Goal: Task Accomplishment & Management: Manage account settings

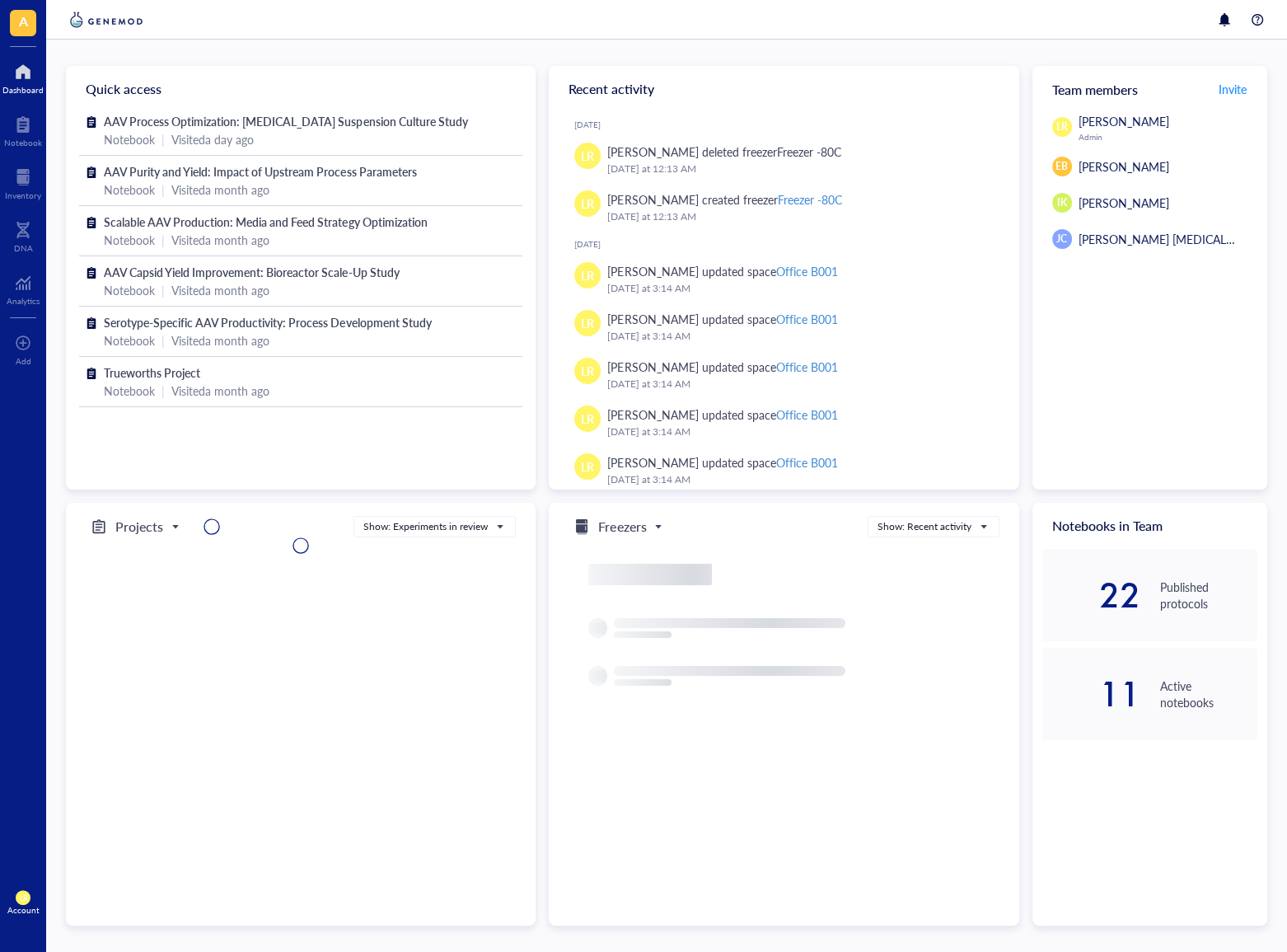
click at [1252, 257] on div "LR Laura Rodriguez Admin EB Emily B IK Isao Kanazawa JC Jin Choe Cell Therapy" at bounding box center [1150, 301] width 234 height 378
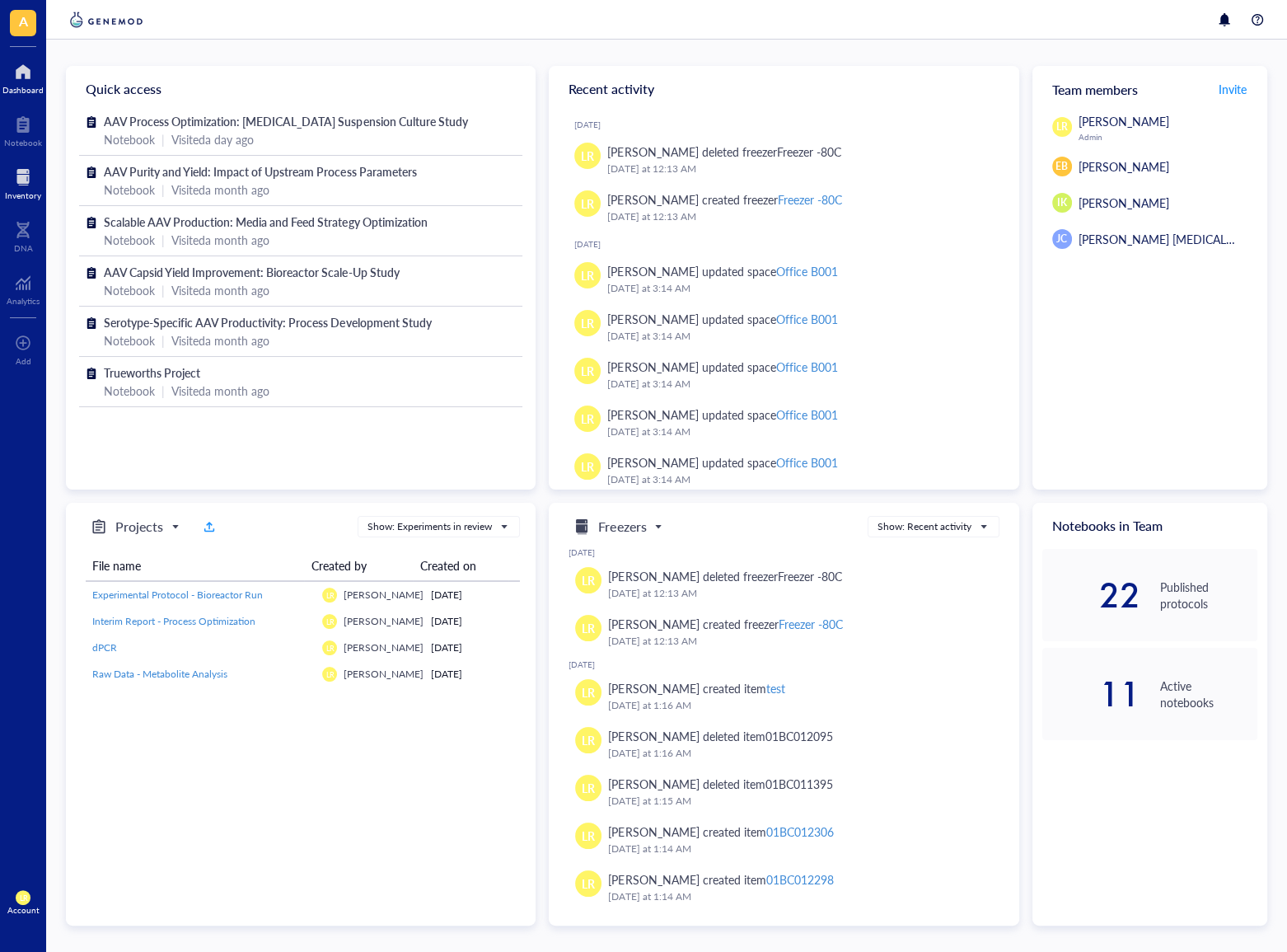
click at [24, 179] on div at bounding box center [23, 177] width 36 height 26
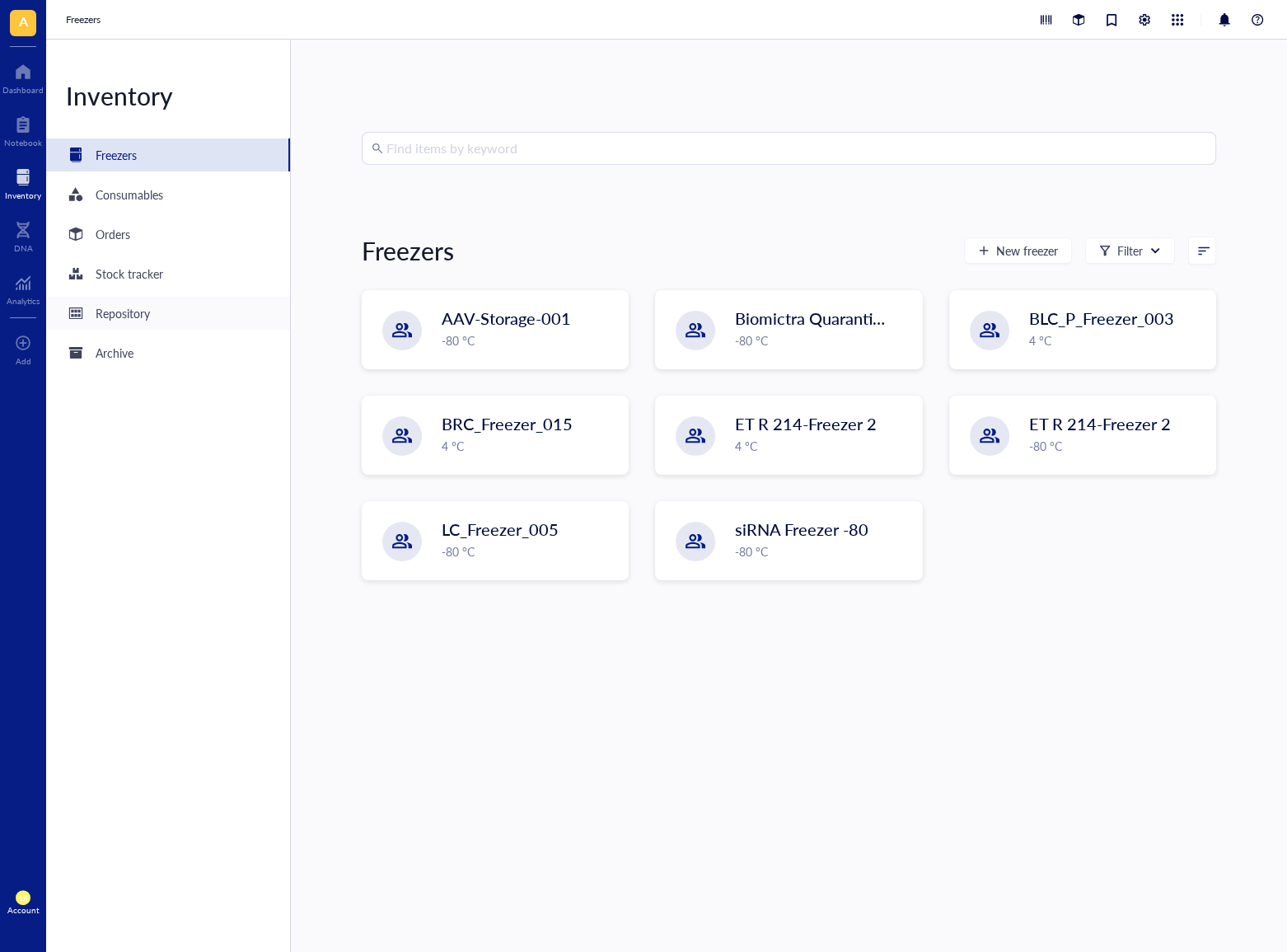
click at [138, 301] on div "Repository" at bounding box center [168, 314] width 244 height 33
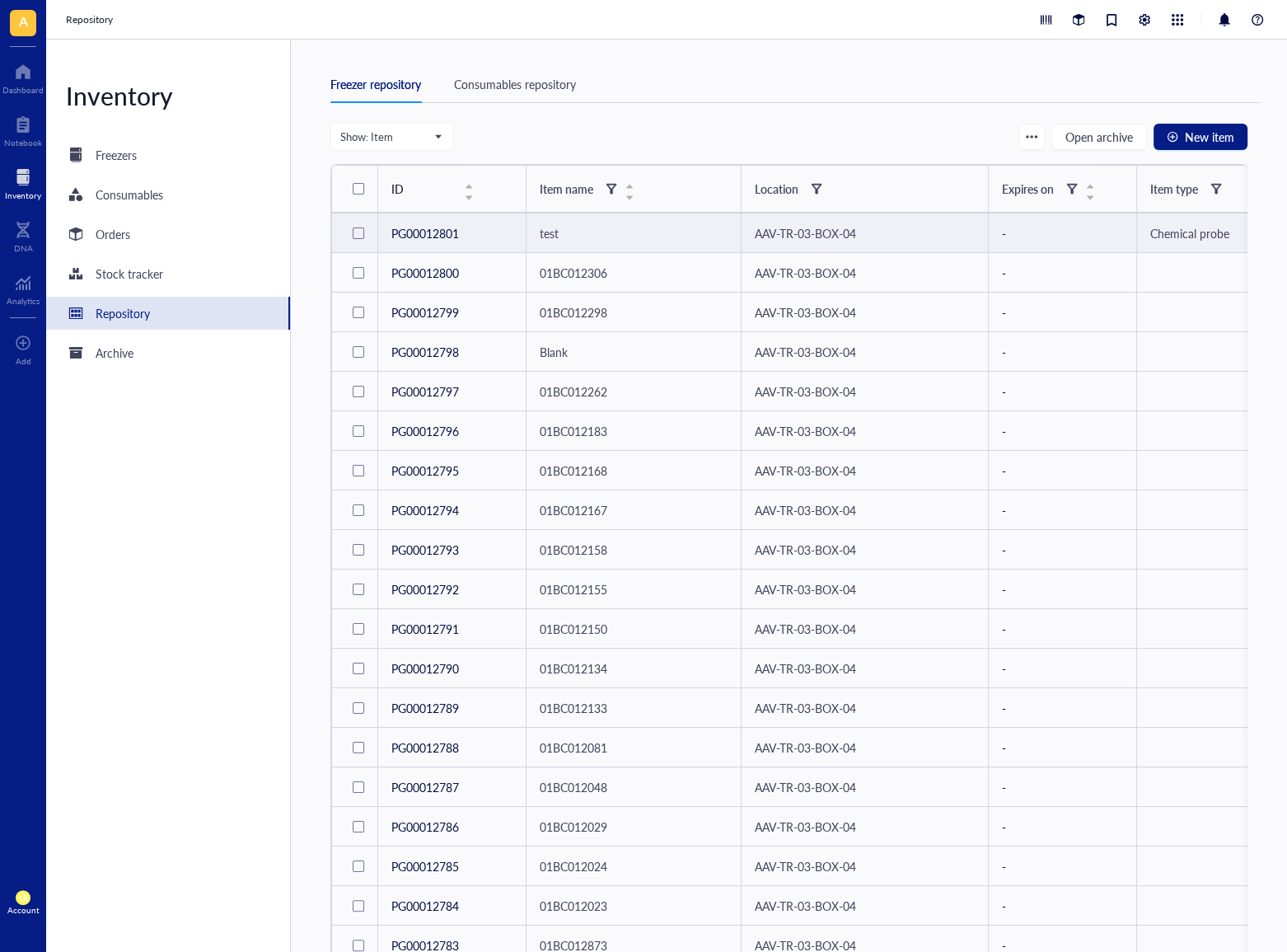
click at [361, 232] on div at bounding box center [358, 233] width 11 height 11
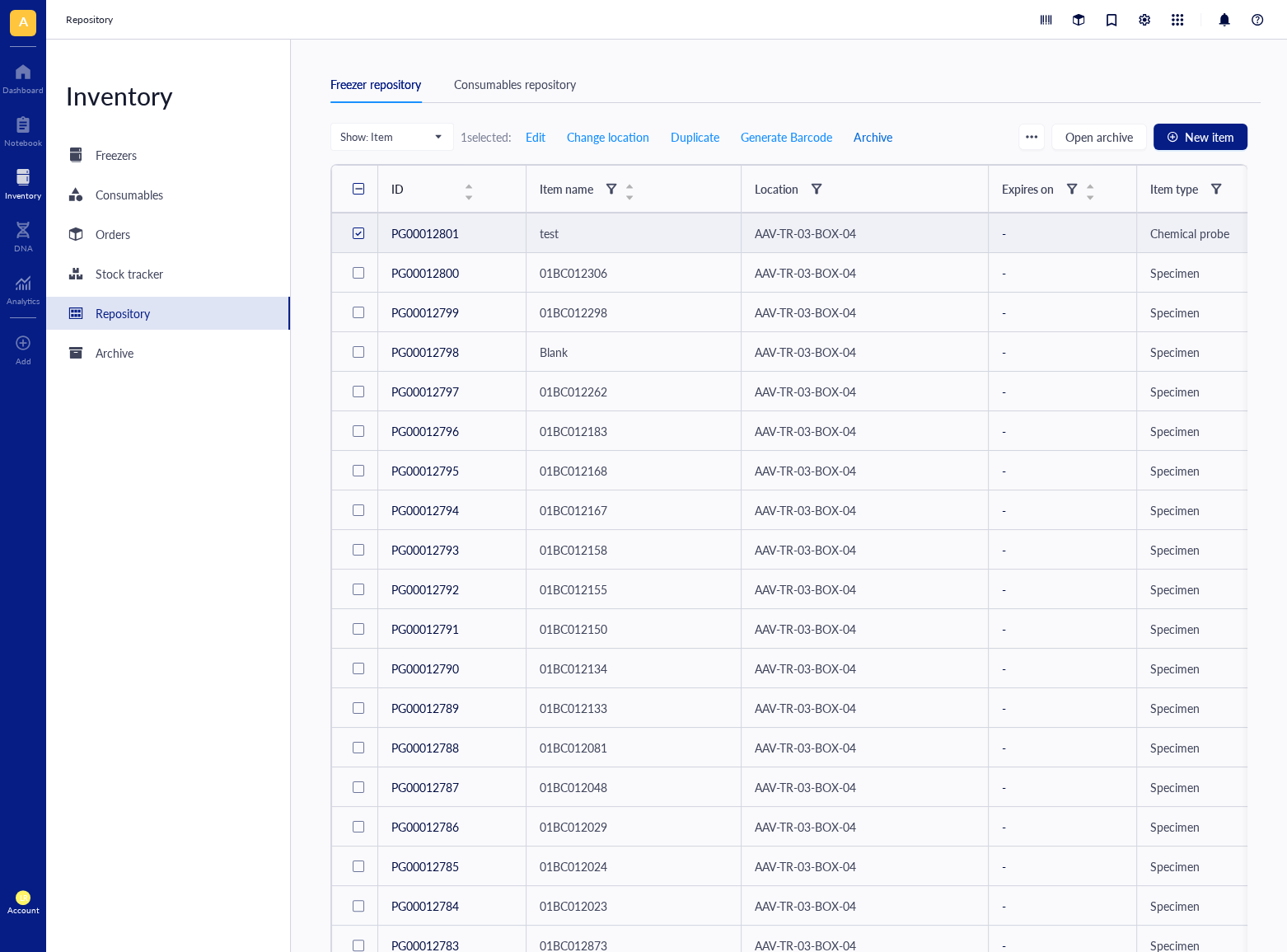
click at [872, 139] on span "Archive" at bounding box center [873, 136] width 39 height 13
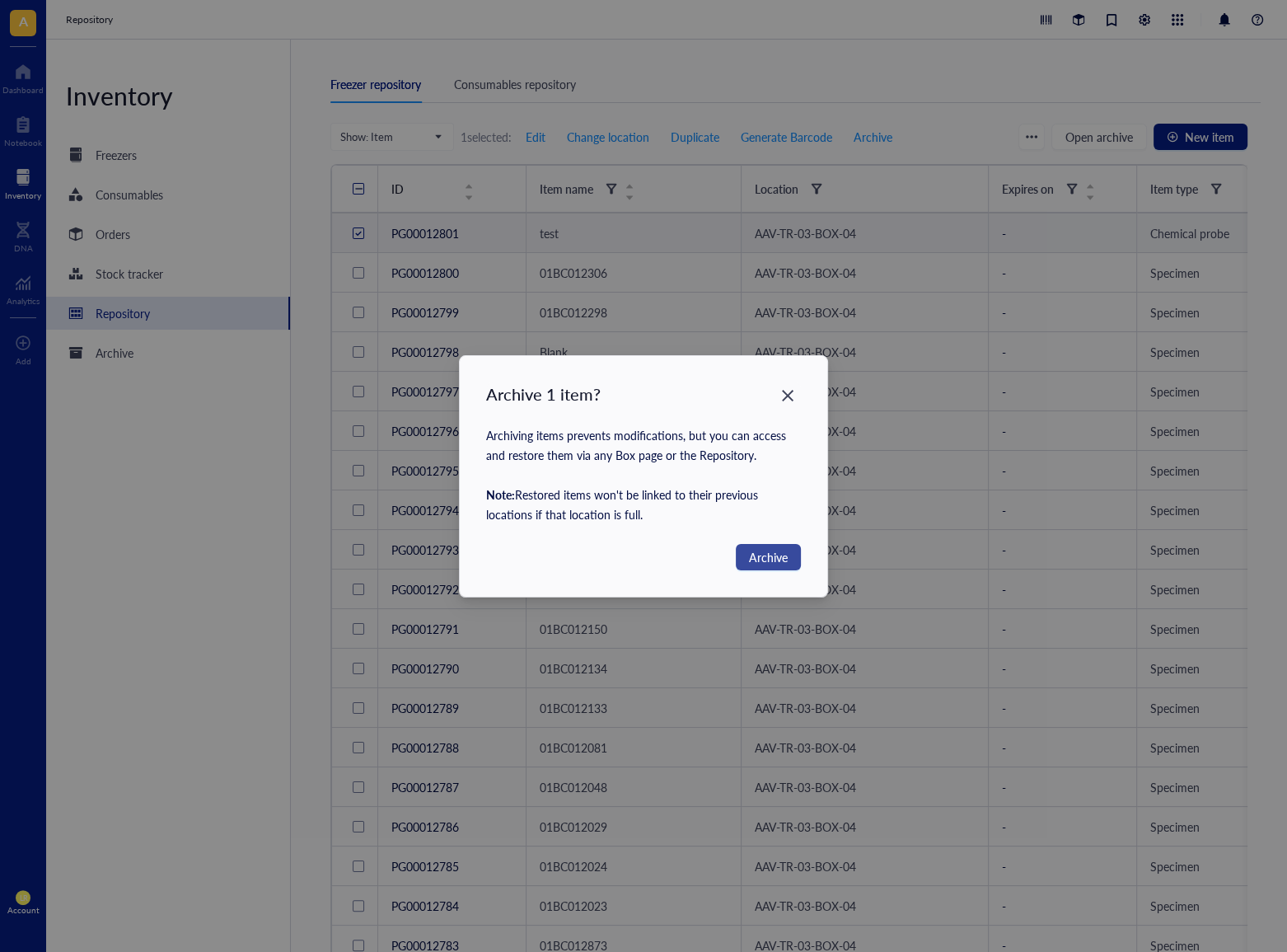
click at [761, 551] on span "Archive" at bounding box center [769, 557] width 39 height 18
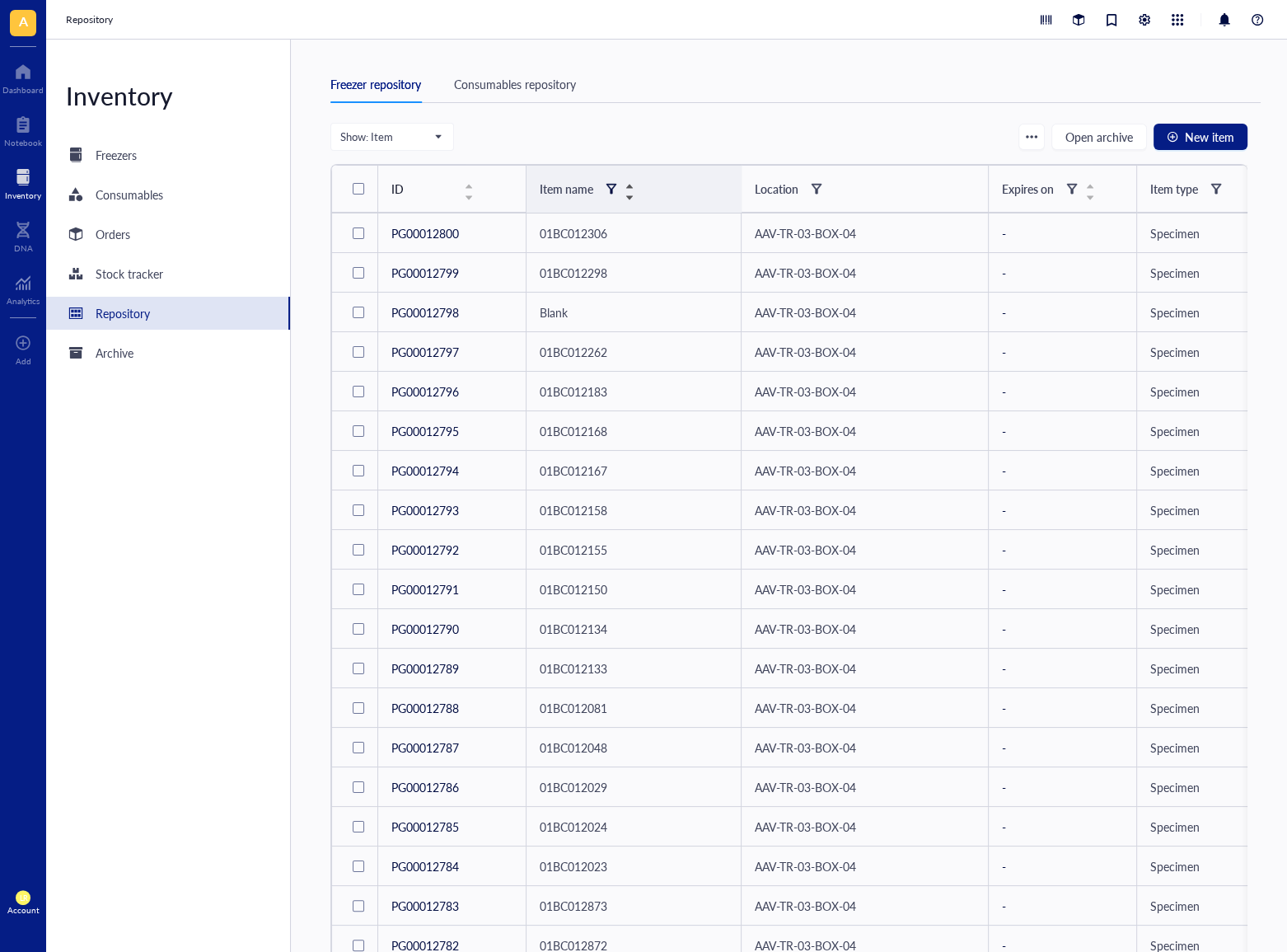
click at [606, 188] on div at bounding box center [610, 188] width 11 height 11
drag, startPoint x: 626, startPoint y: 218, endPoint x: 659, endPoint y: 218, distance: 33.0
click at [641, 218] on div "Search by item name" at bounding box center [683, 221] width 152 height 30
click at [659, 218] on input "search" at bounding box center [691, 221] width 117 height 24
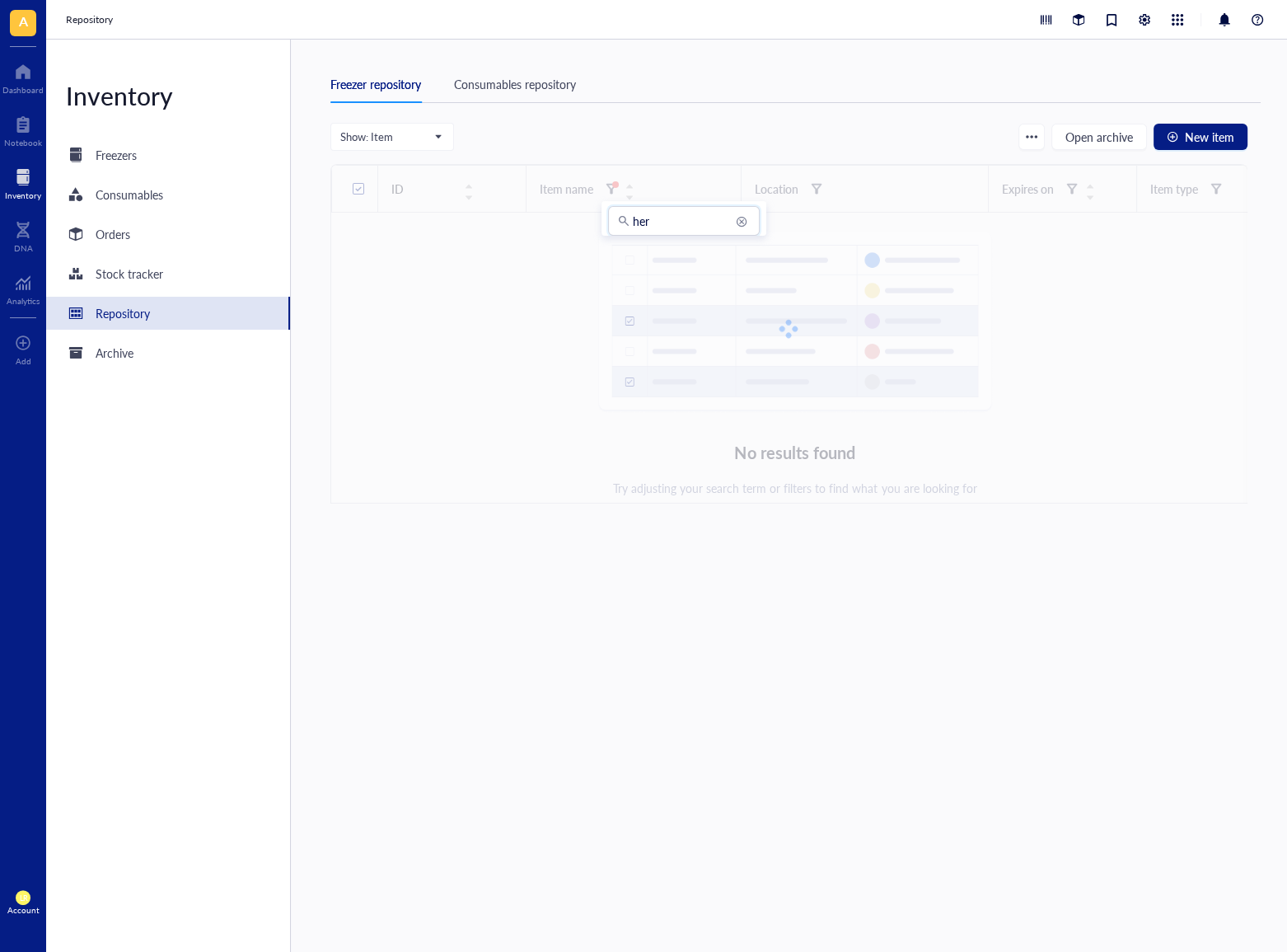
type input "her"
click at [532, 313] on div at bounding box center [789, 329] width 917 height 330
click at [516, 86] on div "Consumables repository" at bounding box center [515, 83] width 122 height 18
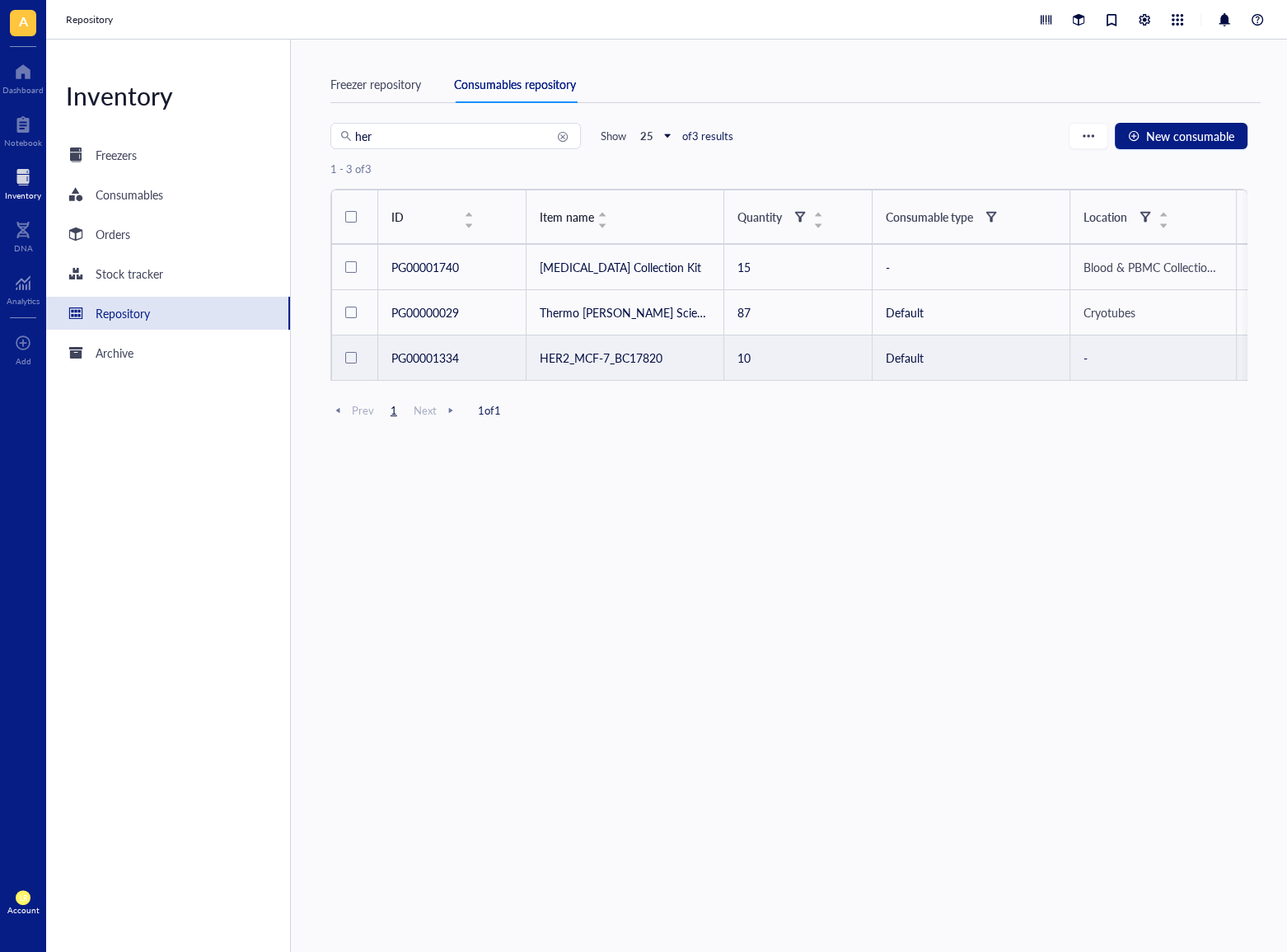
click at [618, 360] on td "HER2_MCF-7_BC17820" at bounding box center [624, 358] width 198 height 45
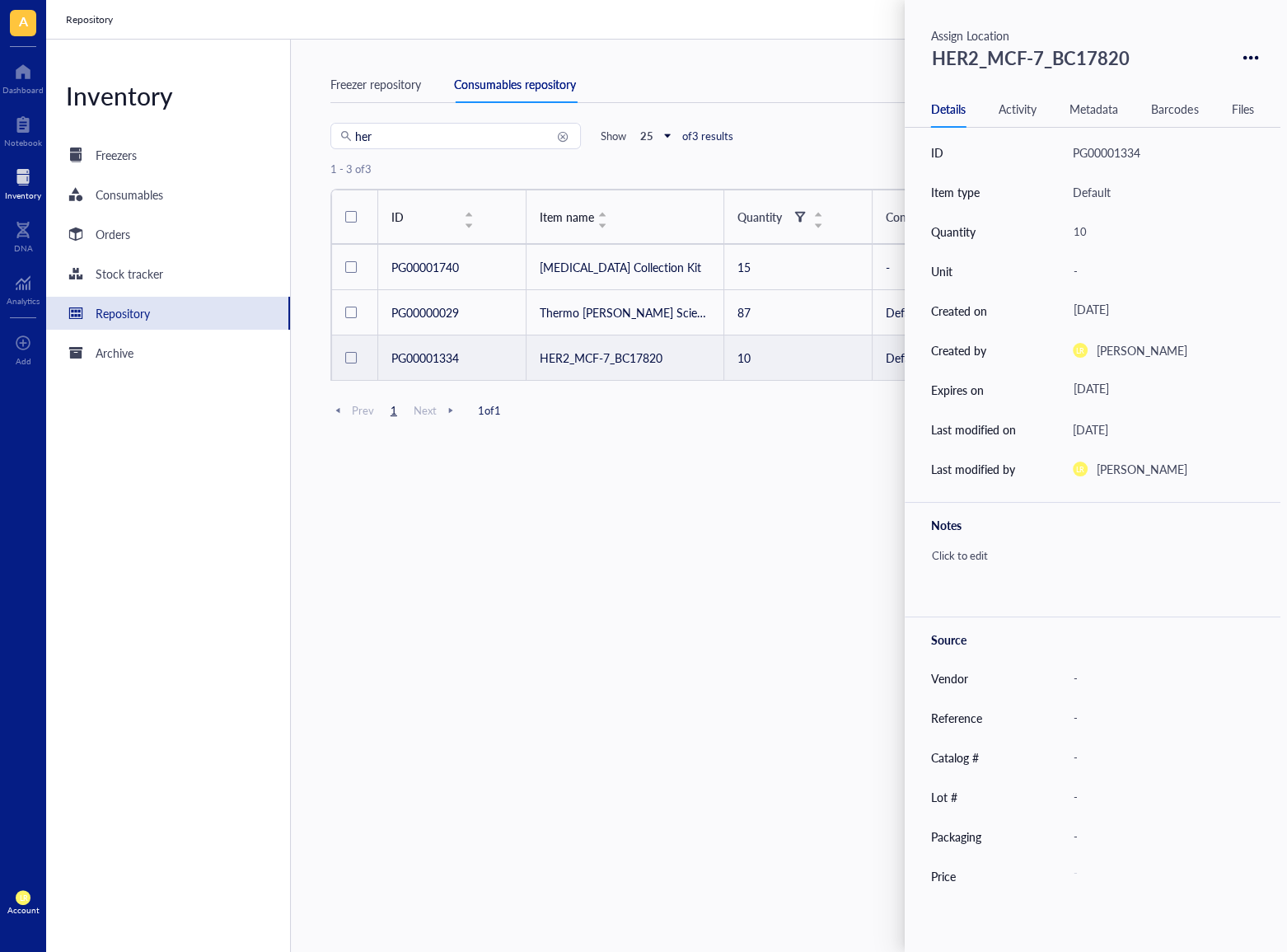
click at [694, 605] on div "her Show 25 of 3 results New consumable 1 - 3 of 3 ID Item name Quantity Consum…" at bounding box center [789, 552] width 917 height 860
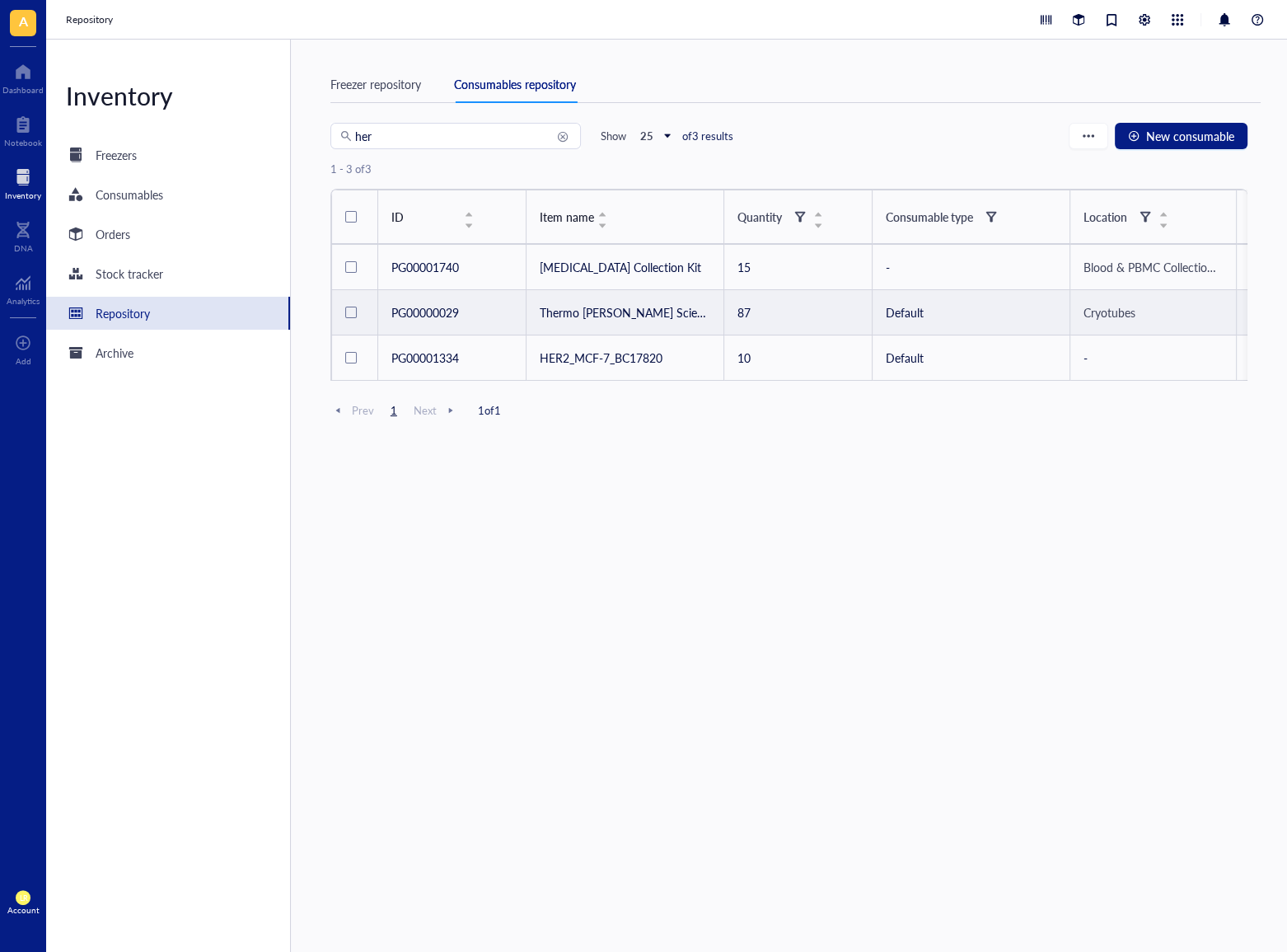
click at [1125, 313] on span "Cryotubes" at bounding box center [1110, 312] width 52 height 17
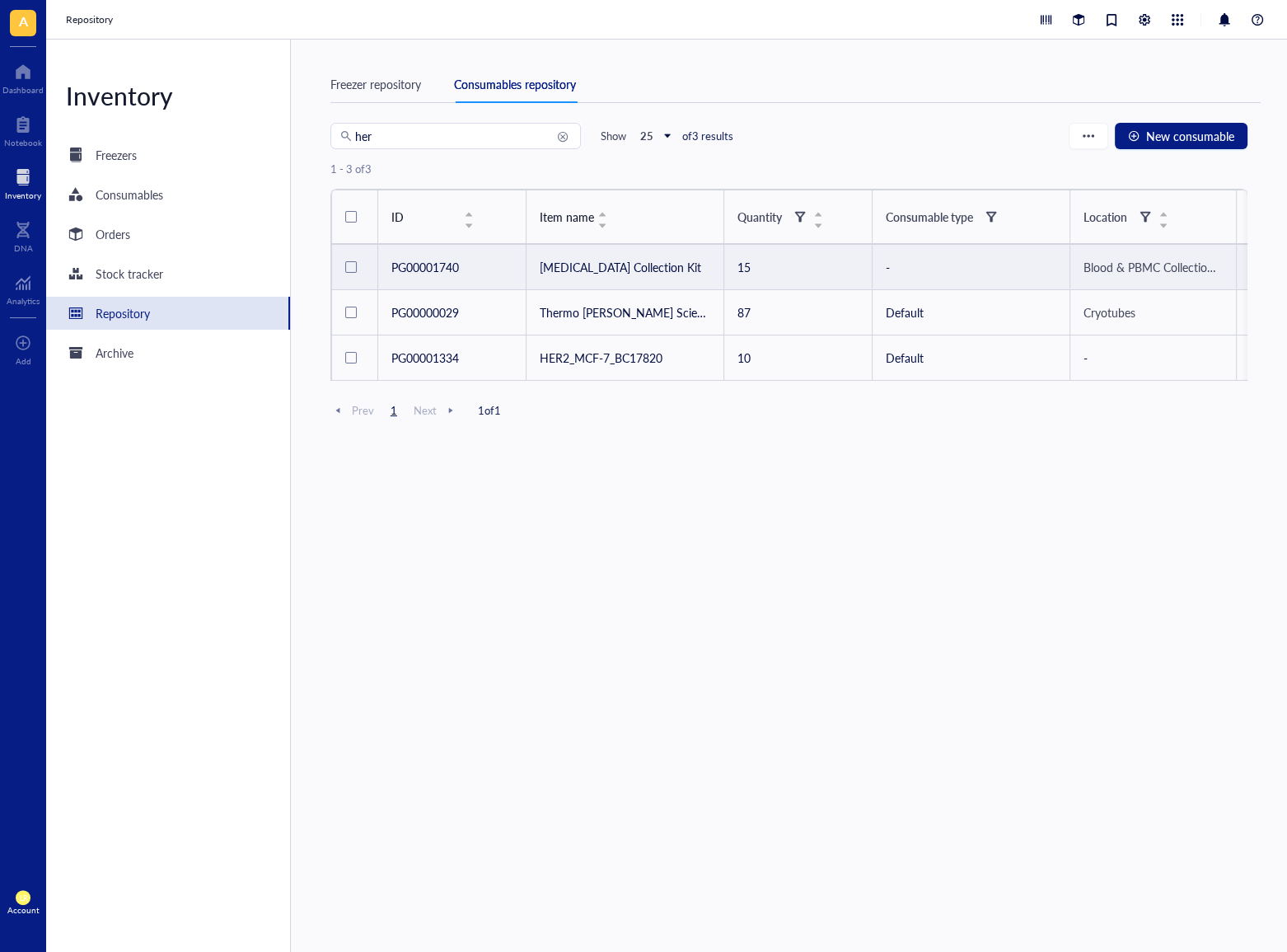
click at [1170, 264] on span "Blood & PBMC Collection Kits" at bounding box center [1160, 267] width 153 height 17
click at [1153, 307] on div "BLC LAB A001" at bounding box center [1154, 306] width 72 height 15
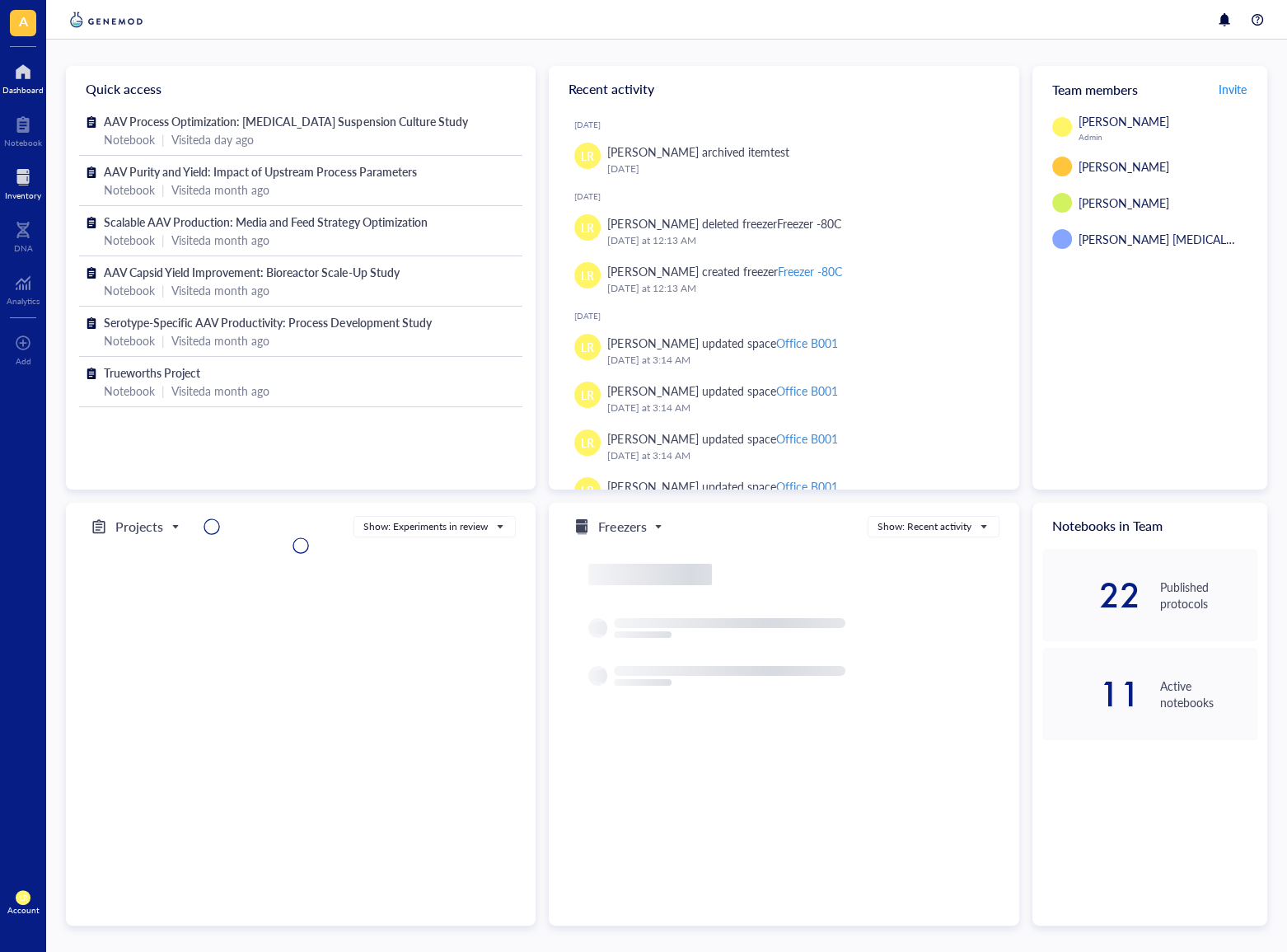
click at [41, 185] on div "Inventory" at bounding box center [23, 182] width 46 height 46
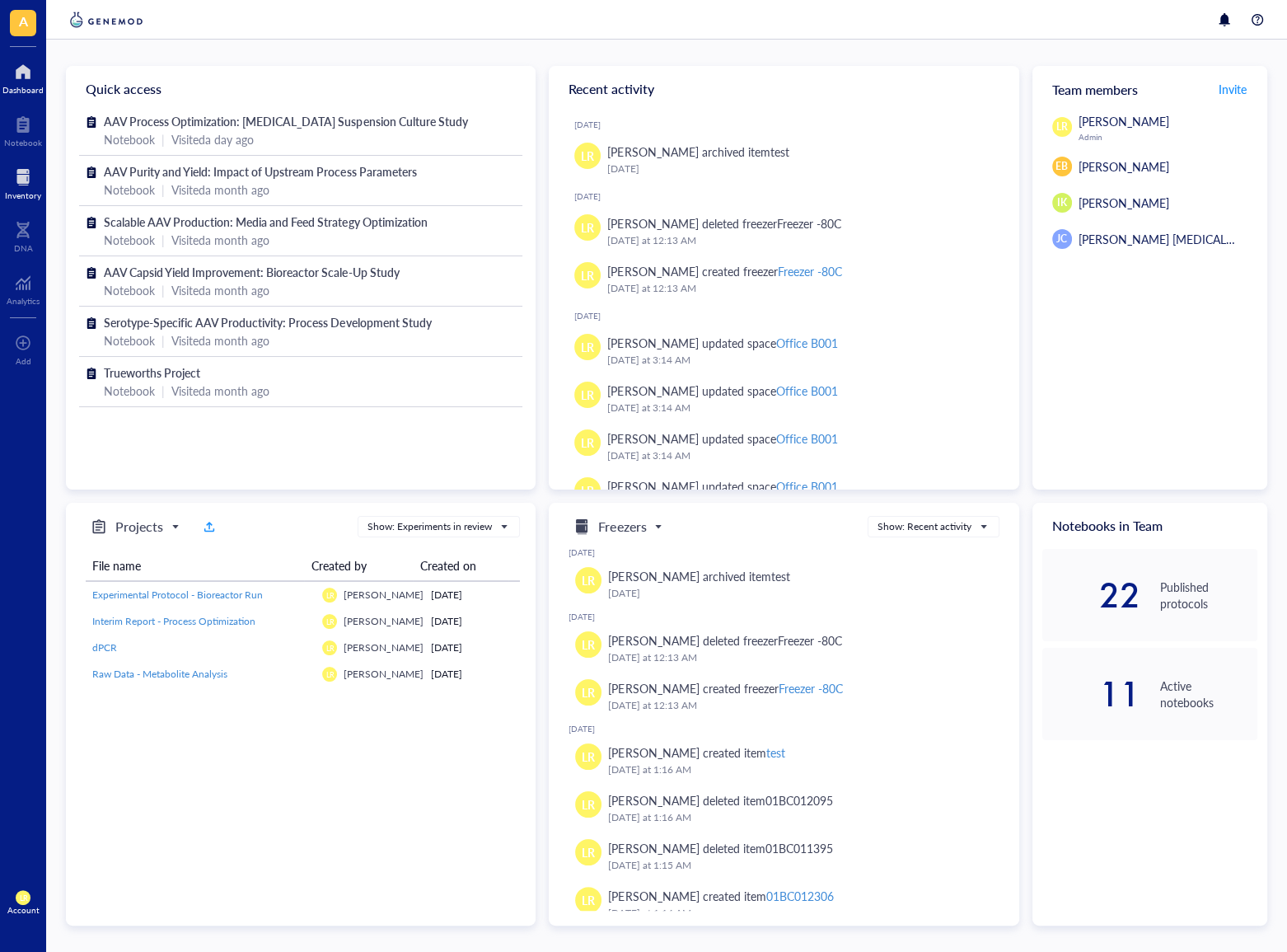
click at [24, 184] on div at bounding box center [23, 177] width 36 height 26
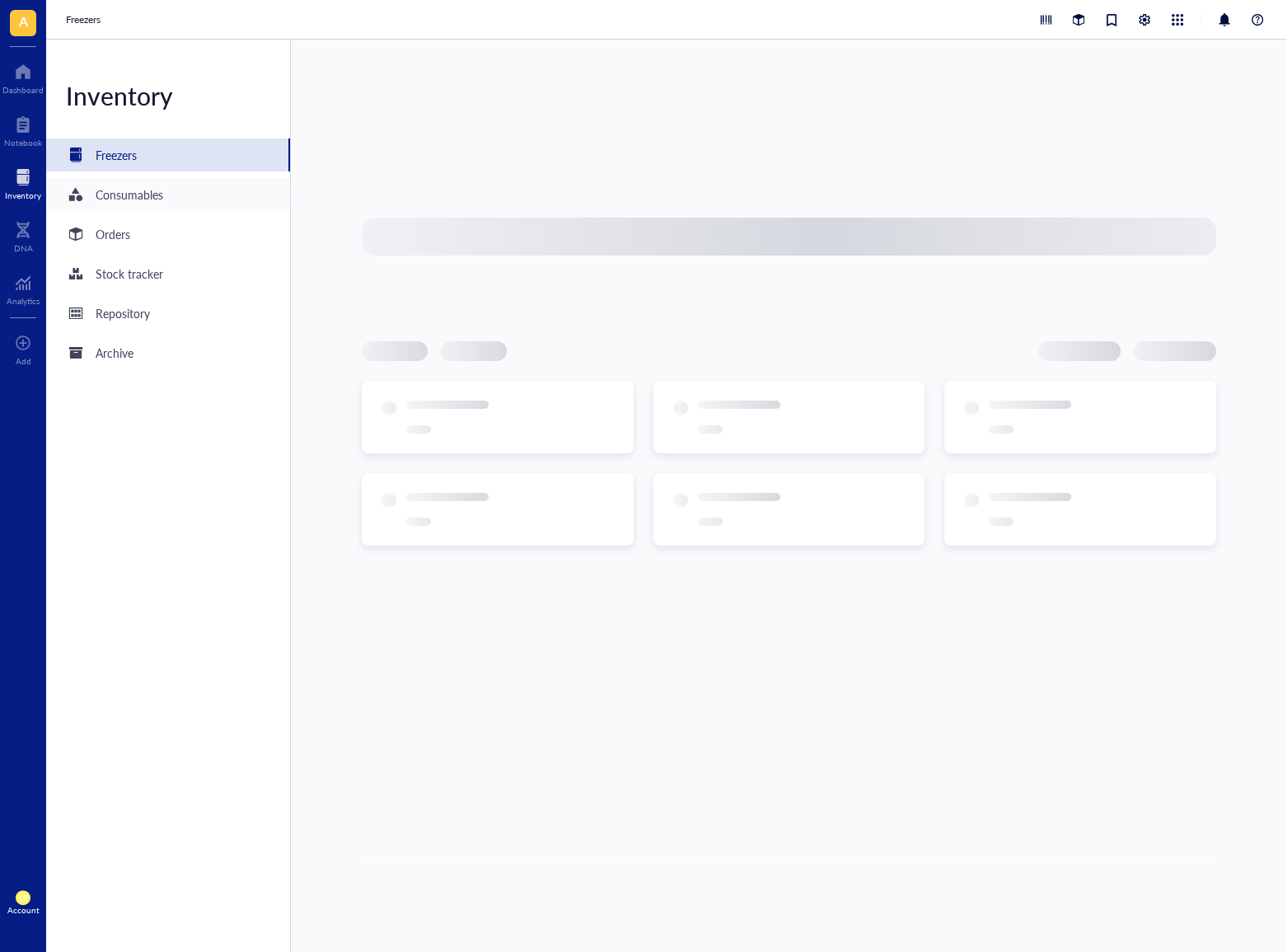
click at [116, 185] on div "Consumables" at bounding box center [129, 194] width 68 height 18
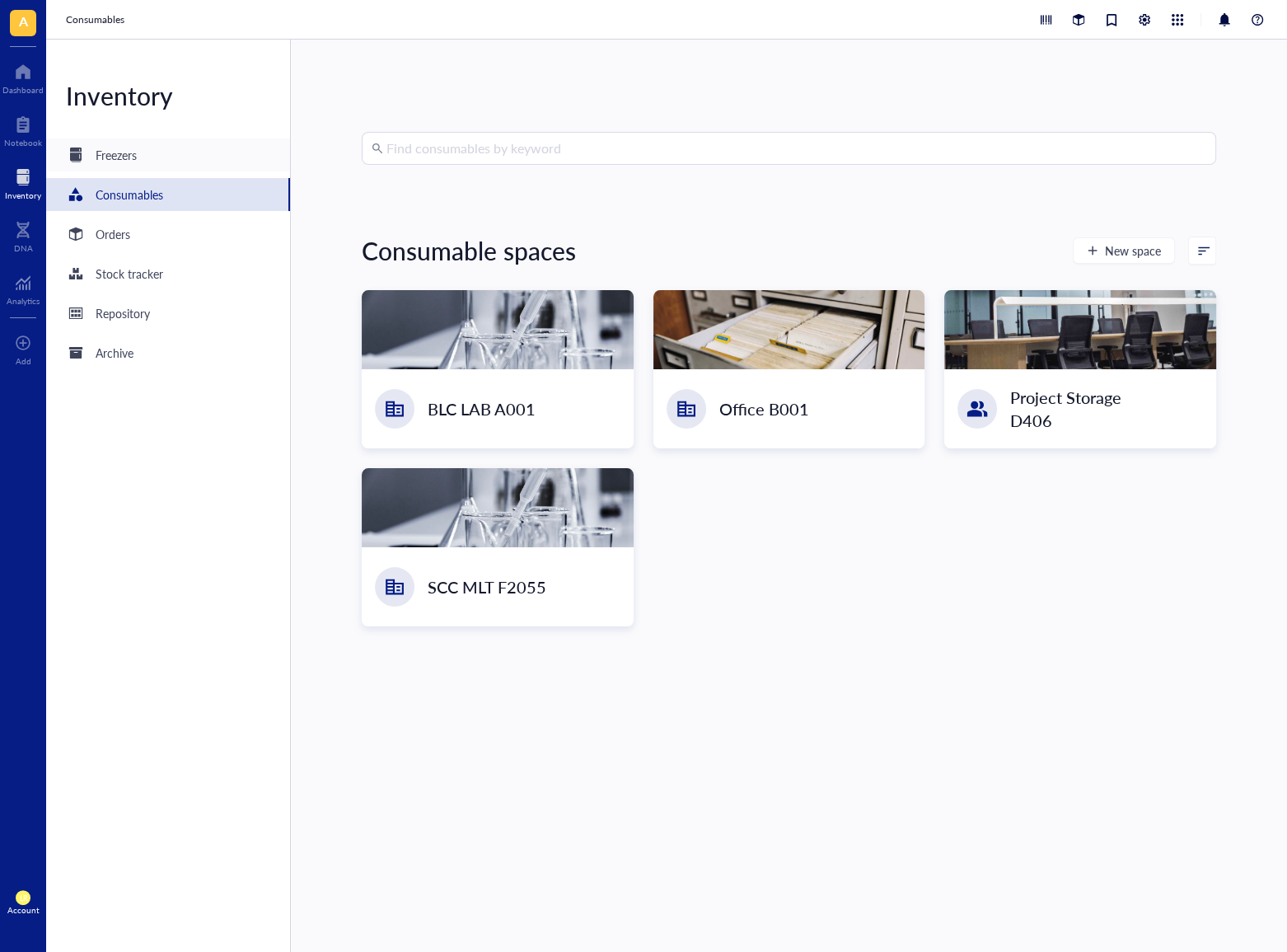
click at [135, 146] on div "Freezers" at bounding box center [116, 155] width 41 height 18
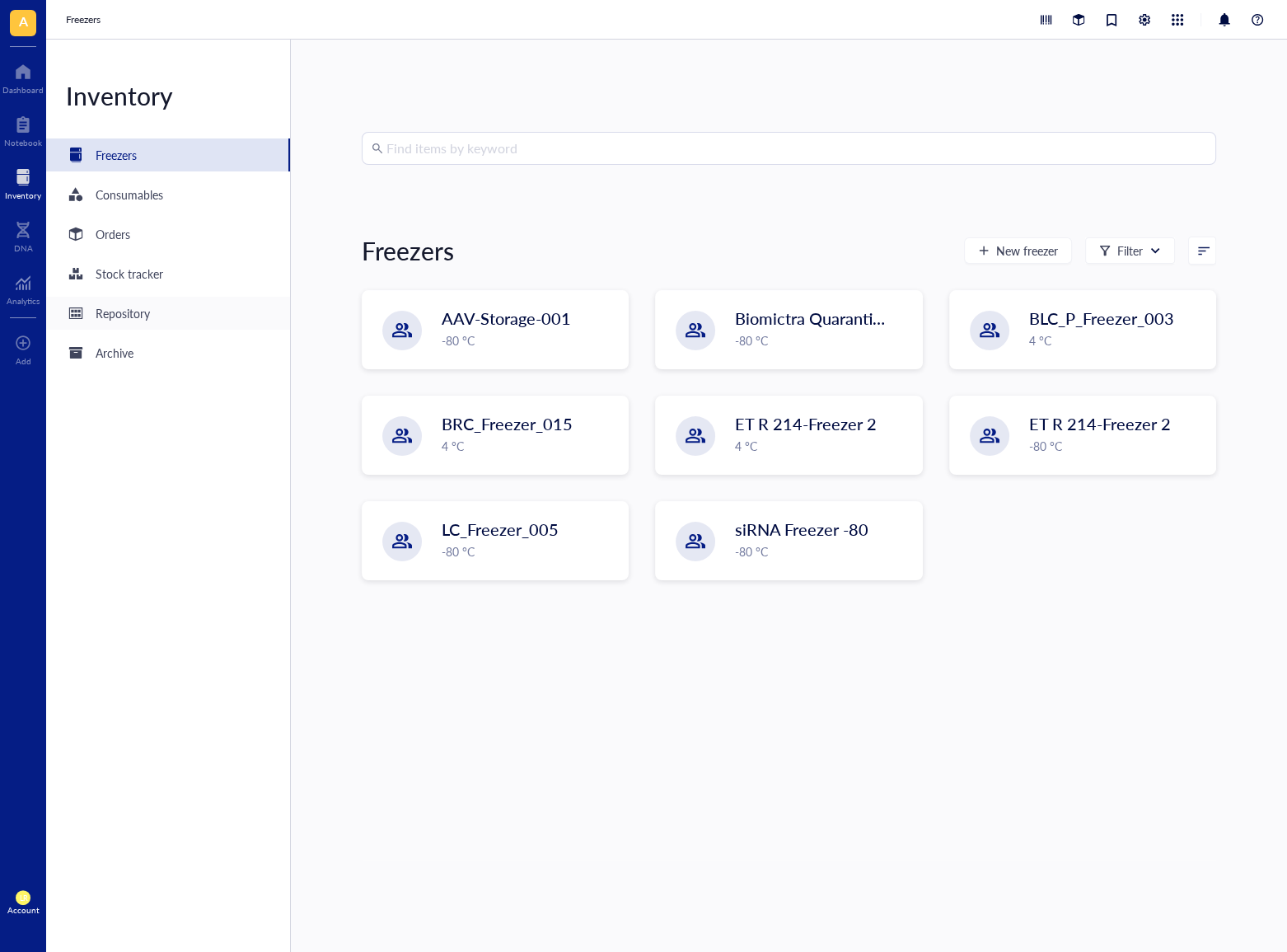
click at [121, 320] on div "Repository" at bounding box center [122, 313] width 55 height 18
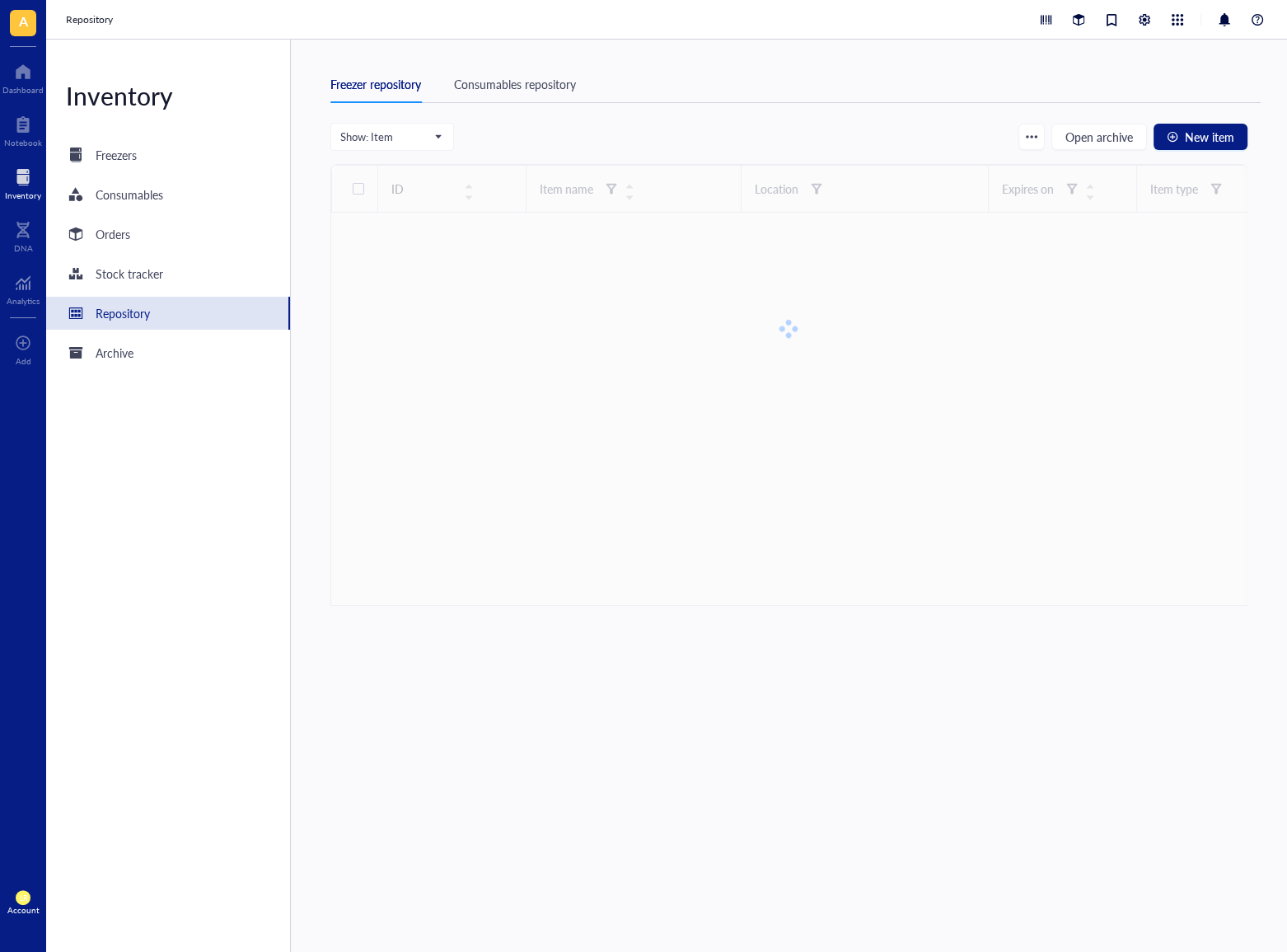
click at [733, 49] on div "Freezer repository Consumables repository Show: Item Open archive New item ID I…" at bounding box center [789, 496] width 996 height 912
click at [33, 29] on span "A" at bounding box center [23, 23] width 26 height 26
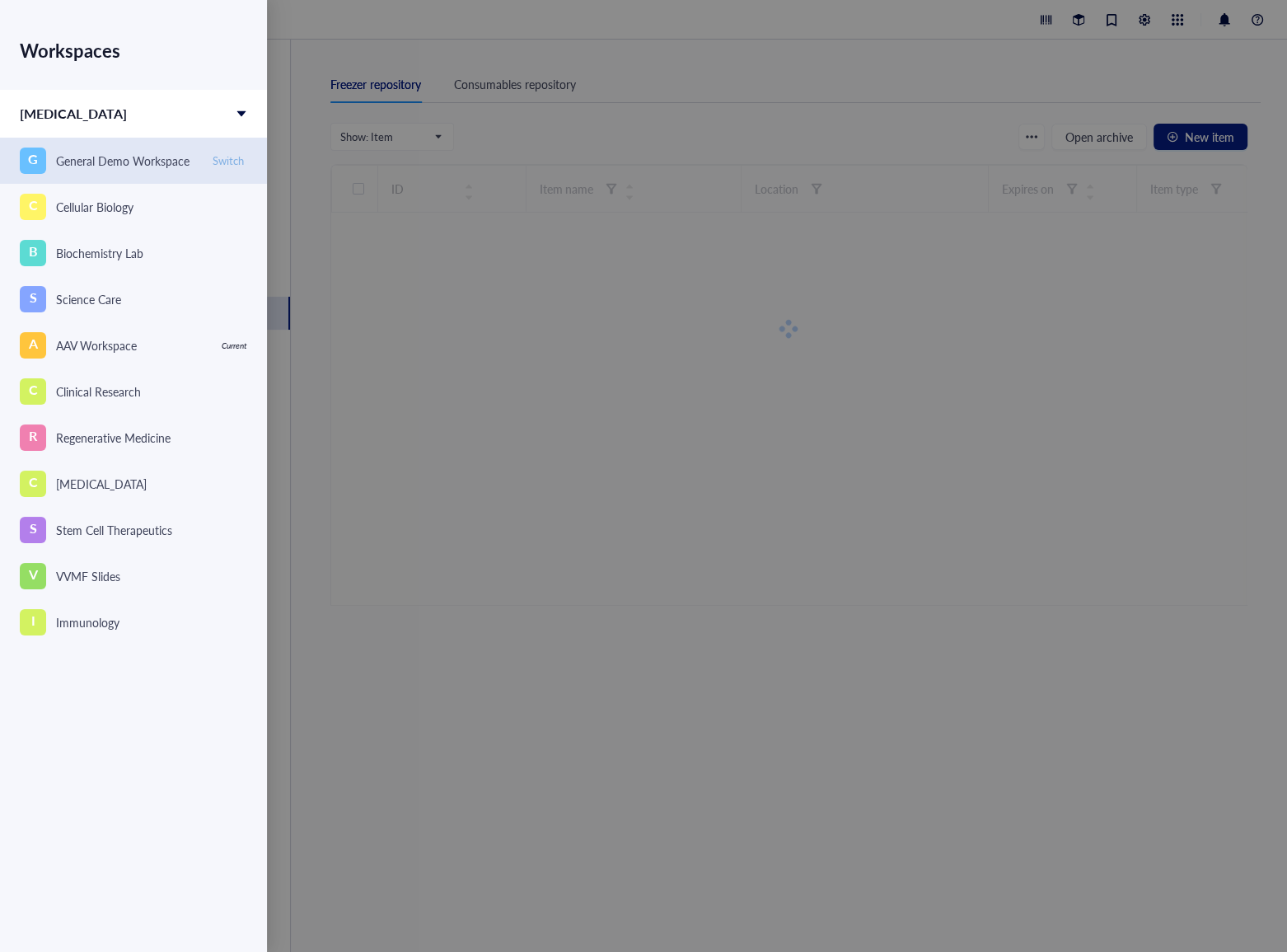
click at [231, 162] on span "Switch" at bounding box center [228, 160] width 31 height 15
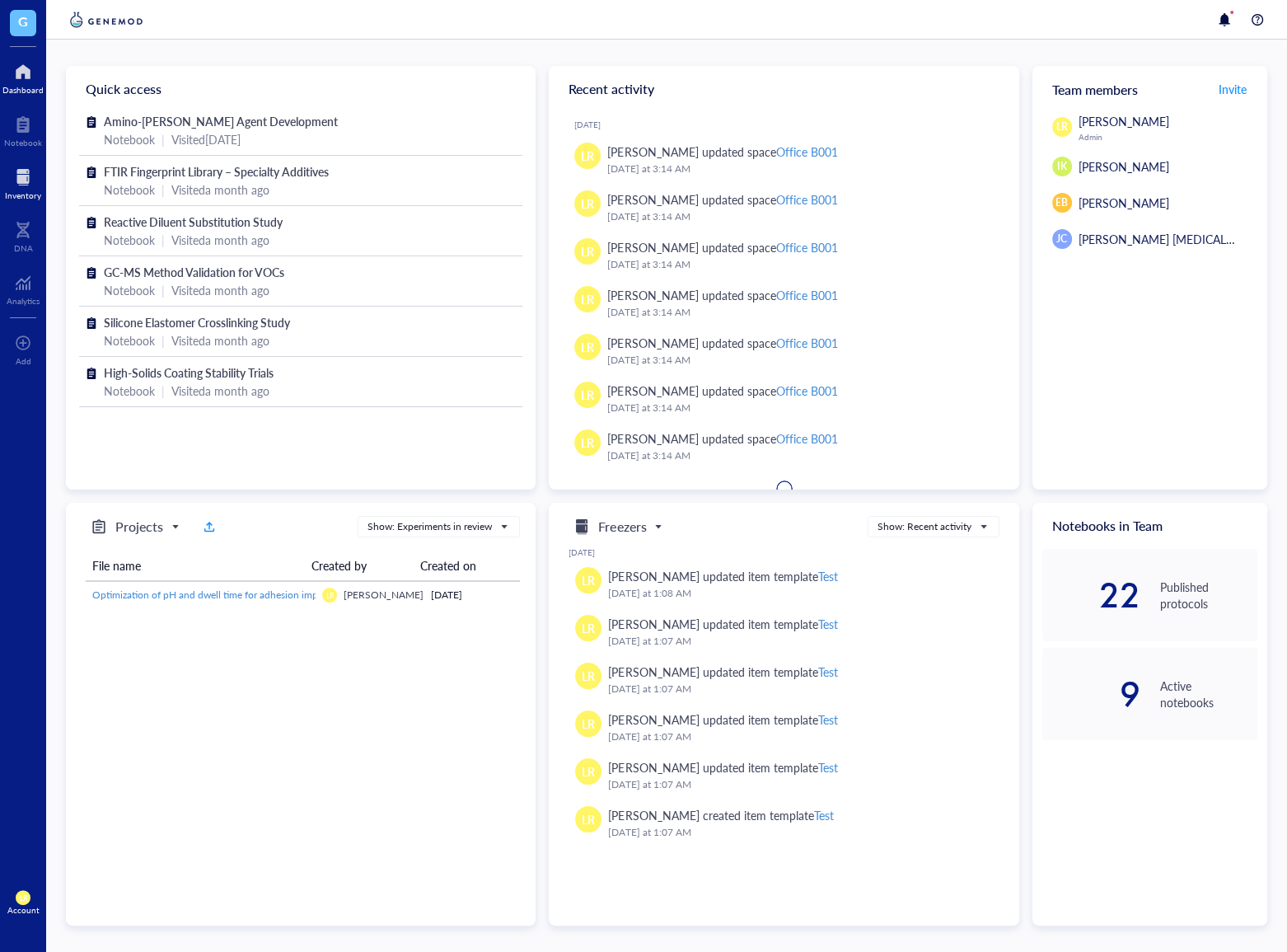
click at [40, 183] on div at bounding box center [23, 177] width 36 height 26
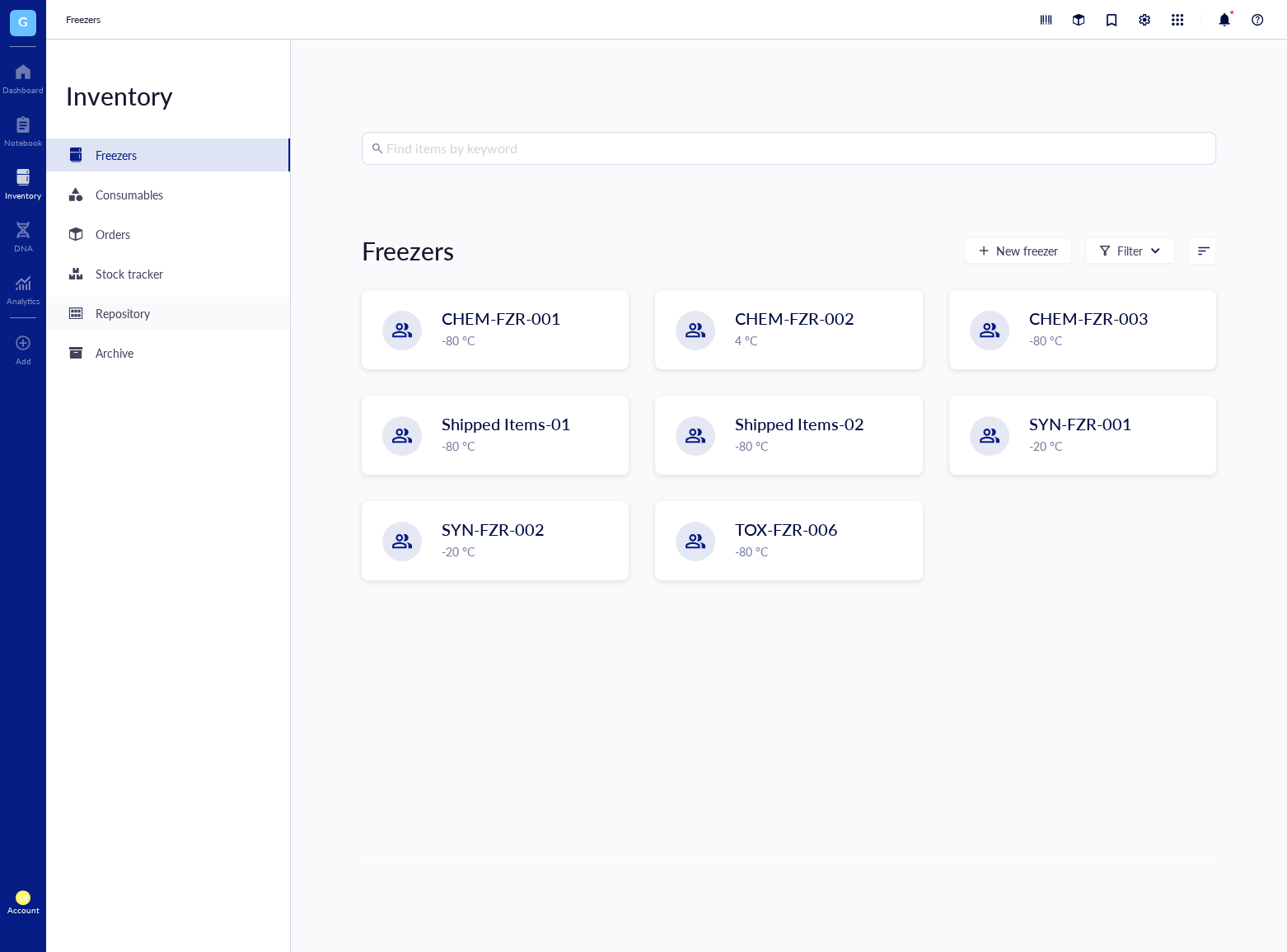
click at [199, 311] on div "Repository" at bounding box center [168, 314] width 244 height 33
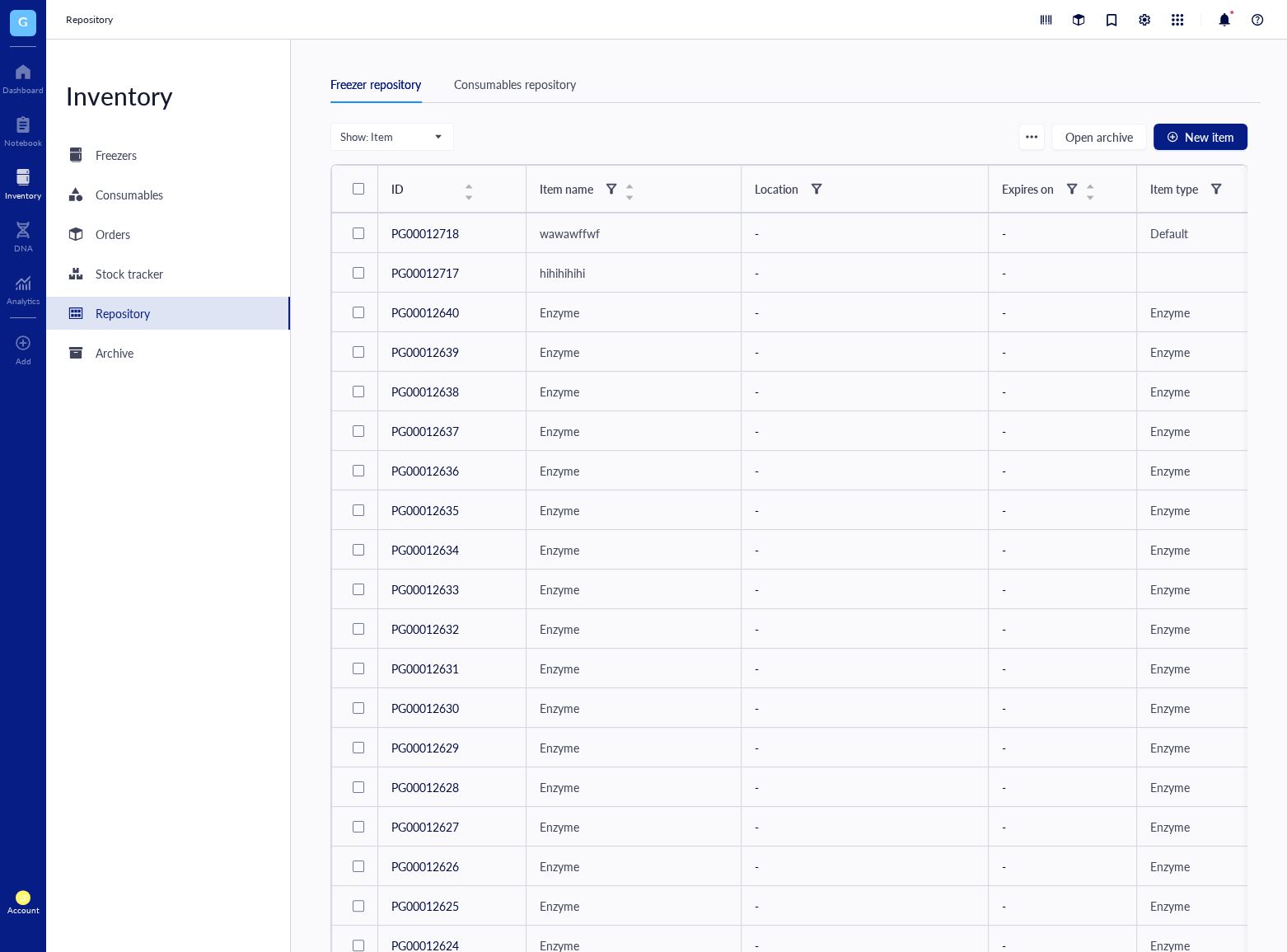
click at [890, 134] on div "Show: Item Open archive New item" at bounding box center [789, 136] width 917 height 28
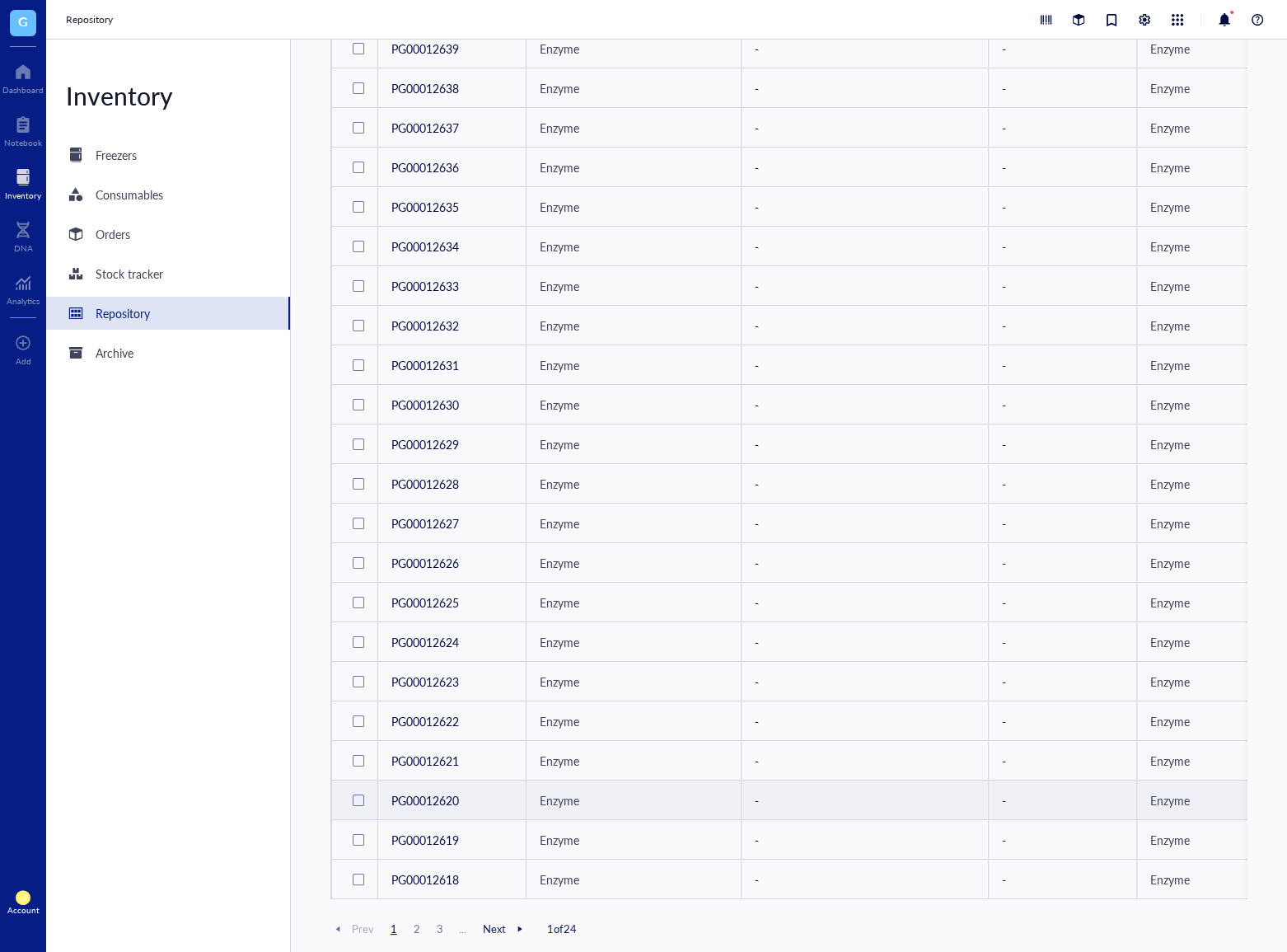
scroll to position [327, 0]
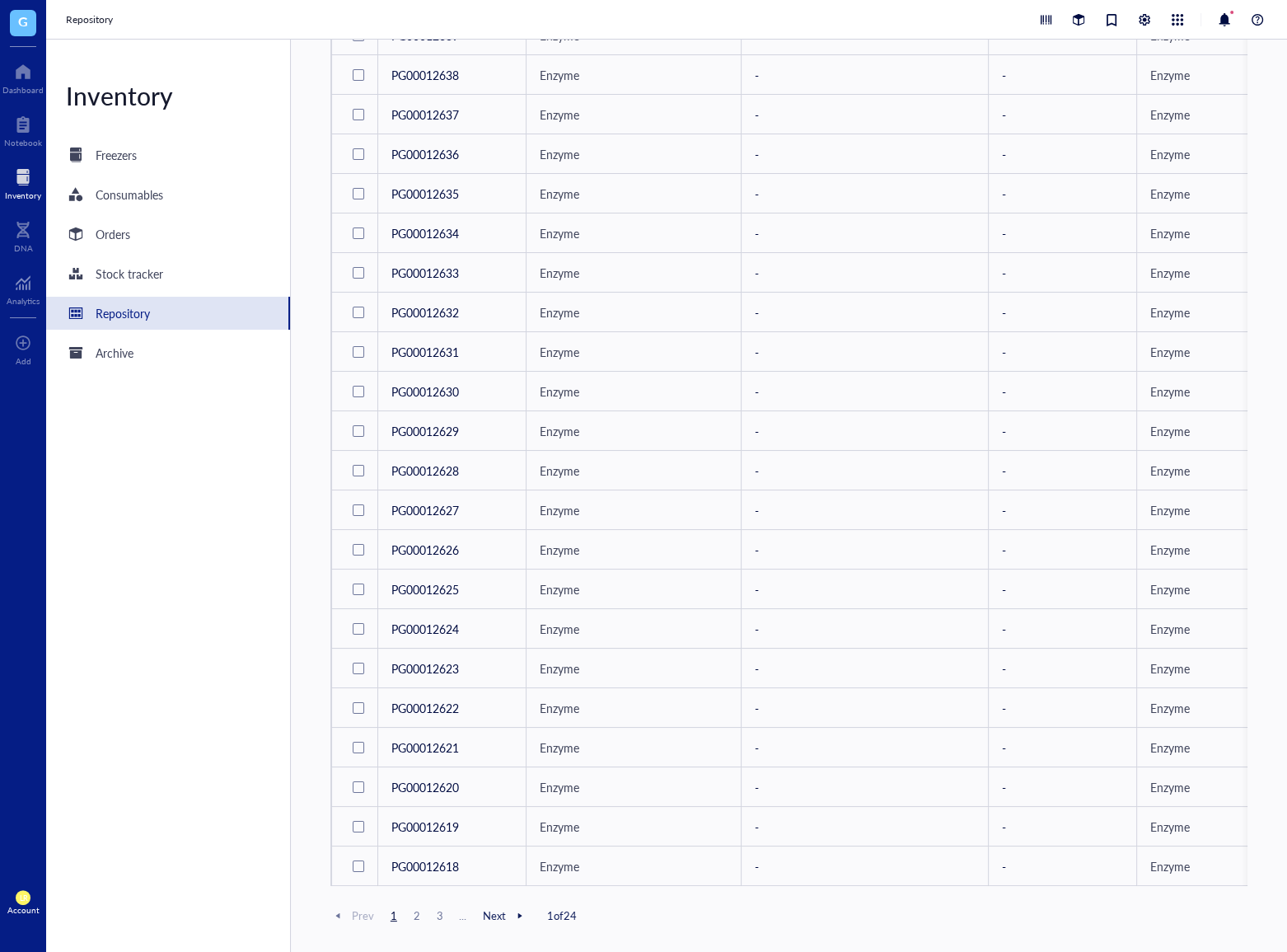
click at [430, 916] on span "3" at bounding box center [439, 916] width 20 height 15
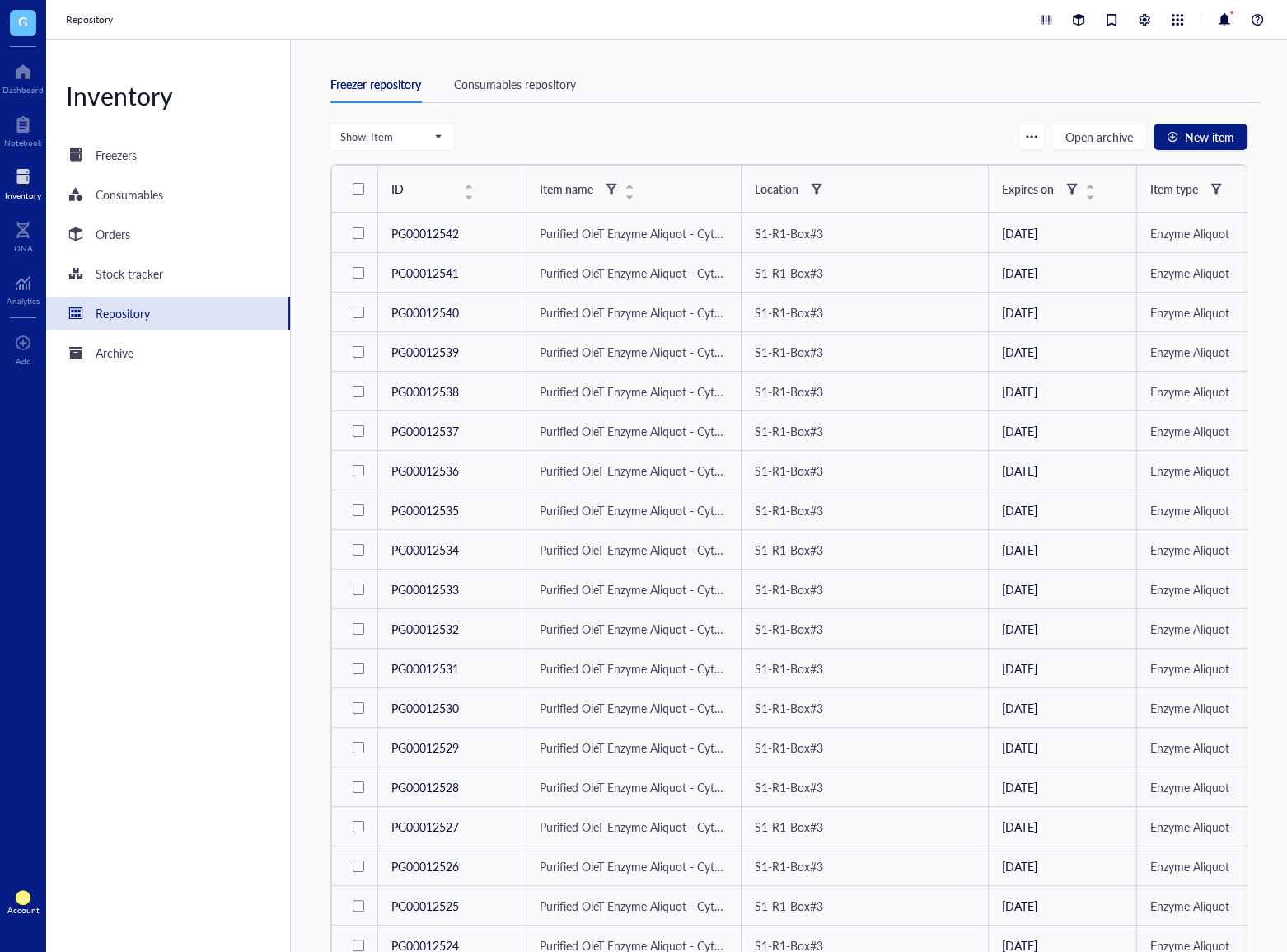
click at [783, 63] on div "Freezer repository Consumables repository Show: Item Open archive New item ID I…" at bounding box center [789, 496] width 996 height 912
click at [611, 188] on div at bounding box center [610, 188] width 11 height 11
click at [639, 217] on input "search" at bounding box center [691, 221] width 117 height 24
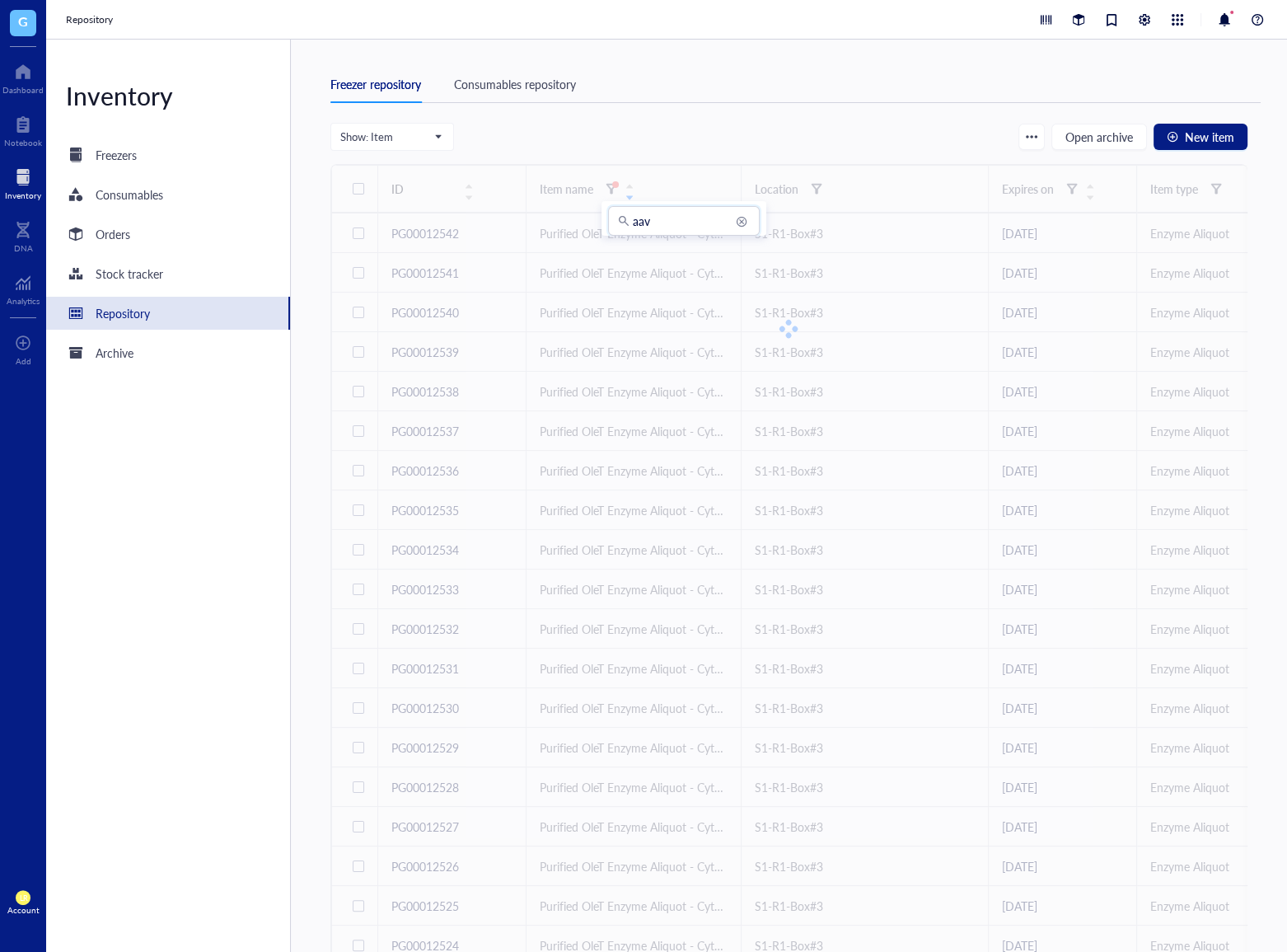
type input "aav"
click at [688, 102] on div "Freezer repository Consumables repository" at bounding box center [795, 84] width 930 height 37
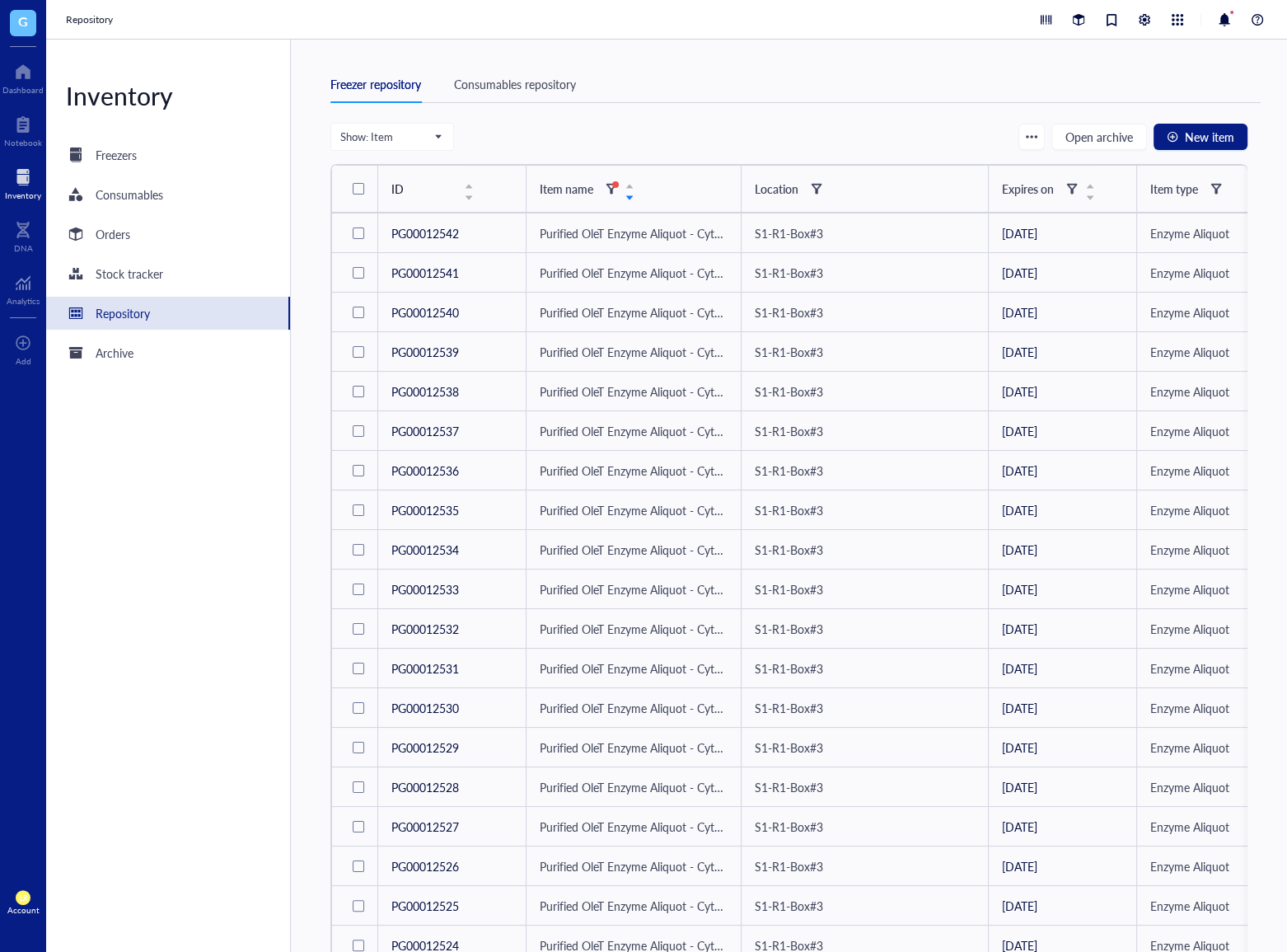
click at [820, 118] on div "Freezer repository Consumables repository" at bounding box center [795, 94] width 930 height 56
click at [612, 185] on div at bounding box center [616, 185] width 7 height 7
click at [653, 228] on input "aav" at bounding box center [691, 221] width 117 height 24
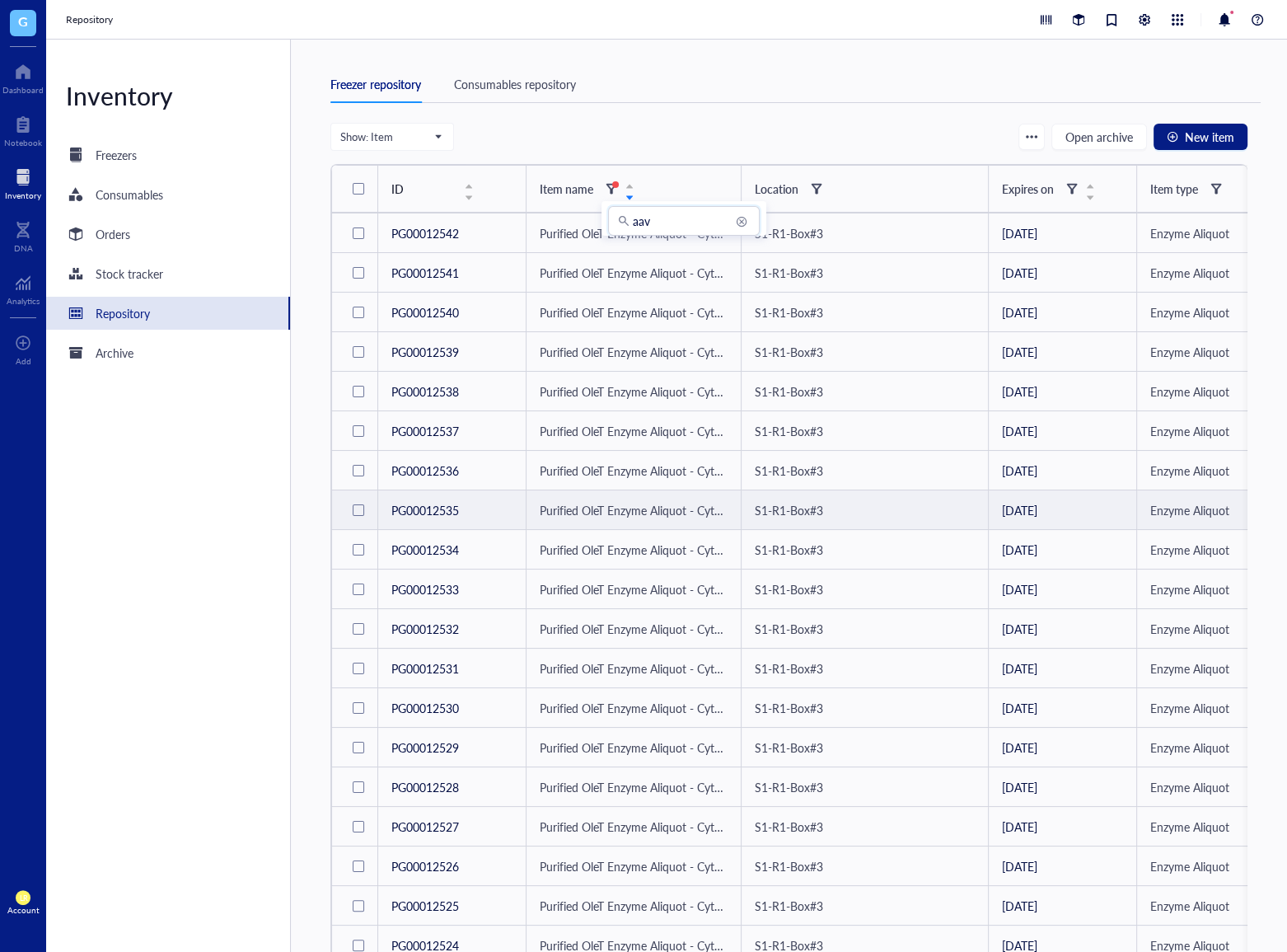
scroll to position [327, 0]
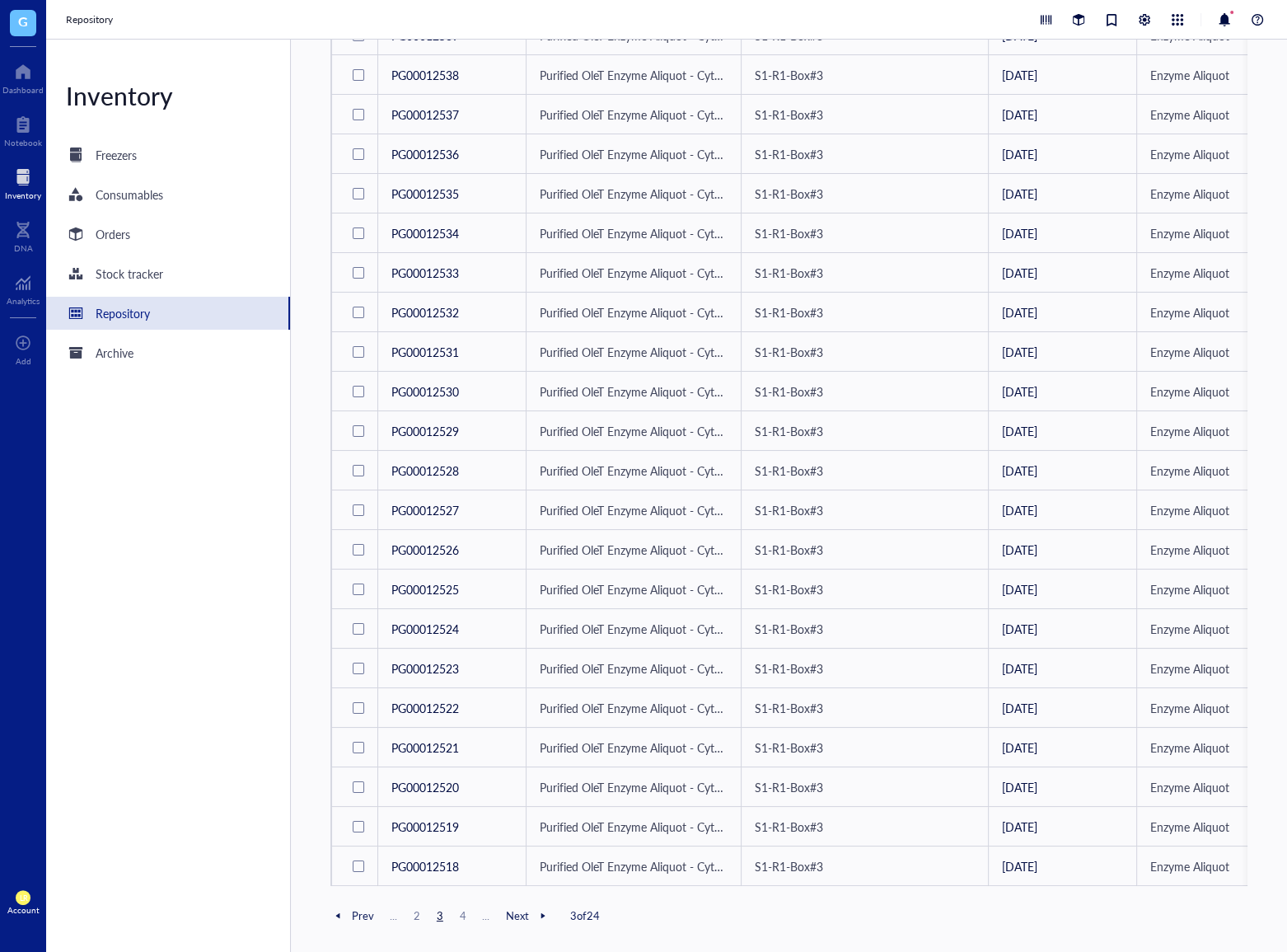
click at [465, 910] on span "4" at bounding box center [463, 916] width 20 height 15
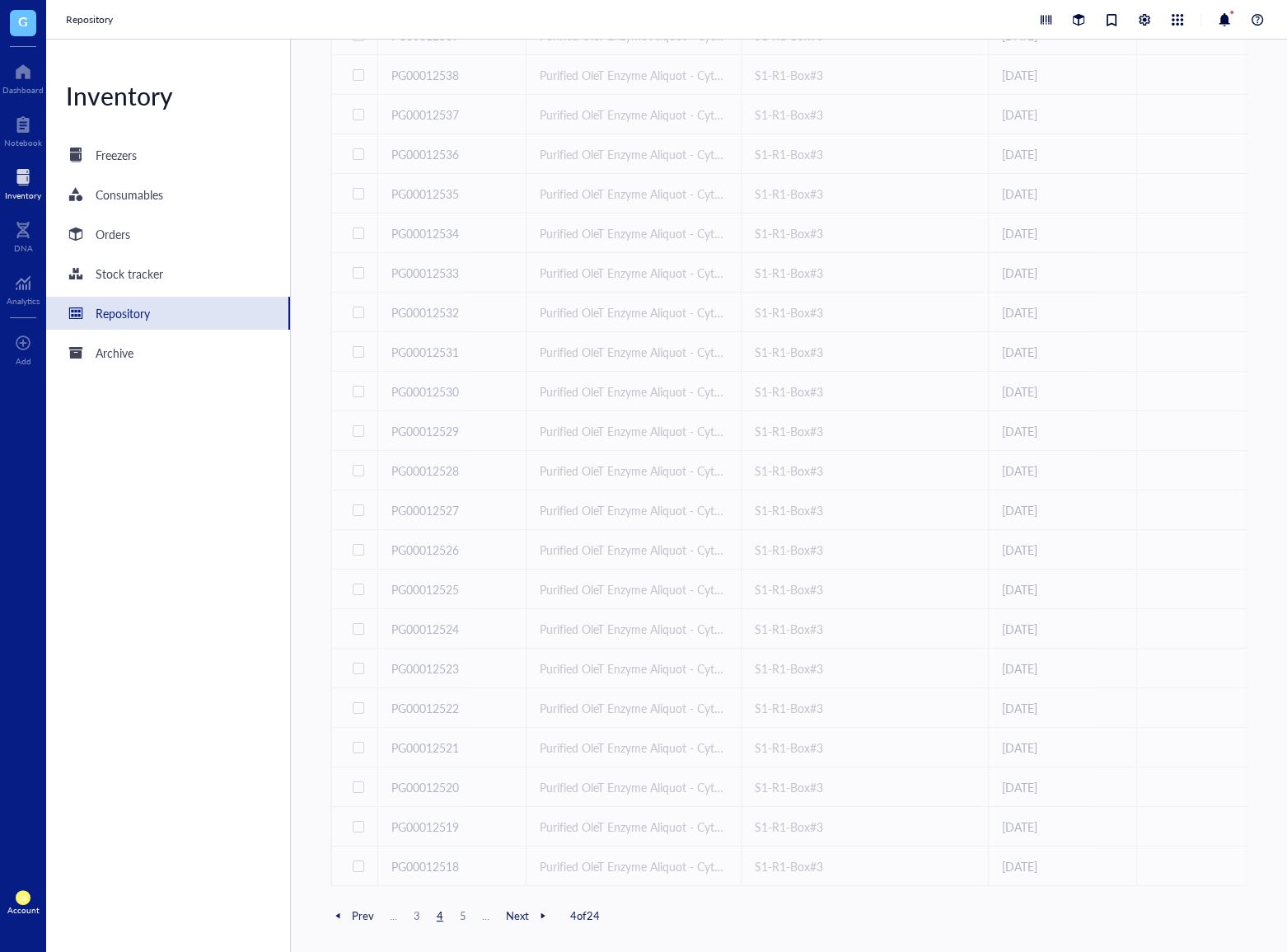
click at [346, 920] on span "Prev" at bounding box center [353, 916] width 43 height 15
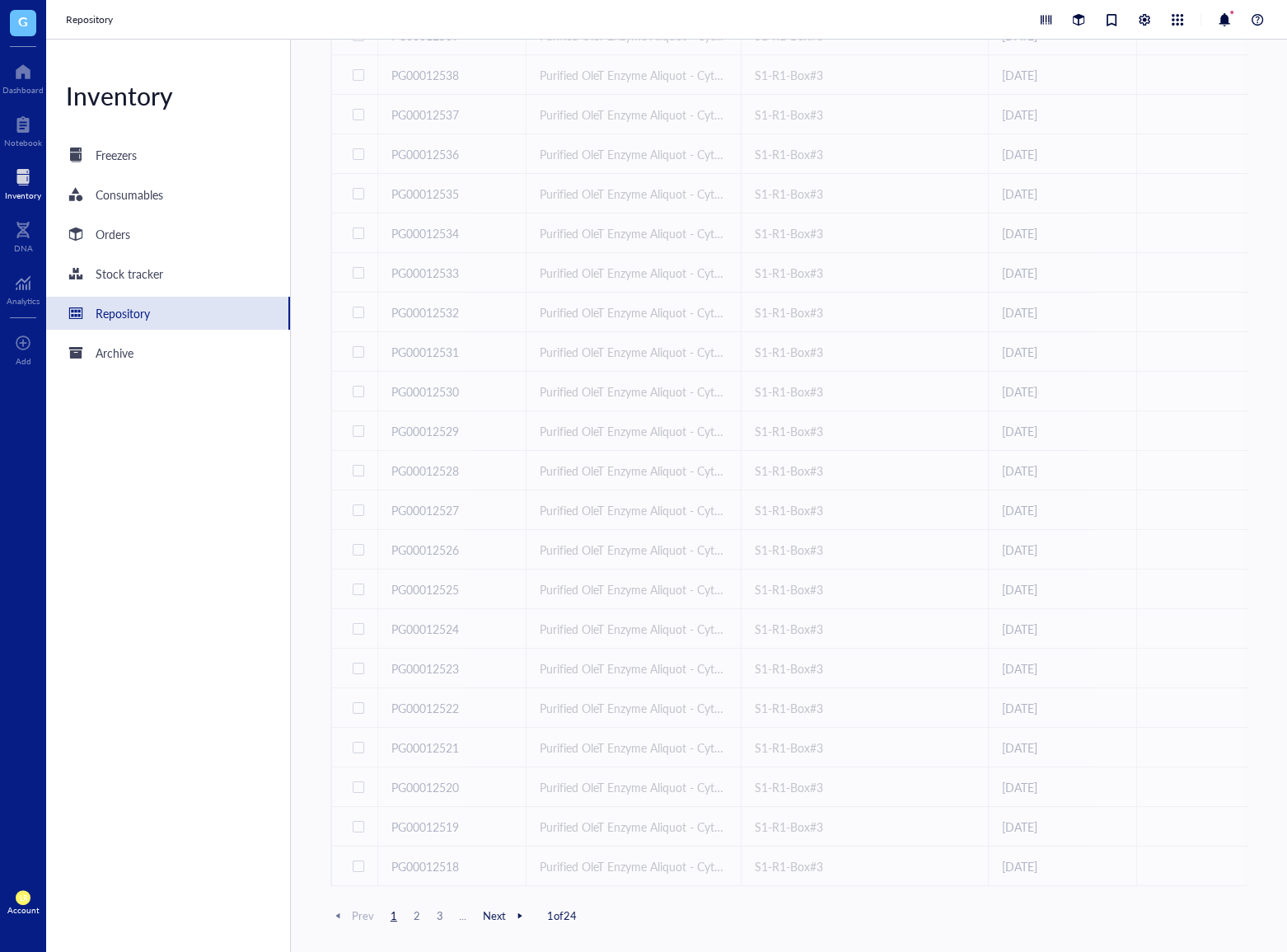
click at [676, 941] on div "Prev 1 2 3 ... Next 1 of 24" at bounding box center [789, 929] width 917 height 46
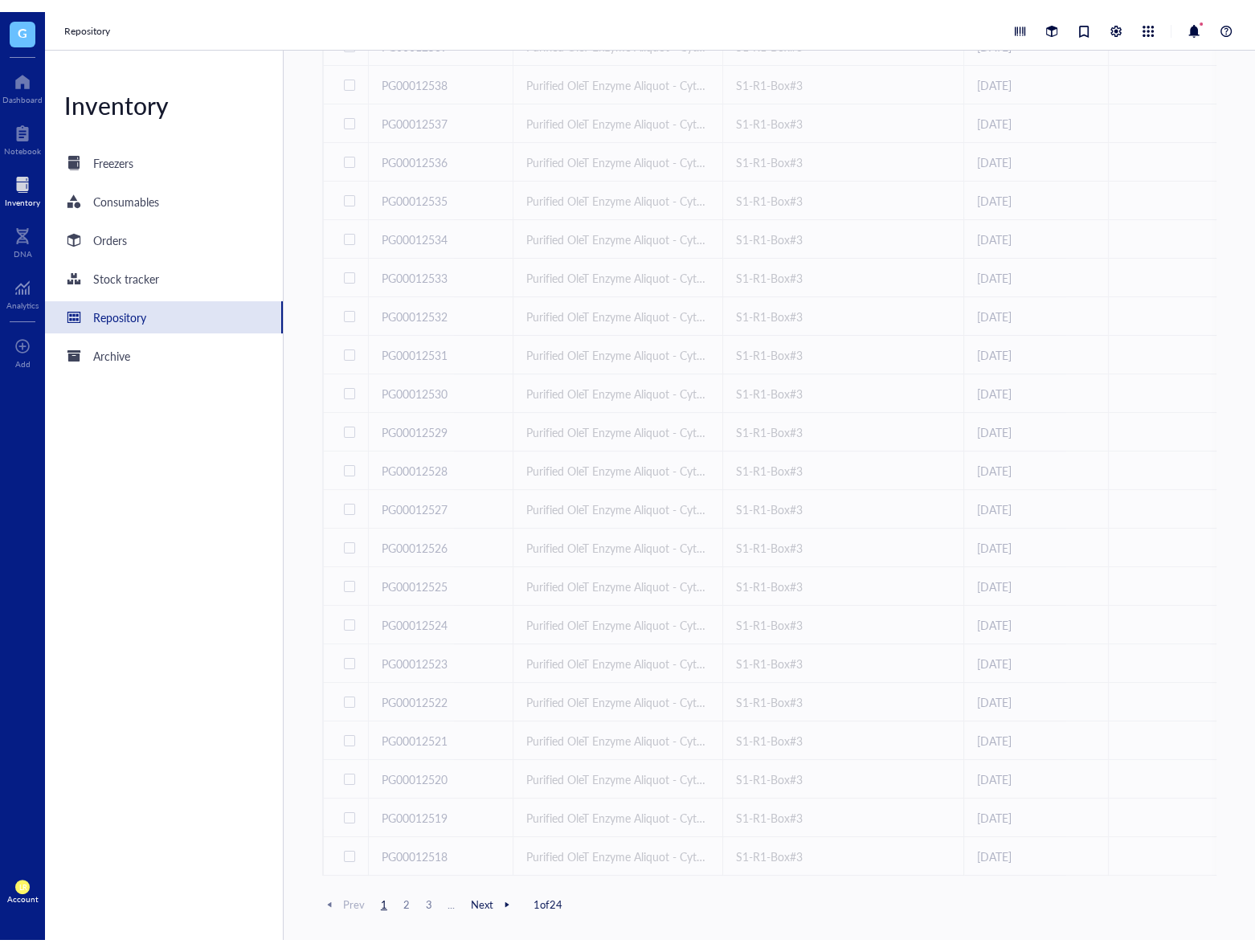
scroll to position [55, 0]
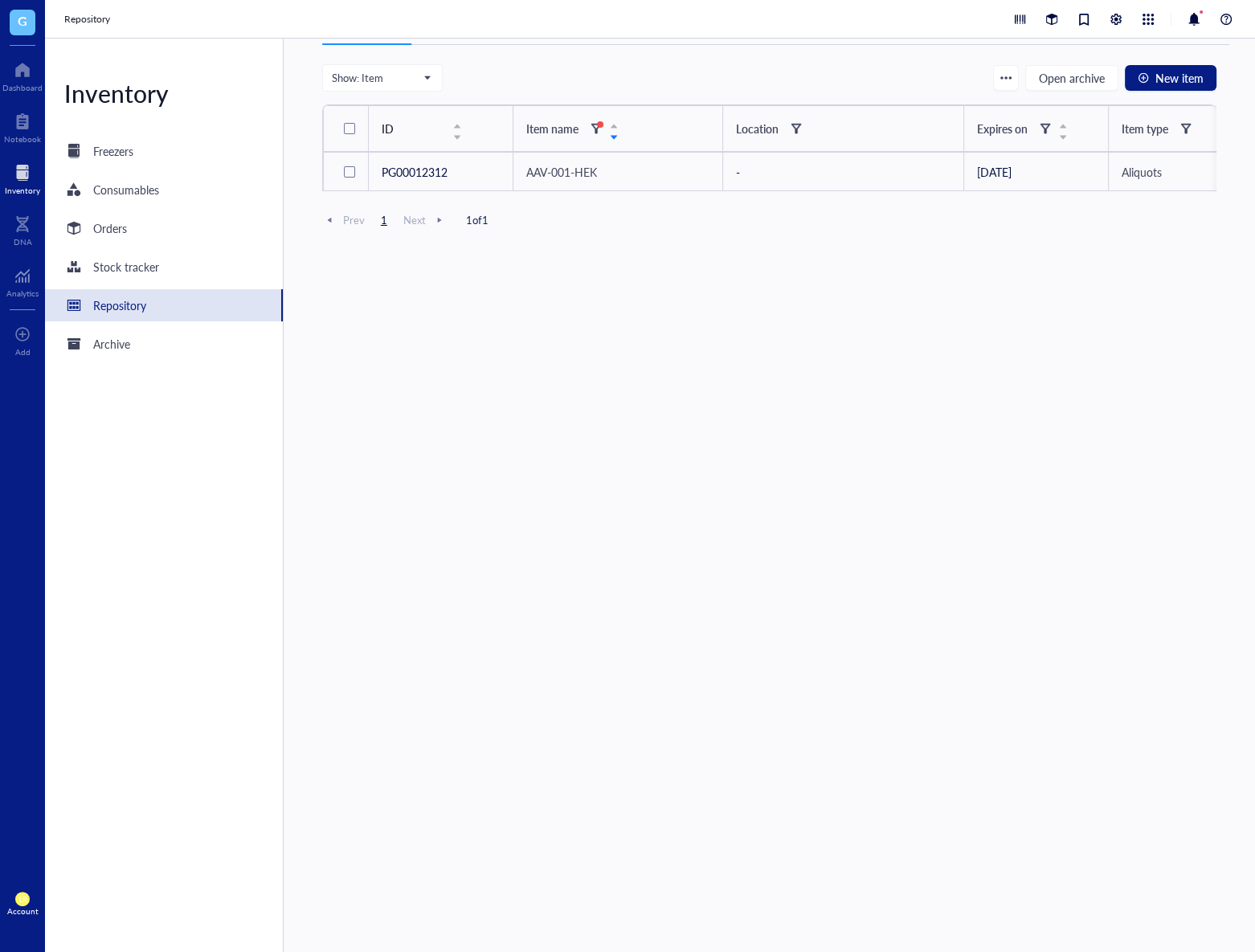
click at [132, 448] on div "Inventory Freezers Consumables Orders Stock tracker Repository Archive" at bounding box center [164, 495] width 239 height 914
click at [165, 451] on div "Inventory Freezers Consumables Orders Stock tracker Repository Archive" at bounding box center [164, 495] width 239 height 914
click at [195, 438] on div "Inventory Freezers Consumables Orders Stock tracker Repository Archive" at bounding box center [164, 495] width 239 height 914
click at [573, 574] on div "Show: Item Open archive New item ID Item name Location Expires on Item type Las…" at bounding box center [770, 495] width 894 height 862
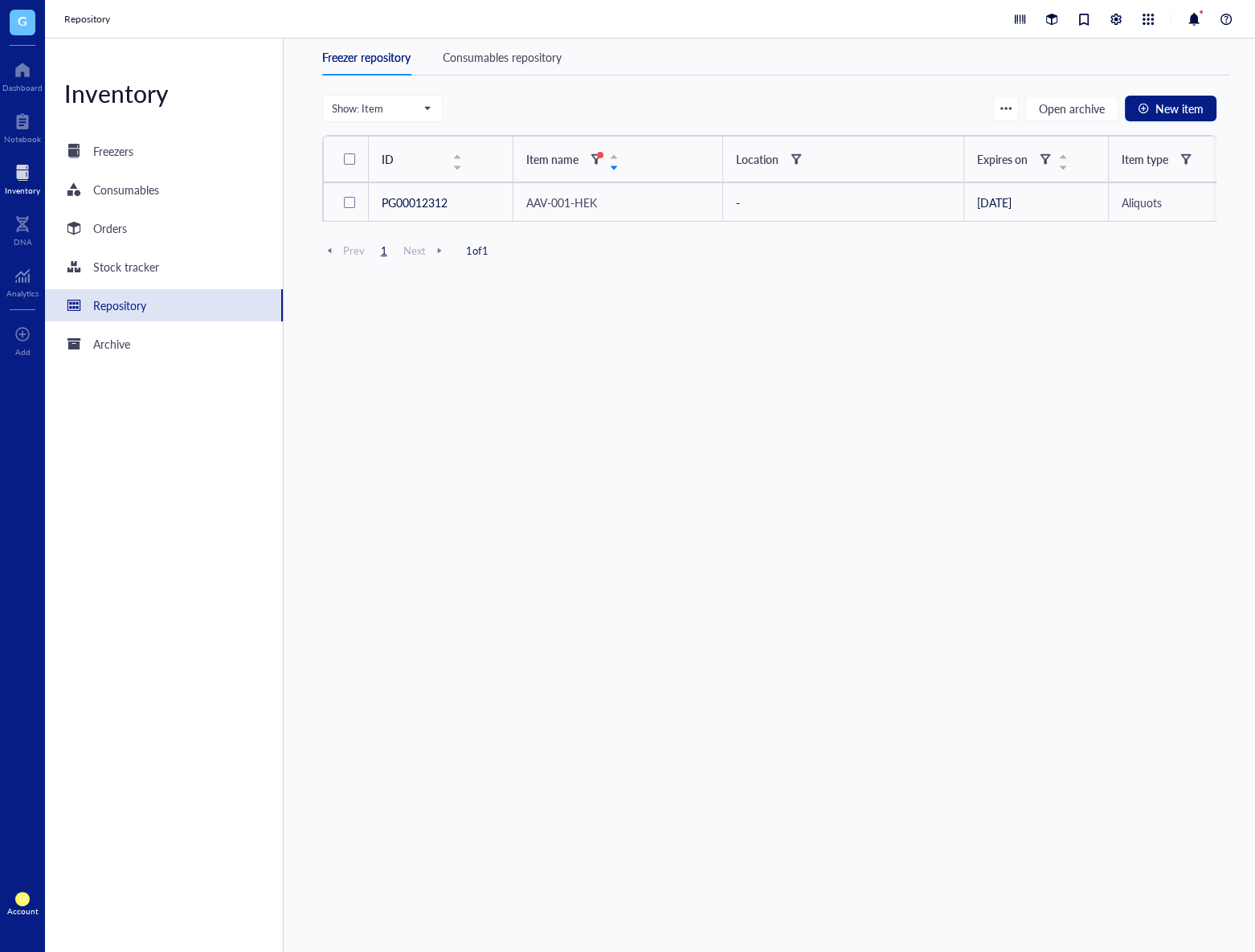
scroll to position [0, 0]
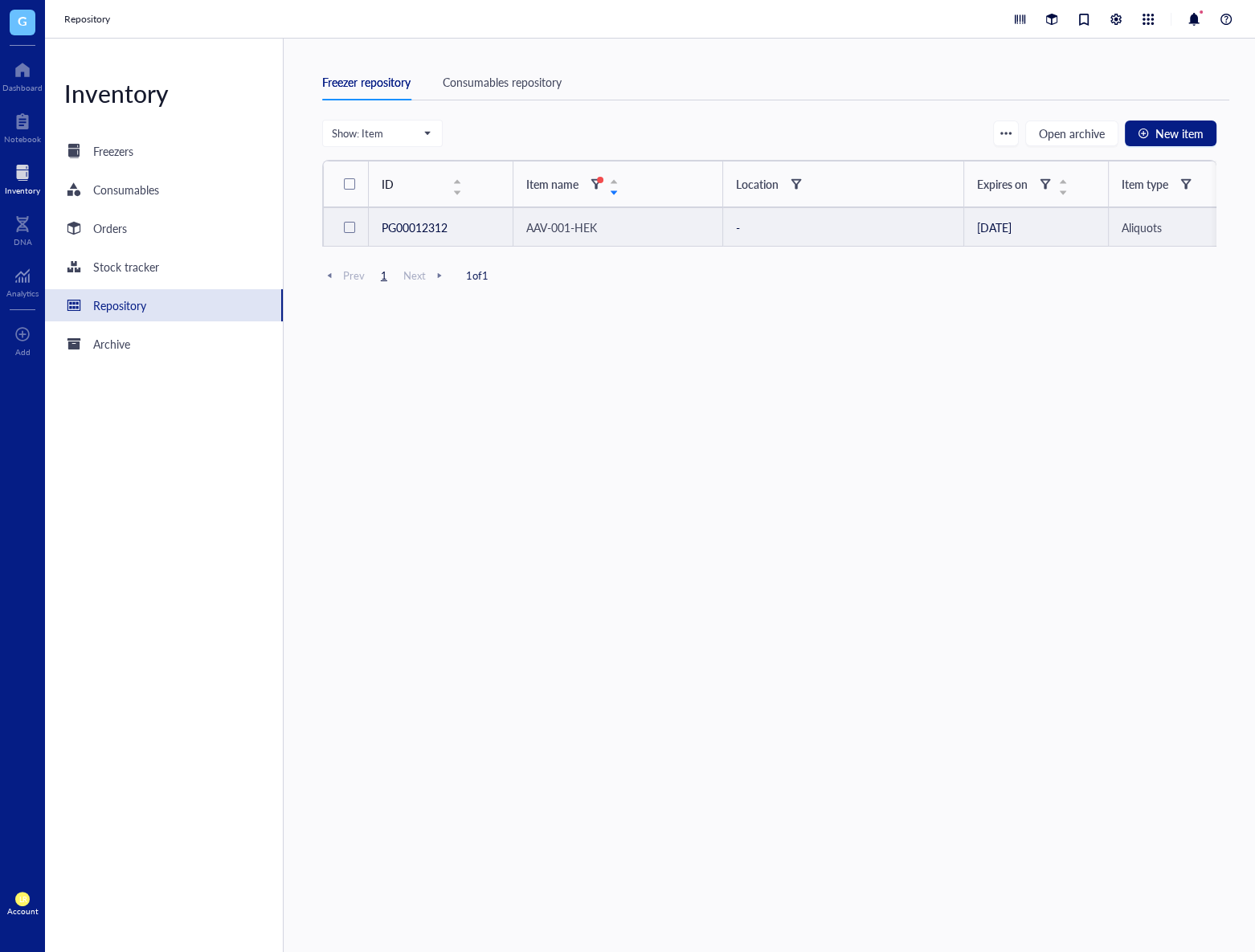
click at [588, 226] on span "AAV-001-HEK" at bounding box center [562, 227] width 71 height 16
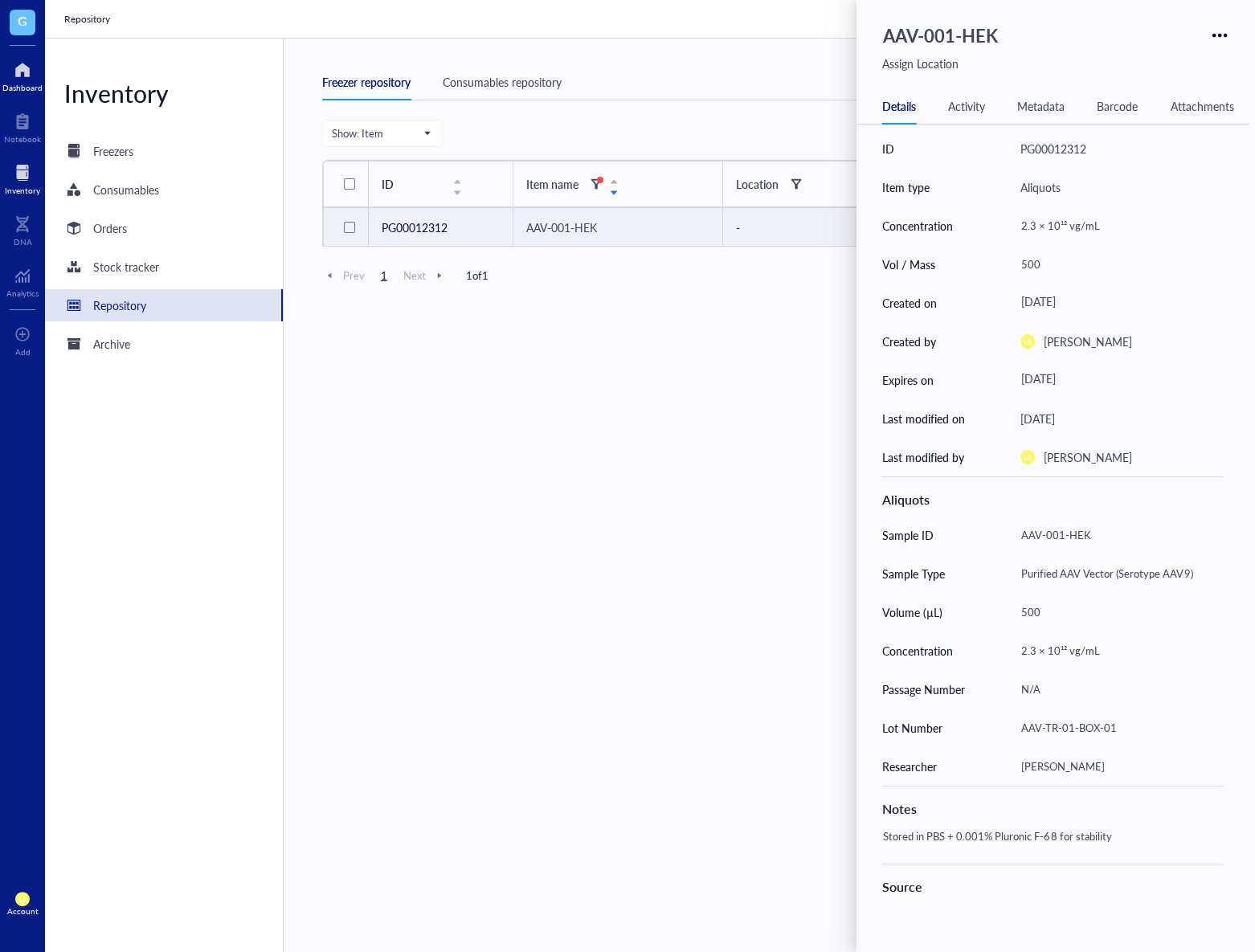
click at [17, 60] on div at bounding box center [22, 69] width 40 height 25
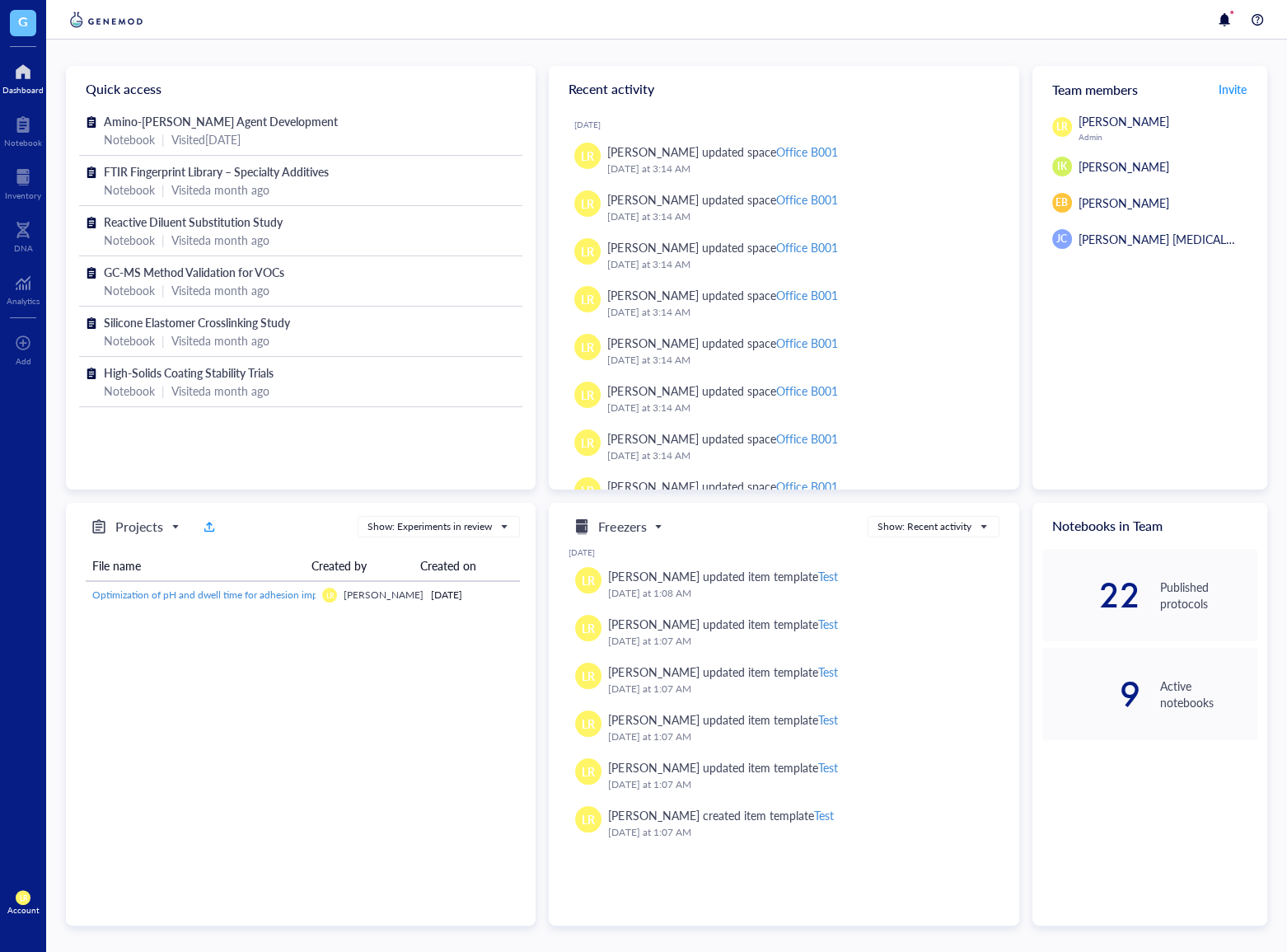
click at [357, 734] on div "Projects Show: Experiments in review File name Created by Created on Optimizati…" at bounding box center [300, 715] width 470 height 424
click at [20, 125] on div at bounding box center [23, 124] width 38 height 26
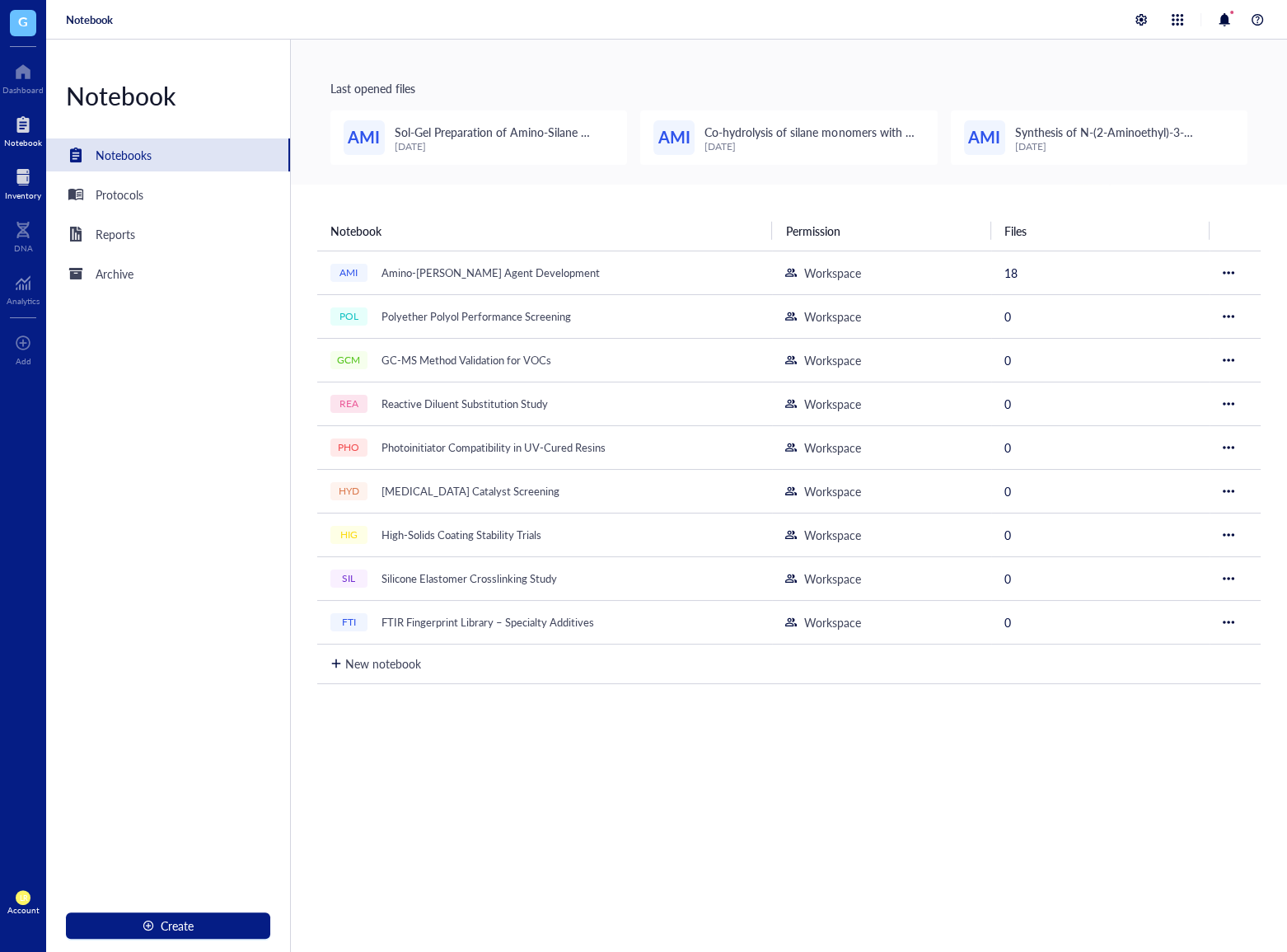
click at [12, 185] on div at bounding box center [23, 177] width 36 height 26
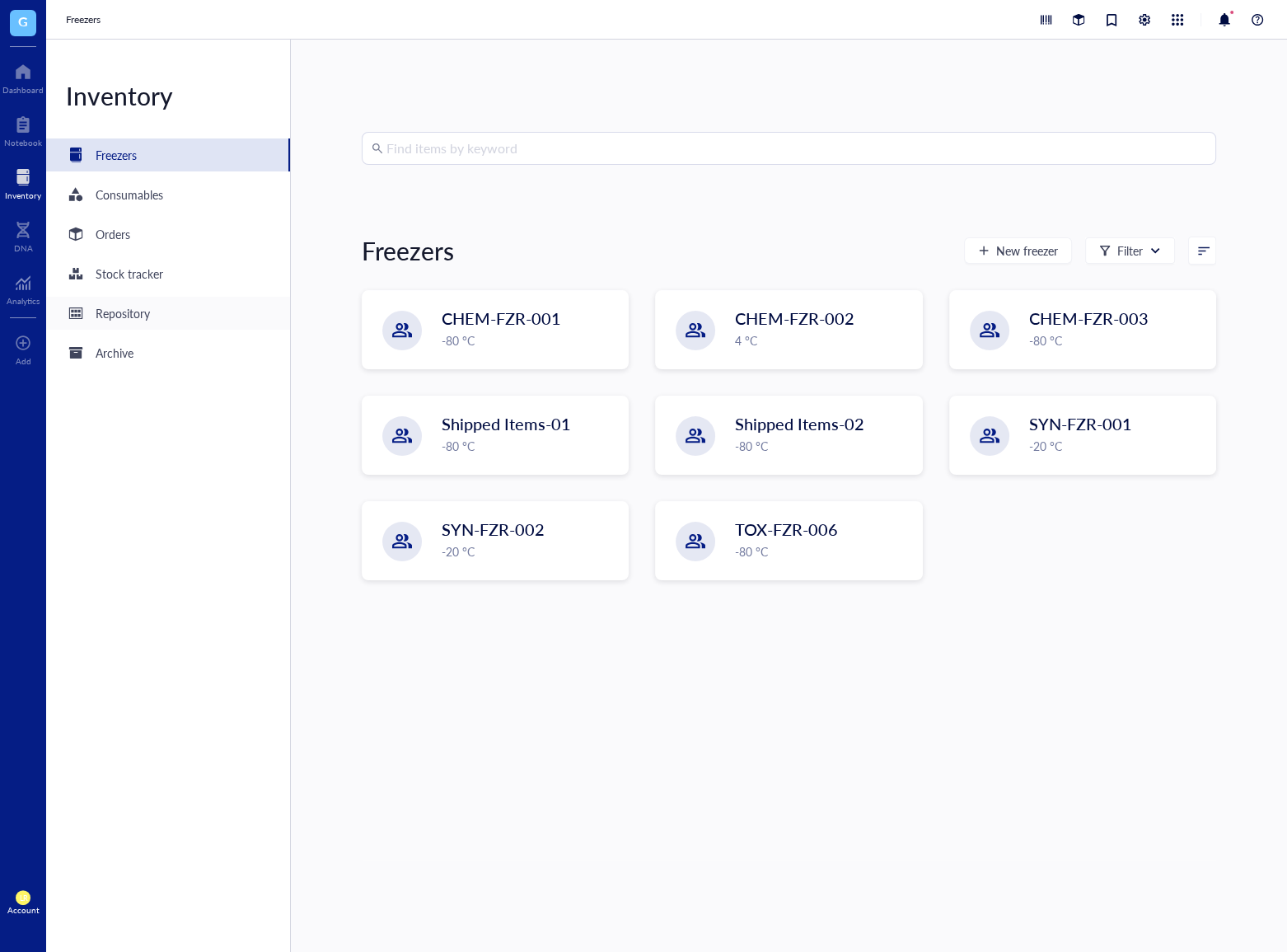
click at [182, 311] on div "Repository" at bounding box center [168, 314] width 244 height 33
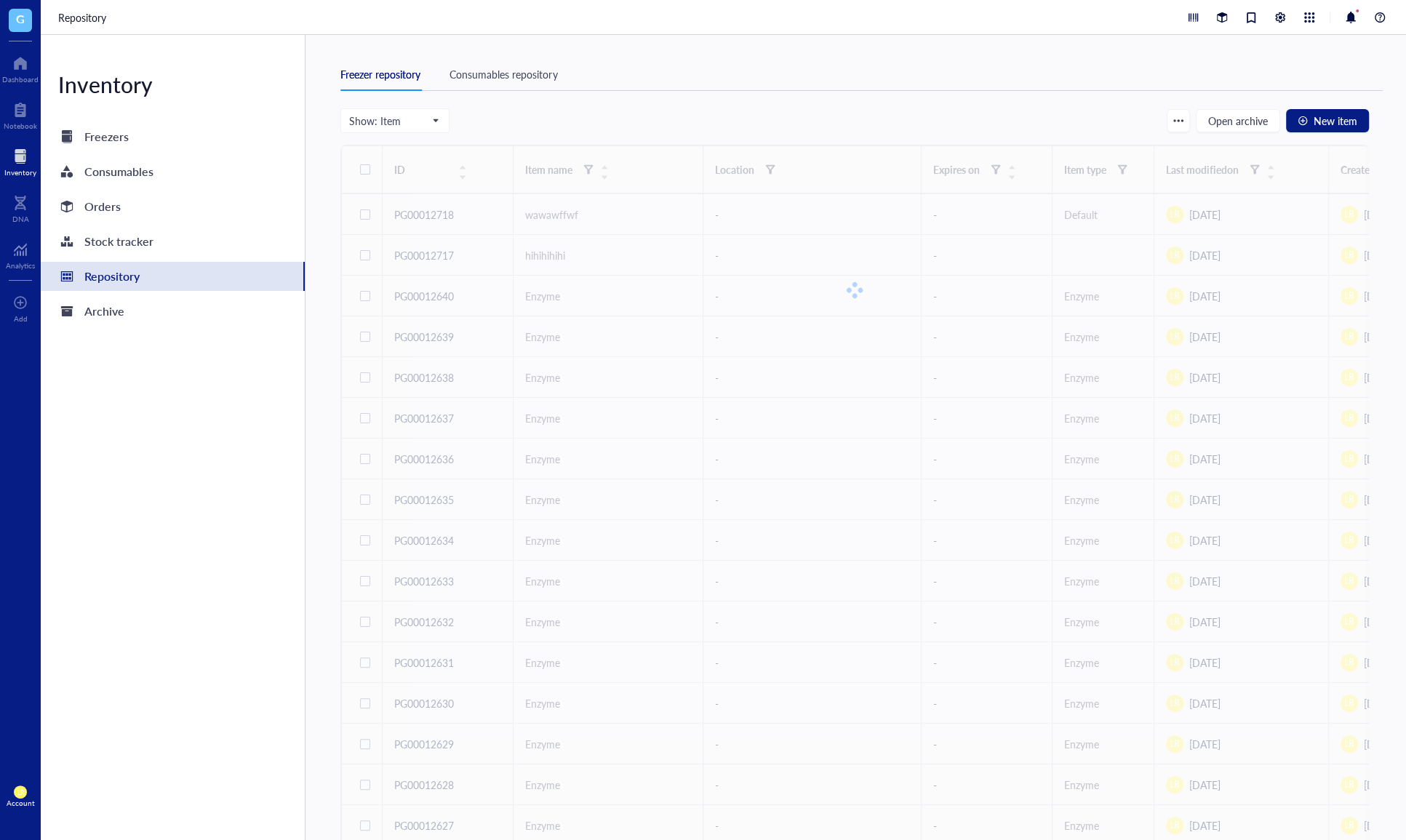
click at [25, 28] on span "G" at bounding box center [20, 20] width 23 height 23
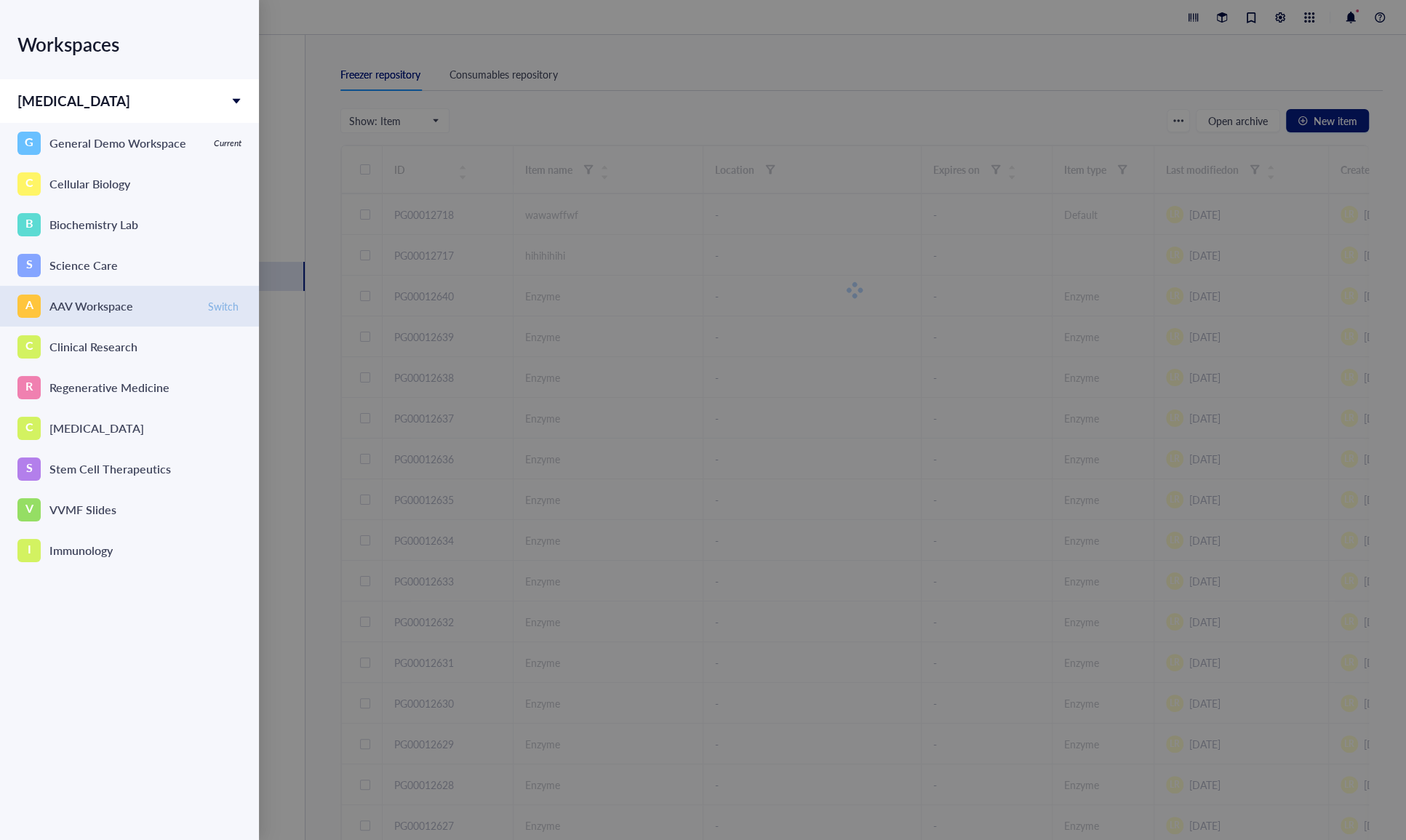
click at [225, 307] on span "Switch" at bounding box center [223, 306] width 31 height 13
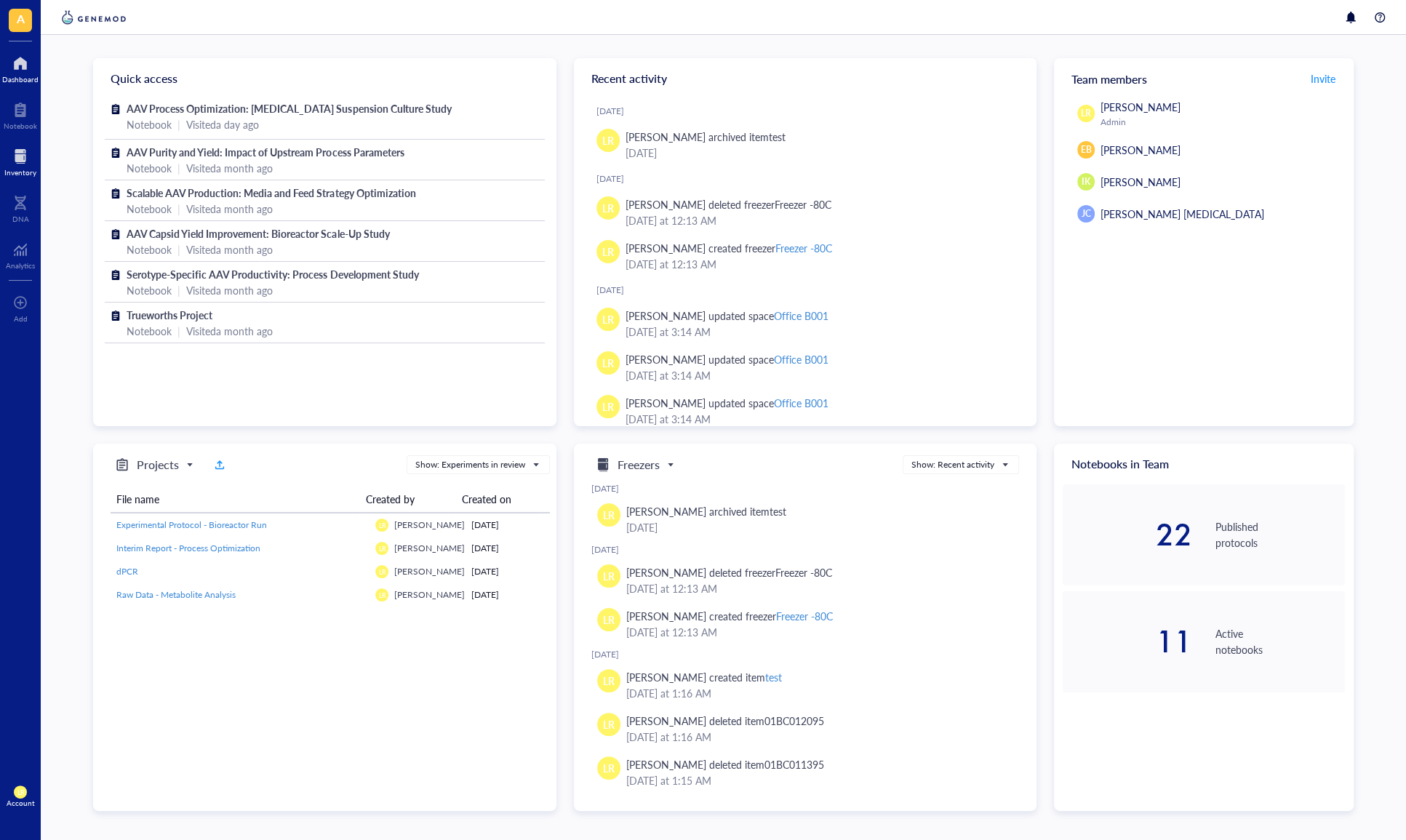
click at [35, 152] on div at bounding box center [21, 156] width 32 height 23
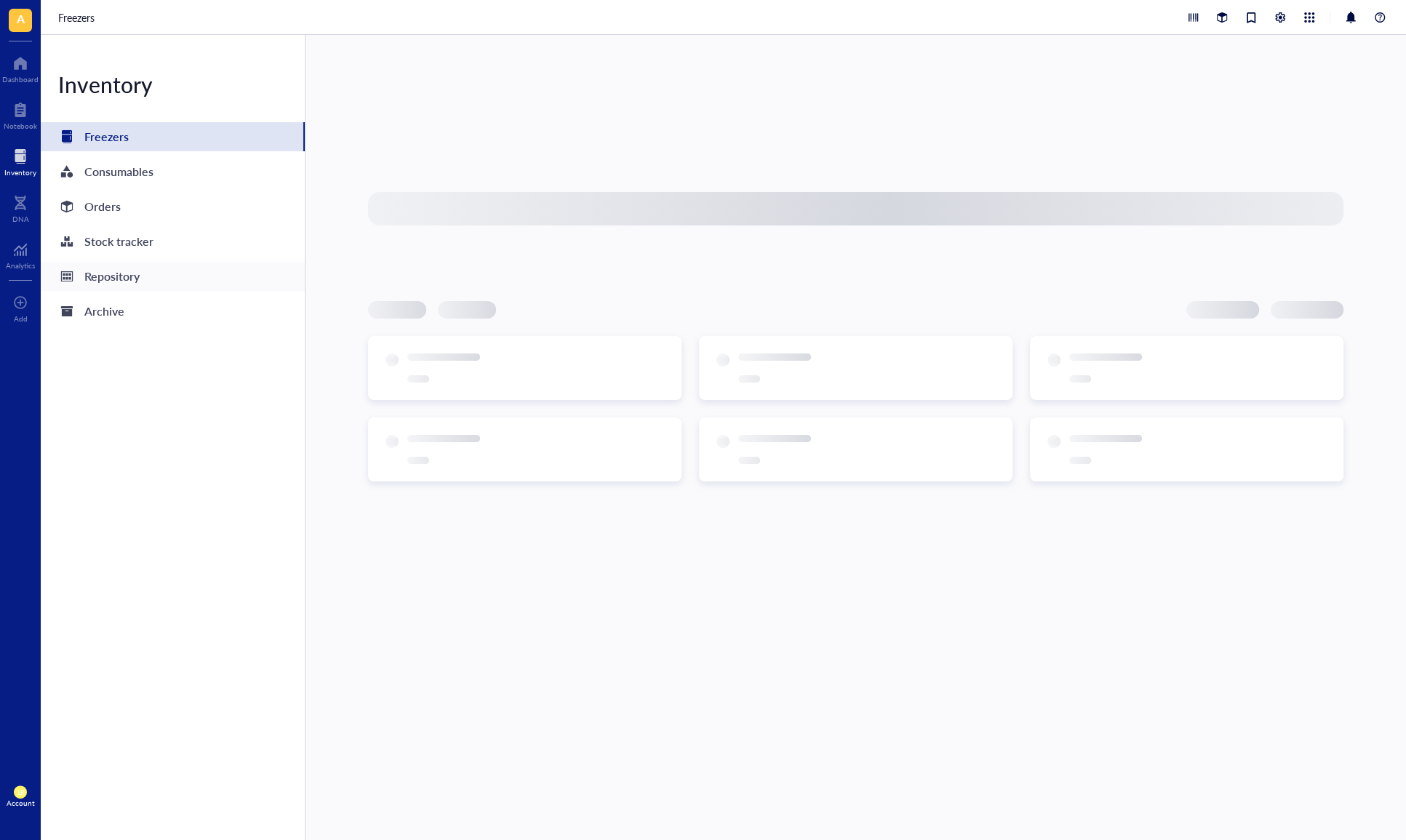
click at [123, 275] on div "Repository" at bounding box center [112, 276] width 55 height 21
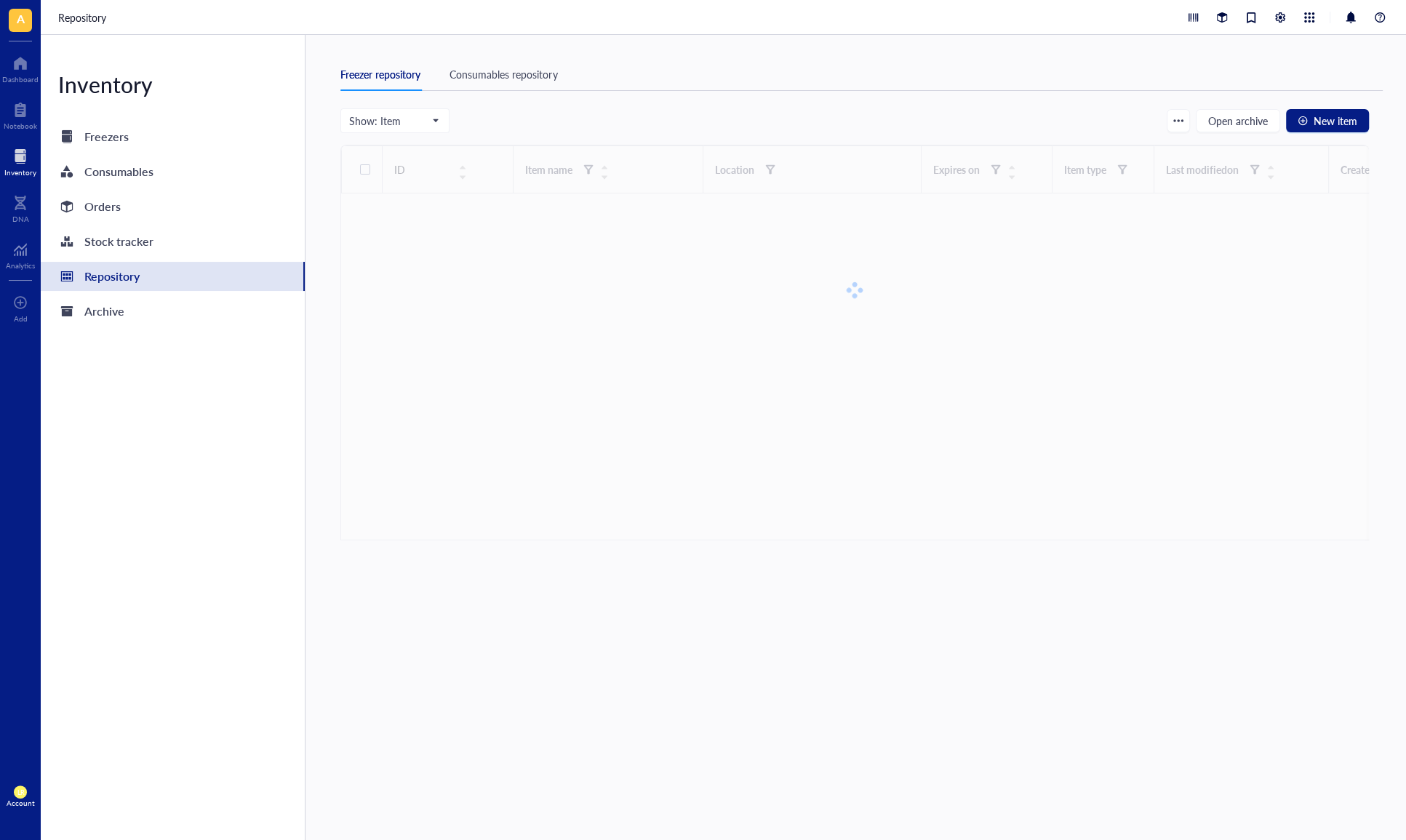
click at [35, 21] on div "A" at bounding box center [20, 20] width 41 height 41
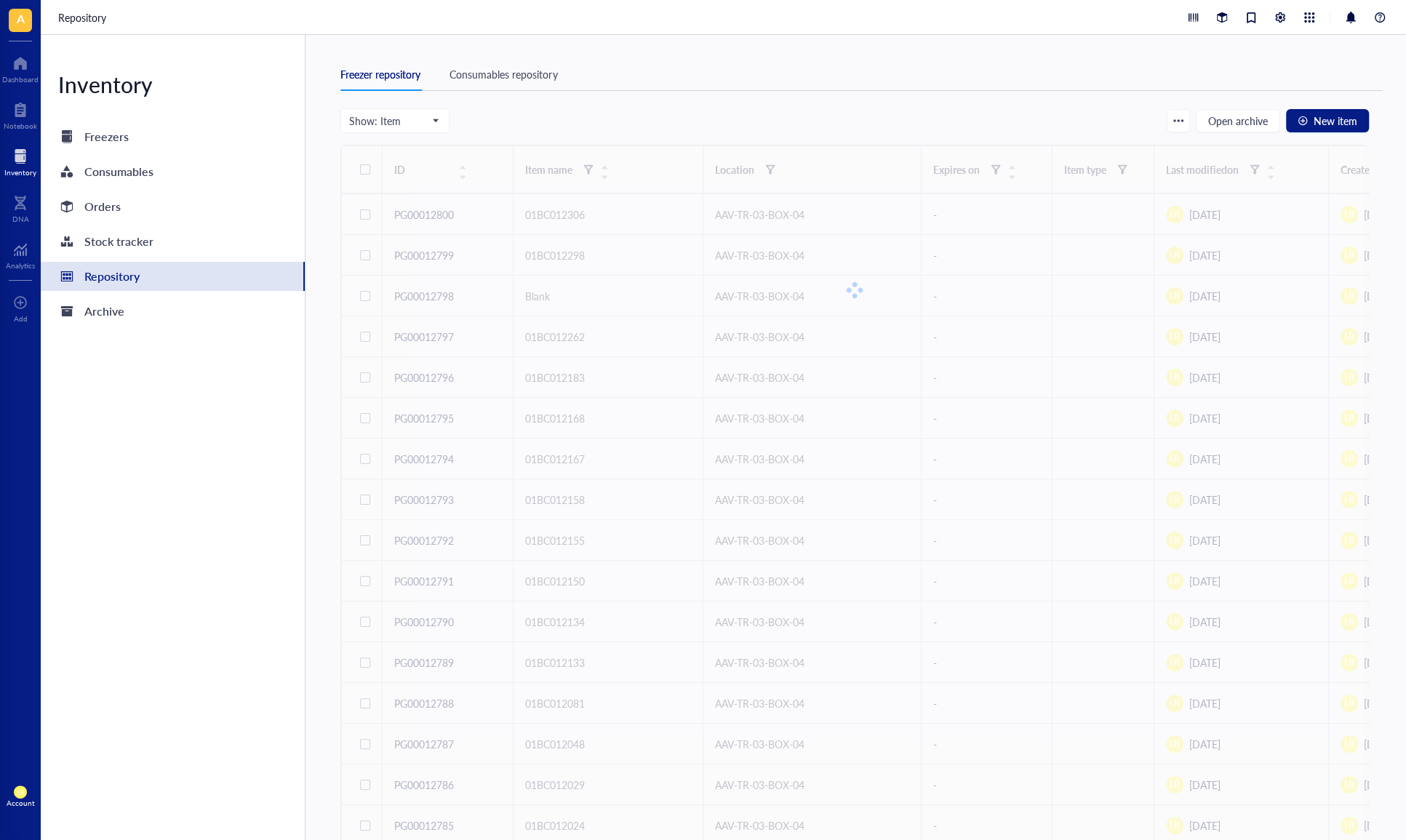
click at [27, 18] on span "A" at bounding box center [20, 20] width 23 height 23
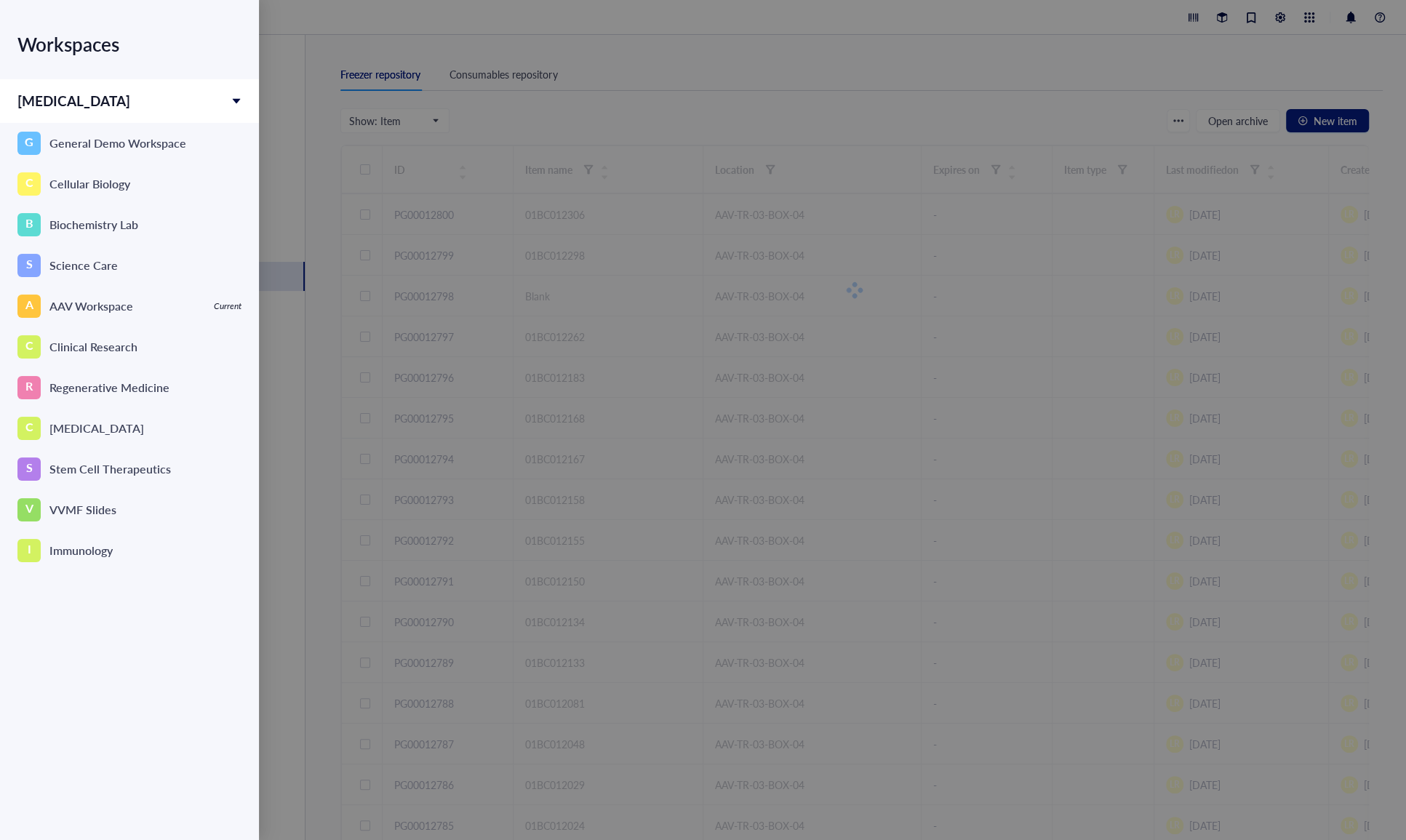
click at [341, 333] on div at bounding box center [703, 420] width 1406 height 840
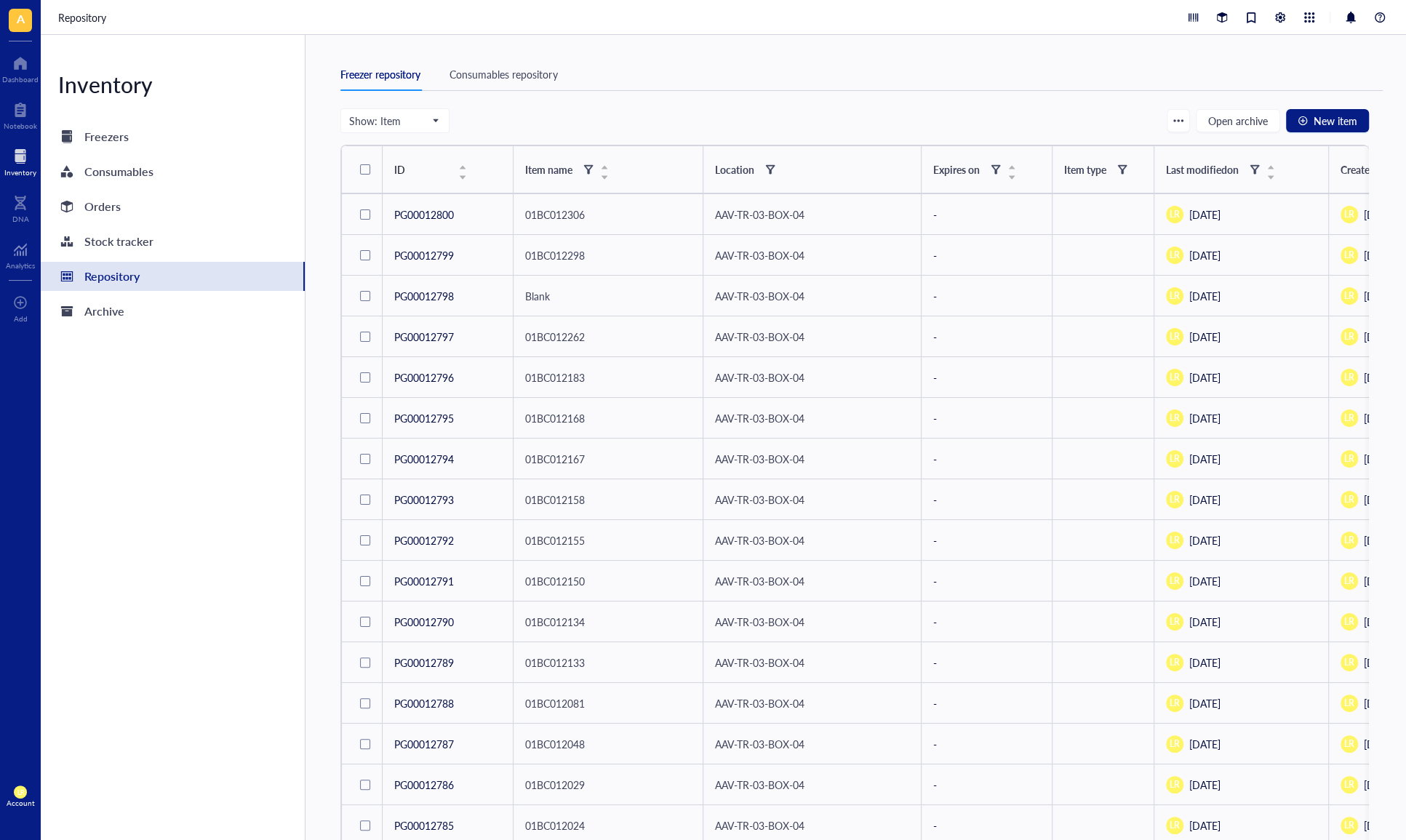
click at [26, 7] on div "A" at bounding box center [20, 20] width 41 height 41
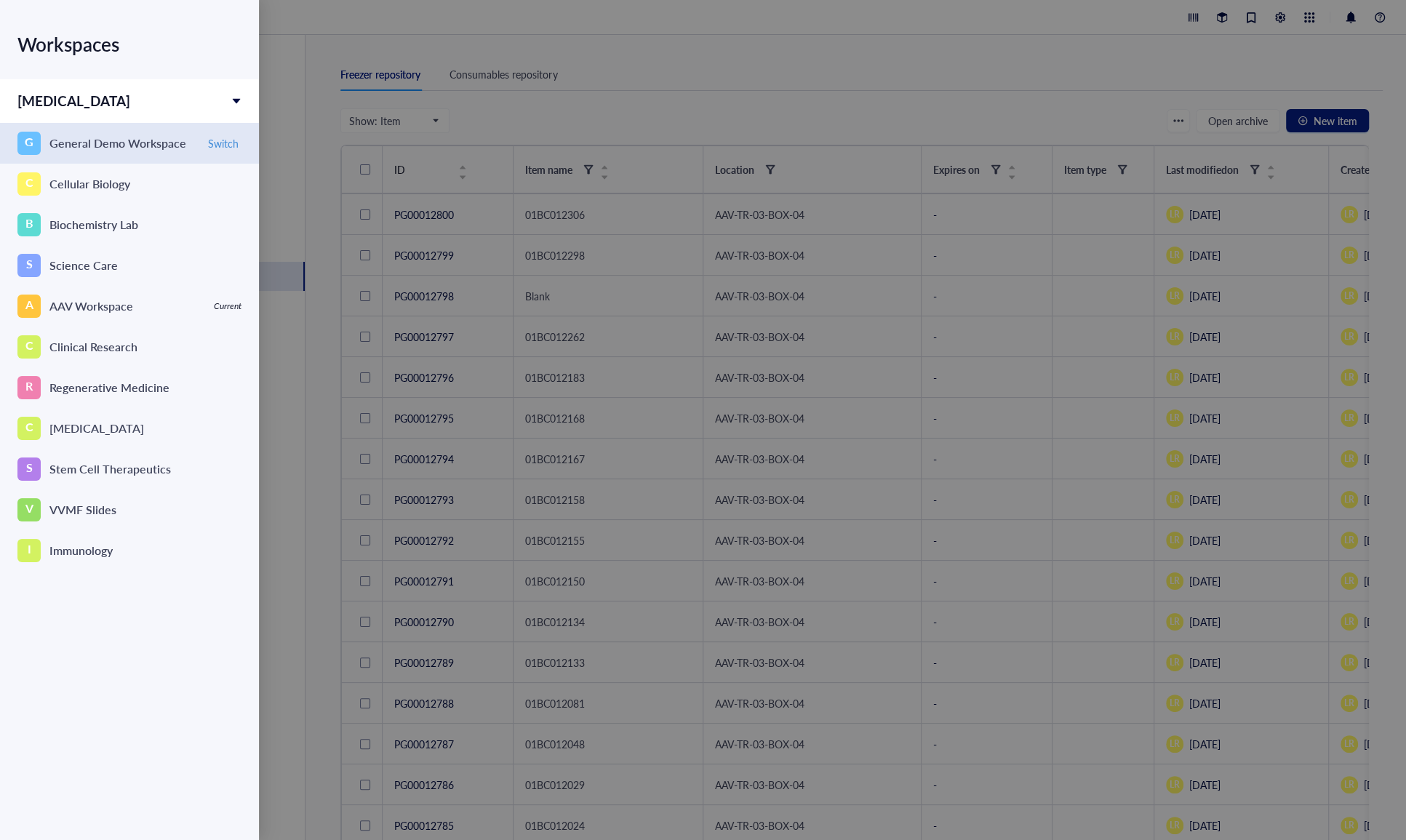
click at [98, 132] on div "G General Demo Workspace" at bounding box center [107, 143] width 179 height 23
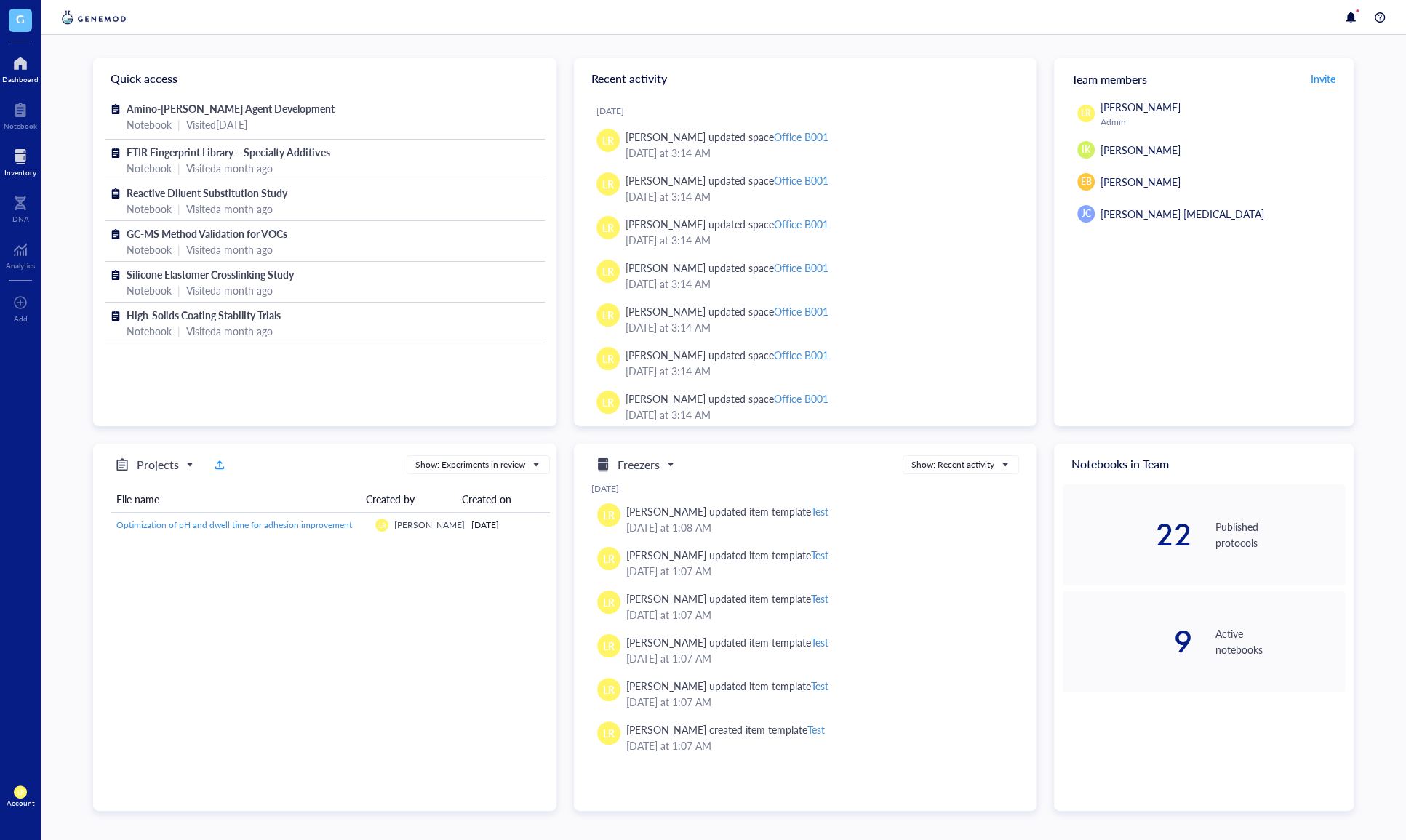
click at [24, 173] on div "Inventory" at bounding box center [21, 172] width 32 height 8
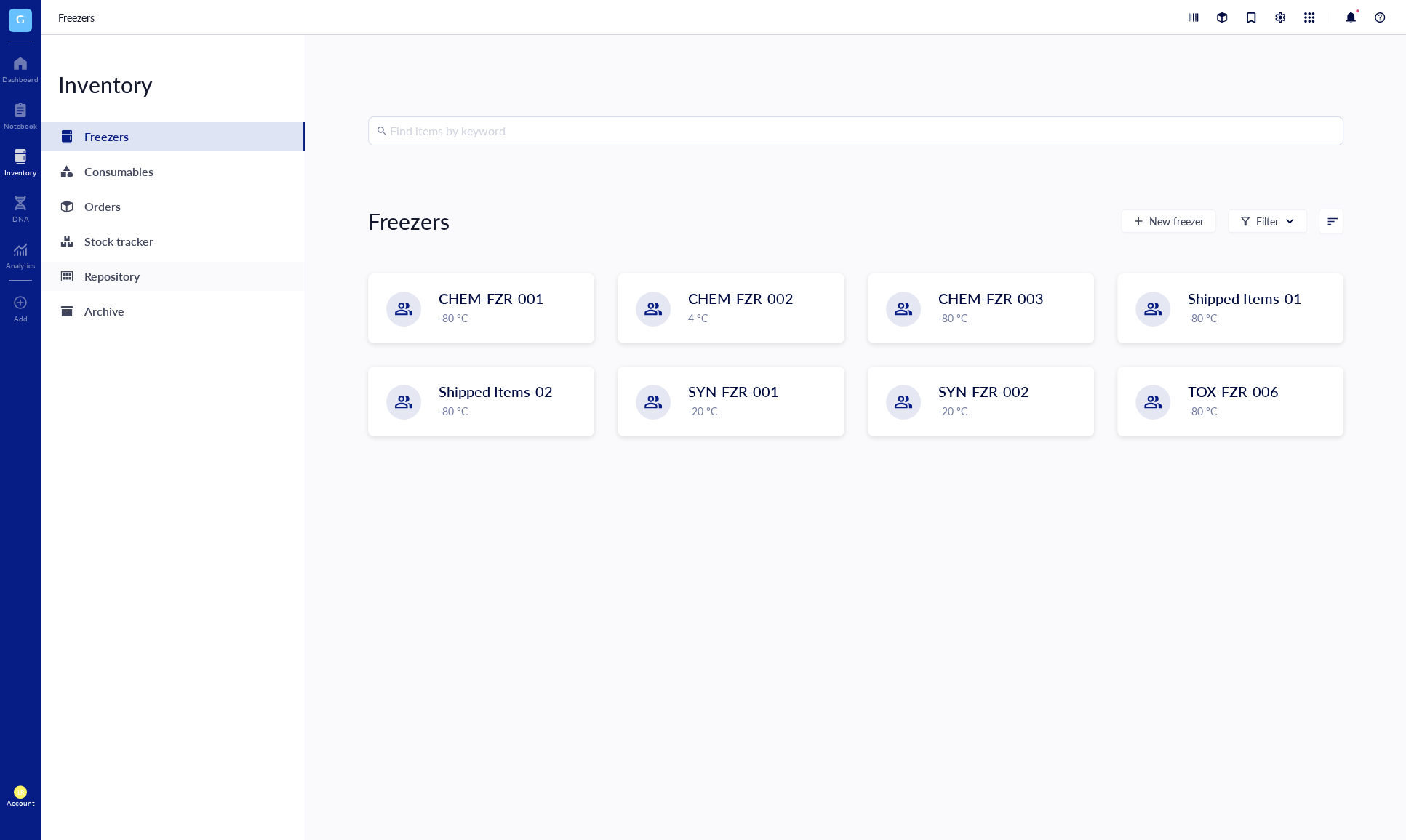
click at [136, 275] on div "Repository" at bounding box center [112, 276] width 55 height 21
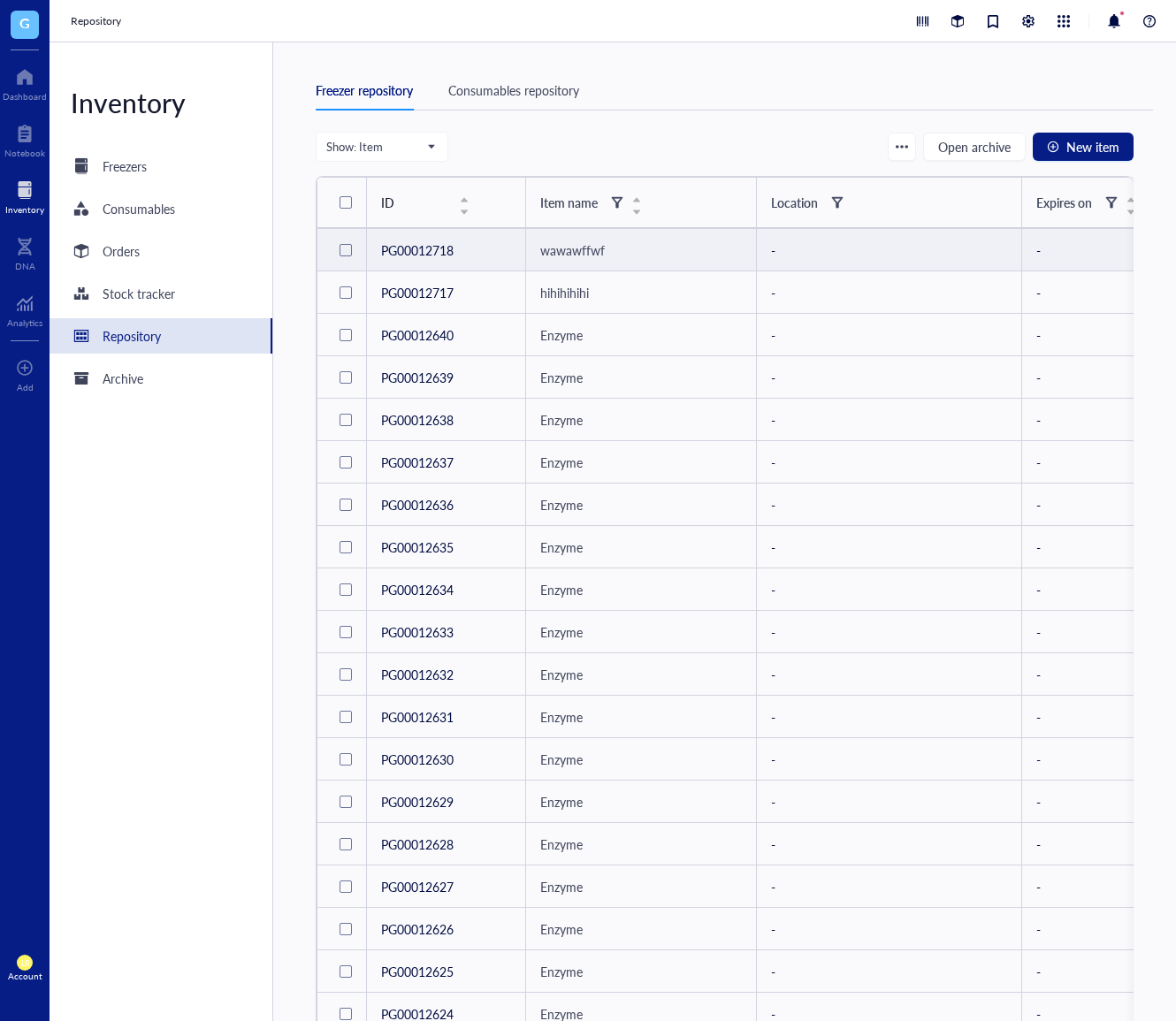
drag, startPoint x: 340, startPoint y: 252, endPoint x: 340, endPoint y: 276, distance: 24.0
click at [341, 252] on div at bounding box center [345, 250] width 12 height 12
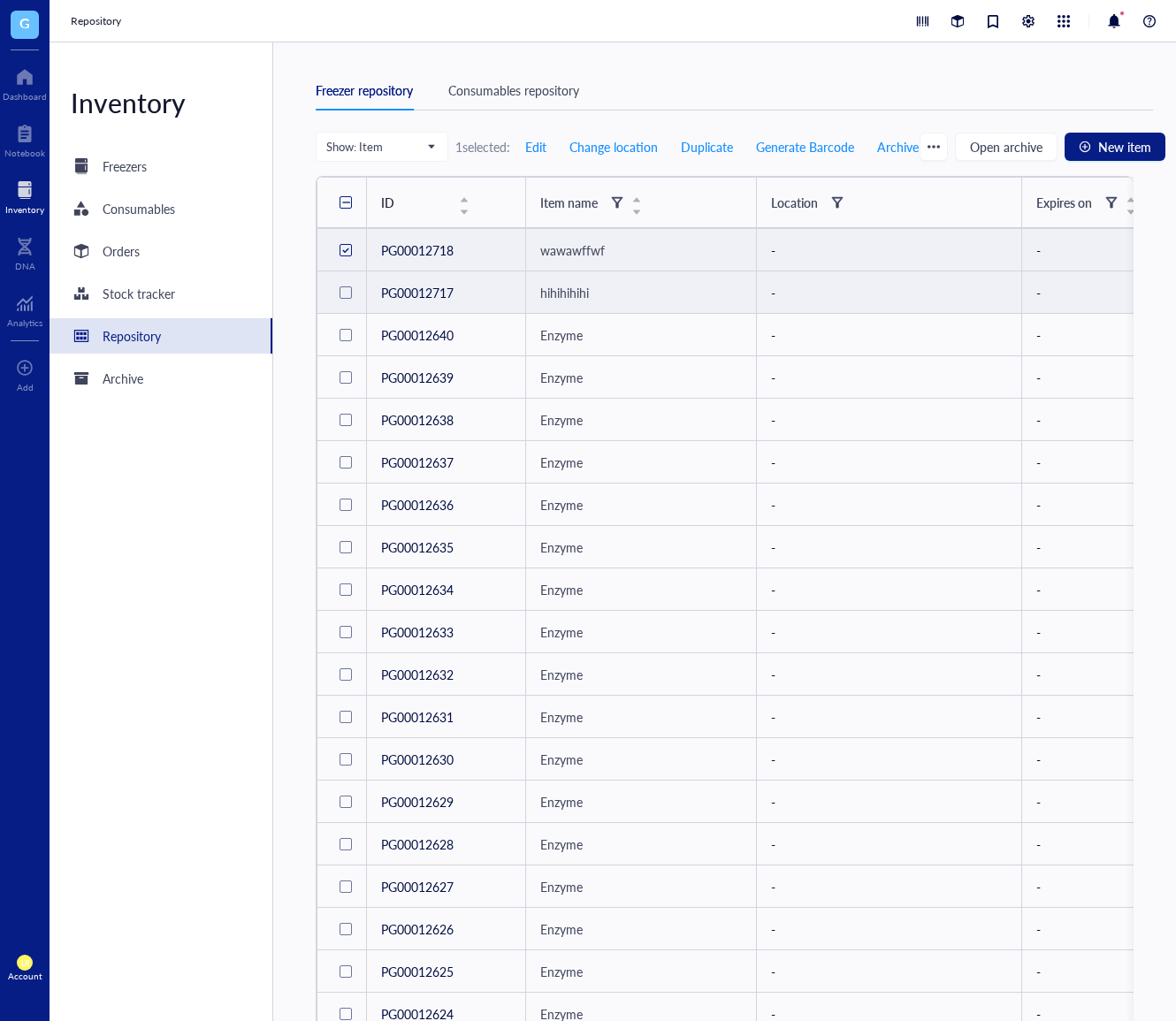
click at [347, 299] on div at bounding box center [345, 292] width 12 height 12
click at [877, 154] on span "Archive" at bounding box center [897, 146] width 42 height 14
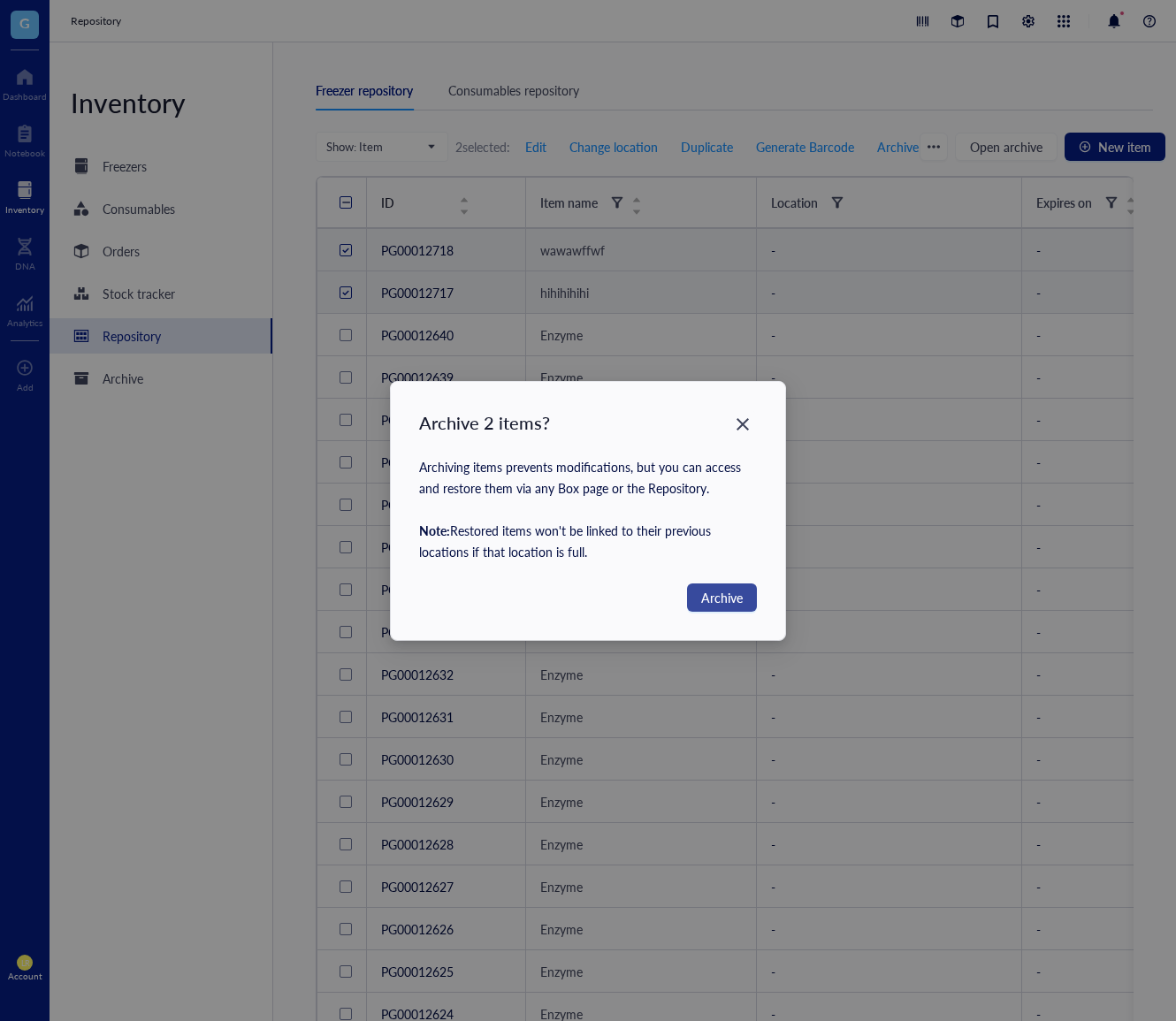
click at [728, 600] on span "Archive" at bounding box center [721, 597] width 42 height 20
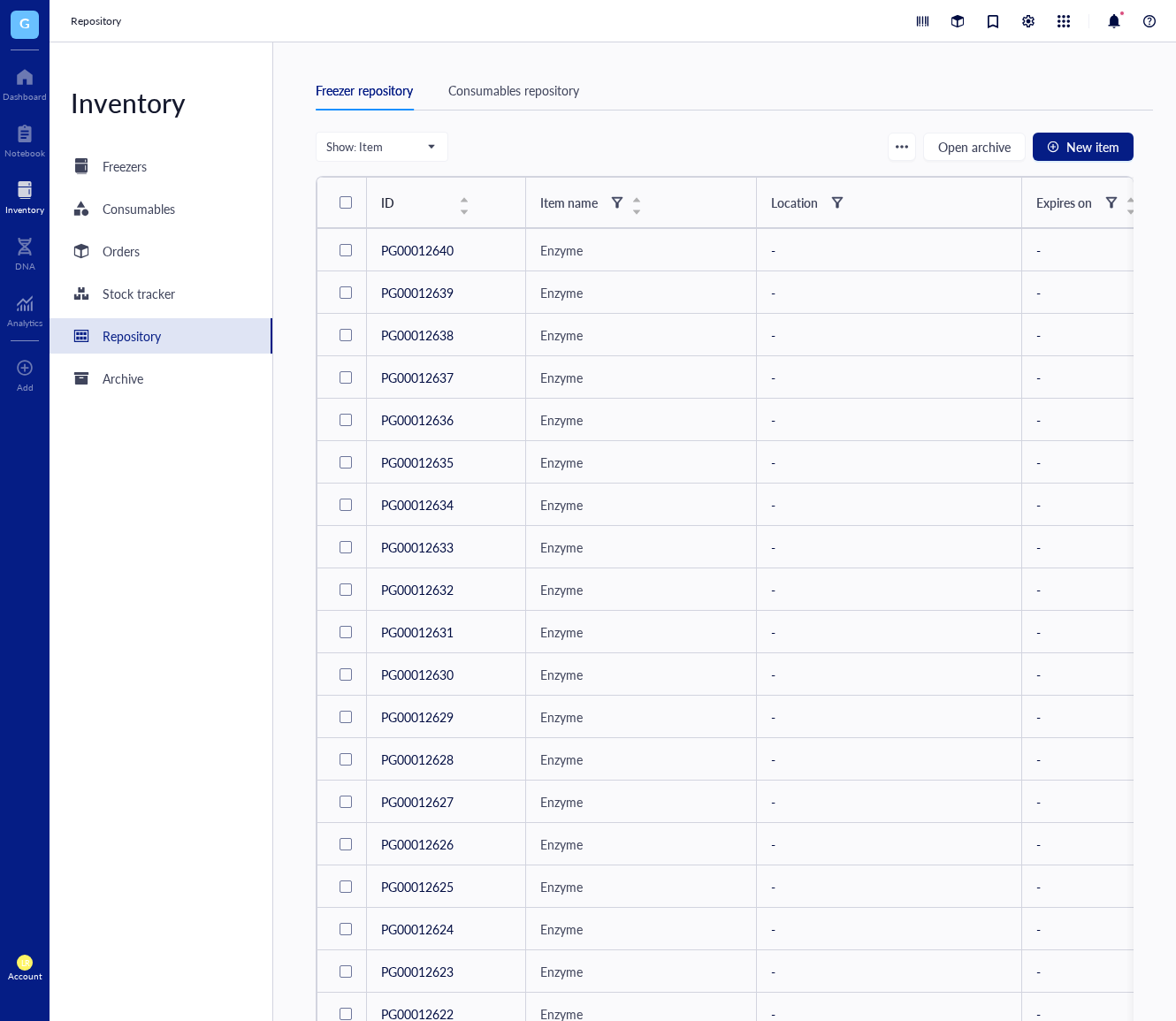
click at [202, 579] on div "Inventory Freezers Consumables Orders Stock tracker Repository Archive" at bounding box center [161, 532] width 224 height 978
click at [493, 100] on div "Freezer repository Consumables repository" at bounding box center [734, 90] width 838 height 40
click at [508, 89] on div "Consumables repository" at bounding box center [513, 89] width 130 height 20
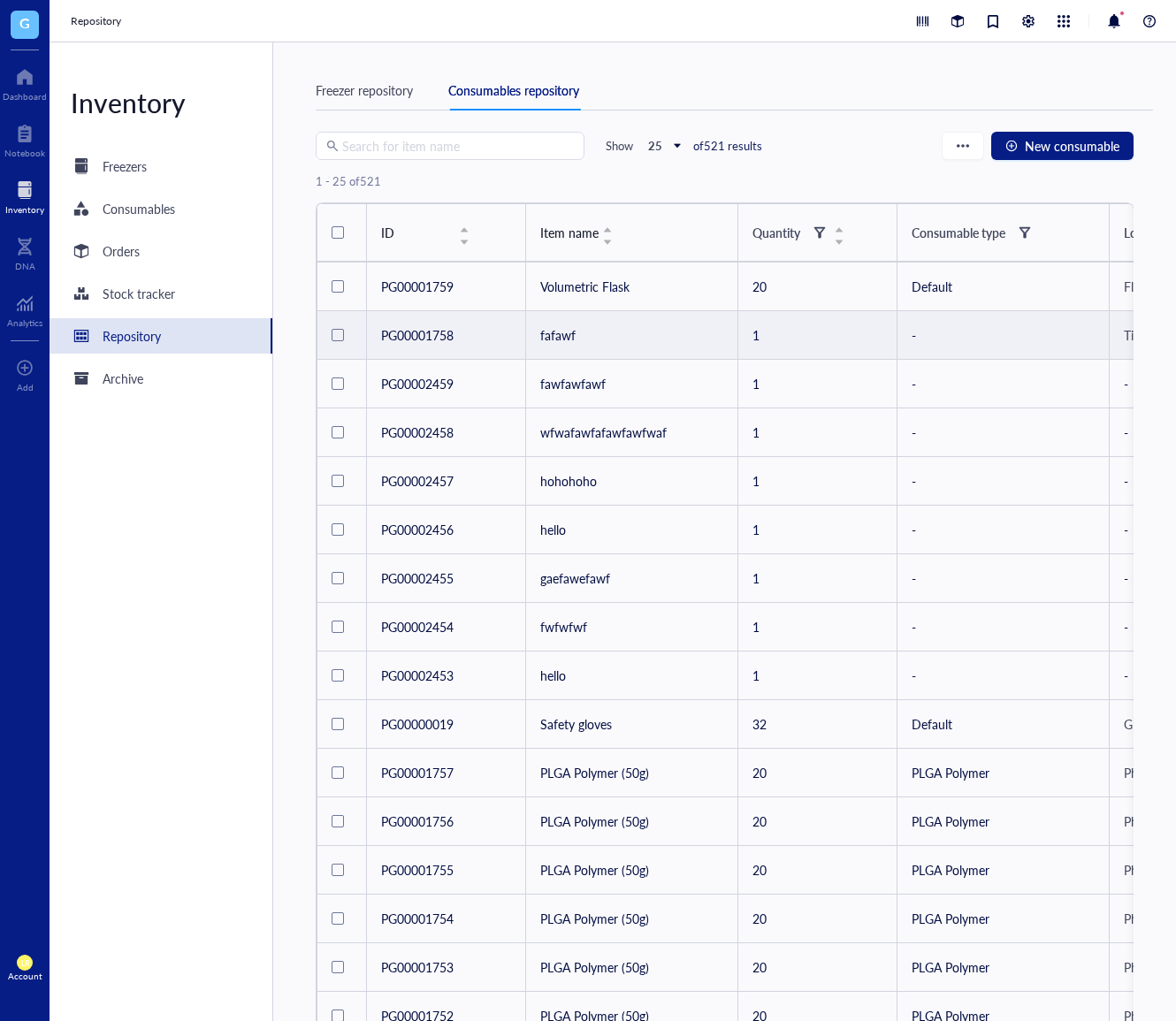
click at [336, 335] on div at bounding box center [337, 334] width 12 height 12
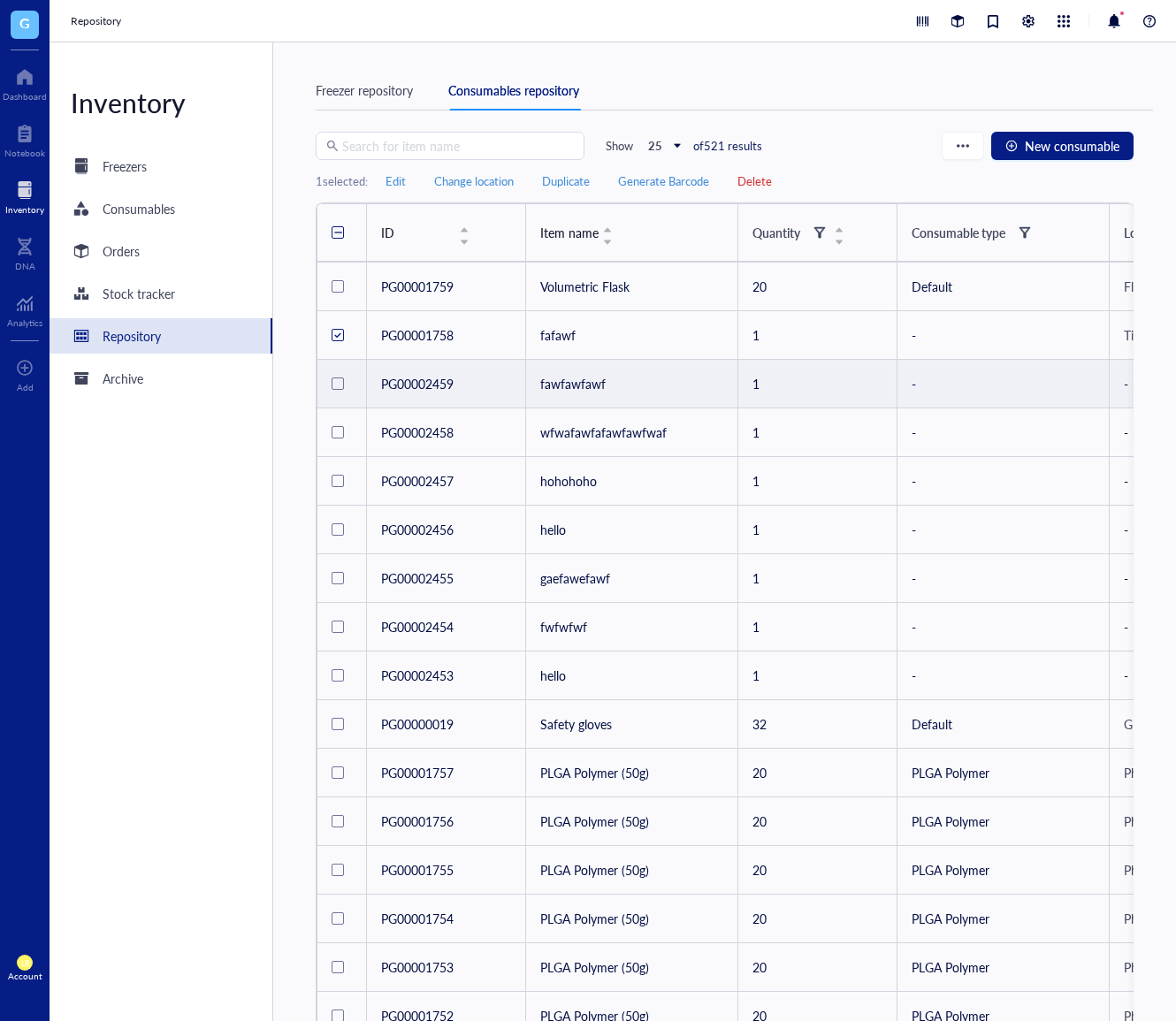
click at [332, 388] on div at bounding box center [337, 383] width 12 height 12
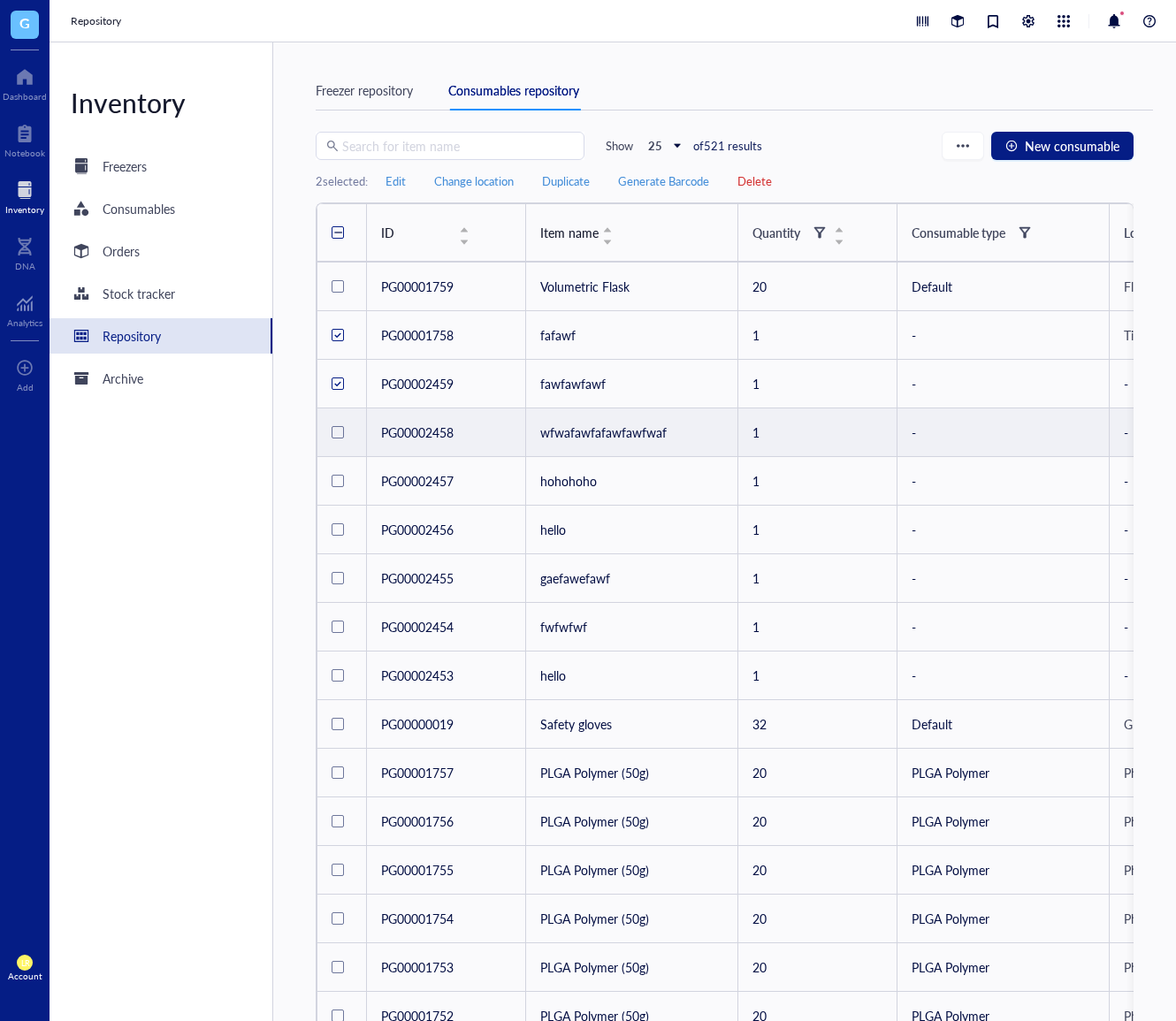
click at [340, 433] on div at bounding box center [337, 431] width 12 height 12
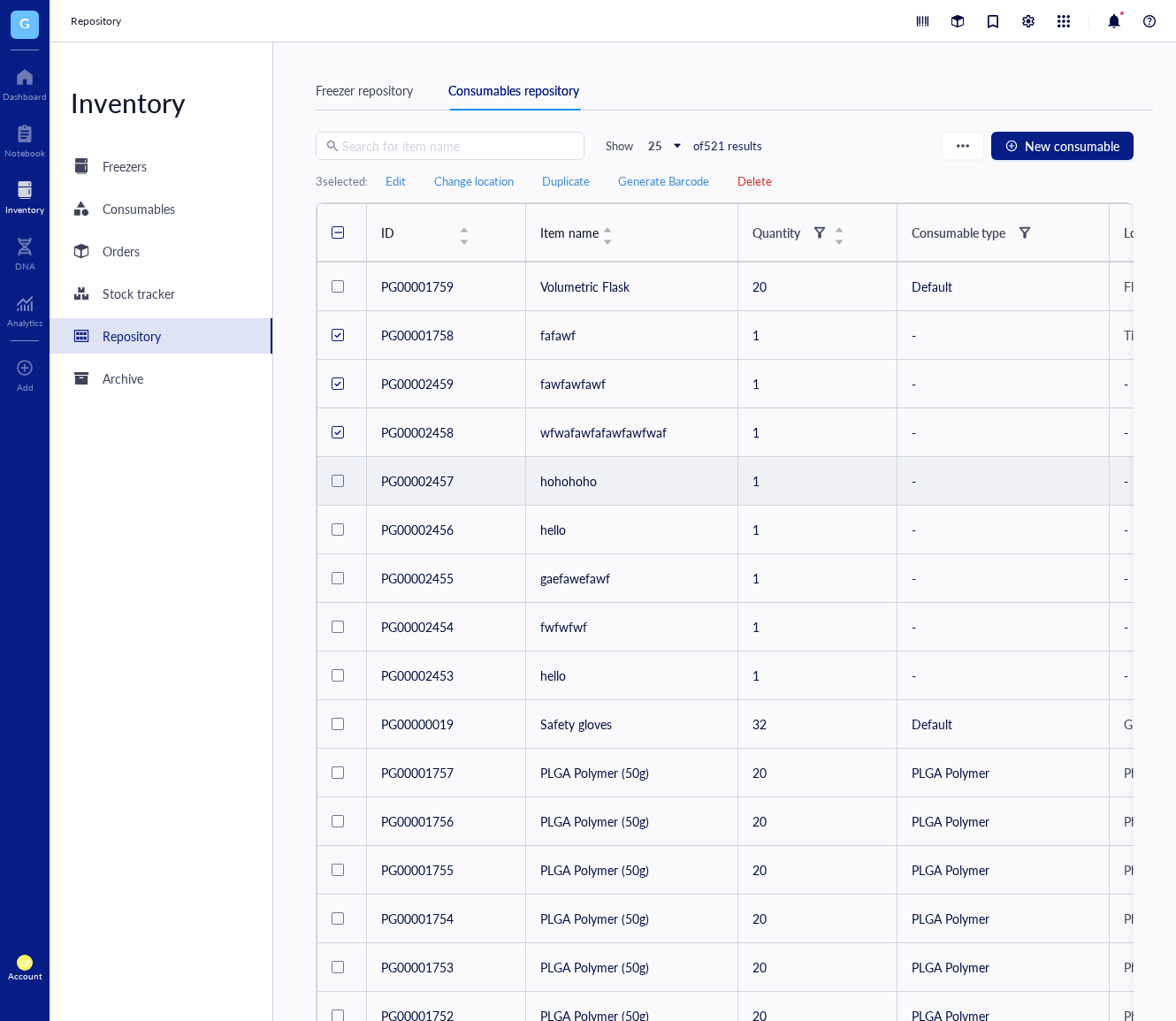
click at [343, 483] on div at bounding box center [337, 481] width 12 height 12
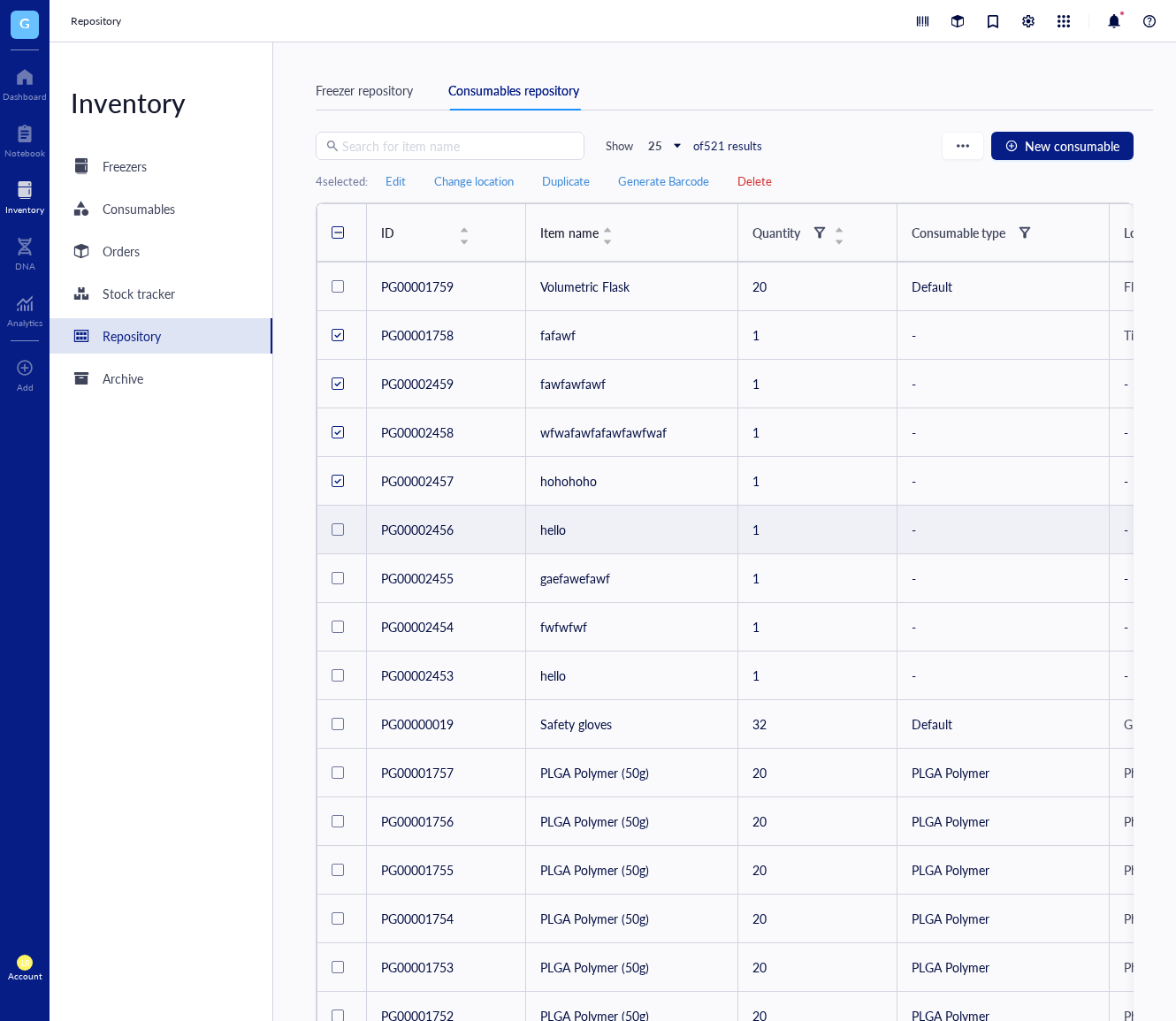
click at [344, 527] on div at bounding box center [342, 529] width 21 height 35
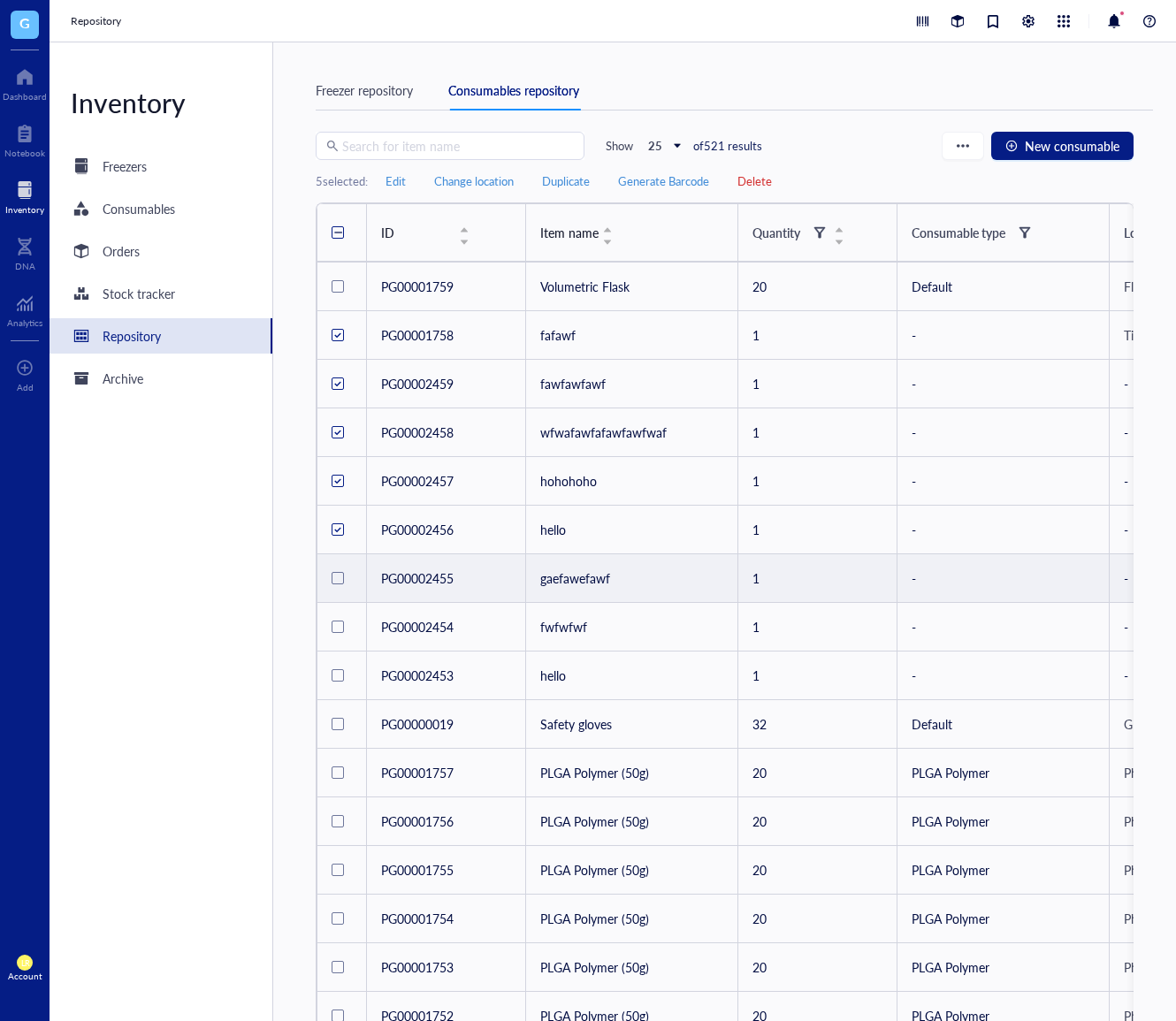
click at [342, 574] on div at bounding box center [337, 578] width 12 height 12
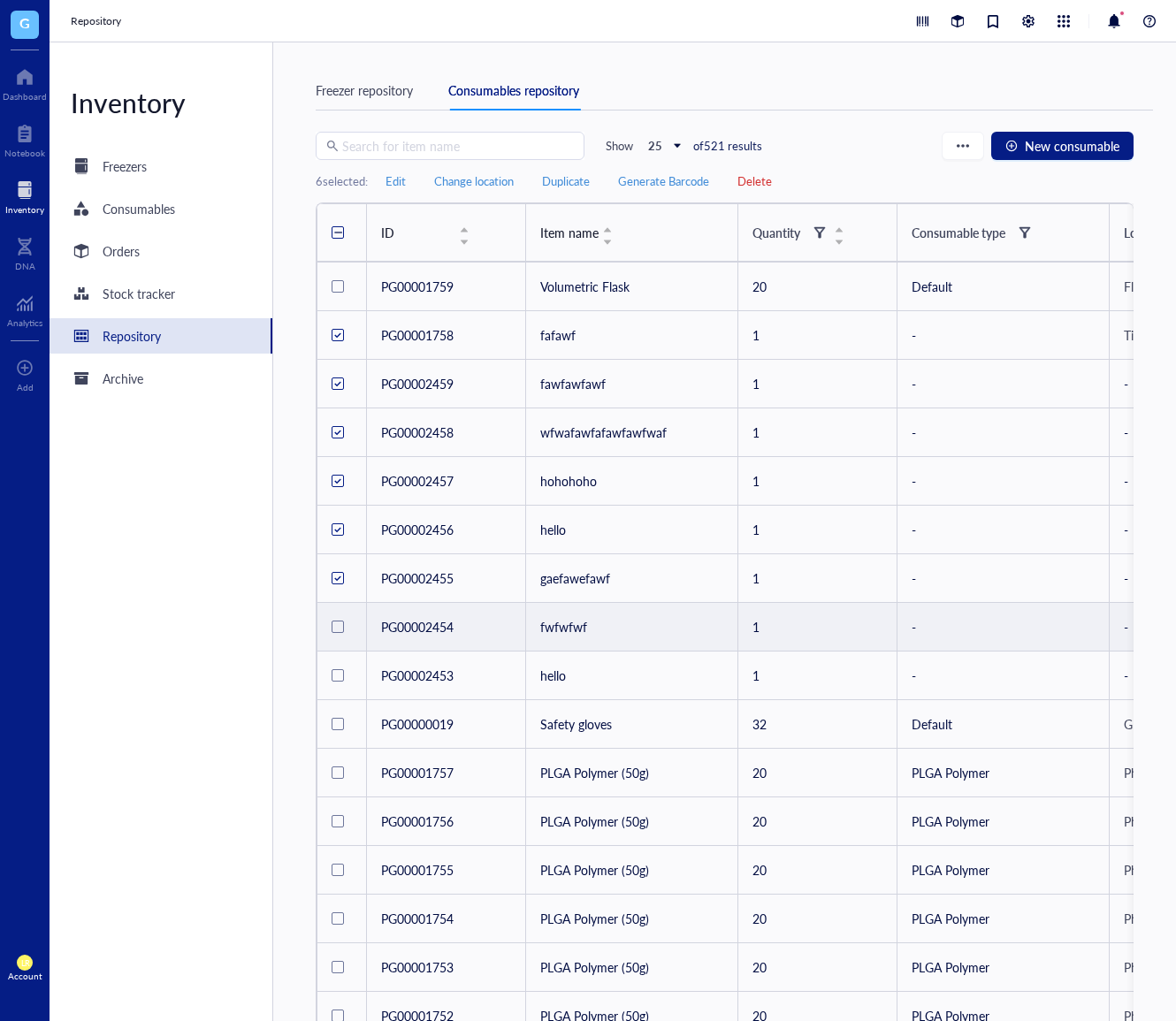
click at [341, 629] on div at bounding box center [337, 626] width 12 height 12
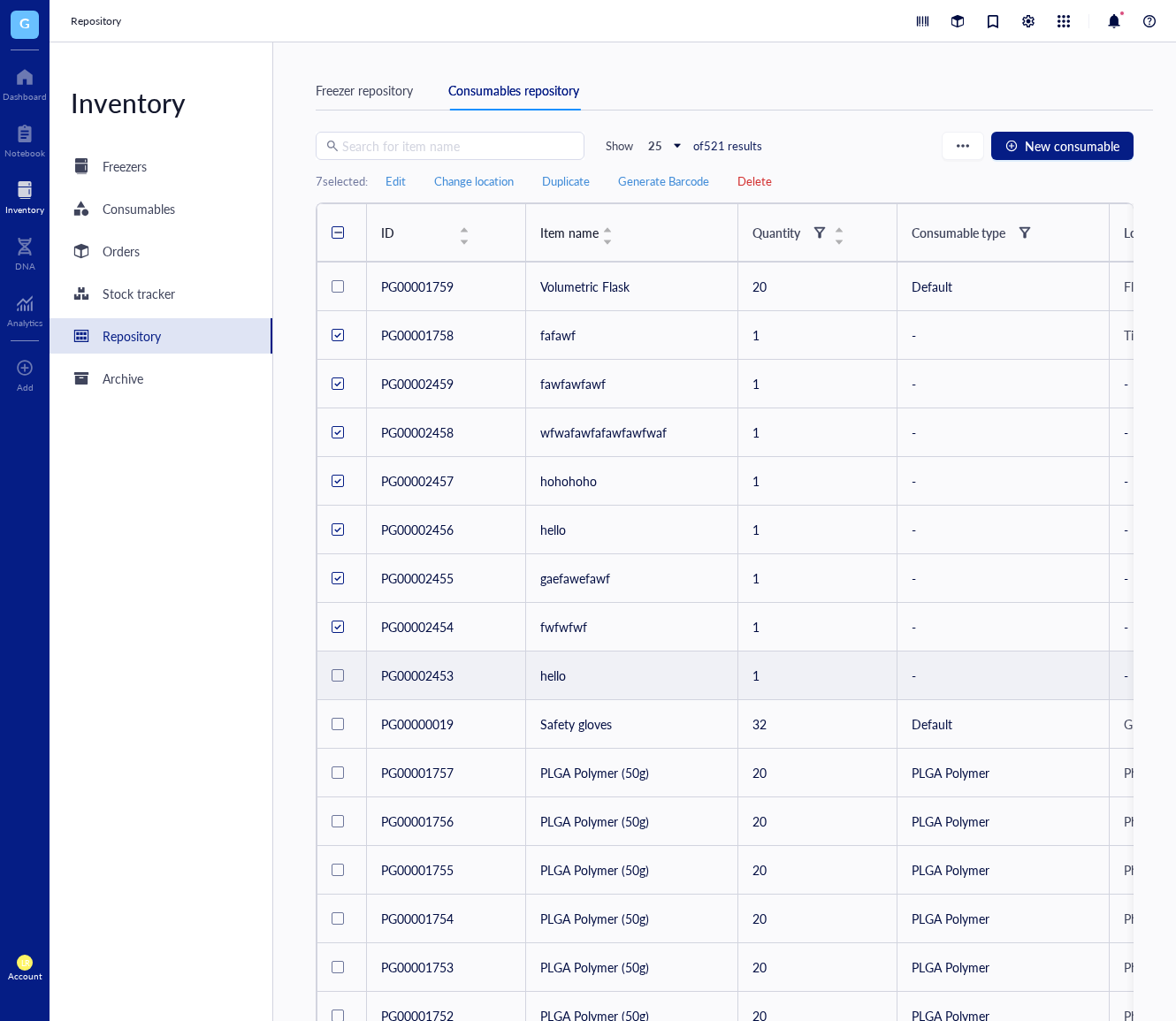
click at [343, 679] on div at bounding box center [342, 675] width 21 height 35
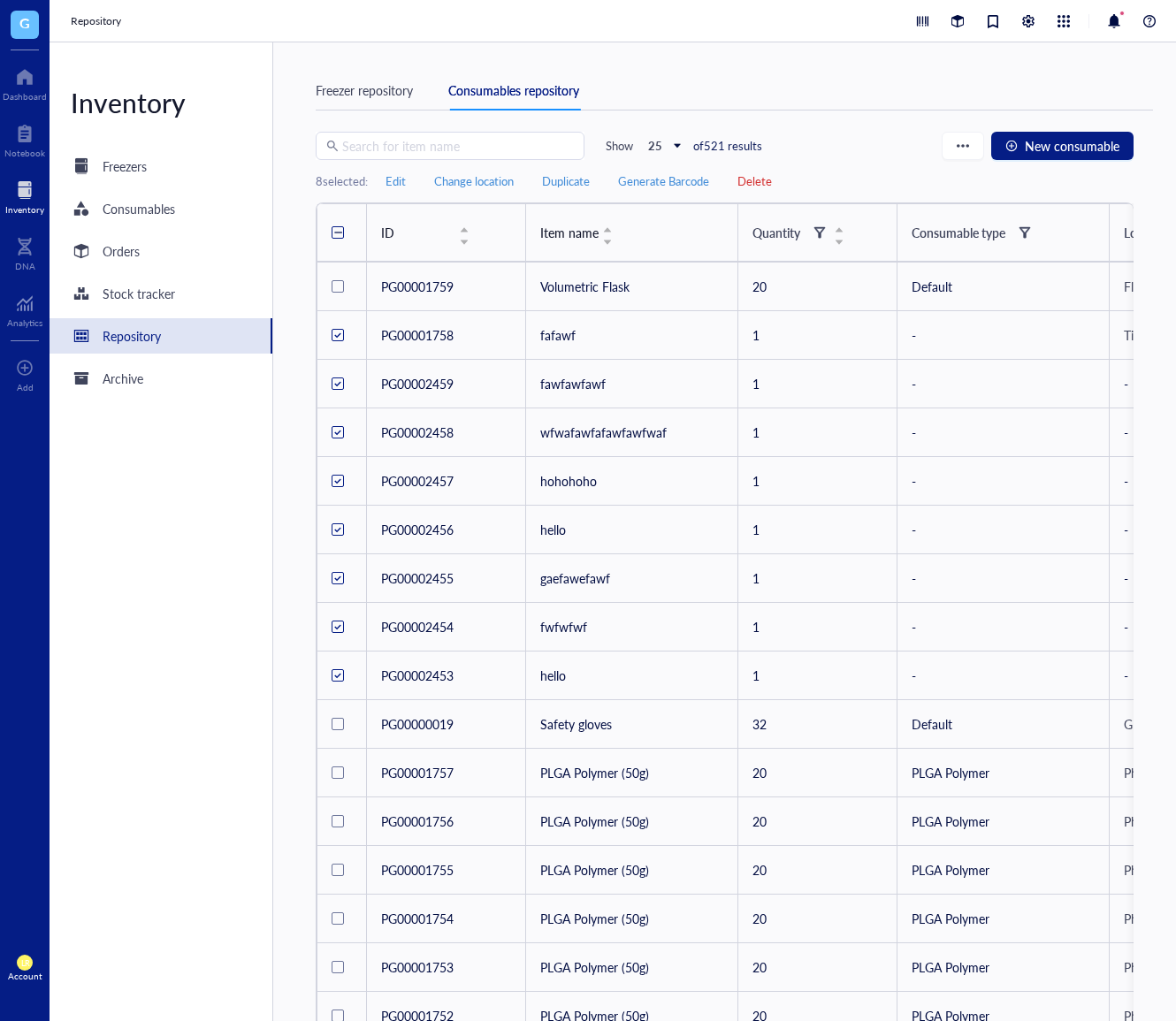
click at [759, 184] on span "Delete" at bounding box center [754, 181] width 34 height 16
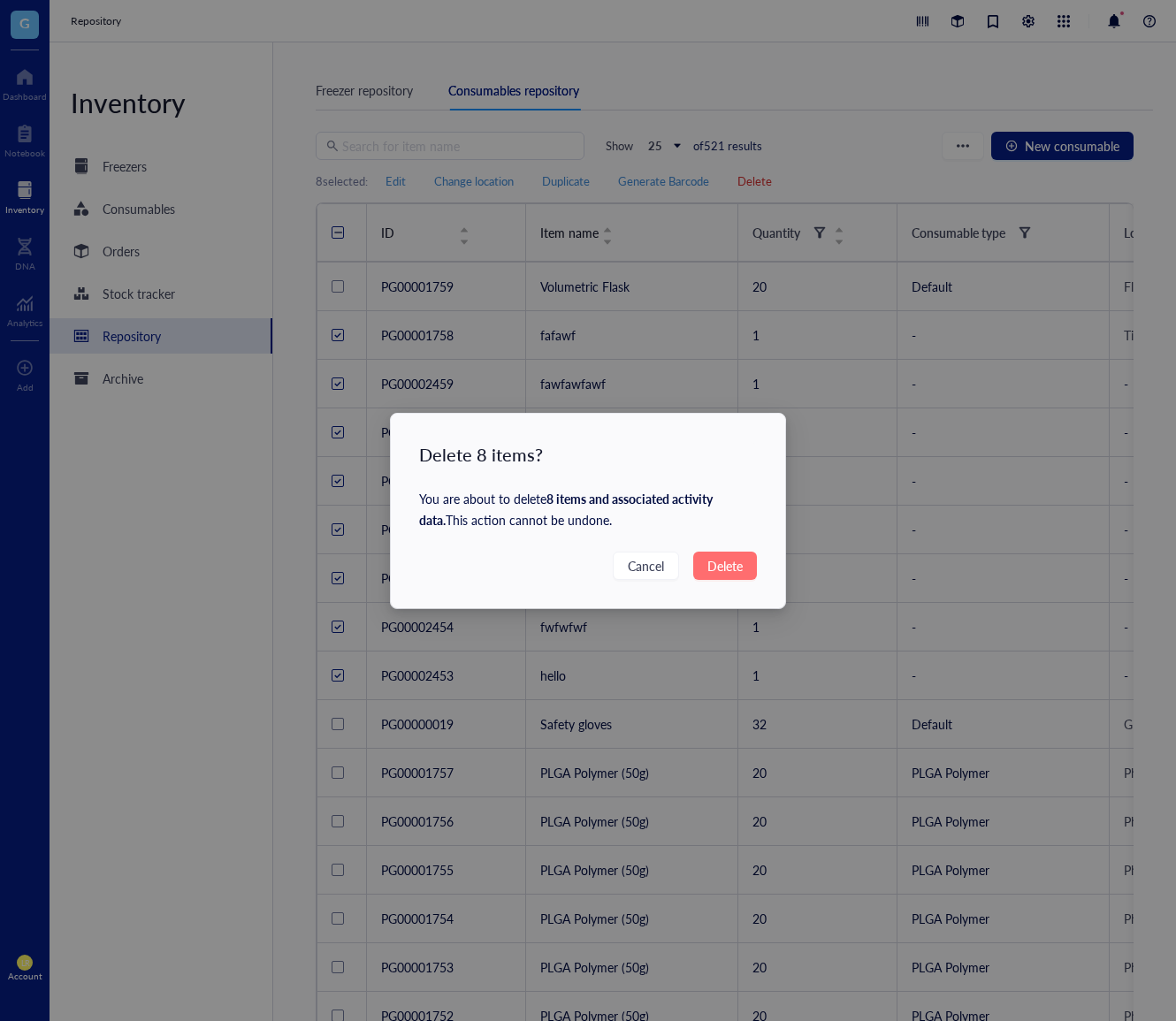
click at [722, 565] on span "Delete" at bounding box center [725, 565] width 35 height 20
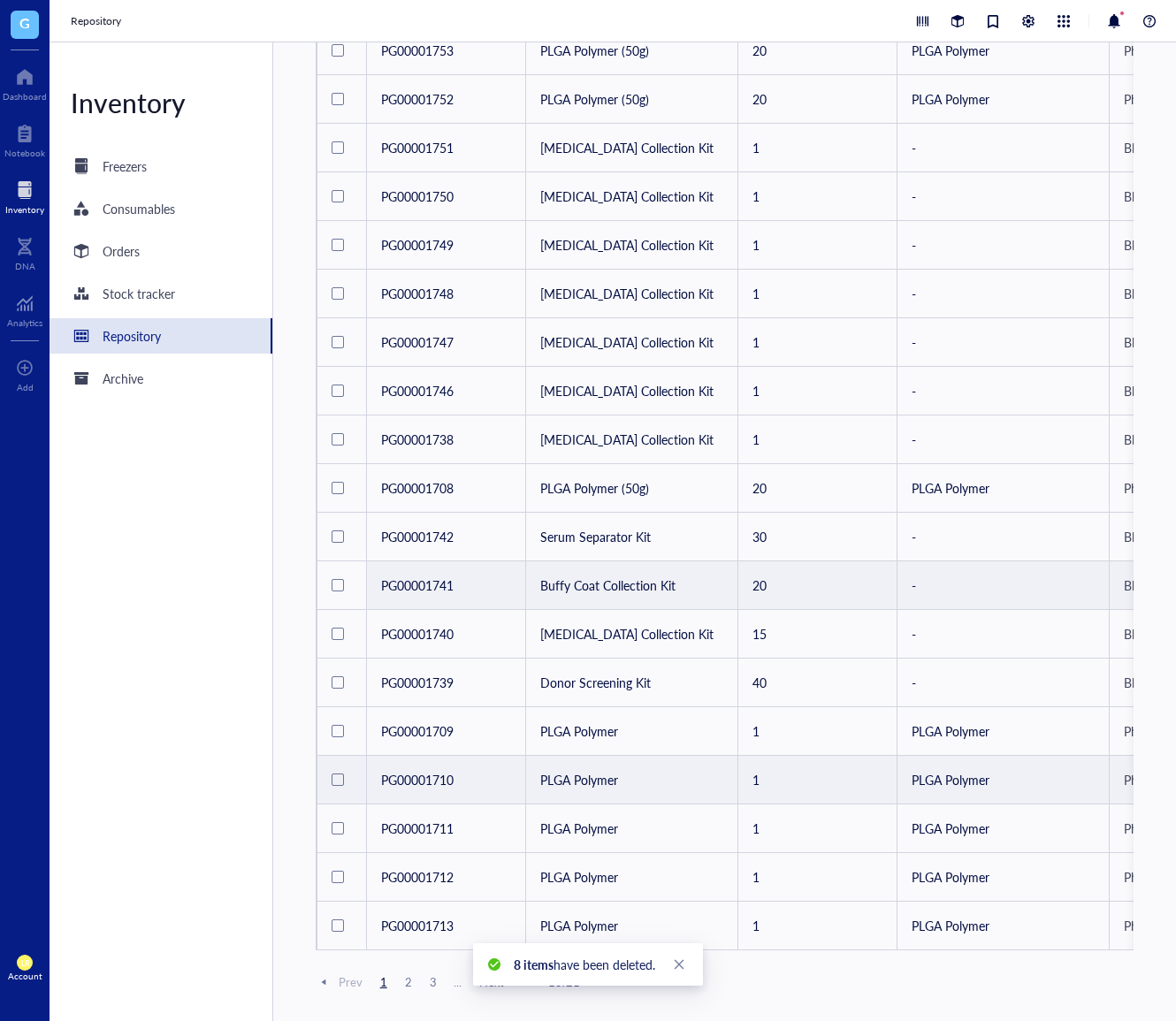
scroll to position [537, 0]
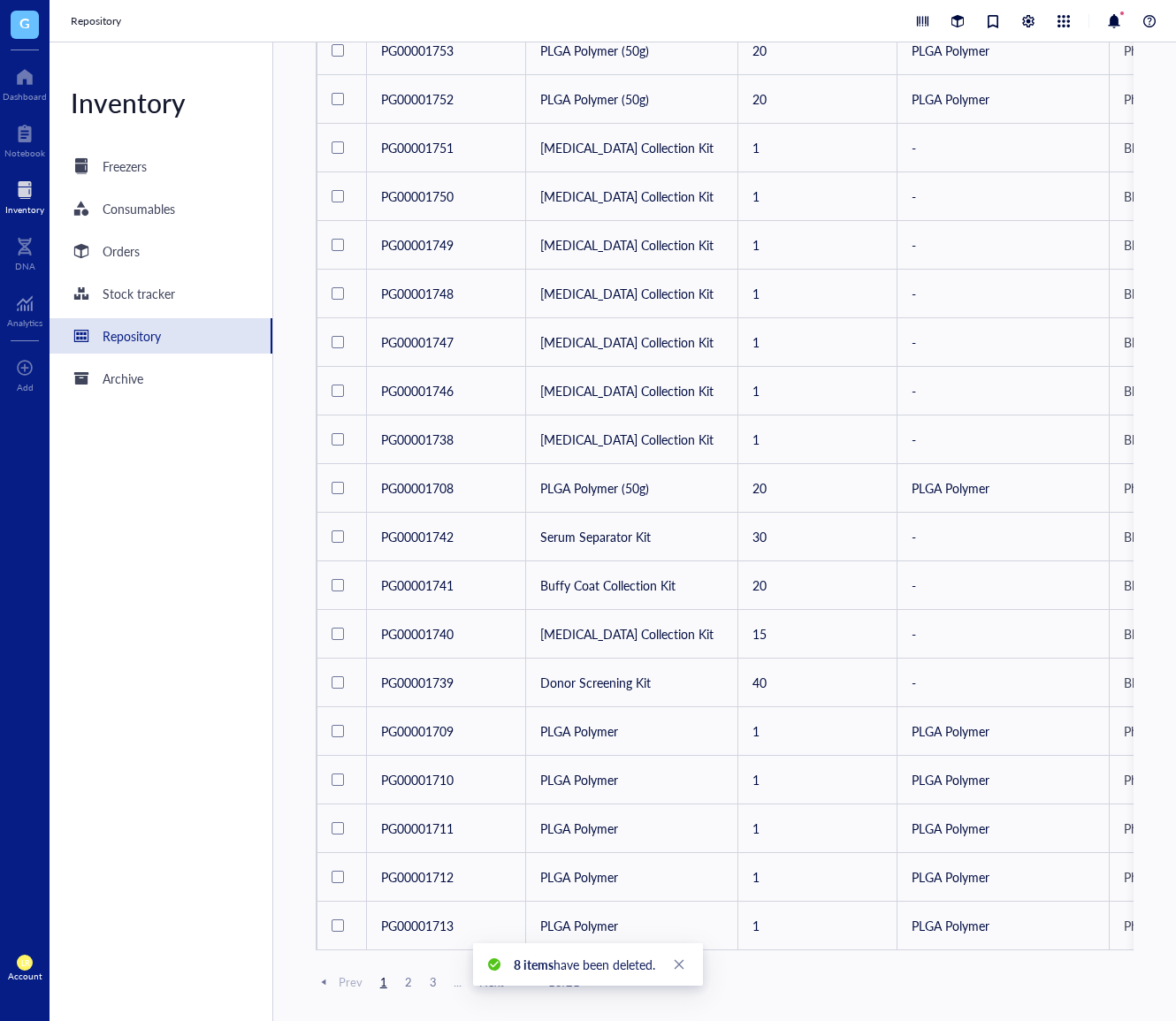
click at [409, 978] on span "2" at bounding box center [408, 982] width 21 height 16
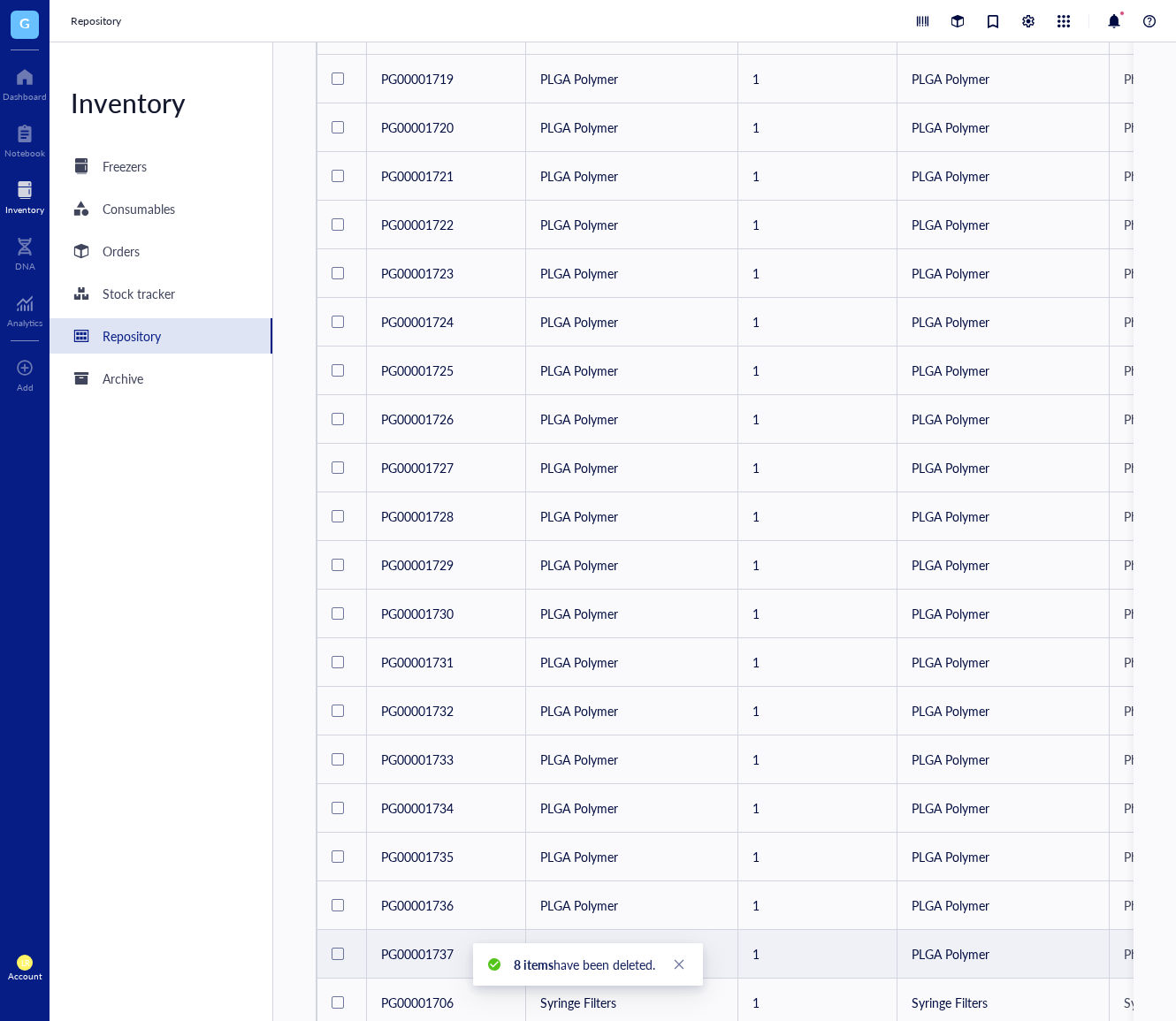
scroll to position [54, 0]
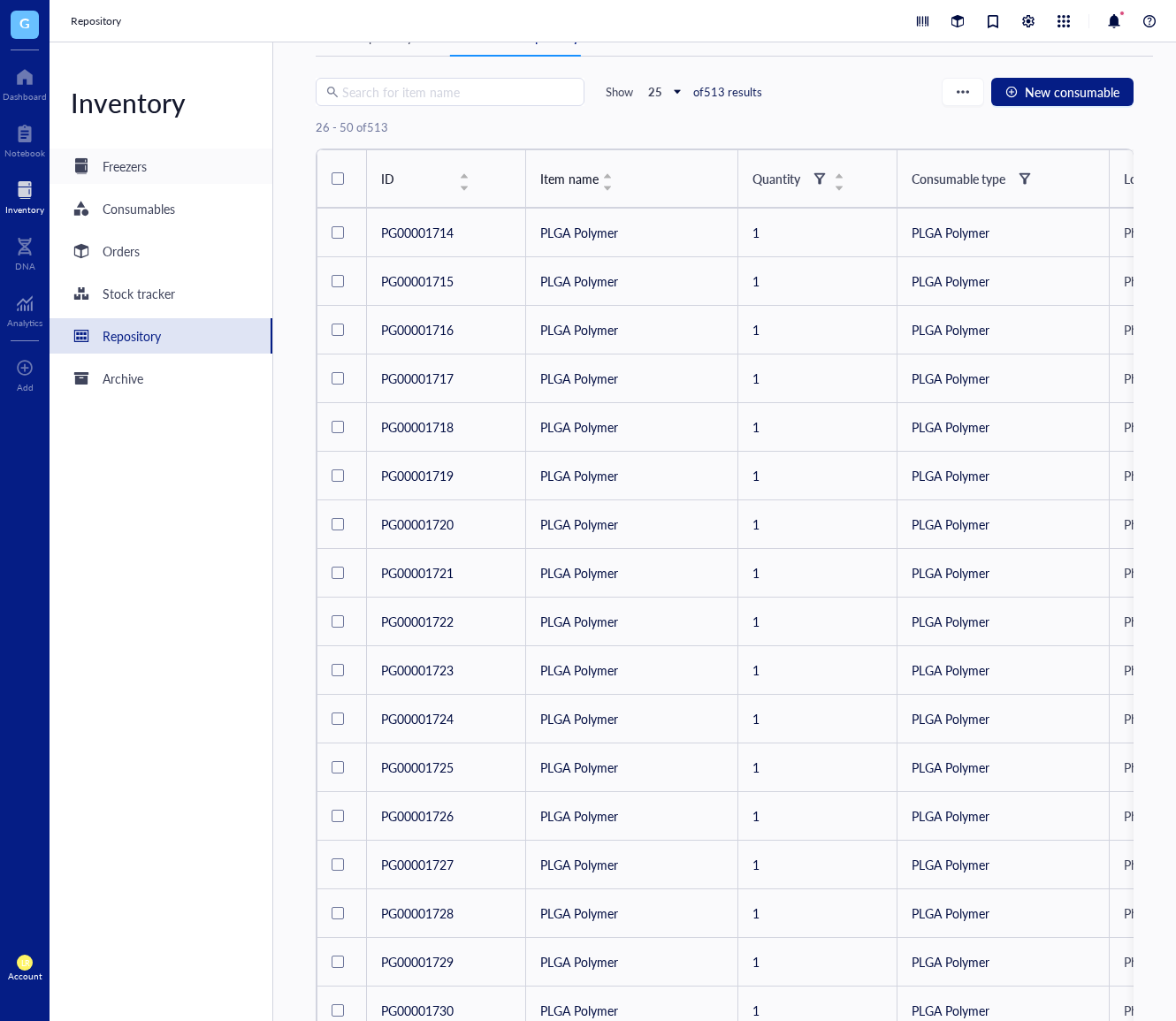
click at [144, 168] on div "Freezers" at bounding box center [124, 166] width 44 height 20
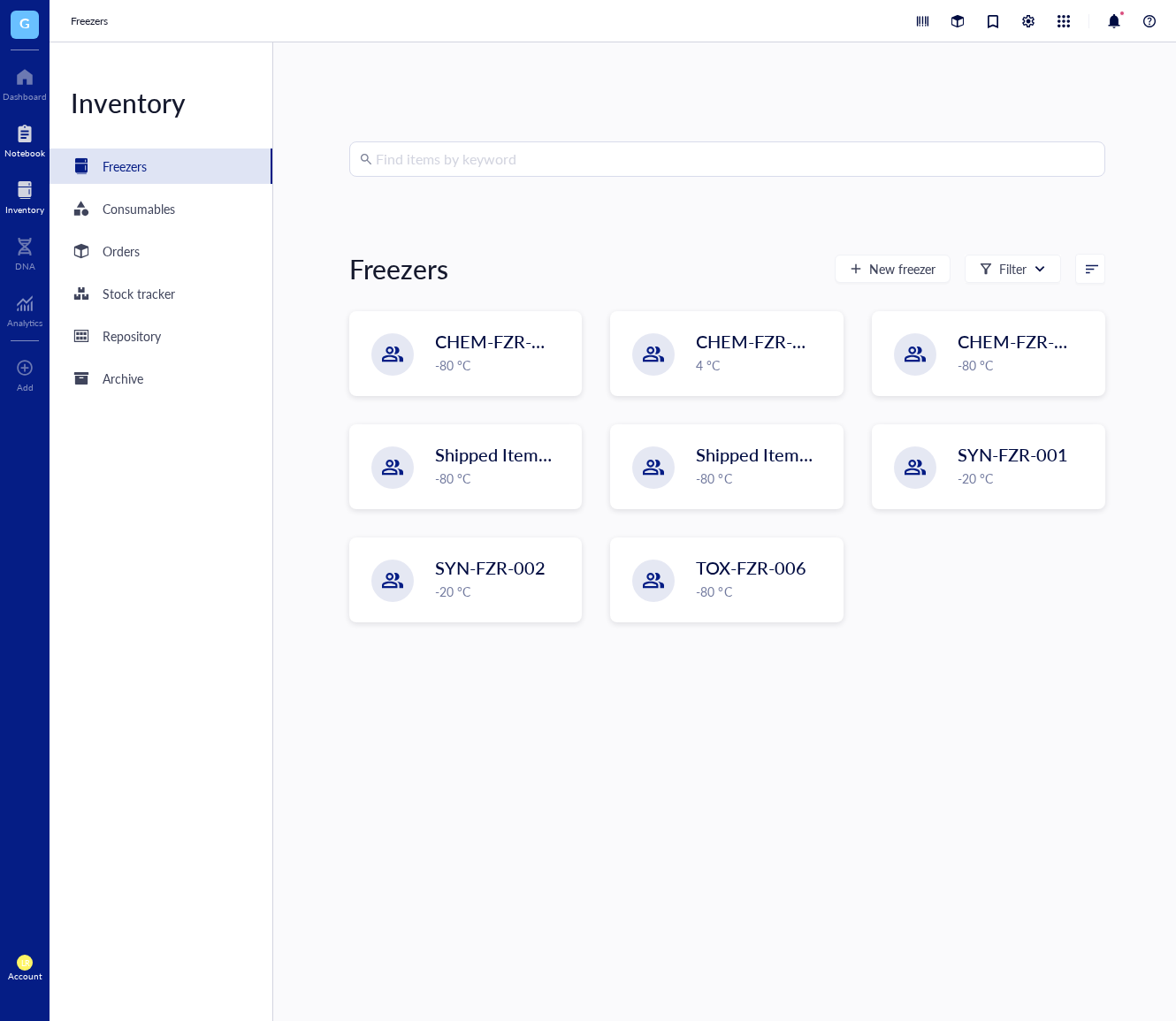
click at [30, 143] on div at bounding box center [25, 133] width 41 height 28
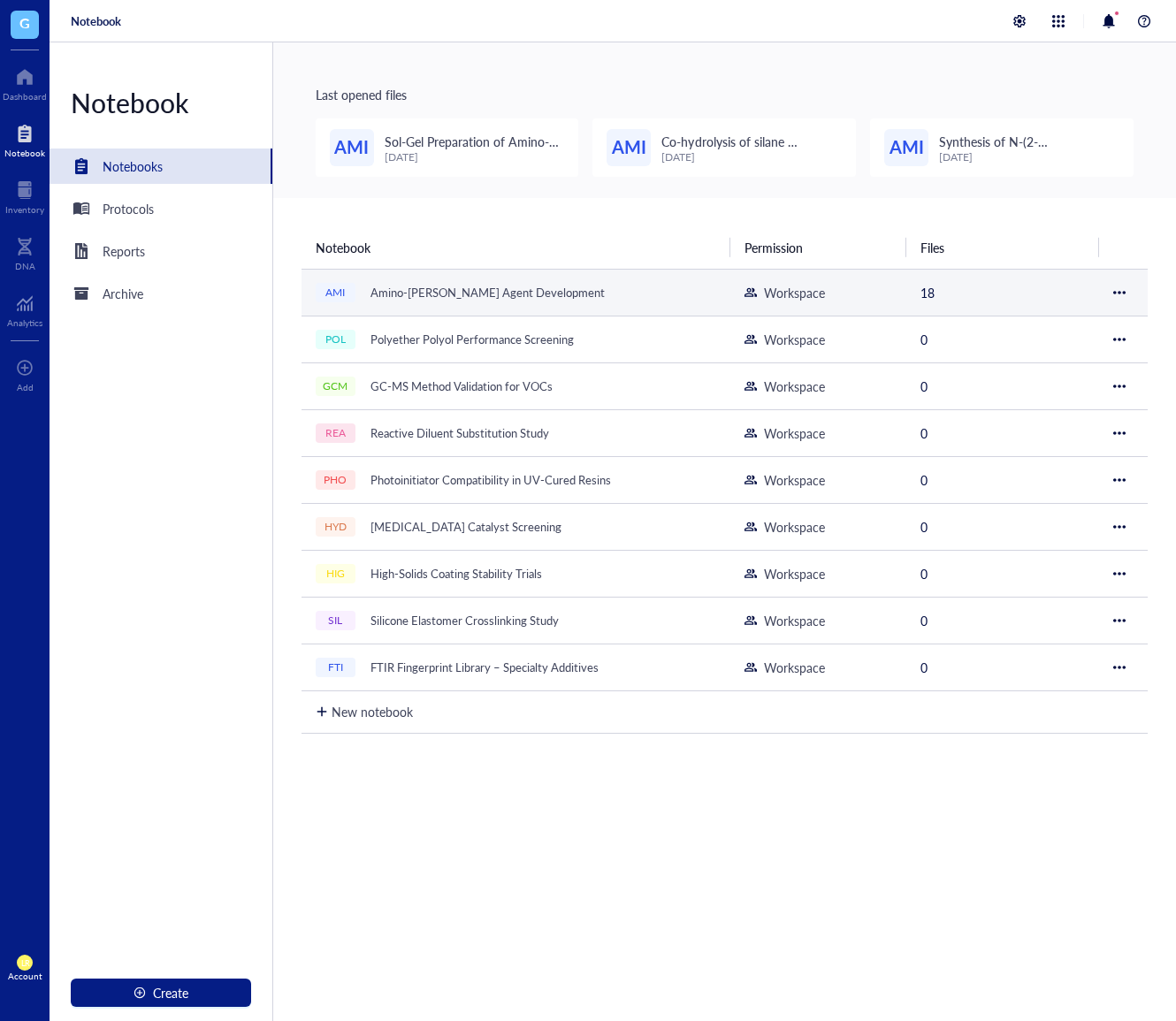
click at [496, 293] on div "Amino-[PERSON_NAME] Agent Development" at bounding box center [487, 293] width 251 height 25
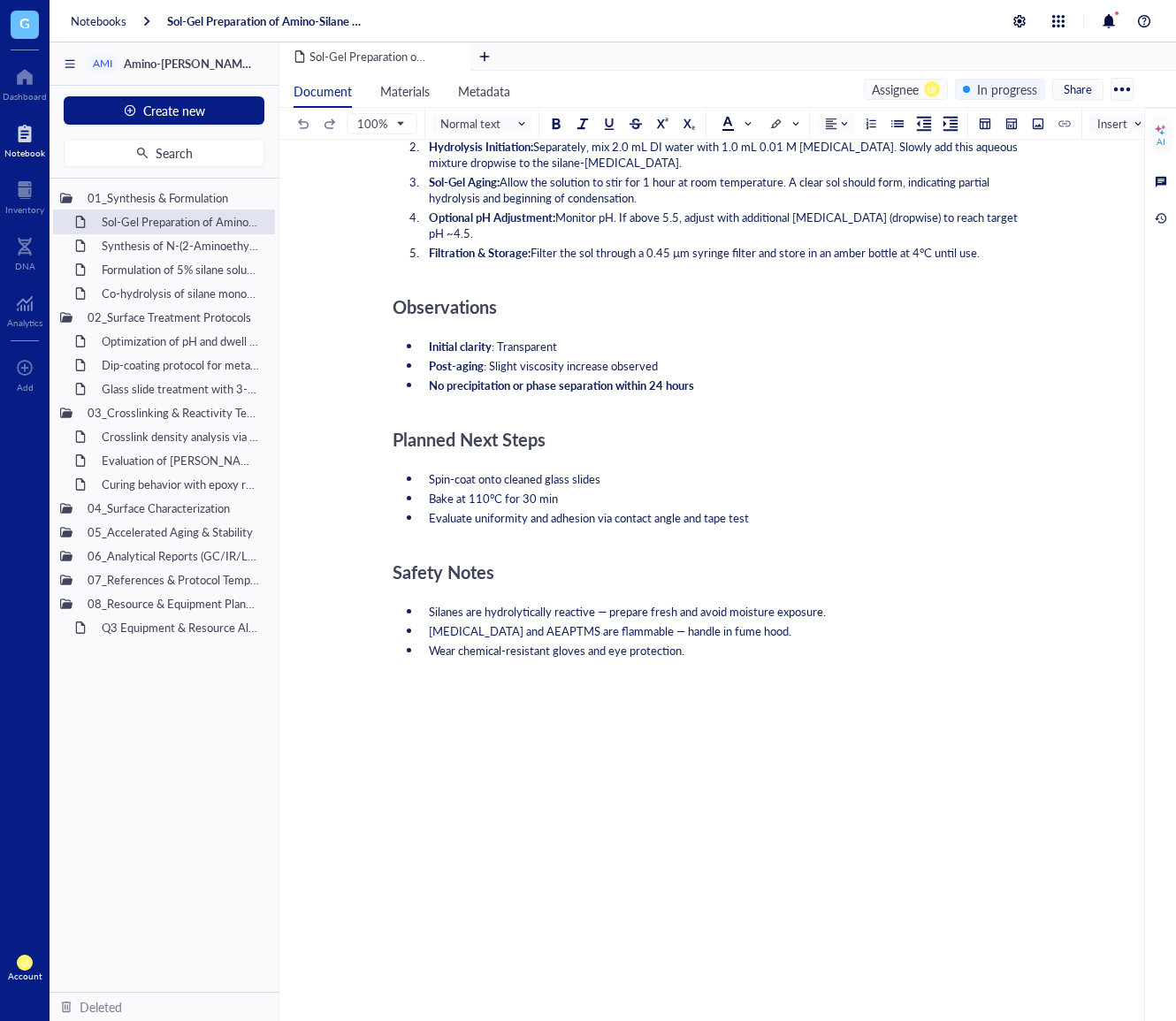
scroll to position [1020, 0]
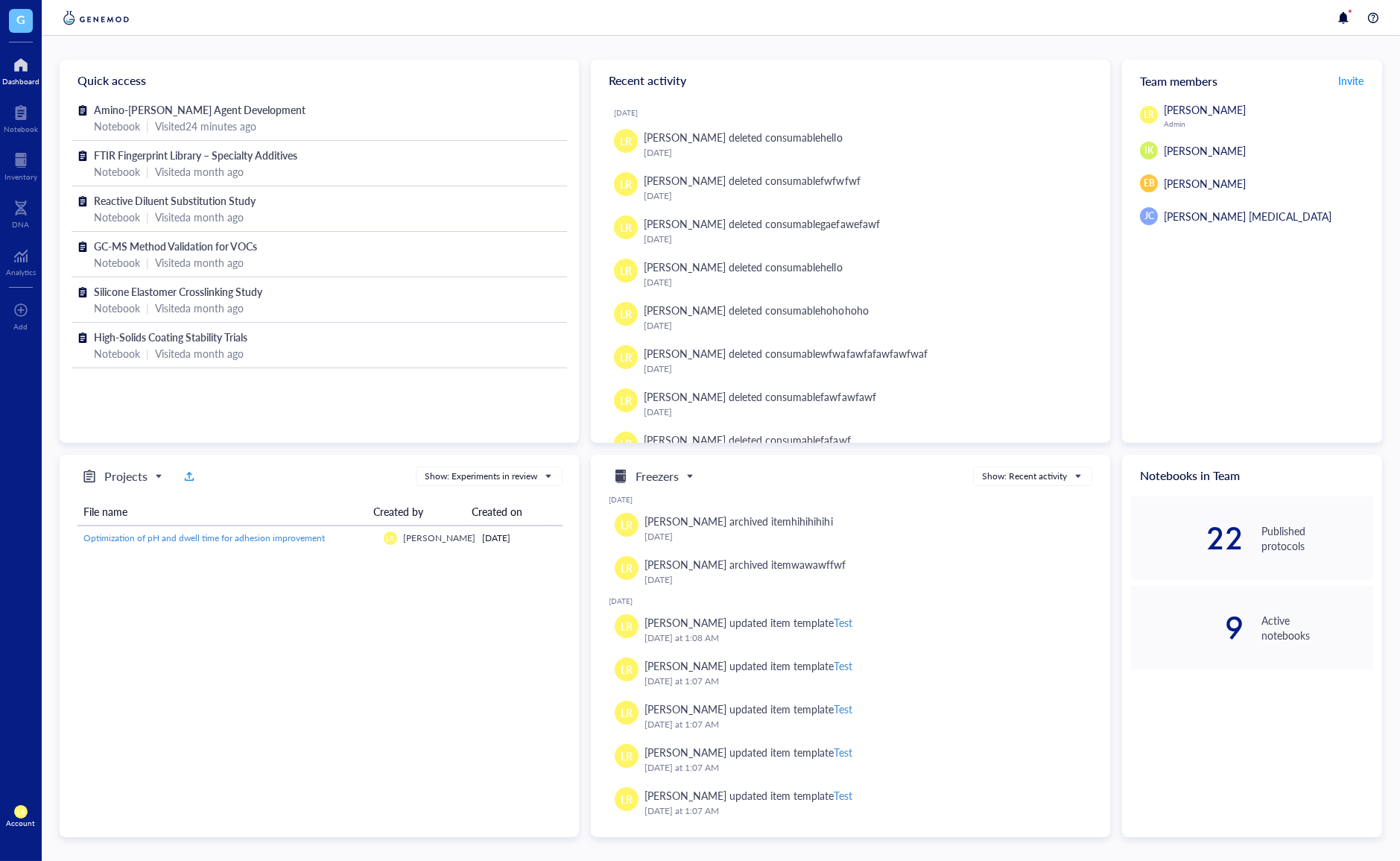
click at [1154, 428] on div "LR [PERSON_NAME] Admin IK [PERSON_NAME] EB [PERSON_NAME] B [PERSON_NAME] [PERSO…" at bounding box center [1252, 272] width 260 height 342
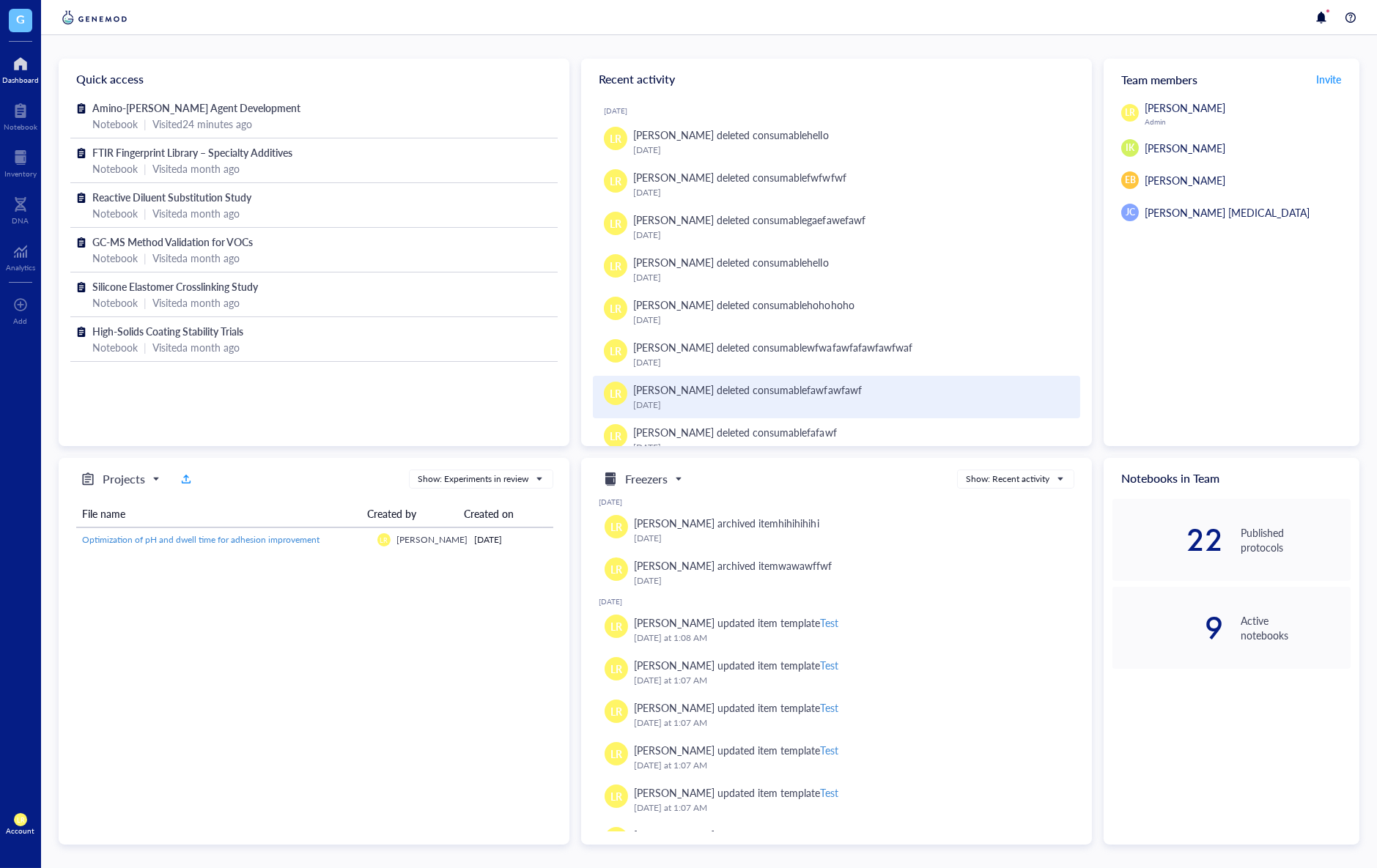
drag, startPoint x: 754, startPoint y: 308, endPoint x: 893, endPoint y: 400, distance: 166.7
click at [892, 398] on div "[DATE] LR [PERSON_NAME] deleted consumable hello [DATE] LR [PERSON_NAME] delete…" at bounding box center [836, 326] width 487 height 439
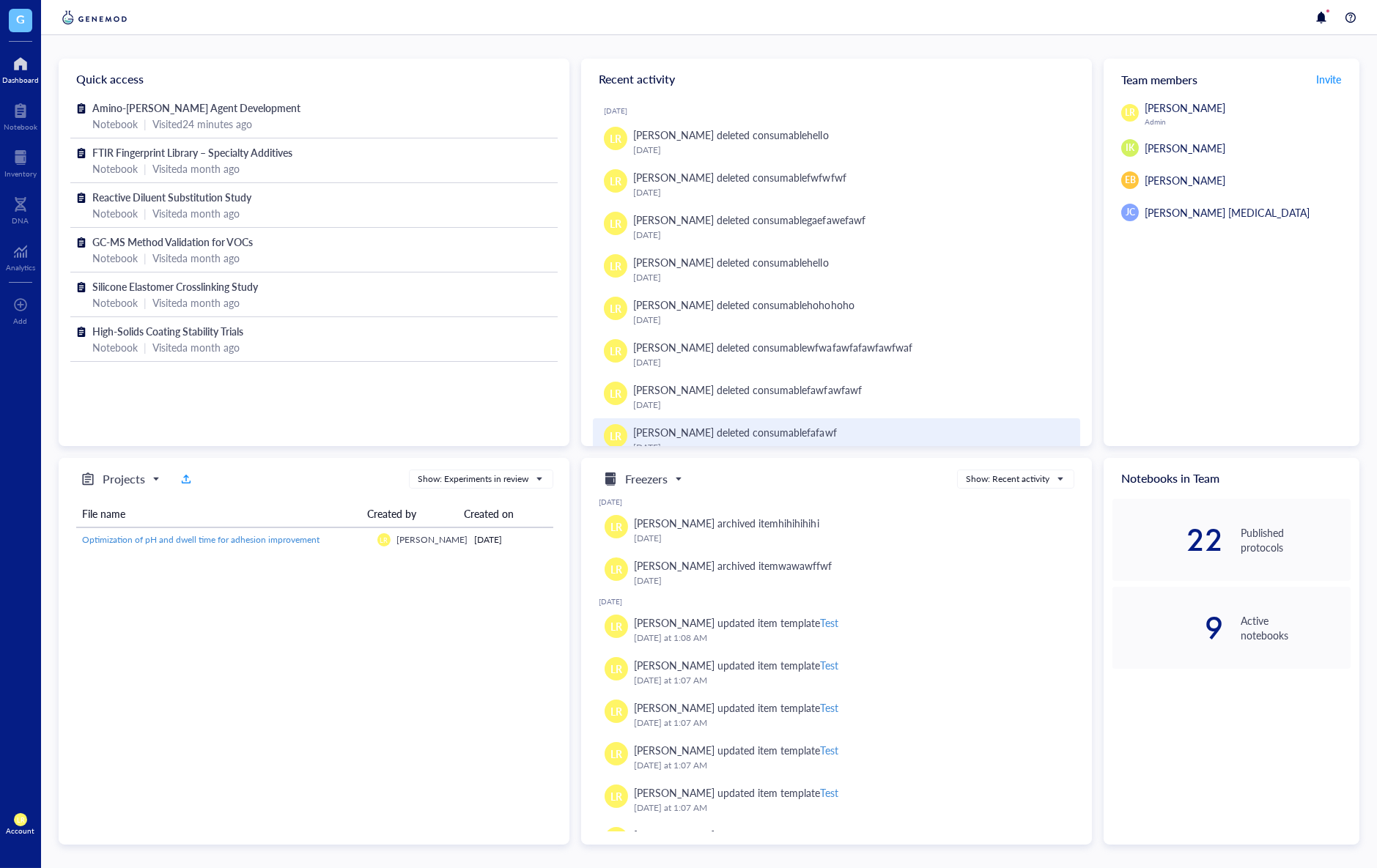
click at [905, 420] on div "LR Laura Rodriguez deleted consumable fafawf August 20, 2025" at bounding box center [836, 439] width 487 height 42
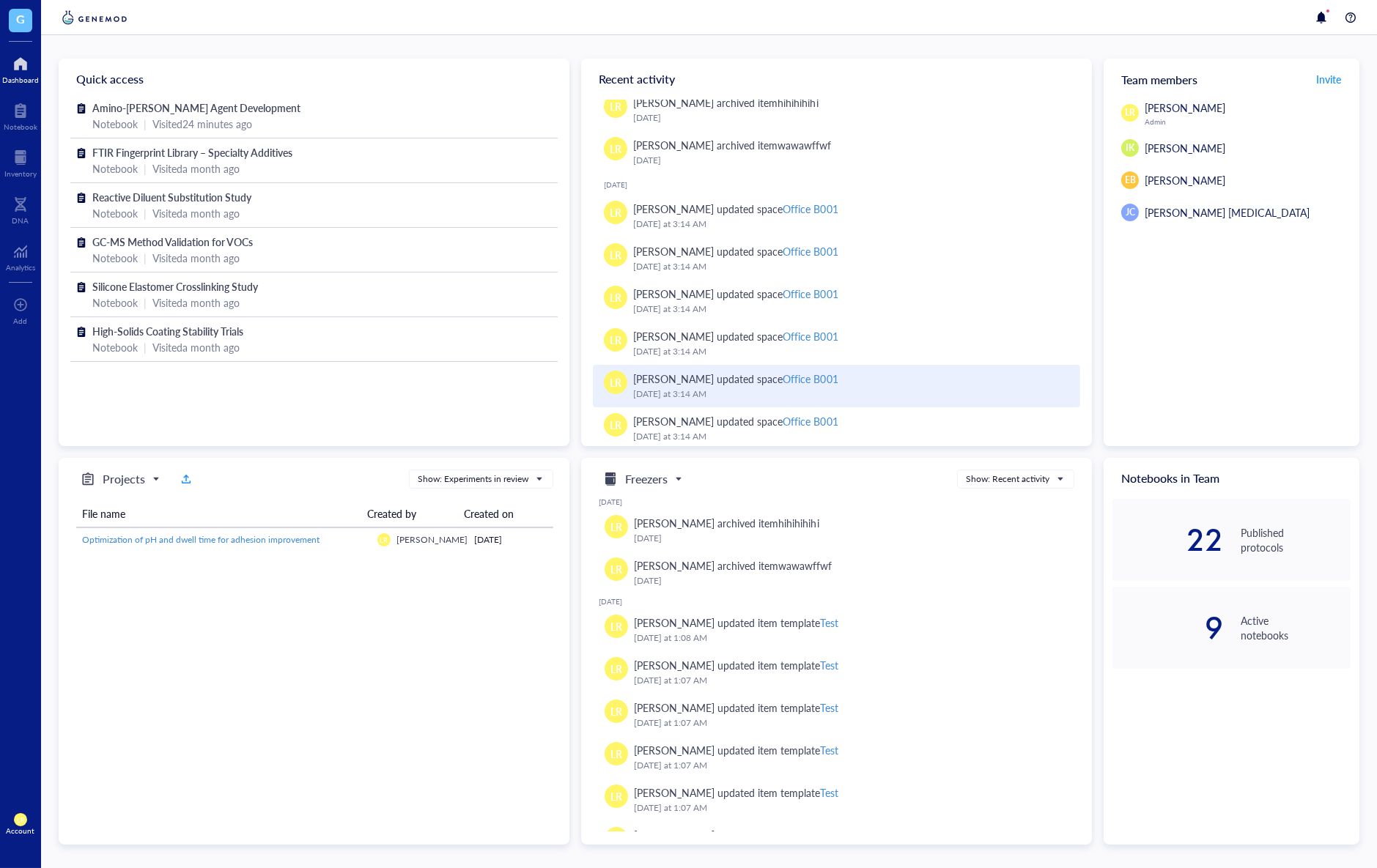
scroll to position [216, 0]
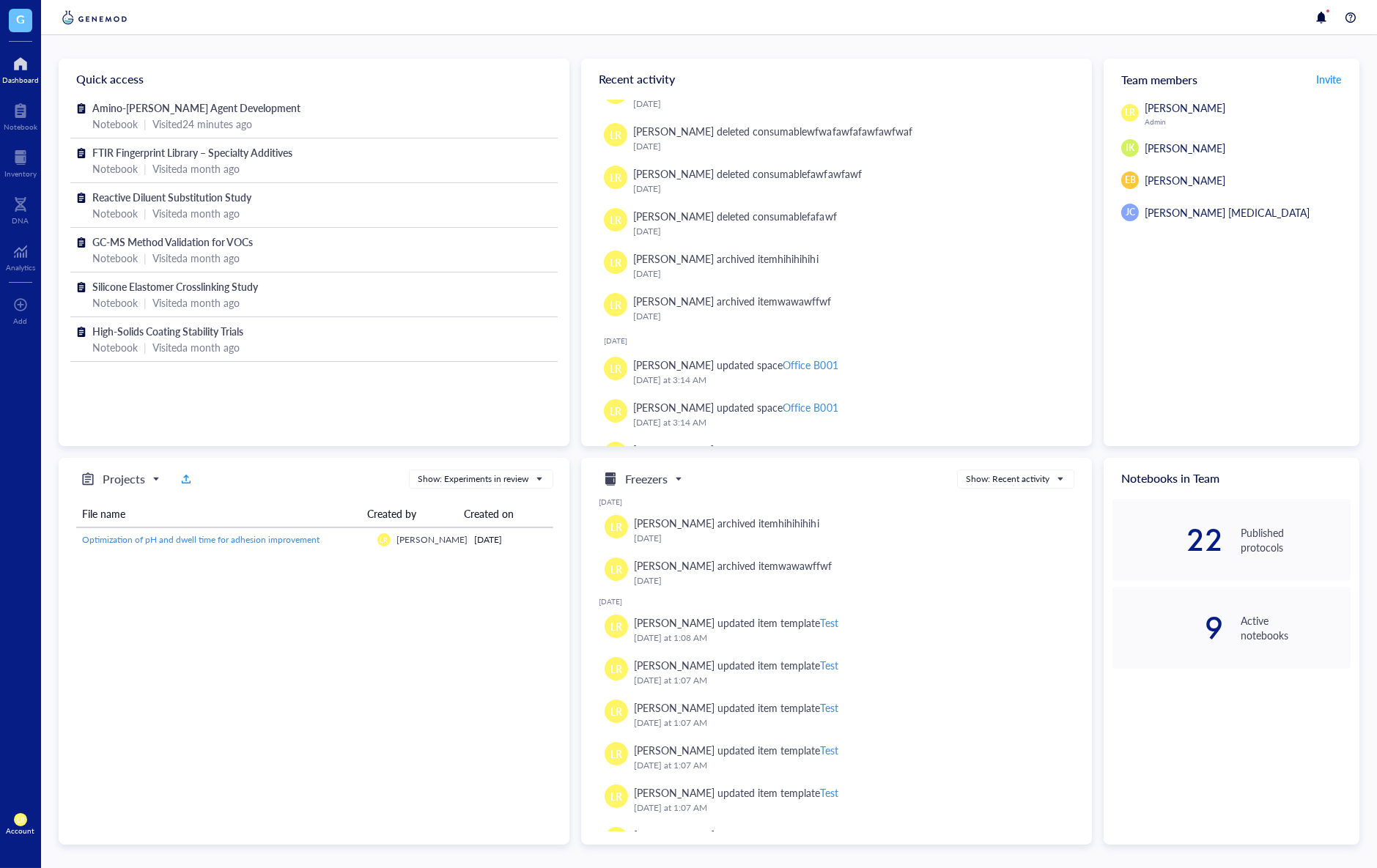
click at [1144, 416] on div "LR Laura Rodriguez Admin IK Isao Kanazawa EB Emily B JC Jin Choe Cell Therapy" at bounding box center [1231, 273] width 256 height 347
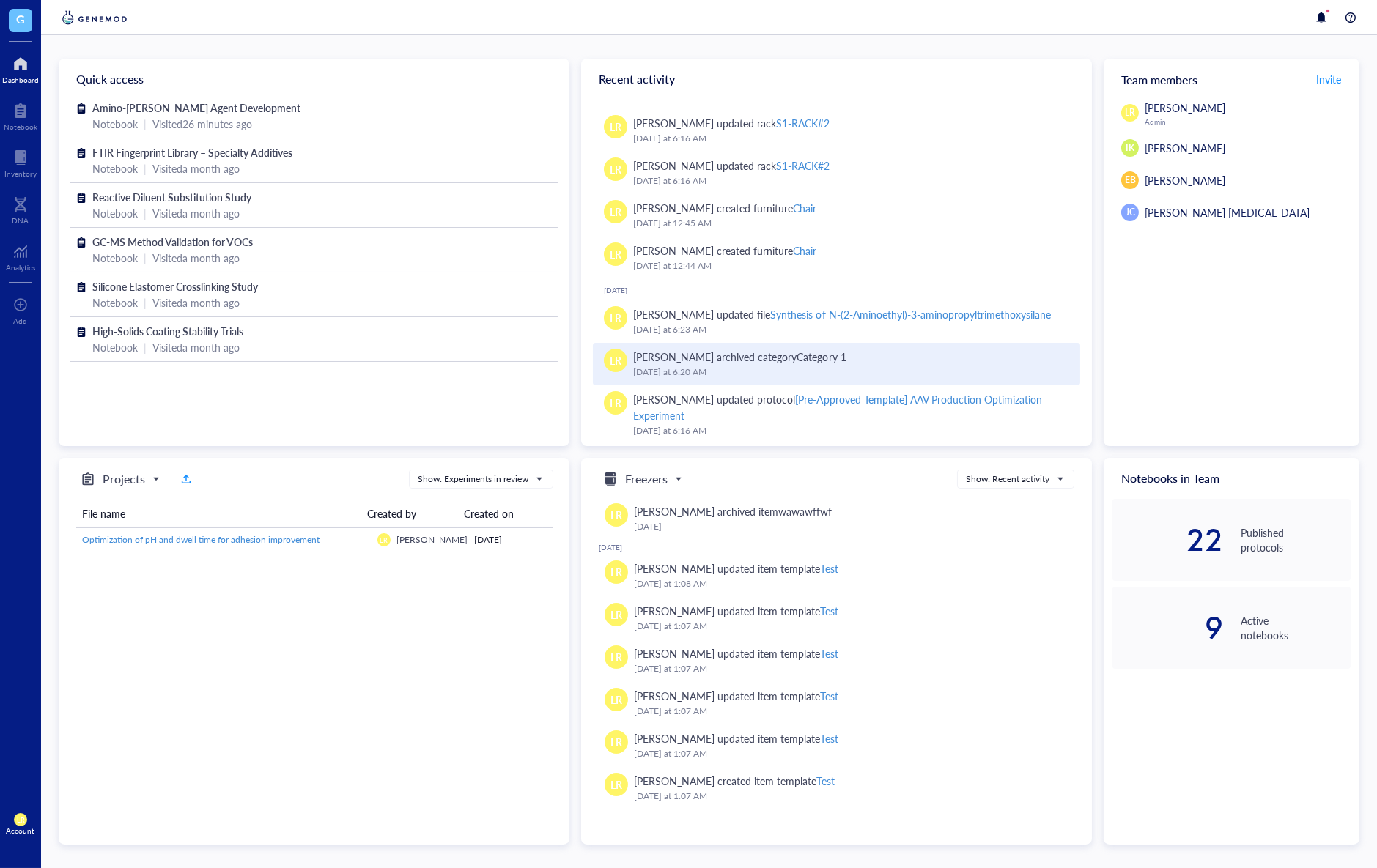
scroll to position [2277, 0]
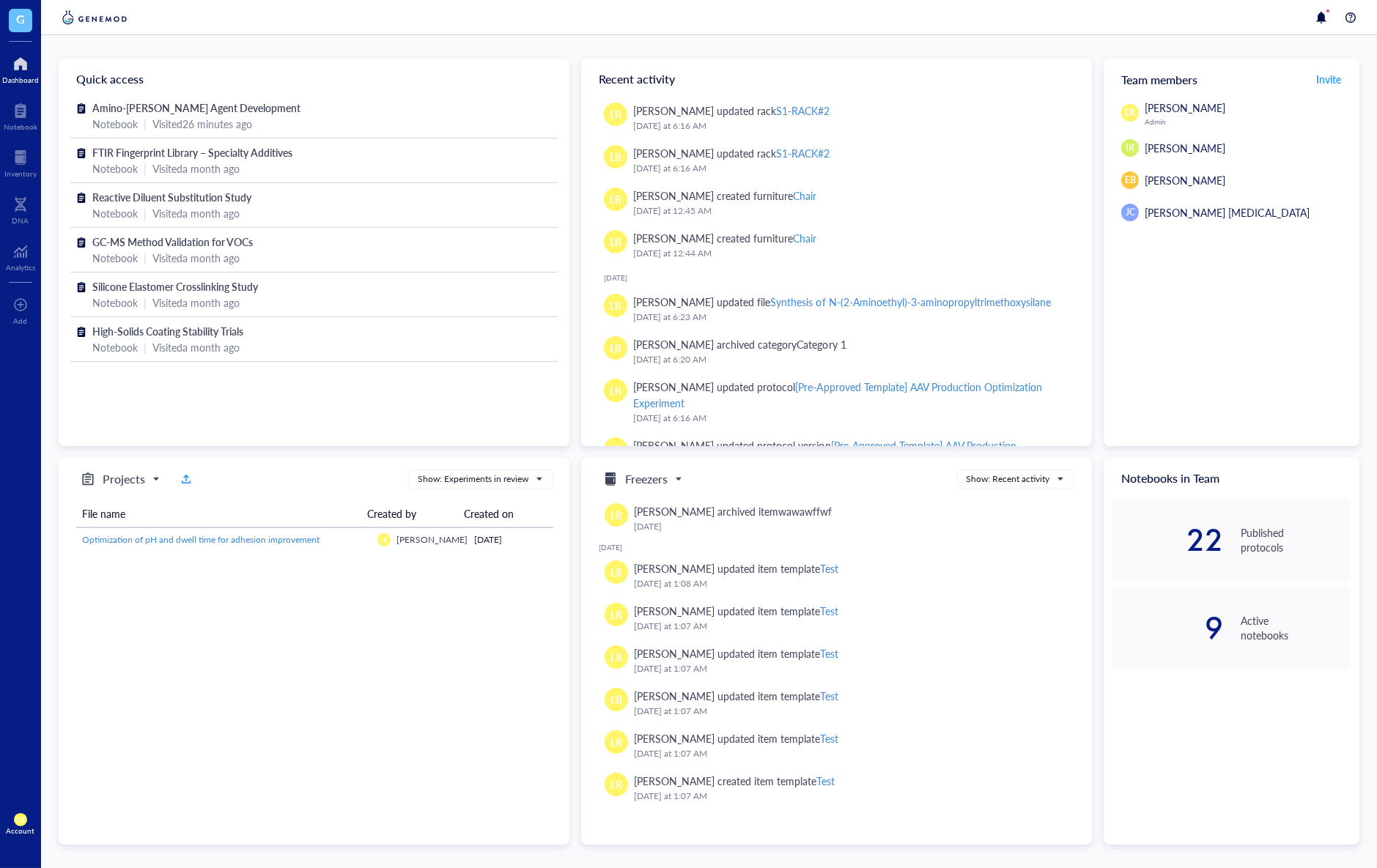
drag, startPoint x: 601, startPoint y: 279, endPoint x: 688, endPoint y: 273, distance: 87.2
click at [688, 273] on div "August 6, 2025 LR Laura Rodriguez updated file Synthesis of N-(2-Aminoethyl)-3-…" at bounding box center [836, 462] width 487 height 377
click at [688, 273] on div "August 6, 2025" at bounding box center [842, 277] width 477 height 8
drag, startPoint x: 688, startPoint y: 273, endPoint x: 599, endPoint y: 280, distance: 89.3
click at [599, 280] on div "August 6, 2025 LR Laura Rodriguez updated file Synthesis of N-(2-Aminoethyl)-3-…" at bounding box center [836, 462] width 487 height 377
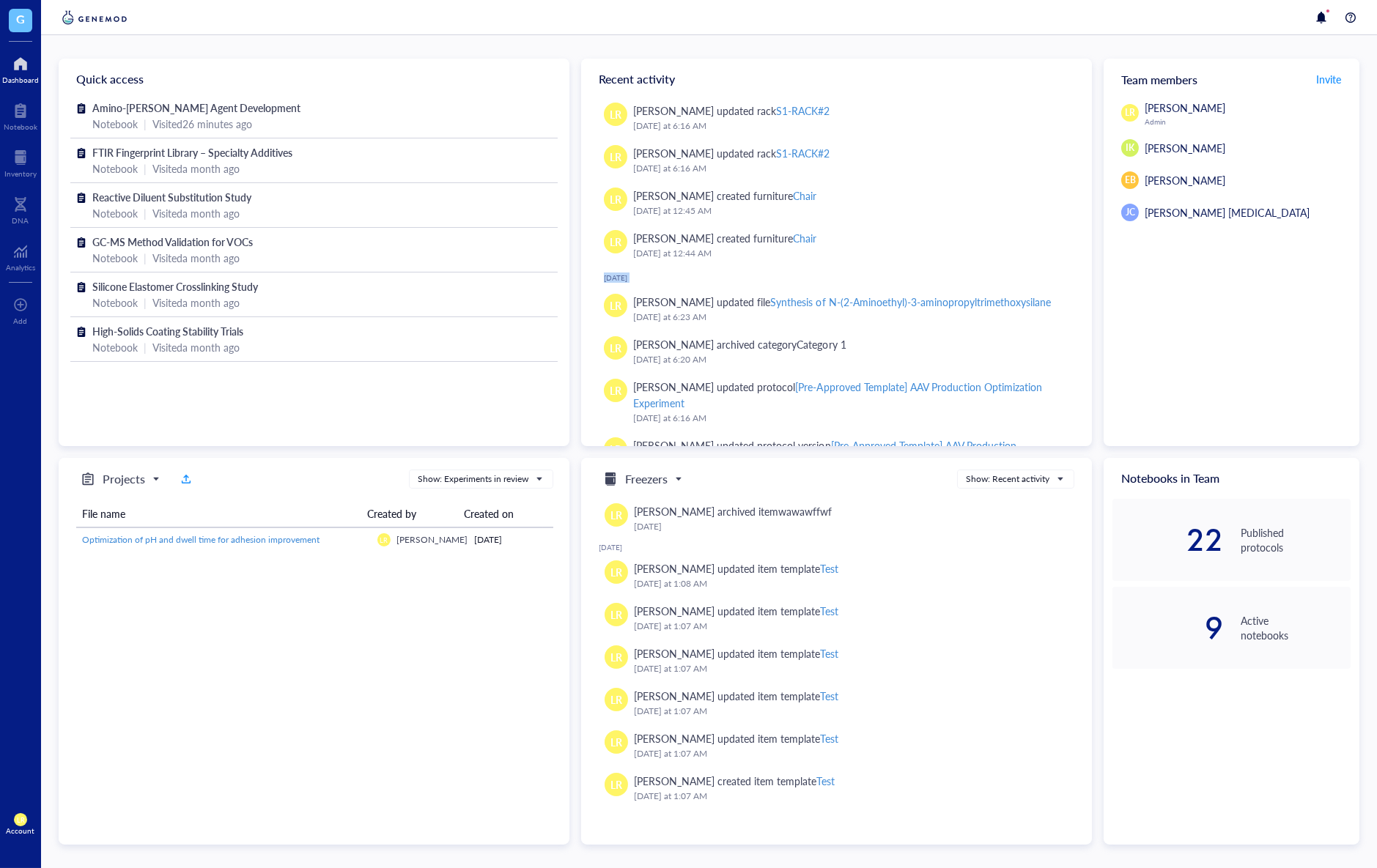
click at [599, 280] on div "August 6, 2025 LR Laura Rodriguez updated file Synthesis of N-(2-Aminoethyl)-3-…" at bounding box center [836, 462] width 487 height 377
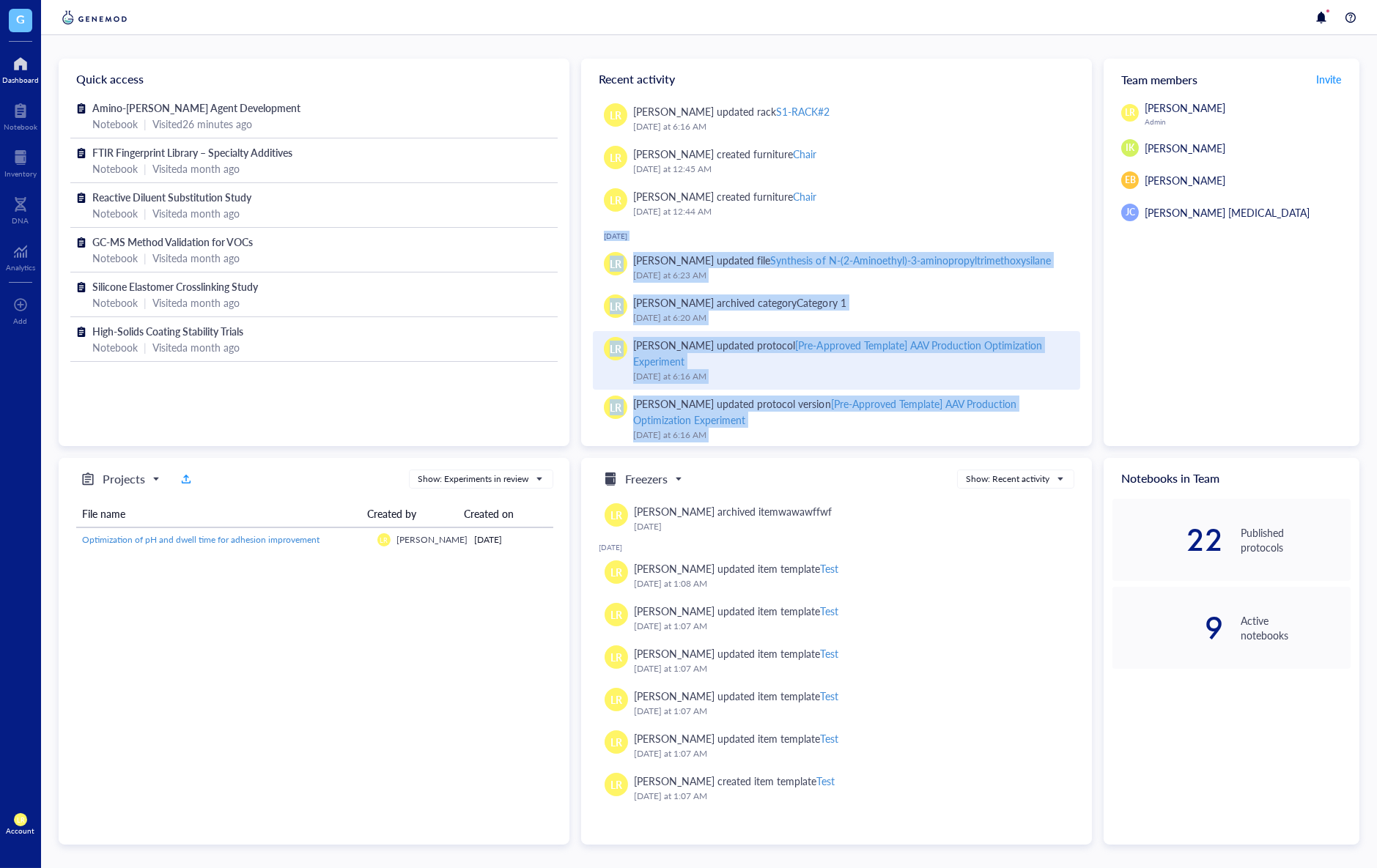
scroll to position [2480, 0]
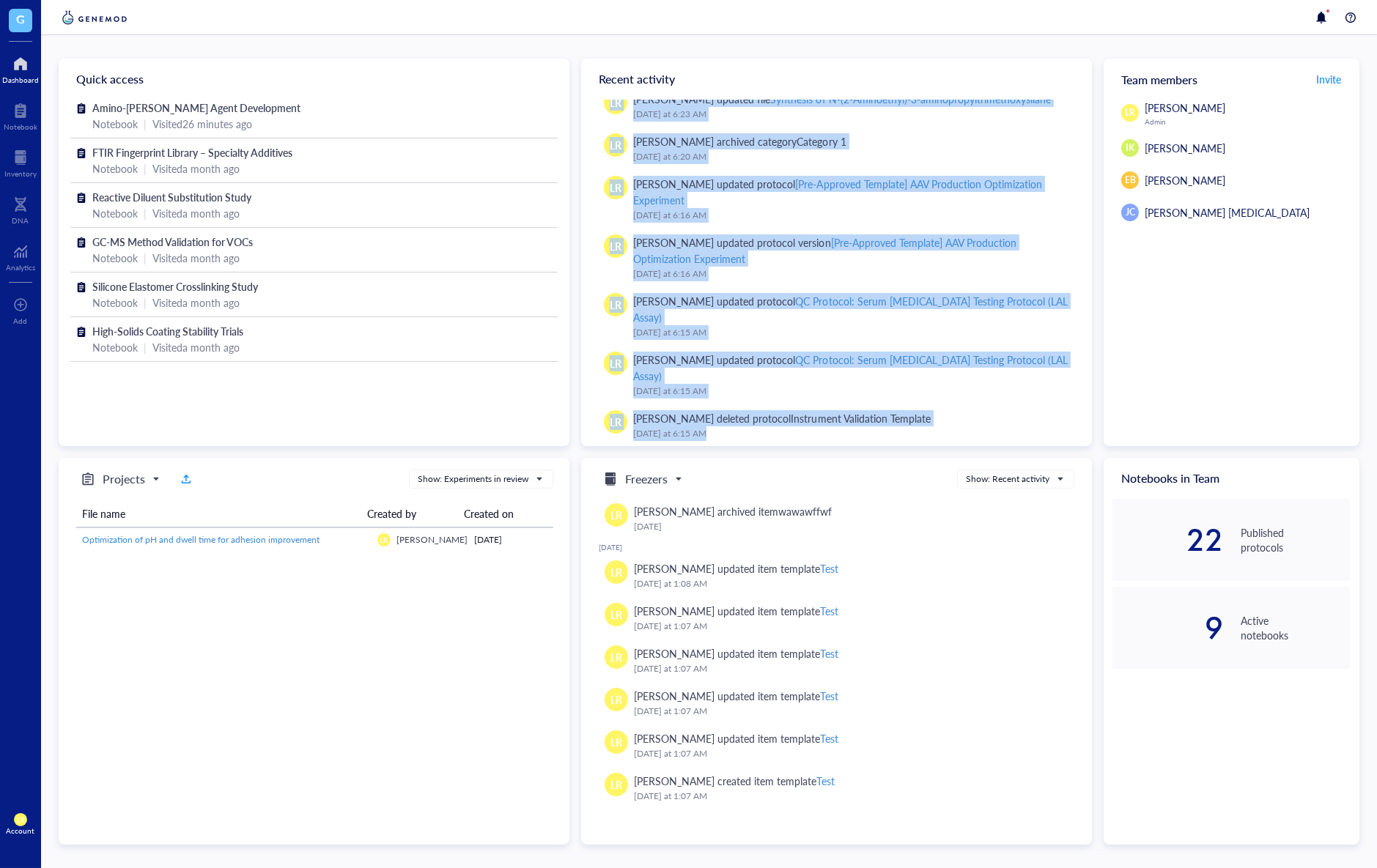
drag, startPoint x: 599, startPoint y: 280, endPoint x: 1089, endPoint y: 403, distance: 505.2
click at [1089, 403] on div "Today LR Laura Rodriguez deleted consumable hello August 20, 2025 LR Laura Rodr…" at bounding box center [836, 273] width 510 height 347
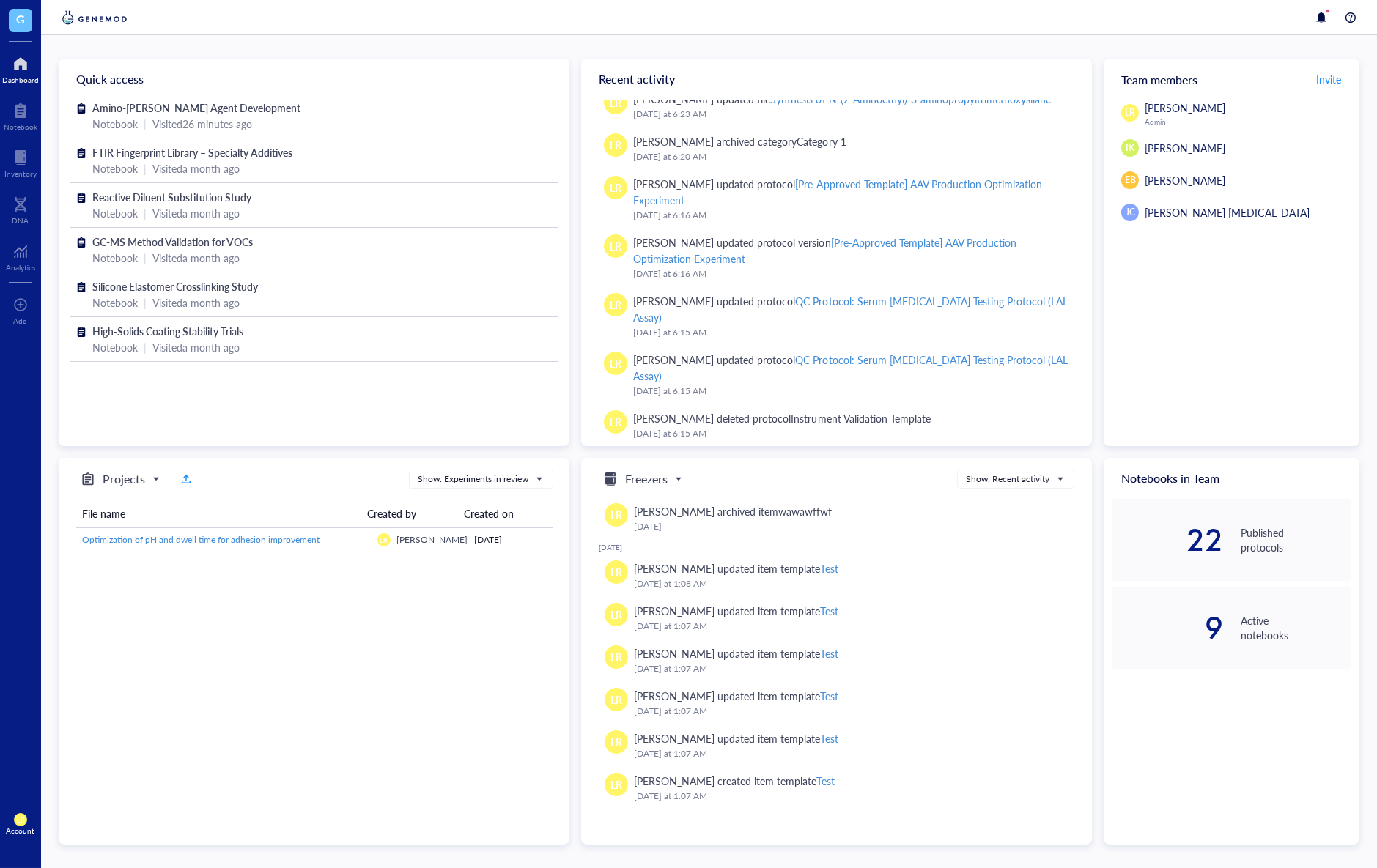
click at [1113, 394] on div "LR Laura Rodriguez Admin IK Isao Kanazawa EB Emily B JC Jin Choe Cell Therapy" at bounding box center [1231, 273] width 256 height 347
click at [1088, 385] on div "Quick access Amino-Silane Coupling Agent Development Notebook | Visited 26 minu…" at bounding box center [709, 452] width 1301 height 786
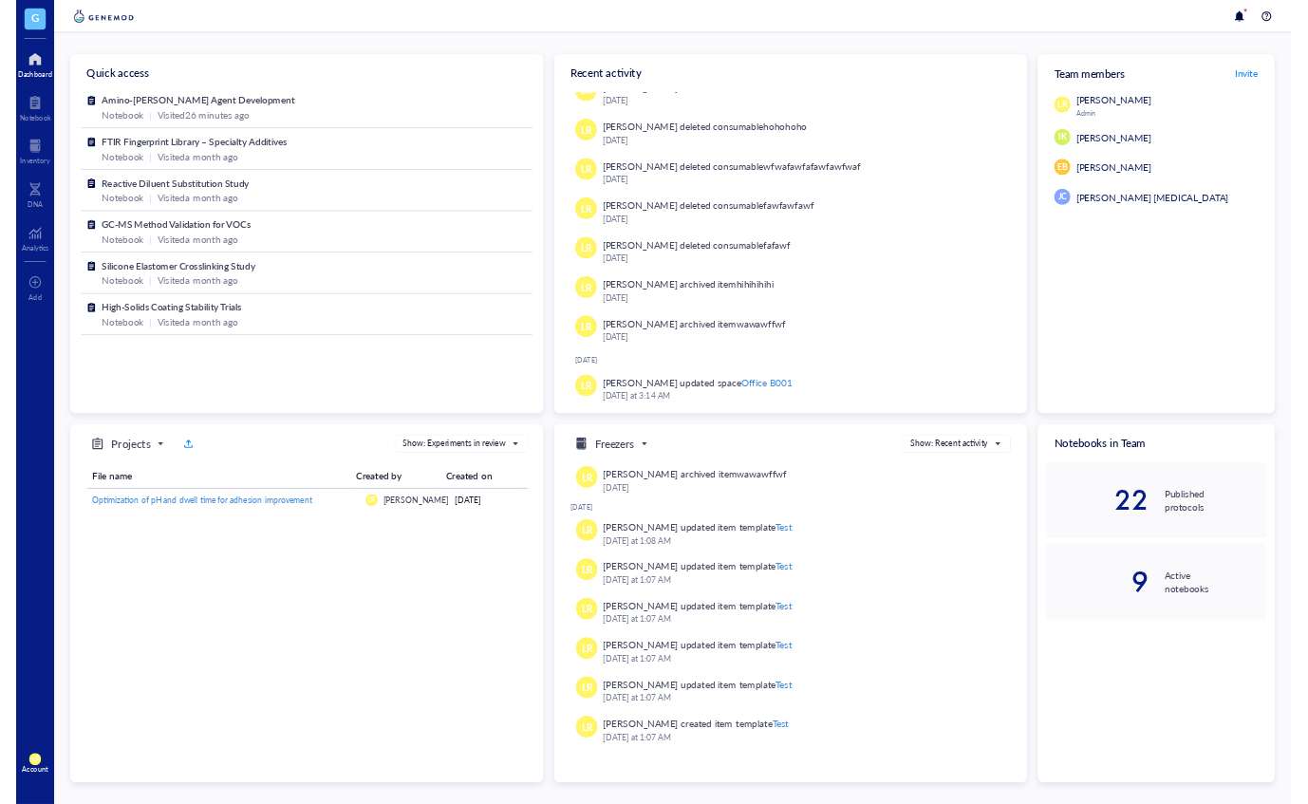
scroll to position [0, 0]
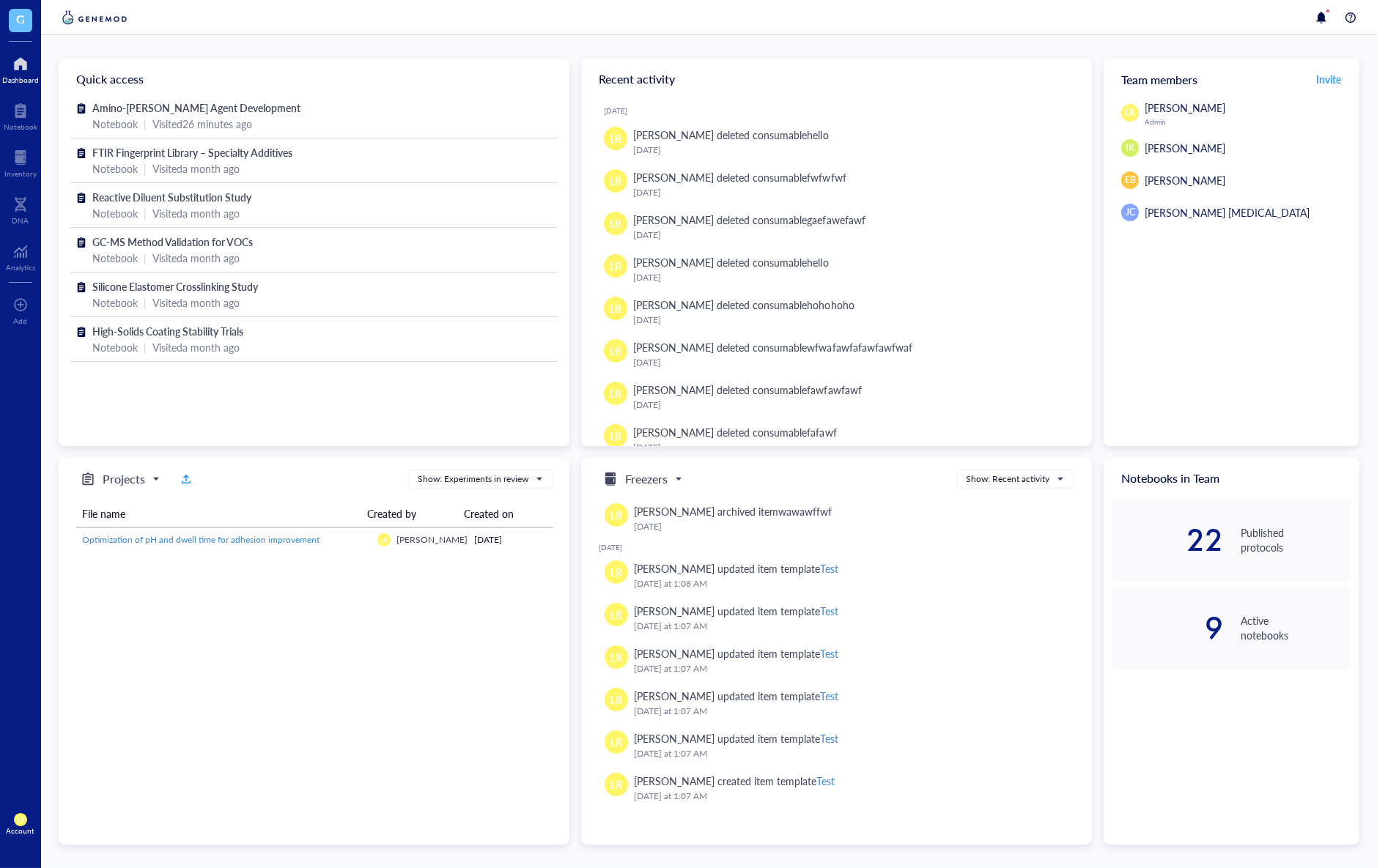
click at [1144, 323] on div "LR Laura Rodriguez Admin IK Isao Kanazawa EB Emily B JC Jin Choe Cell Therapy" at bounding box center [1231, 273] width 256 height 347
drag, startPoint x: 1275, startPoint y: 314, endPoint x: 1338, endPoint y: 385, distance: 94.9
click at [1144, 385] on div "LR Laura Rodriguez Admin IK Isao Kanazawa EB Emily B JC Jin Choe Cell Therapy" at bounding box center [1231, 273] width 256 height 347
click at [1144, 386] on div "Quick access Amino-Silane Coupling Agent Development Notebook | Visited 26 minu…" at bounding box center [709, 452] width 1336 height 833
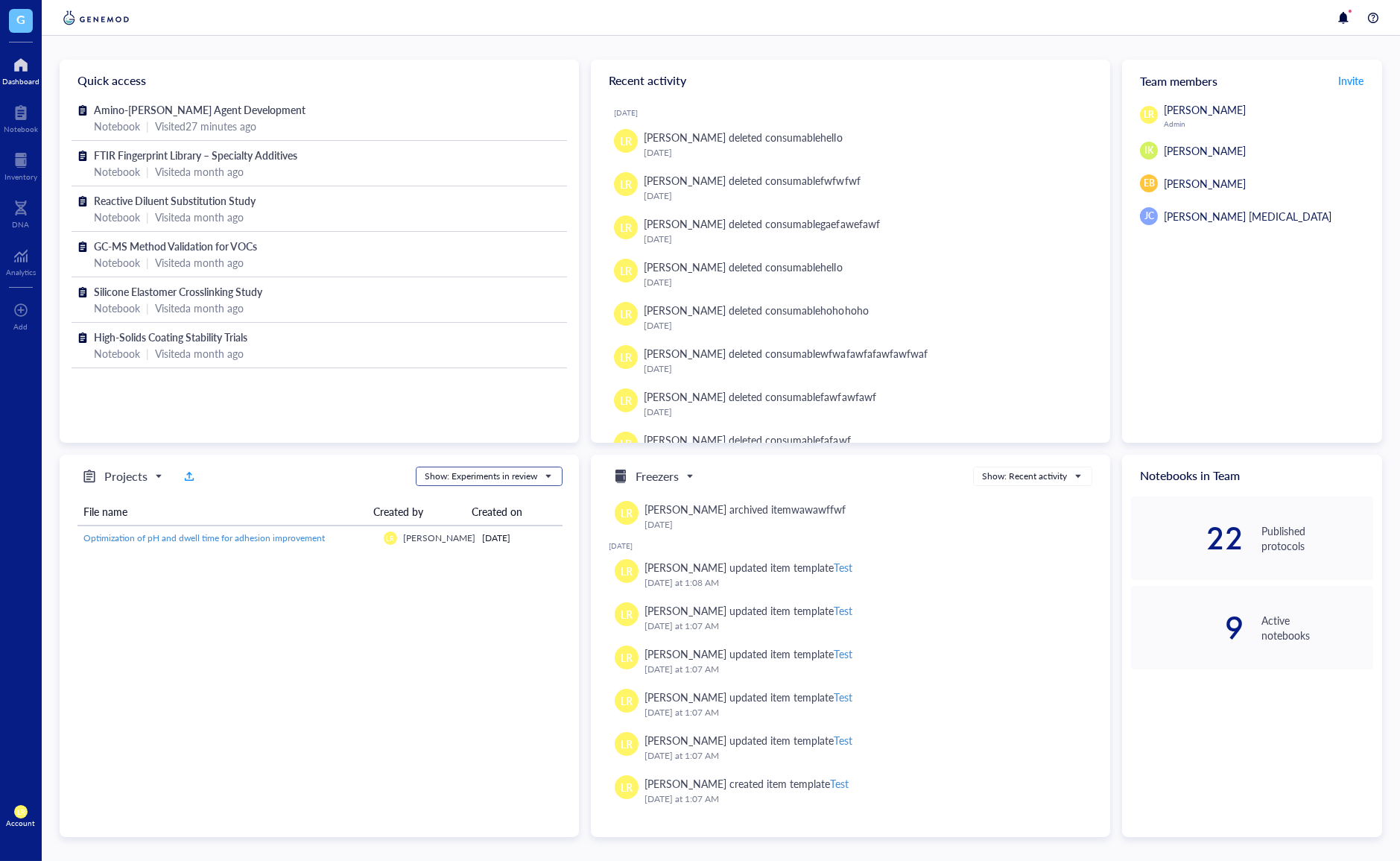
click at [436, 471] on div "Show: Experiments in review" at bounding box center [481, 476] width 112 height 13
click at [153, 478] on span "Projects" at bounding box center [120, 476] width 80 height 18
click at [134, 527] on h5 "Orders" at bounding box center [120, 525] width 31 height 16
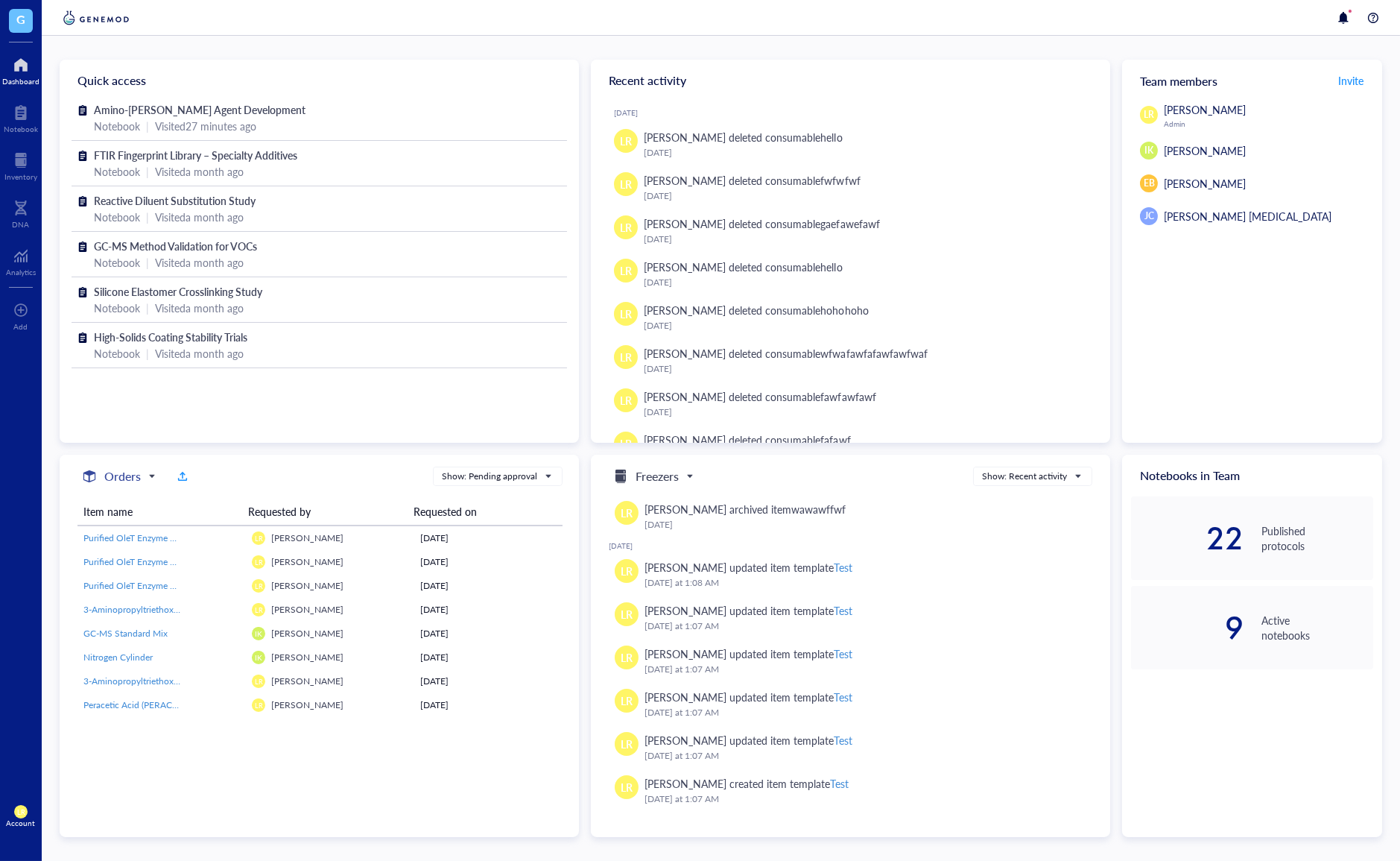
click at [140, 484] on h5 "Orders" at bounding box center [122, 476] width 36 height 18
click at [135, 506] on h5 "Freezers" at bounding box center [122, 500] width 37 height 16
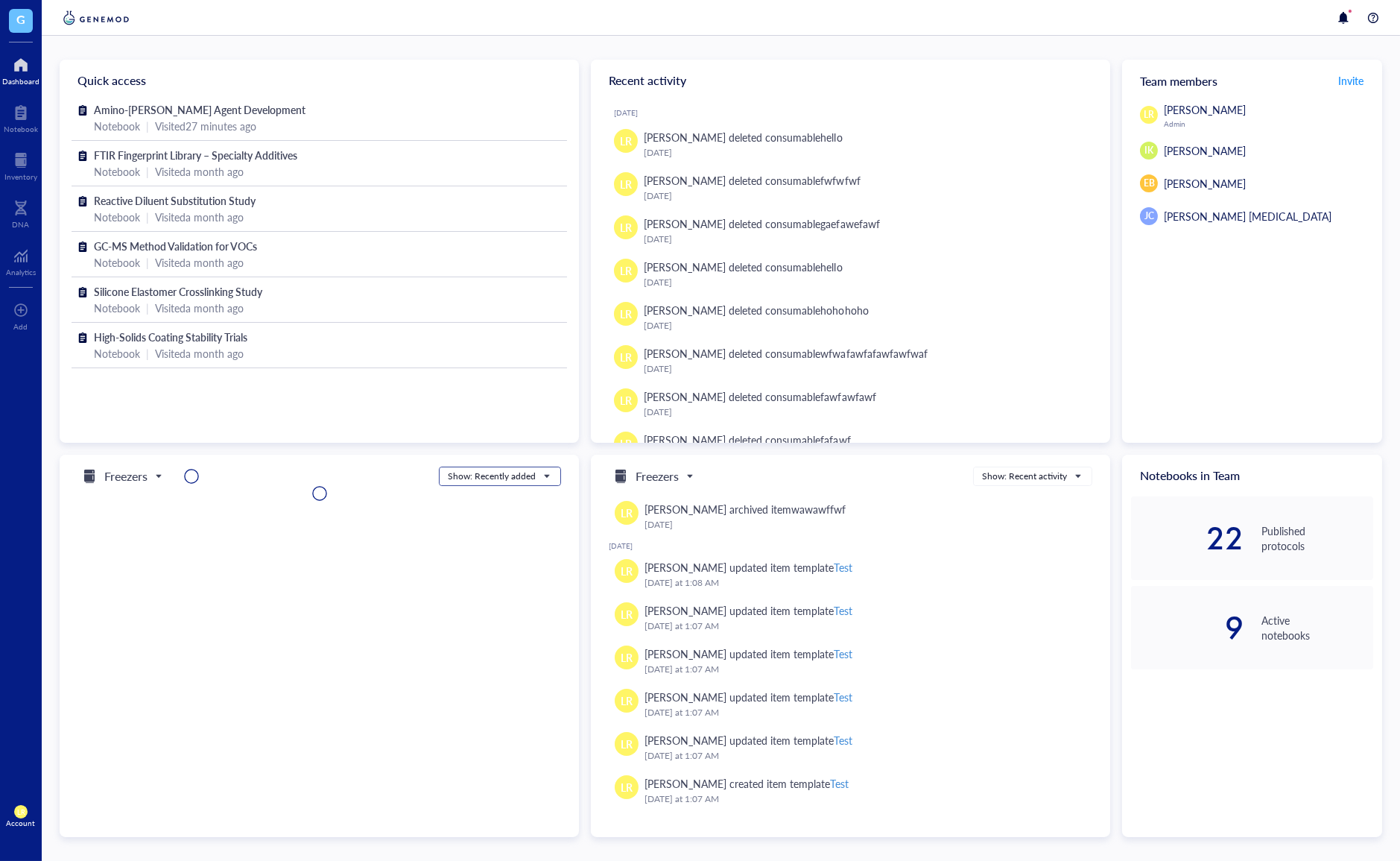
click at [470, 476] on div "Show: Recently added" at bounding box center [492, 476] width 88 height 13
click at [395, 477] on div "Freezers Freezers Orders Consumables Projects Show: Recently added Show: Recent…" at bounding box center [316, 476] width 489 height 20
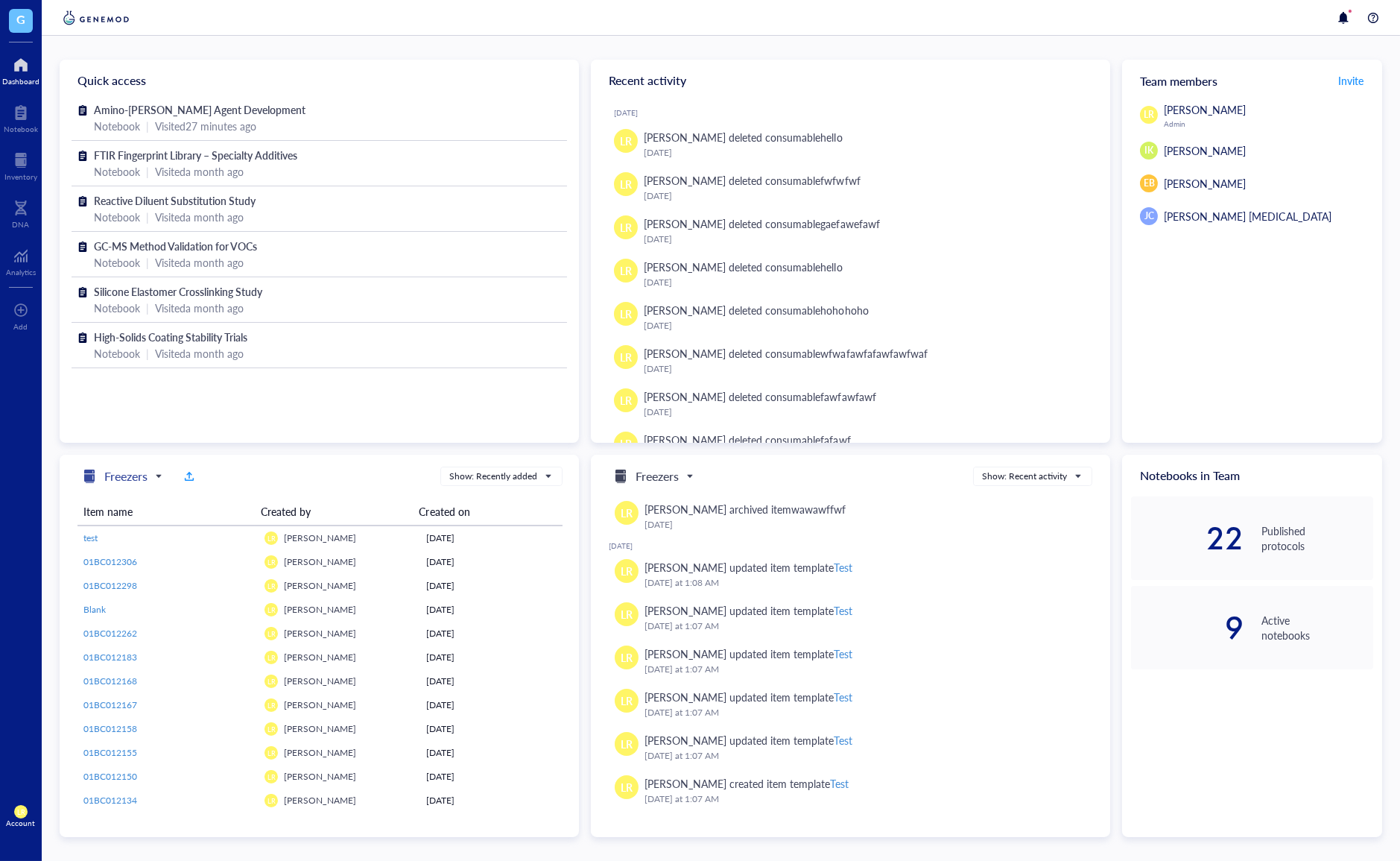
click at [128, 477] on h5 "Freezers" at bounding box center [126, 476] width 43 height 18
click at [130, 529] on h5 "Orders" at bounding box center [120, 525] width 31 height 16
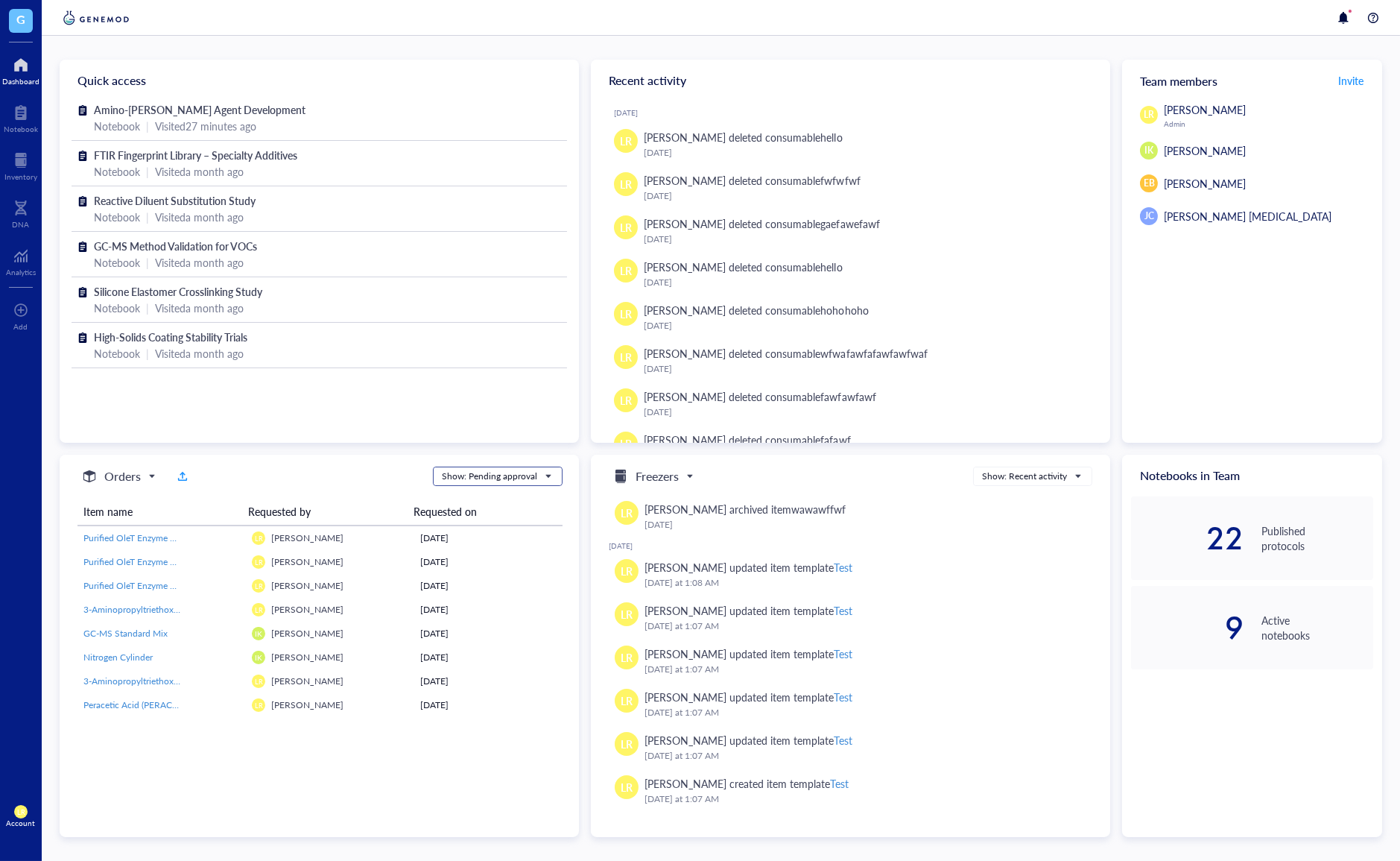
click at [515, 485] on input "search" at bounding box center [491, 476] width 98 height 22
click at [396, 462] on div "Orders Freezers Orders Consumables Projects Show: Pending approval Show: Pendin…" at bounding box center [319, 592] width 519 height 274
click at [148, 472] on span "Orders" at bounding box center [117, 476] width 74 height 18
click at [137, 497] on h5 "Freezers" at bounding box center [122, 500] width 37 height 16
click at [466, 473] on div "Show: Pending approval" at bounding box center [489, 476] width 95 height 13
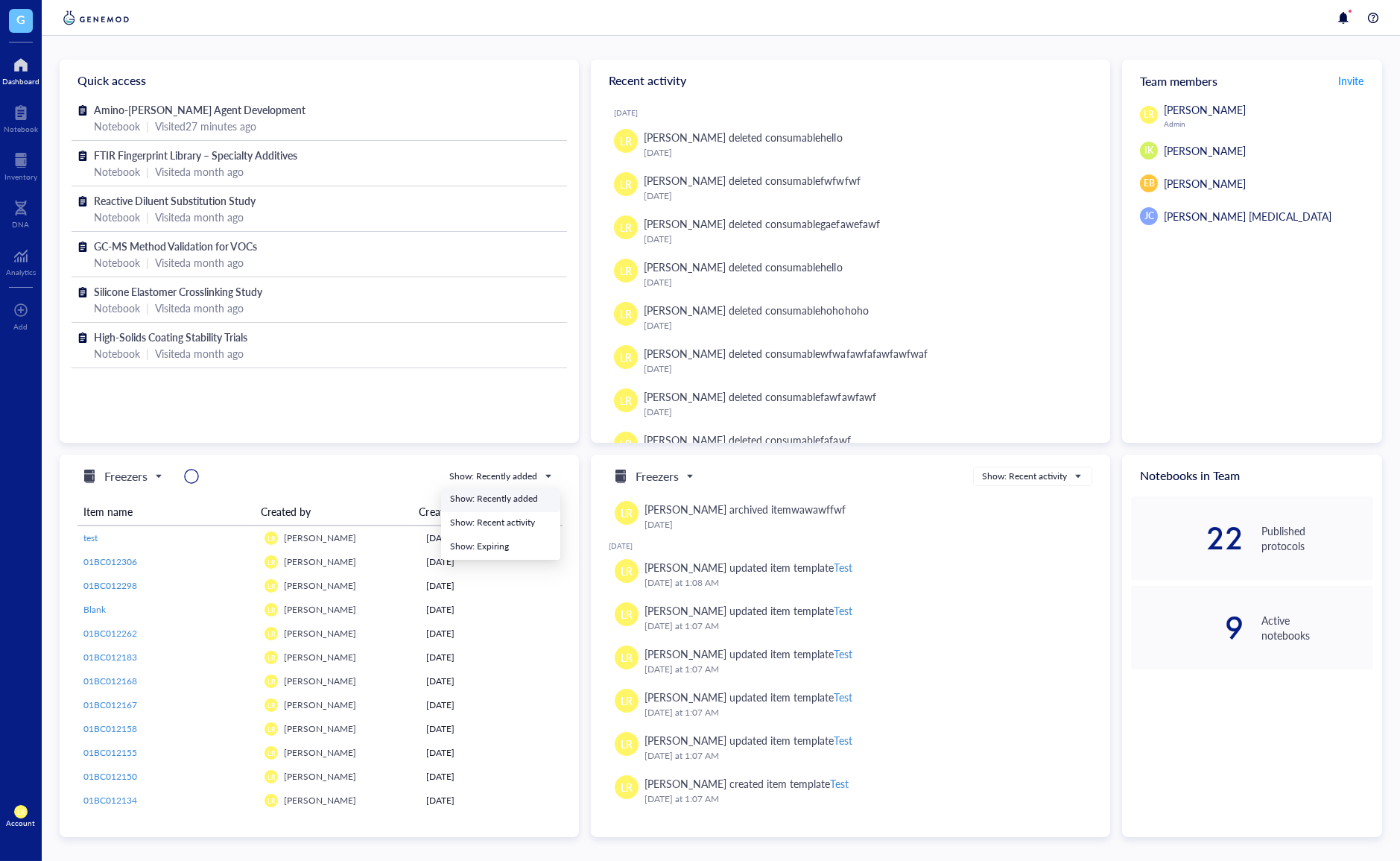
click at [406, 476] on div "Freezers Freezers Orders Consumables Projects Show: Recently added Show: Recent…" at bounding box center [316, 476] width 491 height 20
click at [153, 486] on span at bounding box center [122, 476] width 83 height 22
click at [123, 518] on h5 "Orders" at bounding box center [120, 525] width 31 height 16
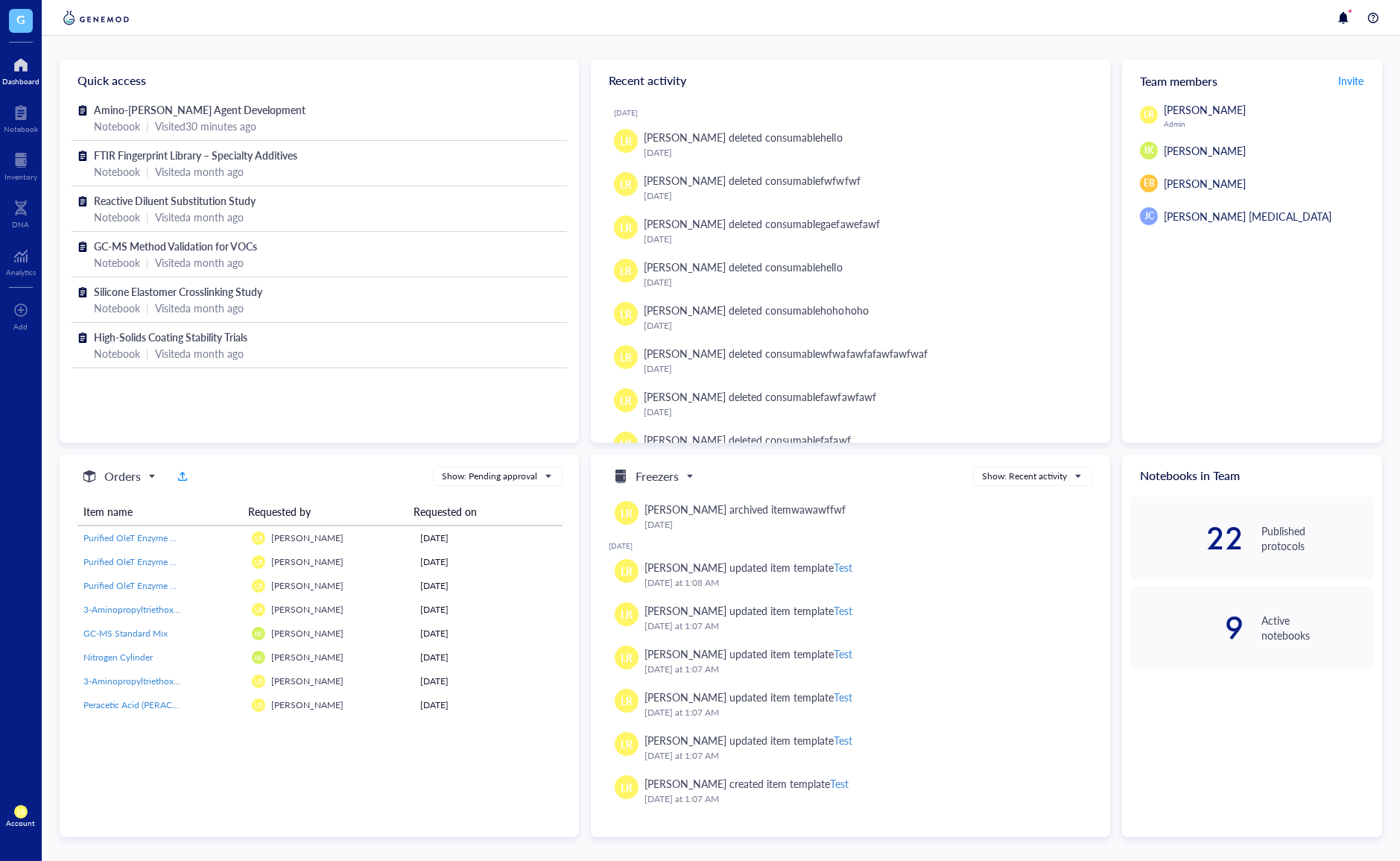
click at [141, 482] on span "Orders" at bounding box center [117, 476] width 74 height 18
click at [144, 508] on div "Freezers" at bounding box center [122, 500] width 103 height 24
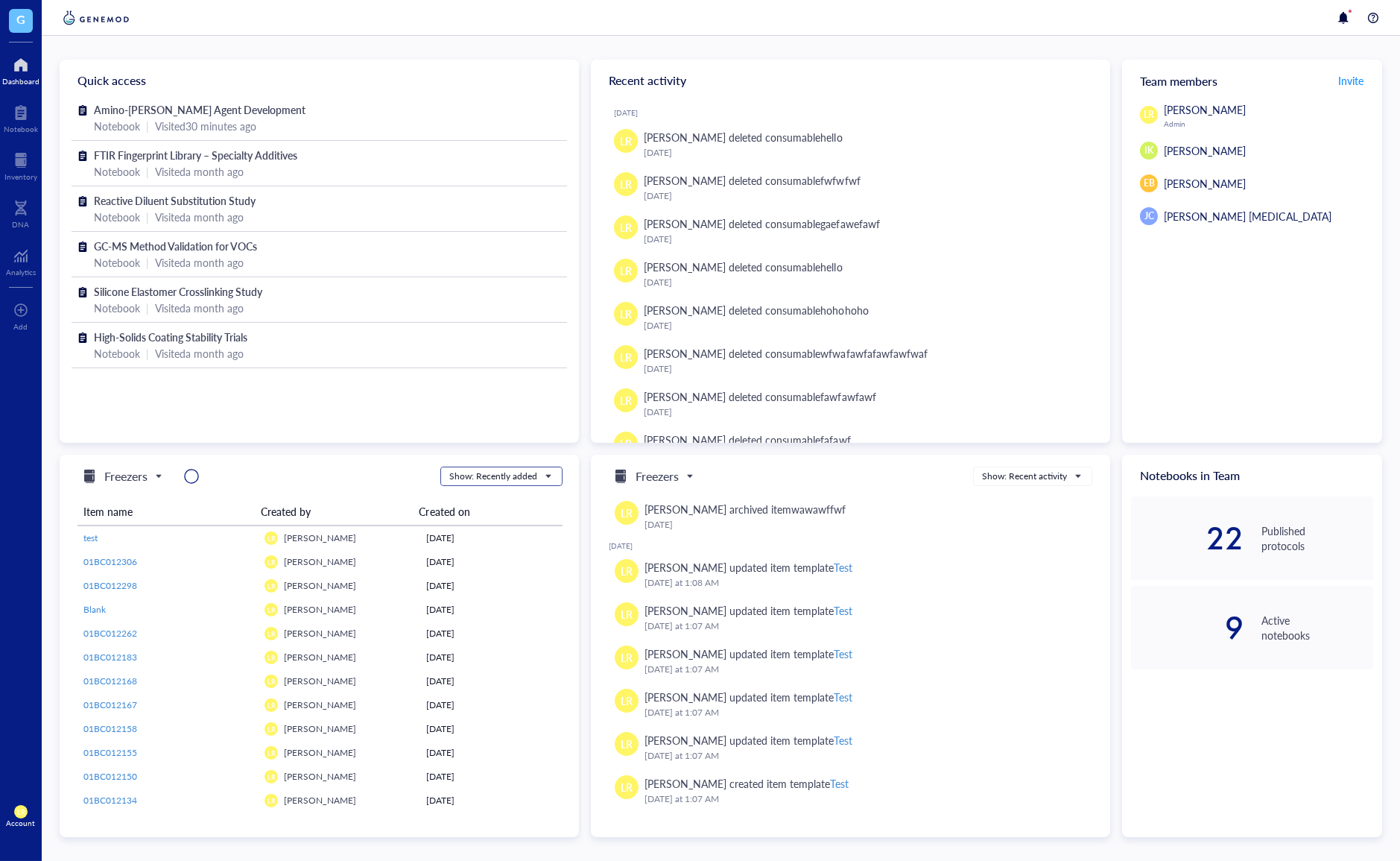
click at [514, 472] on div "Show: Recently added" at bounding box center [493, 476] width 88 height 13
click at [512, 521] on div "Show: Recent activity" at bounding box center [500, 522] width 101 height 13
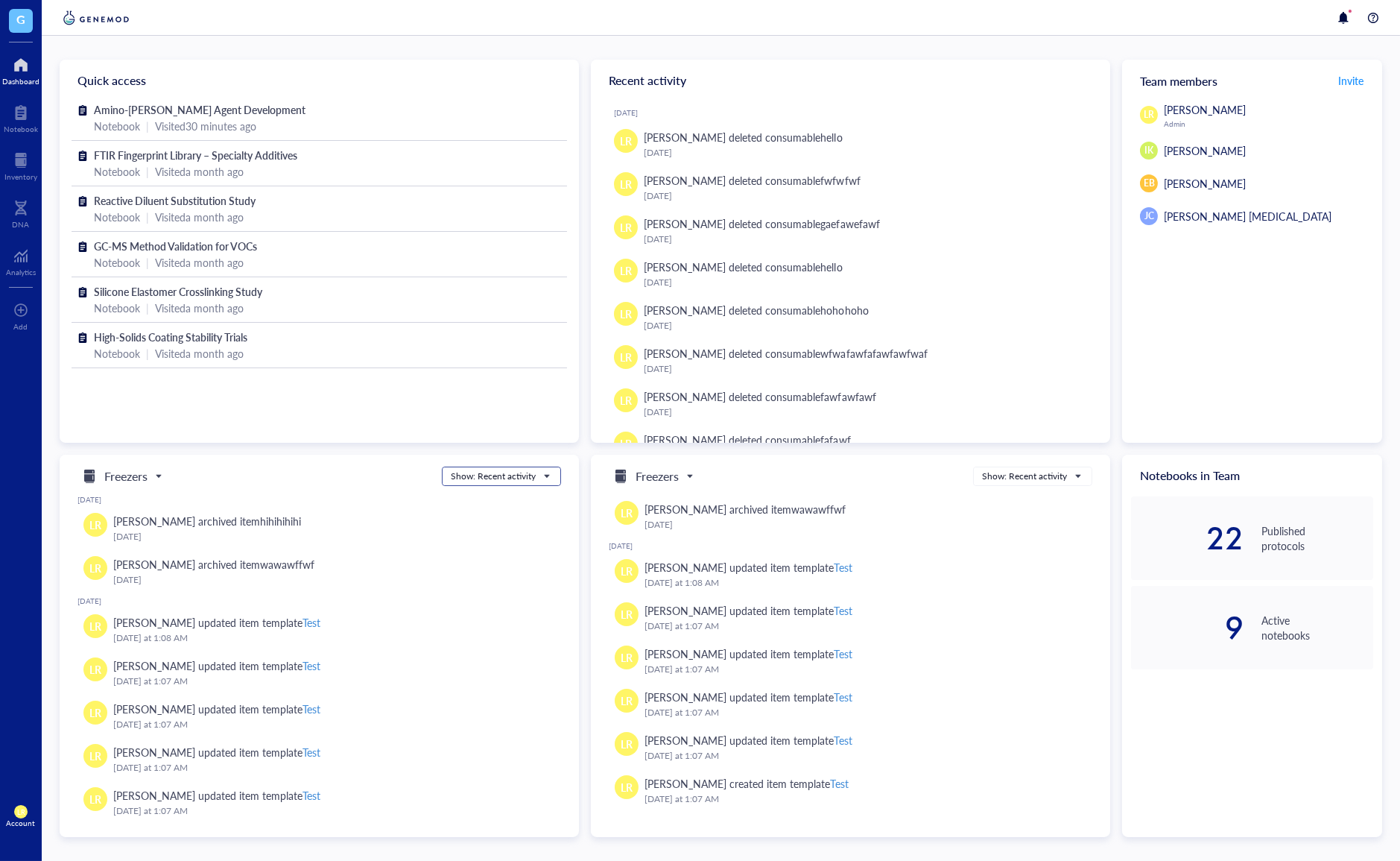
click at [508, 474] on div "Show: Recent activity" at bounding box center [493, 476] width 85 height 13
click at [493, 545] on div "Show: Expiring" at bounding box center [501, 546] width 99 height 13
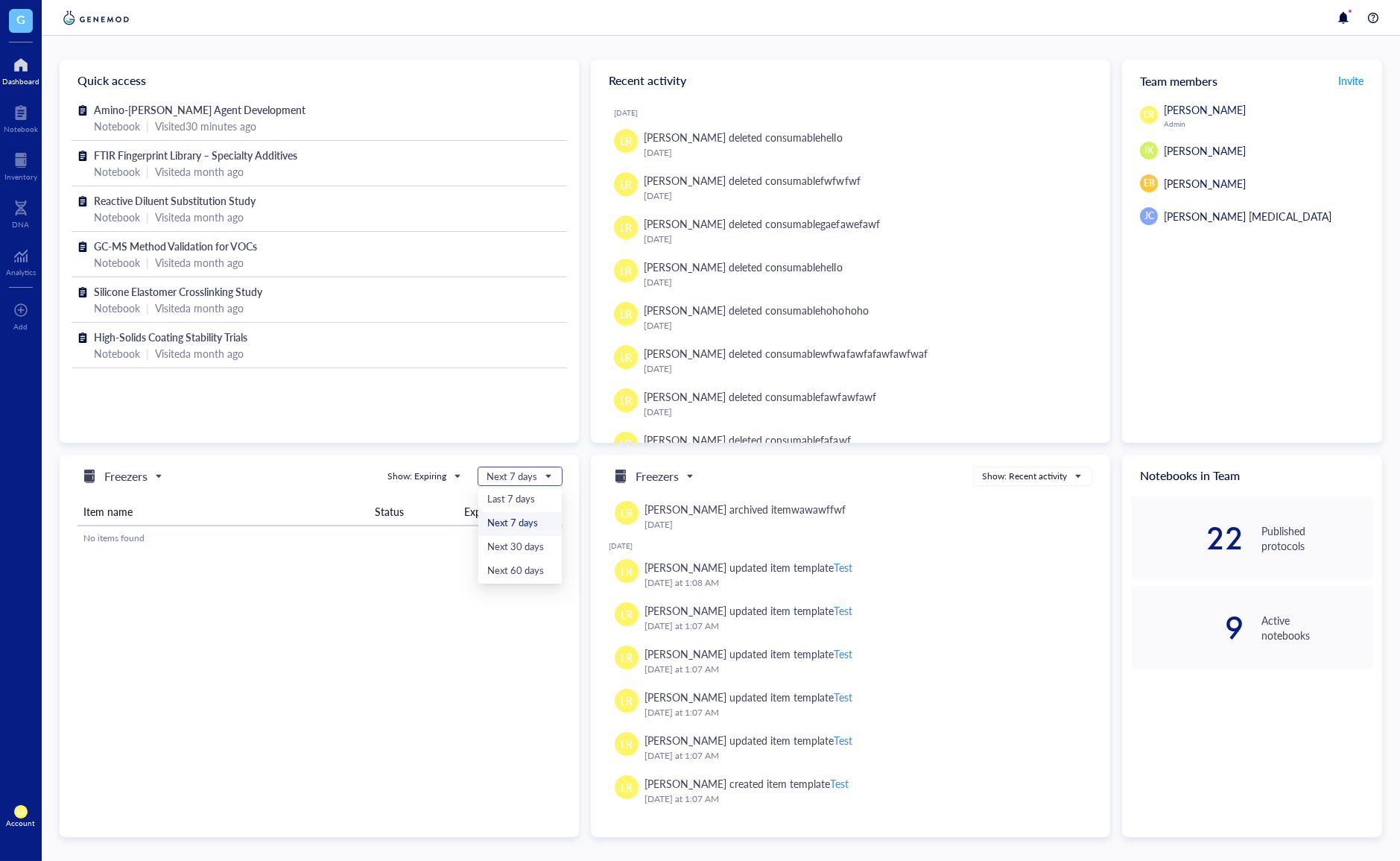
click at [514, 479] on span "Next 7 days" at bounding box center [519, 476] width 64 height 13
click at [520, 500] on div "Last 7 days" at bounding box center [521, 500] width 66 height 16
click at [526, 482] on span "Last 7 days" at bounding box center [520, 476] width 61 height 13
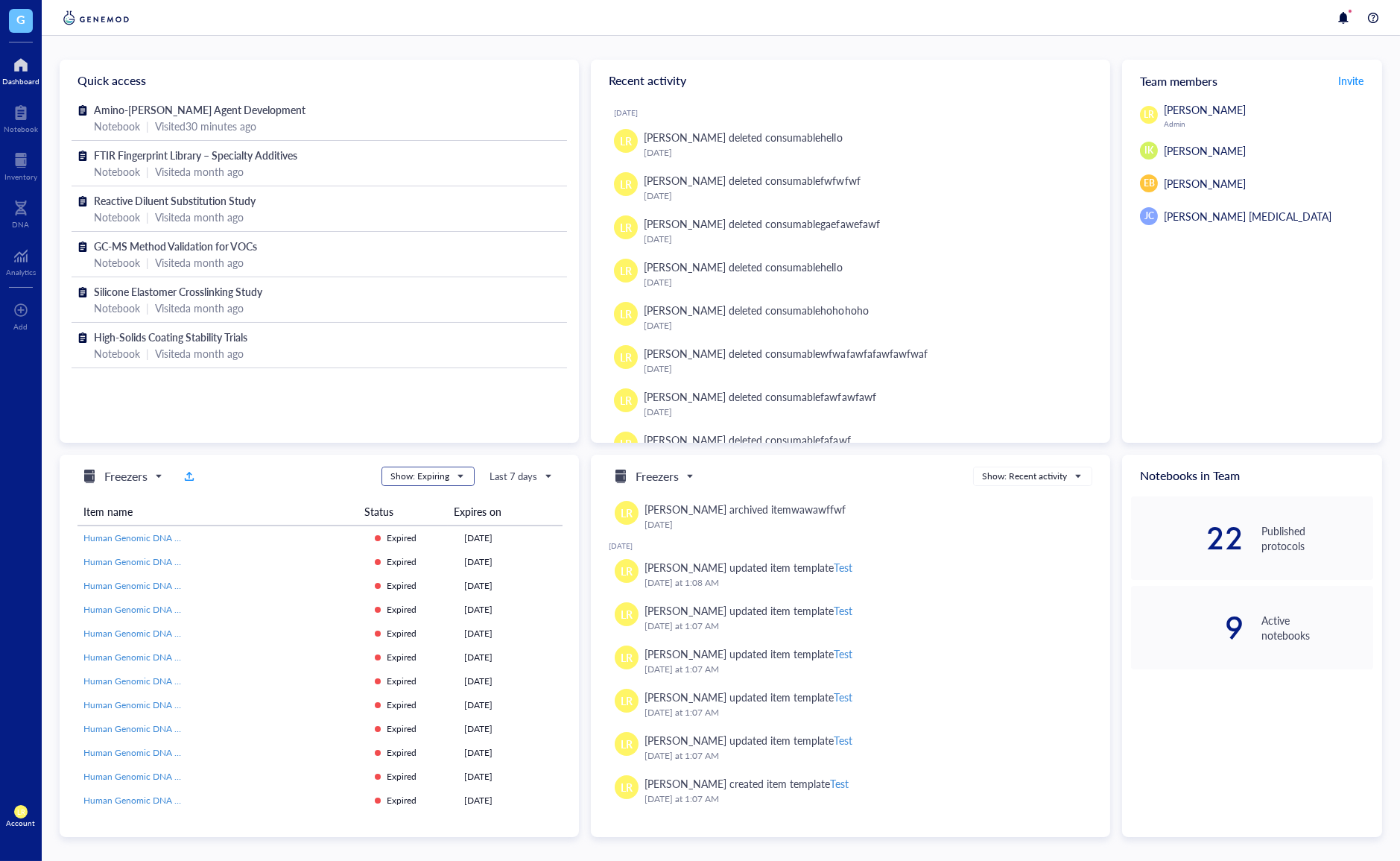
click at [456, 473] on span "Show: Expiring" at bounding box center [426, 476] width 72 height 13
click at [466, 533] on div "Show: Recent activity" at bounding box center [435, 524] width 106 height 24
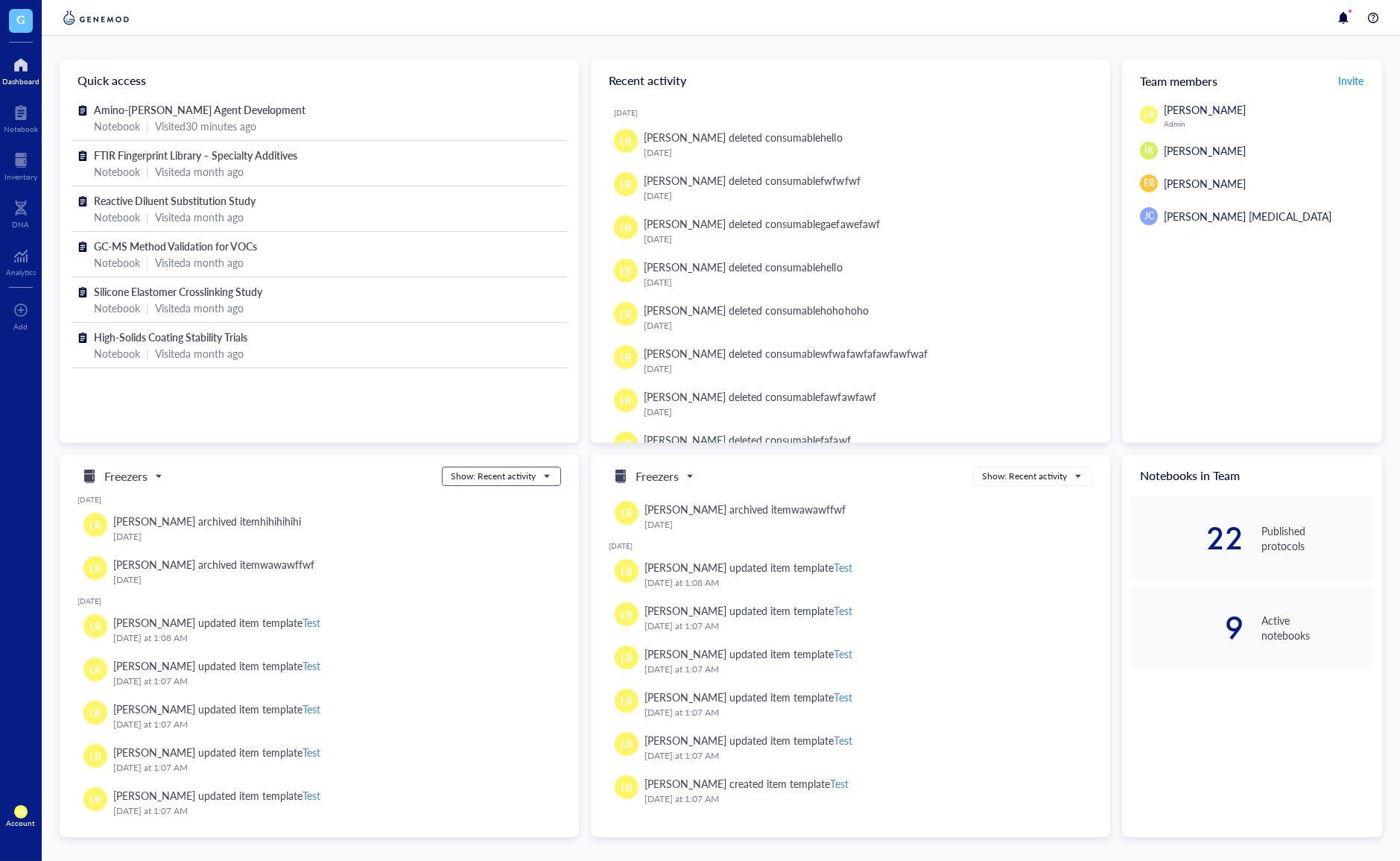
click at [477, 474] on div "Show: Recent activity" at bounding box center [493, 476] width 85 height 13
click at [477, 501] on div "Show: Recently added" at bounding box center [501, 498] width 99 height 13
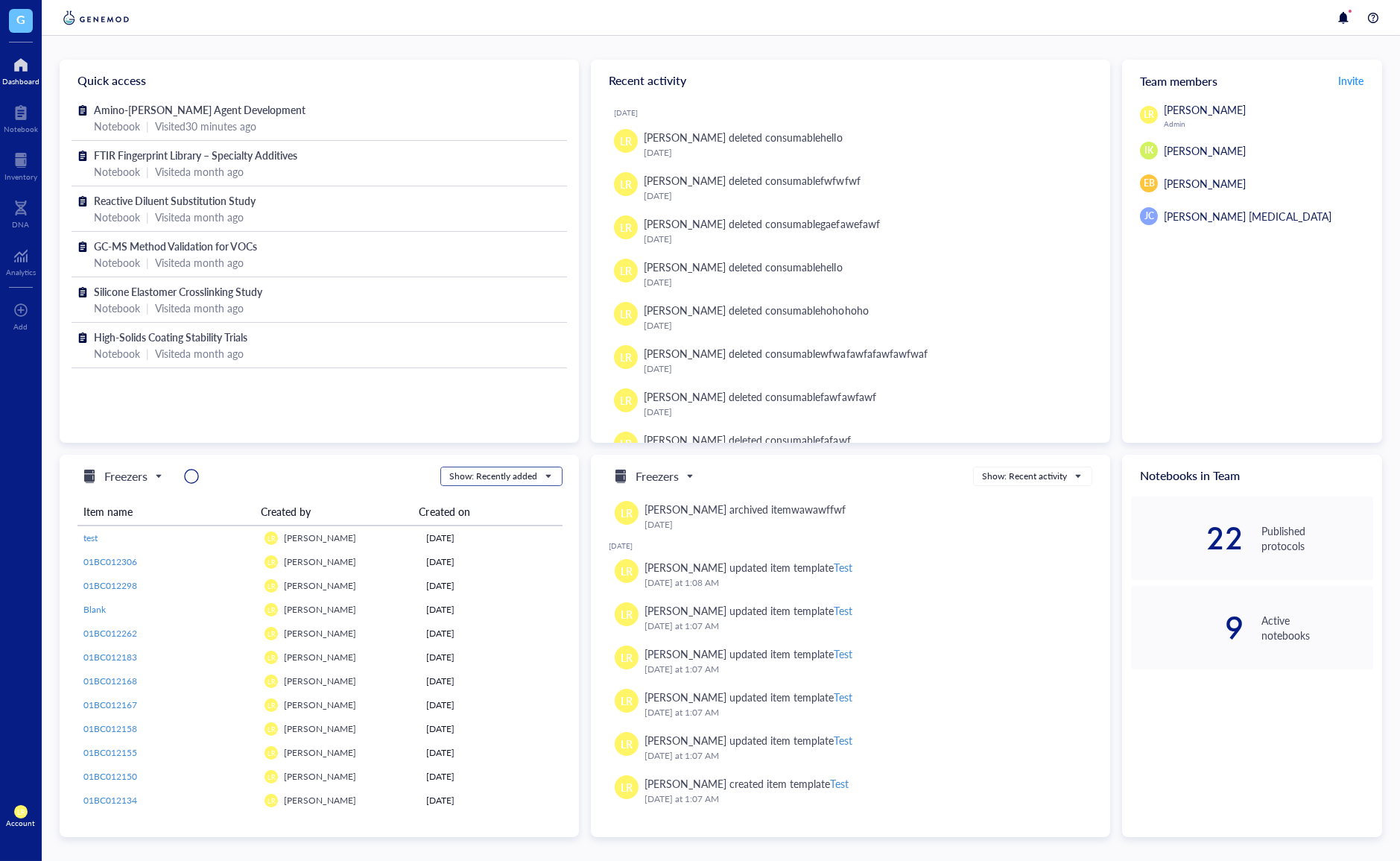
click at [546, 477] on span "Show: Recently added" at bounding box center [499, 476] width 101 height 13
click at [534, 546] on div "Show: Expiring" at bounding box center [500, 546] width 101 height 13
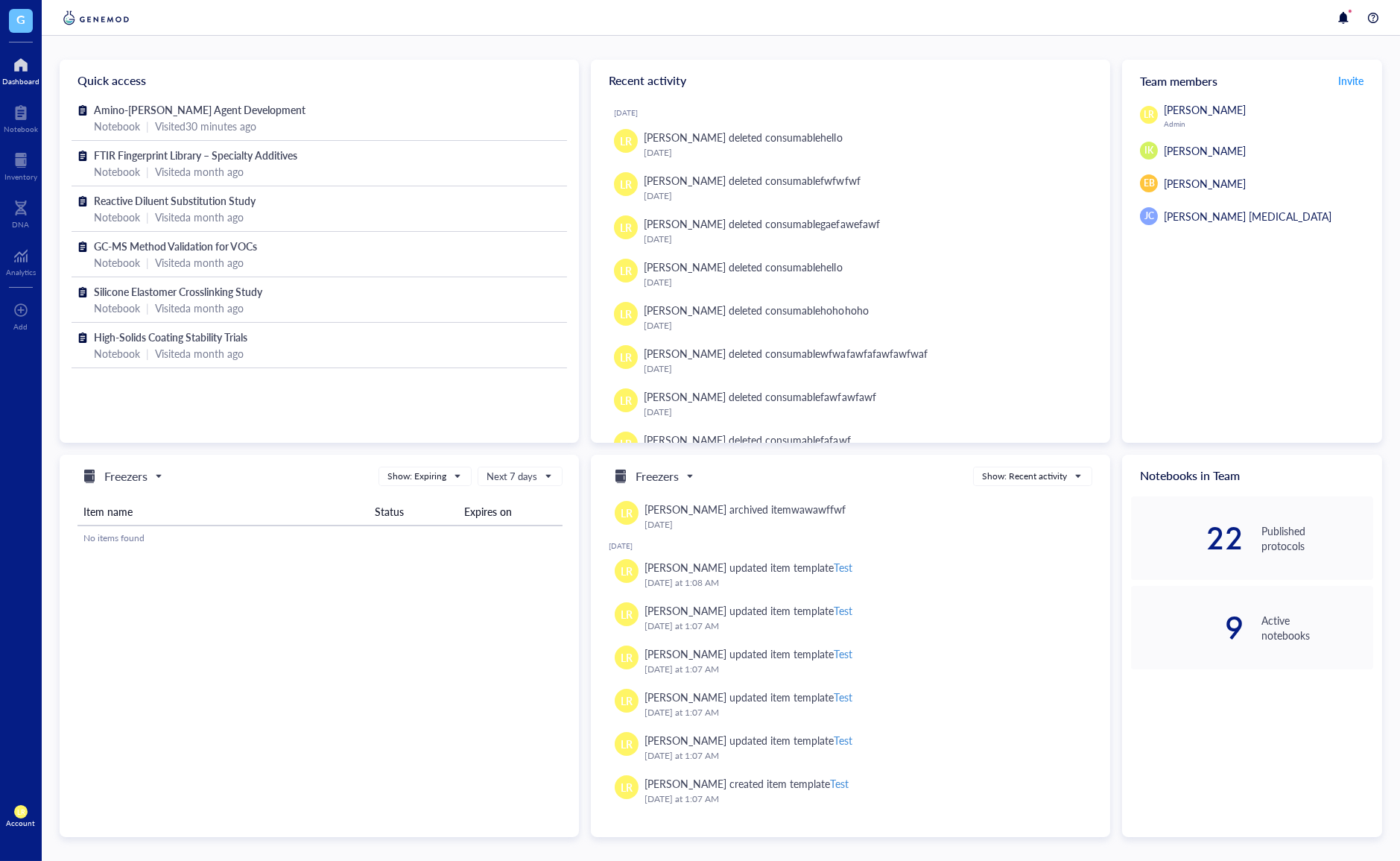
click at [517, 489] on div "Item name Status Expires on No items found" at bounding box center [320, 518] width 485 height 64
click at [517, 483] on input "search" at bounding box center [514, 476] width 53 height 22
click at [529, 504] on div "Last 7 days" at bounding box center [521, 500] width 66 height 16
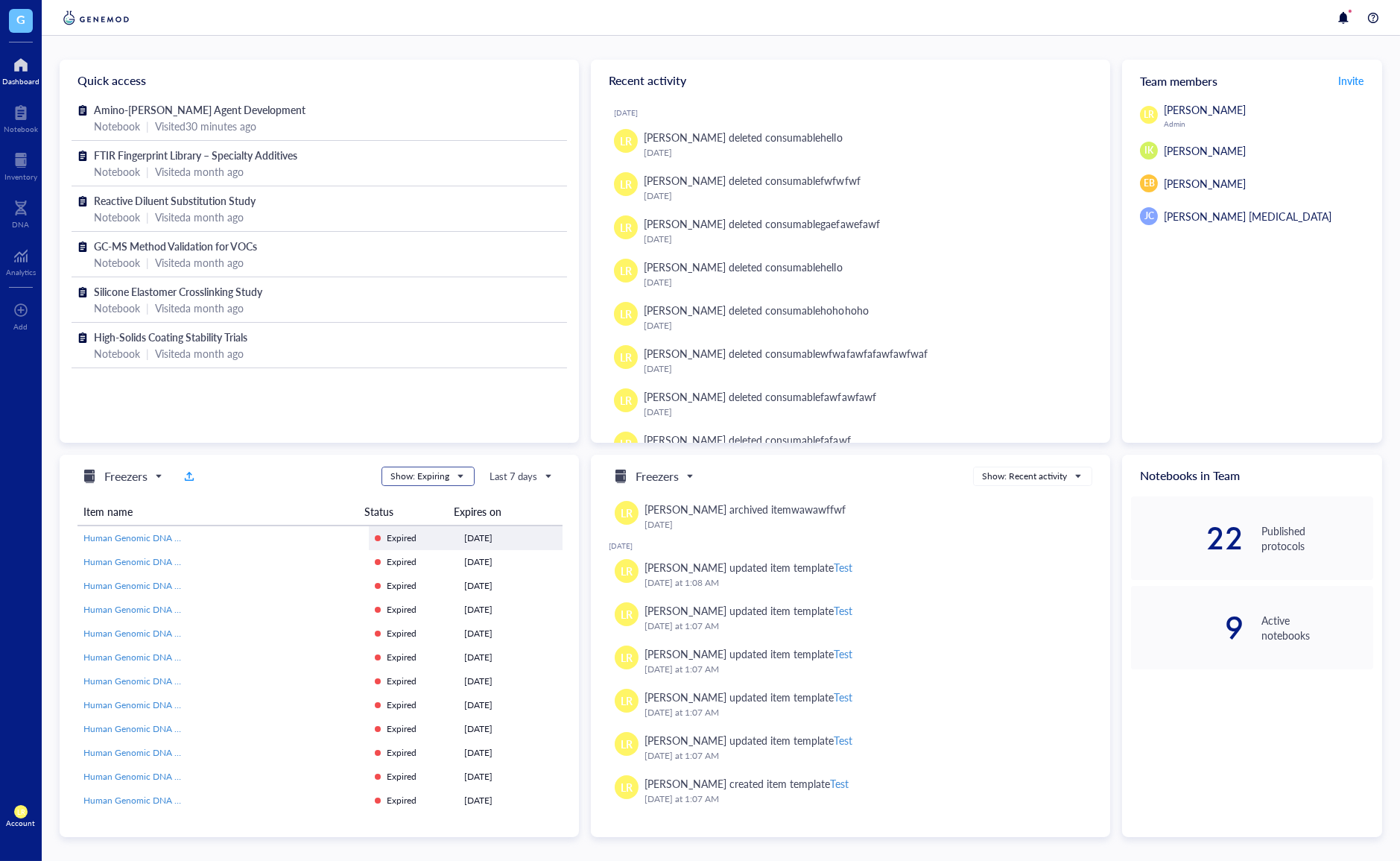
click at [455, 473] on span "Show: Expiring" at bounding box center [426, 476] width 72 height 13
click at [452, 526] on div "Show: Recent activity" at bounding box center [435, 522] width 88 height 13
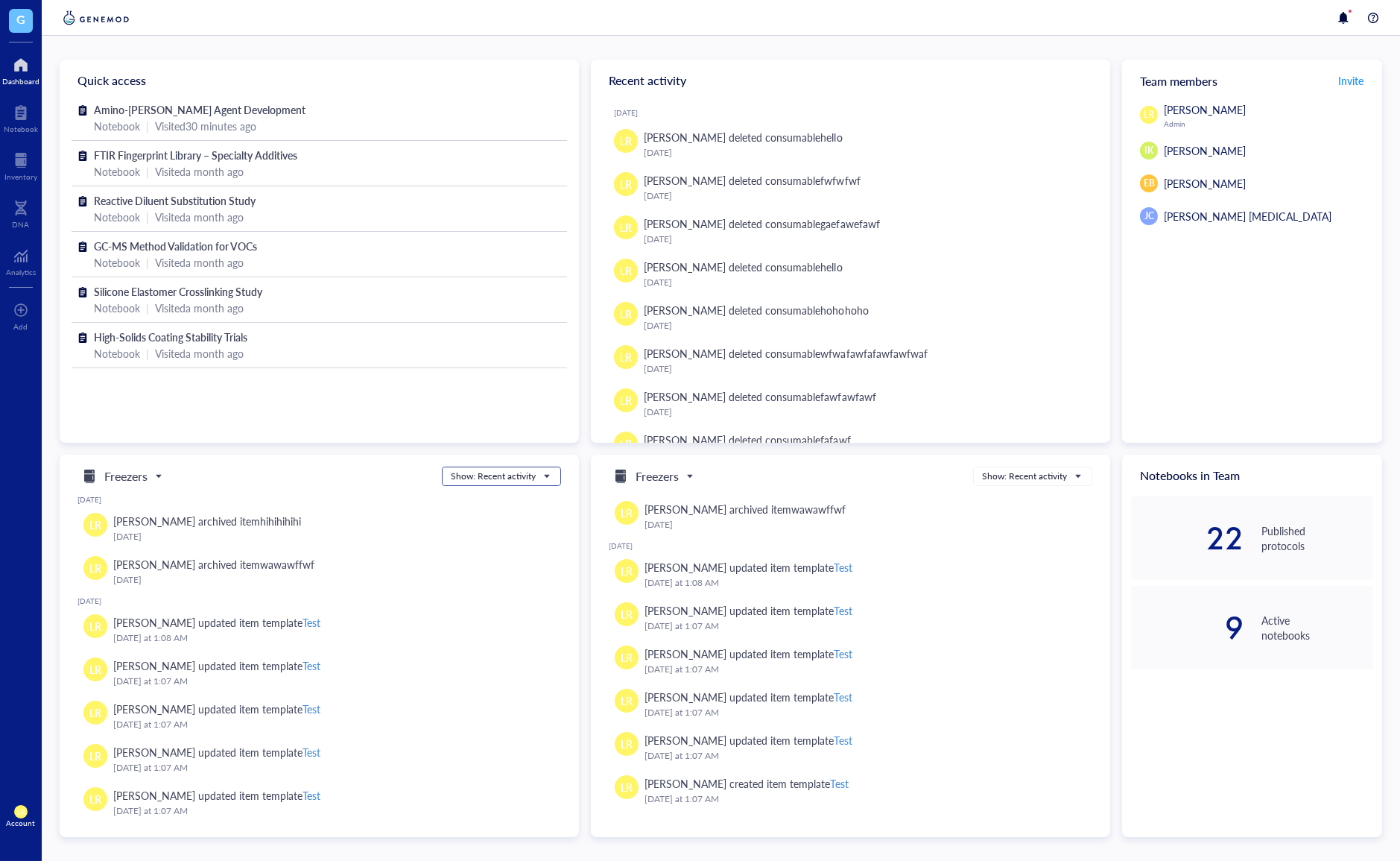
click at [486, 479] on div "Show: Recent activity" at bounding box center [493, 476] width 85 height 13
click at [503, 499] on div "Show: Recently added" at bounding box center [501, 498] width 99 height 13
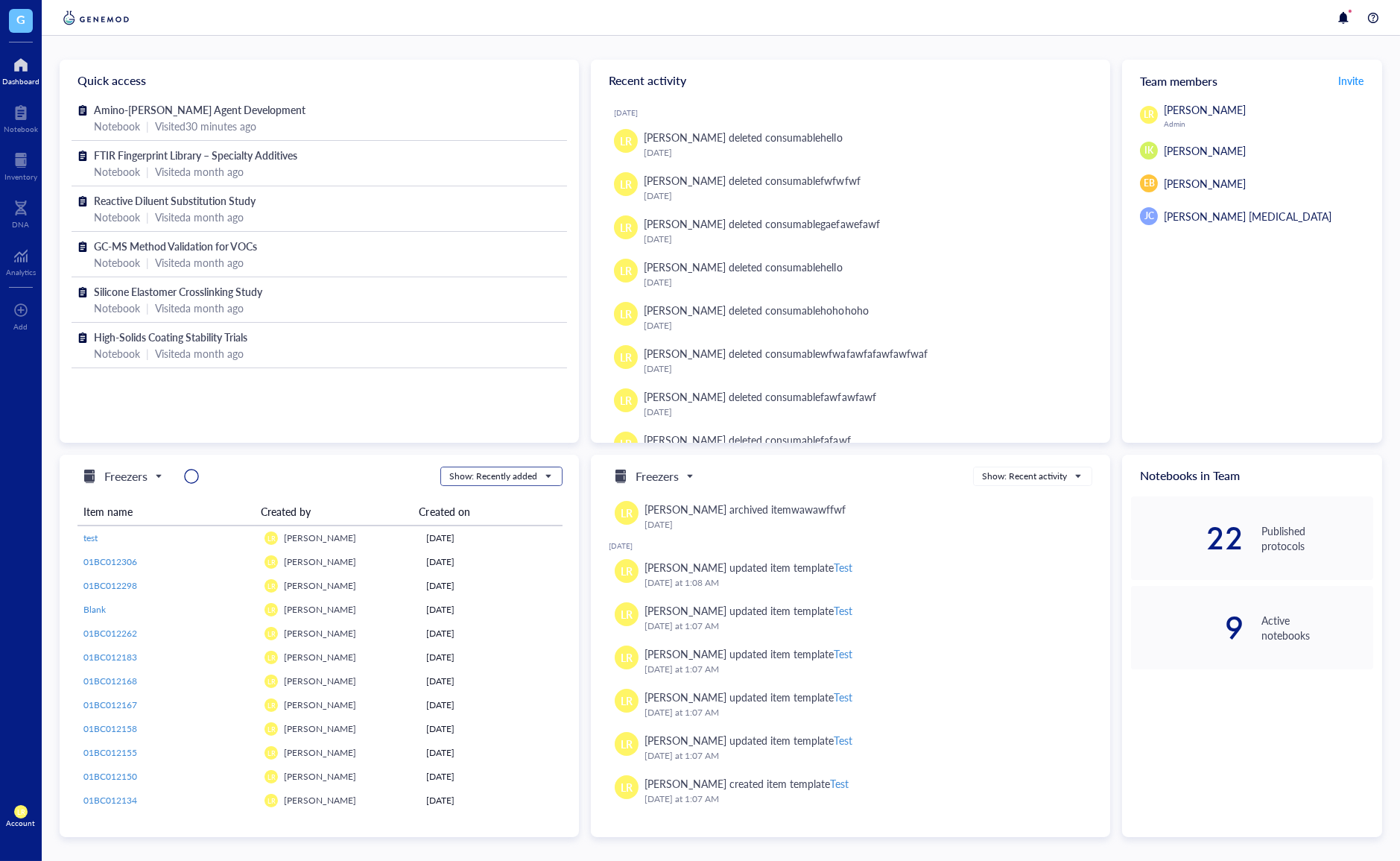
click at [492, 483] on input "search" at bounding box center [495, 476] width 91 height 22
click at [510, 550] on div "Show: Expiring" at bounding box center [500, 546] width 101 height 13
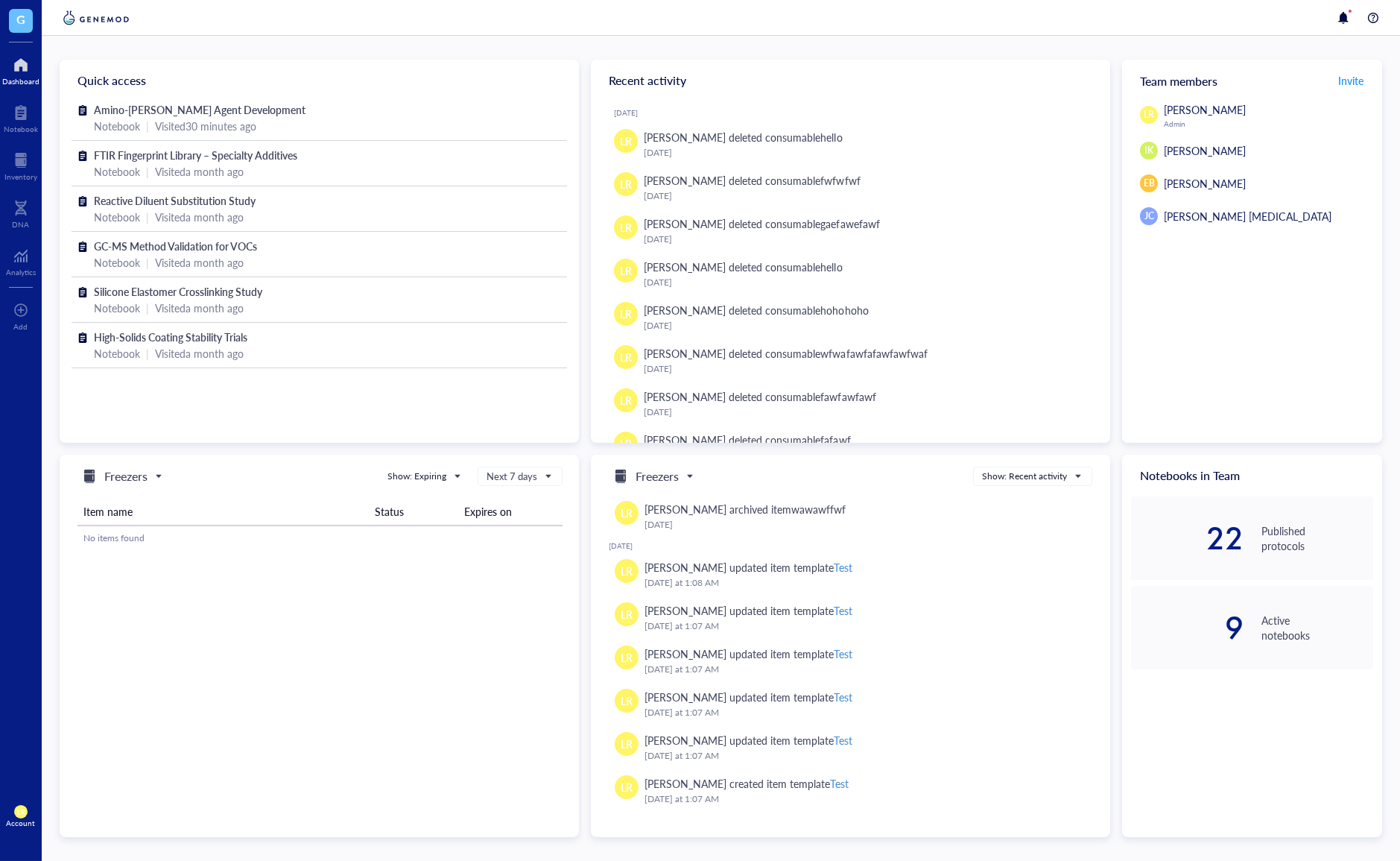
click at [507, 489] on div "Item name Status Expires on No items found" at bounding box center [320, 518] width 485 height 64
click at [514, 476] on span "Next 7 days" at bounding box center [519, 476] width 64 height 13
click at [444, 482] on div "Show: Expiring" at bounding box center [416, 476] width 59 height 13
click at [438, 519] on div "Show: Recent activity" at bounding box center [432, 522] width 88 height 13
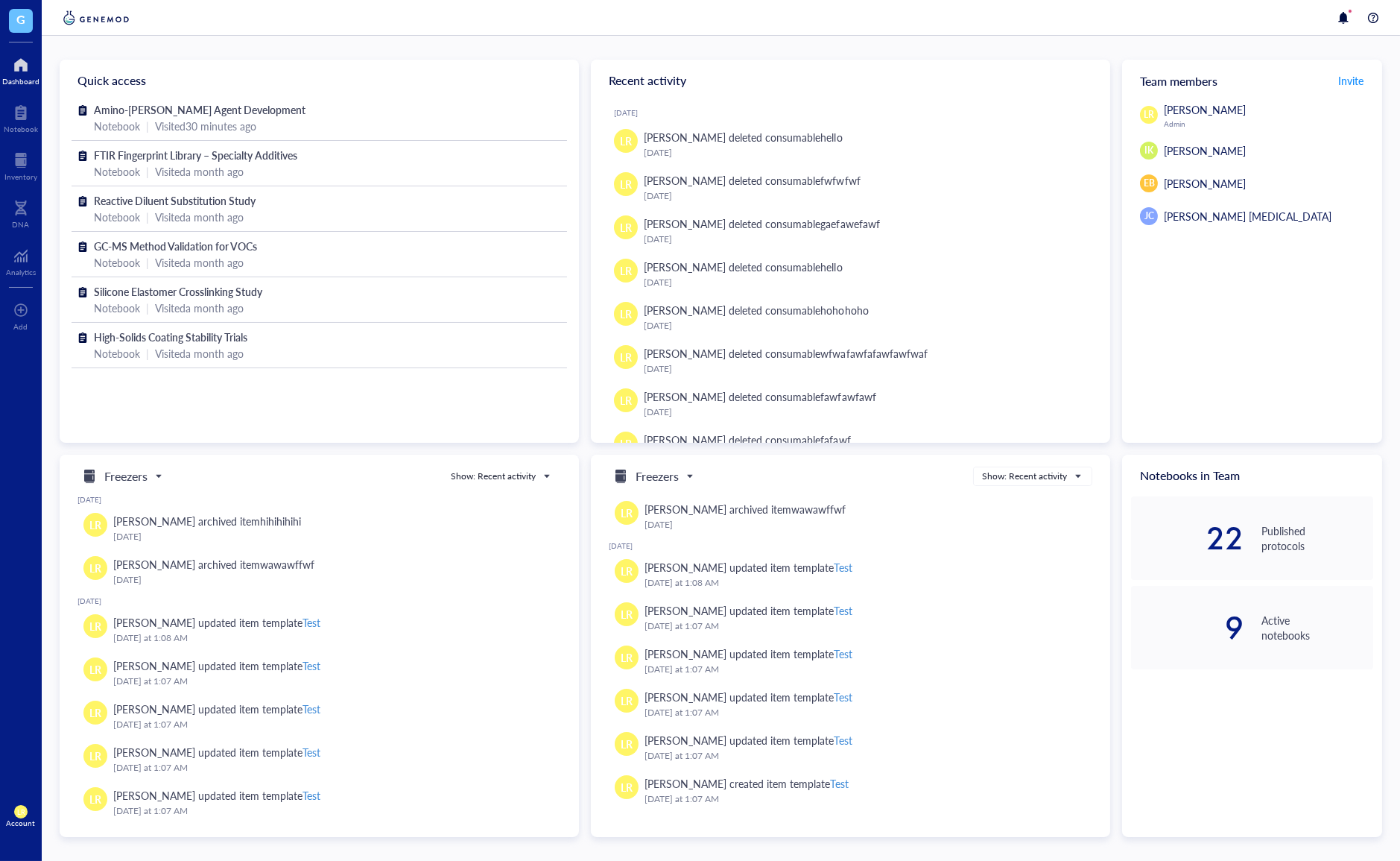
click at [452, 41] on div "Quick access Amino-Silane Coupling Agent Development Notebook | Visited 30 minu…" at bounding box center [721, 449] width 1358 height 825
click at [321, 429] on div "Amino-Silane Coupling Agent Development Notebook | Visited 30 minutes ago FTIR …" at bounding box center [319, 271] width 519 height 340
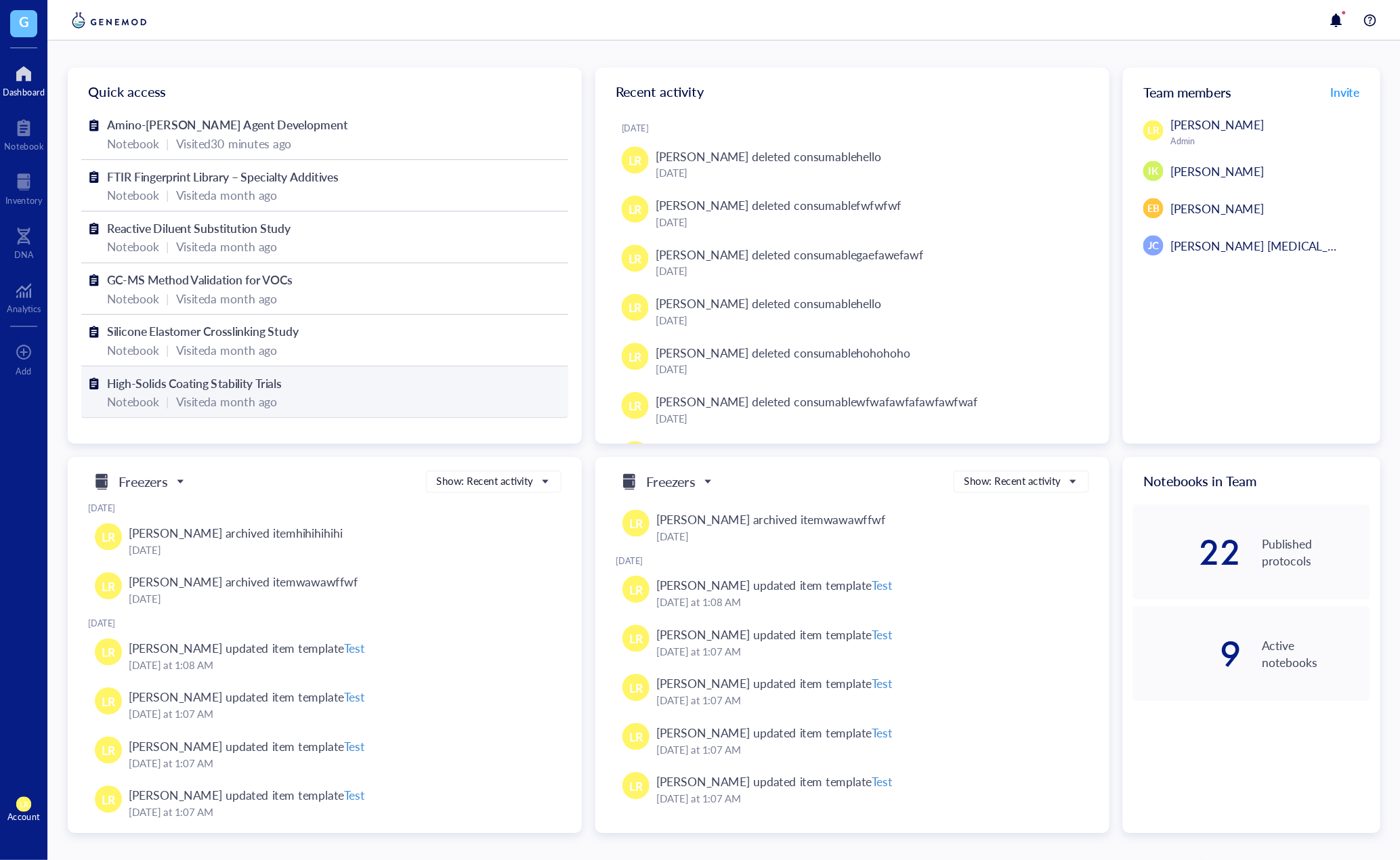
scroll to position [50, 0]
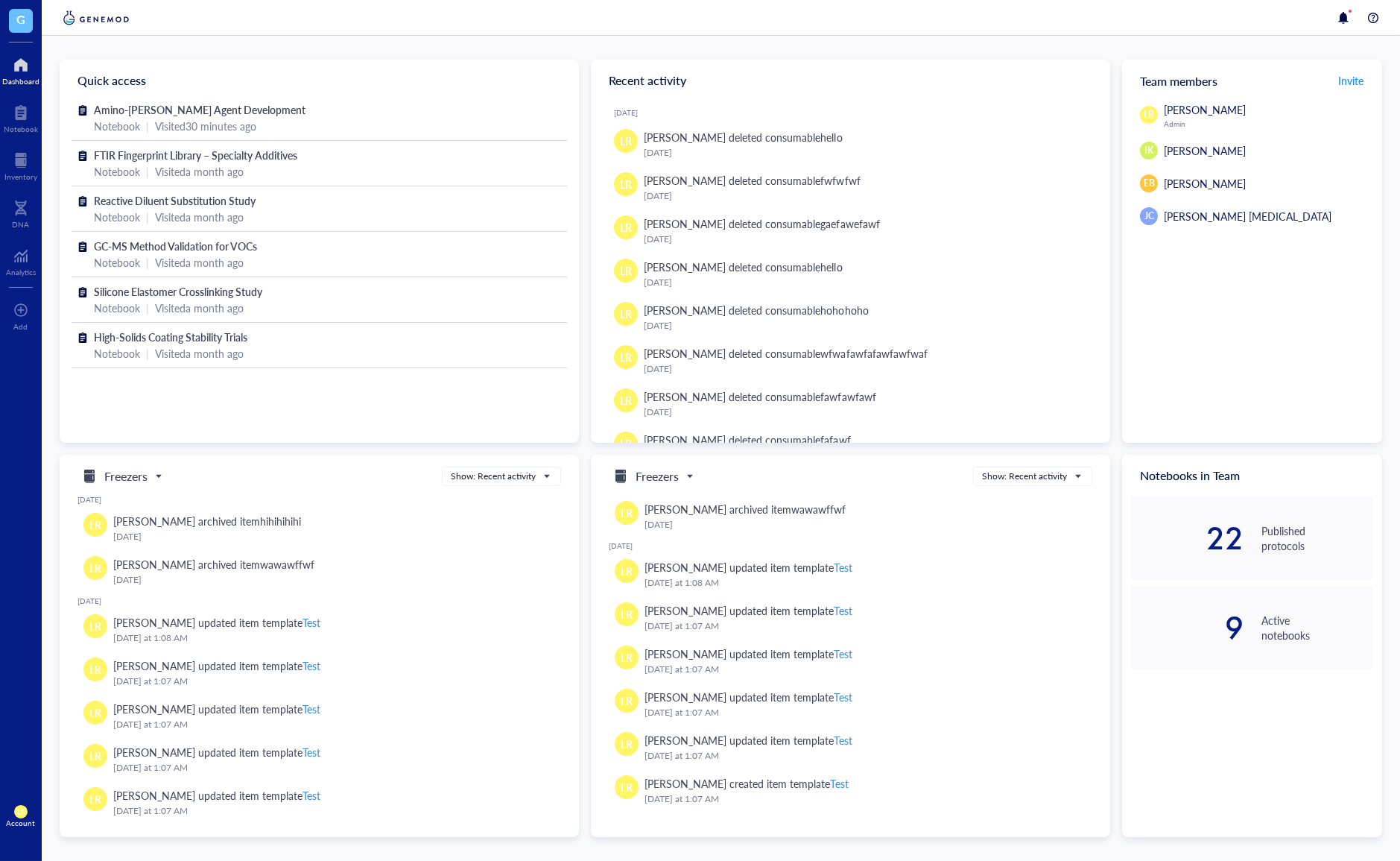
click at [369, 420] on div "Amino-Silane Coupling Agent Development Notebook | Visited 30 minutes ago FTIR …" at bounding box center [319, 271] width 519 height 340
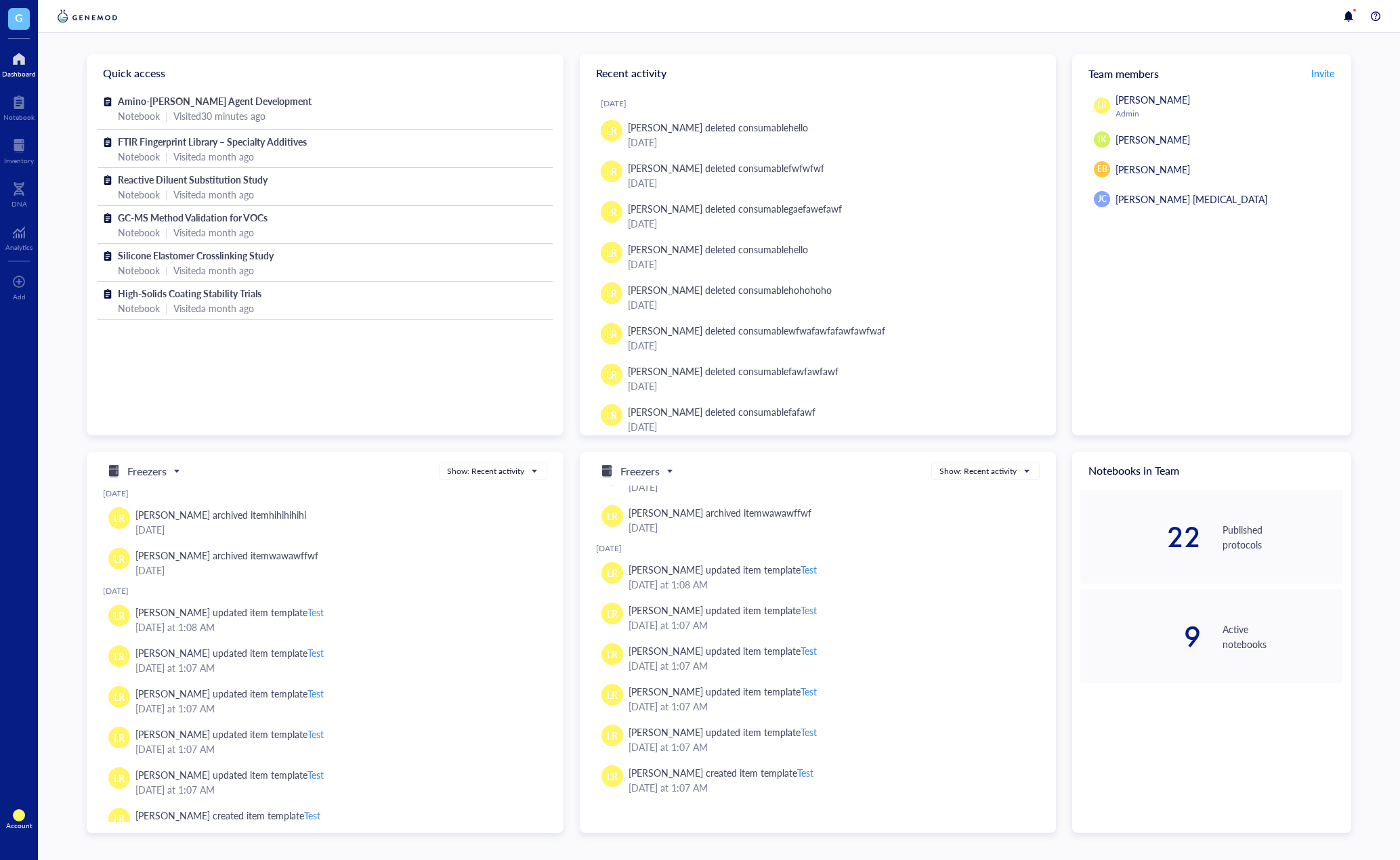
click at [370, 382] on div "Amino-Silane Coupling Agent Development Notebook | Visited 30 minutes ago FTIR …" at bounding box center [325, 263] width 477 height 342
click at [376, 404] on div "Amino-Silane Coupling Agent Development Notebook | Visited 30 minutes ago FTIR …" at bounding box center [325, 263] width 477 height 342
click at [328, 408] on div "Amino-Silane Coupling Agent Development Notebook | Visited 30 minutes ago FTIR …" at bounding box center [325, 263] width 477 height 342
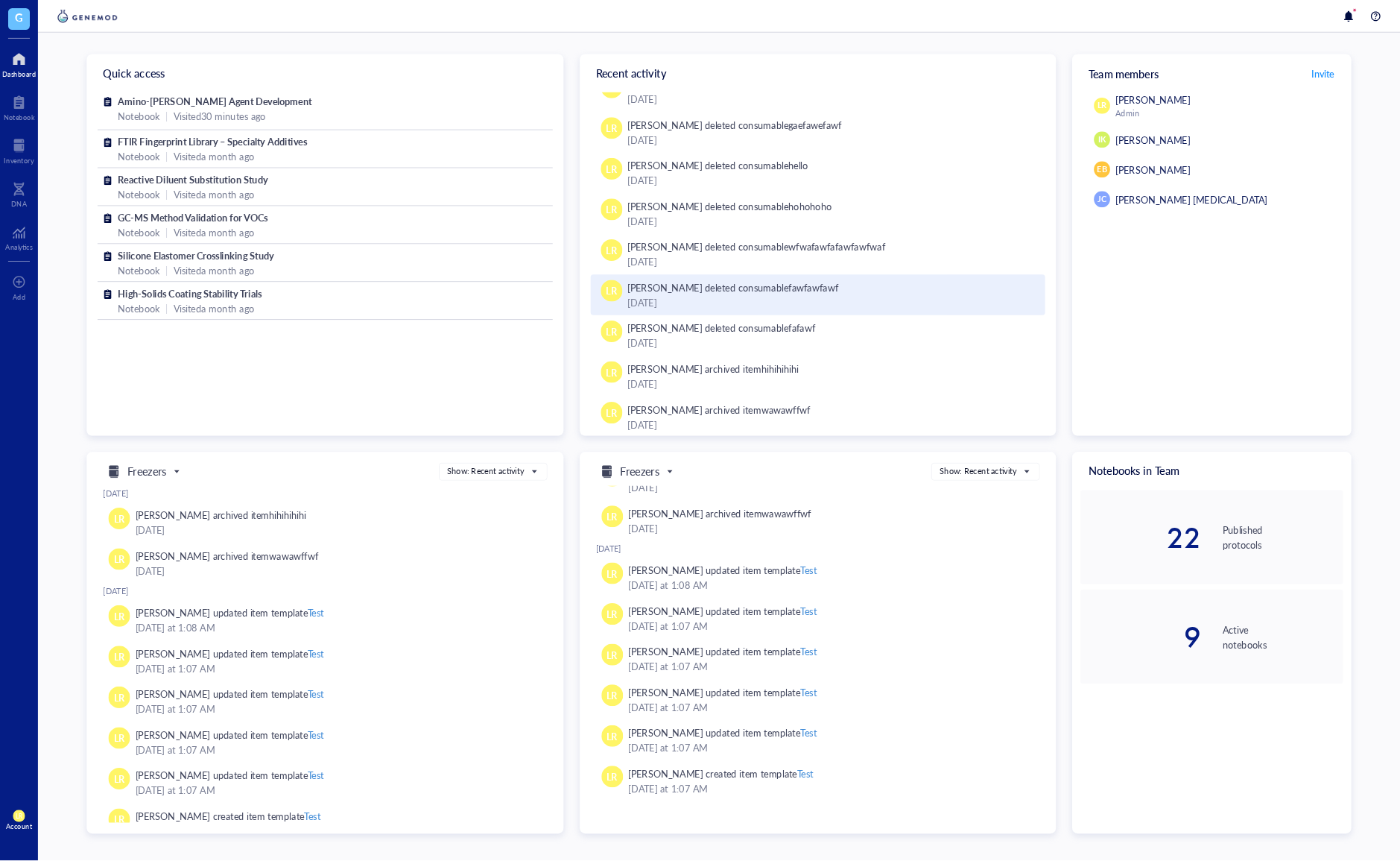
scroll to position [0, 0]
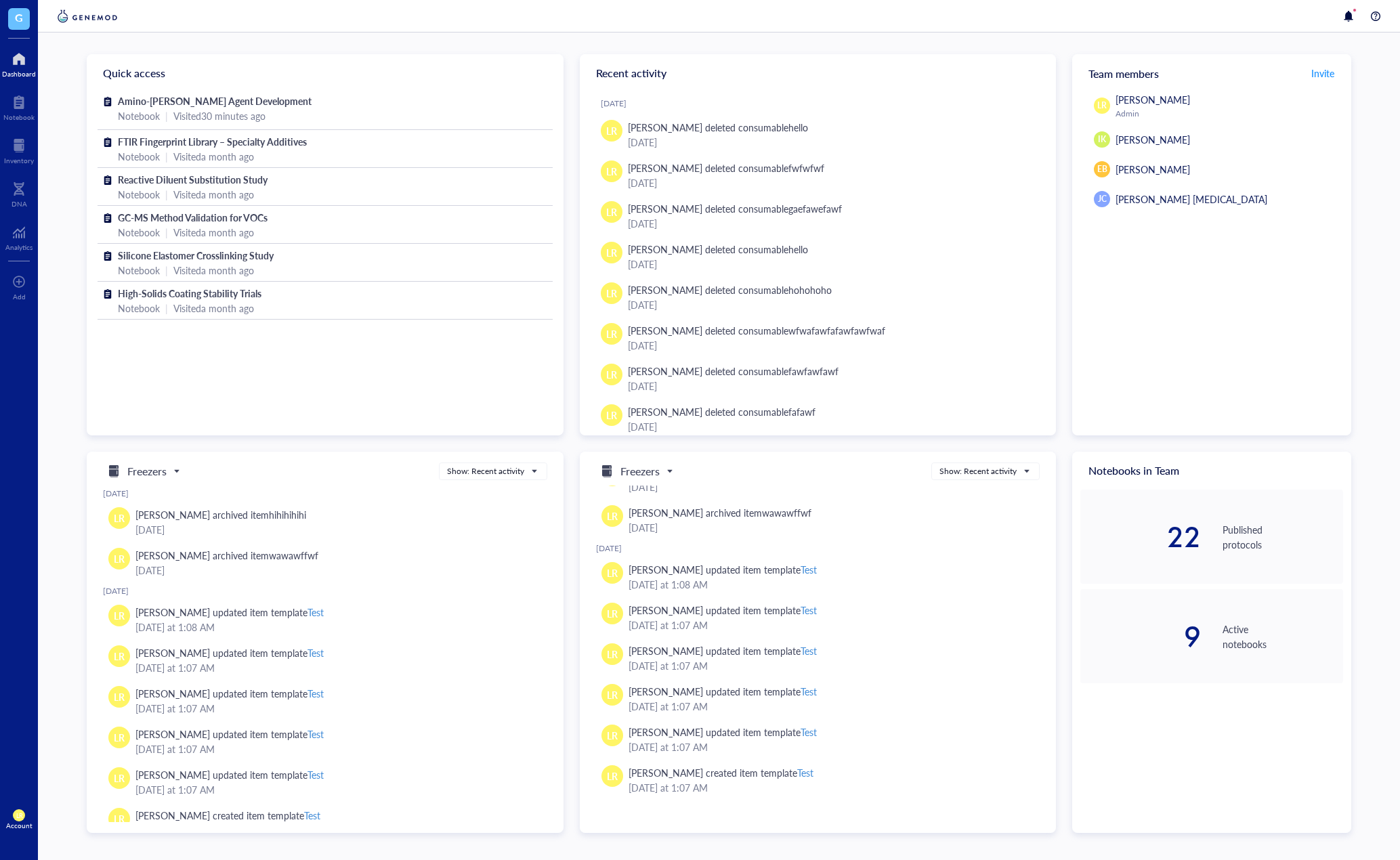
click at [444, 418] on div "Amino-Silane Coupling Agent Development Notebook | Visited 30 minutes ago FTIR …" at bounding box center [325, 263] width 477 height 342
click at [263, 345] on div "Amino-Silane Coupling Agent Development Notebook | Visited 30 minutes ago FTIR …" at bounding box center [325, 263] width 477 height 342
click at [296, 354] on div "Amino-Silane Coupling Agent Development Notebook | Visited 30 minutes ago FTIR …" at bounding box center [325, 263] width 477 height 342
click at [1057, 529] on div "22" at bounding box center [1140, 537] width 121 height 27
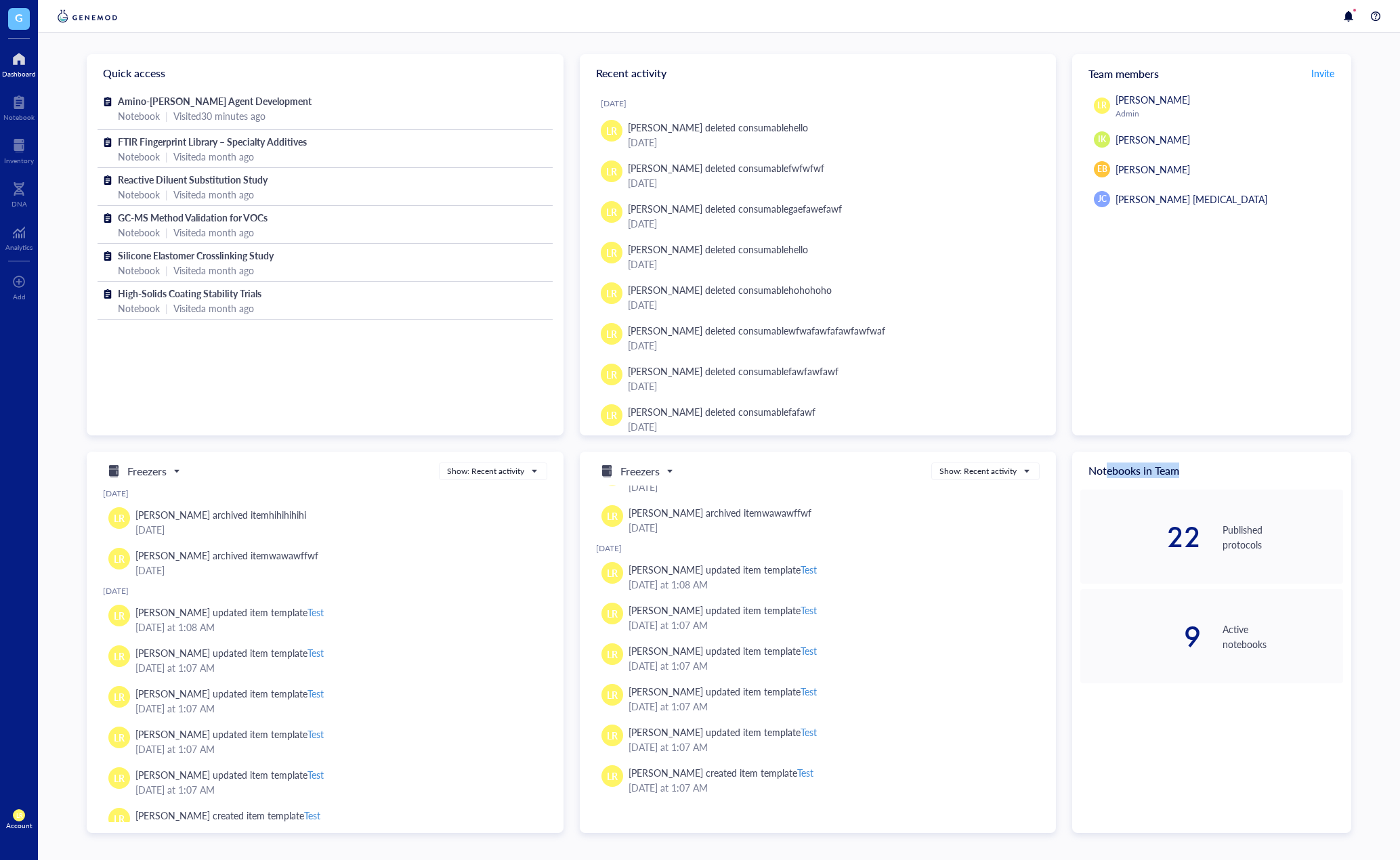
drag, startPoint x: 1107, startPoint y: 472, endPoint x: 1197, endPoint y: 460, distance: 90.8
click at [1057, 460] on div "Notebooks in Team" at bounding box center [1212, 470] width 279 height 38
drag, startPoint x: 1207, startPoint y: 472, endPoint x: 1067, endPoint y: 472, distance: 140.0
click at [1057, 472] on div "Quick access Amino-Silane Coupling Agent Development Notebook | Visited 30 minu…" at bounding box center [719, 443] width 1265 height 779
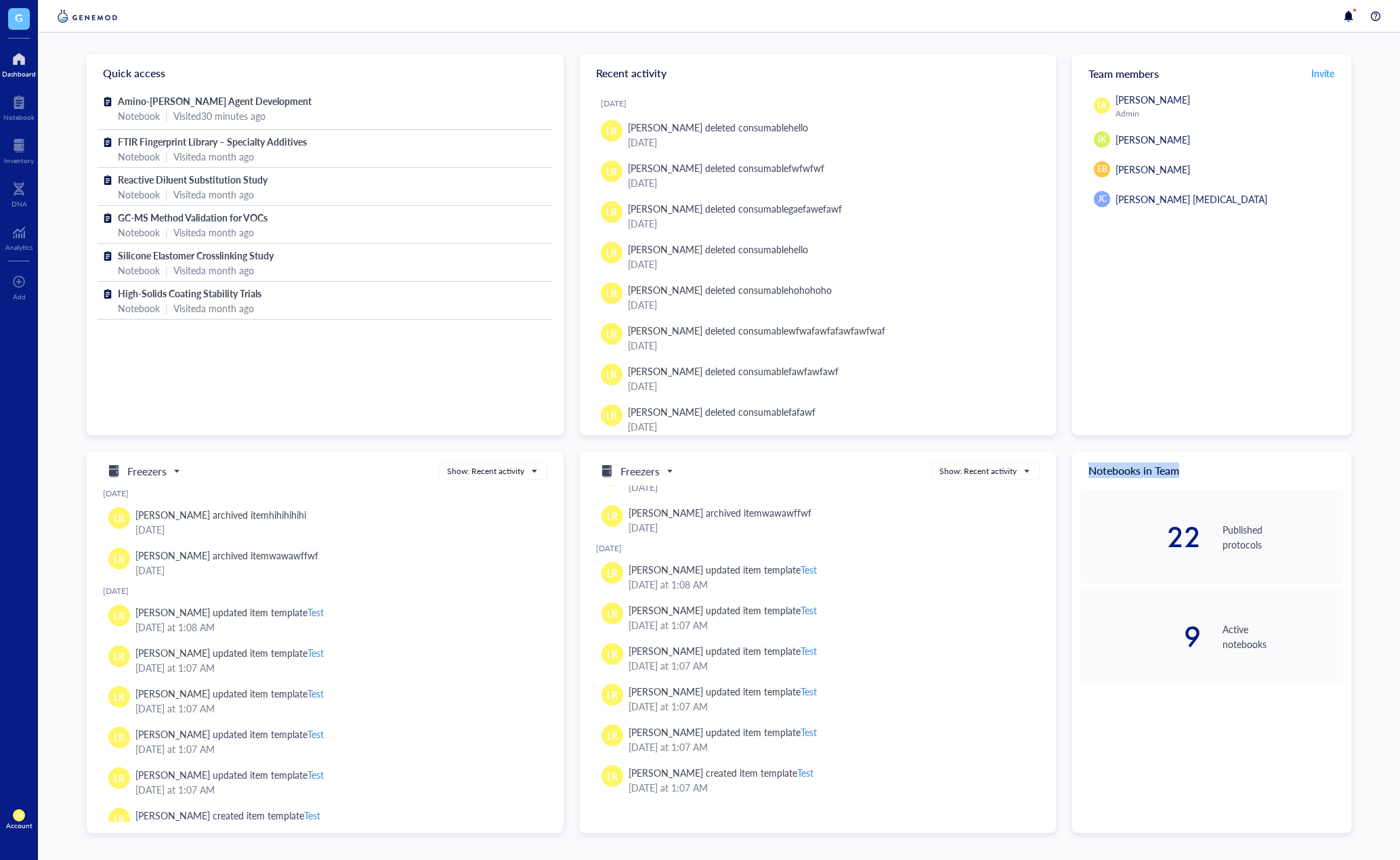
click at [1057, 472] on div "Quick access Amino-Silane Coupling Agent Development Notebook | Visited 30 minu…" at bounding box center [719, 443] width 1265 height 779
drag, startPoint x: 1087, startPoint y: 466, endPoint x: 1273, endPoint y: 753, distance: 342.0
click at [1057, 753] on div "Notebooks in Team 22 Published protocols 9 Active notebooks" at bounding box center [1212, 642] width 279 height 381
drag, startPoint x: 1287, startPoint y: 757, endPoint x: 1064, endPoint y: 452, distance: 377.8
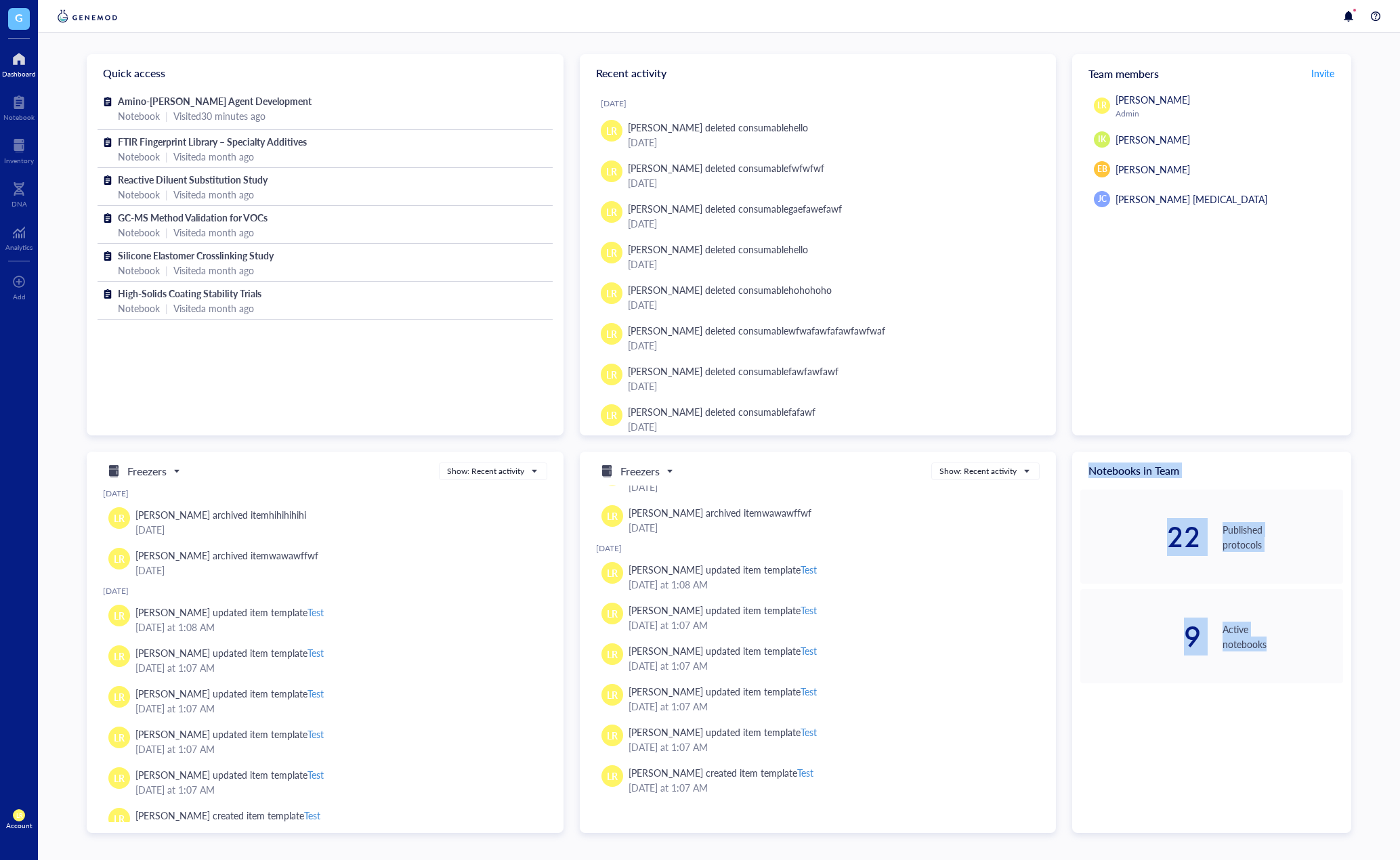
click at [1057, 452] on div "Quick access Amino-Silane Coupling Agent Development Notebook | Visited 30 minu…" at bounding box center [719, 443] width 1265 height 779
click at [1057, 457] on div "Notebooks in Team" at bounding box center [1212, 470] width 279 height 38
drag, startPoint x: 1087, startPoint y: 457, endPoint x: 1266, endPoint y: 801, distance: 387.8
click at [1057, 781] on div "Notebooks in Team 22 Published protocols 9 Active notebooks" at bounding box center [1212, 642] width 279 height 381
click at [1057, 749] on div "Notebooks in Team 22 Published protocols 9 Active notebooks" at bounding box center [1212, 642] width 279 height 381
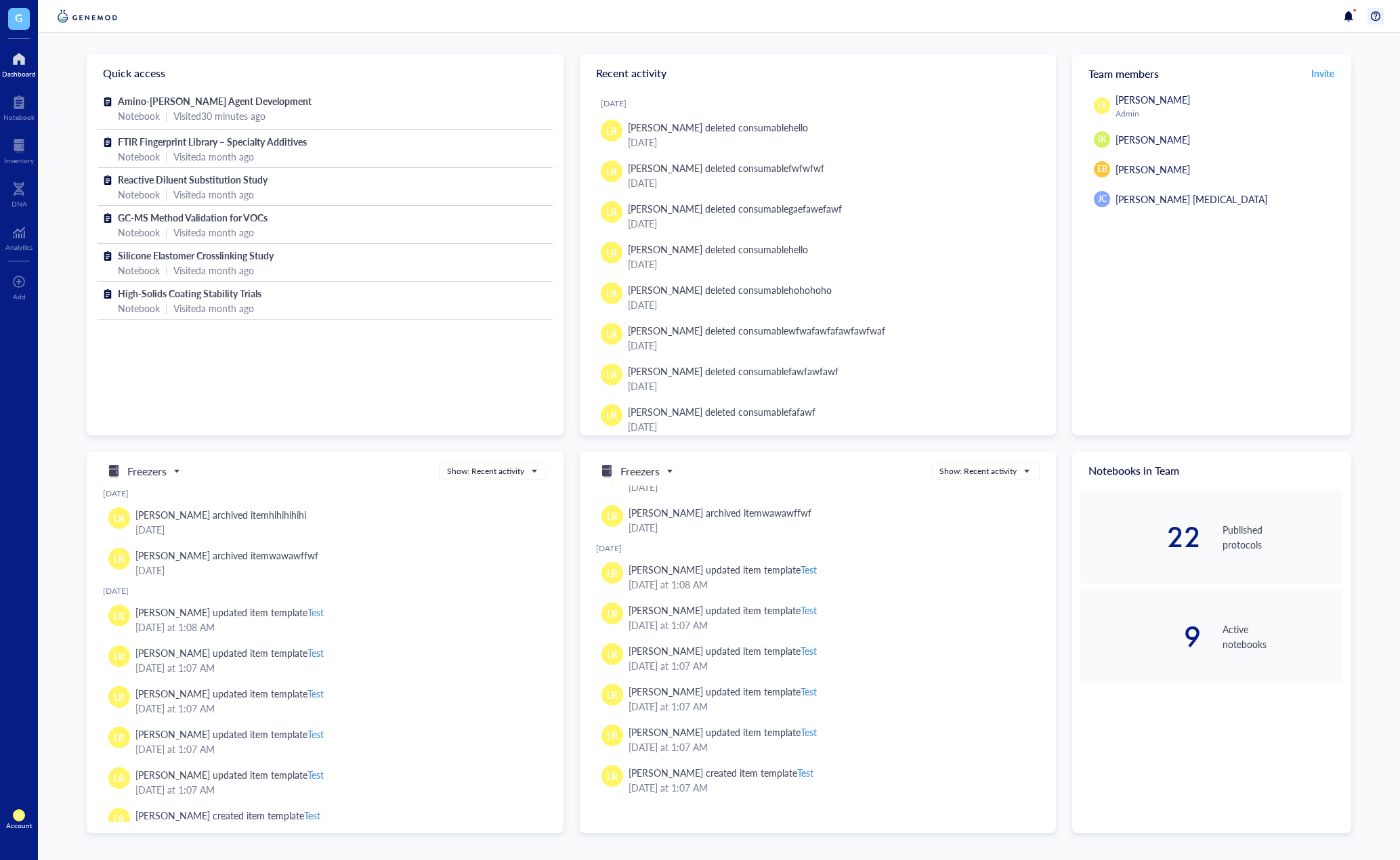
click at [1057, 24] on div at bounding box center [1376, 16] width 16 height 16
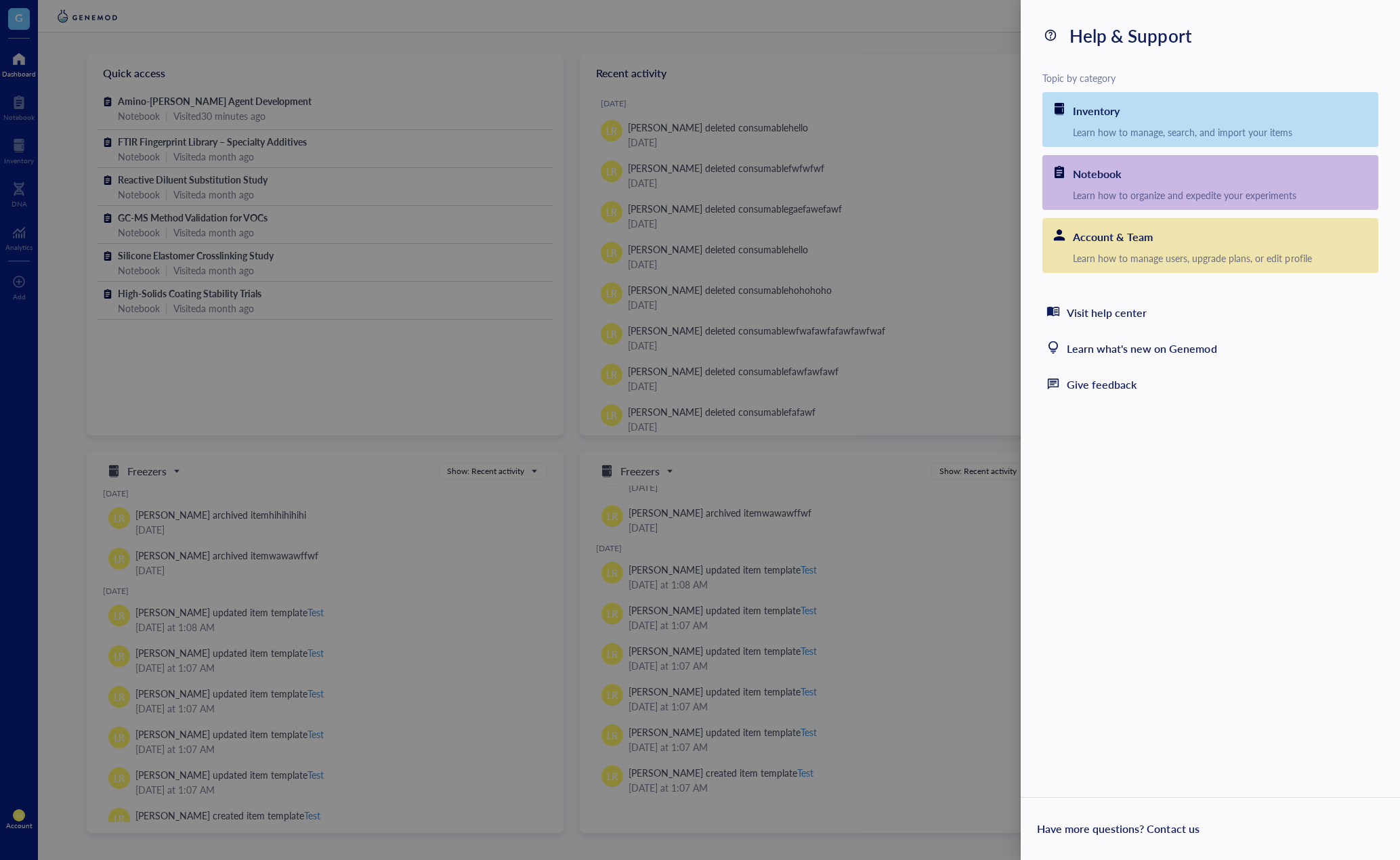
click at [1057, 625] on div "Help & Support Topic by category Inventory Learn how to manage, search, and imp…" at bounding box center [1210, 430] width 379 height 860
click at [1057, 781] on link "Contact us" at bounding box center [1172, 829] width 52 height 16
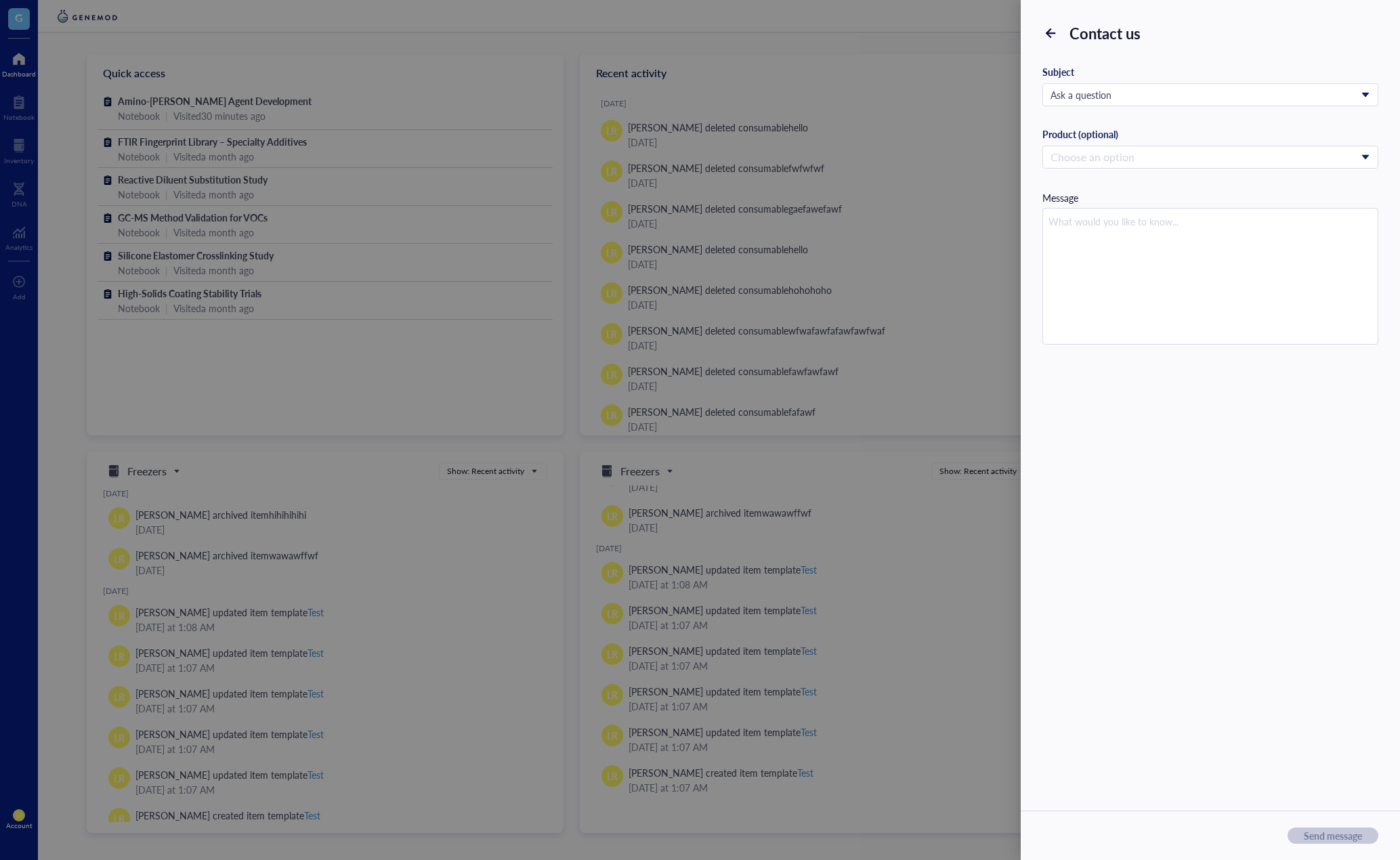
click at [1042, 26] on div at bounding box center [1051, 33] width 21 height 21
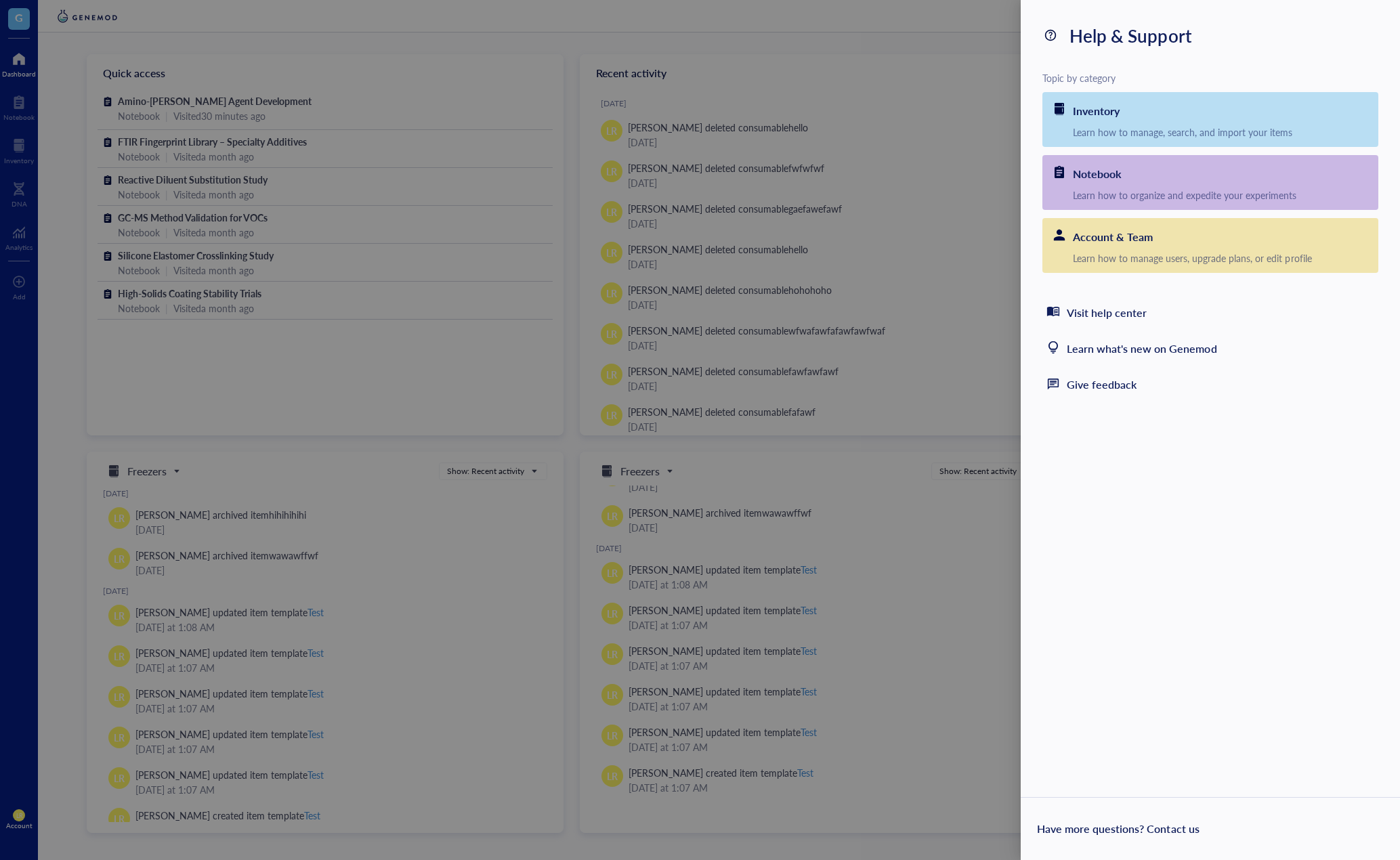
click at [1057, 781] on div "Have more questions? Contact us" at bounding box center [1211, 829] width 347 height 19
click at [1057, 618] on div "Help & Support Topic by category Inventory Learn how to manage, search, and imp…" at bounding box center [1210, 430] width 379 height 860
click at [1057, 370] on div "Give feedback" at bounding box center [1210, 384] width 336 height 36
type textarea "Tell us more…"
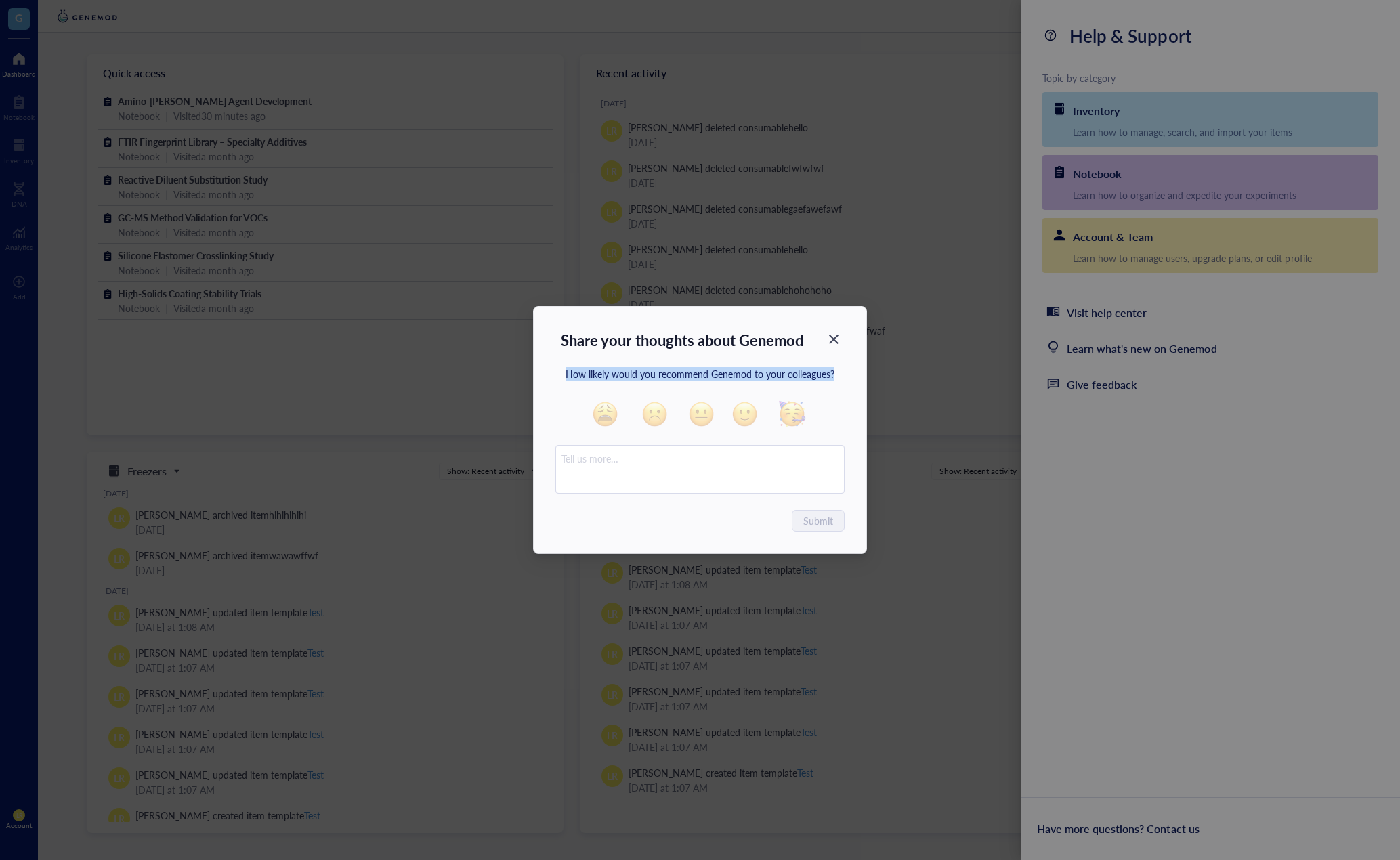
drag, startPoint x: 563, startPoint y: 367, endPoint x: 842, endPoint y: 367, distance: 279.0
click at [842, 367] on div "Share your thoughts about Genemod How likely would you recommend Genemod to you…" at bounding box center [700, 430] width 333 height 246
click at [589, 380] on div "How likely would you recommend Genemod to your colleagues? Not at all Not likel…" at bounding box center [700, 430] width 289 height 126
click at [1057, 604] on div "Share your thoughts about Genemod How likely would you recommend Genemod to you…" at bounding box center [700, 430] width 1400 height 860
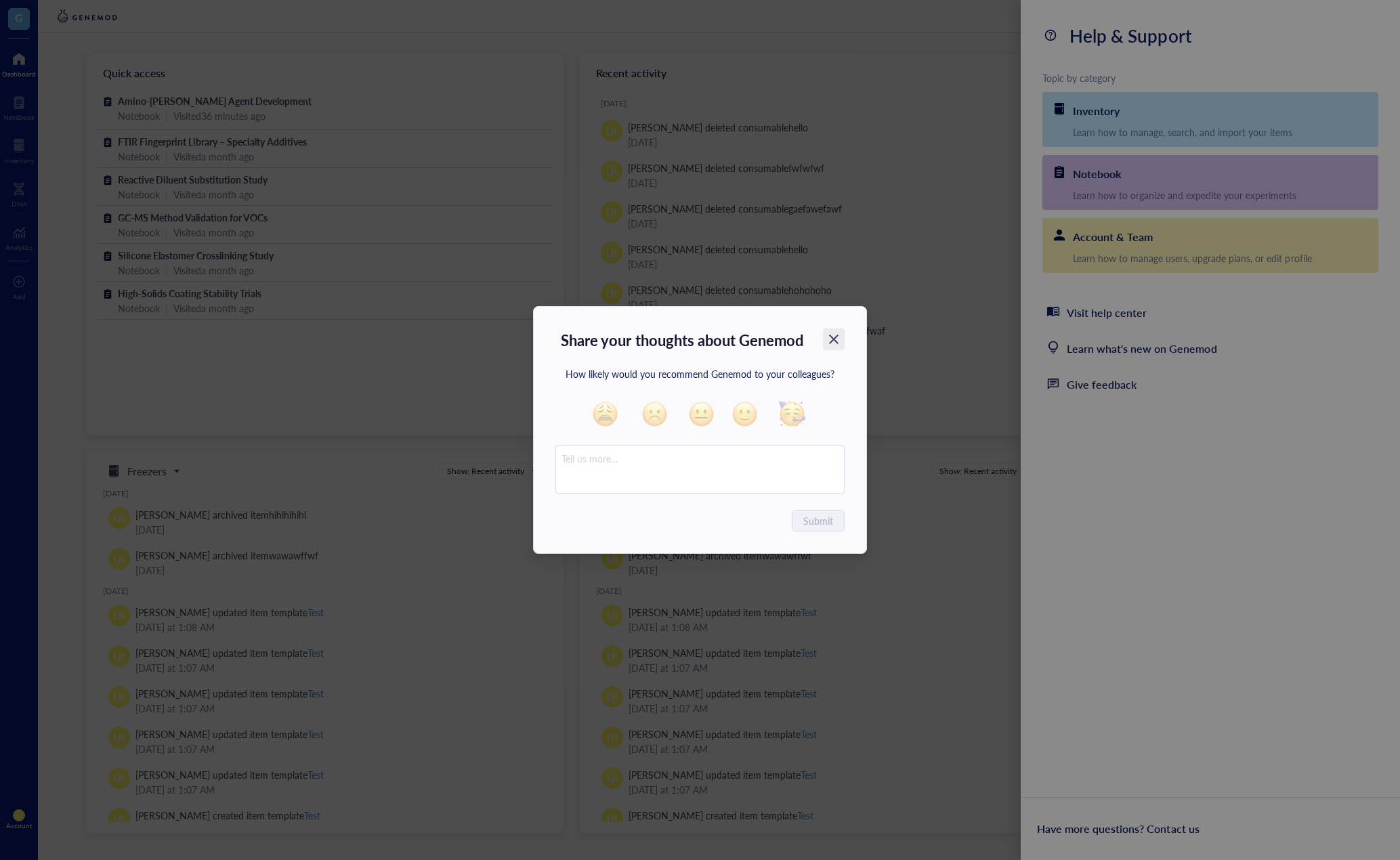
click at [839, 333] on icon "Close" at bounding box center [835, 340] width 13 height 13
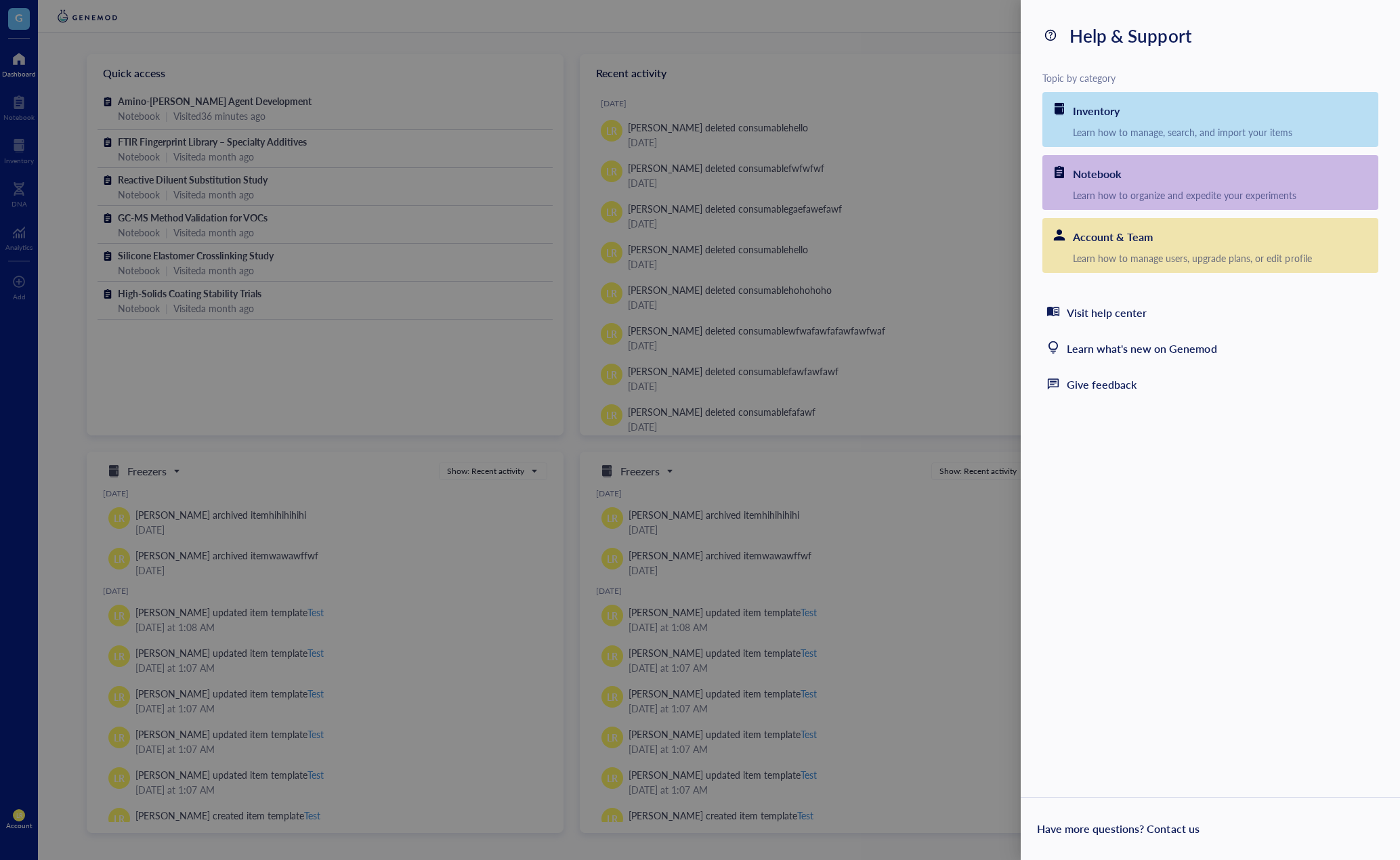
click at [11, 122] on div at bounding box center [700, 430] width 1400 height 860
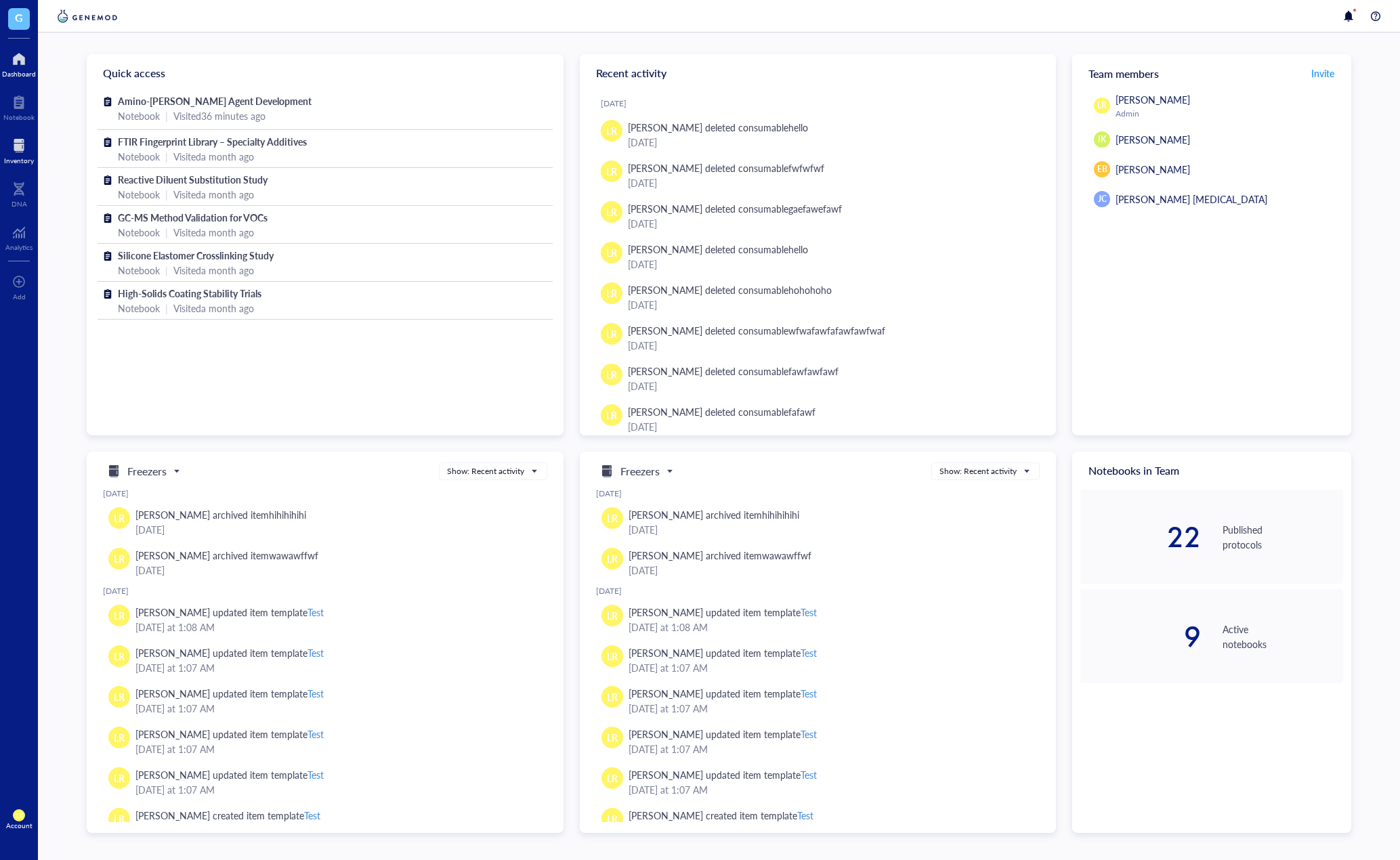
click at [24, 150] on div at bounding box center [19, 146] width 30 height 21
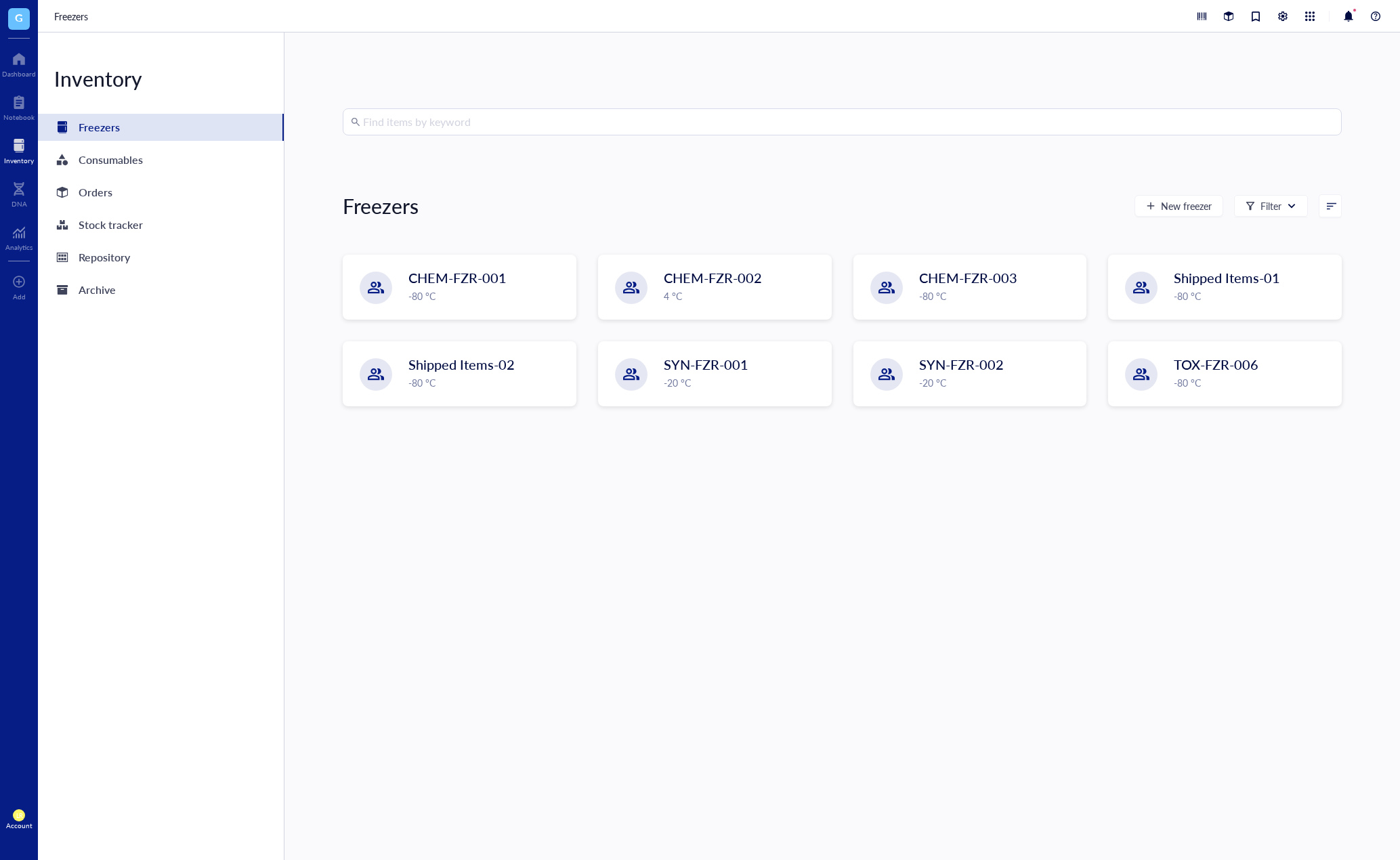
click at [661, 530] on div "Find items by keyword Freezers New freezer Filter CHEM-FZR-001 -80 °C CHEM-FZR-…" at bounding box center [842, 446] width 999 height 676
click at [1057, 10] on div at bounding box center [1376, 16] width 16 height 16
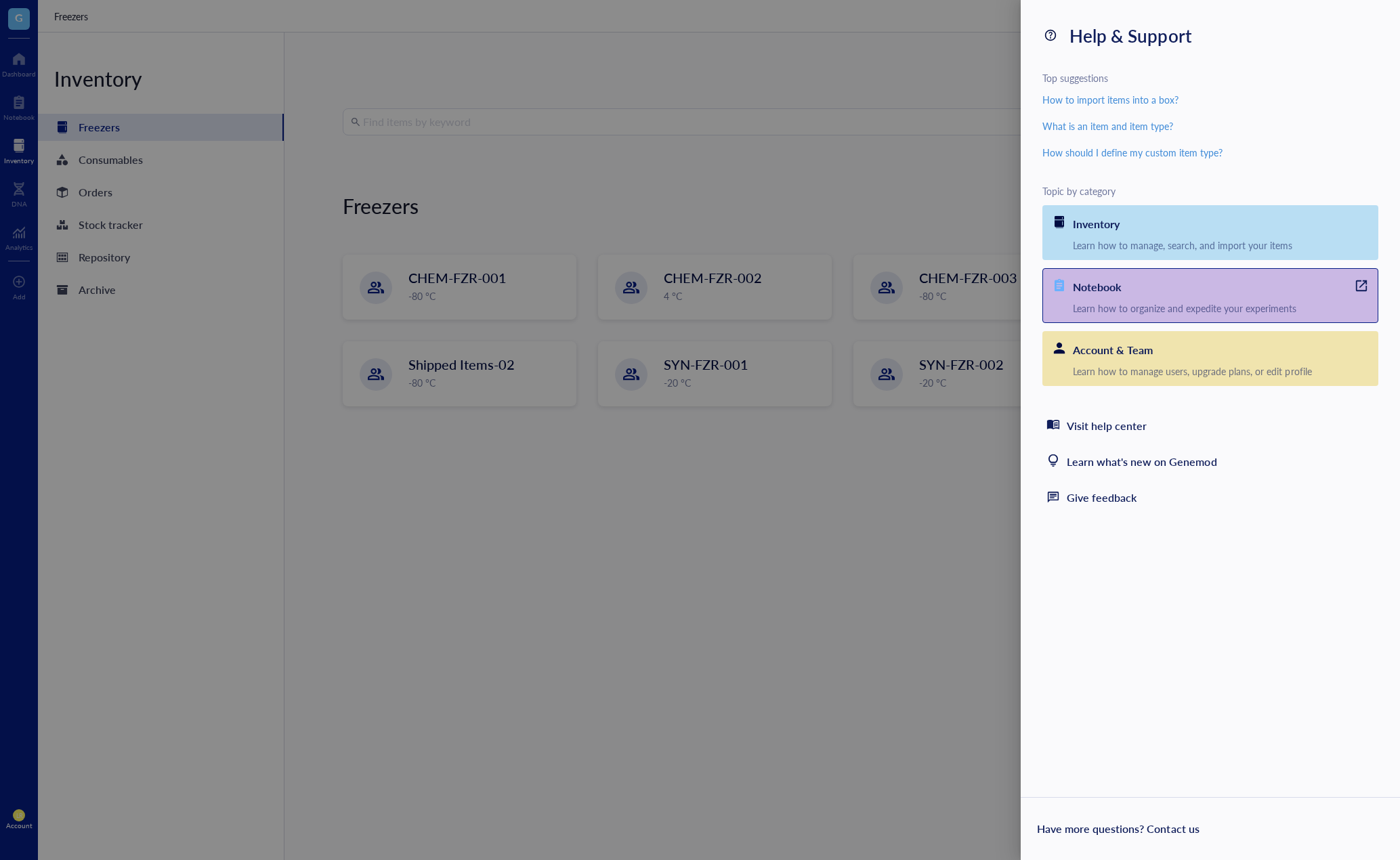
click at [1057, 288] on div "Notebook" at bounding box center [1225, 285] width 305 height 33
click at [1057, 619] on div "Help & Support Top suggestions How to import items into a box? What is an item …" at bounding box center [1210, 430] width 379 height 860
click at [1057, 580] on div "Help & Support Top suggestions How to import items into a box? What is an item …" at bounding box center [1210, 430] width 379 height 860
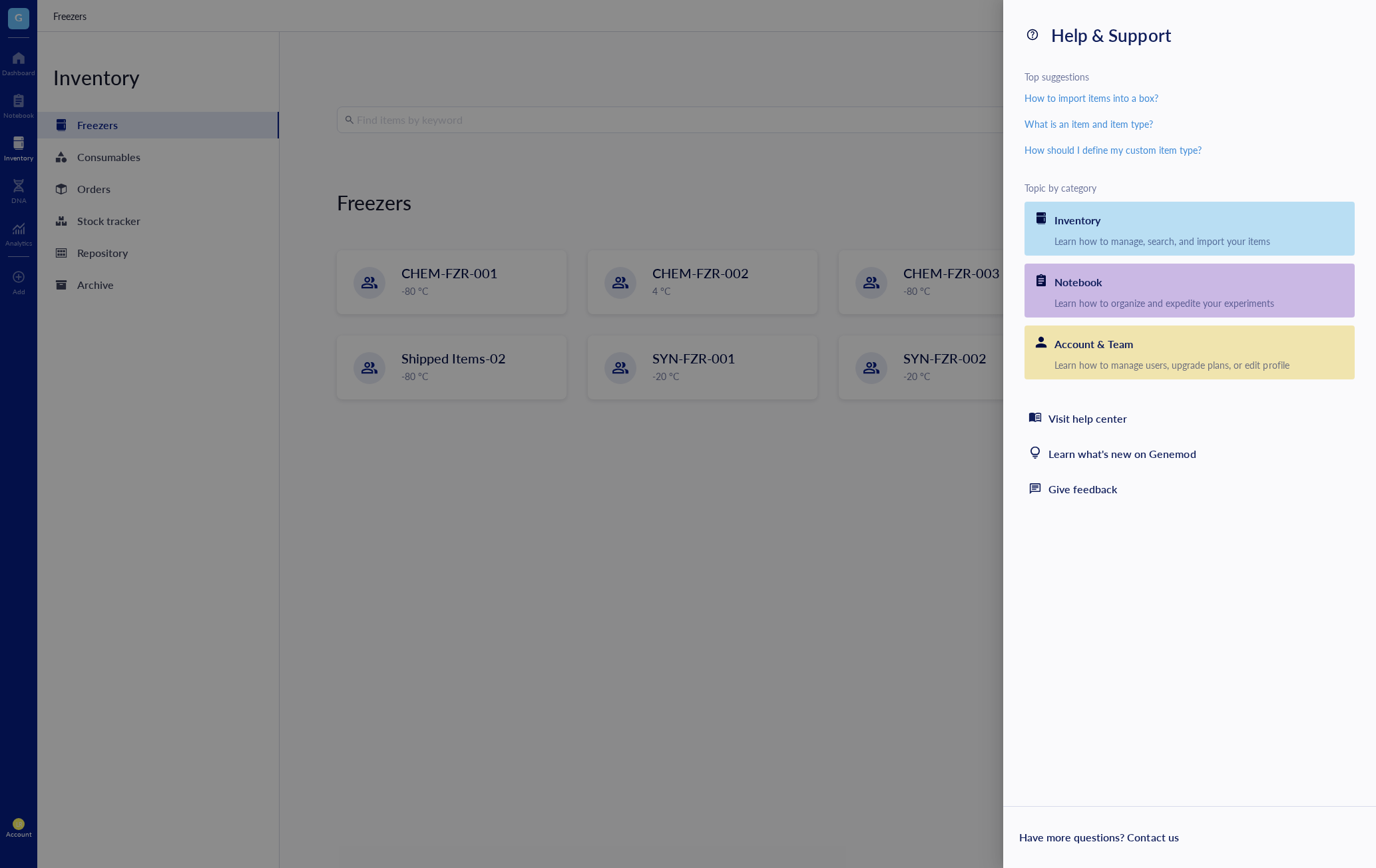
click at [1039, 571] on div "Help & Support Top suggestions How to import items into a box? What is an item …" at bounding box center [1189, 434] width 373 height 868
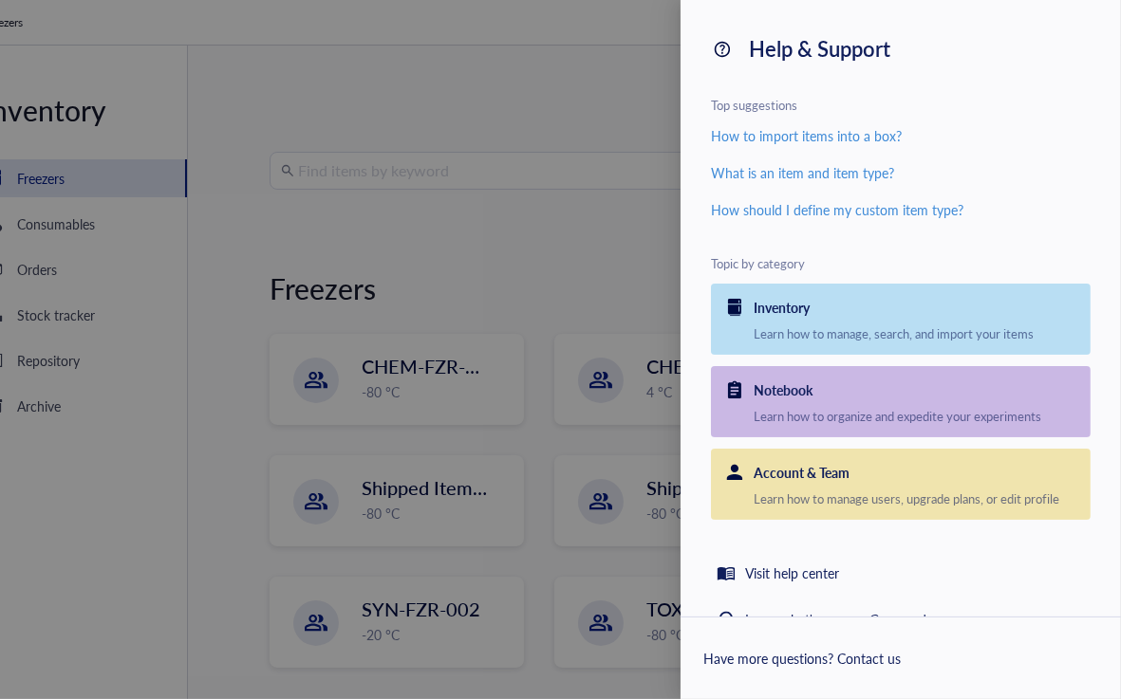
click at [904, 247] on div "Help & Support Top suggestions How to import items into a box? What is an item …" at bounding box center [900, 308] width 440 height 617
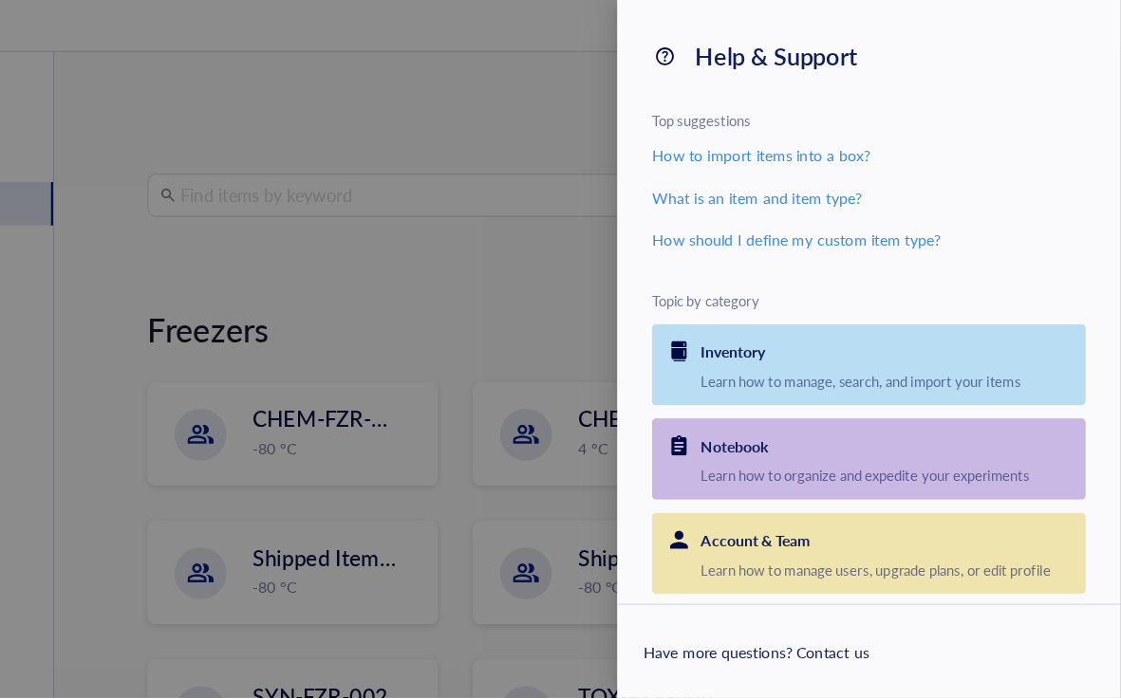
scroll to position [0, 93]
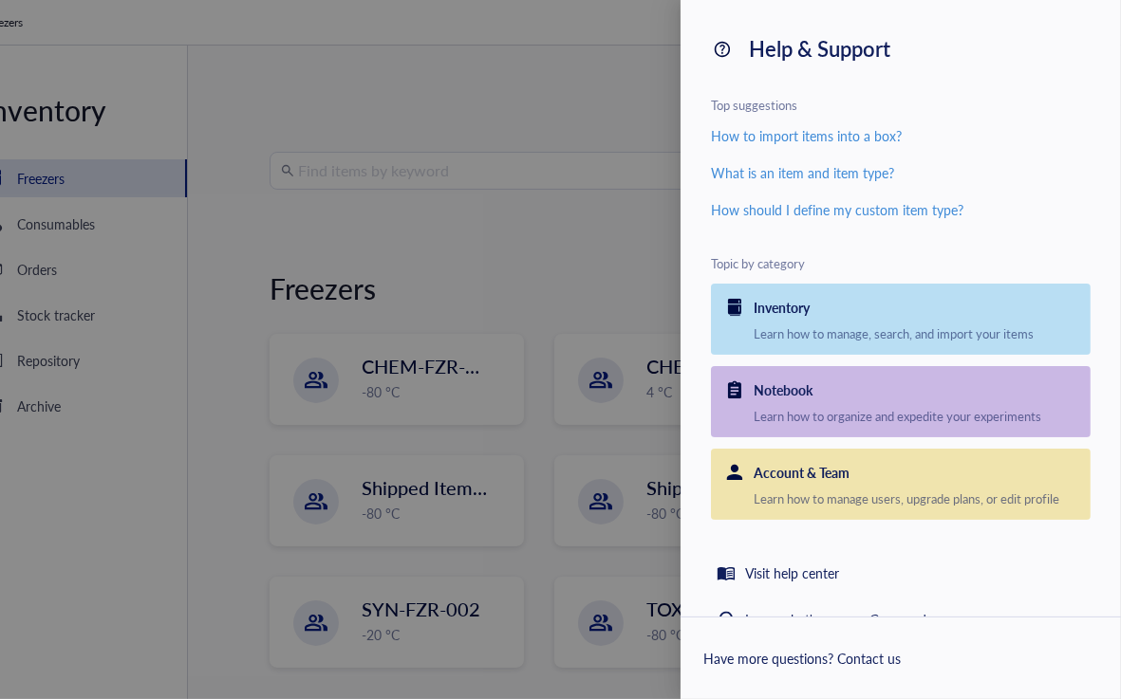
click at [894, 249] on div "Help & Support Top suggestions How to import items into a box? What is an item …" at bounding box center [900, 308] width 440 height 617
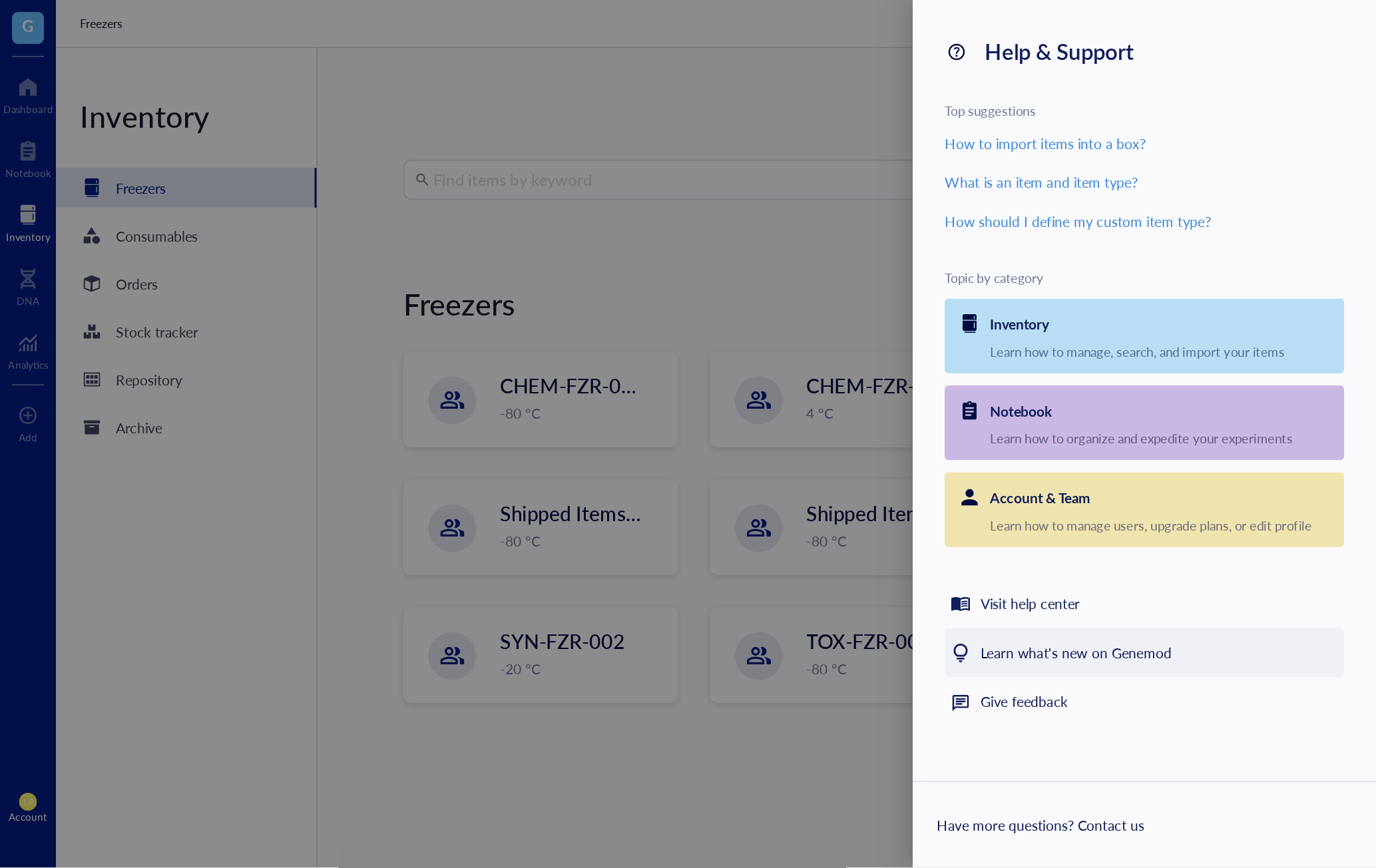
scroll to position [0, 0]
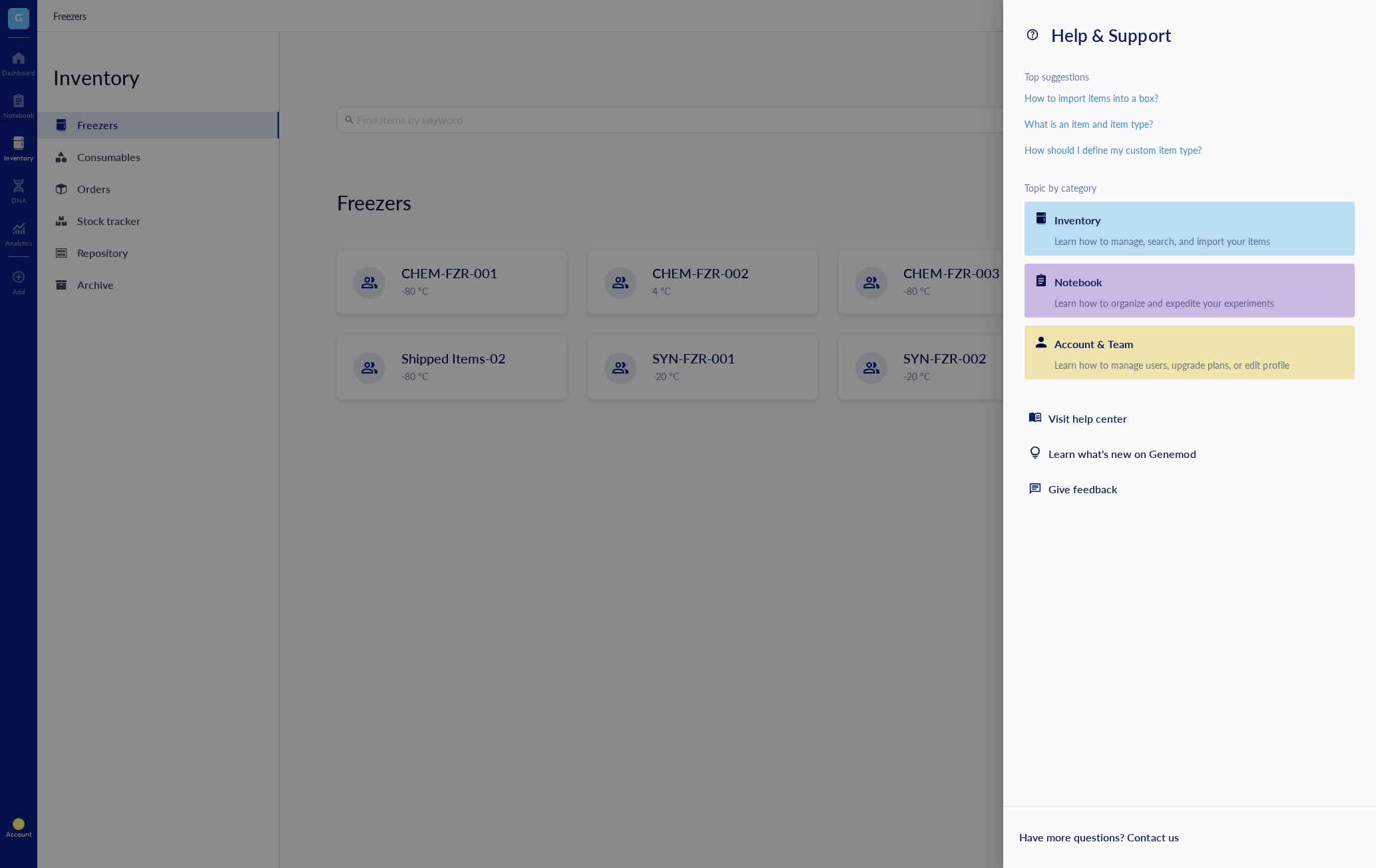
drag, startPoint x: 930, startPoint y: 522, endPoint x: 1162, endPoint y: 653, distance: 266.4
click at [1039, 653] on div "Help & Support Top suggestions How to import items into a box? What is an item …" at bounding box center [1189, 434] width 373 height 868
click at [1039, 628] on div "Help & Support Top suggestions How to import items into a box? What is an item …" at bounding box center [1189, 434] width 373 height 868
click at [1039, 582] on div "Help & Support Top suggestions How to import items into a box? What is an item …" at bounding box center [1189, 434] width 373 height 868
click at [1039, 579] on div "Help & Support Top suggestions How to import items into a box? What is an item …" at bounding box center [1189, 434] width 373 height 868
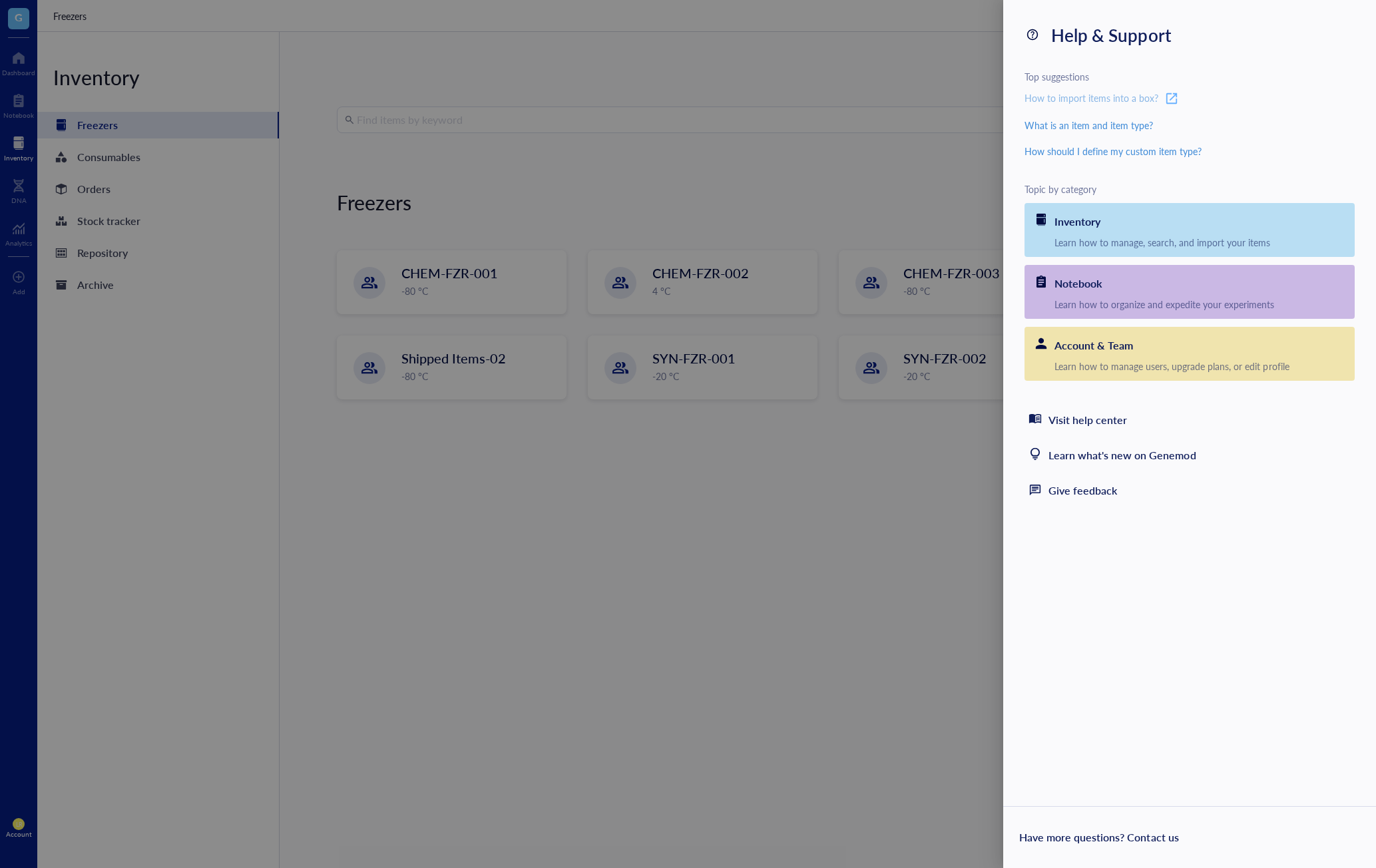
click at [1039, 95] on icon at bounding box center [1172, 99] width 13 height 13
click at [1039, 102] on div "How to import items into a box?" at bounding box center [1091, 98] width 134 height 16
click at [1039, 607] on div "Help & Support Top suggestions How to import items into a box? What is an item …" at bounding box center [1189, 434] width 373 height 868
click at [1039, 445] on div "Learn what's new on Genemod" at bounding box center [1122, 454] width 148 height 19
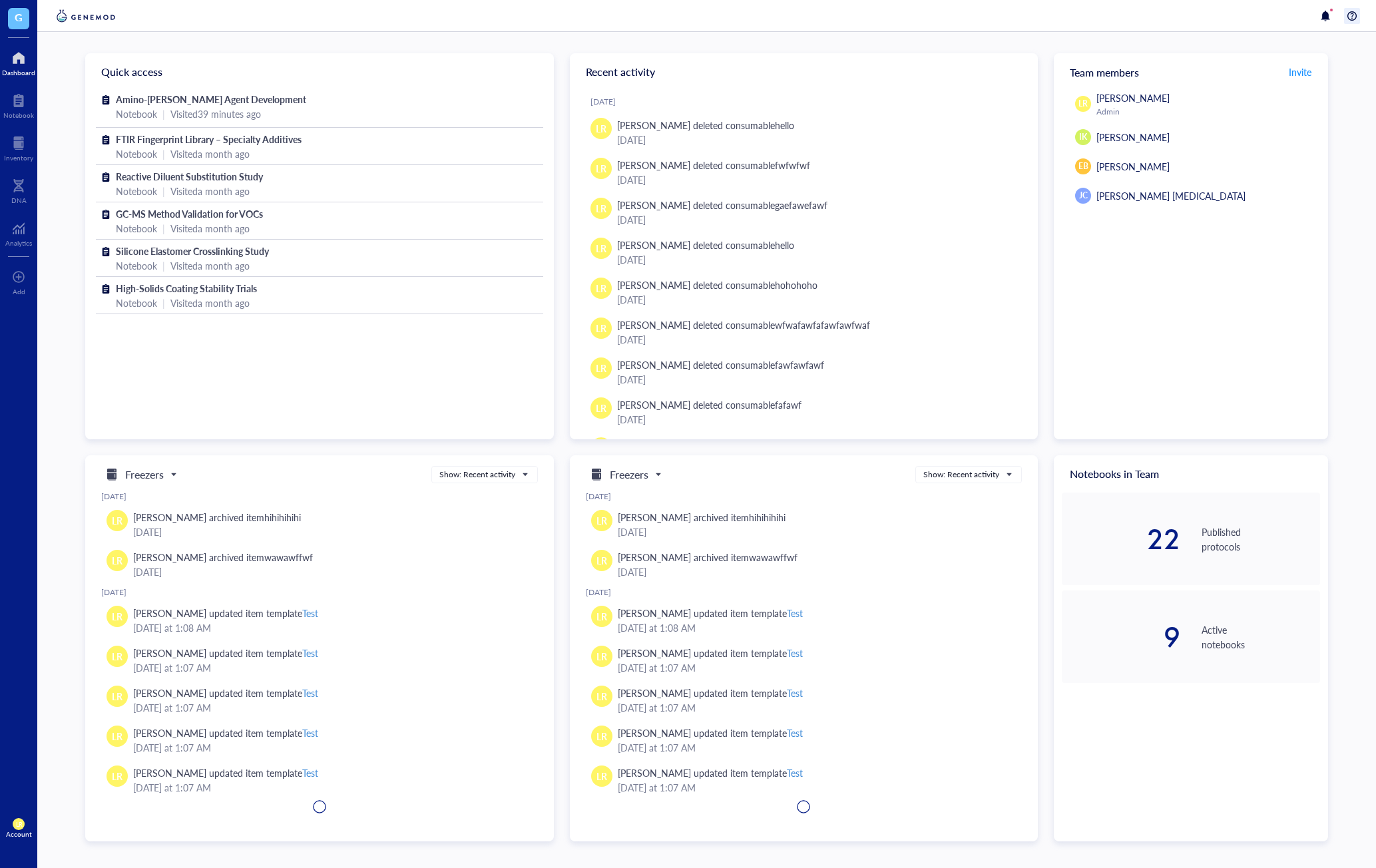
click at [1354, 15] on div at bounding box center [1352, 15] width 16 height 16
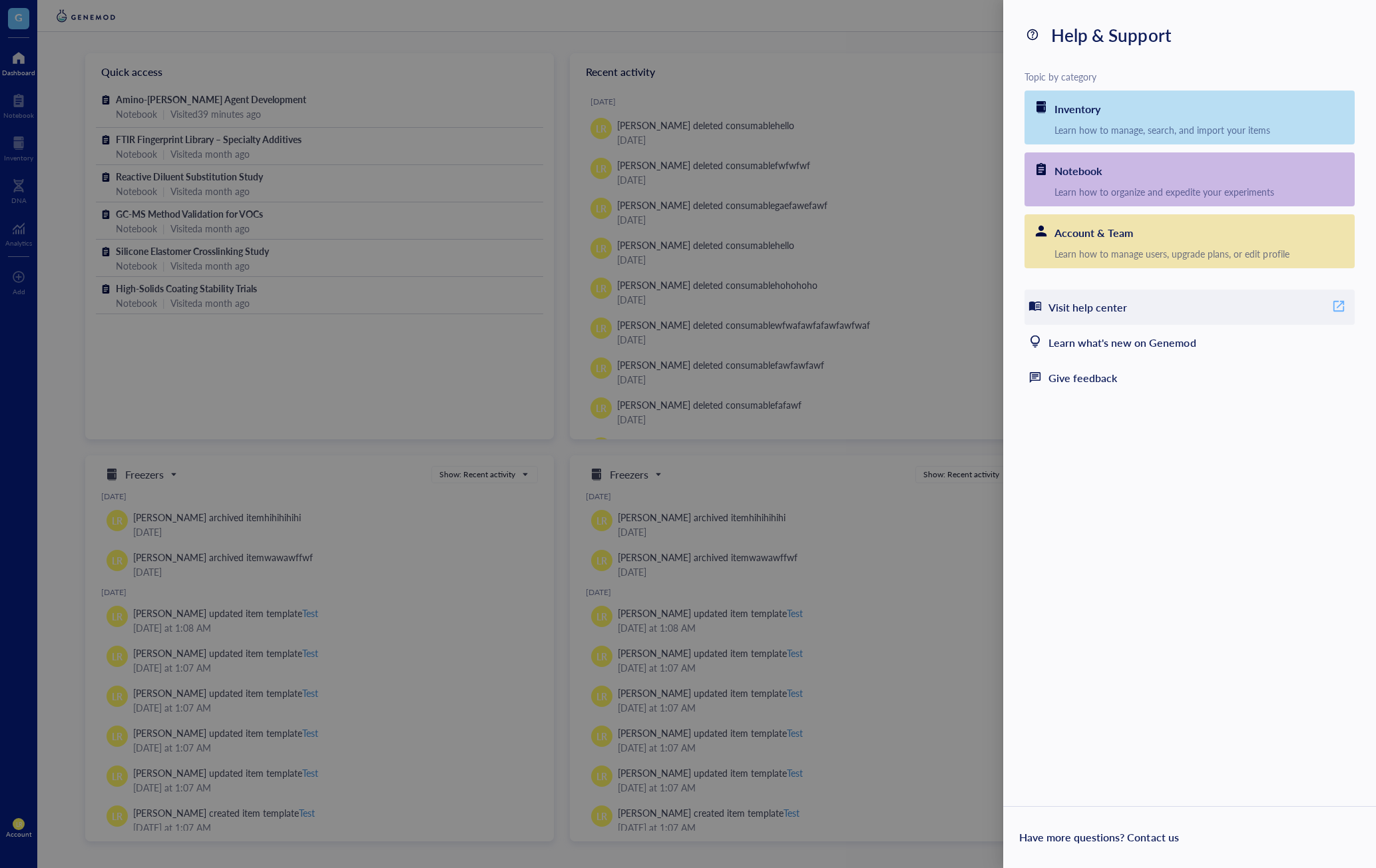
click at [1087, 302] on div "Visit help center" at bounding box center [1088, 307] width 79 height 19
click at [1133, 340] on div "Learn what's new on Genemod" at bounding box center [1122, 342] width 148 height 19
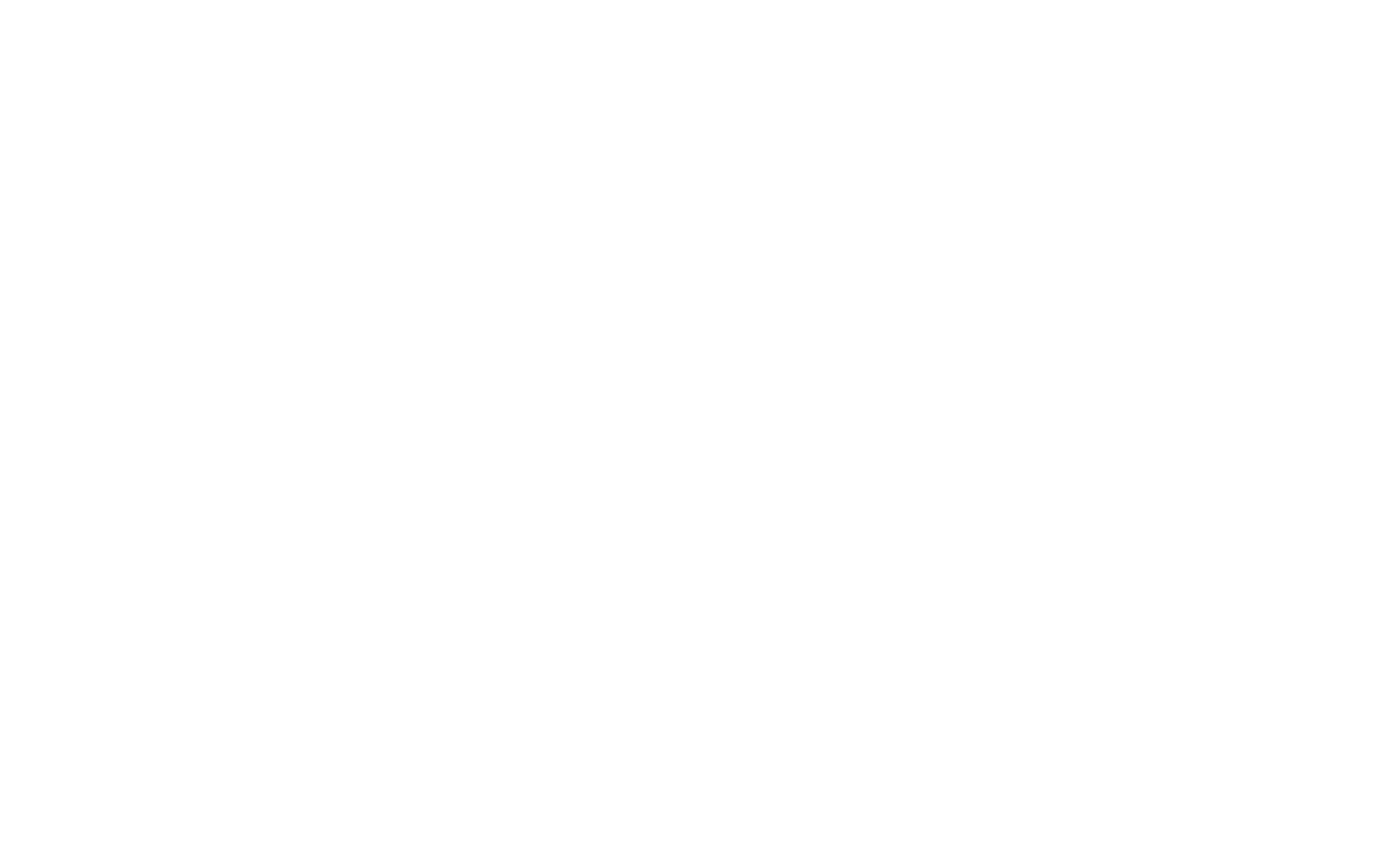
drag, startPoint x: 192, startPoint y: 74, endPoint x: 199, endPoint y: 72, distance: 7.3
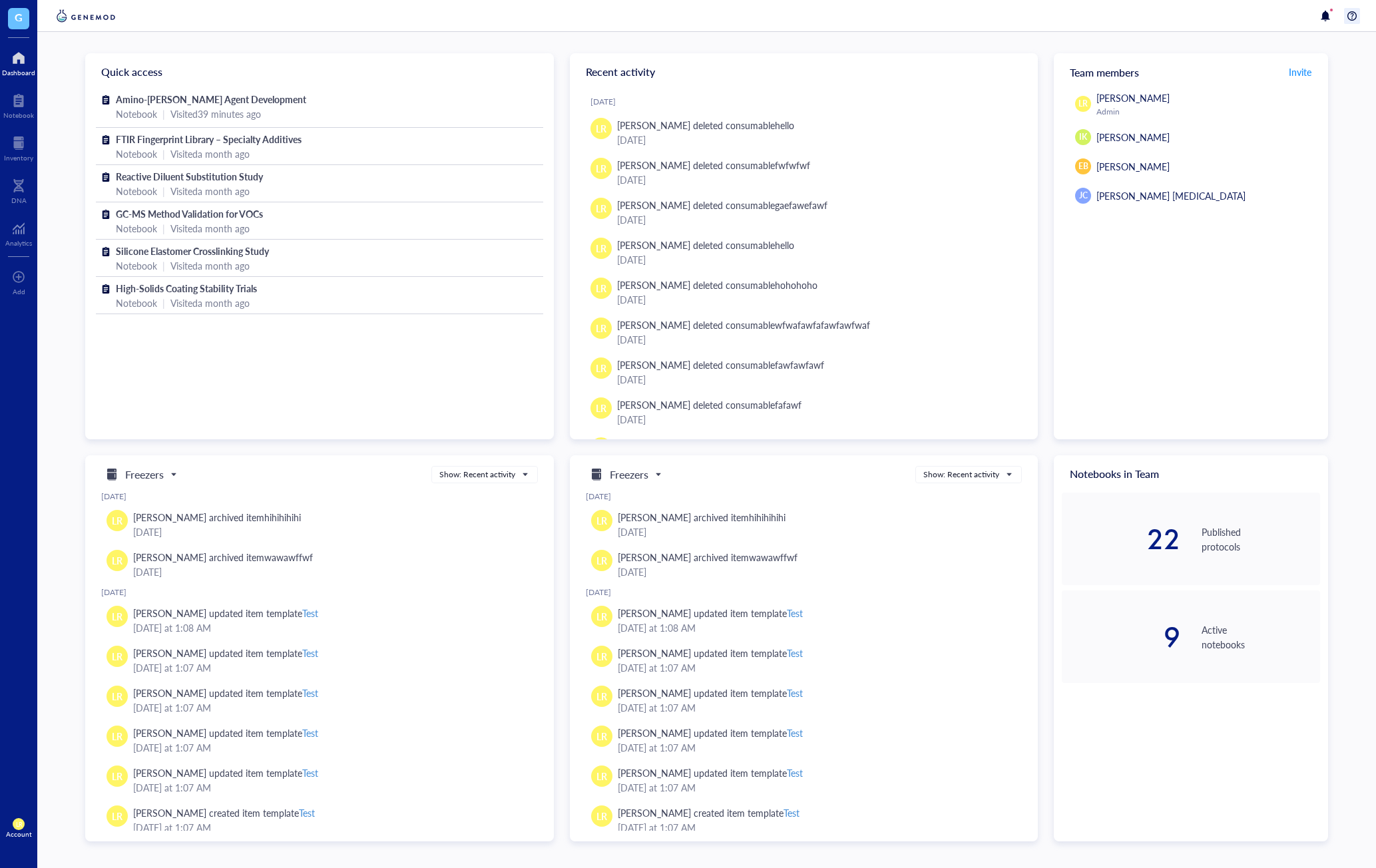
click at [1356, 14] on div at bounding box center [1352, 15] width 16 height 16
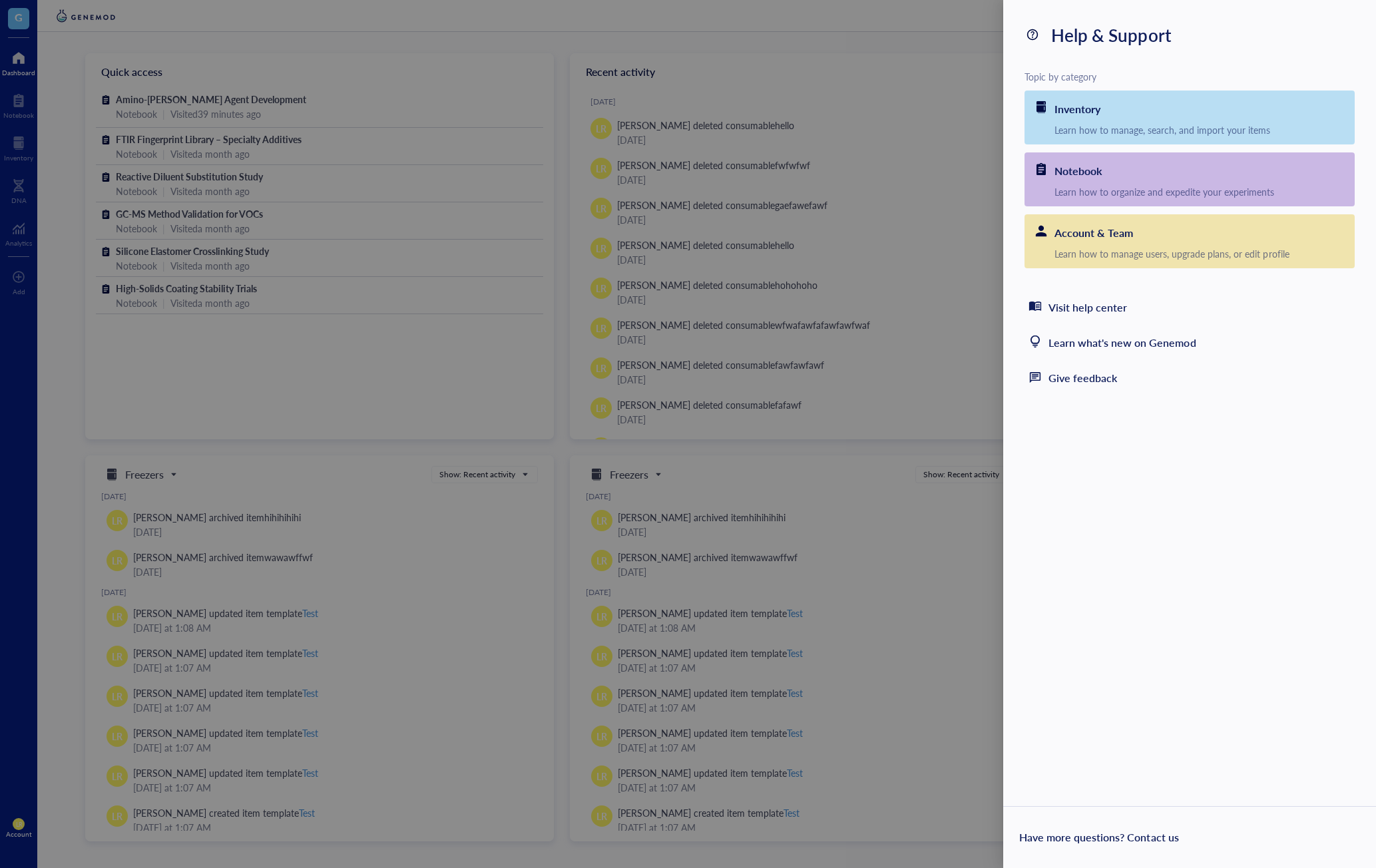
click at [1107, 459] on div "Help & Support Topic by category Inventory Learn how to manage, search, and imp…" at bounding box center [1189, 434] width 373 height 868
click at [1147, 840] on link "Contact us" at bounding box center [1152, 837] width 51 height 15
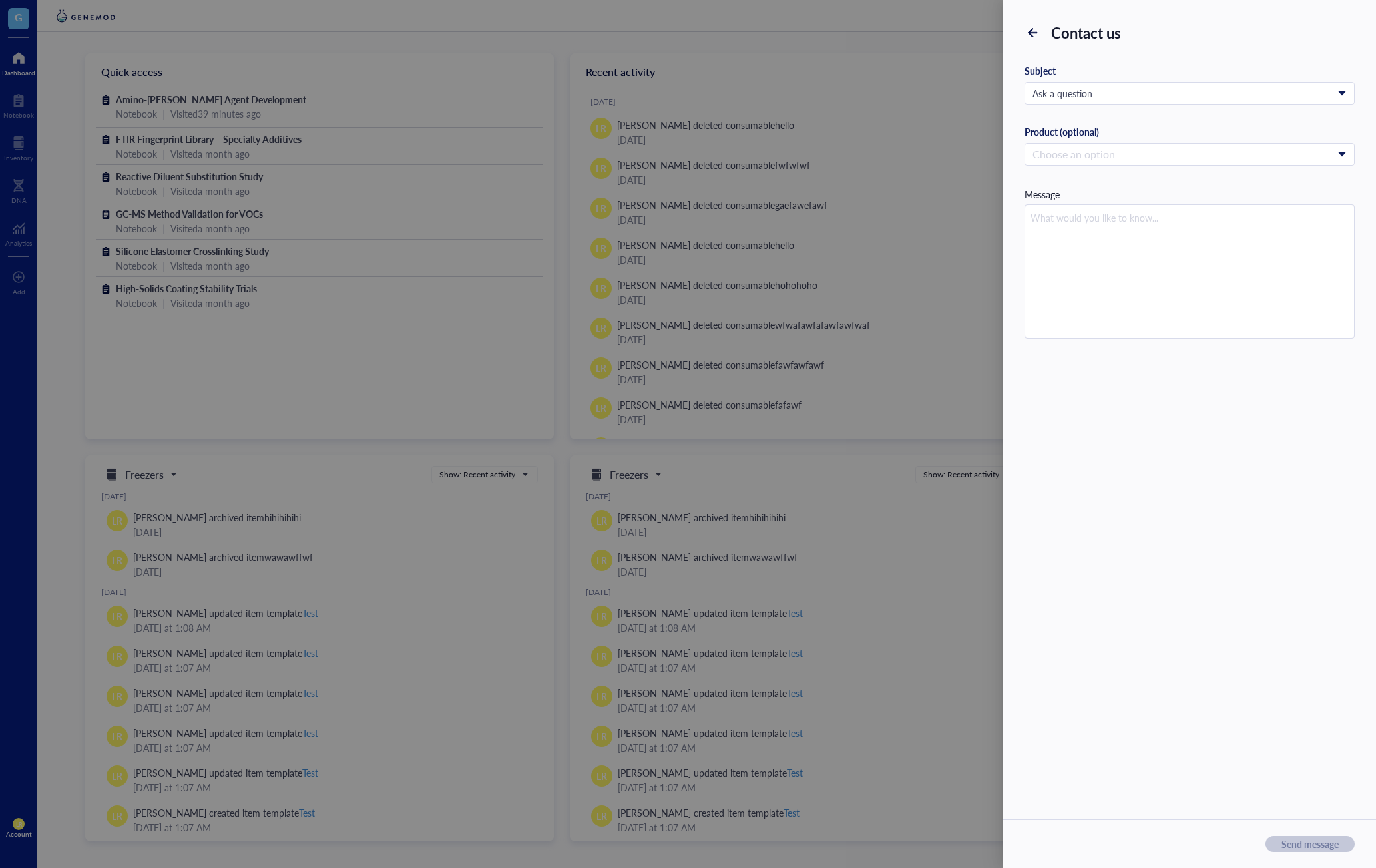
click at [1175, 733] on div "Contact us Subject Ask a question Product (optional) Choose an option Message S…" at bounding box center [1189, 434] width 373 height 868
click at [1034, 36] on icon at bounding box center [1033, 33] width 13 height 13
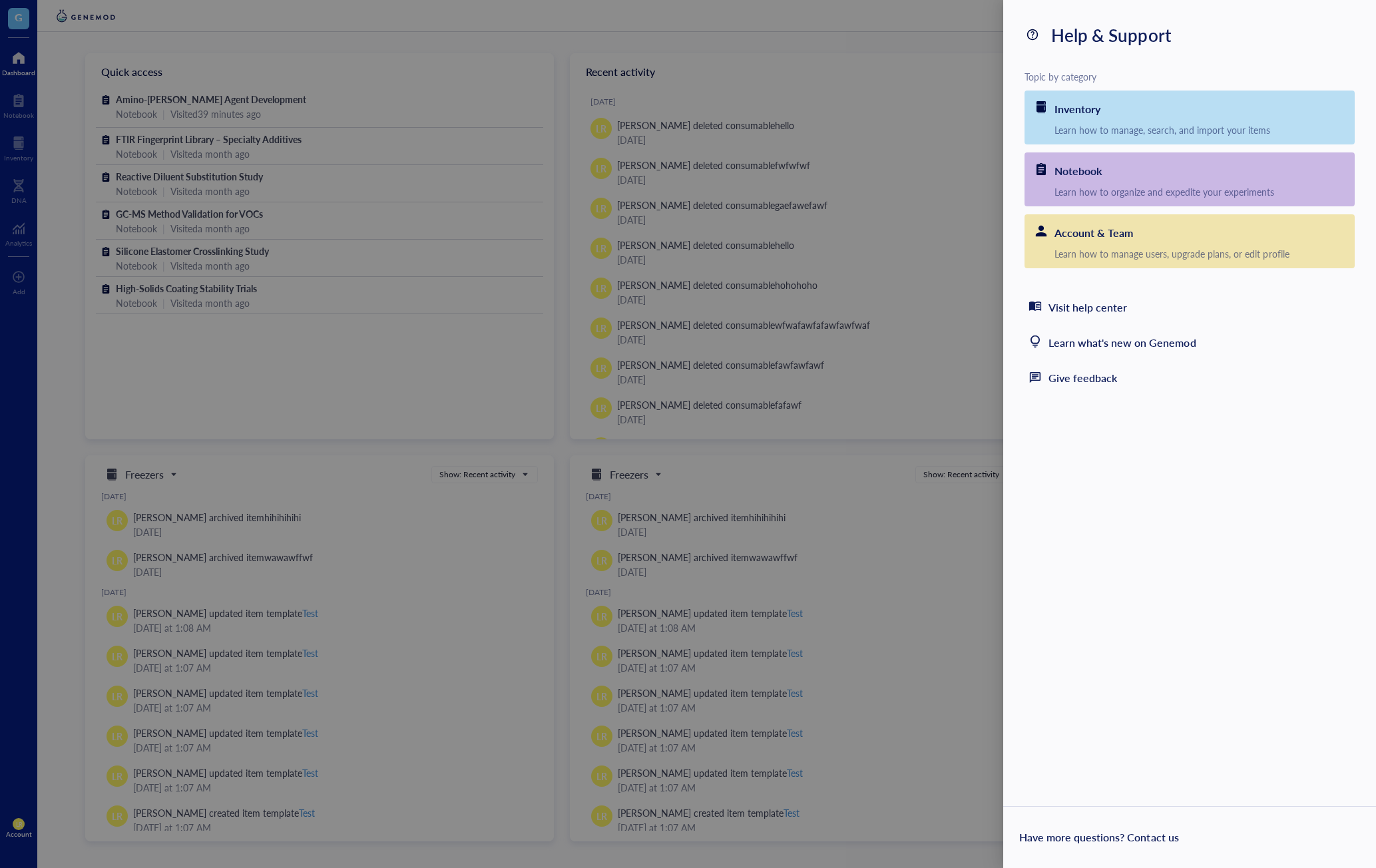
click at [1207, 671] on div "Help & Support Topic by category Inventory Learn how to manage, search, and imp…" at bounding box center [1189, 434] width 373 height 868
click at [839, 305] on div at bounding box center [688, 434] width 1376 height 868
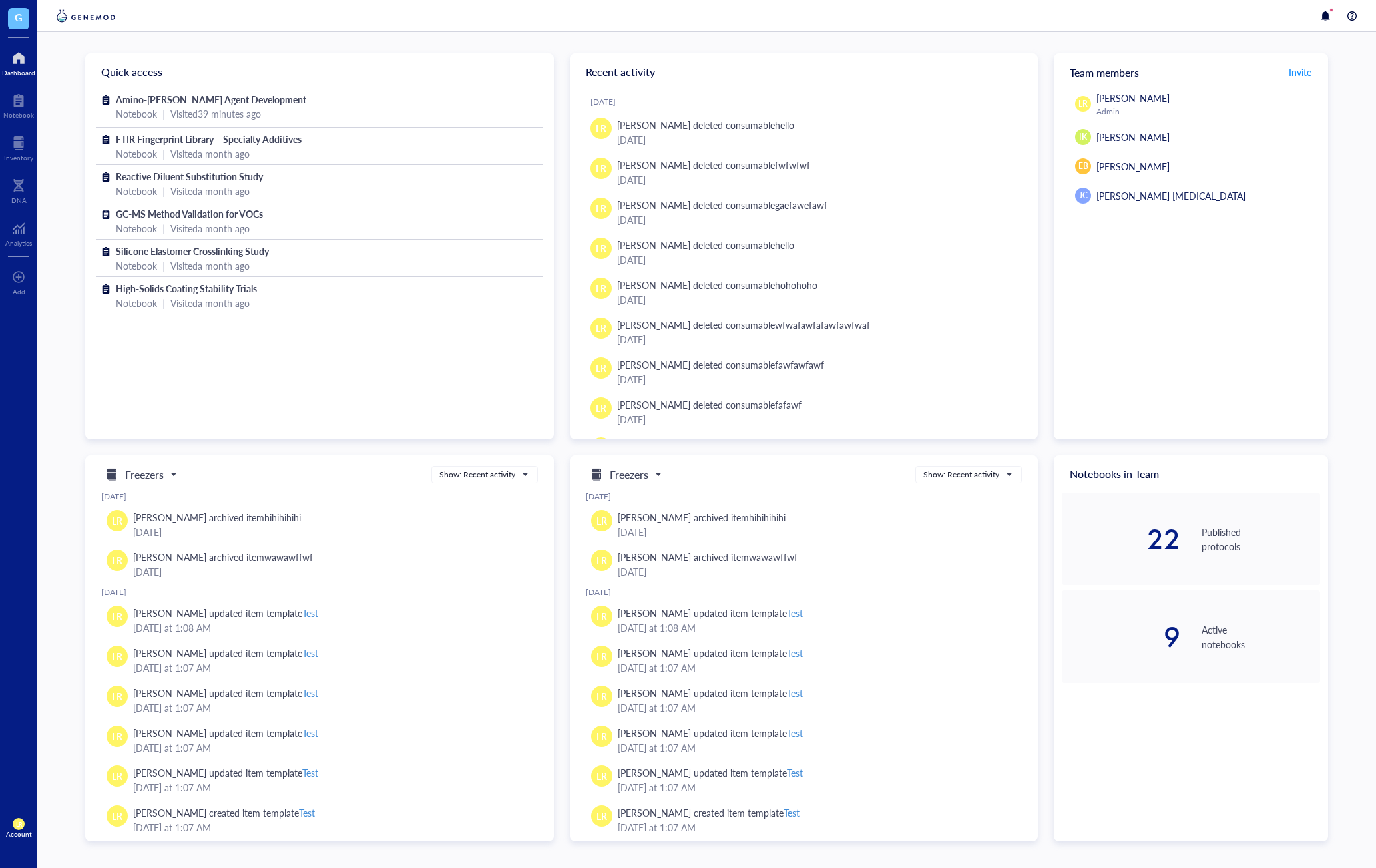
click at [1346, 667] on div "Quick access Amino-Silane Coupling Agent Development Notebook | Visited 39 minu…" at bounding box center [707, 450] width 1339 height 836
click at [46, 827] on div "Quick access Amino-Silane Coupling Agent Development Notebook | Visited 39 minu…" at bounding box center [707, 450] width 1339 height 836
click at [33, 828] on div "LR Account" at bounding box center [18, 828] width 37 height 37
click at [78, 780] on link "Account settings" at bounding box center [94, 779] width 87 height 24
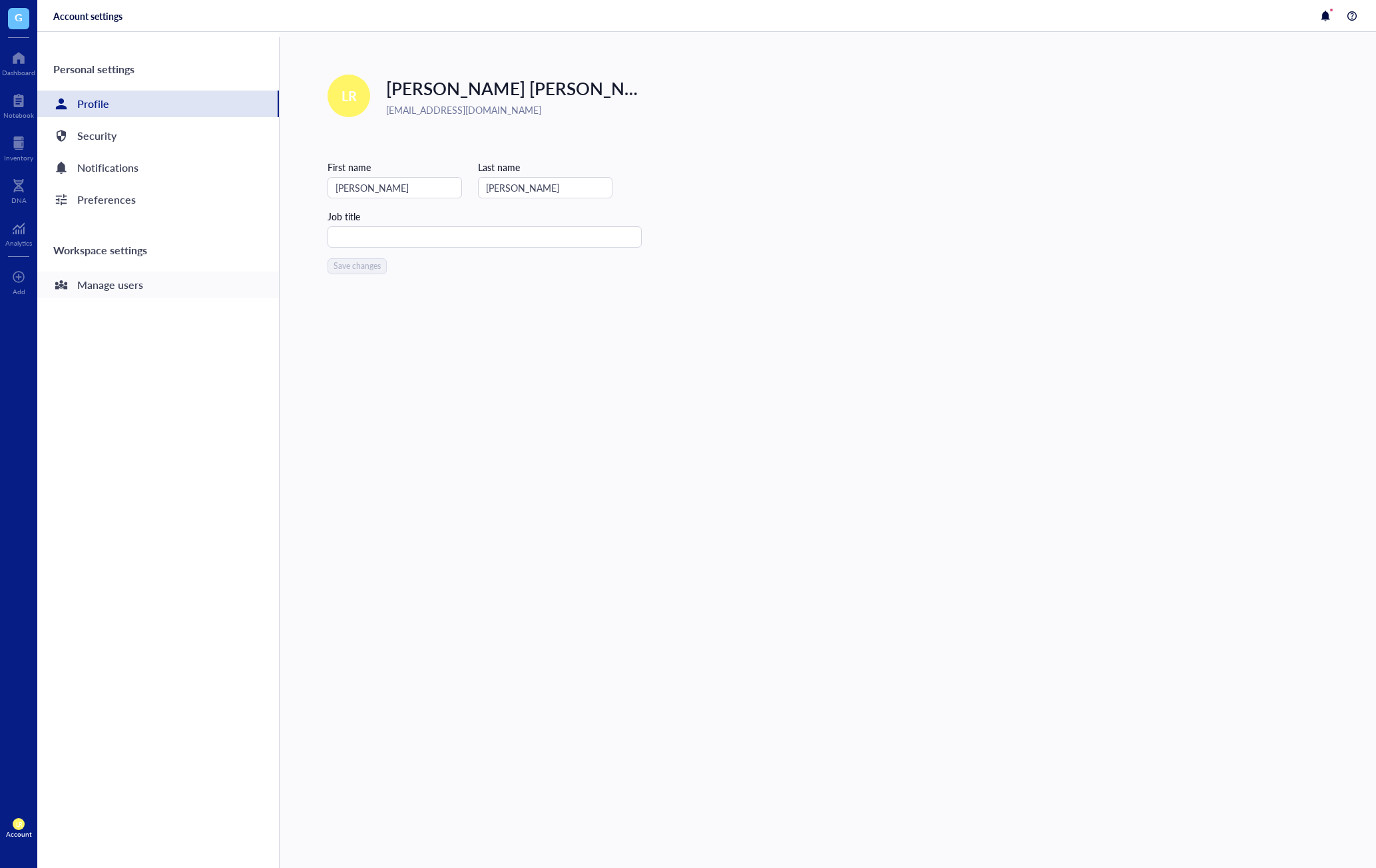
click at [131, 292] on div "Manage users" at bounding box center [110, 285] width 66 height 19
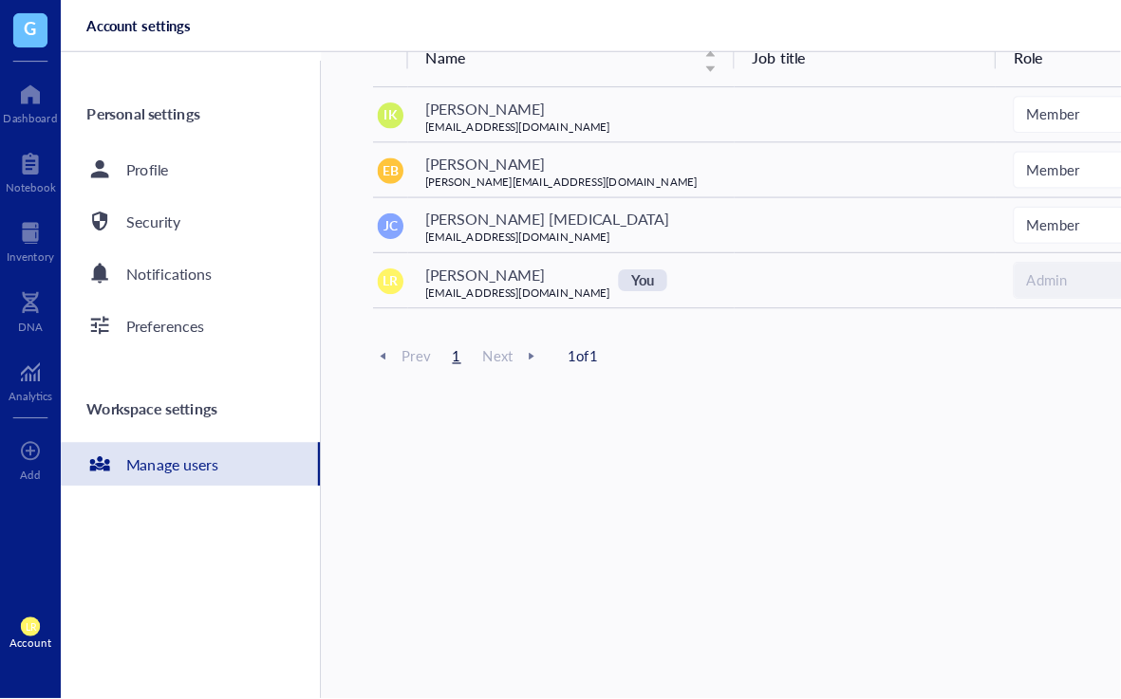
scroll to position [8, 0]
click at [31, 542] on span "LR" at bounding box center [26, 548] width 17 height 17
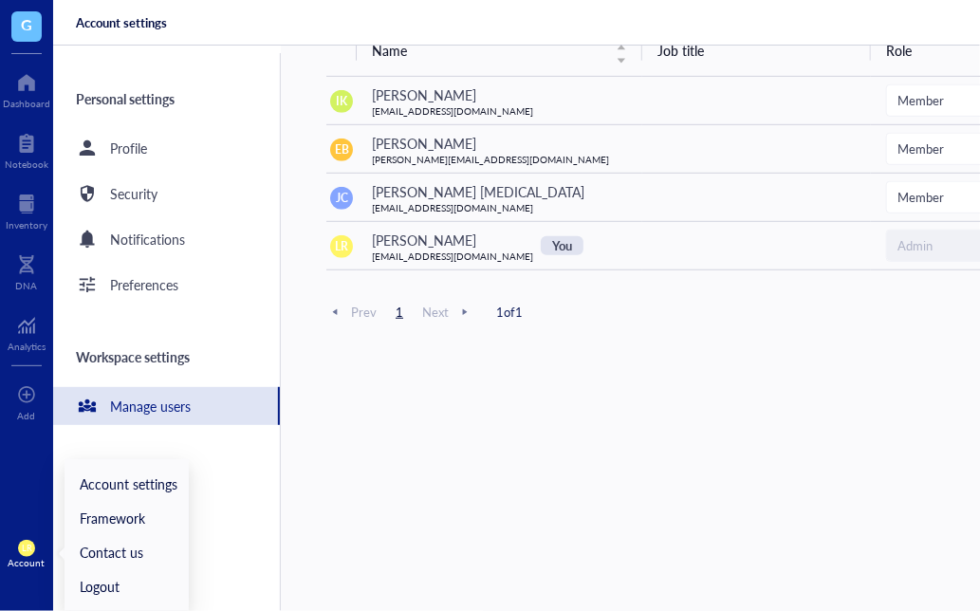
click at [433, 491] on div "Manage users (4) Invite user Name Job title Role Status IK [PERSON_NAME] [EMAIL…" at bounding box center [796, 272] width 941 height 574
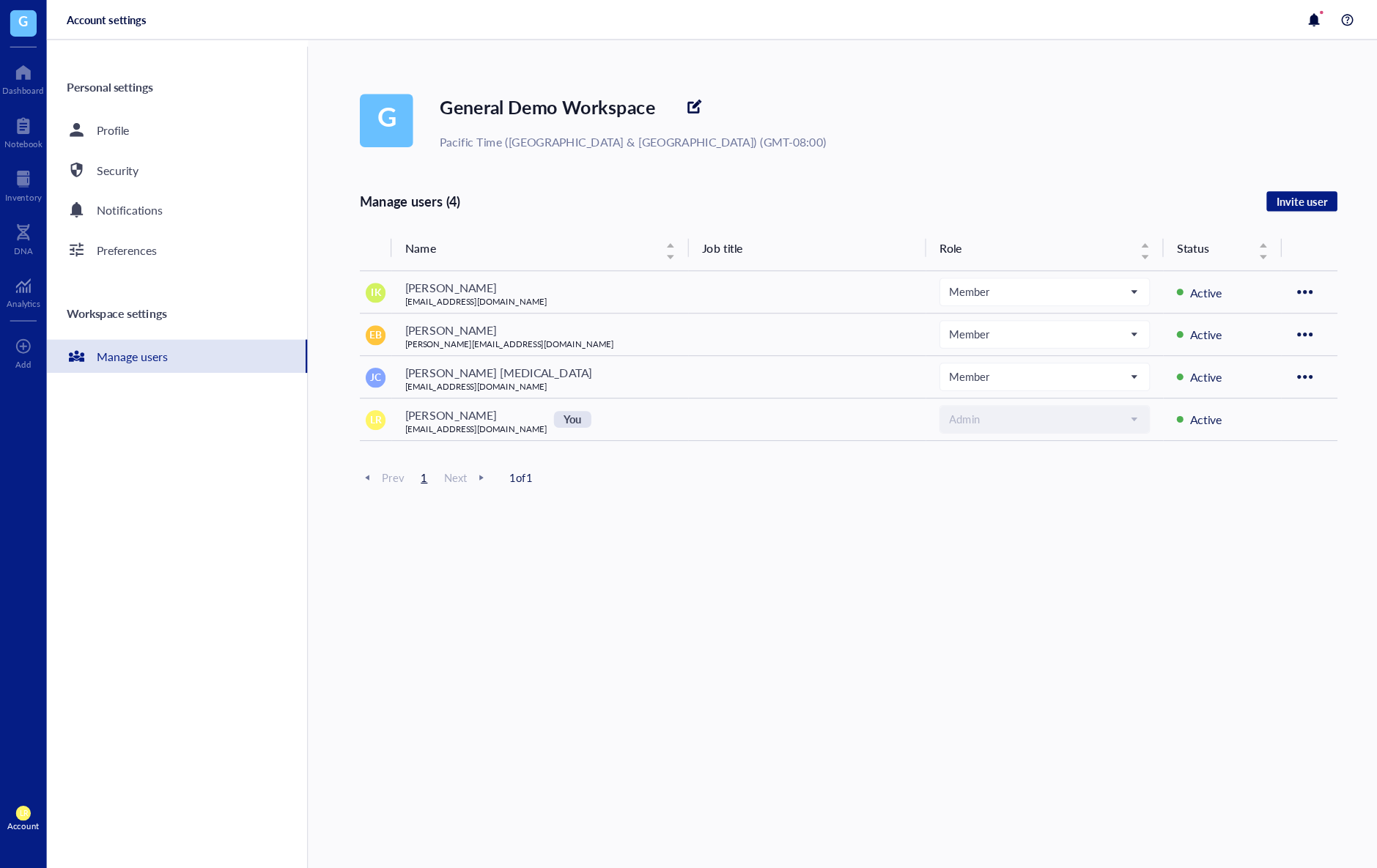
scroll to position [0, 0]
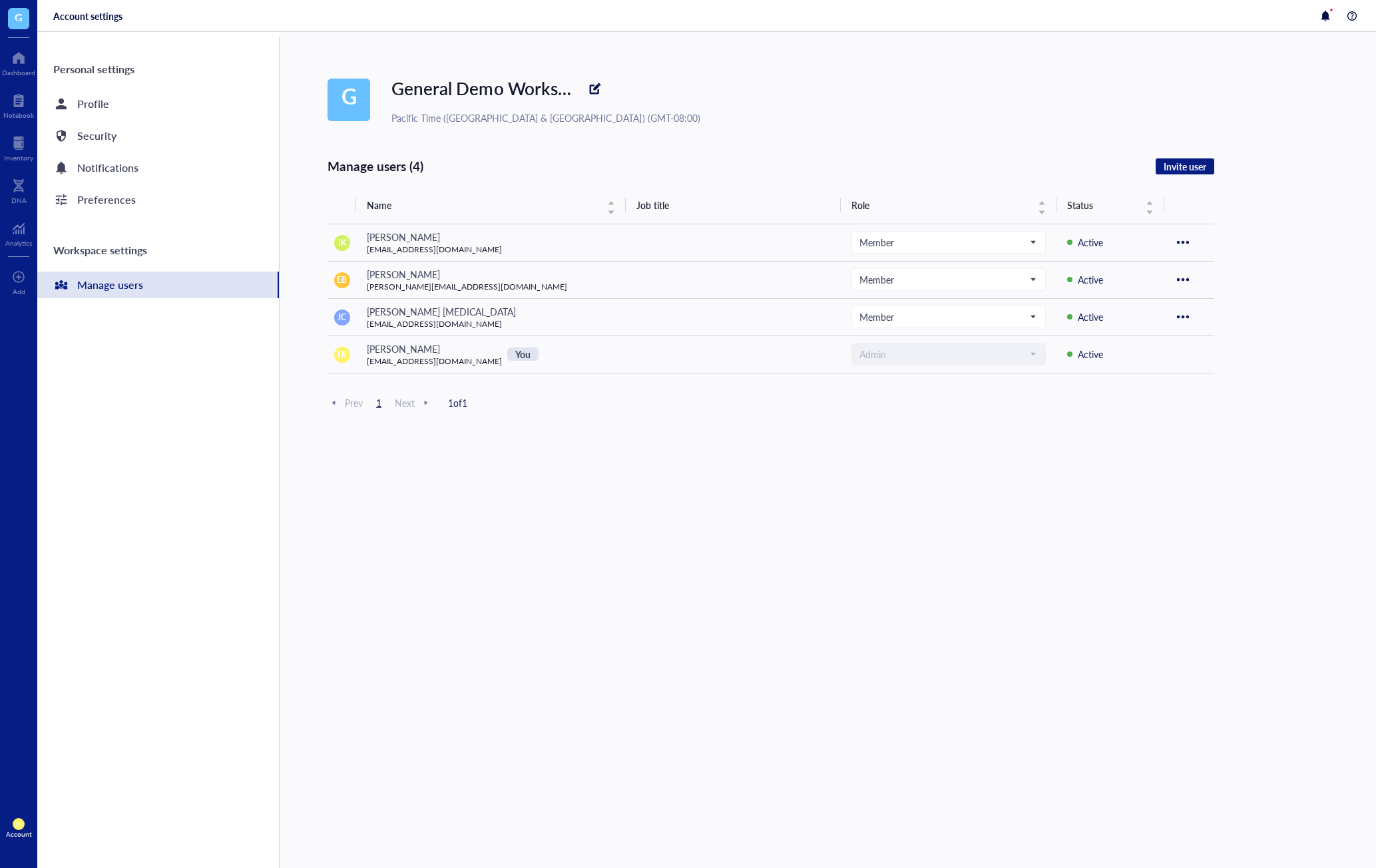
click at [693, 655] on div "Manage users (4) Invite user Name Job title Role Status IK [PERSON_NAME] [EMAIL…" at bounding box center [771, 575] width 887 height 836
click at [765, 559] on div "Manage users (4) Invite user Name Job title Role Status IK [PERSON_NAME] [EMAIL…" at bounding box center [771, 575] width 887 height 836
click at [866, 483] on div "Manage users (4) Invite user Name Job title Role Status IK [PERSON_NAME] [EMAIL…" at bounding box center [771, 575] width 887 height 836
drag, startPoint x: 918, startPoint y: 299, endPoint x: 916, endPoint y: 312, distance: 13.2
click at [916, 312] on td "Member" at bounding box center [948, 316] width 215 height 37
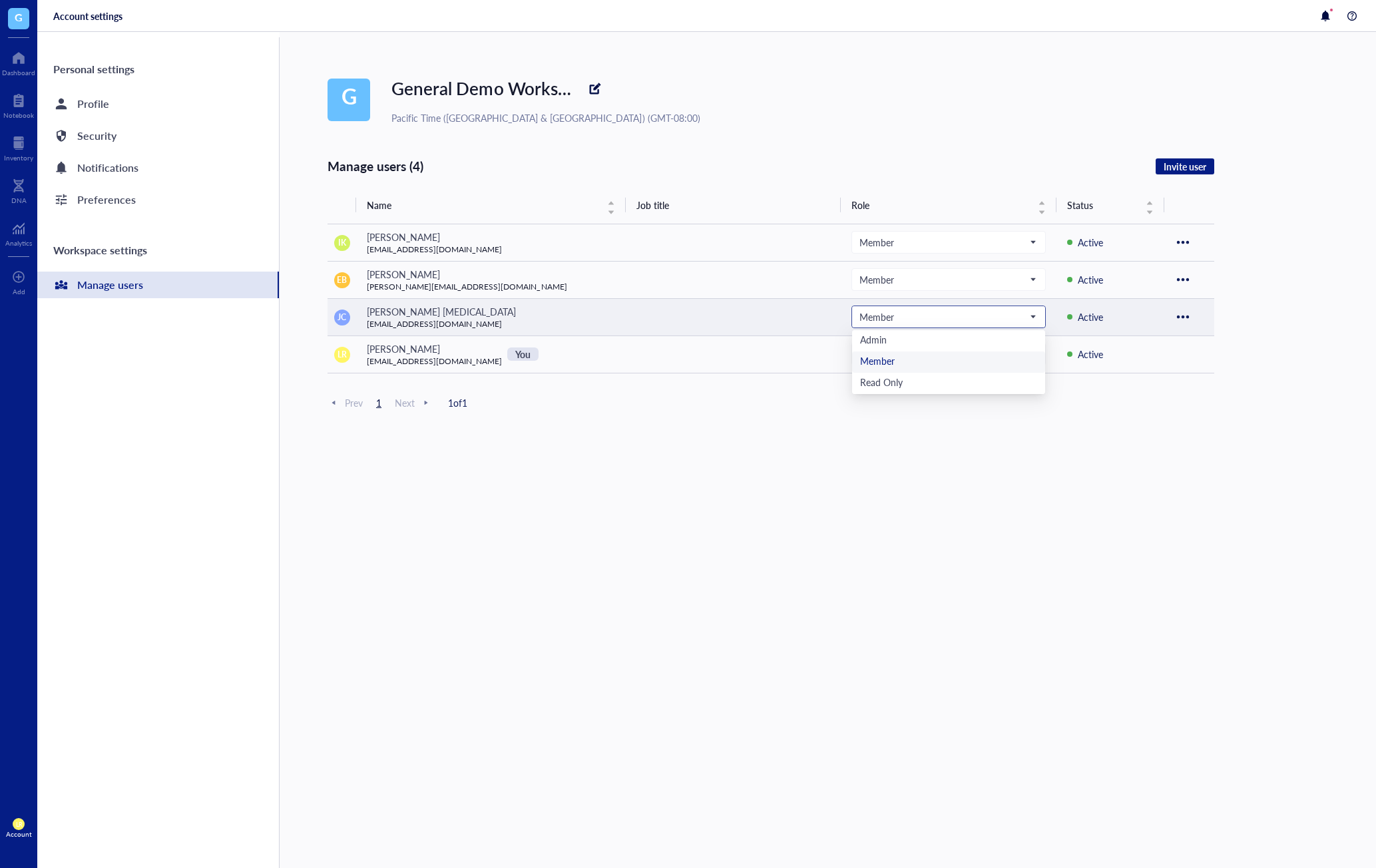
click at [922, 313] on span "Member" at bounding box center [947, 316] width 176 height 12
click at [855, 477] on div "Manage users (4) Invite user Name Job title Role Status IK [PERSON_NAME] [EMAIL…" at bounding box center [771, 575] width 887 height 836
click at [92, 105] on div "Profile" at bounding box center [93, 104] width 32 height 19
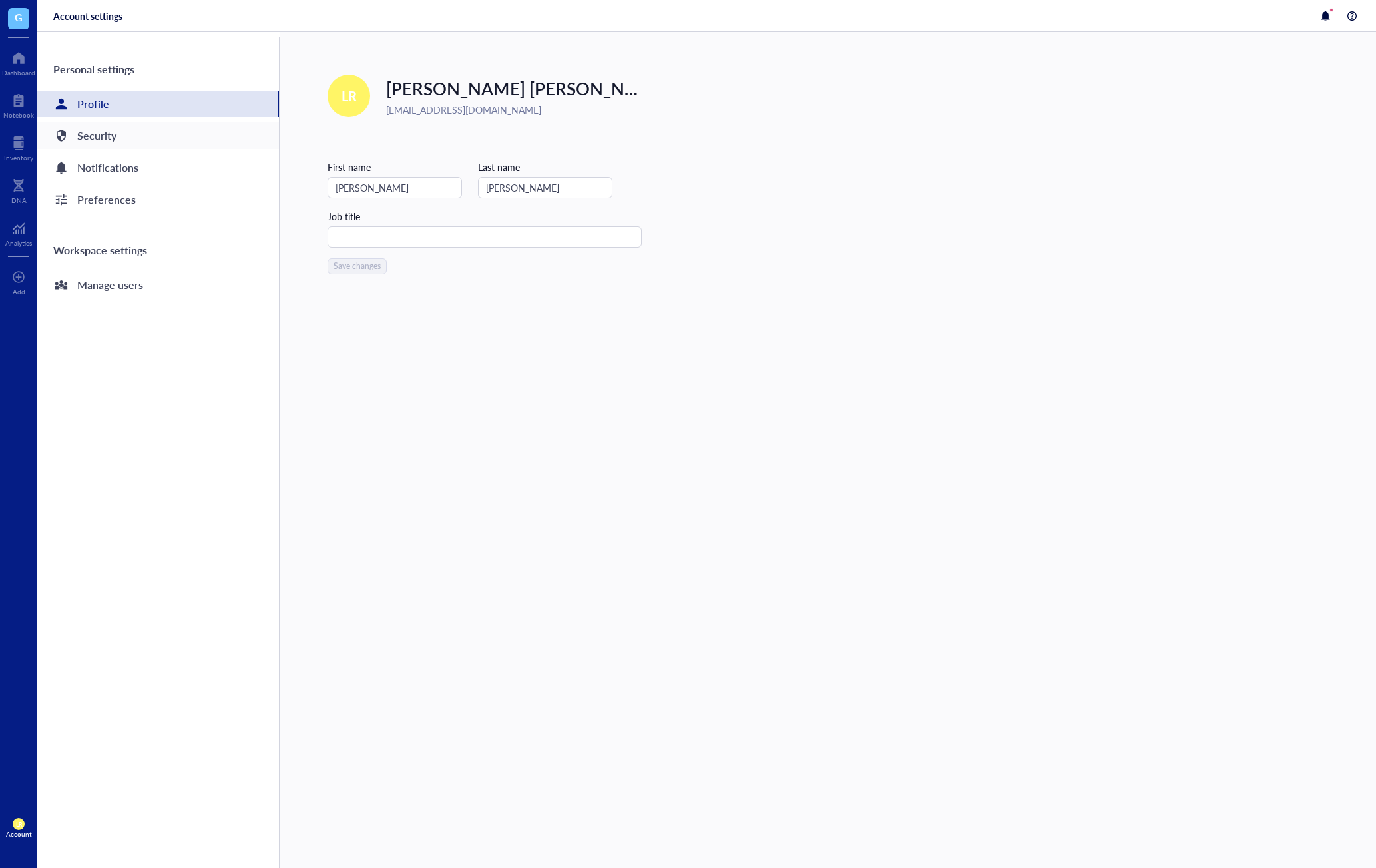
click at [142, 131] on div "Security" at bounding box center [158, 136] width 241 height 27
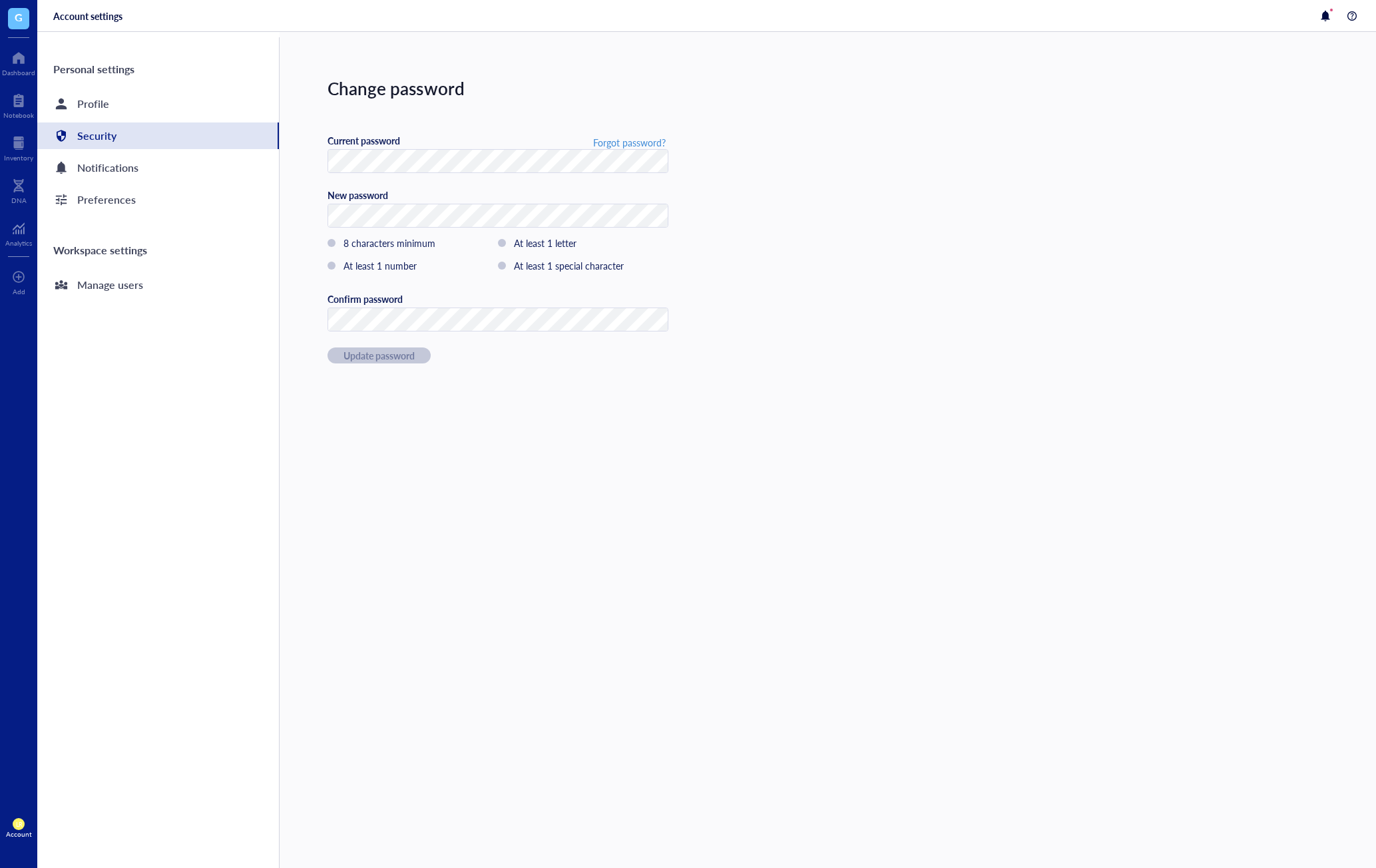
click at [696, 520] on div "Change password Forgot password? Current password New password 8 characters min…" at bounding box center [828, 450] width 1097 height 836
click at [164, 193] on div "Preferences" at bounding box center [158, 200] width 241 height 27
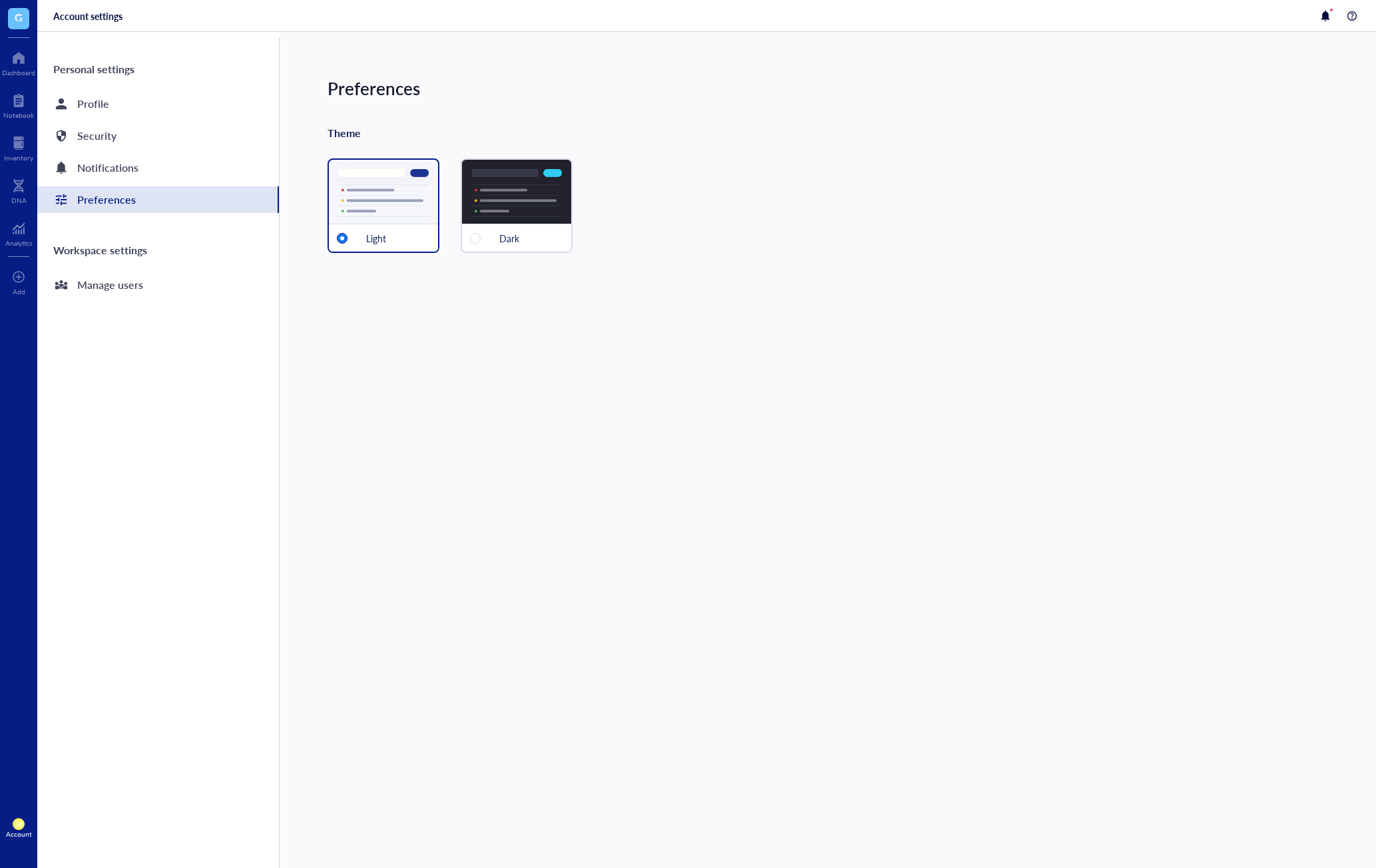
click at [146, 262] on div "Workspace settings" at bounding box center [158, 251] width 241 height 32
click at [152, 200] on div "Preferences" at bounding box center [158, 200] width 241 height 27
click at [156, 168] on div "Notifications" at bounding box center [158, 168] width 241 height 27
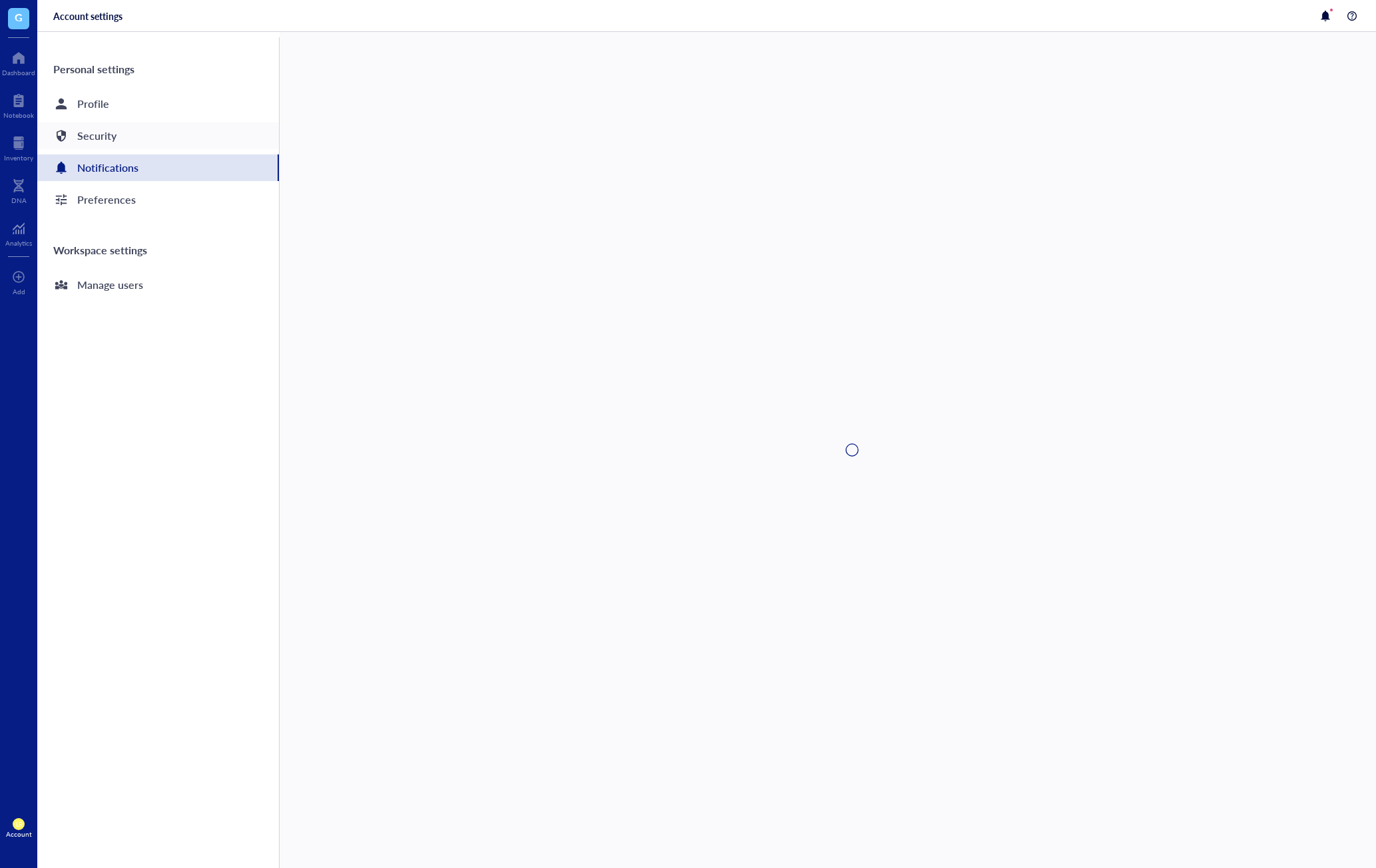
click at [174, 132] on div "Security" at bounding box center [158, 136] width 241 height 27
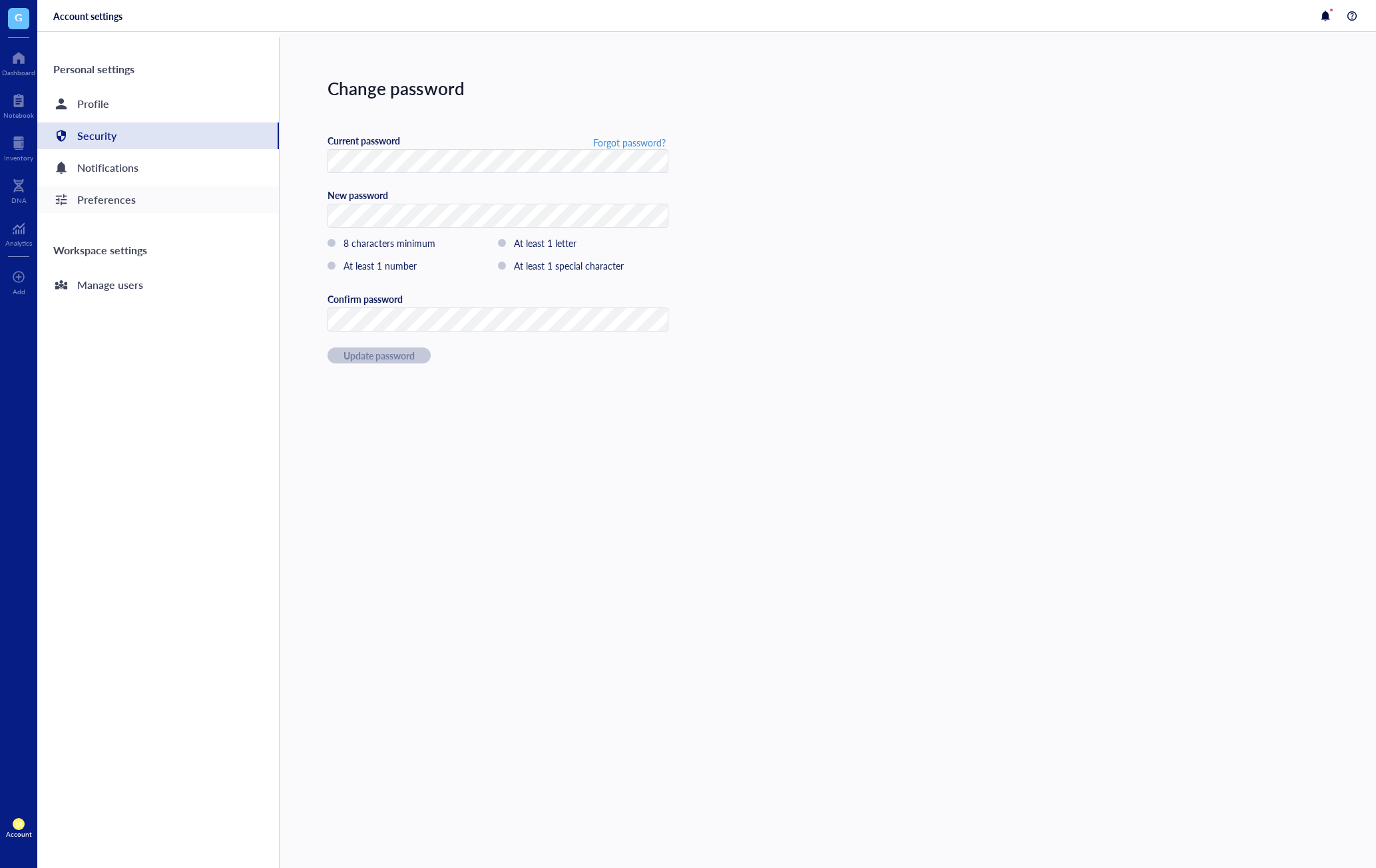
click at [180, 195] on div "Preferences" at bounding box center [158, 200] width 241 height 27
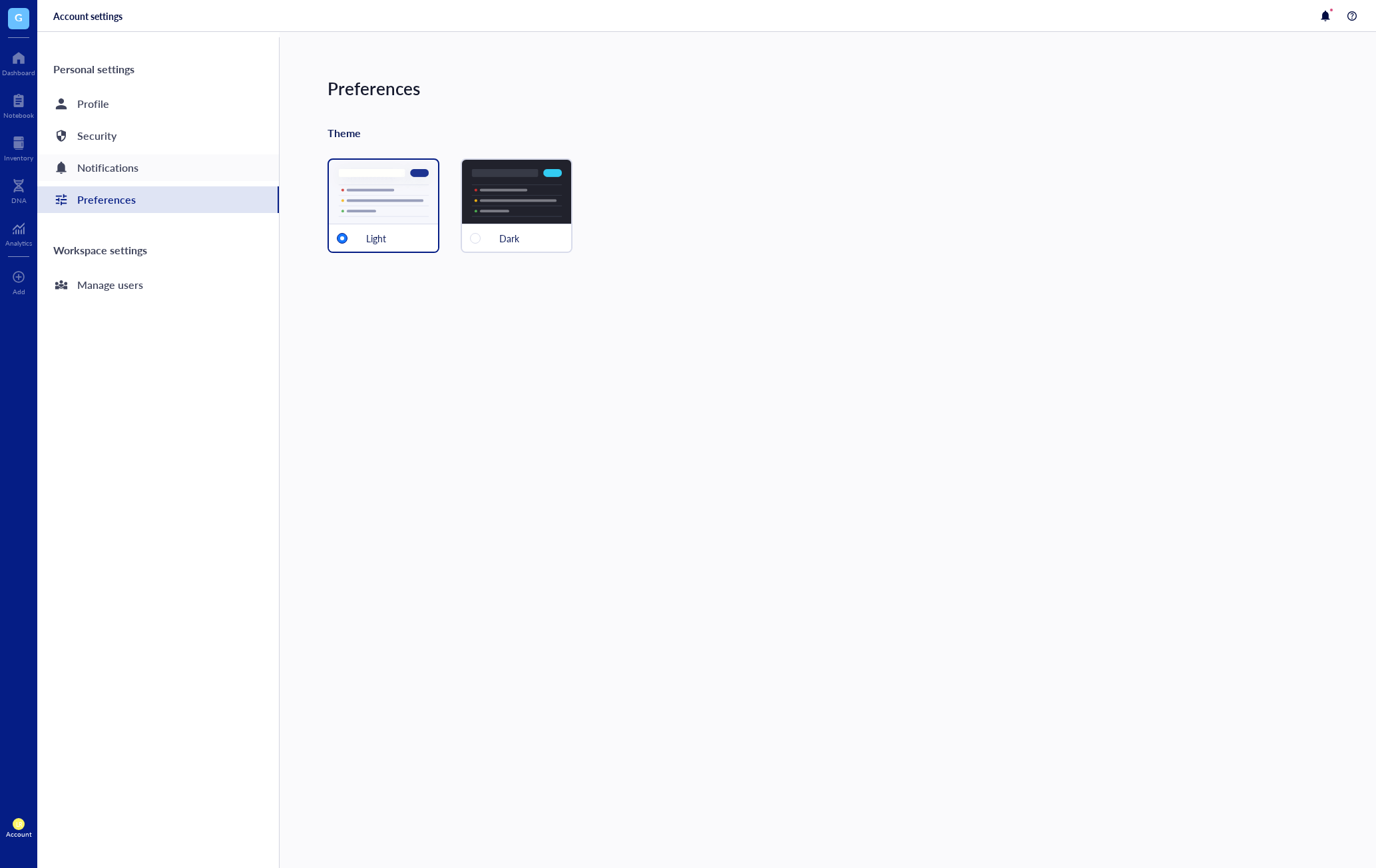
click at [182, 161] on div "Notifications" at bounding box center [158, 168] width 241 height 27
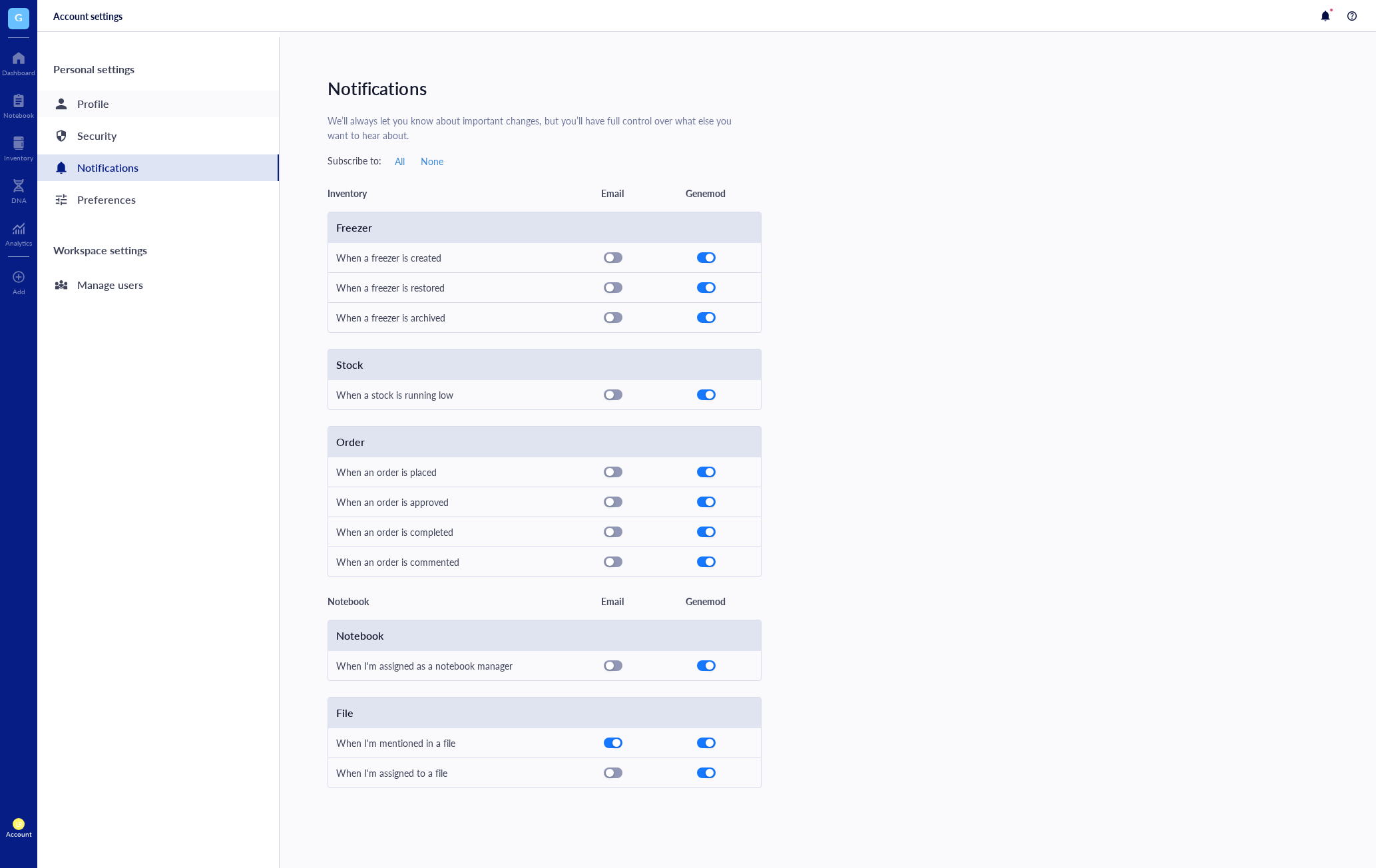
drag, startPoint x: 100, startPoint y: 80, endPoint x: 107, endPoint y: 97, distance: 18.4
click at [100, 80] on div "Personal settings" at bounding box center [158, 69] width 241 height 32
click at [108, 97] on div "Profile" at bounding box center [93, 104] width 32 height 19
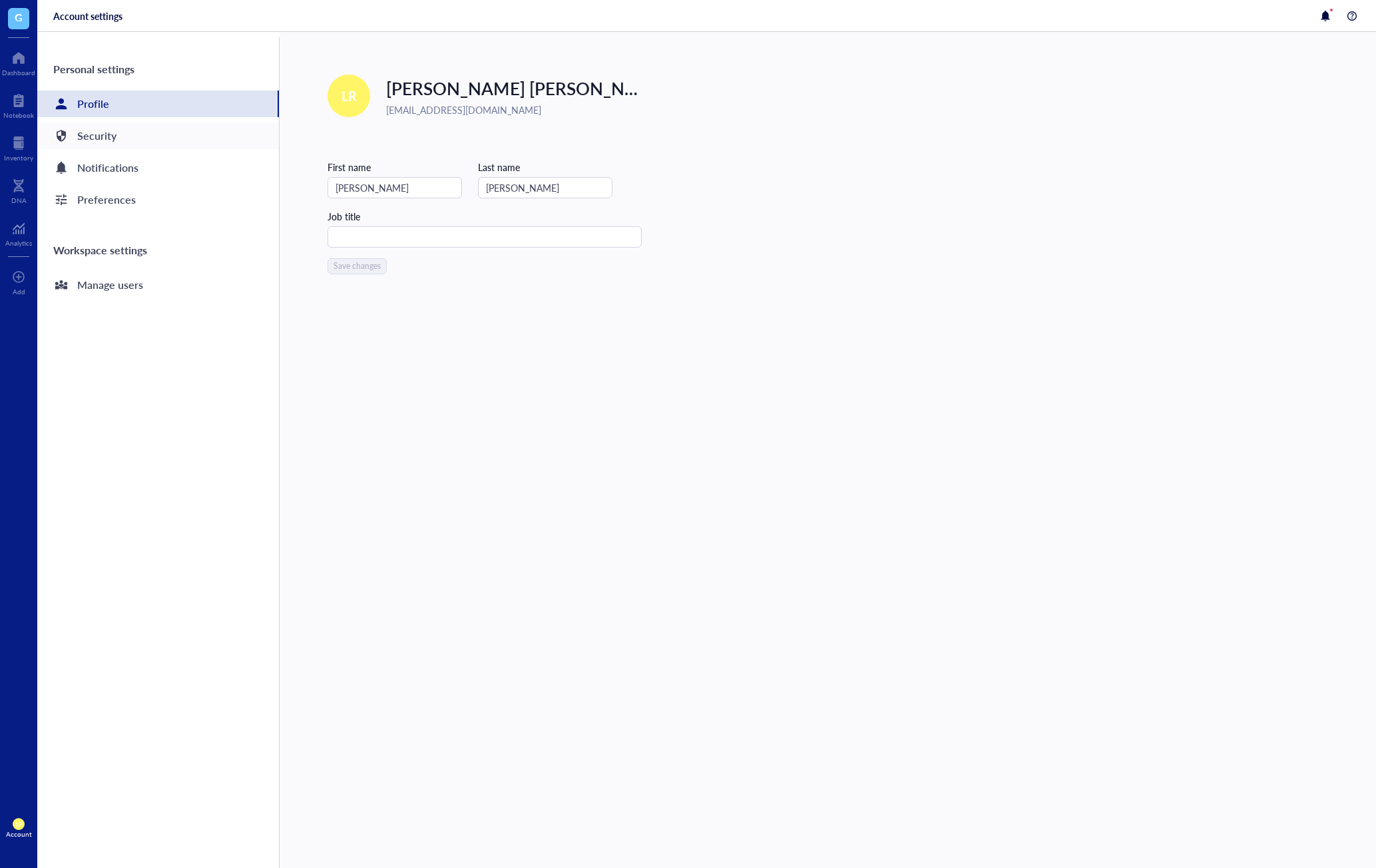
click at [116, 148] on div "Security" at bounding box center [158, 136] width 241 height 27
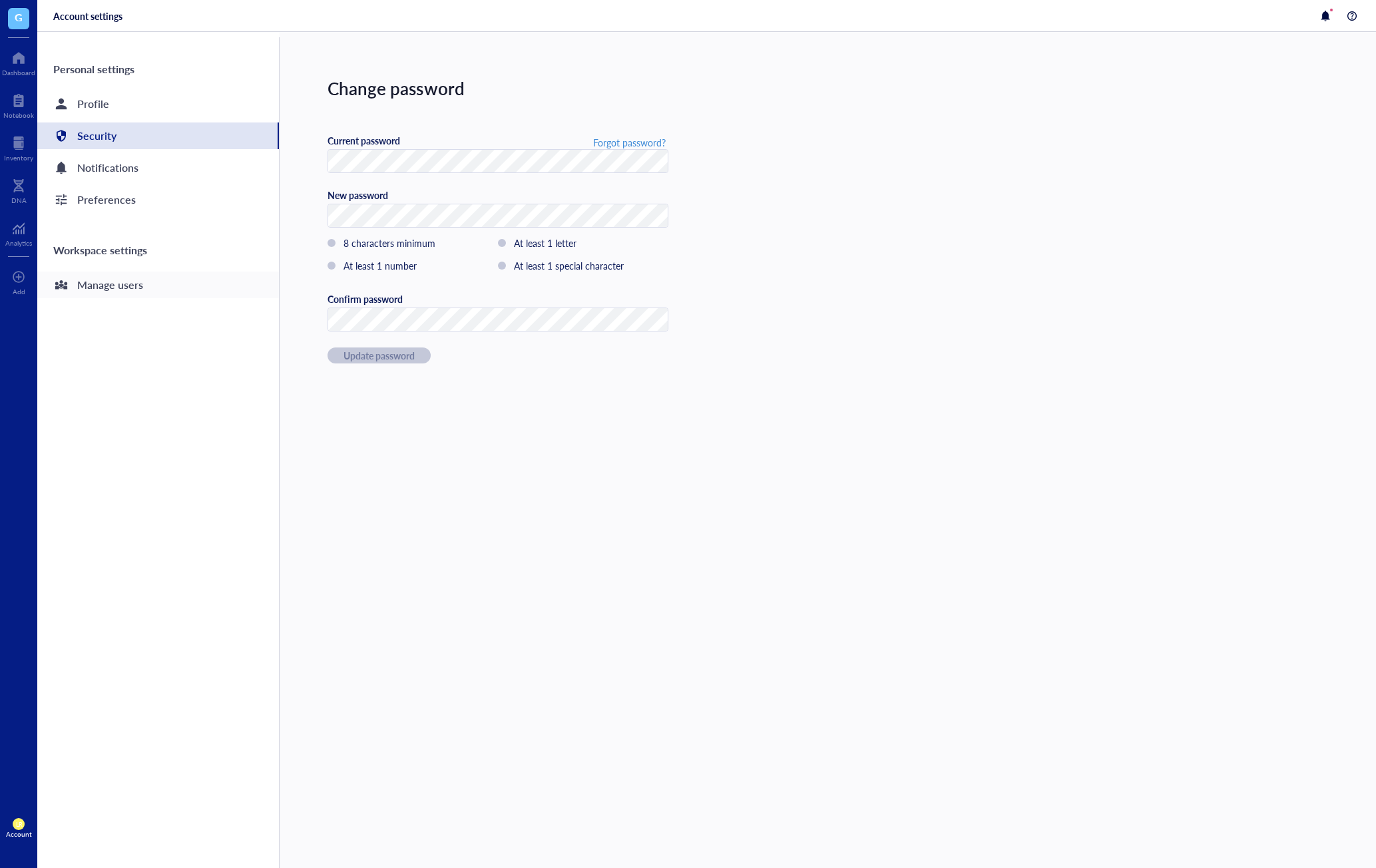
click at [111, 295] on div "Manage users" at bounding box center [158, 285] width 241 height 27
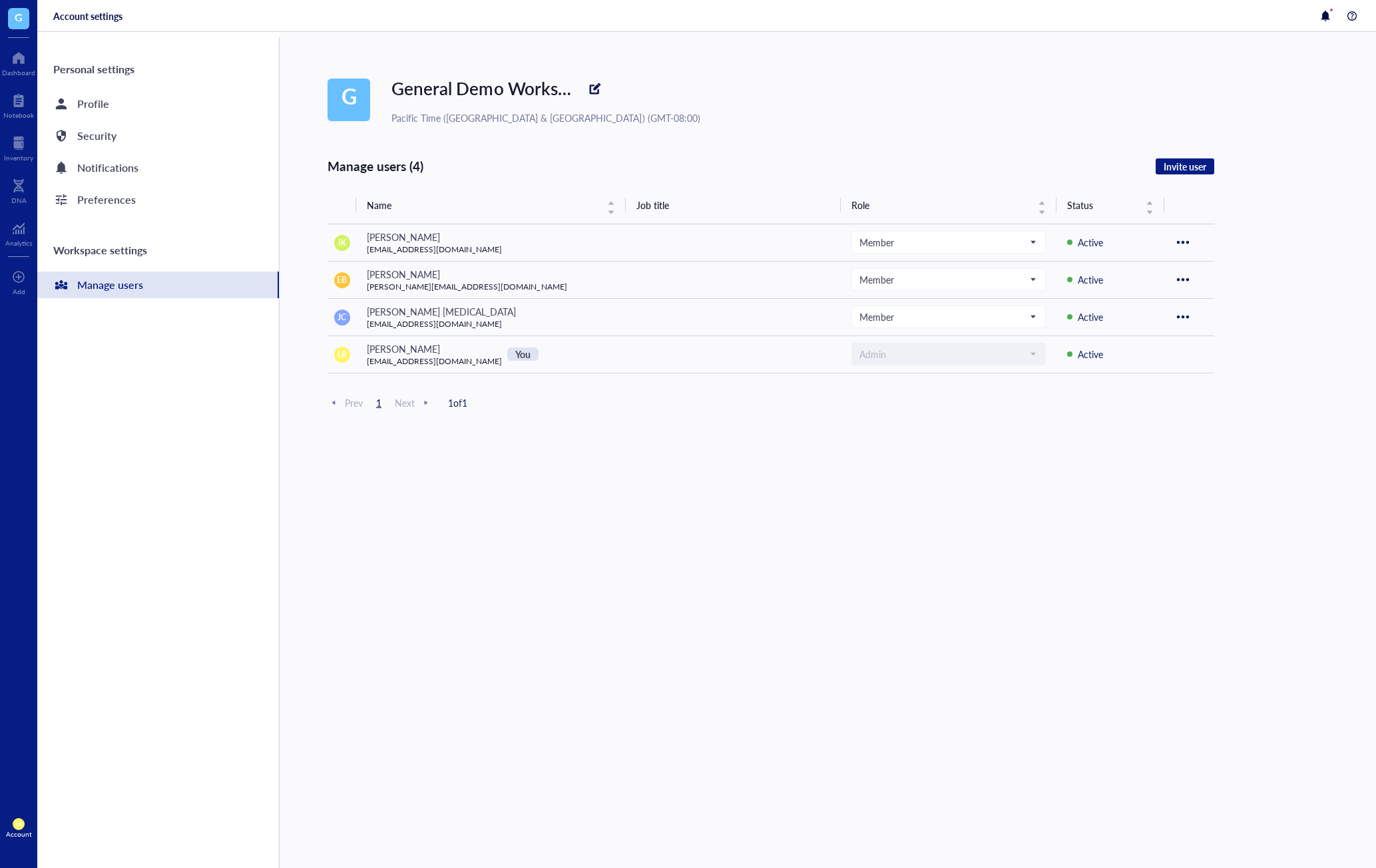
click at [459, 453] on div "Manage users (4) Invite user Name Job title Role Status IK [PERSON_NAME] [EMAIL…" at bounding box center [771, 575] width 887 height 836
drag, startPoint x: 342, startPoint y: 88, endPoint x: 381, endPoint y: 127, distance: 55.2
click at [381, 127] on div "G General Demo Workspace Pacific Time ([GEOGRAPHIC_DATA] & [GEOGRAPHIC_DATA]) (…" at bounding box center [852, 450] width 1048 height 836
click at [380, 127] on div "G General Demo Workspace Pacific Time ([GEOGRAPHIC_DATA] & [GEOGRAPHIC_DATA]) (…" at bounding box center [852, 450] width 1048 height 836
drag, startPoint x: 340, startPoint y: 97, endPoint x: 360, endPoint y: 103, distance: 20.9
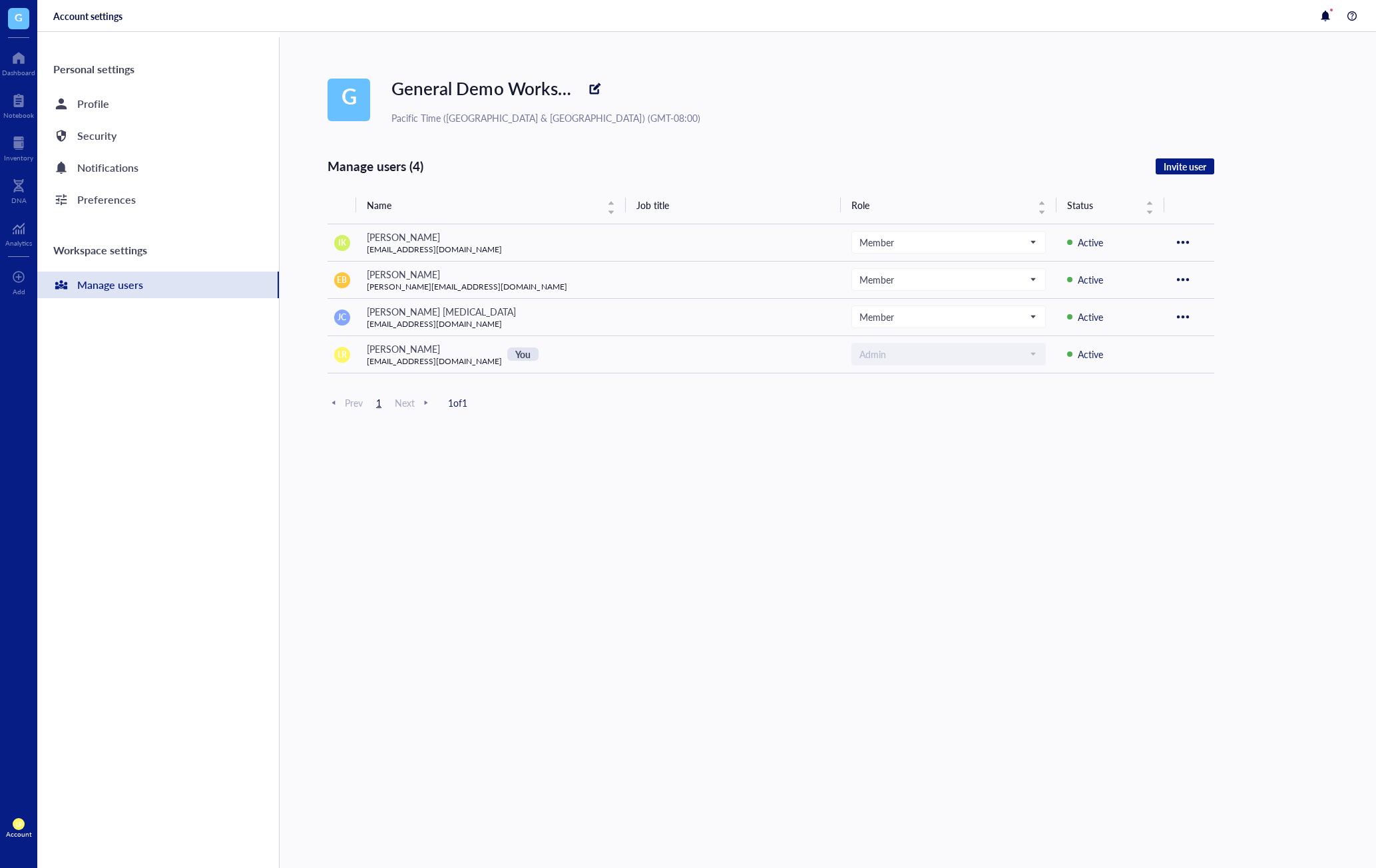
click at [360, 103] on span "G" at bounding box center [349, 100] width 43 height 43
click at [585, 86] on div at bounding box center [595, 88] width 21 height 21
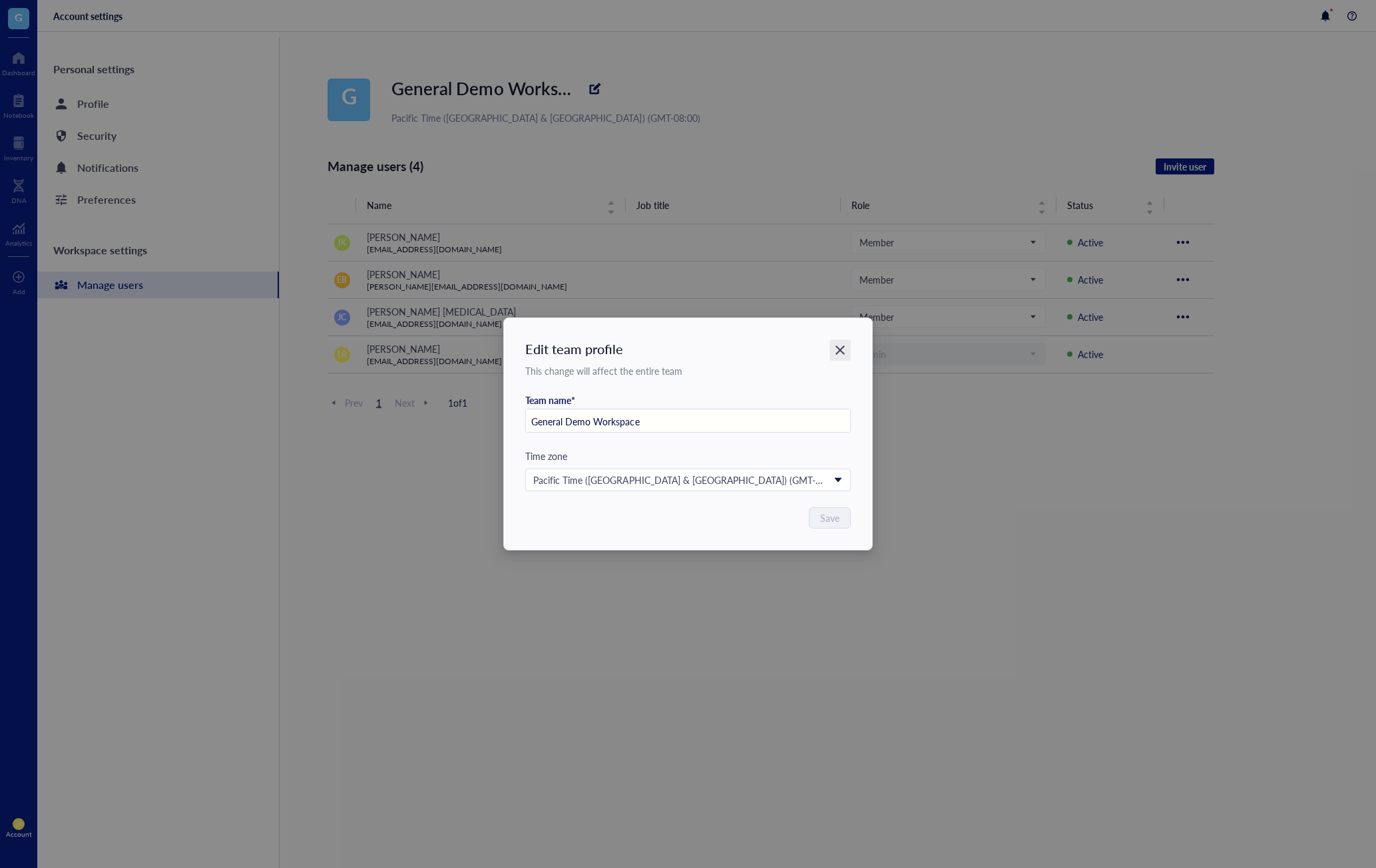
click at [846, 348] on icon "Close" at bounding box center [840, 351] width 13 height 13
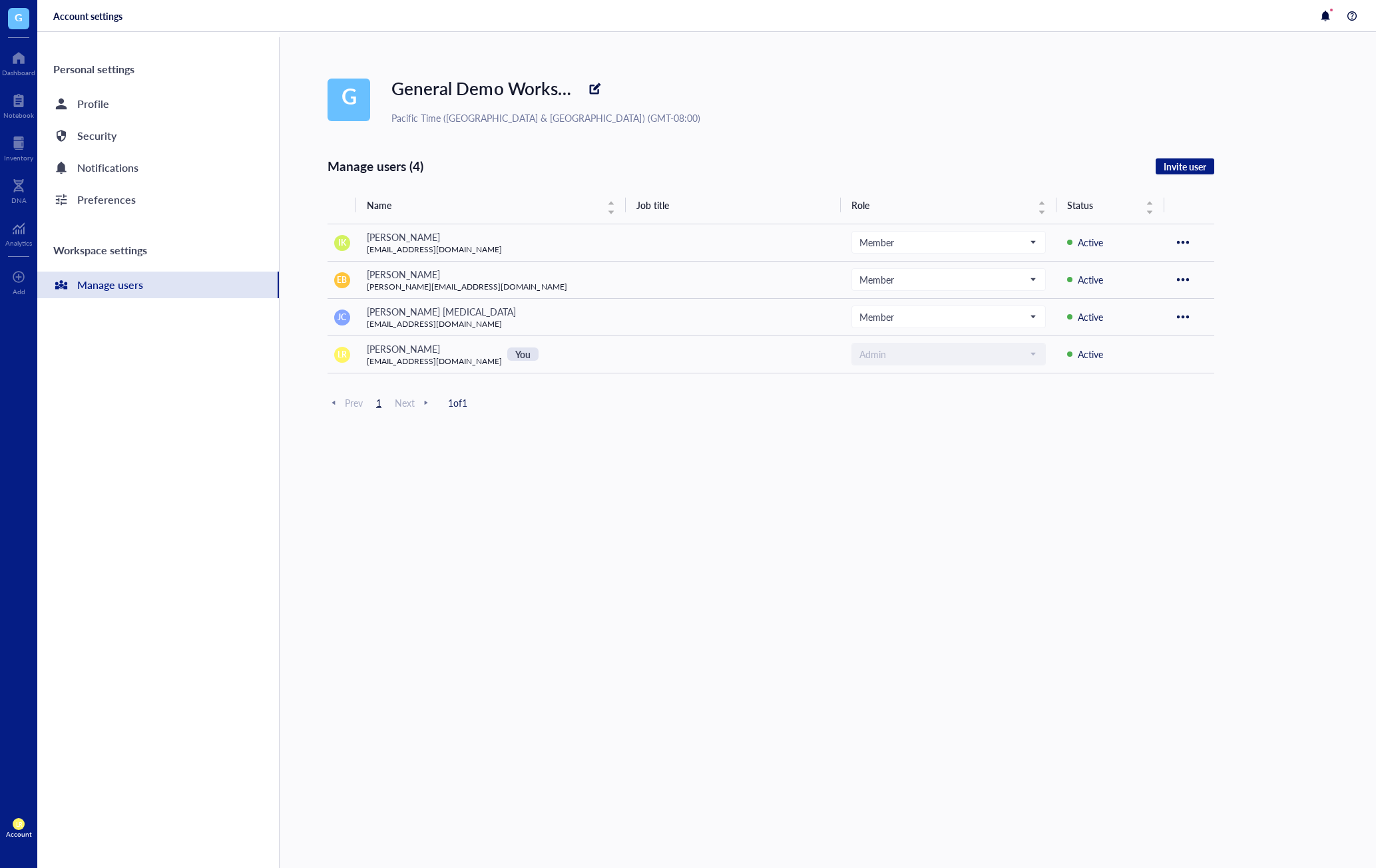
click at [684, 154] on div "G General Demo Workspace Pacific Time ([GEOGRAPHIC_DATA] & [GEOGRAPHIC_DATA]) (…" at bounding box center [852, 450] width 1048 height 836
click at [585, 93] on div at bounding box center [595, 88] width 21 height 21
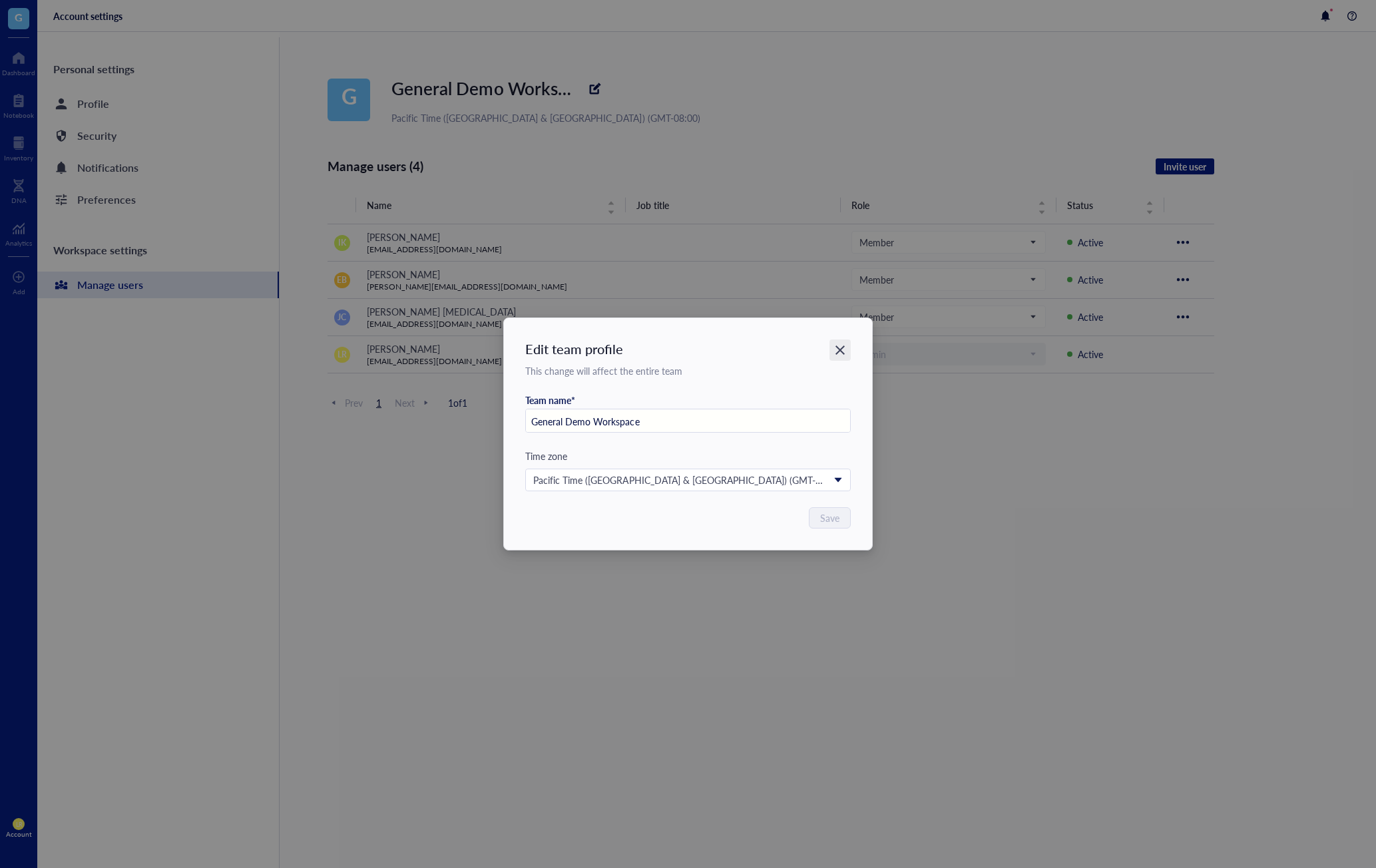
click at [845, 353] on icon "Close" at bounding box center [840, 351] width 13 height 13
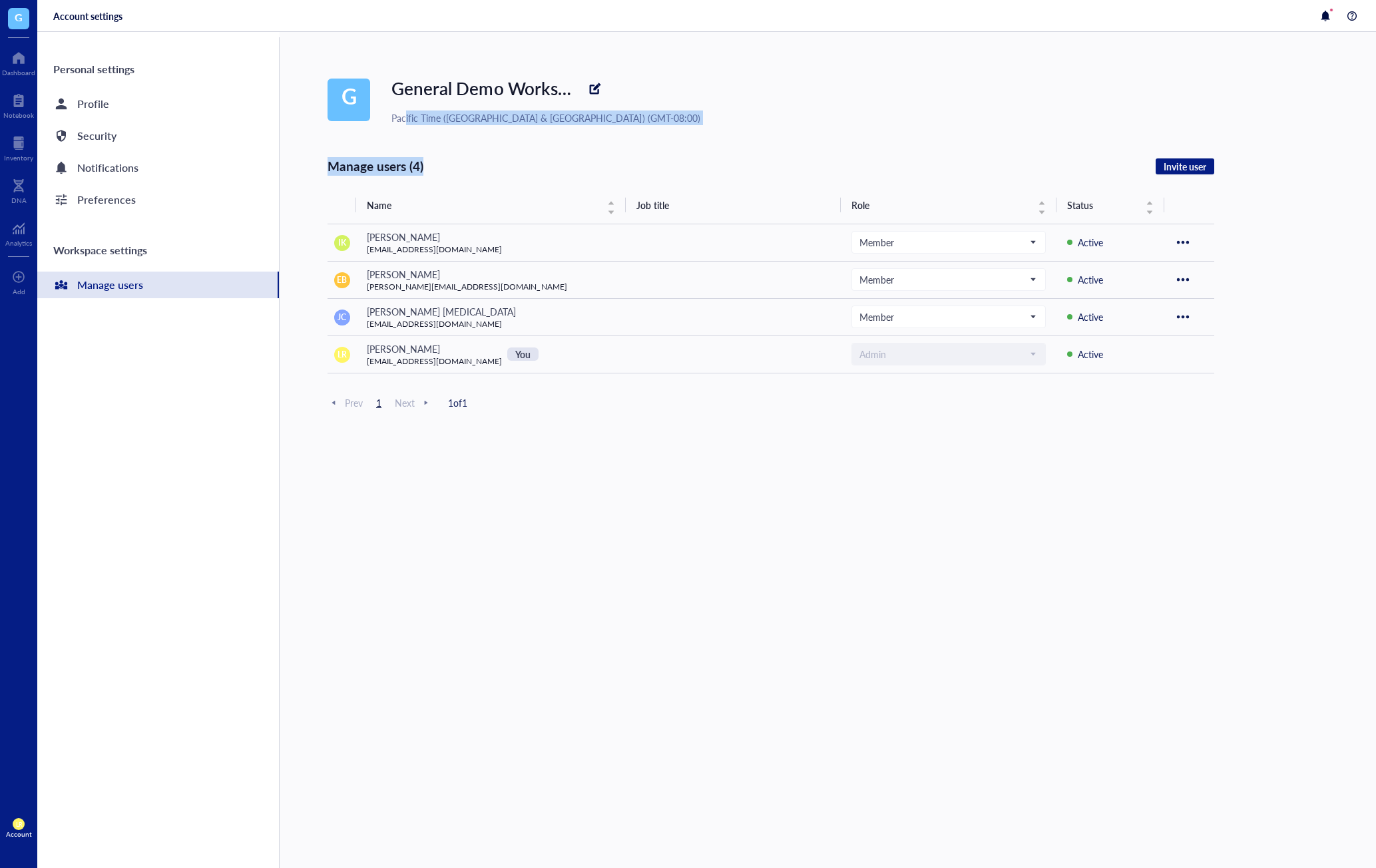
drag, startPoint x: 614, startPoint y: 126, endPoint x: 407, endPoint y: 119, distance: 207.1
click at [407, 119] on div "G General Demo Workspace Pacific Time ([GEOGRAPHIC_DATA] & [GEOGRAPHIC_DATA]) (…" at bounding box center [852, 450] width 1048 height 836
click at [407, 119] on div "Pacific Time ([GEOGRAPHIC_DATA] & [GEOGRAPHIC_DATA]) (GMT-08:00)" at bounding box center [546, 118] width 309 height 15
click at [427, 91] on span "General Demo Workspace" at bounding box center [493, 88] width 202 height 25
click at [585, 89] on div at bounding box center [595, 88] width 21 height 21
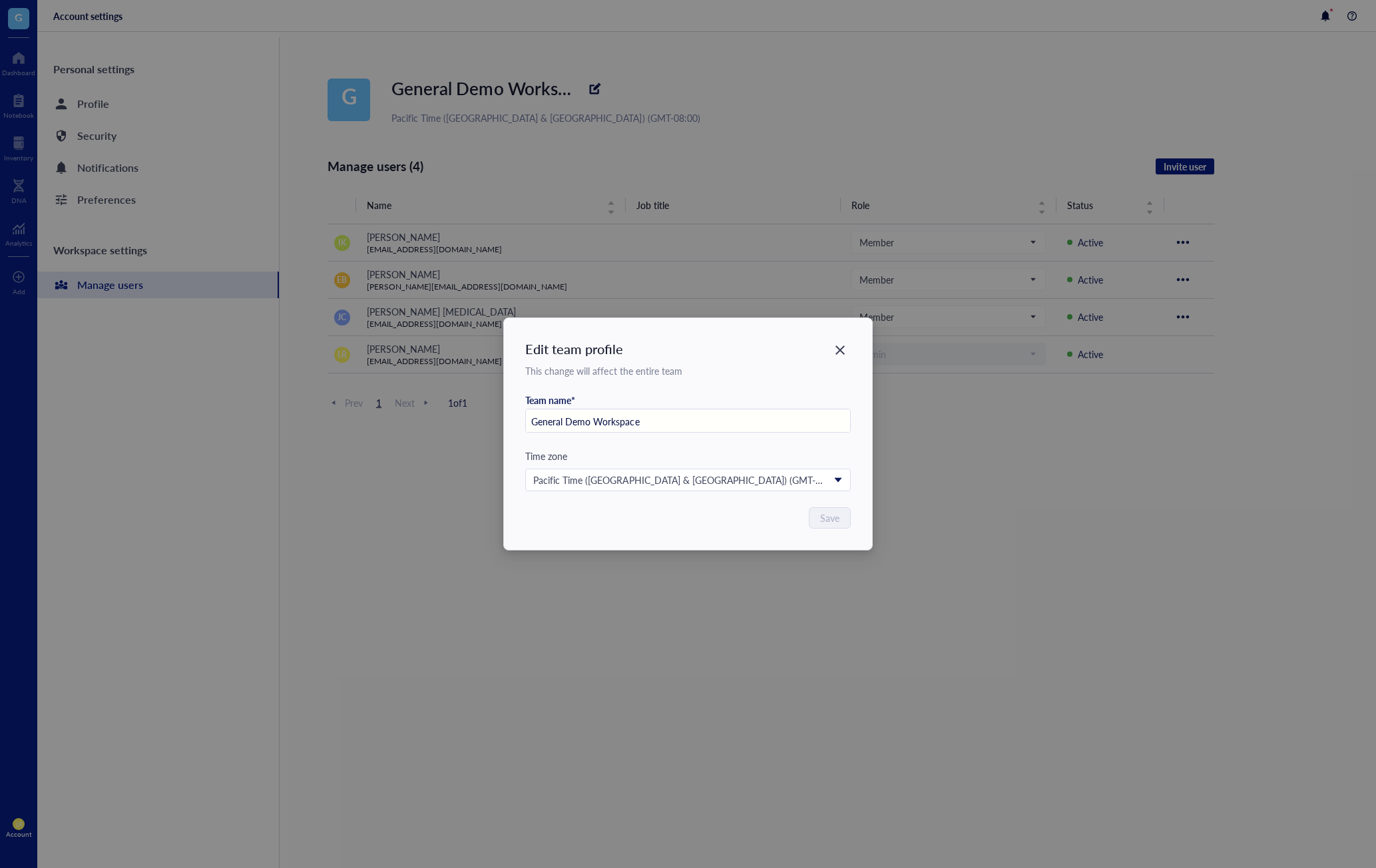
click at [851, 346] on div "Edit team profile This change will affect the entire team Team name* General De…" at bounding box center [688, 434] width 368 height 232
click at [837, 362] on div "Edit team profile This change will affect the entire team Team name* General De…" at bounding box center [688, 434] width 368 height 232
click at [847, 350] on div "Close" at bounding box center [840, 350] width 21 height 21
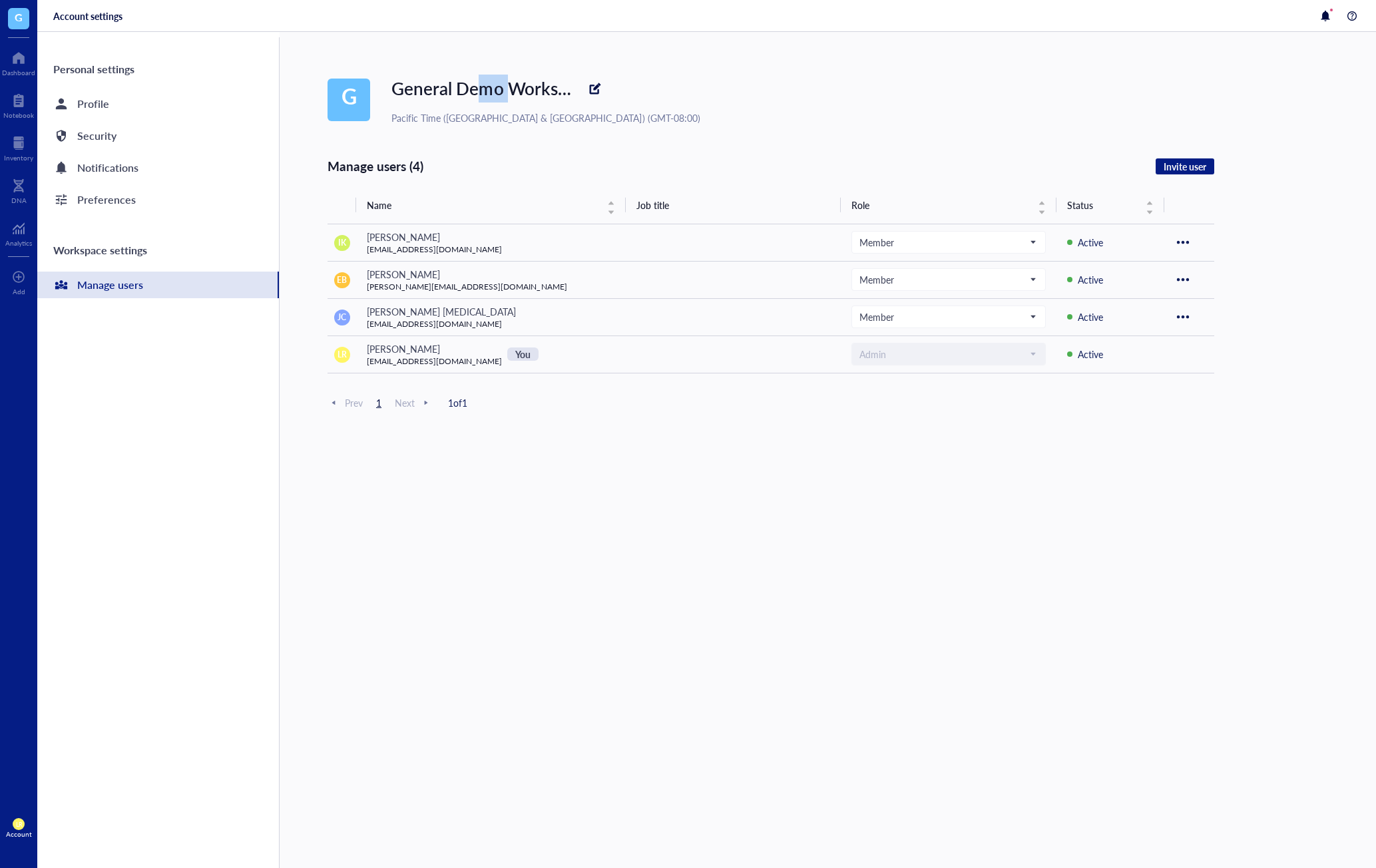
drag, startPoint x: 491, startPoint y: 95, endPoint x: 508, endPoint y: 95, distance: 17.0
click at [508, 95] on span "General Demo Workspace" at bounding box center [493, 88] width 202 height 25
click at [500, 95] on span "General Demo Workspace" at bounding box center [493, 88] width 202 height 25
drag, startPoint x: 514, startPoint y: 93, endPoint x: 502, endPoint y: 95, distance: 12.2
click at [502, 95] on span "General Demo Workspace" at bounding box center [493, 88] width 202 height 25
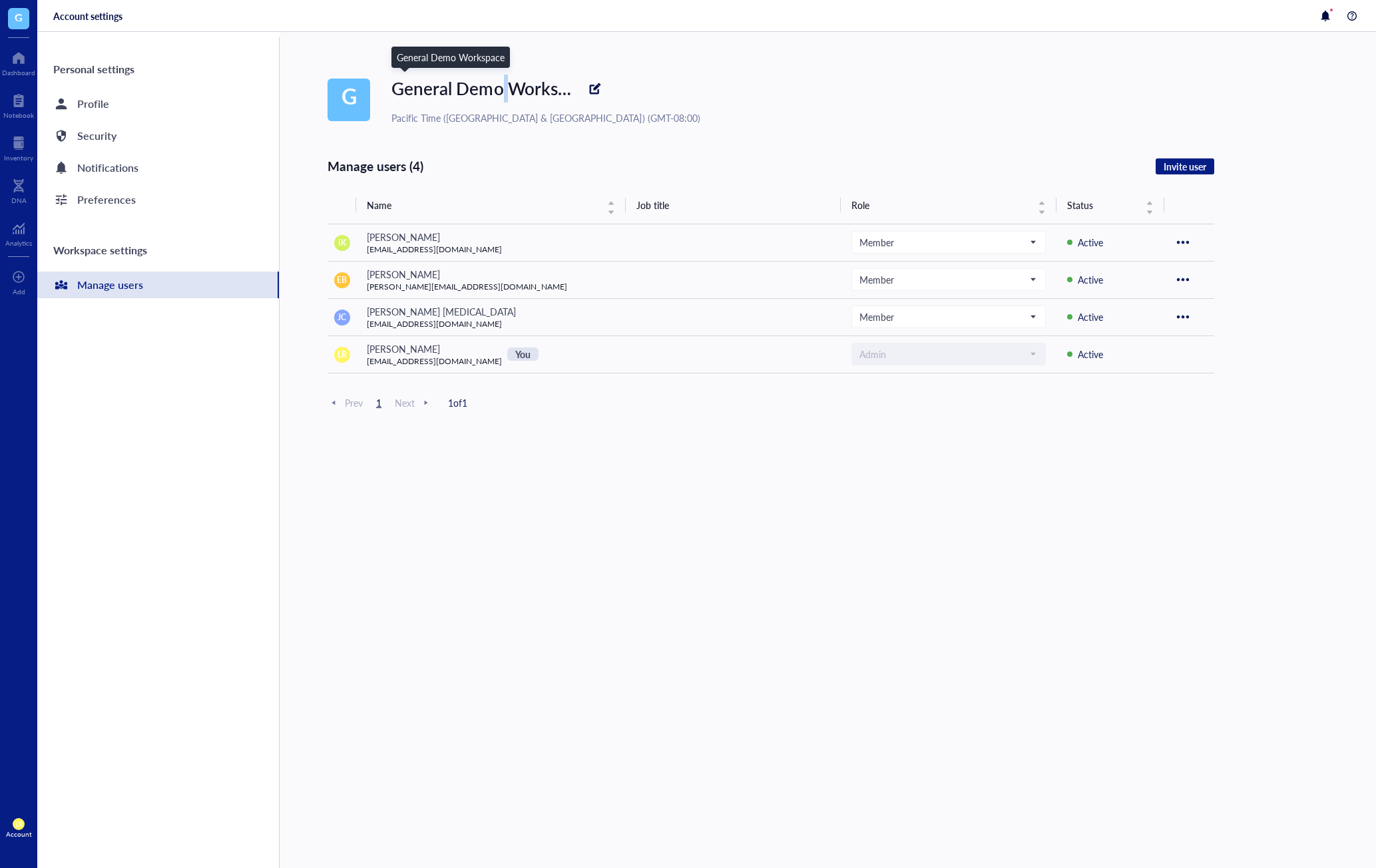
click at [502, 95] on span "General Demo Workspace" at bounding box center [493, 88] width 202 height 25
drag, startPoint x: 502, startPoint y: 95, endPoint x: 528, endPoint y: 97, distance: 26.1
click at [528, 97] on div "General Demo Workspace" at bounding box center [546, 88] width 309 height 28
click at [525, 95] on span "General Demo Workspace" at bounding box center [493, 88] width 202 height 25
drag, startPoint x: 529, startPoint y: 95, endPoint x: 483, endPoint y: 94, distance: 46.0
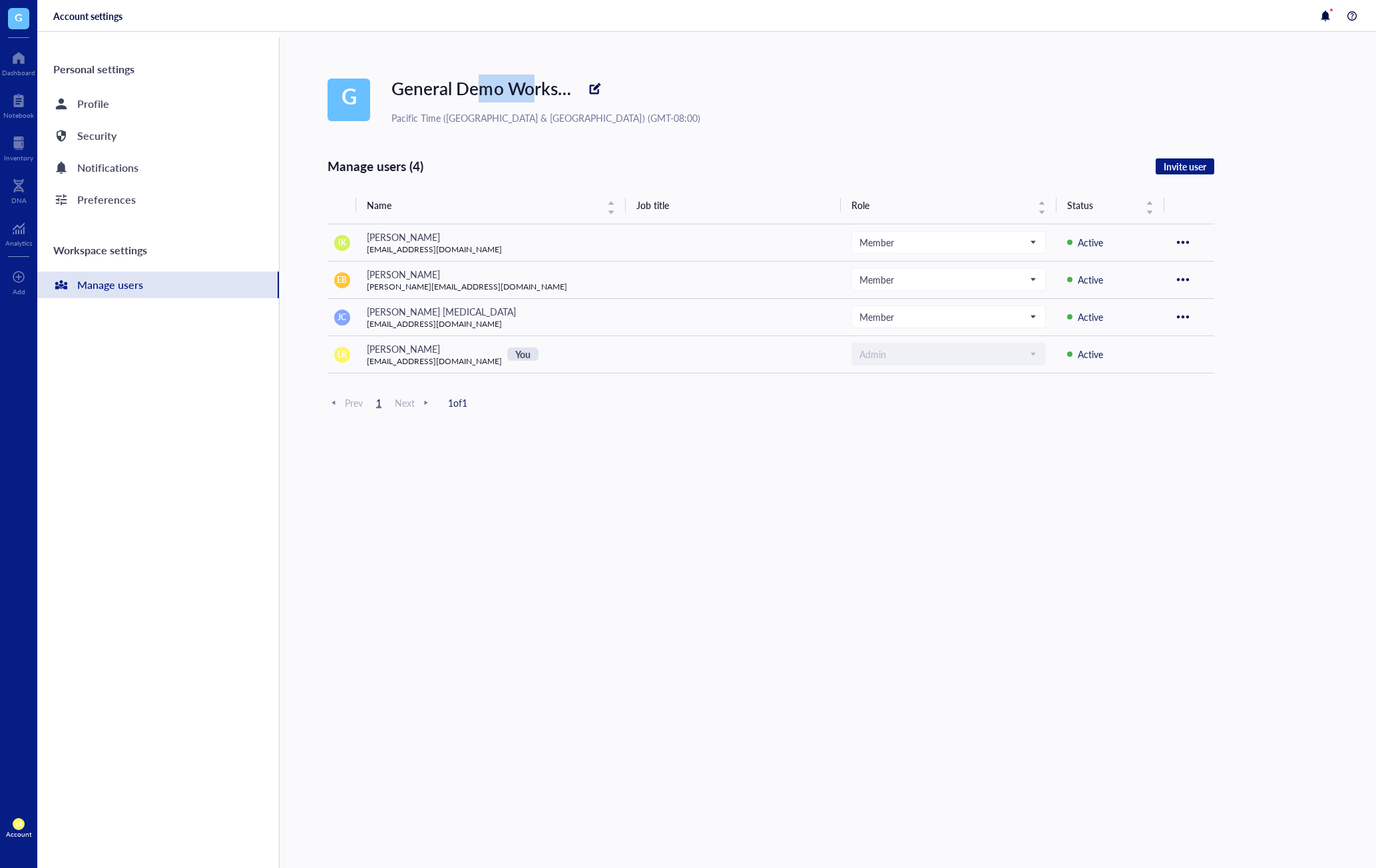
click at [483, 94] on div "General Demo Workspace" at bounding box center [546, 88] width 309 height 28
click at [483, 94] on span "General Demo Workspace" at bounding box center [493, 88] width 202 height 25
click at [563, 85] on div "General Demo Workspace" at bounding box center [546, 88] width 309 height 28
click at [585, 85] on div at bounding box center [595, 88] width 21 height 21
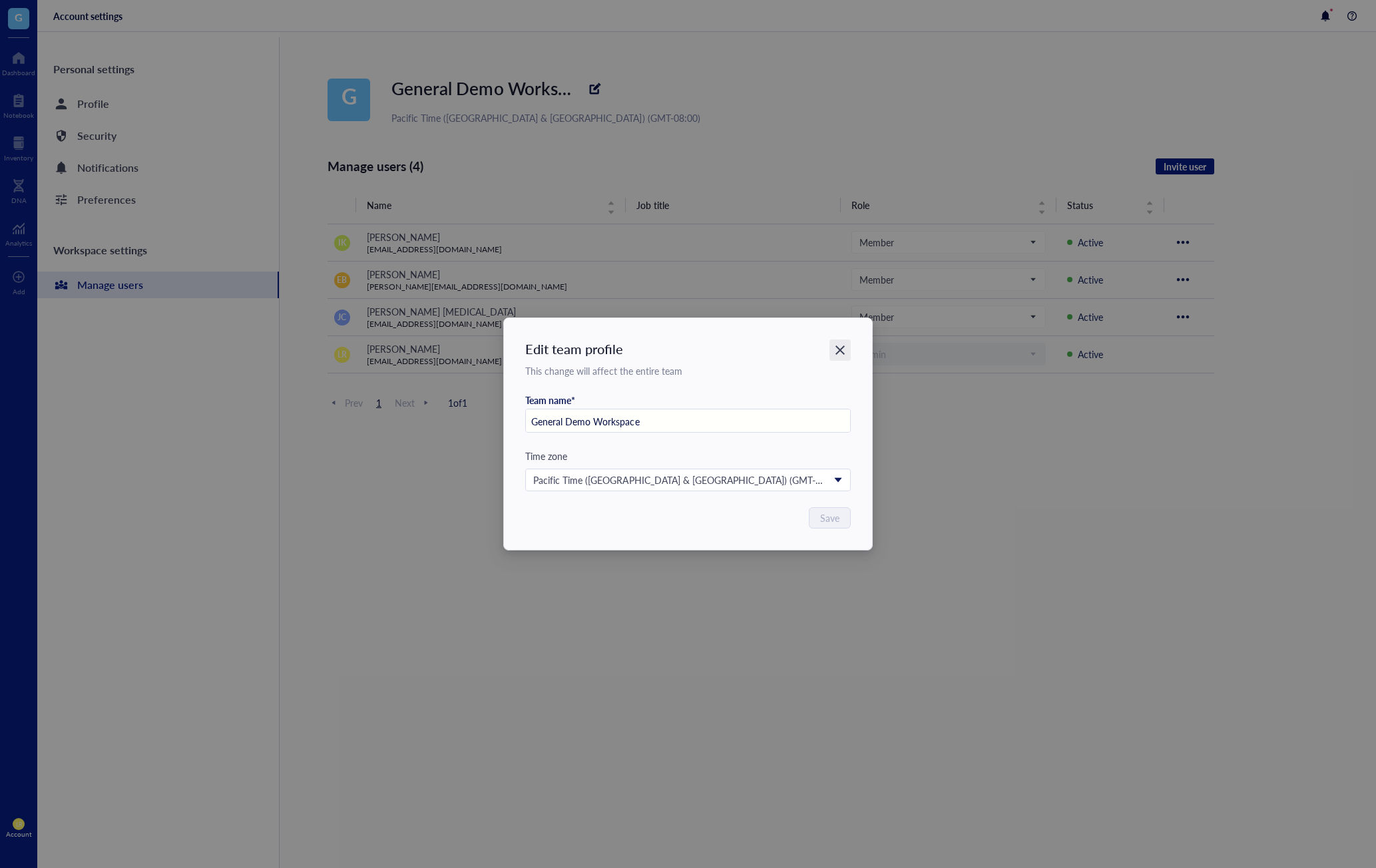
click at [840, 347] on icon "Close" at bounding box center [840, 351] width 13 height 13
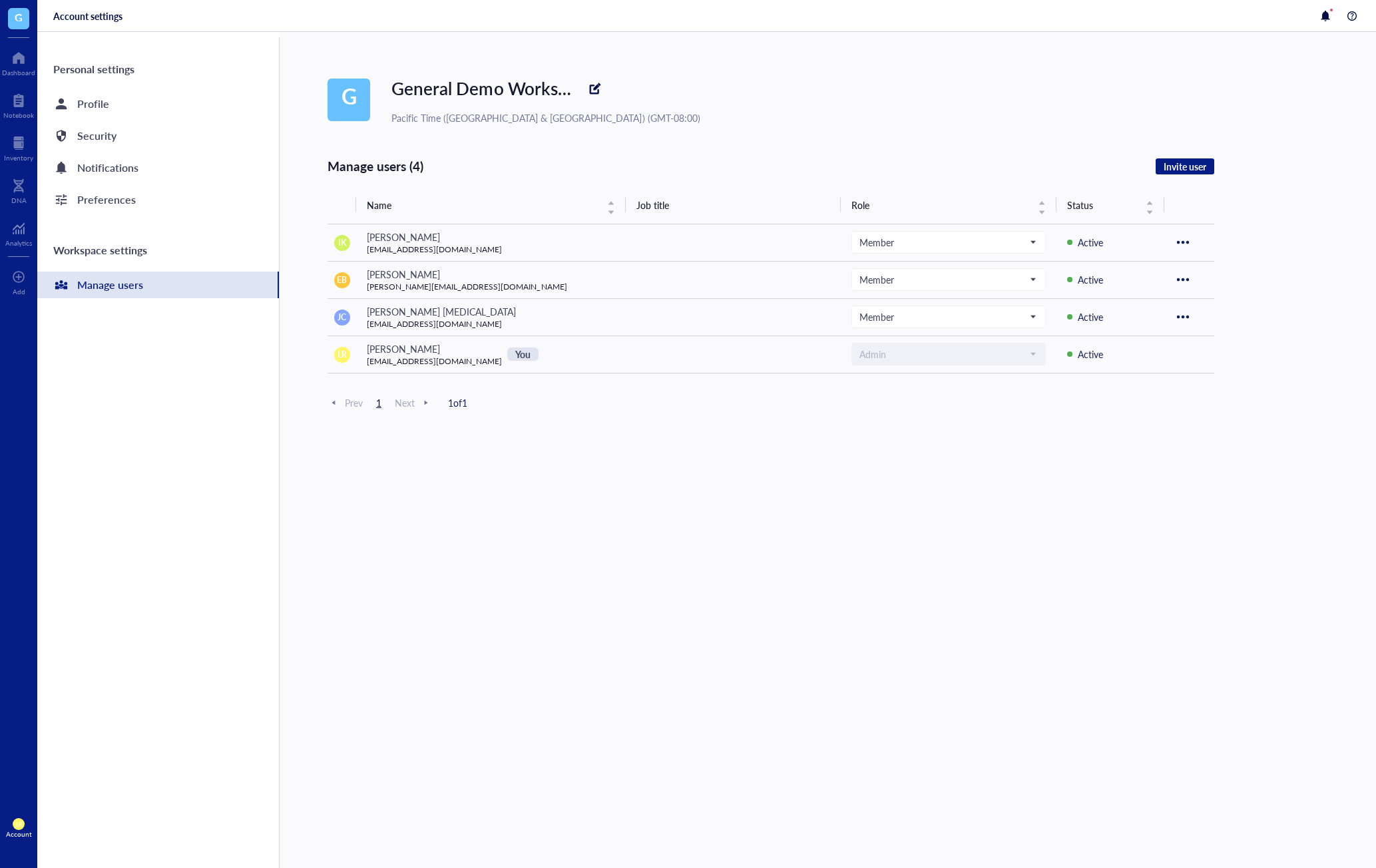
click at [858, 594] on div "Manage users (4) Invite user Name Job title Role Status IK [PERSON_NAME] [EMAIL…" at bounding box center [771, 575] width 887 height 836
click at [147, 294] on div "Manage users" at bounding box center [158, 285] width 241 height 27
click at [608, 487] on div "Manage users (4) Invite user Name Job title Role Status IK [PERSON_NAME] [EMAIL…" at bounding box center [771, 575] width 887 height 836
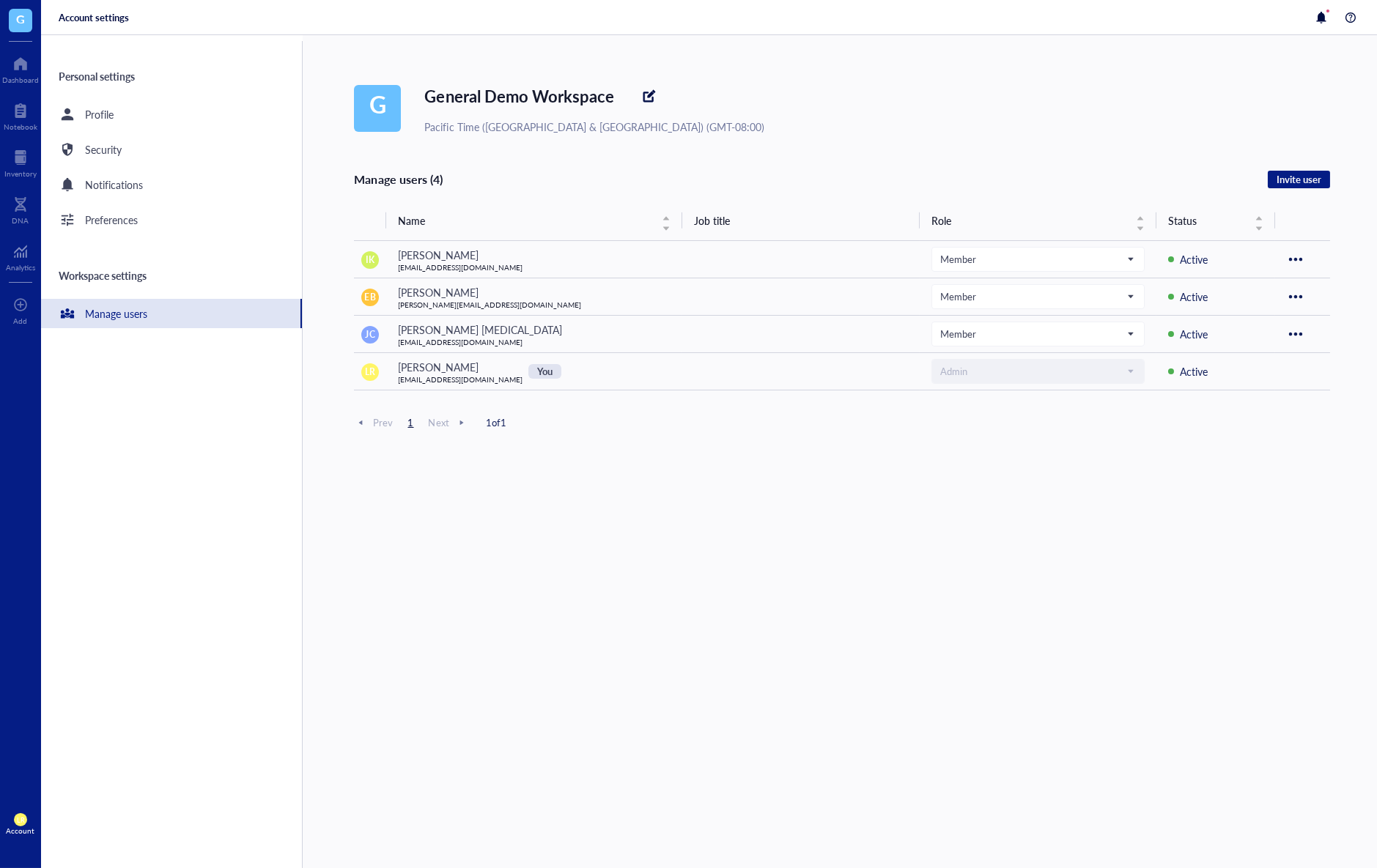
click at [865, 476] on div "Manage users (4) Invite user Name Job title Role Status IK [PERSON_NAME] [EMAIL…" at bounding box center [842, 586] width 976 height 833
click at [944, 581] on div "Manage users (4) Invite user Name Job title Role Status IK [PERSON_NAME] [EMAIL…" at bounding box center [842, 586] width 976 height 833
click at [1110, 645] on div "Manage users (4) Invite user Name Job title Role Status IK Isao Kanazawa jckim7…" at bounding box center [842, 586] width 976 height 833
click at [594, 594] on div "Manage users (4) Invite user Name Job title Role Status IK Isao Kanazawa jckim7…" at bounding box center [842, 586] width 976 height 833
click at [1287, 185] on span "Invite user" at bounding box center [1299, 179] width 45 height 13
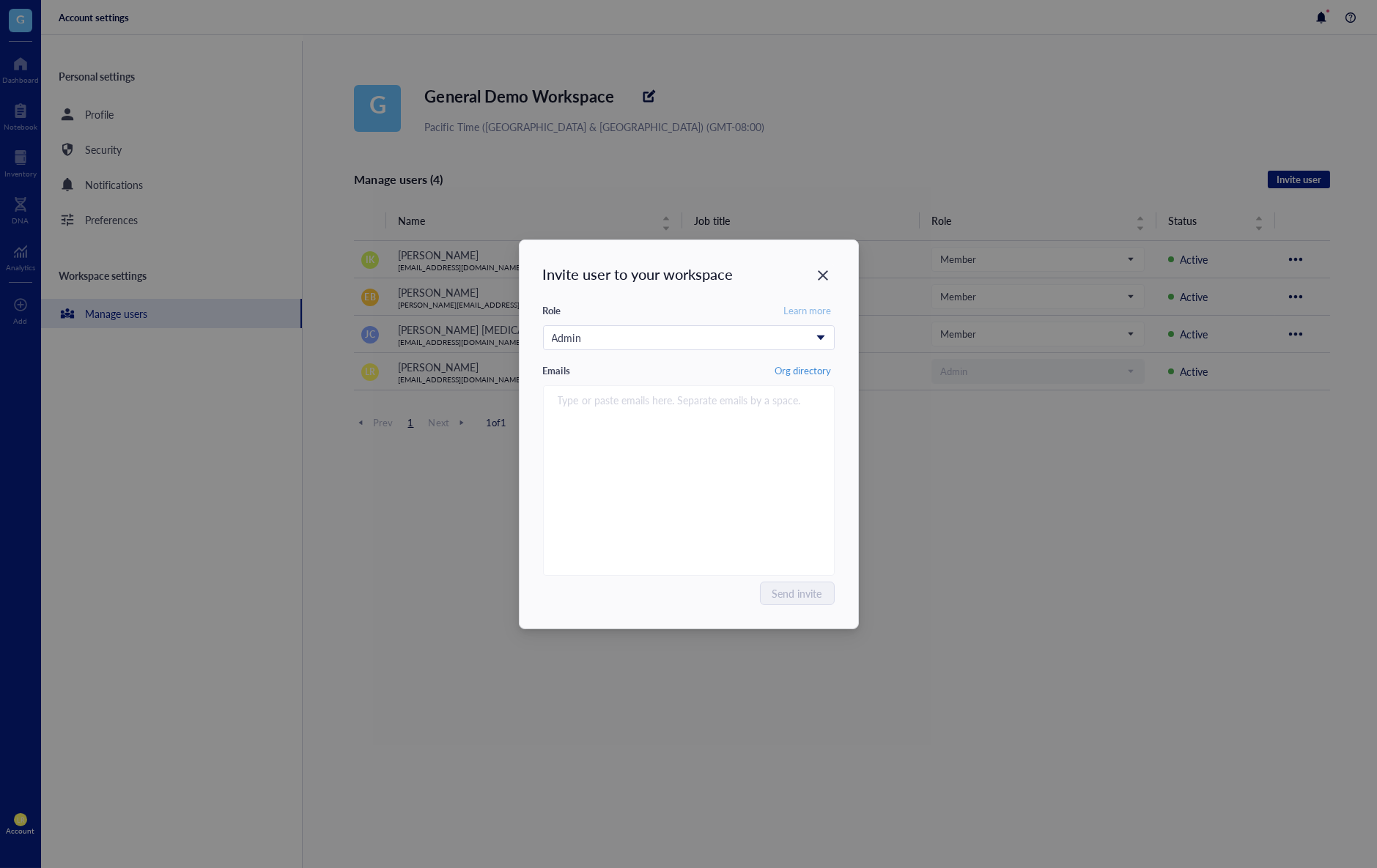
click at [812, 308] on span "Learn more" at bounding box center [807, 310] width 48 height 13
click at [702, 334] on div "Admin" at bounding box center [681, 337] width 258 height 16
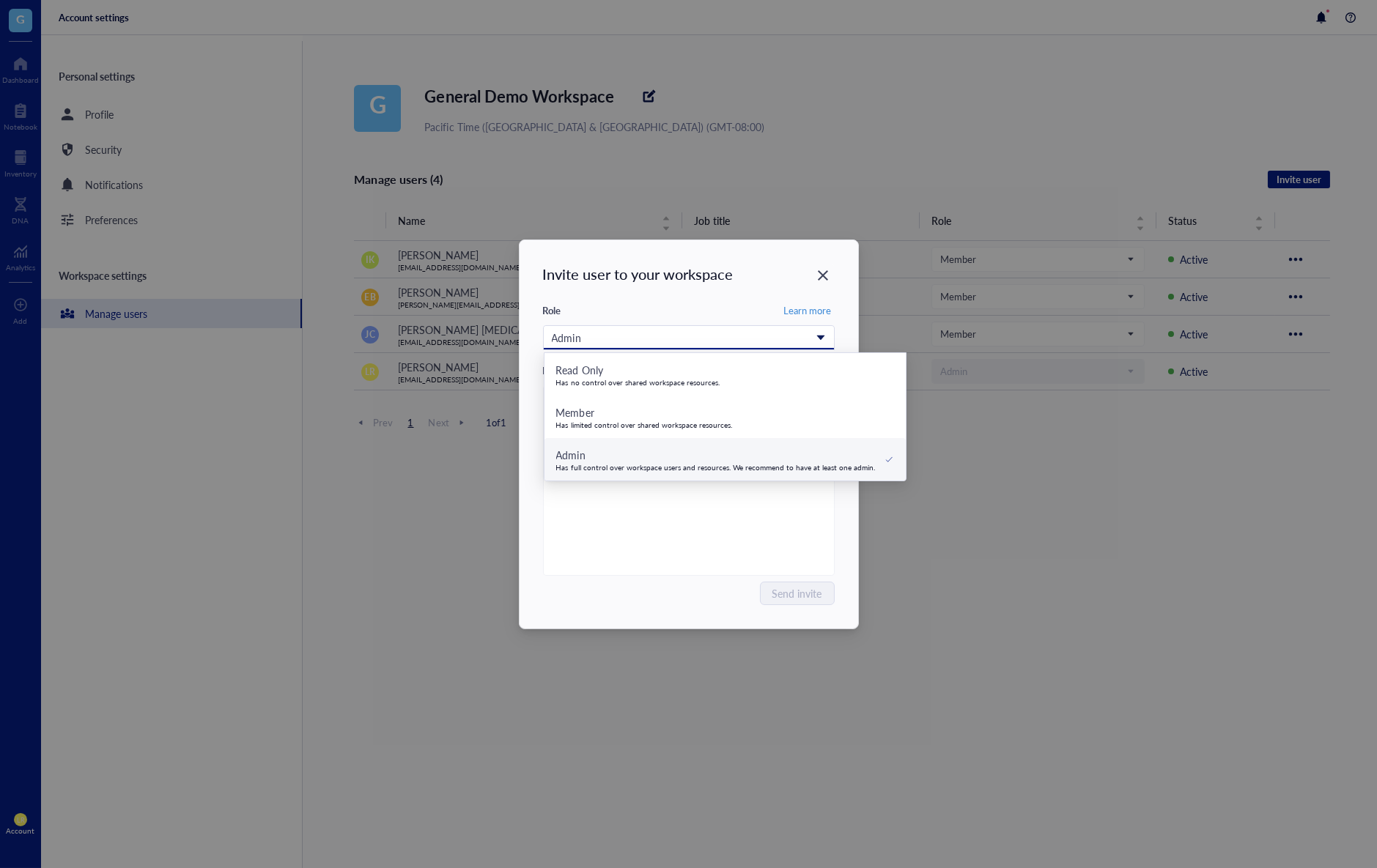
click at [710, 309] on div "Role Learn more" at bounding box center [689, 310] width 292 height 18
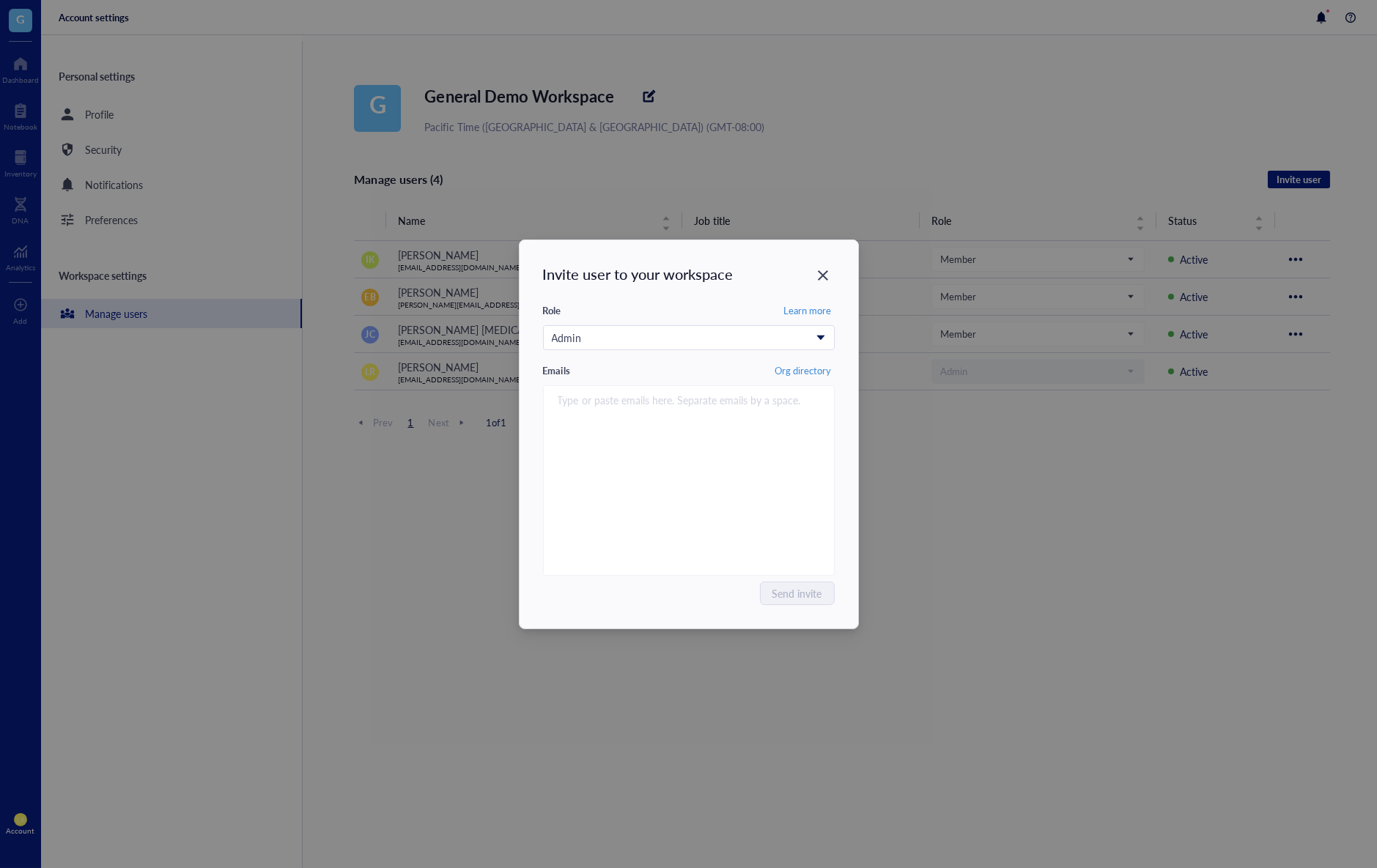
click at [695, 351] on div "Admin Read Only Has no control over shared workspace resources. Member Has limi…" at bounding box center [689, 343] width 292 height 36
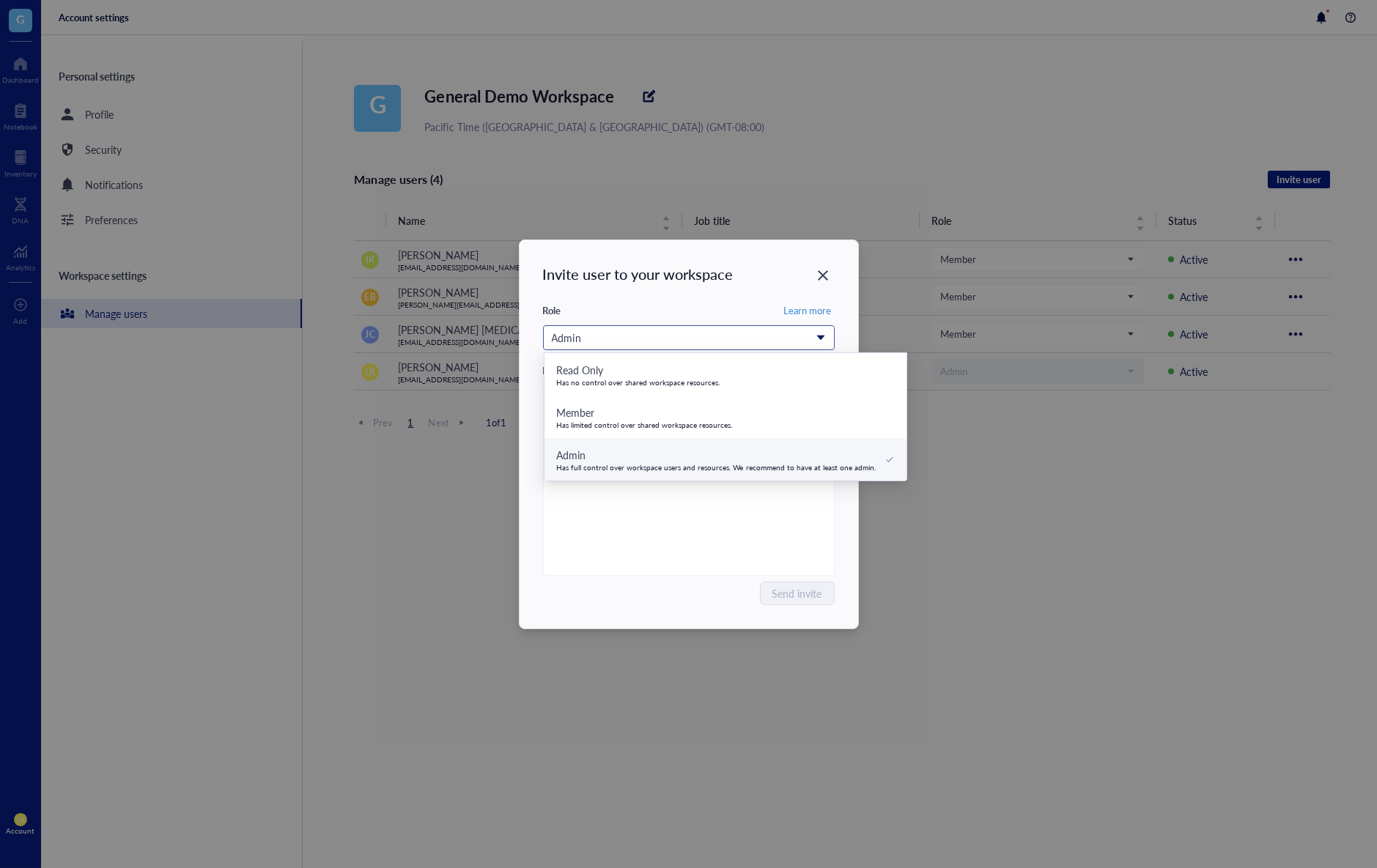
click at [704, 333] on div "Admin" at bounding box center [681, 337] width 258 height 16
click at [711, 310] on div "Role Learn more" at bounding box center [689, 310] width 292 height 18
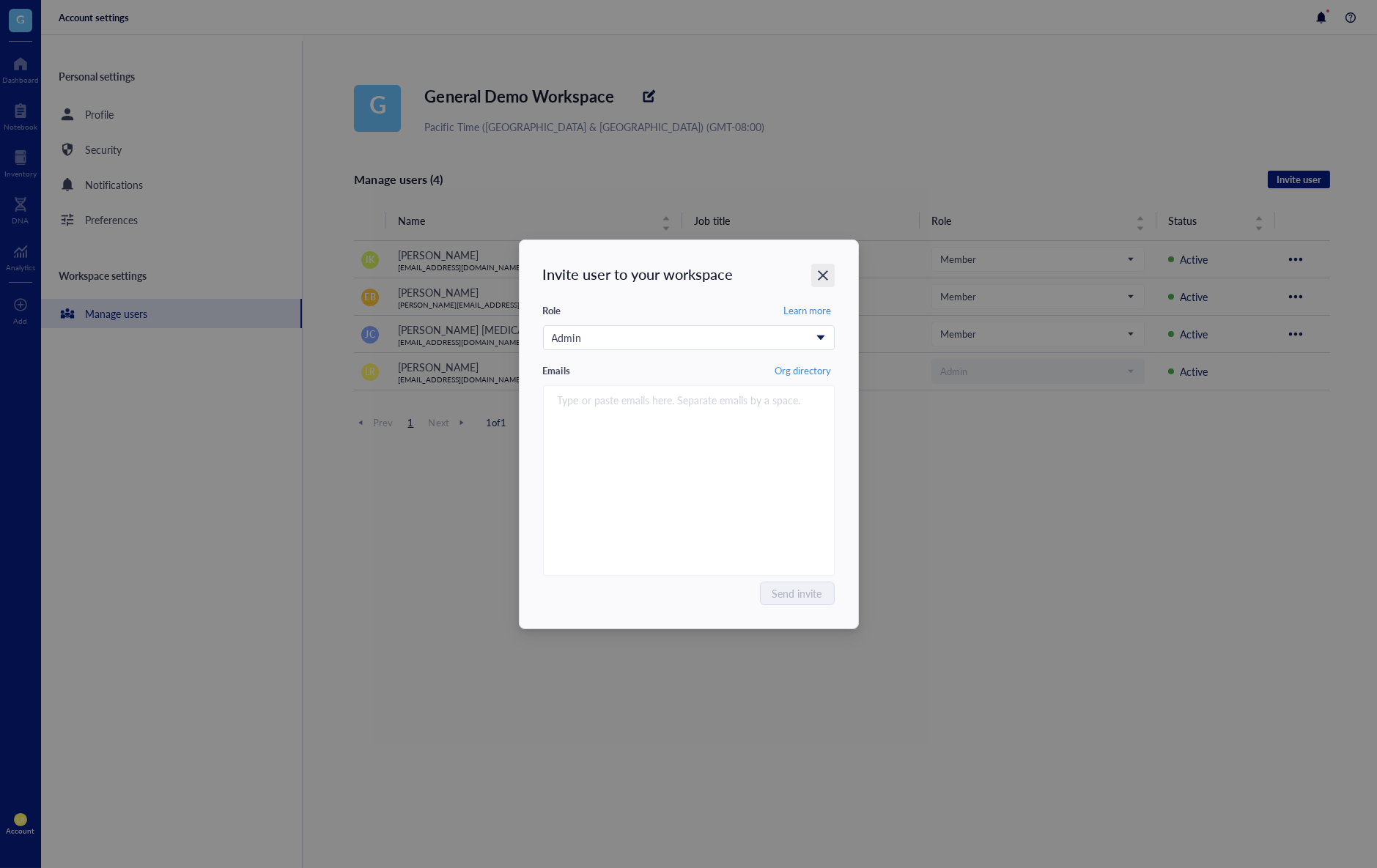
click at [824, 270] on icon "Close" at bounding box center [822, 275] width 14 height 14
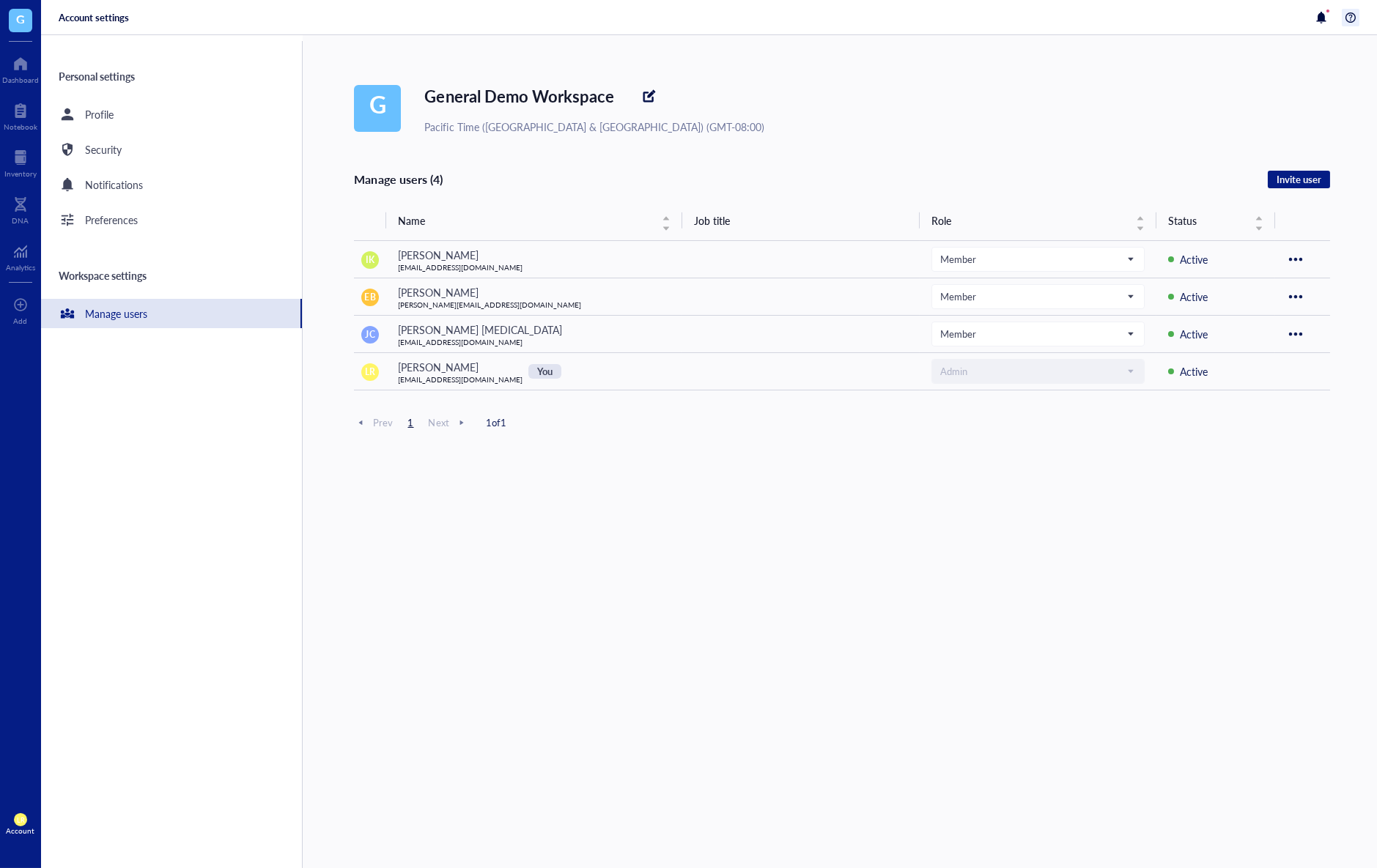
click at [1355, 19] on div at bounding box center [1350, 17] width 18 height 18
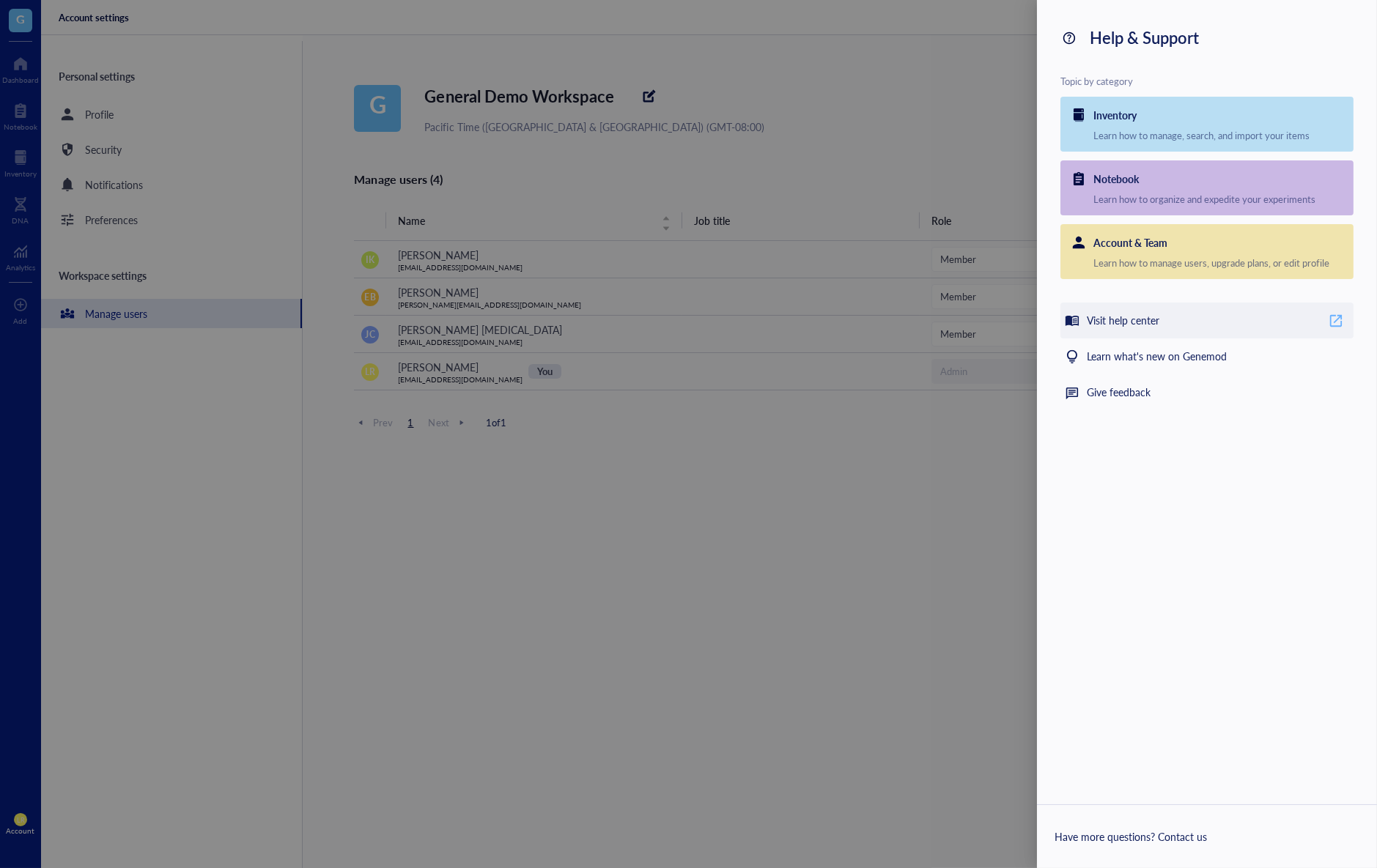
click at [1105, 315] on div "Visit help center" at bounding box center [1123, 320] width 73 height 18
click at [739, 646] on div at bounding box center [688, 434] width 1377 height 868
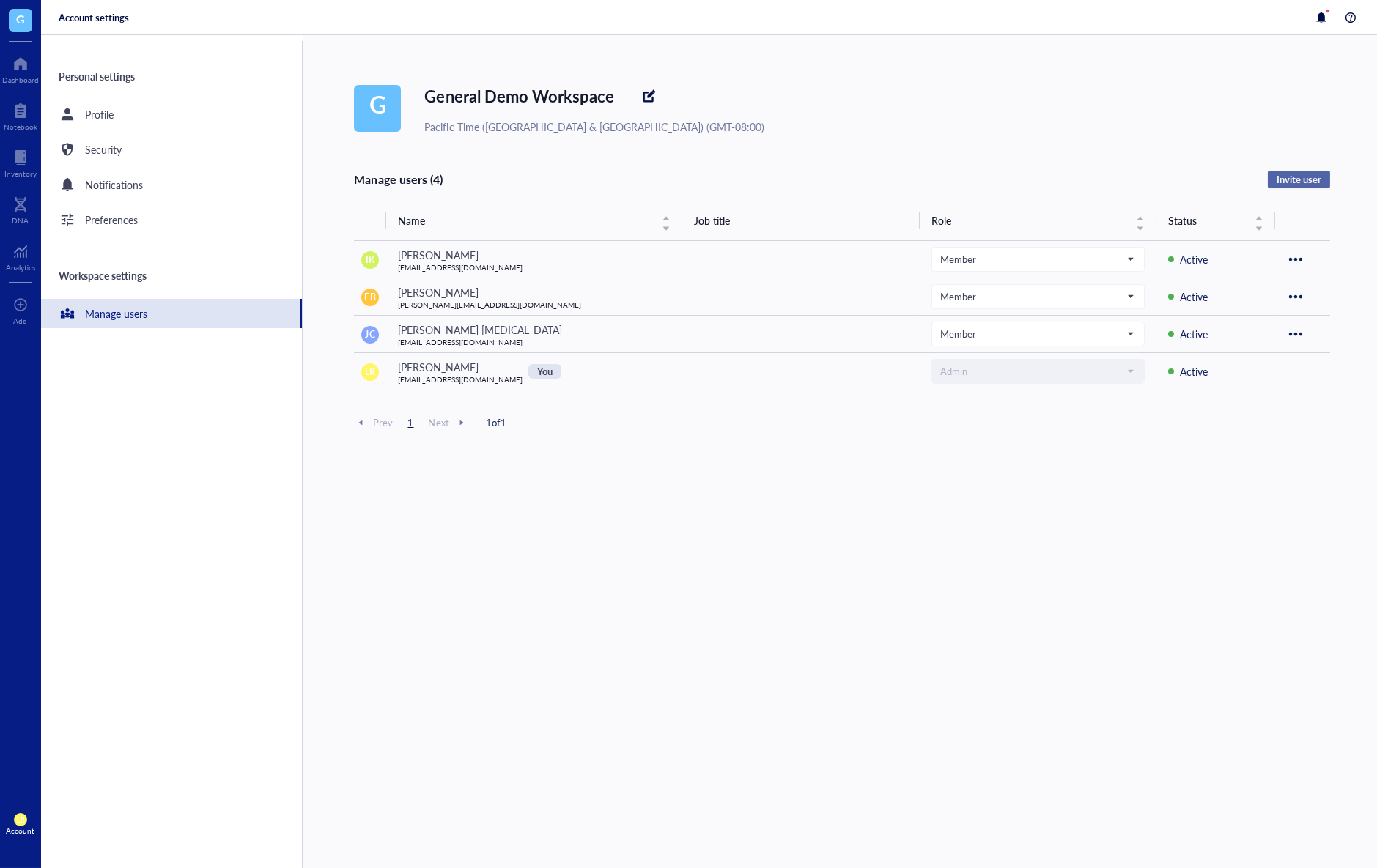
click at [1321, 184] on button "Invite user" at bounding box center [1299, 179] width 63 height 18
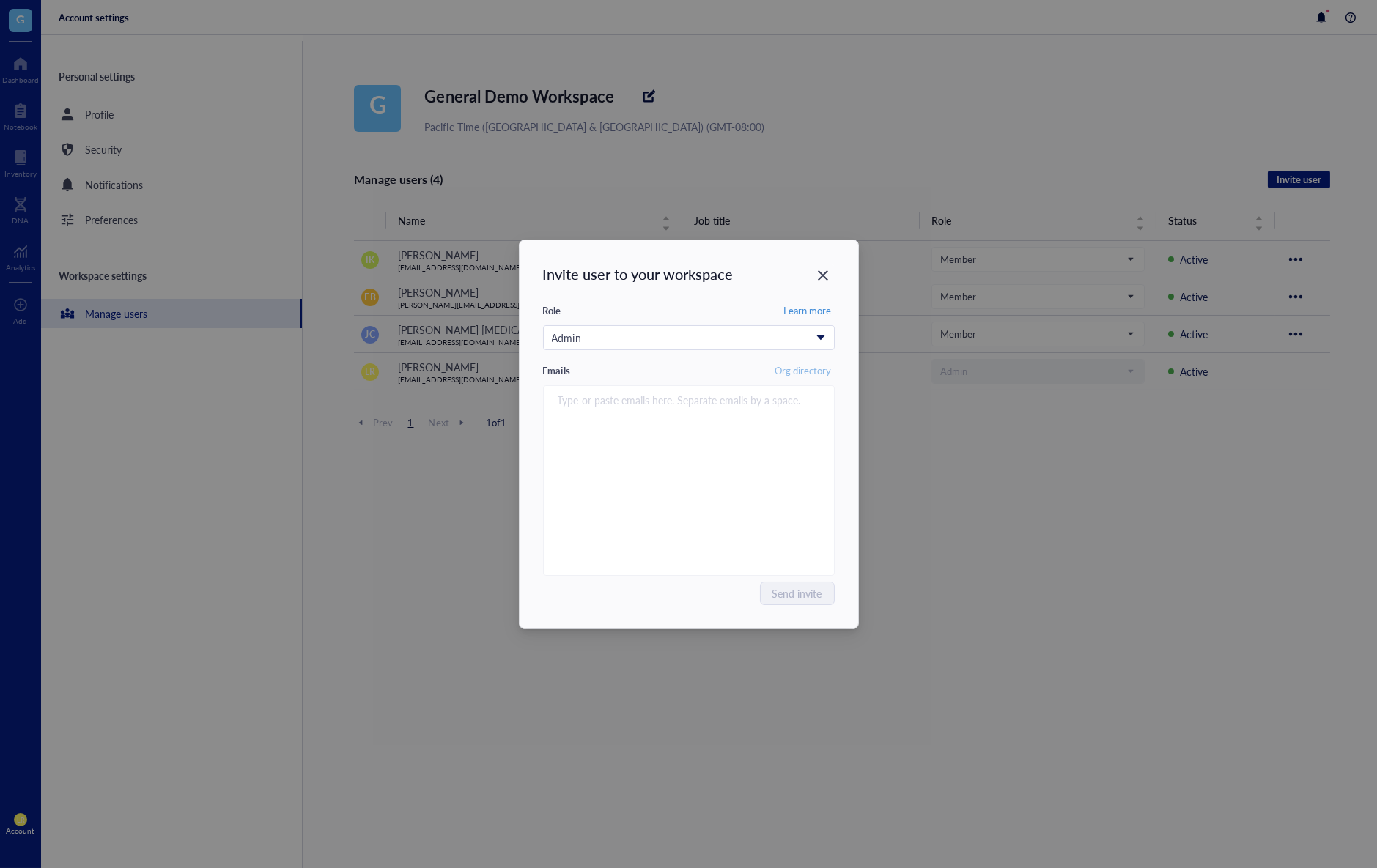
click at [799, 366] on span "Org directory" at bounding box center [802, 371] width 56 height 13
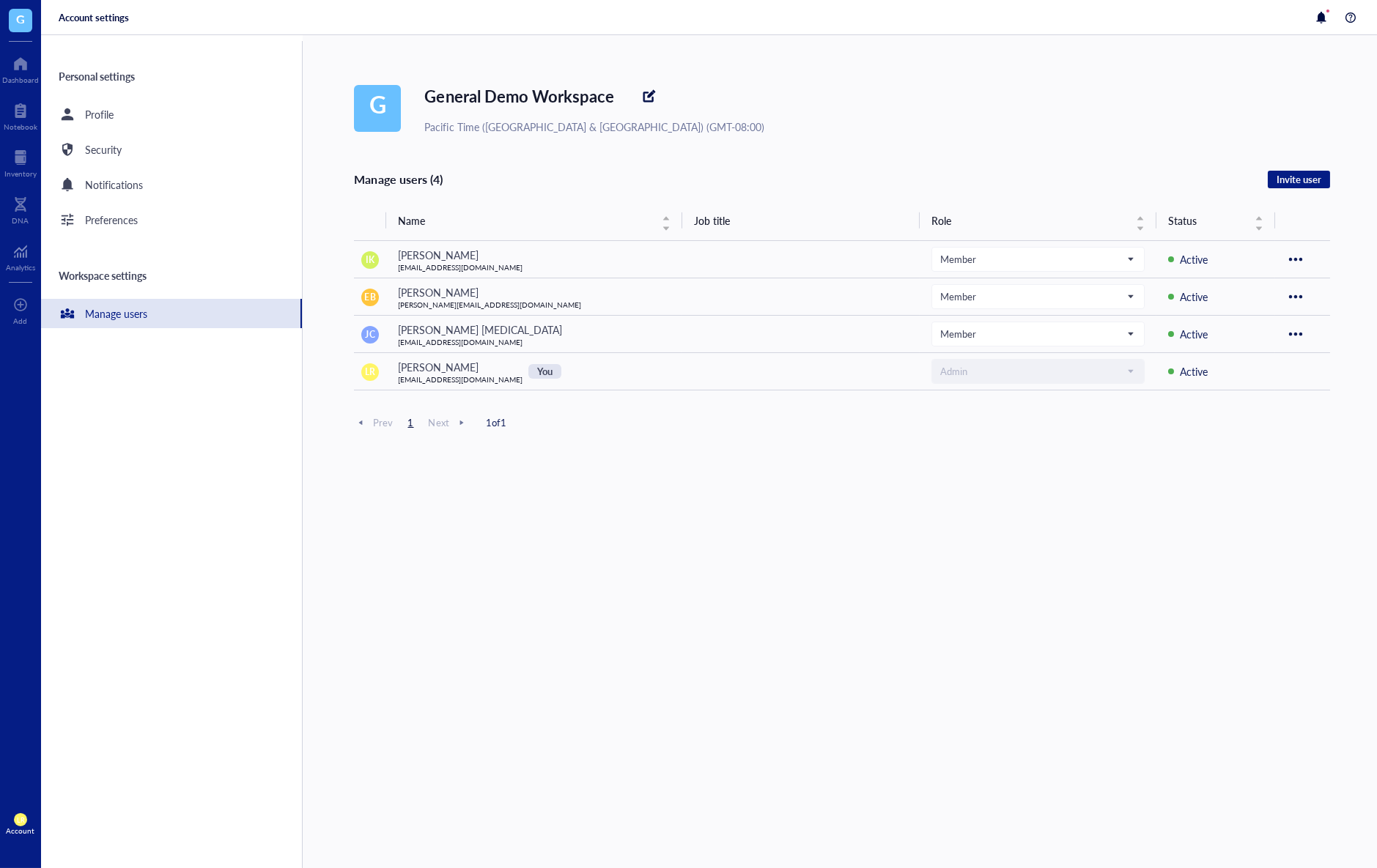
click at [1006, 636] on div "Manage users (4) Invite user Name Job title Role Status IK Isao Kanazawa jckim7…" at bounding box center [842, 586] width 976 height 833
click at [19, 806] on div "LR Account" at bounding box center [20, 824] width 41 height 41
click at [21, 816] on span "LR" at bounding box center [20, 820] width 7 height 8
click at [330, 751] on div "G General Demo Workspace Pacific Time (US & Canada) (GMT-08:00) Manage users (4…" at bounding box center [839, 452] width 1074 height 833
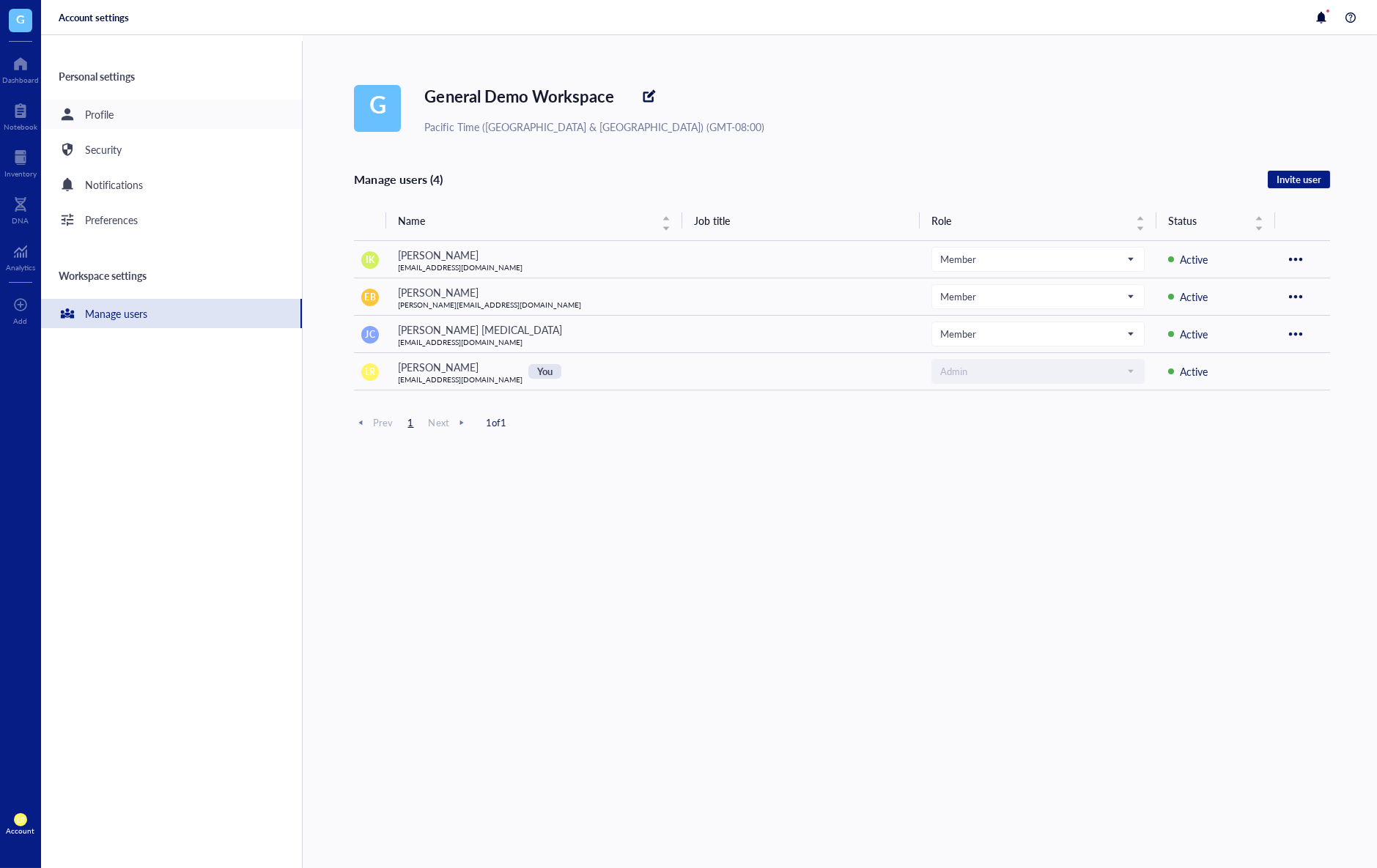
click at [197, 103] on div "Profile" at bounding box center [171, 114] width 261 height 29
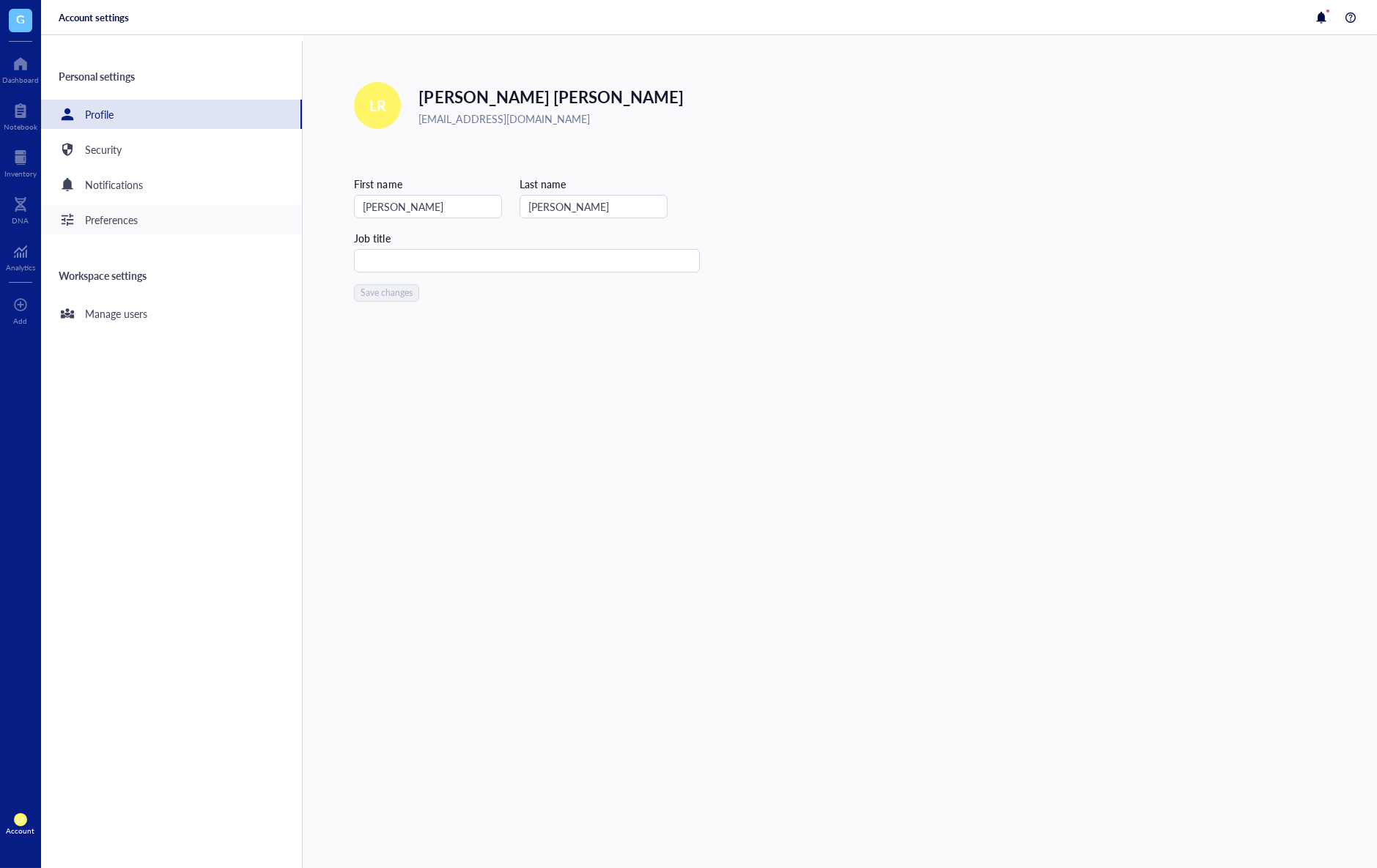
click at [215, 214] on div "Preferences" at bounding box center [171, 220] width 261 height 29
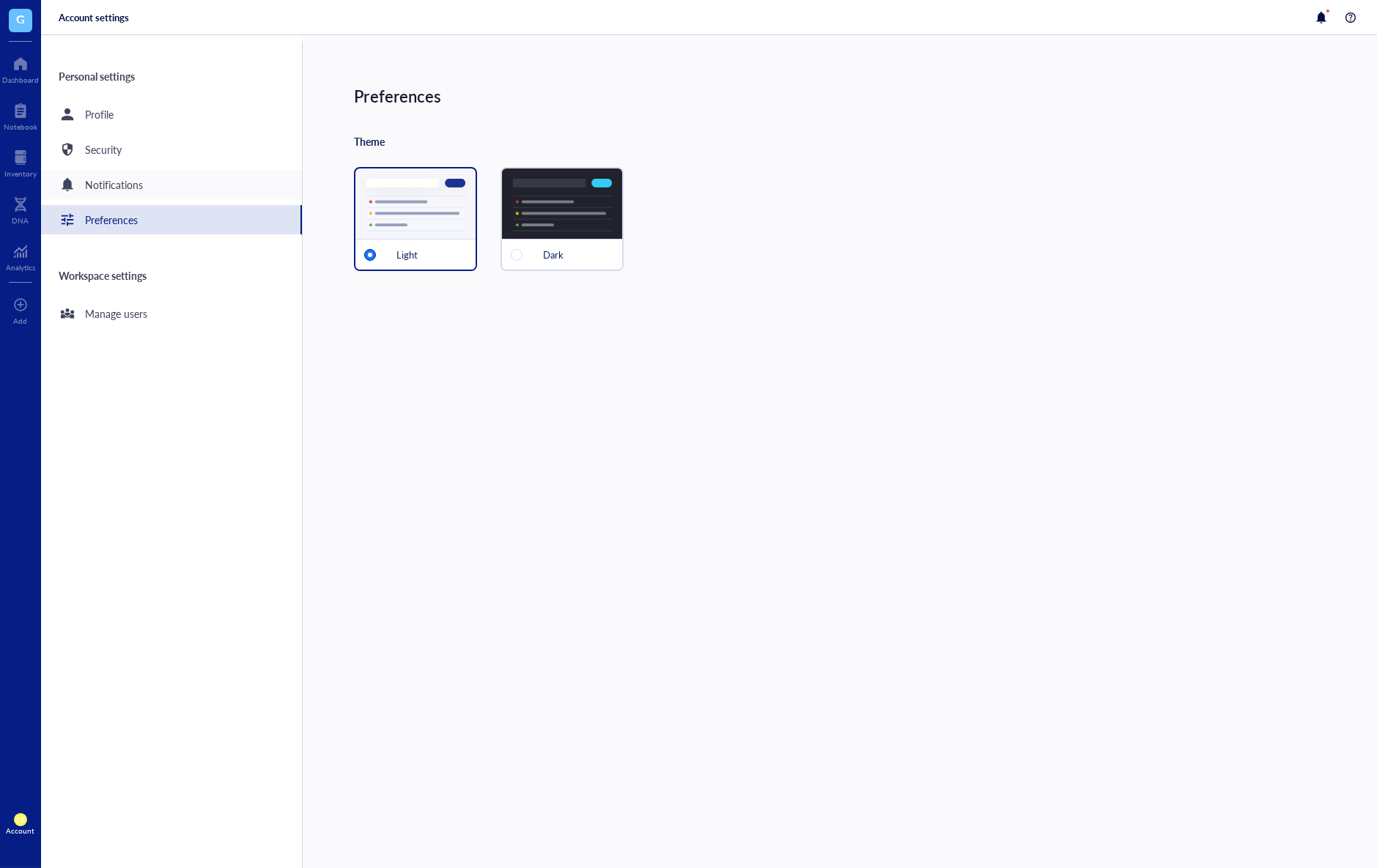
click at [220, 184] on div "Notifications" at bounding box center [171, 185] width 261 height 29
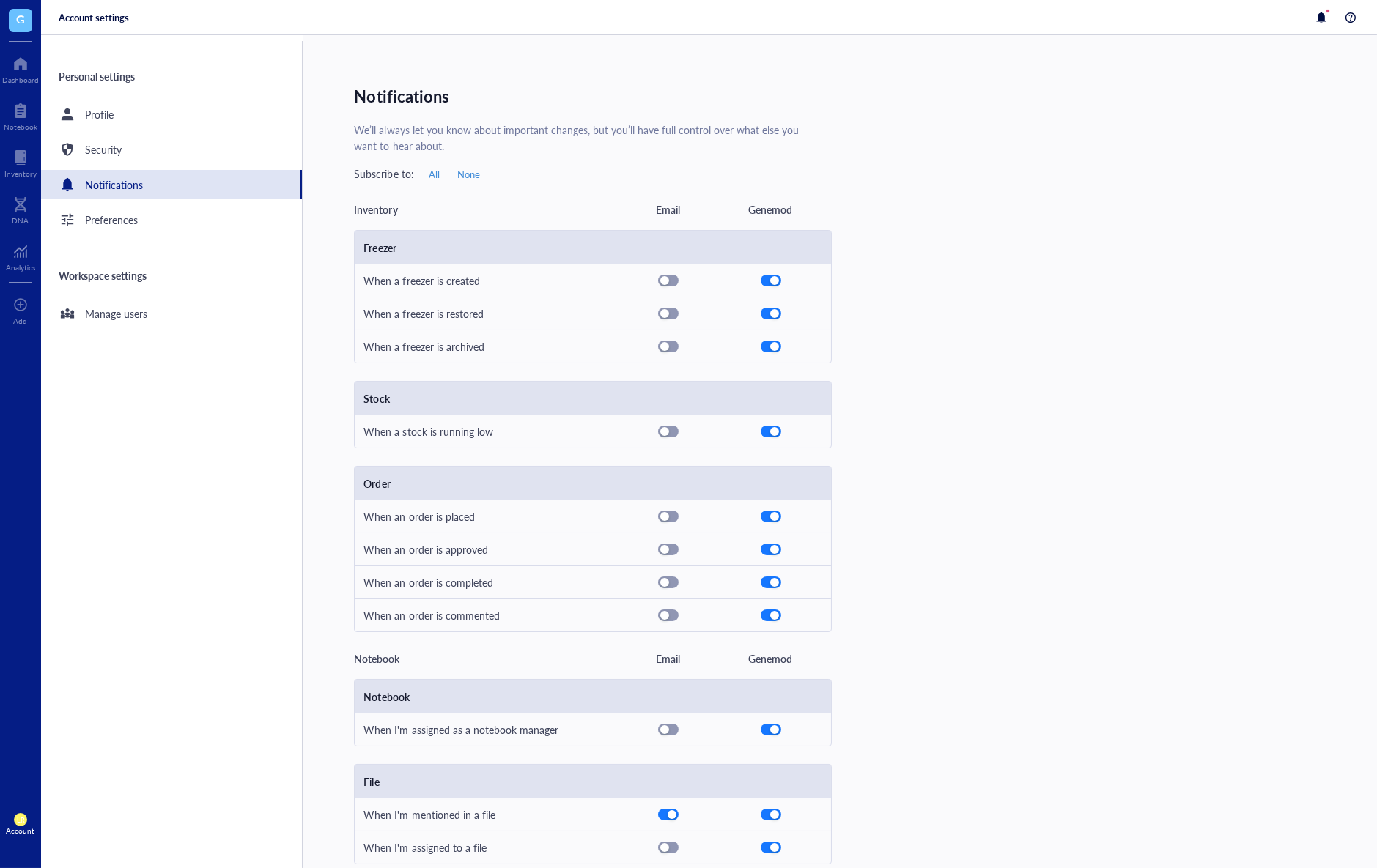
click at [221, 337] on div "Personal settings Profile Security Notifications Preferences Workspace settings…" at bounding box center [171, 454] width 262 height 827
click at [222, 314] on div "Manage users" at bounding box center [171, 314] width 261 height 29
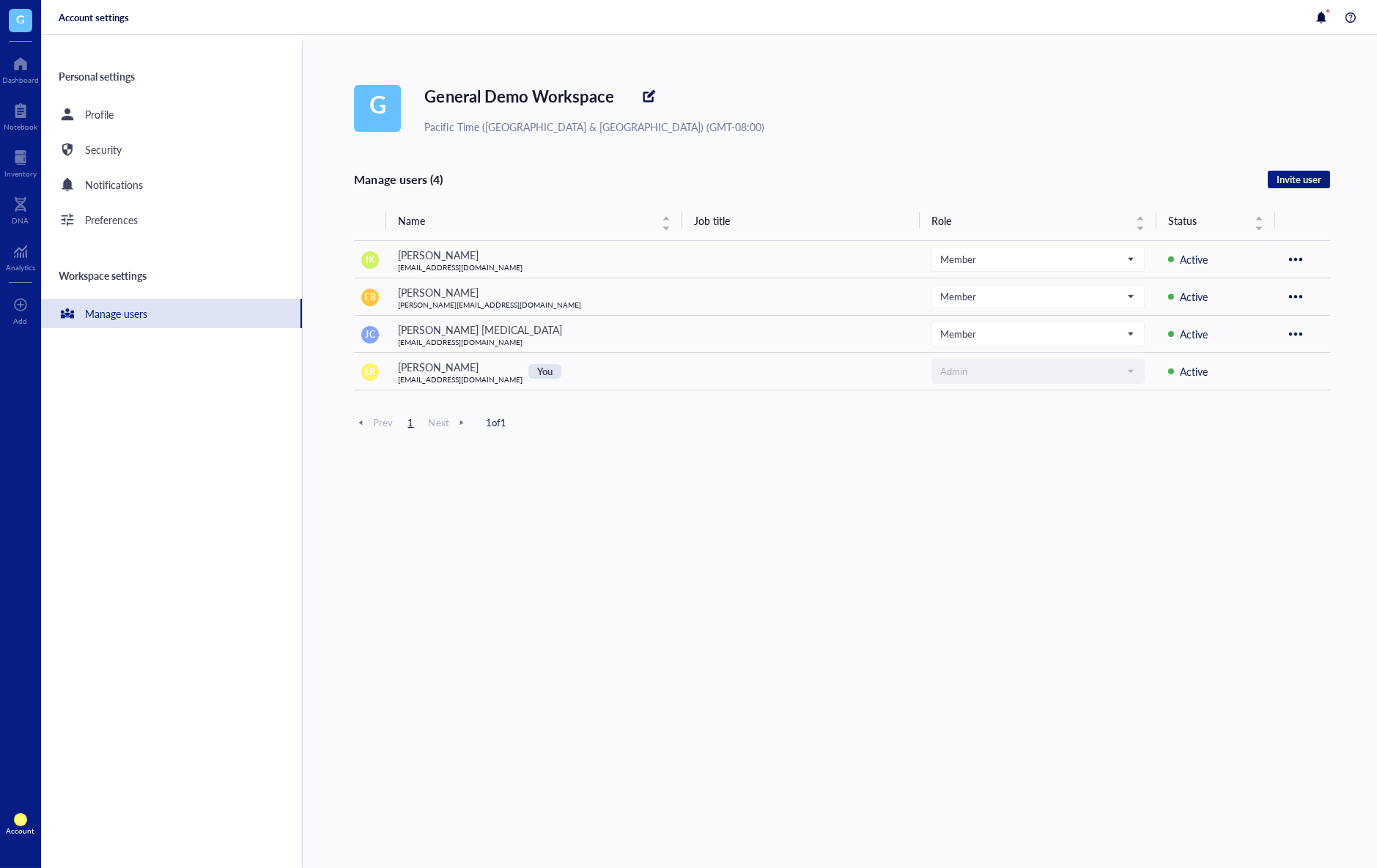
click at [158, 373] on div "Personal settings Profile Security Notifications Preferences Workspace settings…" at bounding box center [171, 454] width 262 height 827
click at [1066, 585] on div "Manage users (4) Invite user Name Job title Role Status IK Isao Kanazawa jckim7…" at bounding box center [842, 586] width 976 height 833
click at [1060, 607] on div "Manage users (4) Invite user Name Job title Role Status IK Isao Kanazawa jckim7…" at bounding box center [842, 586] width 976 height 833
click at [22, 303] on div at bounding box center [20, 305] width 15 height 23
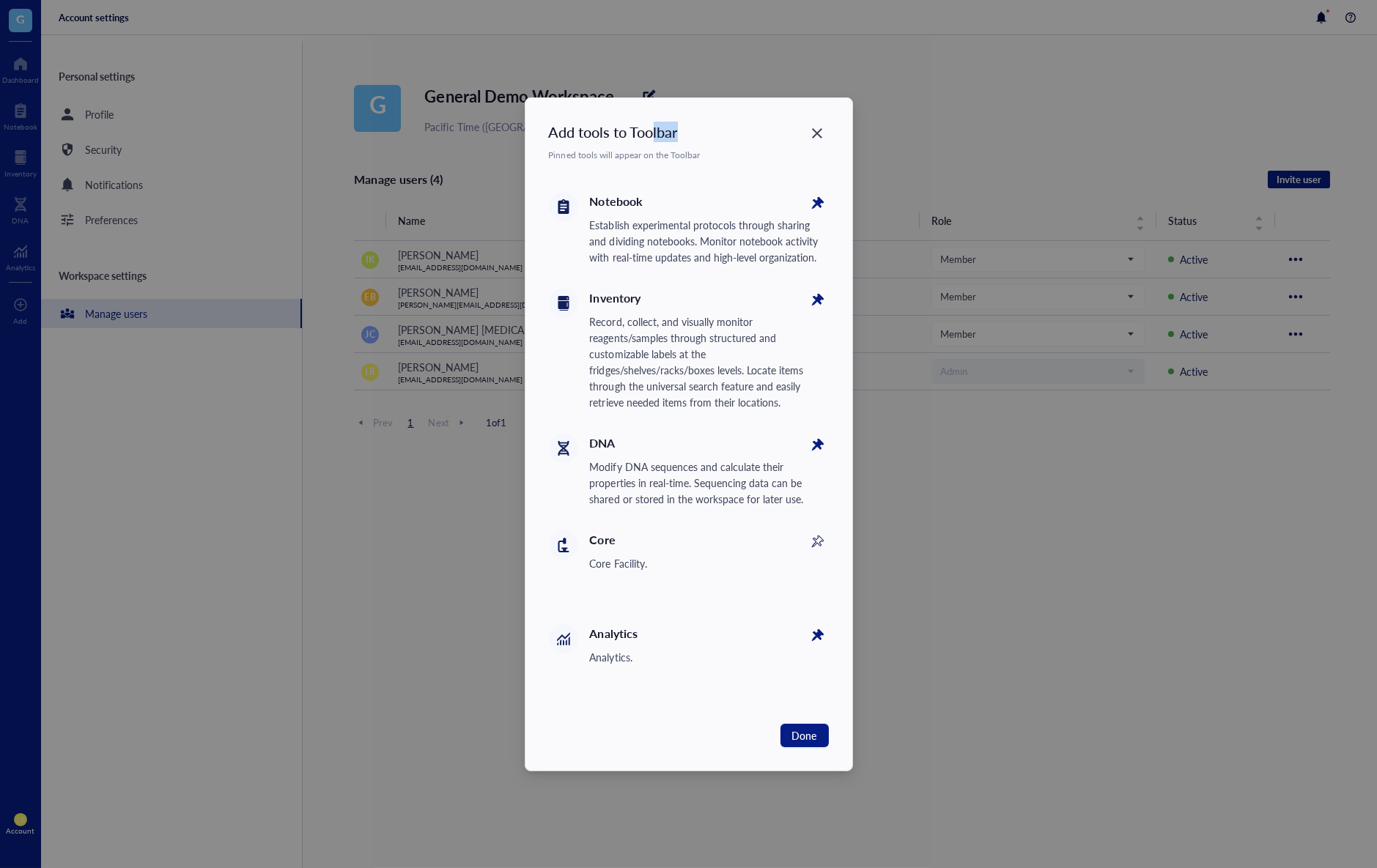
drag, startPoint x: 655, startPoint y: 135, endPoint x: 699, endPoint y: 134, distance: 44.0
click at [699, 134] on div "Add tools to Toolbar" at bounding box center [689, 132] width 280 height 21
drag, startPoint x: 699, startPoint y: 134, endPoint x: 548, endPoint y: 124, distance: 151.3
click at [552, 124] on div "Add tools to Toolbar" at bounding box center [689, 132] width 280 height 21
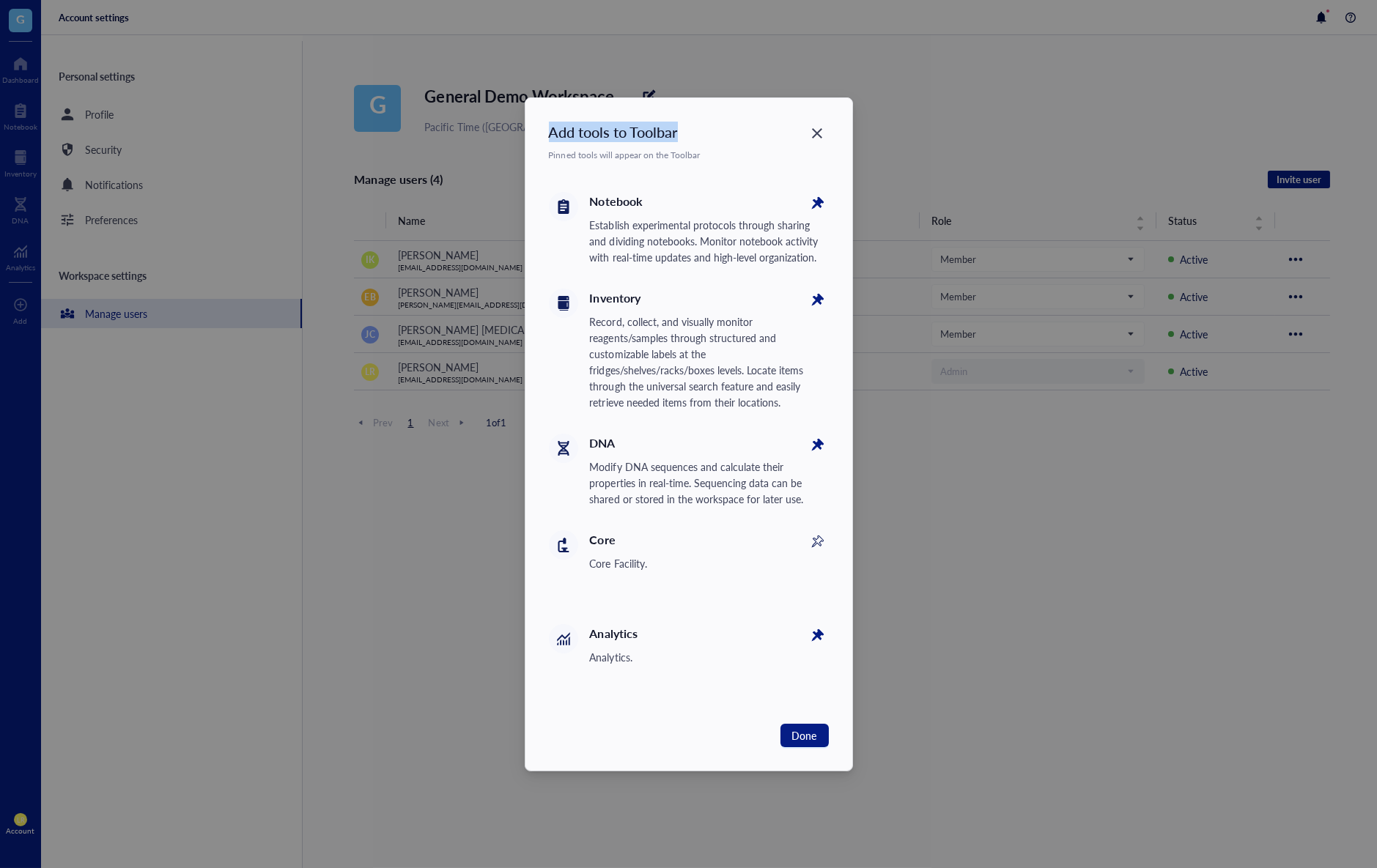
click at [549, 124] on div "Add tools to Toolbar" at bounding box center [689, 132] width 280 height 21
drag, startPoint x: 567, startPoint y: 124, endPoint x: 718, endPoint y: 153, distance: 153.8
click at [718, 153] on div "Add tools to Toolbar Pinned tools will appear on the Toolbar Notebook Establish…" at bounding box center [688, 434] width 327 height 673
click at [718, 153] on div "Pinned tools will appear on the Toolbar" at bounding box center [689, 155] width 280 height 15
click at [814, 538] on icon at bounding box center [816, 542] width 16 height 16
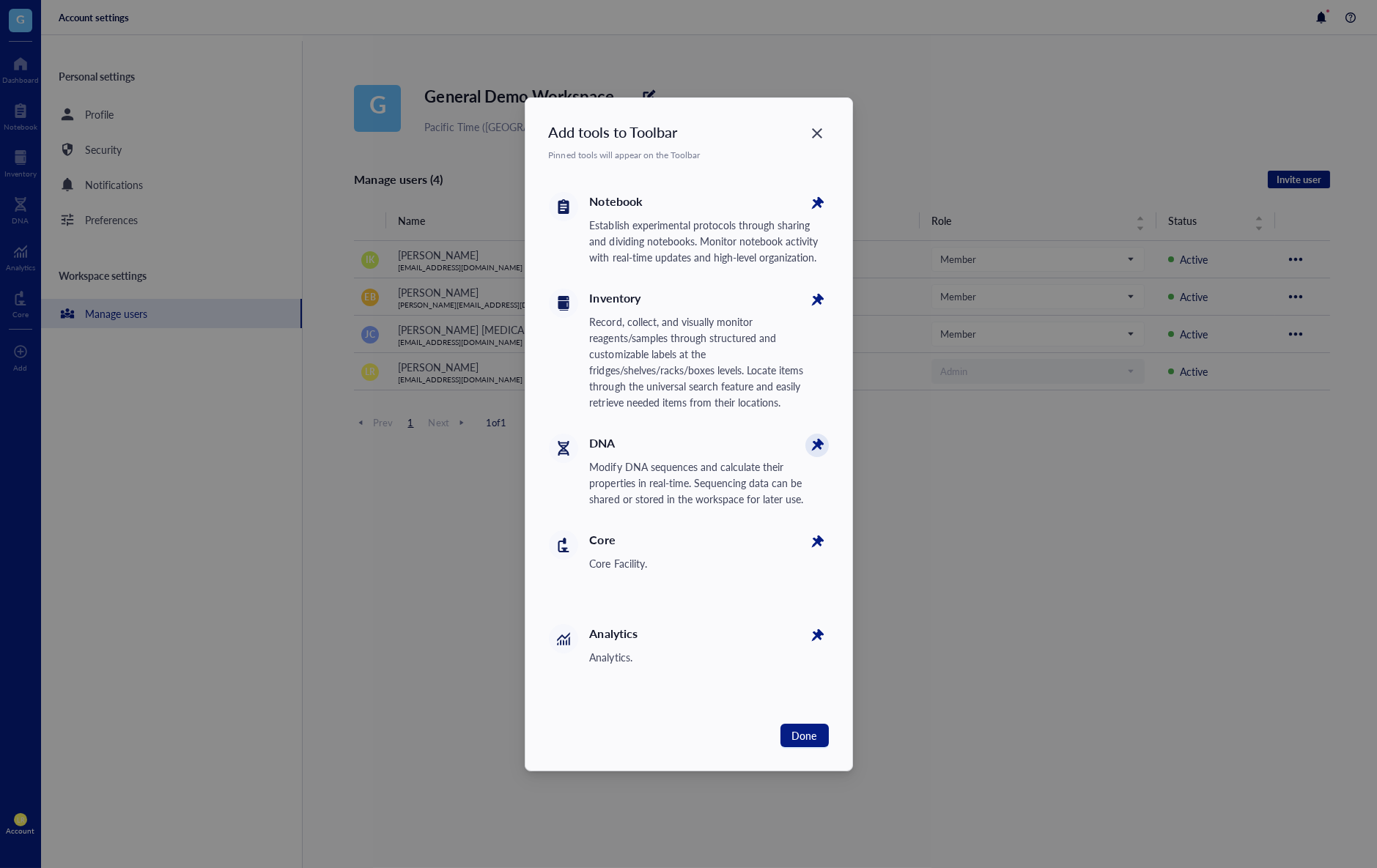
click at [819, 212] on icon at bounding box center [816, 203] width 16 height 16
click at [817, 447] on icon at bounding box center [816, 445] width 16 height 16
click at [816, 730] on span "Done" at bounding box center [805, 735] width 25 height 16
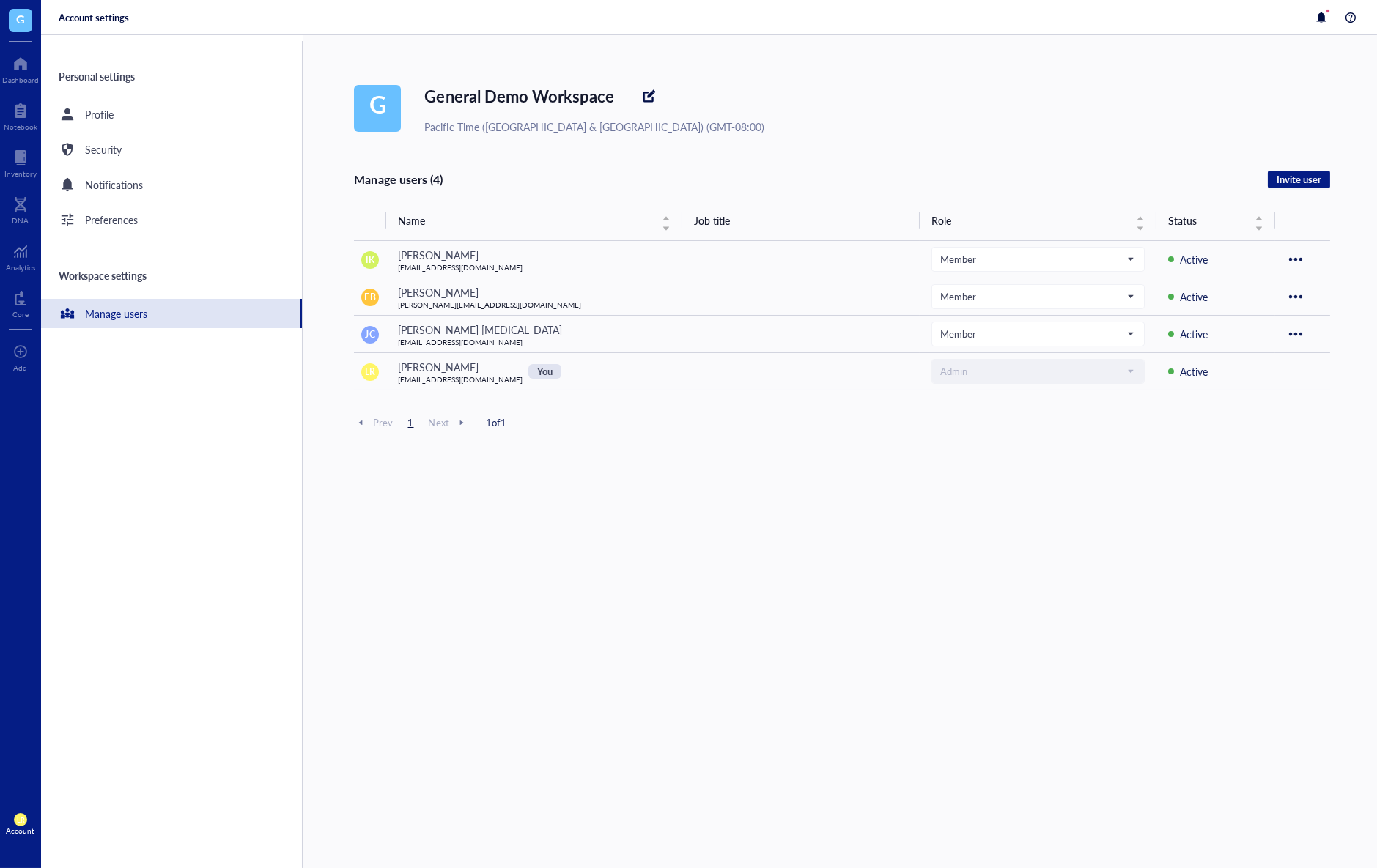
click at [737, 652] on div "Manage users (4) Invite user Name Job title Role Status IK Isao Kanazawa jckim7…" at bounding box center [842, 586] width 976 height 833
click at [34, 308] on div "Core" at bounding box center [20, 302] width 41 height 41
click at [25, 358] on div at bounding box center [20, 351] width 15 height 23
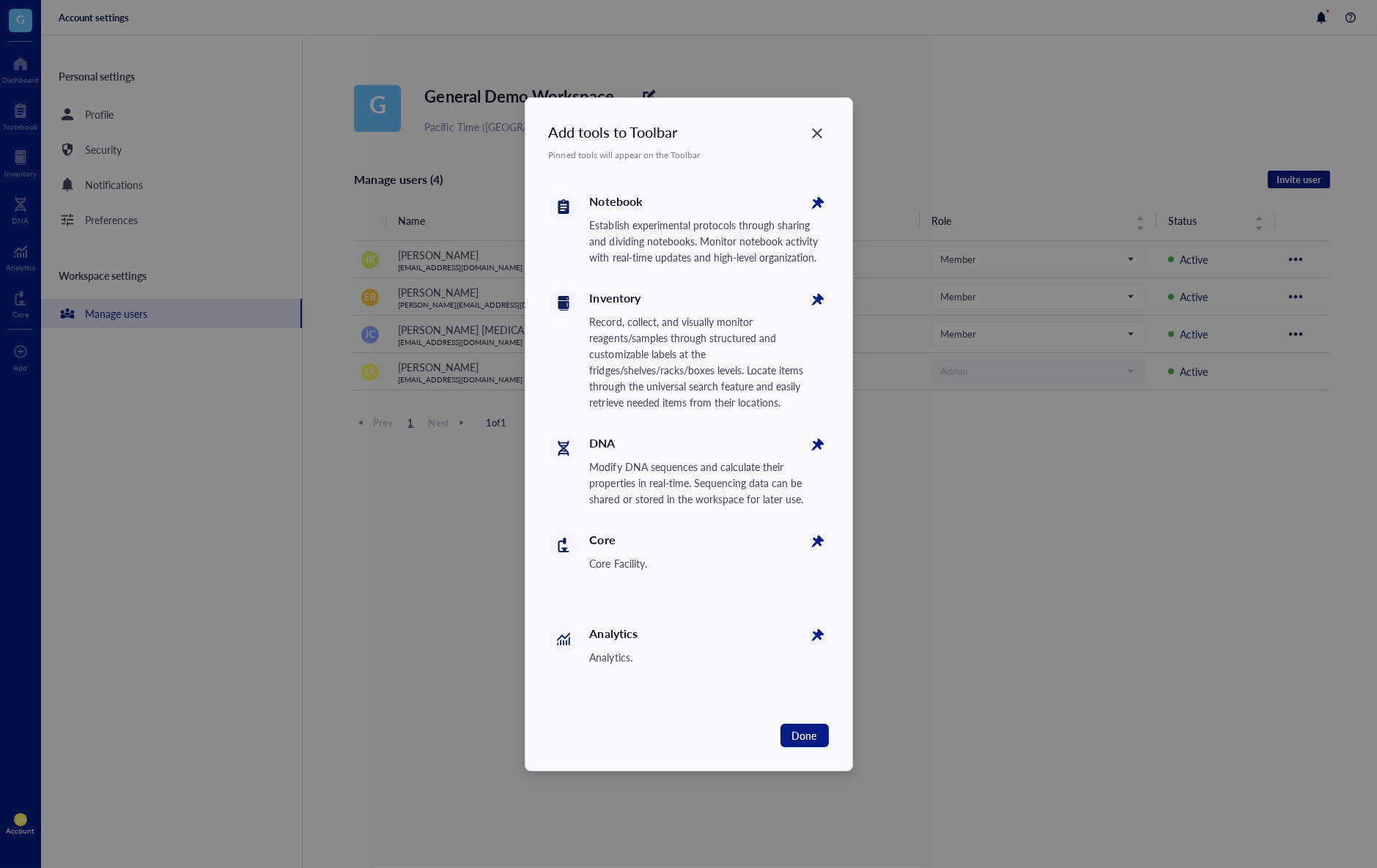
click at [609, 636] on div "Analytics" at bounding box center [709, 633] width 239 height 19
drag, startPoint x: 597, startPoint y: 535, endPoint x: 666, endPoint y: 587, distance: 86.4
click at [659, 582] on div "Core Core Facility." at bounding box center [689, 565] width 280 height 93
click at [666, 587] on div "Core Core Facility." at bounding box center [689, 565] width 280 height 93
click at [819, 150] on div "Pinned tools will appear on the Toolbar" at bounding box center [689, 155] width 280 height 15
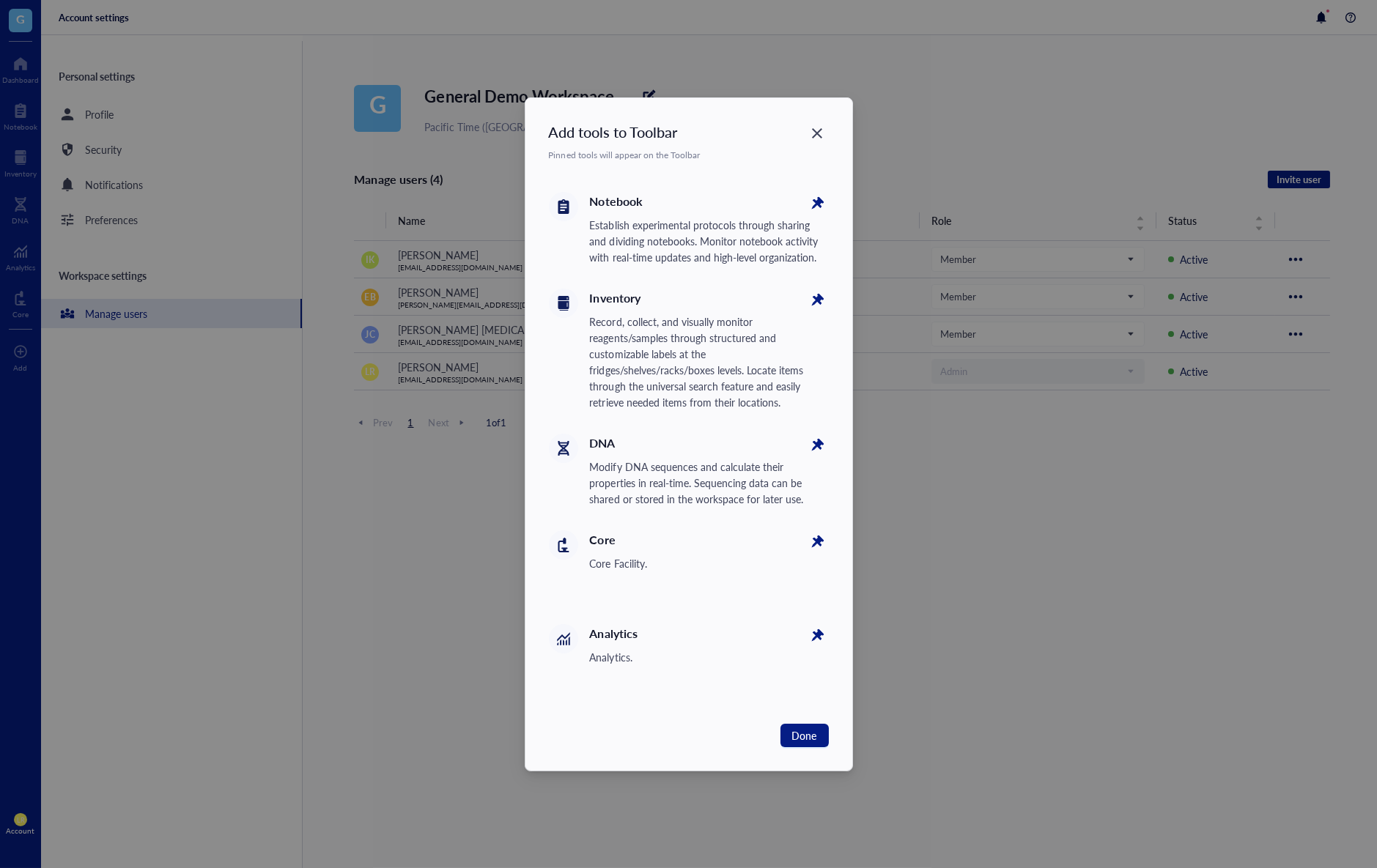
click at [824, 142] on div "Close" at bounding box center [817, 134] width 23 height 23
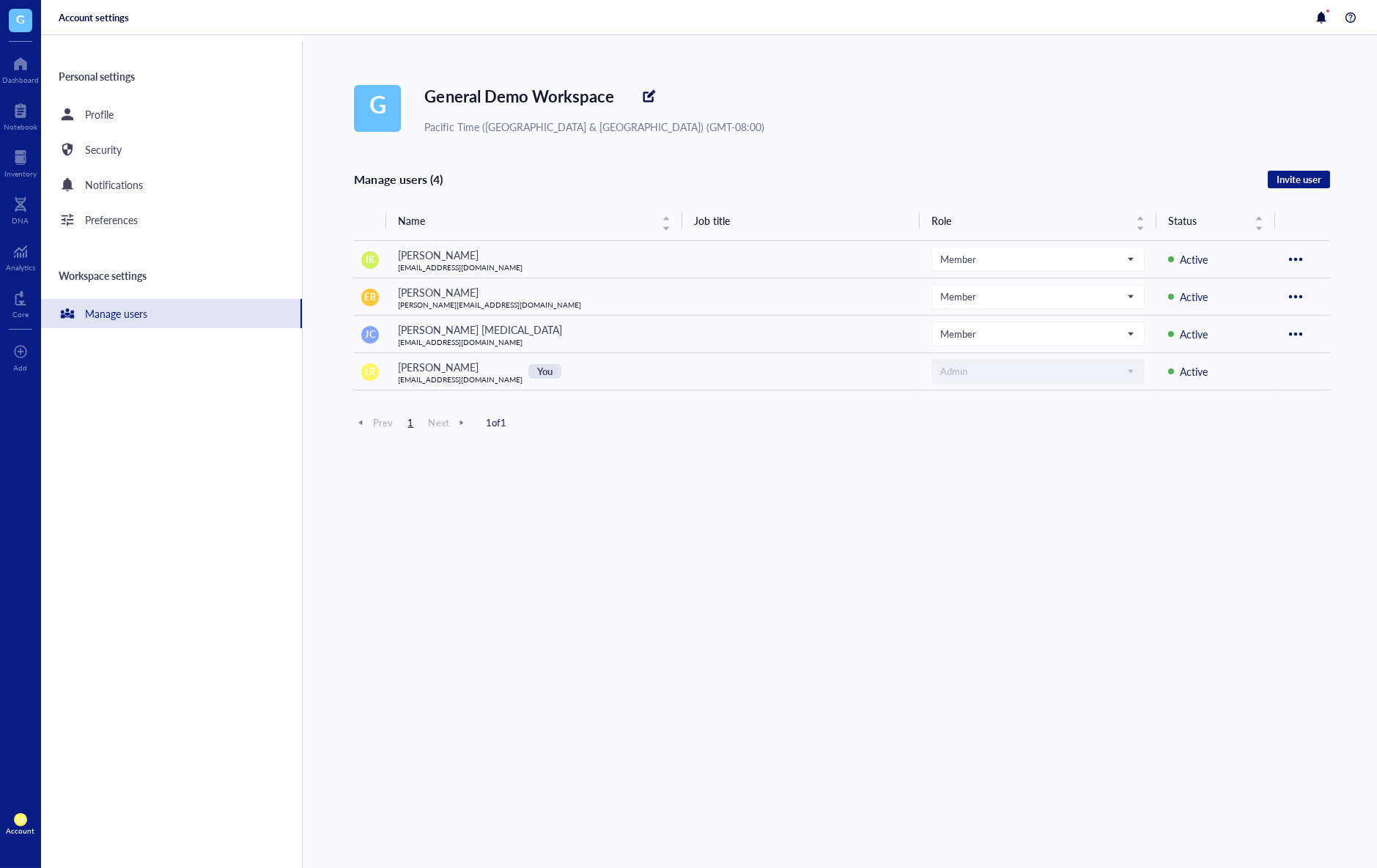
click at [16, 277] on div "G Dashboard Notebook Inventory DNA Analytics Core To pick up a draggable item, …" at bounding box center [20, 434] width 41 height 868
click at [14, 300] on div at bounding box center [20, 298] width 16 height 23
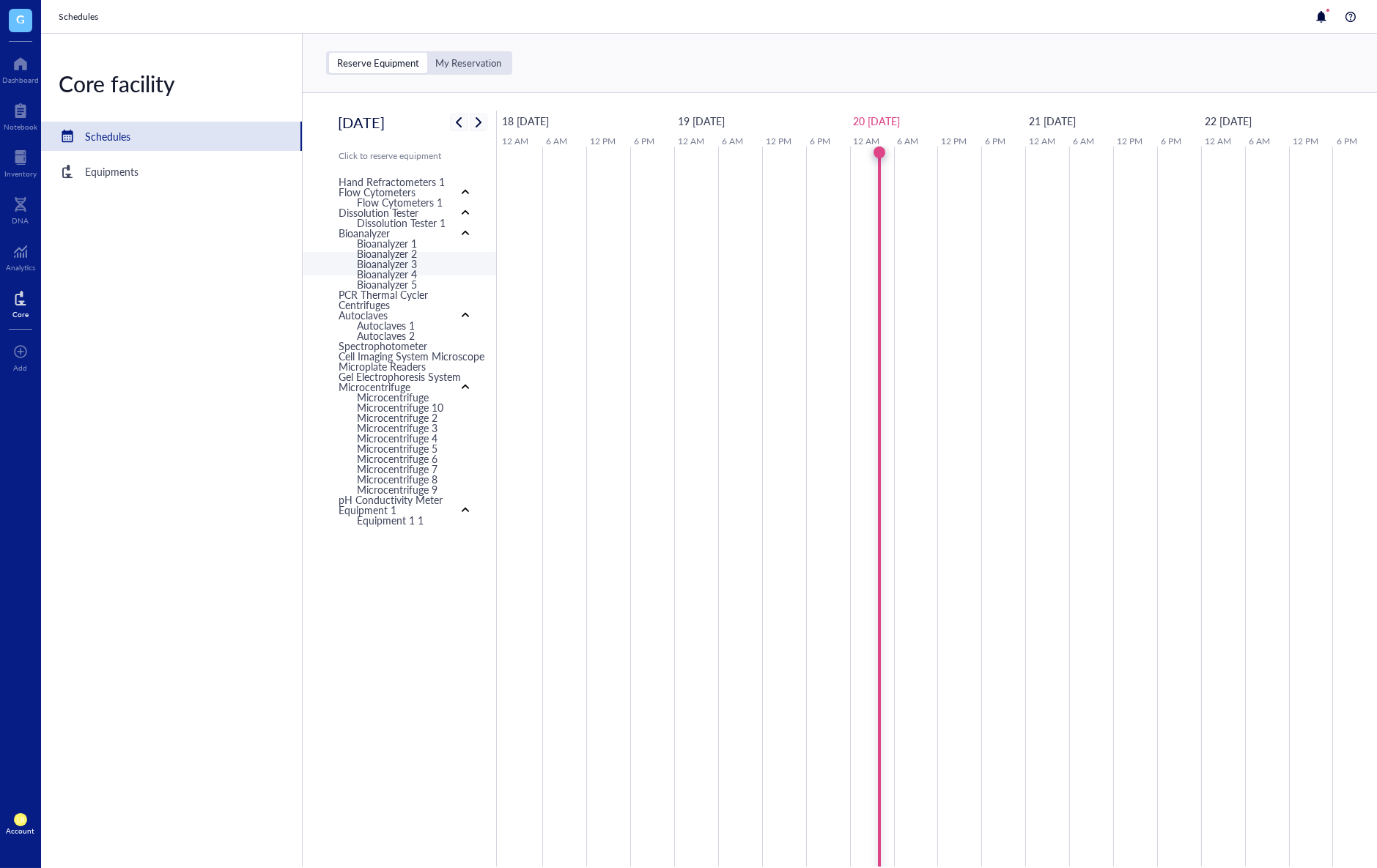
click at [400, 261] on div "Bioanalyzer 3" at bounding box center [387, 263] width 60 height 16
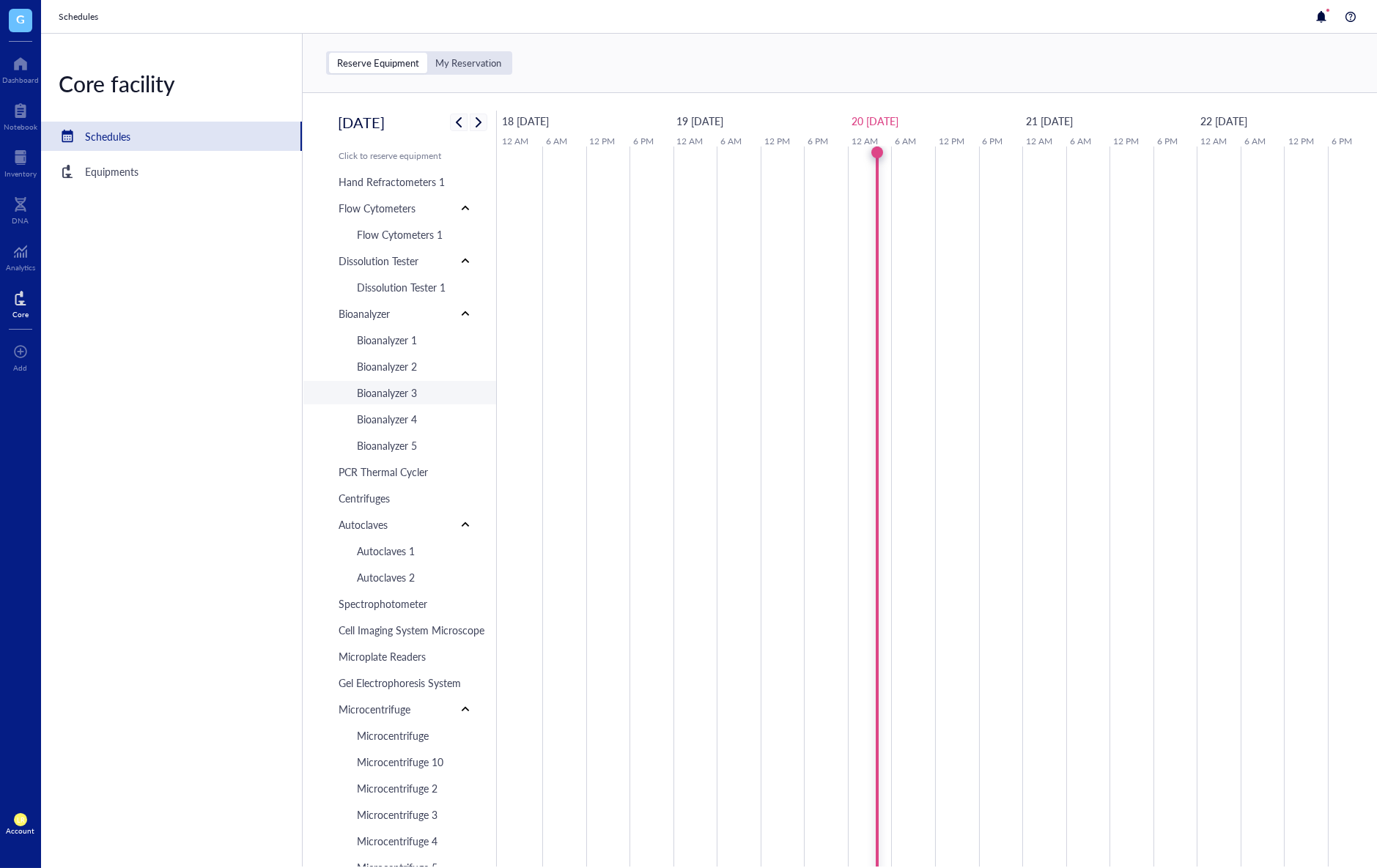
type input "08/20/2025"
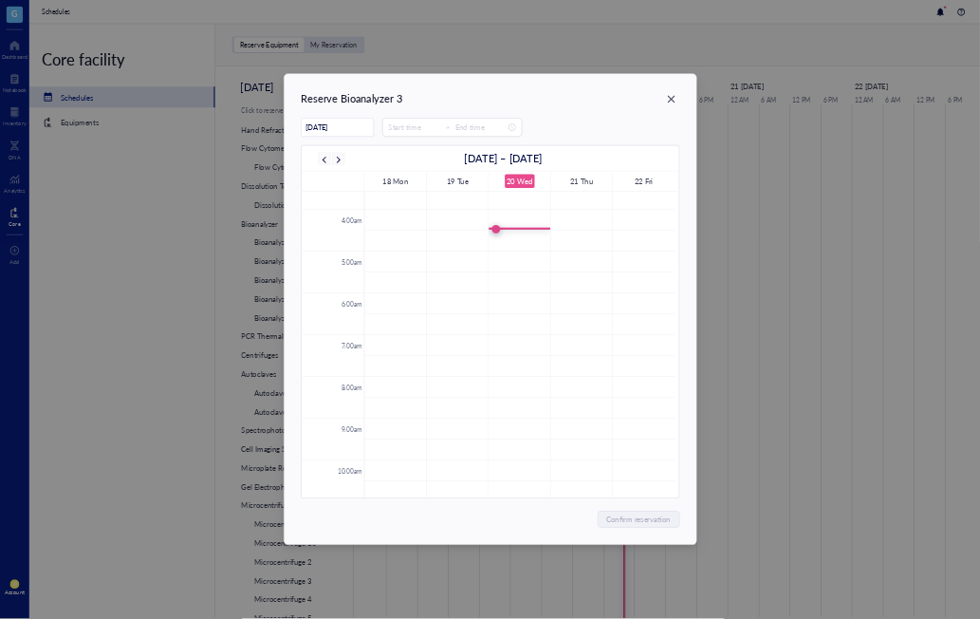
scroll to position [25, 0]
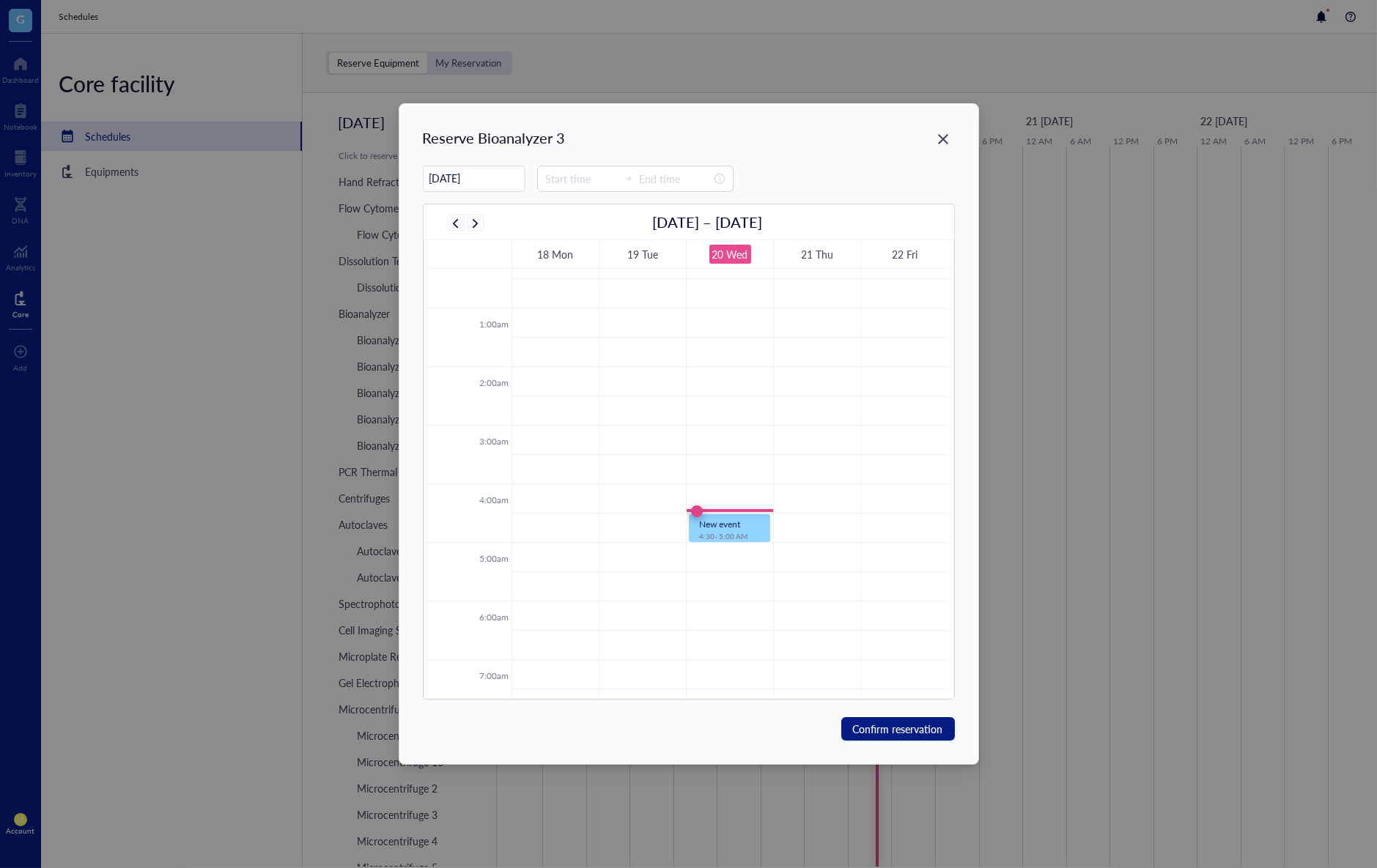
type input "04:30"
type input "05:00"
click at [947, 147] on div "Close" at bounding box center [943, 139] width 23 height 23
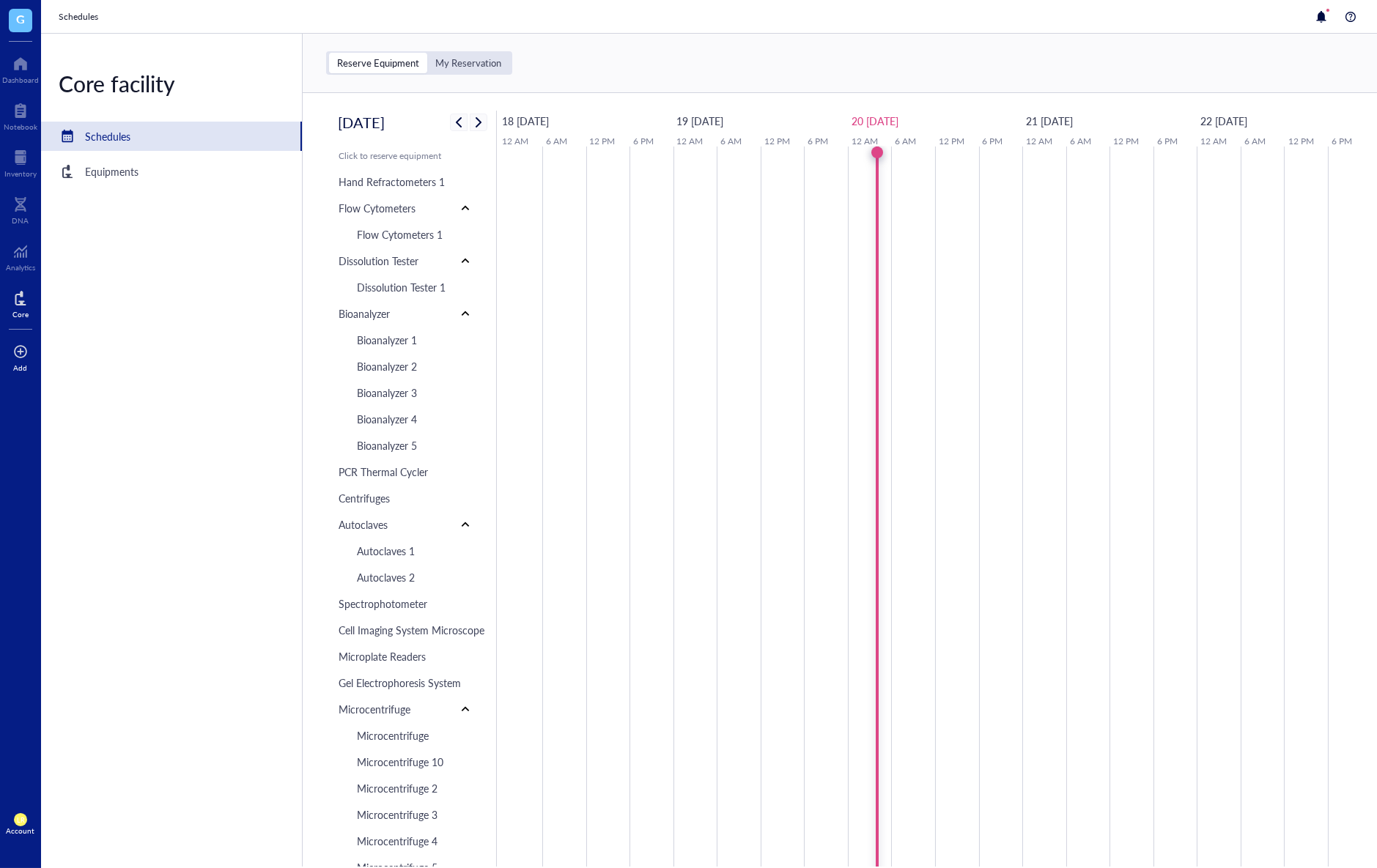
click at [21, 340] on div at bounding box center [20, 351] width 15 height 23
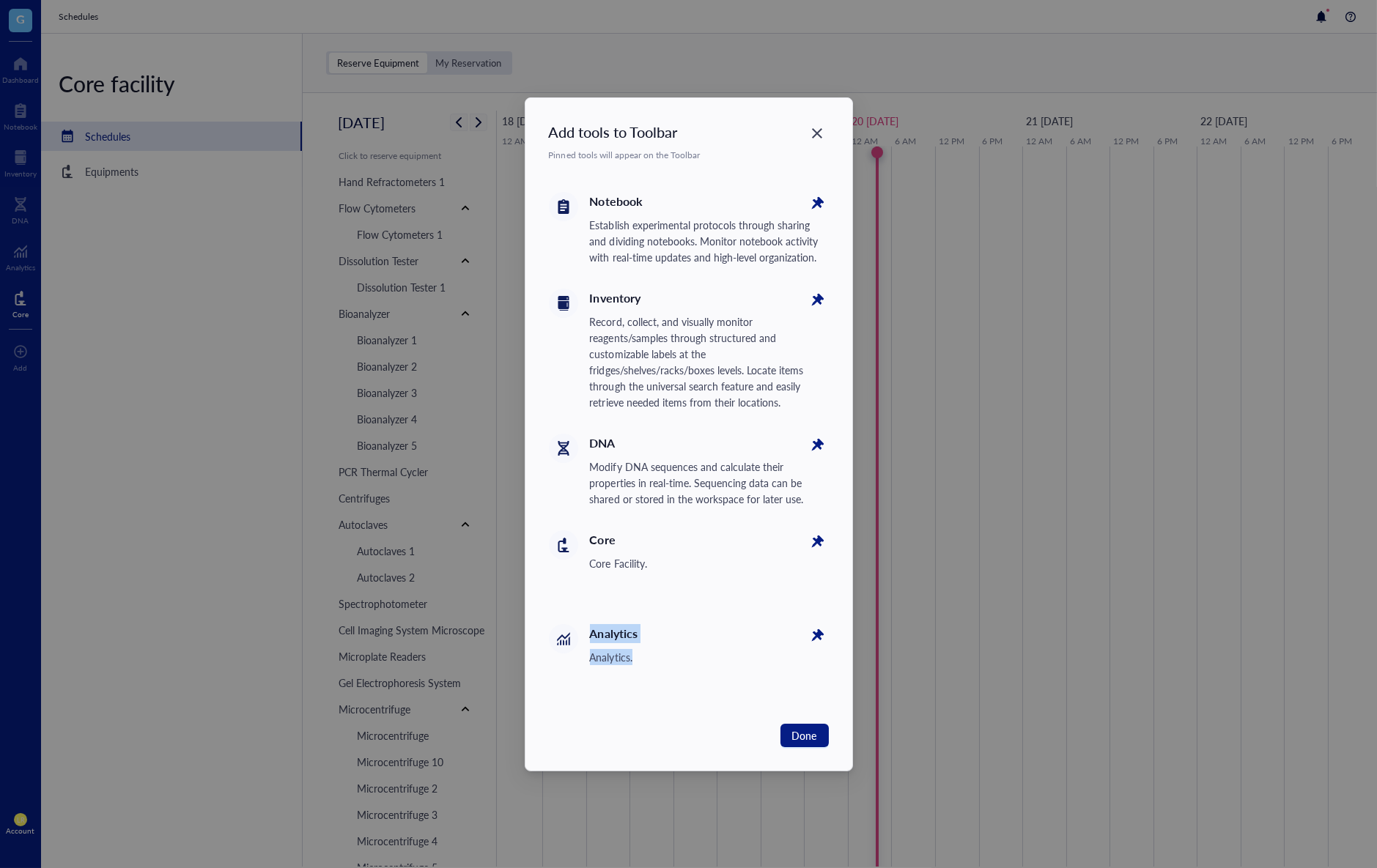
drag, startPoint x: 586, startPoint y: 638, endPoint x: 643, endPoint y: 693, distance: 79.2
click at [643, 693] on div "Analytics Analytics." at bounding box center [689, 659] width 280 height 93
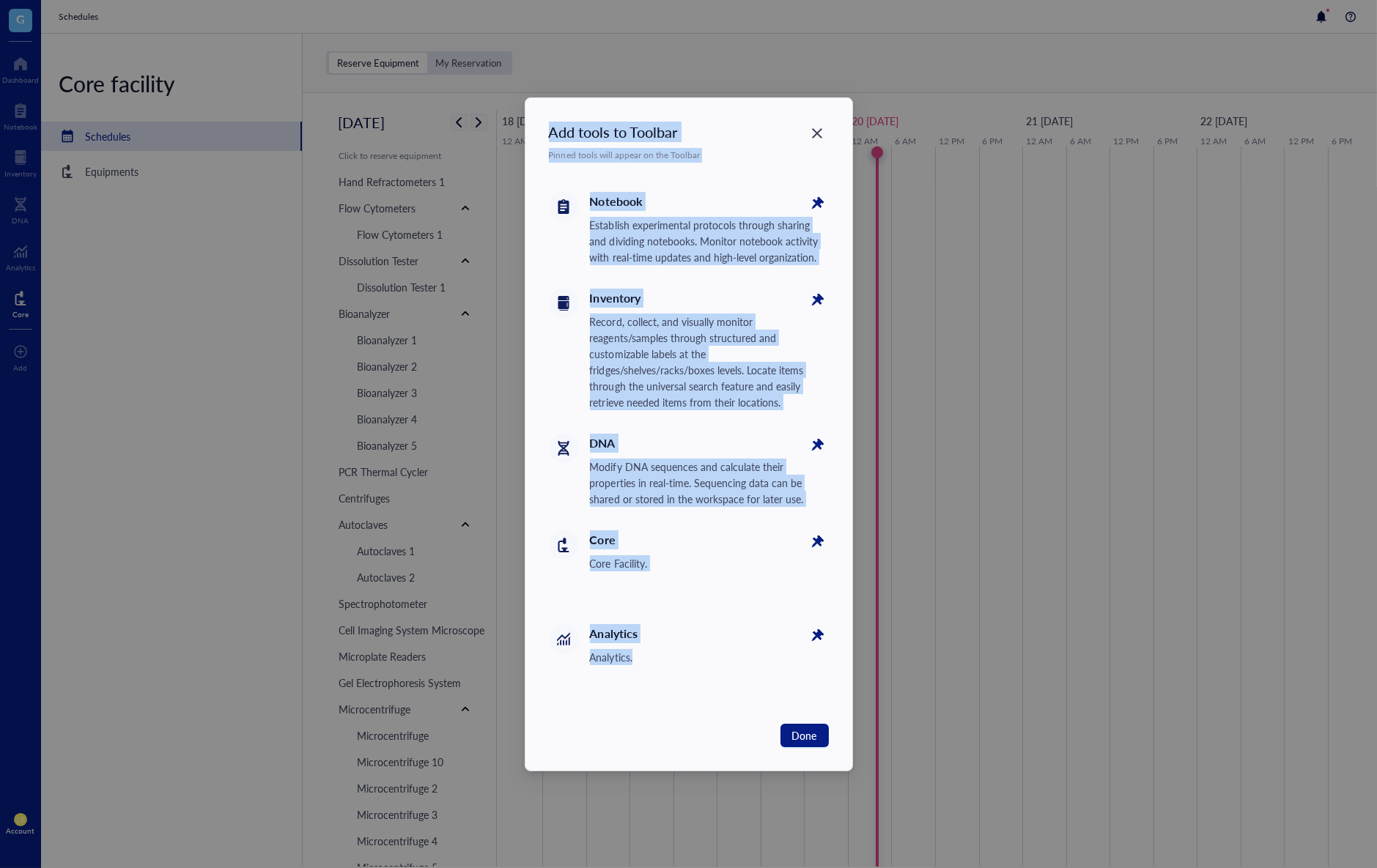
drag, startPoint x: 652, startPoint y: 699, endPoint x: 544, endPoint y: 139, distance: 570.3
click at [544, 139] on div "Add tools to Toolbar Pinned tools will appear on the Toolbar Notebook Establish…" at bounding box center [688, 434] width 327 height 673
drag, startPoint x: 544, startPoint y: 139, endPoint x: 702, endPoint y: 695, distance: 578.0
click at [702, 695] on div "Add tools to Toolbar Pinned tools will appear on the Toolbar Notebook Establish…" at bounding box center [688, 434] width 327 height 673
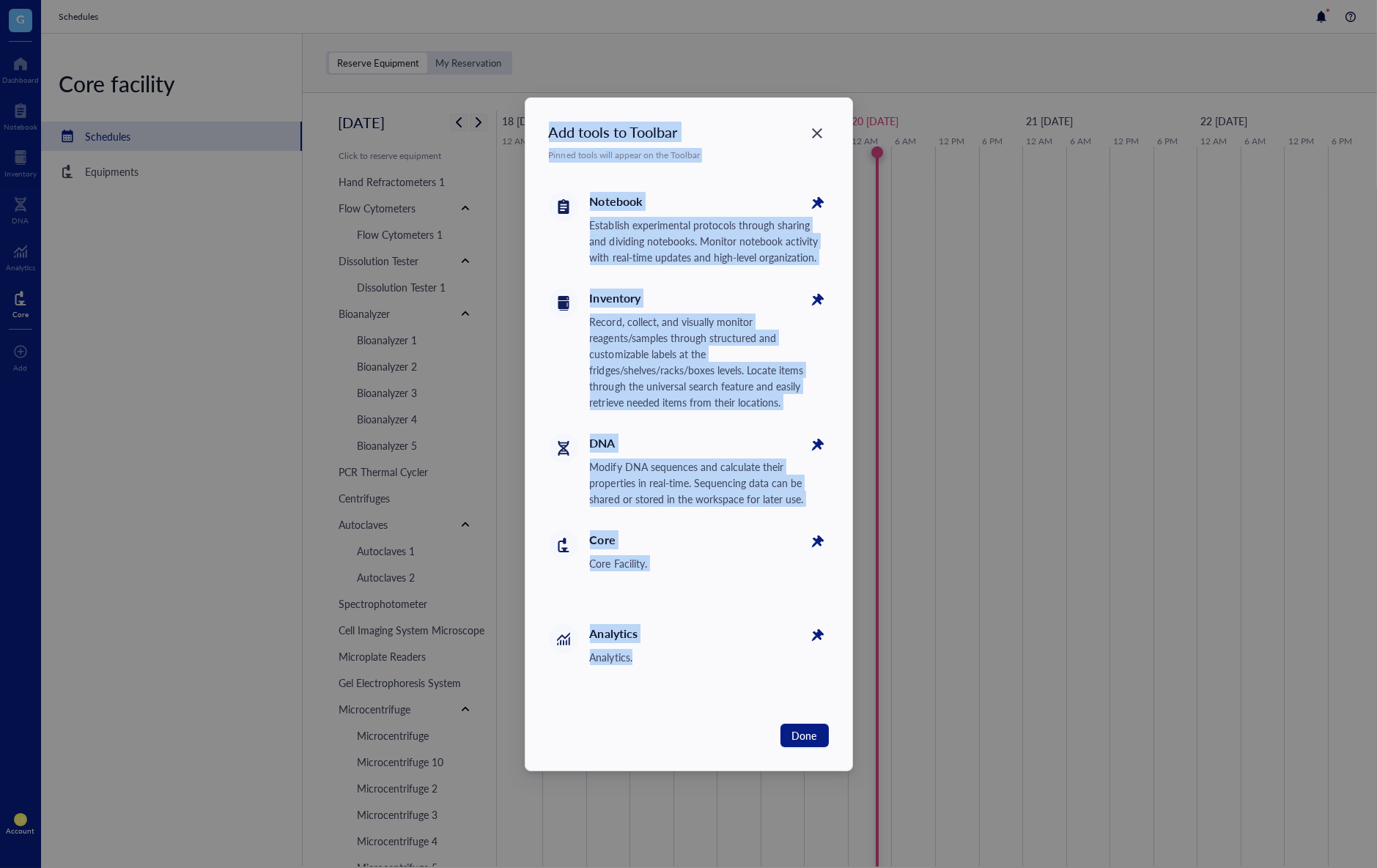
click at [702, 695] on div "Analytics Analytics." at bounding box center [689, 659] width 280 height 93
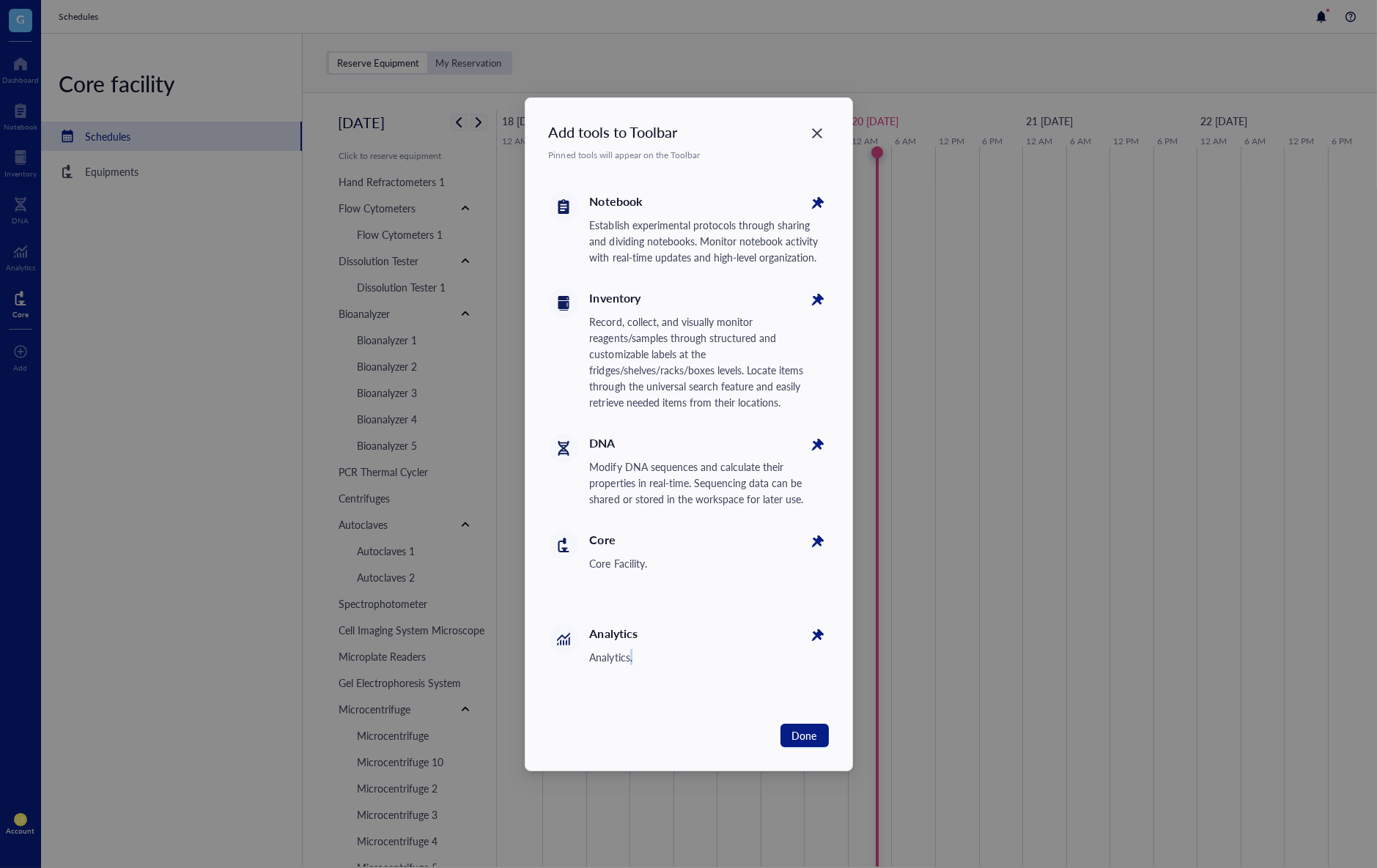
click at [702, 695] on div "Analytics Analytics." at bounding box center [689, 659] width 280 height 93
click at [821, 131] on icon "Close" at bounding box center [817, 133] width 14 height 14
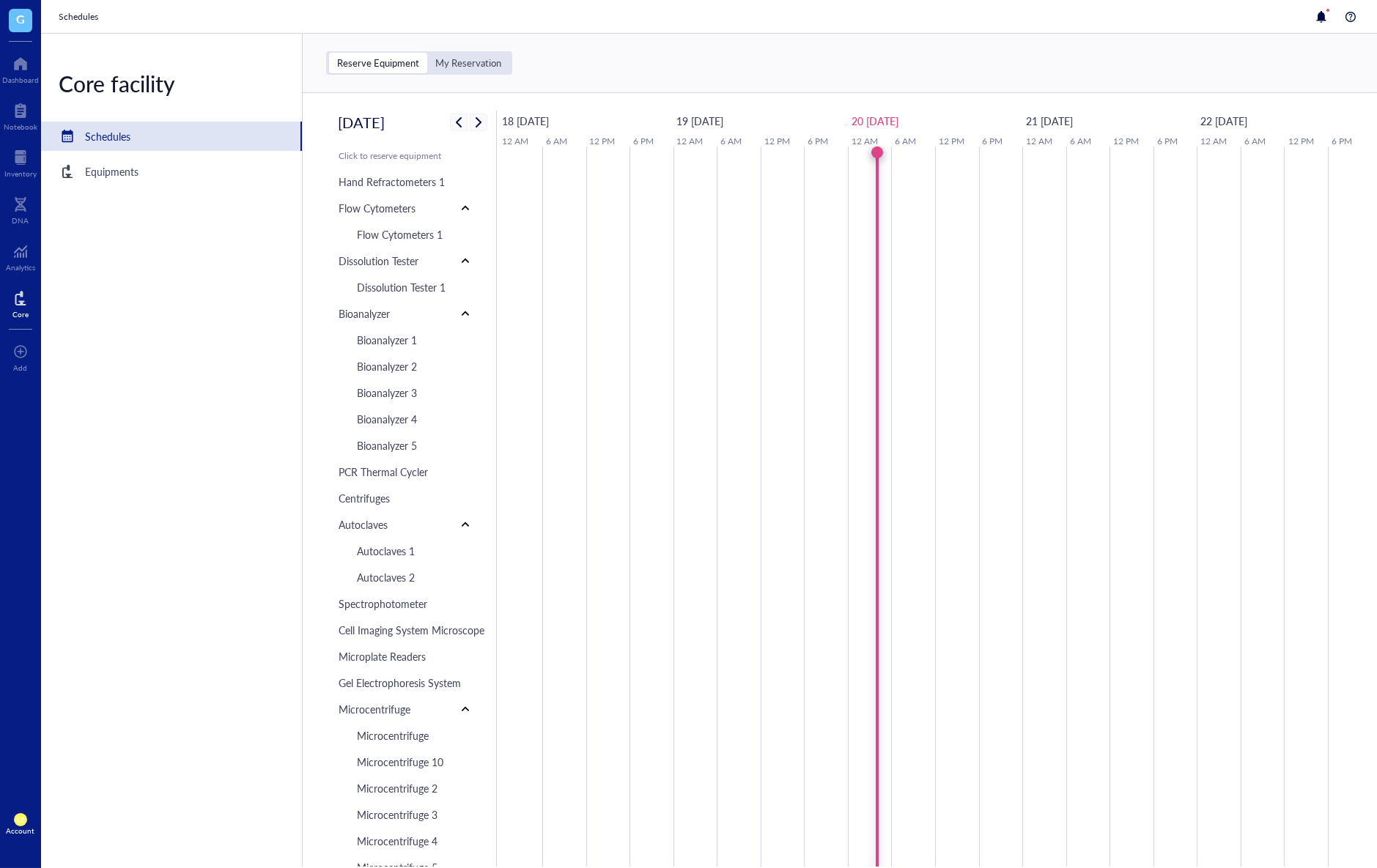
click at [248, 222] on div "Core facility Schedules Equipments" at bounding box center [171, 450] width 262 height 833
click at [15, 303] on div at bounding box center [20, 298] width 16 height 23
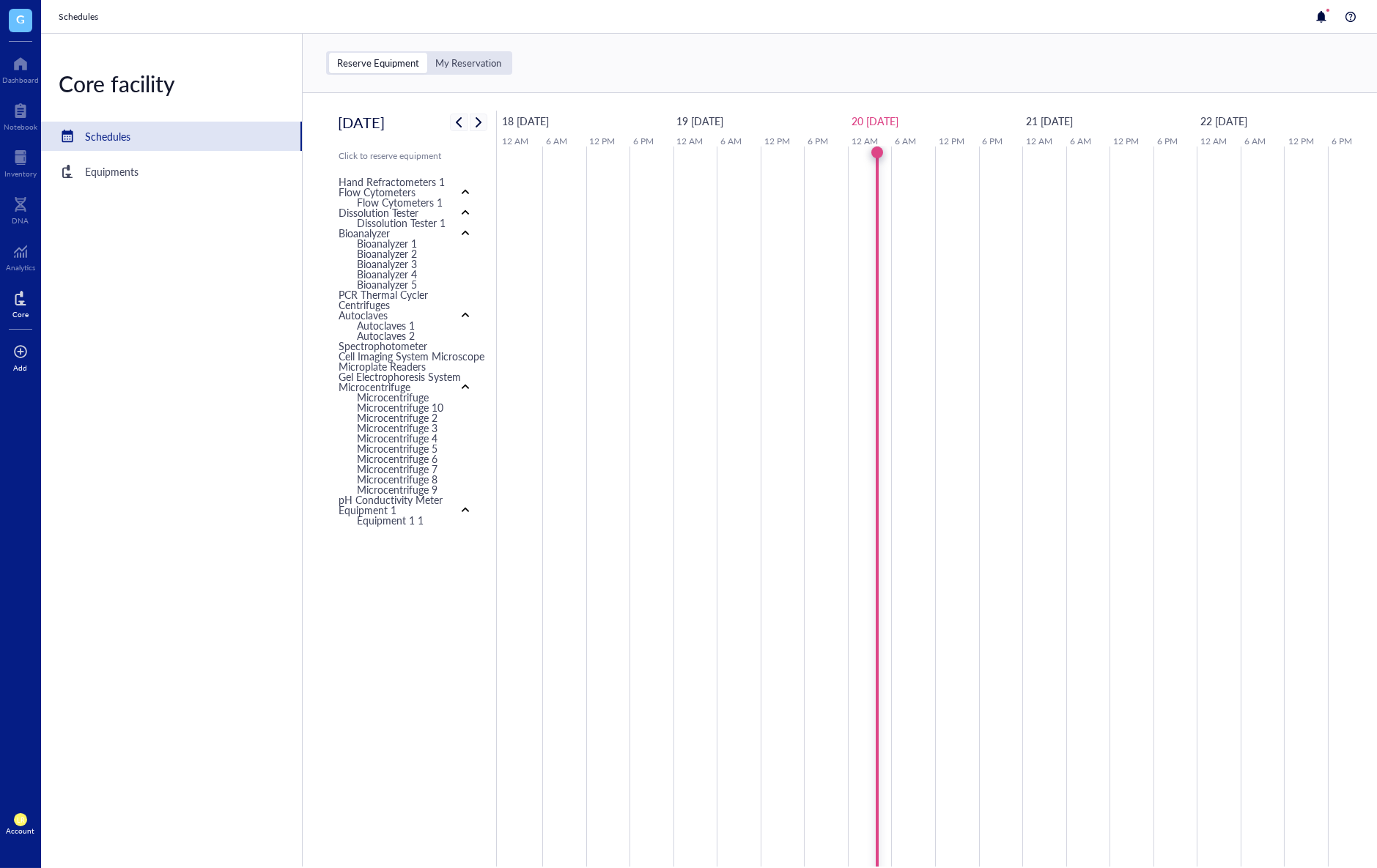
click at [20, 349] on div at bounding box center [20, 351] width 15 height 23
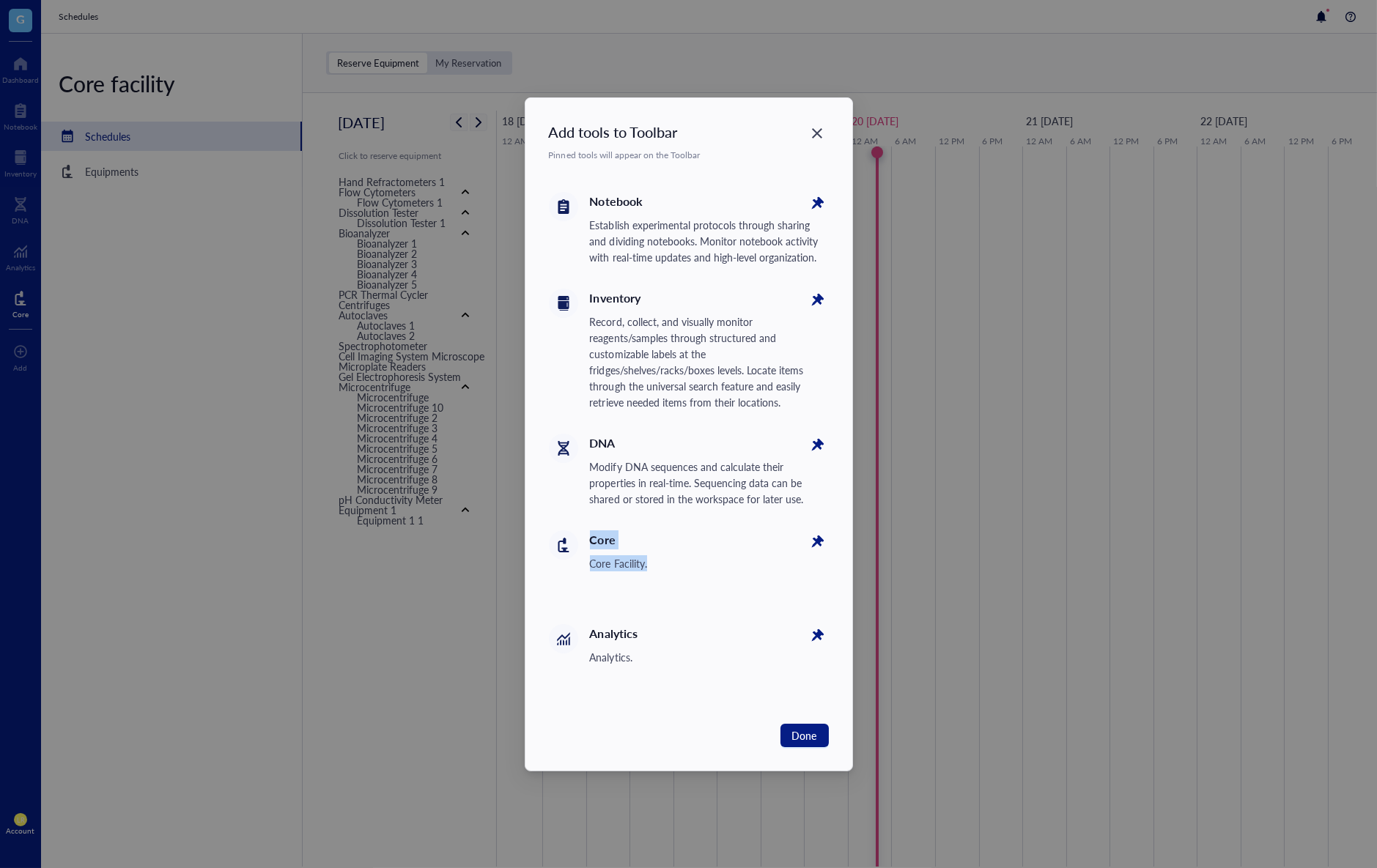
drag, startPoint x: 604, startPoint y: 565, endPoint x: 717, endPoint y: 625, distance: 127.9
click at [717, 598] on div "Core Core Facility." at bounding box center [689, 565] width 280 height 93
click at [720, 652] on div "Analytics." at bounding box center [709, 657] width 239 height 16
drag, startPoint x: 699, startPoint y: 688, endPoint x: 581, endPoint y: 492, distance: 228.8
click at [582, 493] on div "Pinned tools will appear on the Toolbar Notebook Establish experimental protoco…" at bounding box center [689, 427] width 280 height 558
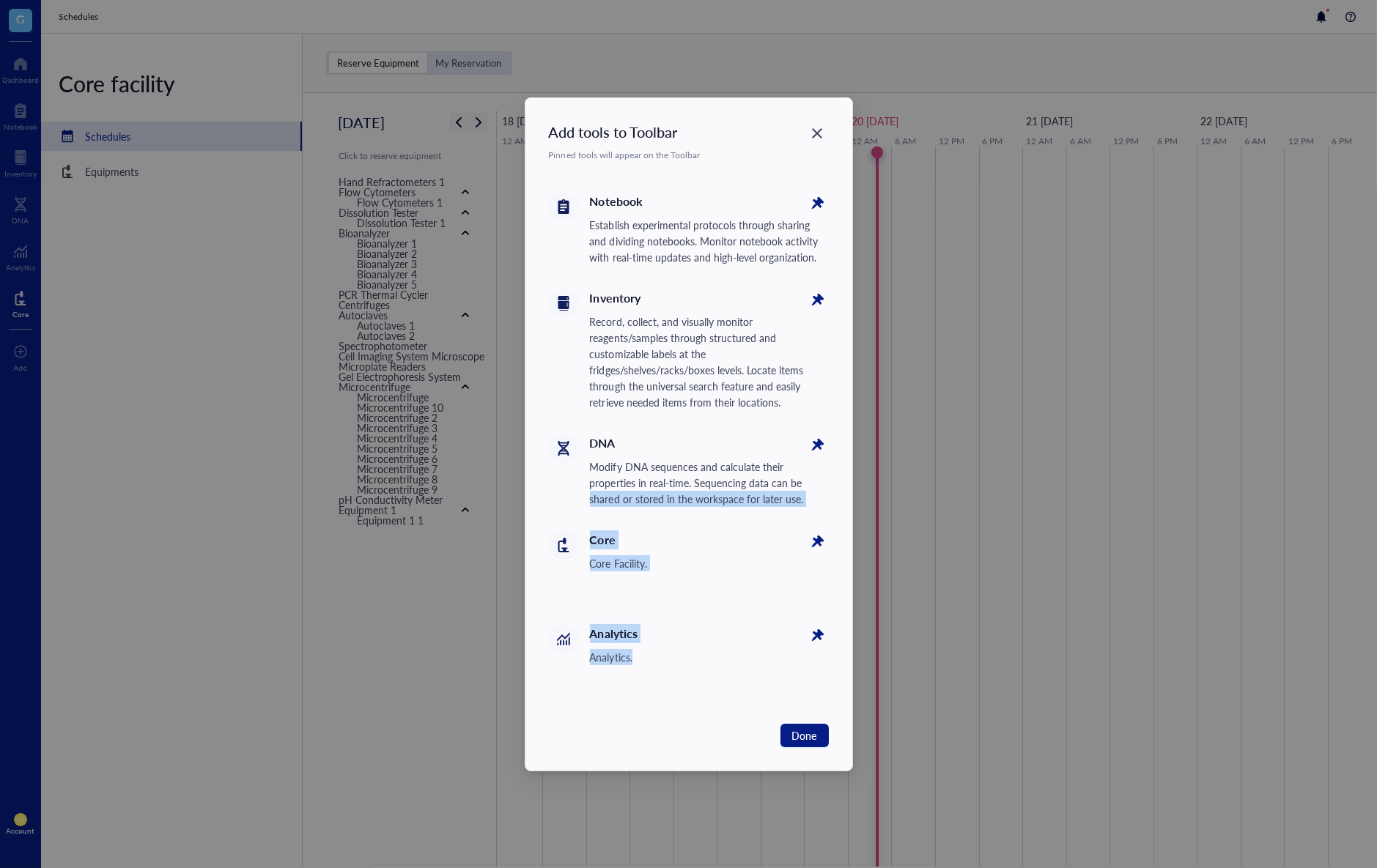
click at [581, 492] on div "DNA Modify DNA sequences and calculate their properties in real-time. Sequencin…" at bounding box center [689, 470] width 280 height 97
click at [425, 545] on div "Add tools to Toolbar Pinned tools will appear on the Toolbar Notebook Establish…" at bounding box center [688, 434] width 1377 height 868
click at [811, 127] on icon "Close" at bounding box center [817, 133] width 14 height 14
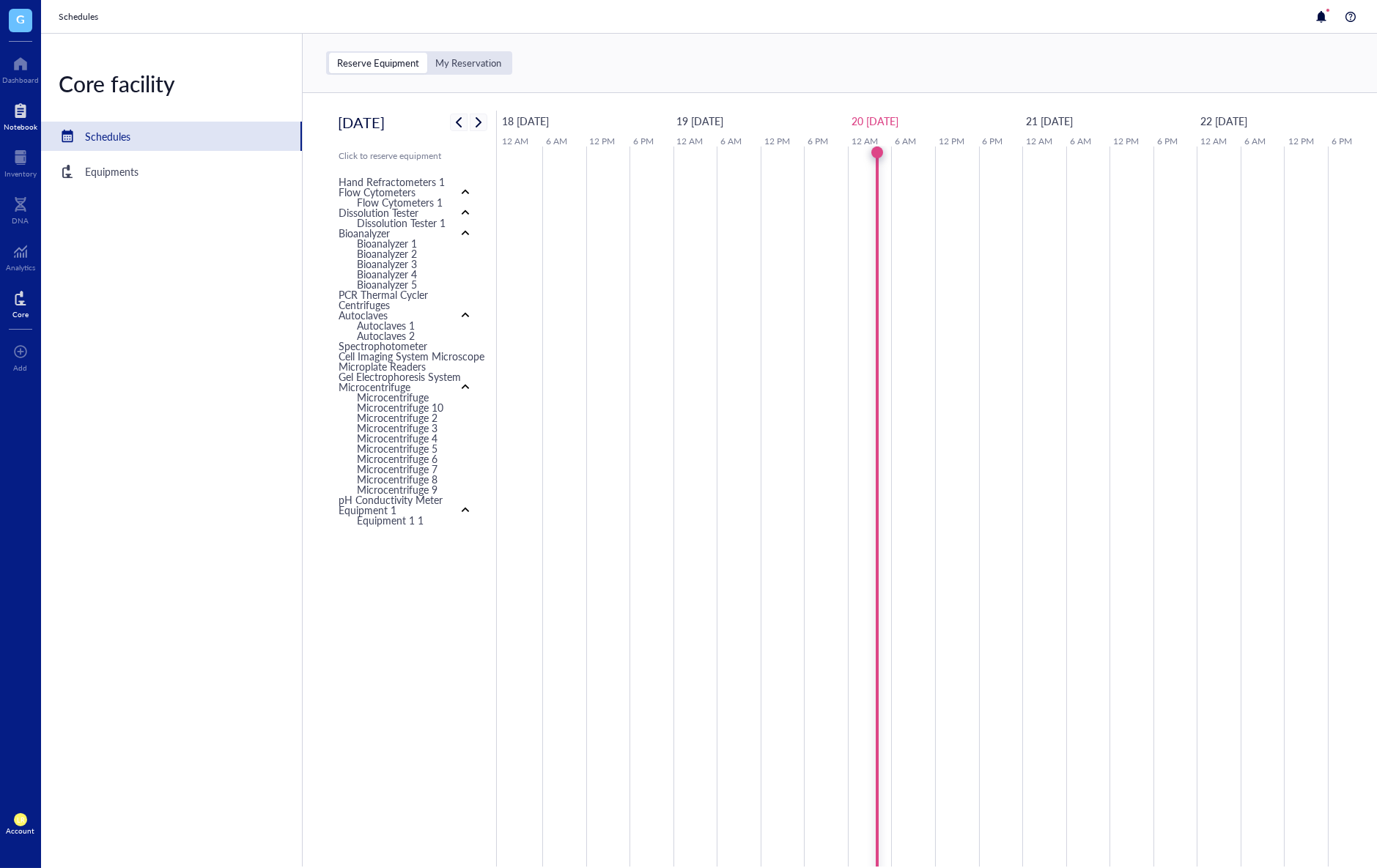
click at [29, 117] on div at bounding box center [21, 110] width 34 height 23
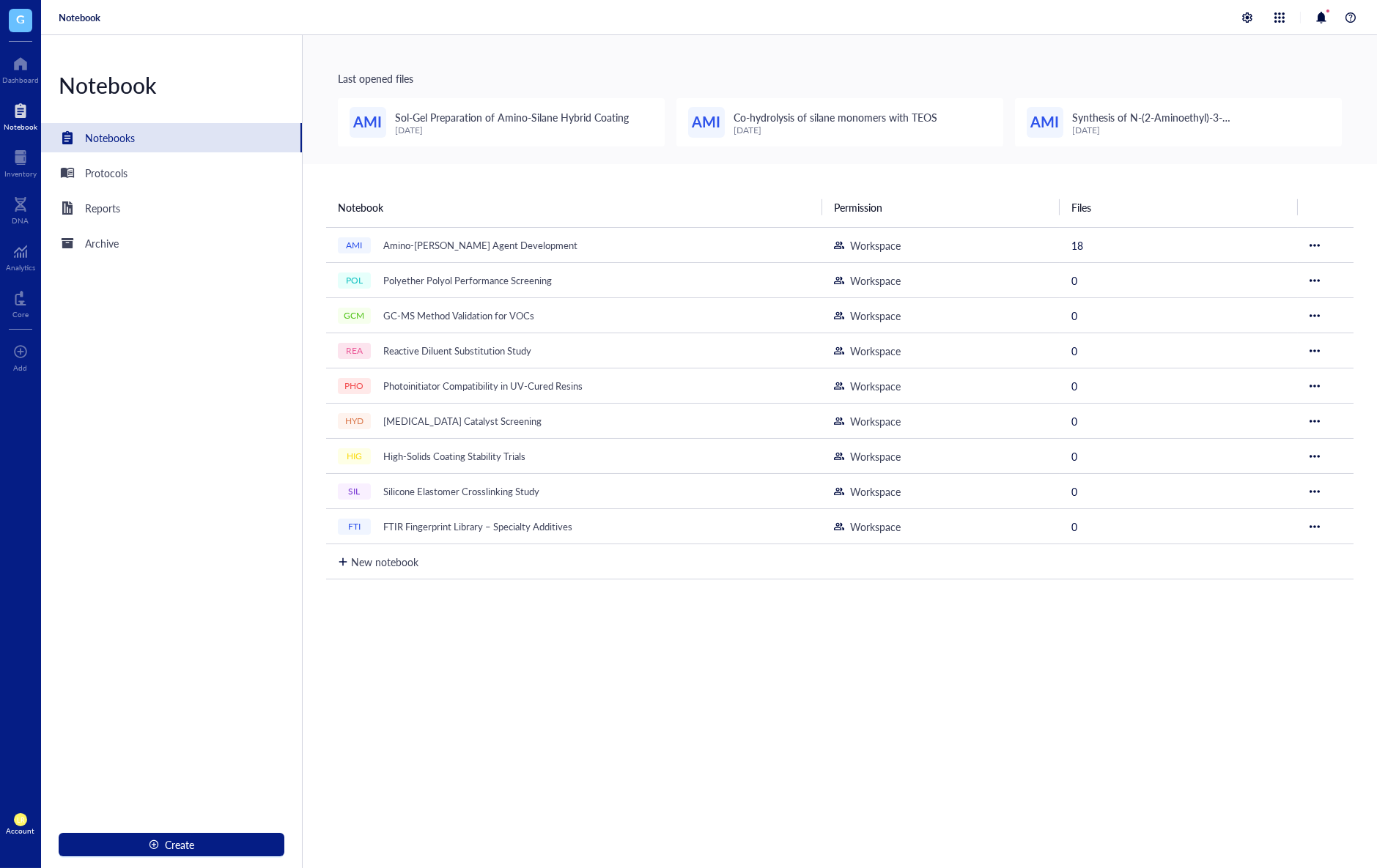
click at [14, 831] on div "Account" at bounding box center [21, 830] width 29 height 8
click at [56, 795] on link "Framework" at bounding box center [97, 796] width 84 height 26
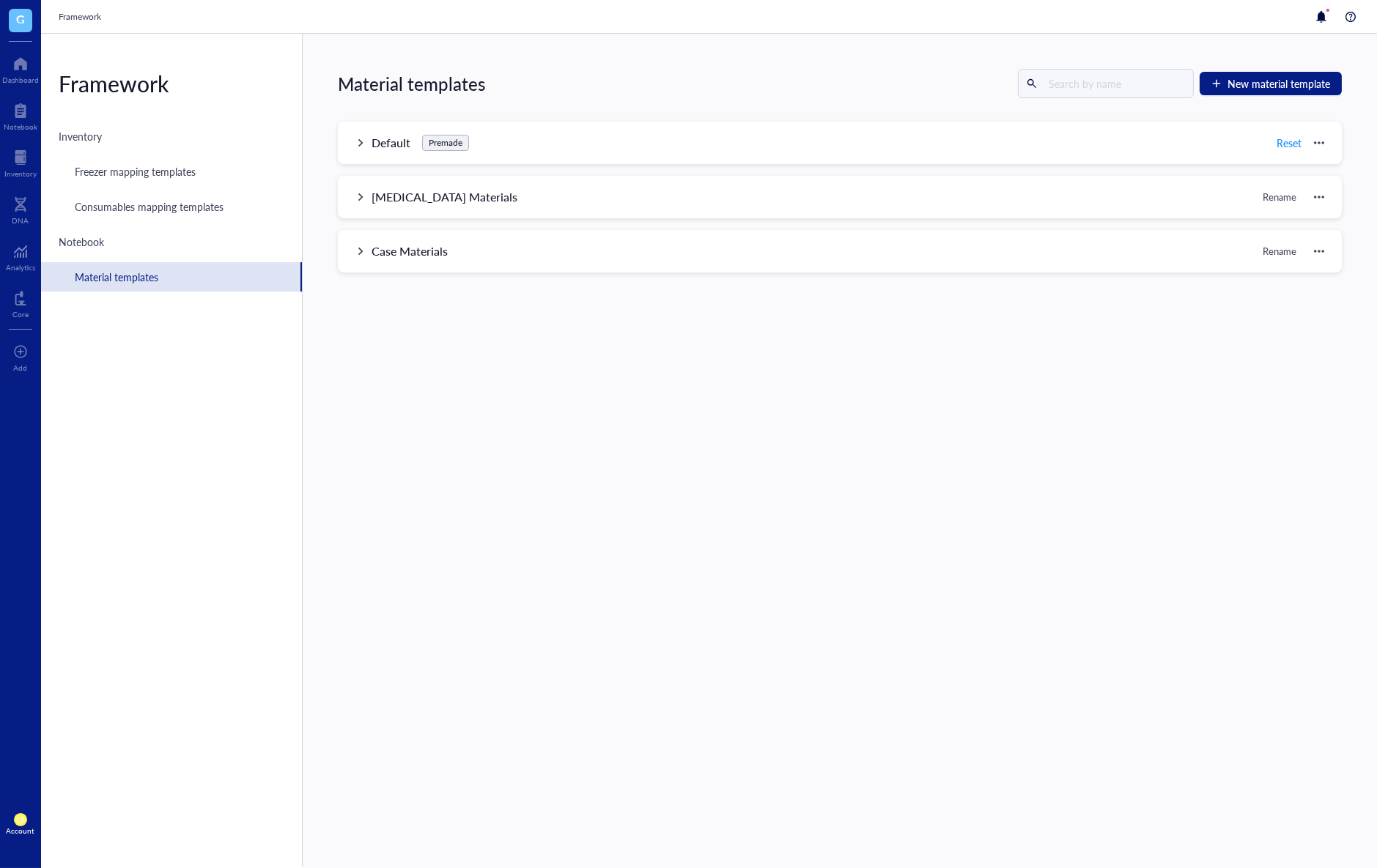
click at [1125, 108] on div "Material templates New material template Default Premade Reset Name Quantity Or…" at bounding box center [839, 451] width 1074 height 835
click at [1140, 87] on input "text" at bounding box center [1107, 83] width 129 height 22
click at [1098, 113] on div "Material templates New material template Default Premade Reset Name Quantity Or…" at bounding box center [839, 451] width 1074 height 835
click at [1085, 151] on div "Default Premade Reset" at bounding box center [839, 143] width 1004 height 42
click at [1125, 129] on div "Default Premade Reset" at bounding box center [839, 143] width 1004 height 42
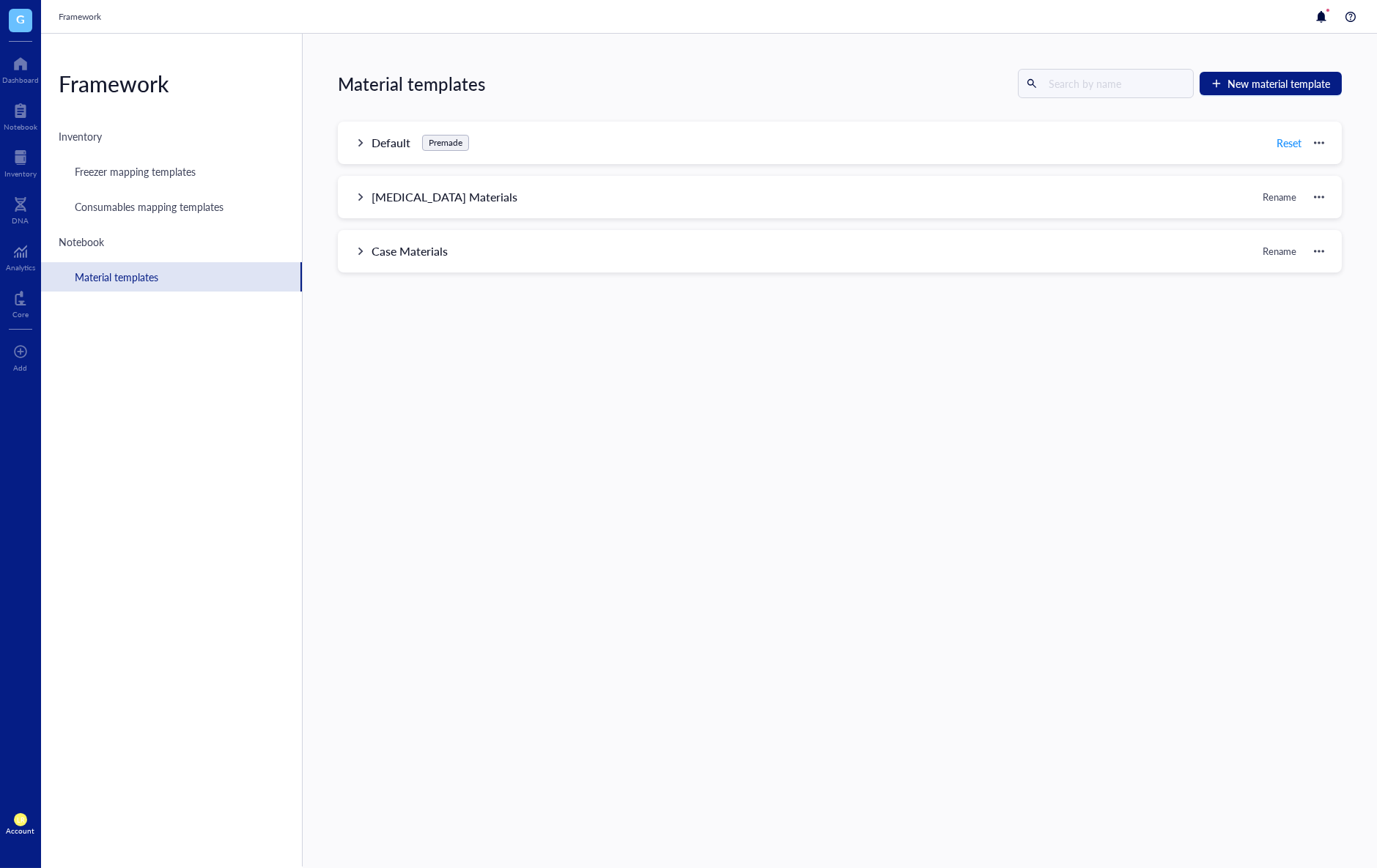
click at [1308, 140] on span "Reset" at bounding box center [1300, 143] width 49 height 23
click at [1320, 144] on div "Default Premade Reset" at bounding box center [839, 143] width 1004 height 42
click at [1314, 144] on div at bounding box center [1318, 142] width 10 height 10
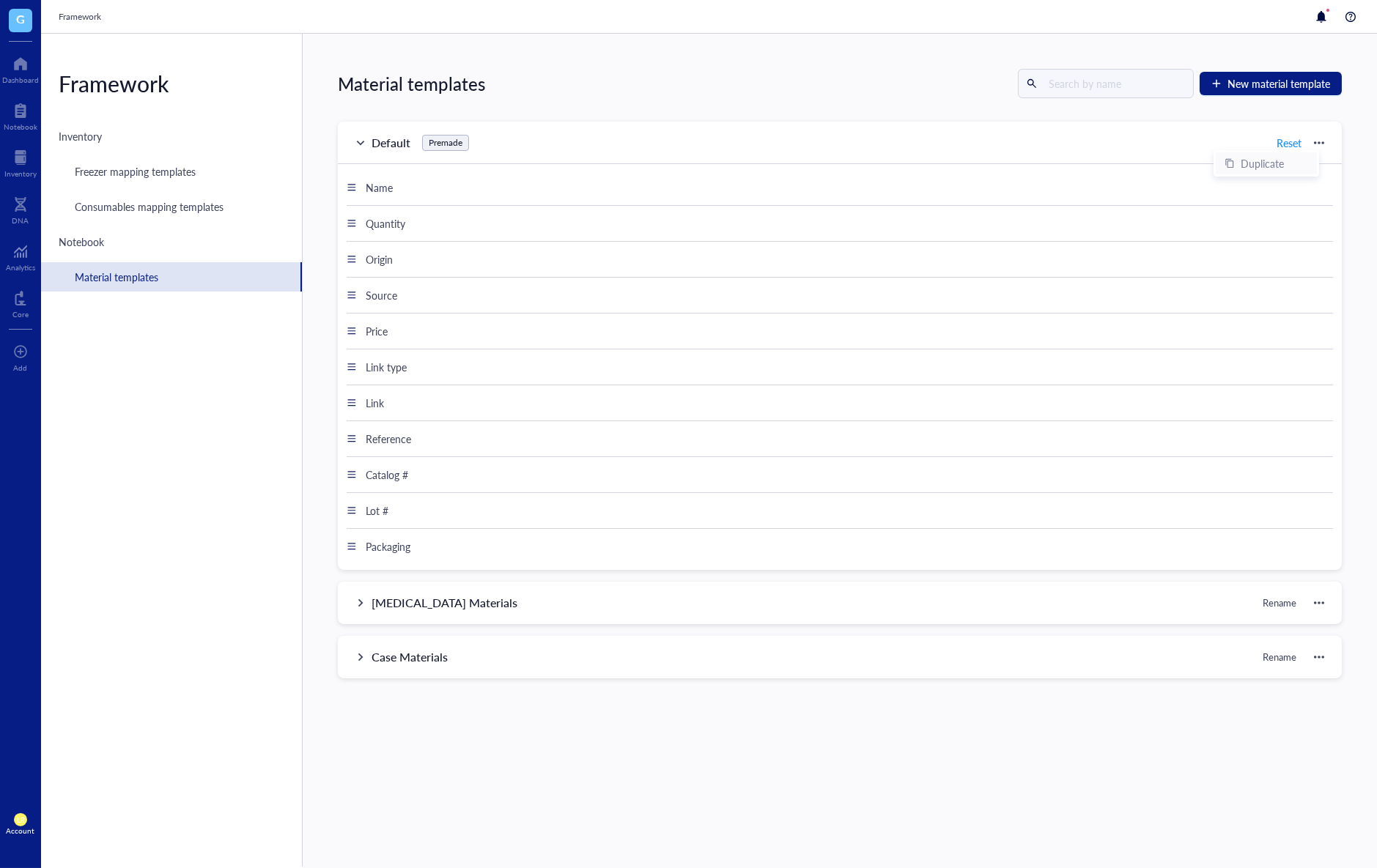
click at [1294, 161] on div "Duplicate" at bounding box center [1267, 163] width 83 height 16
click at [362, 149] on div "Default Premade Reset" at bounding box center [839, 143] width 1004 height 42
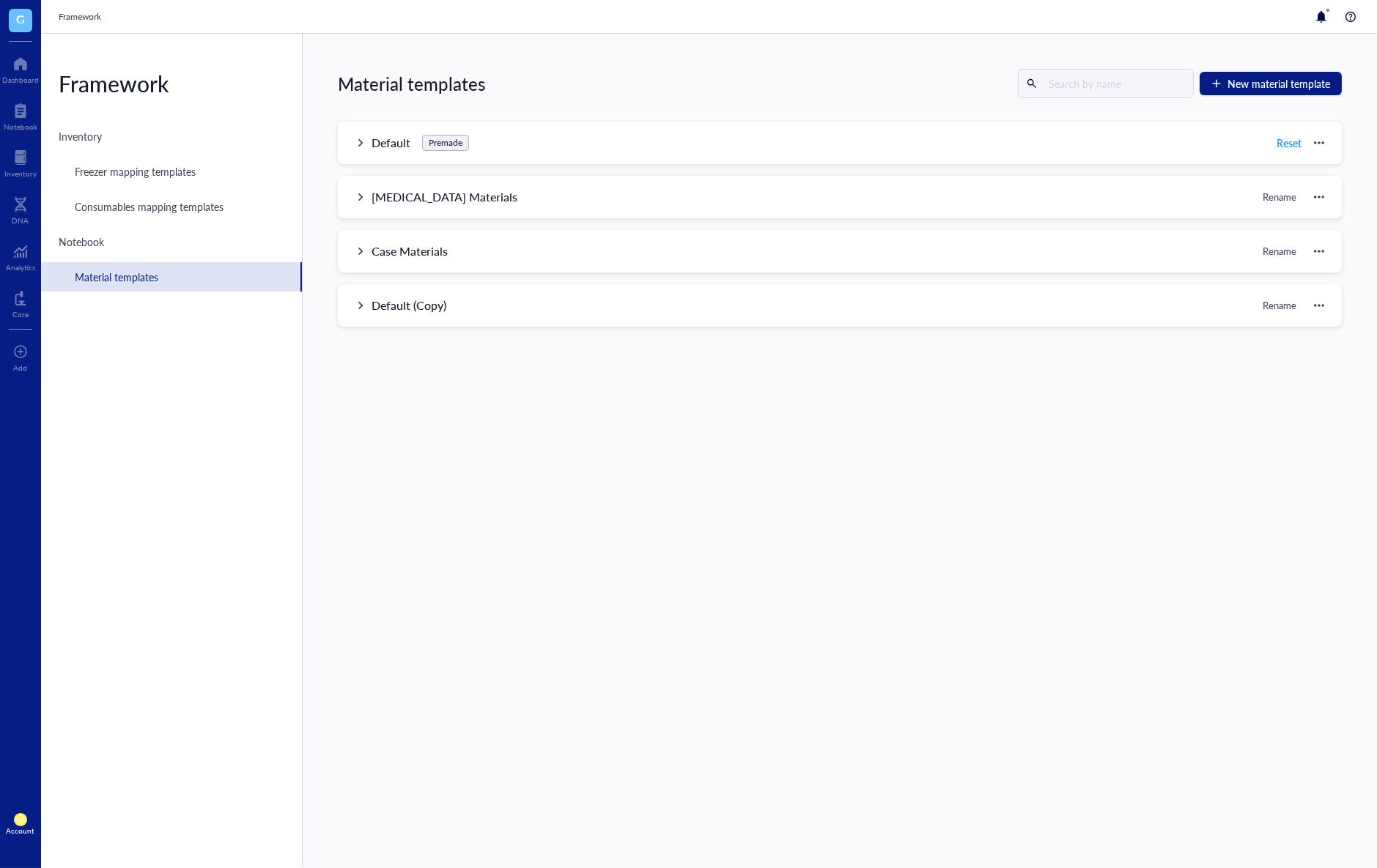
click at [1314, 309] on div at bounding box center [1318, 305] width 10 height 10
click at [1297, 352] on div "Delete template" at bounding box center [1272, 357] width 72 height 16
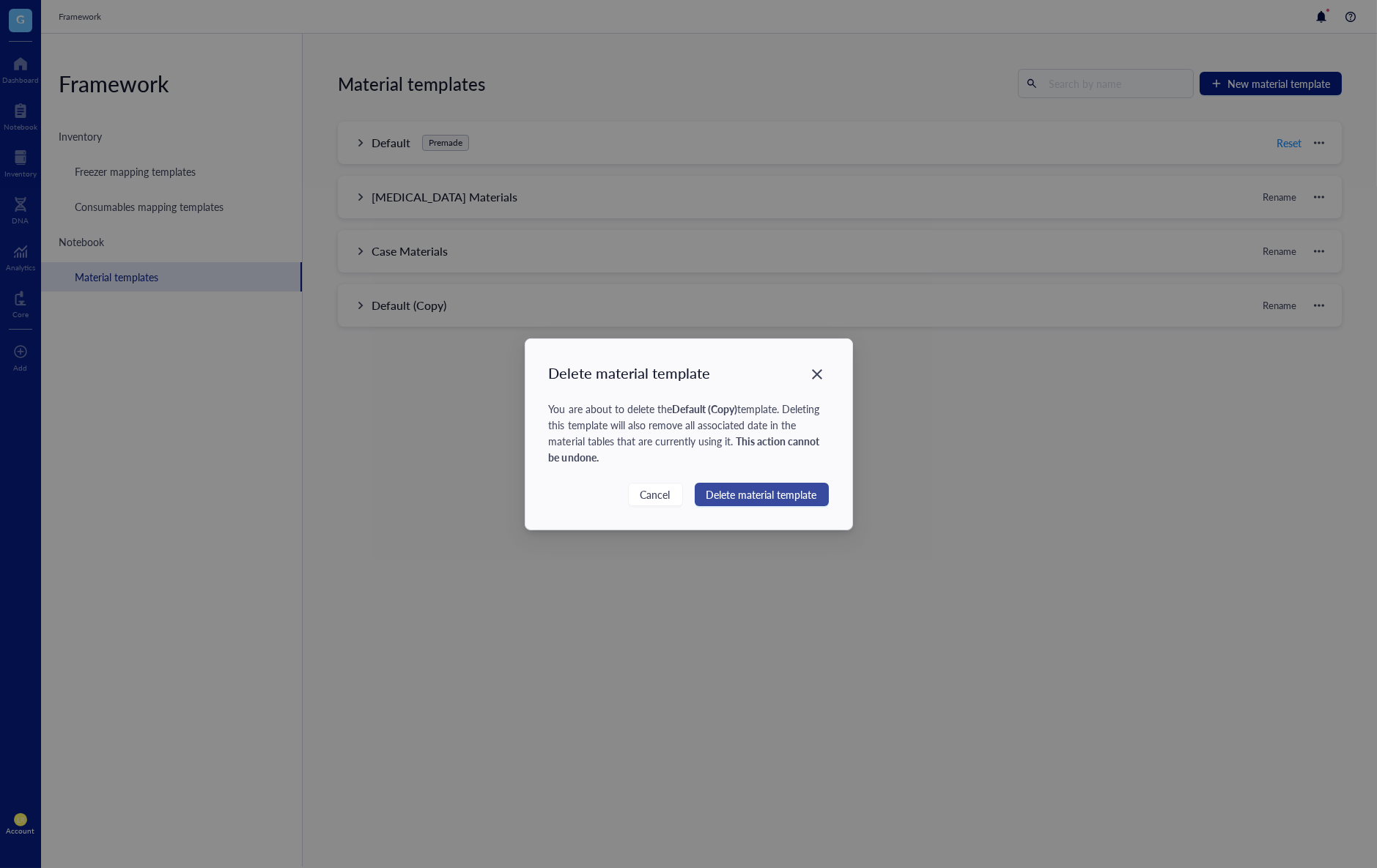
click at [817, 491] on button "Delete material template" at bounding box center [762, 494] width 134 height 23
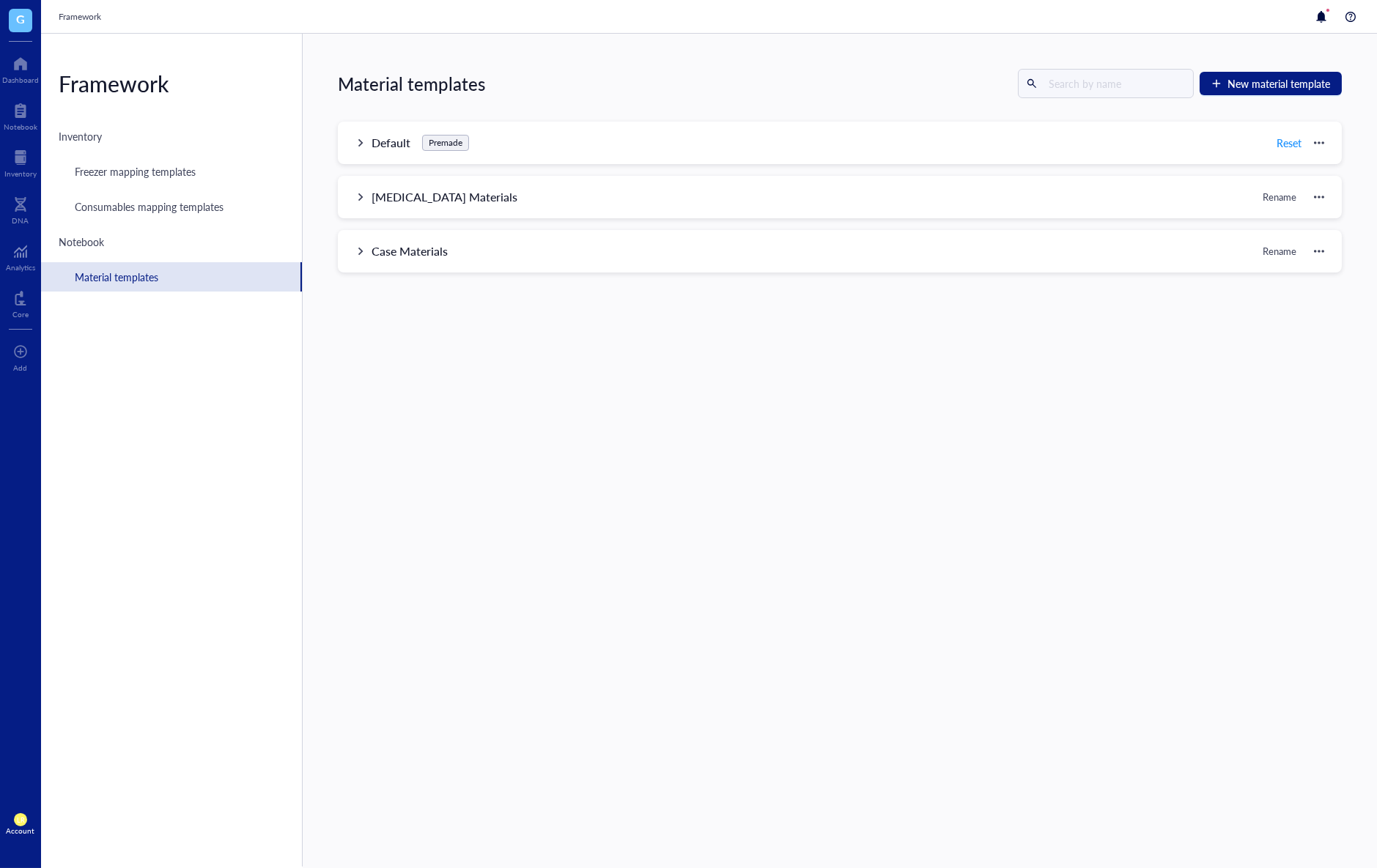
click at [1128, 467] on div "Material templates New material template Default Premade Reset Name Quantity Or…" at bounding box center [839, 451] width 1074 height 835
click at [11, 63] on div at bounding box center [20, 63] width 36 height 23
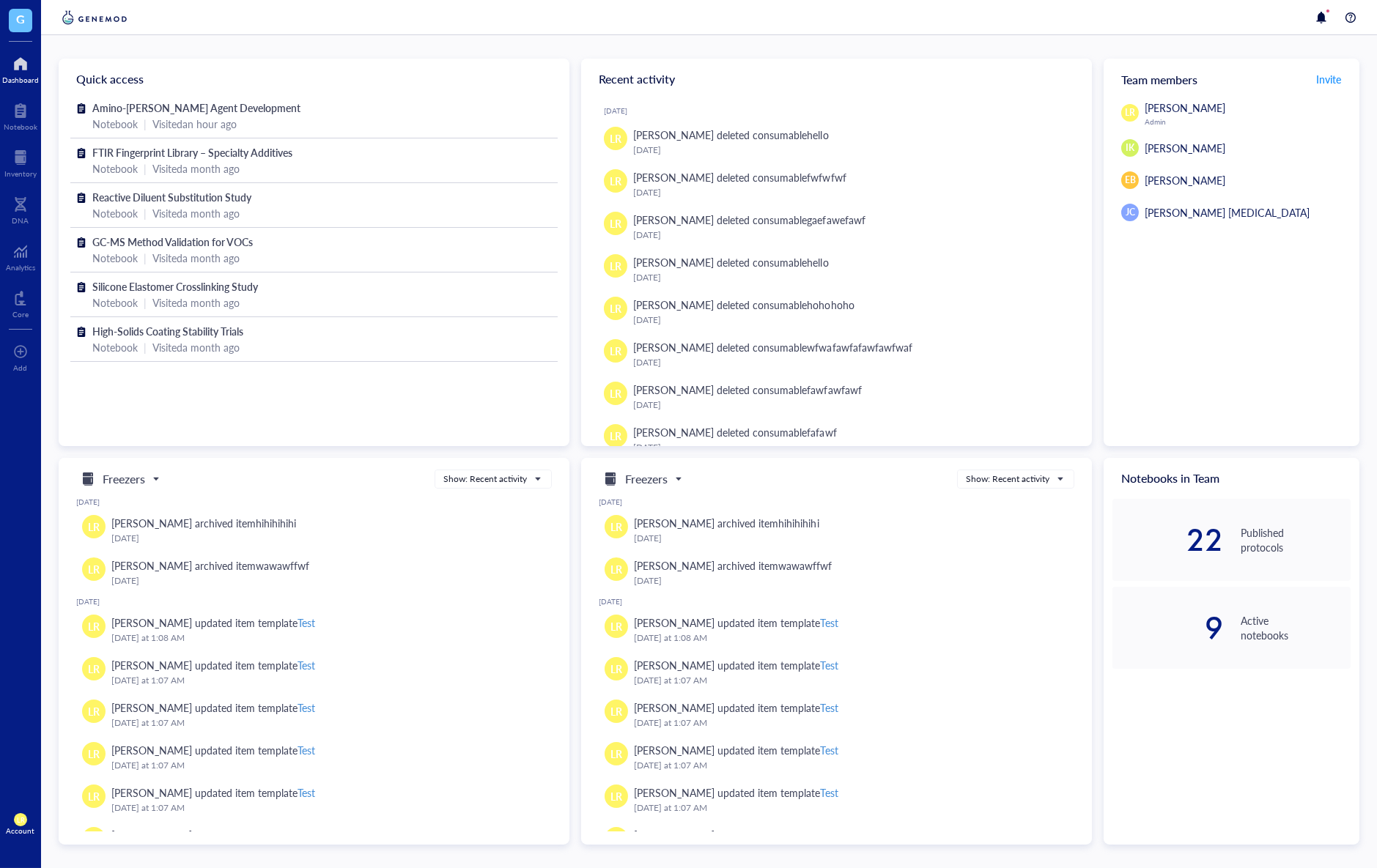
click at [168, 470] on div "Freezers" at bounding box center [120, 479] width 99 height 18
click at [130, 573] on h5 "Projects" at bounding box center [120, 574] width 36 height 16
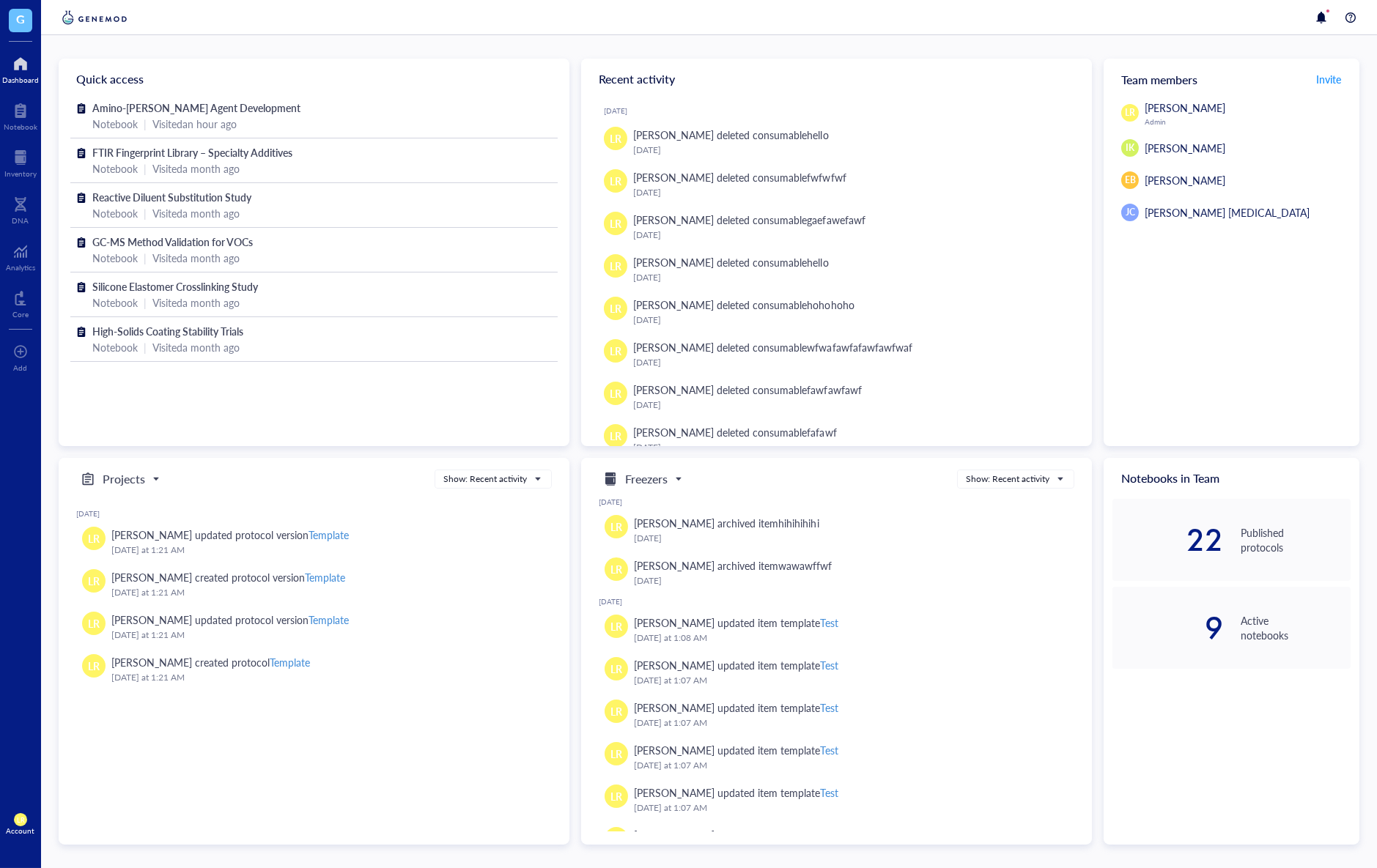
click at [148, 487] on span "Projects" at bounding box center [118, 479] width 79 height 18
click at [131, 551] on h5 "Consumables" at bounding box center [133, 550] width 60 height 16
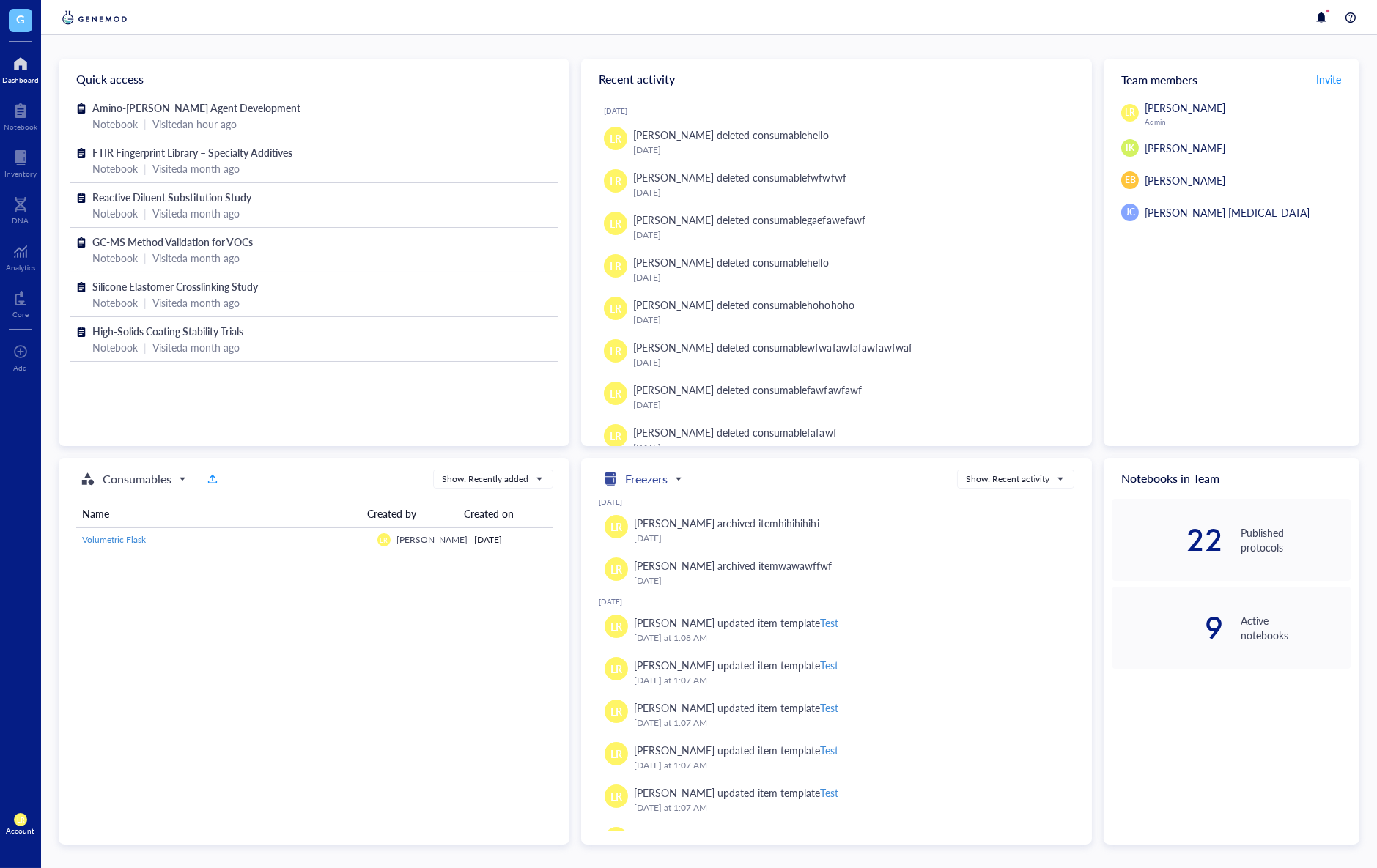
click at [660, 476] on h5 "Freezers" at bounding box center [646, 479] width 42 height 18
click at [668, 526] on div "Orders" at bounding box center [643, 527] width 83 height 18
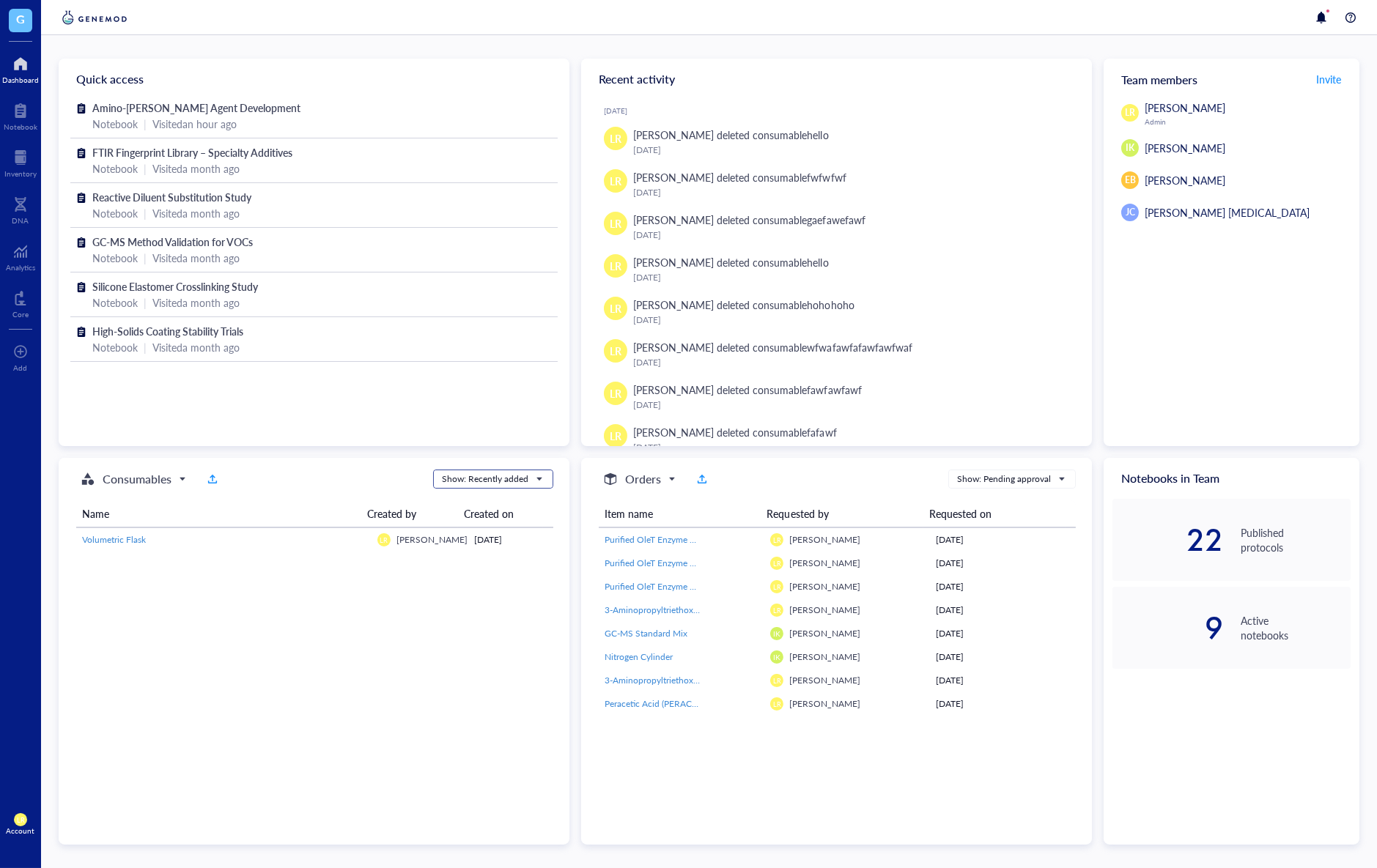
click at [518, 482] on div "Show: Recently added" at bounding box center [485, 479] width 86 height 13
click at [487, 545] on div "Show: Expiring" at bounding box center [492, 548] width 100 height 13
click at [667, 810] on div "Orders Freezers Orders Consumables Projects Show: Pending approval Item name Re…" at bounding box center [836, 652] width 510 height 388
click at [29, 71] on div at bounding box center [20, 63] width 36 height 23
click at [29, 191] on div "DNA" at bounding box center [20, 209] width 41 height 41
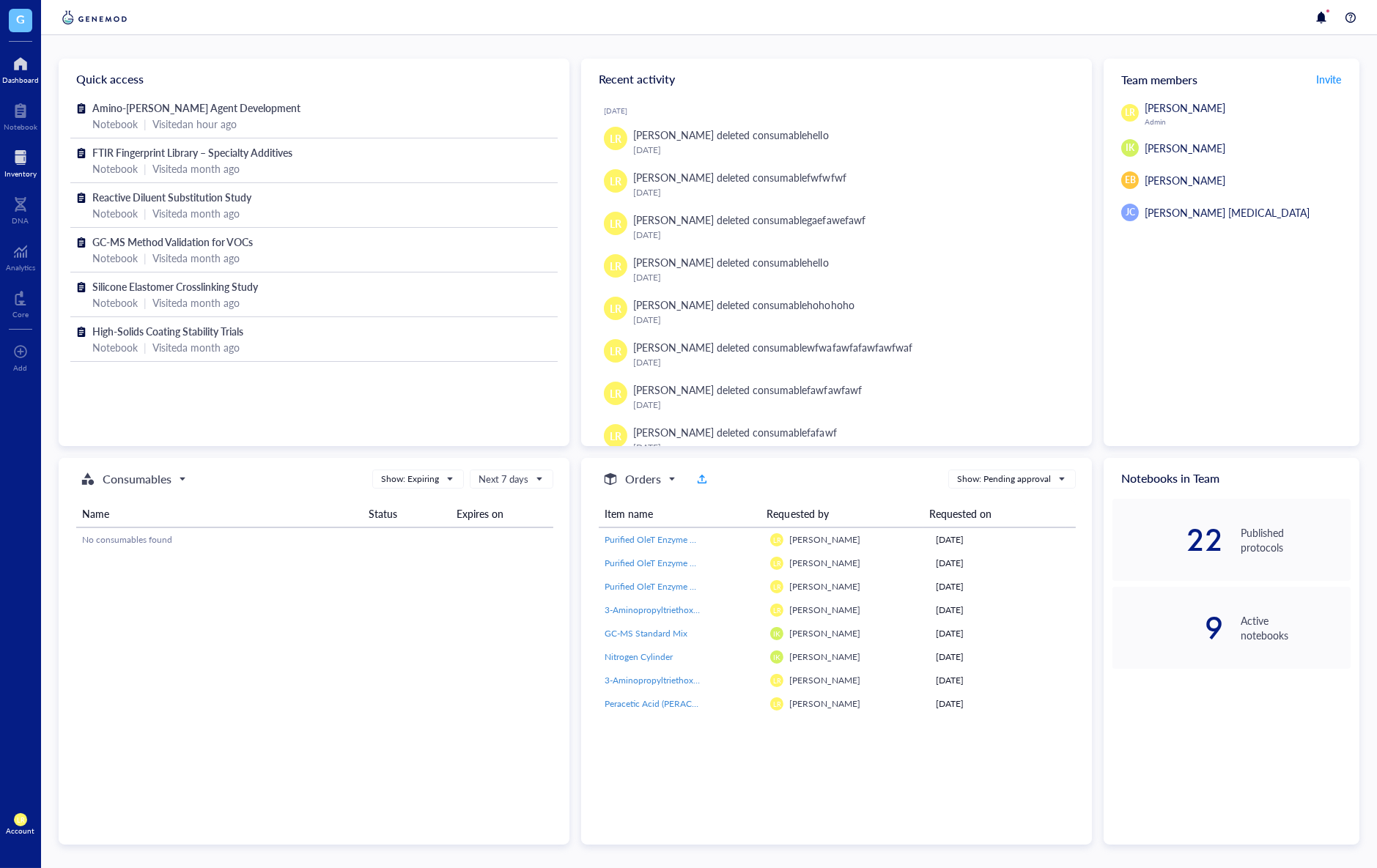
click at [11, 174] on div "Inventory" at bounding box center [21, 173] width 32 height 8
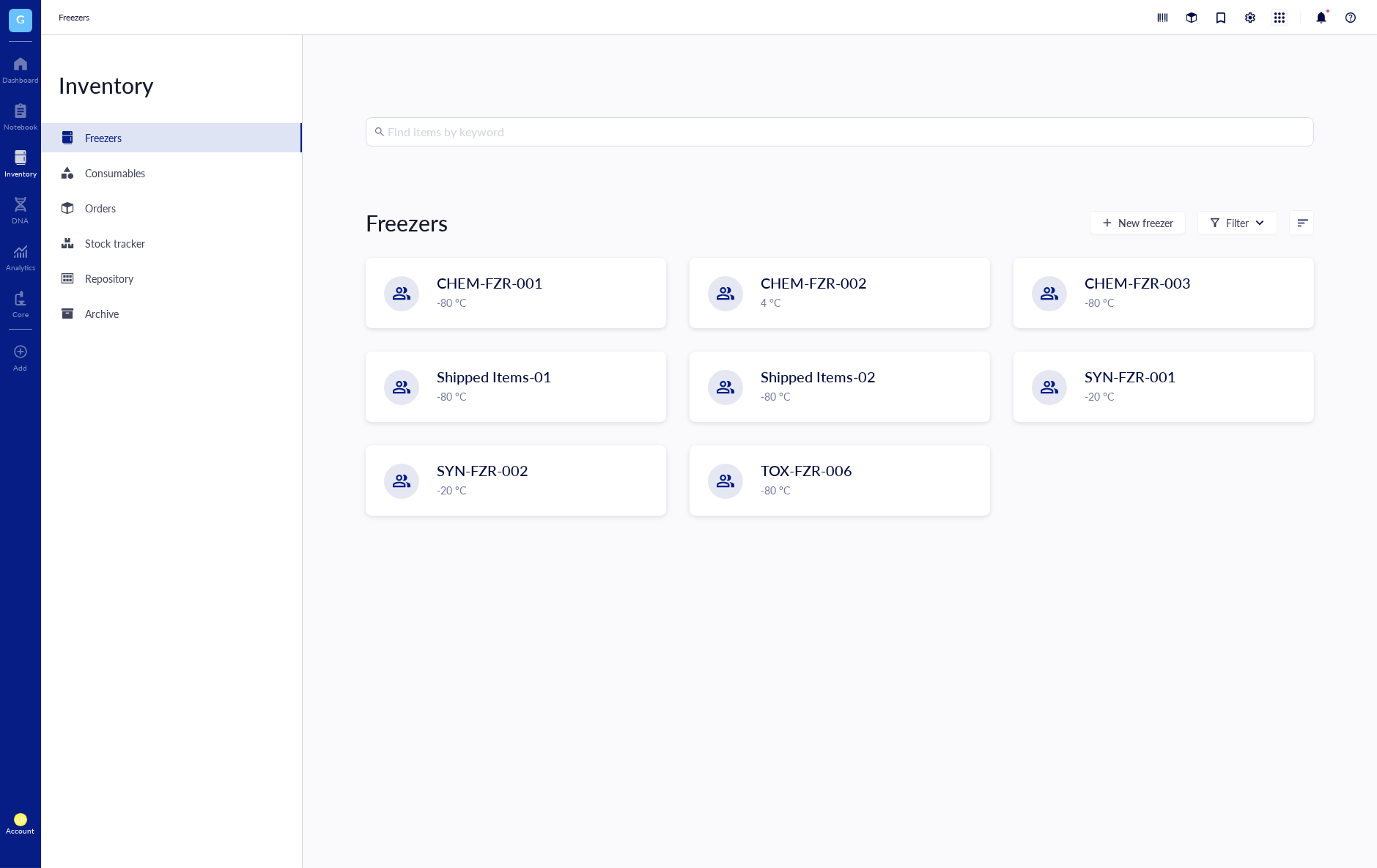
click at [1280, 18] on div at bounding box center [1279, 17] width 16 height 16
click at [1251, 66] on link "Consumables" at bounding box center [1219, 66] width 117 height 18
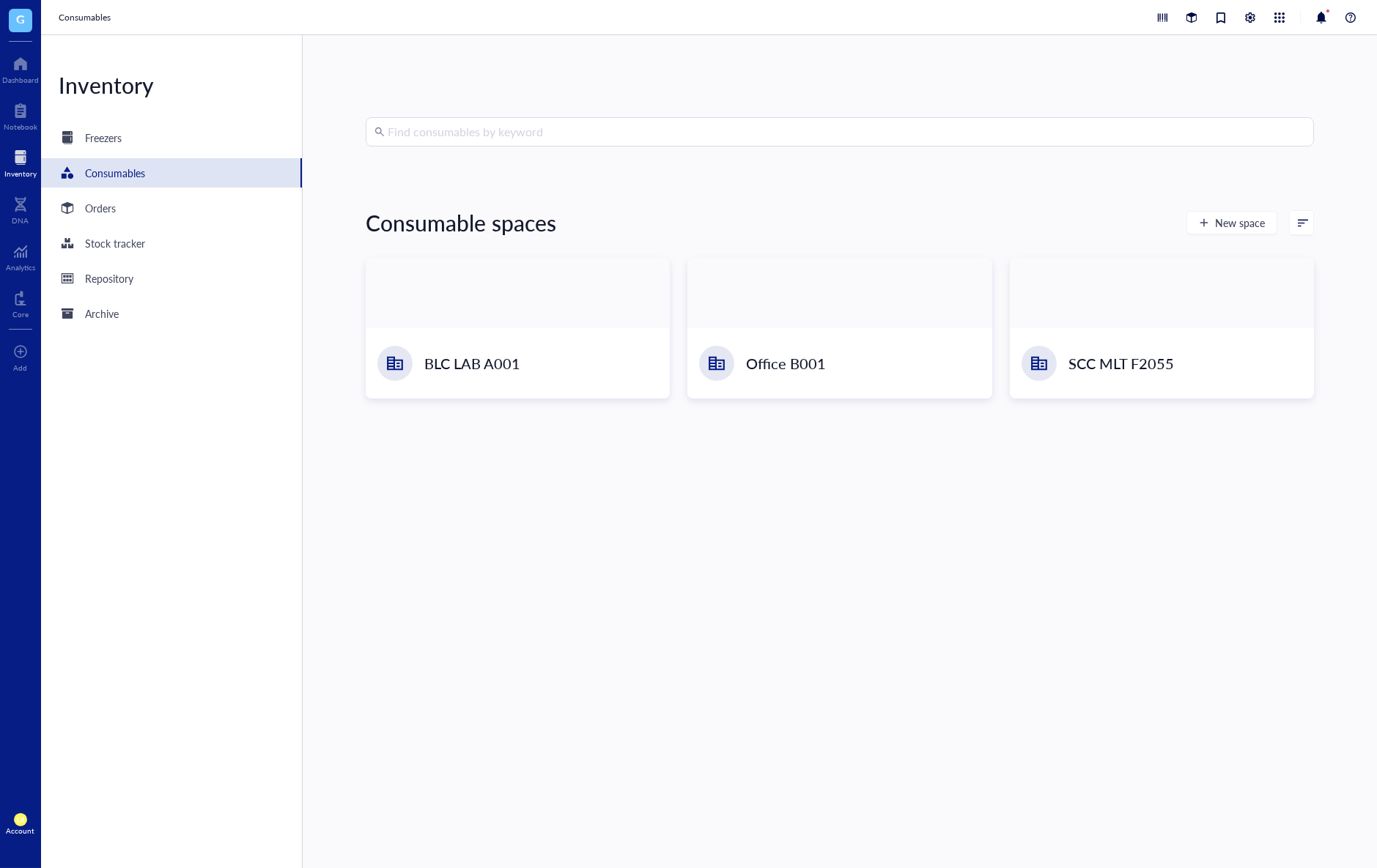
click at [1283, 6] on div "Consumables" at bounding box center [709, 18] width 1336 height 36
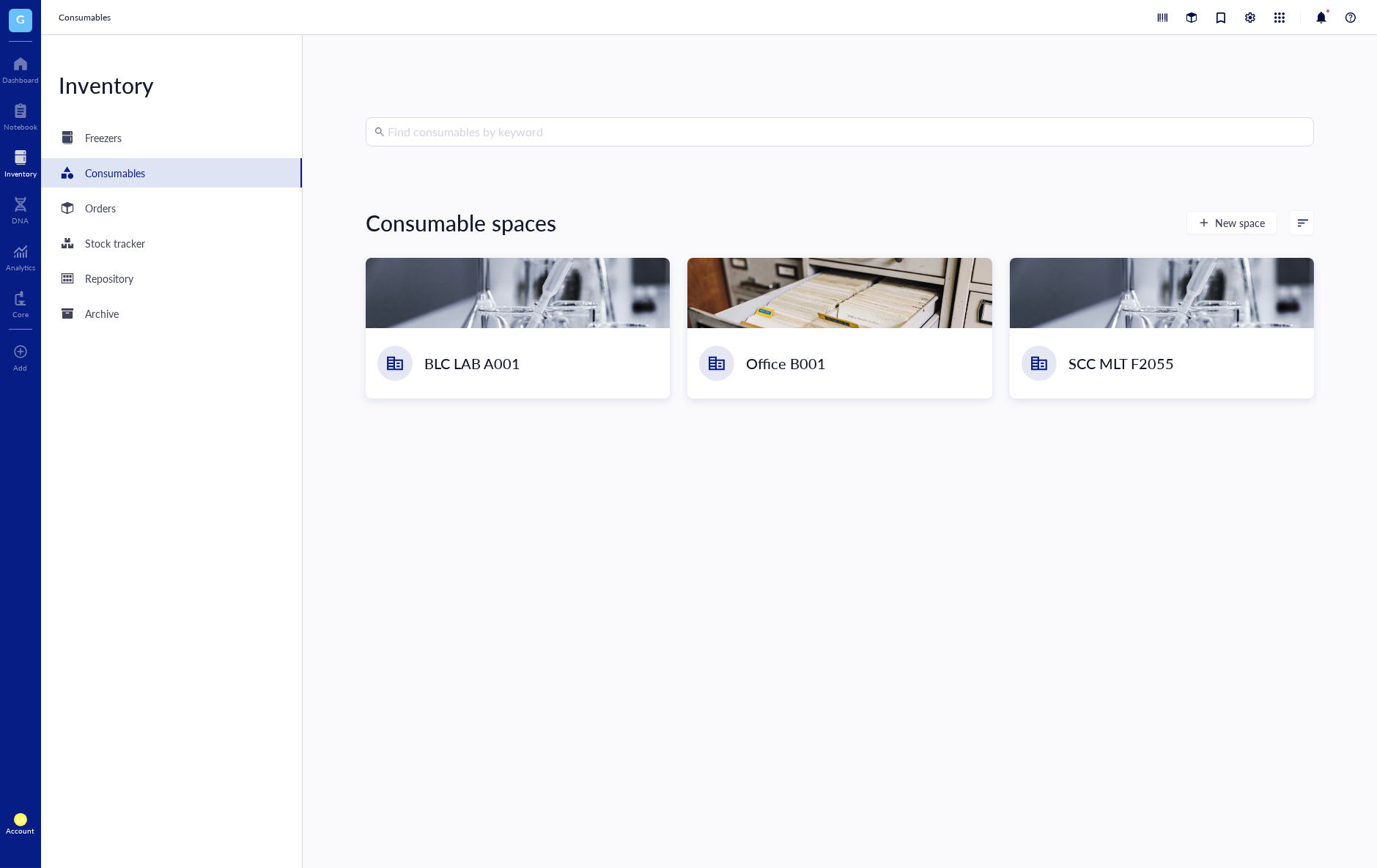
click at [1283, 28] on div "Consumables" at bounding box center [709, 18] width 1336 height 36
click at [1278, 25] on div at bounding box center [1279, 17] width 18 height 18
click at [1254, 136] on link "Repository" at bounding box center [1219, 136] width 117 height 18
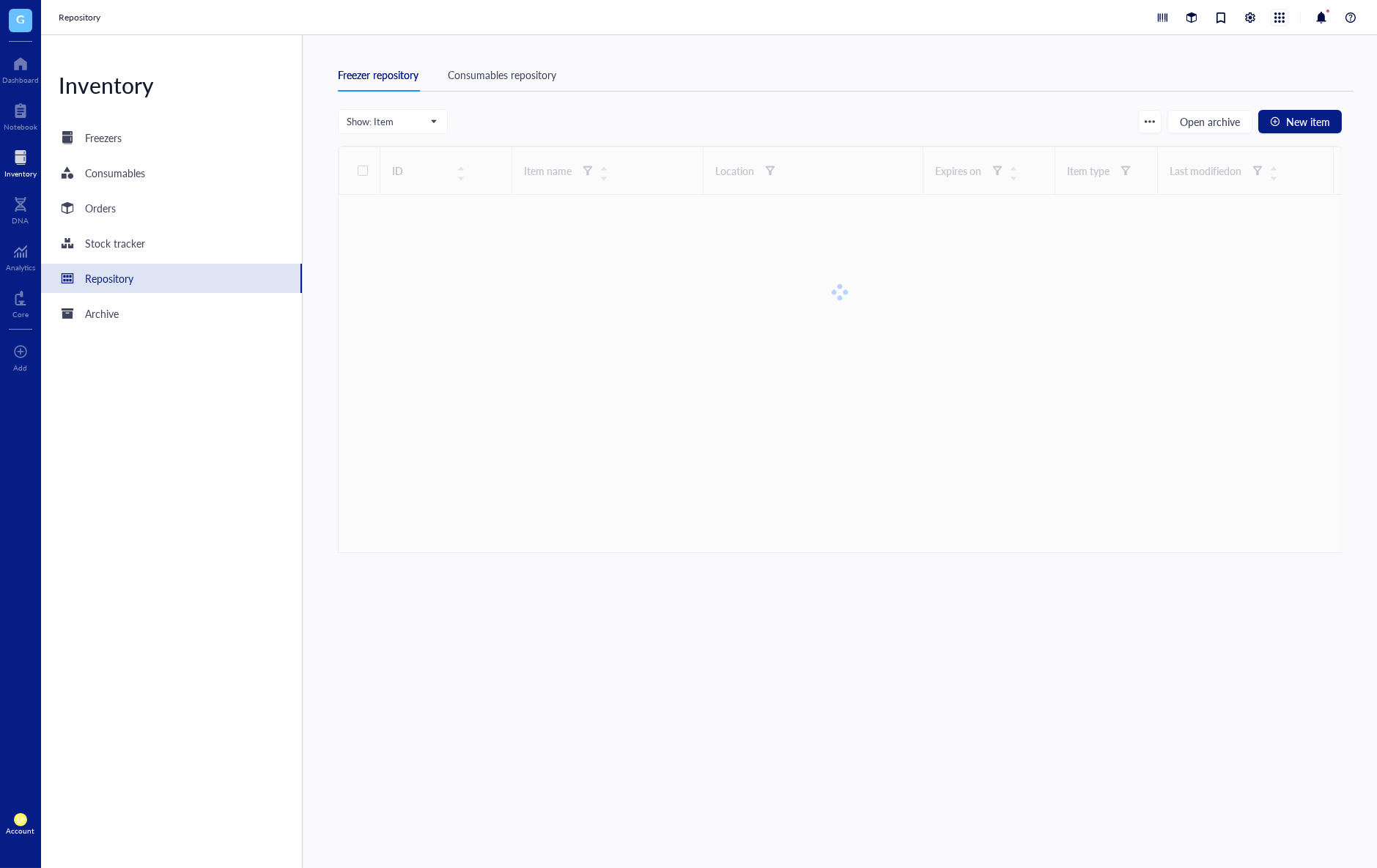
click at [1282, 22] on div at bounding box center [1279, 17] width 16 height 16
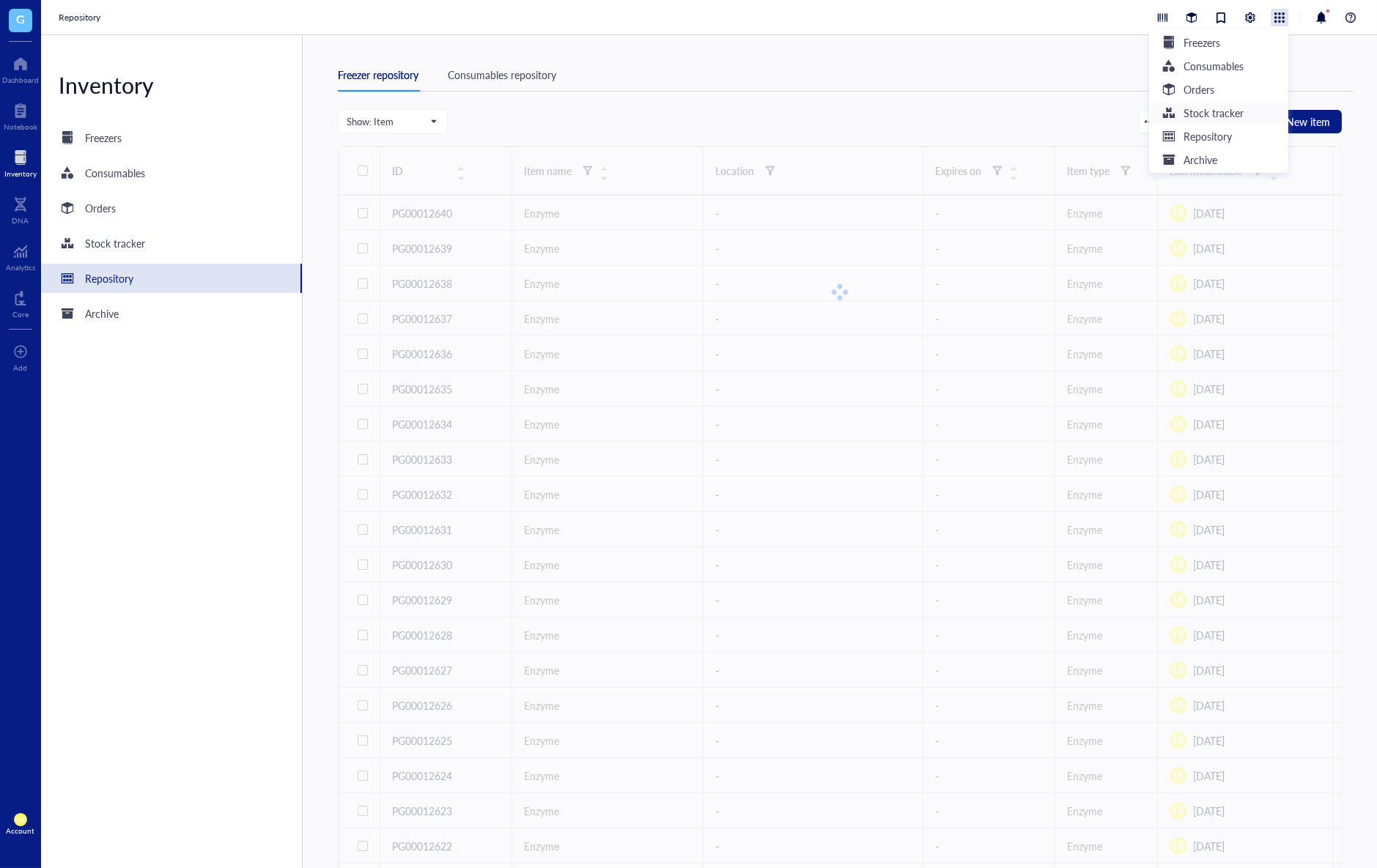
click at [1249, 107] on link "Stock tracker" at bounding box center [1219, 113] width 117 height 18
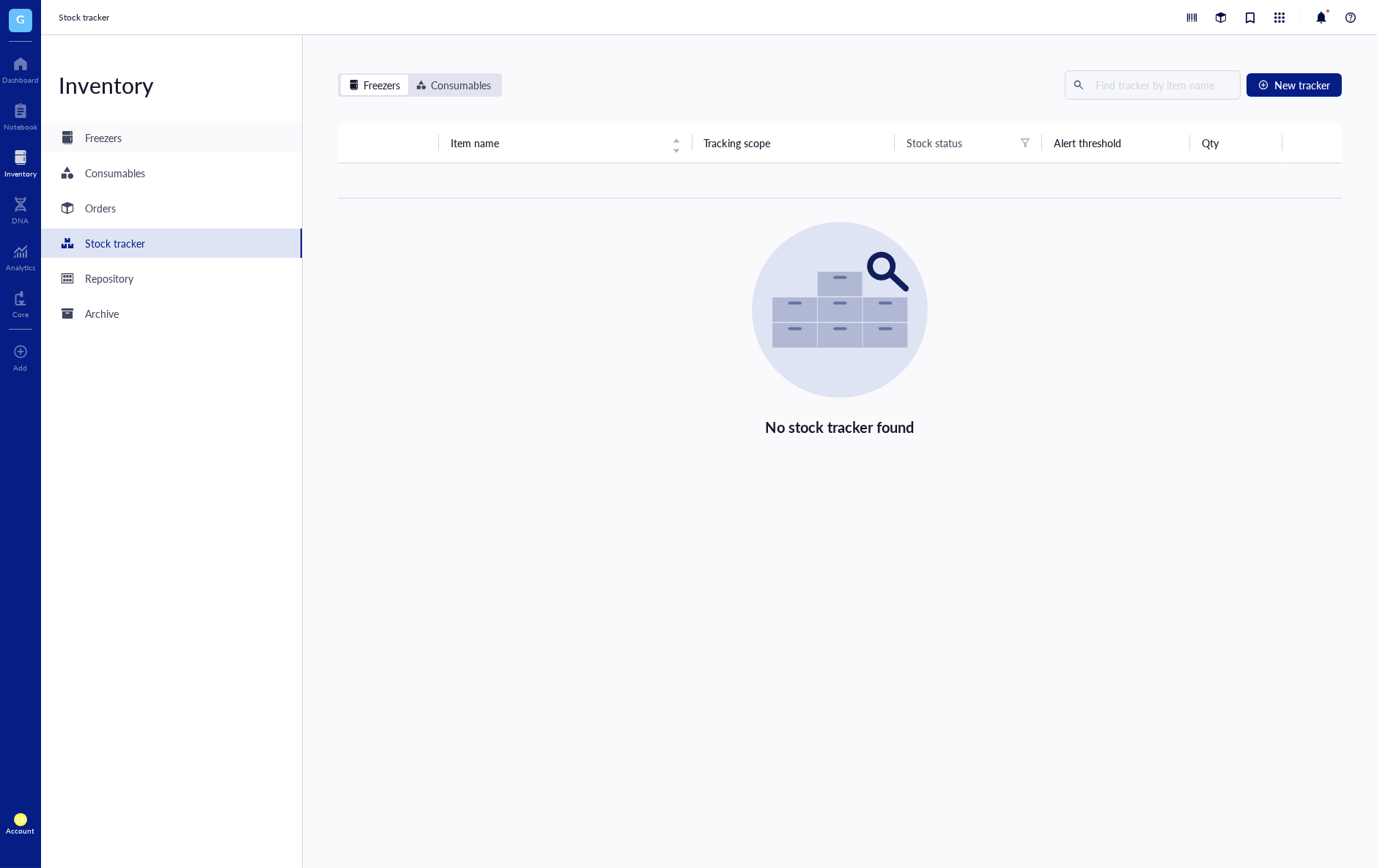
click at [183, 151] on div "Freezers" at bounding box center [171, 137] width 261 height 29
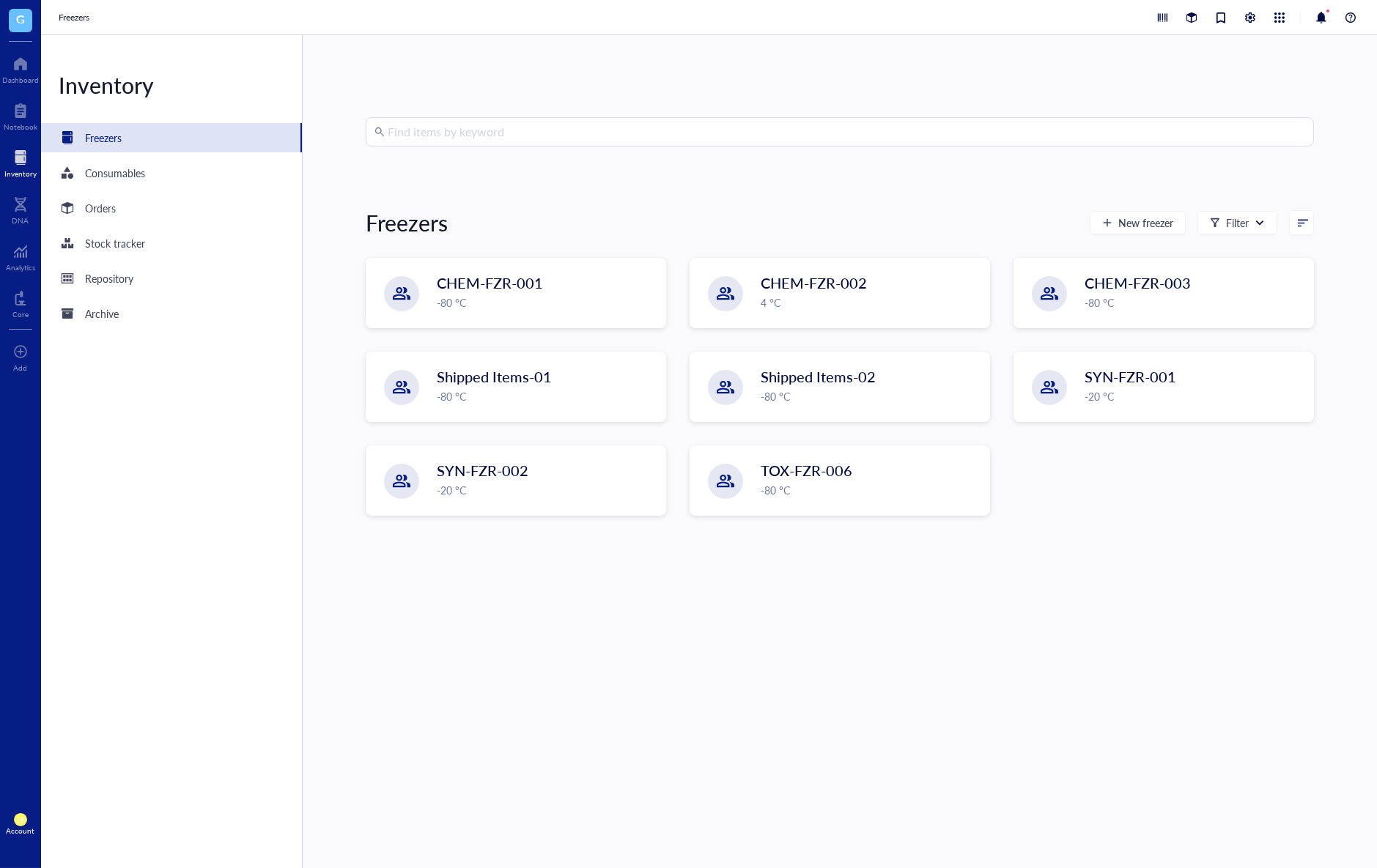
click at [185, 136] on div "Freezers" at bounding box center [171, 137] width 261 height 29
click at [1255, 17] on div at bounding box center [1250, 17] width 16 height 16
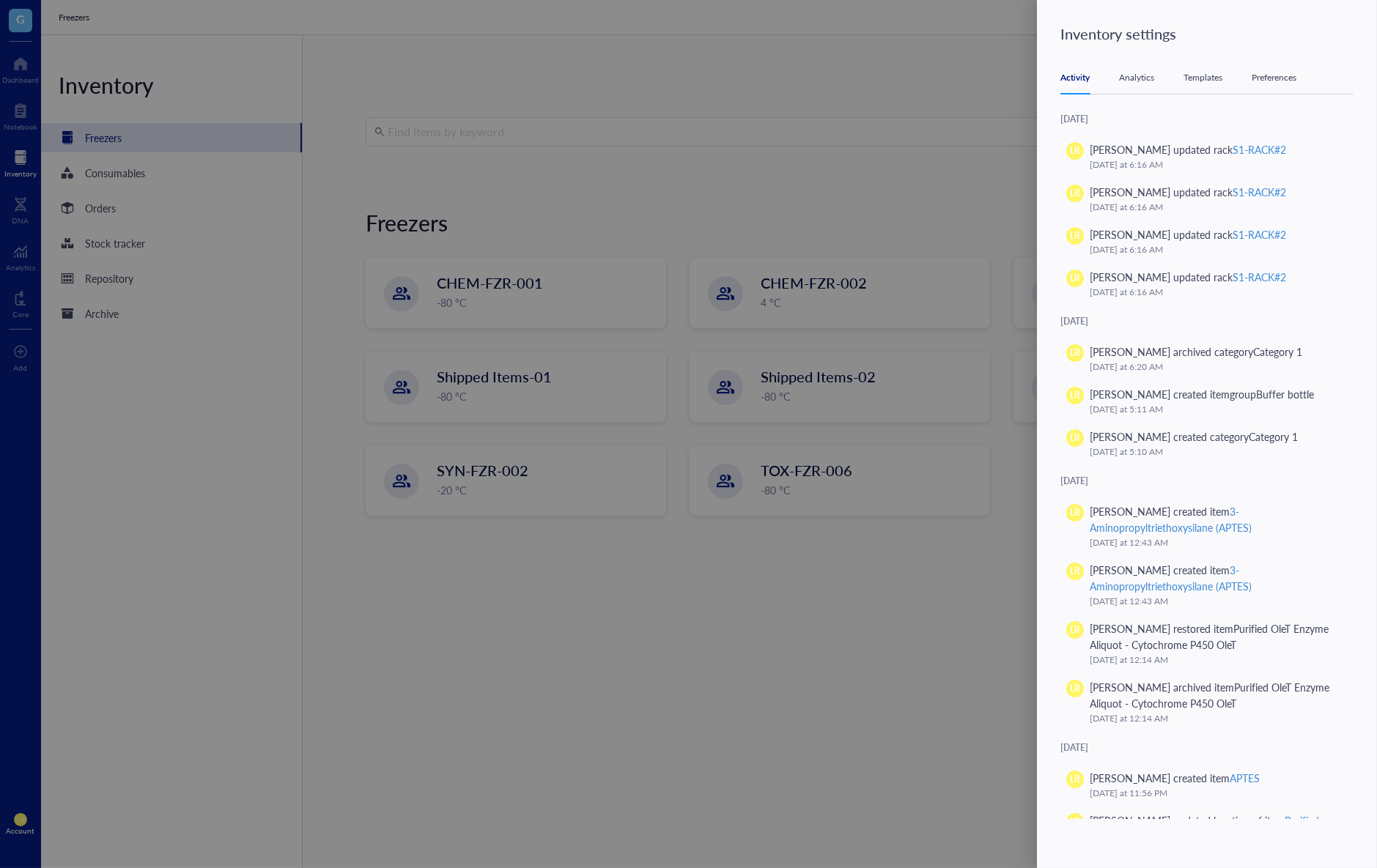
click at [1206, 84] on div "Templates" at bounding box center [1202, 77] width 39 height 15
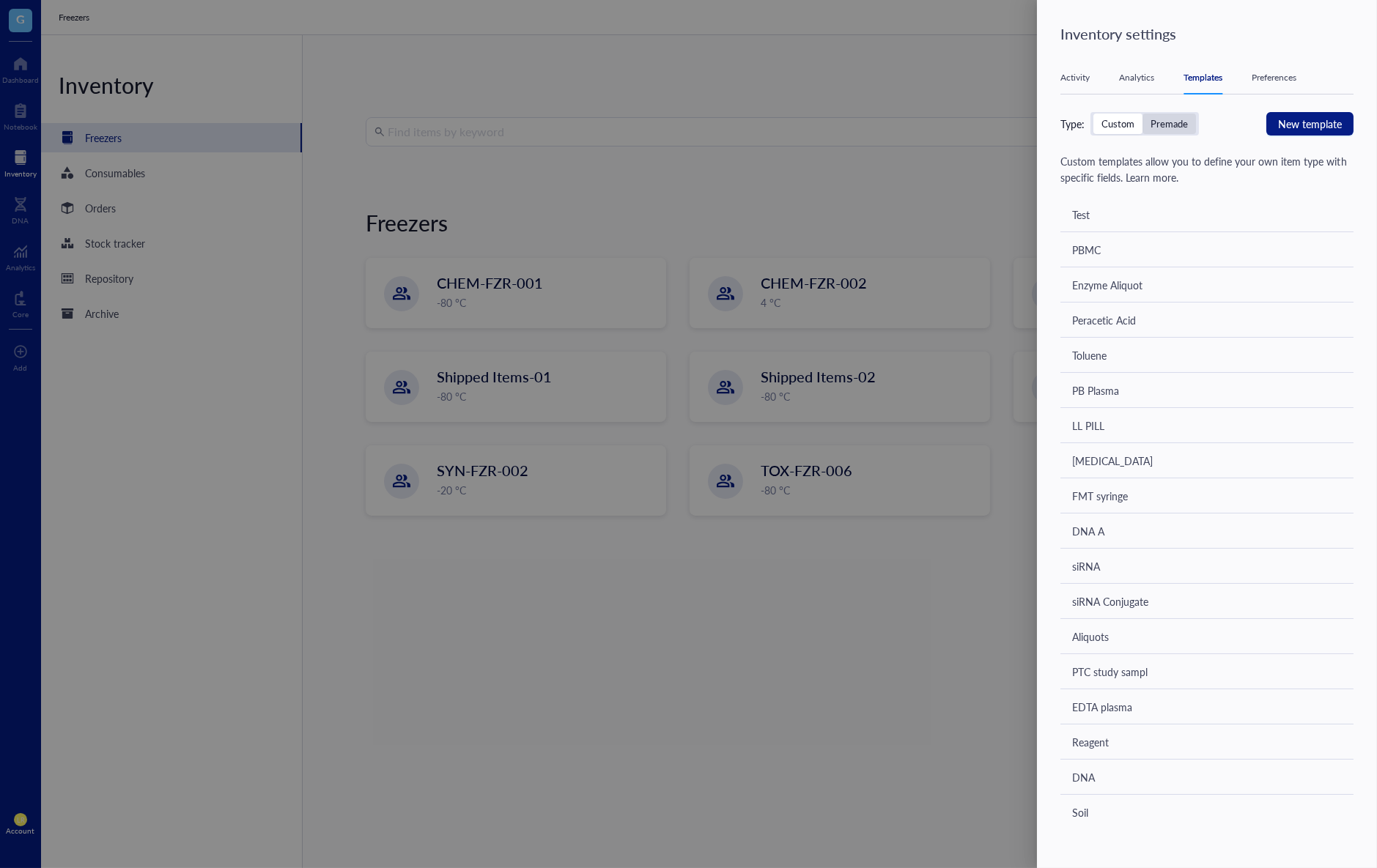
click at [1179, 117] on div "Premade" at bounding box center [1169, 124] width 37 height 13
click at [1142, 114] on input "Premade" at bounding box center [1142, 114] width 0 height 0
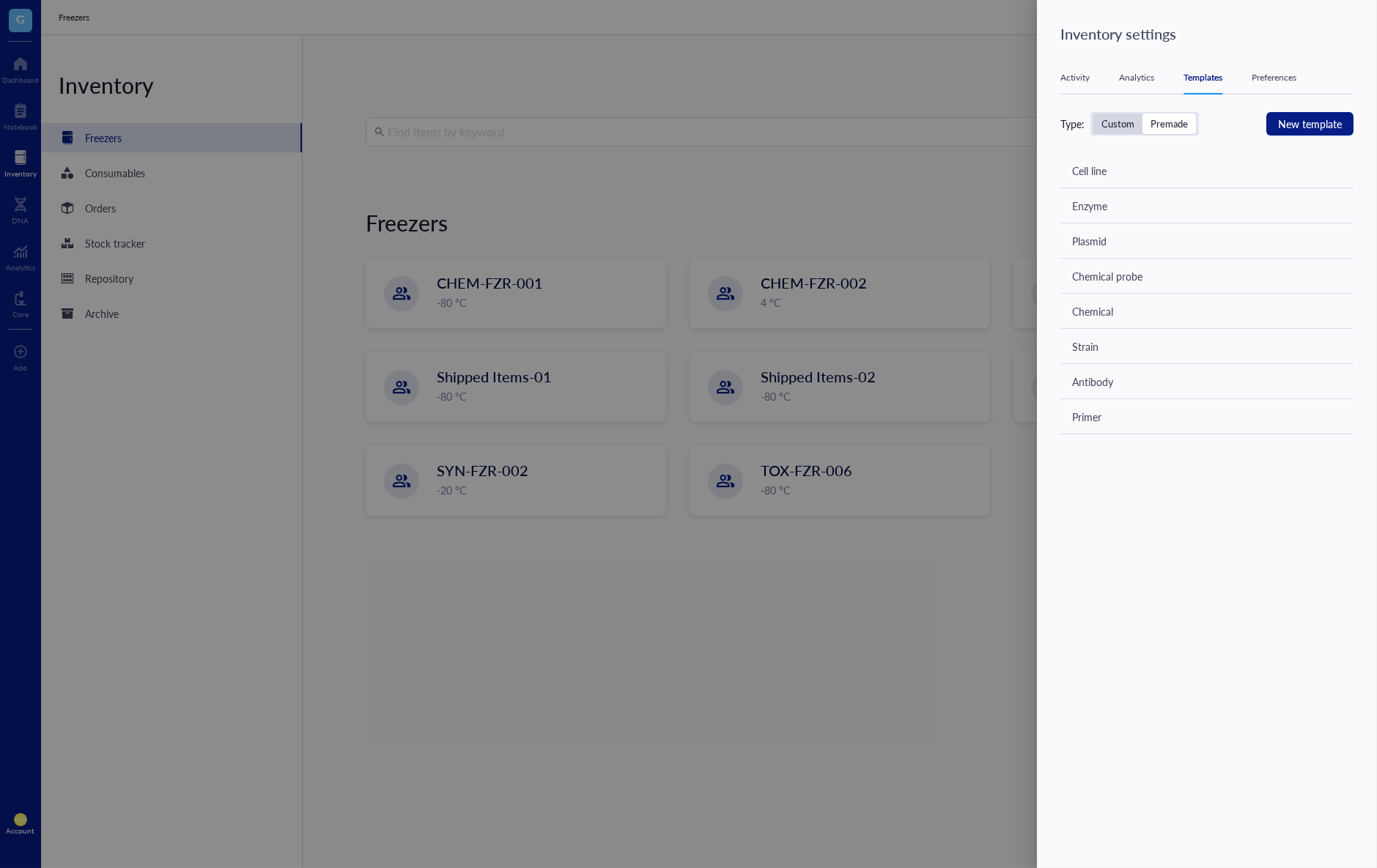
click at [1116, 127] on div "Custom" at bounding box center [1118, 124] width 33 height 13
click at [1094, 114] on input "Custom" at bounding box center [1094, 114] width 0 height 0
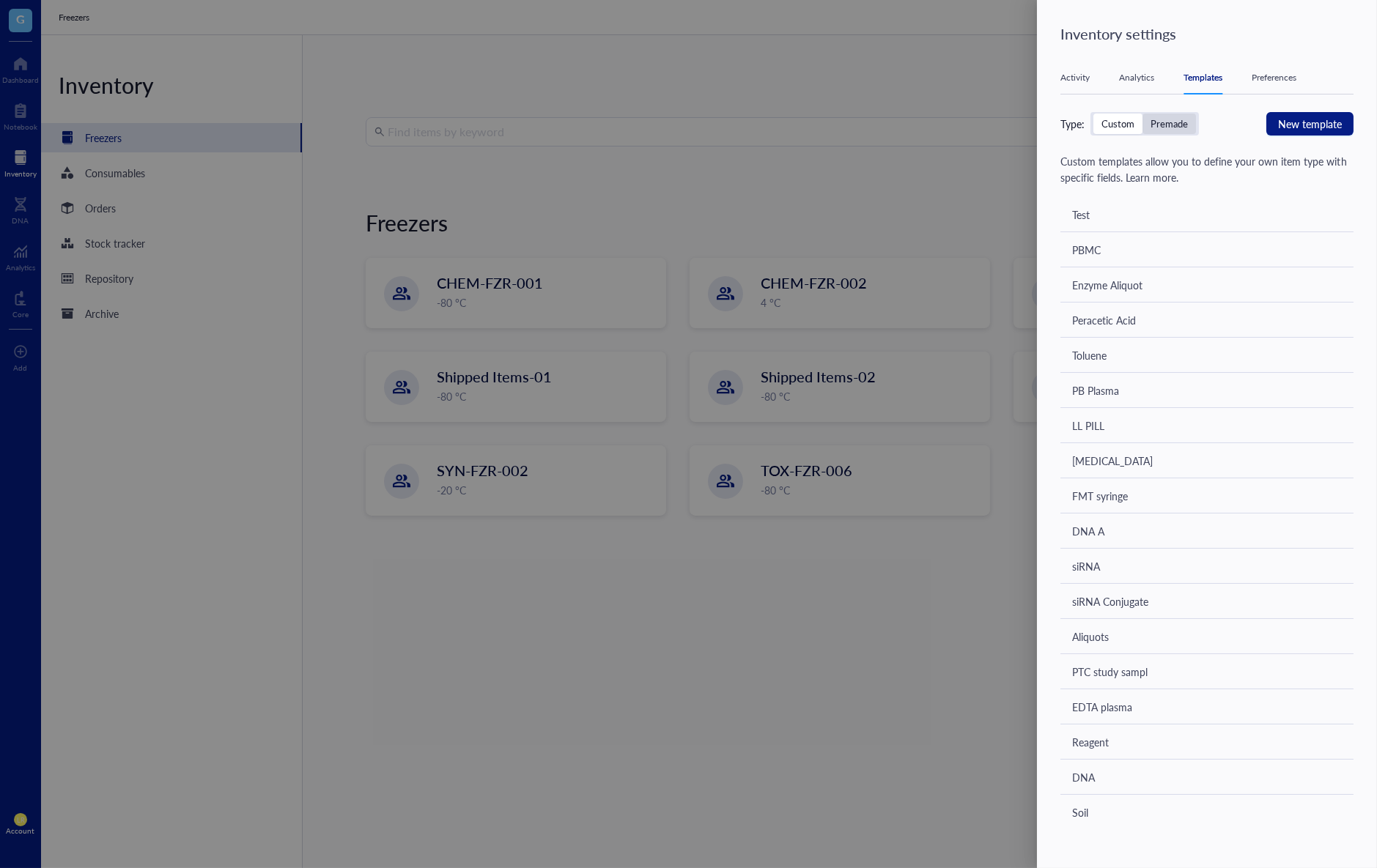
click at [1176, 124] on div "Premade" at bounding box center [1169, 124] width 37 height 13
click at [1142, 114] on input "Premade" at bounding box center [1142, 114] width 0 height 0
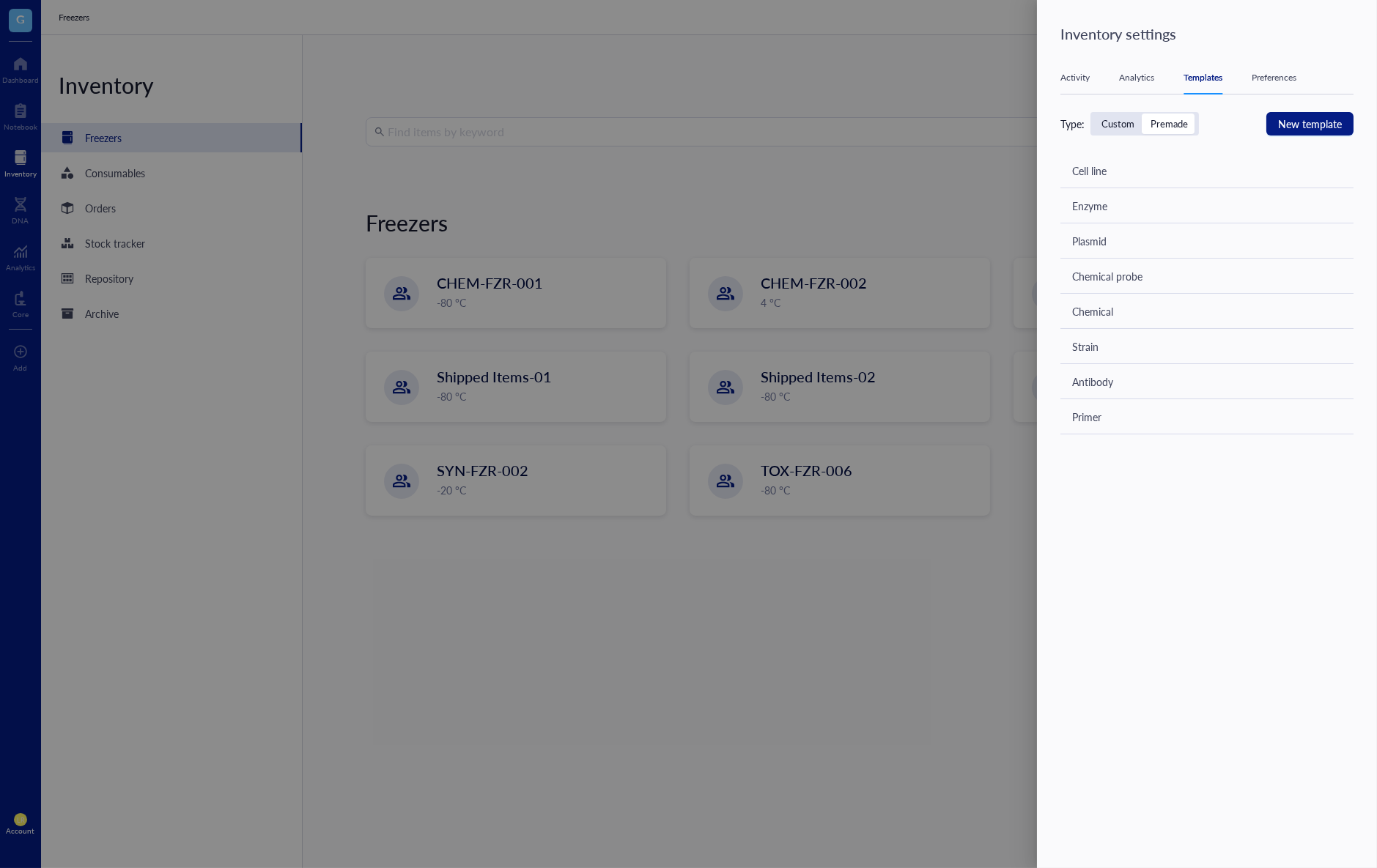
click at [1111, 125] on div "Custom" at bounding box center [1118, 124] width 33 height 13
click at [1094, 114] on input "Custom" at bounding box center [1094, 114] width 0 height 0
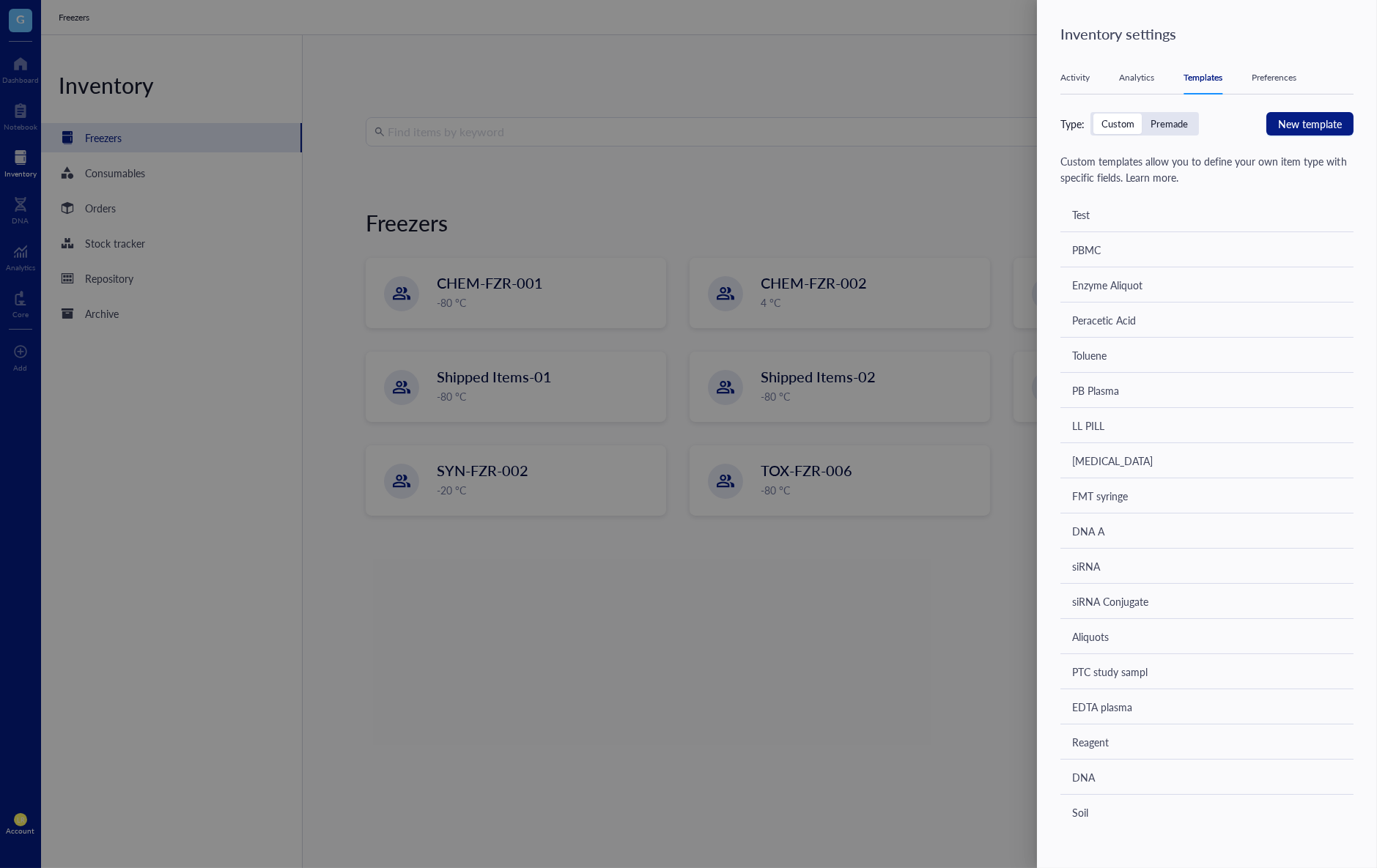
click at [1183, 124] on div "Premade" at bounding box center [1169, 124] width 37 height 13
click at [1142, 114] on input "Premade" at bounding box center [1142, 114] width 0 height 0
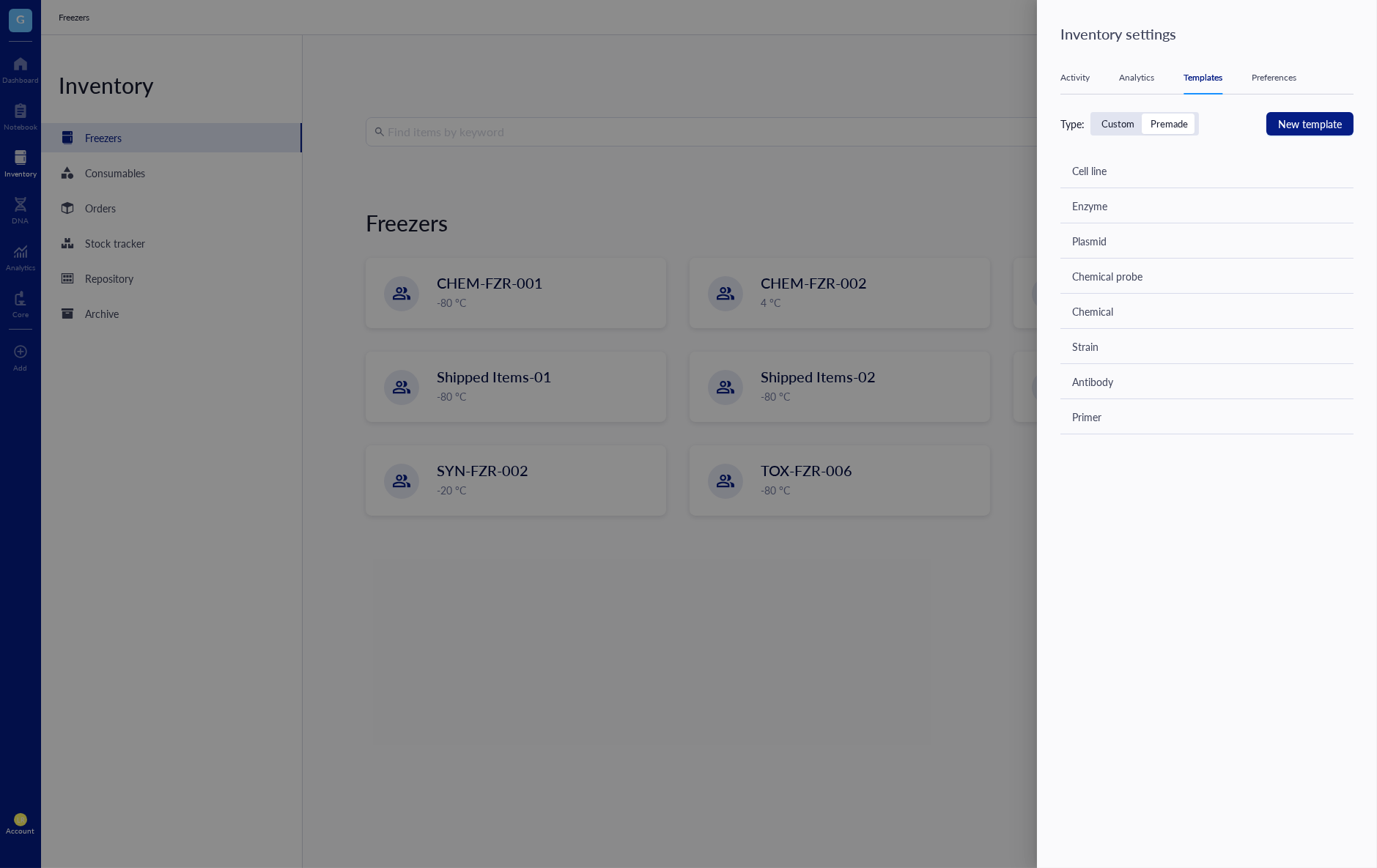
click at [1111, 123] on div "Custom" at bounding box center [1118, 124] width 33 height 13
click at [1094, 114] on input "Custom" at bounding box center [1094, 114] width 0 height 0
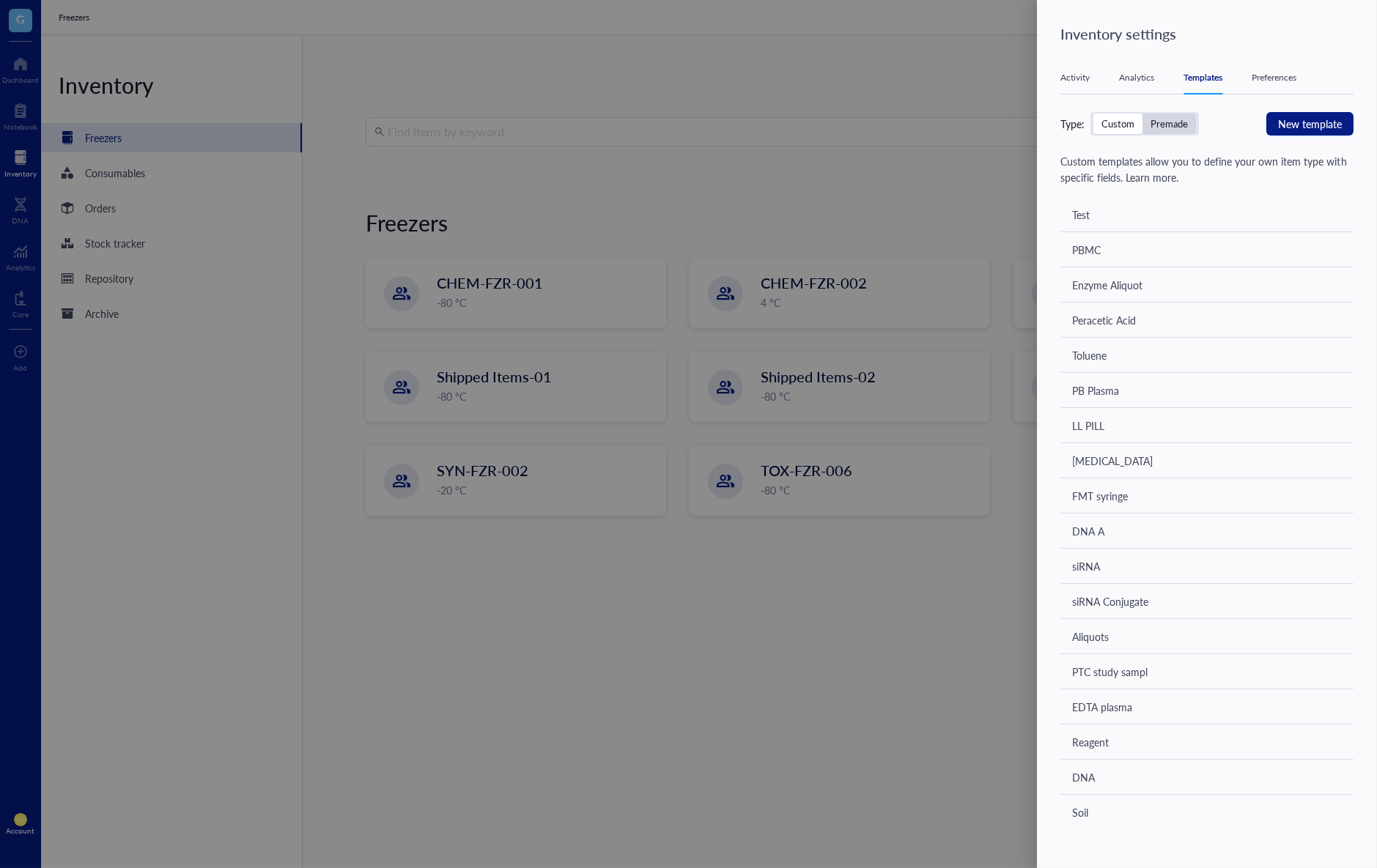
click at [1179, 124] on div "Premade" at bounding box center [1169, 124] width 37 height 13
click at [1142, 114] on input "Premade" at bounding box center [1142, 114] width 0 height 0
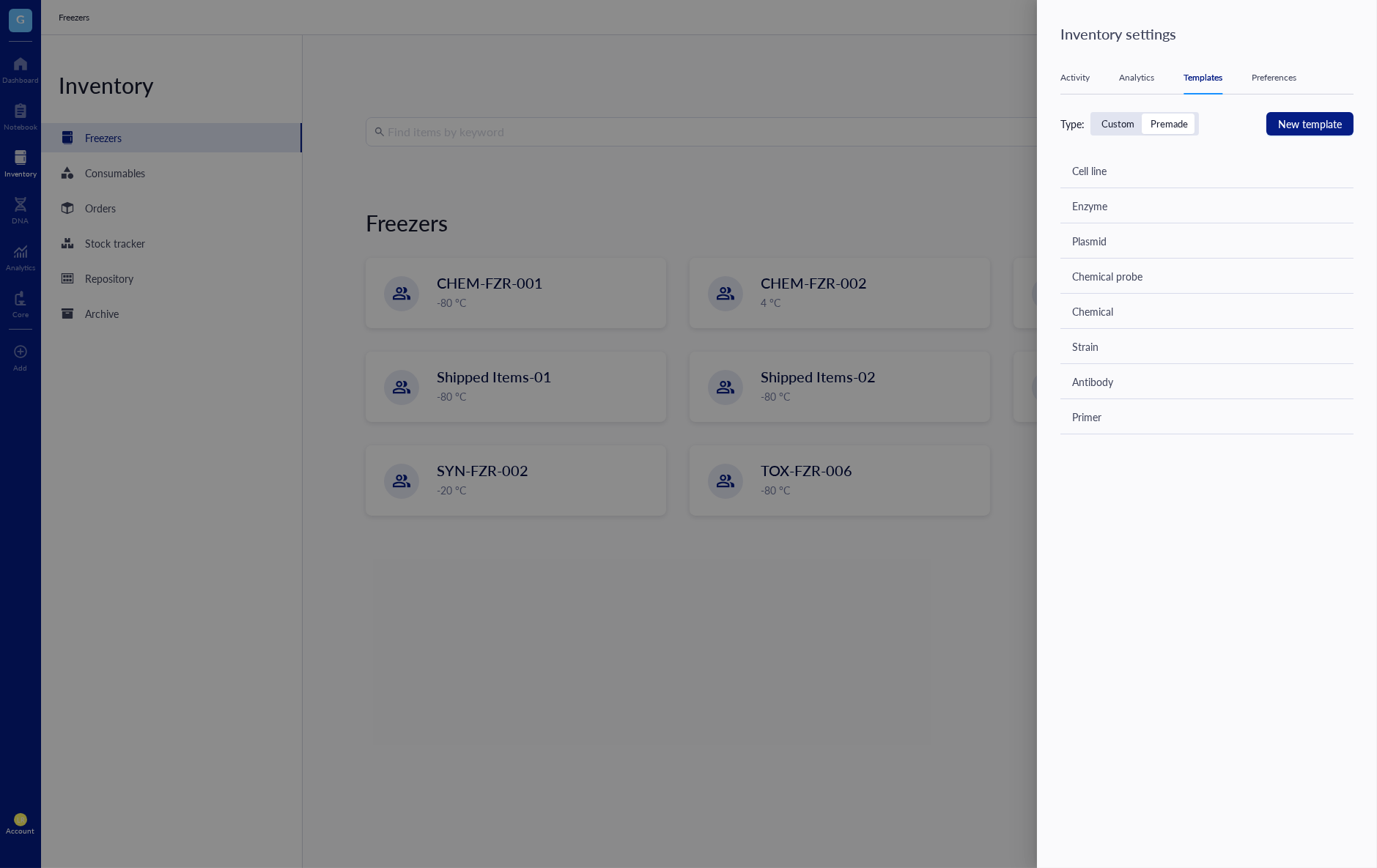
click at [1113, 124] on div "Custom" at bounding box center [1118, 124] width 33 height 13
click at [1094, 114] on input "Custom" at bounding box center [1094, 114] width 0 height 0
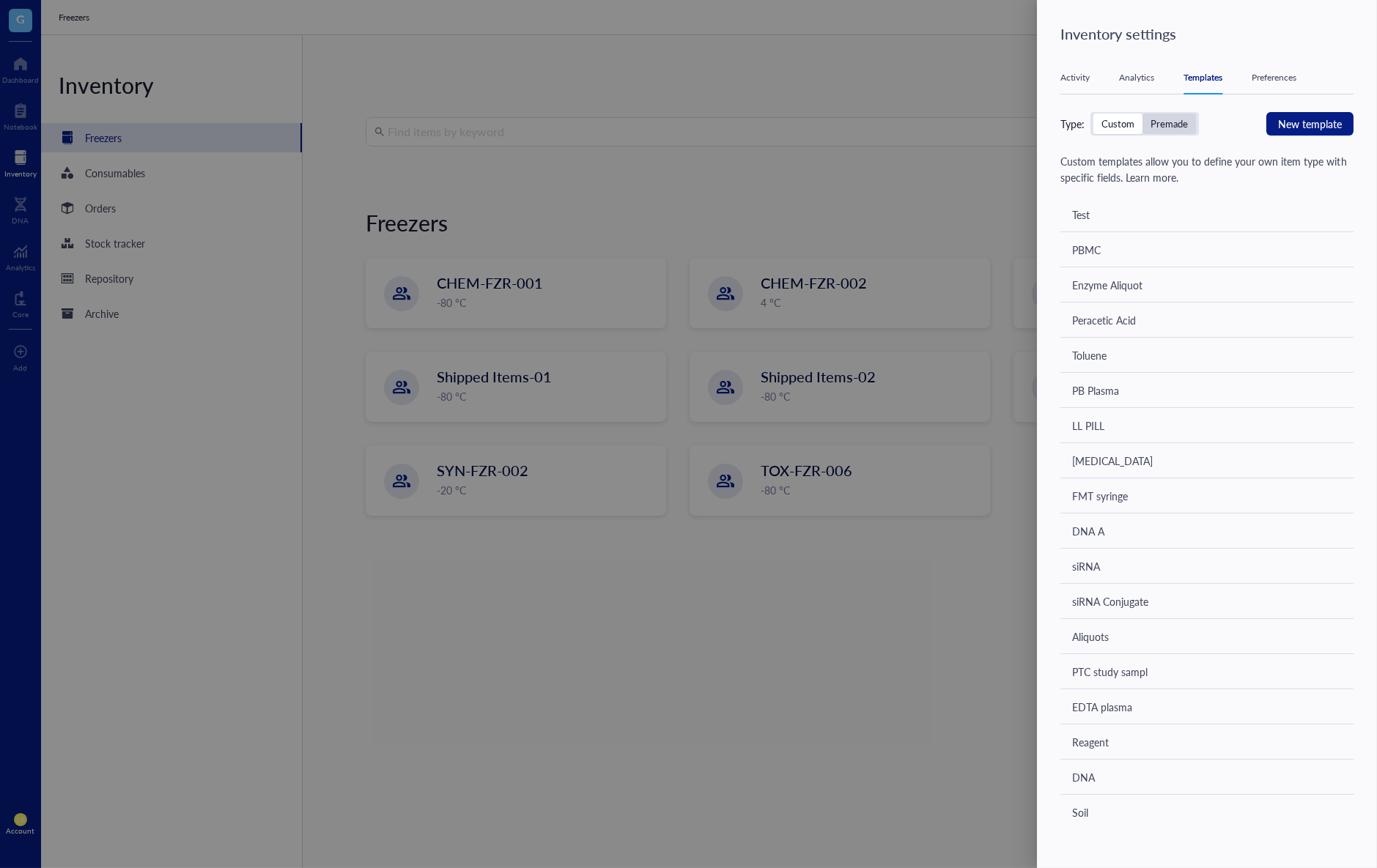
click at [1193, 124] on div "Premade" at bounding box center [1168, 124] width 53 height 21
click at [1142, 114] on input "Premade" at bounding box center [1142, 114] width 0 height 0
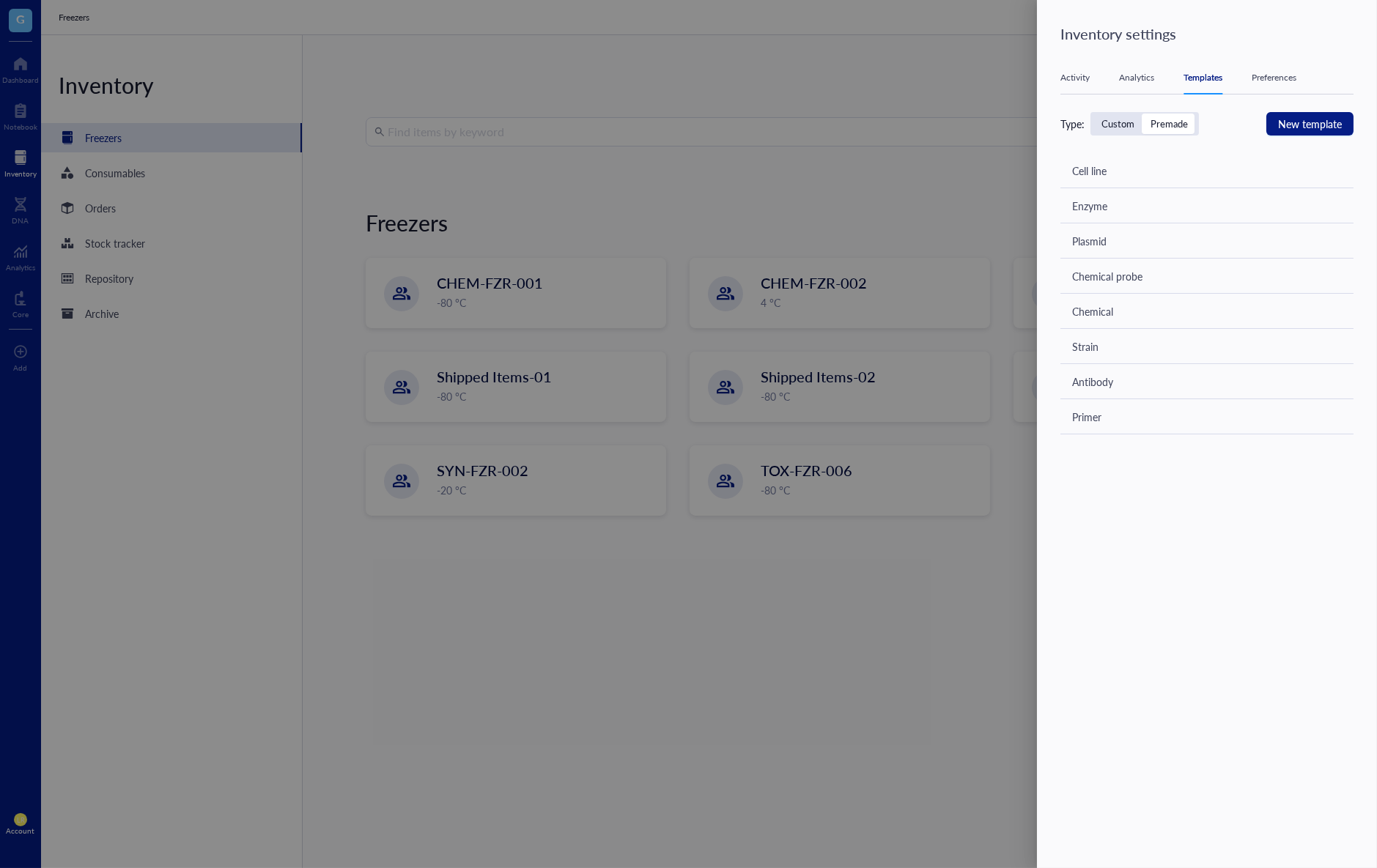
click at [1111, 125] on div "Custom" at bounding box center [1118, 124] width 33 height 13
click at [1094, 114] on input "Custom" at bounding box center [1094, 114] width 0 height 0
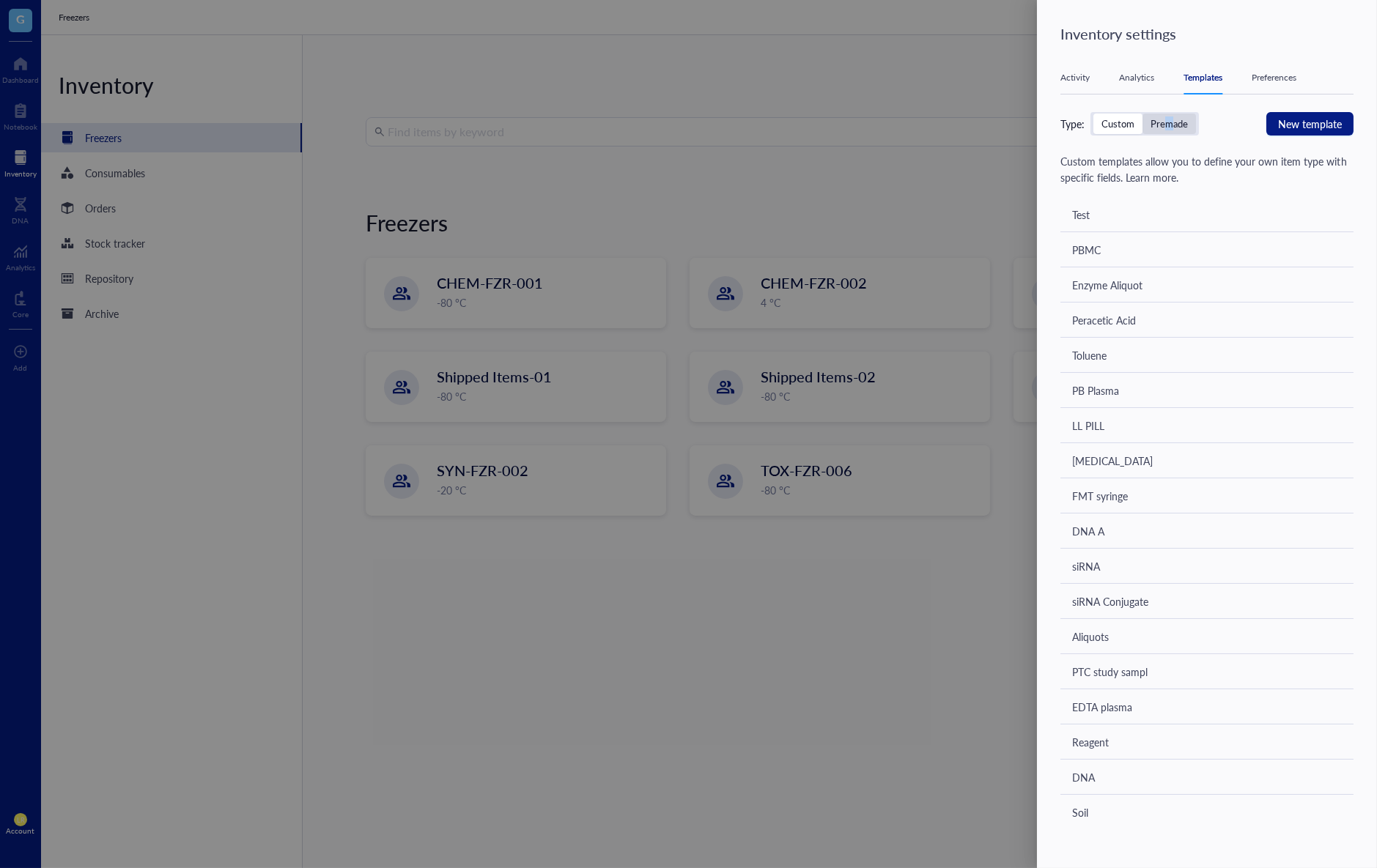
click at [1169, 125] on div "Premade" at bounding box center [1169, 124] width 37 height 13
click at [1115, 128] on div "Custom" at bounding box center [1118, 124] width 33 height 13
click at [1094, 114] on input "Custom" at bounding box center [1094, 114] width 0 height 0
click at [1180, 128] on div "Premade" at bounding box center [1169, 124] width 37 height 13
click at [1142, 114] on input "Premade" at bounding box center [1142, 114] width 0 height 0
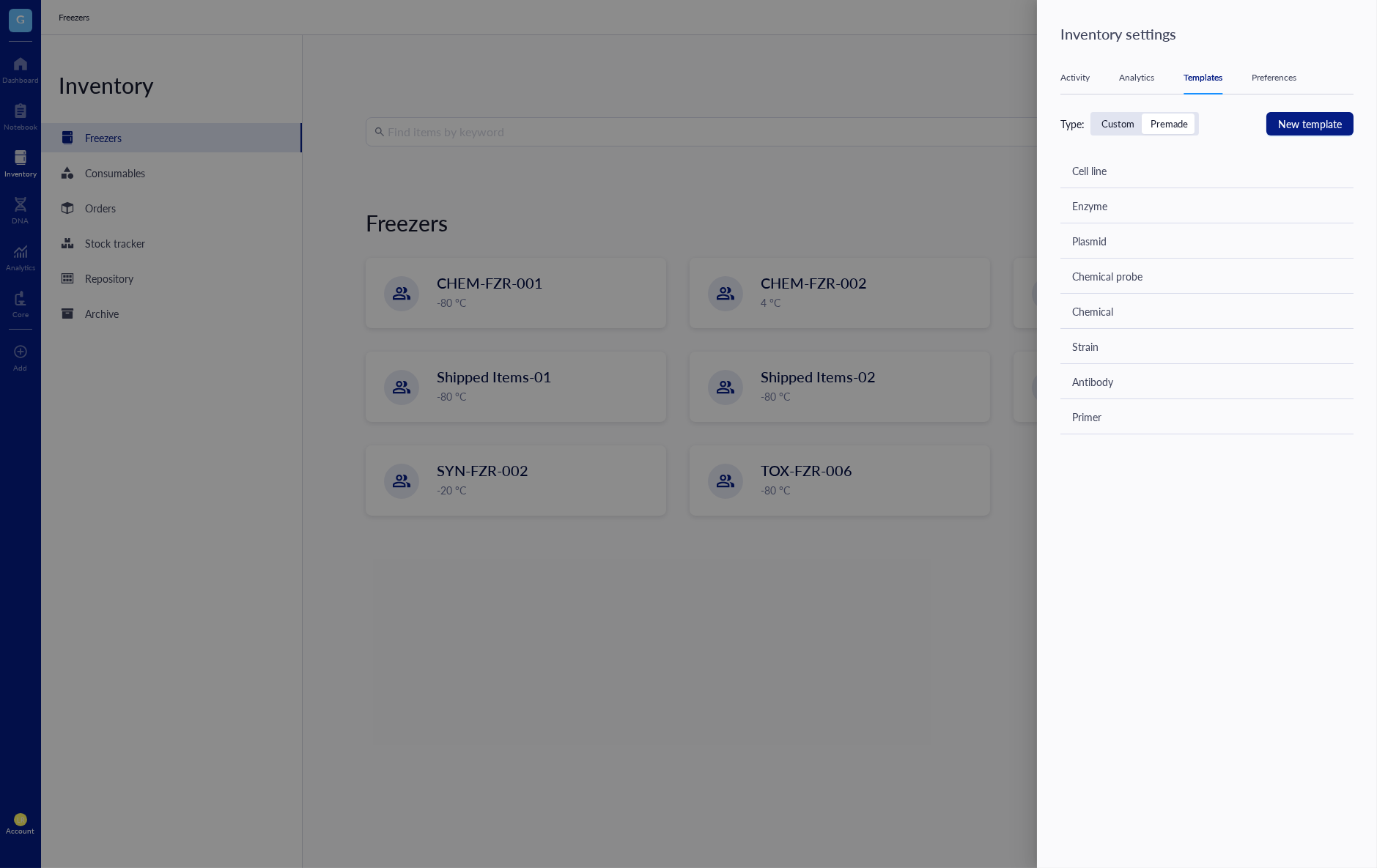
click at [1106, 128] on div "Custom" at bounding box center [1118, 124] width 33 height 13
click at [1094, 114] on input "Custom" at bounding box center [1094, 114] width 0 height 0
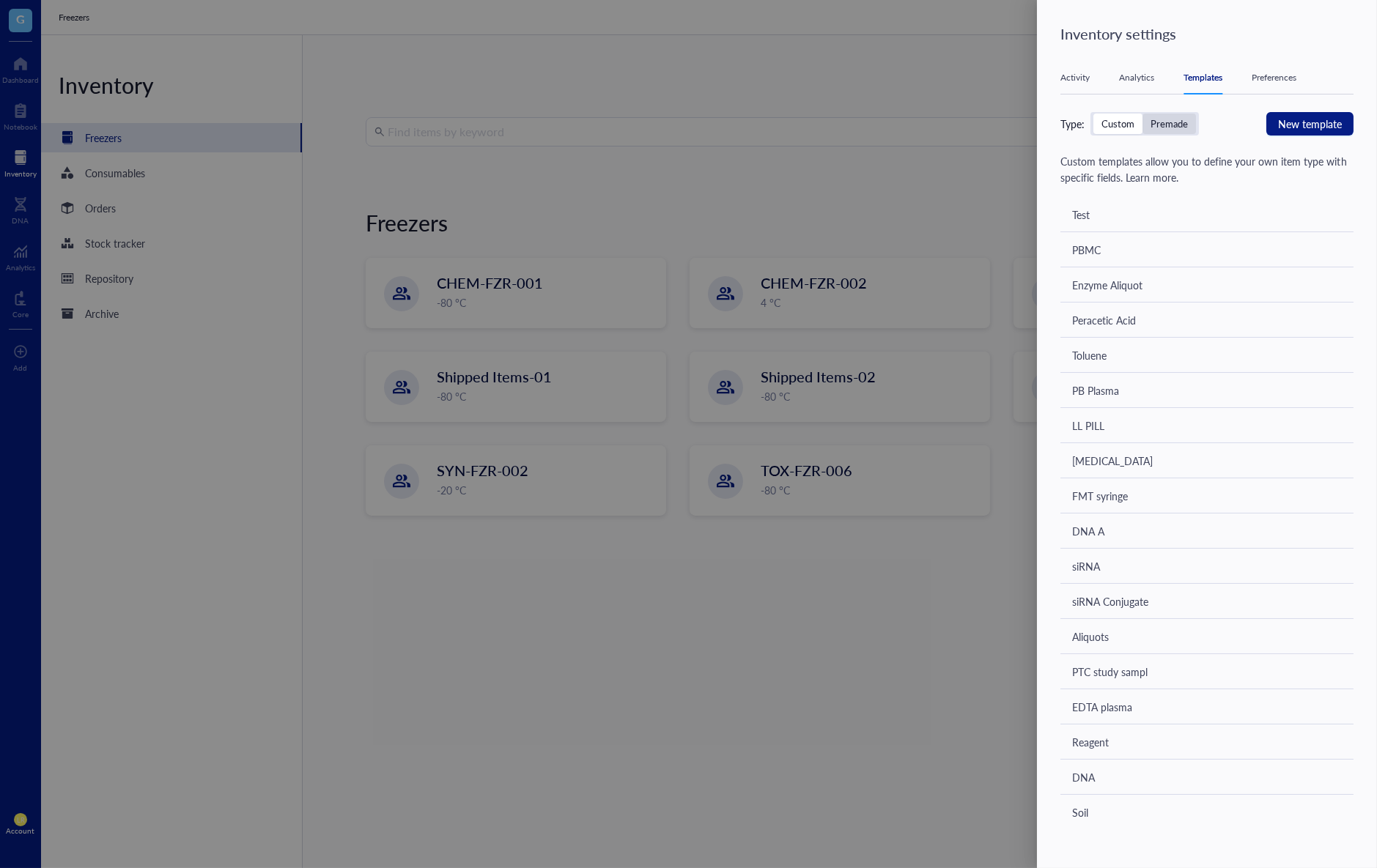
click at [1176, 127] on div "Premade" at bounding box center [1169, 124] width 37 height 13
click at [1142, 114] on input "Premade" at bounding box center [1142, 114] width 0 height 0
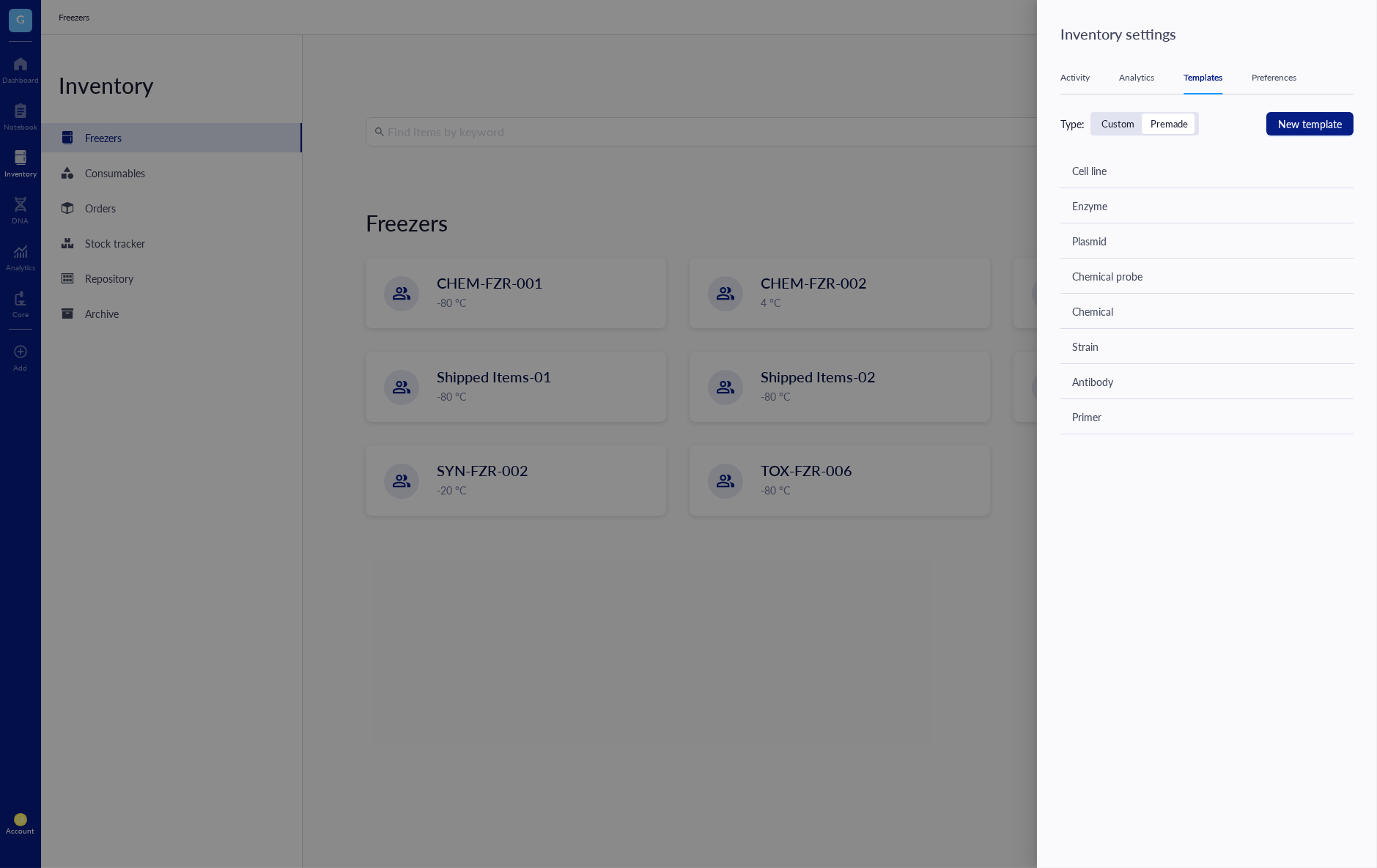
click at [1109, 129] on div "Custom" at bounding box center [1118, 124] width 33 height 13
click at [1094, 114] on input "Custom" at bounding box center [1094, 114] width 0 height 0
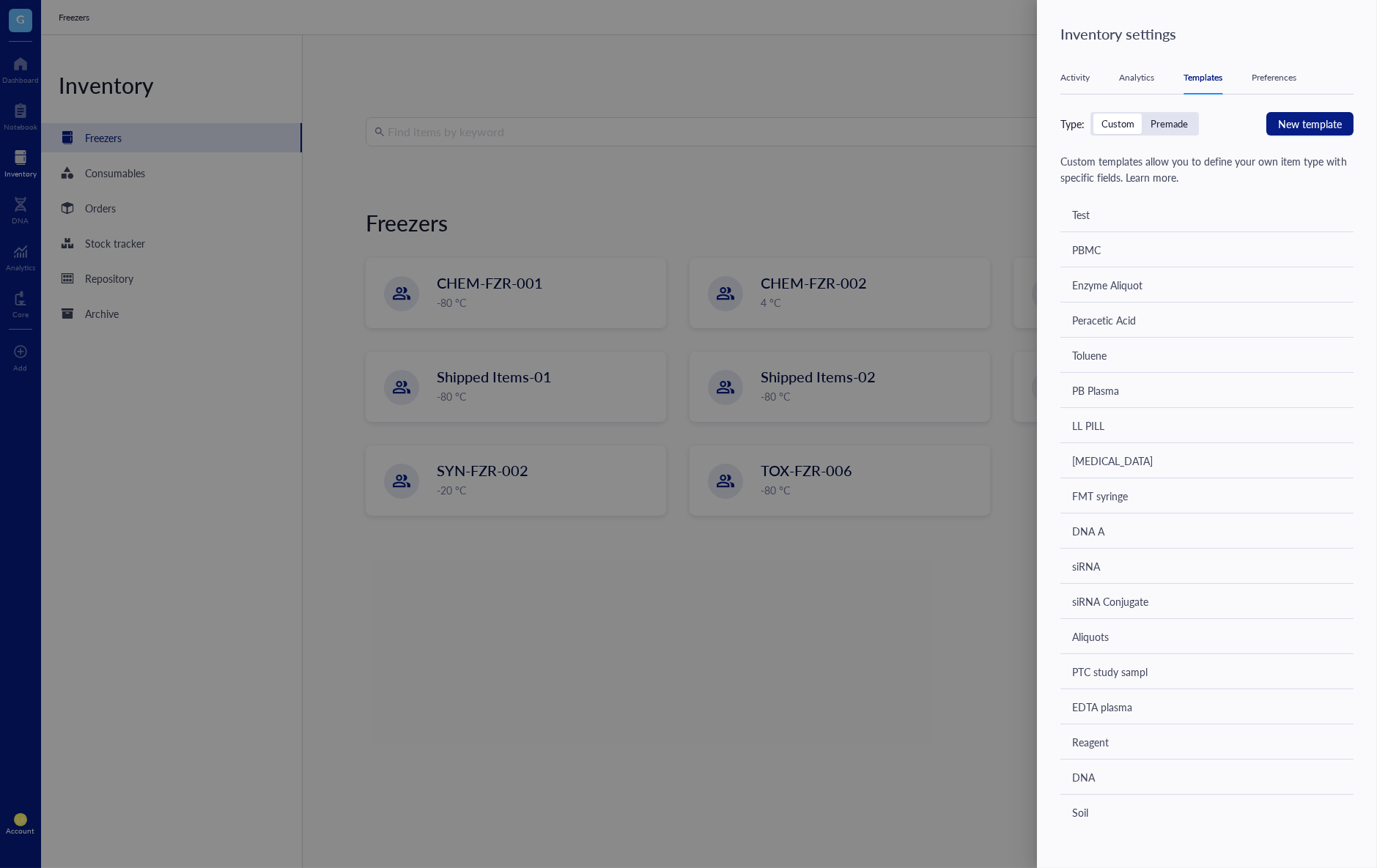
click at [1192, 127] on div "Premade" at bounding box center [1168, 124] width 53 height 21
click at [1142, 114] on input "Premade" at bounding box center [1142, 114] width 0 height 0
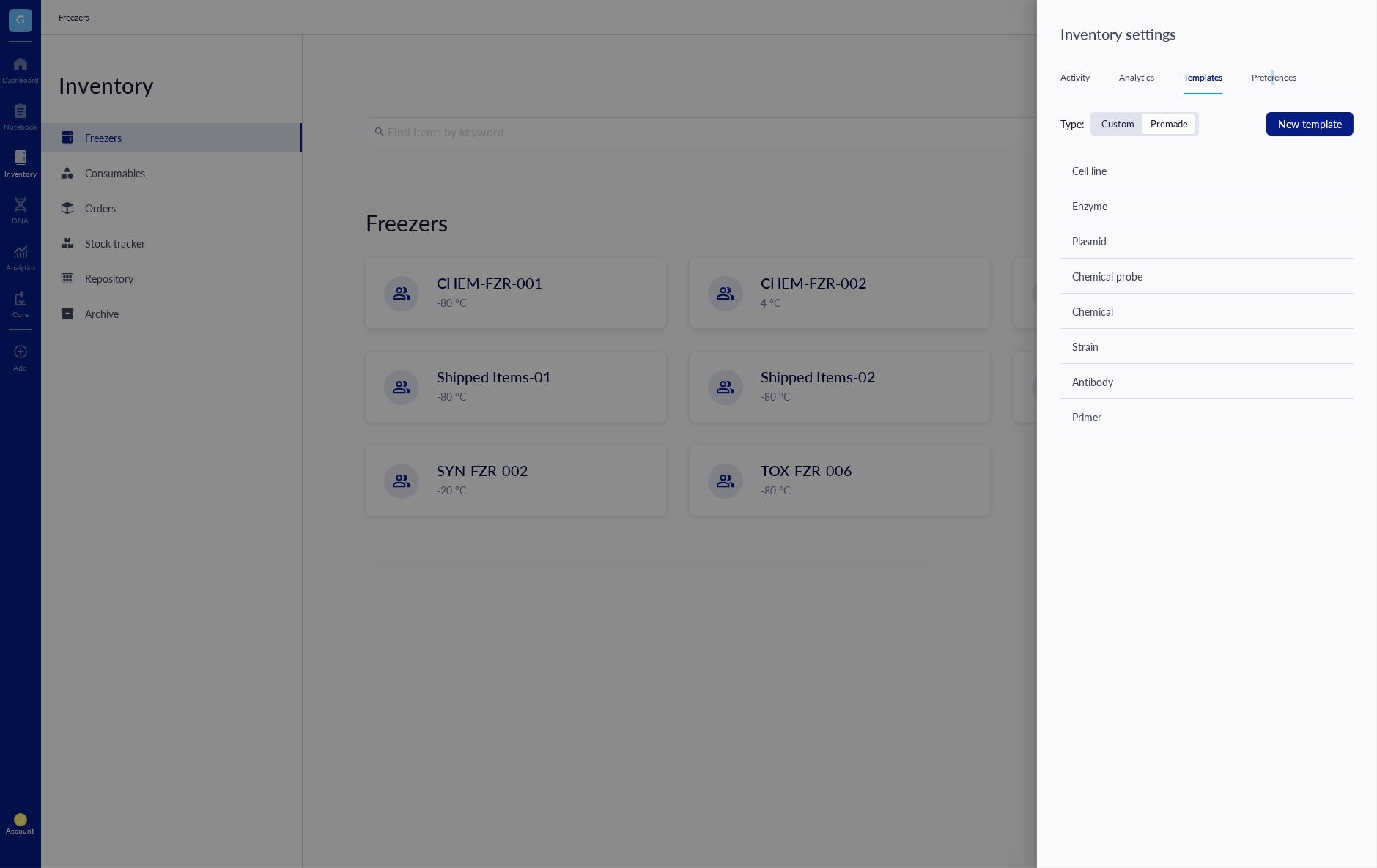
click at [1276, 87] on div "Activity Analytics Templates Preferences" at bounding box center [1207, 78] width 293 height 33
click at [1284, 79] on div "Preferences" at bounding box center [1274, 77] width 45 height 15
click at [1154, 77] on div "Analytics" at bounding box center [1137, 77] width 36 height 15
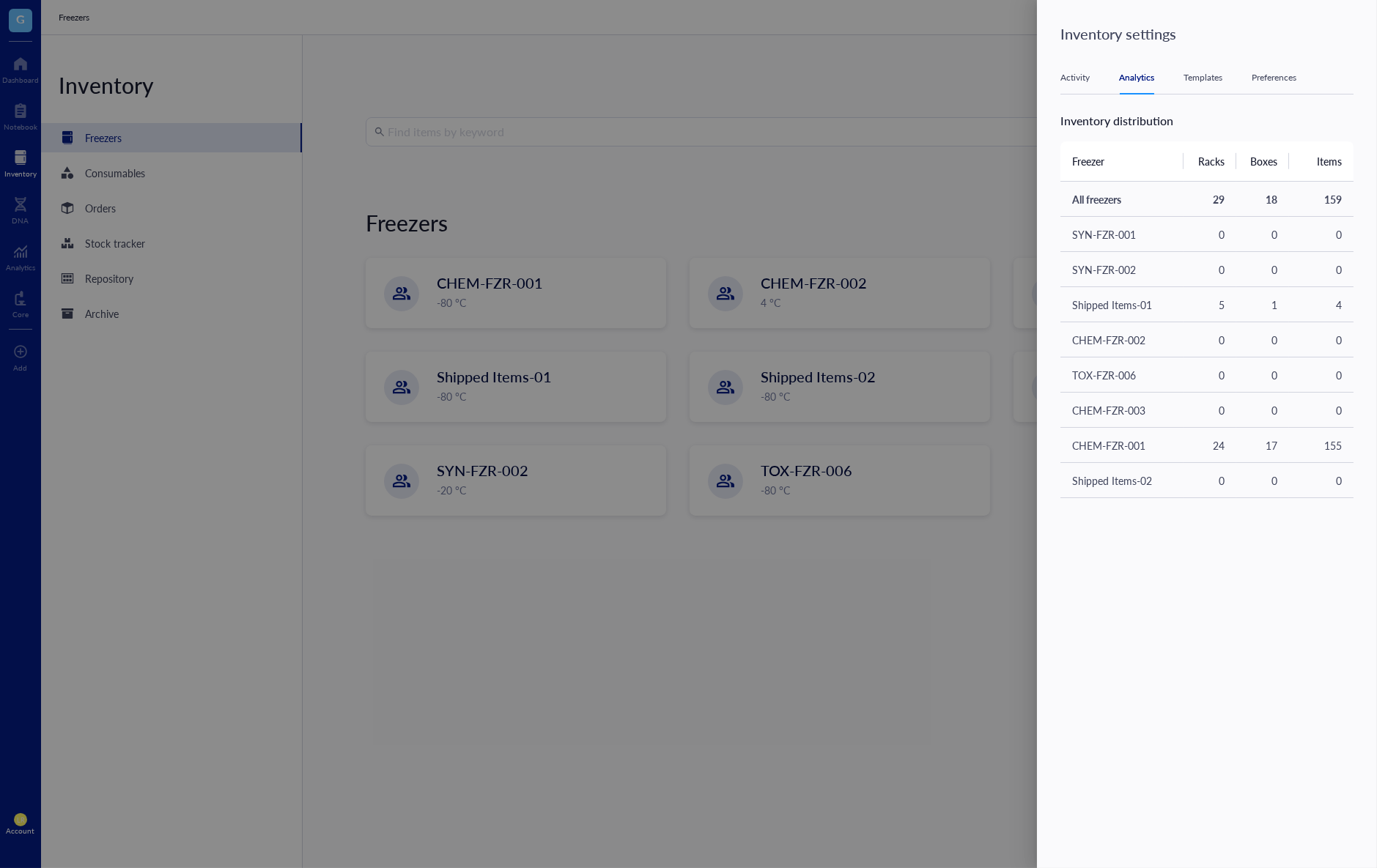
click at [1206, 70] on div "Templates" at bounding box center [1202, 77] width 39 height 15
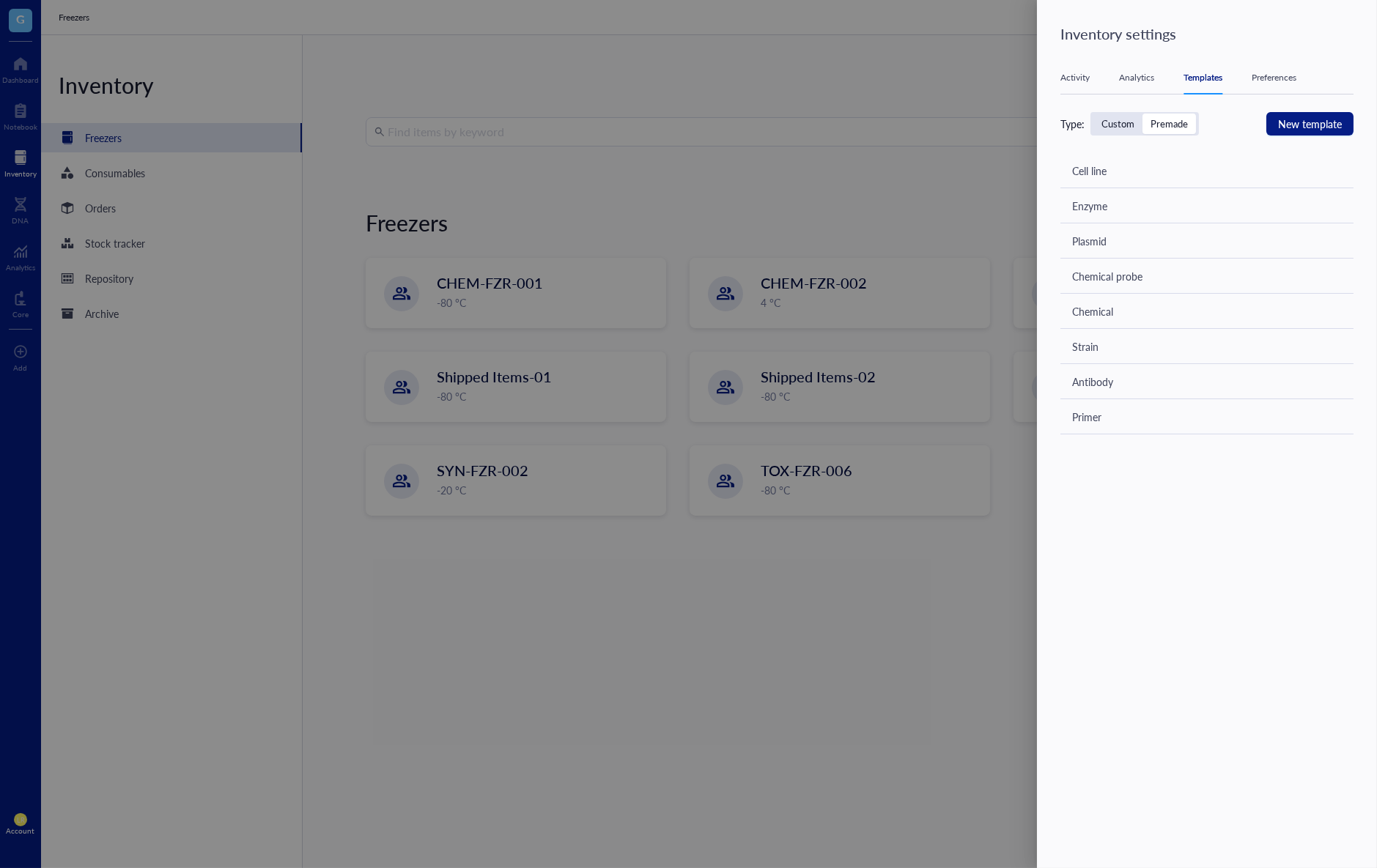
click at [1144, 68] on div "Activity Analytics Templates Preferences" at bounding box center [1207, 78] width 293 height 33
click at [1151, 86] on div "Activity Analytics Templates Preferences" at bounding box center [1207, 78] width 293 height 33
click at [1133, 80] on div "Analytics" at bounding box center [1137, 77] width 36 height 15
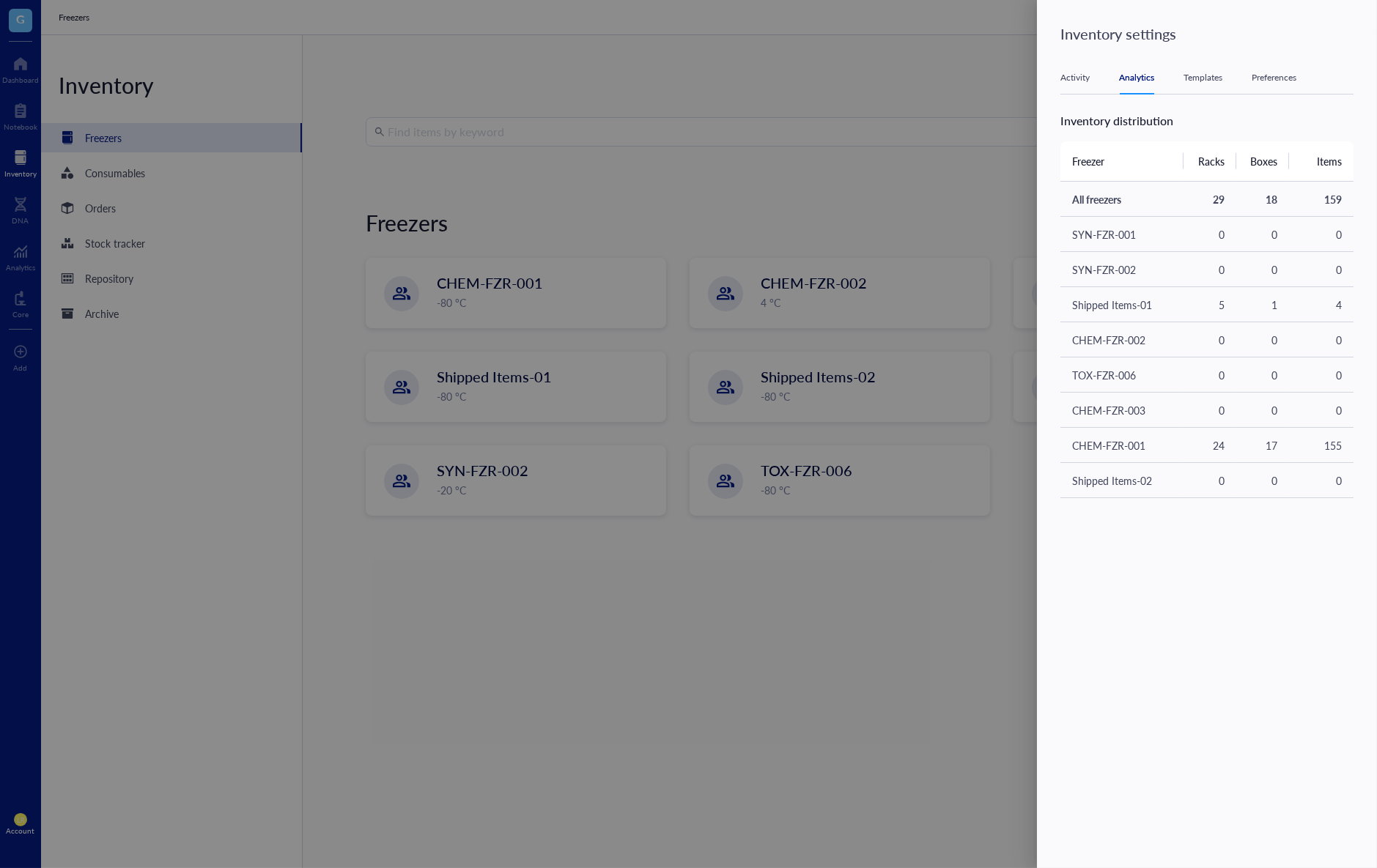
click at [1200, 73] on div "Templates" at bounding box center [1202, 77] width 39 height 15
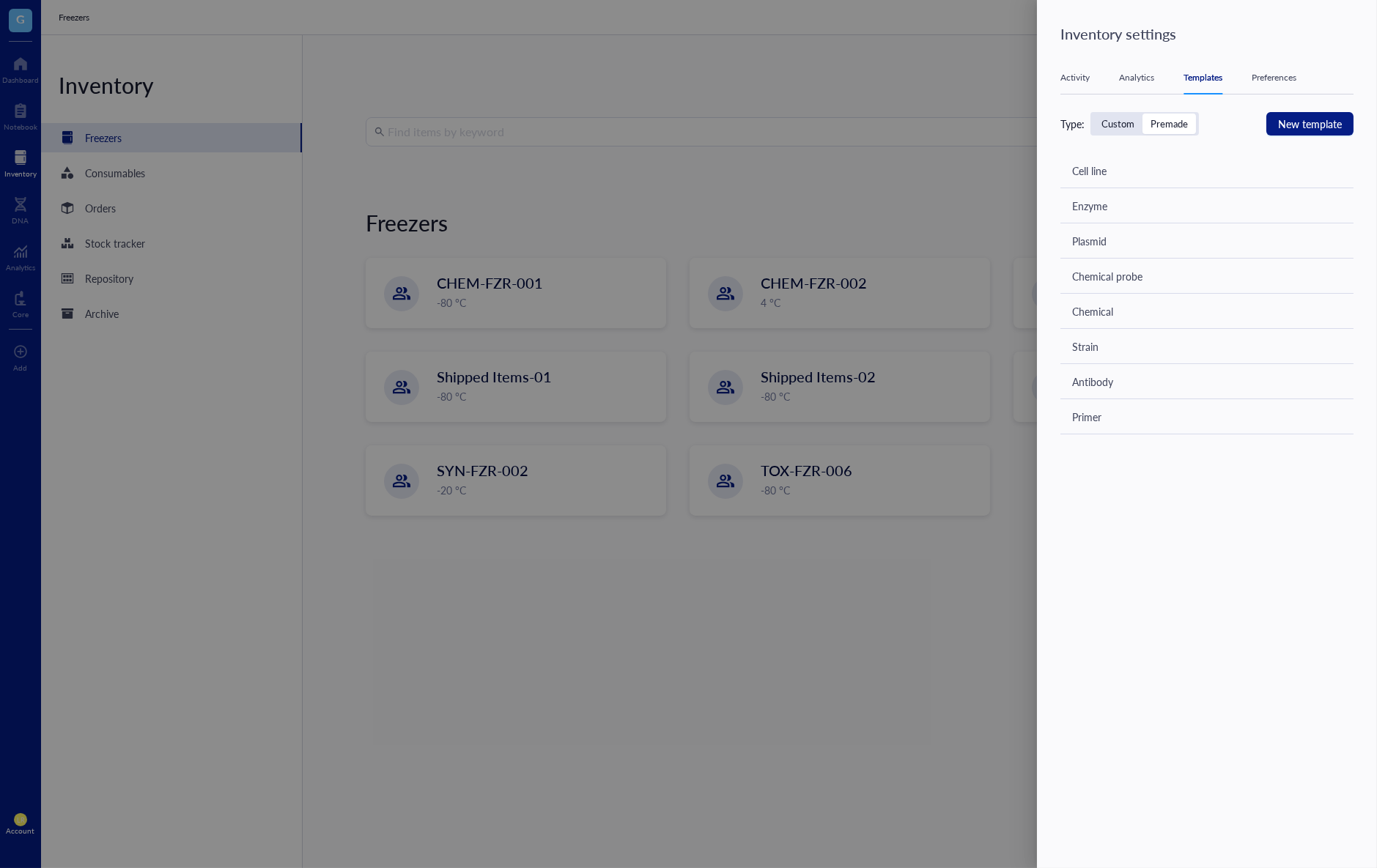
click at [1133, 76] on div "Analytics" at bounding box center [1137, 77] width 36 height 15
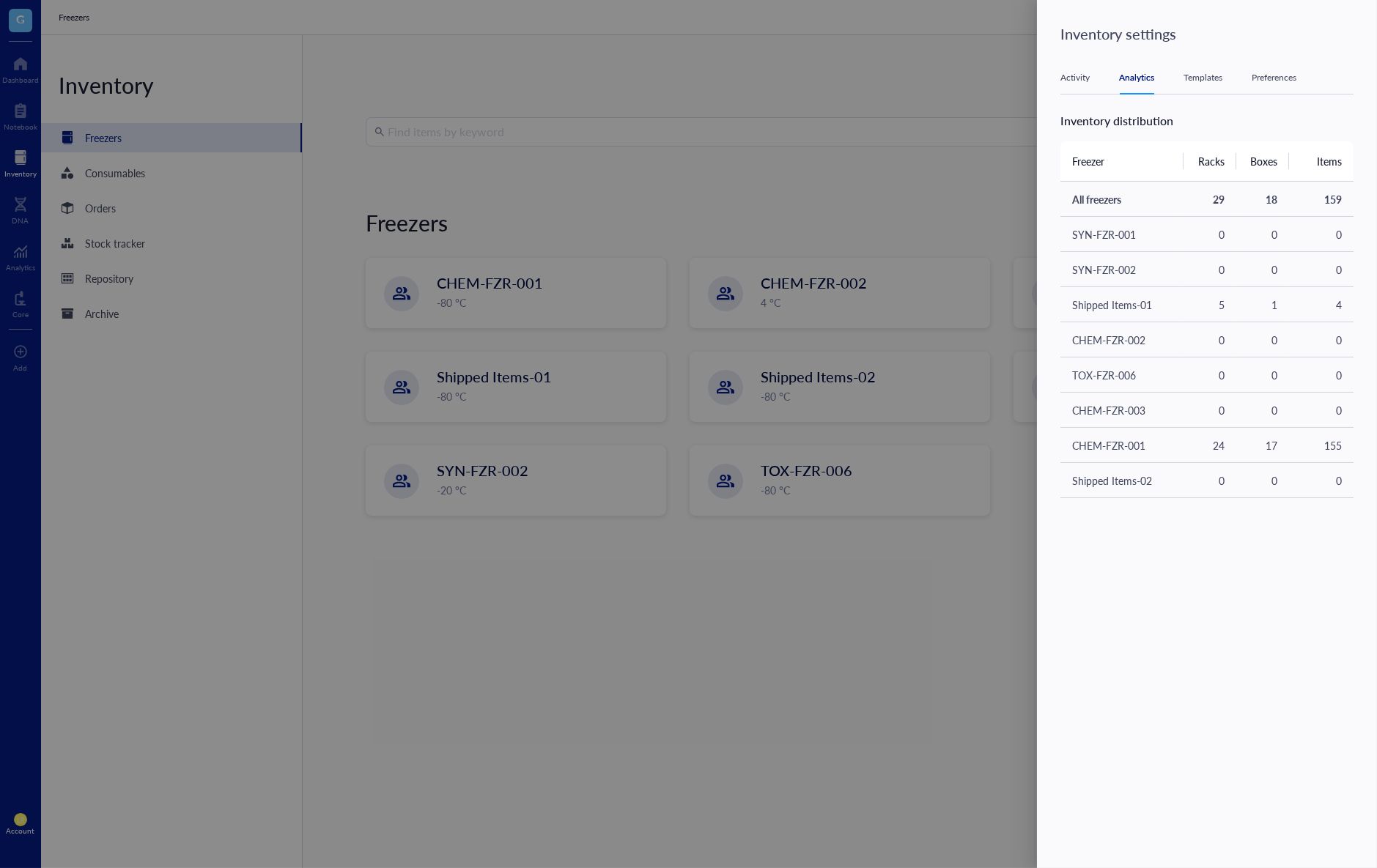
click at [1199, 80] on div "Templates" at bounding box center [1202, 77] width 39 height 15
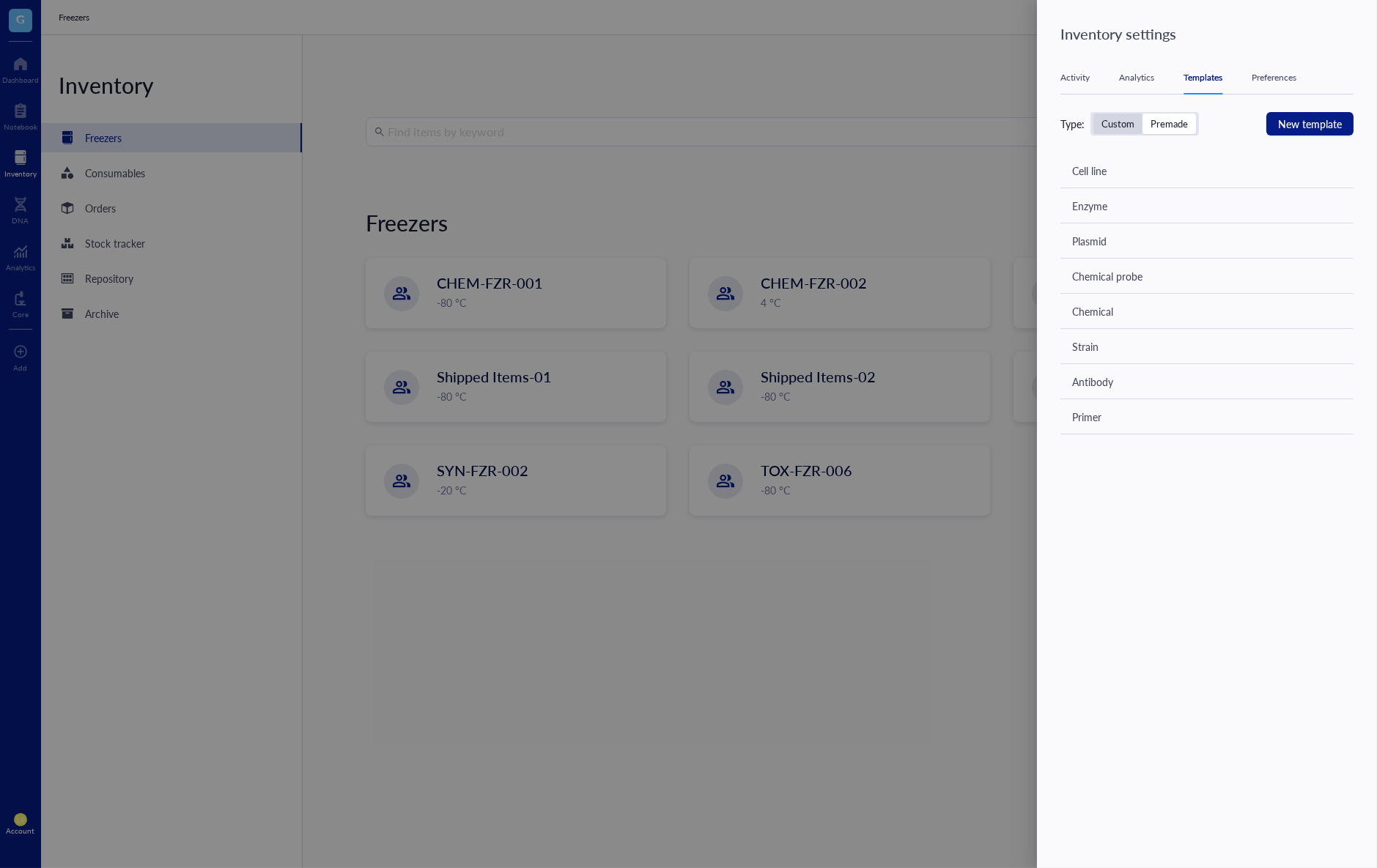
click at [1119, 122] on div "Custom" at bounding box center [1118, 124] width 33 height 13
click at [1094, 114] on input "Custom" at bounding box center [1094, 114] width 0 height 0
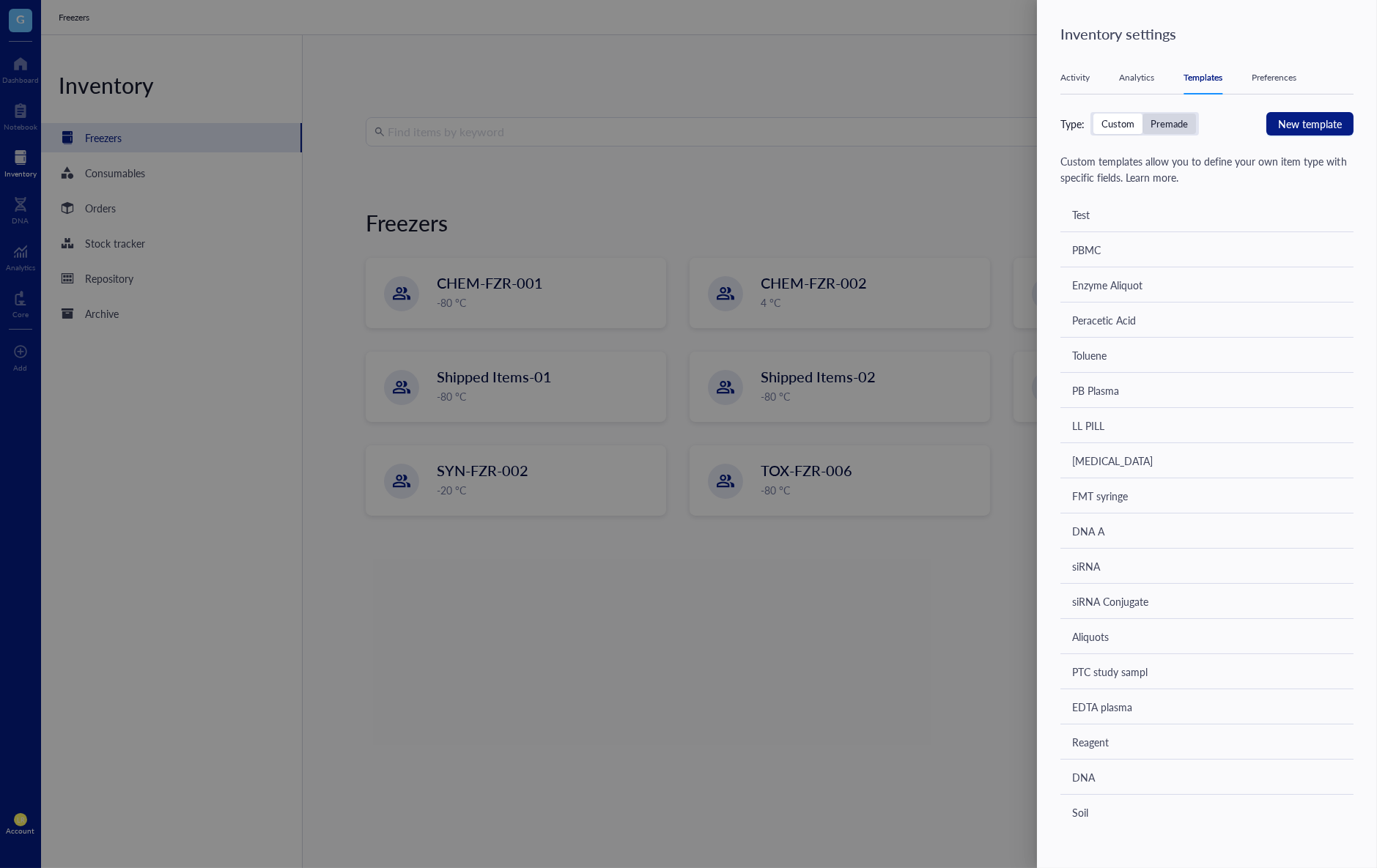
click at [1167, 122] on div "Premade" at bounding box center [1169, 124] width 37 height 13
click at [1142, 114] on input "Premade" at bounding box center [1142, 114] width 0 height 0
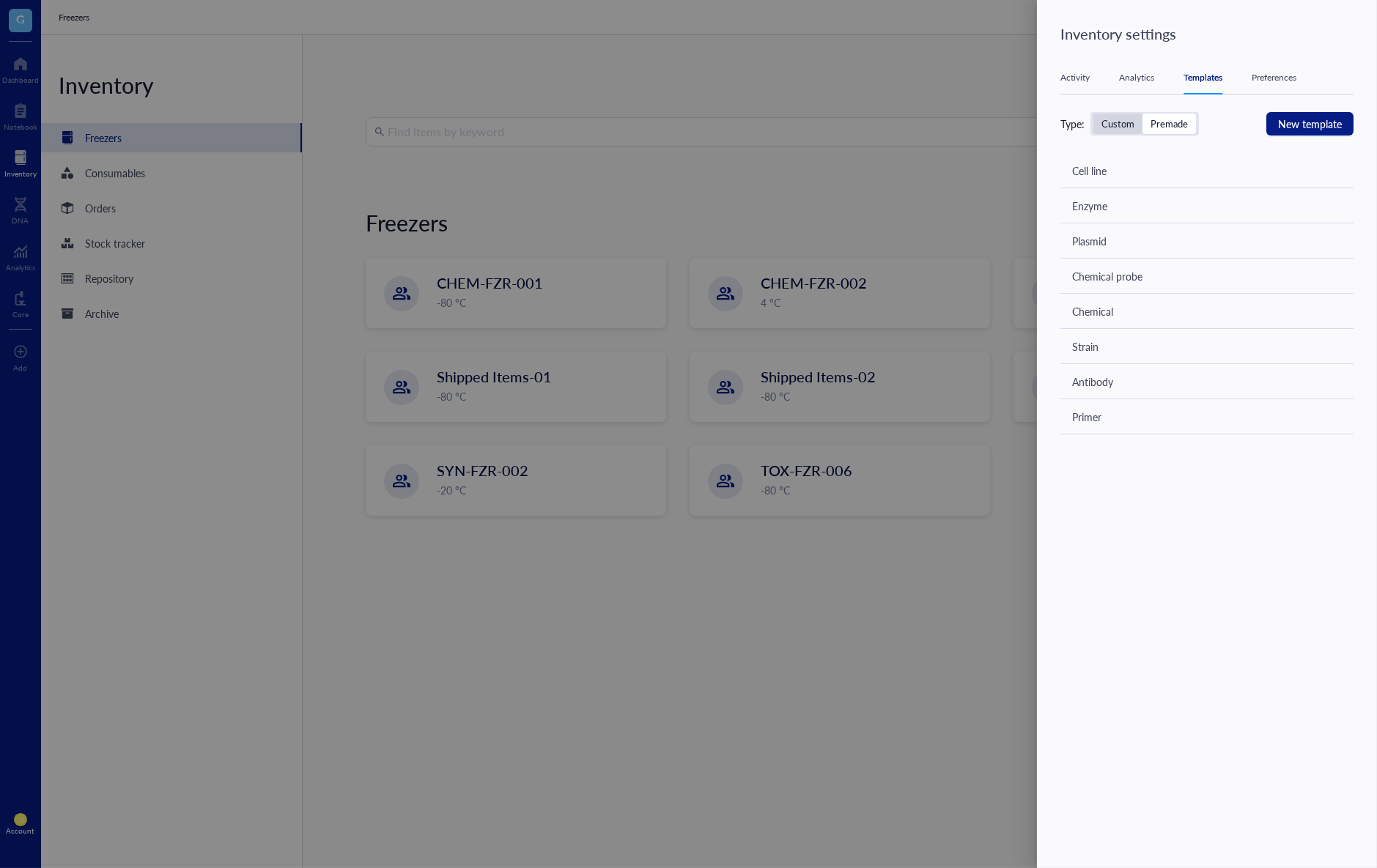
click at [1131, 122] on div "Custom" at bounding box center [1118, 124] width 33 height 13
click at [1094, 114] on input "Custom" at bounding box center [1094, 114] width 0 height 0
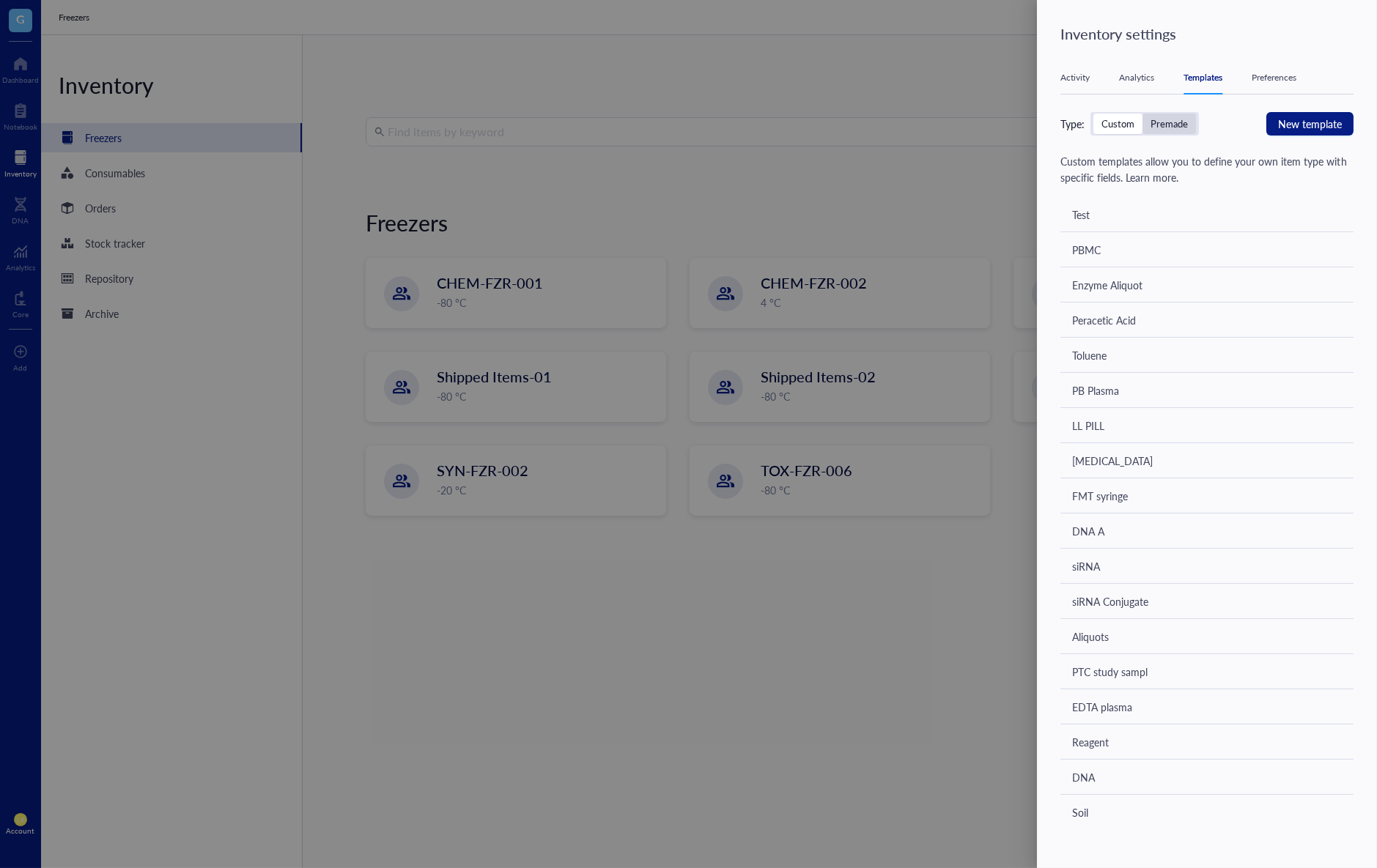
click at [1168, 121] on div "Premade" at bounding box center [1169, 124] width 37 height 13
click at [1142, 114] on input "Premade" at bounding box center [1142, 114] width 0 height 0
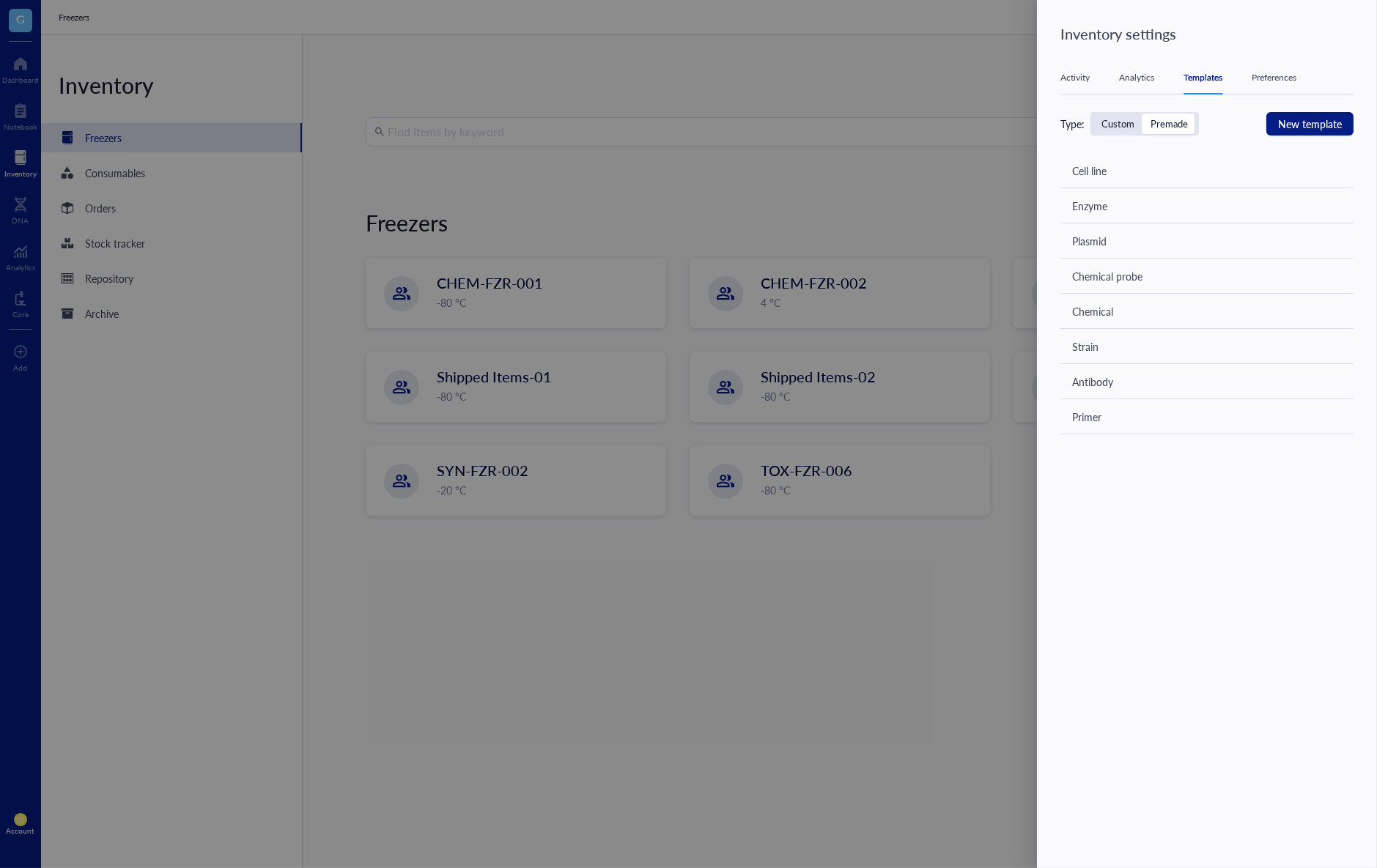
click at [1142, 78] on div "Analytics" at bounding box center [1137, 77] width 36 height 15
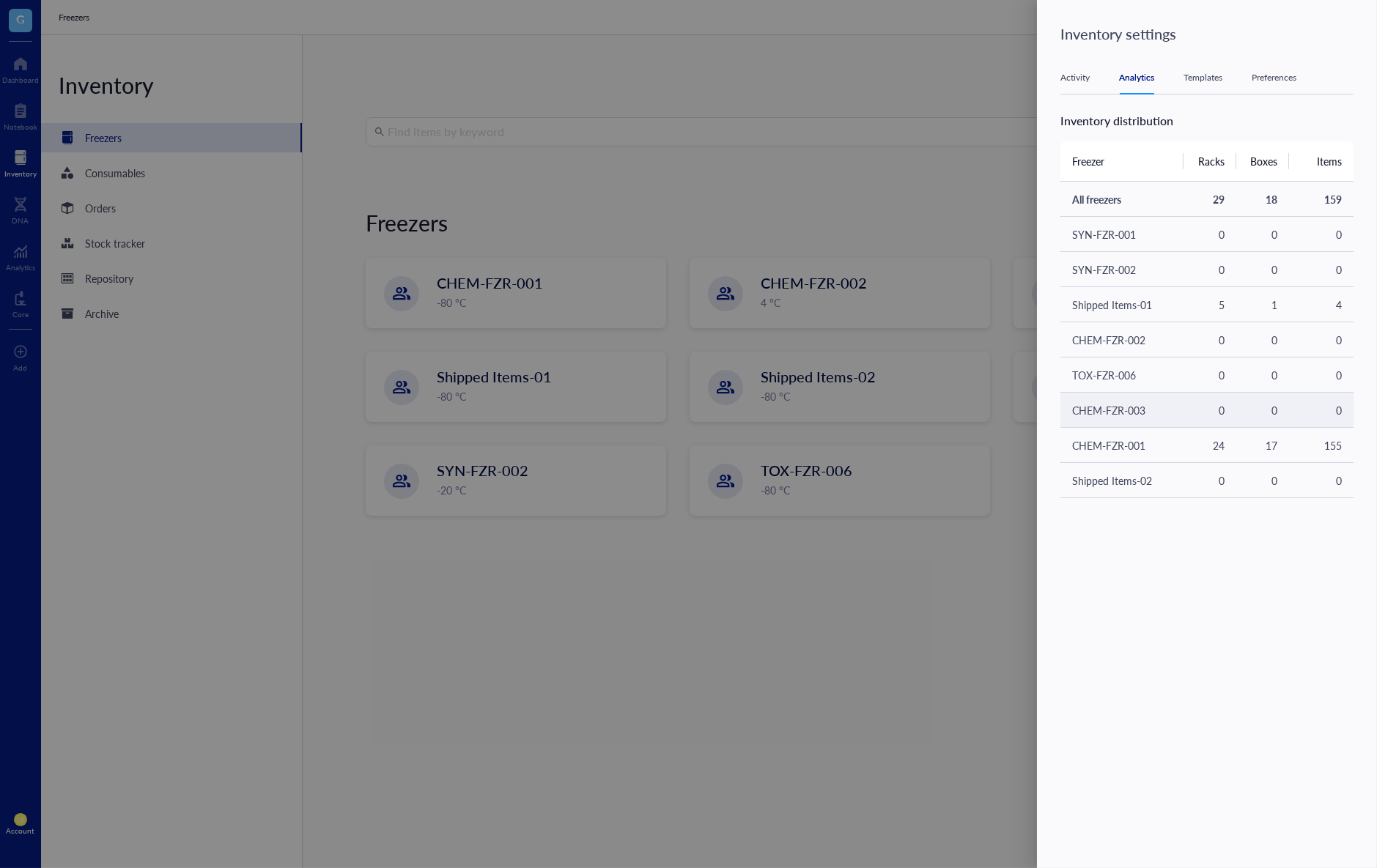
click at [1154, 423] on td "CHEM-FZR-003" at bounding box center [1121, 411] width 123 height 36
click at [1147, 454] on td "CHEM-FZR-001" at bounding box center [1121, 446] width 123 height 36
click at [1112, 439] on td "CHEM-FZR-001" at bounding box center [1121, 446] width 123 height 36
click at [1171, 448] on td "CHEM-FZR-001" at bounding box center [1121, 446] width 123 height 36
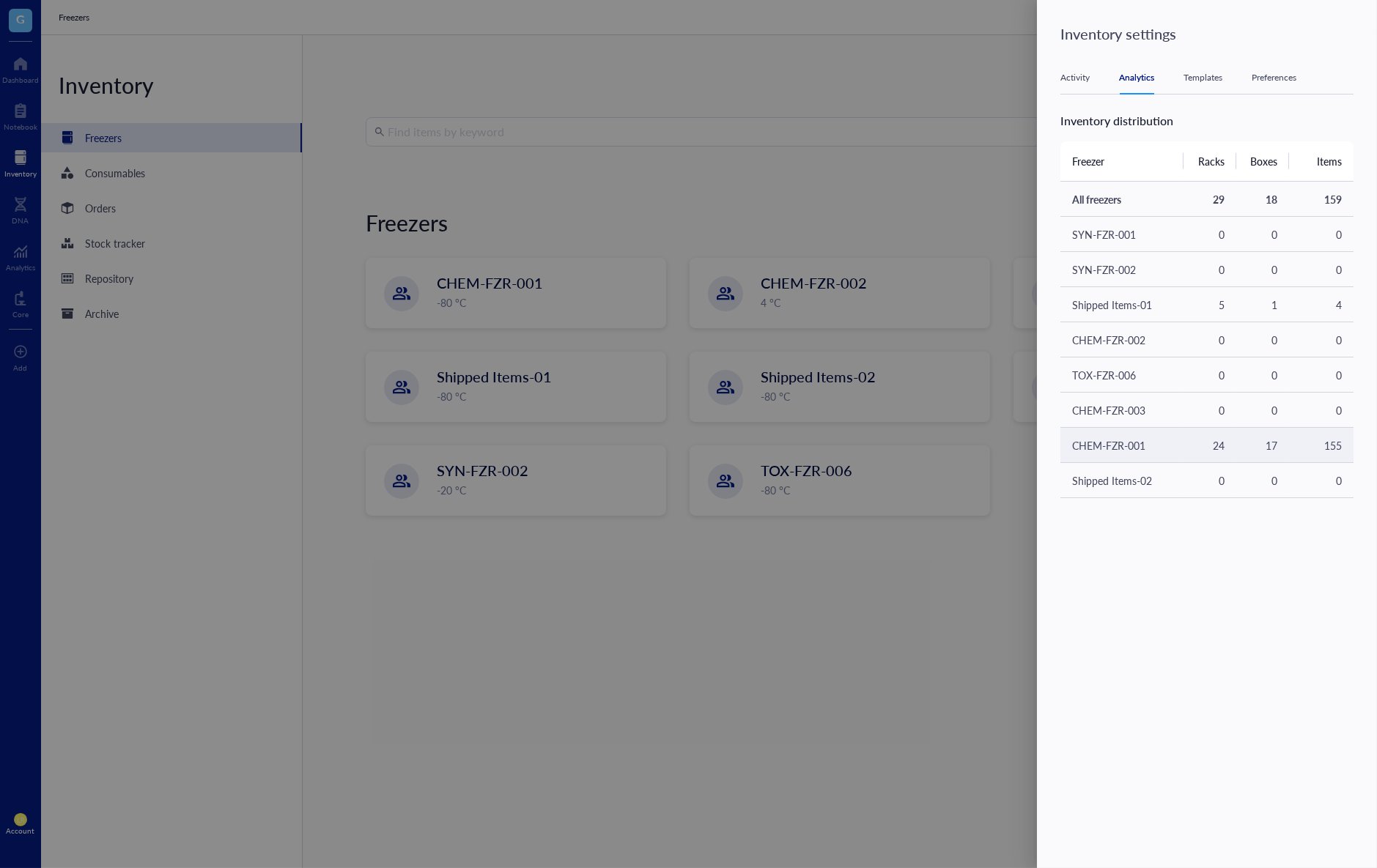
click at [1243, 446] on td "17" at bounding box center [1263, 446] width 53 height 36
click at [1258, 531] on div "August 8, 2025 LR Laura Rodriguez updated rack S1-RACK#2 August 8, 2025 at 6:16…" at bounding box center [1216, 466] width 310 height 707
click at [1214, 86] on div "Activity Analytics Templates Preferences" at bounding box center [1207, 78] width 293 height 33
click at [1212, 77] on div "Templates" at bounding box center [1202, 77] width 39 height 15
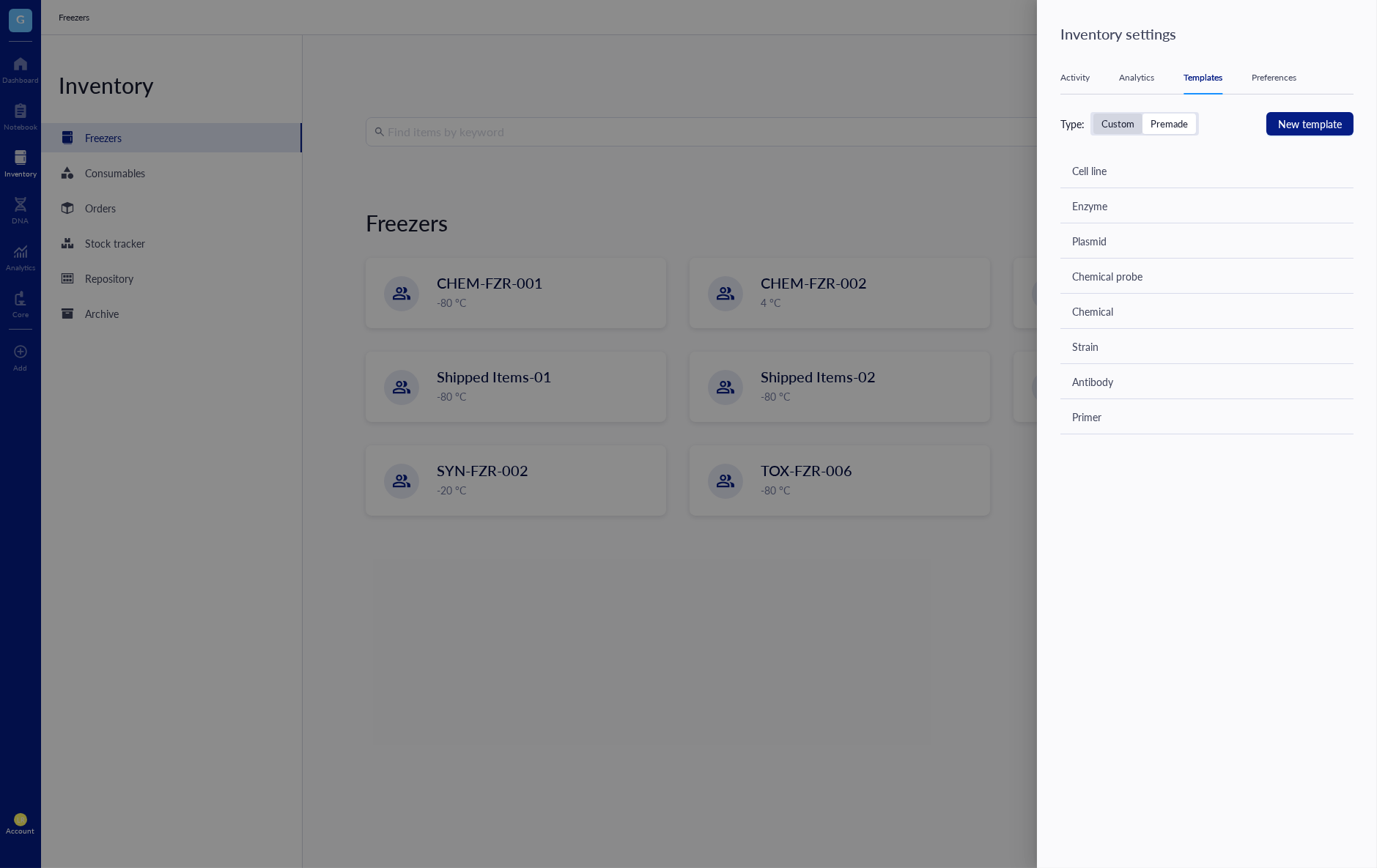
click at [1114, 124] on div "Custom" at bounding box center [1118, 124] width 33 height 13
click at [1094, 114] on input "Custom" at bounding box center [1094, 114] width 0 height 0
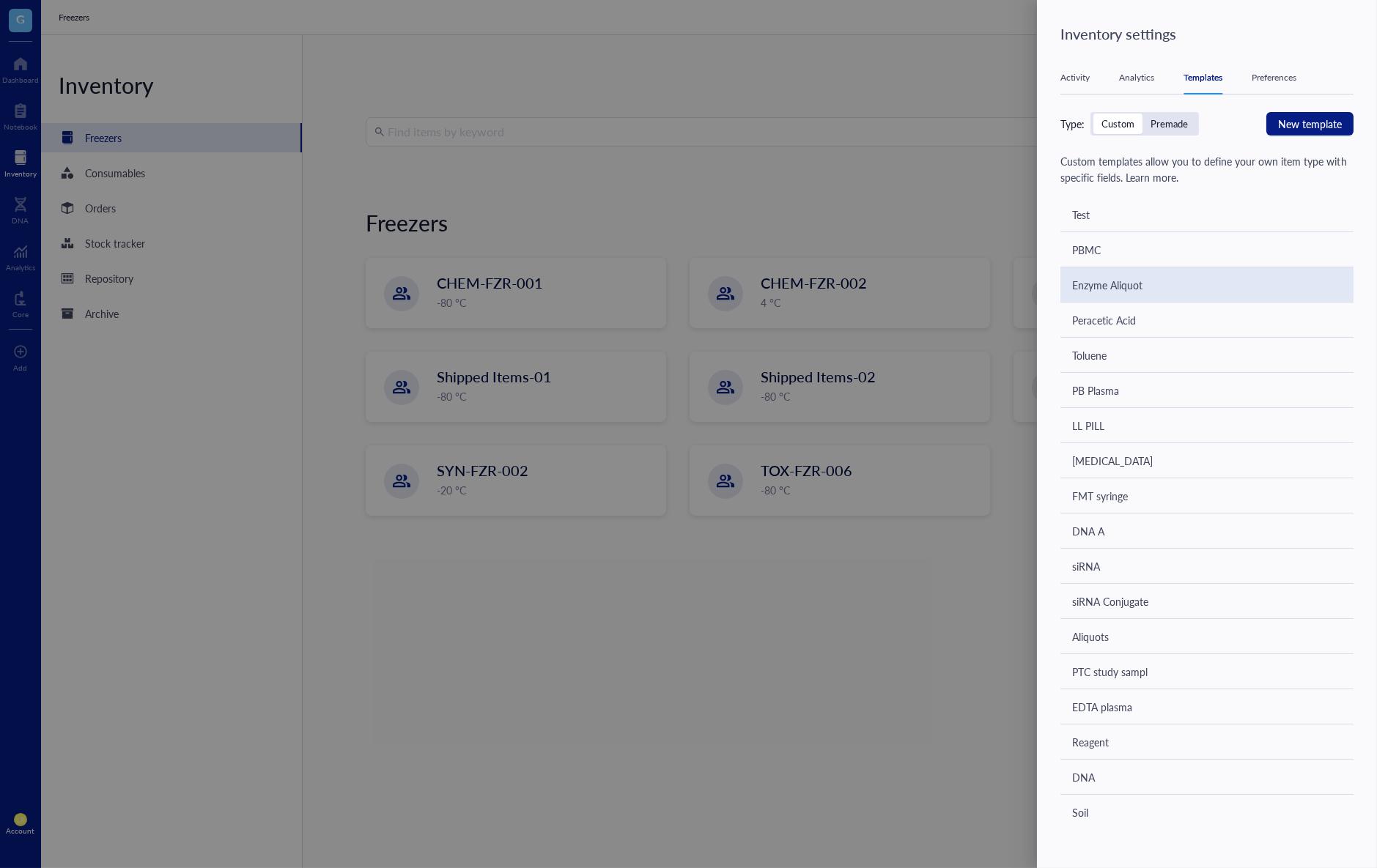
click at [1144, 280] on div "Enzyme Aliquot" at bounding box center [1207, 285] width 293 height 36
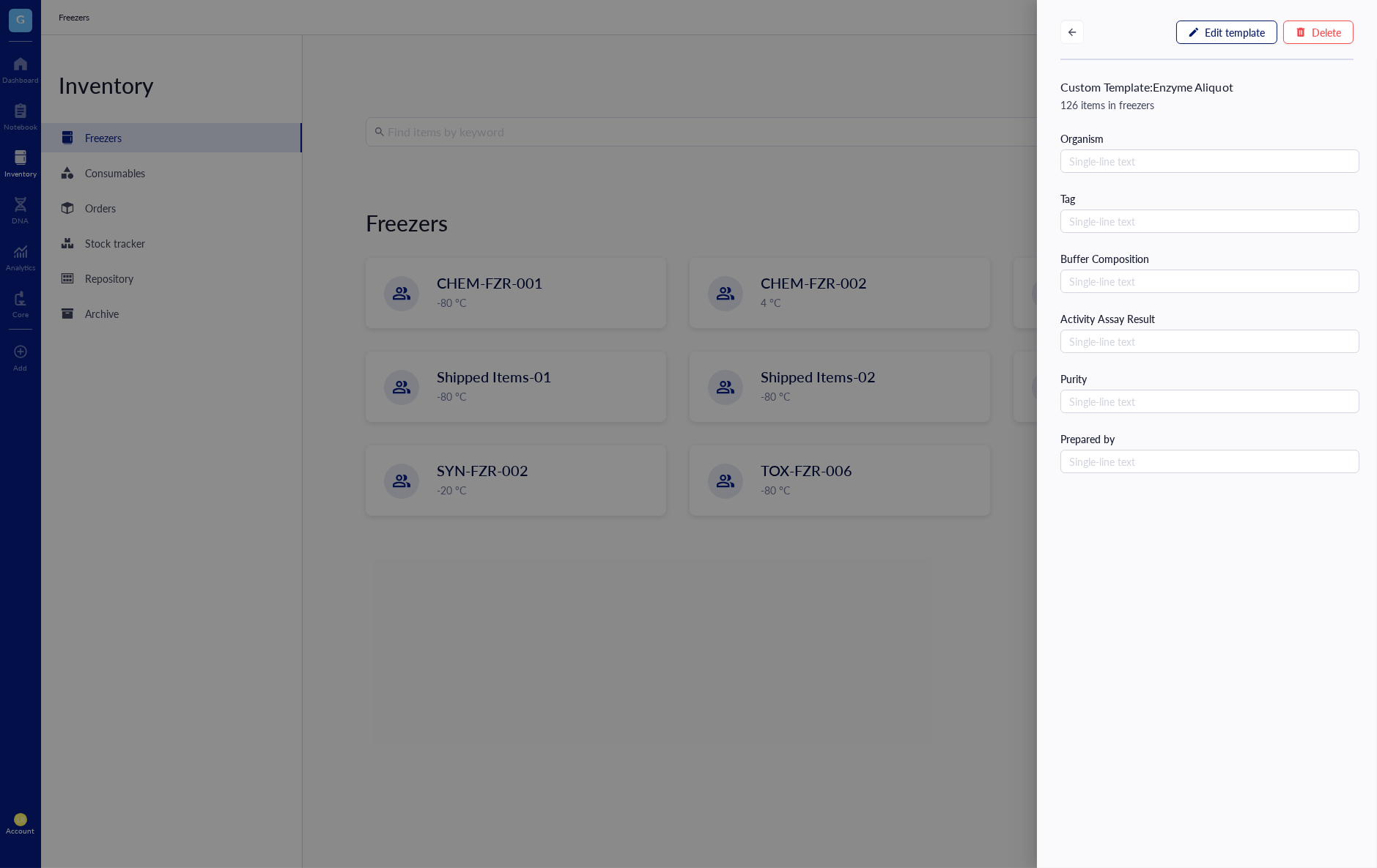
click at [1231, 29] on span "Edit template" at bounding box center [1235, 32] width 60 height 12
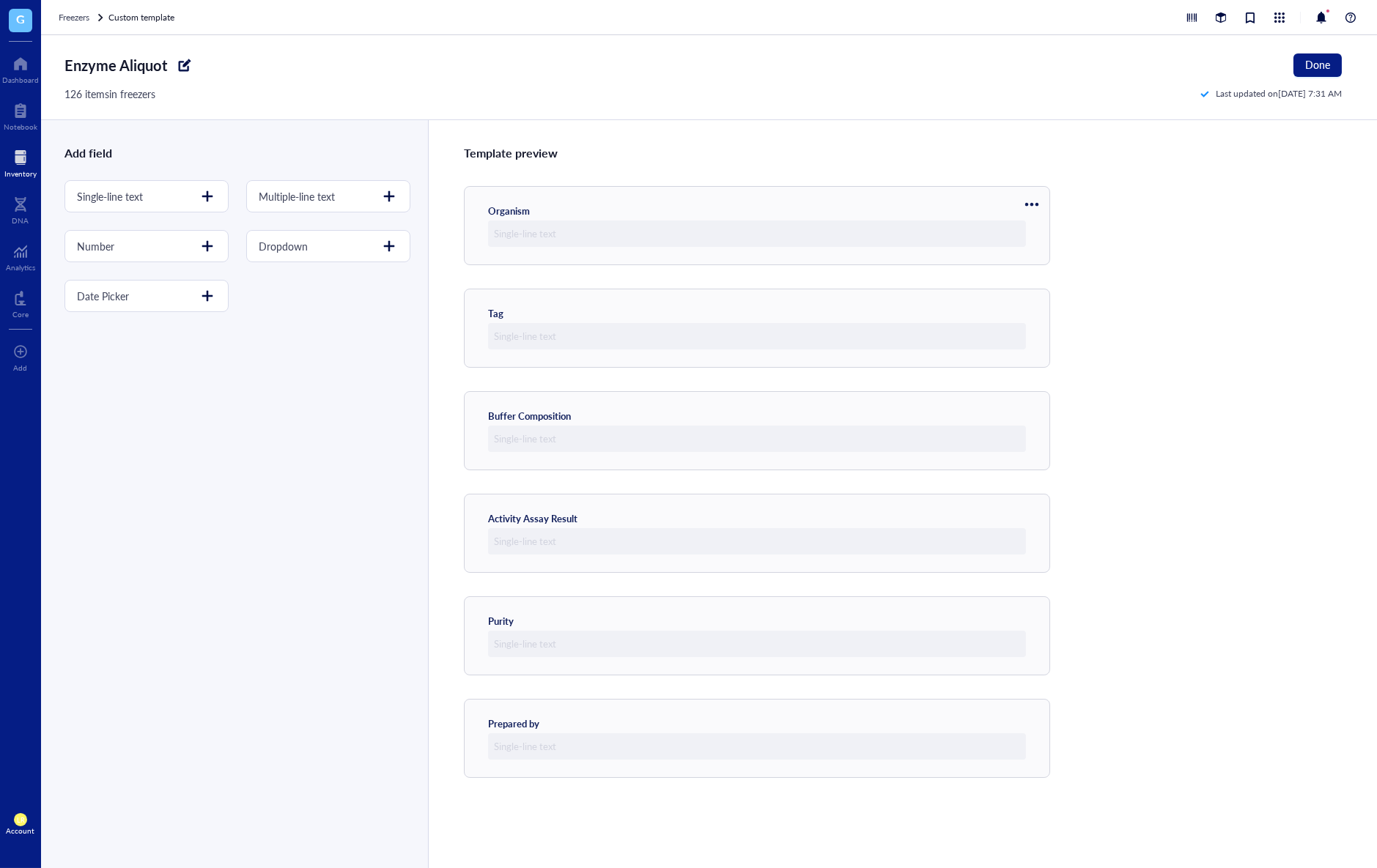
drag, startPoint x: 975, startPoint y: 309, endPoint x: 1009, endPoint y: 161, distance: 151.9
click at [1009, 161] on div "Template preview Organism Tag Buffer Composition Activity Assay Result Purity P…" at bounding box center [902, 494] width 949 height 748
click at [1181, 247] on div "Template preview Organism Tag Buffer Composition Activity Assay Result Purity P…" at bounding box center [902, 494] width 949 height 748
click at [22, 178] on div "Inventory" at bounding box center [21, 173] width 32 height 8
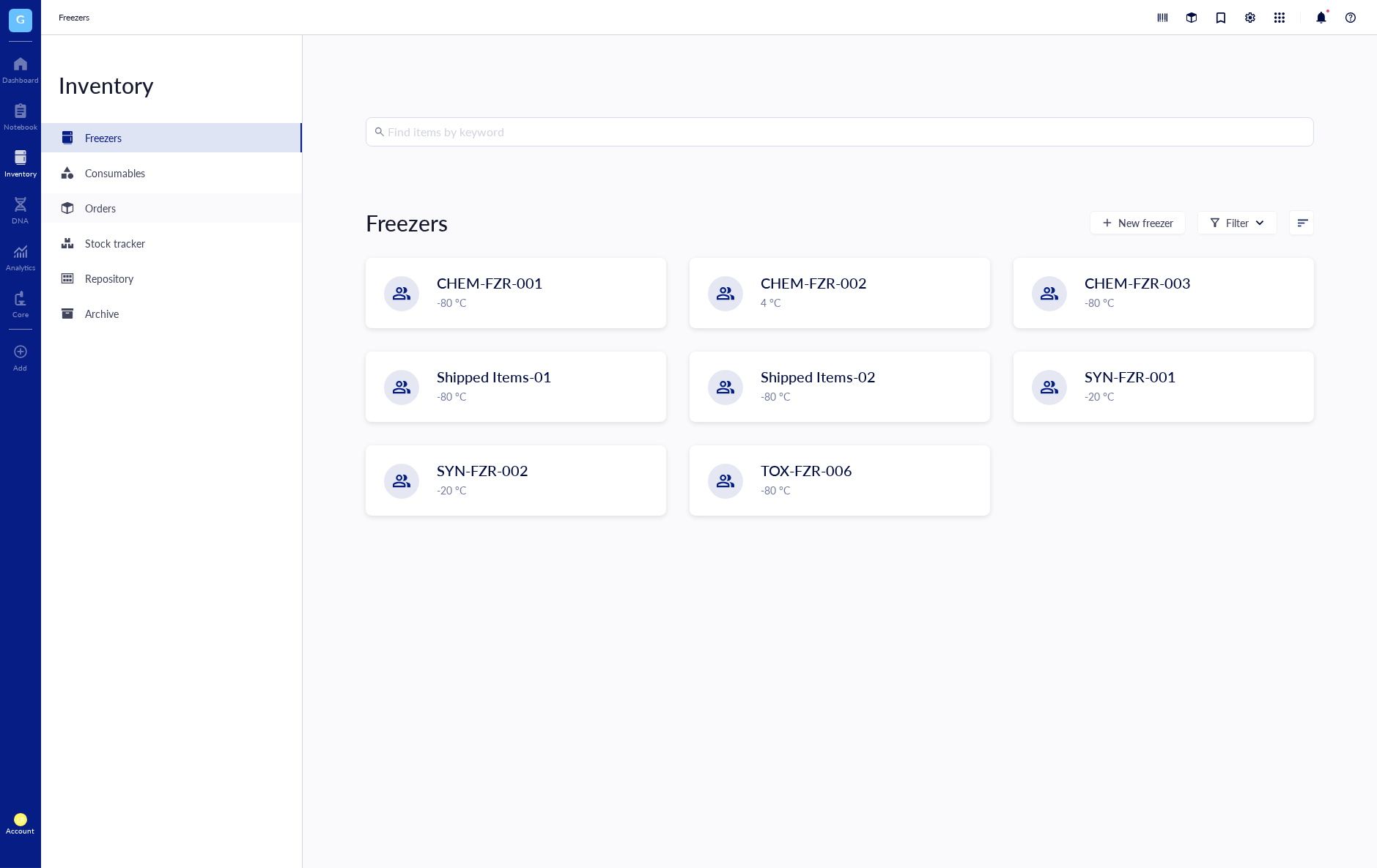
click at [101, 209] on div "Orders" at bounding box center [100, 208] width 31 height 16
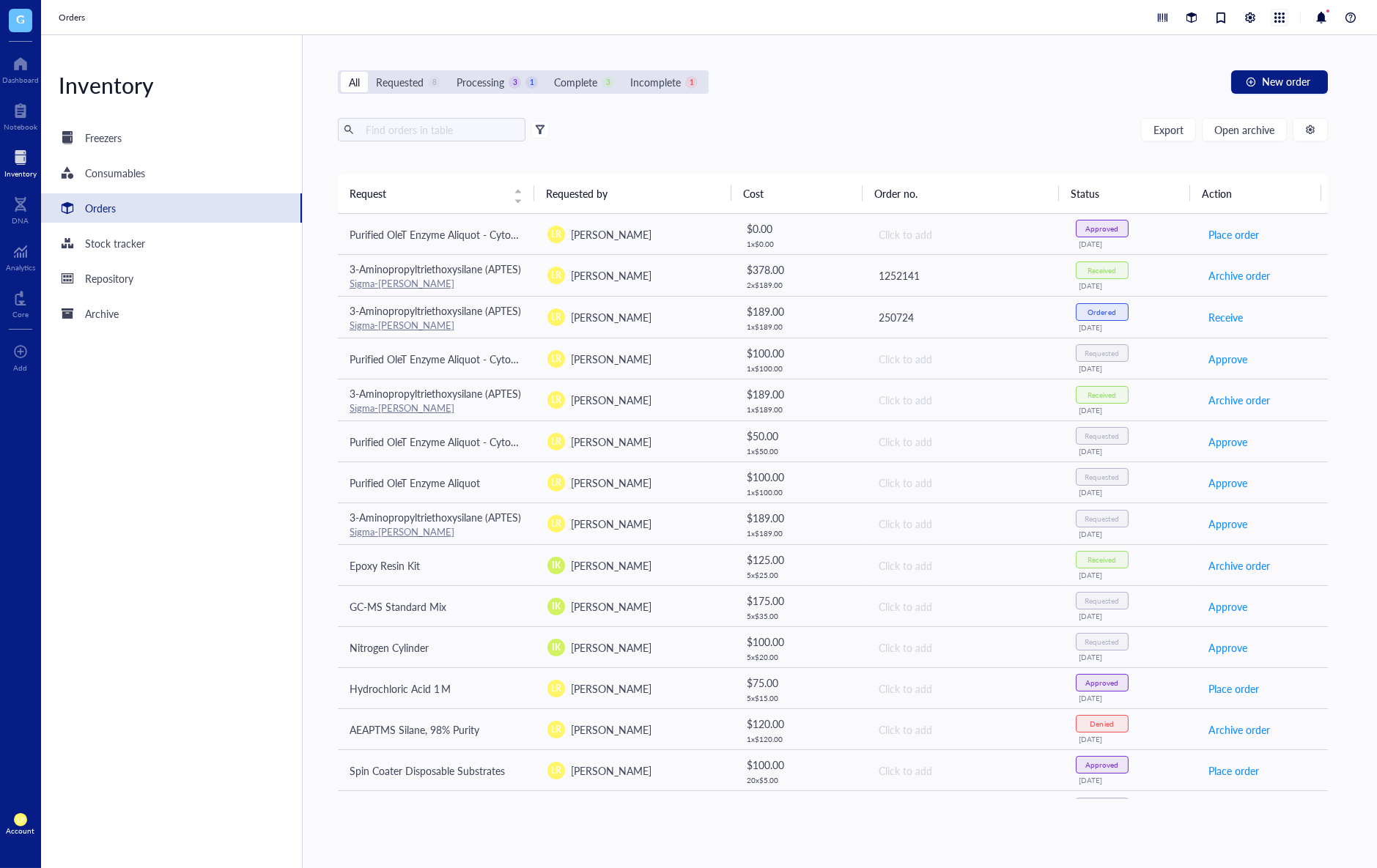
click at [1285, 14] on div at bounding box center [1279, 17] width 16 height 16
click at [1238, 87] on link "Orders" at bounding box center [1219, 89] width 117 height 18
click at [134, 134] on div "Freezers" at bounding box center [171, 137] width 261 height 29
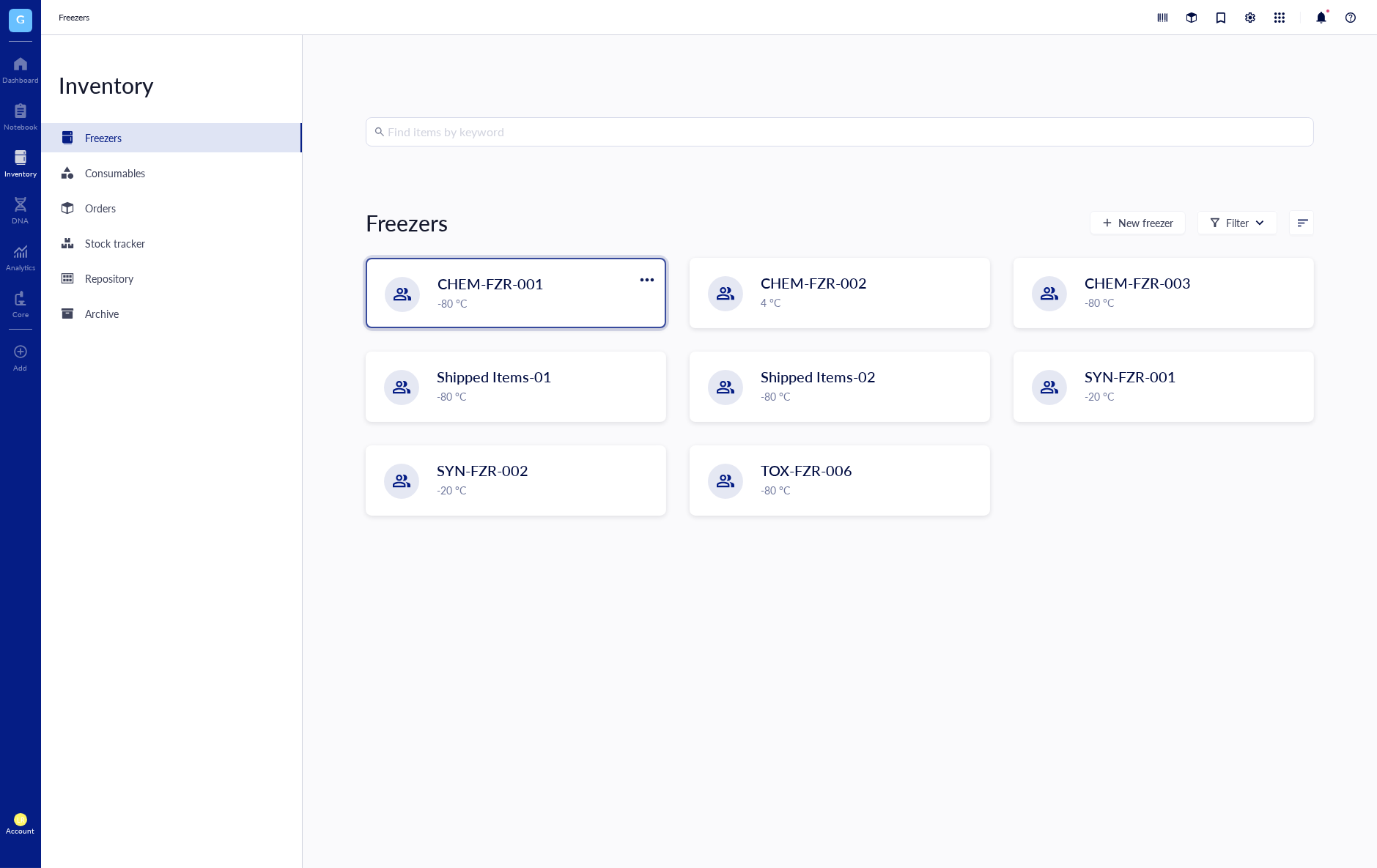
click at [512, 284] on span "CHEM-FZR-001" at bounding box center [490, 283] width 107 height 21
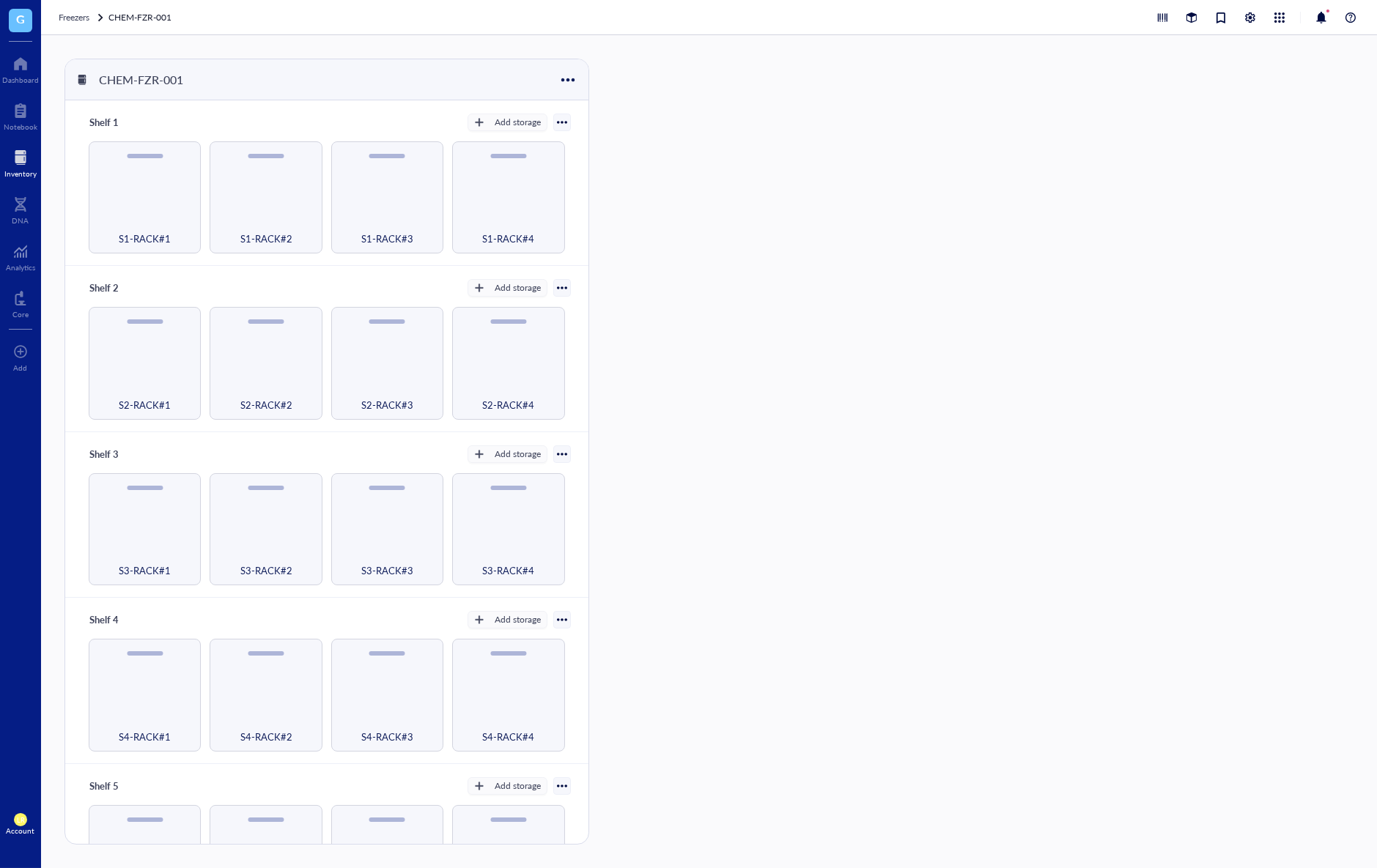
click at [48, 158] on div "CHEM-FZR-001 Shelf 1 Add storage S1-RACK#1 S1-RACK#2 S1-RACK#3 S1-RACK#4 Shelf …" at bounding box center [709, 452] width 1336 height 833
click at [34, 164] on div at bounding box center [21, 158] width 32 height 23
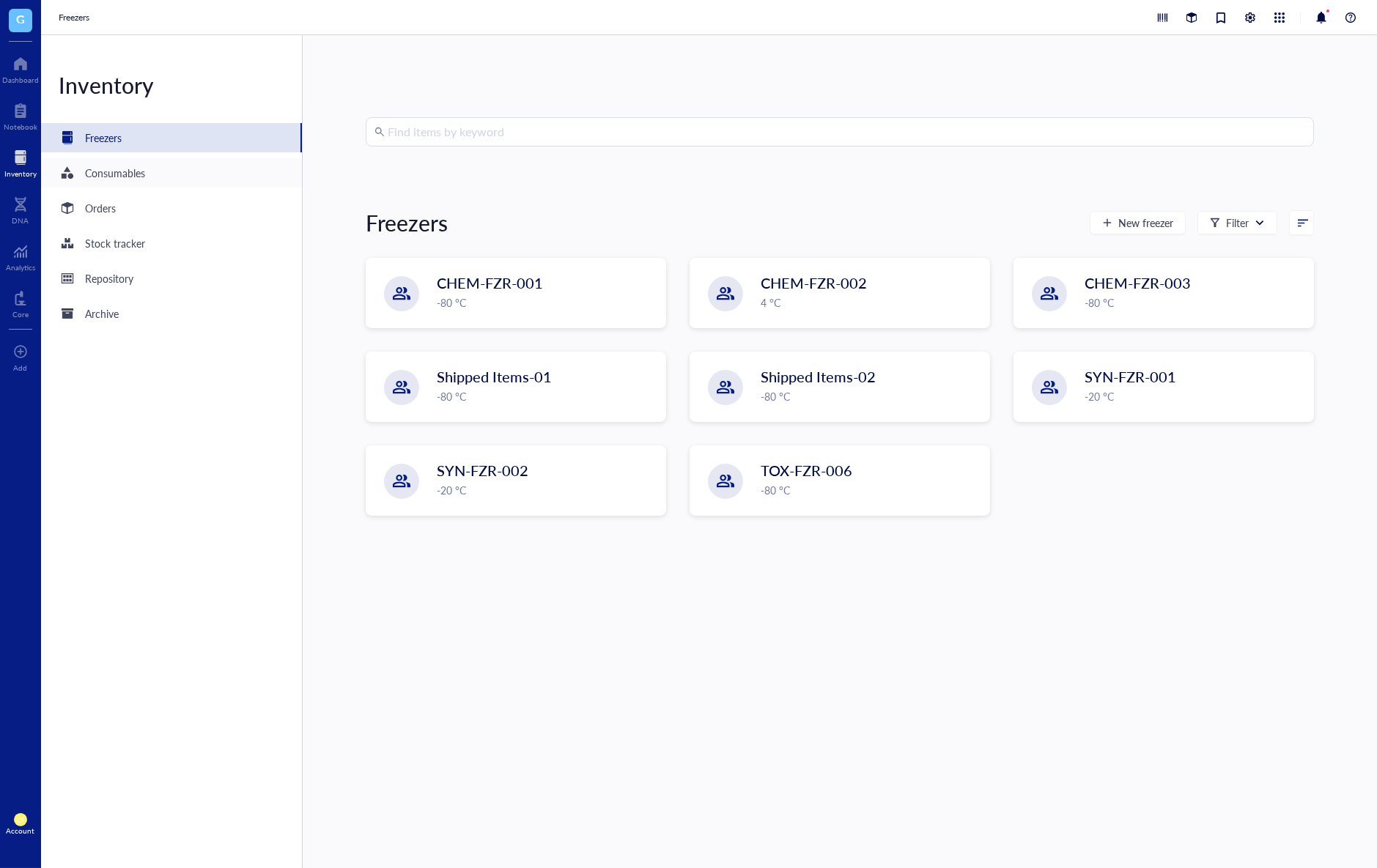
click at [195, 186] on div "Consumables" at bounding box center [171, 173] width 261 height 29
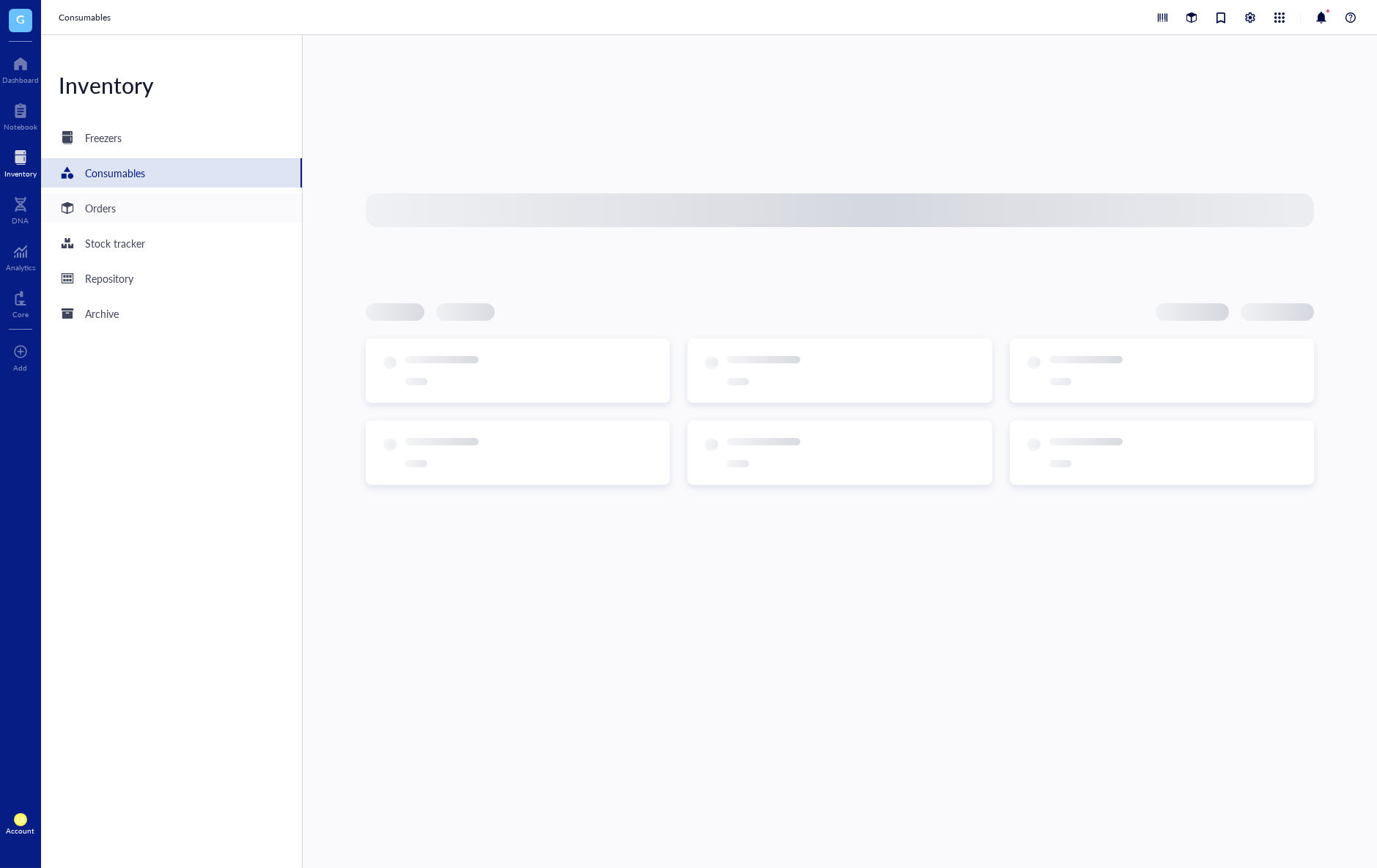
click at [181, 202] on div "Orders" at bounding box center [171, 209] width 261 height 29
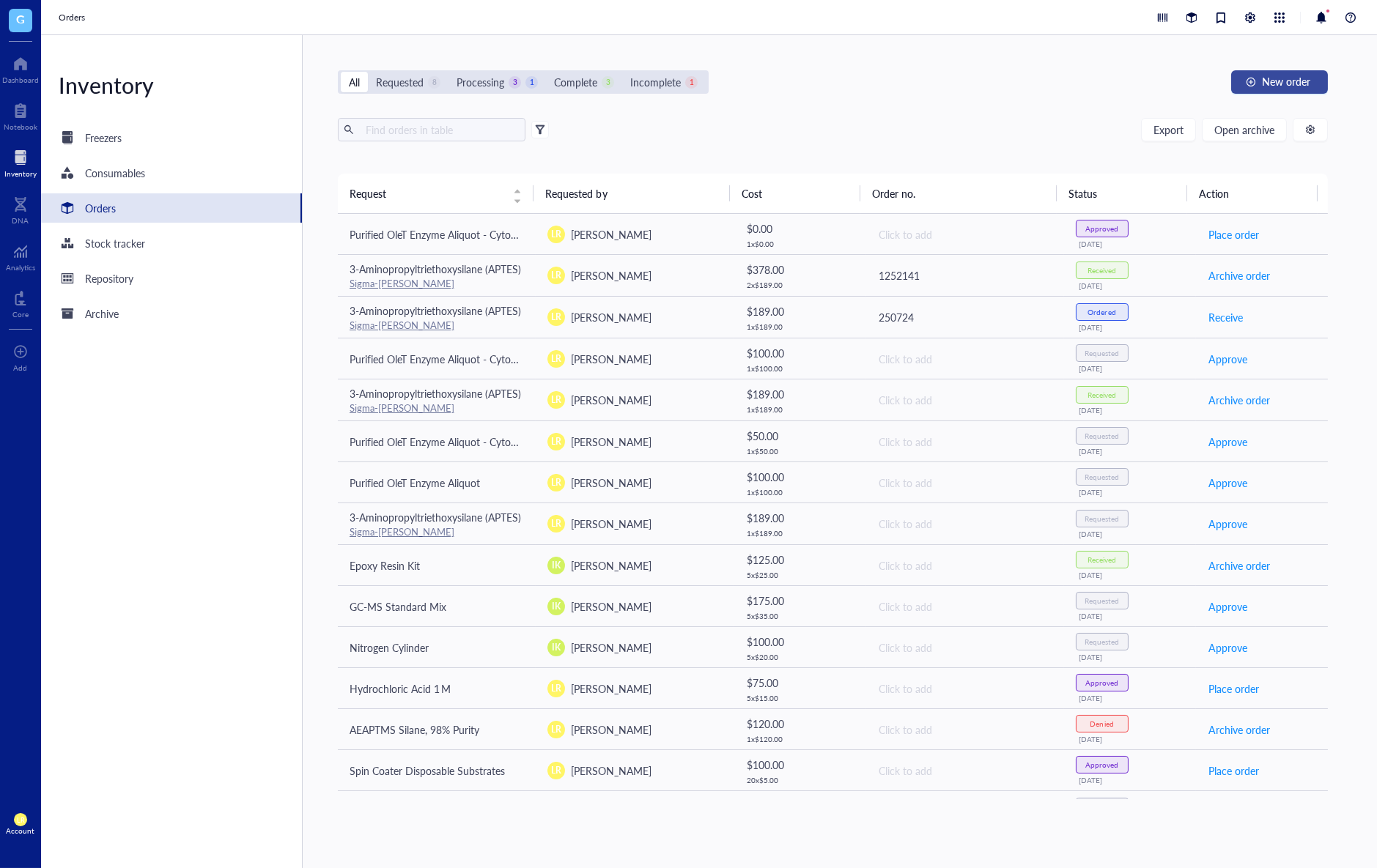
click at [1301, 81] on span "New order" at bounding box center [1286, 81] width 49 height 12
click at [1257, 9] on div at bounding box center [1250, 17] width 16 height 16
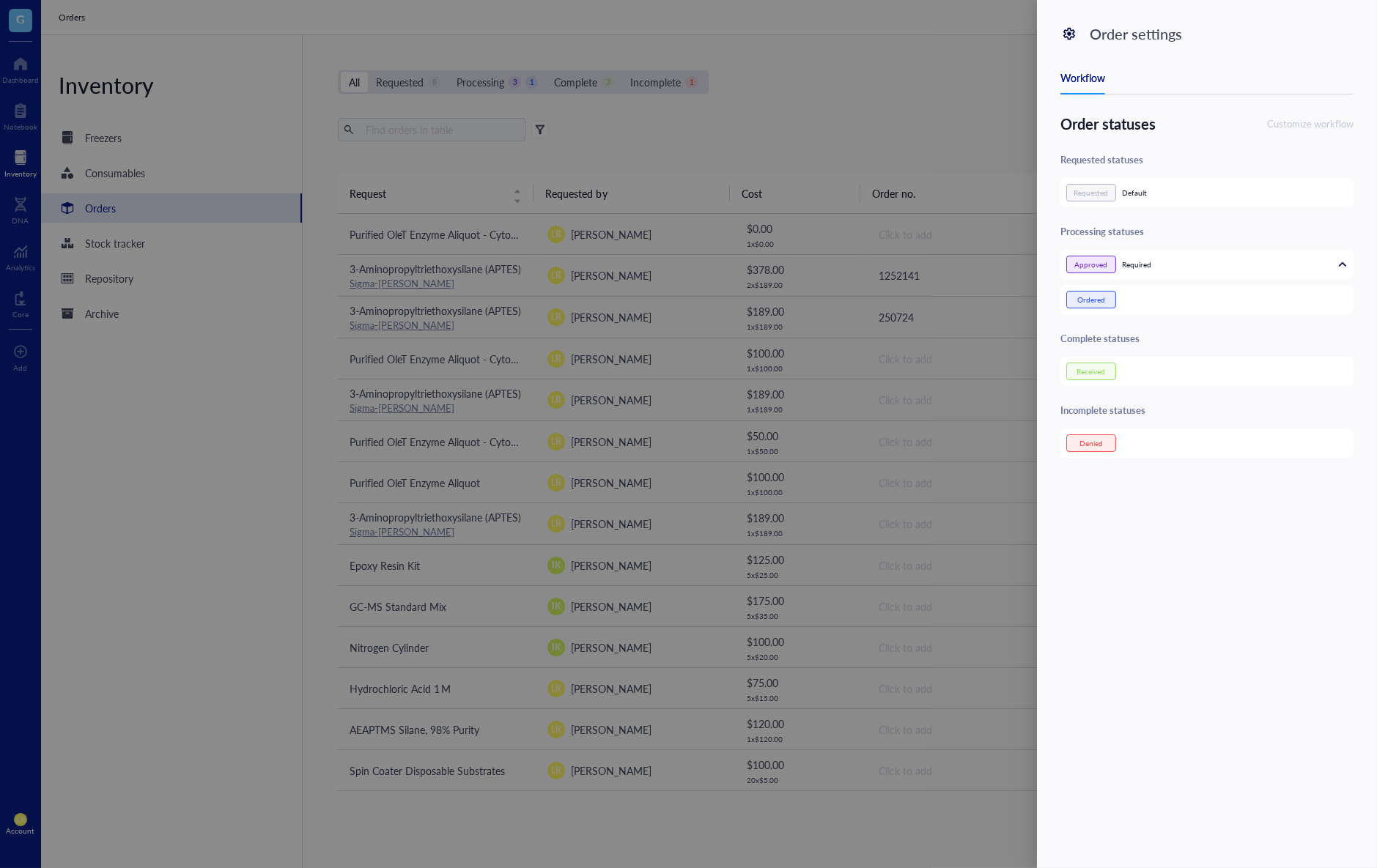
click at [1280, 9] on div "Order settings Workflow Order statuses Customize workflow Requested statuses Re…" at bounding box center [1207, 434] width 340 height 868
drag, startPoint x: 993, startPoint y: 88, endPoint x: 1081, endPoint y: 53, distance: 94.7
click at [995, 88] on div at bounding box center [688, 434] width 1377 height 868
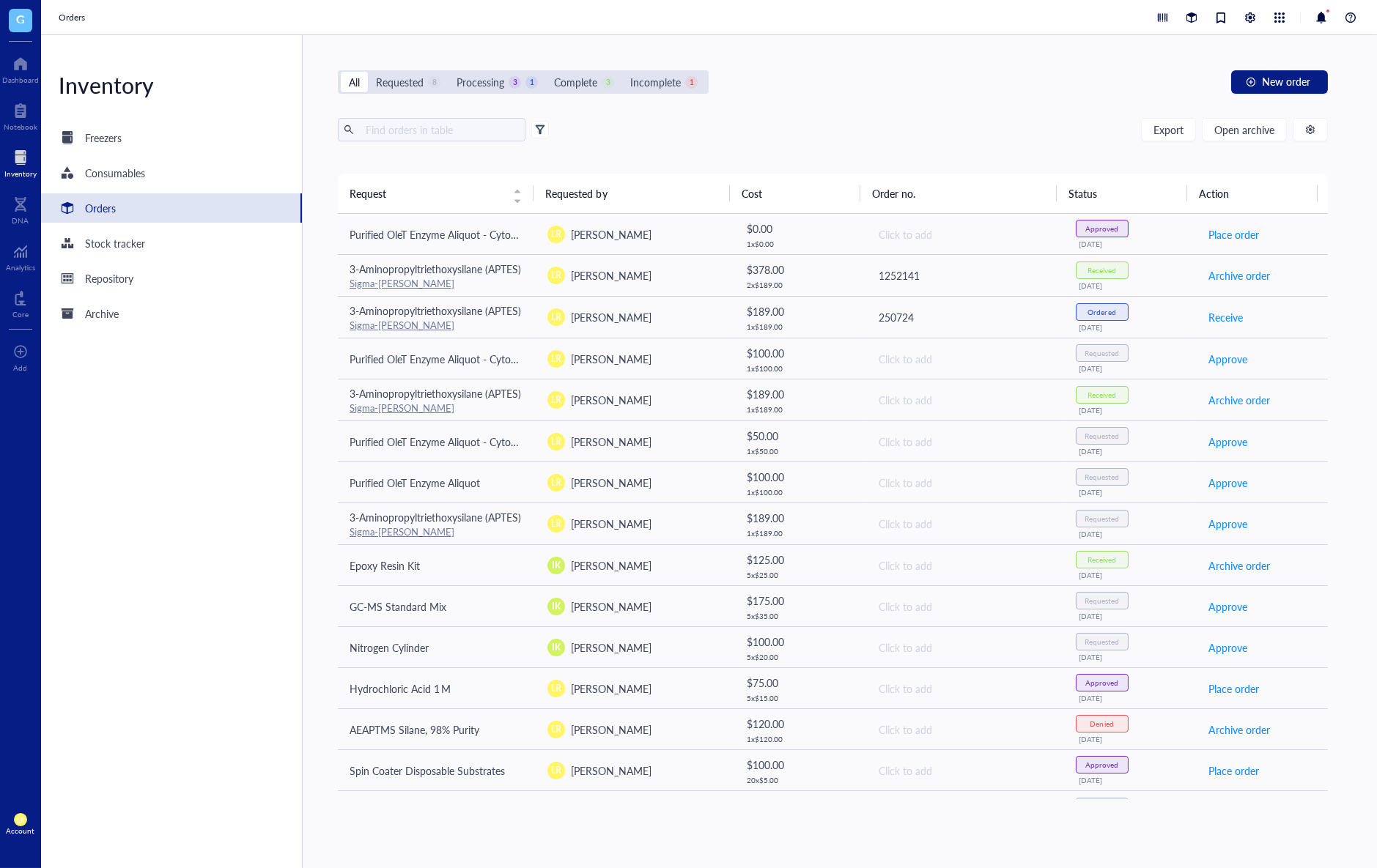
click at [1182, 34] on div "Orders" at bounding box center [709, 18] width 1336 height 36
click at [1191, 15] on div at bounding box center [1191, 17] width 16 height 16
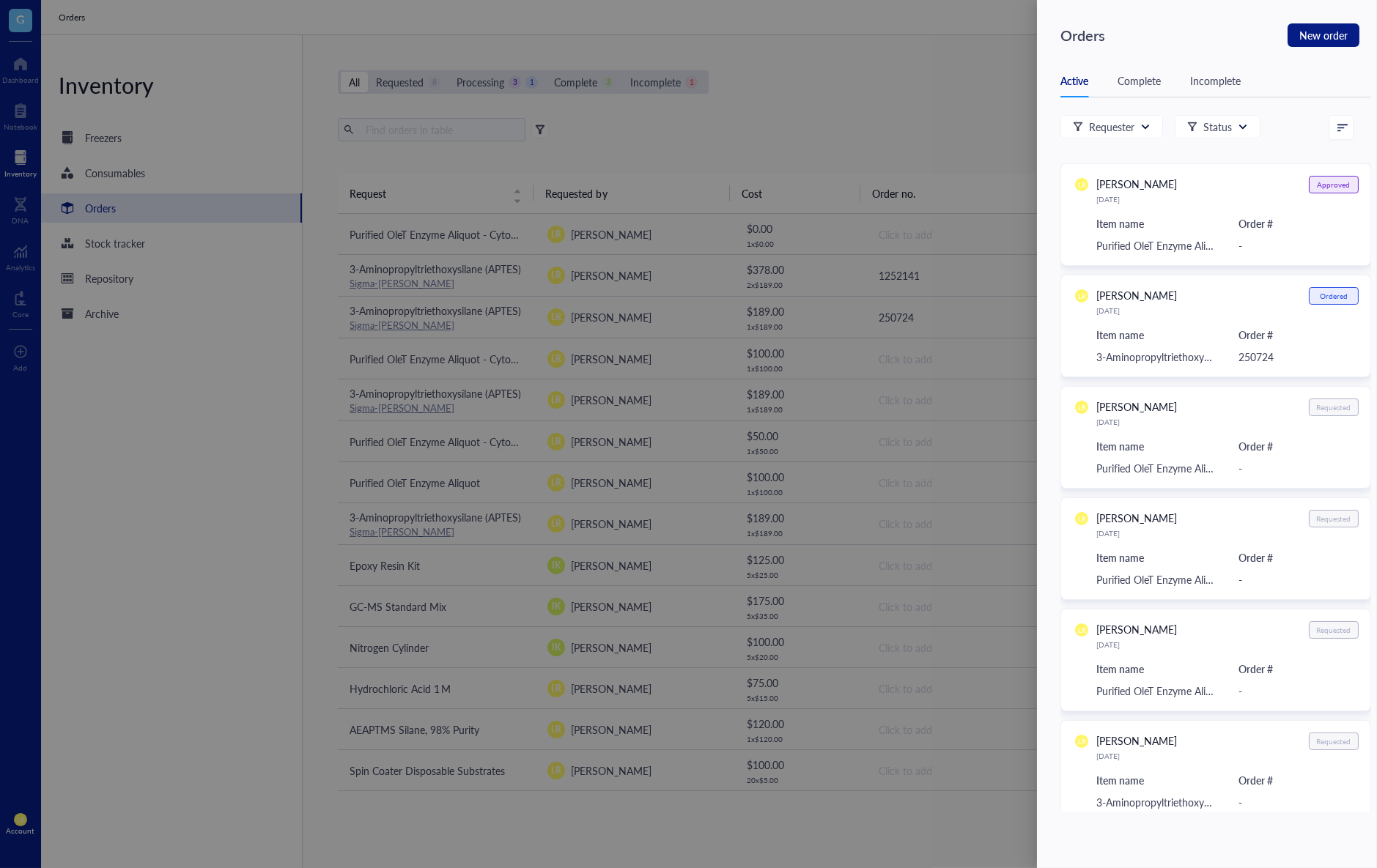
click at [1020, 51] on div at bounding box center [688, 434] width 1377 height 868
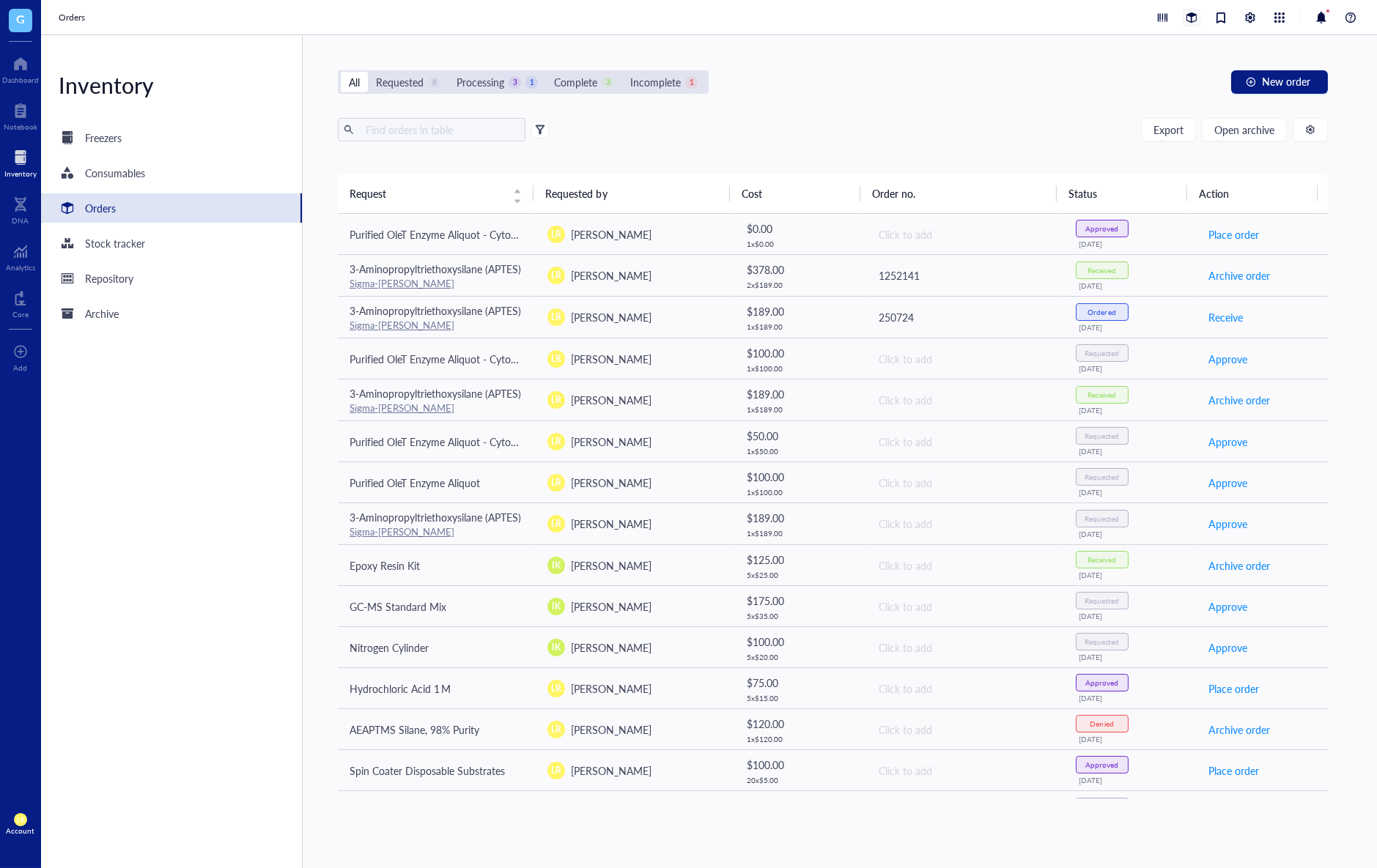
click at [1185, 21] on div at bounding box center [1191, 17] width 16 height 16
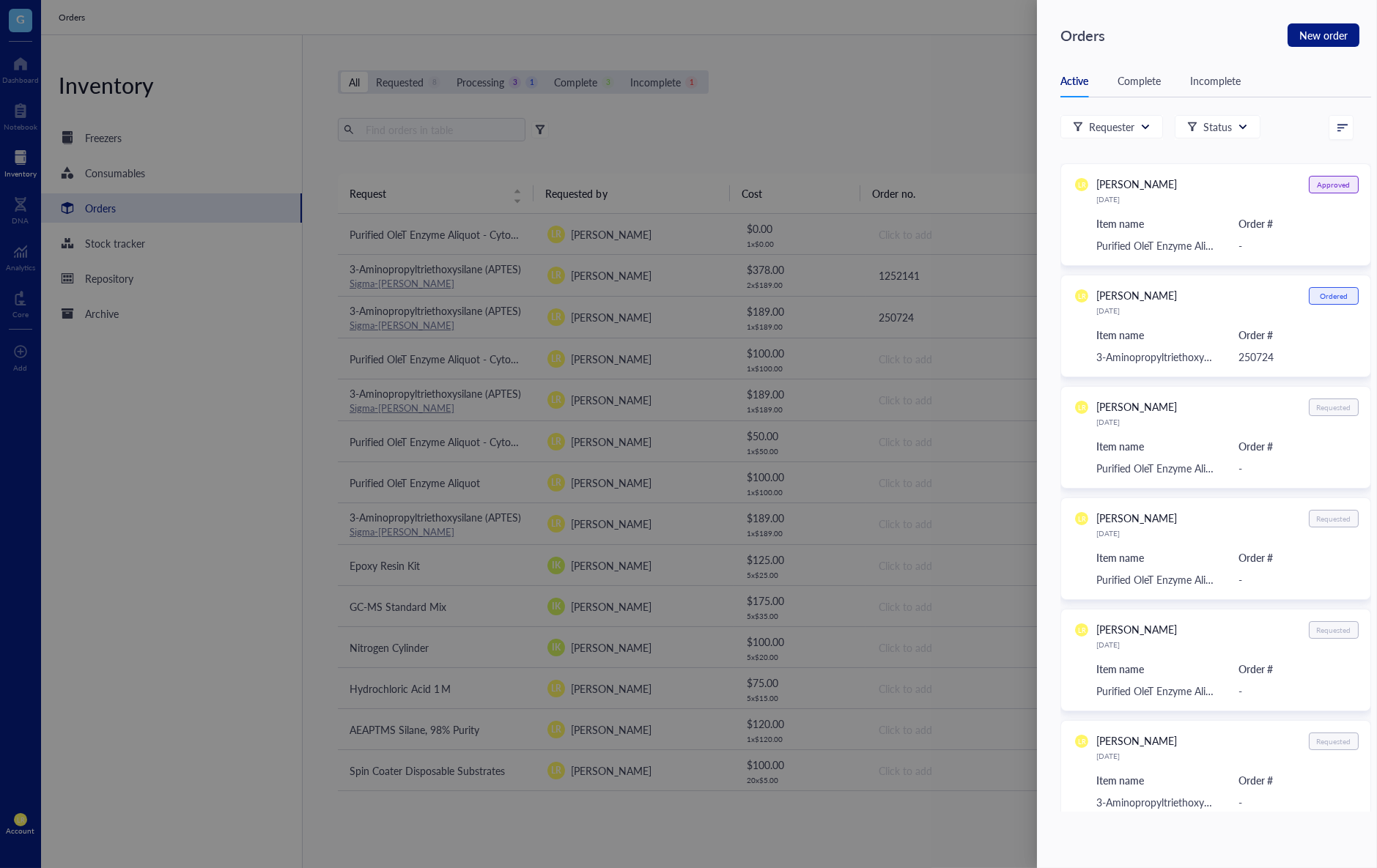
click at [983, 77] on div at bounding box center [688, 434] width 1377 height 868
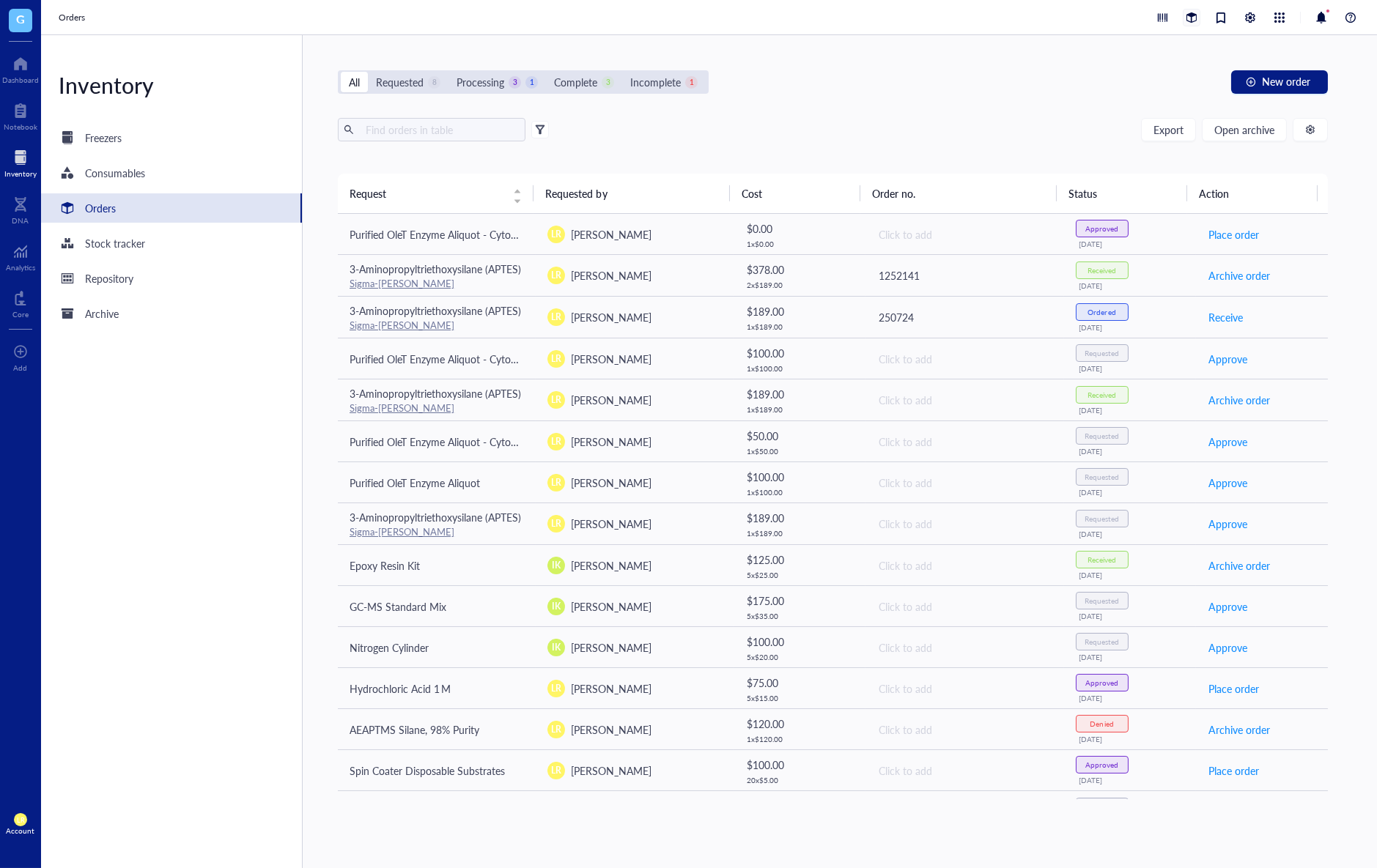
click at [1187, 20] on div at bounding box center [1191, 17] width 16 height 16
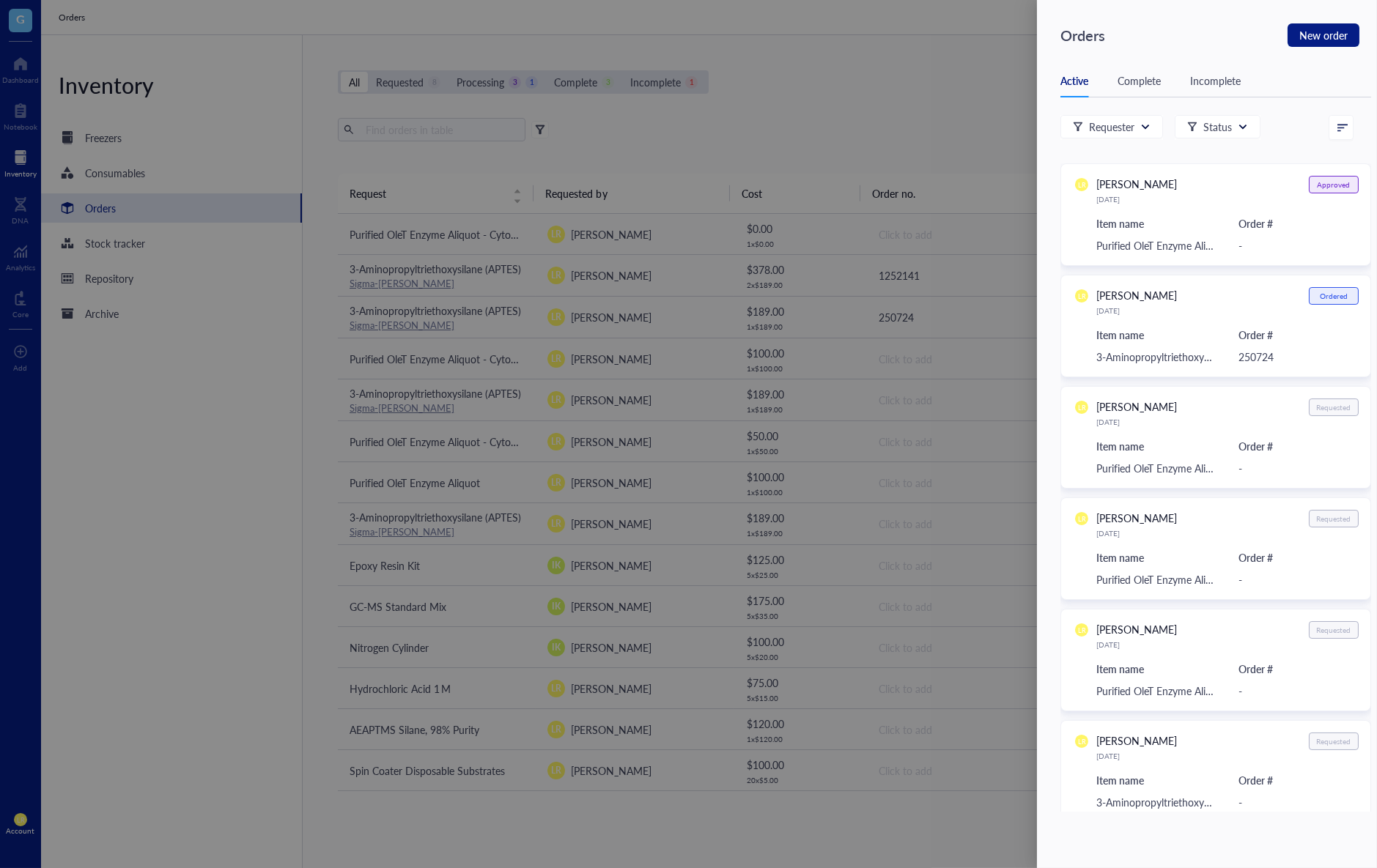
click at [1013, 89] on div at bounding box center [688, 434] width 1377 height 868
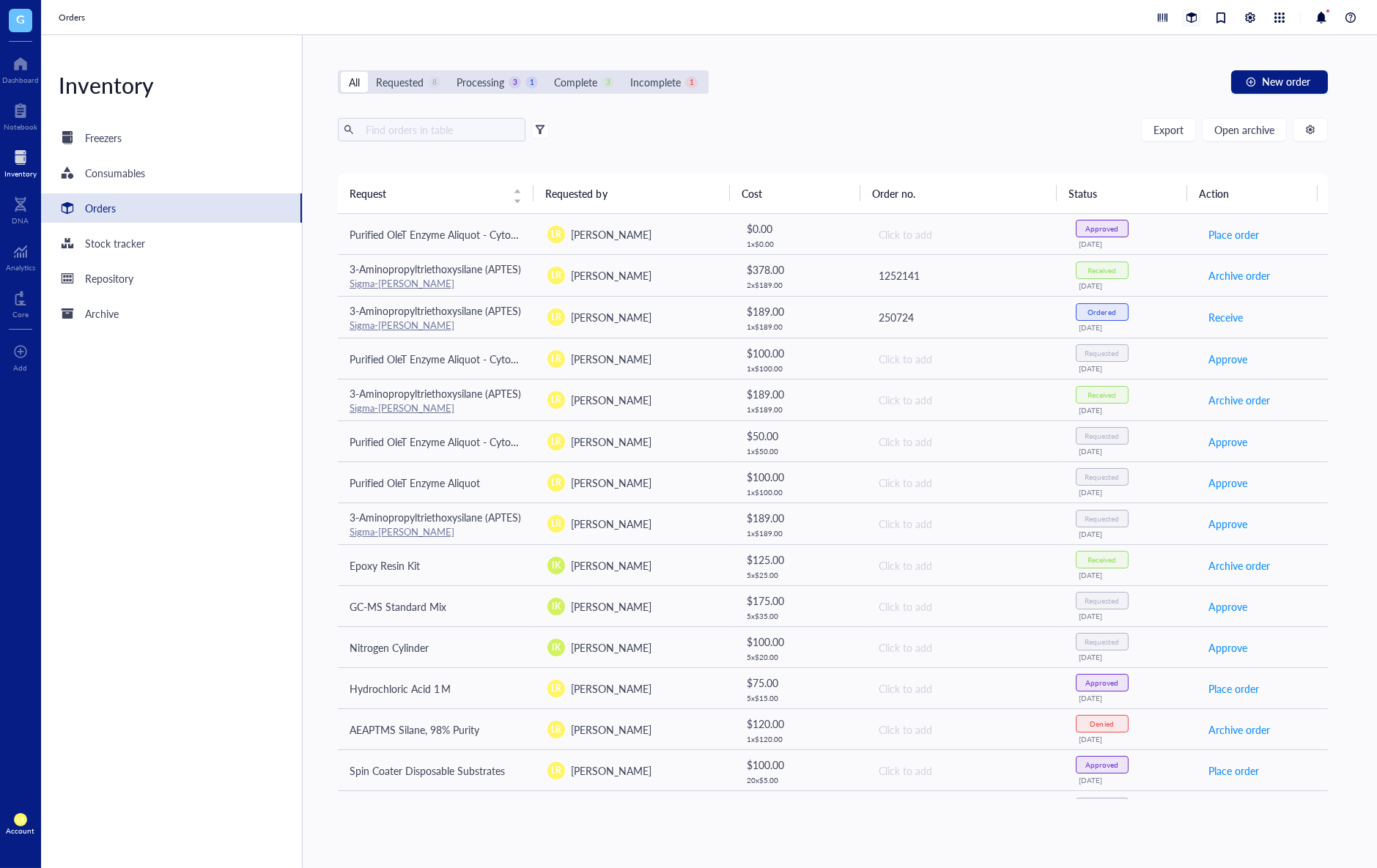
click at [1191, 20] on div at bounding box center [1191, 17] width 16 height 16
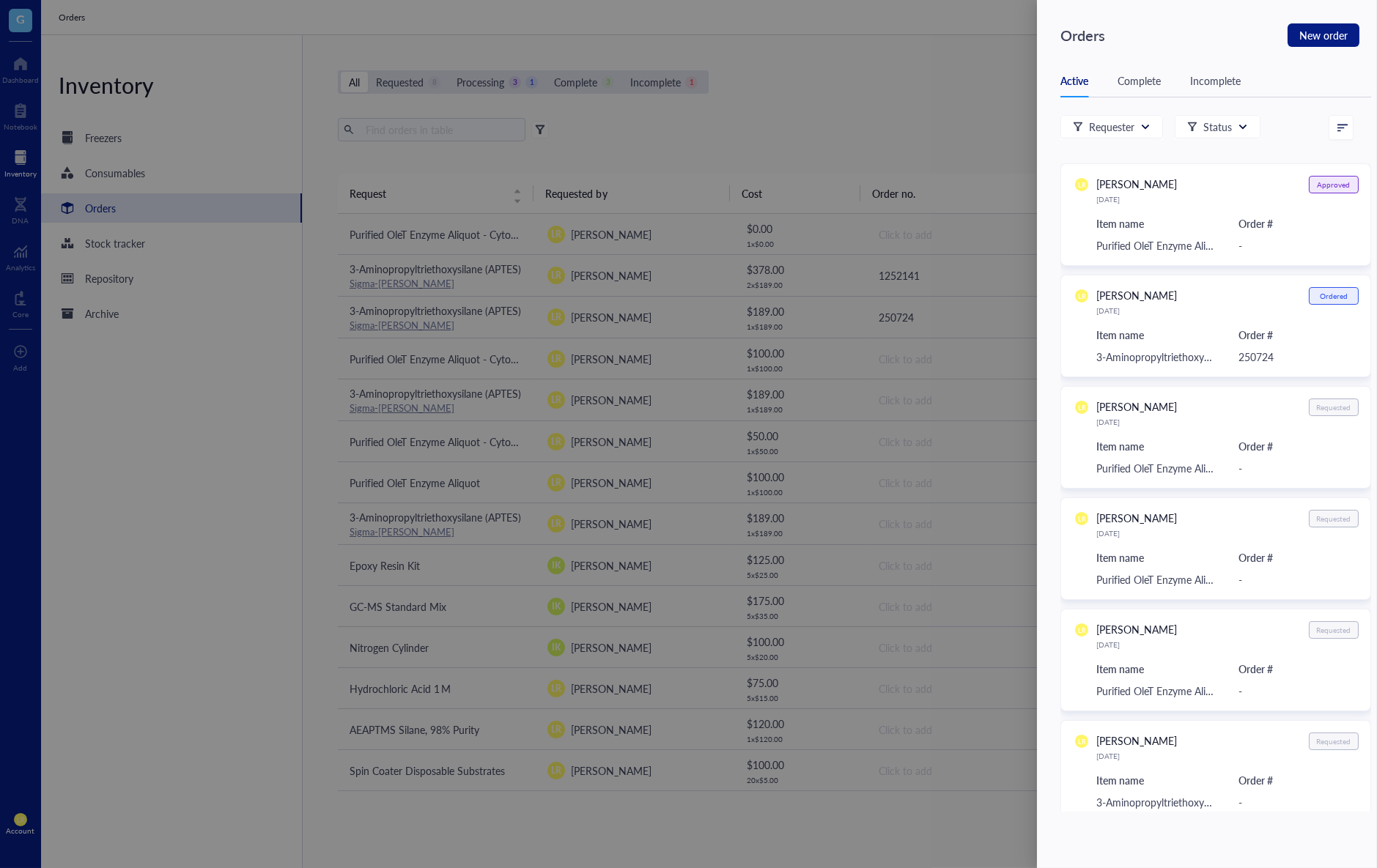
click at [1118, 82] on div "Complete" at bounding box center [1139, 80] width 43 height 16
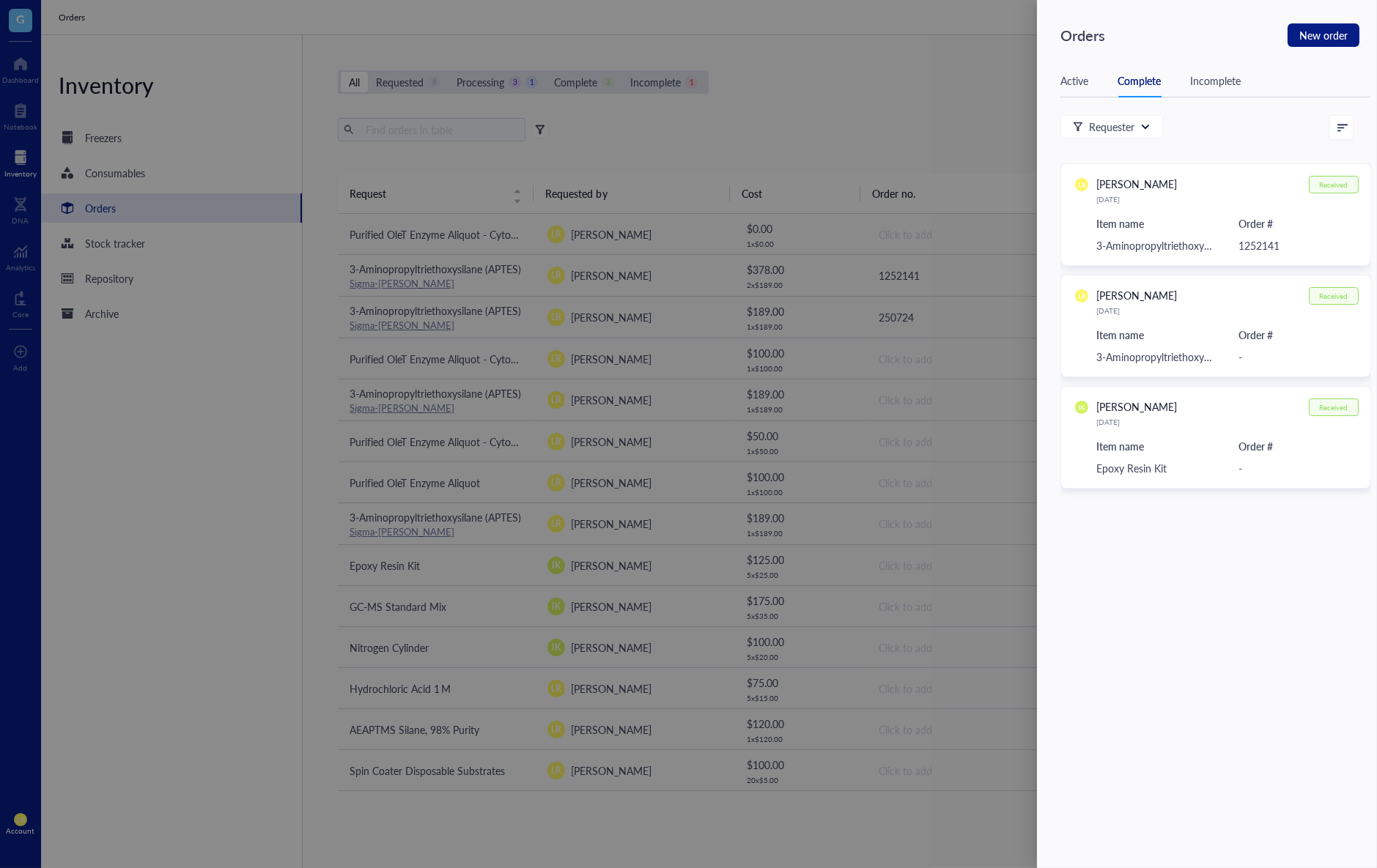
click at [1045, 81] on div "Orders New order Active Complete Incomplete Requester Status LR Laura Rodriguez…" at bounding box center [1207, 434] width 340 height 868
click at [916, 79] on div at bounding box center [688, 434] width 1377 height 868
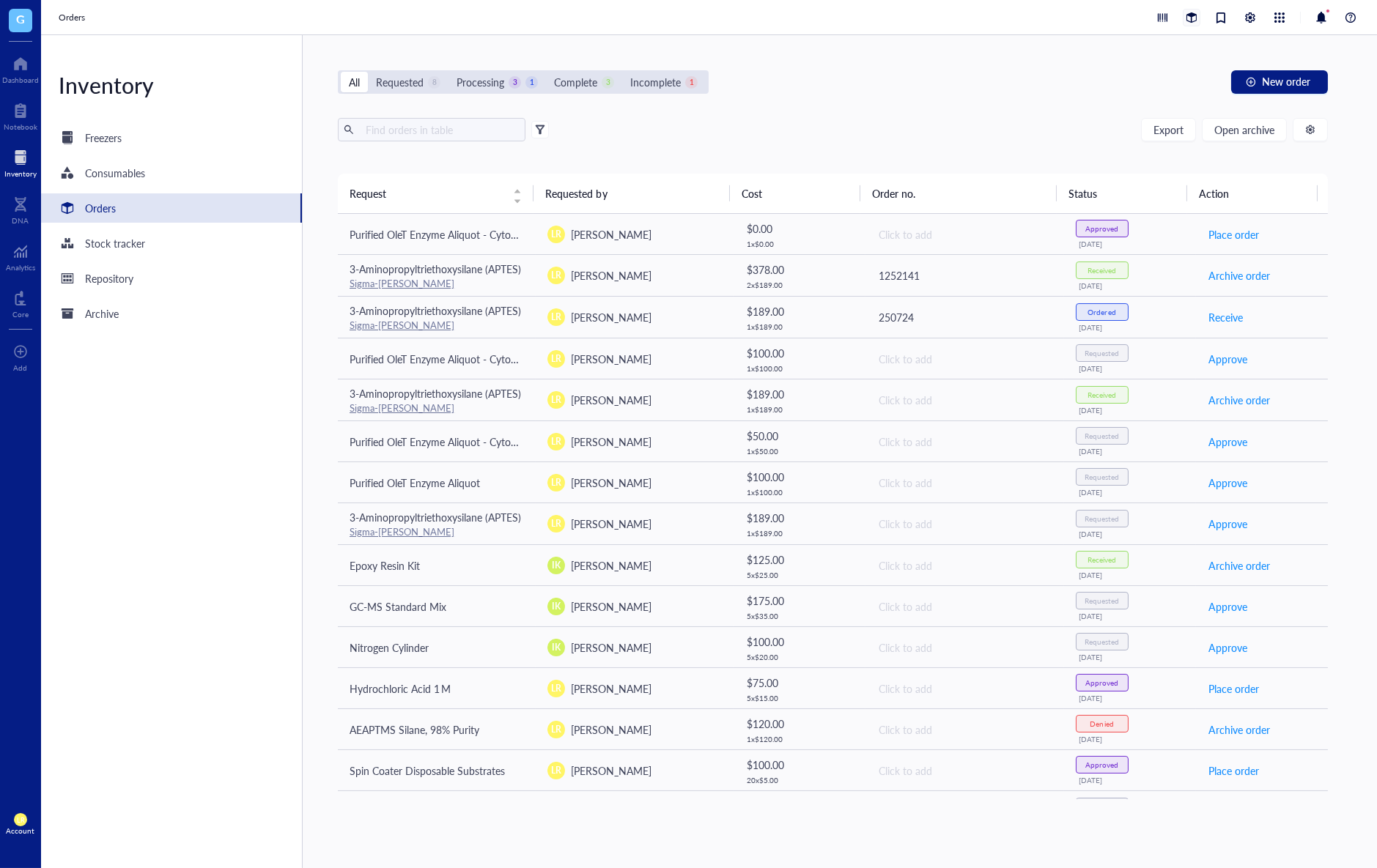
click at [1192, 22] on div at bounding box center [1191, 17] width 16 height 16
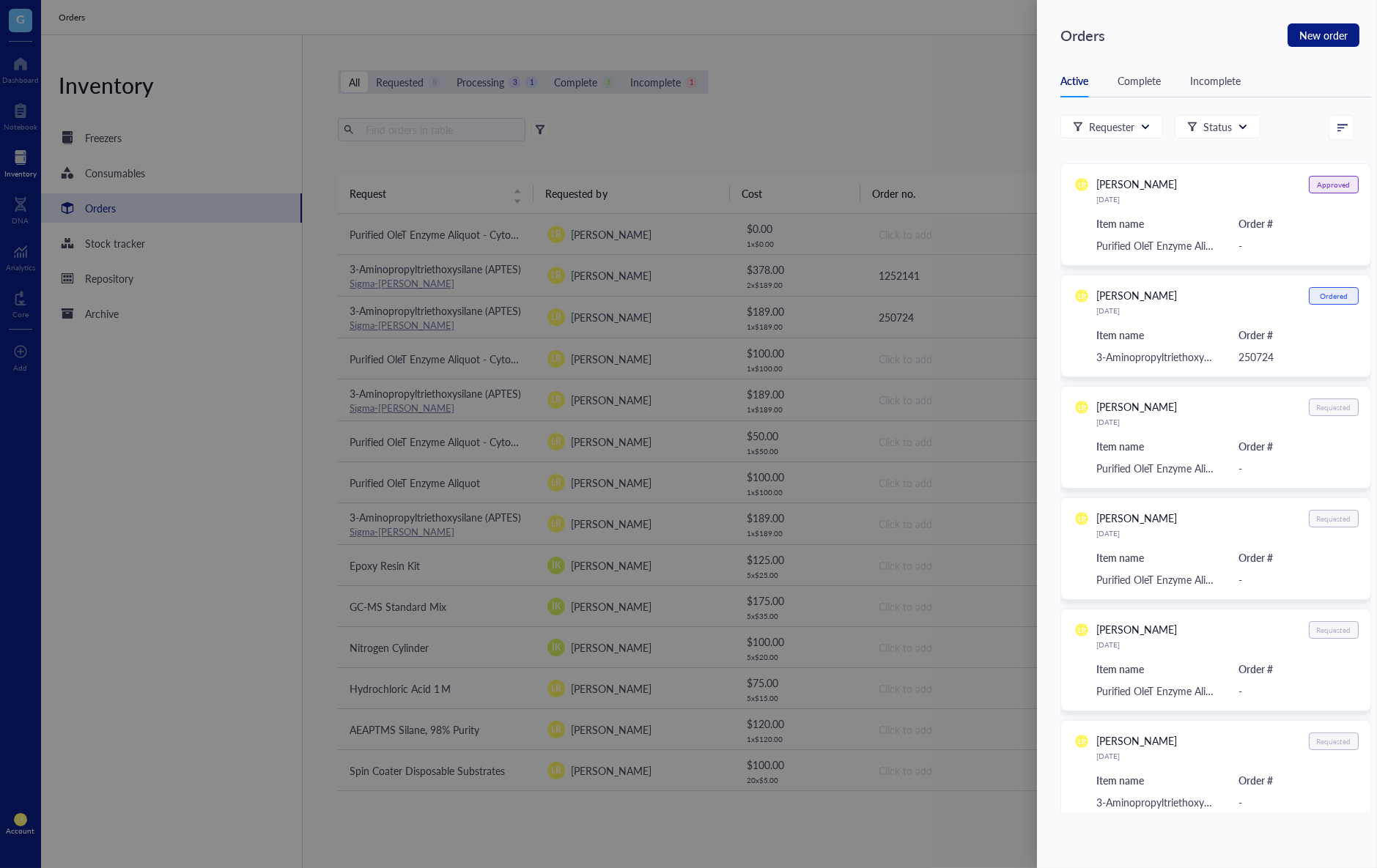
click at [958, 132] on div at bounding box center [688, 434] width 1377 height 868
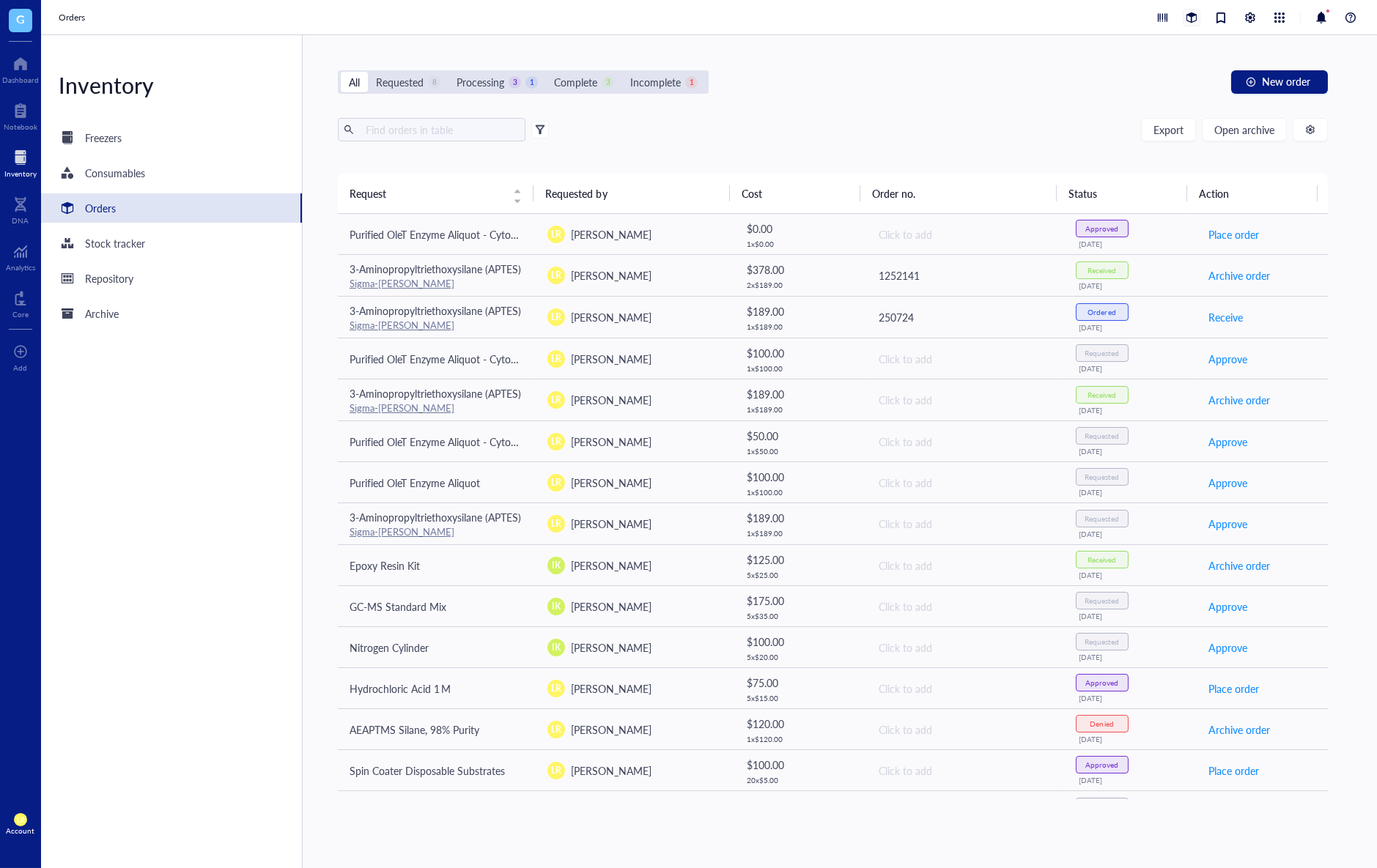
click at [1197, 22] on div at bounding box center [1191, 17] width 16 height 16
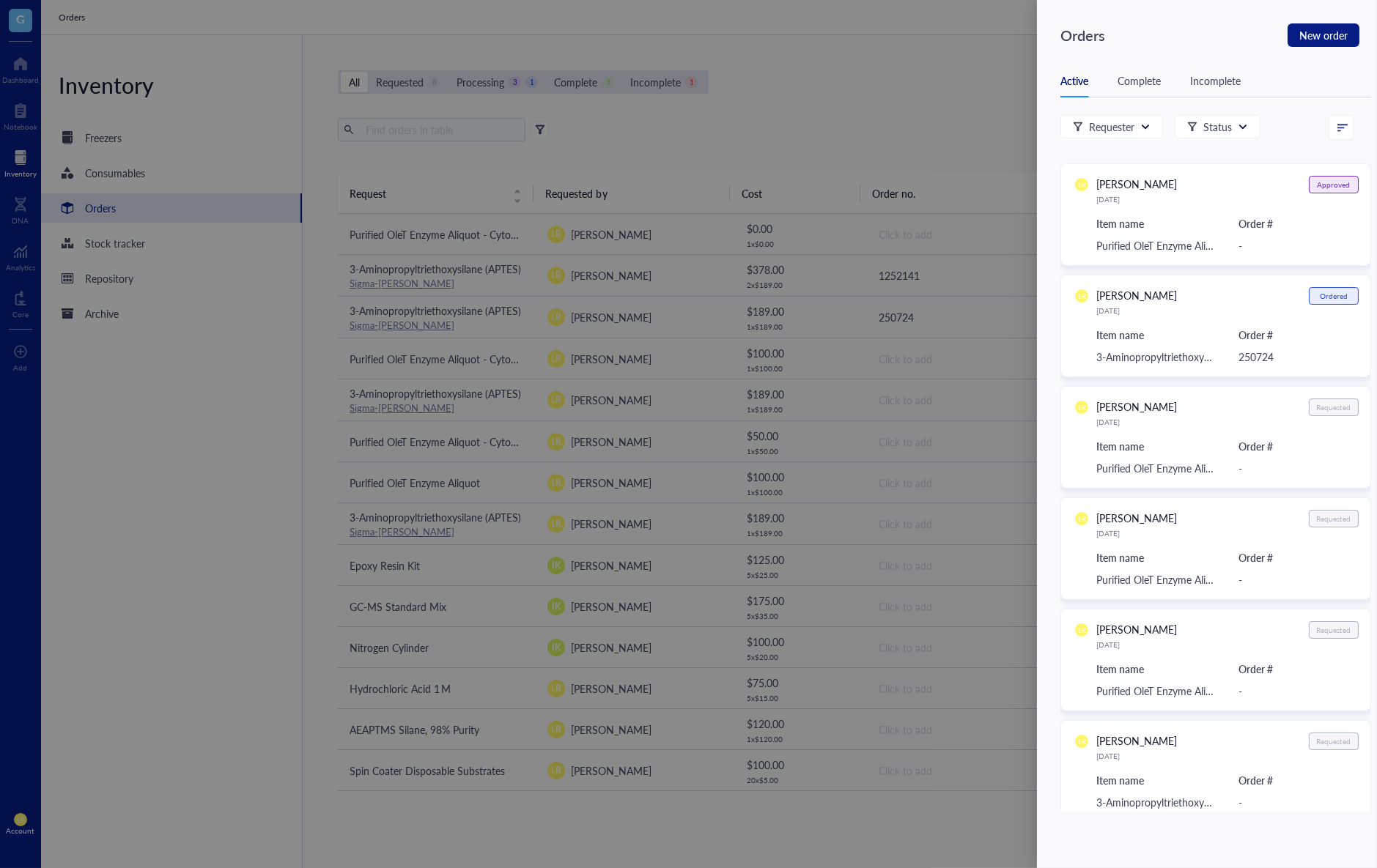
click at [1165, 85] on div "Active Complete Incomplete" at bounding box center [1216, 81] width 310 height 33
click at [1159, 83] on div "Complete" at bounding box center [1139, 80] width 43 height 16
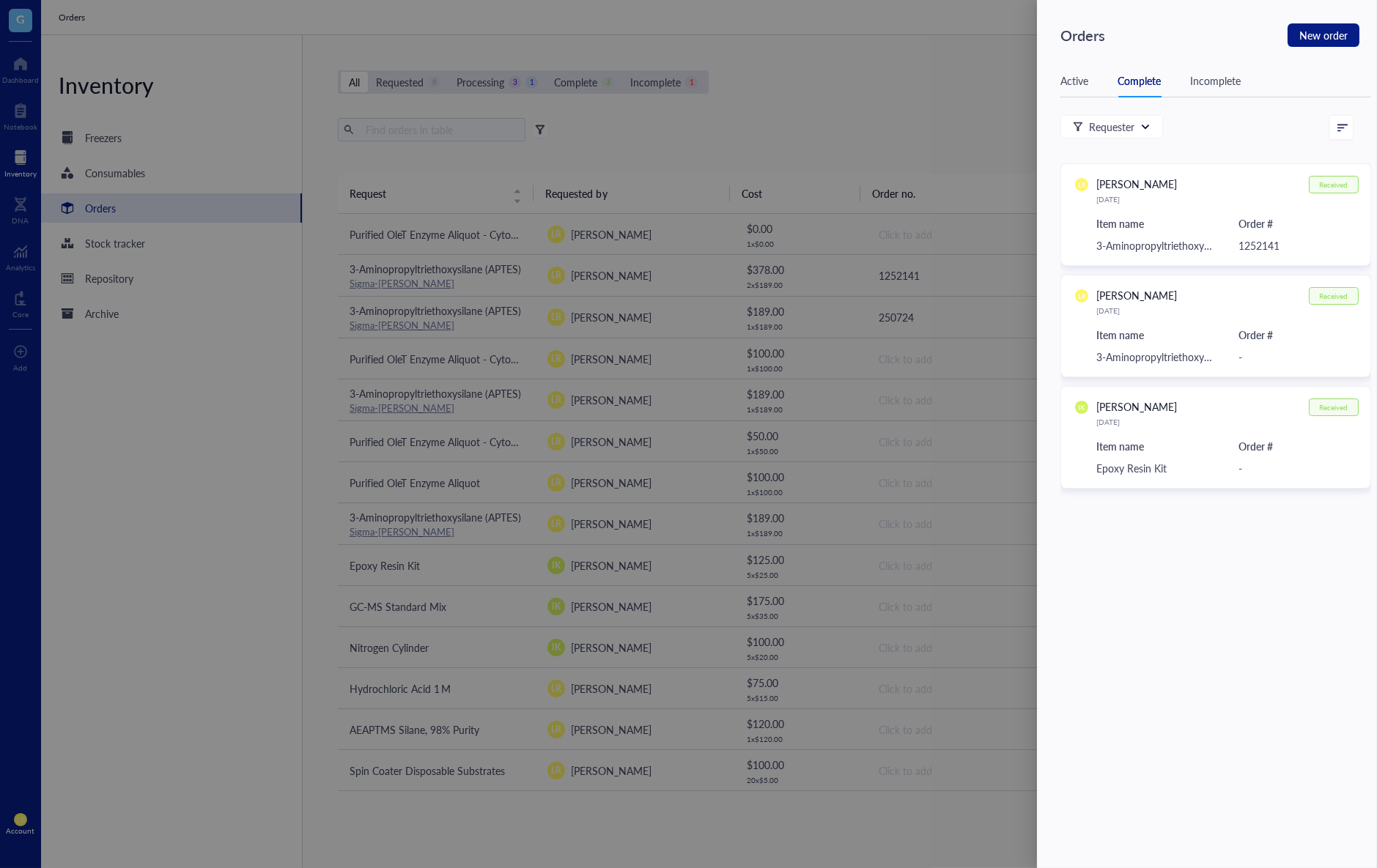
click at [1216, 78] on div "Incomplete" at bounding box center [1215, 80] width 50 height 16
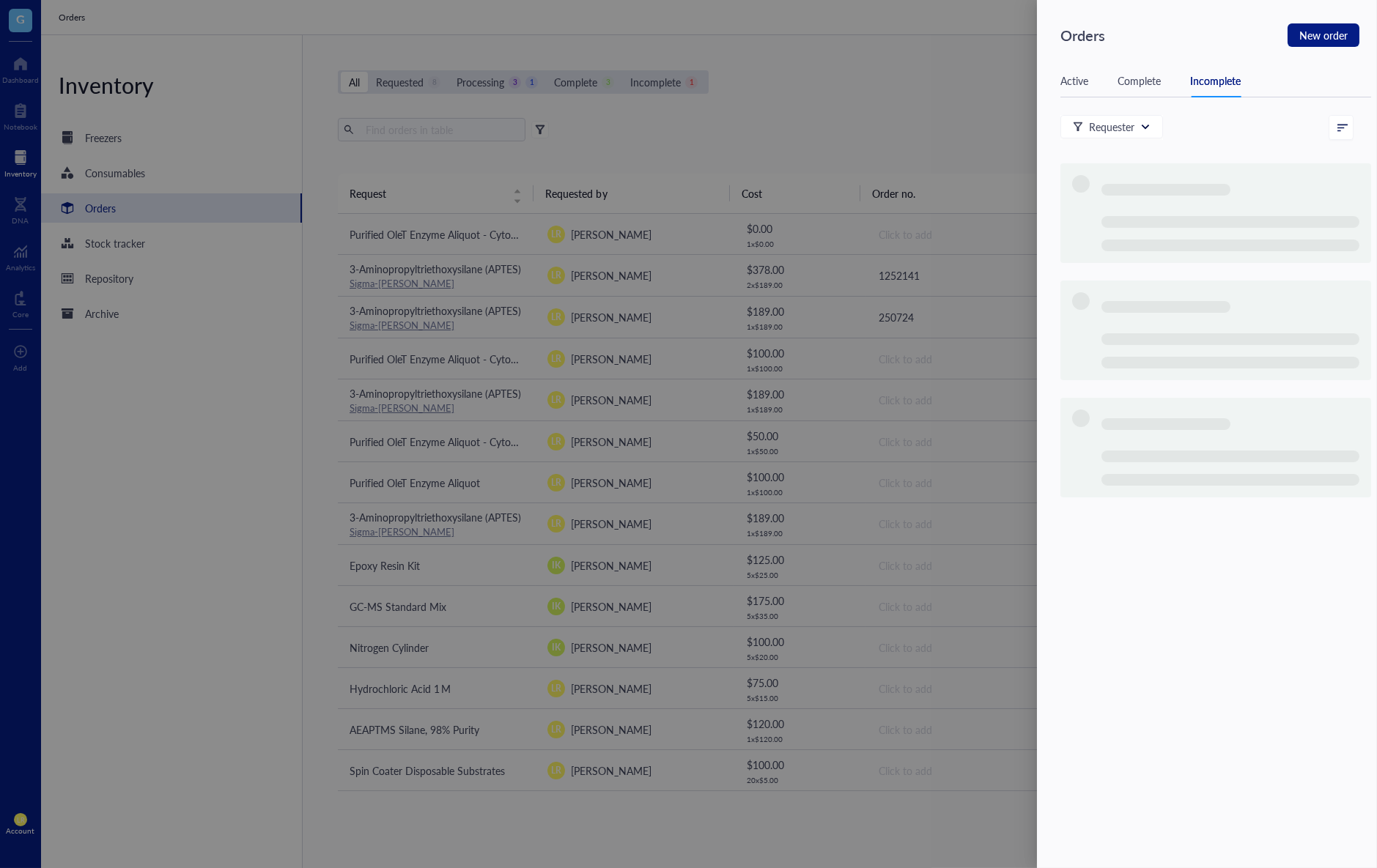
click at [992, 85] on div at bounding box center [688, 434] width 1377 height 868
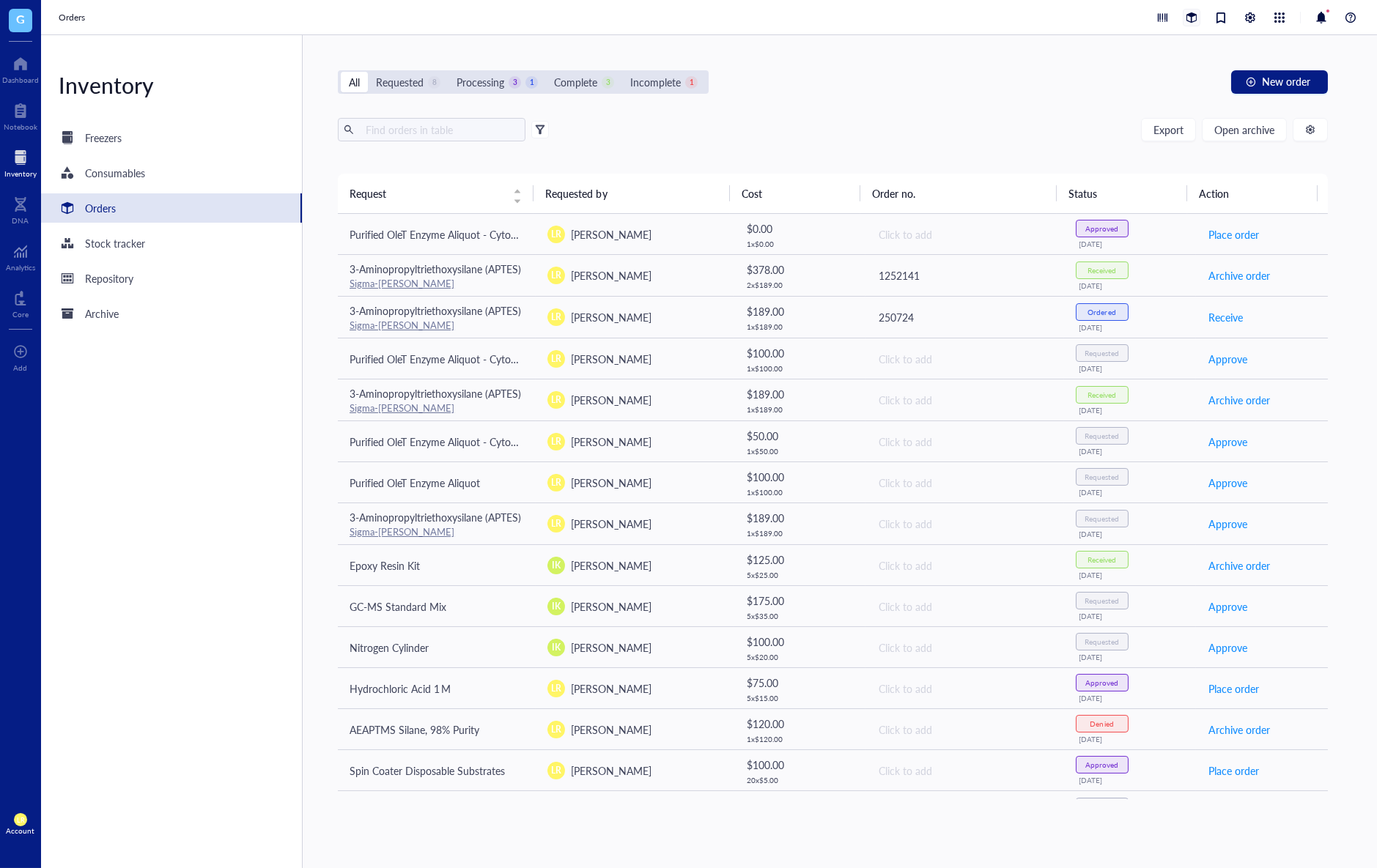
click at [1196, 16] on div at bounding box center [1191, 17] width 16 height 16
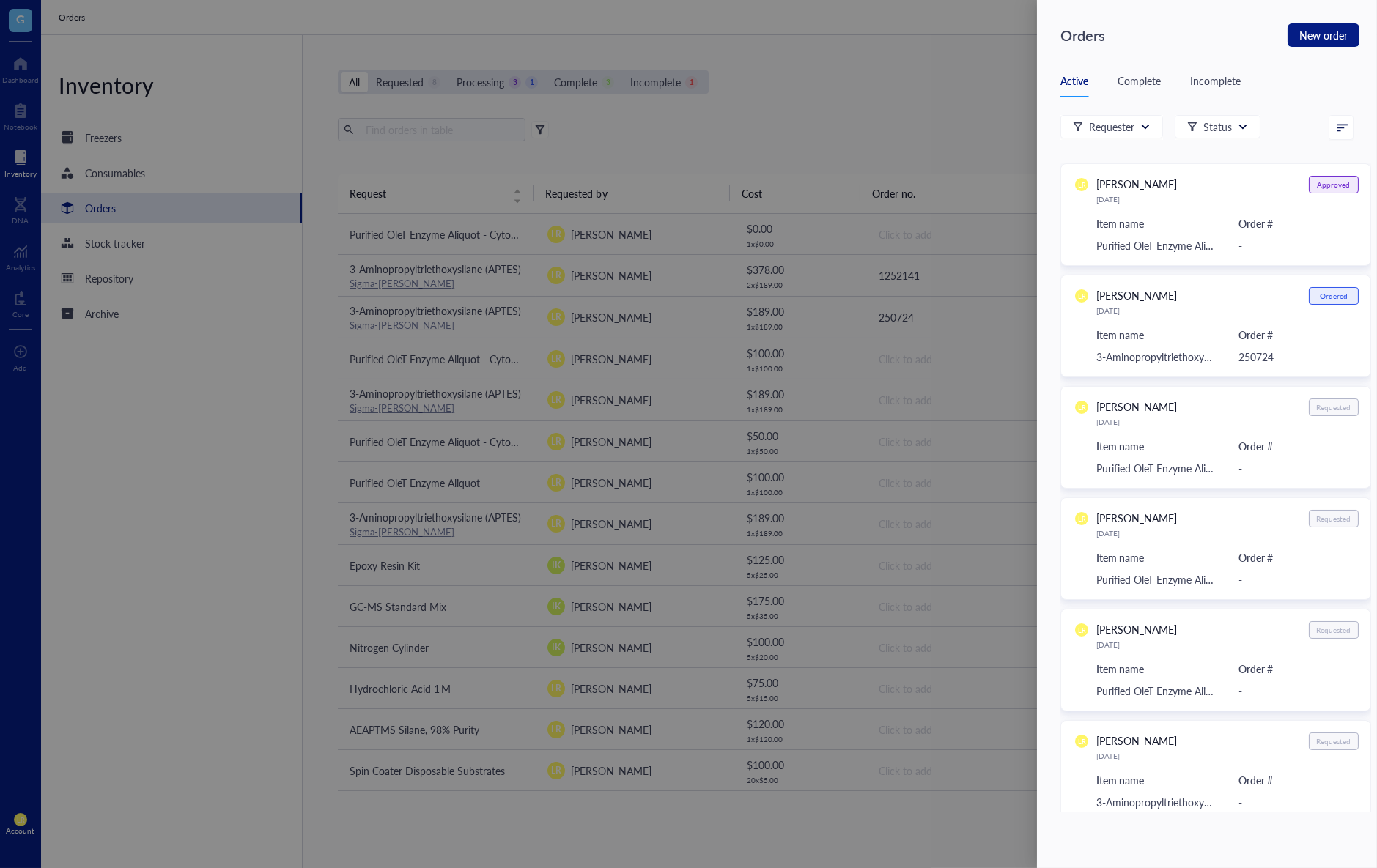
click at [982, 122] on div at bounding box center [688, 434] width 1377 height 868
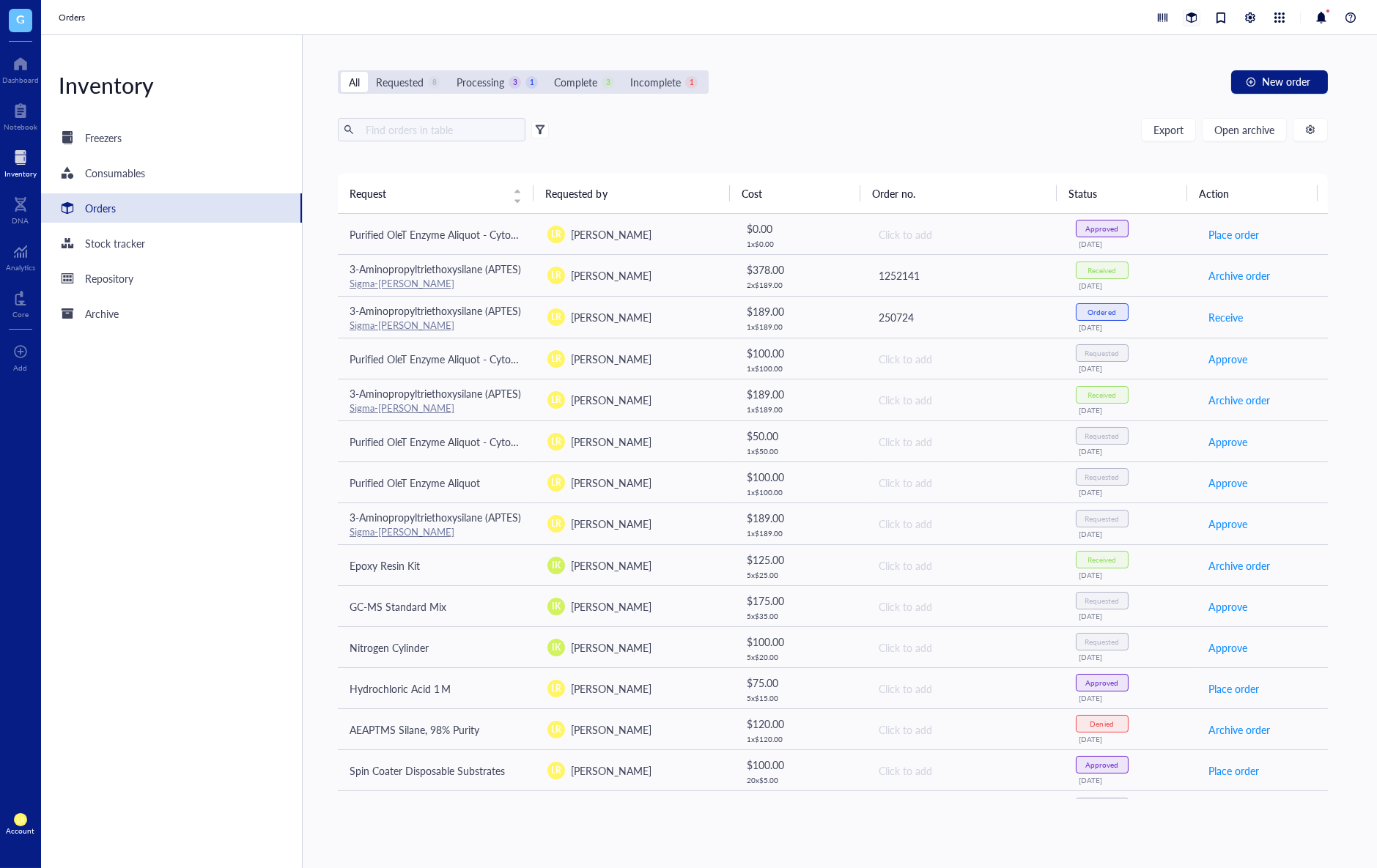
click at [1192, 18] on div at bounding box center [1191, 17] width 16 height 16
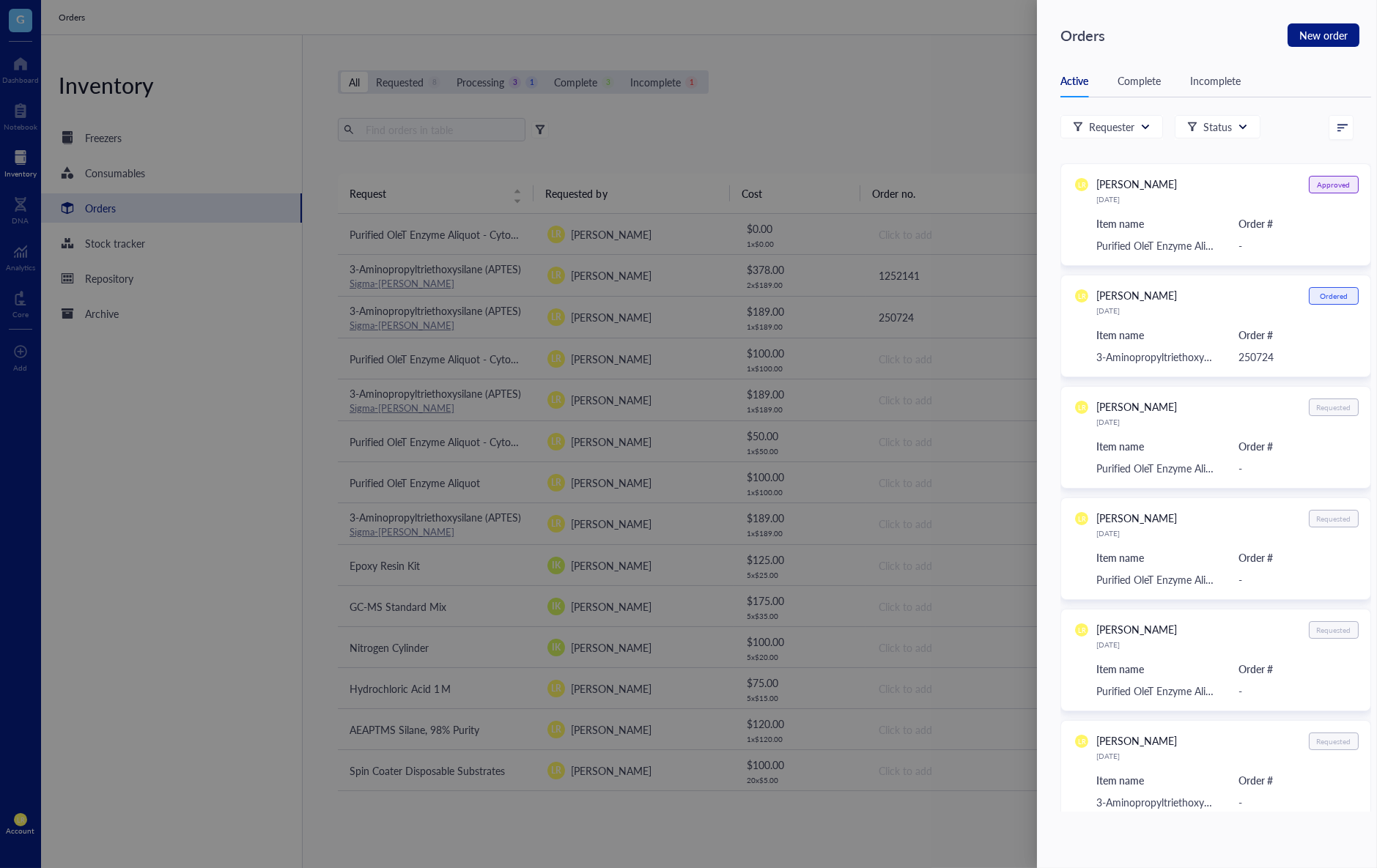
click at [926, 83] on div at bounding box center [688, 434] width 1377 height 868
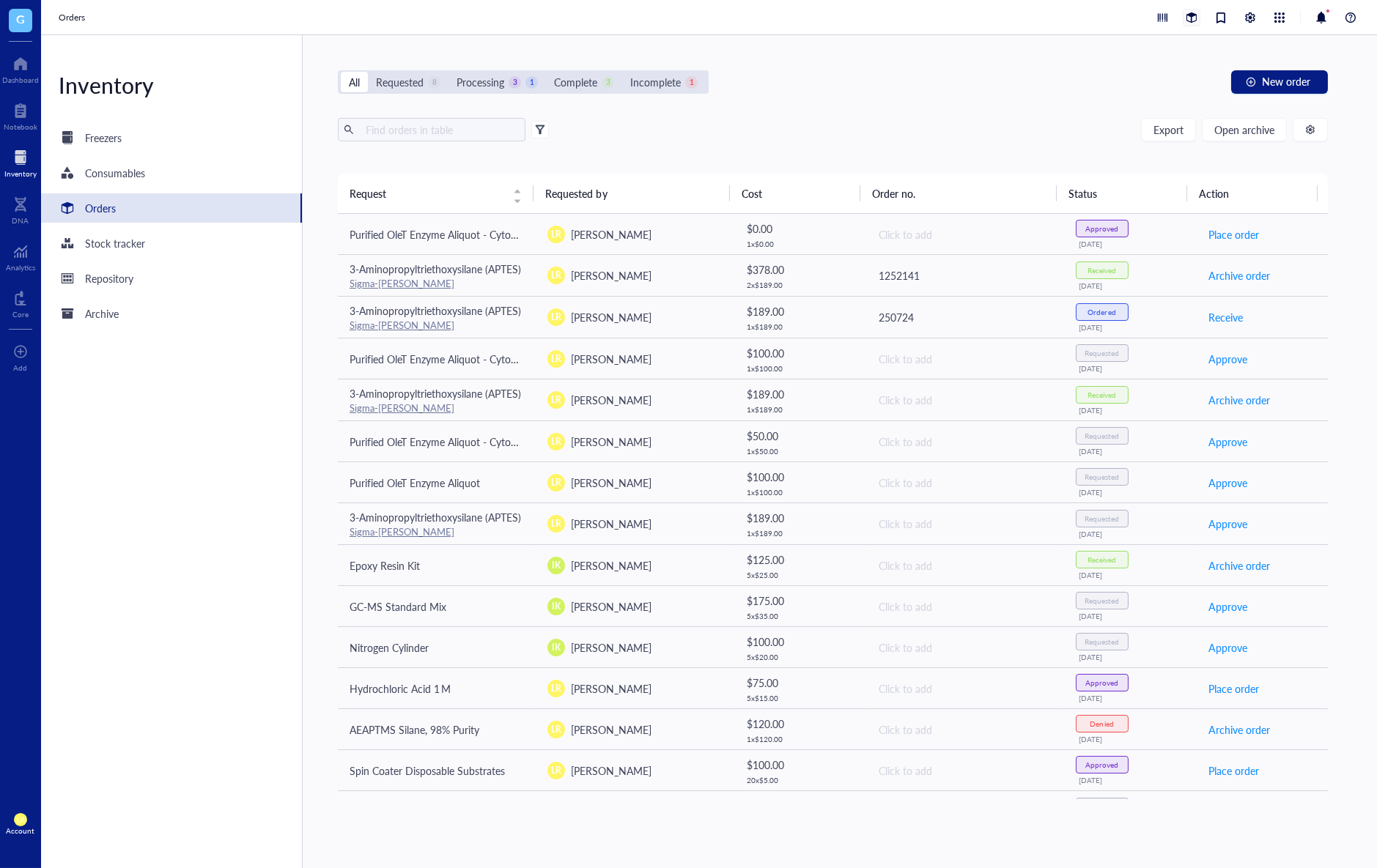
click at [1197, 19] on div at bounding box center [1191, 17] width 16 height 16
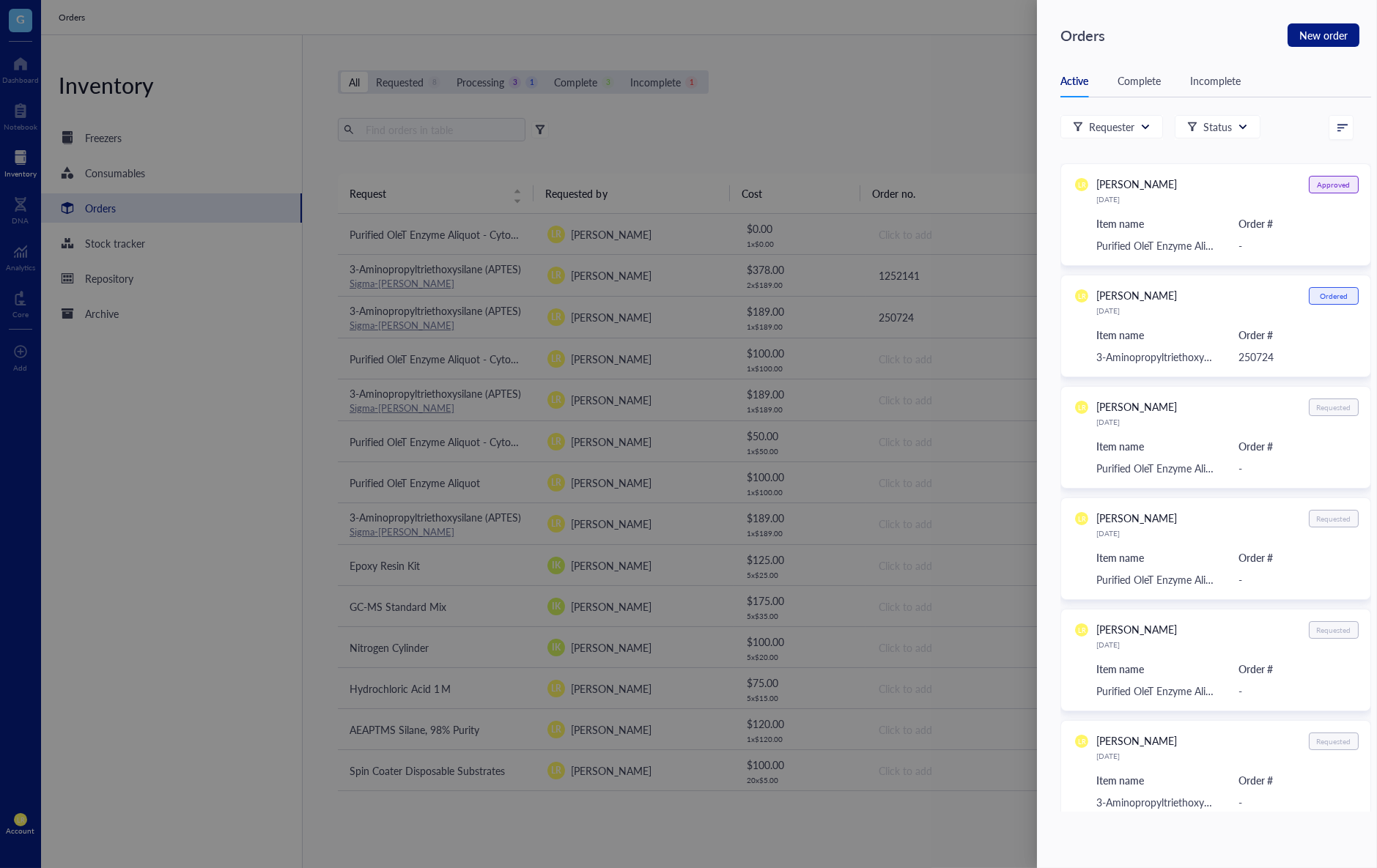
click at [922, 85] on div at bounding box center [688, 434] width 1377 height 868
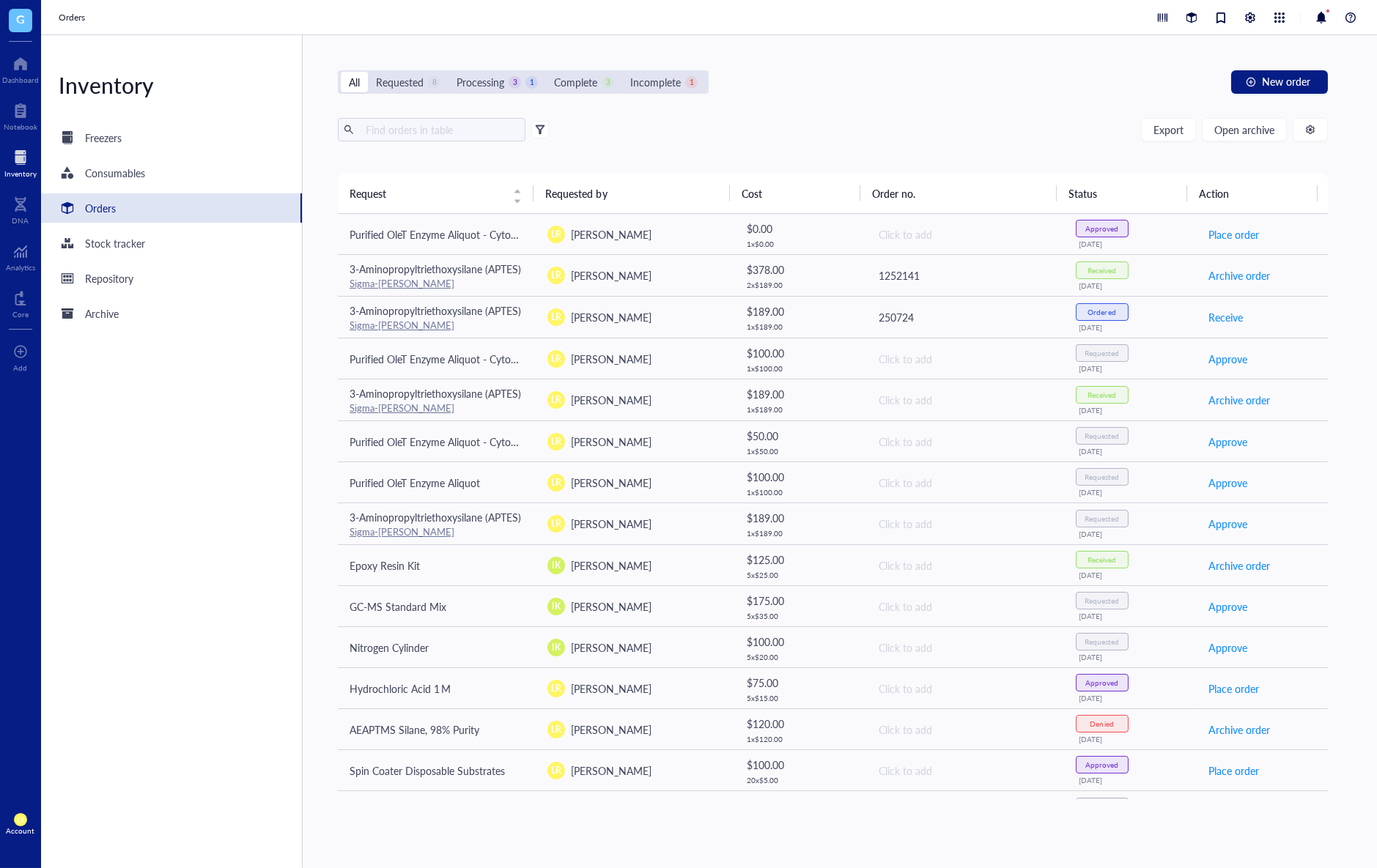
click at [916, 80] on div "All Requested 8 Processing 3 1 Complete 3 Incomplete 1 New order" at bounding box center [833, 82] width 990 height 23
click at [101, 147] on div "Freezers" at bounding box center [171, 137] width 261 height 29
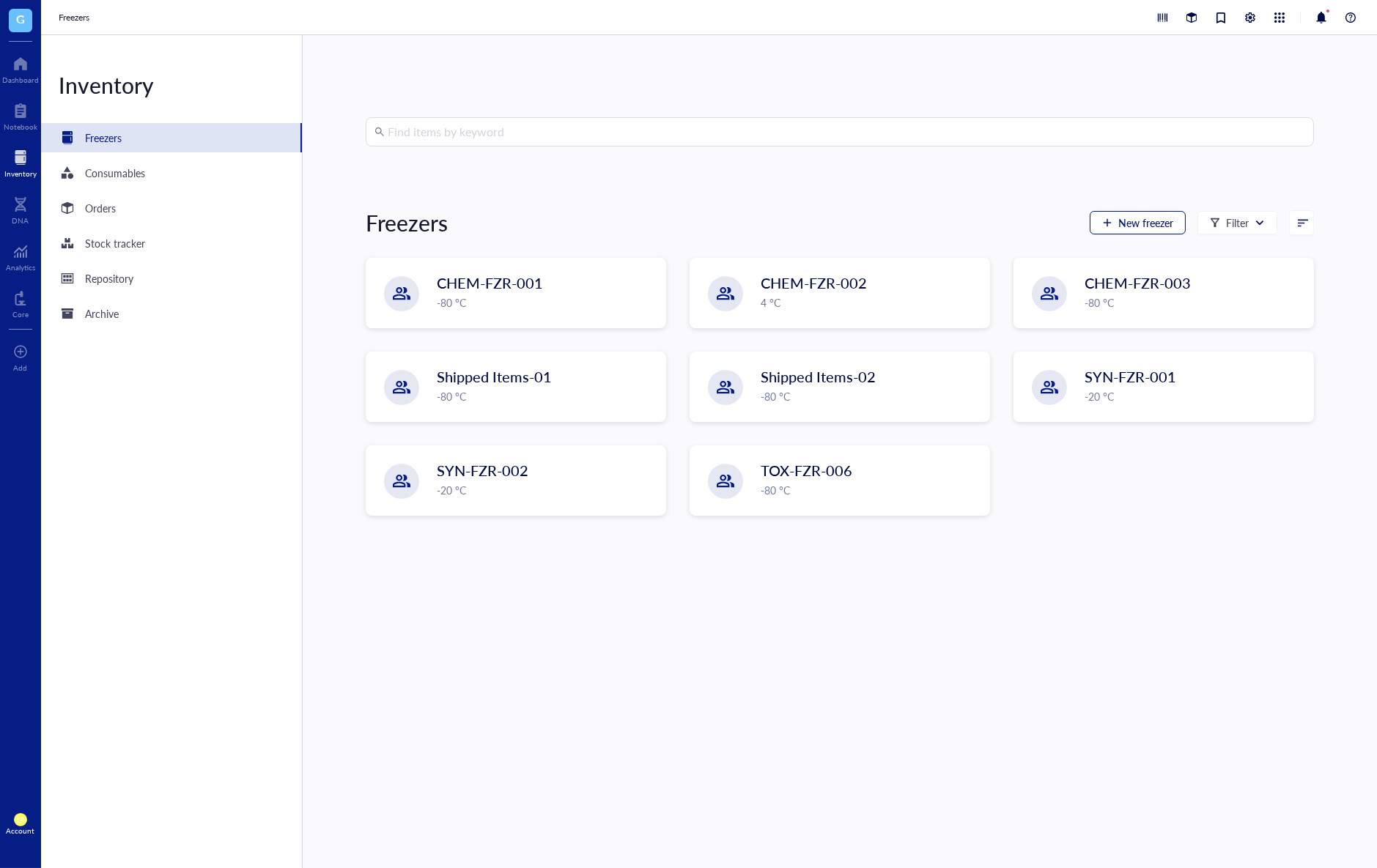
click at [1145, 229] on button "New freezer" at bounding box center [1138, 222] width 96 height 23
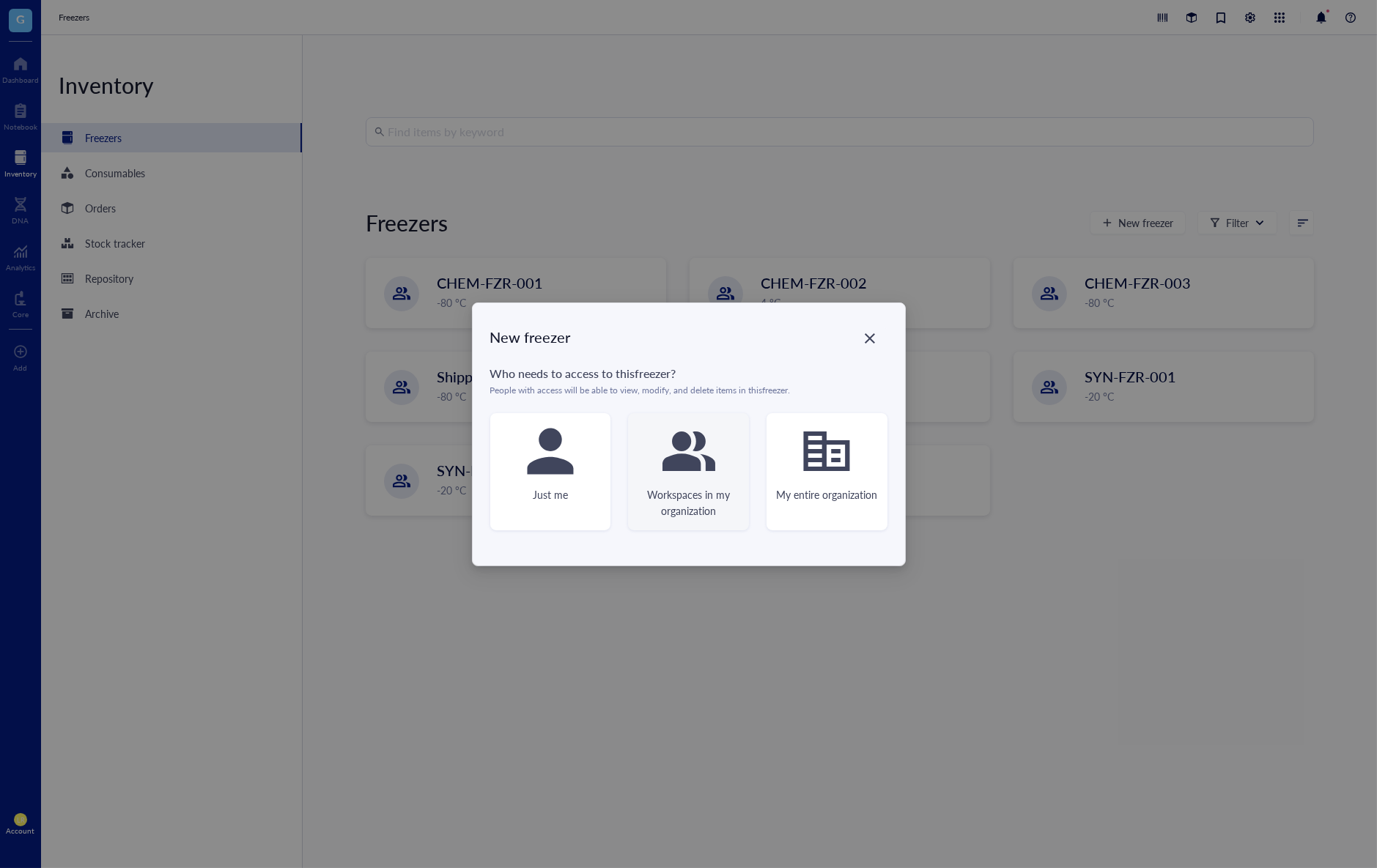
click at [708, 463] on icon at bounding box center [689, 451] width 53 height 39
type textarea "Keep everyone on the same page"
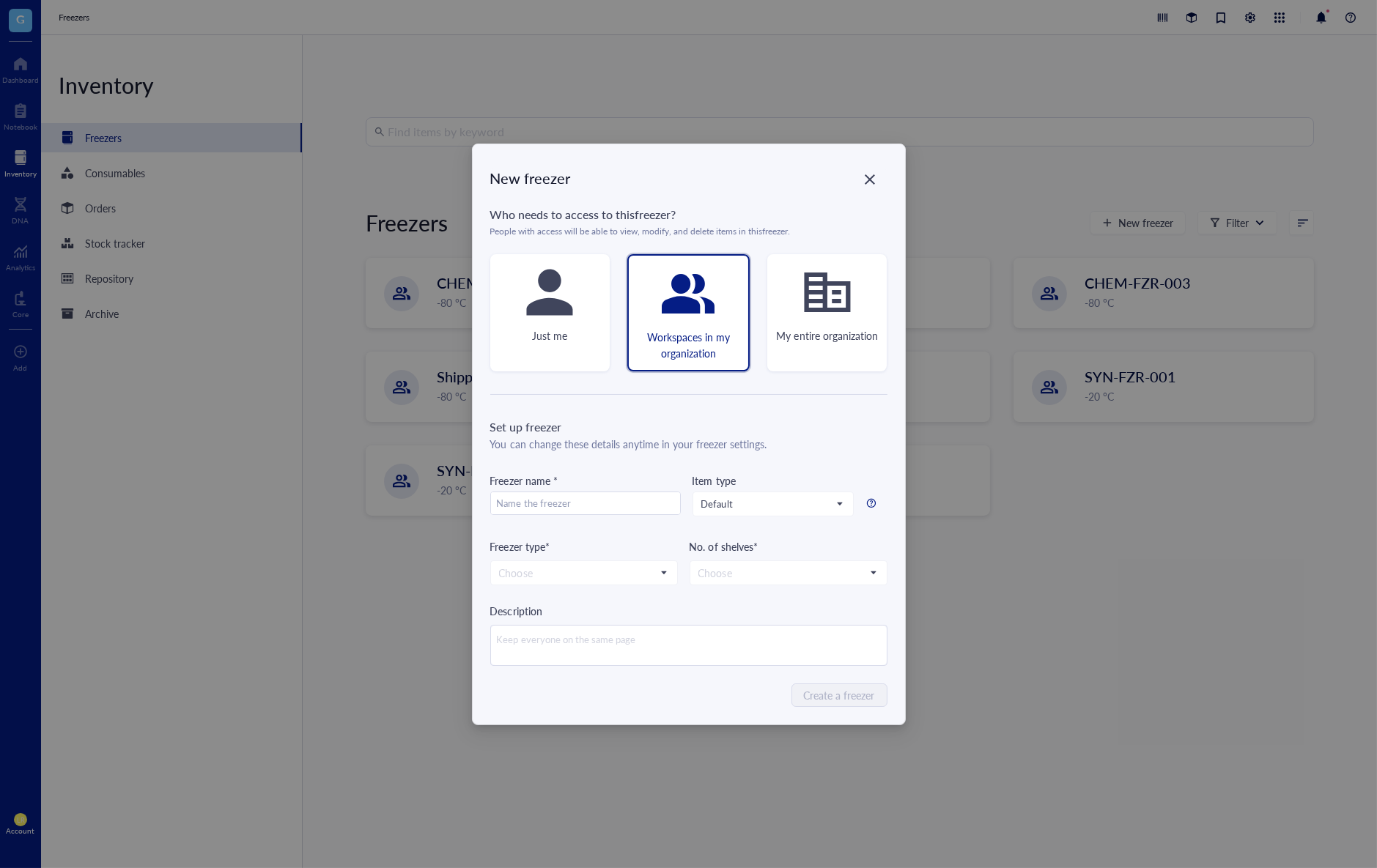
click at [784, 437] on div "You can change these details anytime in your freezer settings." at bounding box center [689, 444] width 397 height 16
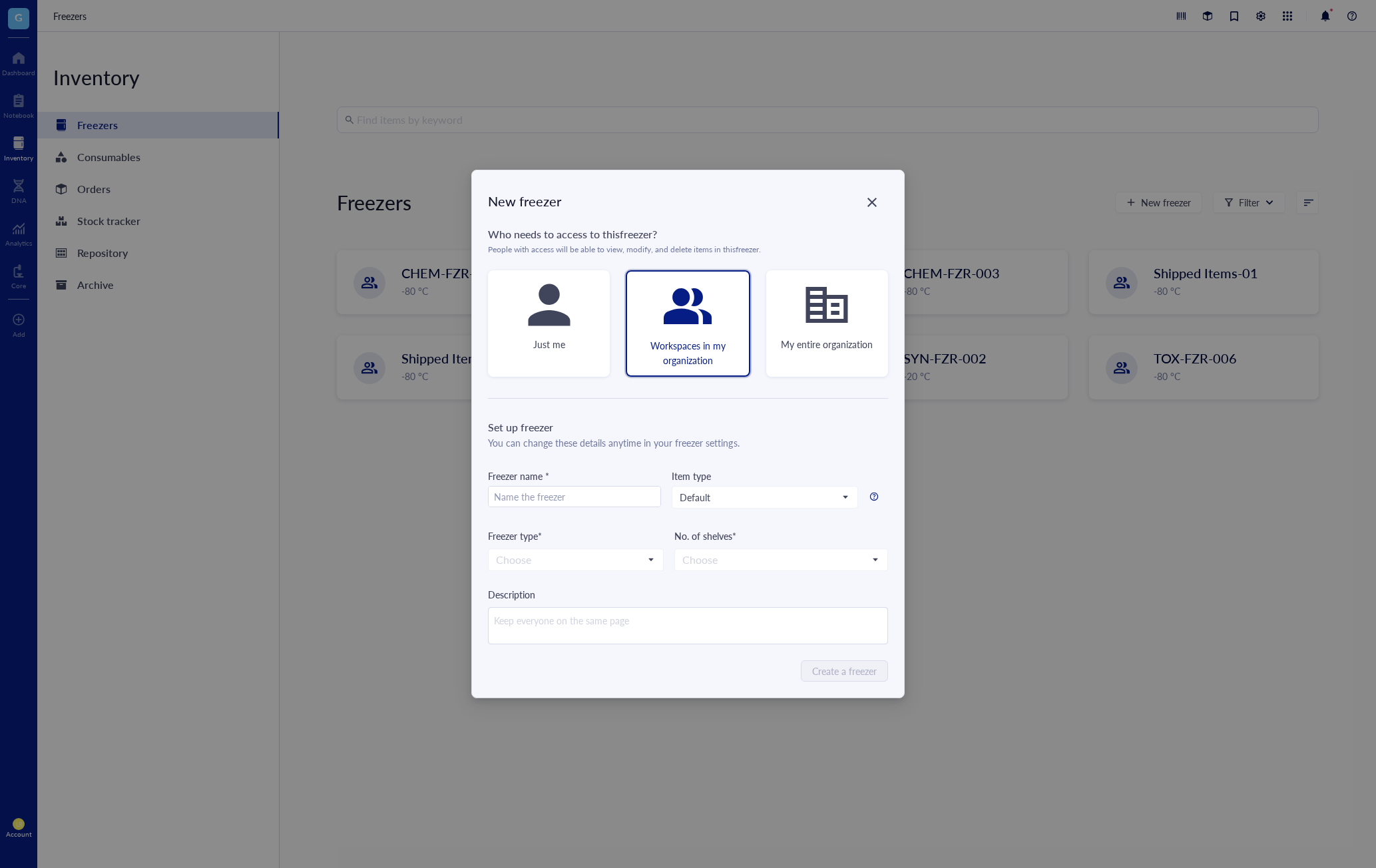
click at [839, 436] on div "You can change these details anytime in your freezer settings." at bounding box center [688, 443] width 400 height 15
click at [820, 556] on input "search" at bounding box center [775, 560] width 186 height 20
click at [828, 532] on div "No. of shelves*" at bounding box center [781, 535] width 214 height 15
click at [874, 496] on icon at bounding box center [874, 496] width 9 height 9
click at [874, 469] on div "Freezer name * Item type Default" at bounding box center [688, 498] width 400 height 60
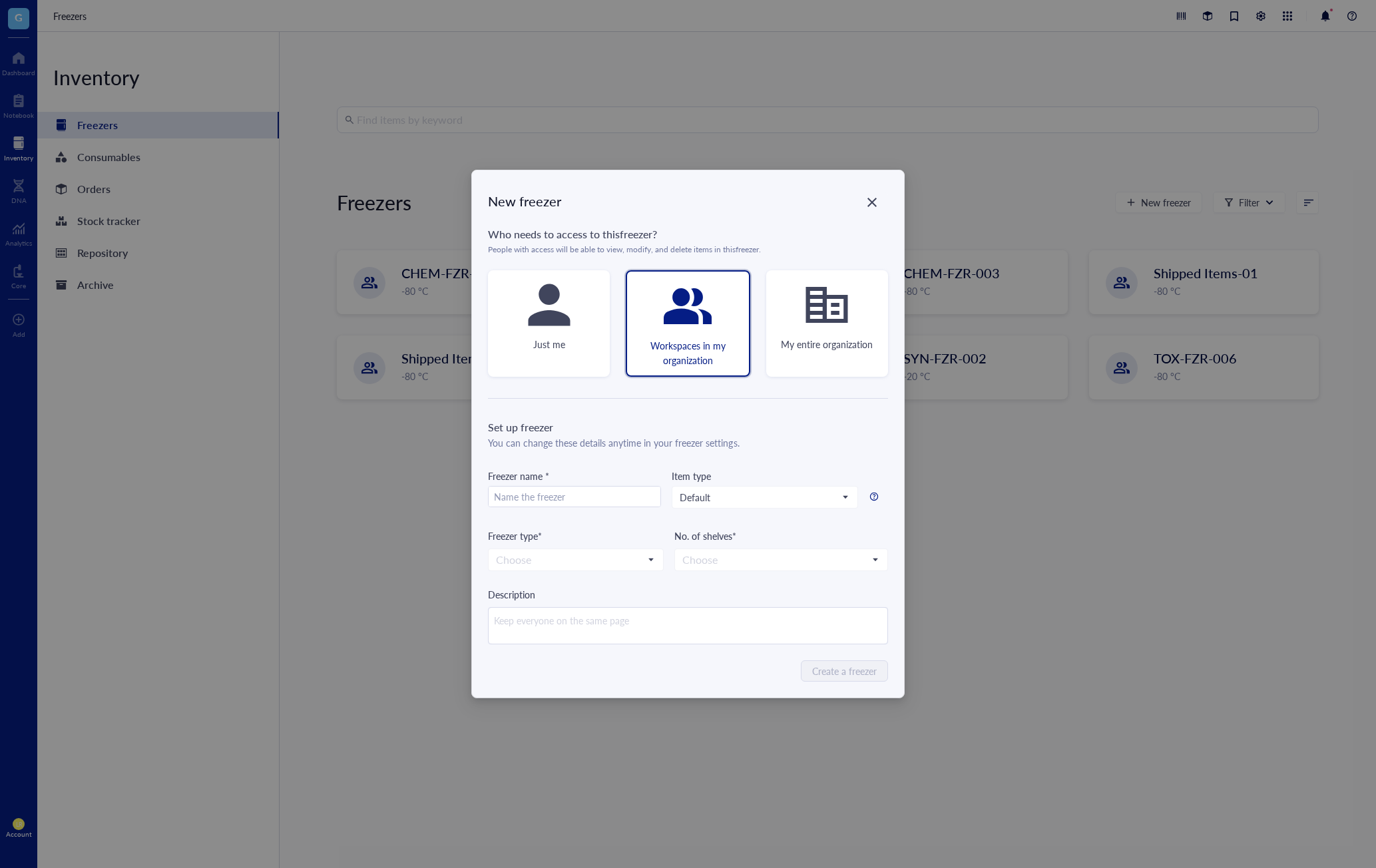
click at [804, 533] on div "No. of shelves*" at bounding box center [781, 535] width 214 height 15
drag, startPoint x: 800, startPoint y: 535, endPoint x: 671, endPoint y: 544, distance: 129.3
click at [671, 544] on div "Freezer type* Choose No. of shelves* Choose 1 2 3 4 5 6" at bounding box center [688, 549] width 400 height 43
click at [683, 536] on div "No. of shelves*" at bounding box center [781, 535] width 214 height 15
click at [723, 586] on div "Set up freezer You can change these details anytime in your freezer settings. F…" at bounding box center [688, 532] width 400 height 225
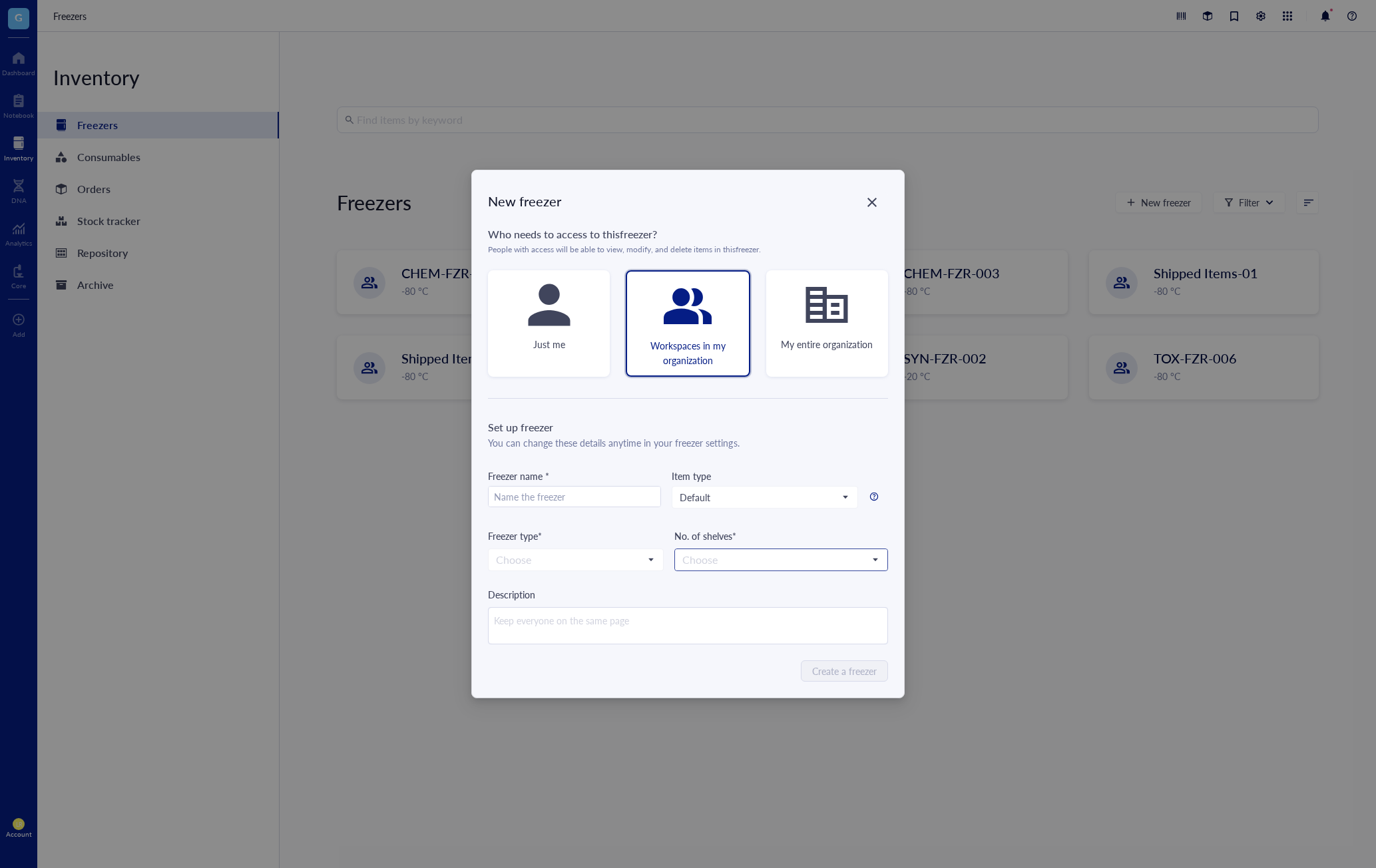
click at [738, 570] on div "Choose 1 2 3 4 5 6" at bounding box center [781, 560] width 214 height 22
click at [756, 560] on input "search" at bounding box center [775, 560] width 186 height 20
click at [799, 536] on div "No. of shelves*" at bounding box center [781, 535] width 214 height 15
click at [538, 485] on div "Freezer name *" at bounding box center [575, 498] width 173 height 60
click at [502, 438] on div "You can change these details anytime in your freezer settings." at bounding box center [688, 443] width 400 height 15
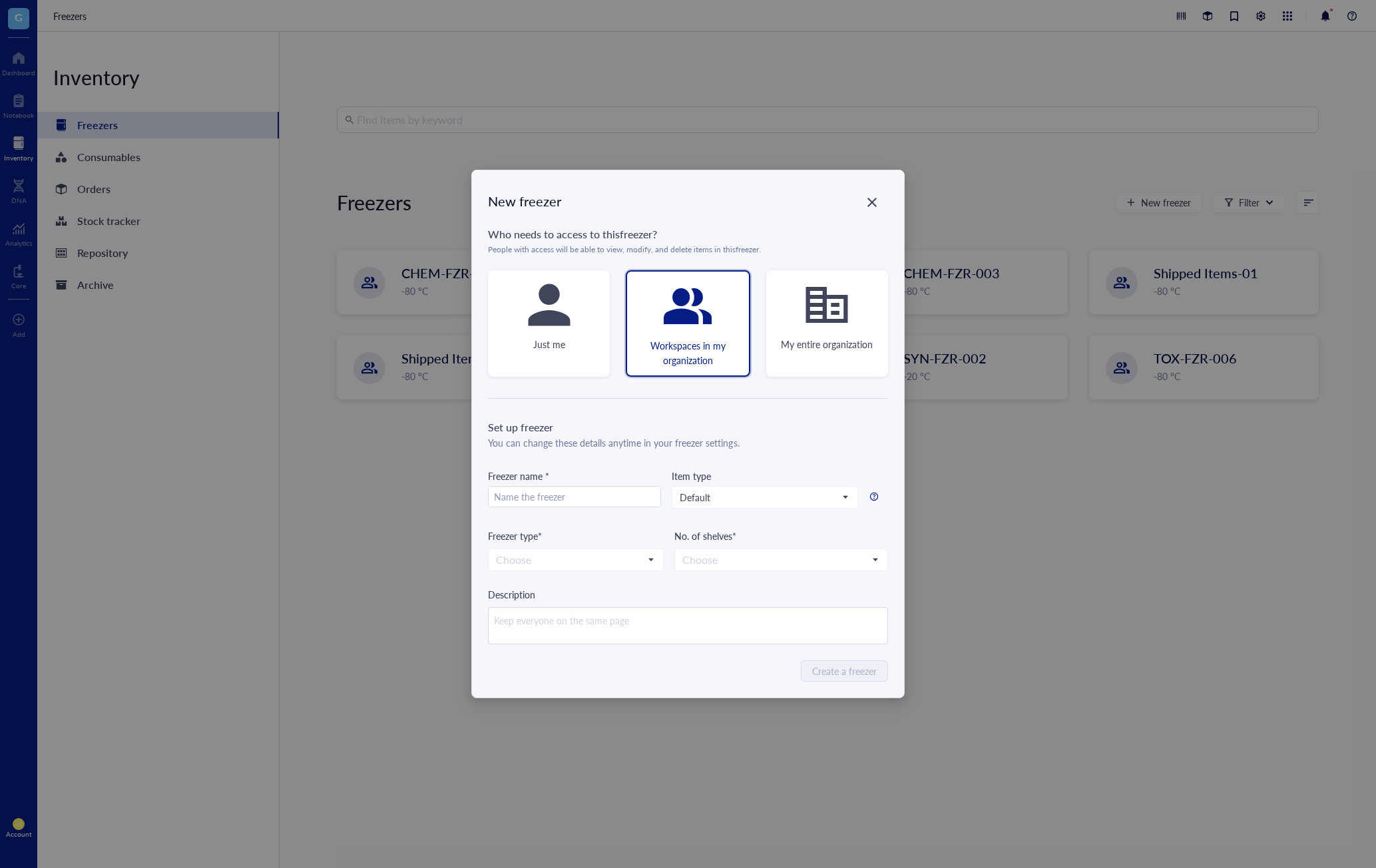
click at [434, 417] on div "New freezer Who needs to access to this freezer ? People with access will be ab…" at bounding box center [688, 434] width 1376 height 868
drag, startPoint x: 415, startPoint y: 398, endPoint x: 512, endPoint y: 330, distance: 118.5
click at [415, 396] on div "New freezer Who needs to access to this freezer ? People with access will be ab…" at bounding box center [688, 434] width 1376 height 868
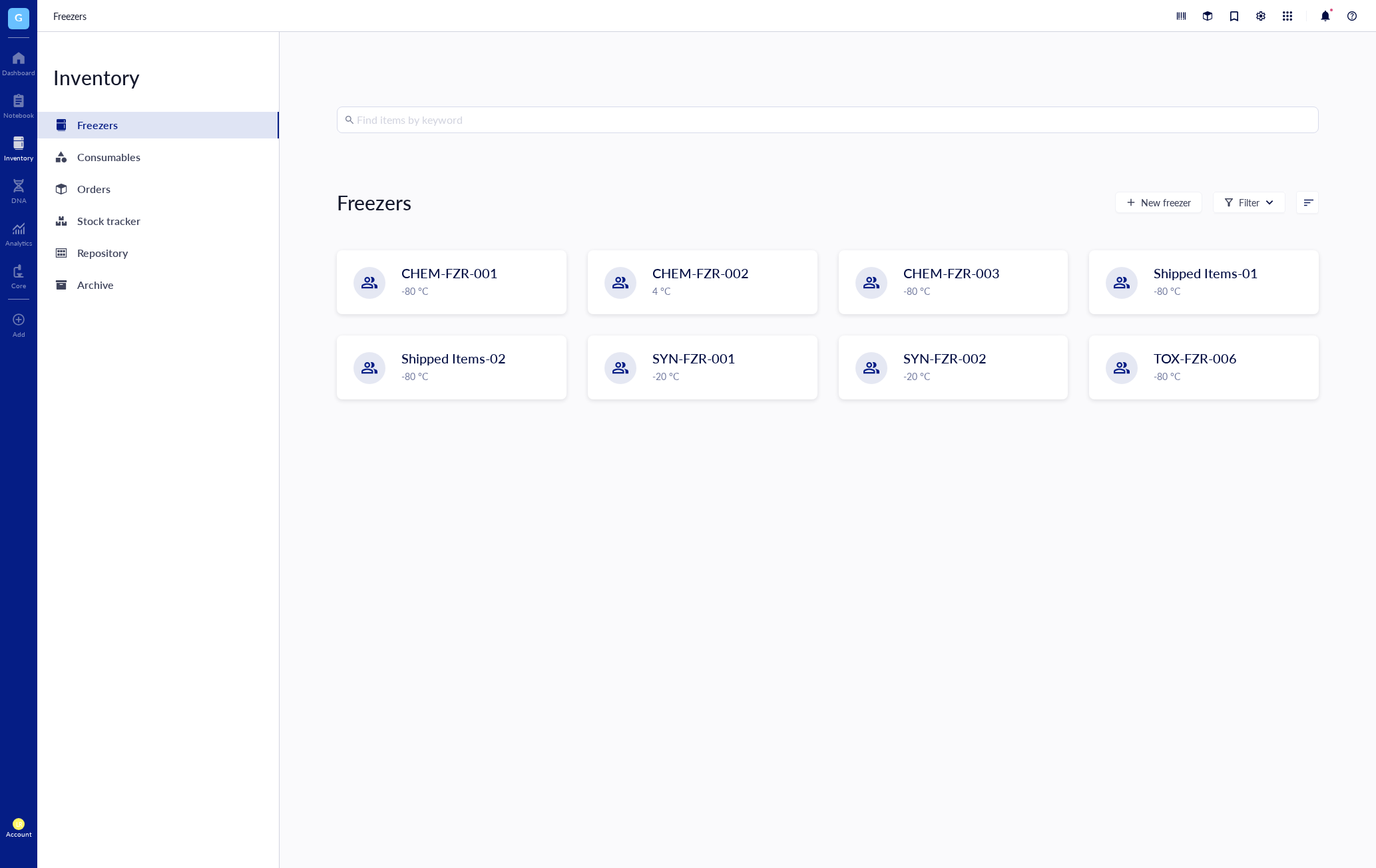
click at [893, 126] on input "search" at bounding box center [834, 120] width 954 height 25
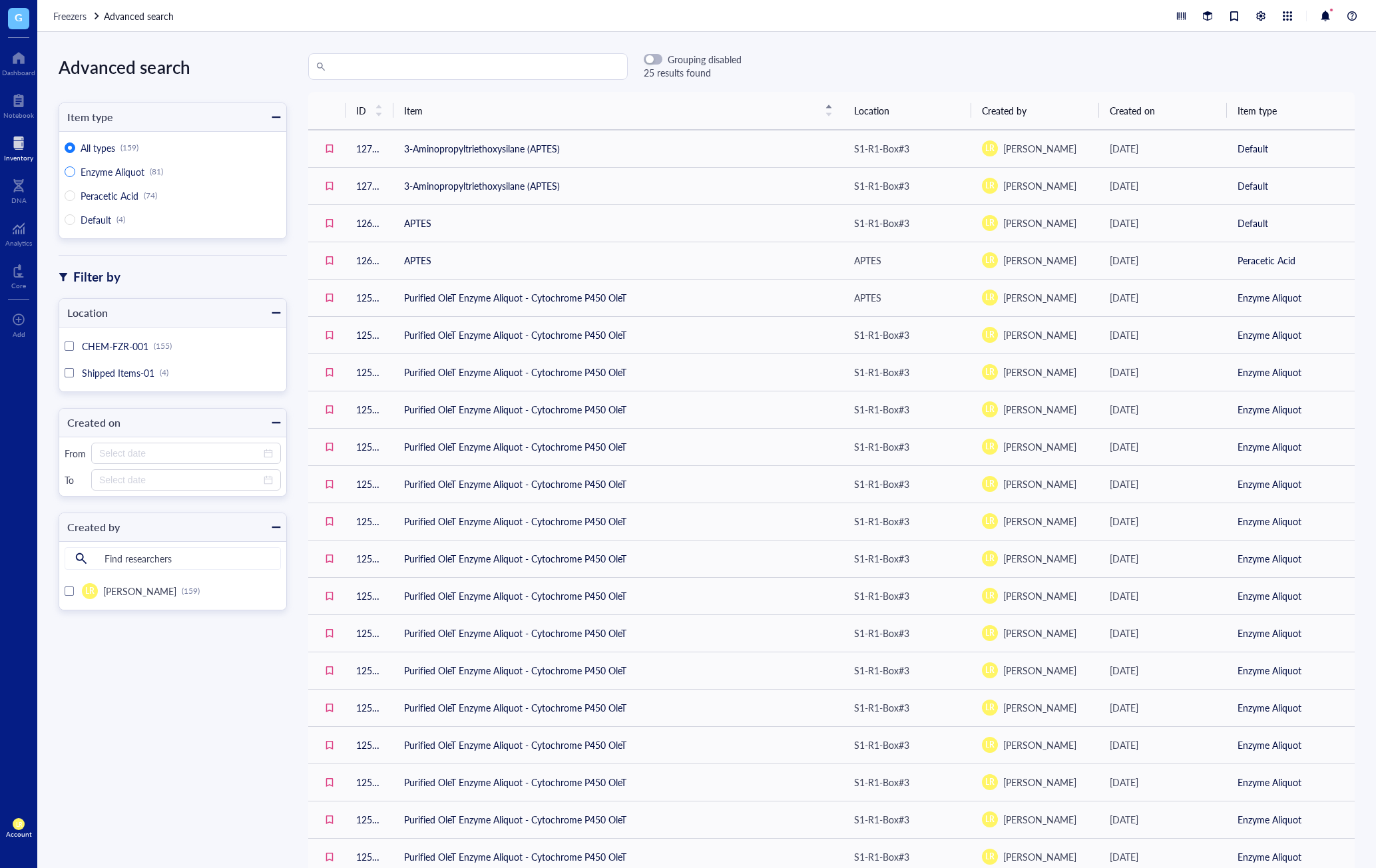
click at [121, 173] on span "Enzyme Aliquot" at bounding box center [112, 171] width 64 height 13
click at [75, 173] on input "Enzyme Aliquot (81)" at bounding box center [69, 171] width 11 height 11
radio input "true"
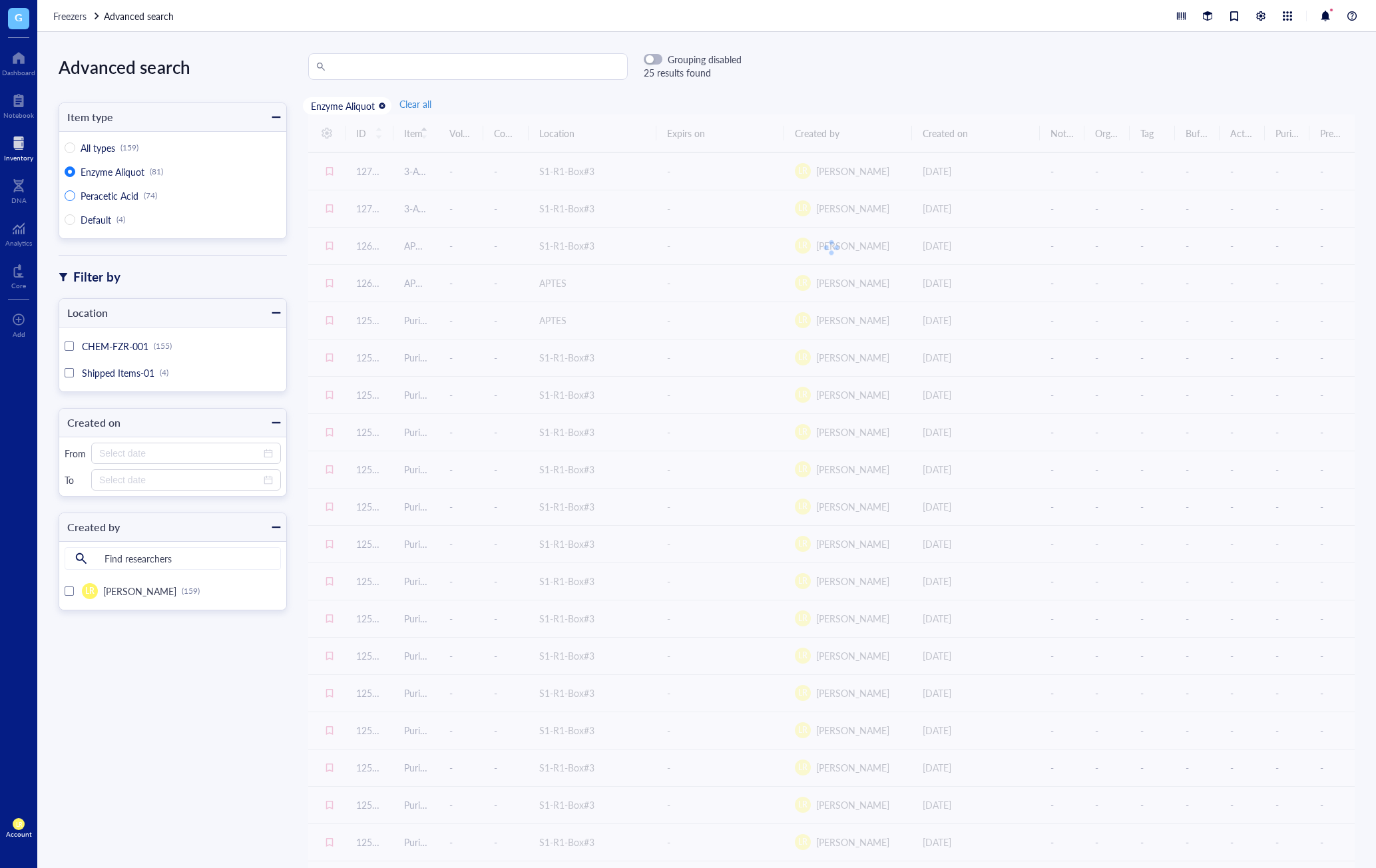
click at [118, 194] on span "Peracetic Acid" at bounding box center [109, 195] width 58 height 13
click at [75, 194] on input "Peracetic Acid (74)" at bounding box center [69, 195] width 11 height 11
radio input "true"
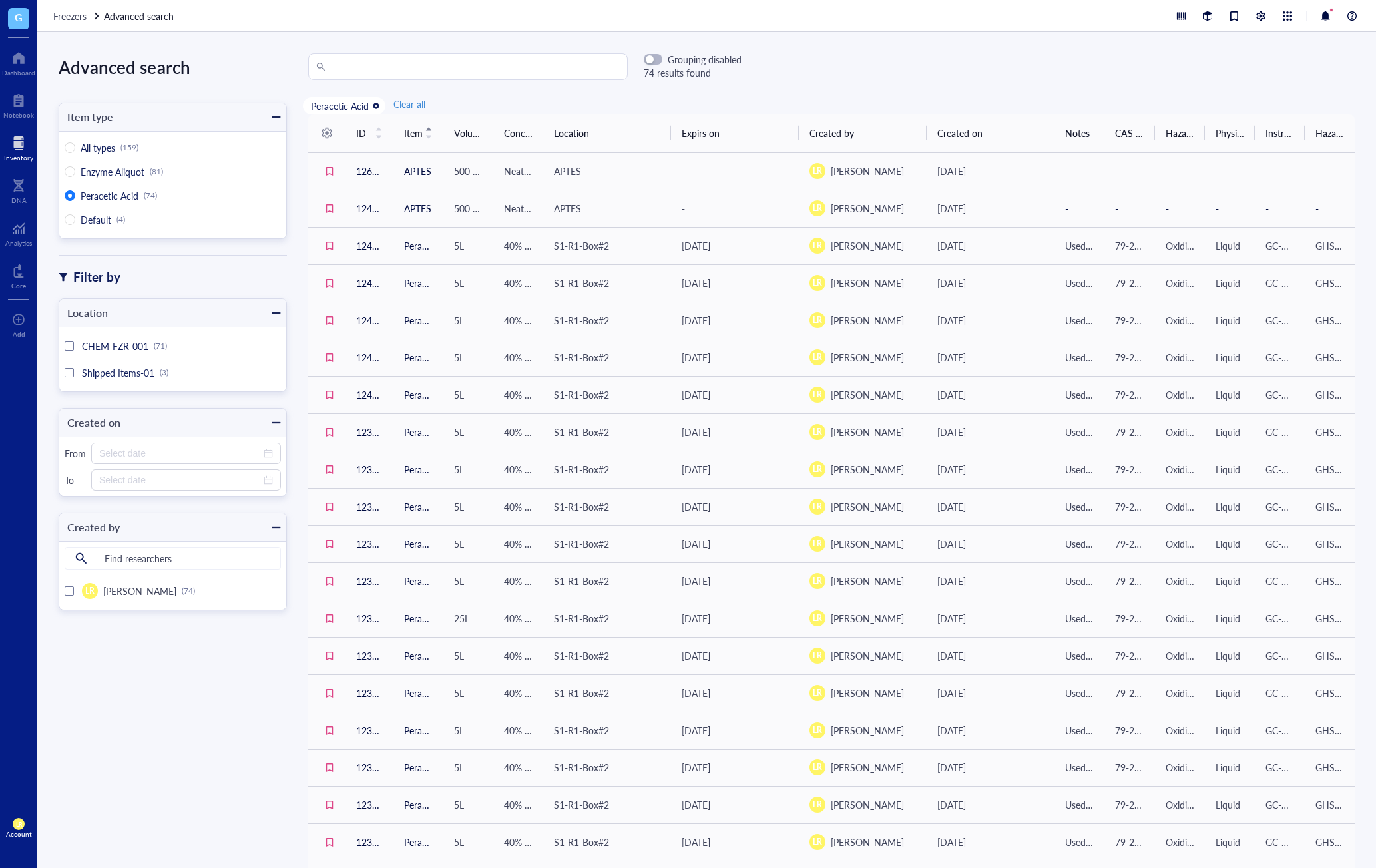
click at [126, 342] on span "CHEM-FZR-001" at bounding box center [115, 346] width 67 height 13
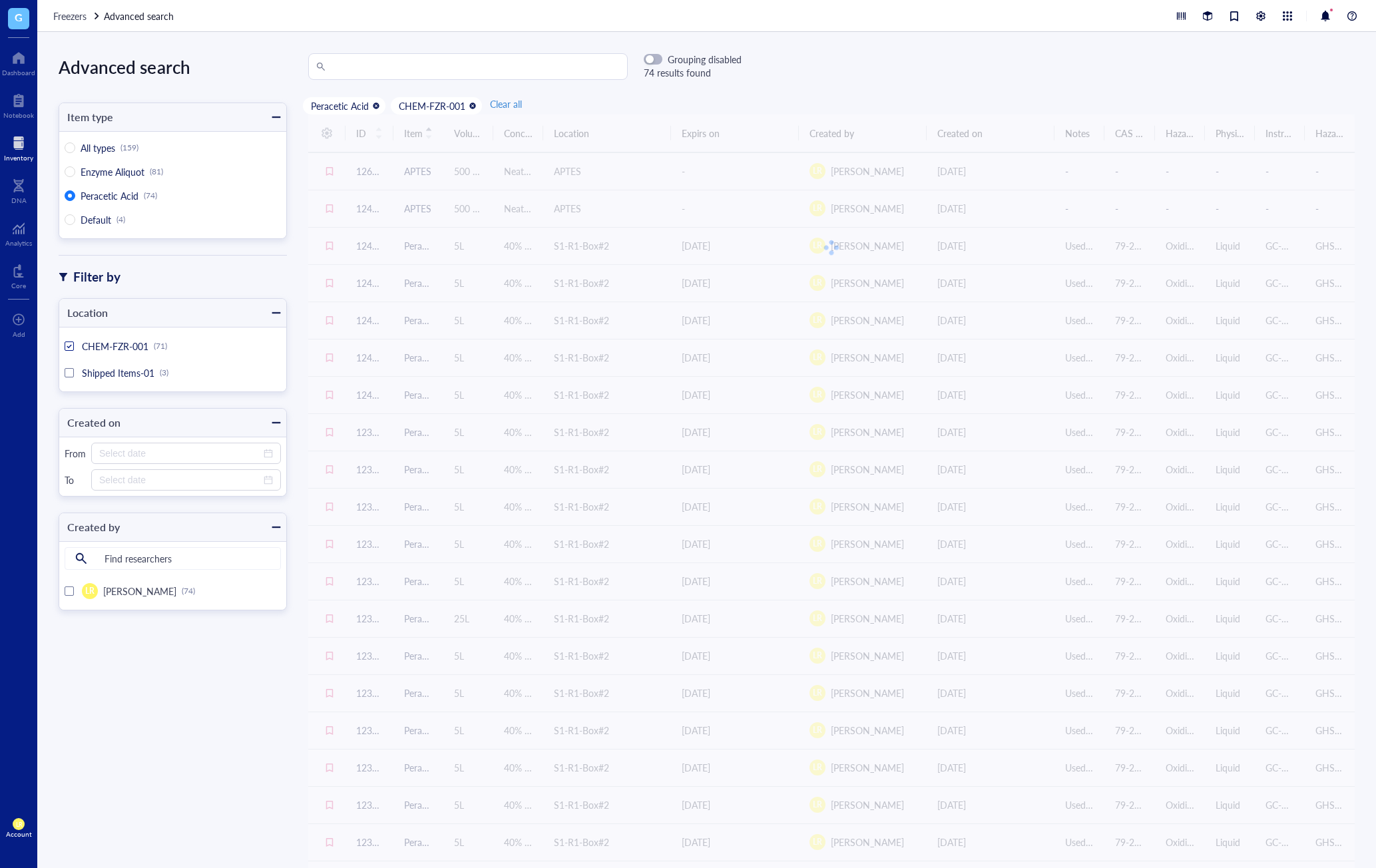
click at [67, 353] on div "CHEM-FZR-001 (71)" at bounding box center [173, 346] width 216 height 27
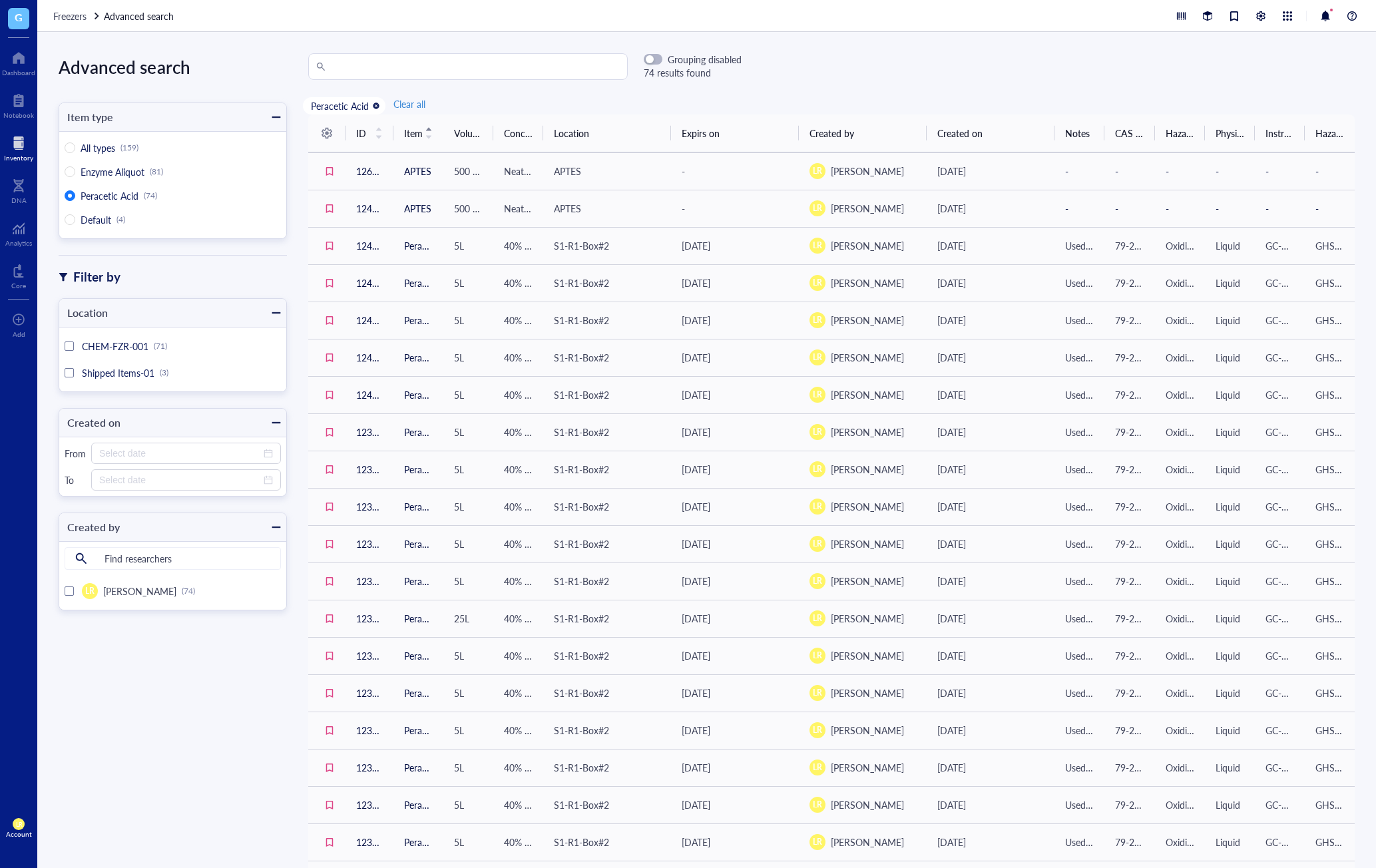
click at [68, 352] on div "CHEM-FZR-001 (71)" at bounding box center [173, 346] width 216 height 27
drag, startPoint x: 589, startPoint y: 141, endPoint x: 638, endPoint y: 150, distance: 49.8
click at [637, 150] on th "Location" at bounding box center [607, 133] width 128 height 38
drag, startPoint x: 638, startPoint y: 150, endPoint x: 583, endPoint y: 145, distance: 55.2
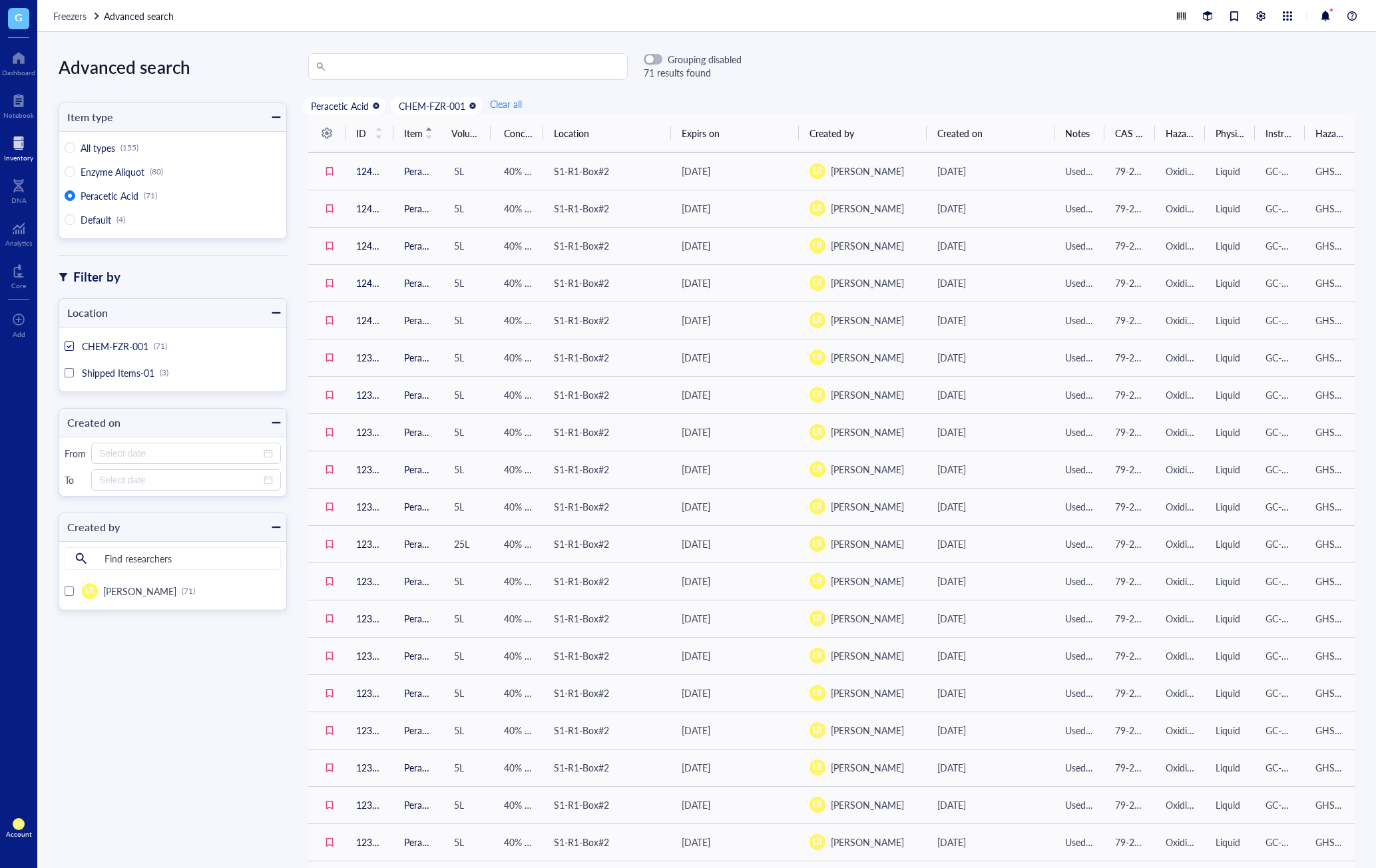
click at [631, 152] on th "Location" at bounding box center [607, 133] width 128 height 38
click at [523, 100] on button "Clear all" at bounding box center [506, 104] width 37 height 16
radio input "true"
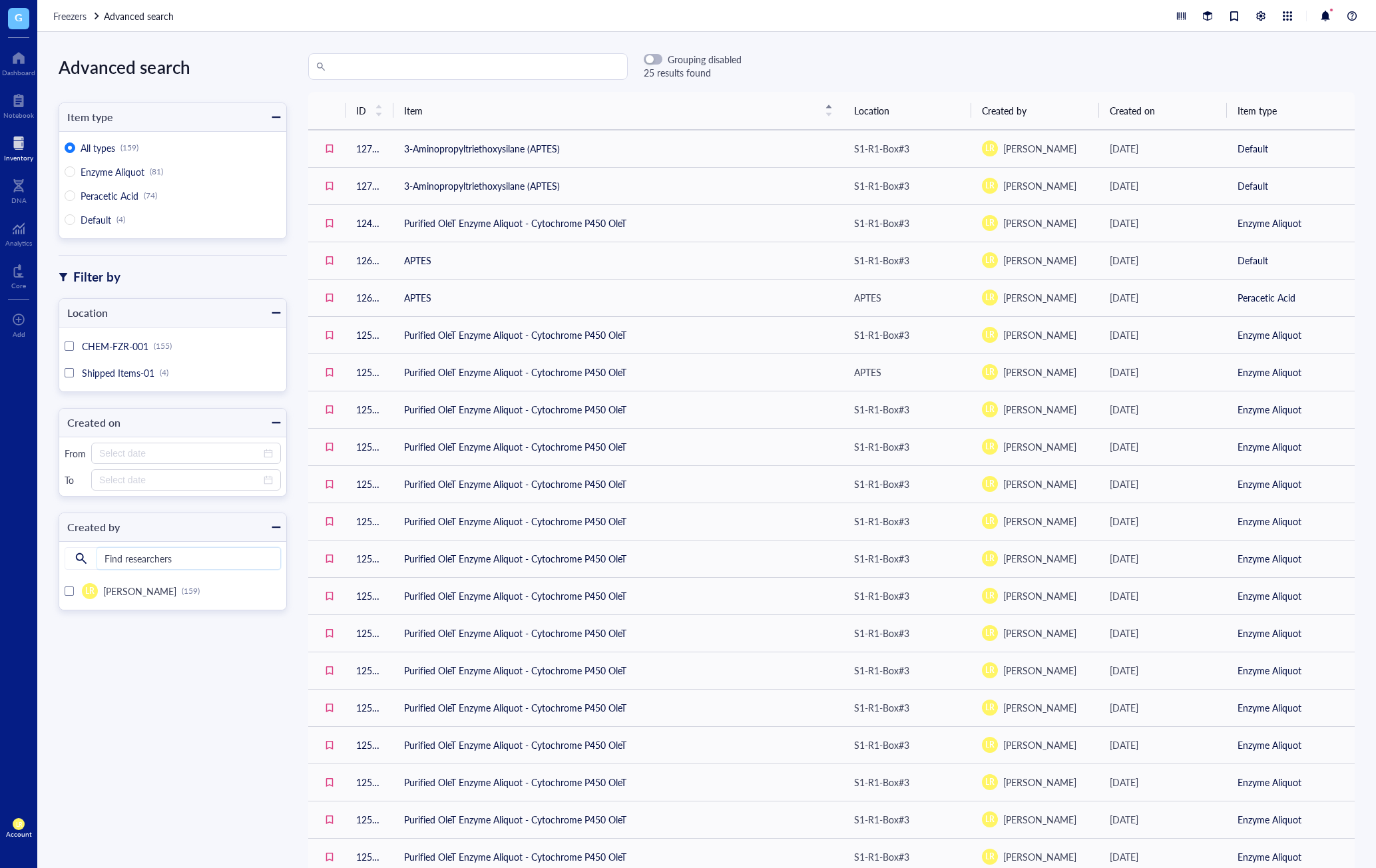
click at [128, 558] on input "search" at bounding box center [189, 559] width 183 height 21
type input "TEST"
drag, startPoint x: 128, startPoint y: 558, endPoint x: 72, endPoint y: 558, distance: 56.0
click at [72, 558] on div "TEST TEST" at bounding box center [173, 559] width 216 height 22
drag, startPoint x: 186, startPoint y: 560, endPoint x: 72, endPoint y: 555, distance: 114.1
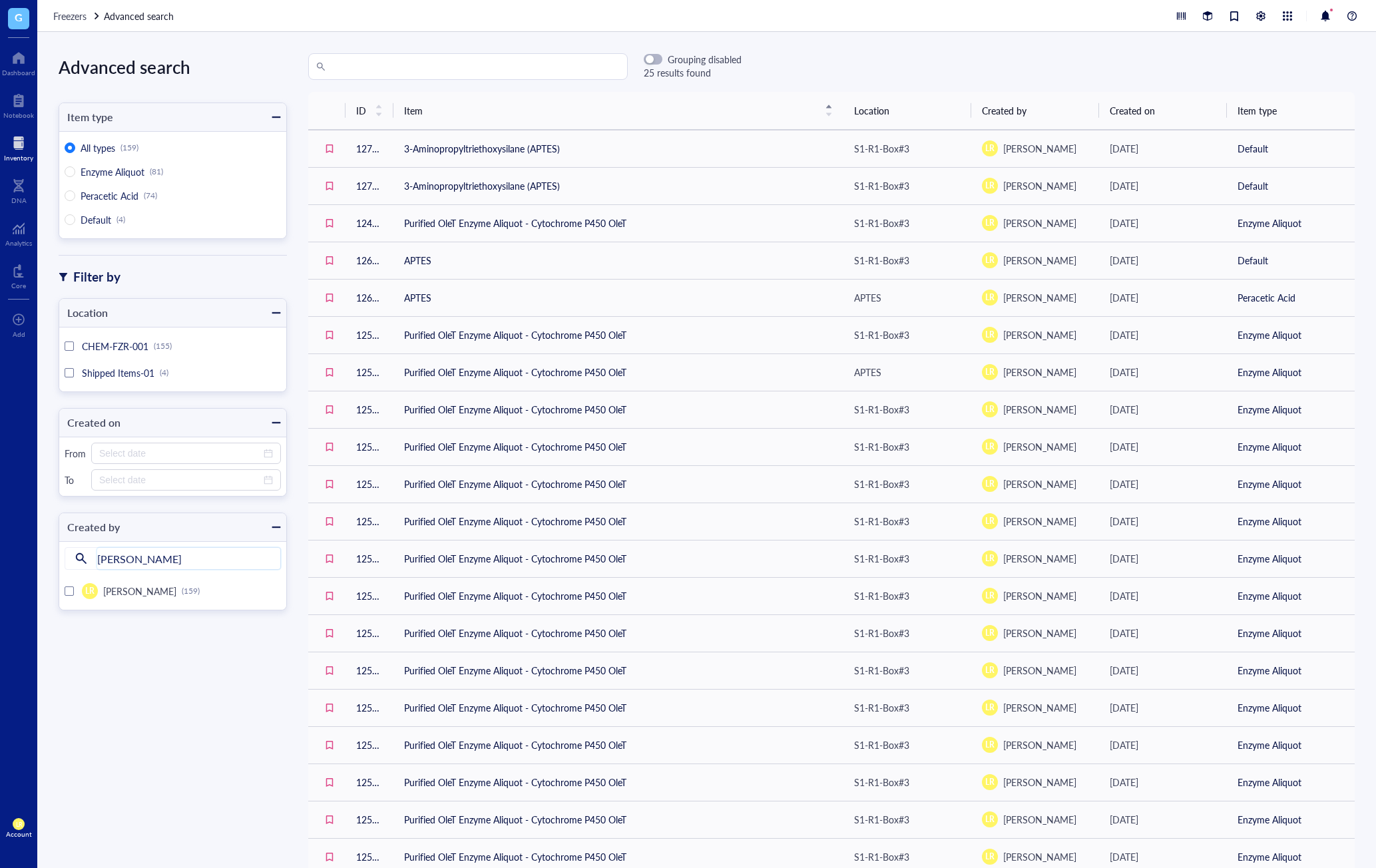
click at [72, 555] on div "Laura Laura" at bounding box center [173, 559] width 216 height 22
type input "Laura"
click at [123, 473] on input at bounding box center [180, 480] width 162 height 15
click at [156, 452] on input at bounding box center [180, 453] width 162 height 15
click at [497, 51] on div "Advanced search Item type All types (159) Enzyme Aliquot (81) Peracetic Acid (7…" at bounding box center [707, 450] width 1339 height 836
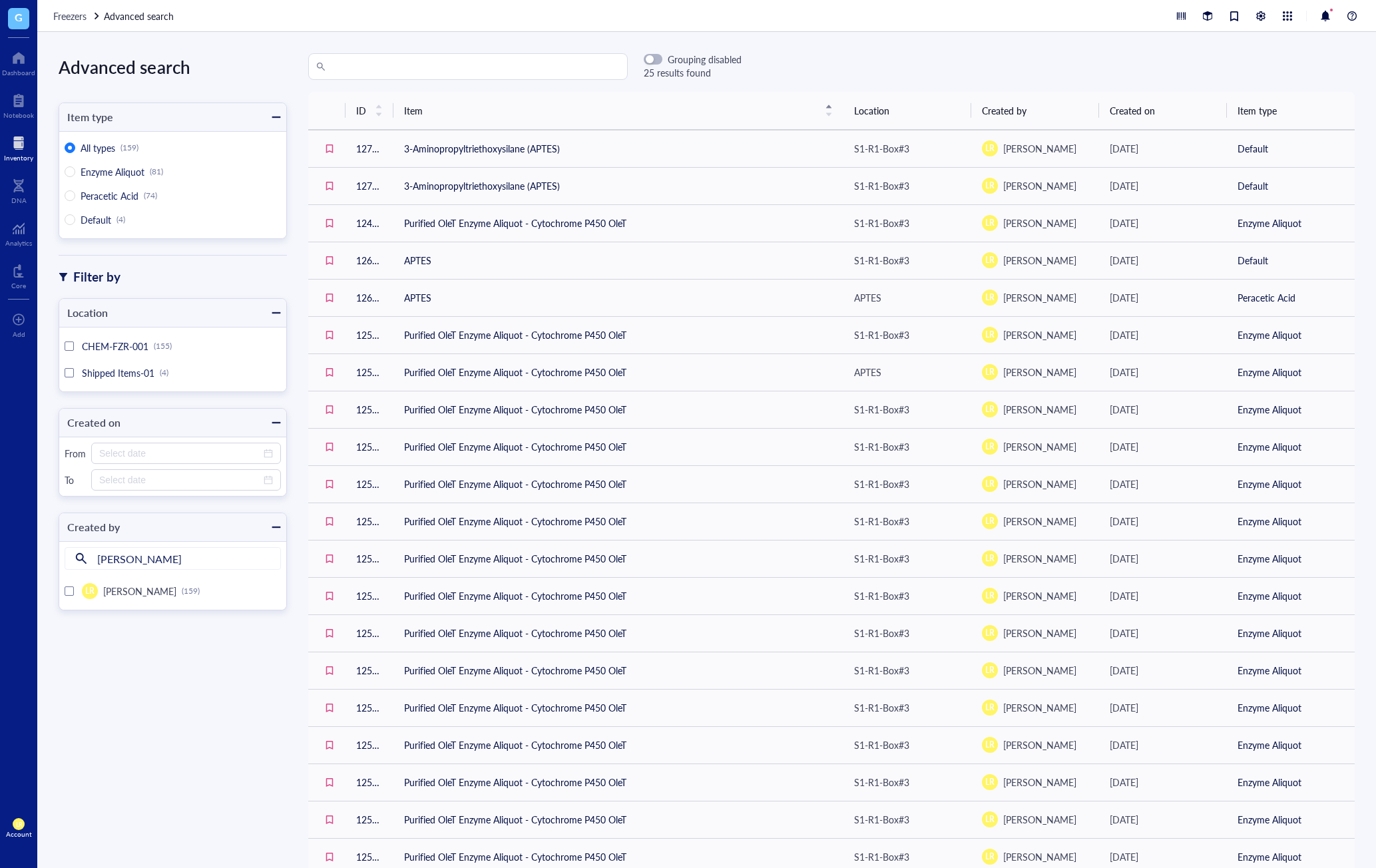
click at [512, 62] on input "search" at bounding box center [474, 67] width 292 height 25
drag, startPoint x: 163, startPoint y: 561, endPoint x: 70, endPoint y: 560, distance: 93.0
click at [70, 560] on div "Laura Laura" at bounding box center [173, 559] width 216 height 22
click at [18, 148] on div at bounding box center [19, 143] width 29 height 21
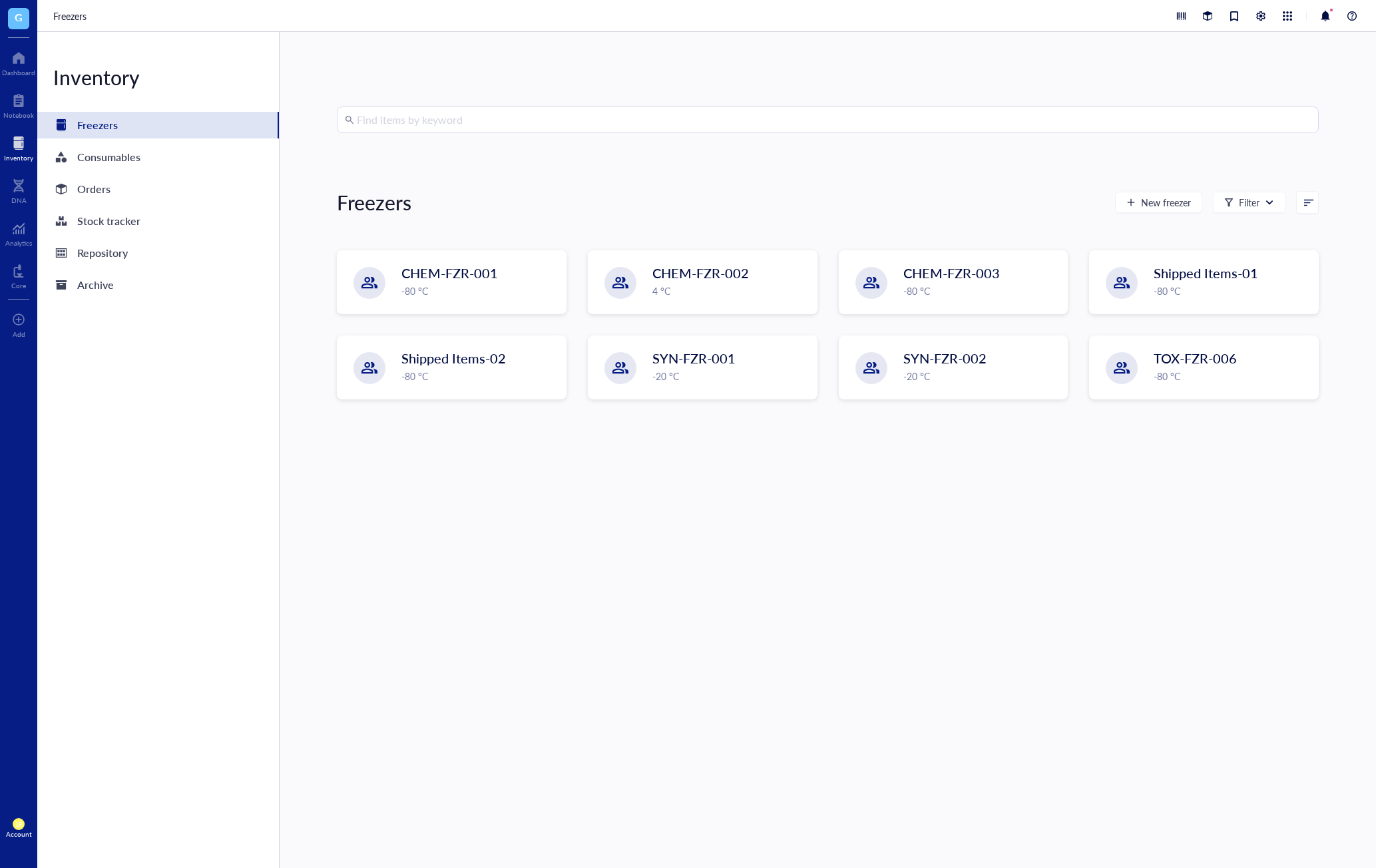
click at [391, 245] on div "Find items by keyword Freezers New freezer Filter CHEM-FZR-001 -80 °C CHEM-FZR-…" at bounding box center [828, 450] width 982 height 687
click at [404, 267] on span "CHEM-FZR-001" at bounding box center [450, 274] width 97 height 19
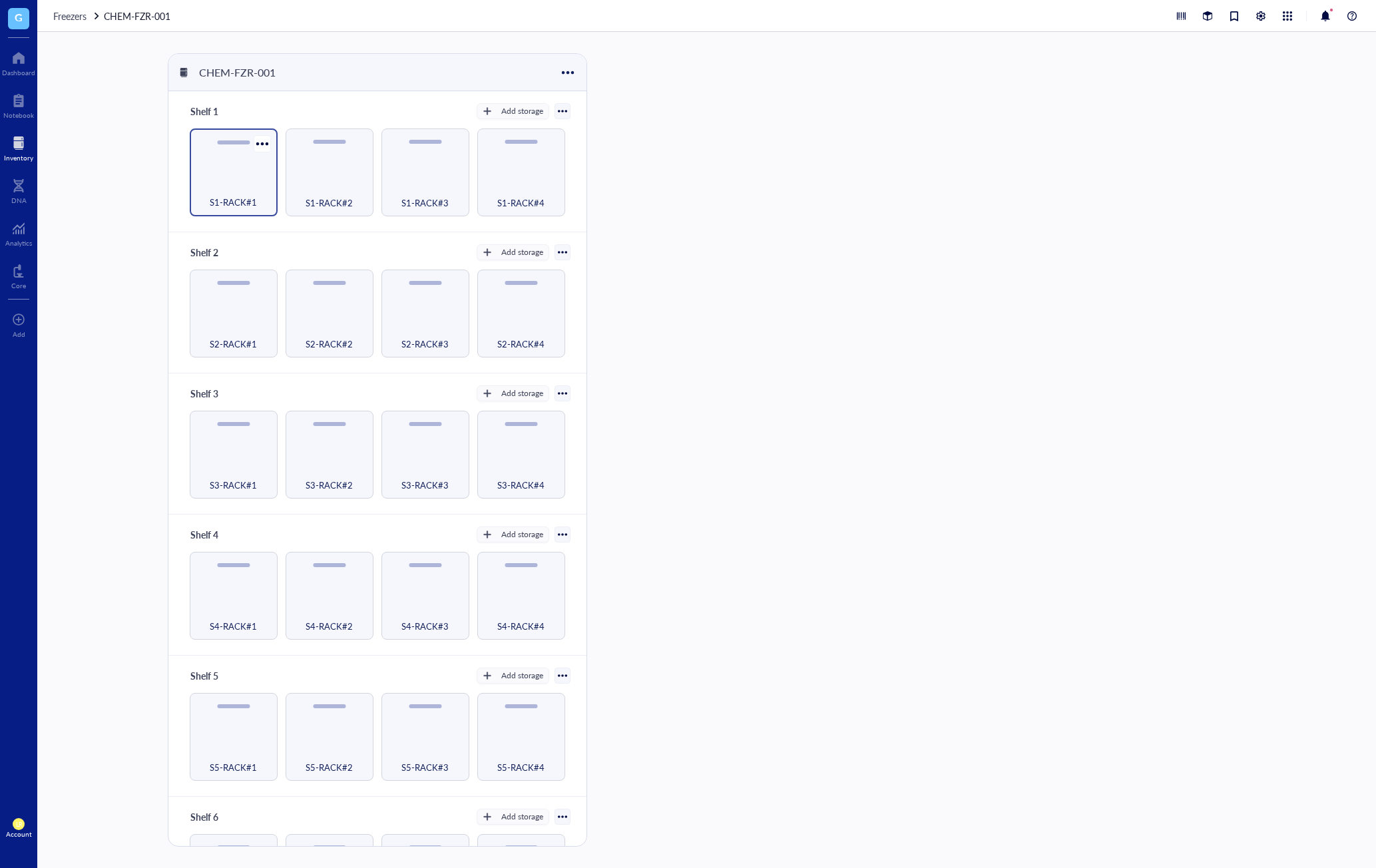
click at [232, 178] on div "S1-RACK#1" at bounding box center [233, 172] width 88 height 88
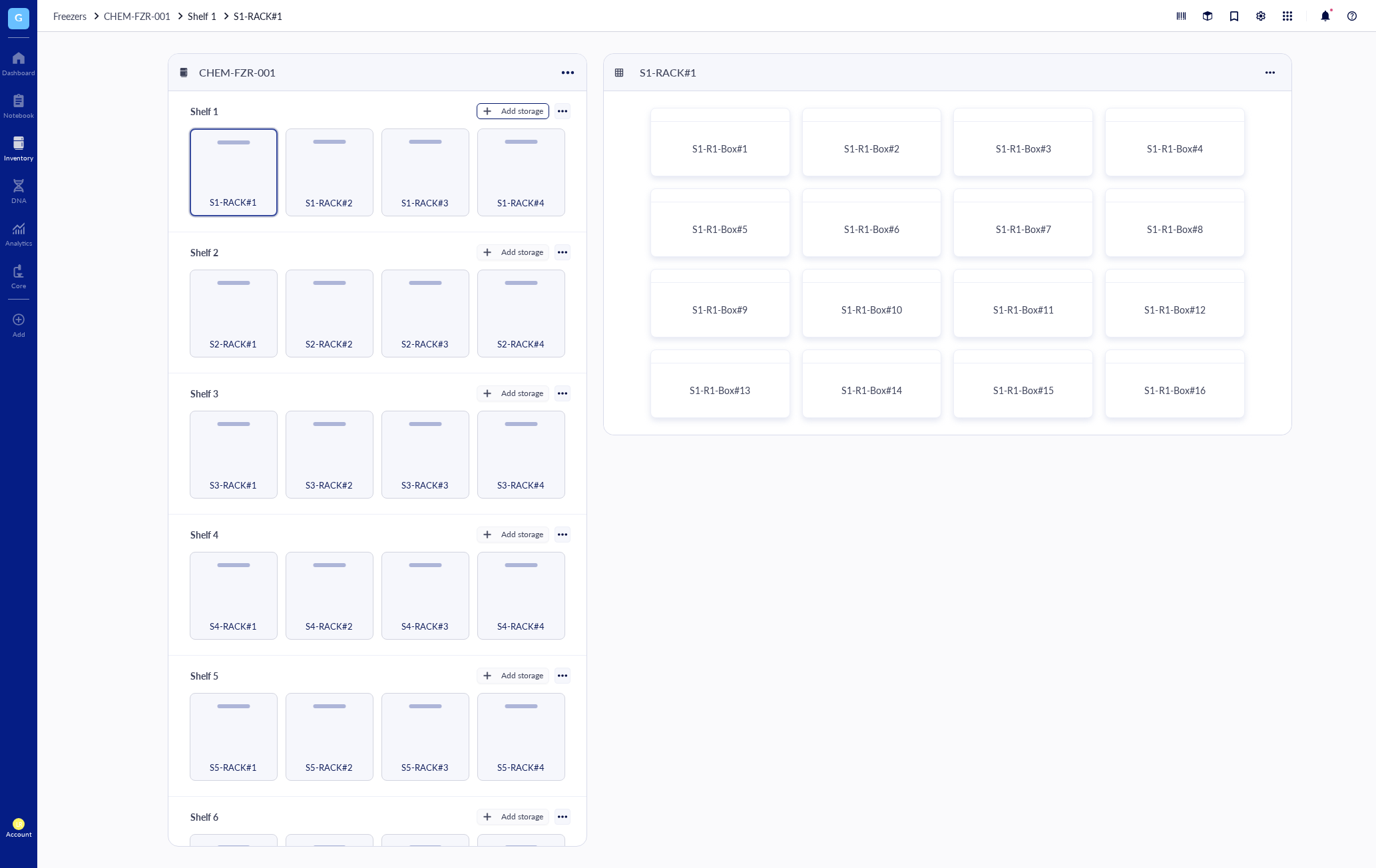
click at [520, 117] on button "Add storage" at bounding box center [512, 111] width 72 height 16
drag, startPoint x: 704, startPoint y: 452, endPoint x: 710, endPoint y: 435, distance: 18.0
click at [707, 450] on div "S1-RACK#1 S1-R1-Box#1 S1-R1-Box#2 S1-R1-Box#3 S1-R1-Box#4 S1-R1-Box#5 S1-R1-Box…" at bounding box center [979, 450] width 752 height 794
click at [27, 150] on div at bounding box center [19, 143] width 29 height 21
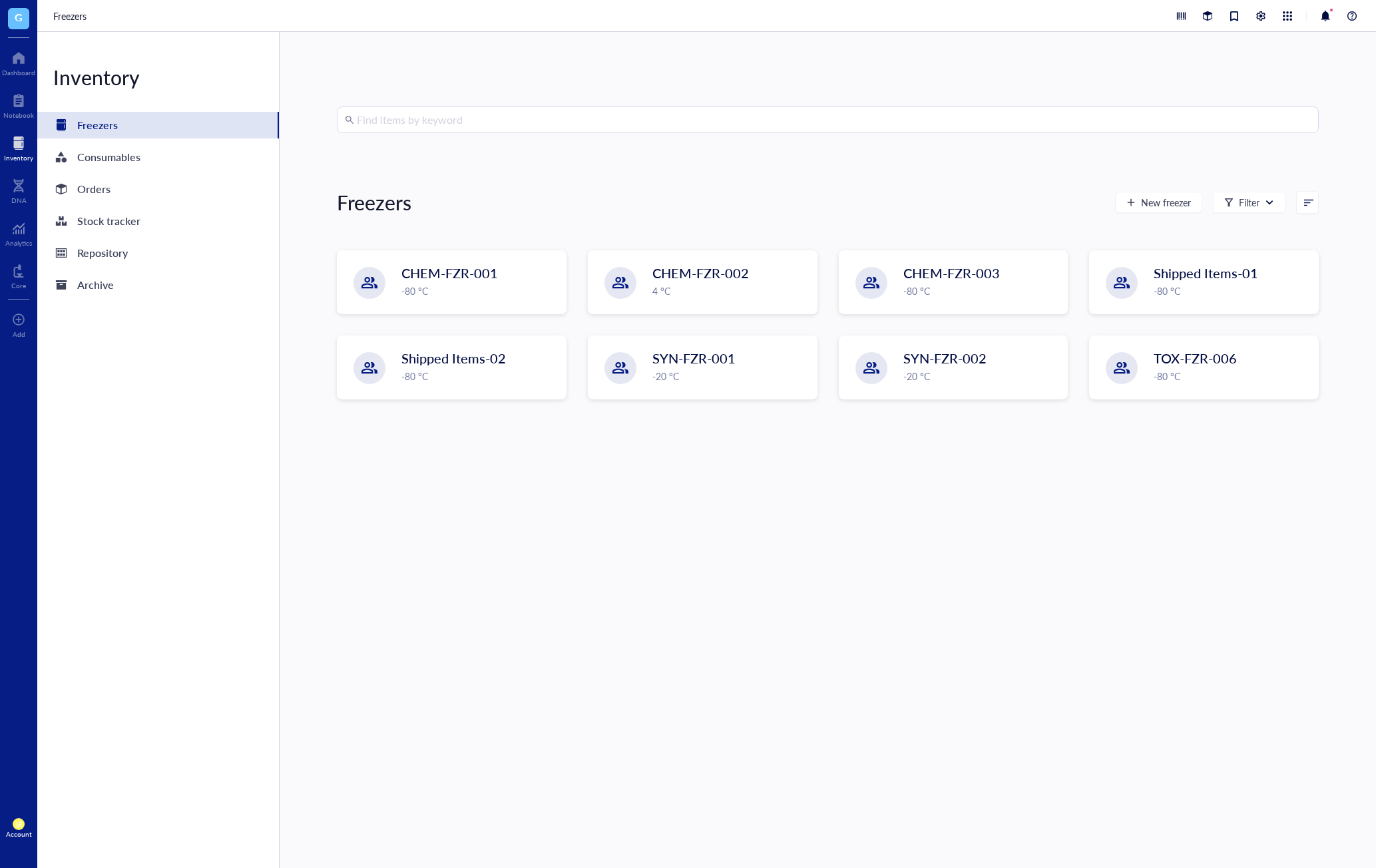
click at [567, 114] on input "search" at bounding box center [834, 120] width 954 height 25
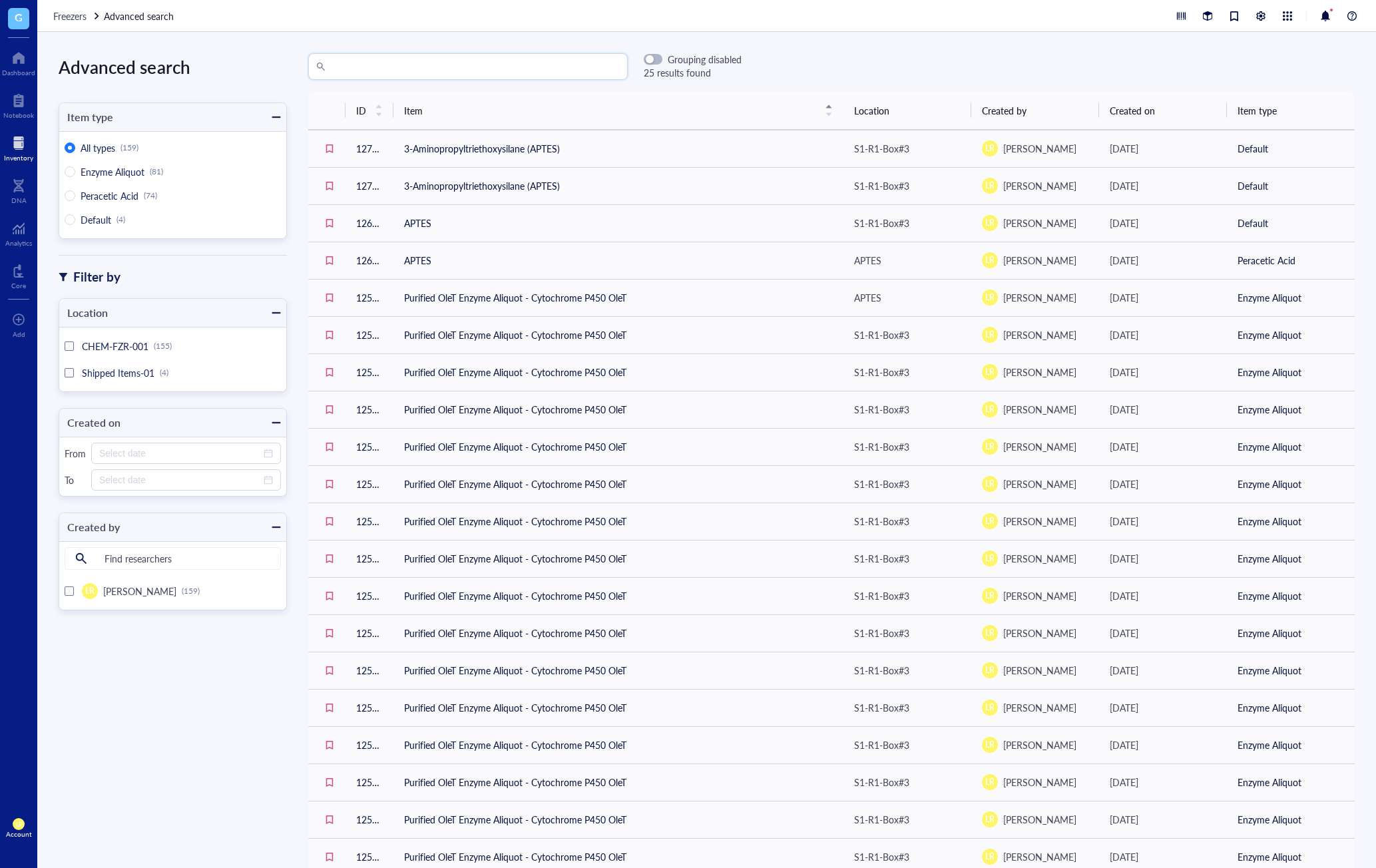
click at [441, 66] on input "search" at bounding box center [474, 67] width 292 height 25
type input "purified"
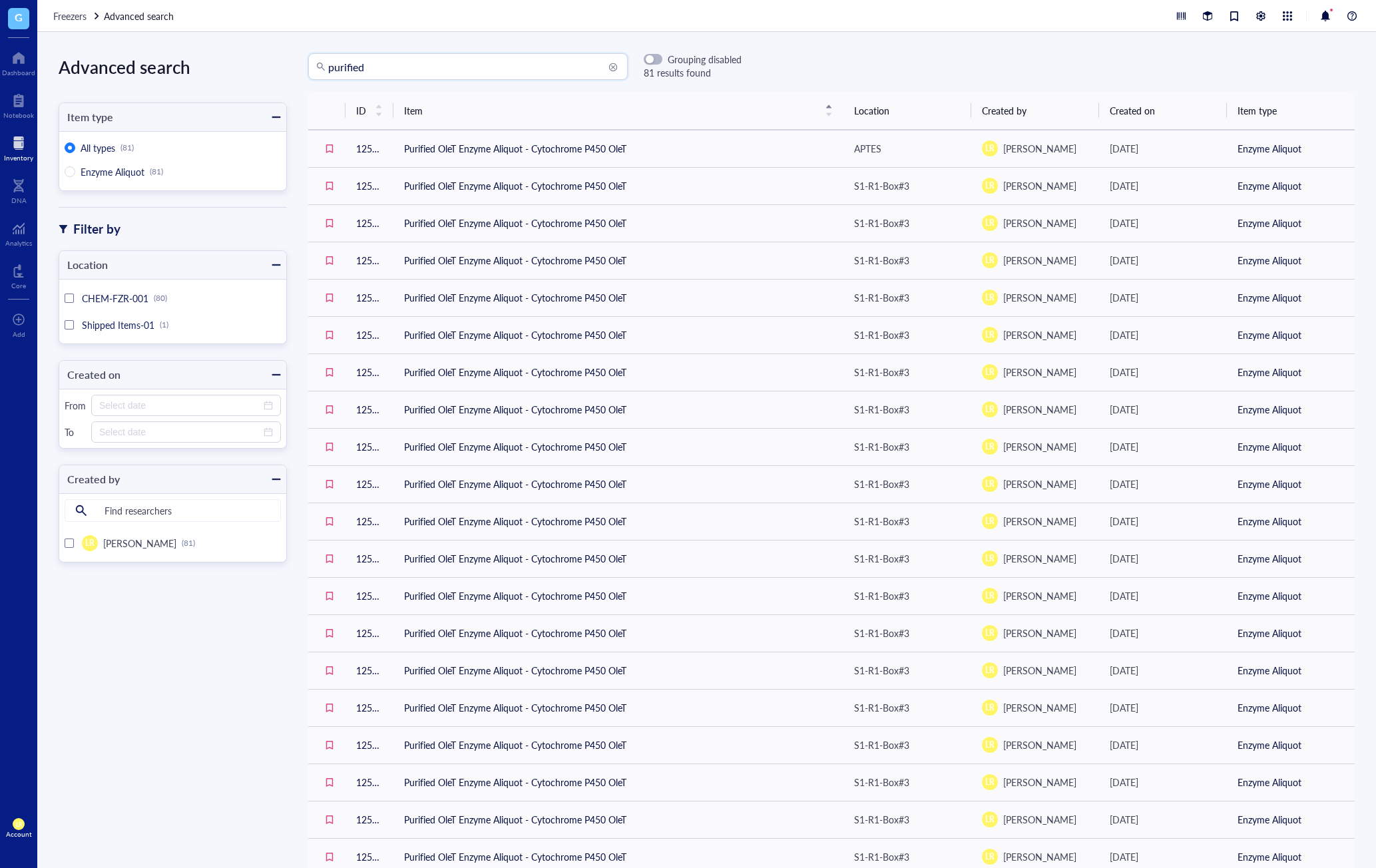
click at [507, 72] on input "purified" at bounding box center [474, 67] width 292 height 25
drag, startPoint x: 1245, startPoint y: 105, endPoint x: 1347, endPoint y: 107, distance: 102.0
click at [1347, 107] on tr "ID Item Location Created by Created on Item type" at bounding box center [831, 111] width 1047 height 38
click at [1347, 108] on th "Item type" at bounding box center [1291, 111] width 128 height 38
drag, startPoint x: 1325, startPoint y: 106, endPoint x: 1165, endPoint y: 111, distance: 160.1
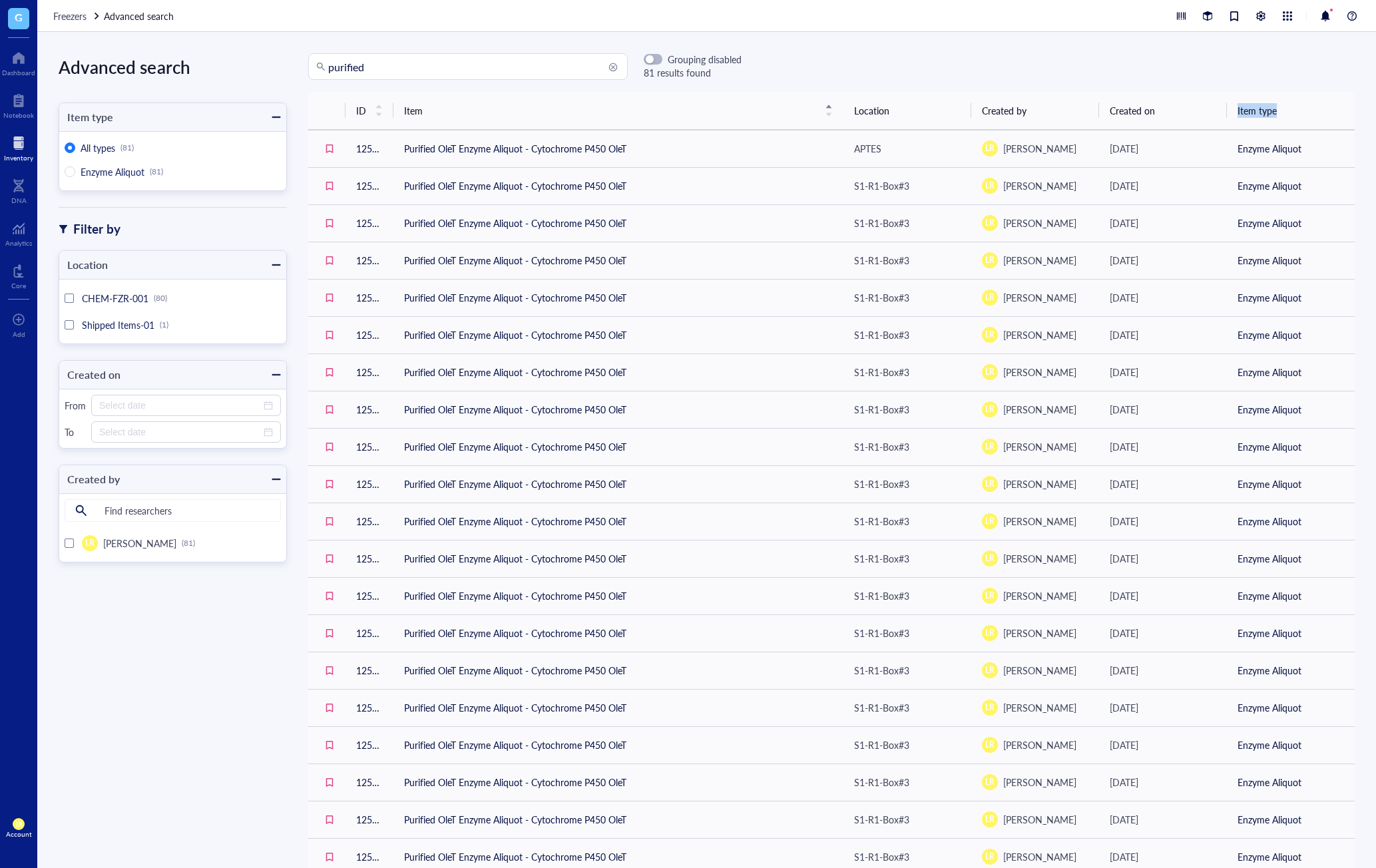
click at [1165, 111] on tr "ID Item Location Created by Created on Item type" at bounding box center [831, 111] width 1047 height 38
click at [1165, 111] on th "Created on" at bounding box center [1163, 111] width 128 height 38
drag, startPoint x: 963, startPoint y: 110, endPoint x: 850, endPoint y: 110, distance: 113.0
click at [879, 111] on th "Location" at bounding box center [907, 111] width 128 height 38
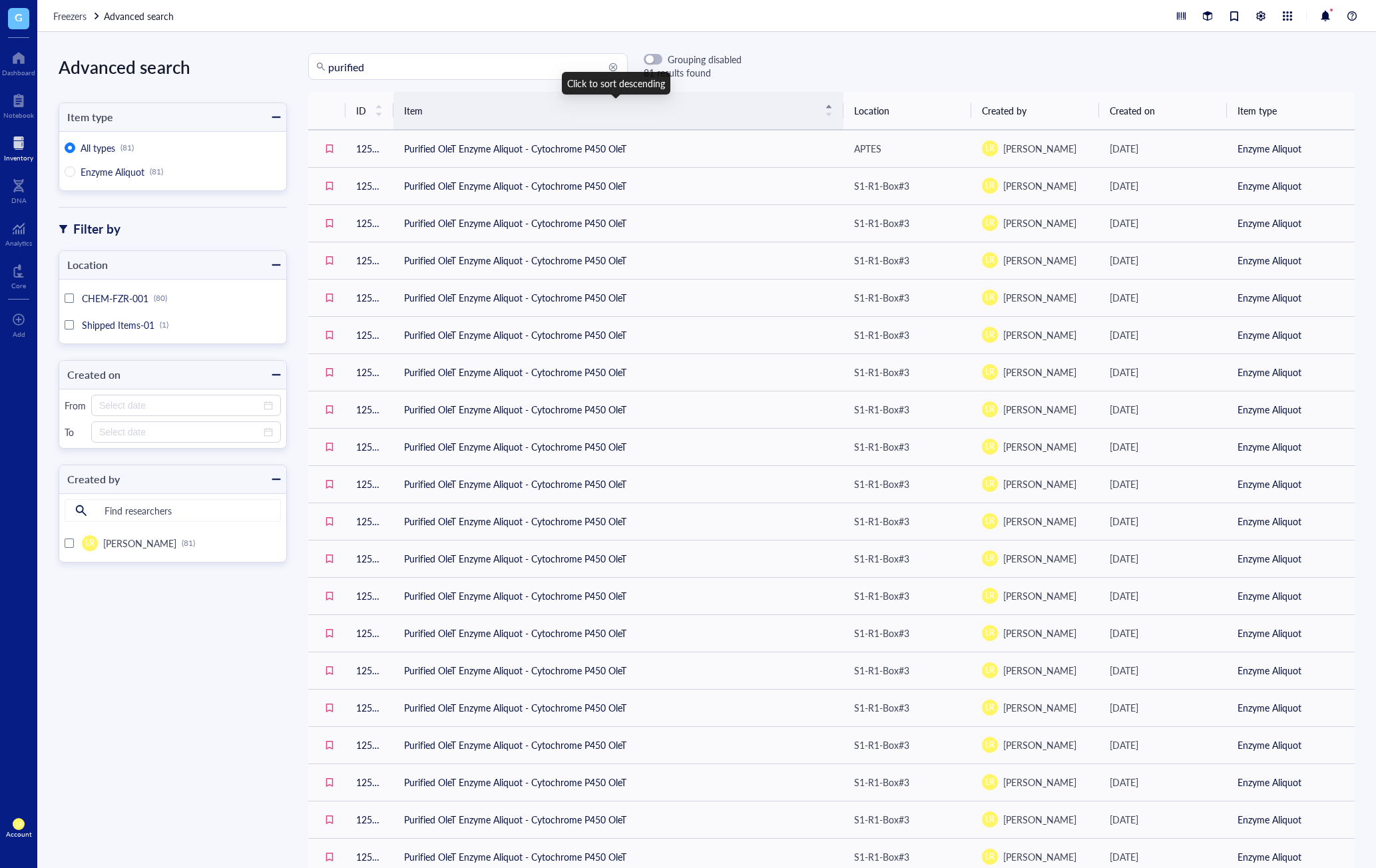
drag, startPoint x: 839, startPoint y: 112, endPoint x: 813, endPoint y: 112, distance: 26.0
click at [813, 112] on tr "ID Item Location Created by Created on Item type" at bounding box center [831, 111] width 1047 height 38
click at [128, 170] on span "Enzyme Aliquot" at bounding box center [112, 171] width 64 height 13
click at [75, 170] on input "Enzyme Aliquot (81)" at bounding box center [69, 171] width 11 height 11
radio input "true"
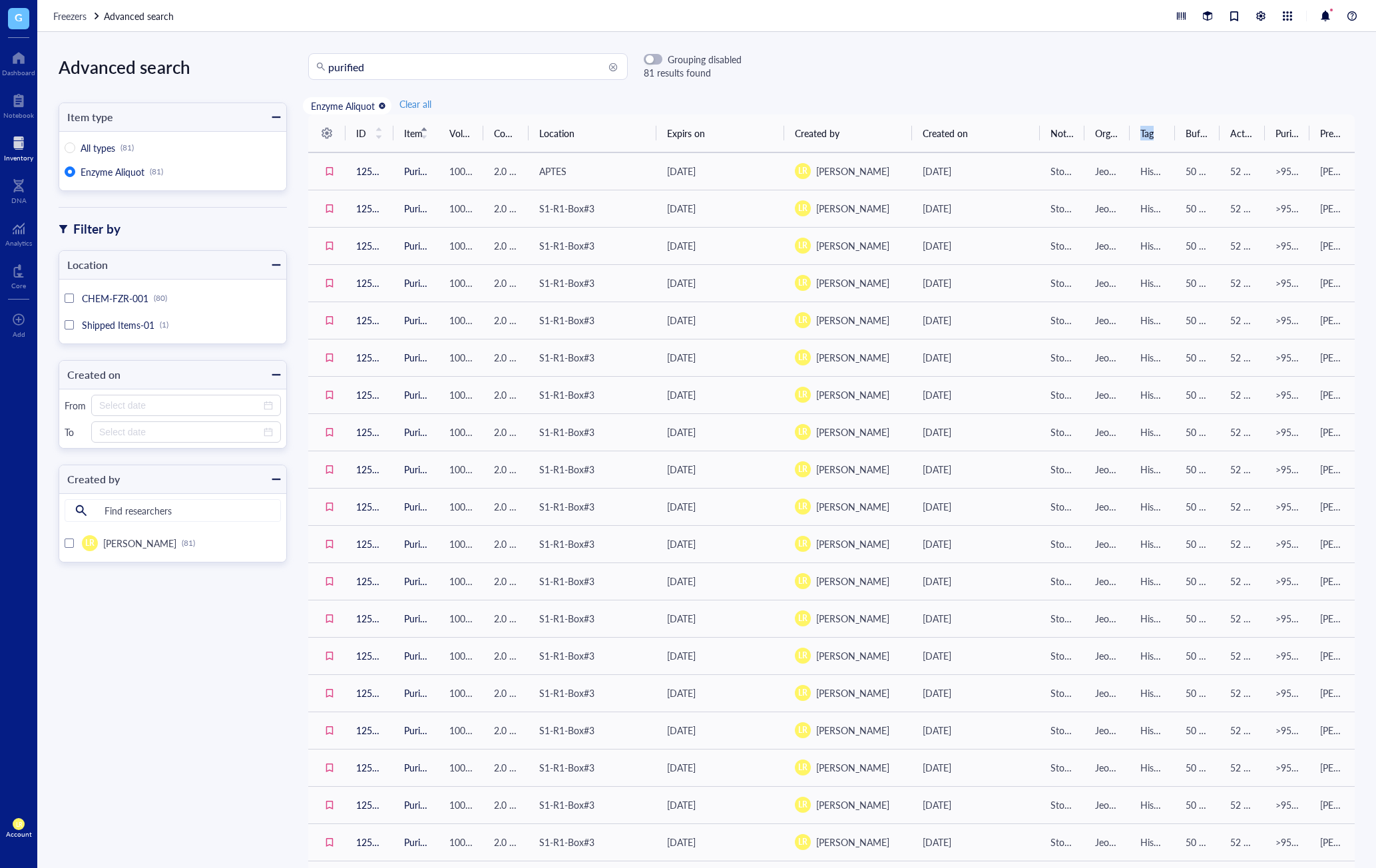
drag, startPoint x: 1149, startPoint y: 154, endPoint x: 1173, endPoint y: 153, distance: 24.0
click at [1173, 152] on tr "ID Item Volume Concentration Location Expirs on Created by Created on Notes Org…" at bounding box center [831, 133] width 1047 height 38
click at [540, 102] on div "Enzyme Aliquot Clear all" at bounding box center [831, 103] width 1089 height 22
drag, startPoint x: 656, startPoint y: 138, endPoint x: 703, endPoint y: 132, distance: 47.4
click at [703, 132] on th "Expirs on" at bounding box center [721, 133] width 128 height 38
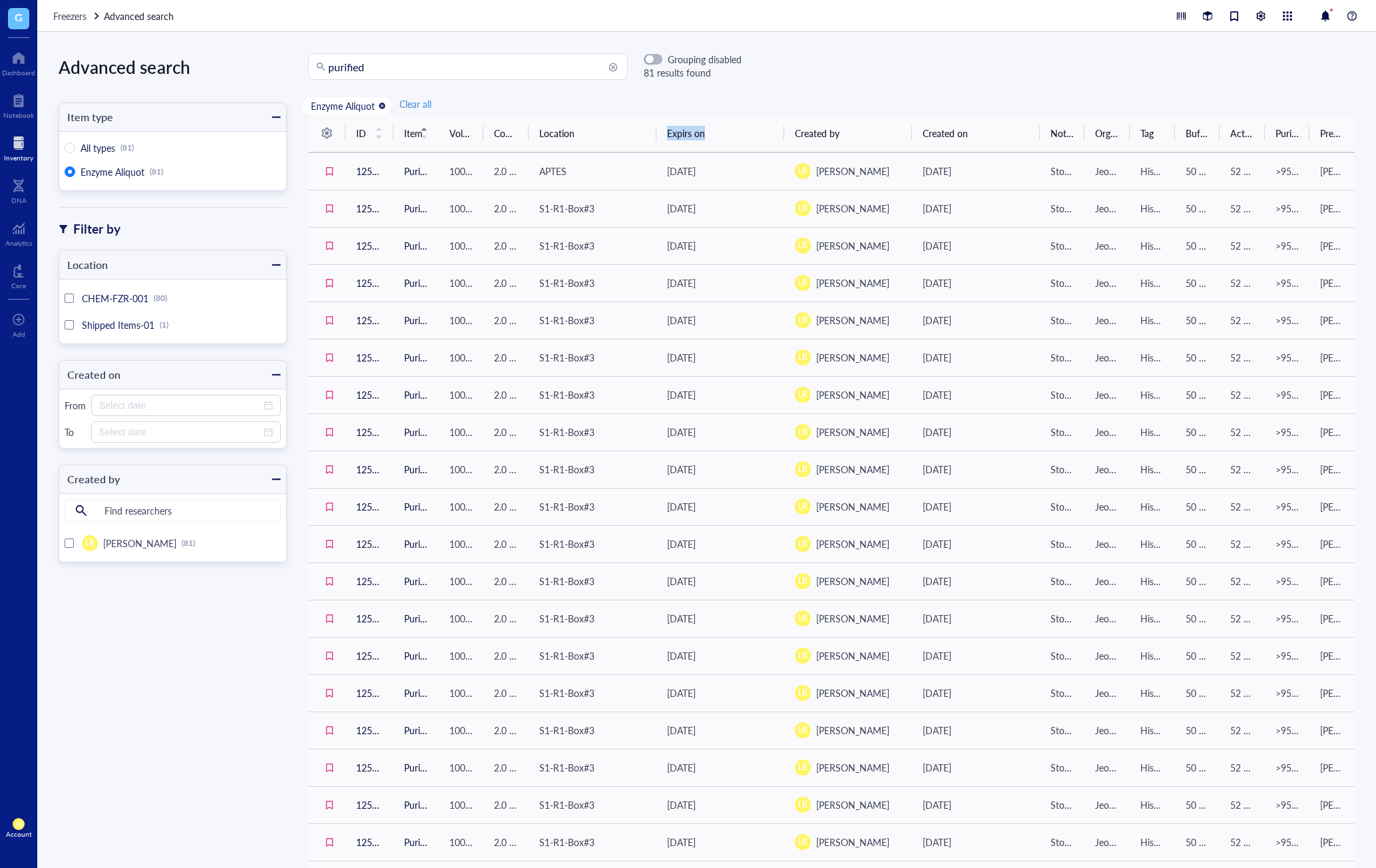
click at [715, 128] on th "Expirs on" at bounding box center [721, 133] width 128 height 38
drag, startPoint x: 1104, startPoint y: 138, endPoint x: 1119, endPoint y: 138, distance: 15.0
click at [1119, 138] on th "Organism" at bounding box center [1107, 133] width 46 height 38
drag, startPoint x: 1114, startPoint y: 138, endPoint x: 1125, endPoint y: 145, distance: 13.0
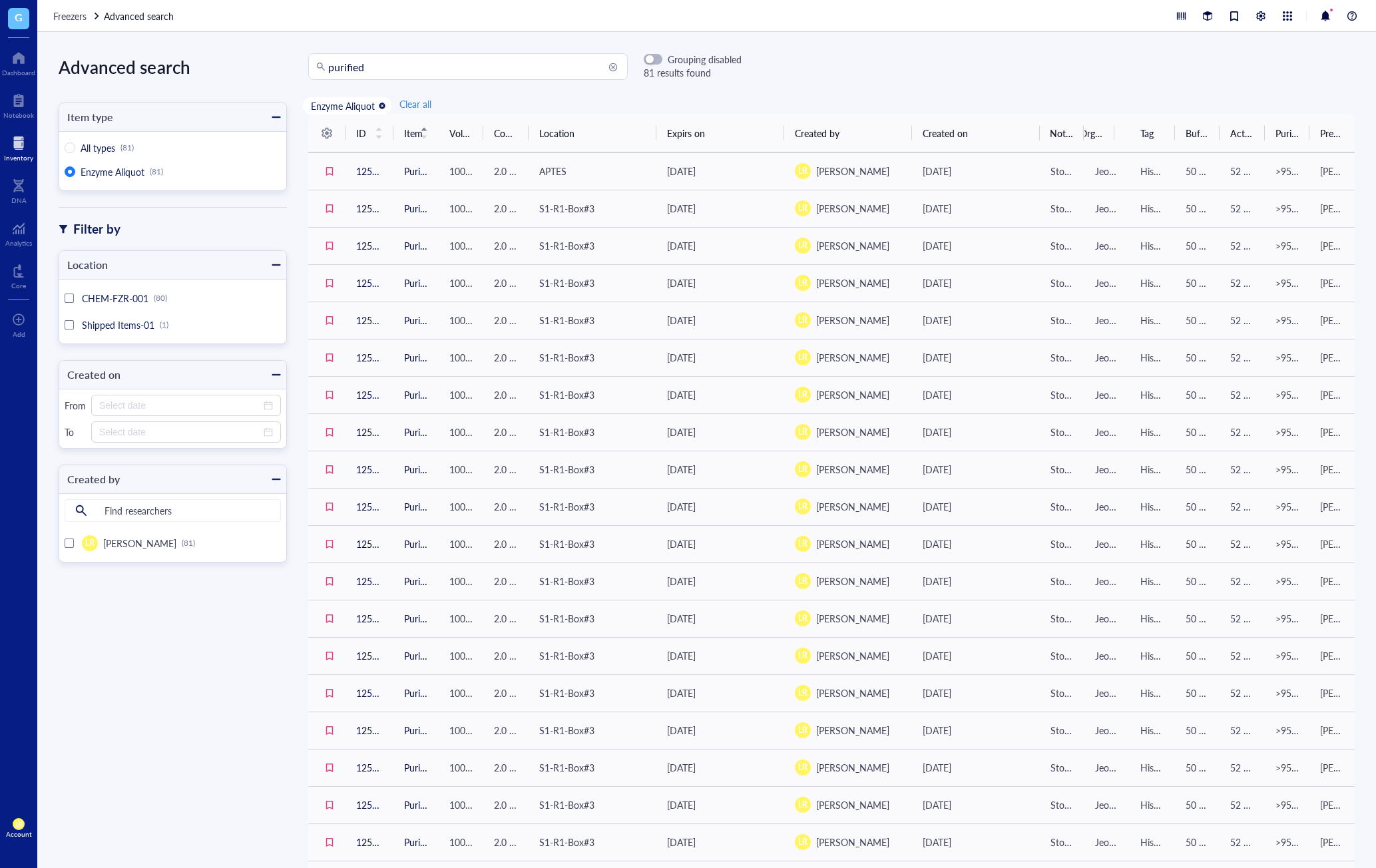
click at [1116, 138] on th "Organism" at bounding box center [1107, 133] width 46 height 38
drag, startPoint x: 1146, startPoint y: 140, endPoint x: 1184, endPoint y: 154, distance: 40.5
click at [1183, 152] on tr "ID Item Volume Concentration Location Expirs on Created by Created on Notes Org…" at bounding box center [831, 133] width 1047 height 38
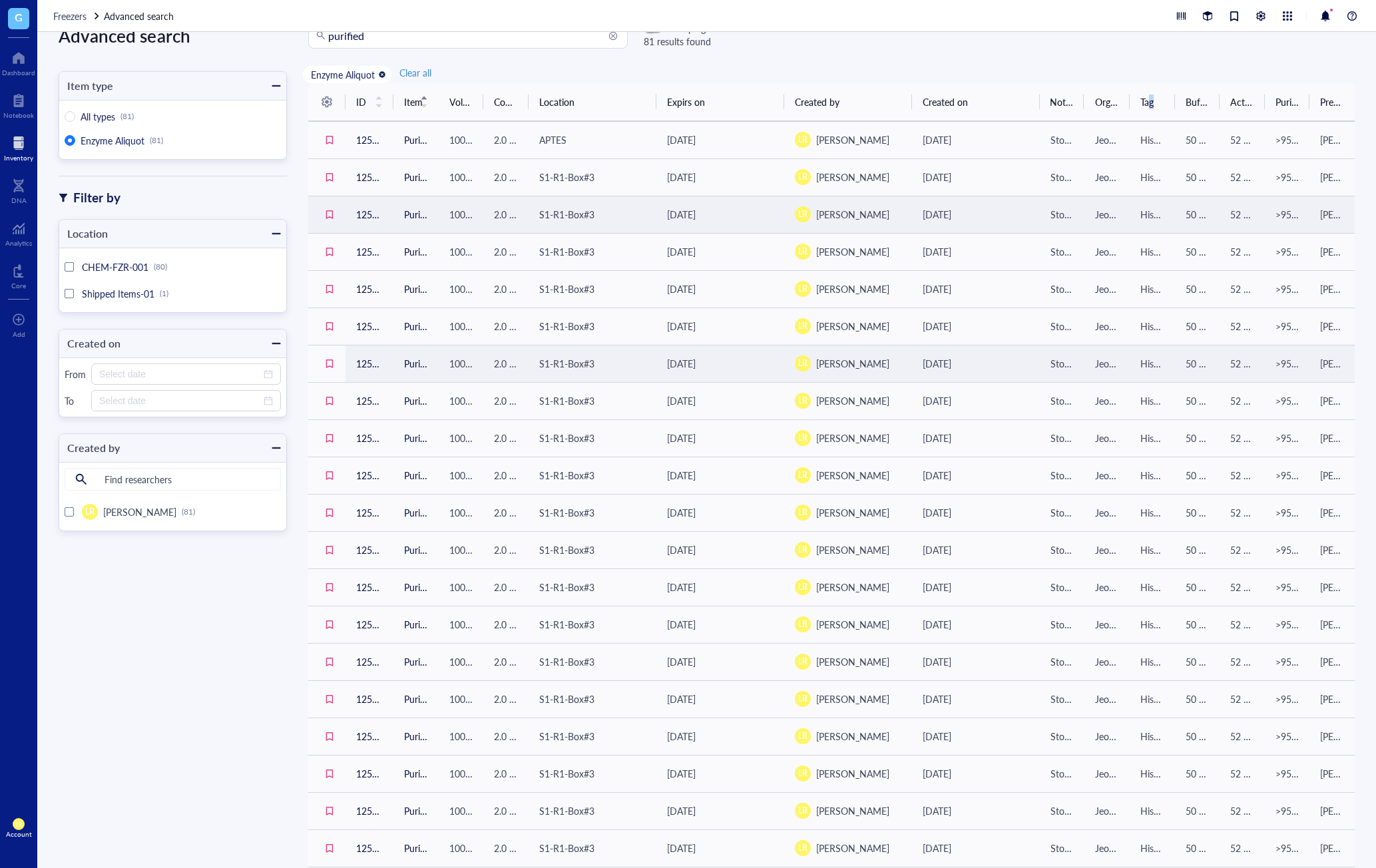
scroll to position [0, 0]
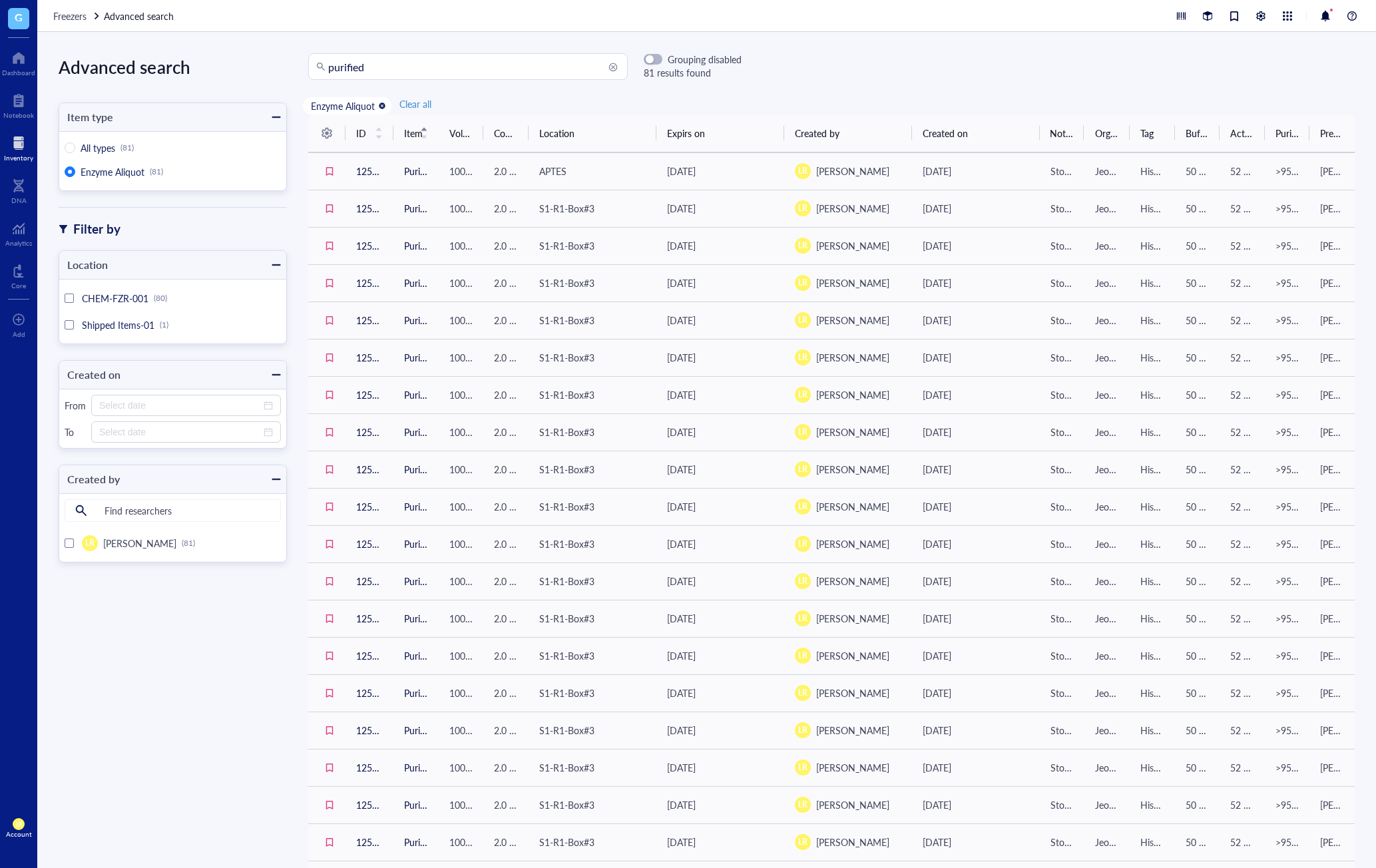
click at [439, 142] on th "Volume" at bounding box center [461, 133] width 46 height 38
click at [412, 137] on span "Item" at bounding box center [408, 133] width 8 height 15
click at [25, 147] on div at bounding box center [19, 143] width 29 height 21
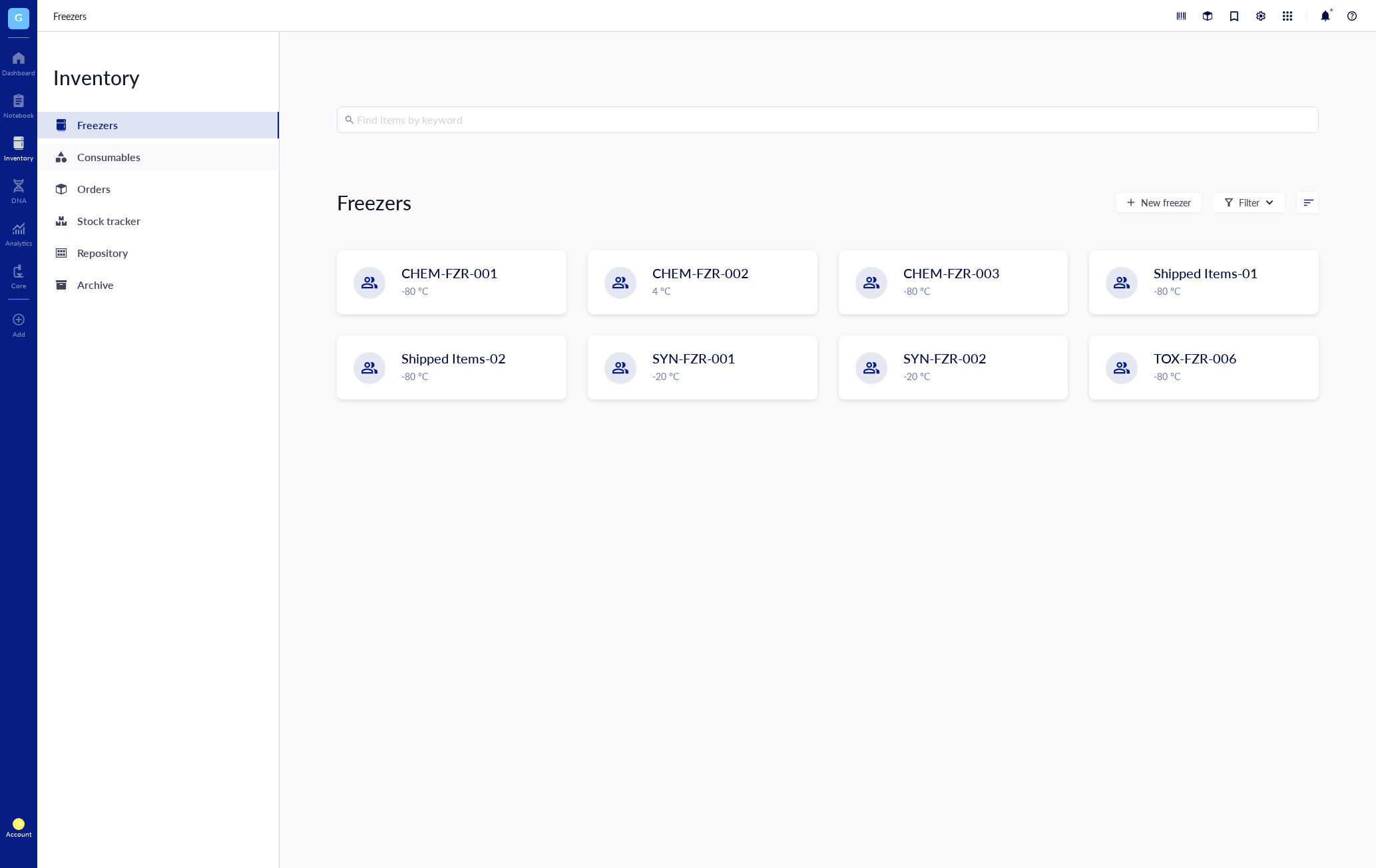
click at [142, 162] on div "Consumables" at bounding box center [158, 157] width 241 height 27
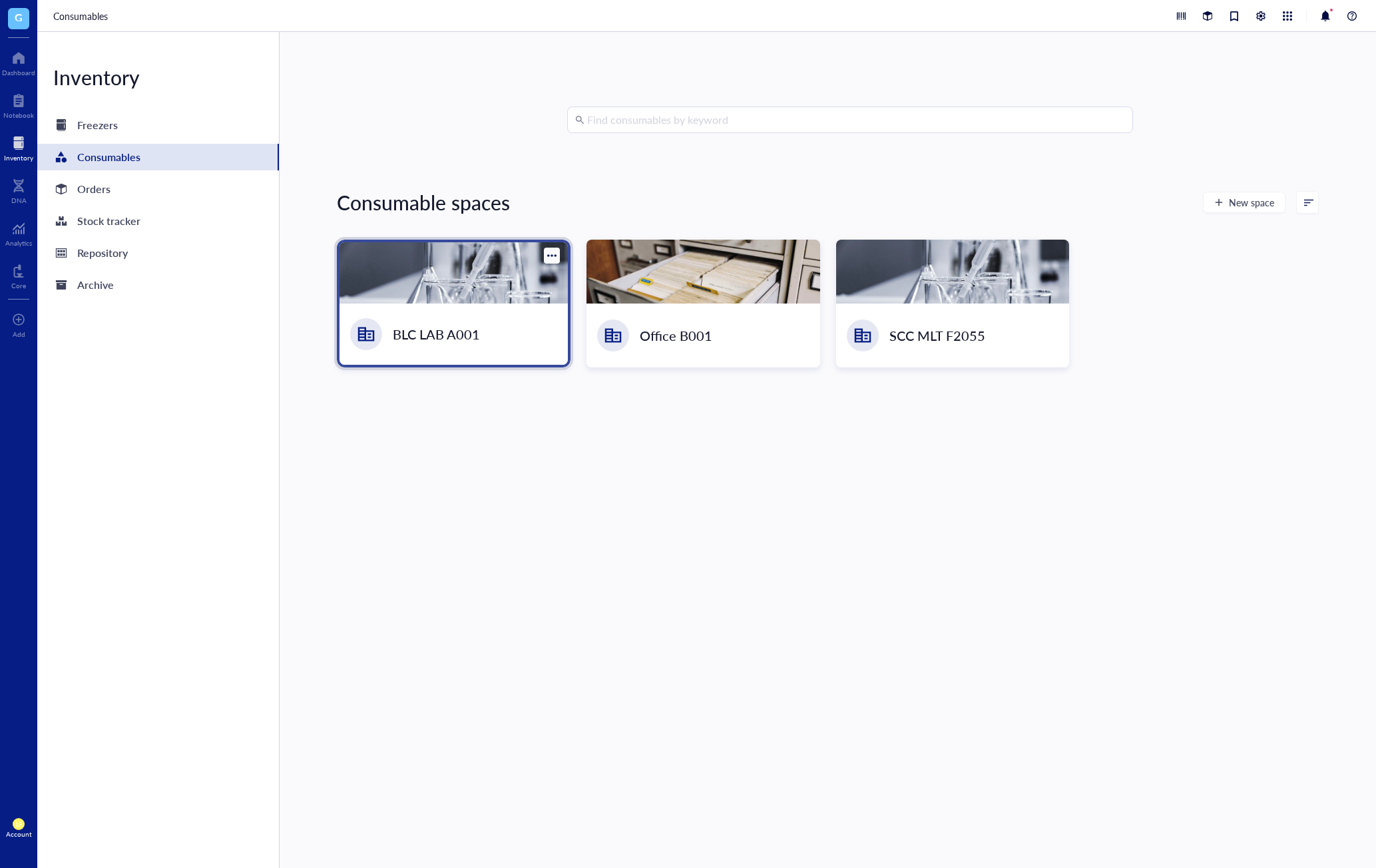
click at [415, 264] on div at bounding box center [453, 272] width 228 height 61
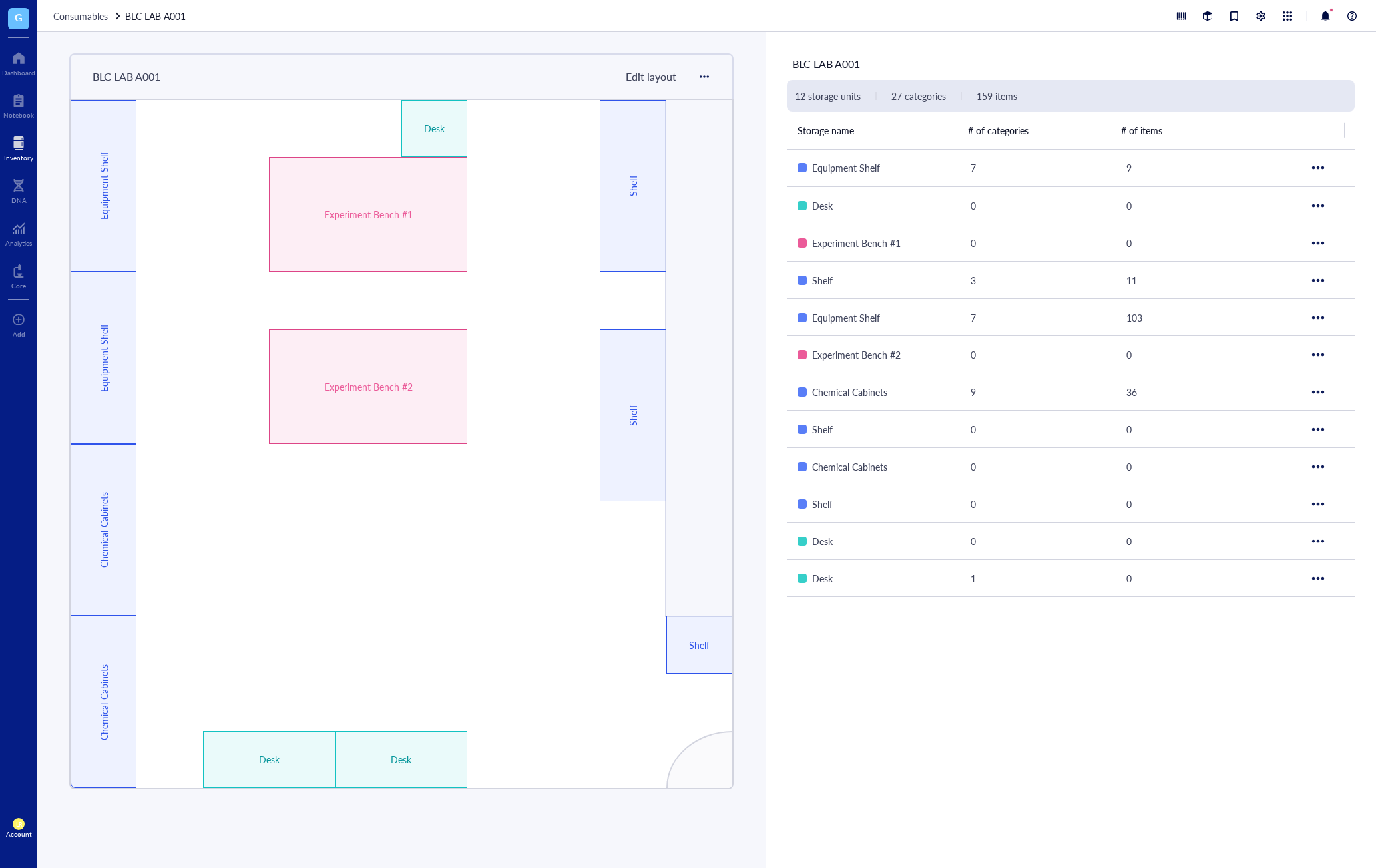
click at [663, 79] on span "Edit layout" at bounding box center [651, 76] width 51 height 15
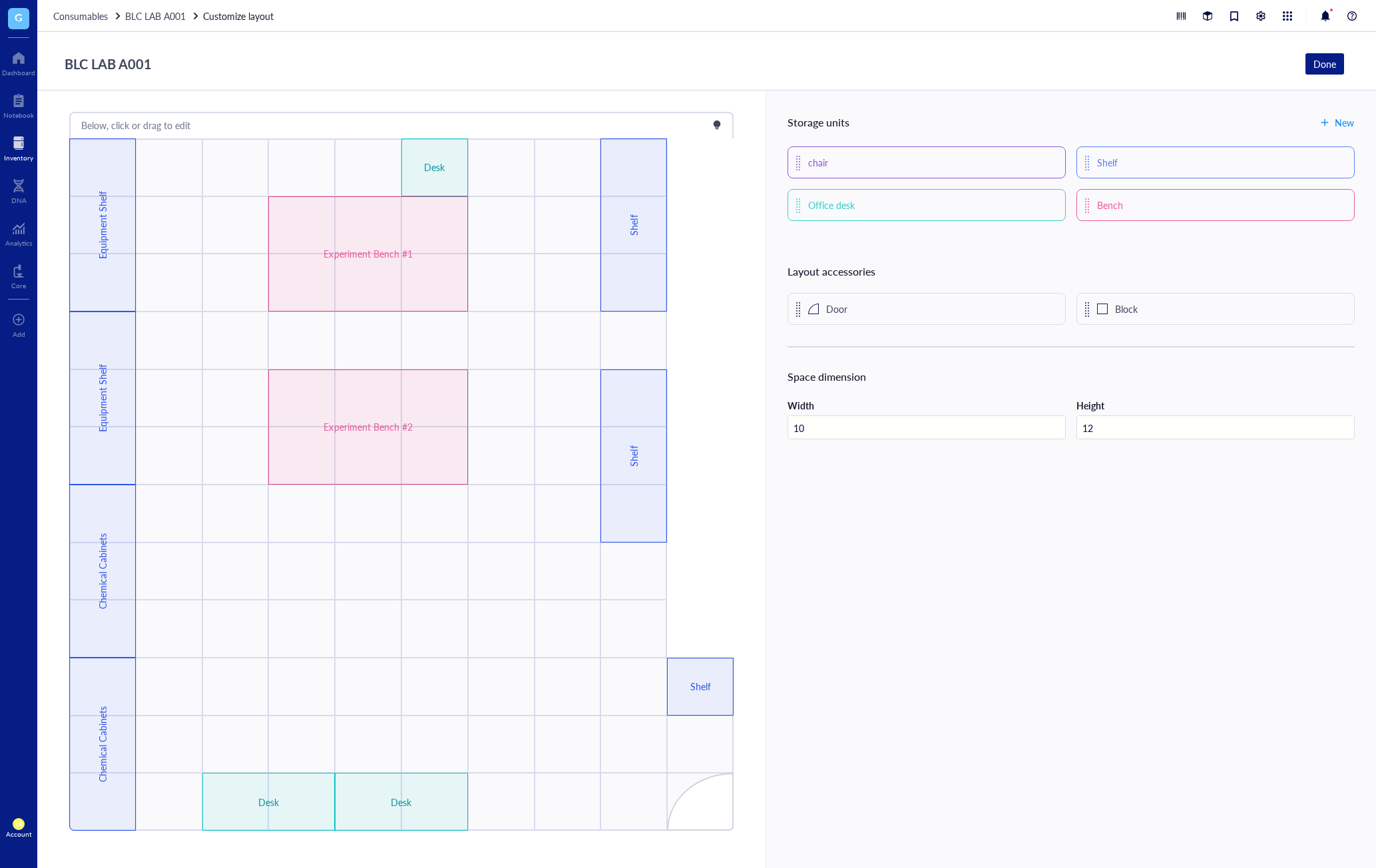
click at [120, 98] on div "Below, click or drag to edit Desk Desk Shelf Shelf Desk Shelf Experiment Bench …" at bounding box center [401, 479] width 728 height 777
click at [131, 132] on div "Below, click or drag to edit" at bounding box center [136, 125] width 109 height 15
click at [120, 72] on div "BLC LAB A001" at bounding box center [108, 64] width 99 height 25
click at [249, 67] on div "BLC LAB A001 Done" at bounding box center [702, 64] width 1285 height 25
click at [640, 229] on div "Shelf" at bounding box center [634, 225] width 15 height 117
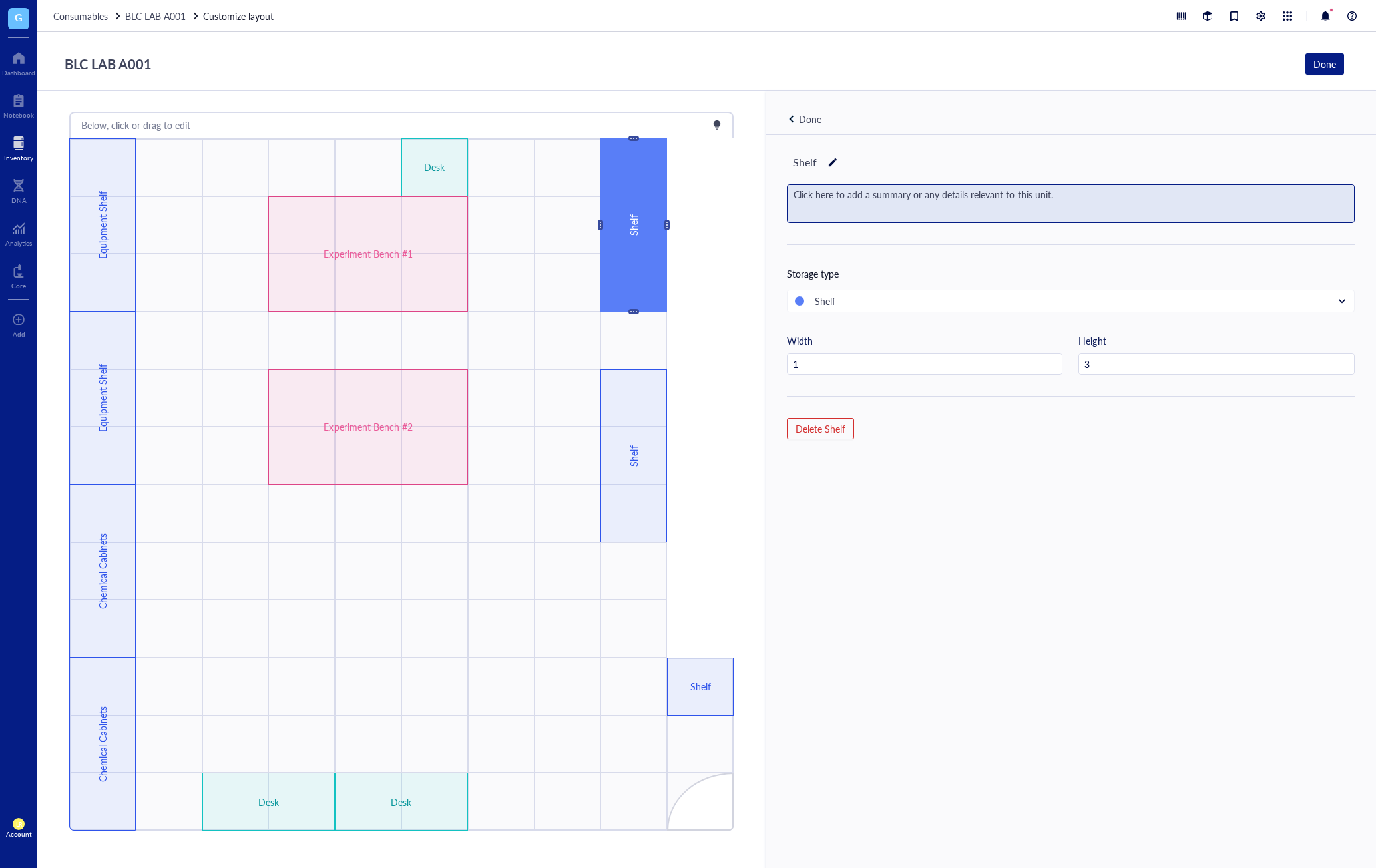
click at [881, 202] on div "Click here to add a summary or any details relevant to this unit." at bounding box center [1071, 203] width 567 height 37
click at [981, 253] on div "Shelf Storage type Shelf Width 1 Height 3 Delete Shelf" at bounding box center [1071, 524] width 610 height 777
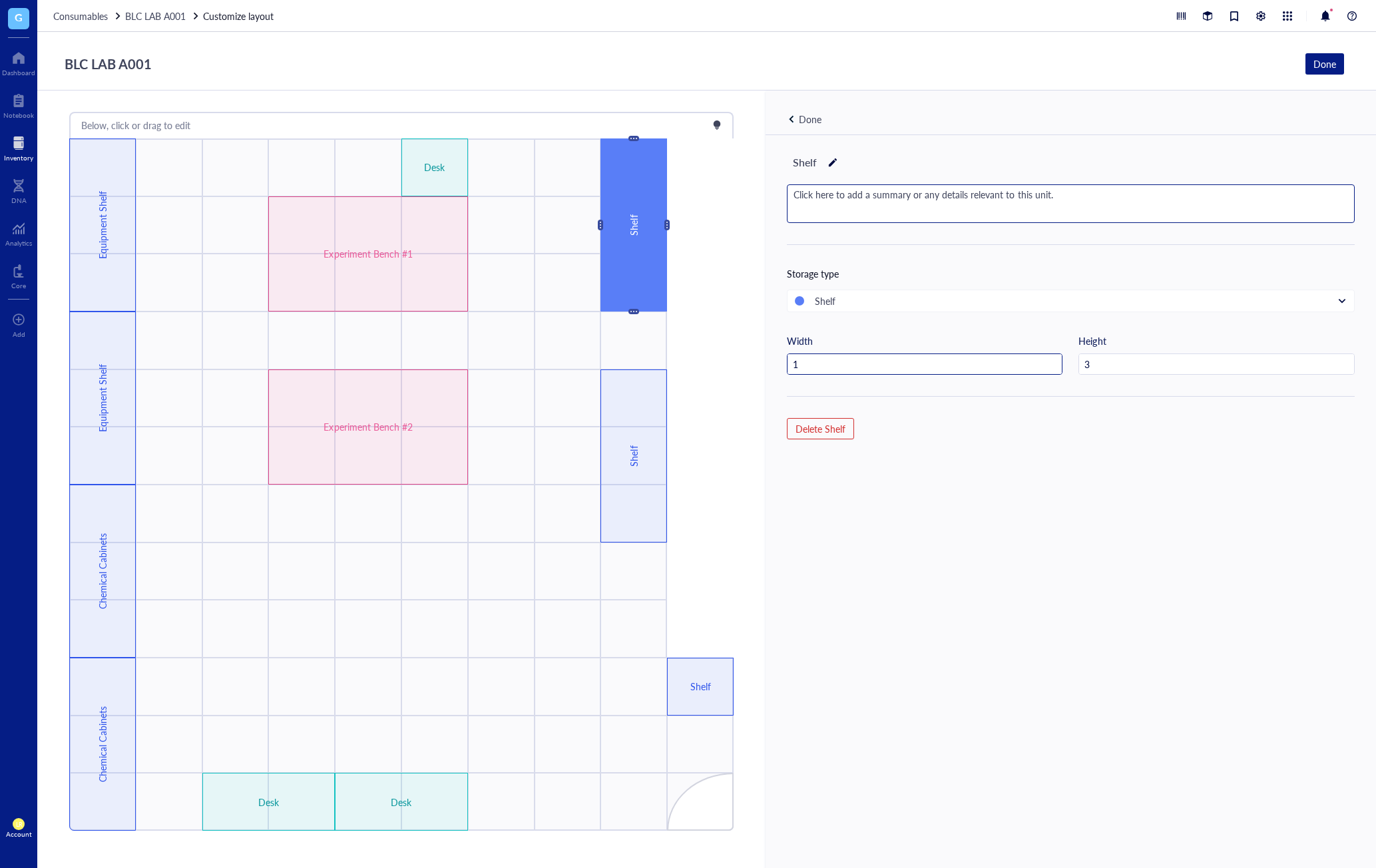
click at [949, 364] on input "1" at bounding box center [926, 365] width 275 height 21
click at [1144, 368] on input "3" at bounding box center [1217, 365] width 275 height 21
click at [1103, 425] on div "Shelf Click here to add a summary or any details relevant to this unit. Storage…" at bounding box center [1071, 524] width 610 height 777
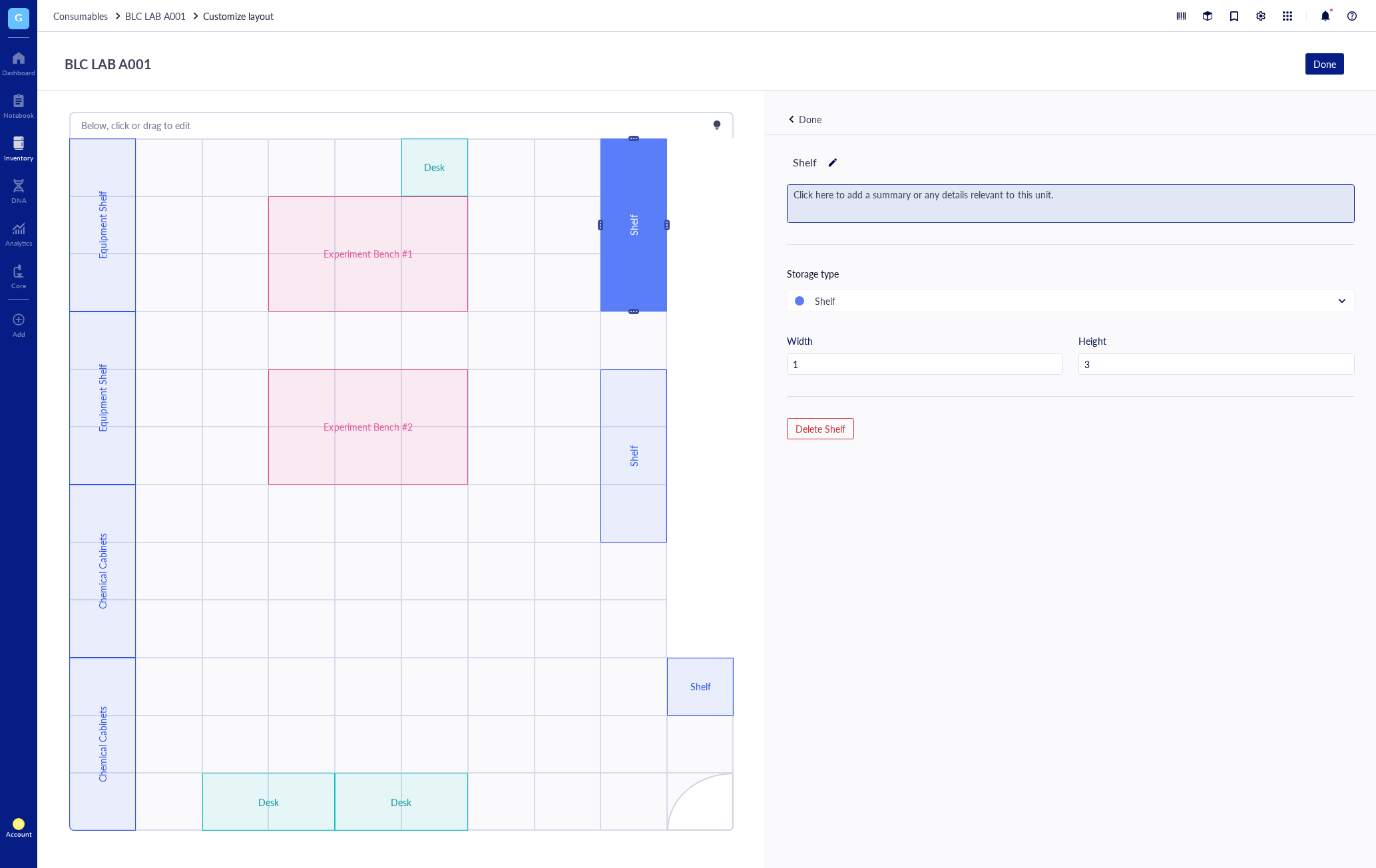
click at [1040, 198] on div "Click here to add a summary or any details relevant to this unit." at bounding box center [1071, 203] width 567 height 37
click at [880, 250] on div "Shelf Storage type Shelf Width 1 Height 3 Delete Shelf" at bounding box center [1071, 524] width 610 height 777
click at [915, 203] on div "Click here to add a summary or any details relevant to this unit." at bounding box center [1071, 203] width 567 height 37
click at [948, 271] on div "Storage type" at bounding box center [1071, 274] width 568 height 15
click at [972, 209] on div "Click here to add a summary or any details relevant to this unit." at bounding box center [1071, 203] width 567 height 37
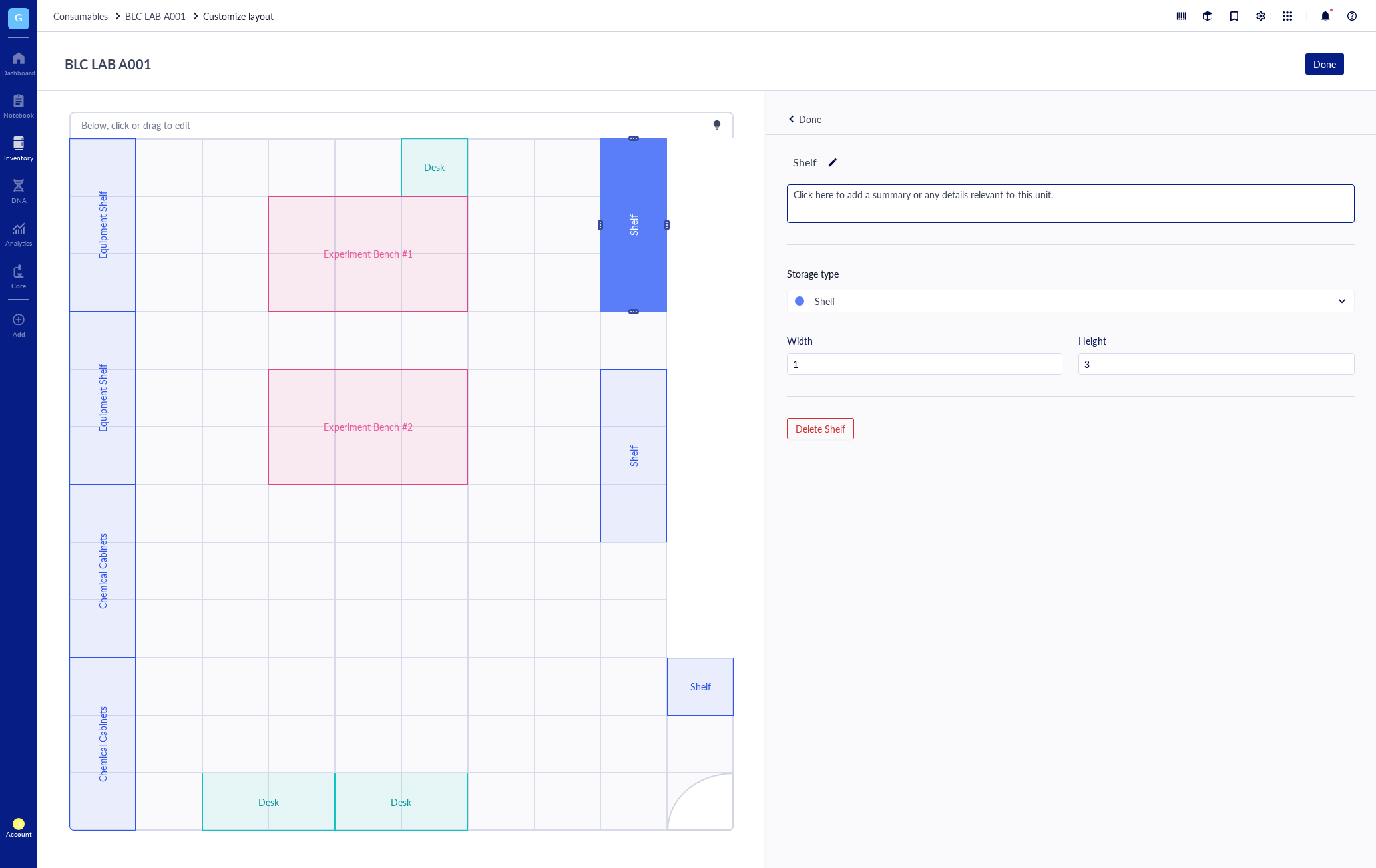
click at [997, 149] on div "Shelf Click here to add a summary or any details relevant to this unit. Storage…" at bounding box center [1071, 524] width 610 height 777
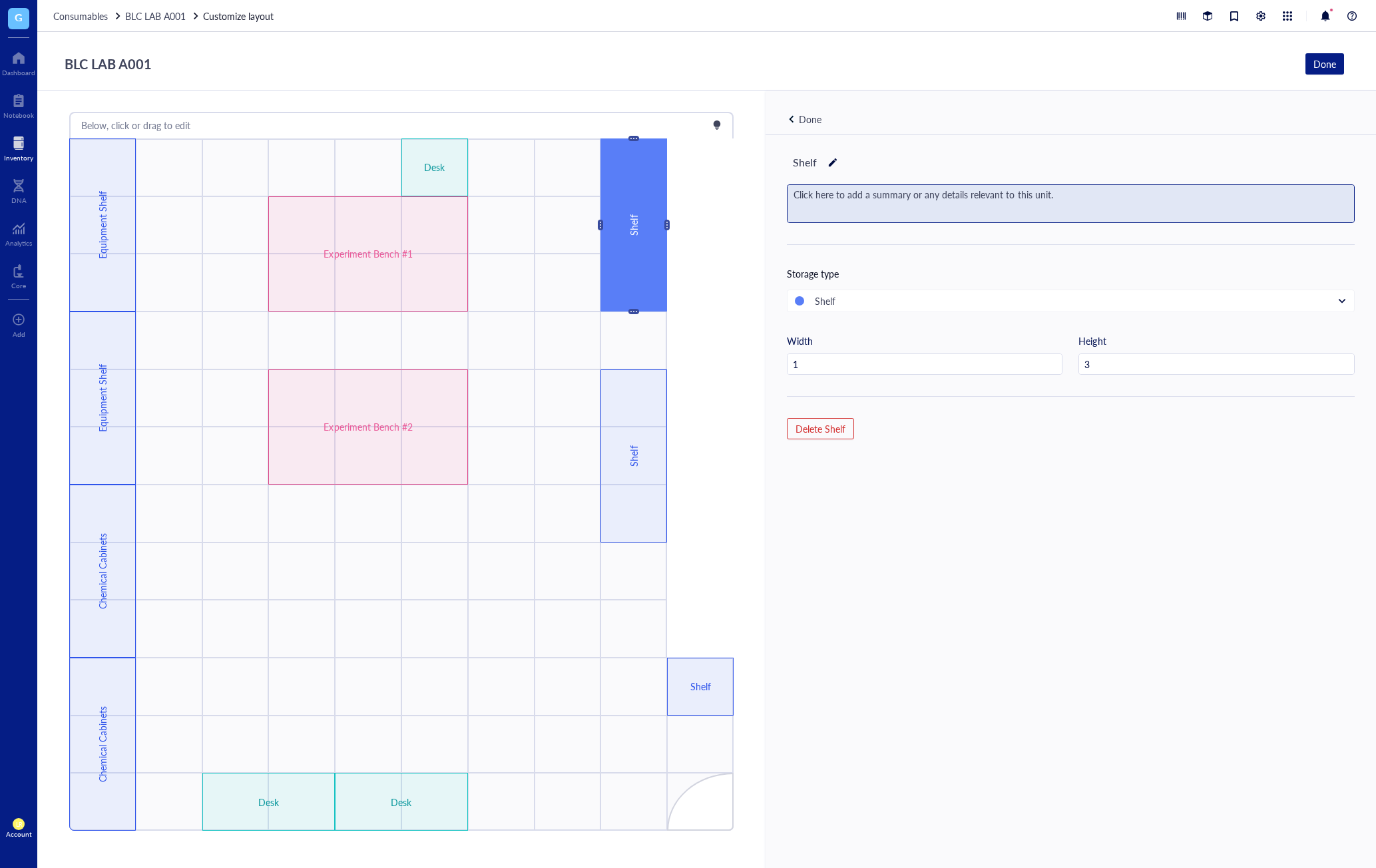
click at [981, 222] on div "Click here to add a summary or any details relevant to this unit." at bounding box center [1071, 203] width 567 height 37
click at [970, 244] on div "Shelf Storage type Shelf Width 1 Height 3 Delete Shelf" at bounding box center [1071, 524] width 610 height 777
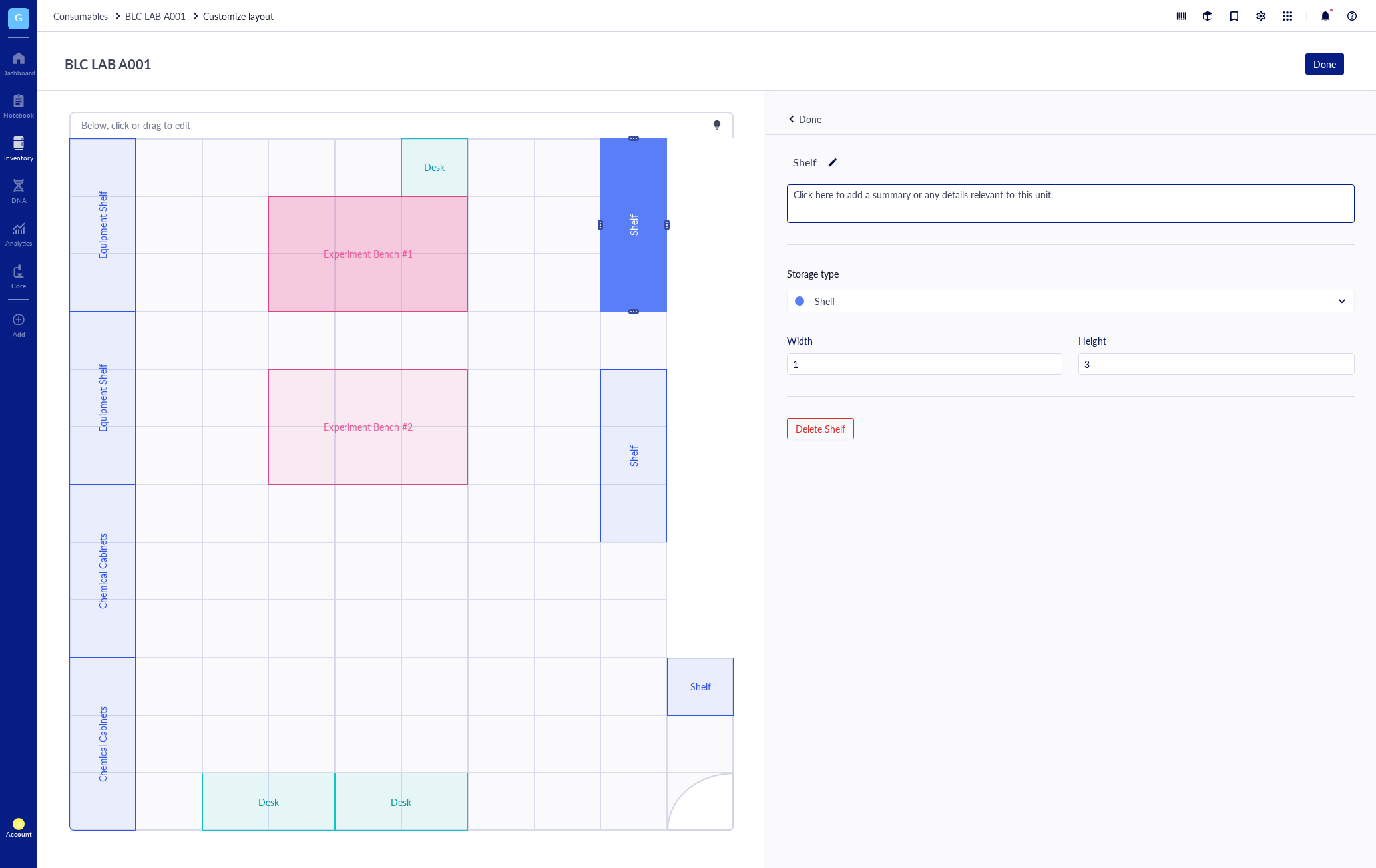
click at [432, 248] on div "Experiment Bench #1" at bounding box center [368, 254] width 199 height 115
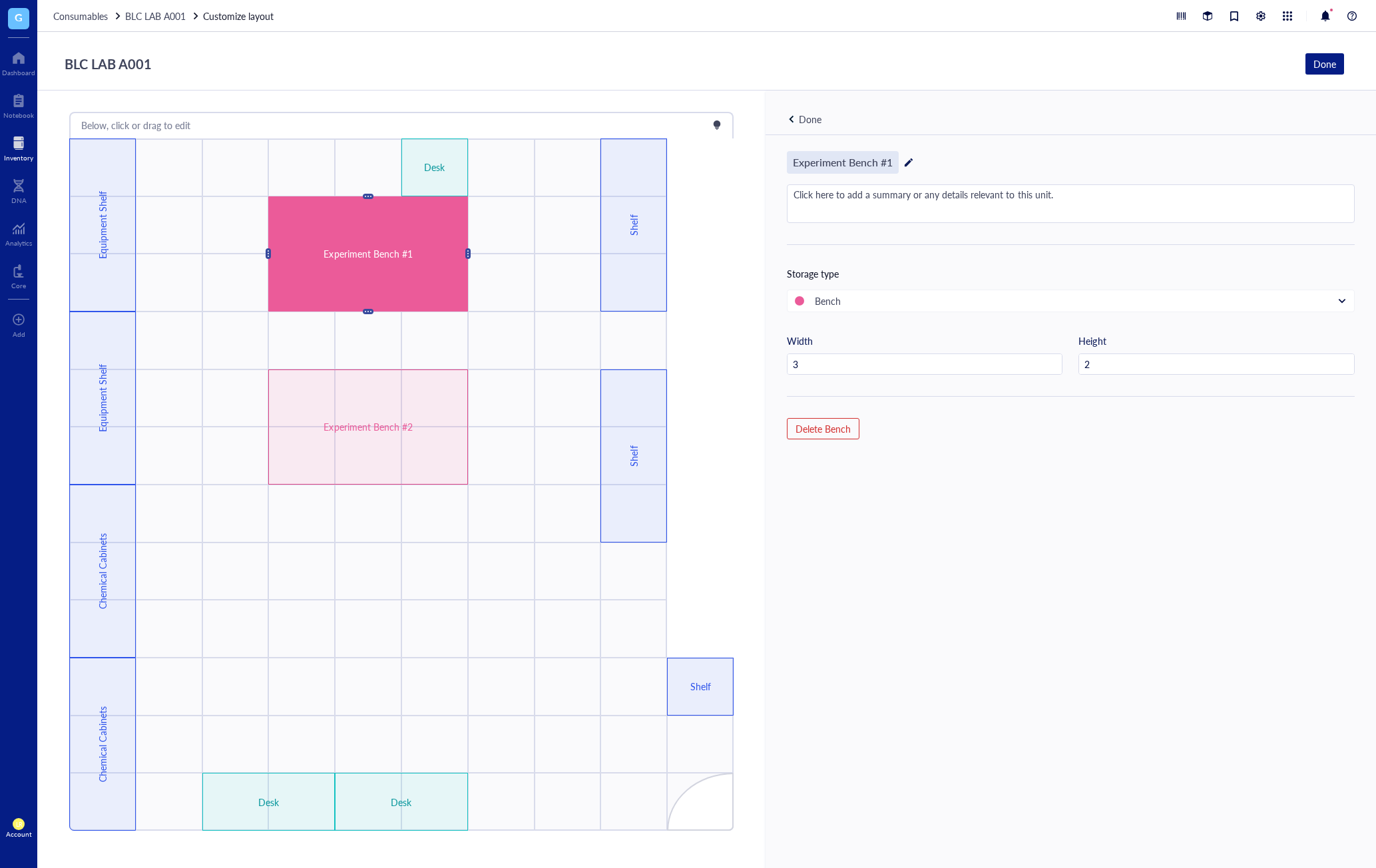
click at [877, 163] on div "Experiment Bench #1" at bounding box center [843, 162] width 112 height 22
click at [986, 459] on div "Experiment Bench #1 Click here to add a summary or any details relevant to this…" at bounding box center [1071, 524] width 610 height 777
click at [802, 164] on div "Experiment Bench #1" at bounding box center [843, 162] width 112 height 22
click at [1057, 502] on div "Experiment Bench #1 Click here to add a summary or any details relevant to this…" at bounding box center [1071, 524] width 610 height 777
click at [630, 228] on div "Shelf" at bounding box center [634, 225] width 15 height 117
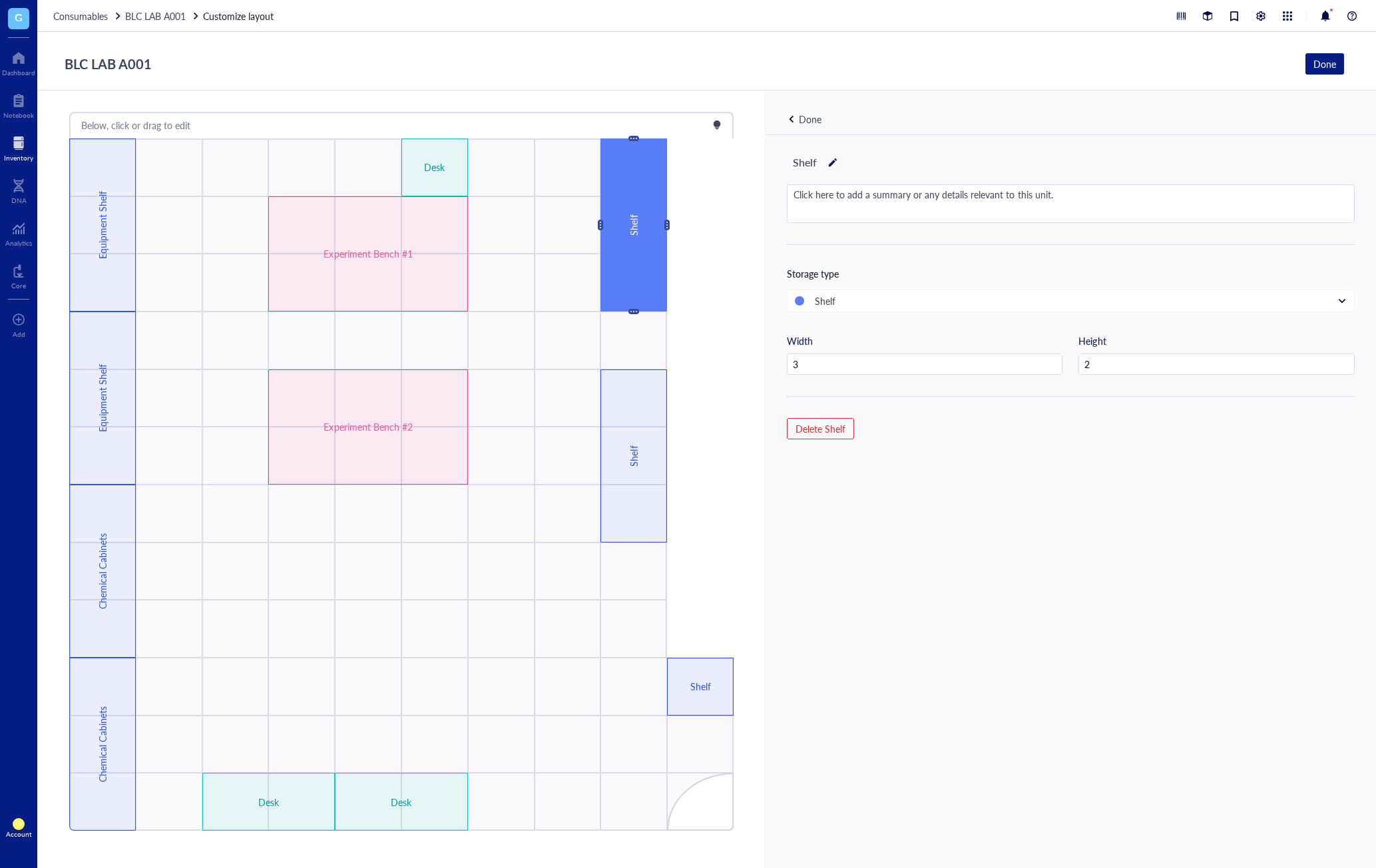
type input "1"
type input "3"
click at [809, 158] on div "Shelf" at bounding box center [805, 162] width 36 height 22
click at [928, 442] on div "Shelf Click here to add a summary or any details relevant to this unit. Storage…" at bounding box center [1071, 524] width 610 height 777
click at [417, 781] on div "Desk" at bounding box center [401, 802] width 133 height 58
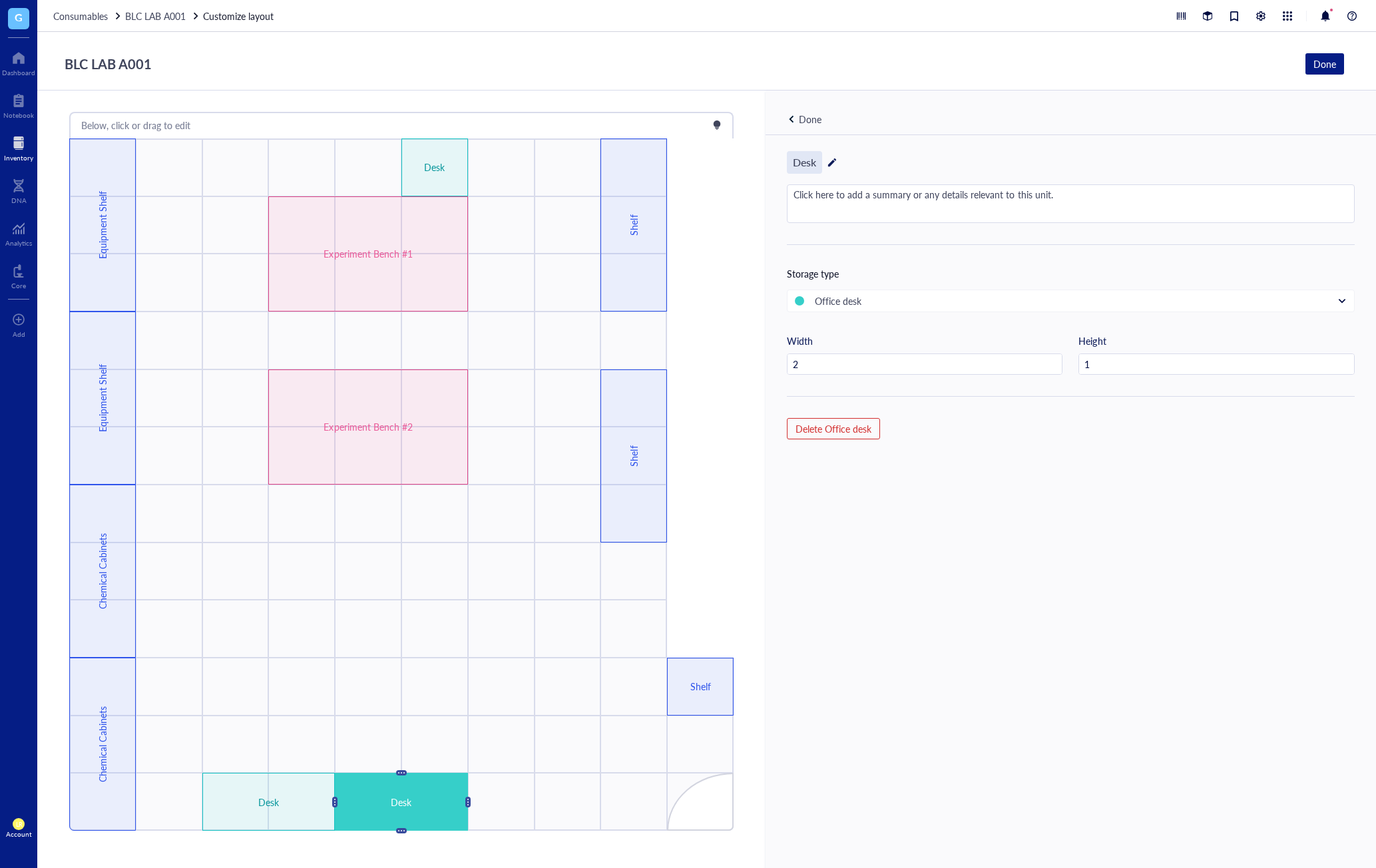
click at [806, 166] on div "Desk" at bounding box center [805, 162] width 35 height 22
click at [934, 557] on div "Desk Click here to add a summary or any details relevant to this unit. Storage …" at bounding box center [1071, 524] width 610 height 777
click at [636, 254] on div "Shelf" at bounding box center [634, 225] width 15 height 117
type input "1"
type input "3"
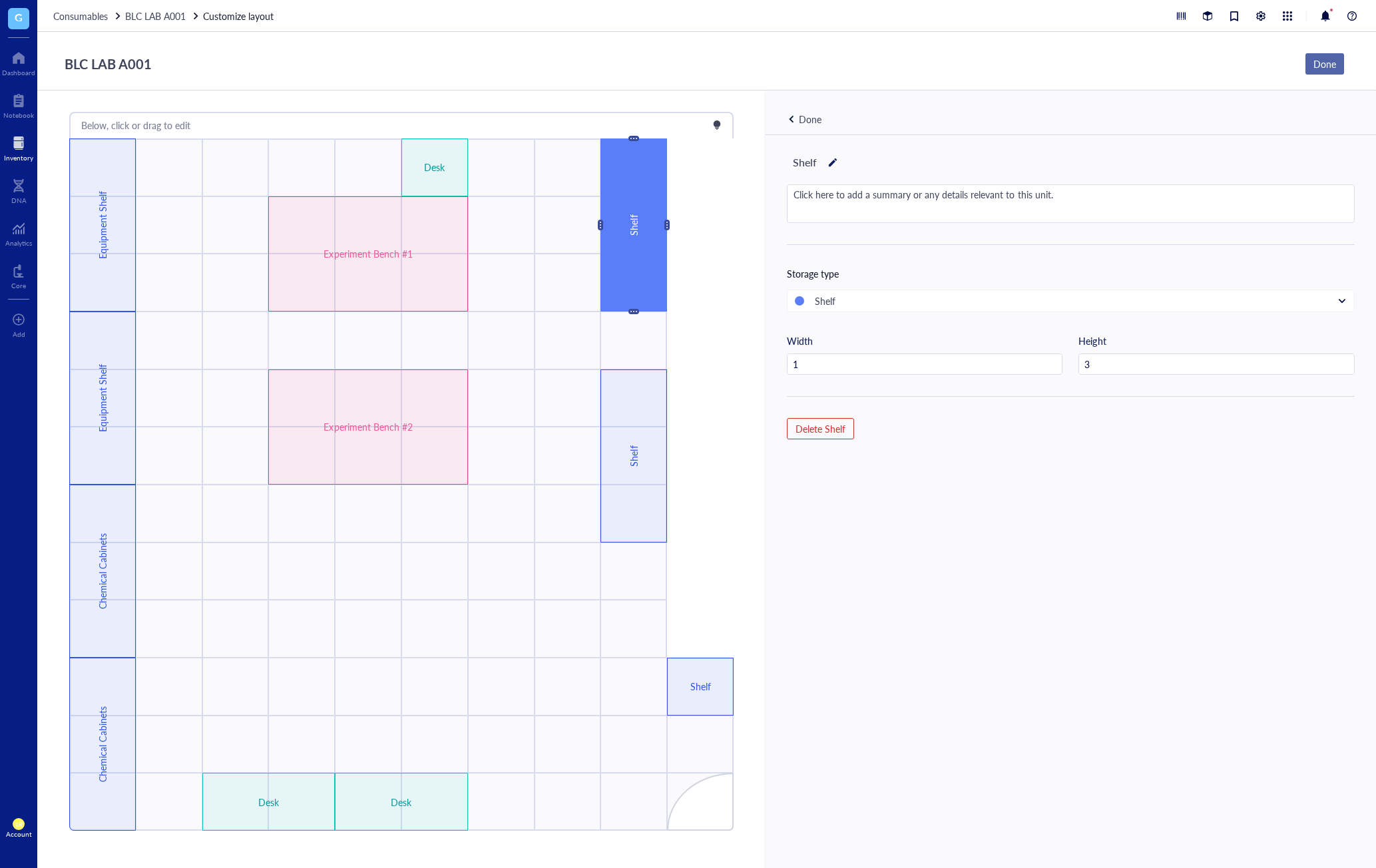
click at [1325, 67] on div "Done" at bounding box center [1325, 64] width 22 height 15
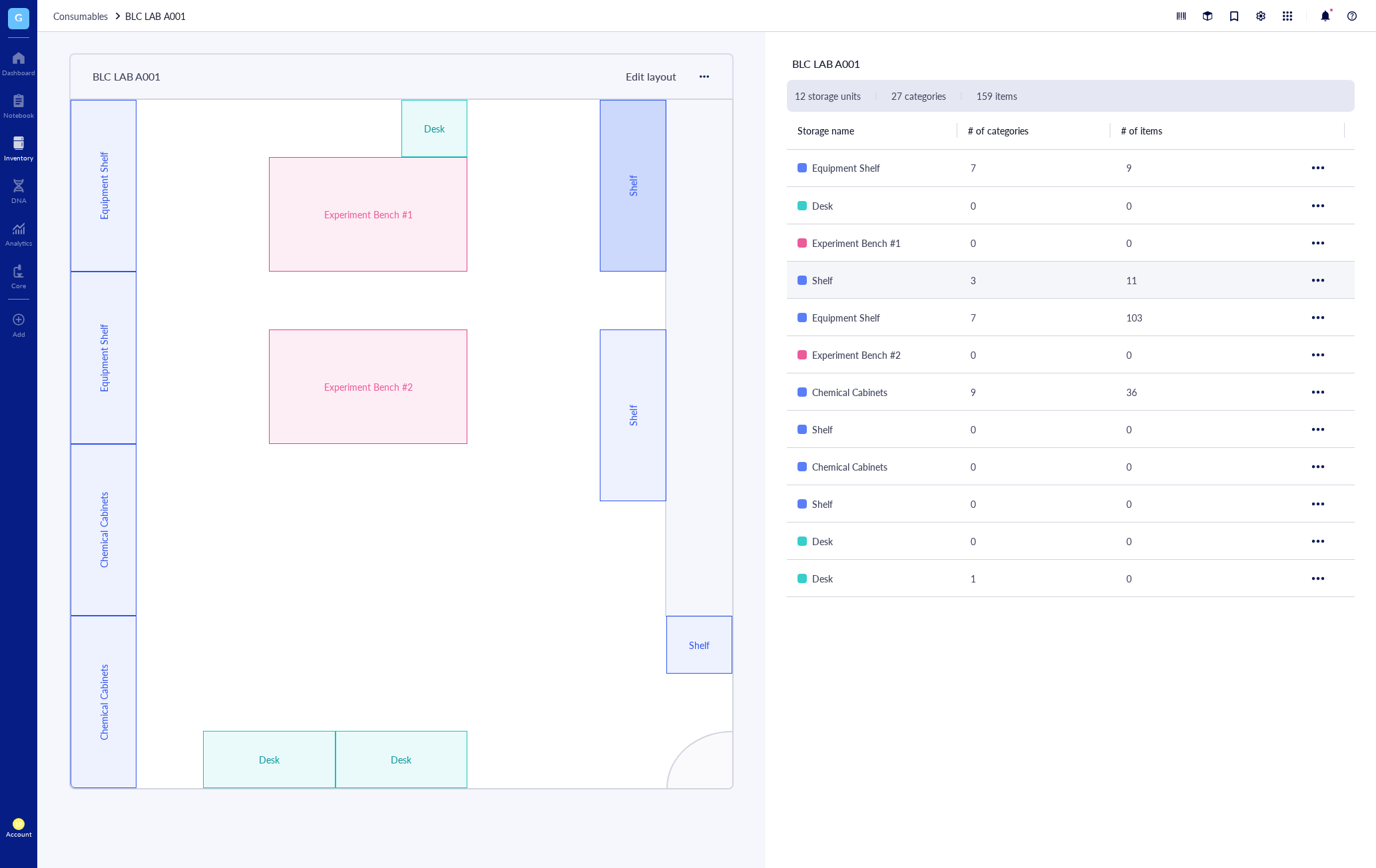
drag, startPoint x: 665, startPoint y: 166, endPoint x: 654, endPoint y: 167, distance: 11.0
click at [664, 166] on div "Shelf" at bounding box center [633, 185] width 66 height 172
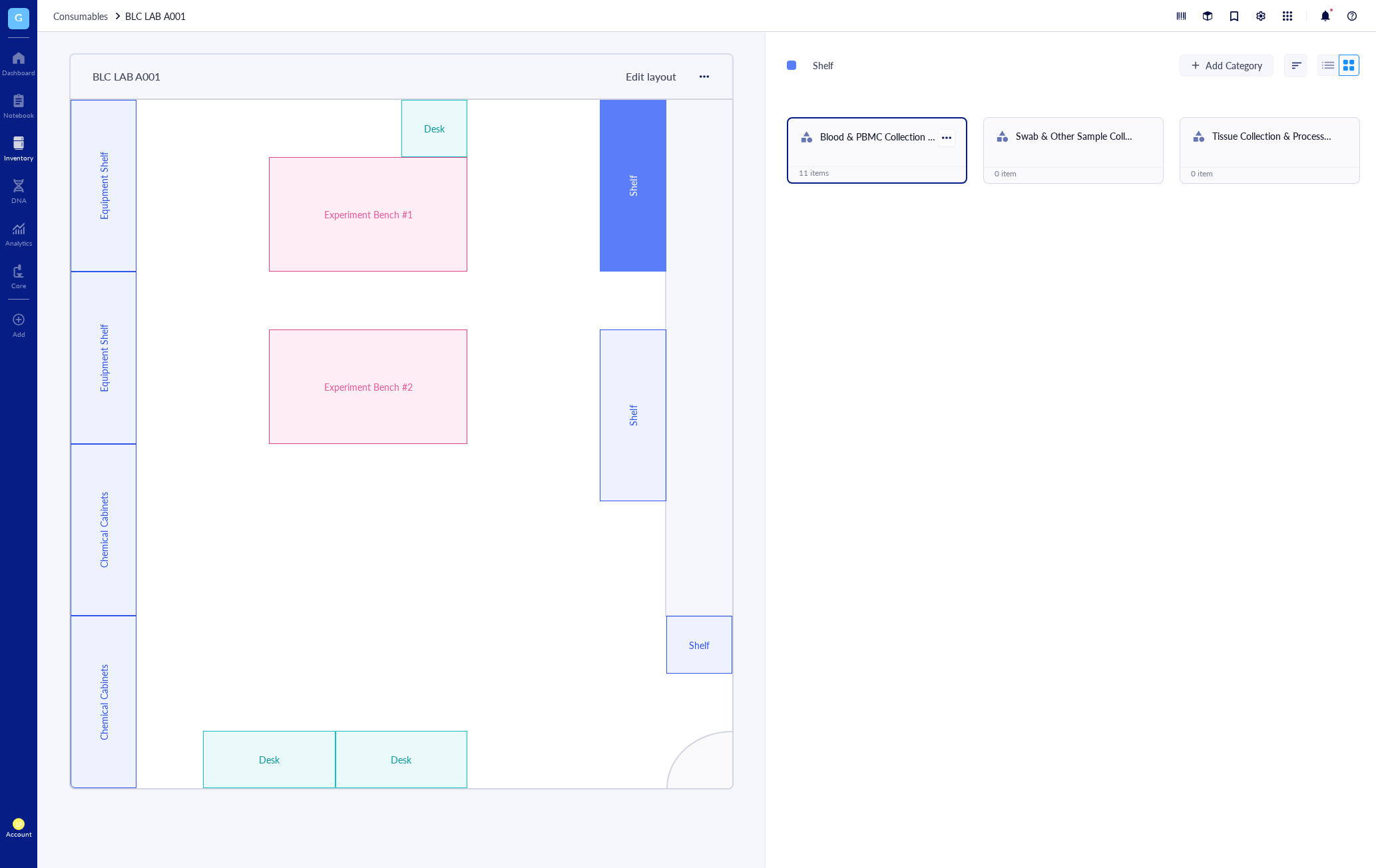
click at [908, 143] on div "Blood & PBMC Collection Kits" at bounding box center [879, 138] width 118 height 18
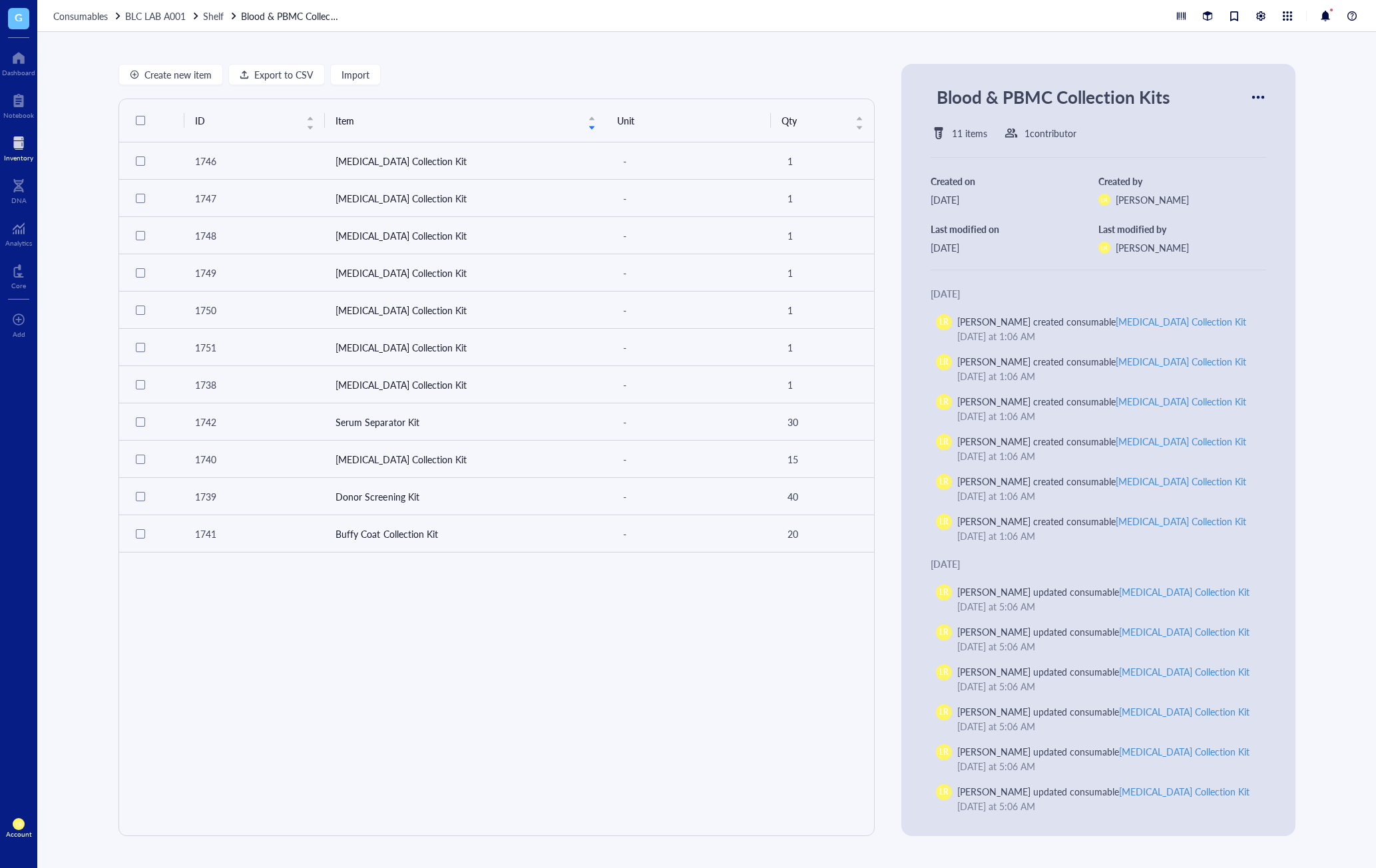
click at [668, 693] on div "ID Item Unit Qty 1746 Whole Blood Collection Kit - 1 1747 Whole Blood Collectio…" at bounding box center [497, 467] width 756 height 737
click at [601, 173] on td "Whole Blood Collection Kit" at bounding box center [465, 161] width 281 height 37
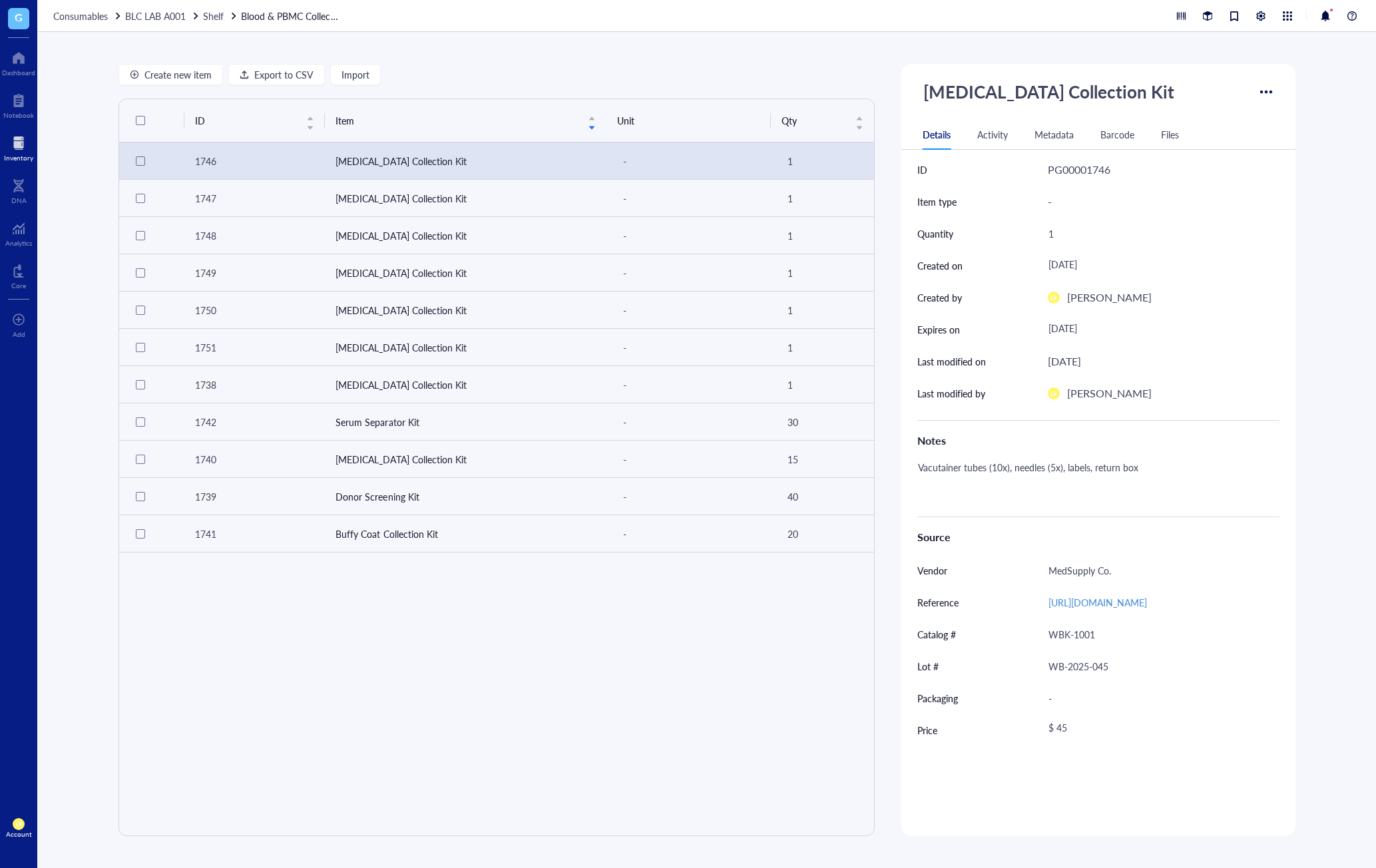
click at [1055, 134] on div "Metadata" at bounding box center [1055, 134] width 39 height 15
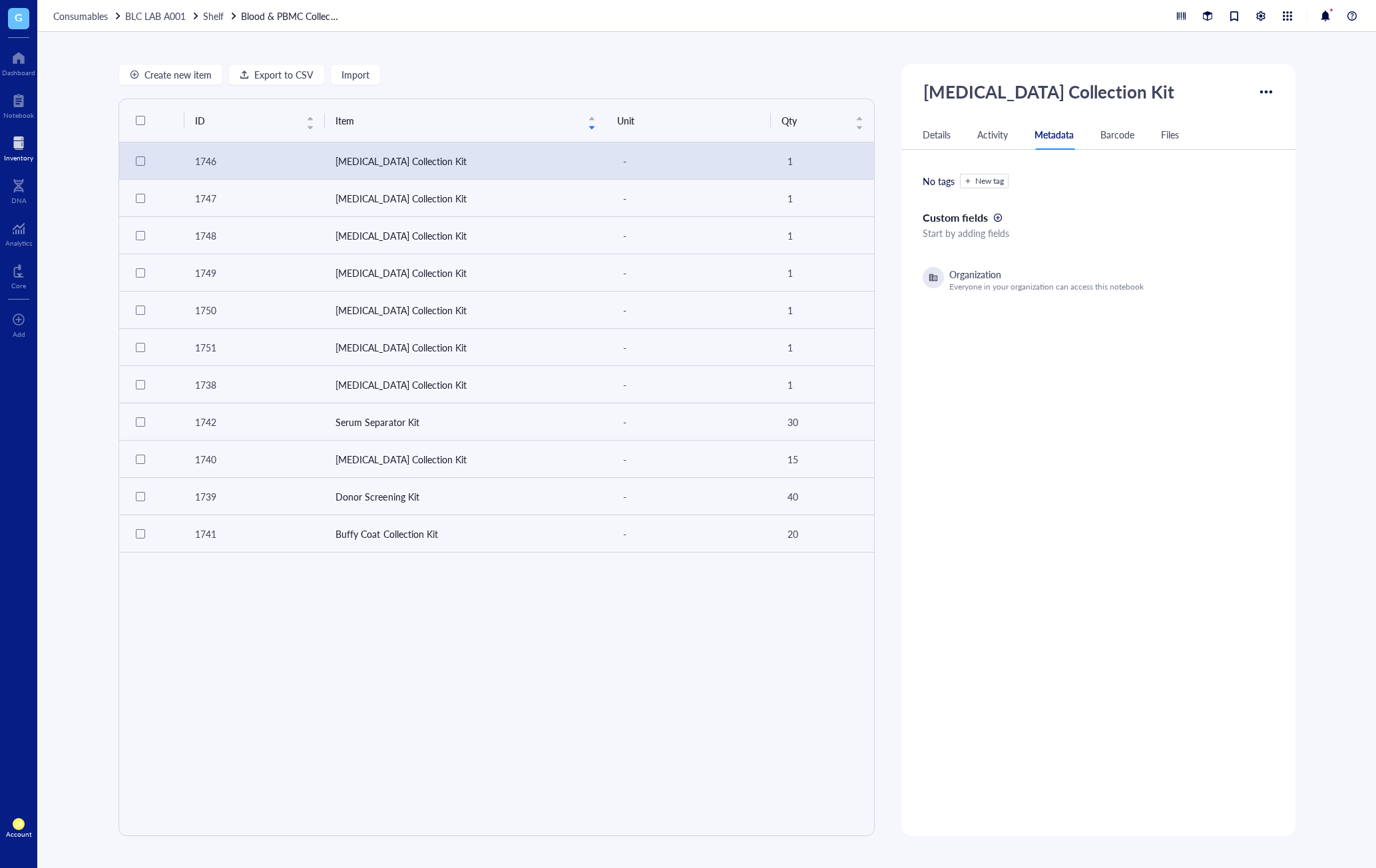
click at [994, 137] on div "Activity" at bounding box center [993, 134] width 31 height 15
click at [1060, 135] on div "Metadata" at bounding box center [1055, 134] width 39 height 15
click at [977, 135] on div "Activity" at bounding box center [993, 134] width 31 height 15
click at [927, 132] on div "Details" at bounding box center [937, 134] width 28 height 15
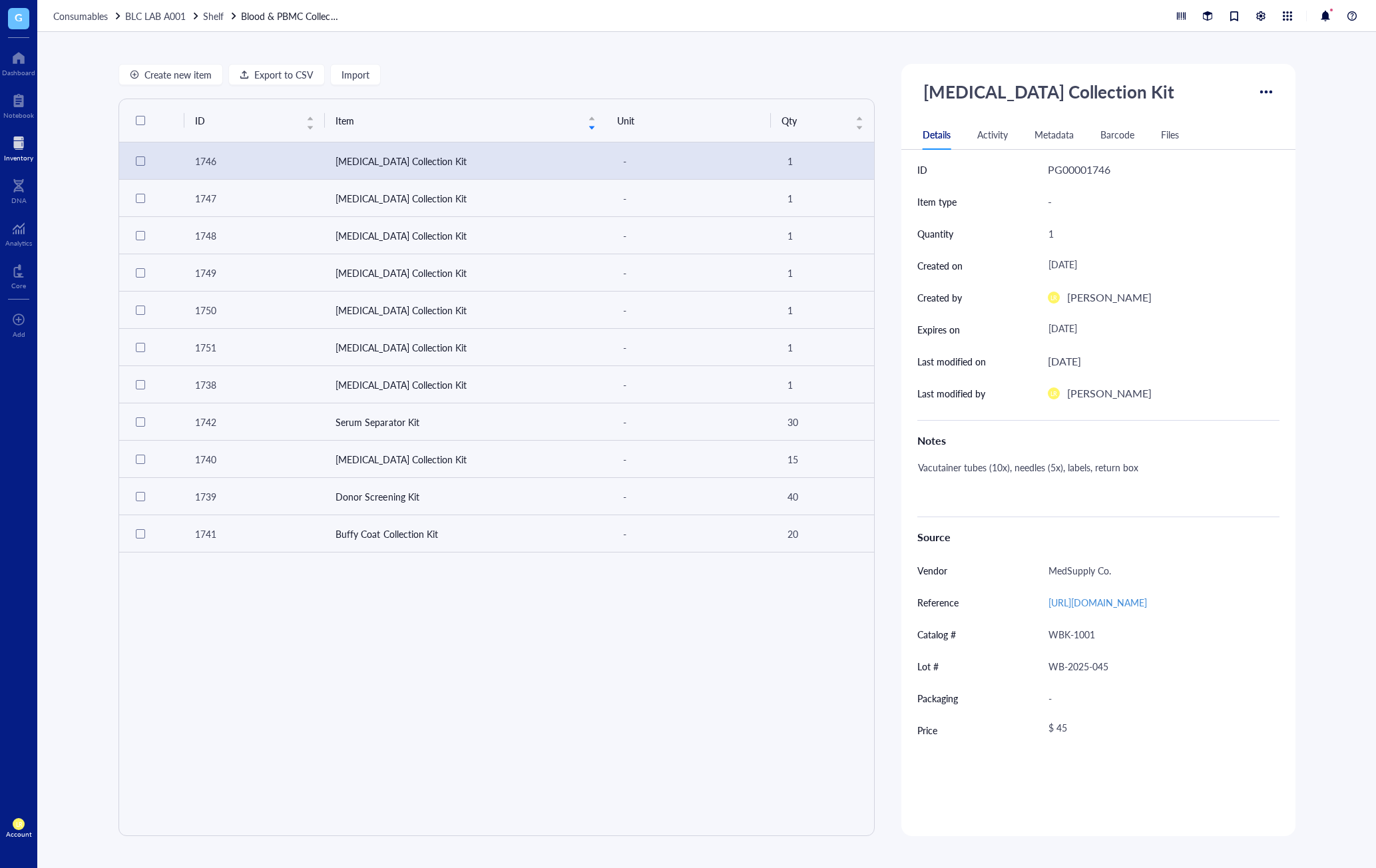
click at [1062, 133] on div "Metadata" at bounding box center [1055, 134] width 39 height 15
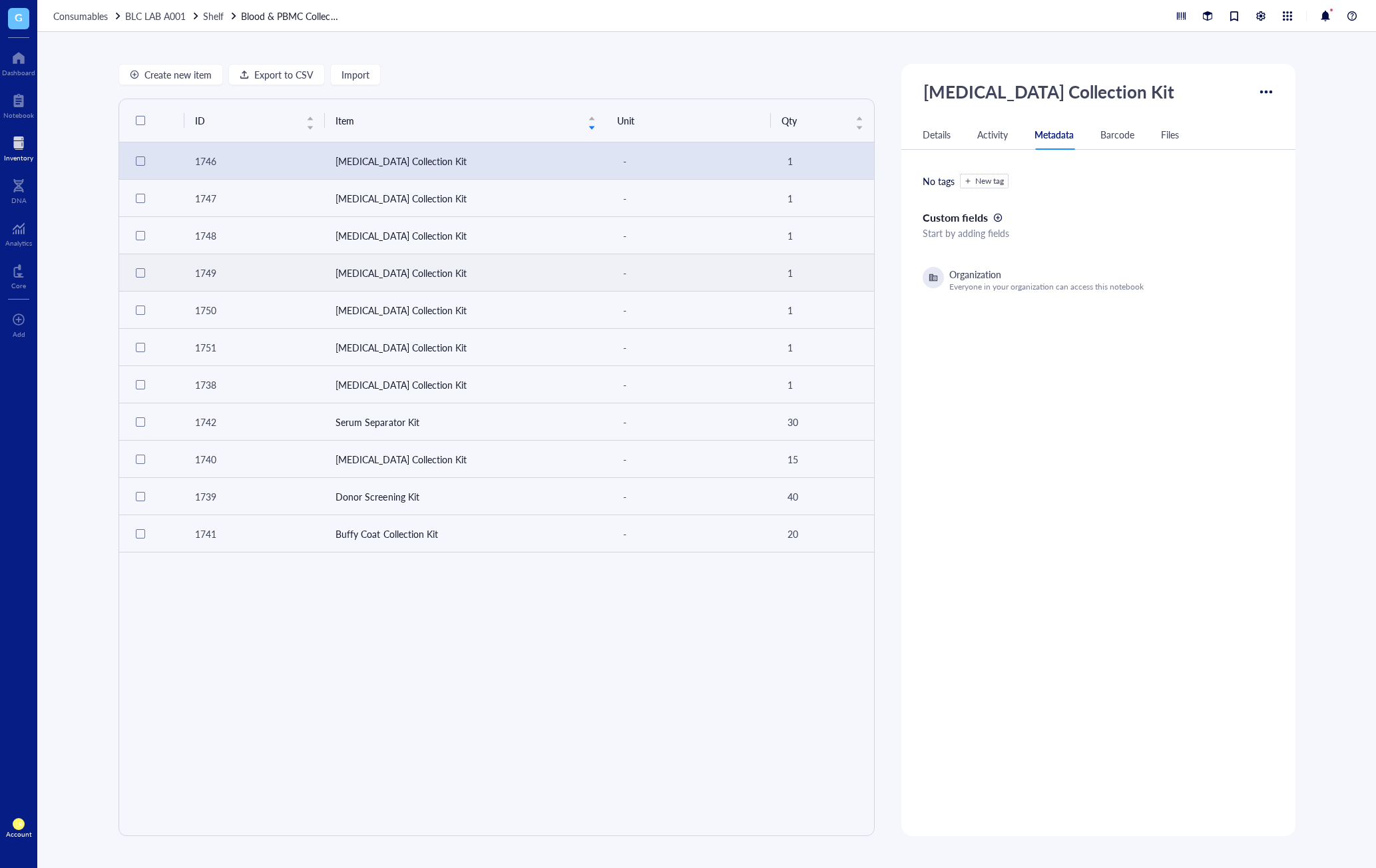
click at [636, 254] on td "-" at bounding box center [688, 272] width 164 height 37
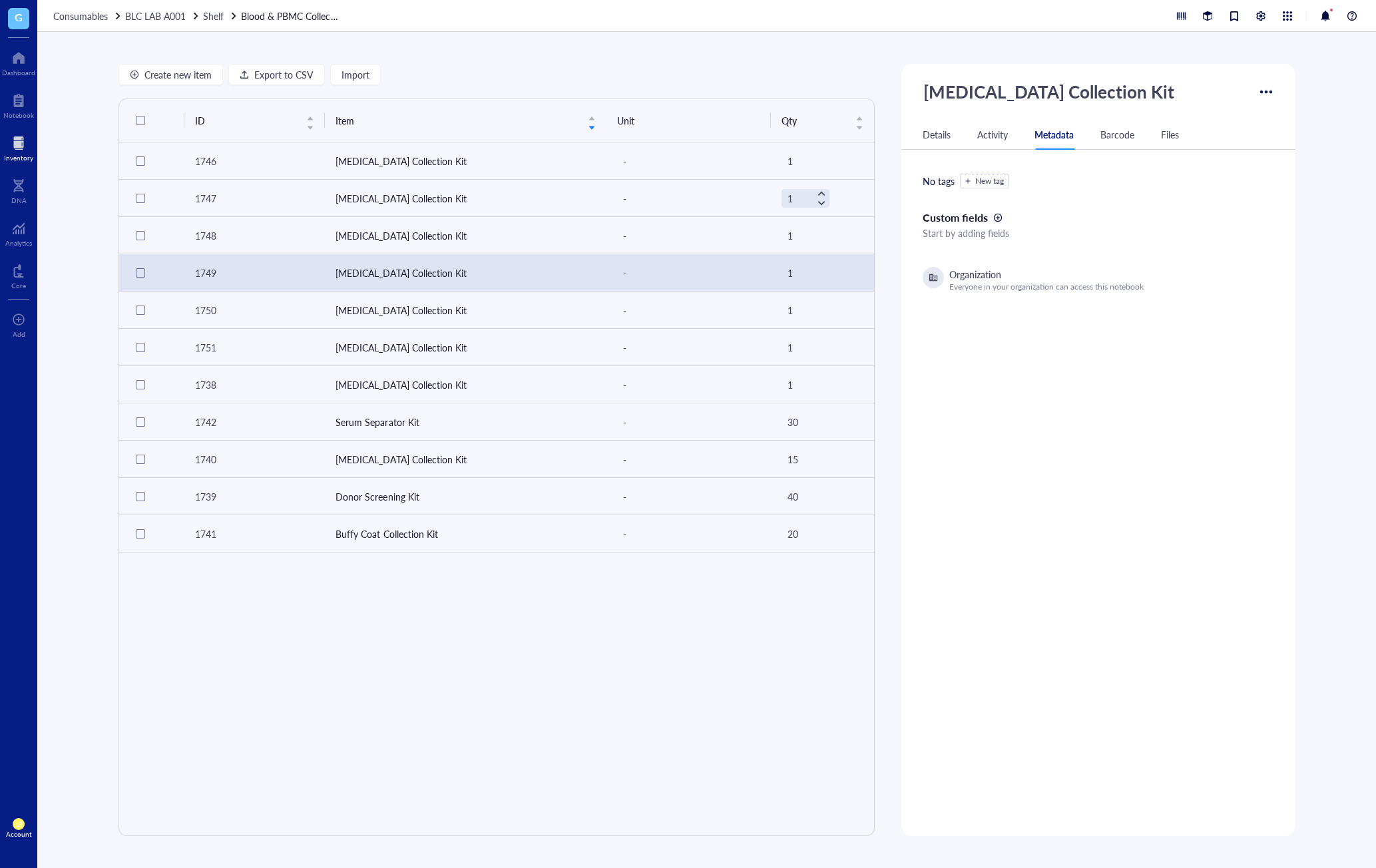
click at [1163, 138] on div "Files" at bounding box center [1170, 134] width 18 height 15
click at [1022, 213] on td at bounding box center [1098, 218] width 352 height 37
click at [1075, 312] on div "Click or drag file here to upload" at bounding box center [1098, 309] width 306 height 61
type input "C:\fakepath\Genofab.png"
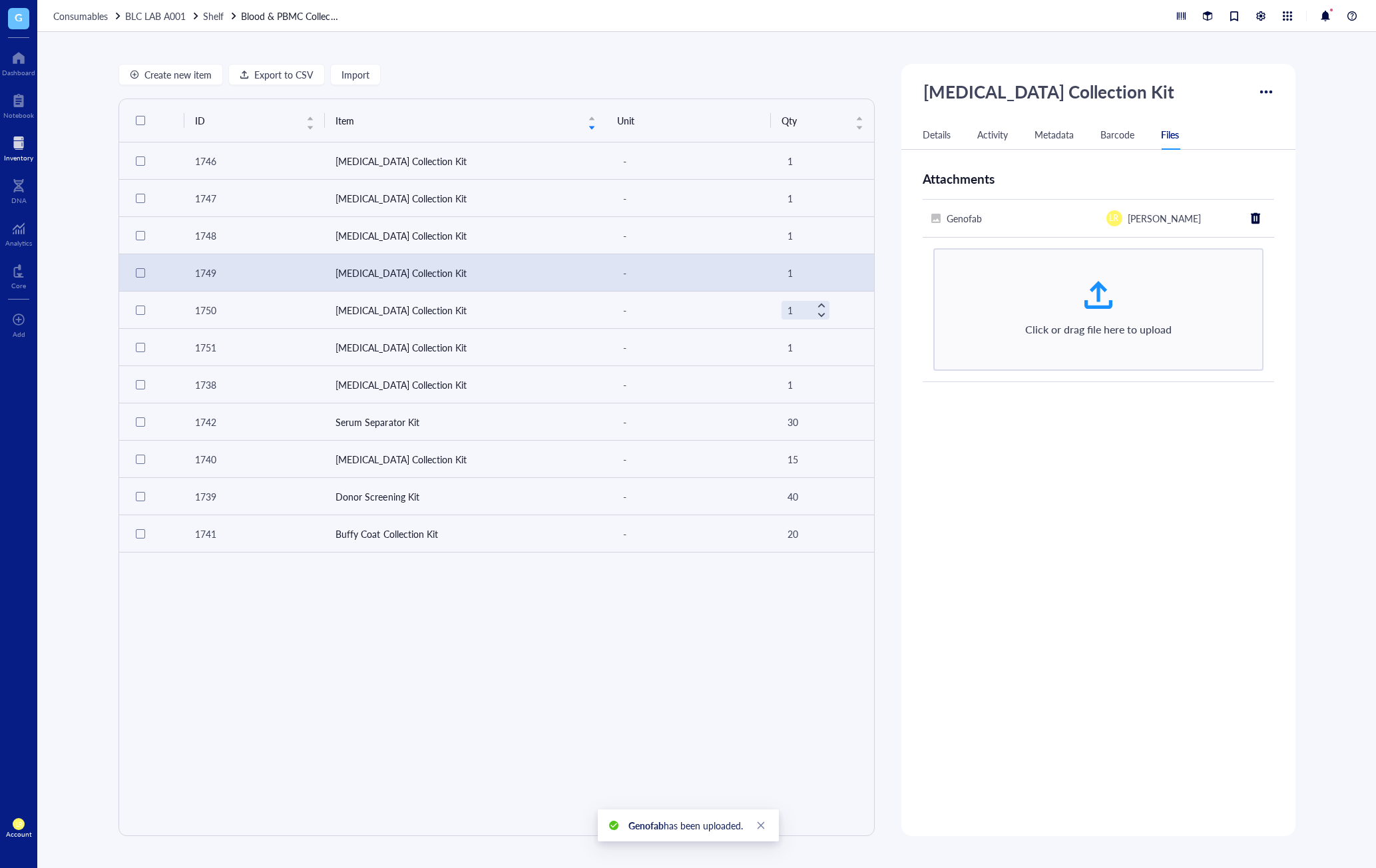
click at [1086, 425] on div "ID PG00001749 Item type - Quantity 1 Created on July 26, 2025 Created by LR Lau…" at bounding box center [1099, 489] width 394 height 671
click at [1255, 223] on div at bounding box center [1255, 218] width 21 height 21
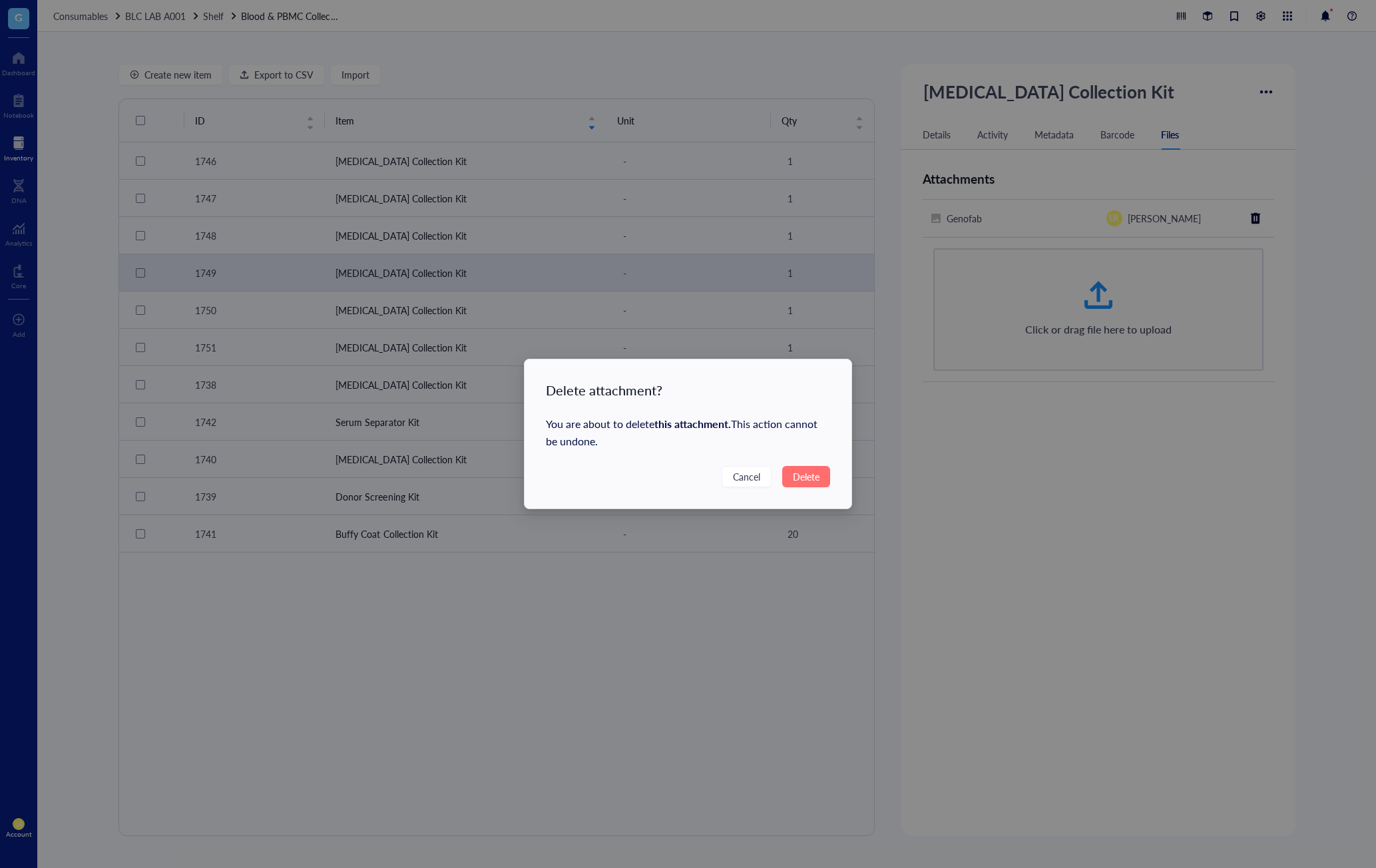
click at [815, 476] on span "Delete" at bounding box center [806, 476] width 27 height 15
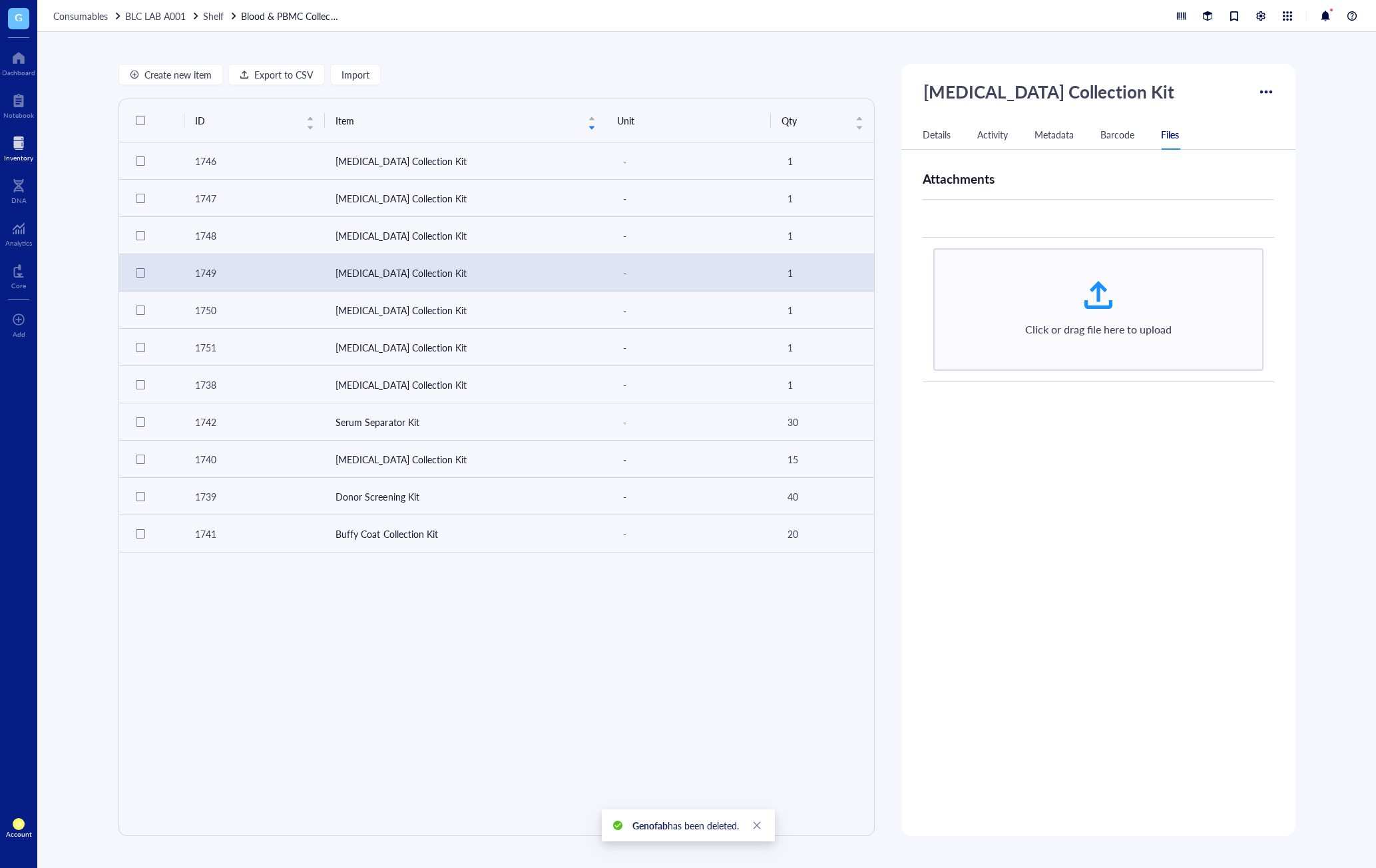
click at [1114, 468] on div "ID PG00001749 Item type - Quantity 1 Created on July 26, 2025 Created by LR Lau…" at bounding box center [1099, 489] width 394 height 671
click at [1102, 305] on div at bounding box center [1099, 295] width 32 height 32
type input "C:\fakepath\Genofab6.png"
click at [1161, 493] on div "ID PG00001749 Item type - Quantity 1 Created on July 26, 2025 Created by LR Lau…" at bounding box center [1099, 489] width 394 height 671
click at [1158, 305] on div "Click or drag file here to upload" at bounding box center [1098, 309] width 306 height 61
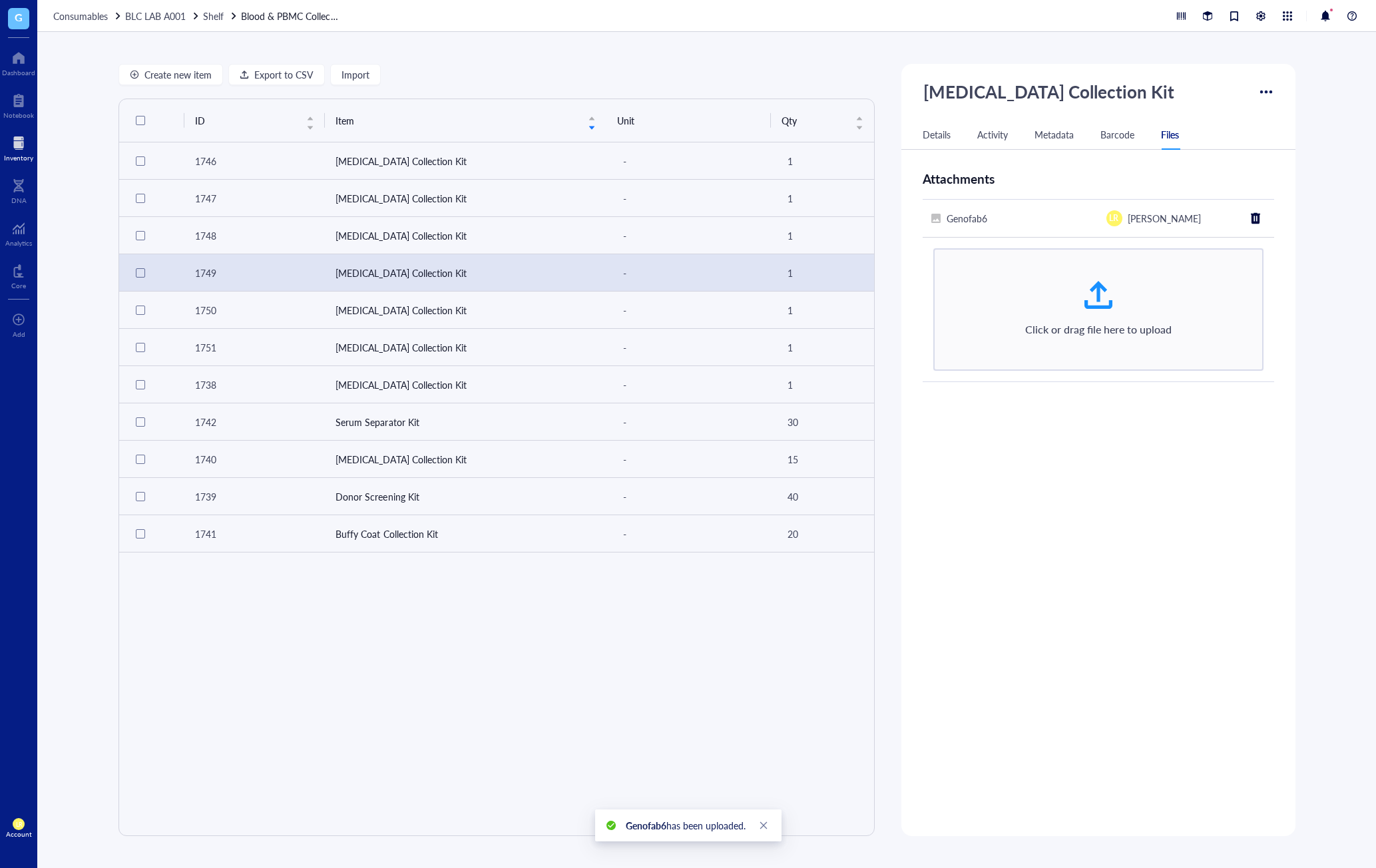
type input "C:\fakepath\Genofab2.png"
click at [1053, 516] on div "ID PG00001749 Item type - Quantity 1 Created on July 26, 2025 Created by LR Lau…" at bounding box center [1099, 489] width 394 height 671
click at [1107, 329] on div at bounding box center [1099, 333] width 32 height 32
type input "C:\fakepath\Genofab3.png"
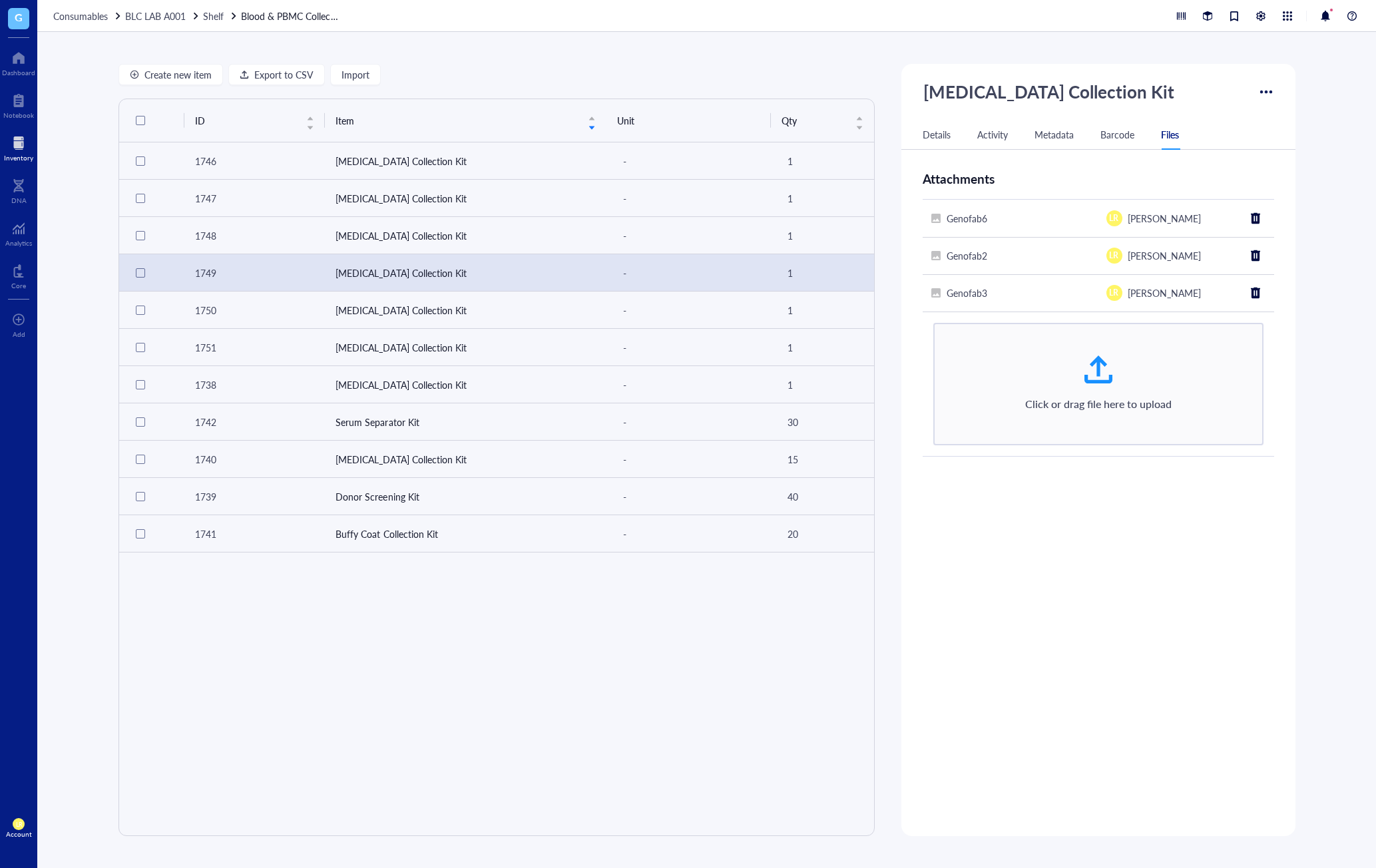
click at [1081, 541] on div "ID PG00001749 Item type - Quantity 1 Created on July 26, 2025 Created by LR Lau…" at bounding box center [1099, 489] width 394 height 671
click at [1253, 214] on div at bounding box center [1255, 218] width 21 height 21
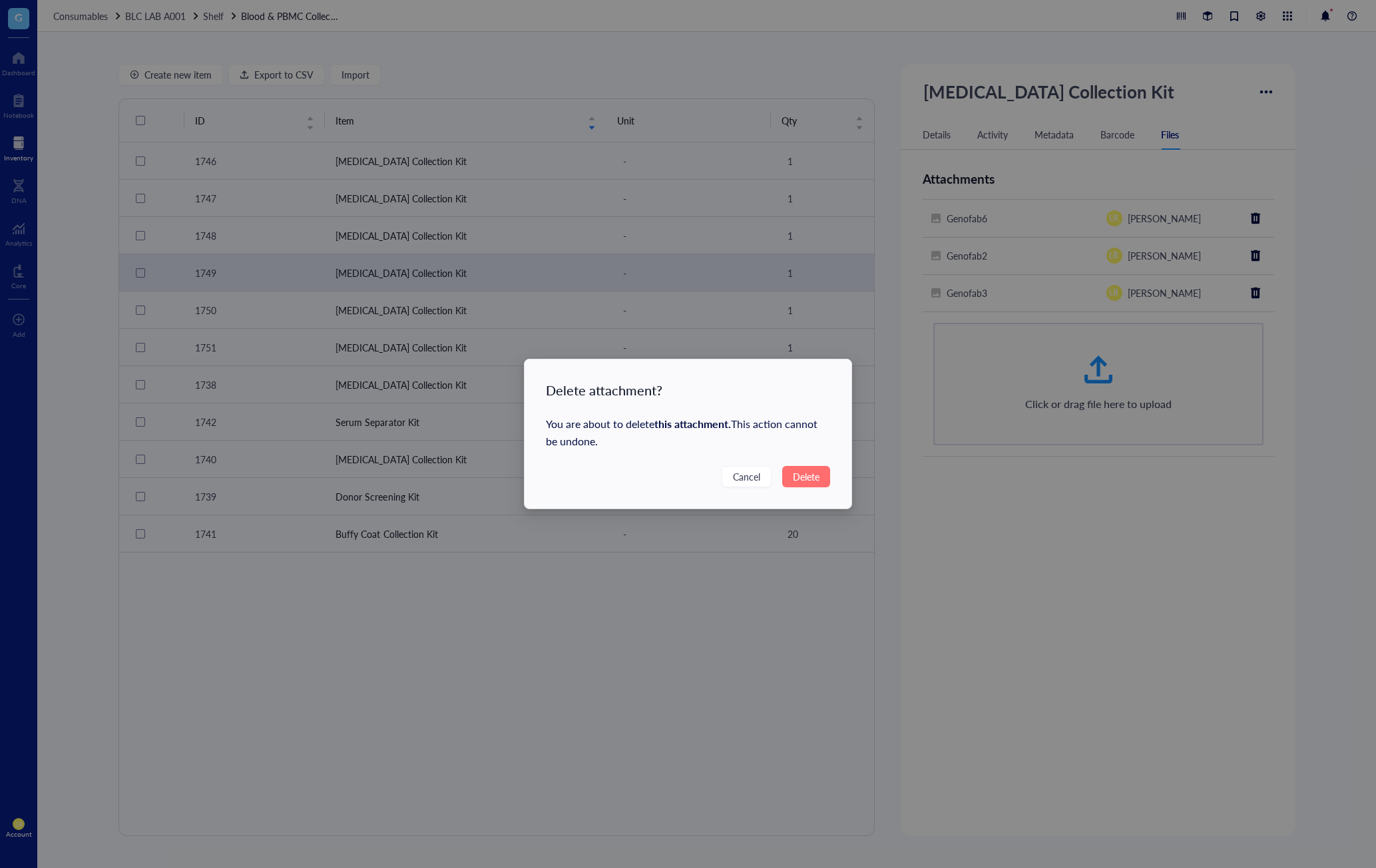
click at [813, 467] on button "Delete" at bounding box center [806, 476] width 48 height 21
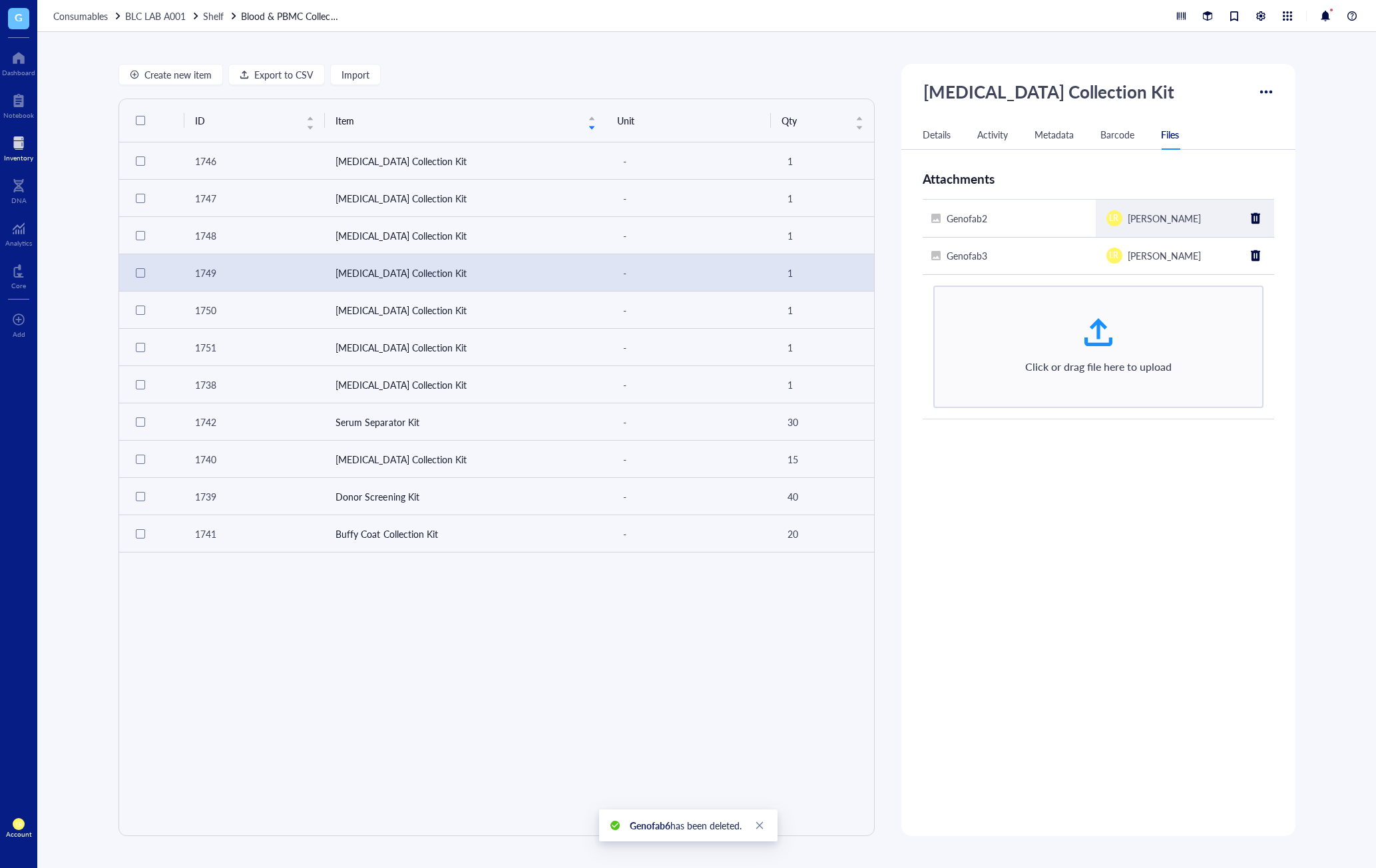
click at [1257, 225] on div at bounding box center [1255, 218] width 21 height 21
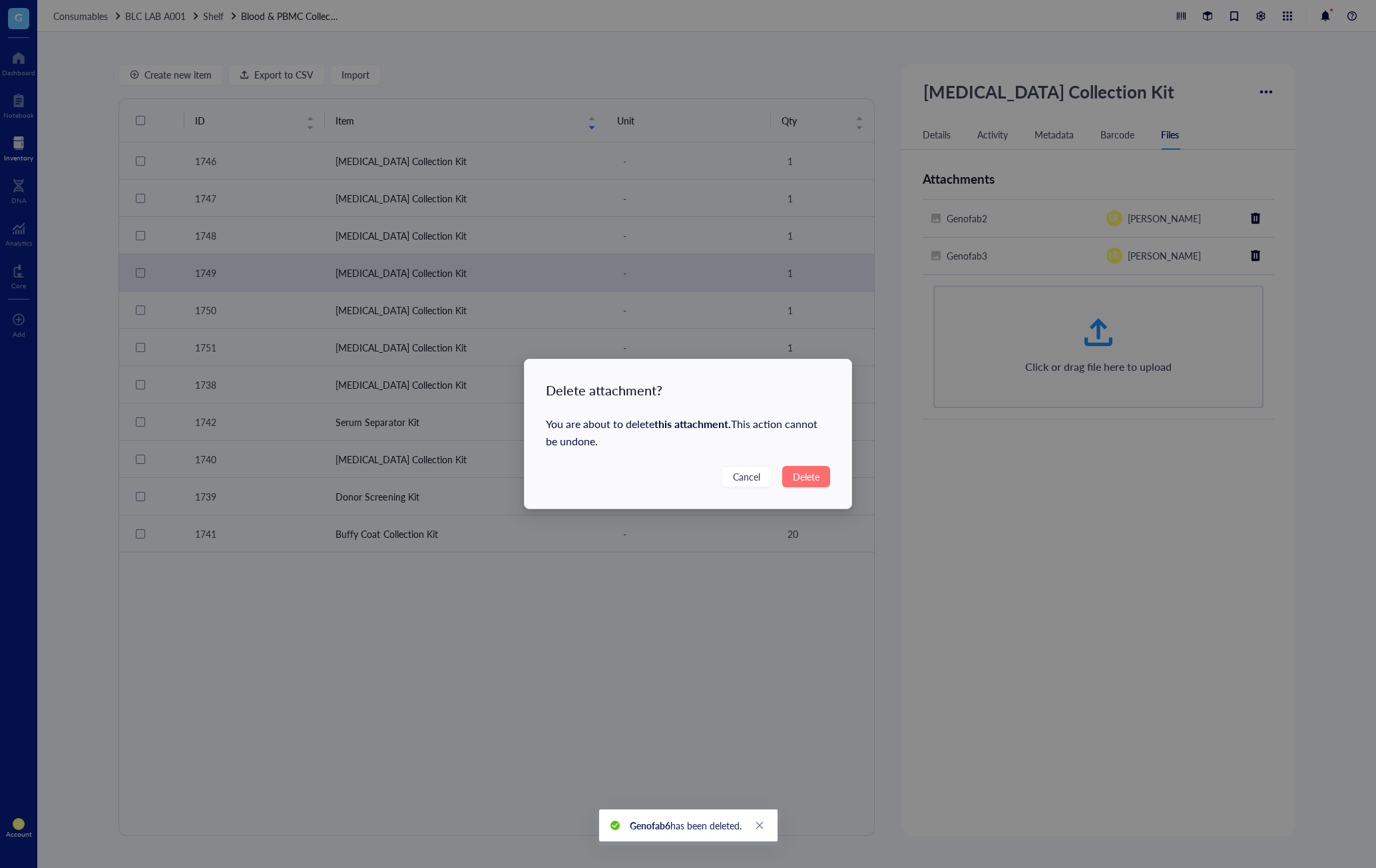
click at [824, 473] on button "Delete" at bounding box center [806, 476] width 48 height 21
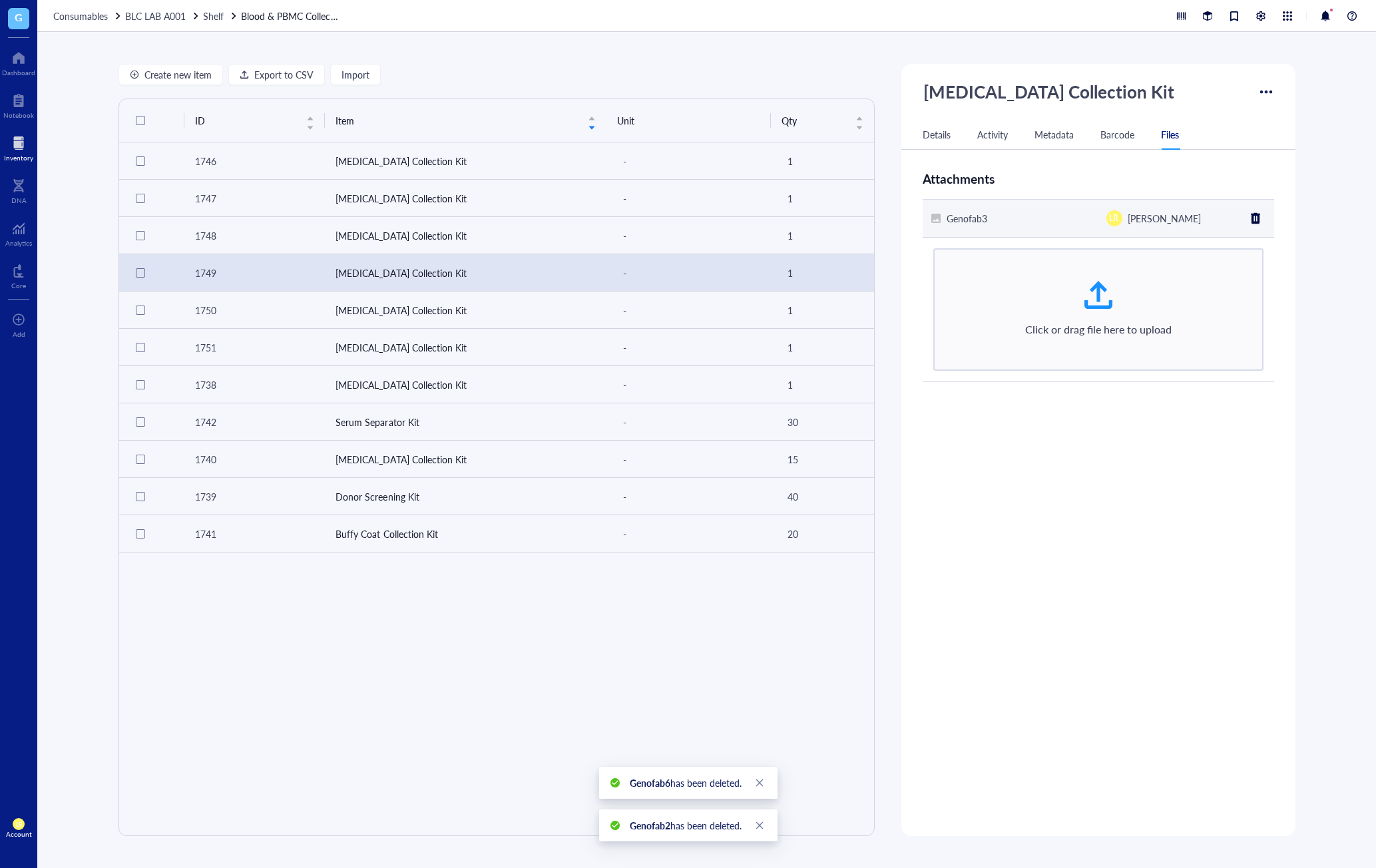
click at [1252, 224] on div at bounding box center [1255, 218] width 21 height 21
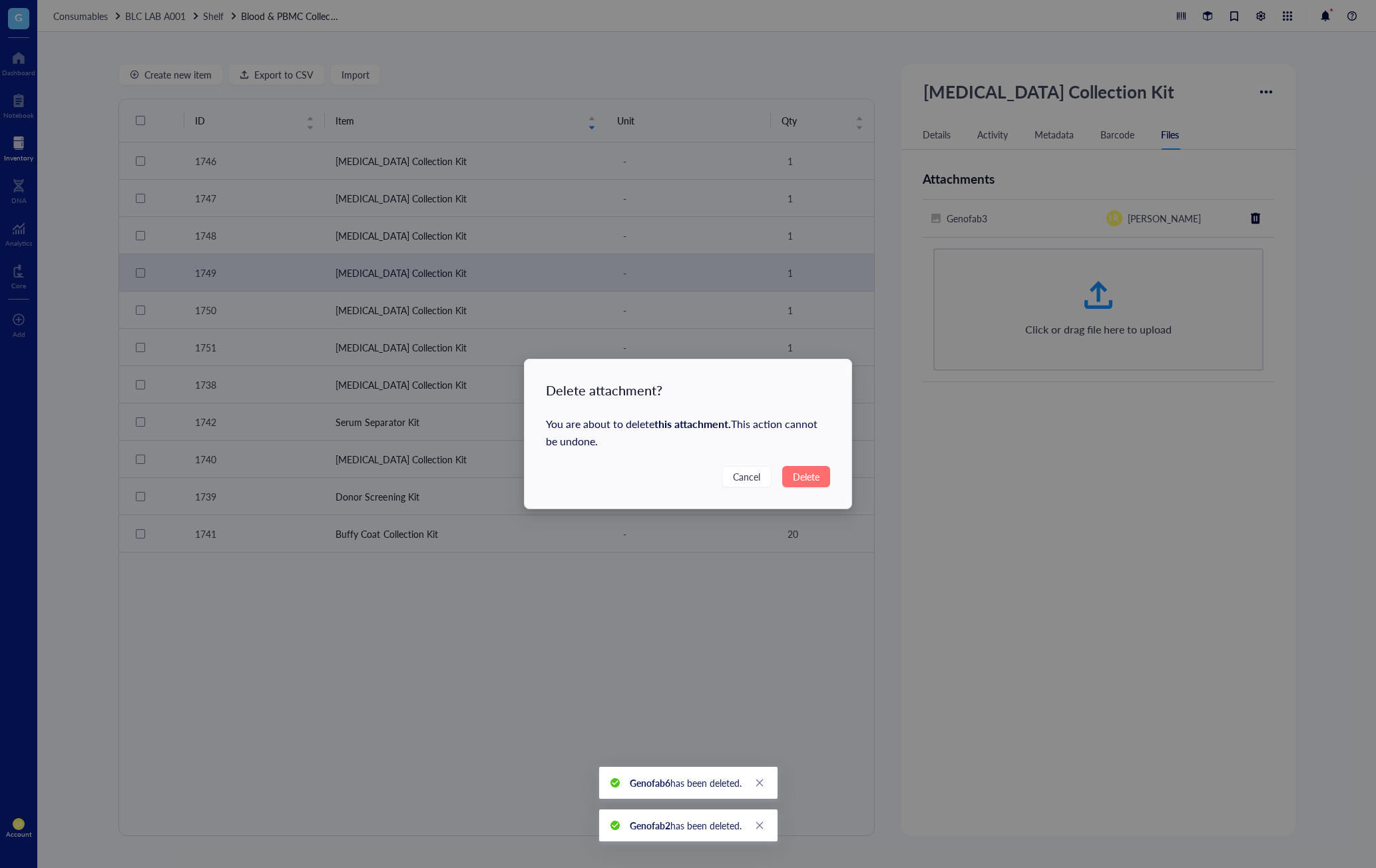
click at [809, 478] on span "Delete" at bounding box center [806, 476] width 27 height 15
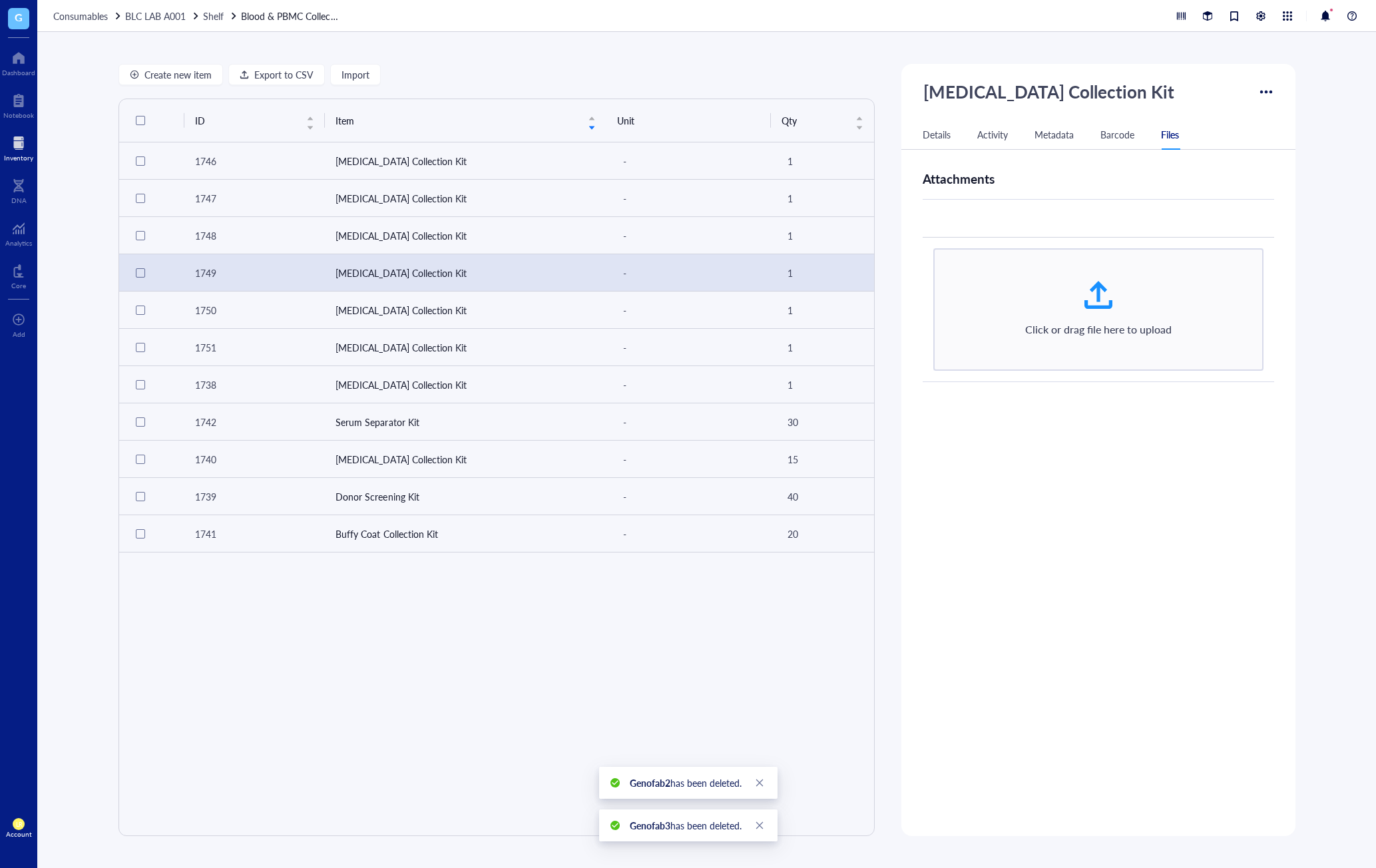
click at [1128, 505] on div "ID PG00001749 Item type - Quantity 1 Created on July 26, 2025 Created by LR Lau…" at bounding box center [1099, 489] width 394 height 671
click at [459, 309] on td "Whole Blood Collection Kit" at bounding box center [465, 310] width 281 height 37
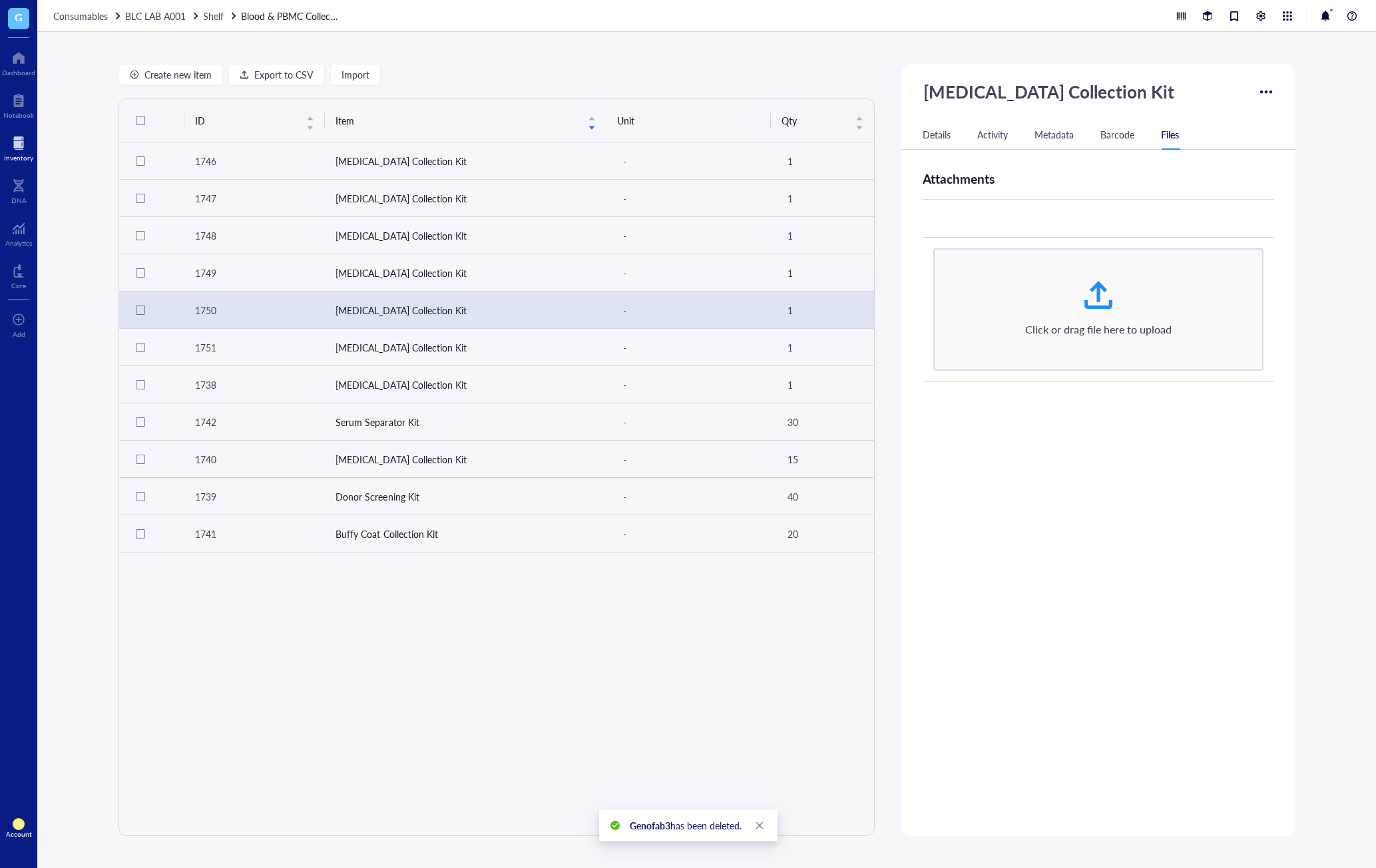
click at [17, 151] on div at bounding box center [19, 143] width 29 height 21
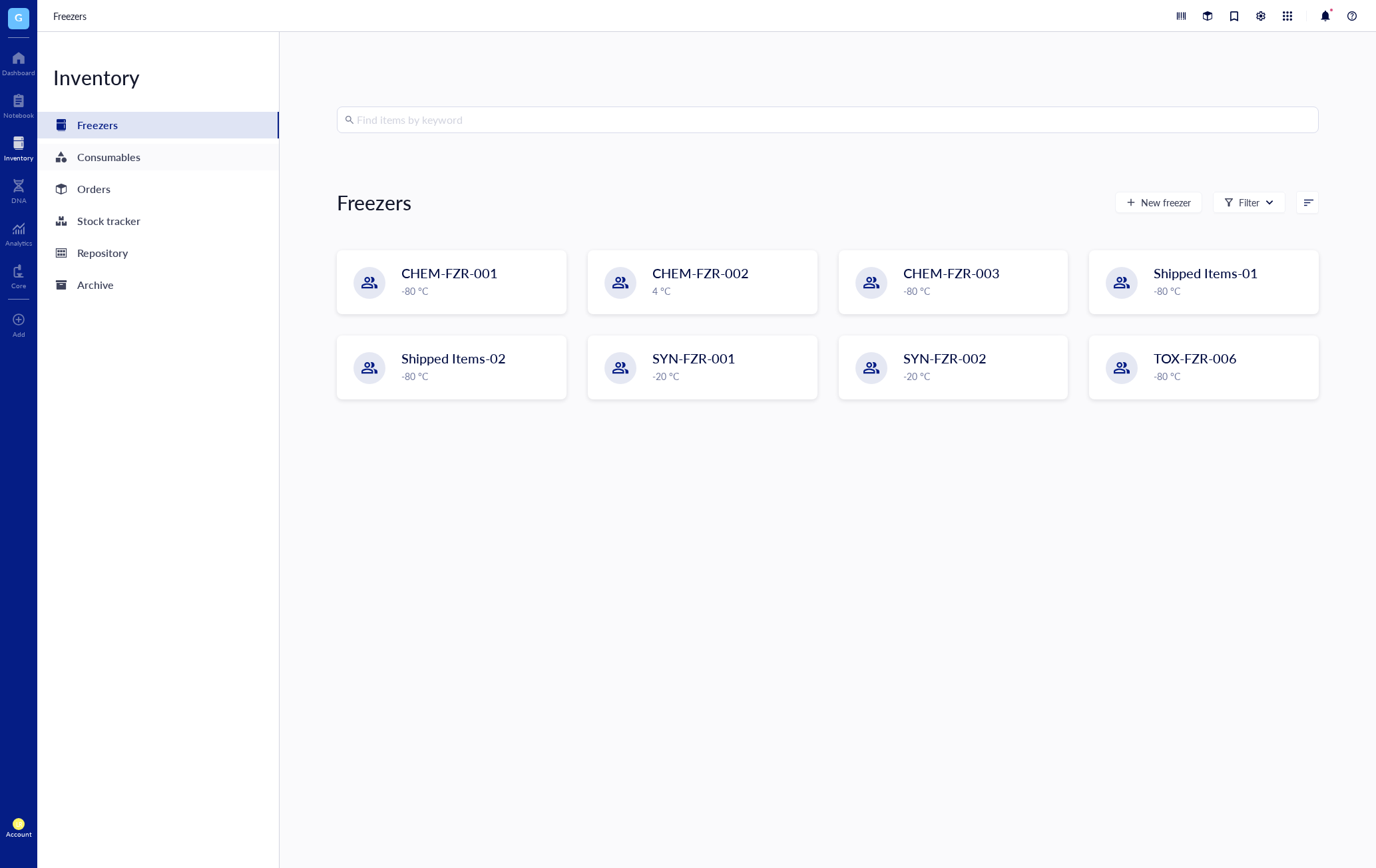
click at [146, 163] on div "Consumables" at bounding box center [158, 157] width 241 height 27
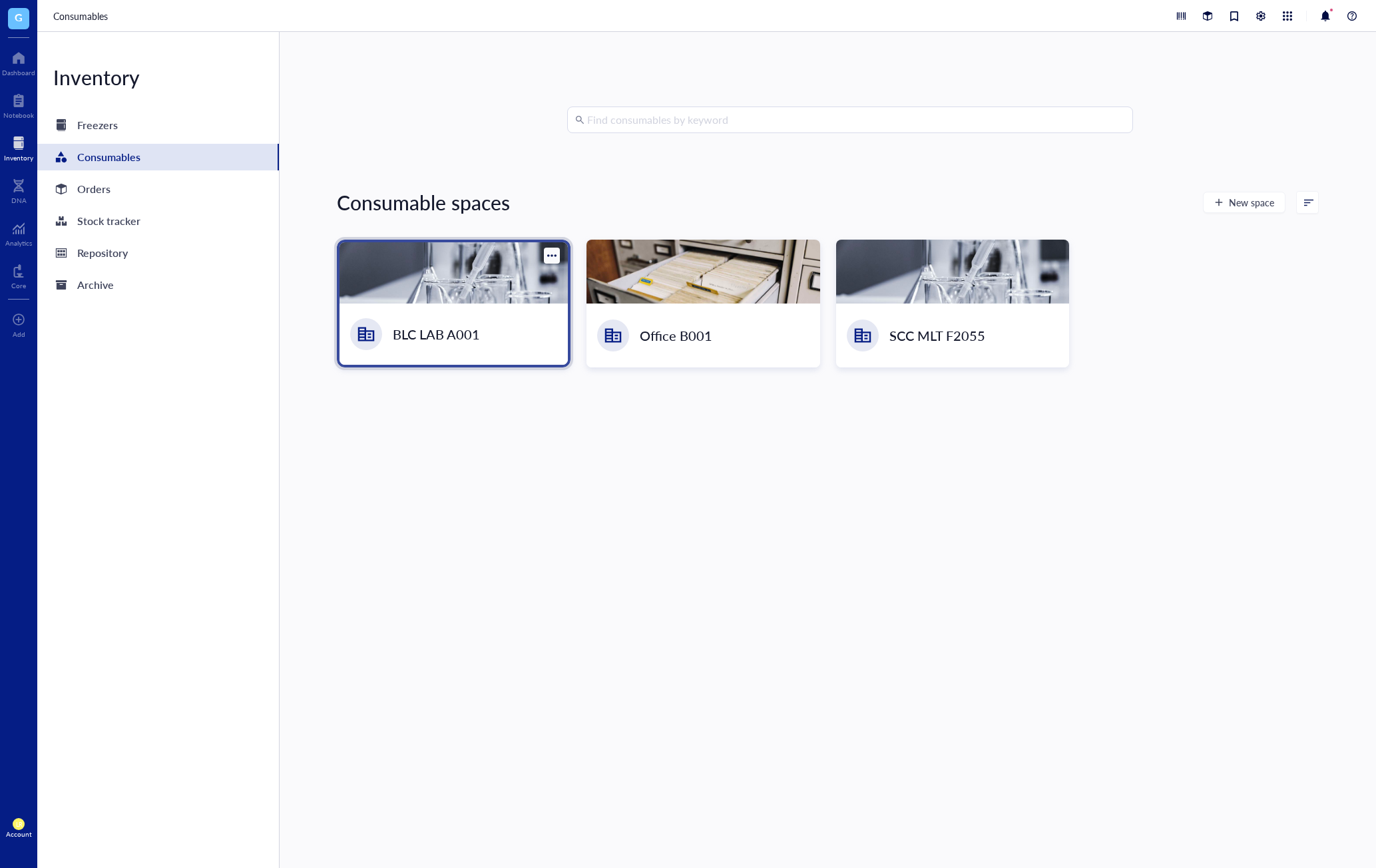
click at [443, 283] on div at bounding box center [453, 272] width 228 height 61
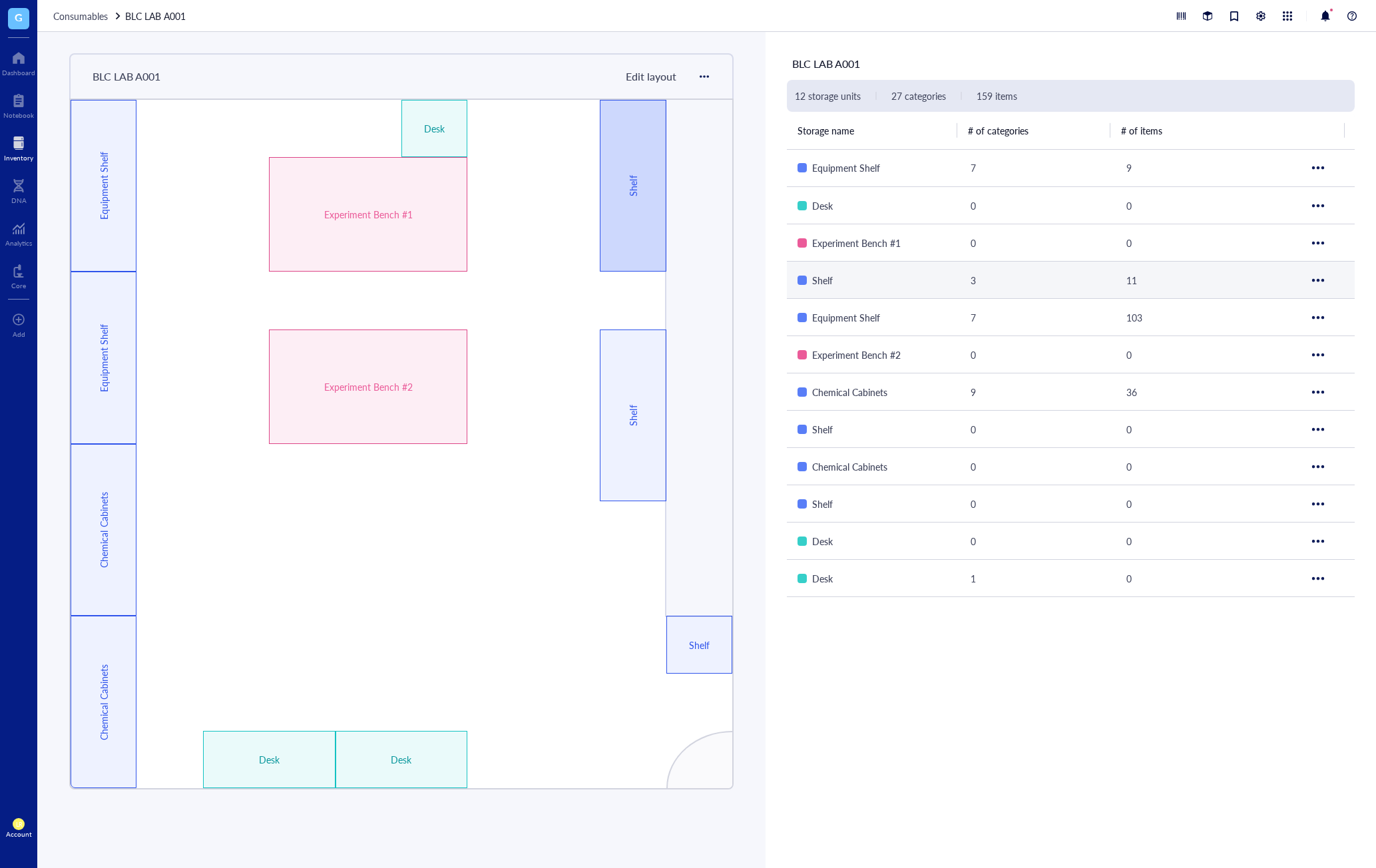
click at [638, 251] on div "Shelf" at bounding box center [633, 185] width 66 height 172
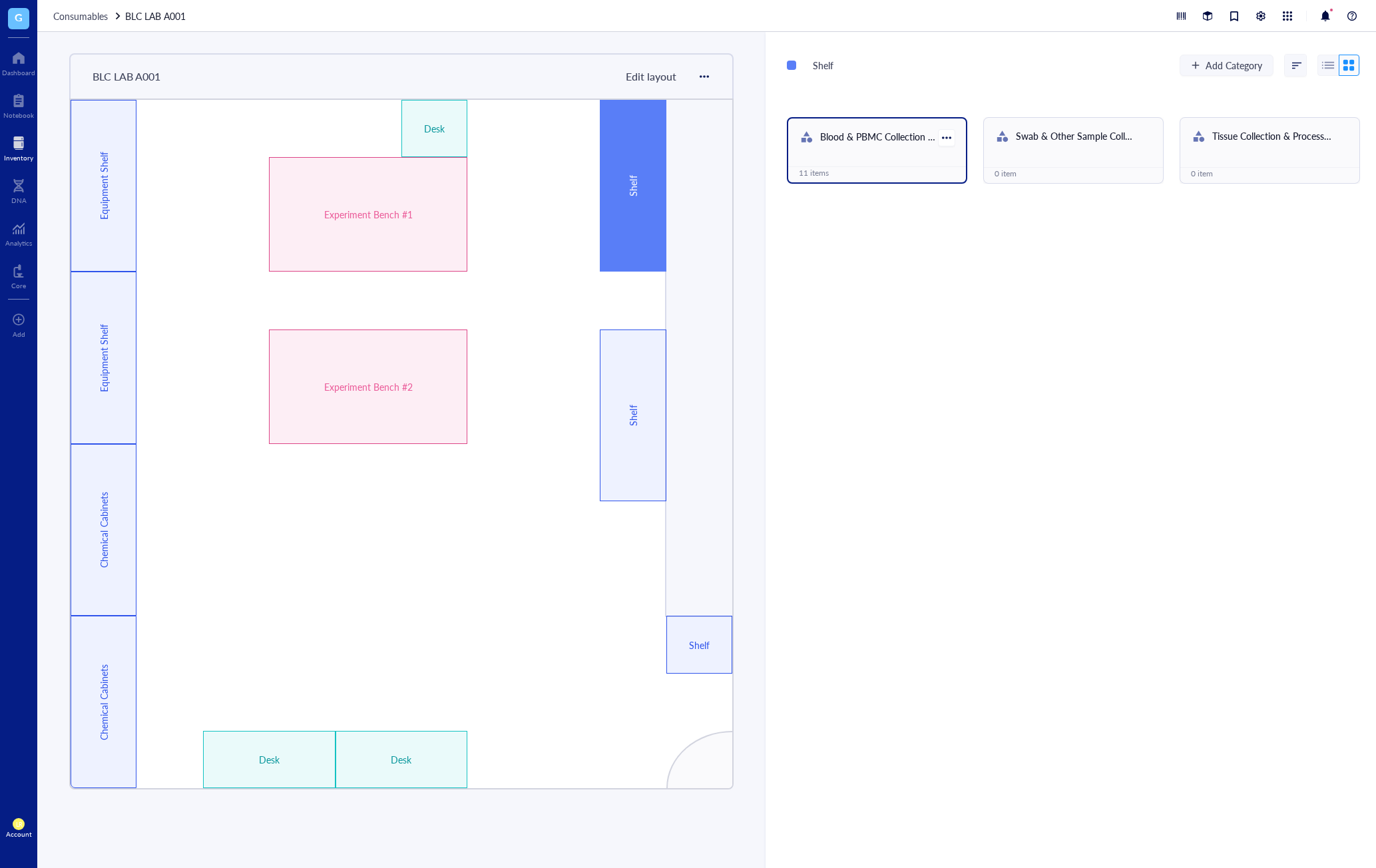
click at [858, 145] on div "Blood & PBMC Collection Kits" at bounding box center [879, 138] width 118 height 18
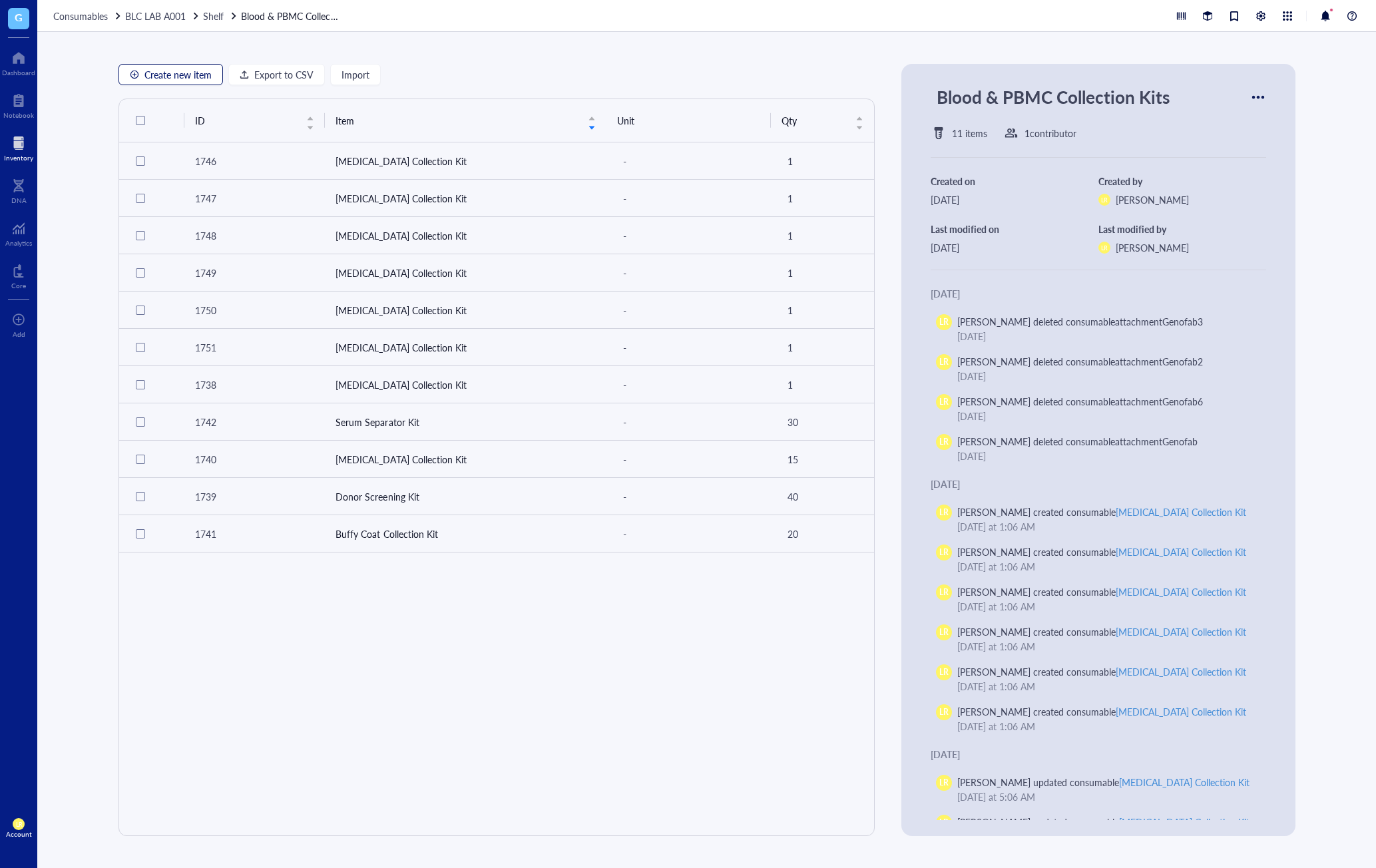
click at [151, 79] on span "Create new item" at bounding box center [178, 74] width 67 height 11
type textarea "Keep everyone on the same page..."
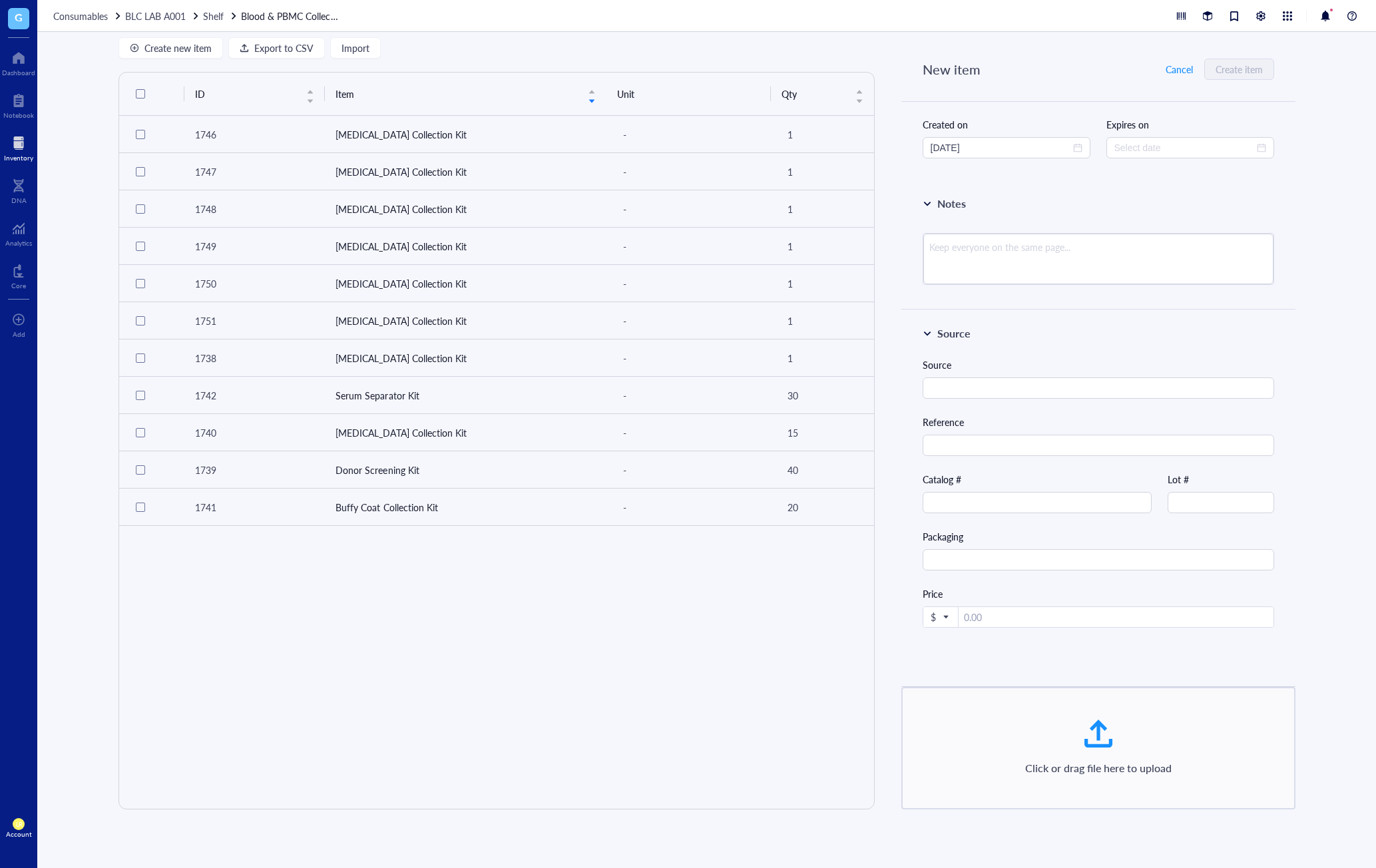
scroll to position [72, 0]
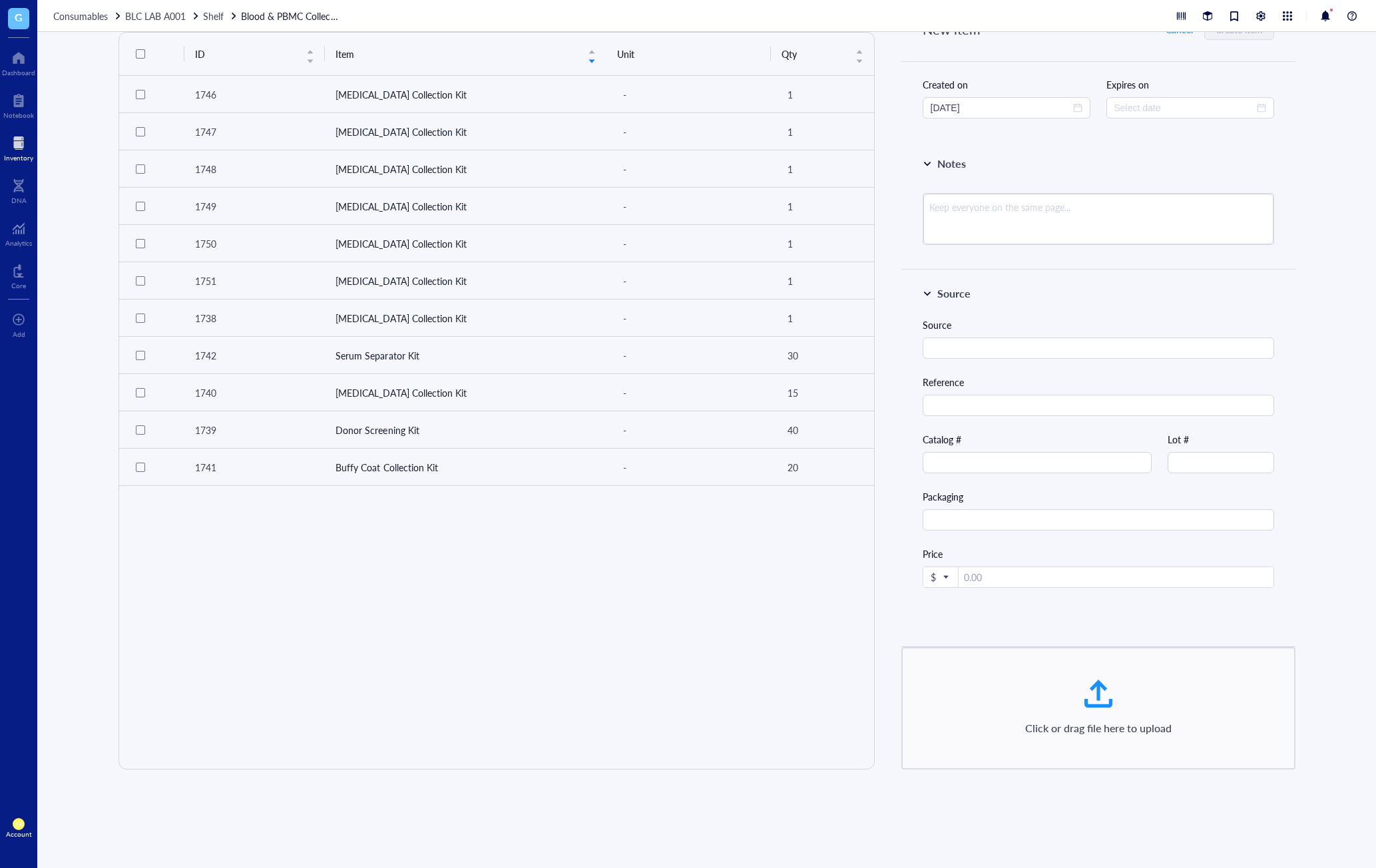
click at [1114, 609] on td at bounding box center [1099, 627] width 394 height 37
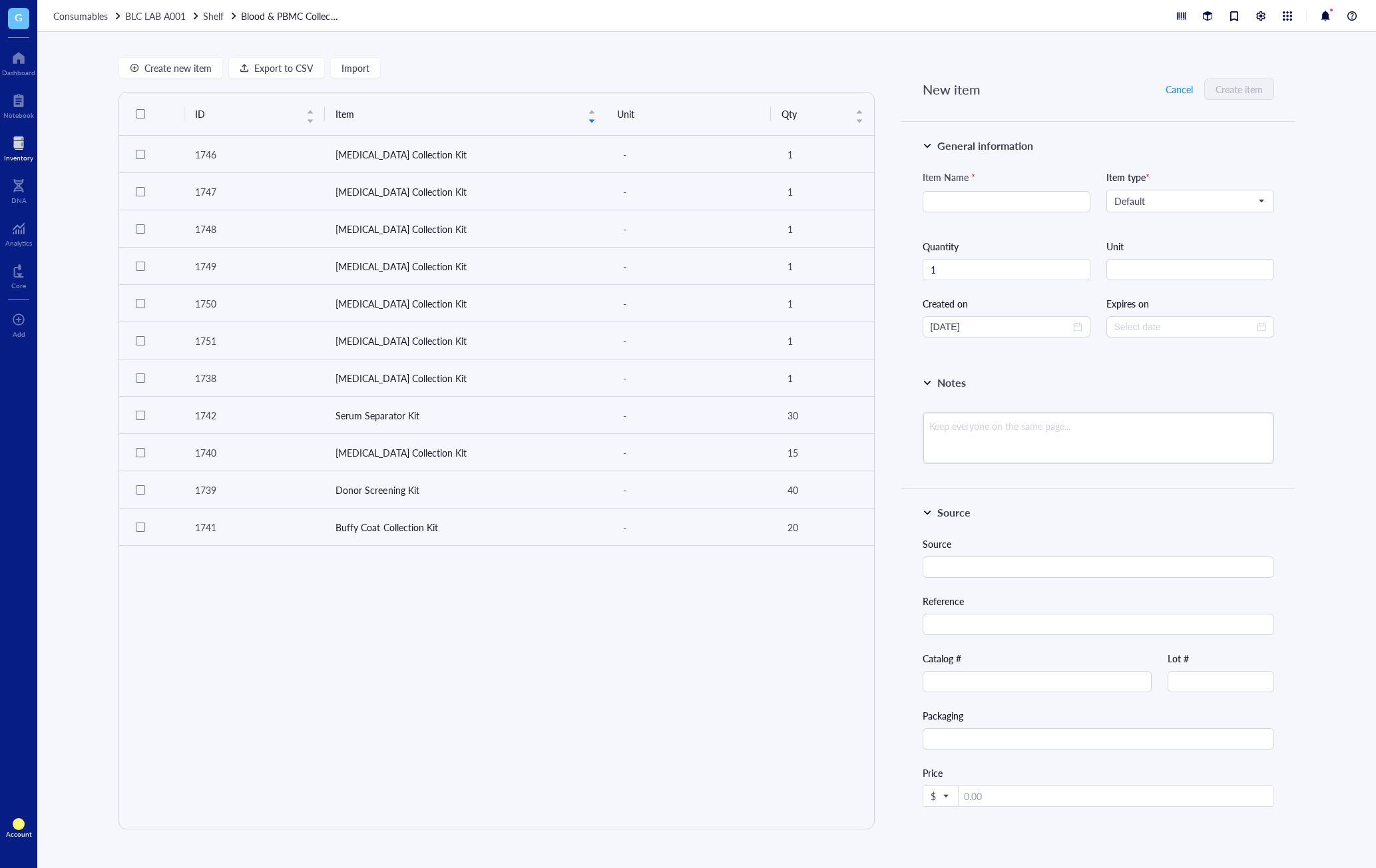
scroll to position [0, 0]
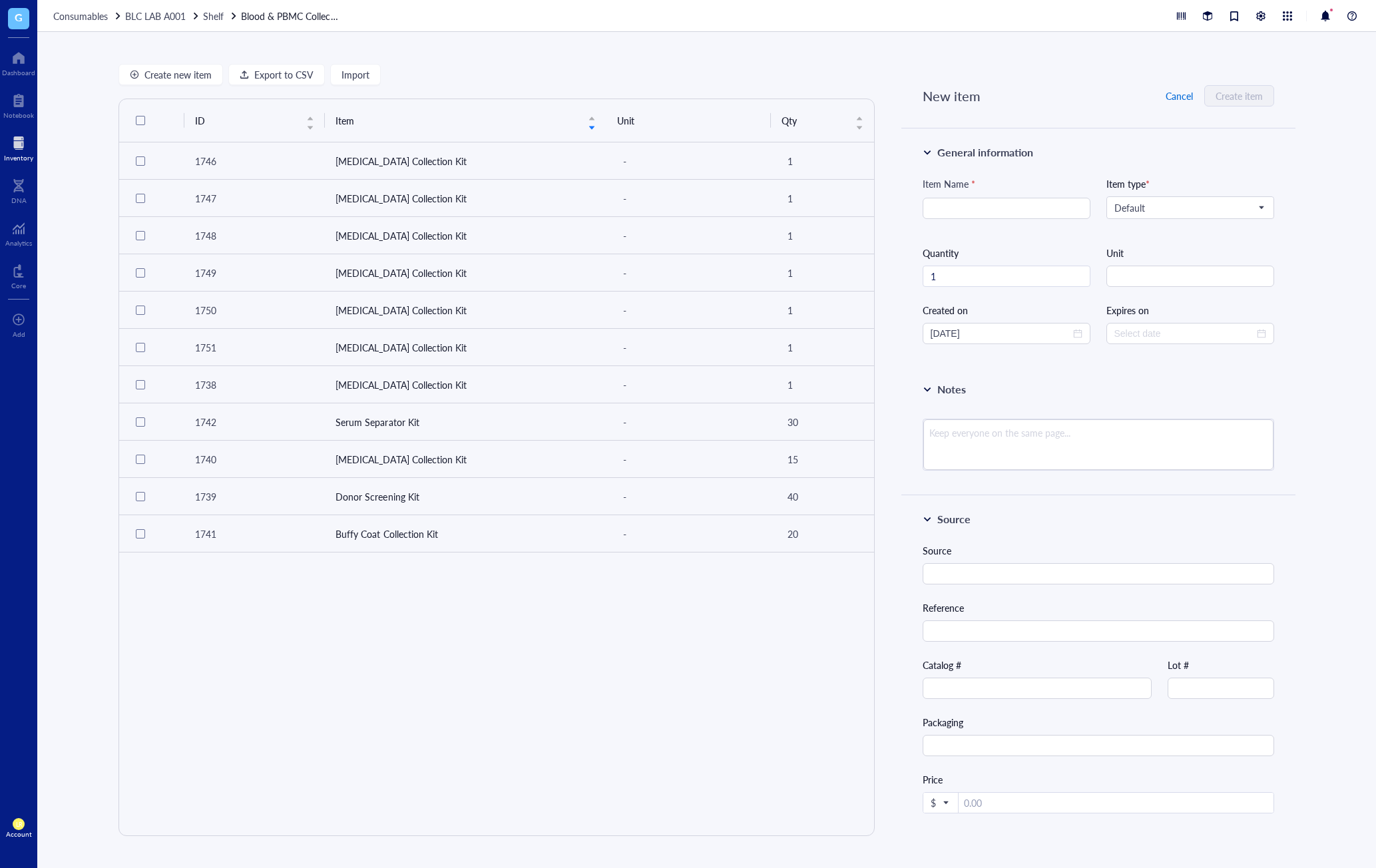
click at [1165, 99] on span "Cancel" at bounding box center [1179, 95] width 27 height 11
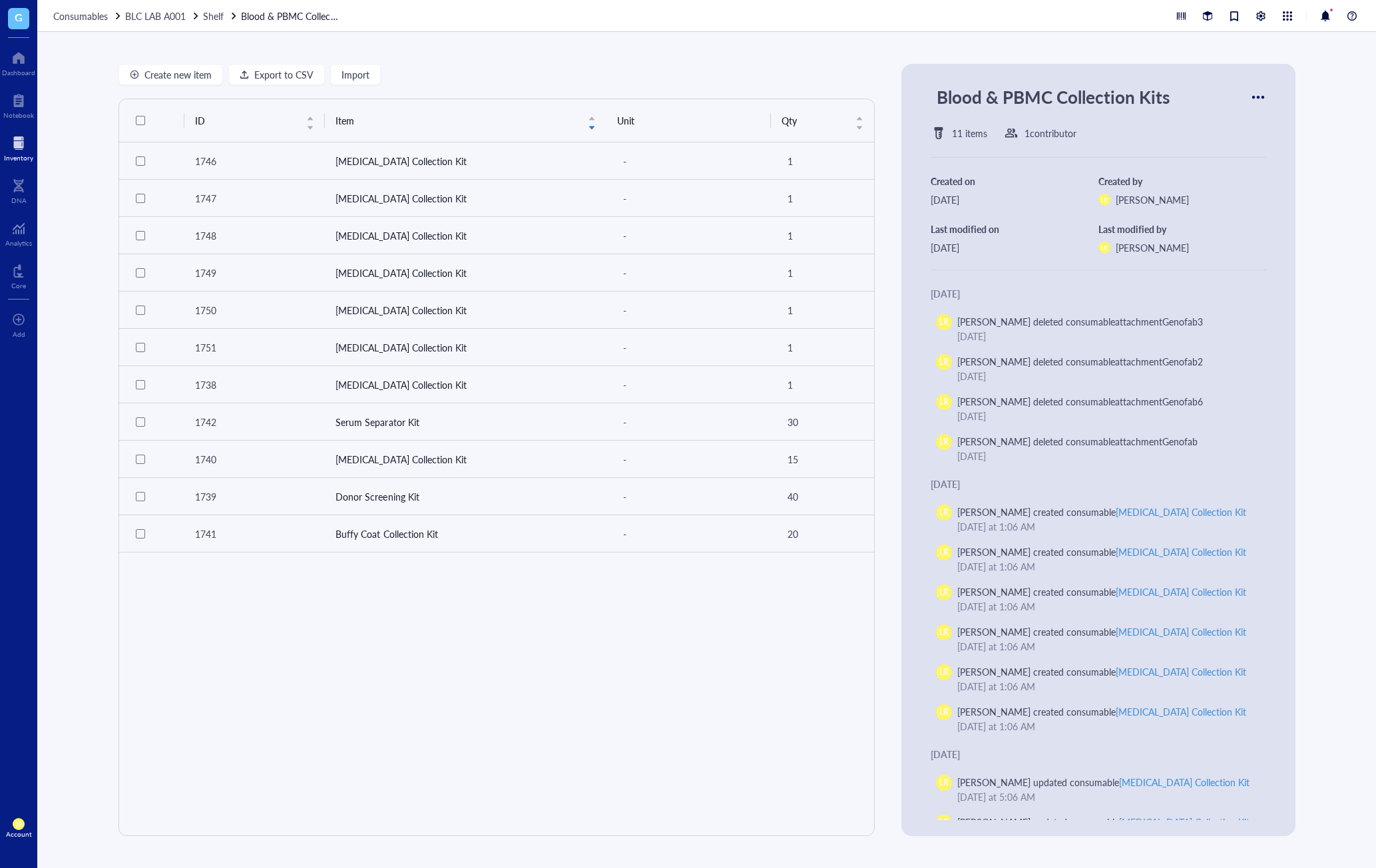
click at [652, 651] on div "ID Item Unit Qty 1746 Whole Blood Collection Kit - 1 1747 Whole Blood Collectio…" at bounding box center [497, 467] width 756 height 737
click at [466, 671] on div "ID Item Unit Qty 1746 Whole Blood Collection Kit - 1 1747 Whole Blood Collectio…" at bounding box center [497, 467] width 756 height 737
click at [513, 632] on div "ID Item Unit Qty 1746 Whole Blood Collection Kit - 1 1747 Whole Blood Collectio…" at bounding box center [497, 467] width 756 height 737
click at [164, 71] on span "Create new item" at bounding box center [178, 74] width 67 height 11
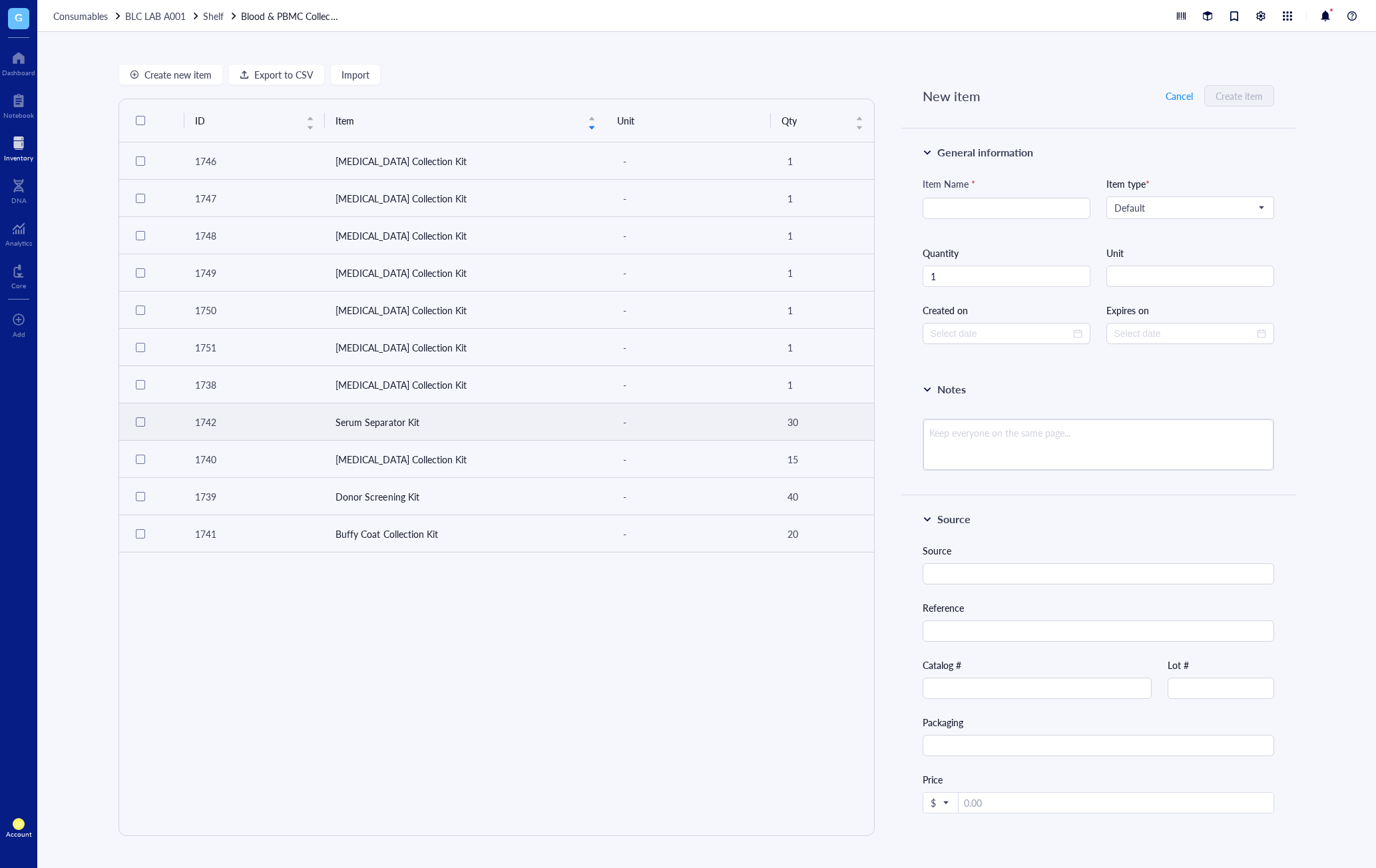
type input "2025-08-20"
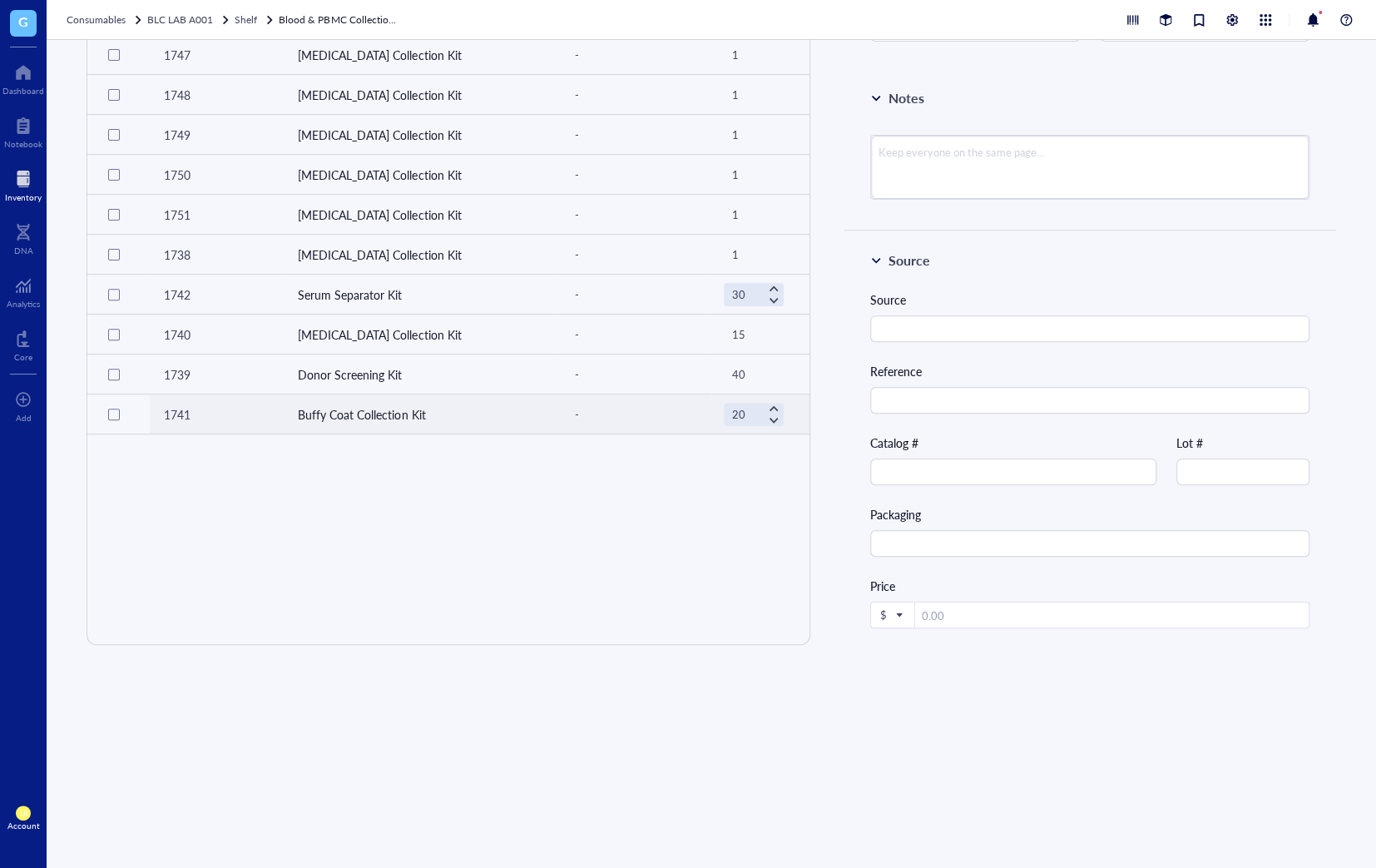
scroll to position [296, 0]
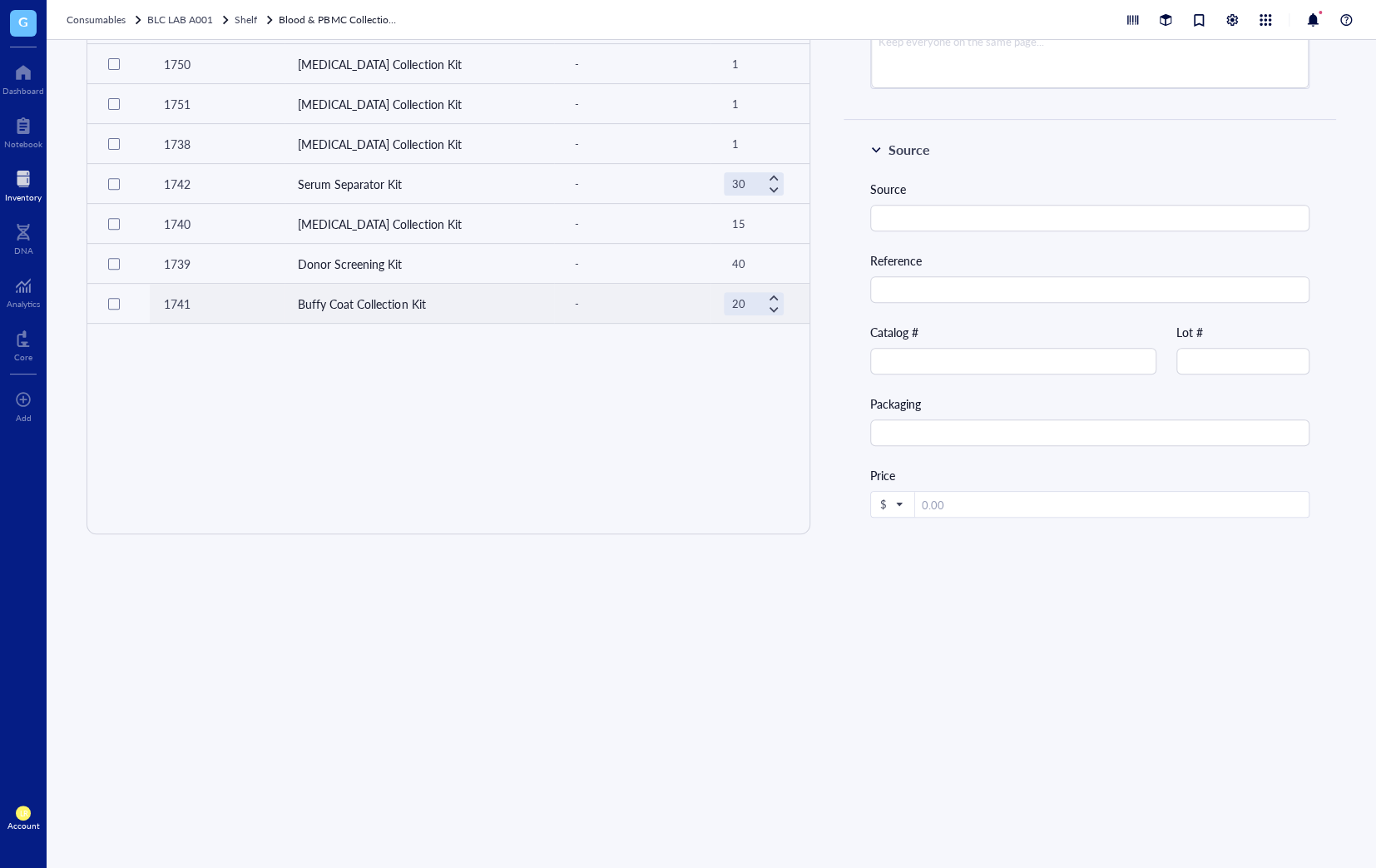
click at [840, 751] on div "Create new item Export to CSV Import ID Item Unit Qty 1746 Whole Blood Collecti…" at bounding box center [711, 454] width 1330 height 828
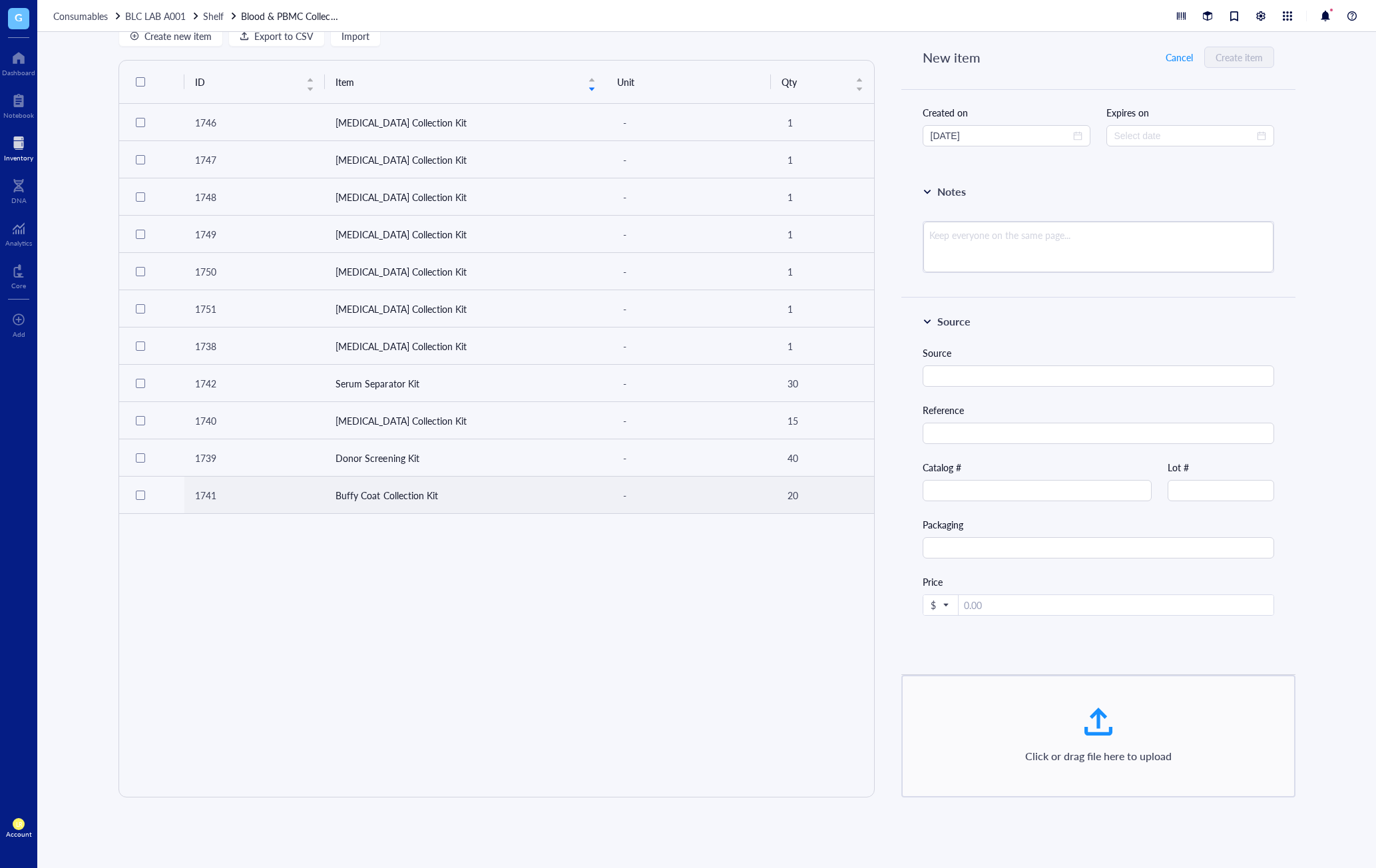
scroll to position [0, 0]
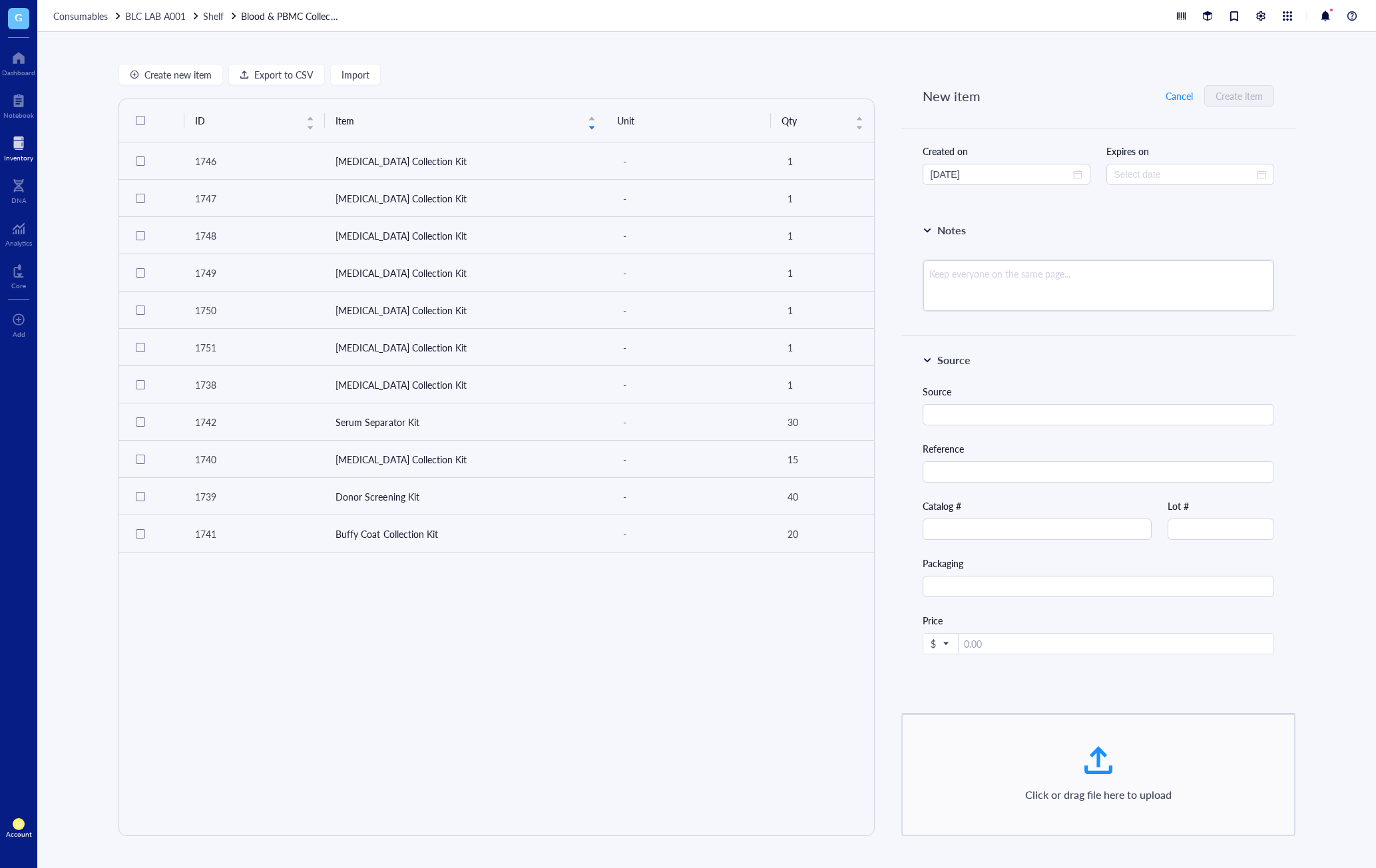
click at [15, 152] on div at bounding box center [19, 143] width 29 height 21
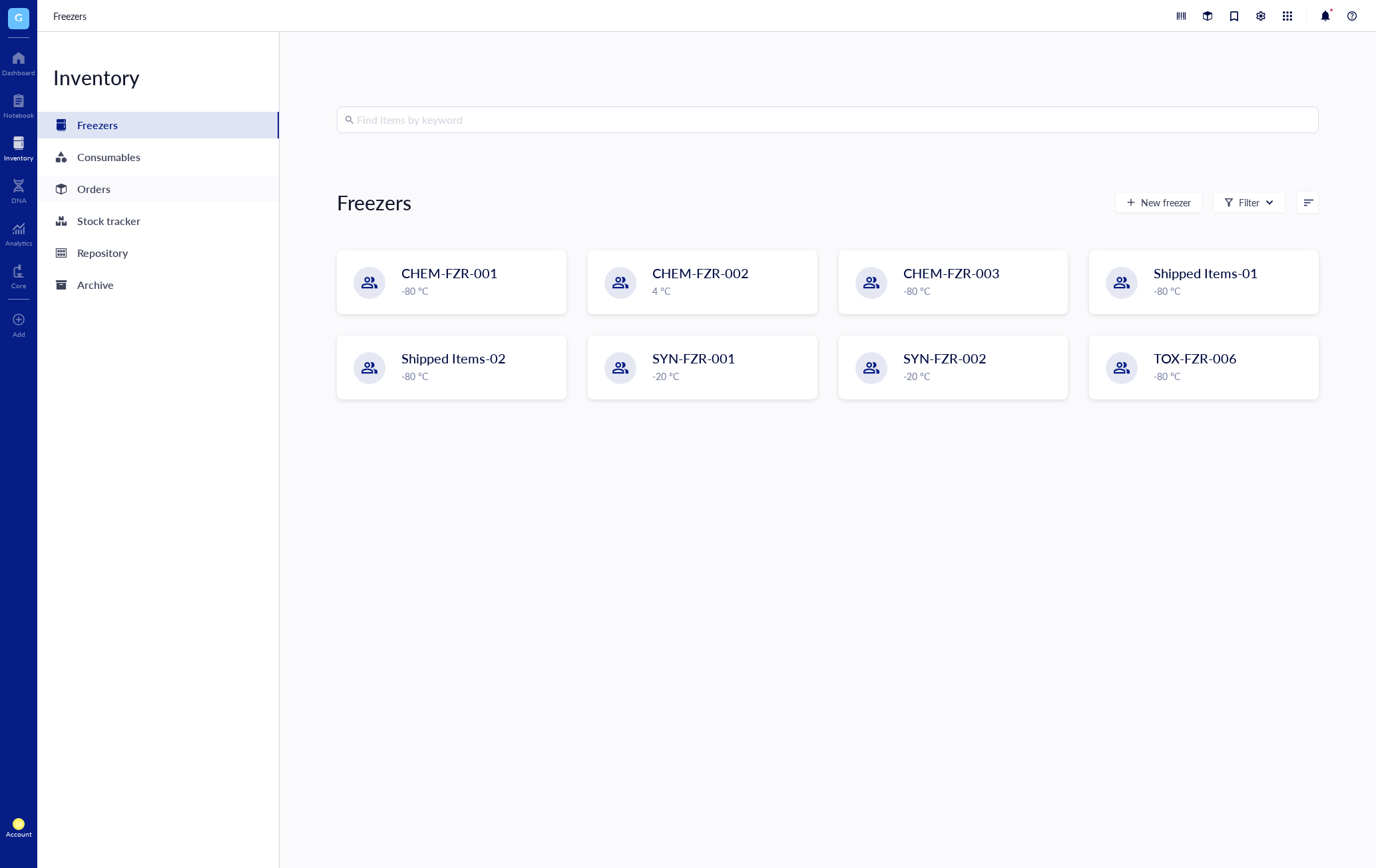
click at [126, 189] on div "Orders" at bounding box center [158, 189] width 241 height 27
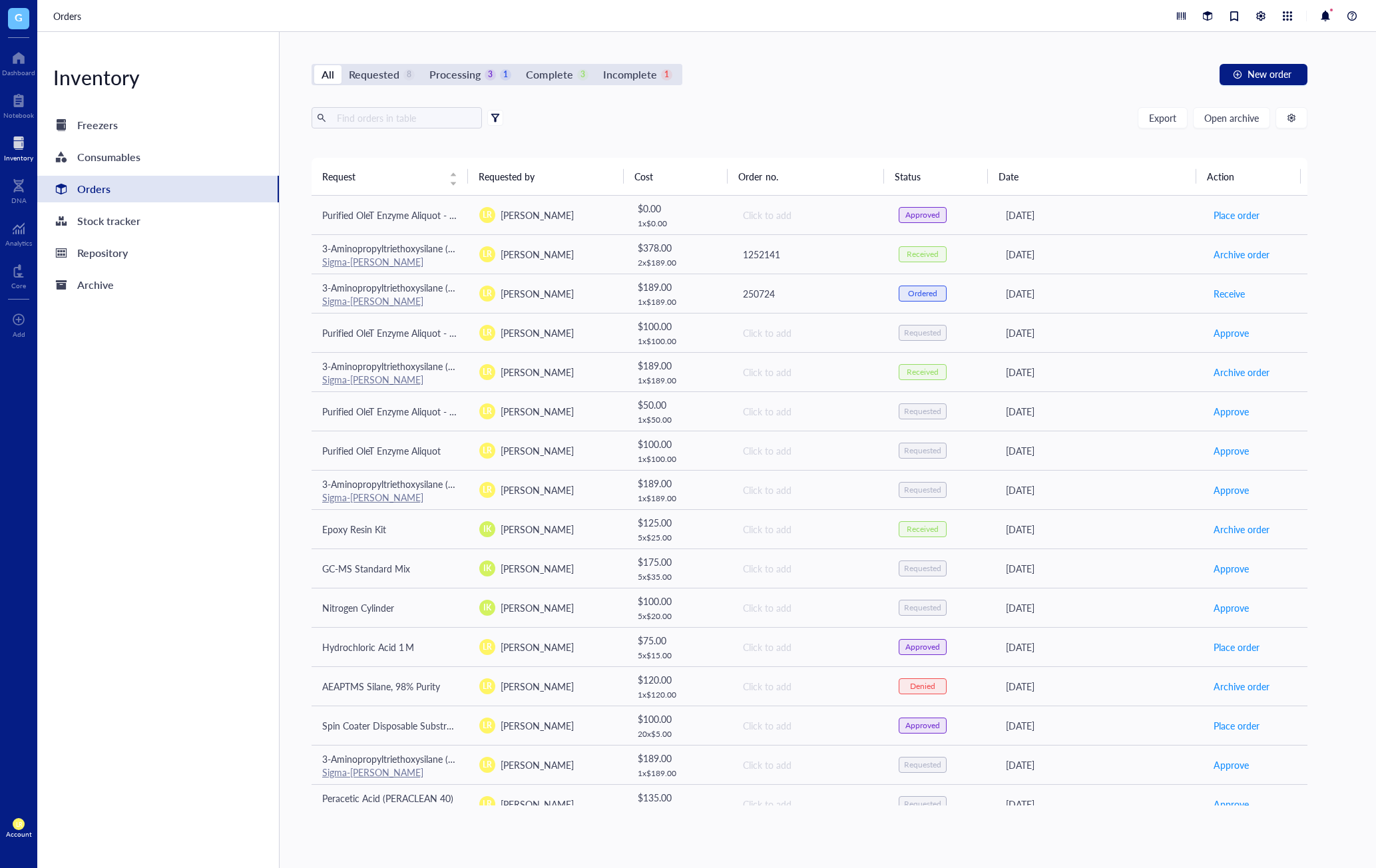
click at [495, 115] on div at bounding box center [495, 117] width 9 height 9
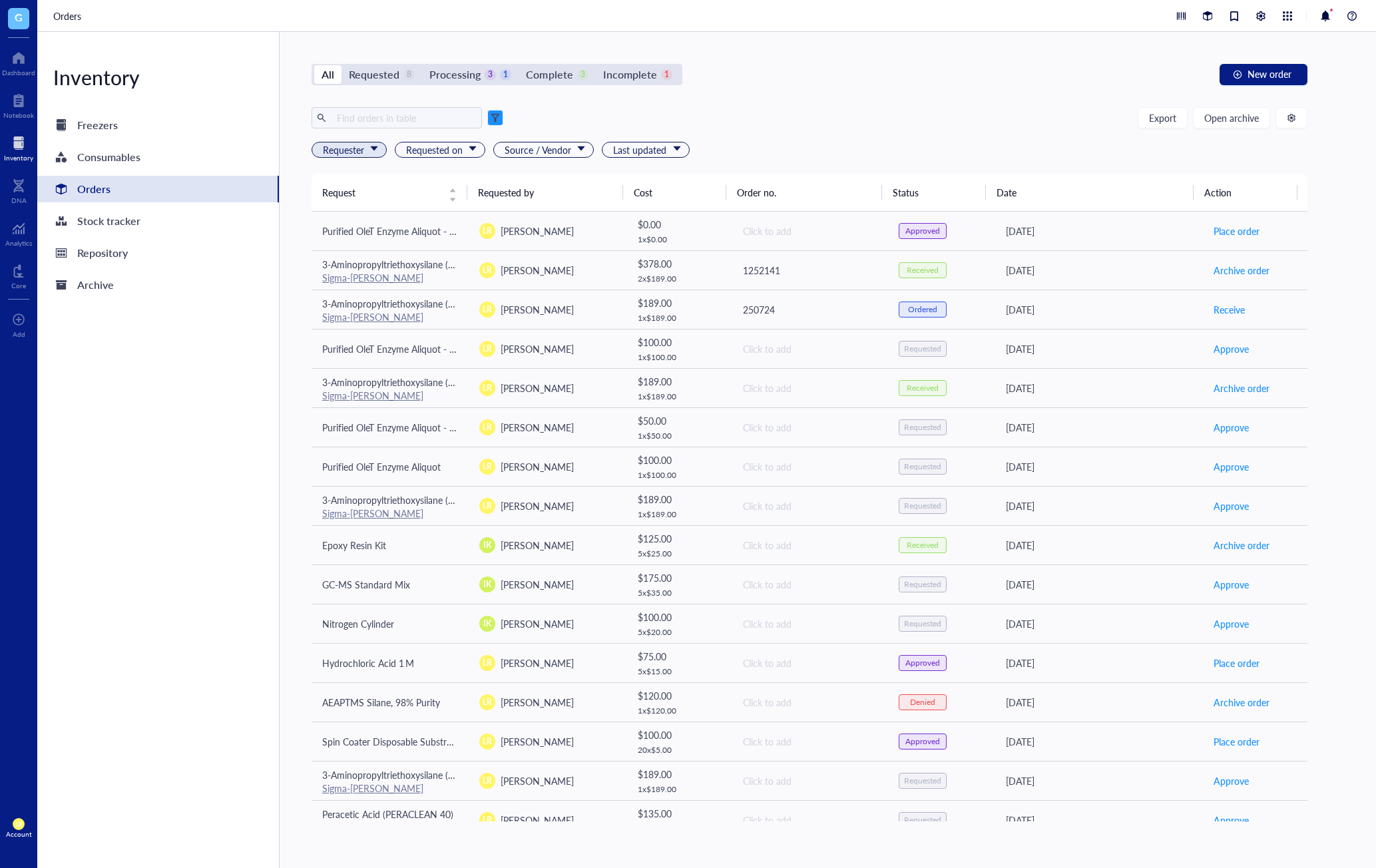
click at [344, 155] on span "Requester" at bounding box center [350, 149] width 55 height 15
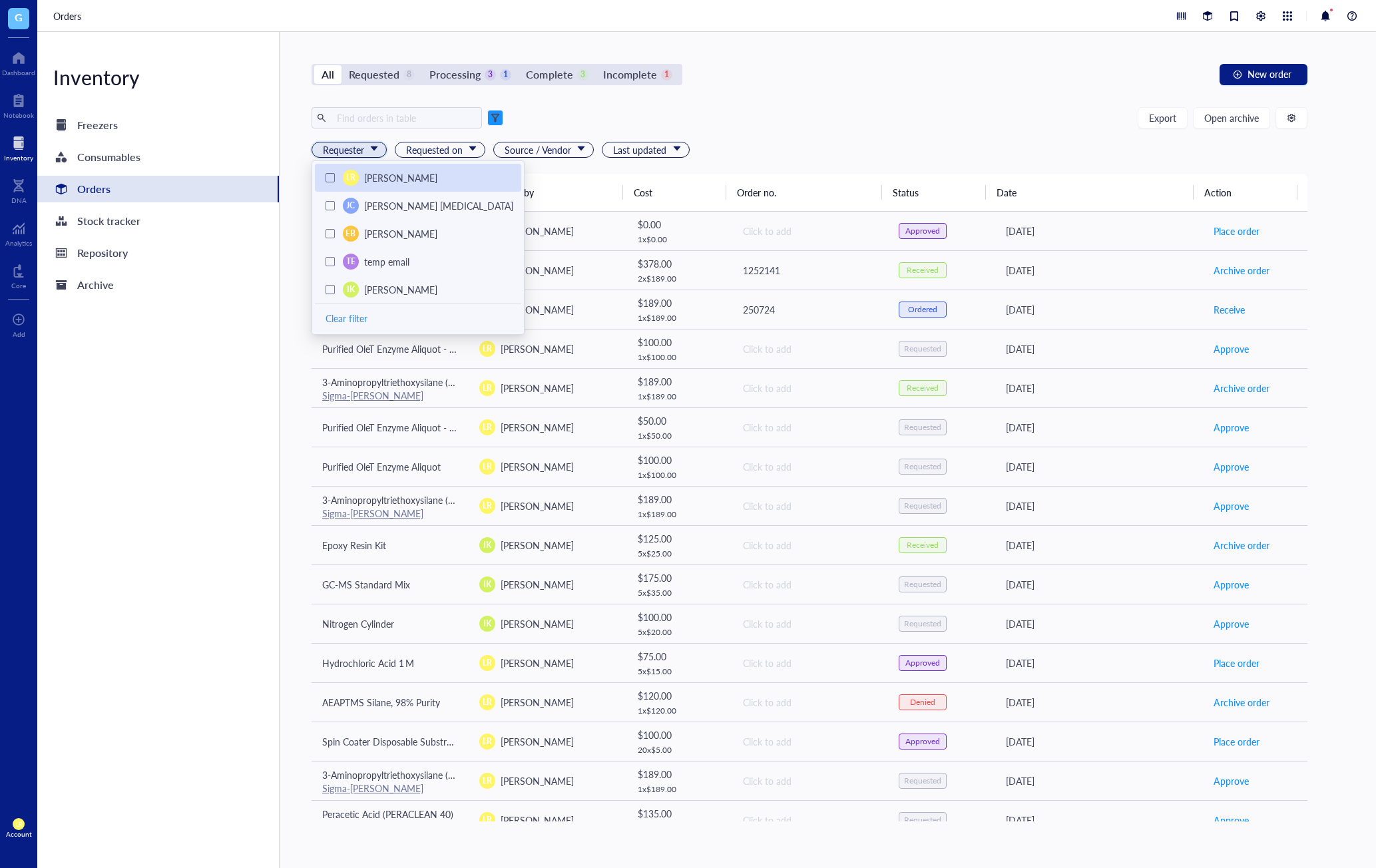
click at [327, 180] on div at bounding box center [330, 178] width 9 height 9
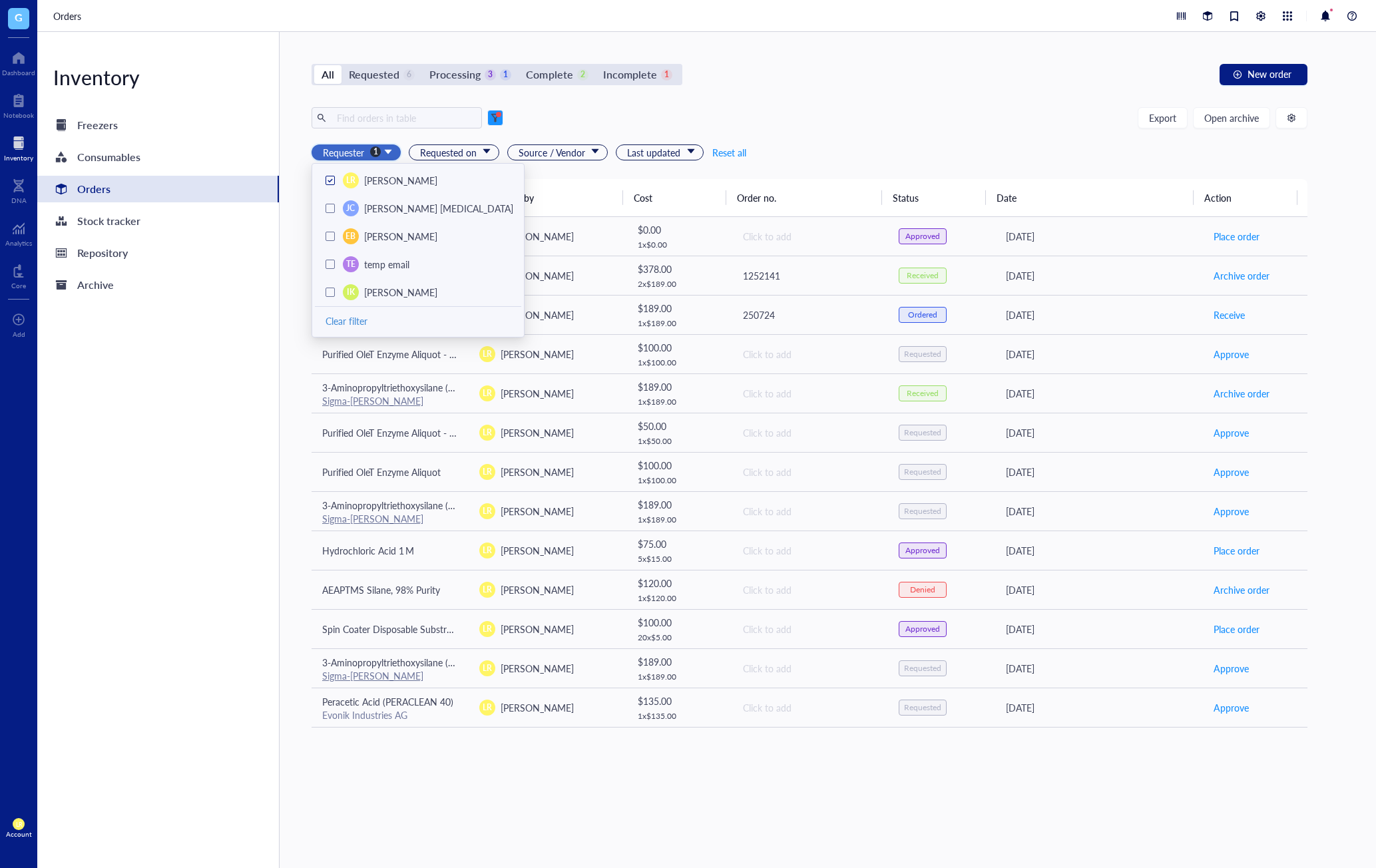
click at [918, 166] on div "Export Open archive Requester 1 LR Laura Rodriguez JC Jin Choe Cell Therapy EB …" at bounding box center [810, 143] width 996 height 72
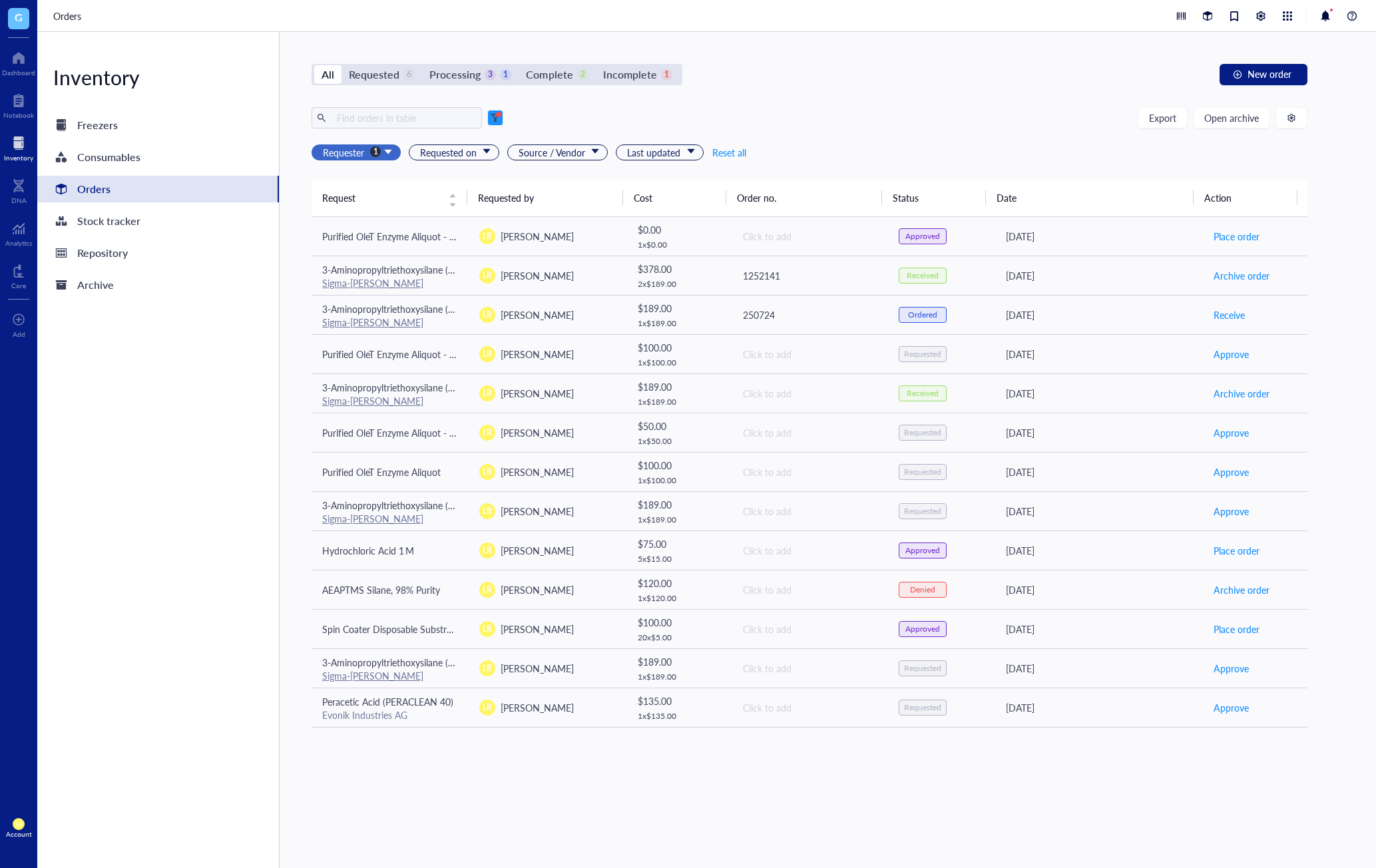
click at [880, 135] on div "Export Open archive Requester 1 LR Laura Rodriguez JC Jin Choe Cell Therapy EB …" at bounding box center [810, 143] width 996 height 72
click at [497, 121] on div at bounding box center [495, 117] width 9 height 9
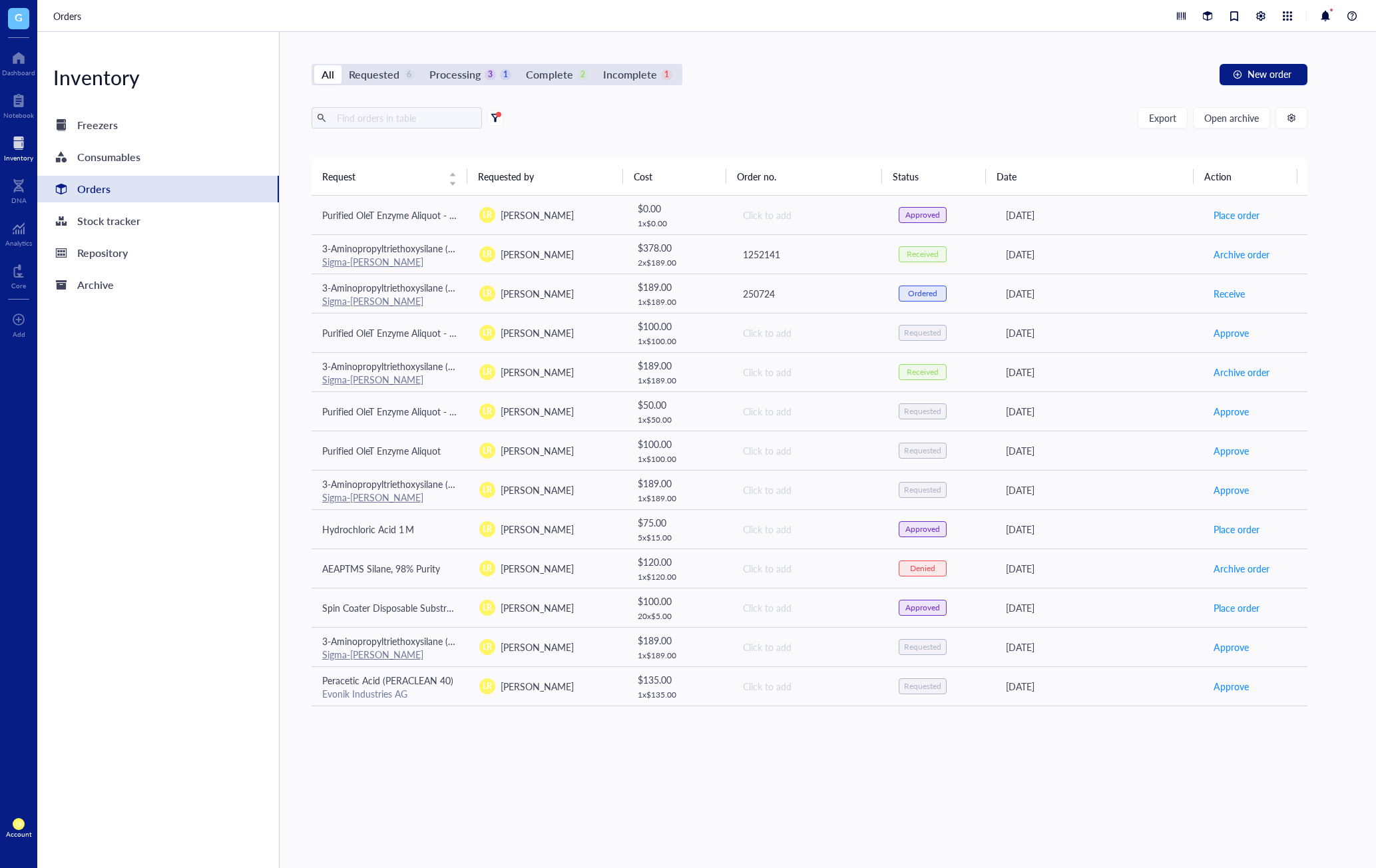
click at [497, 121] on div at bounding box center [495, 117] width 9 height 9
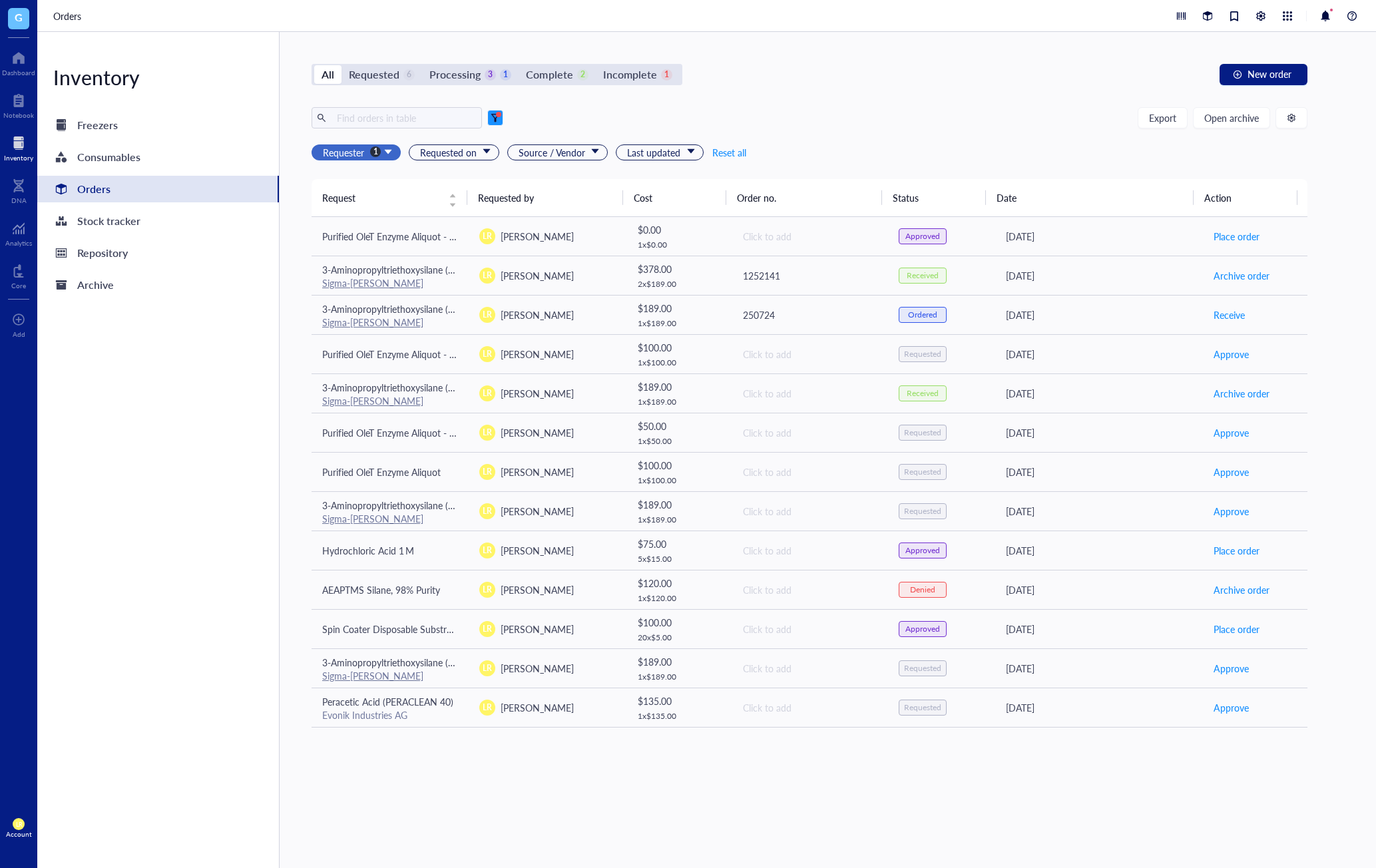
click at [497, 121] on div at bounding box center [495, 117] width 9 height 9
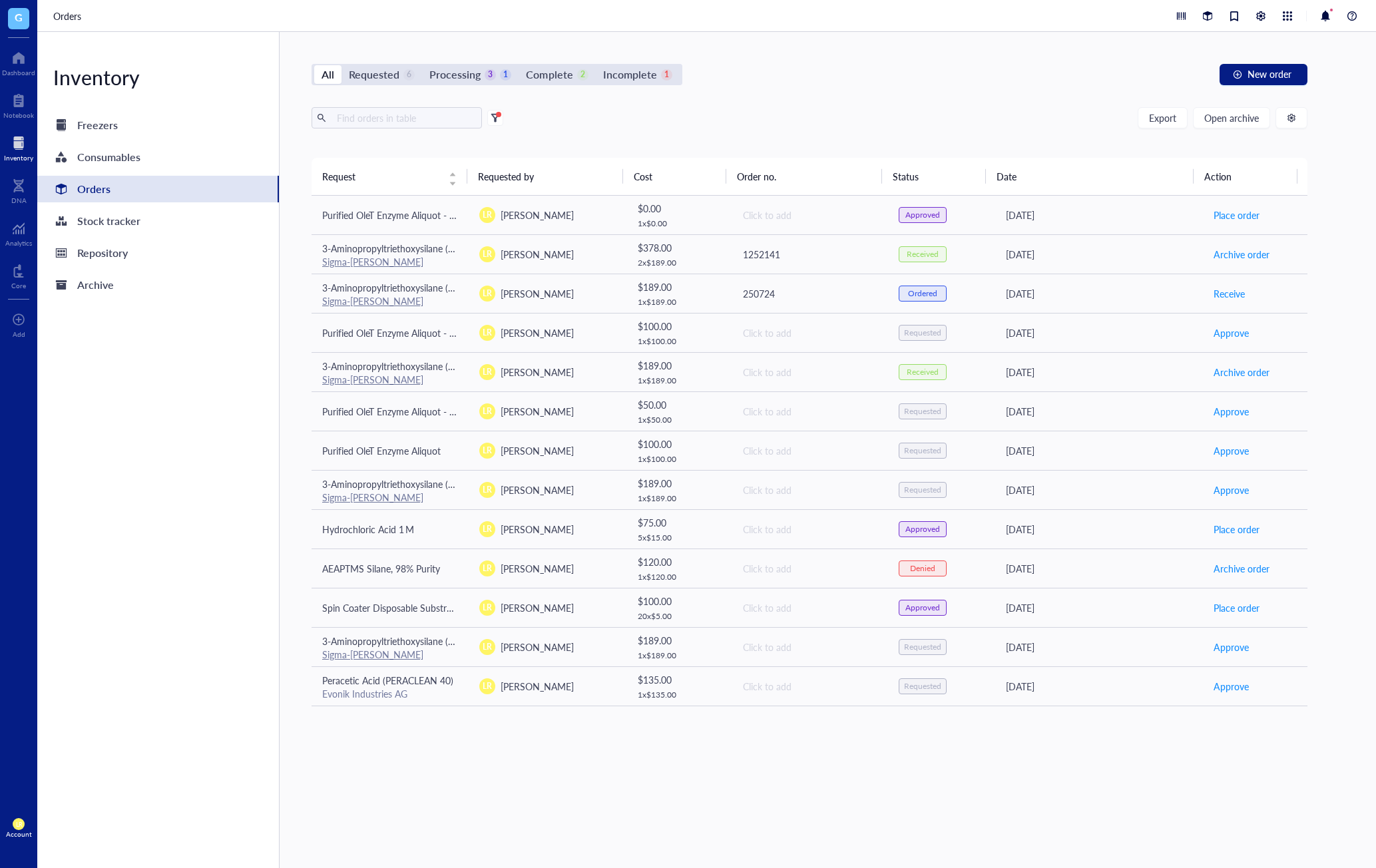
click at [538, 113] on div "Export Open archive" at bounding box center [810, 118] width 996 height 21
click at [494, 123] on span at bounding box center [495, 118] width 16 height 16
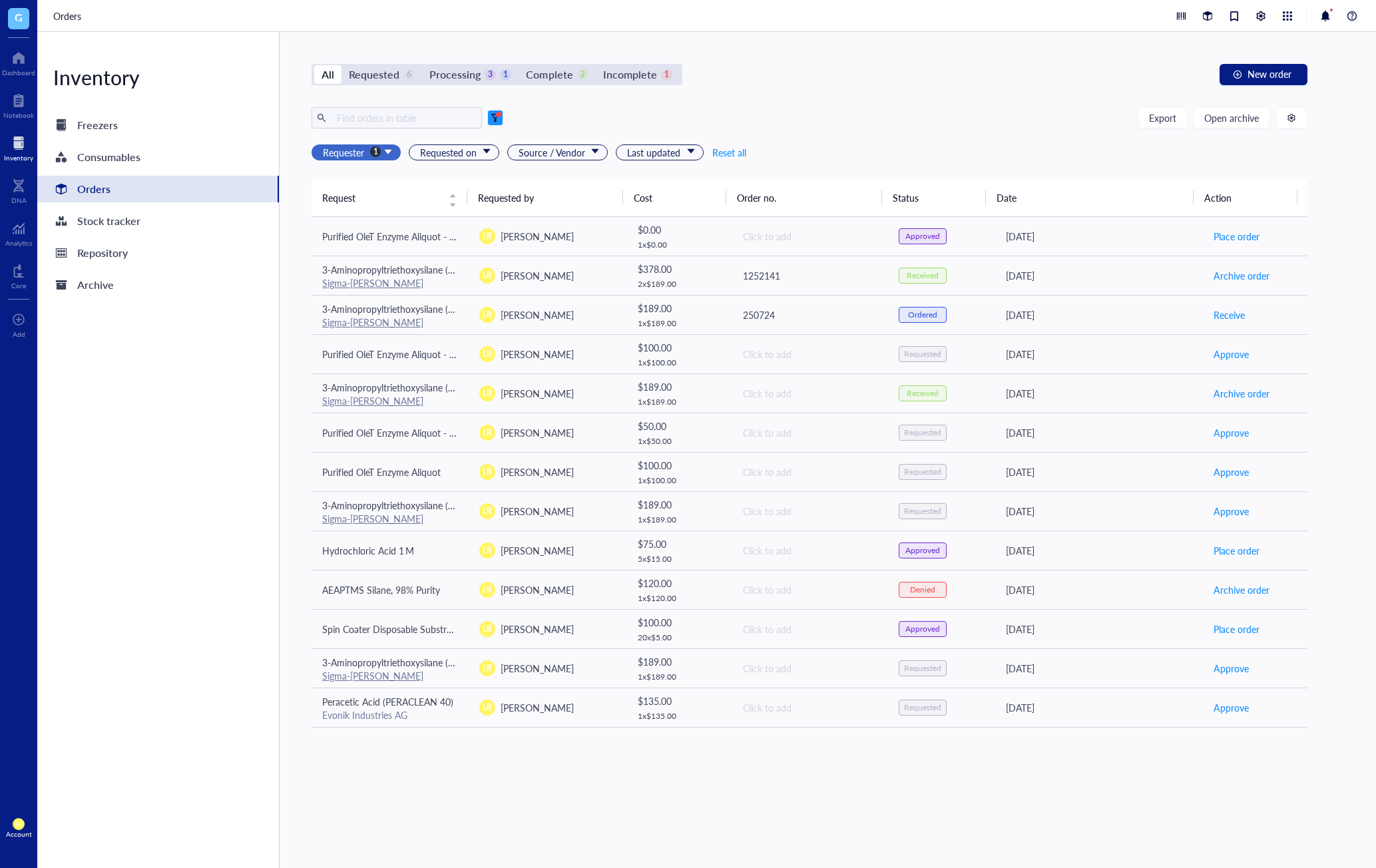
click at [500, 121] on div at bounding box center [495, 117] width 9 height 9
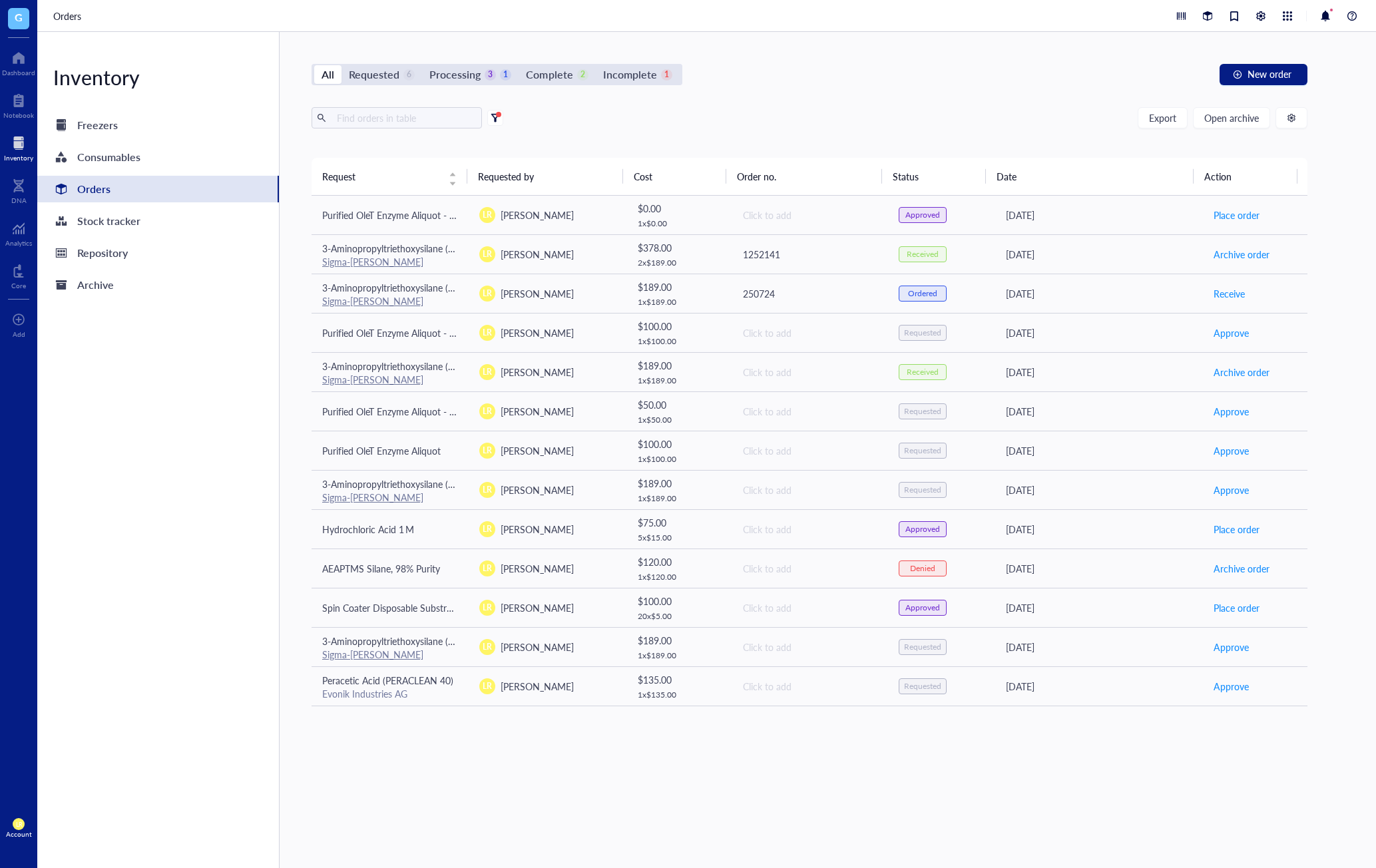
click at [495, 121] on div at bounding box center [495, 117] width 9 height 9
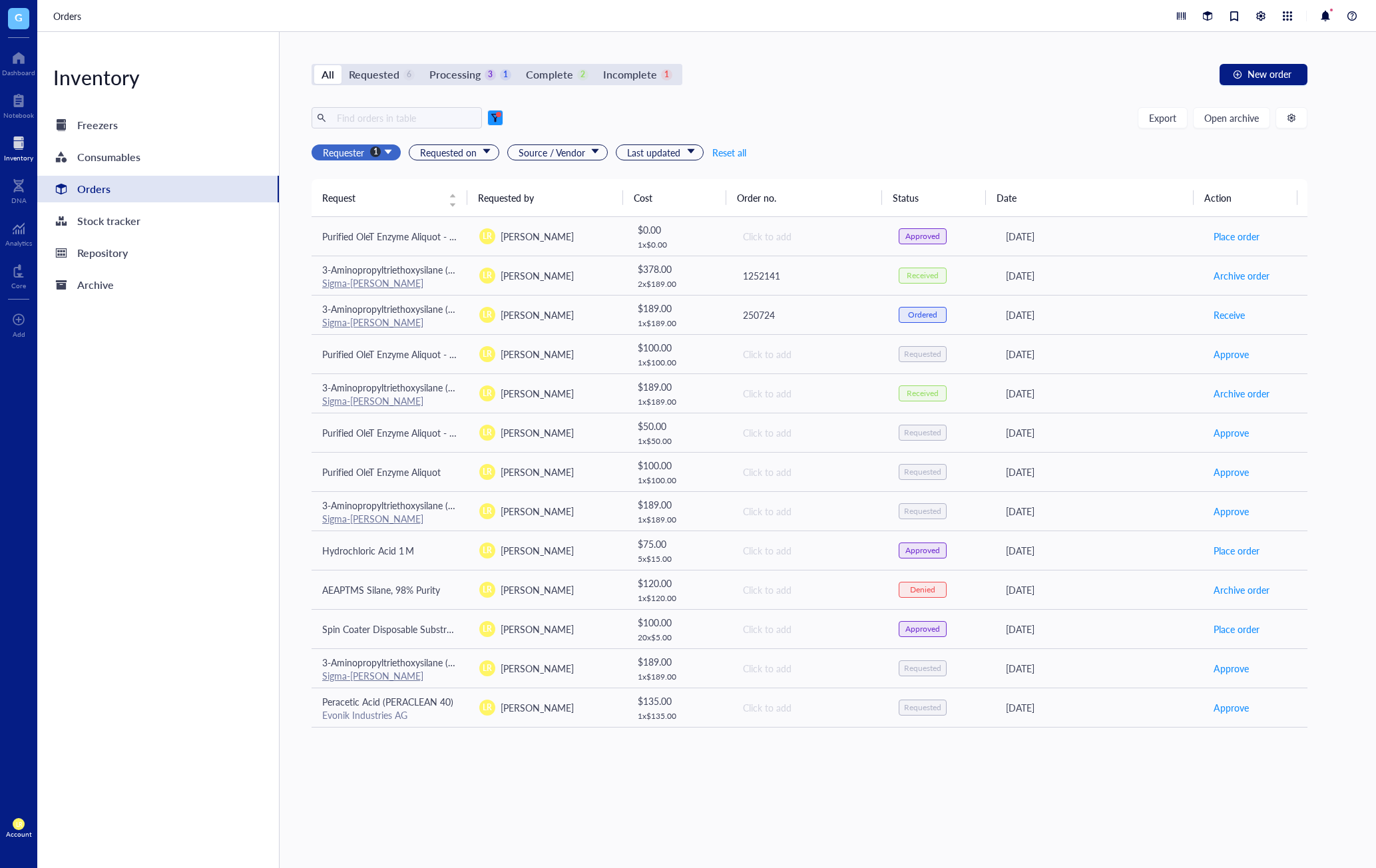
click at [495, 121] on div at bounding box center [495, 117] width 9 height 9
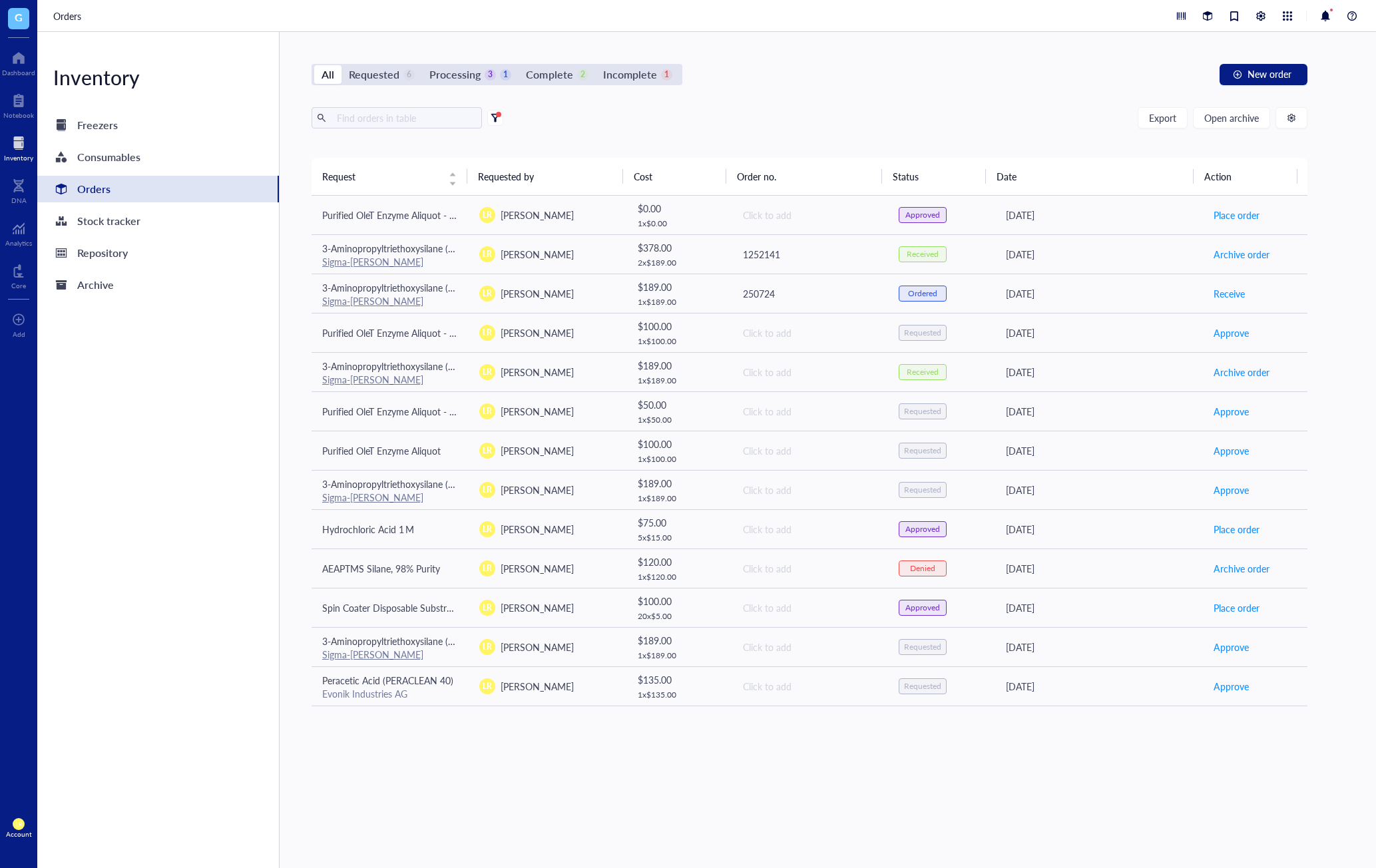
click at [495, 121] on div at bounding box center [495, 117] width 9 height 9
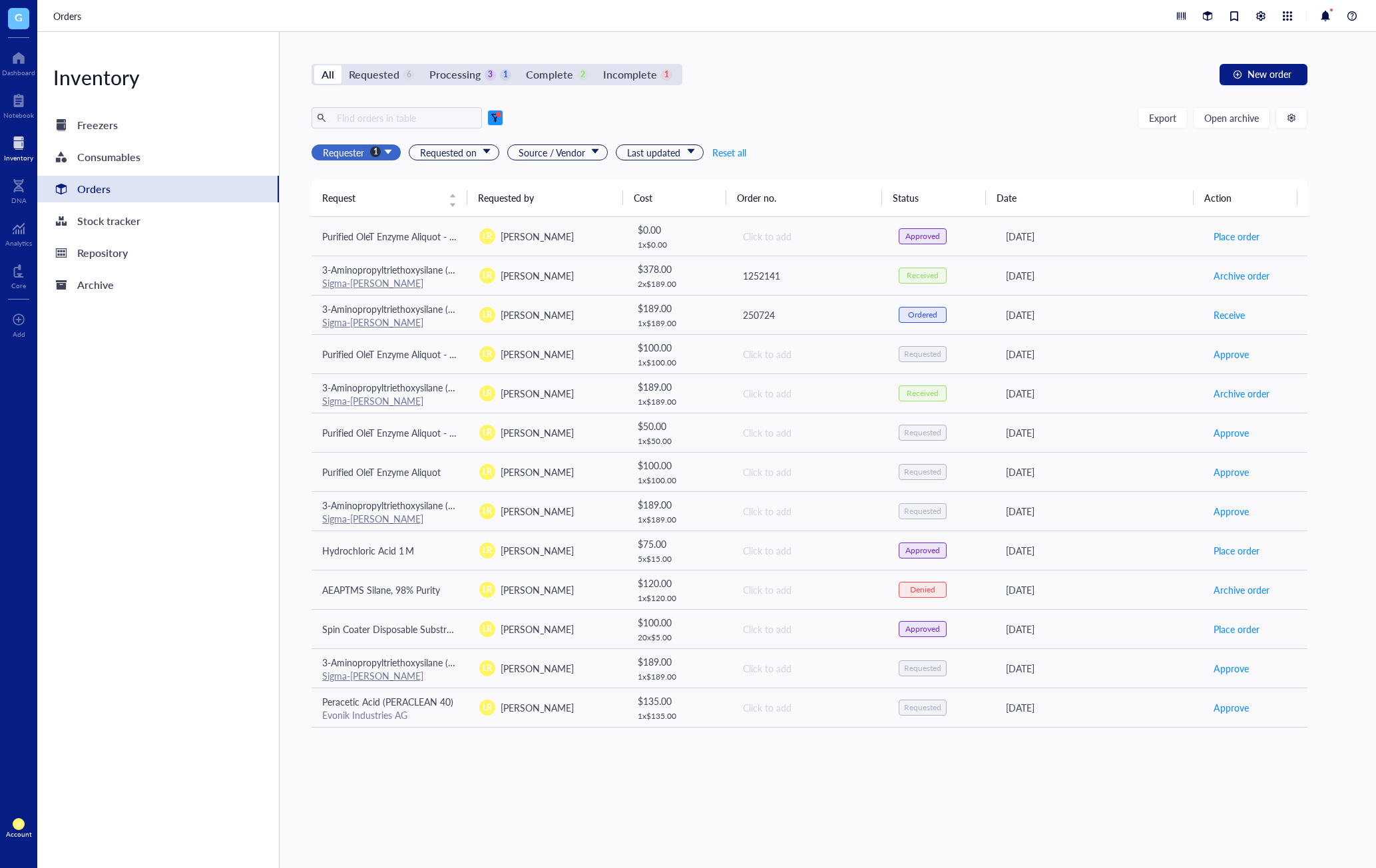
click at [495, 121] on div at bounding box center [495, 117] width 9 height 9
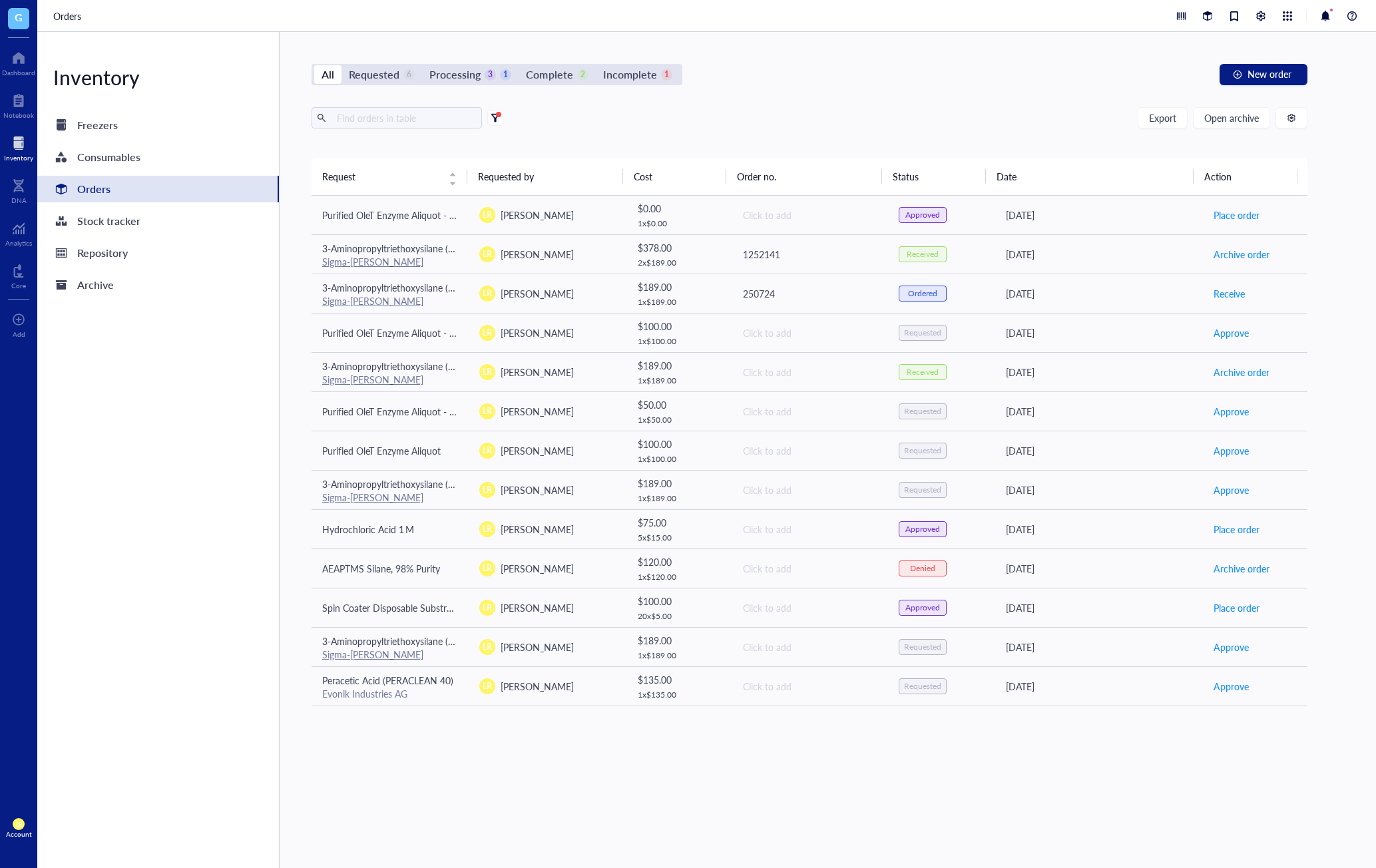
click at [495, 121] on div at bounding box center [495, 117] width 9 height 9
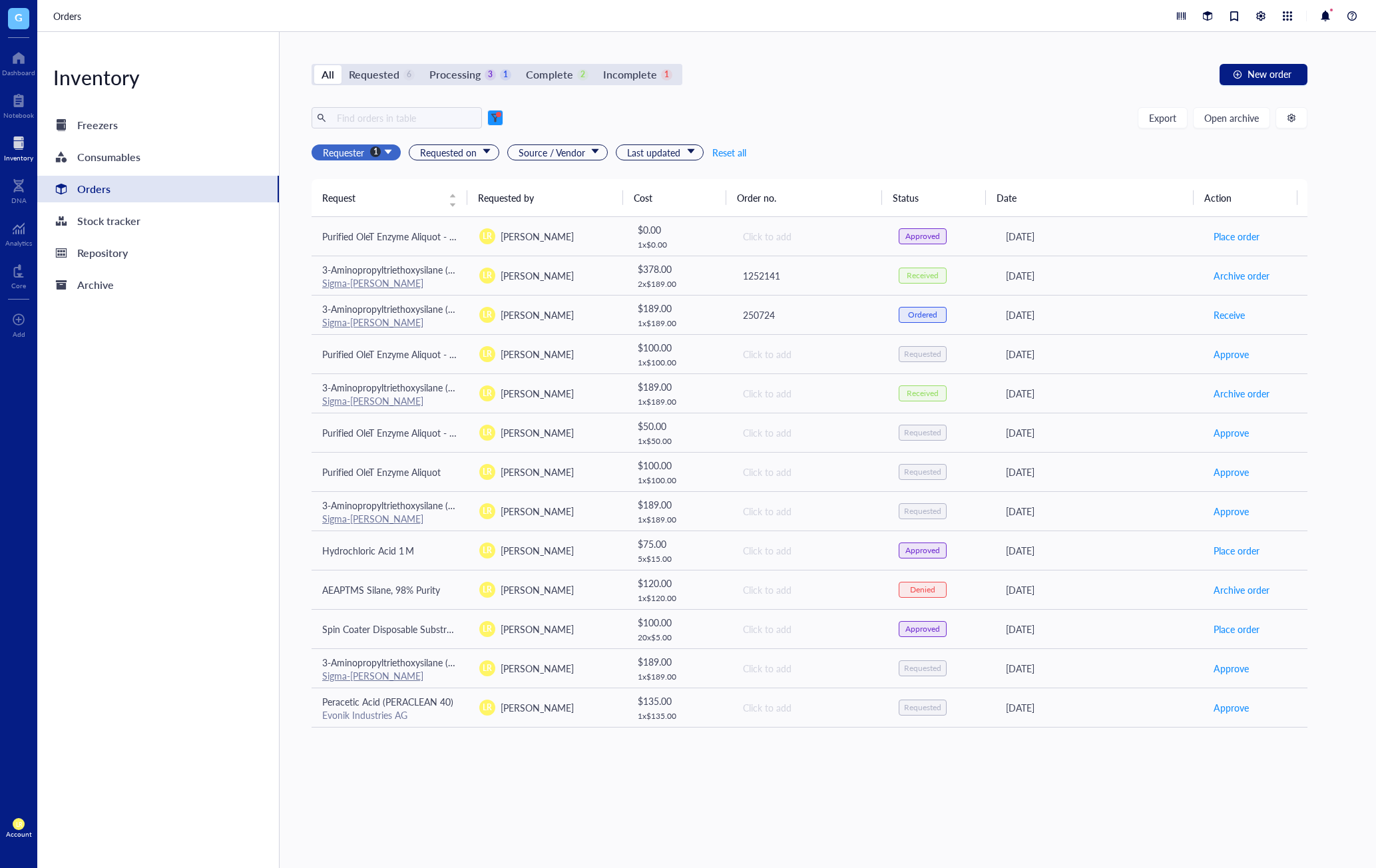
click at [387, 151] on span "Requester" at bounding box center [357, 152] width 69 height 15
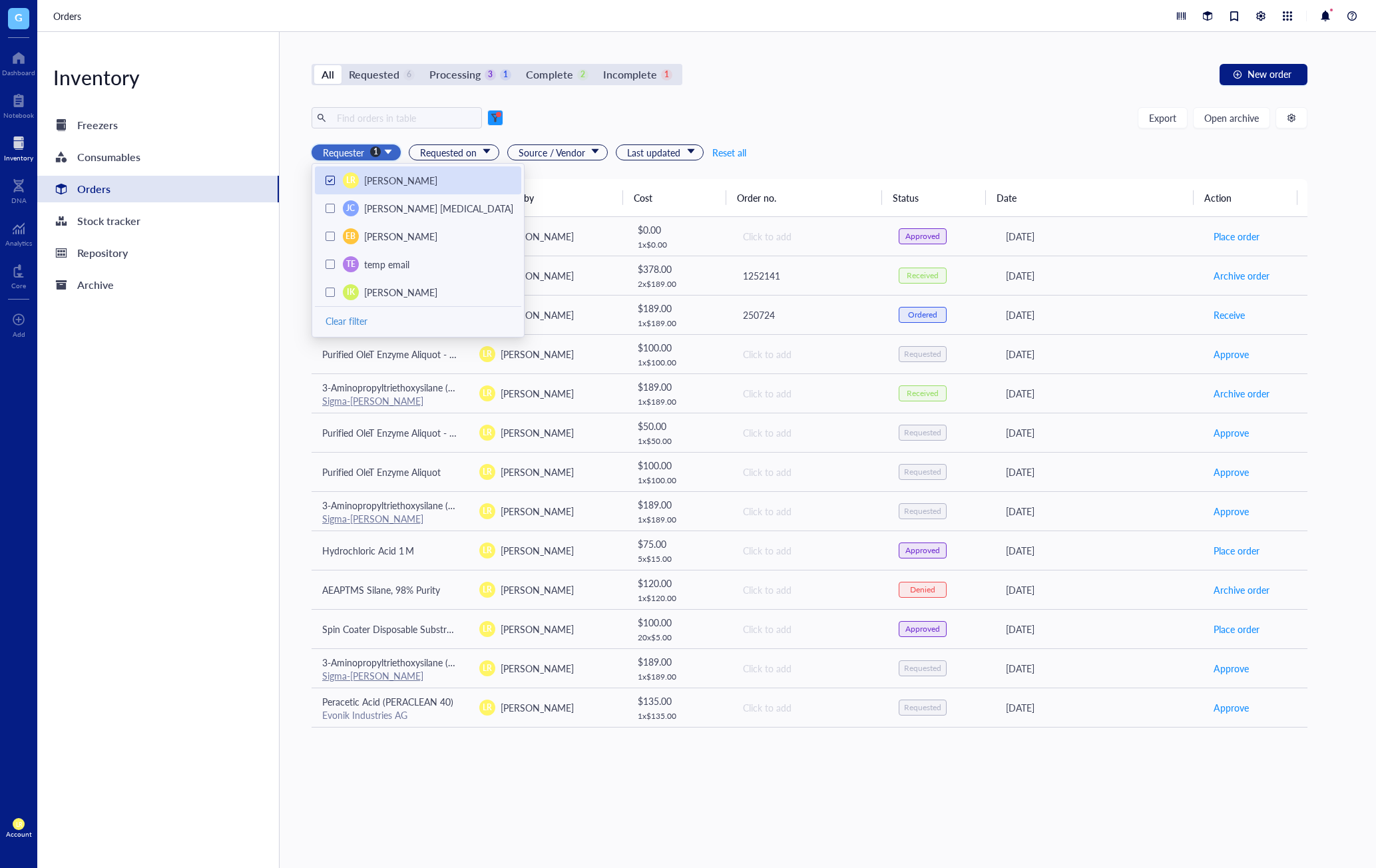
click at [328, 176] on div at bounding box center [330, 180] width 9 height 9
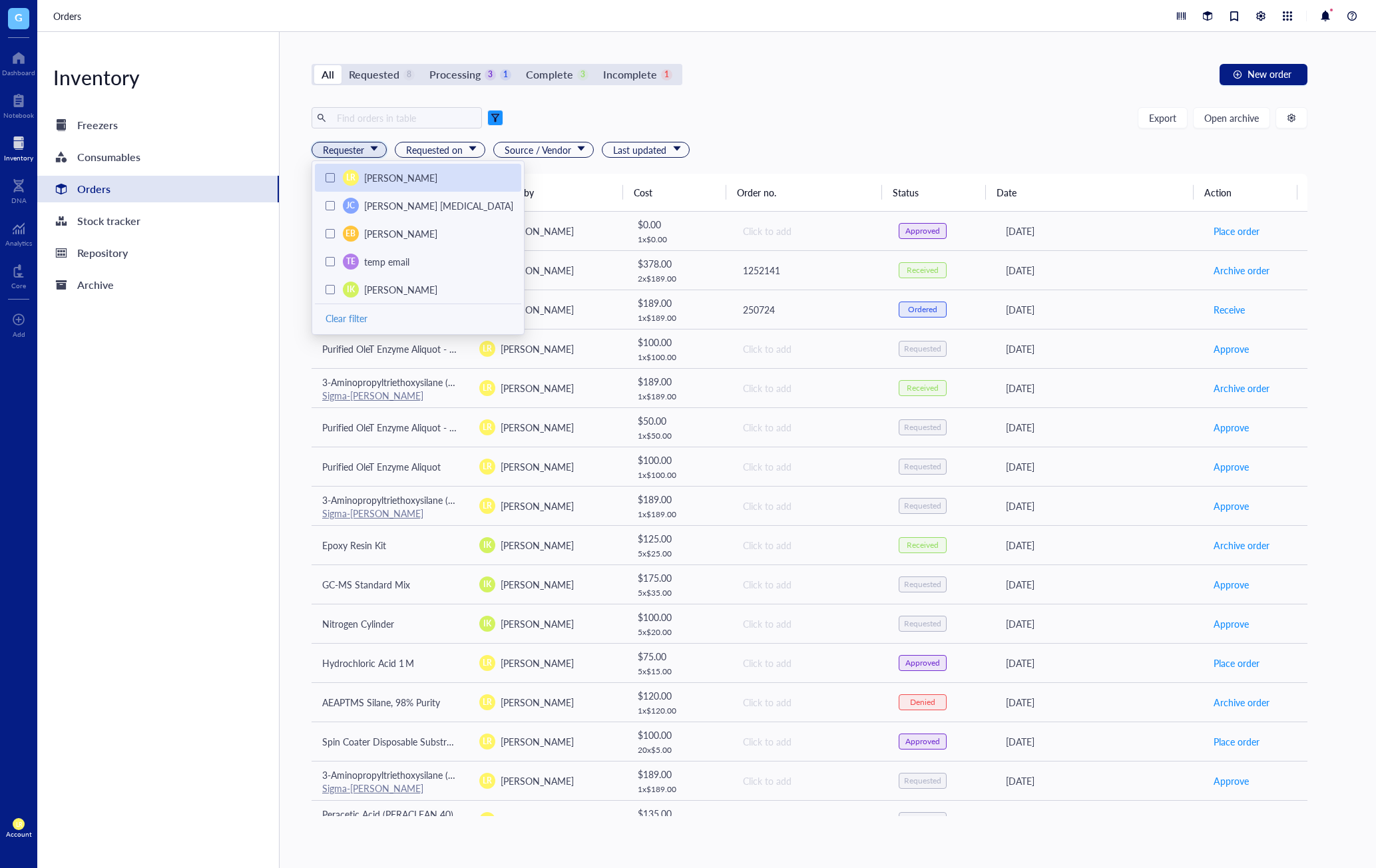
click at [495, 123] on span at bounding box center [495, 118] width 16 height 16
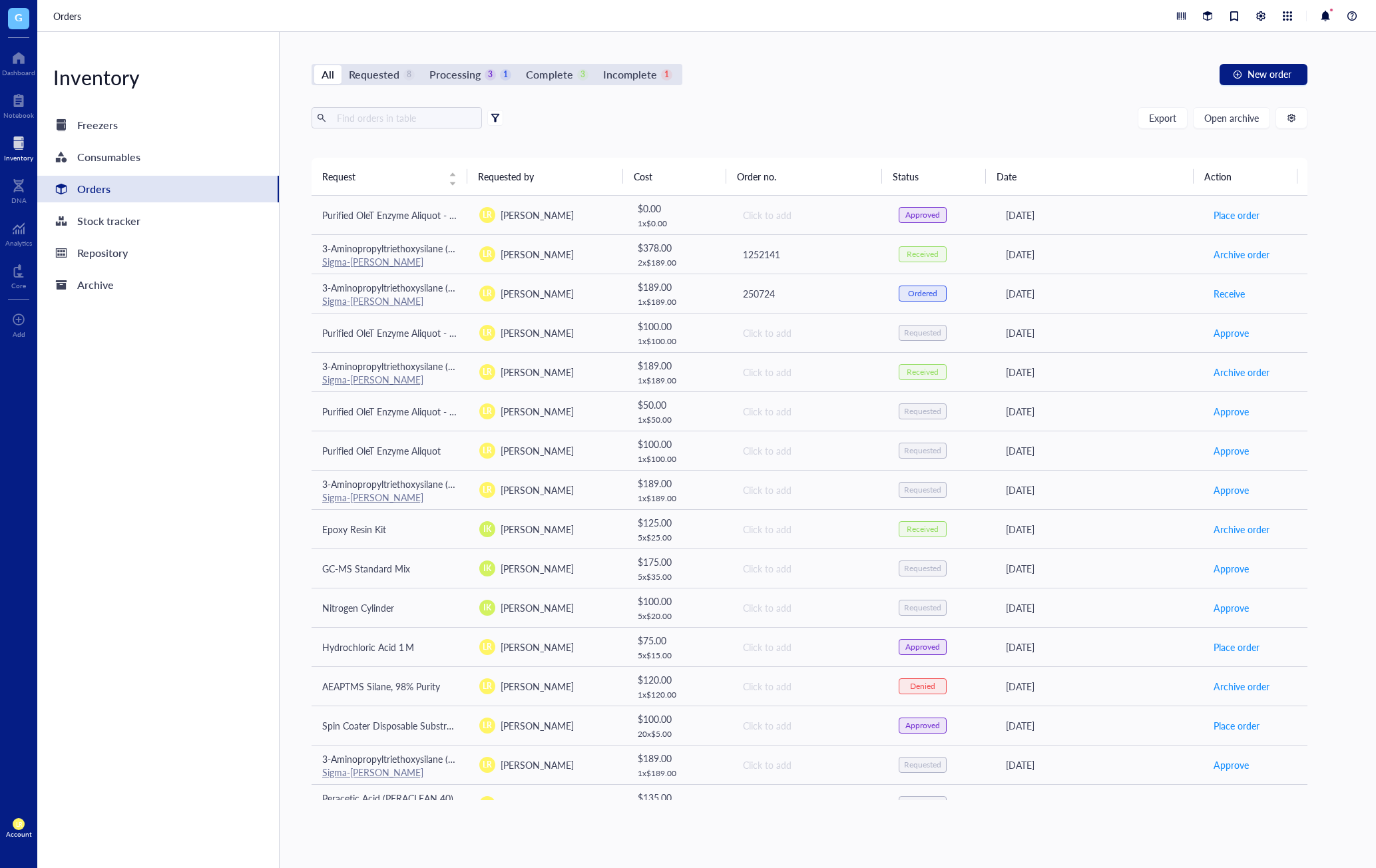
click at [495, 117] on div at bounding box center [495, 117] width 9 height 9
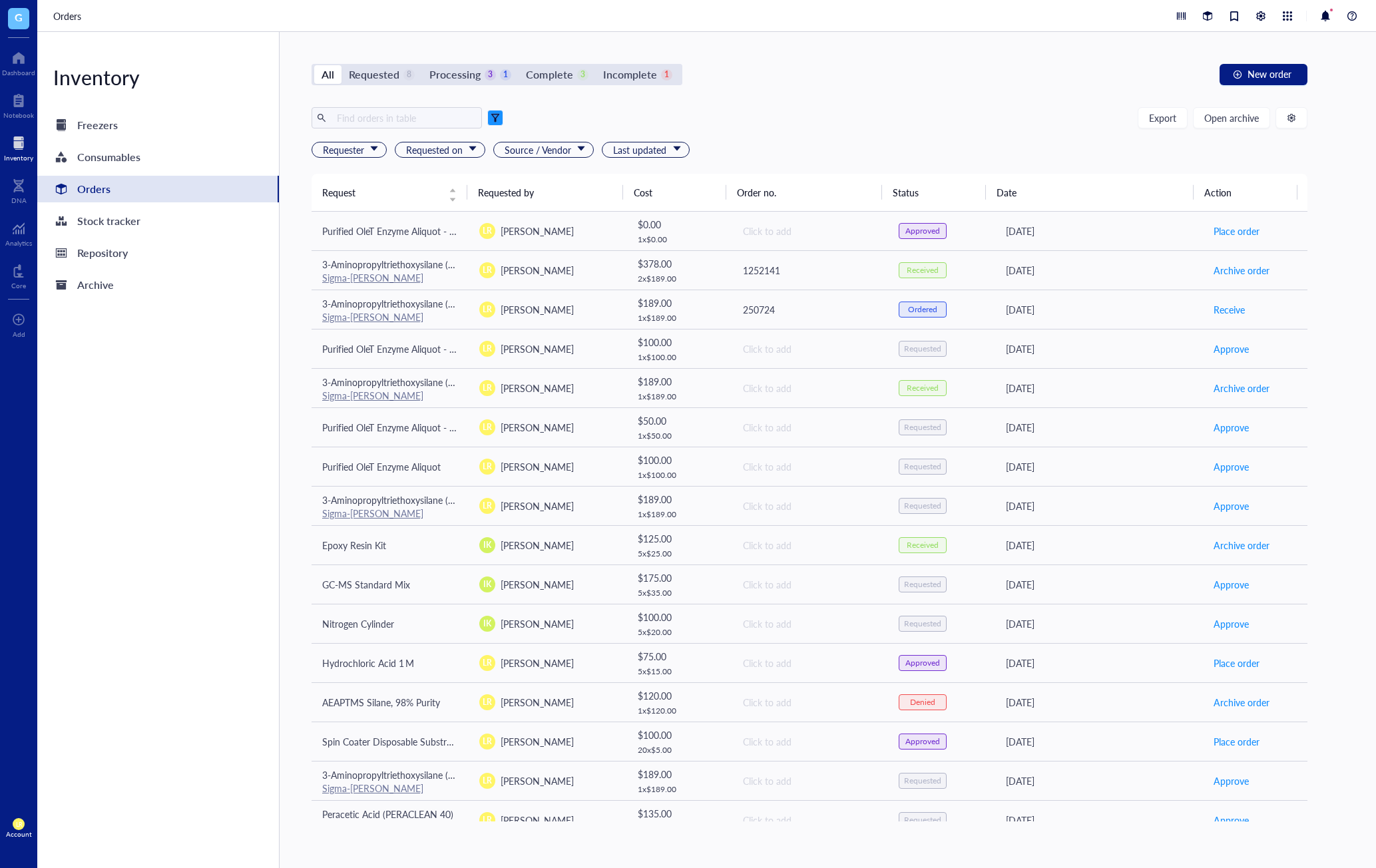
click at [495, 117] on div at bounding box center [495, 117] width 9 height 9
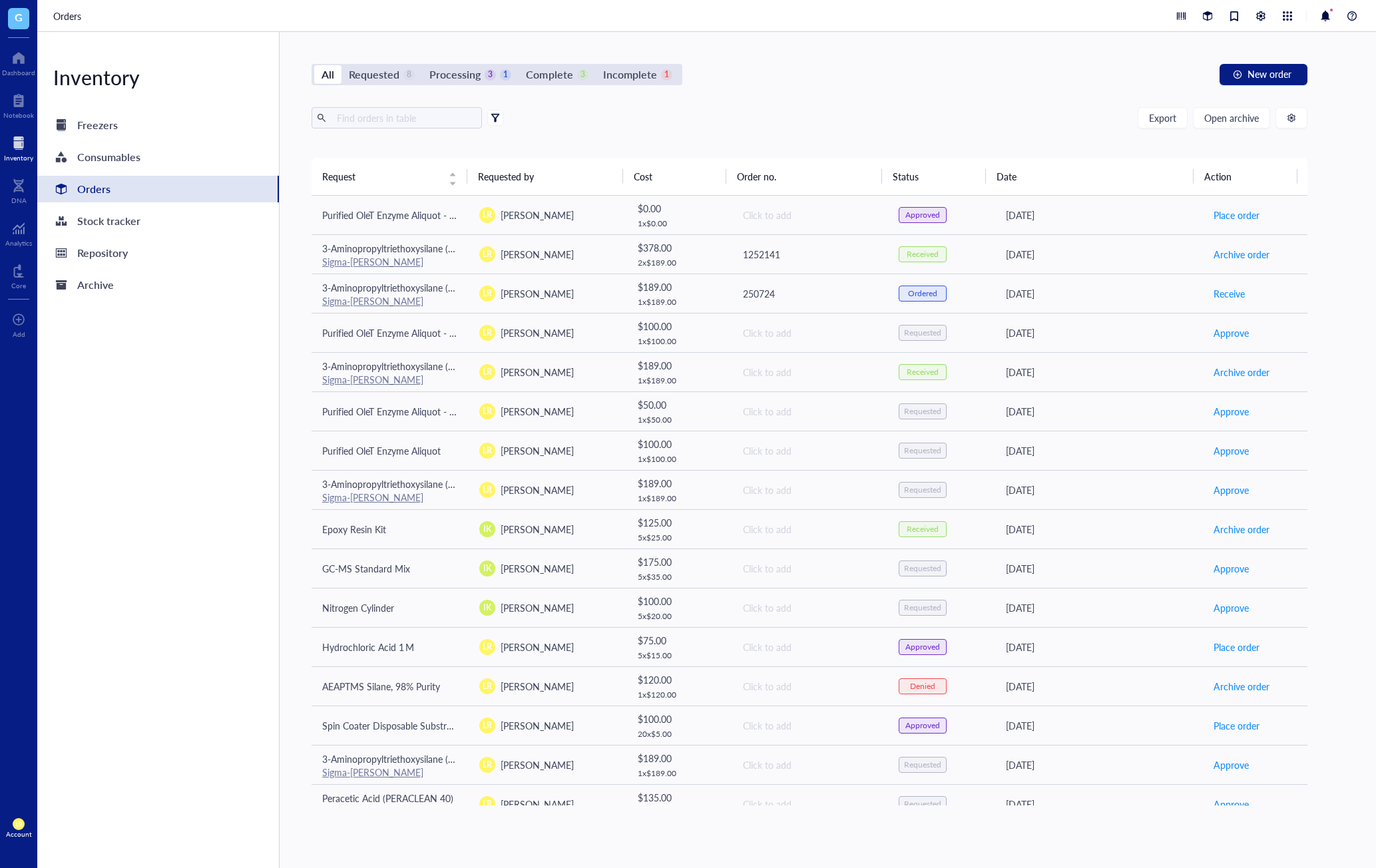
click at [495, 117] on div at bounding box center [495, 117] width 9 height 9
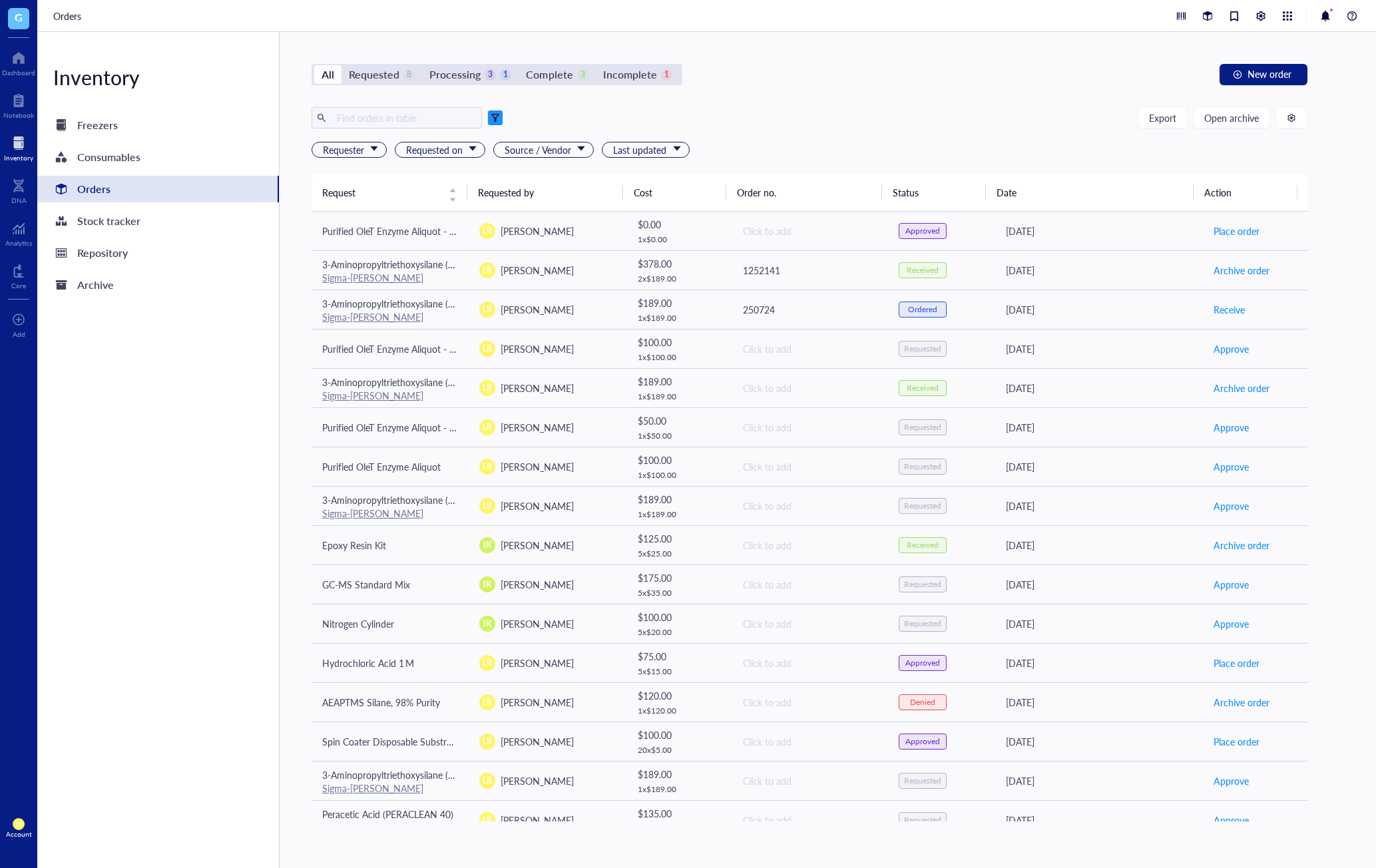
click at [495, 117] on div at bounding box center [495, 117] width 9 height 9
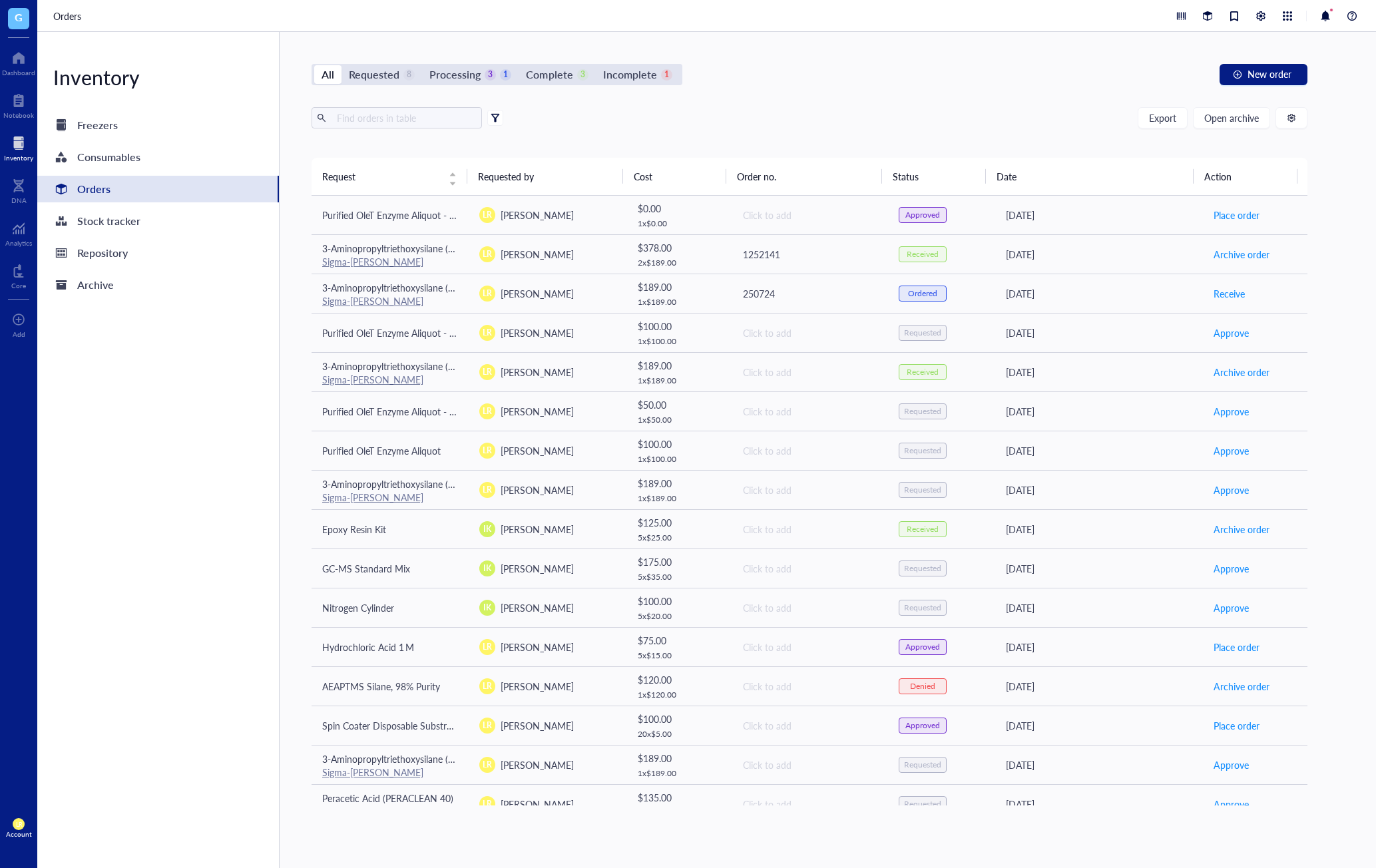
click at [495, 117] on div at bounding box center [495, 117] width 9 height 9
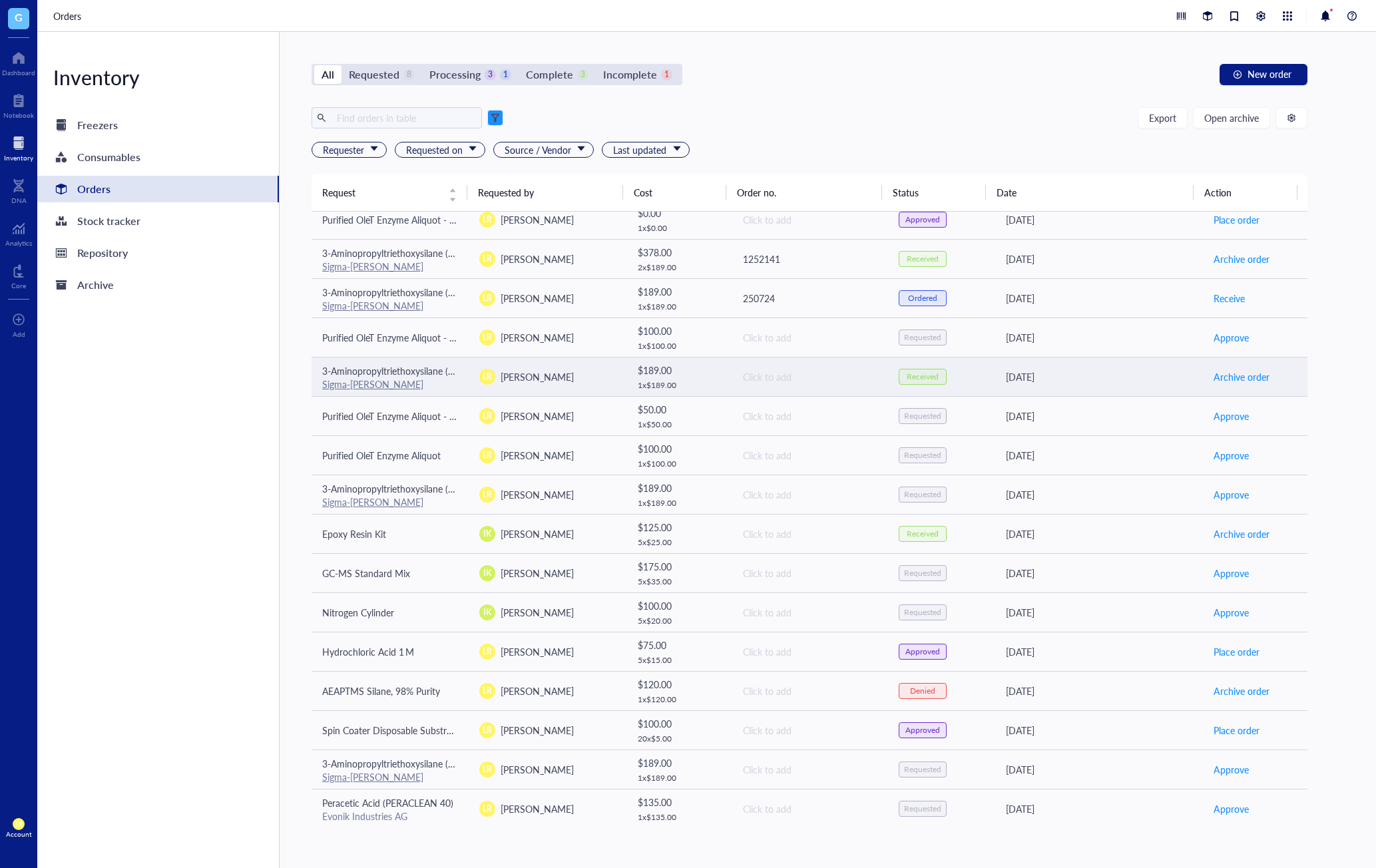
scroll to position [19, 0]
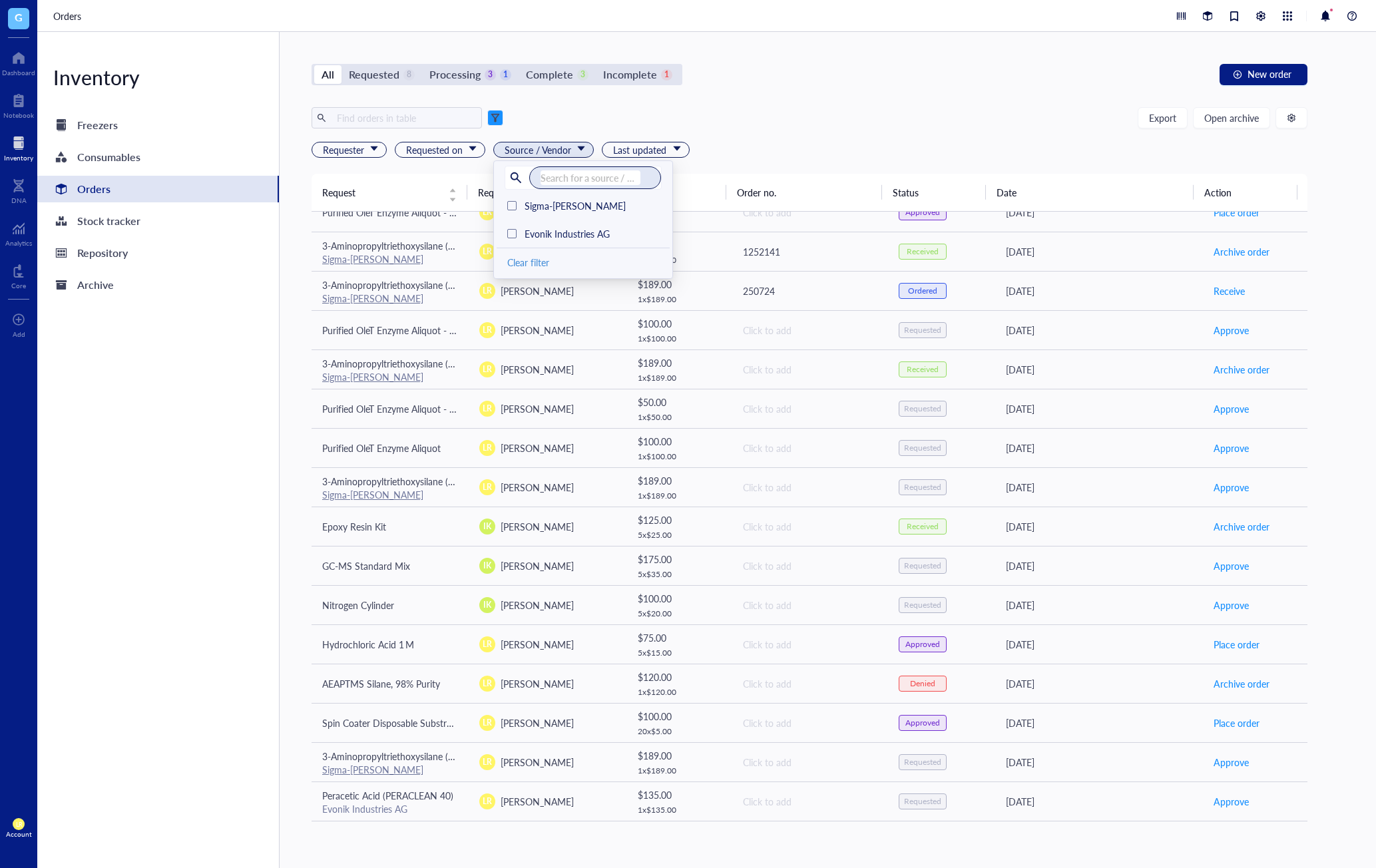
click at [563, 149] on span "Source / Vendor" at bounding box center [545, 149] width 81 height 15
click at [543, 206] on span "Sigma-Aldrich" at bounding box center [575, 206] width 101 height 13
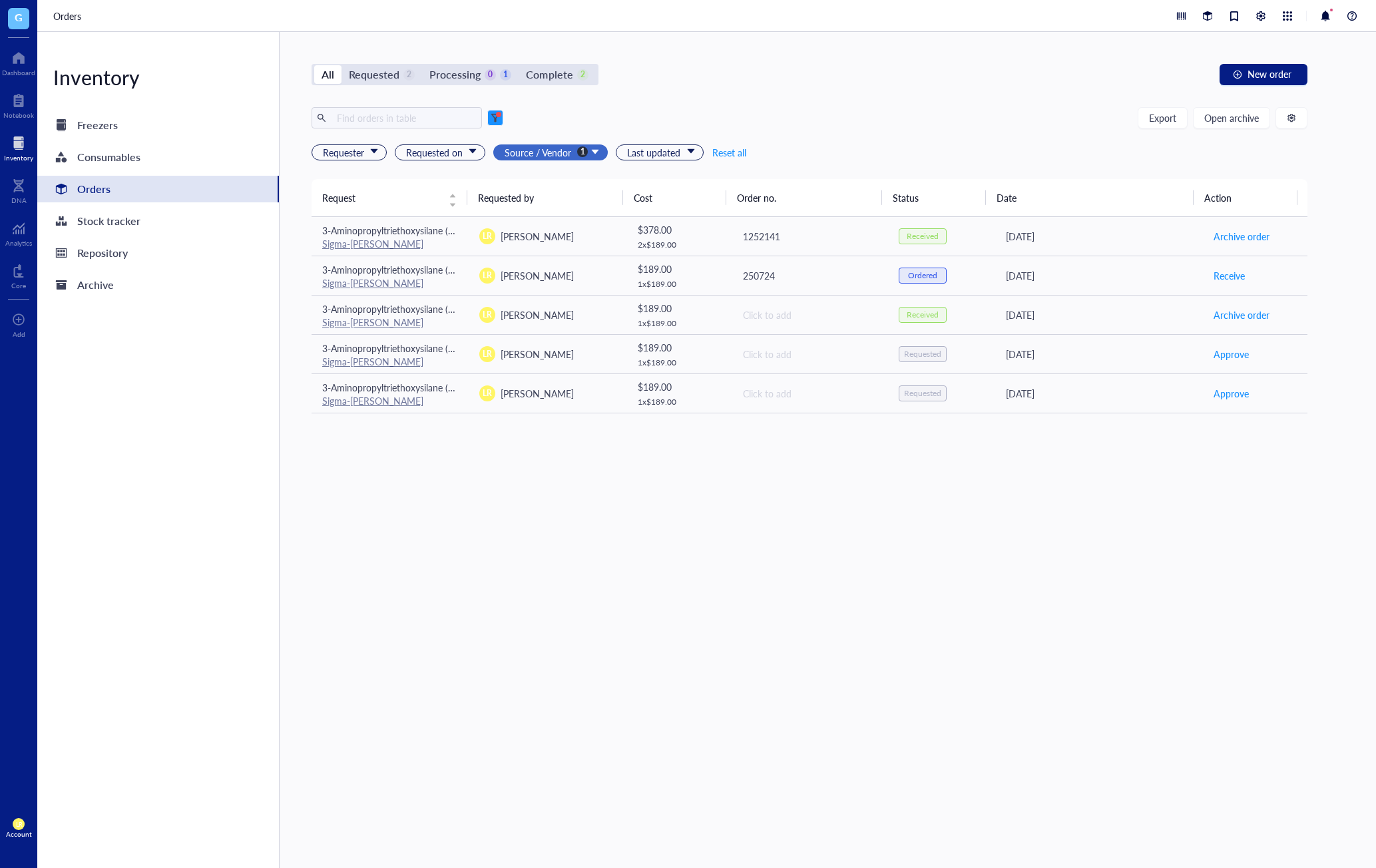
drag, startPoint x: 624, startPoint y: 122, endPoint x: 606, endPoint y: 149, distance: 32.4
click at [624, 122] on div "Export Open archive" at bounding box center [810, 118] width 996 height 21
click at [580, 152] on span "Source / Vendor" at bounding box center [552, 152] width 95 height 15
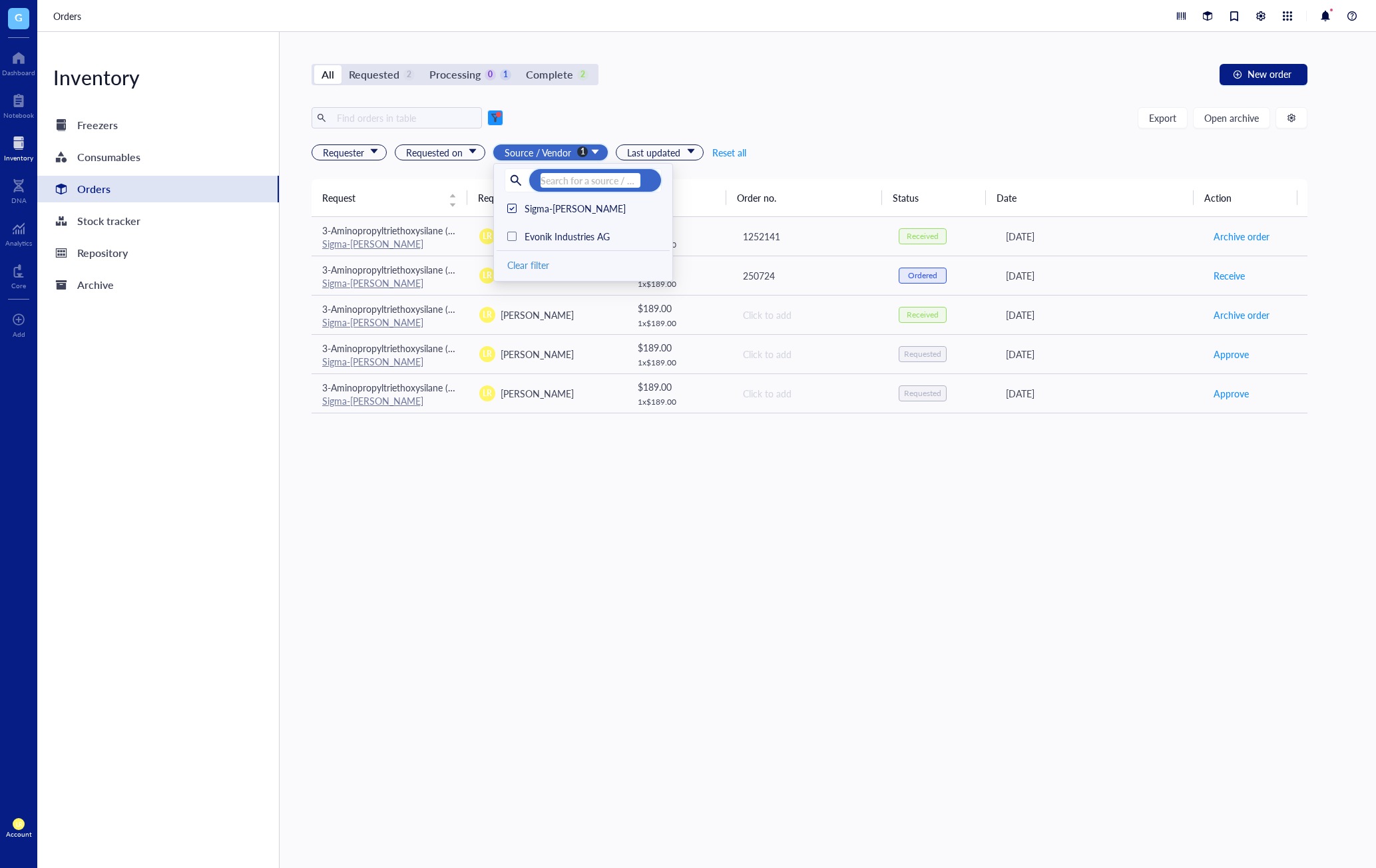
click at [565, 178] on input "search" at bounding box center [590, 180] width 100 height 15
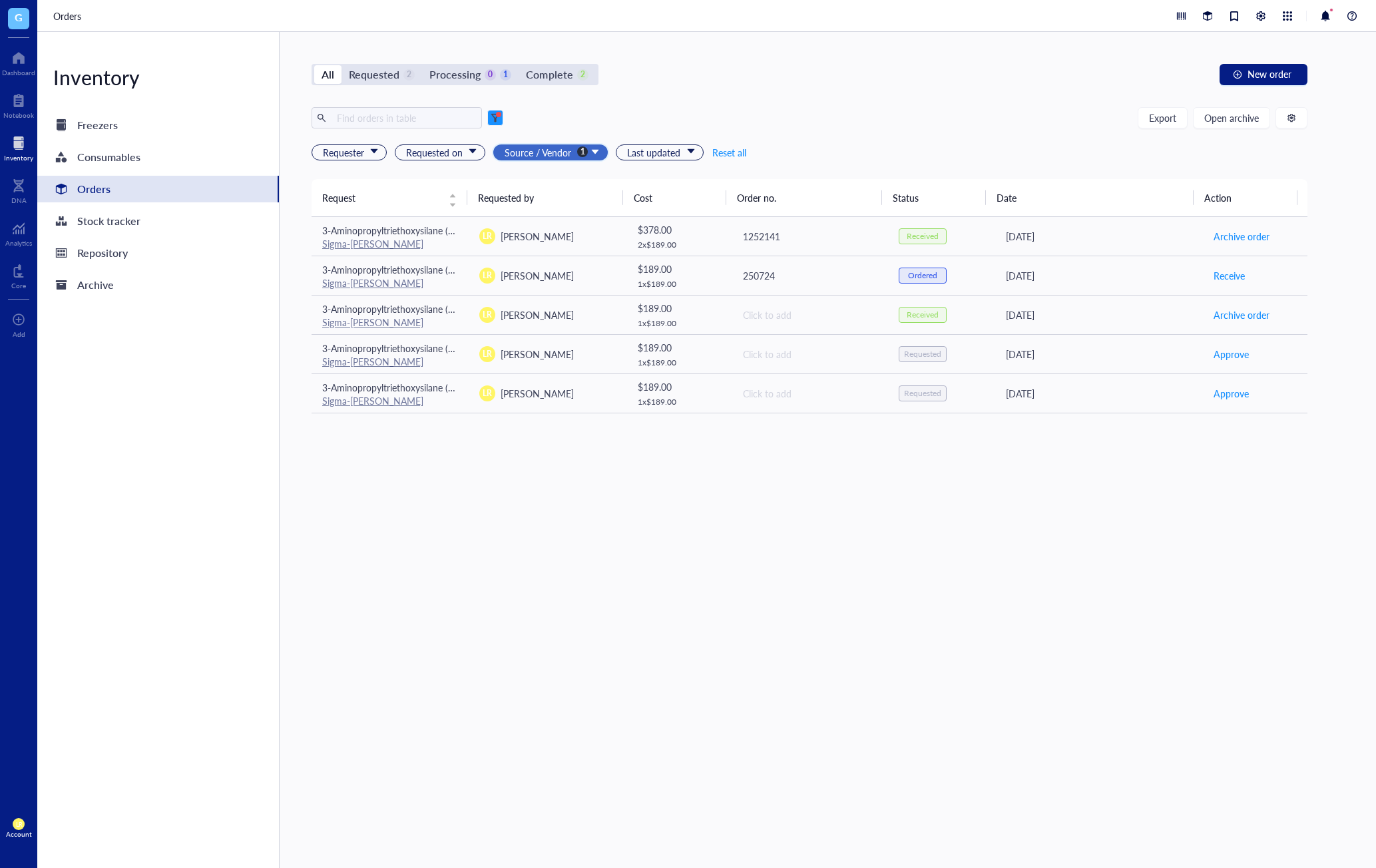
click at [571, 147] on span "Source / Vendor" at bounding box center [552, 152] width 95 height 15
click at [501, 123] on span at bounding box center [495, 118] width 16 height 16
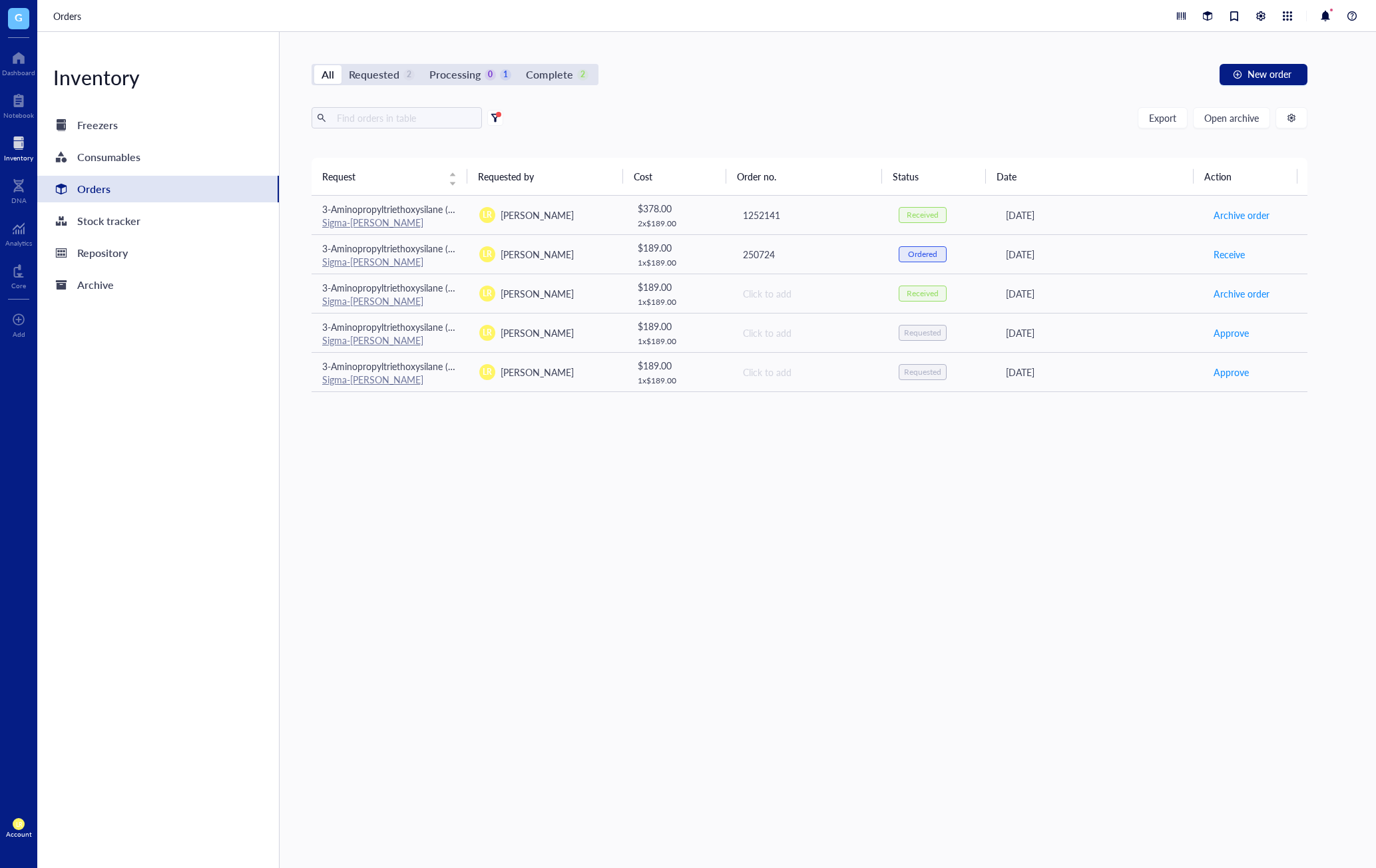
click at [496, 122] on span at bounding box center [495, 118] width 16 height 16
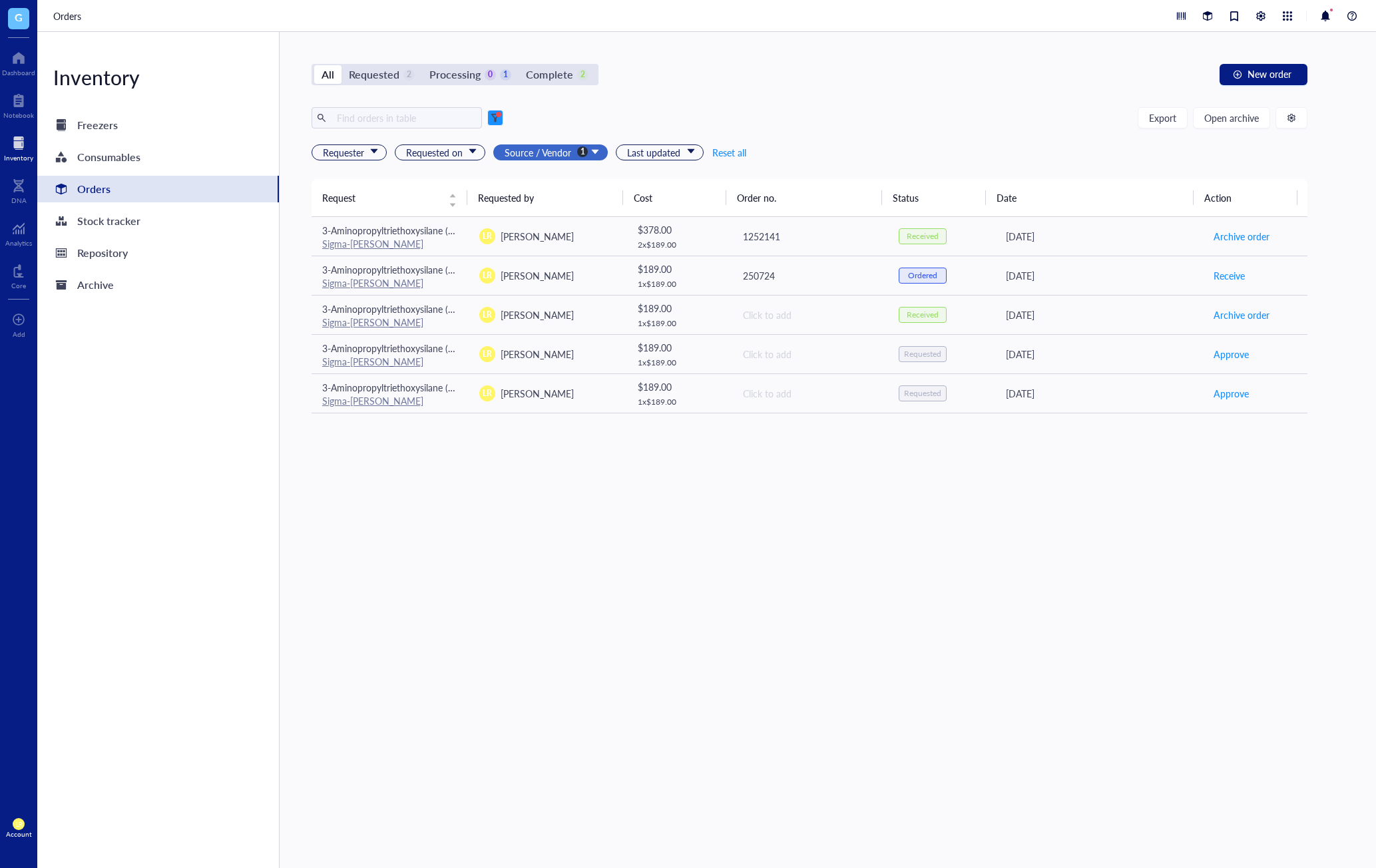
click at [540, 151] on span "Source / Vendor" at bounding box center [552, 152] width 95 height 15
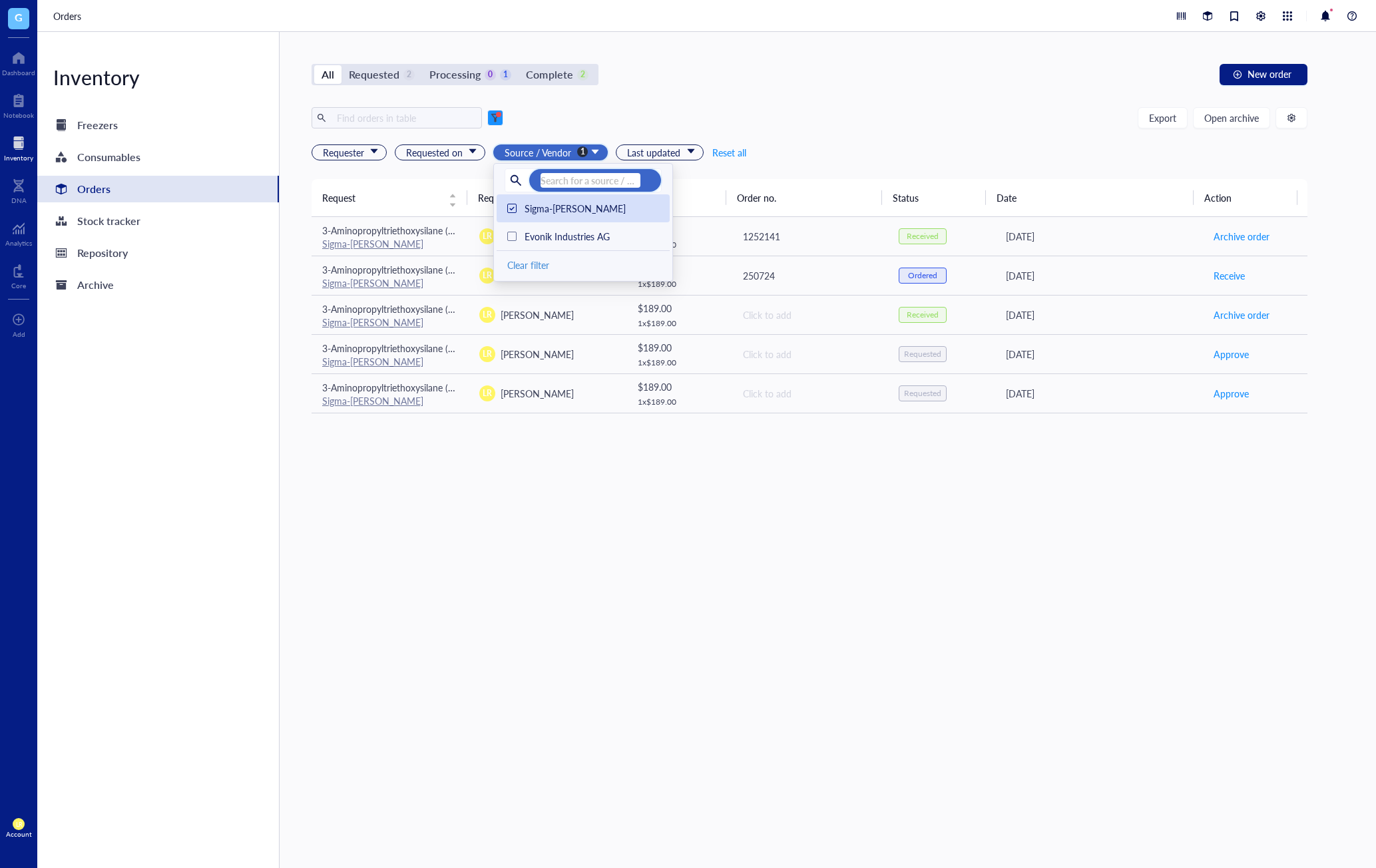
click at [514, 206] on div at bounding box center [512, 208] width 6 height 6
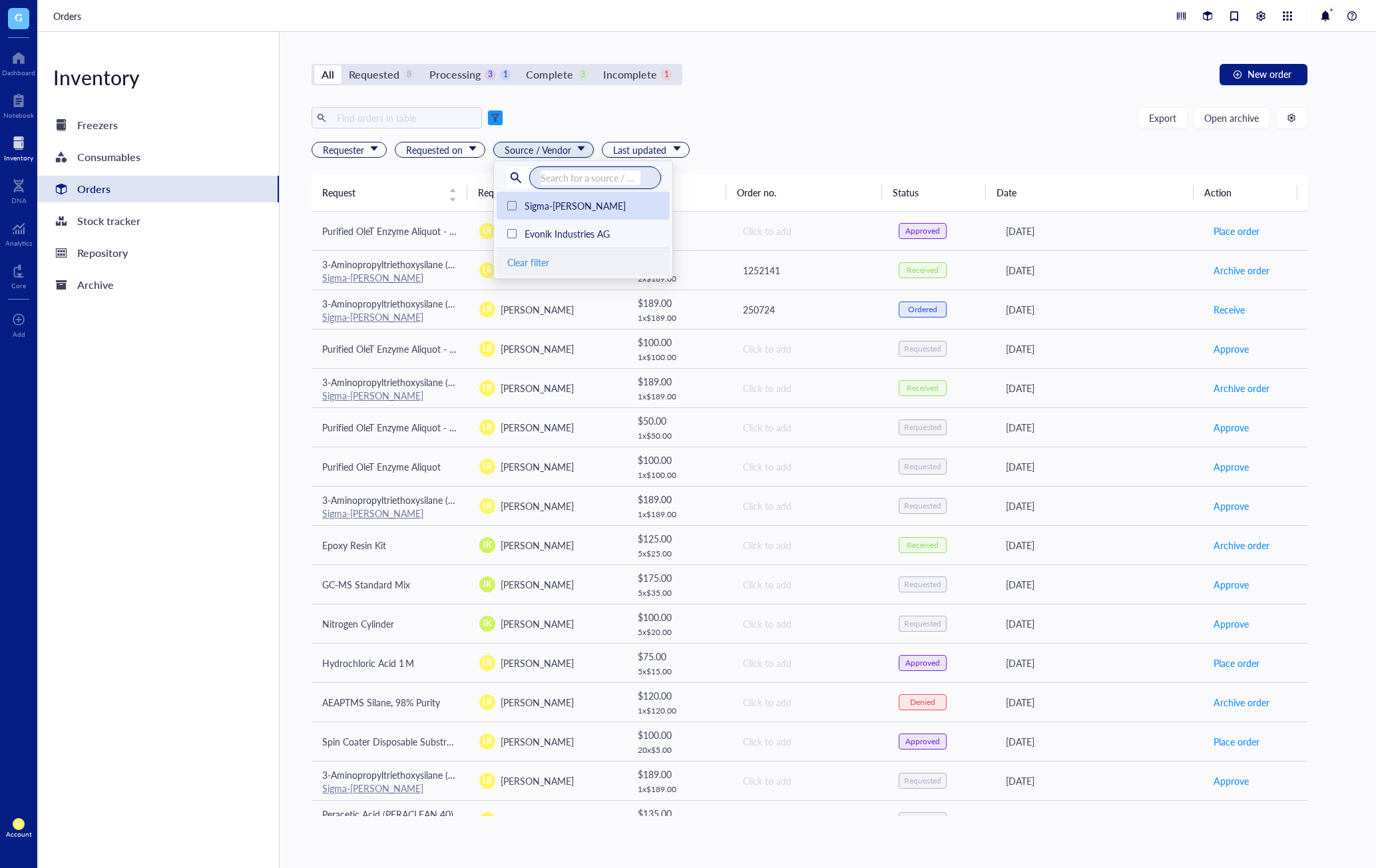
click at [526, 262] on div "Clear filter" at bounding box center [583, 262] width 173 height 28
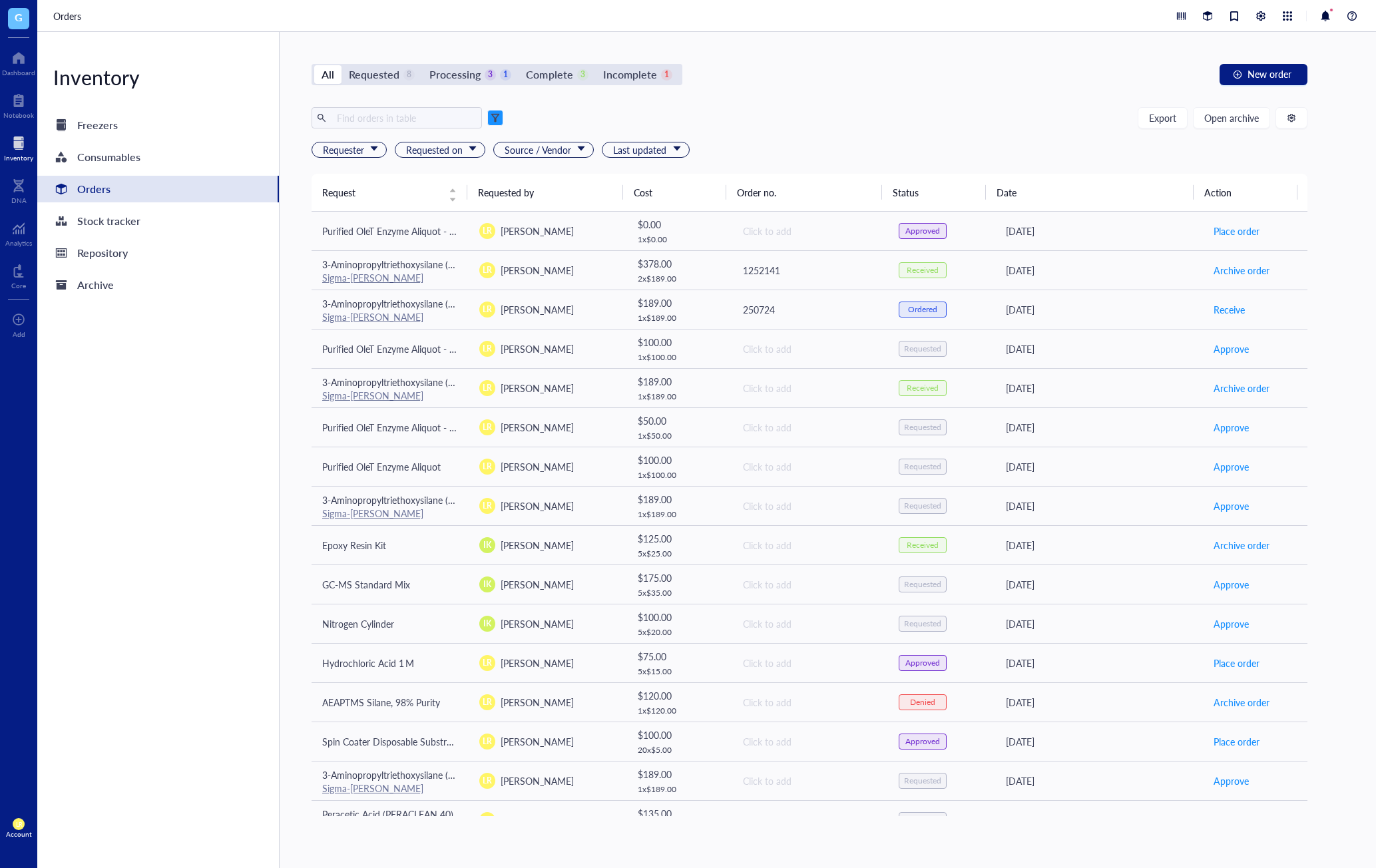
click at [756, 111] on div "Export Open archive" at bounding box center [810, 118] width 996 height 21
click at [465, 147] on span "Requested on" at bounding box center [441, 149] width 71 height 15
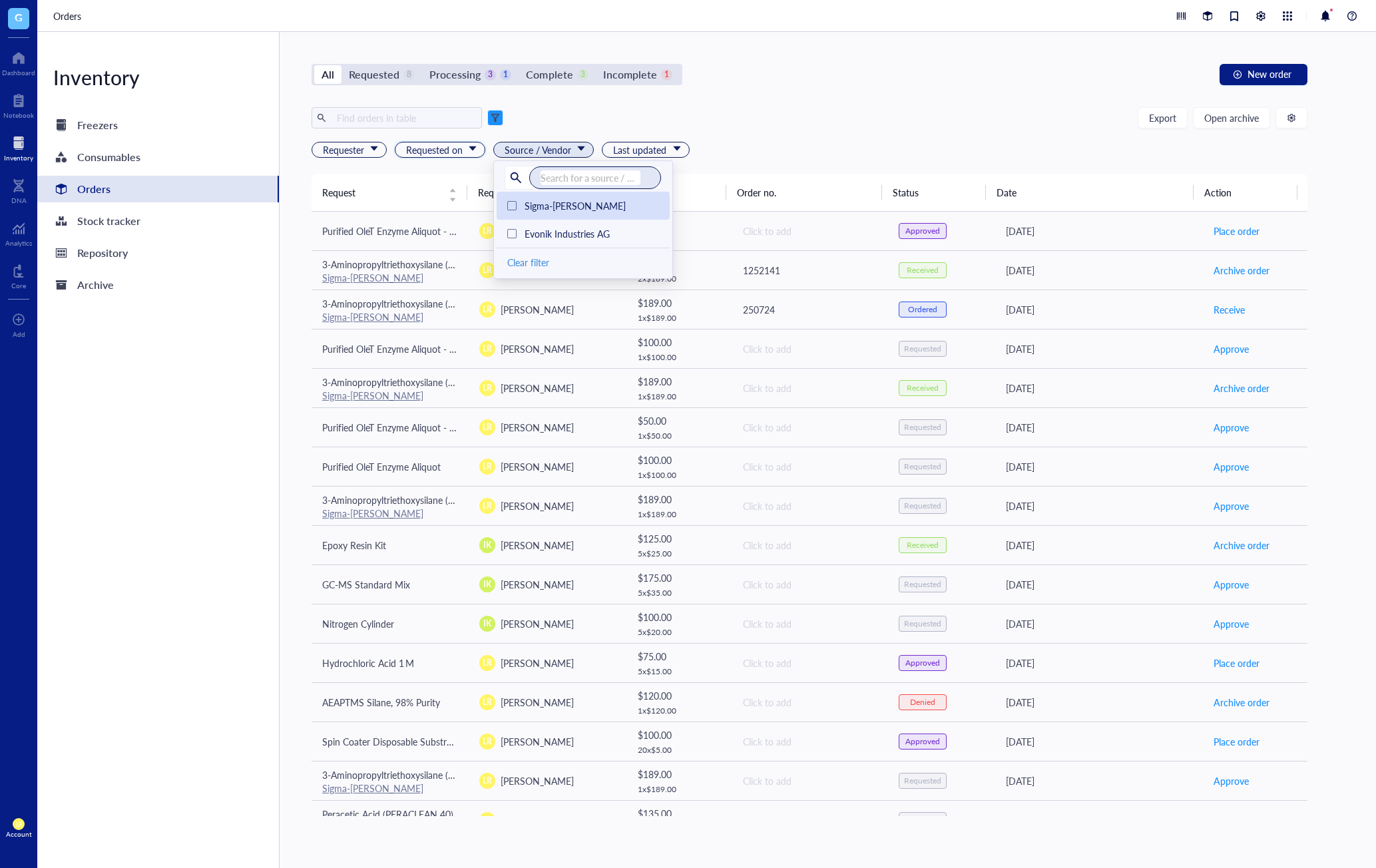
click at [570, 142] on span "Source / Vendor" at bounding box center [545, 149] width 81 height 15
click at [462, 149] on span "Requested on" at bounding box center [441, 149] width 71 height 15
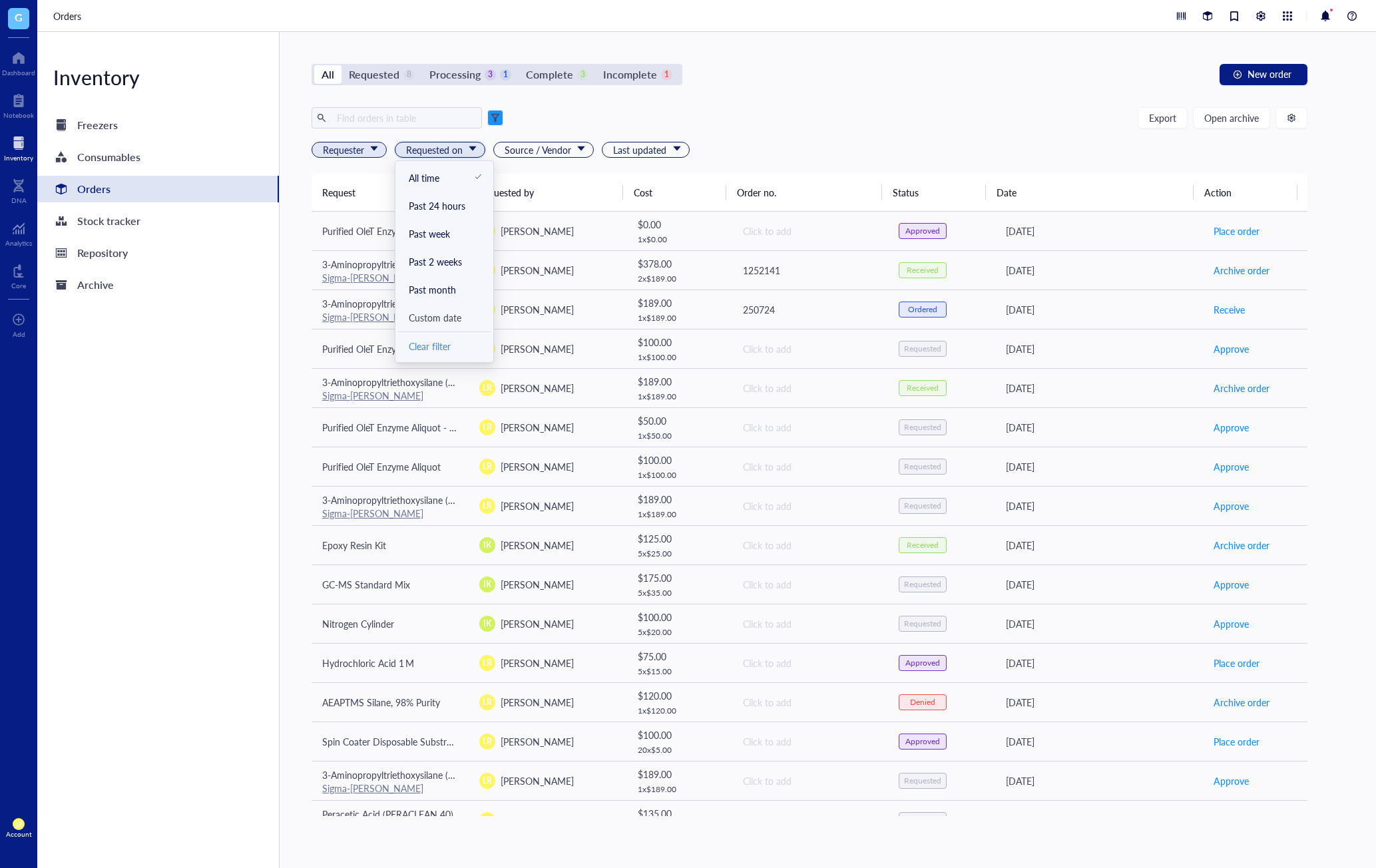
click at [342, 153] on span "Requester" at bounding box center [350, 149] width 55 height 15
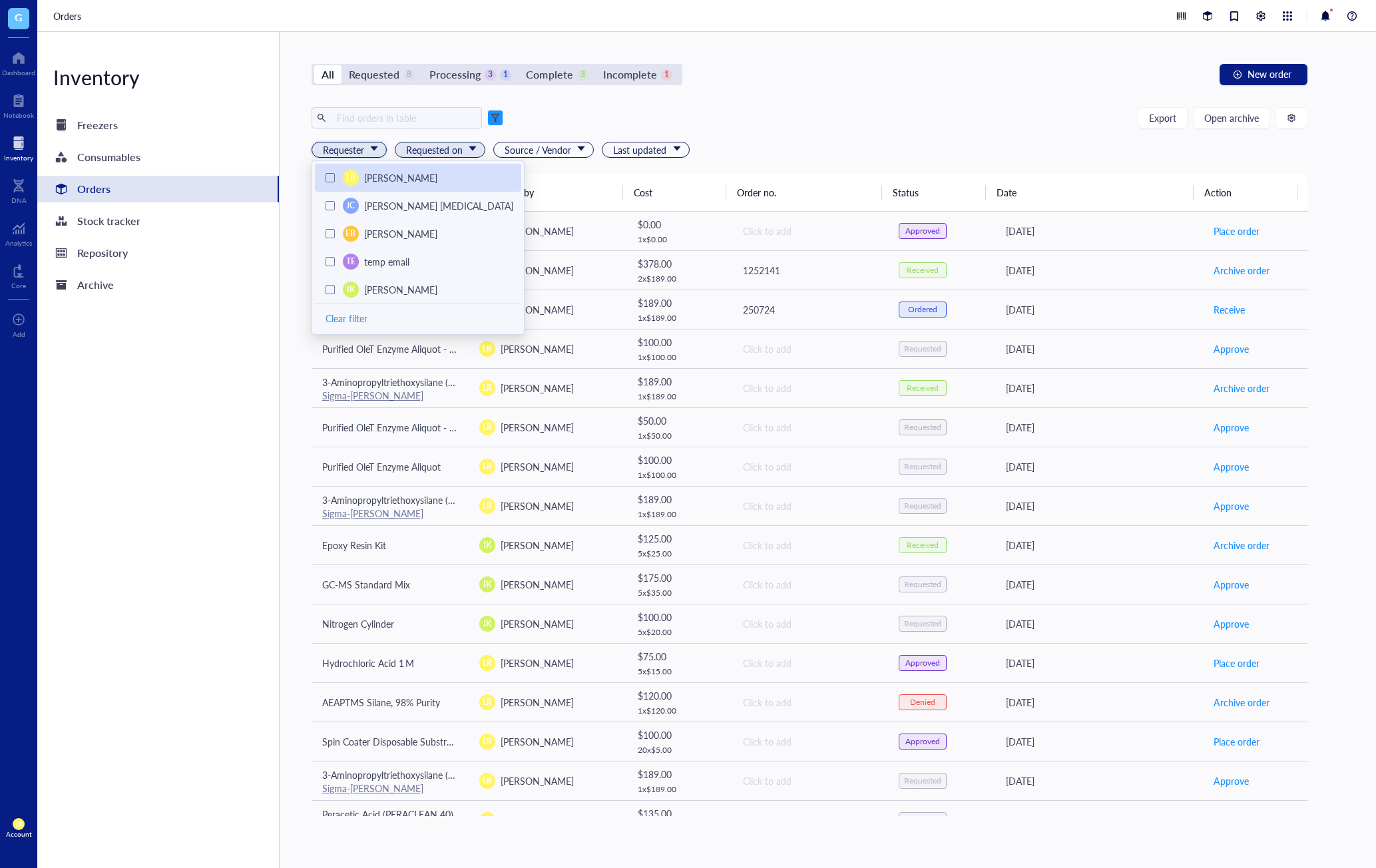
click at [455, 144] on span "Requested on" at bounding box center [441, 149] width 71 height 15
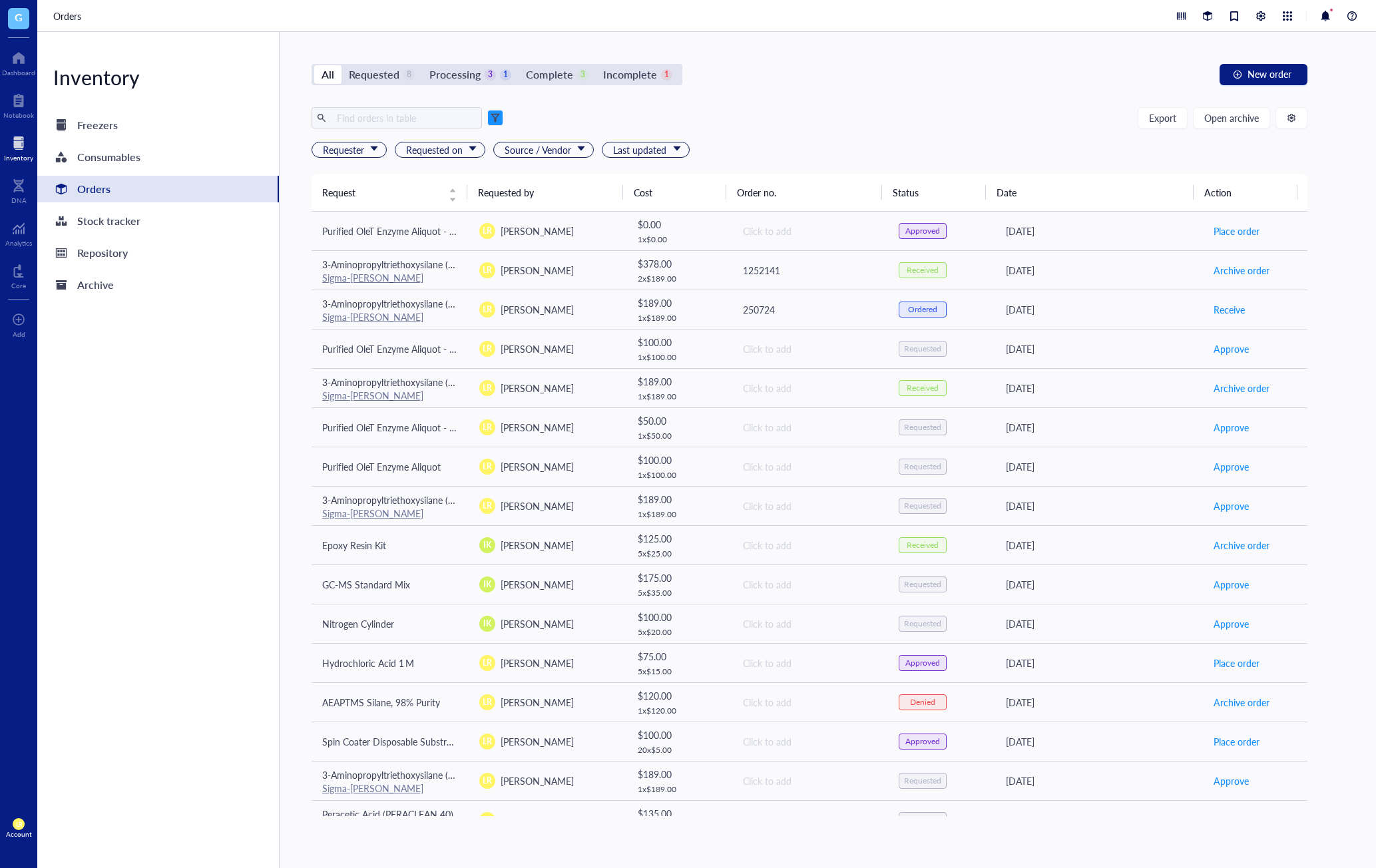
click at [792, 145] on div "Requester LR Laura Rodriguez JC Jin Choe Cell Therapy EB Emily B TE temp email …" at bounding box center [810, 149] width 996 height 16
click at [384, 197] on span "Request" at bounding box center [381, 192] width 119 height 15
click at [455, 200] on div "Request" at bounding box center [389, 192] width 135 height 15
click at [453, 189] on div "Request" at bounding box center [389, 192] width 135 height 15
click at [399, 185] on span "Request" at bounding box center [381, 192] width 119 height 15
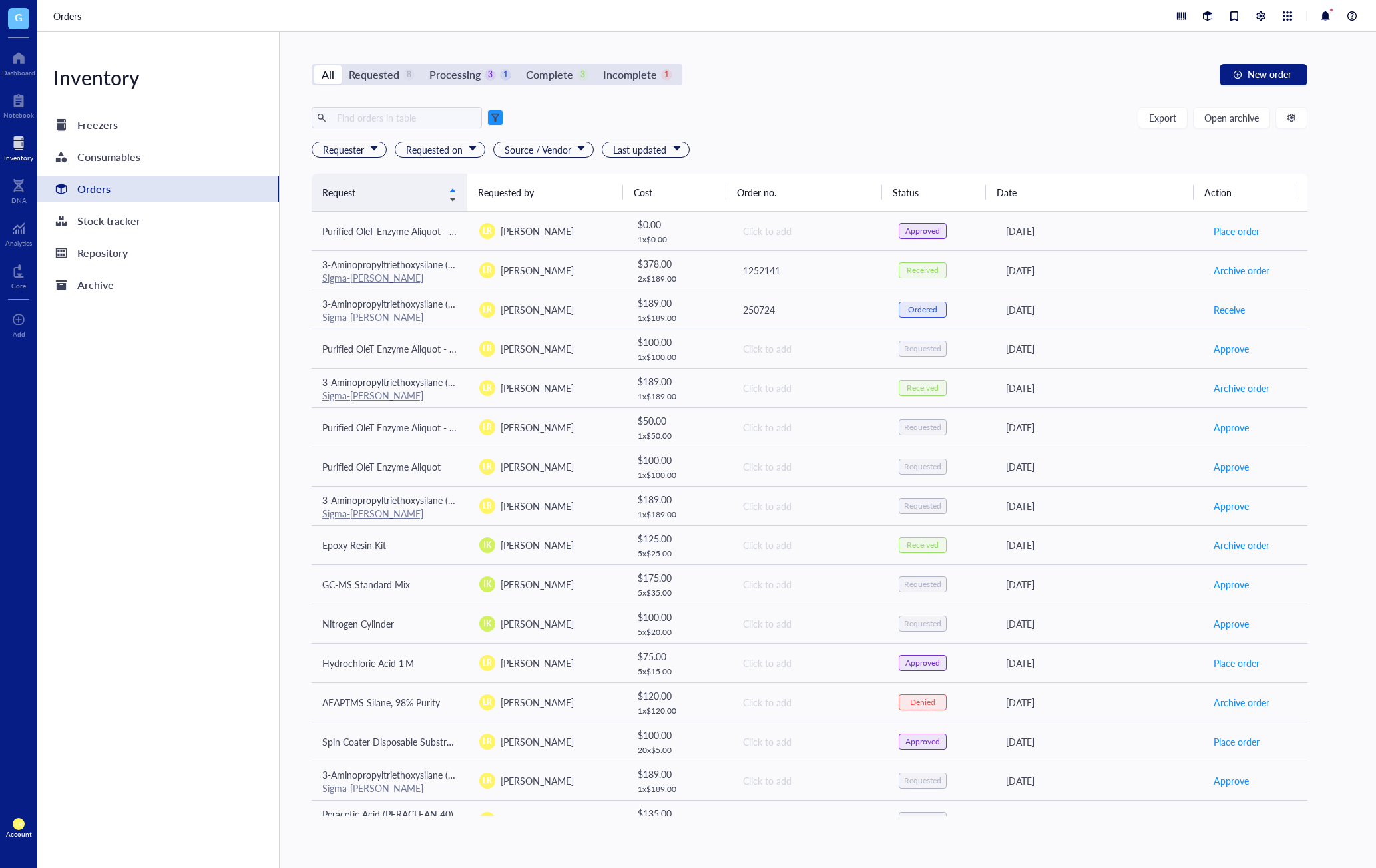
click at [410, 197] on span "Request" at bounding box center [381, 192] width 119 height 15
click at [523, 189] on th "Requested by" at bounding box center [545, 192] width 156 height 37
click at [667, 189] on th "Cost" at bounding box center [675, 192] width 104 height 37
click at [761, 196] on th "Order no." at bounding box center [804, 192] width 156 height 37
click at [416, 195] on span "Request" at bounding box center [381, 192] width 119 height 15
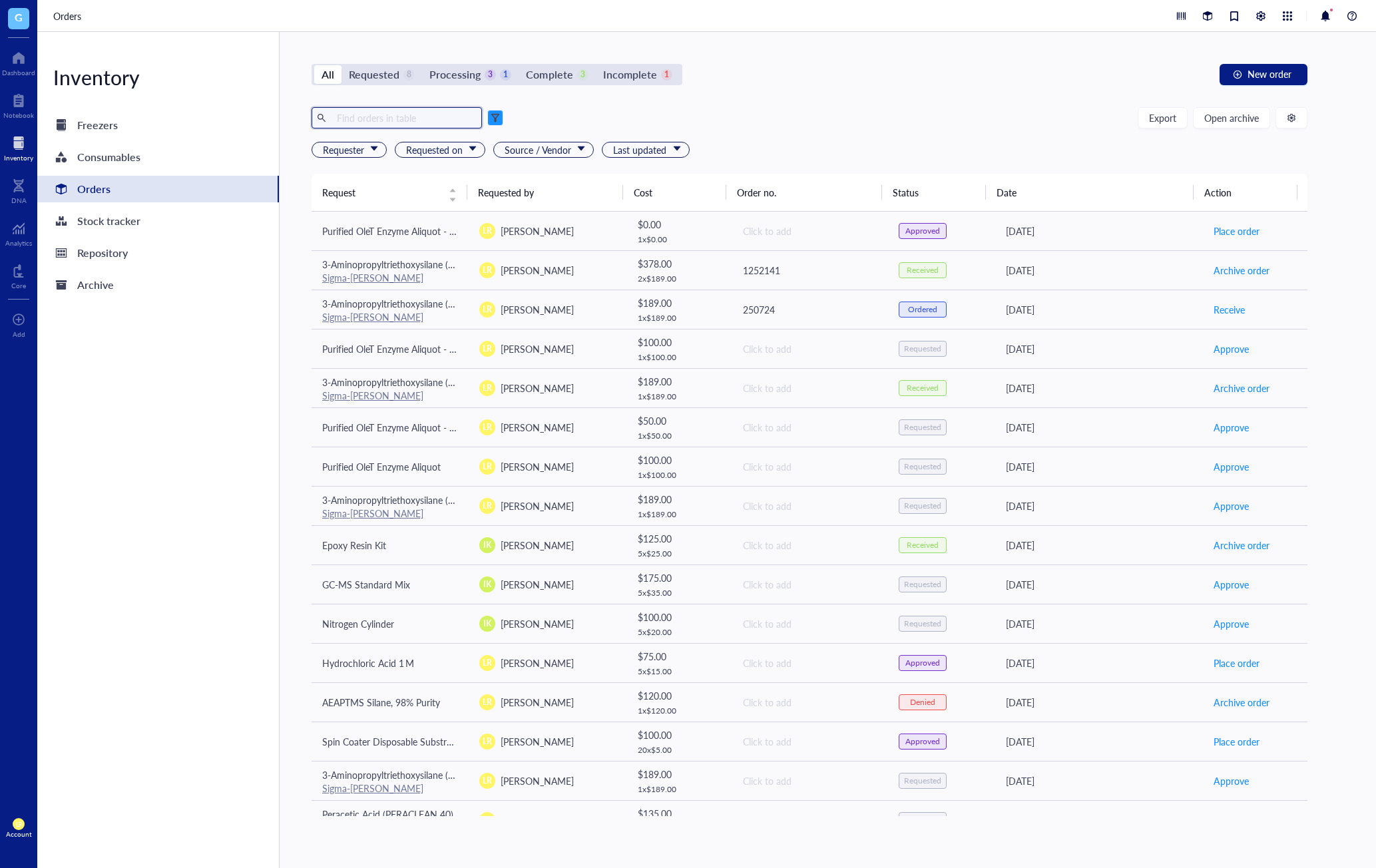
click at [419, 118] on input "text" at bounding box center [404, 118] width 145 height 20
click at [610, 109] on div "Export Open archive" at bounding box center [810, 118] width 996 height 21
click at [156, 250] on div "Repository" at bounding box center [158, 253] width 241 height 27
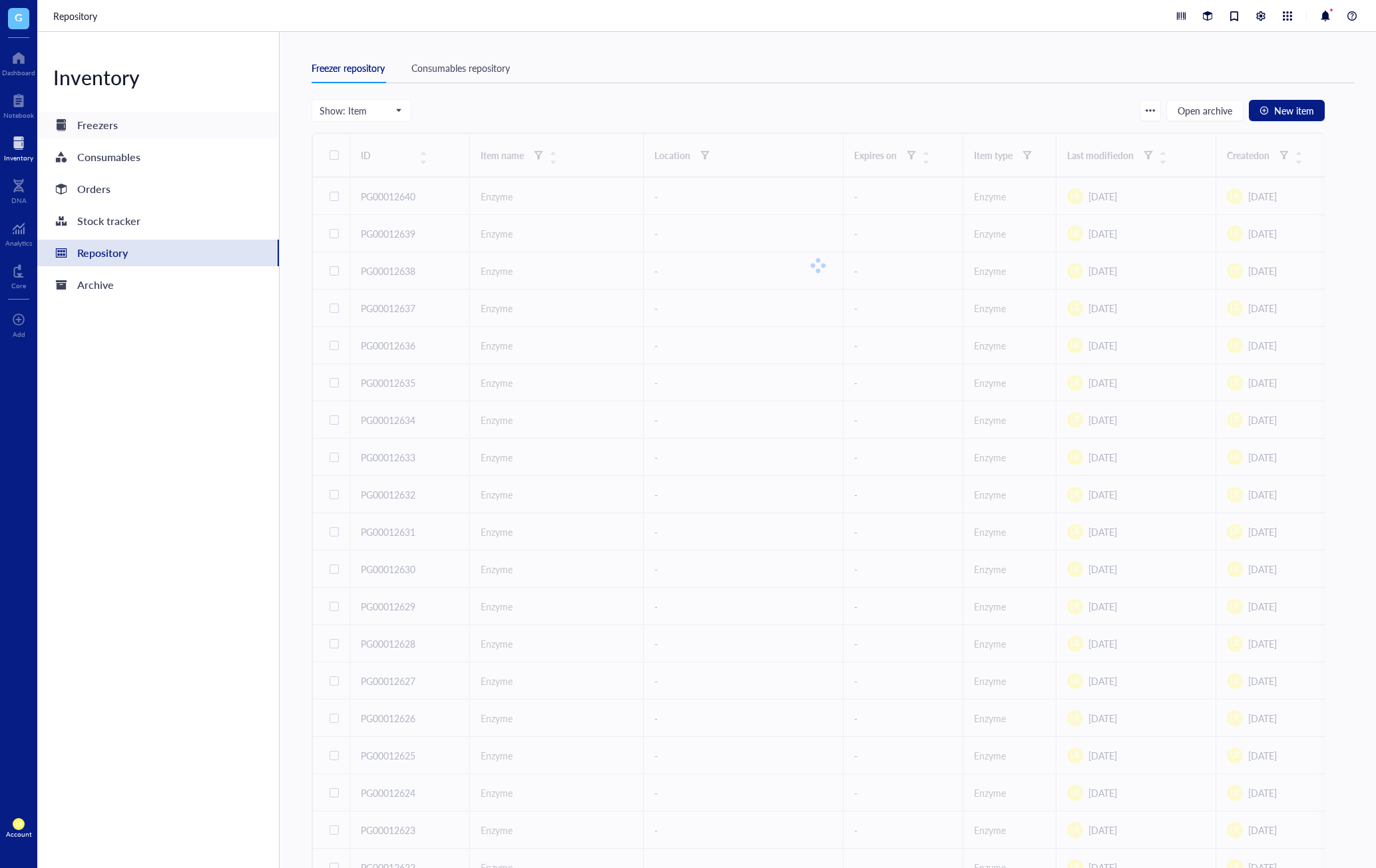
click at [201, 126] on div "Freezers" at bounding box center [158, 125] width 241 height 27
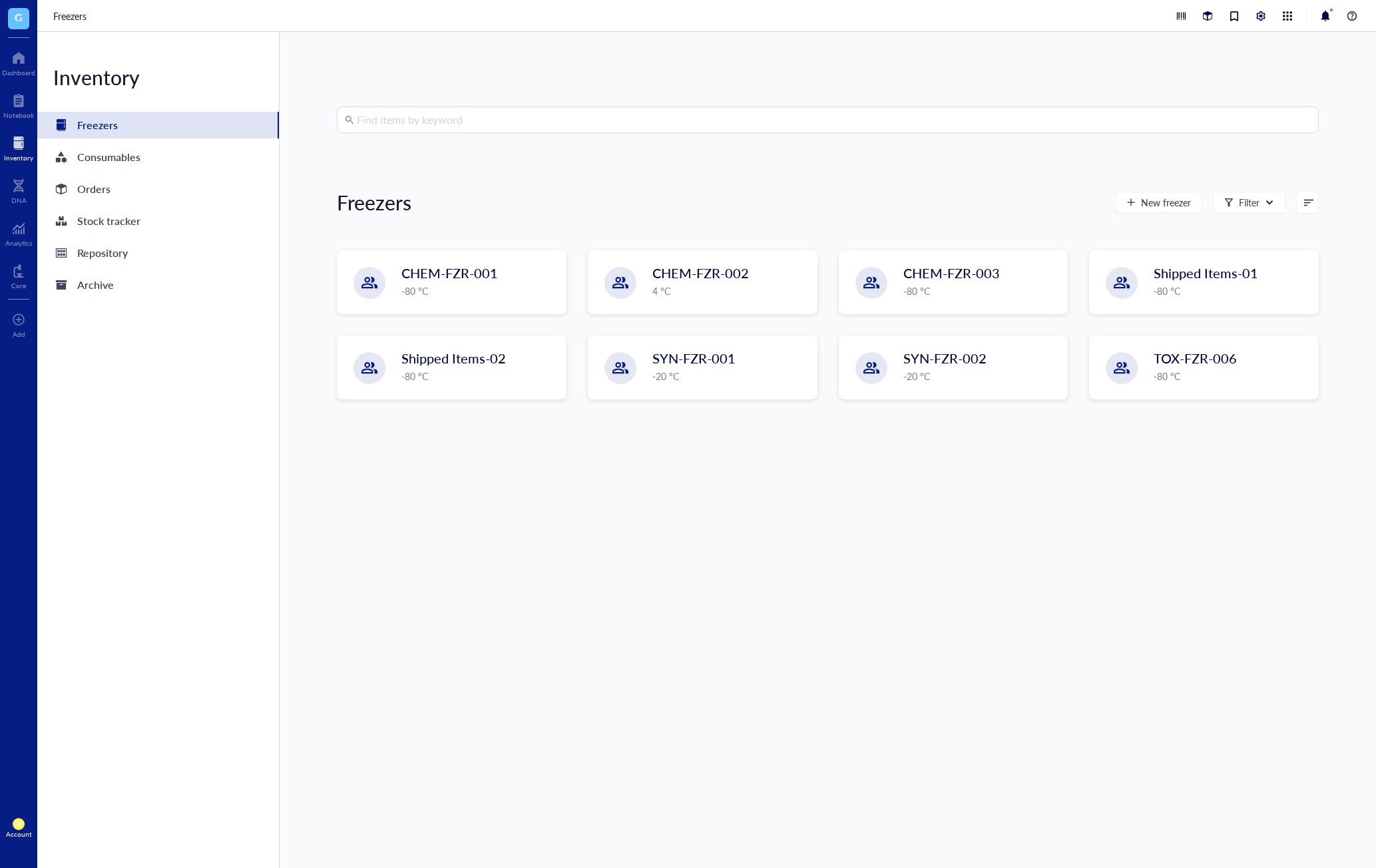
click at [586, 117] on input "search" at bounding box center [834, 120] width 954 height 25
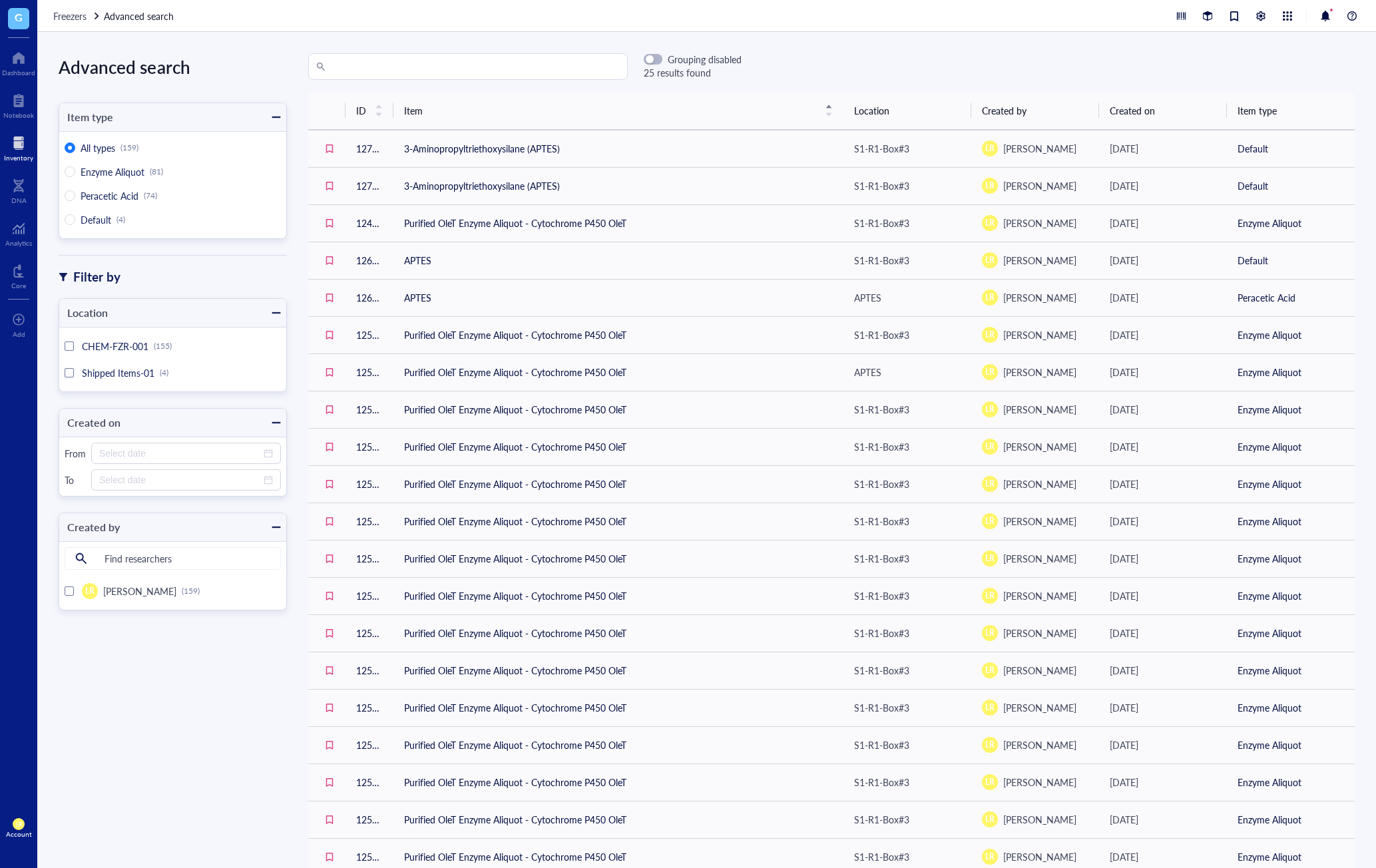
click at [38, 170] on div "Advanced search Item type All types (159) Enzyme Aliquot (81) Peracetic Acid (7…" at bounding box center [162, 450] width 250 height 794
click at [22, 163] on div "Inventory" at bounding box center [18, 147] width 37 height 37
click at [20, 141] on div at bounding box center [19, 143] width 29 height 21
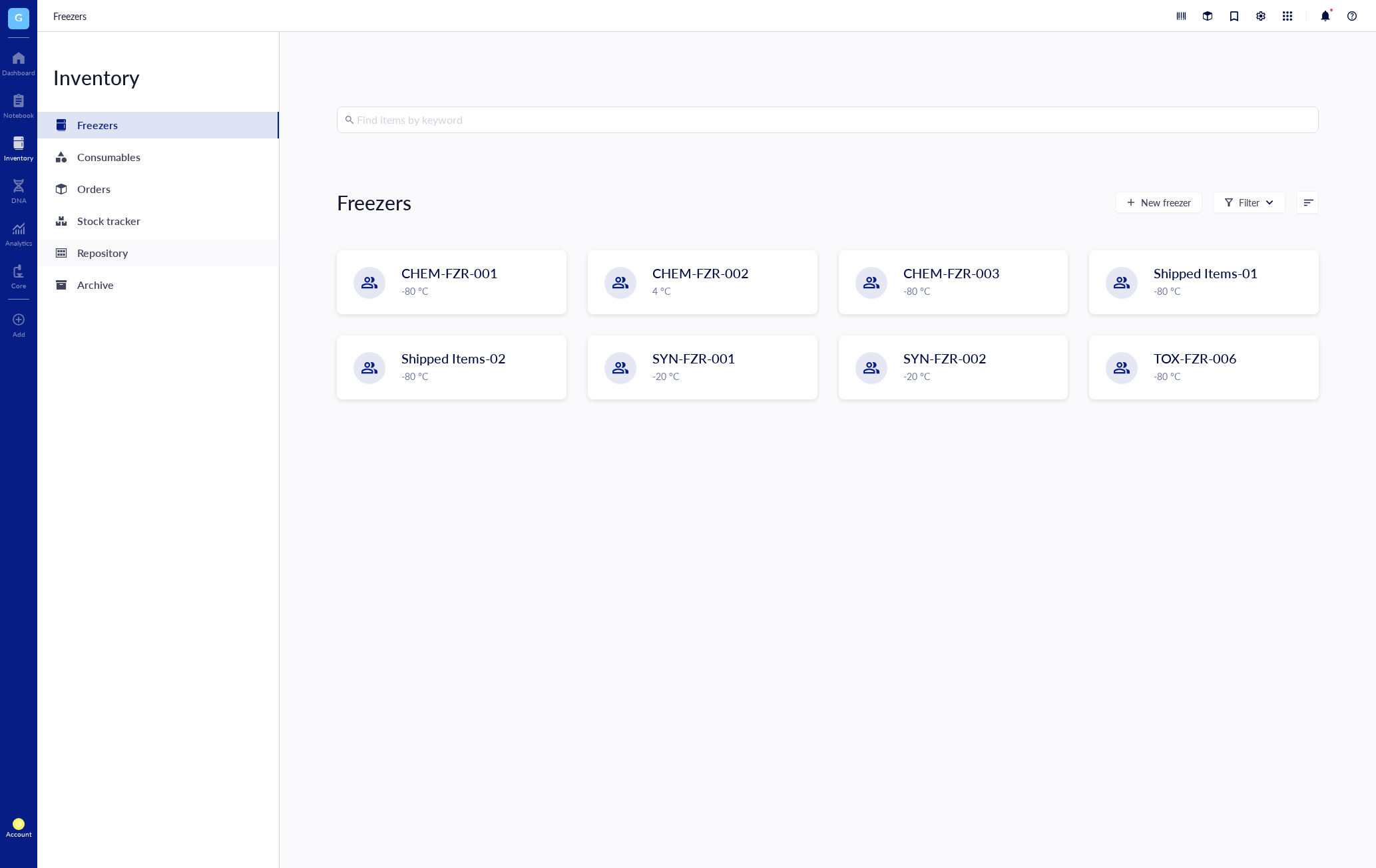
click at [171, 248] on div "Repository" at bounding box center [158, 253] width 241 height 27
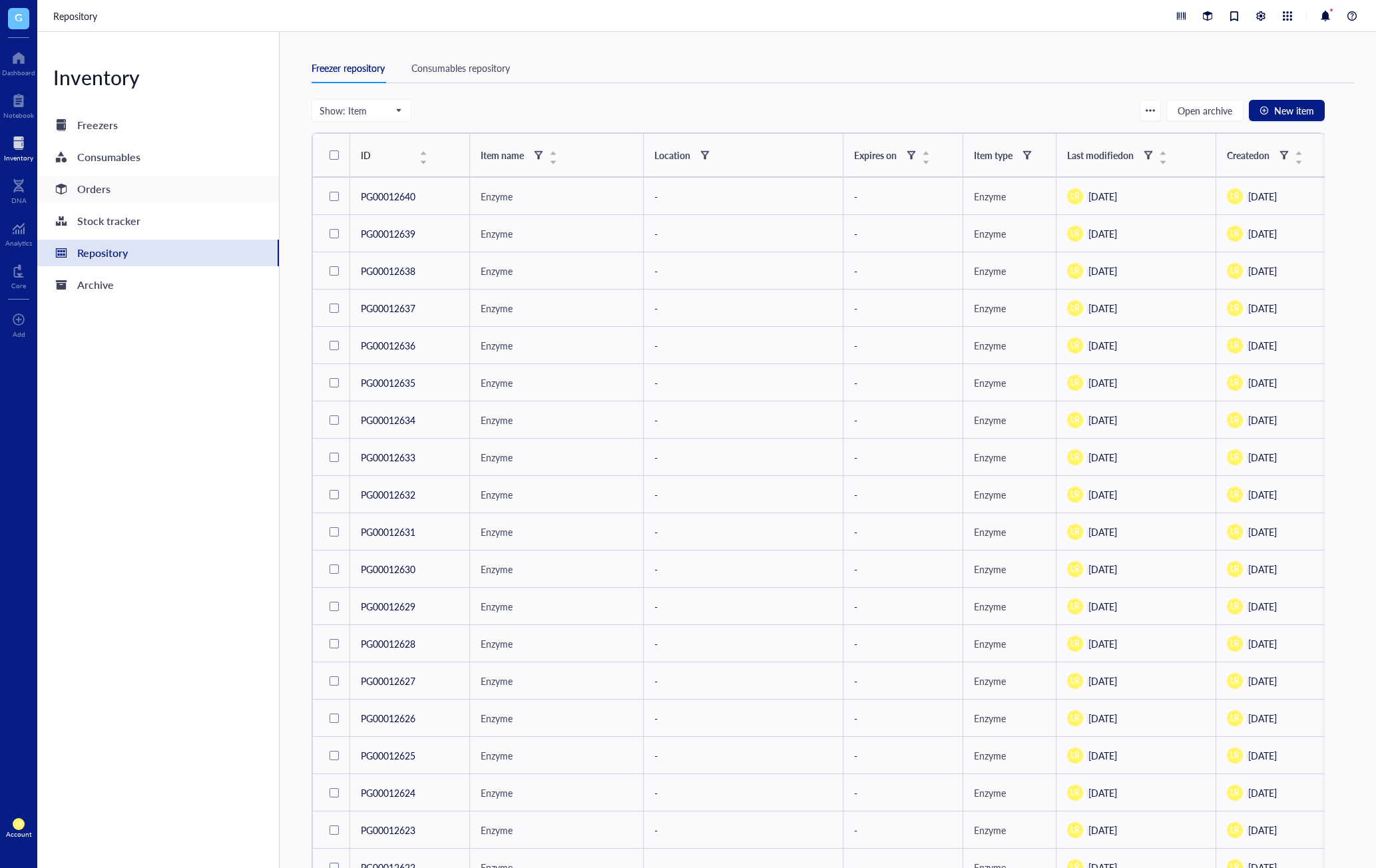
click at [138, 199] on div "Orders" at bounding box center [158, 189] width 241 height 27
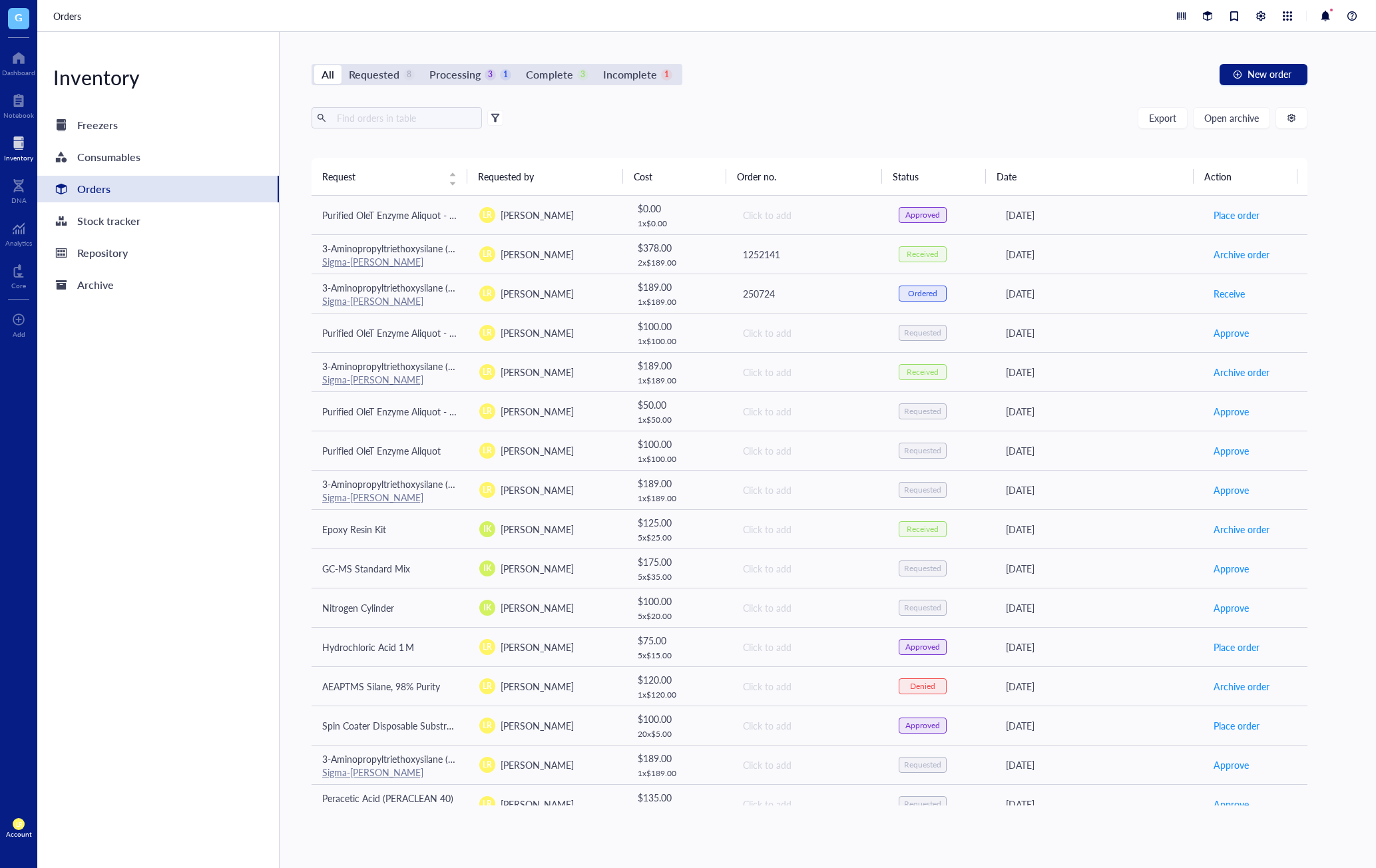
click at [424, 139] on div "Export Open archive Requester Requested on Source / Vendor Last updated" at bounding box center [810, 133] width 996 height 51
click at [126, 247] on div "Repository" at bounding box center [102, 253] width 51 height 19
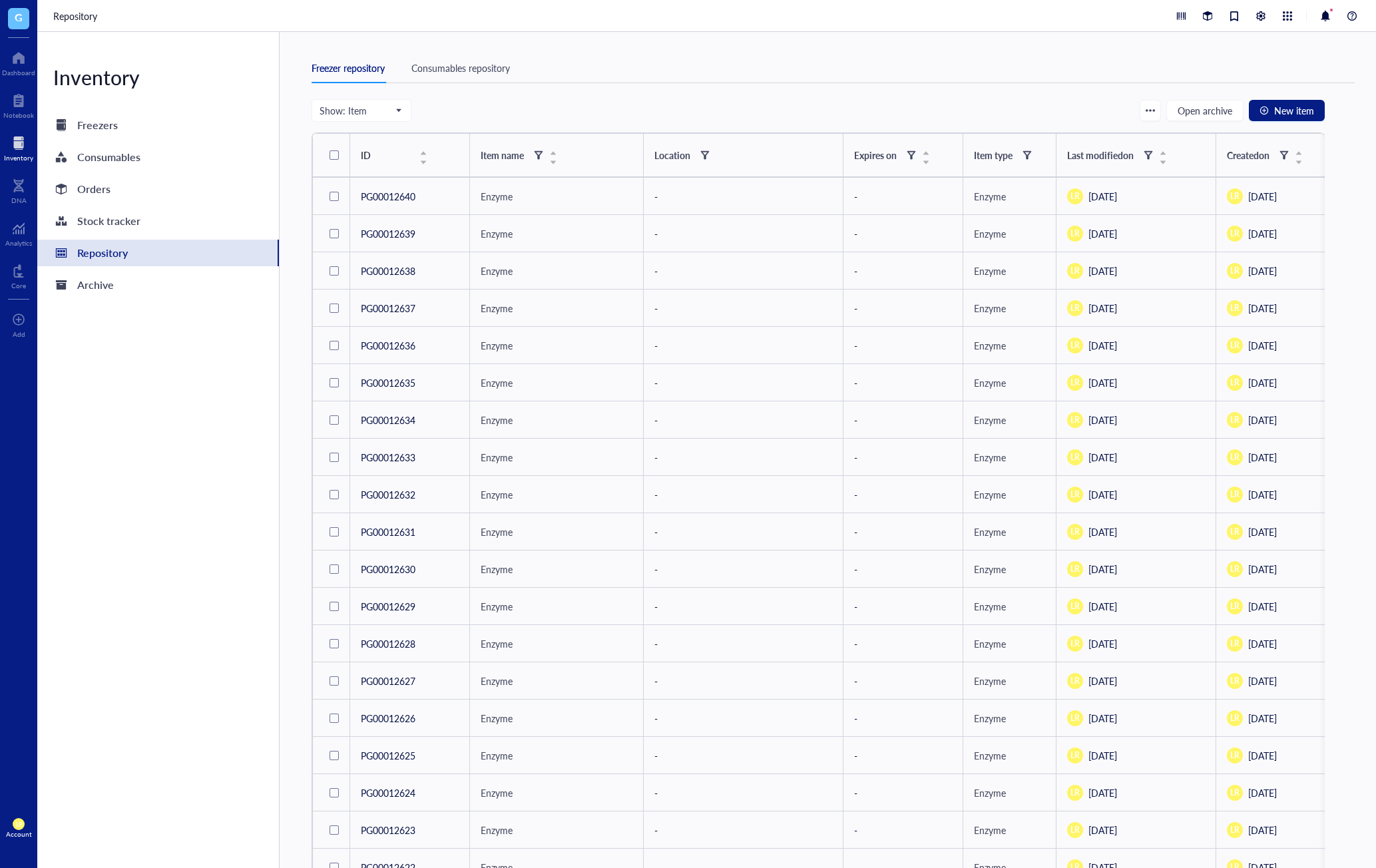
click at [487, 112] on div "Show: Item Open archive New item" at bounding box center [818, 110] width 1013 height 22
click at [112, 217] on div "Stock tracker" at bounding box center [109, 221] width 63 height 19
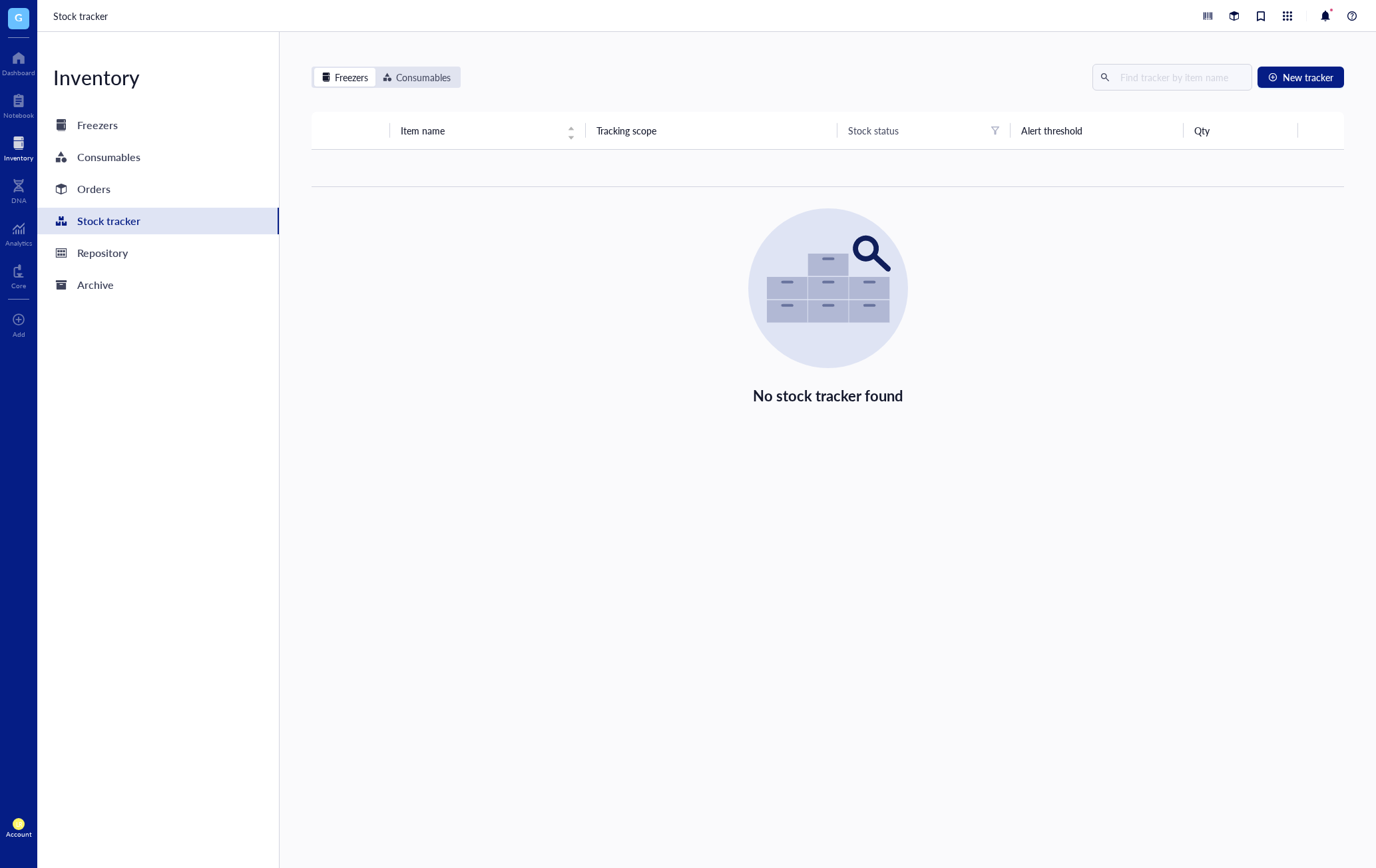
click at [801, 82] on div "Freezers Consumables New tracker" at bounding box center [828, 77] width 1033 height 27
click at [1196, 610] on div "Freezers Consumables New tracker Item name Tracking scope Stock status Alert th…" at bounding box center [828, 450] width 1097 height 836
click at [1231, 733] on div "Freezers Consumables New tracker Item name Tracking scope Stock status Alert th…" at bounding box center [828, 450] width 1097 height 836
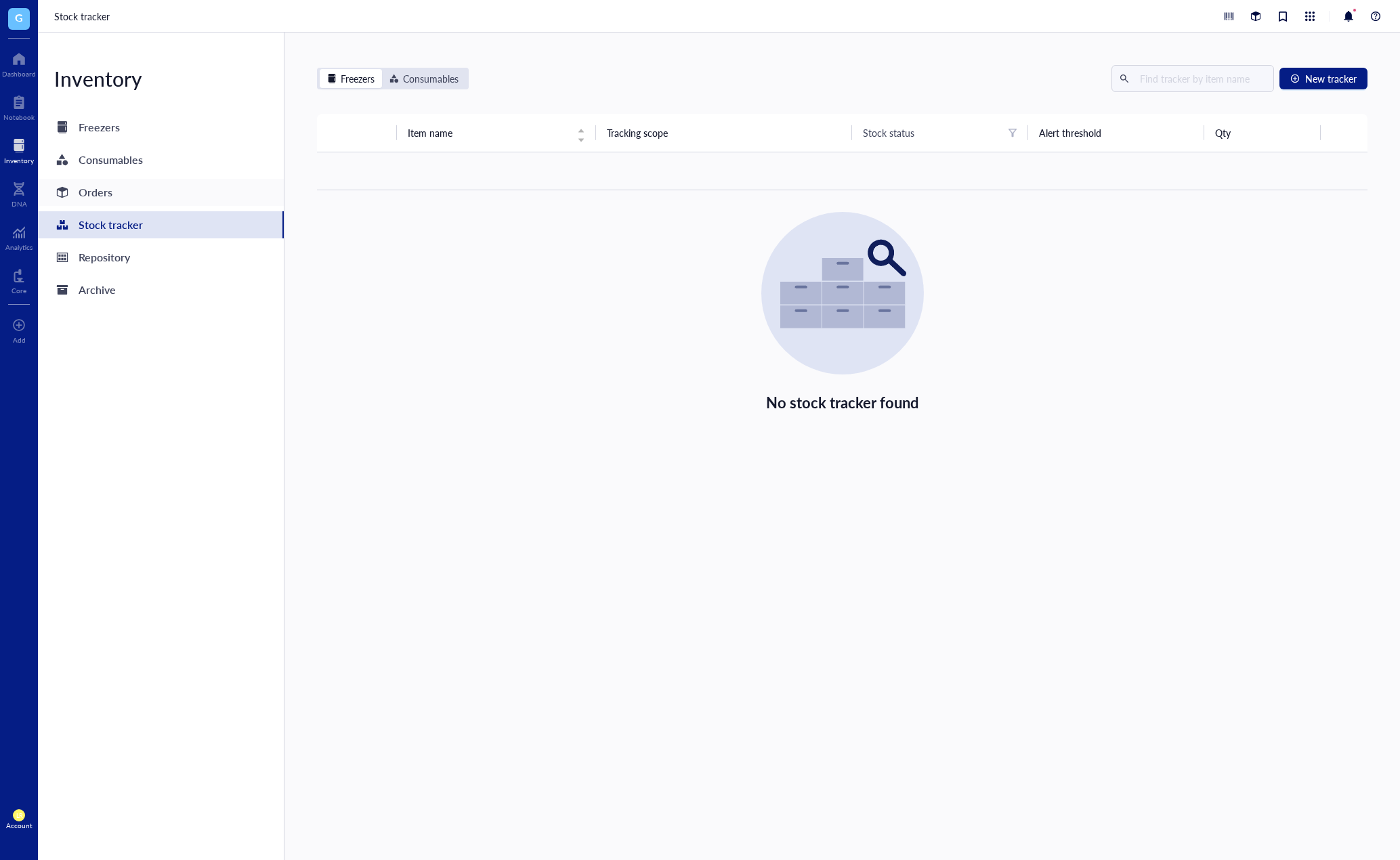
click at [157, 188] on div "Orders" at bounding box center [161, 193] width 246 height 27
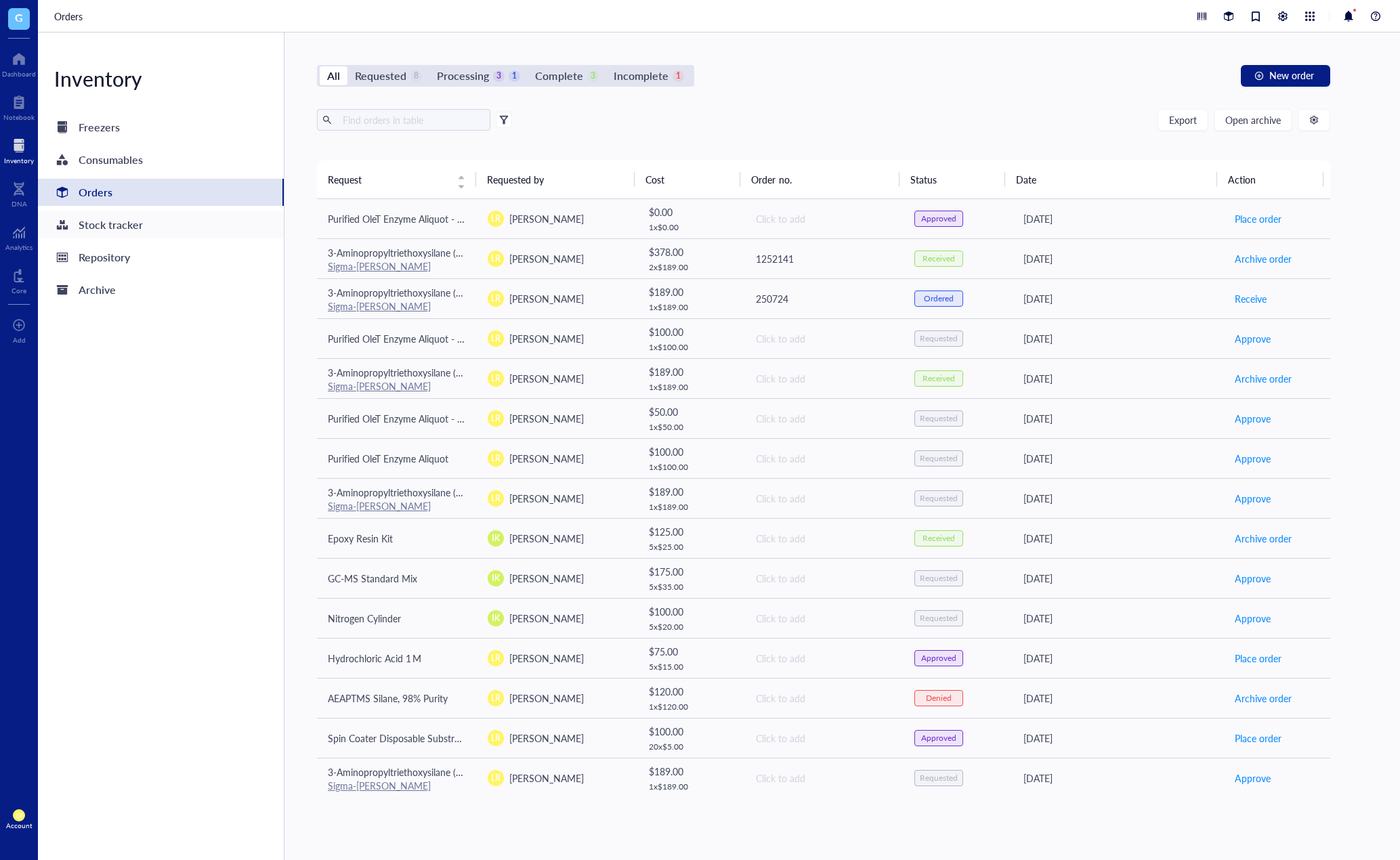
click at [193, 228] on div "Stock tracker" at bounding box center [161, 225] width 246 height 27
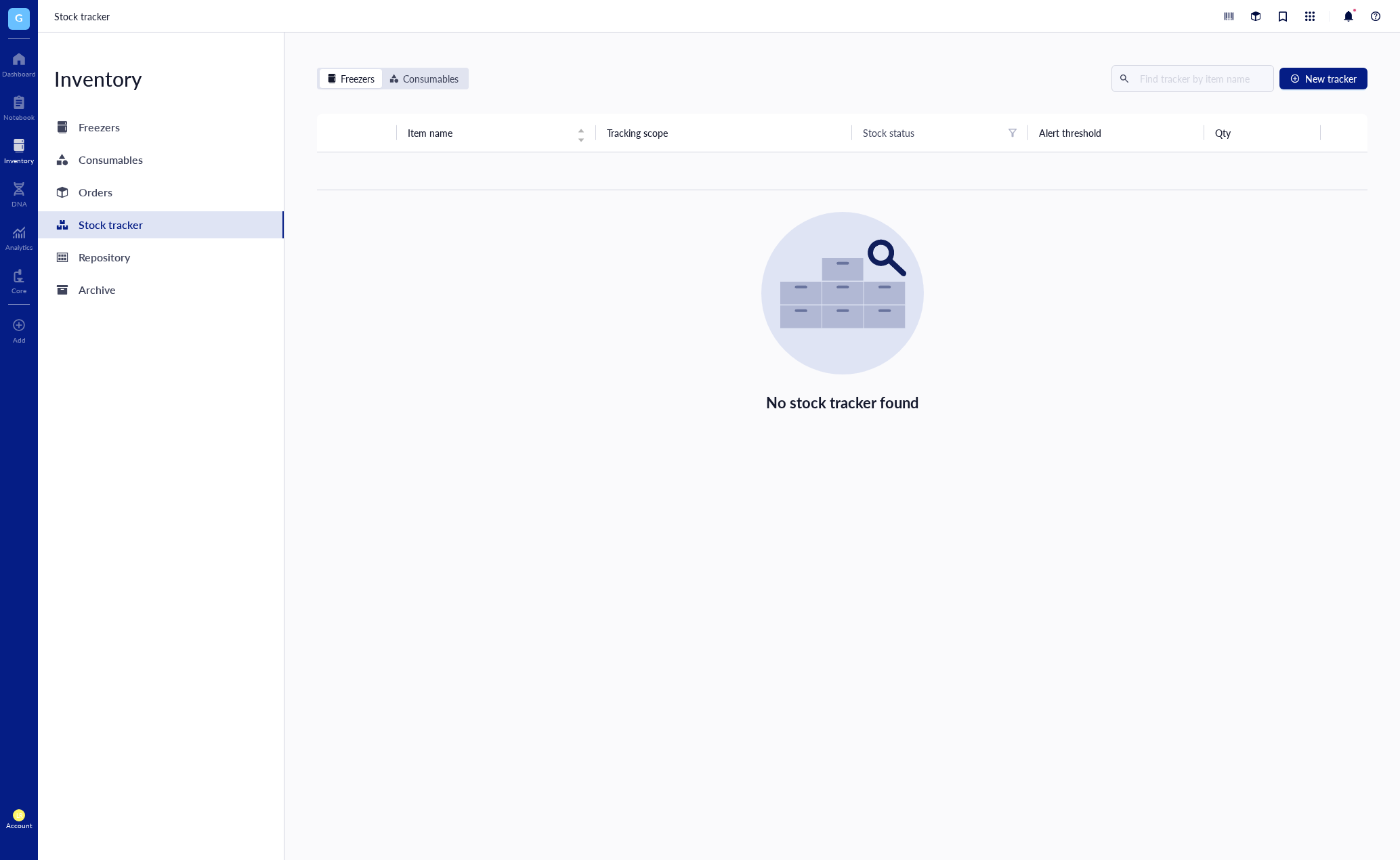
click at [437, 92] on div "Freezers Consumables New tracker Item name Tracking scope Stock status Alert th…" at bounding box center [842, 250] width 1051 height 370
click at [442, 88] on div "Freezers Consumables" at bounding box center [393, 79] width 152 height 21
click at [447, 81] on div "Consumables" at bounding box center [431, 79] width 56 height 15
click at [382, 69] on input "Consumables" at bounding box center [382, 69] width 0 height 0
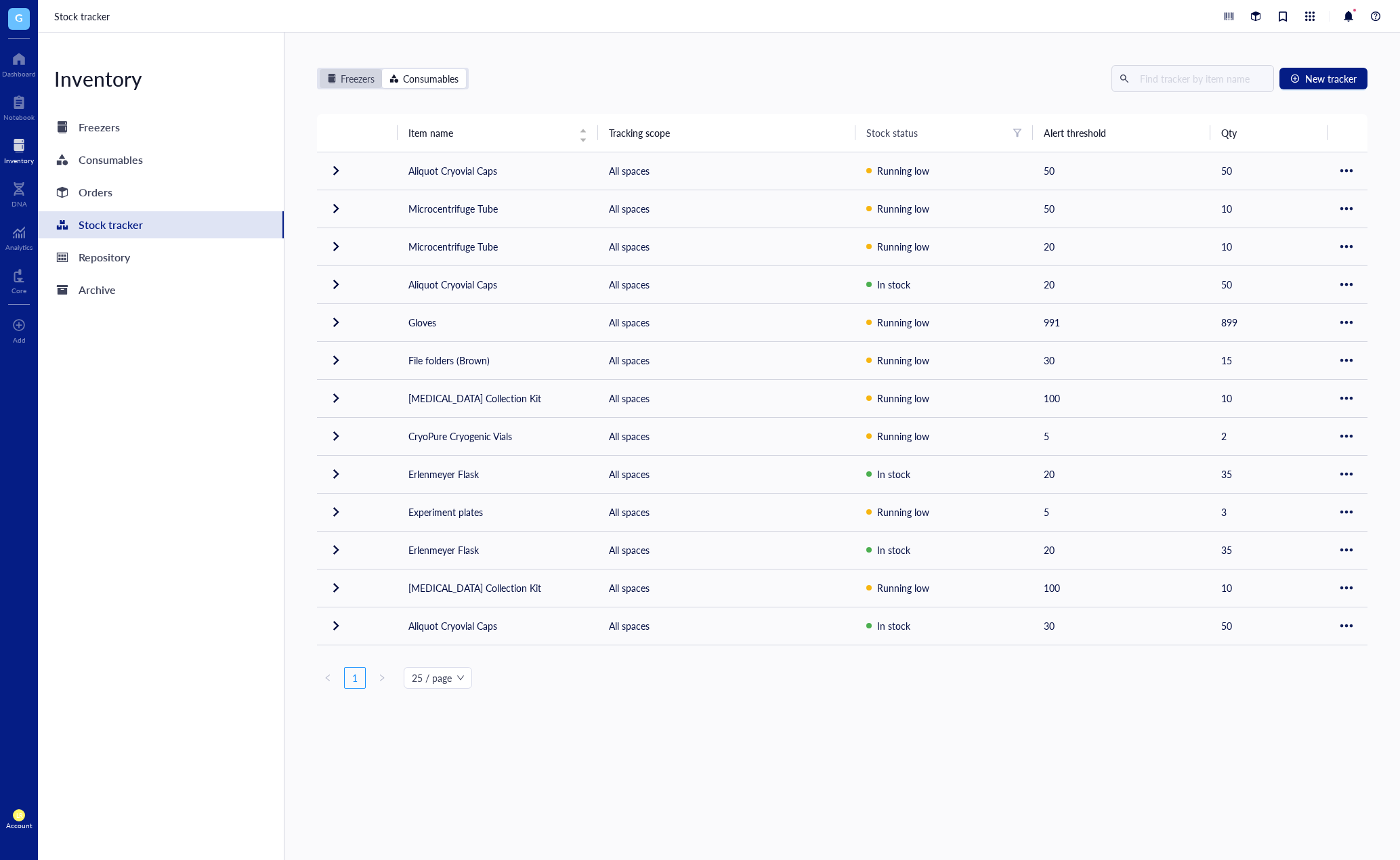
click at [366, 81] on div "Freezers" at bounding box center [357, 79] width 34 height 15
click at [320, 69] on input "Freezers" at bounding box center [320, 69] width 0 height 0
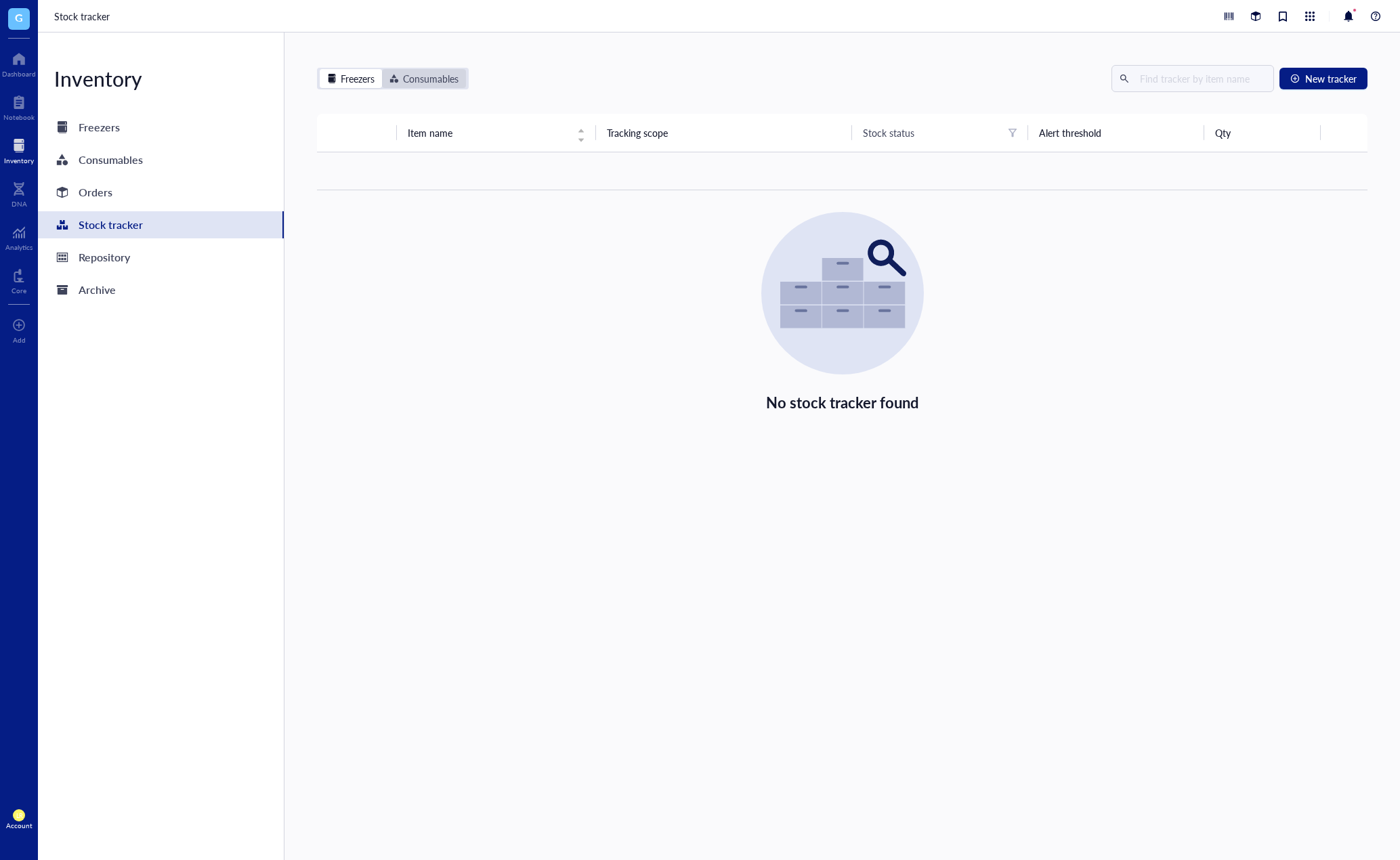
click at [416, 86] on div "Consumables" at bounding box center [424, 79] width 84 height 19
click at [382, 69] on input "Consumables" at bounding box center [382, 69] width 0 height 0
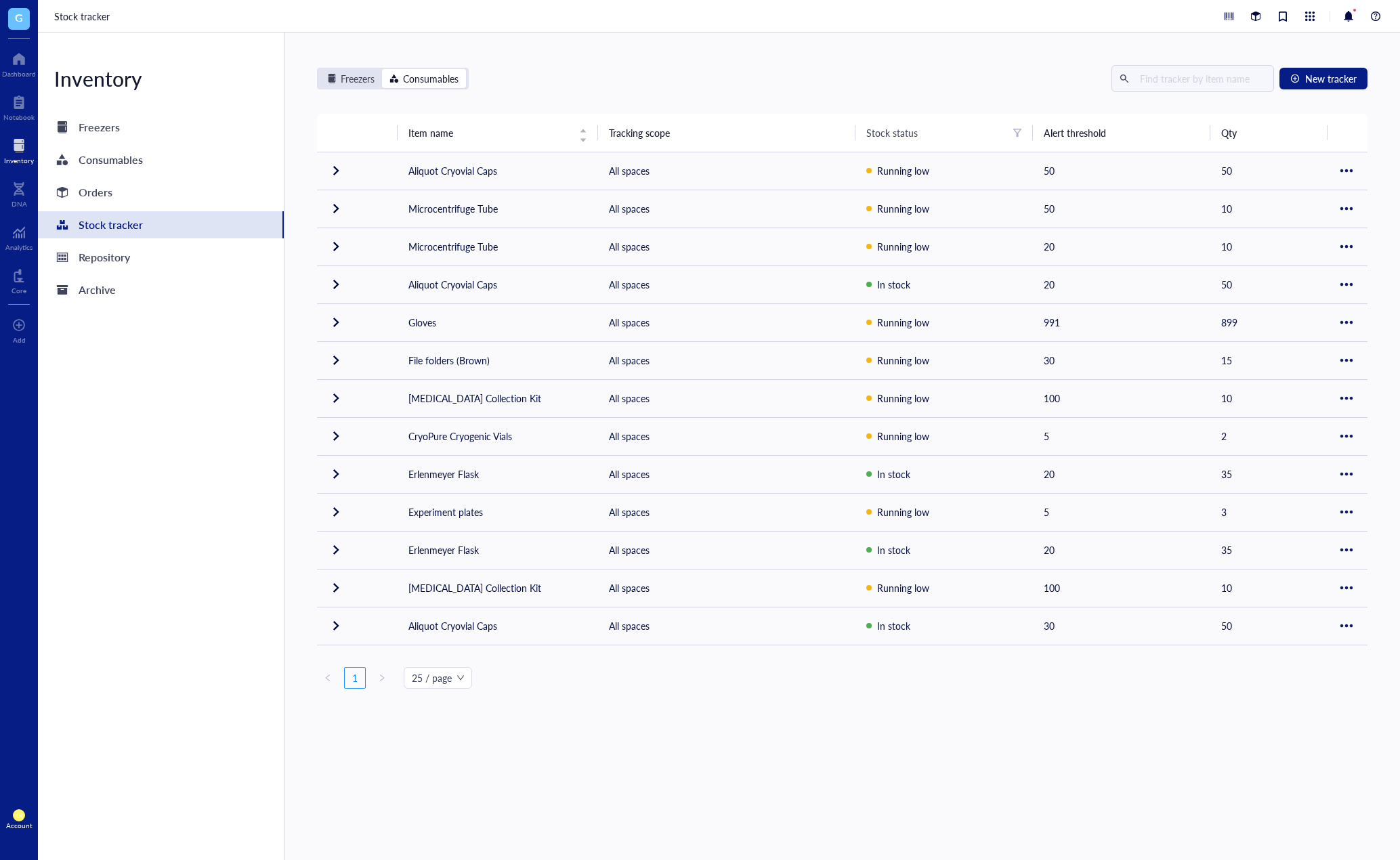
click at [358, 91] on div "Freezers Consumables New tracker" at bounding box center [842, 79] width 1051 height 27
click at [364, 82] on div "Freezers" at bounding box center [357, 79] width 34 height 15
click at [320, 69] on input "Freezers" at bounding box center [320, 69] width 0 height 0
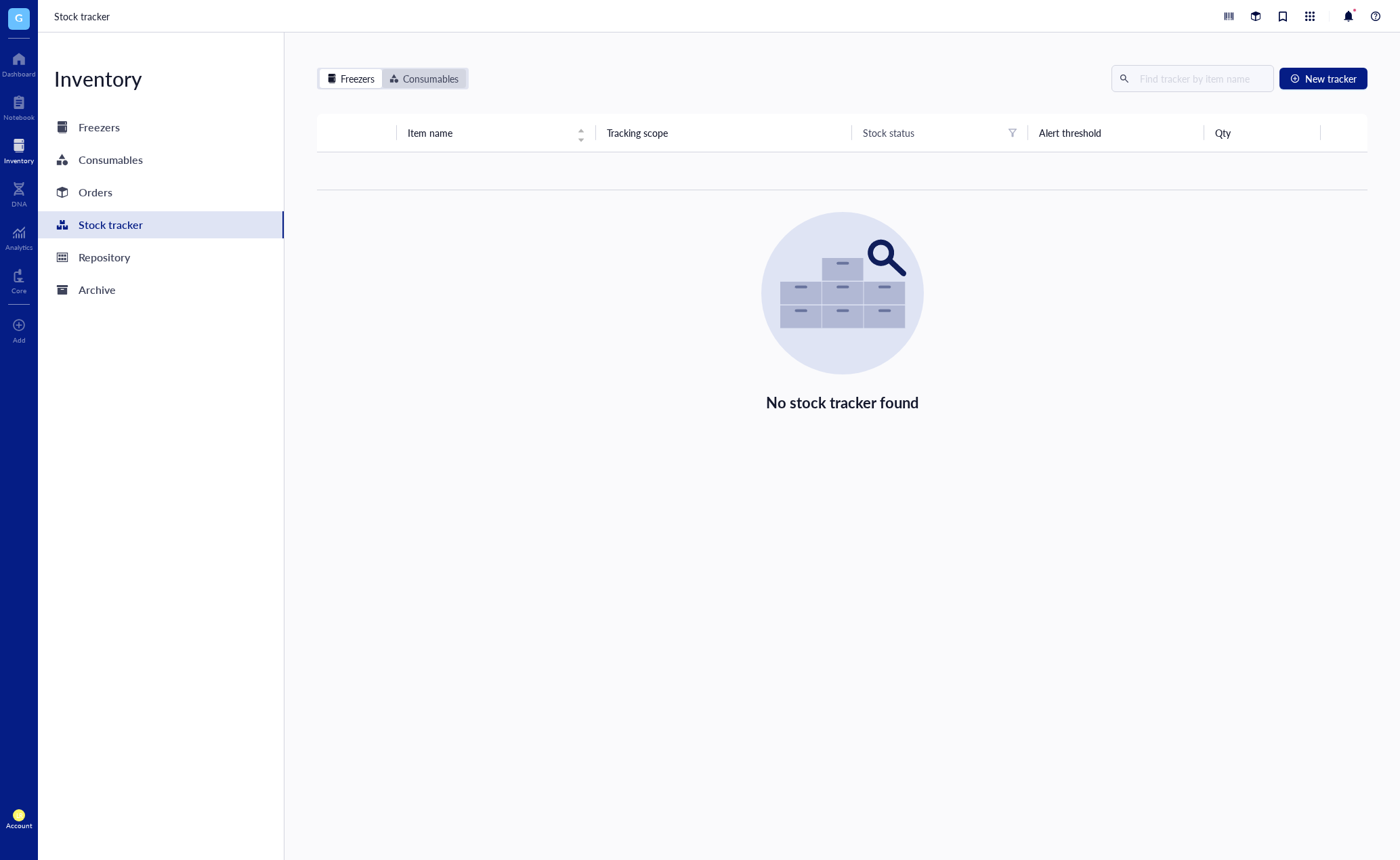
click at [430, 82] on div "Consumables" at bounding box center [431, 79] width 56 height 15
click at [382, 69] on input "Consumables" at bounding box center [382, 69] width 0 height 0
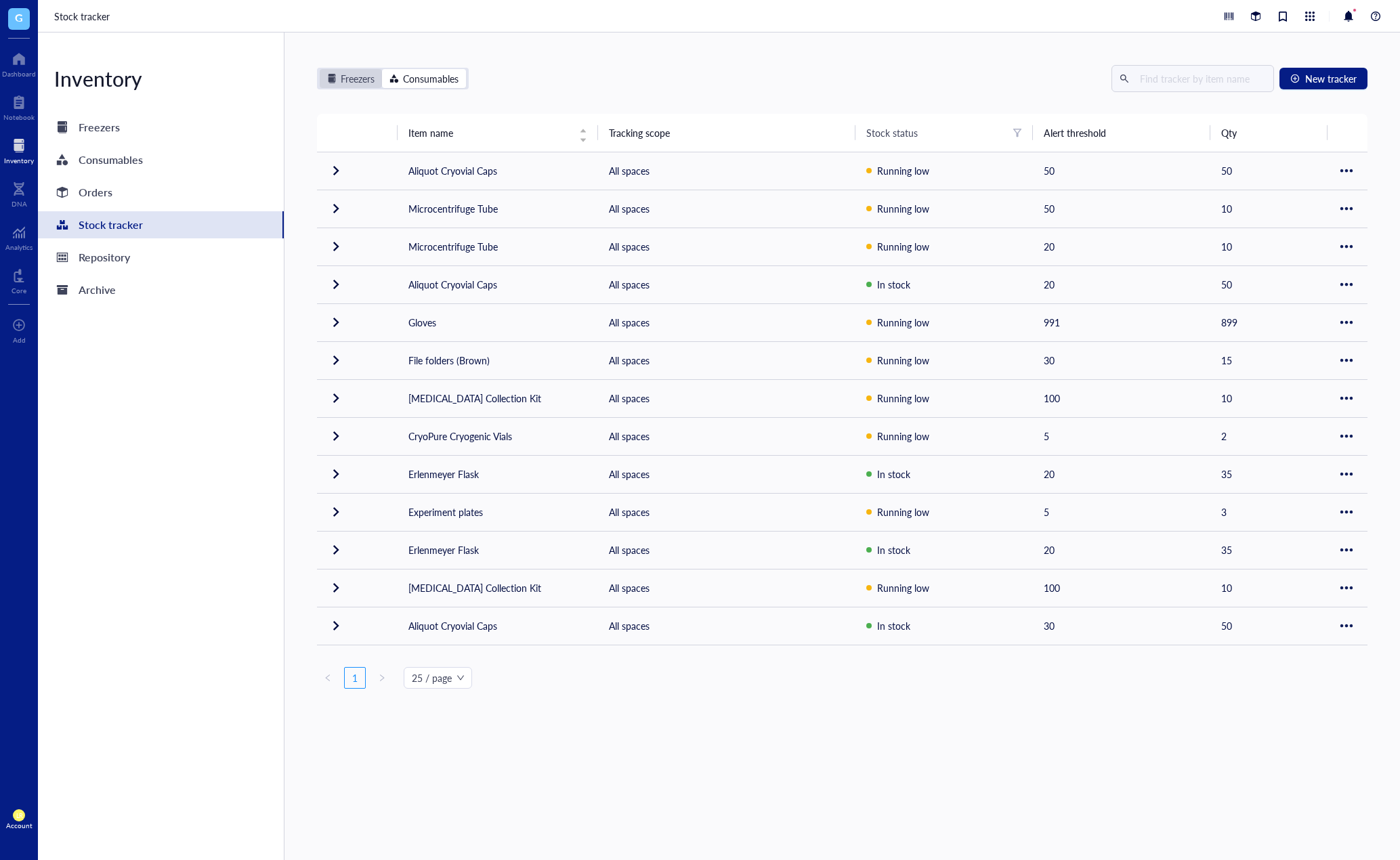
click at [362, 84] on div "Freezers" at bounding box center [357, 79] width 34 height 15
click at [320, 69] on input "Freezers" at bounding box center [320, 69] width 0 height 0
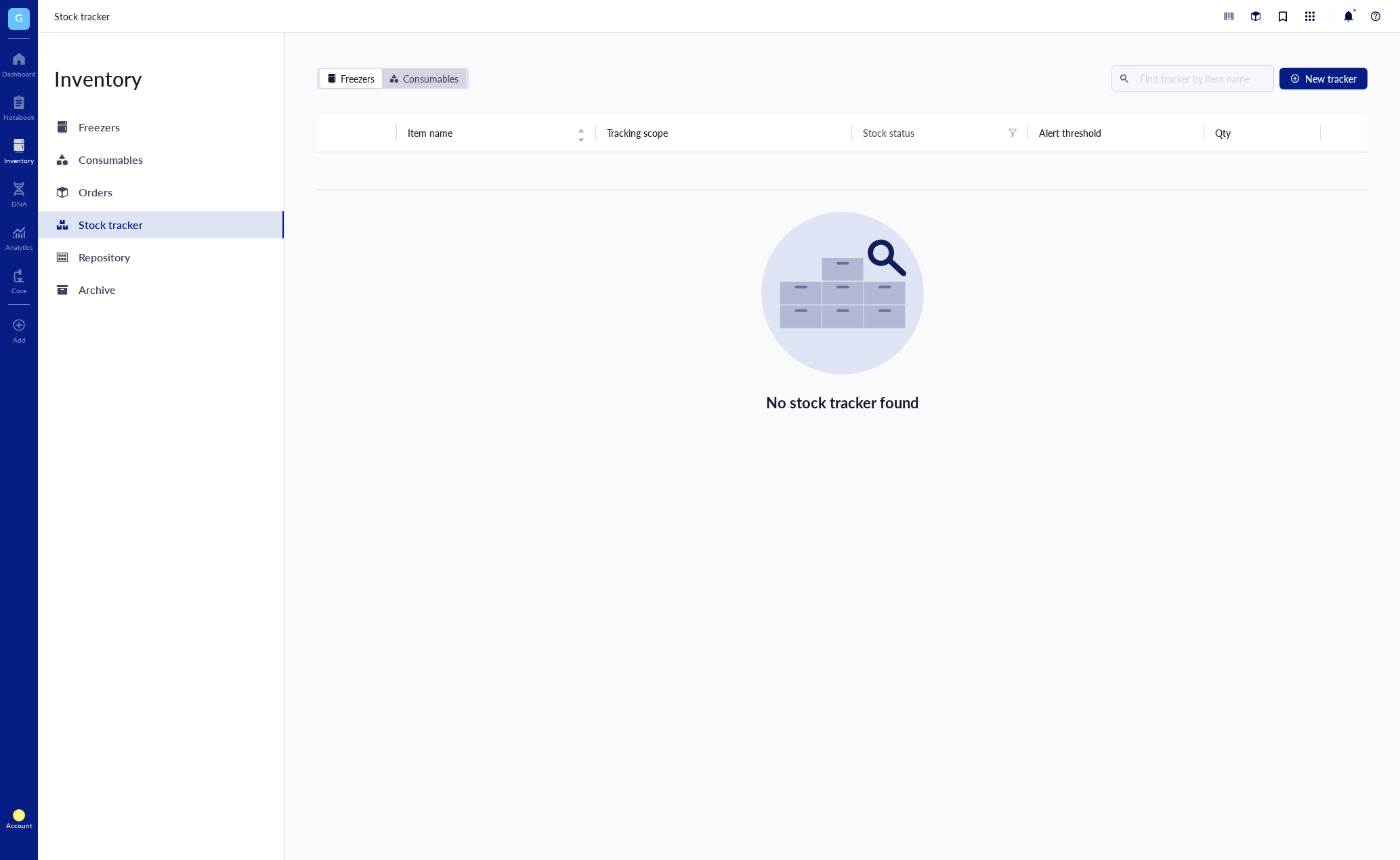
click at [433, 81] on div "Consumables" at bounding box center [431, 79] width 56 height 15
click at [382, 69] on input "Consumables" at bounding box center [382, 69] width 0 height 0
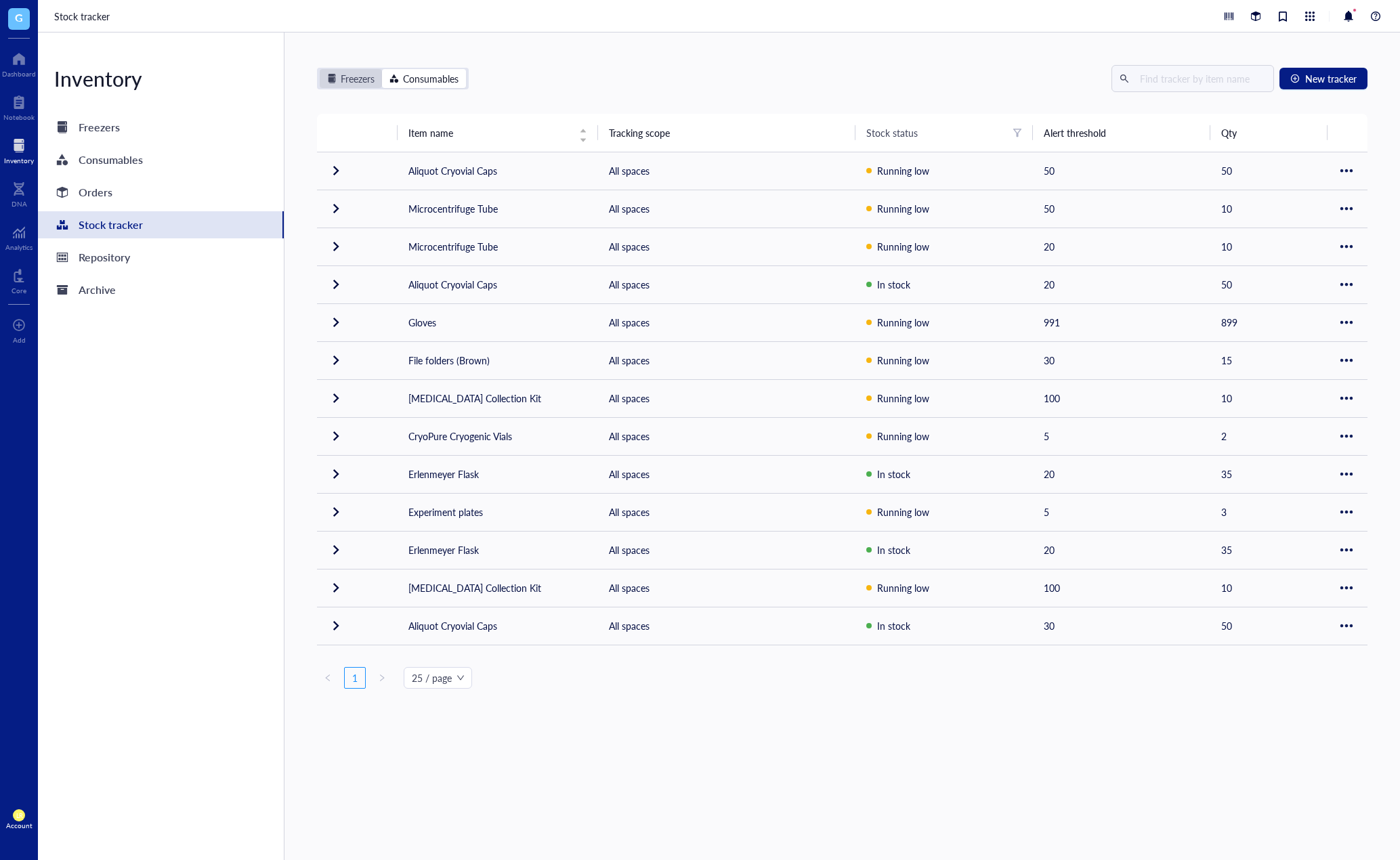
click at [366, 83] on div "Freezers" at bounding box center [357, 79] width 34 height 15
click at [320, 69] on input "Freezers" at bounding box center [320, 69] width 0 height 0
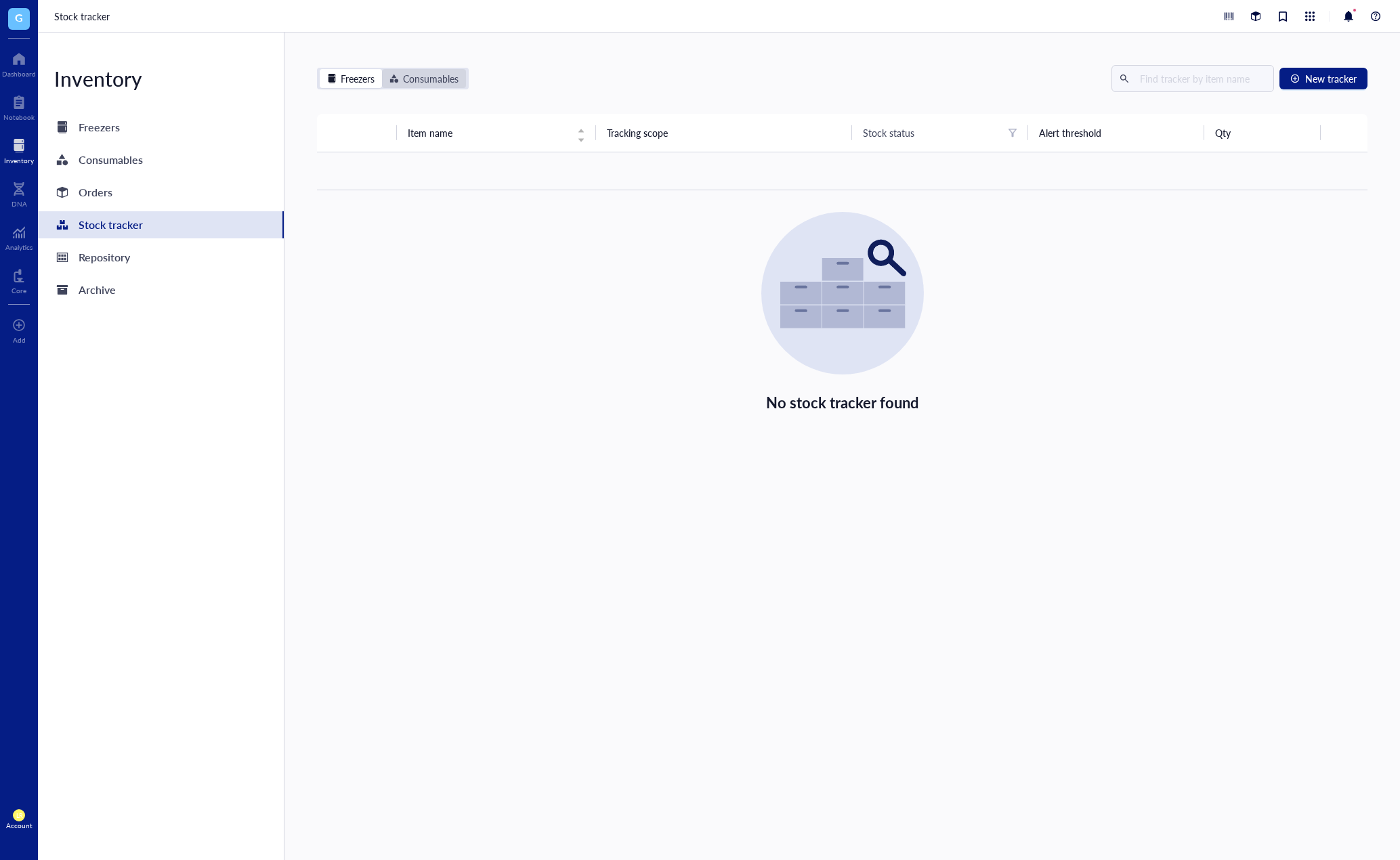
click at [423, 83] on div "Consumables" at bounding box center [431, 79] width 56 height 15
click at [382, 69] on input "Consumables" at bounding box center [382, 69] width 0 height 0
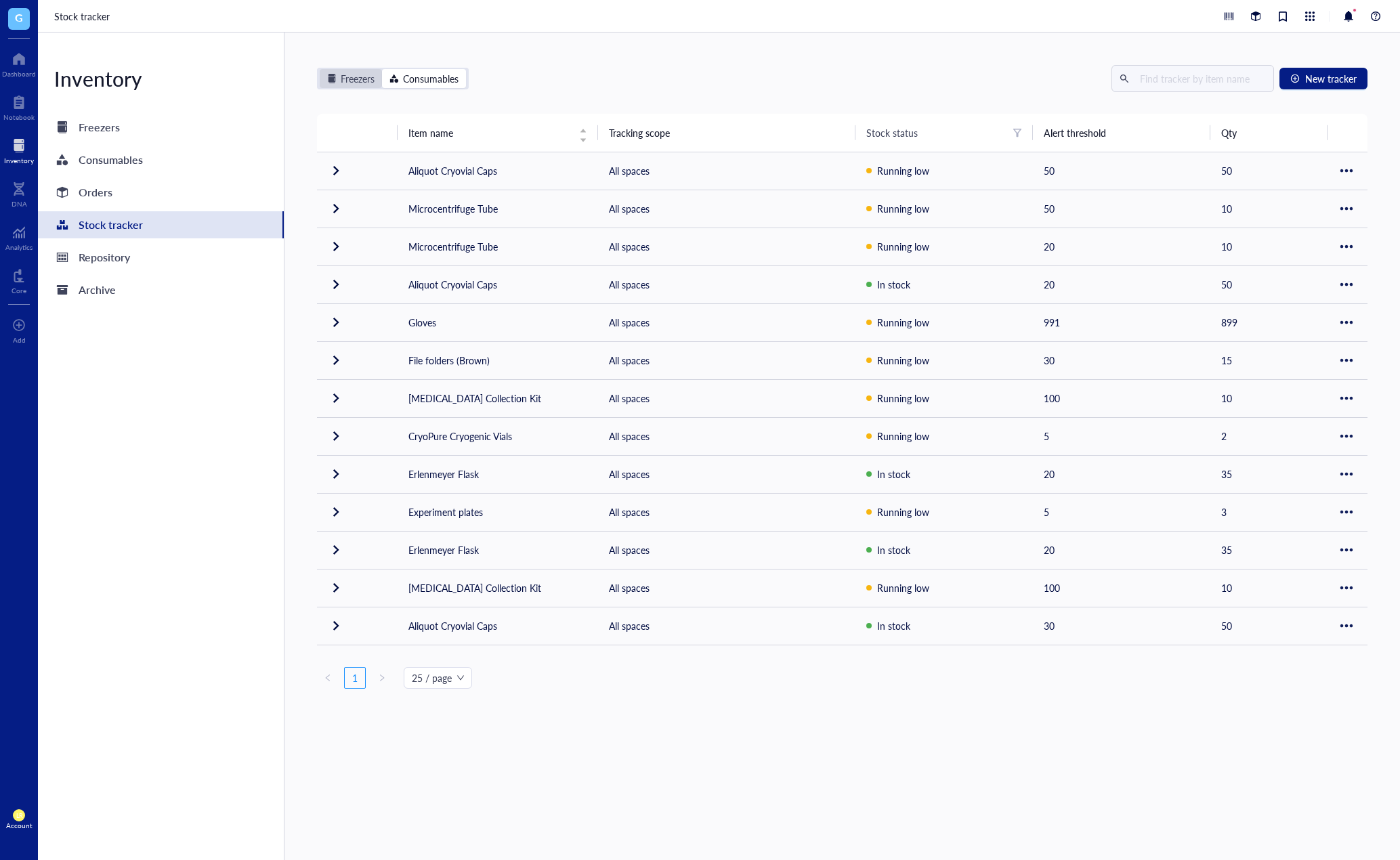
click at [369, 86] on div "Freezers" at bounding box center [357, 79] width 34 height 15
click at [320, 69] on input "Freezers" at bounding box center [320, 69] width 0 height 0
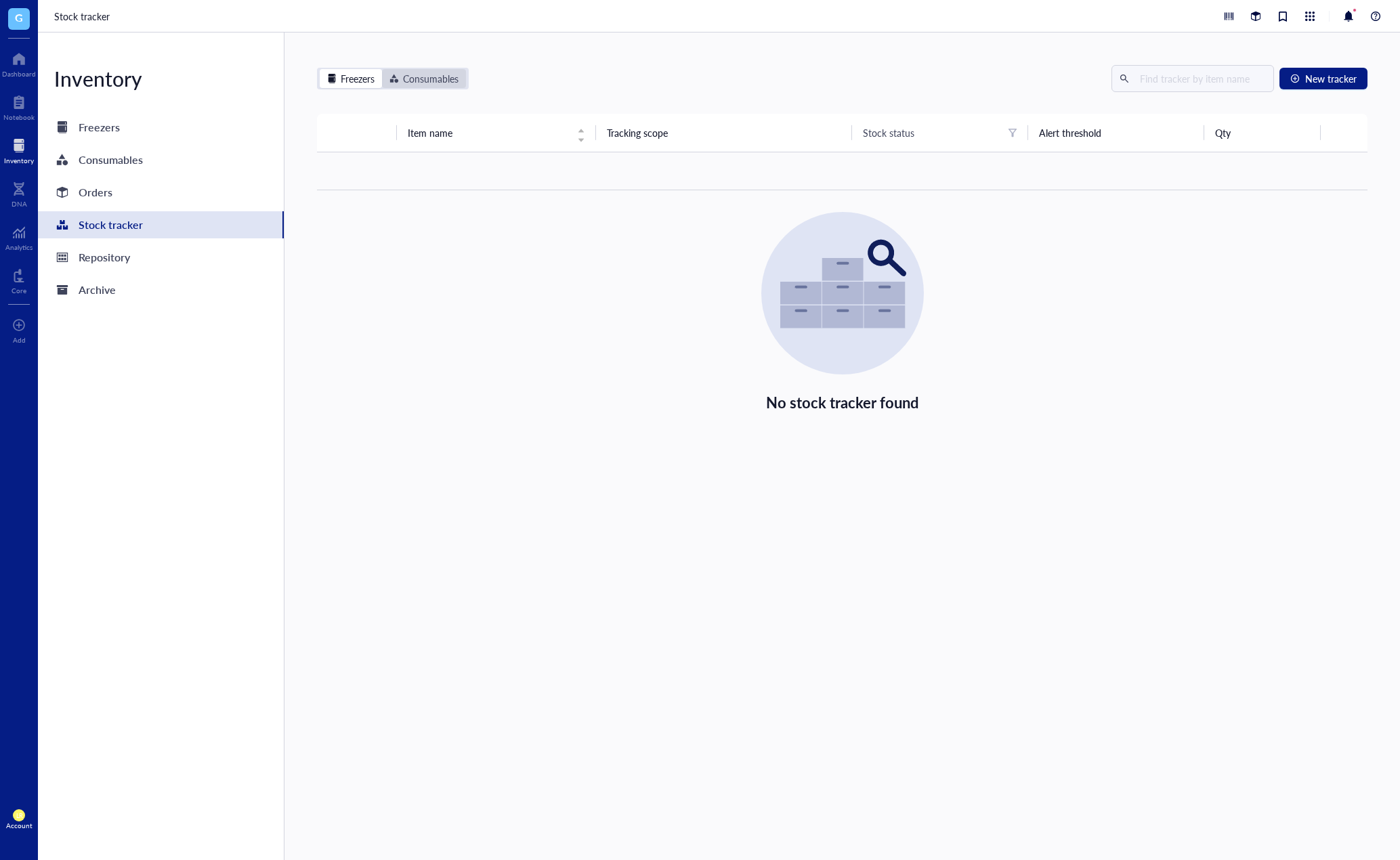
click at [420, 87] on div "Consumables" at bounding box center [424, 79] width 84 height 19
click at [382, 69] on input "Consumables" at bounding box center [382, 69] width 0 height 0
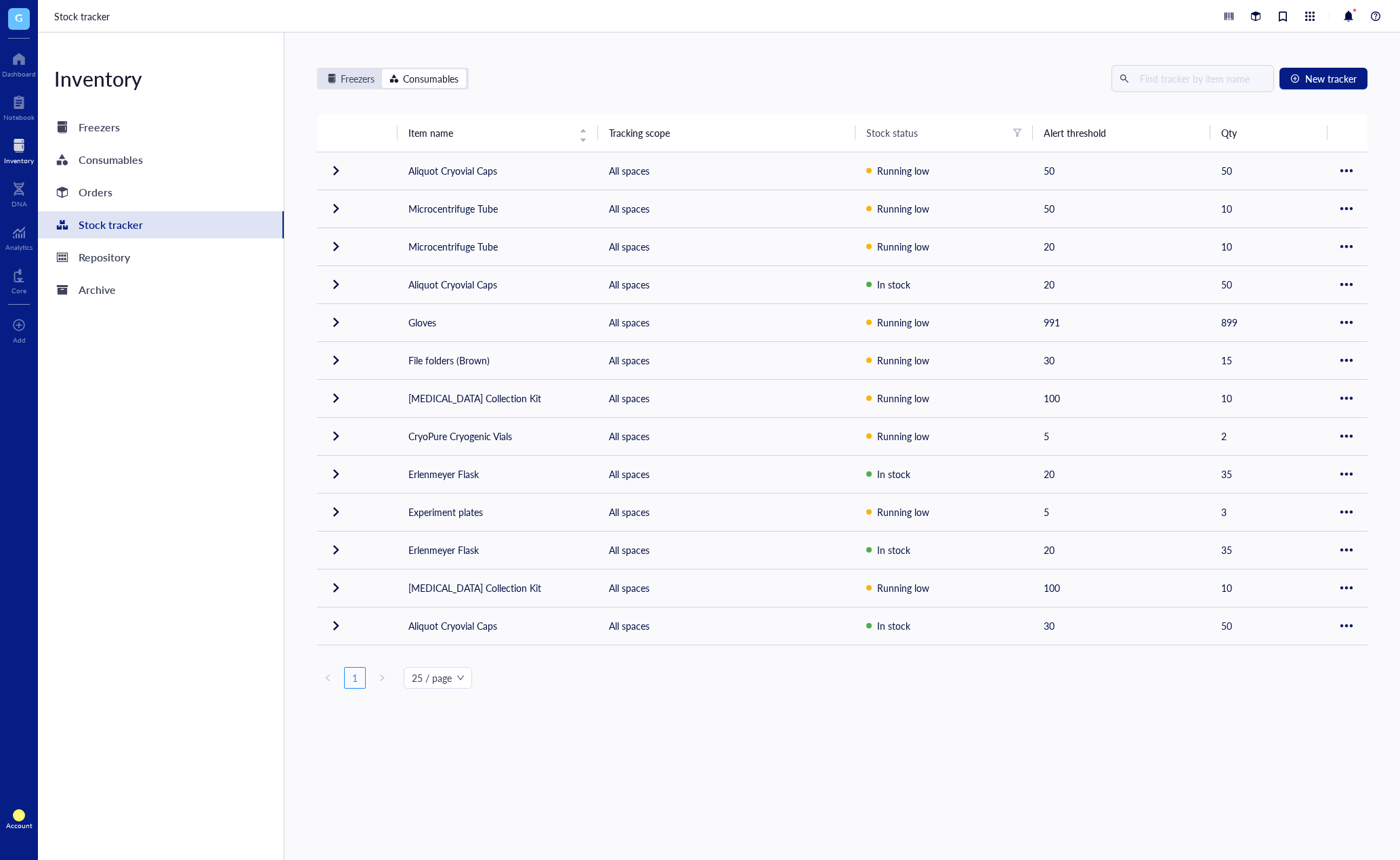
click at [756, 95] on div "Freezers Consumables New tracker Item name Tracking scope Stock status Alert th…" at bounding box center [842, 377] width 1051 height 624
click at [357, 82] on div "Freezers" at bounding box center [357, 79] width 34 height 15
click at [320, 69] on input "Freezers" at bounding box center [320, 69] width 0 height 0
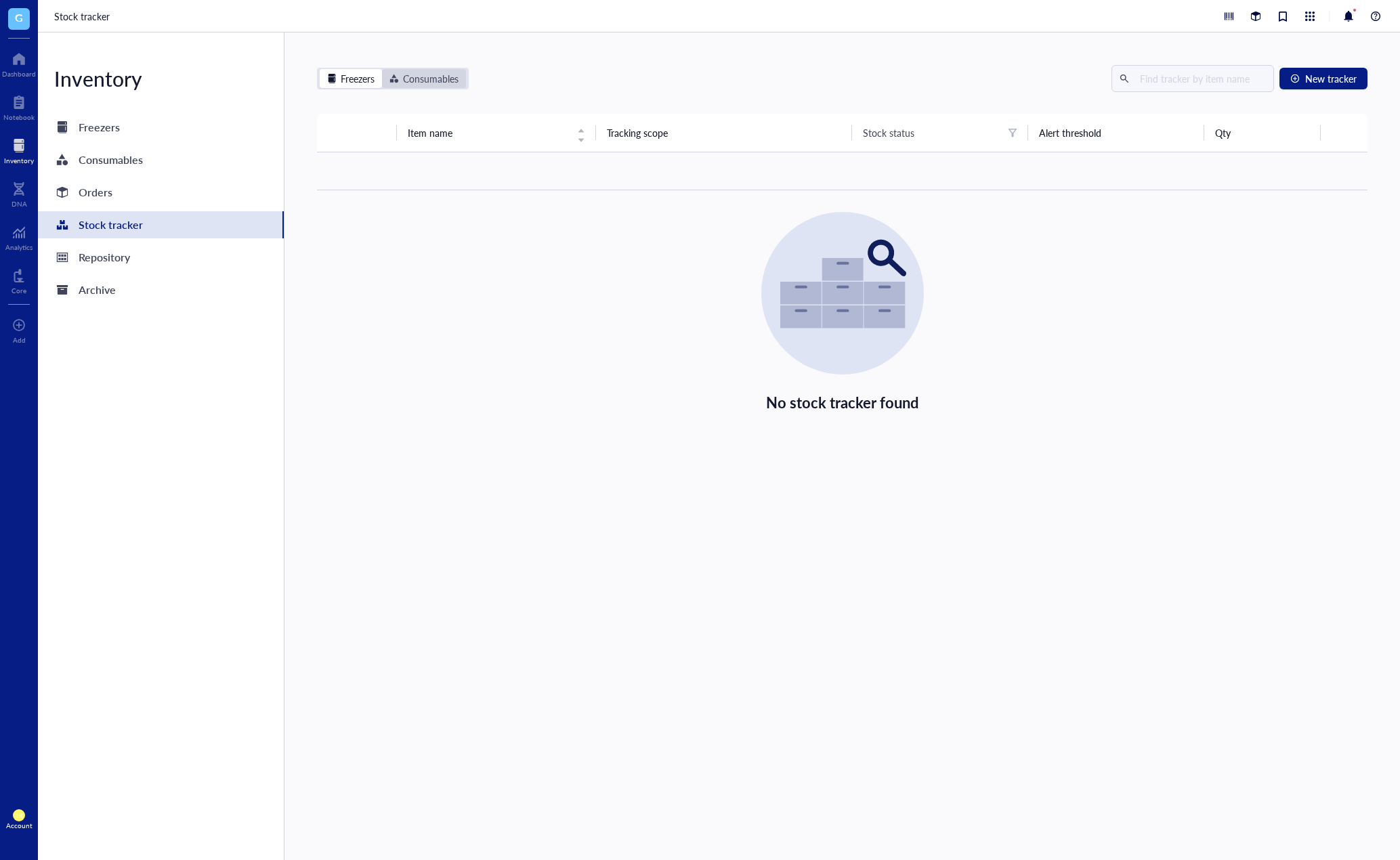
click at [430, 84] on div "Consumables" at bounding box center [431, 79] width 56 height 15
click at [382, 69] on input "Consumables" at bounding box center [382, 69] width 0 height 0
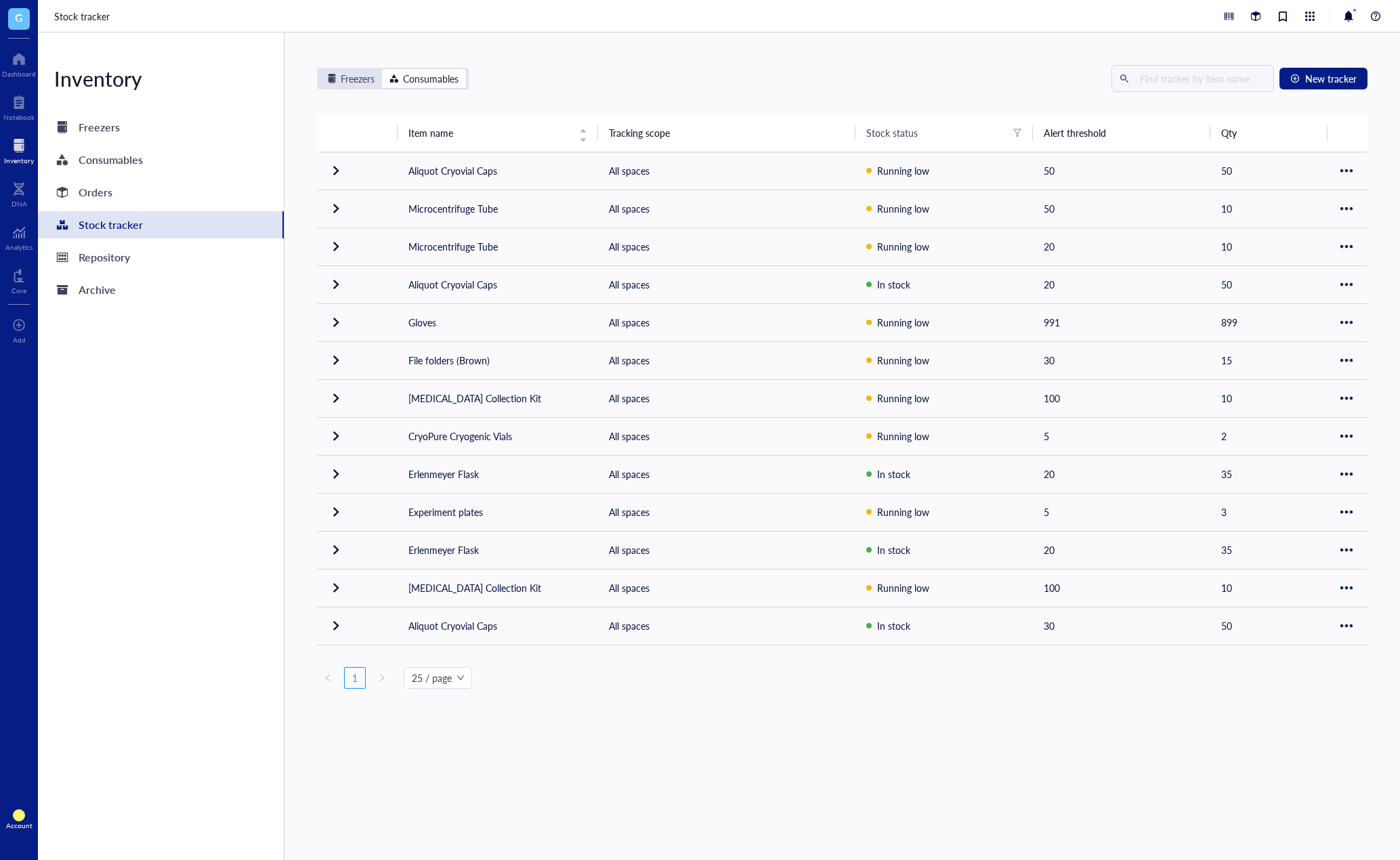
click at [665, 83] on div "Freezers Consumables New tracker" at bounding box center [842, 79] width 1051 height 27
click at [820, 99] on div "Freezers Consumables New tracker Item name Tracking scope Stock status Alert th…" at bounding box center [842, 377] width 1051 height 624
click at [822, 96] on div "Freezers Consumables New tracker Item name Tracking scope Stock status Alert th…" at bounding box center [842, 377] width 1051 height 624
click at [371, 75] on div "Freezers" at bounding box center [357, 79] width 34 height 15
click at [320, 69] on input "Freezers" at bounding box center [320, 69] width 0 height 0
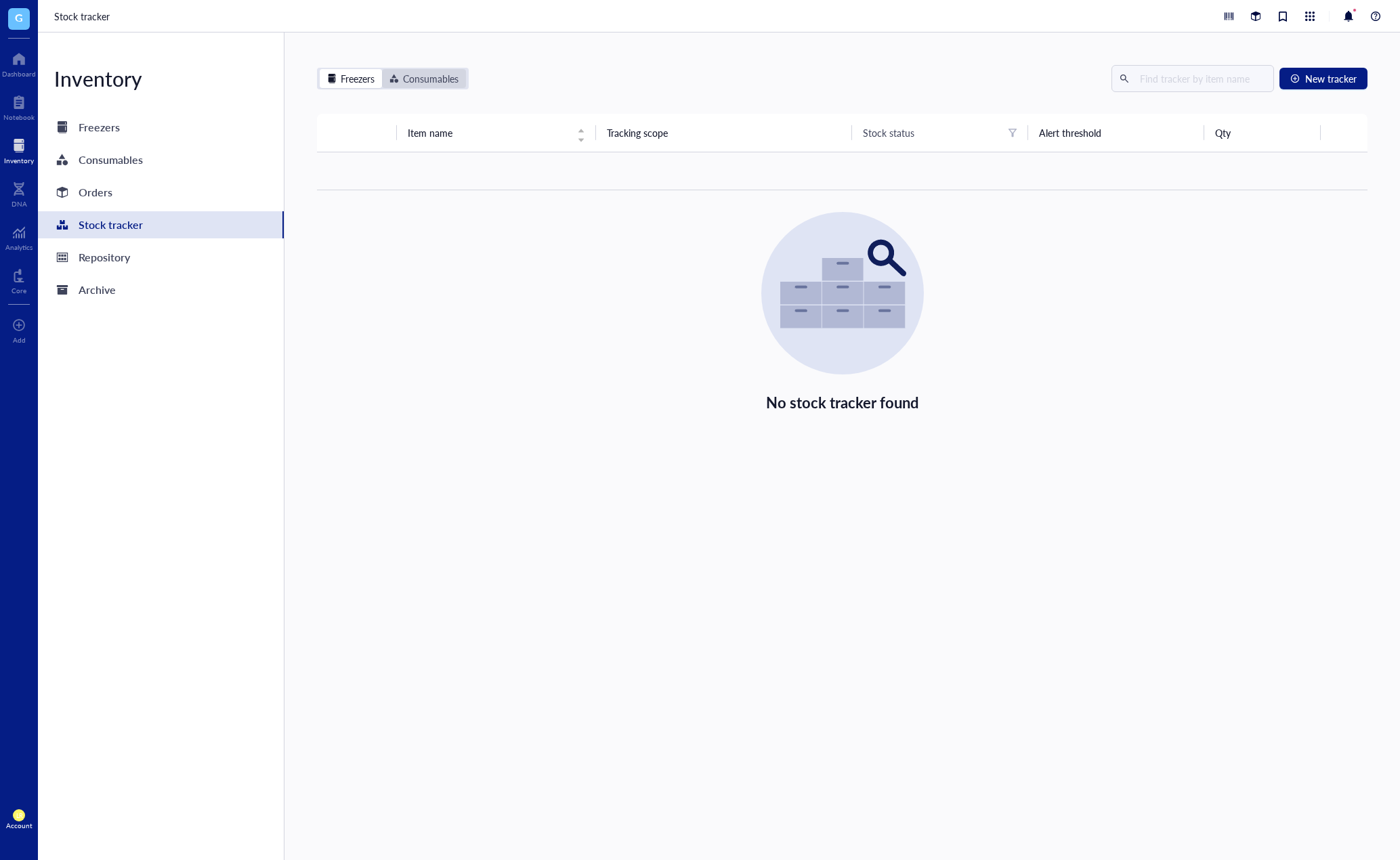
click at [428, 73] on div "Consumables" at bounding box center [431, 79] width 56 height 15
click at [382, 69] on input "Consumables" at bounding box center [382, 69] width 0 height 0
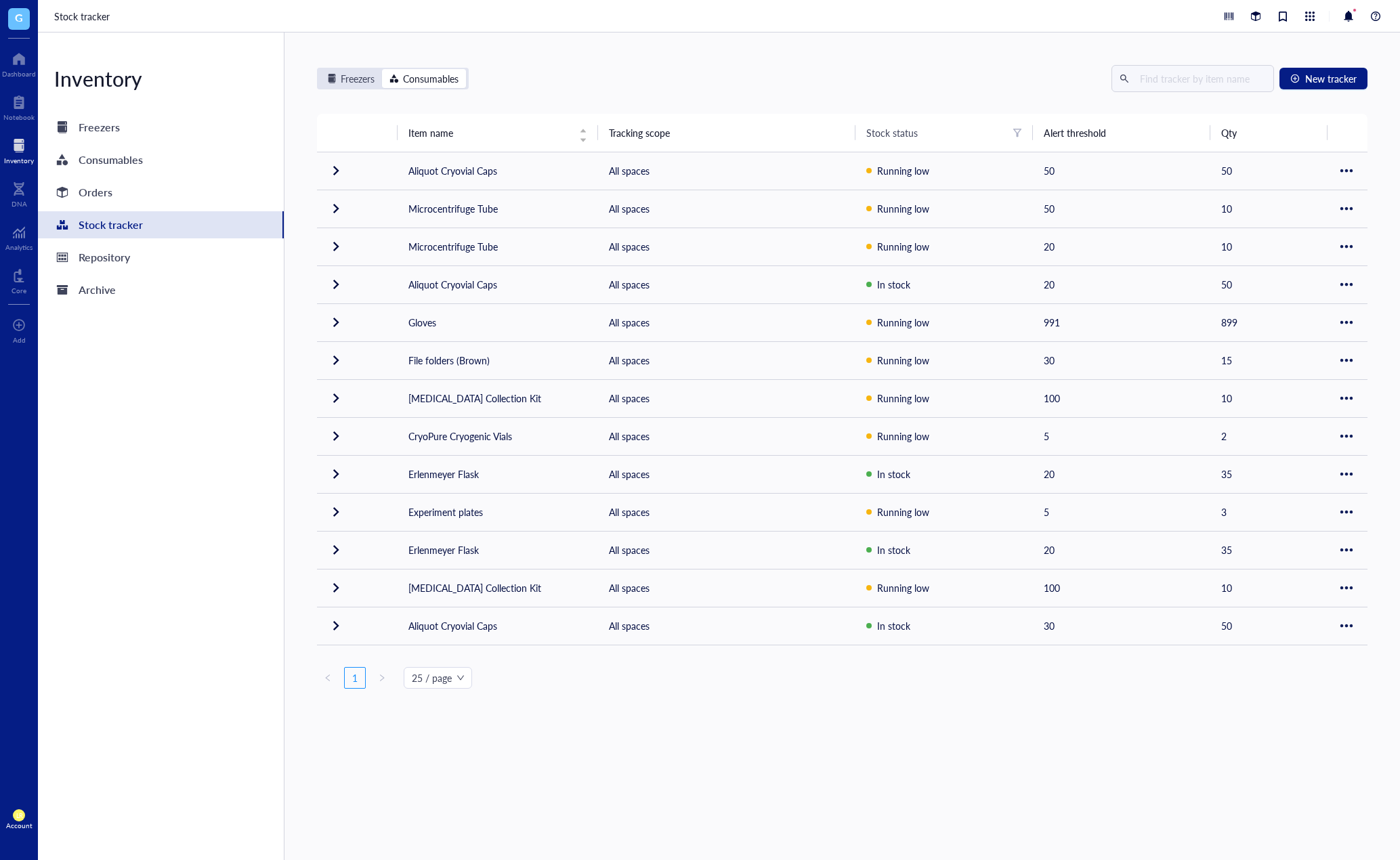
click at [855, 131] on th "Stock status" at bounding box center [944, 132] width 178 height 38
click at [814, 96] on div "Freezers Consumables New tracker Item name Tracking scope Stock status Alert th…" at bounding box center [842, 377] width 1051 height 624
drag, startPoint x: 1355, startPoint y: 734, endPoint x: 1341, endPoint y: 734, distance: 14.0
click at [1345, 734] on div "Freezers Consumables New tracker Item name Tracking scope Stock status Alert th…" at bounding box center [842, 447] width 1116 height 828
click at [1341, 734] on div "Freezers Consumables New tracker Item name Tracking scope Stock status Alert th…" at bounding box center [842, 447] width 1116 height 828
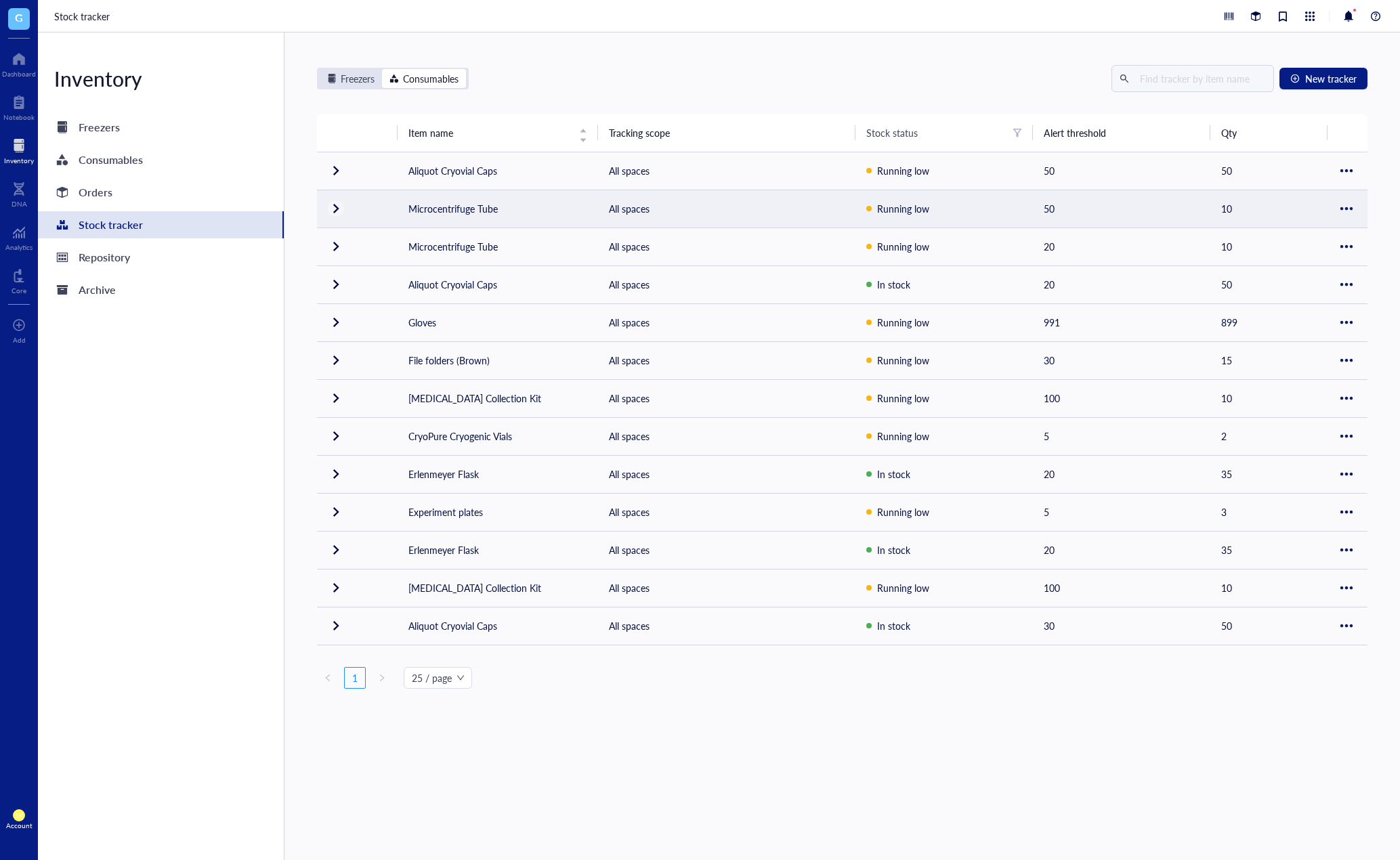
click at [337, 214] on div at bounding box center [336, 208] width 21 height 21
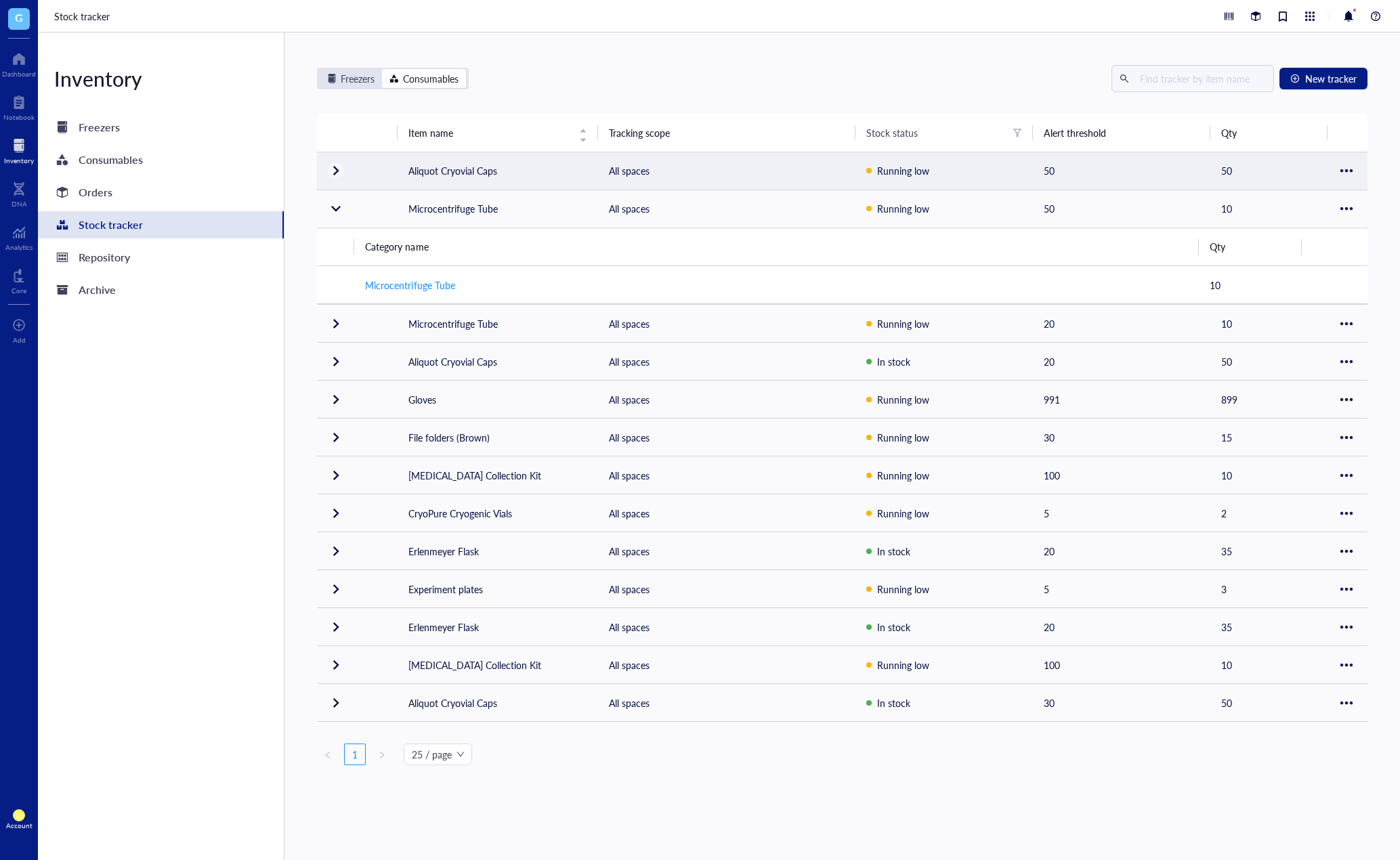
click at [331, 168] on div at bounding box center [336, 171] width 21 height 21
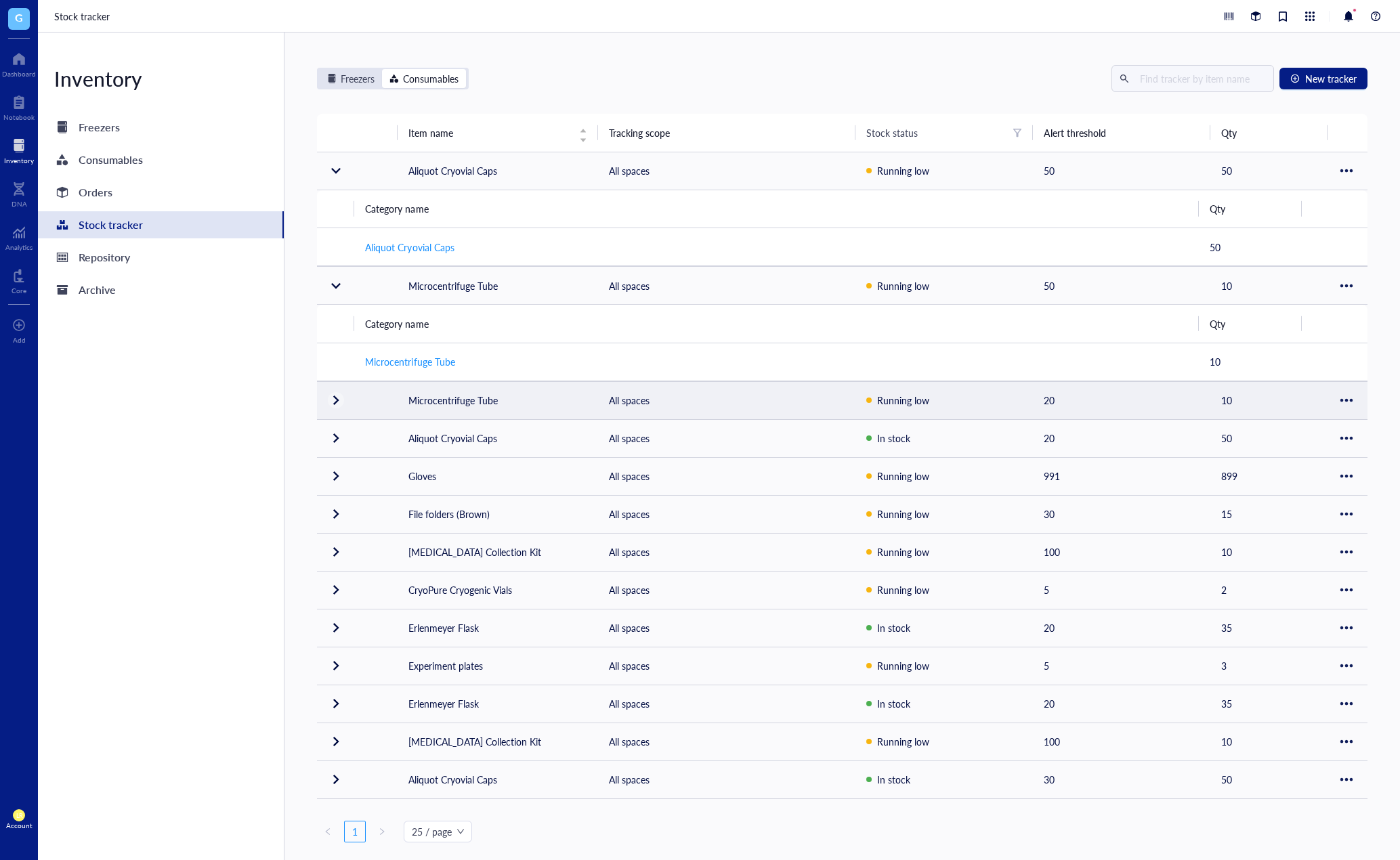
click at [336, 400] on div at bounding box center [336, 400] width 21 height 21
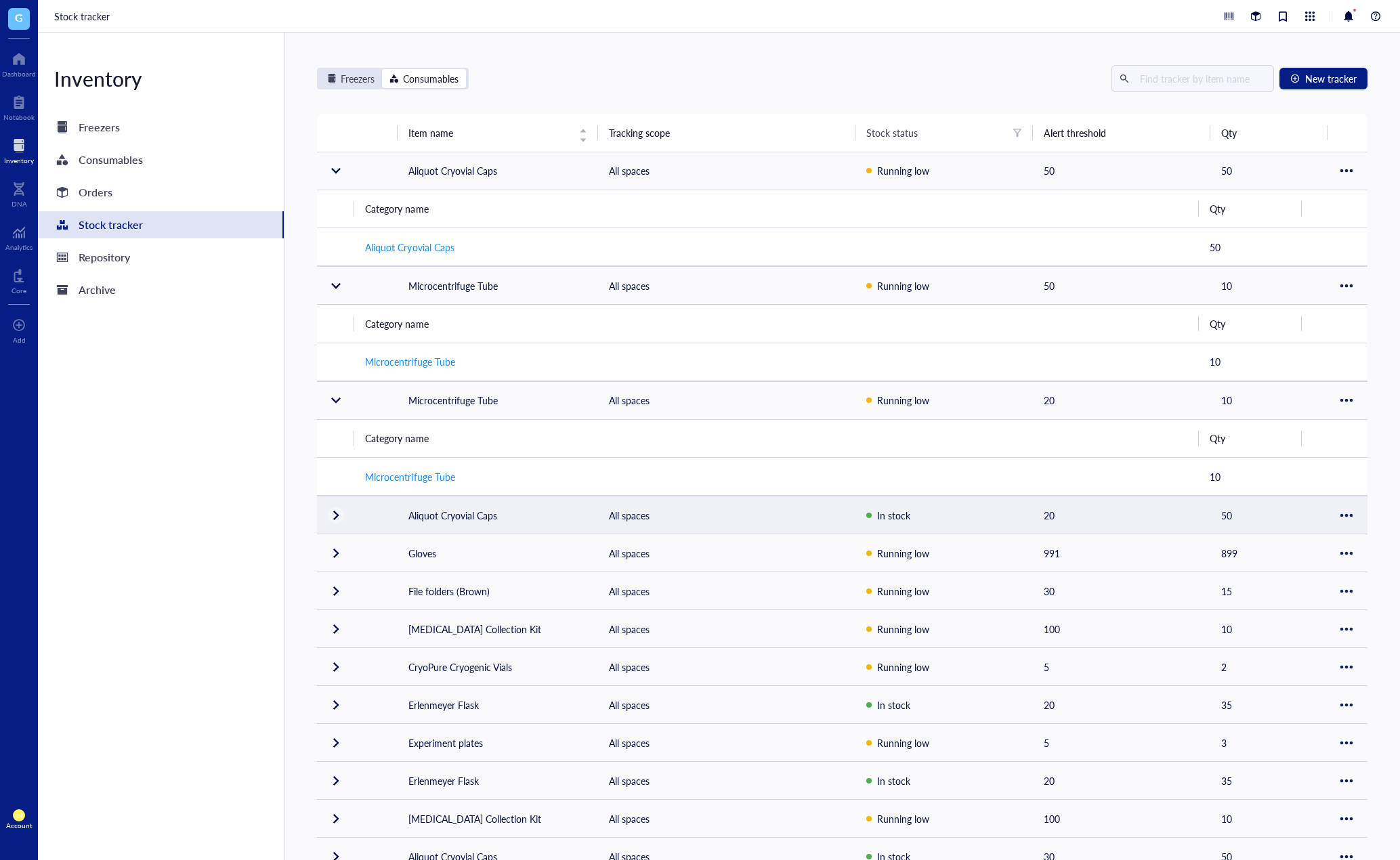
click at [339, 512] on div at bounding box center [336, 515] width 21 height 21
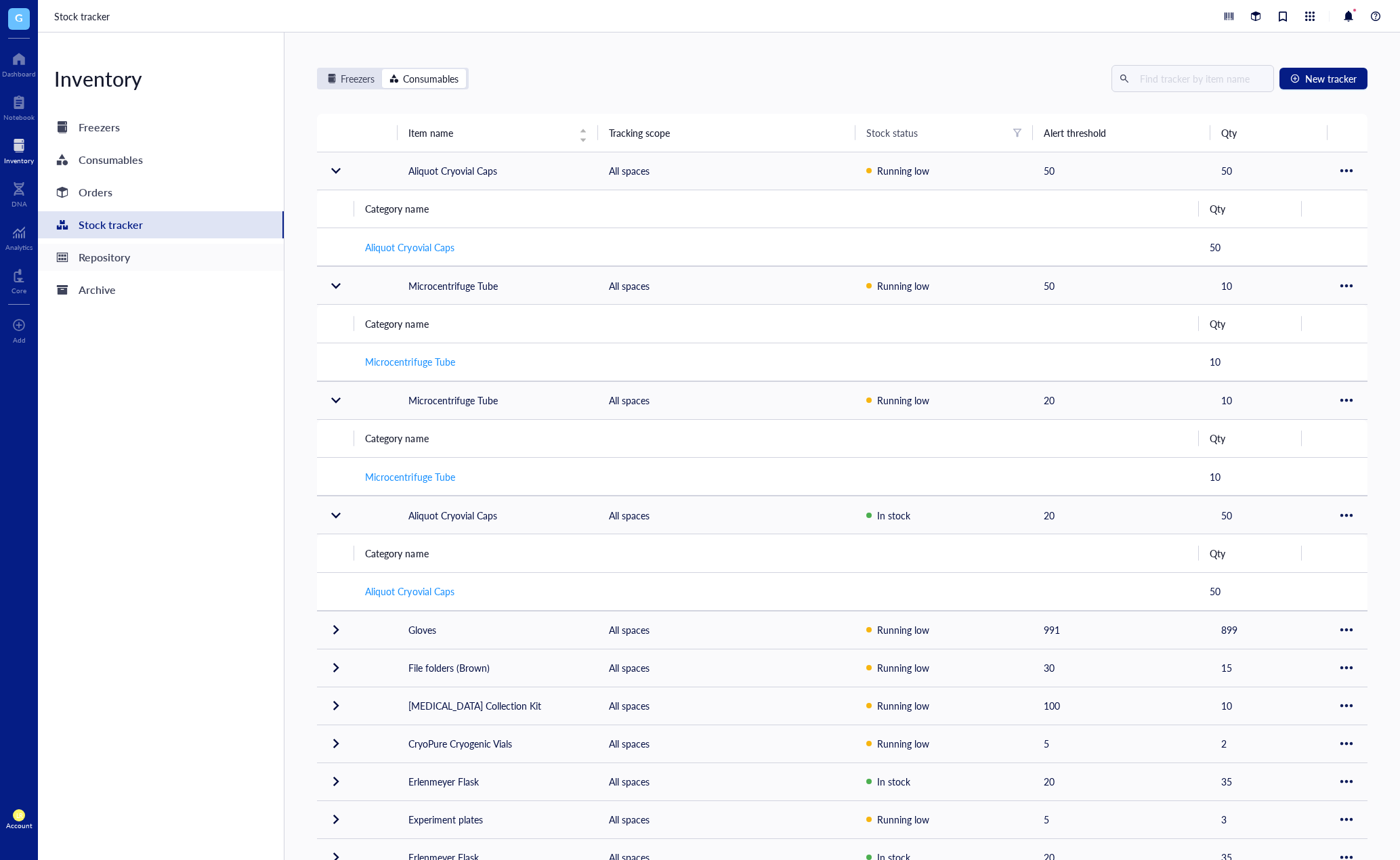
click at [117, 260] on div "Repository" at bounding box center [104, 257] width 51 height 19
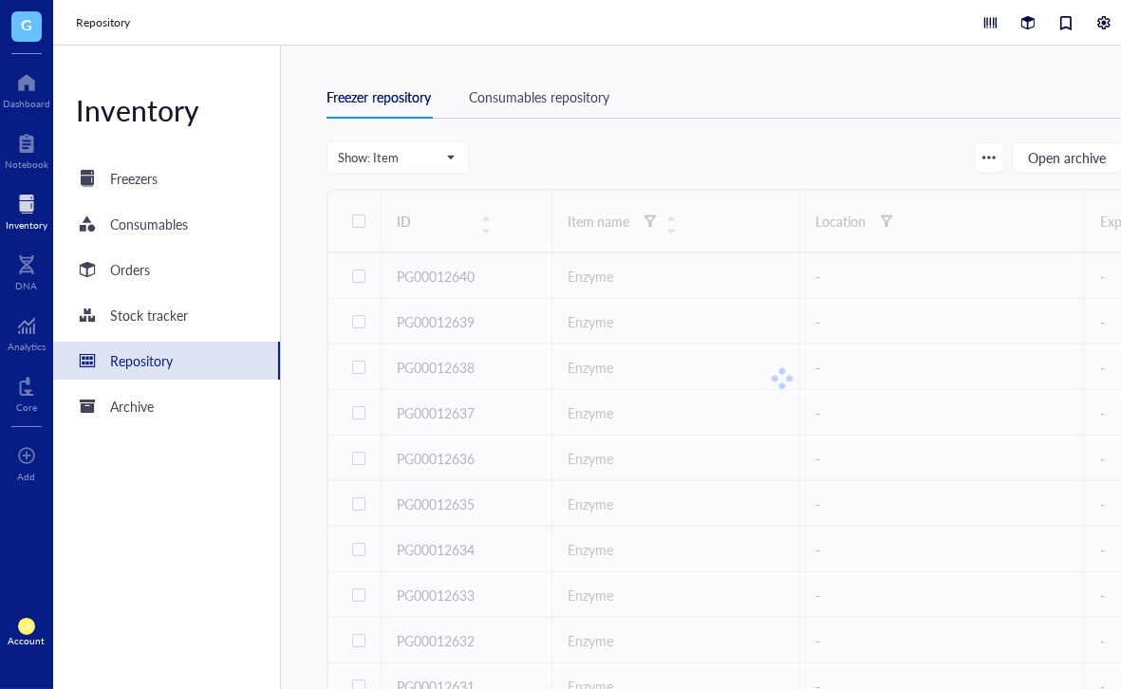
click at [263, 116] on div "Inventory" at bounding box center [166, 110] width 227 height 38
click at [301, 167] on div "Freezer repository Consumables repository Show: Item Open archive New item ID I…" at bounding box center [774, 367] width 987 height 643
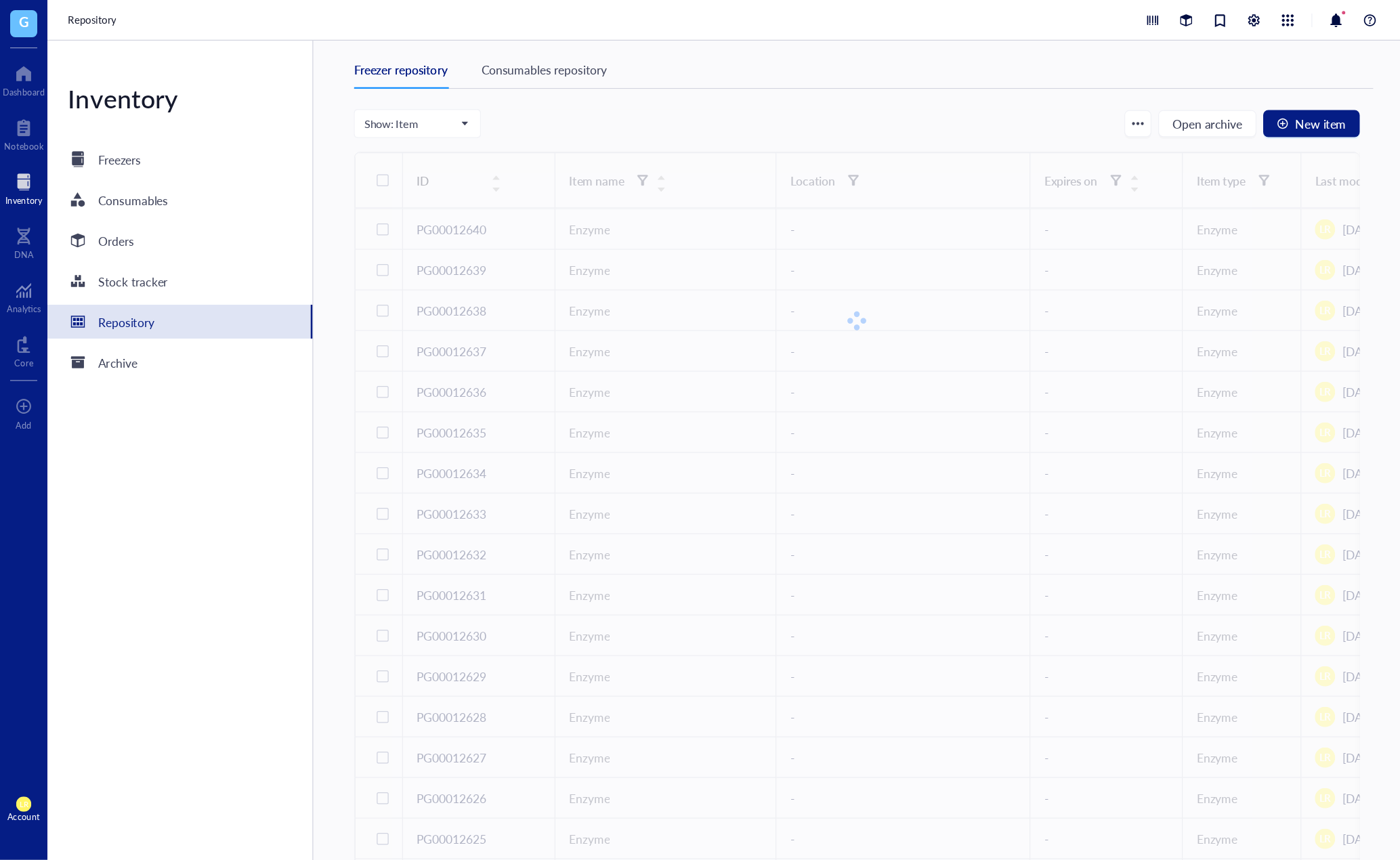
scroll to position [14, 0]
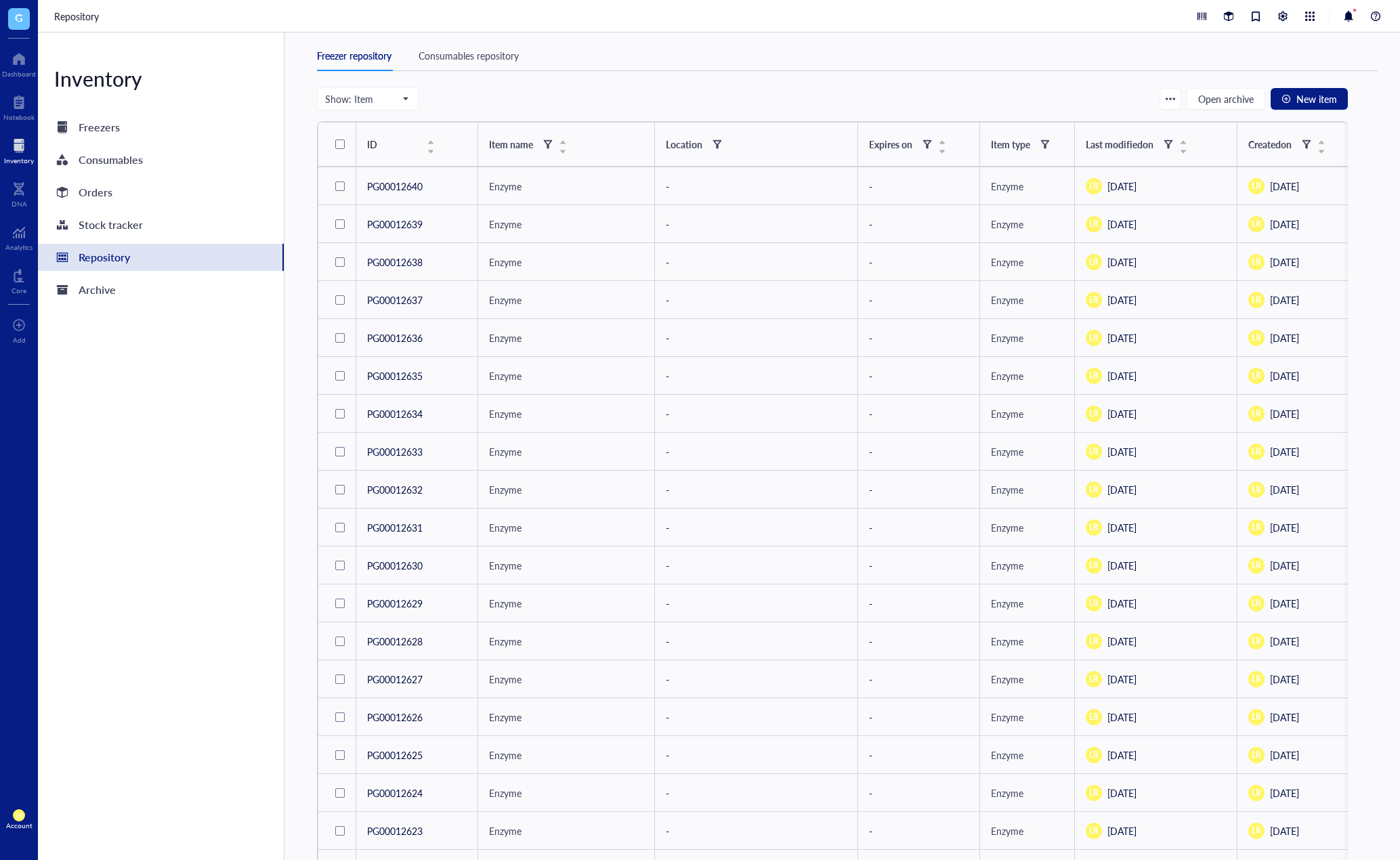
click at [1370, 122] on div "Freezer repository Consumables repository Show: Item Open archive New item ID I…" at bounding box center [842, 447] width 1116 height 828
click at [1371, 188] on div "Freezer repository Consumables repository Show: Item Open archive New item ID I…" at bounding box center [842, 447] width 1116 height 828
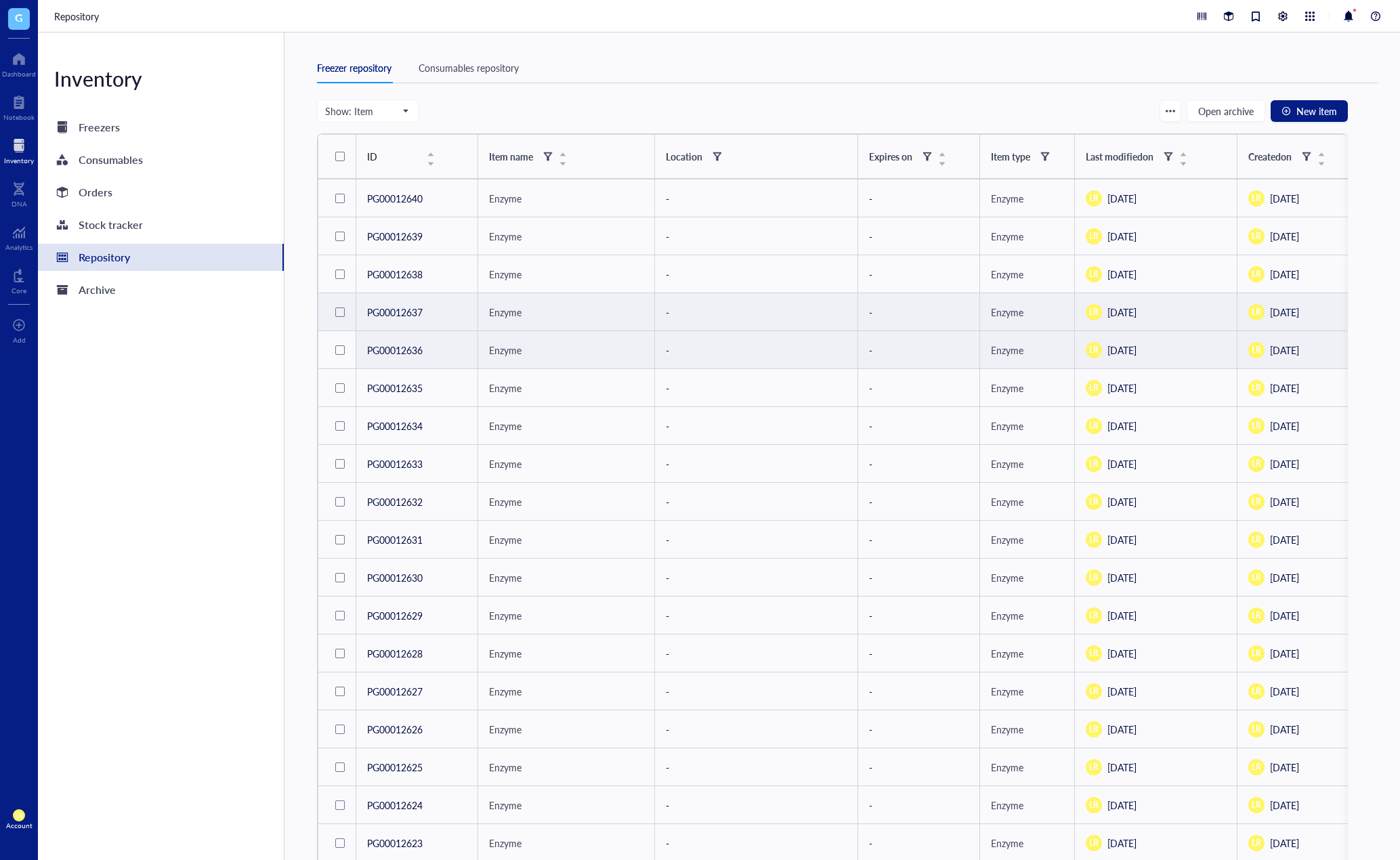
scroll to position [0, 0]
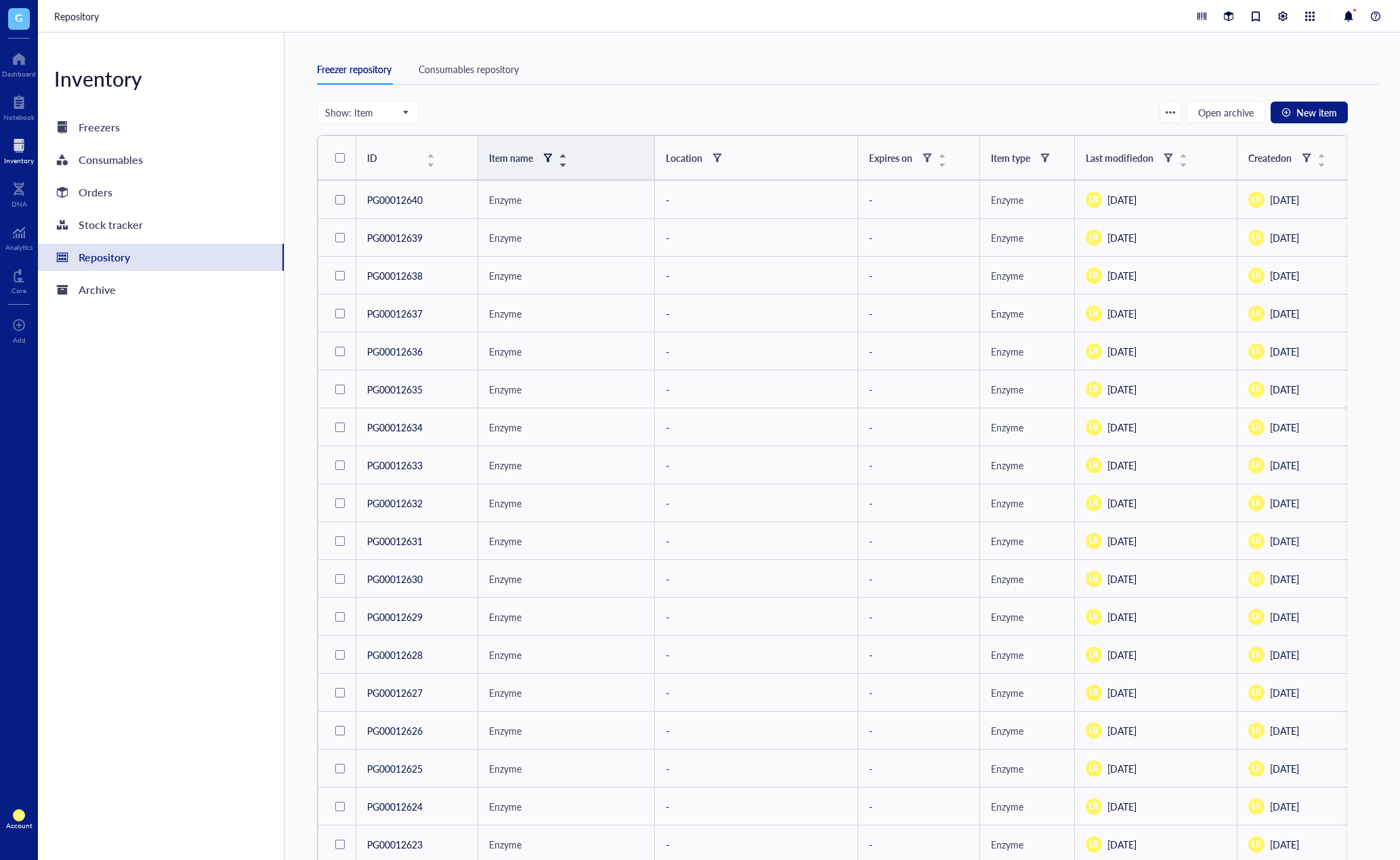
click at [544, 157] on div at bounding box center [548, 157] width 9 height 9
click at [720, 165] on span at bounding box center [717, 158] width 16 height 16
click at [832, 101] on div "Show: Item Open archive New item" at bounding box center [832, 112] width 1031 height 23
click at [478, 83] on div "Freezer repository Consumables repository" at bounding box center [847, 69] width 1062 height 31
click at [386, 113] on span "Show: Item" at bounding box center [366, 112] width 83 height 12
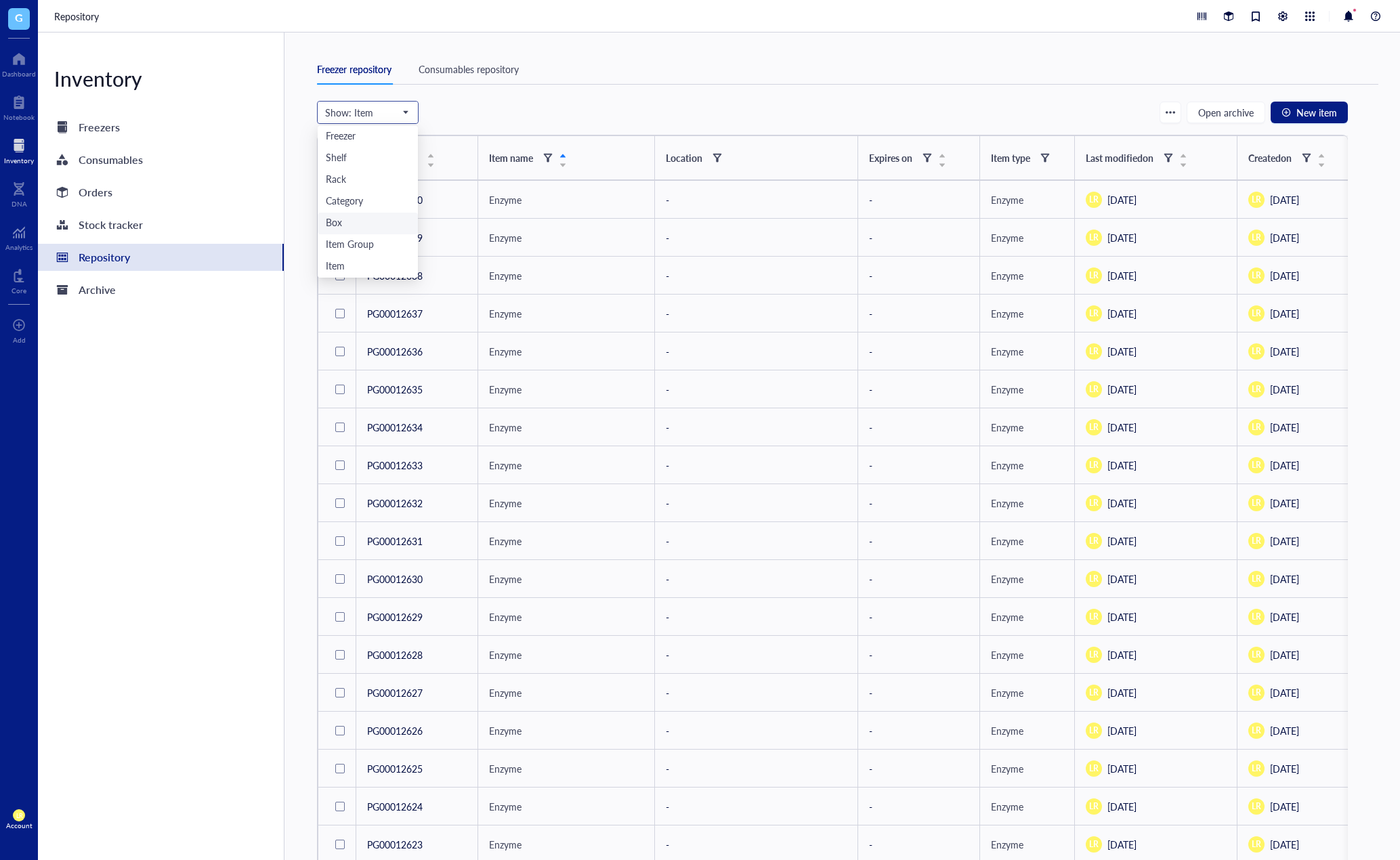
click at [355, 218] on div "Box" at bounding box center [368, 223] width 84 height 15
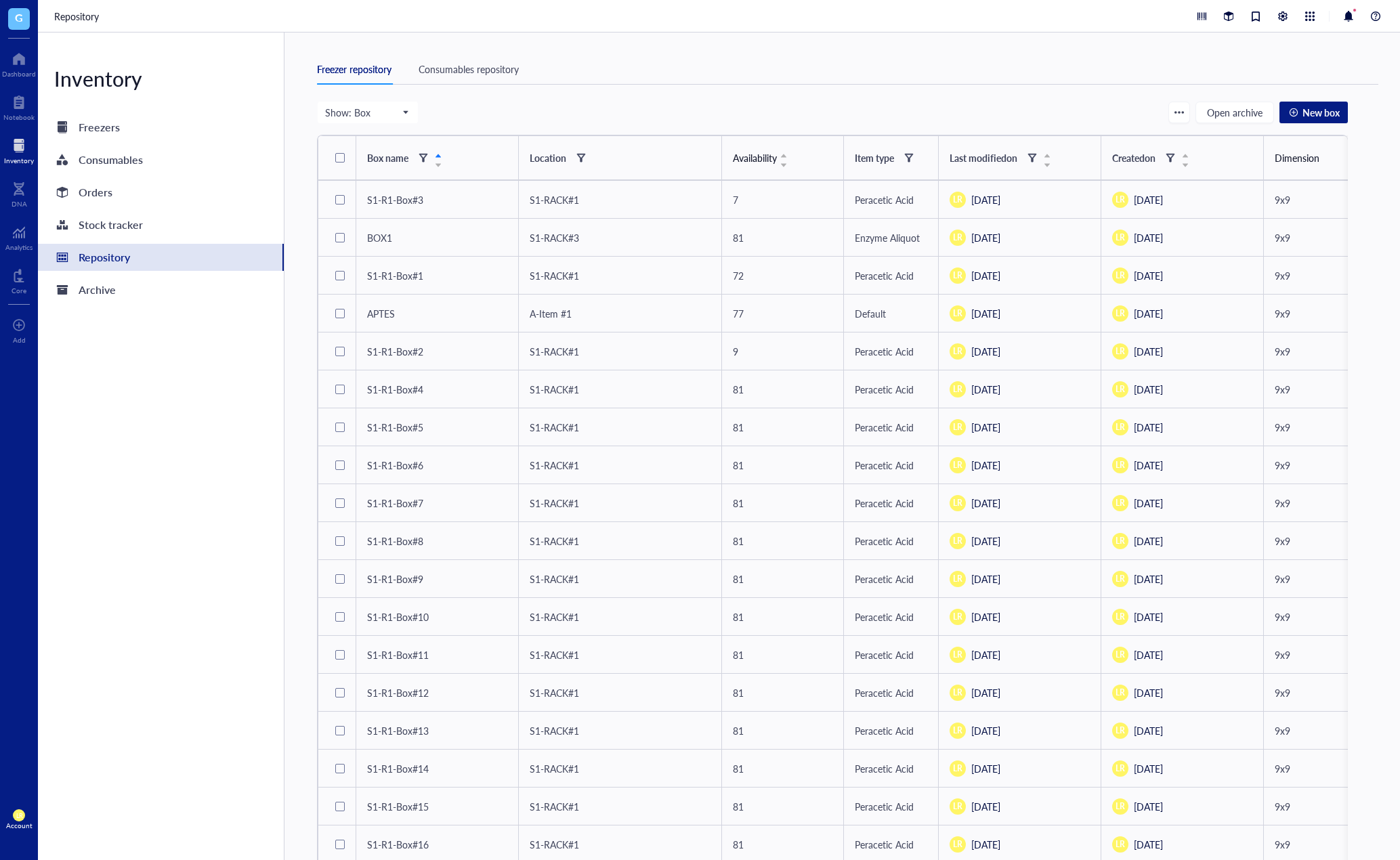
click at [483, 81] on div "Freezer repository Consumables repository" at bounding box center [847, 69] width 1062 height 31
click at [484, 69] on div "Consumables repository" at bounding box center [468, 69] width 100 height 15
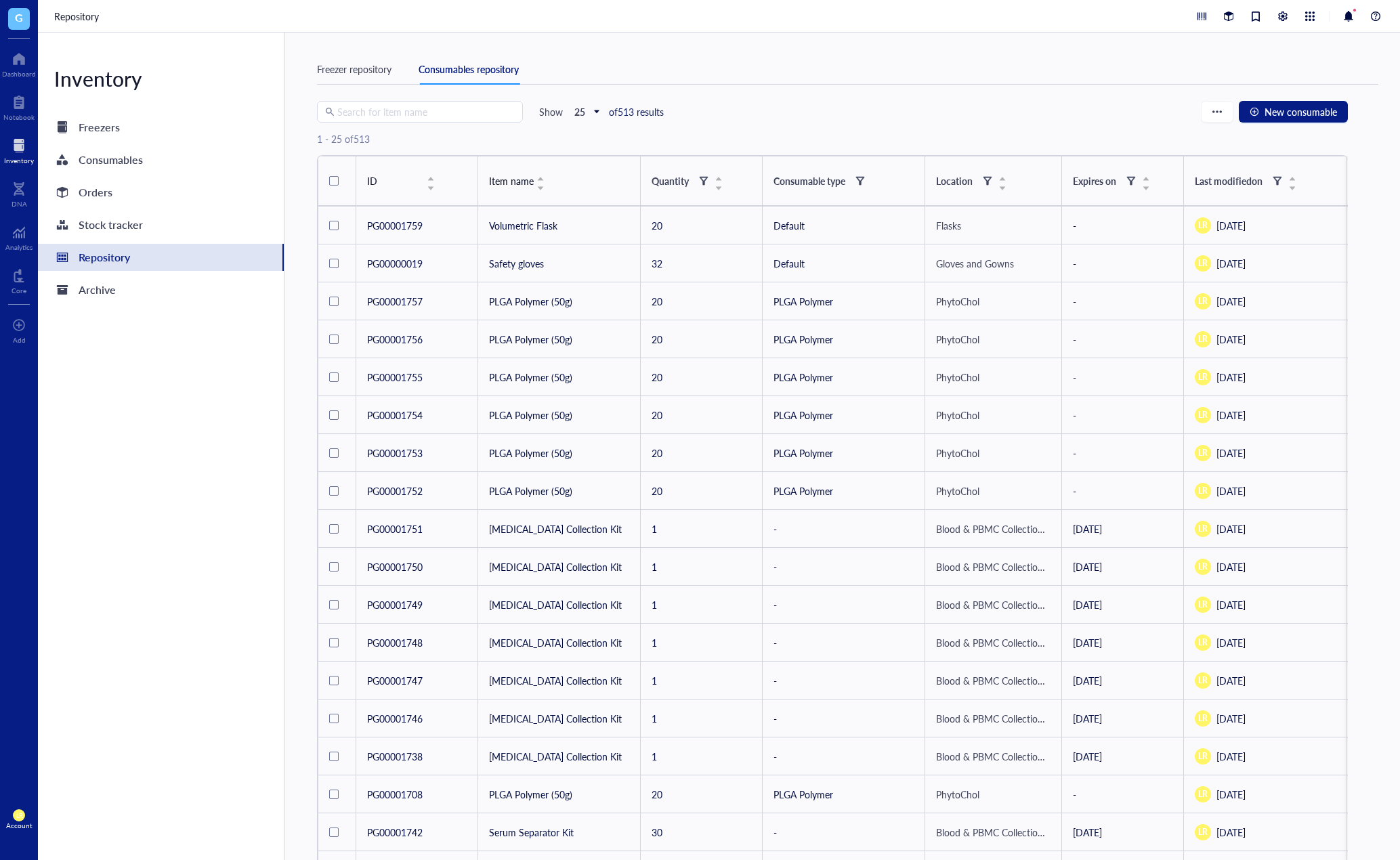
click at [802, 117] on div "Search for item name Show 25 of 513 results New consumable" at bounding box center [832, 111] width 1031 height 21
click at [768, 64] on div "Freezer repository Consumables repository" at bounding box center [847, 69] width 1062 height 31
drag, startPoint x: 790, startPoint y: 136, endPoint x: 780, endPoint y: 151, distance: 18.0
click at [782, 145] on div "1 - 25 of 513" at bounding box center [832, 139] width 1031 height 33
click at [759, 151] on div "1 - 25 of 513" at bounding box center [832, 139] width 1031 height 33
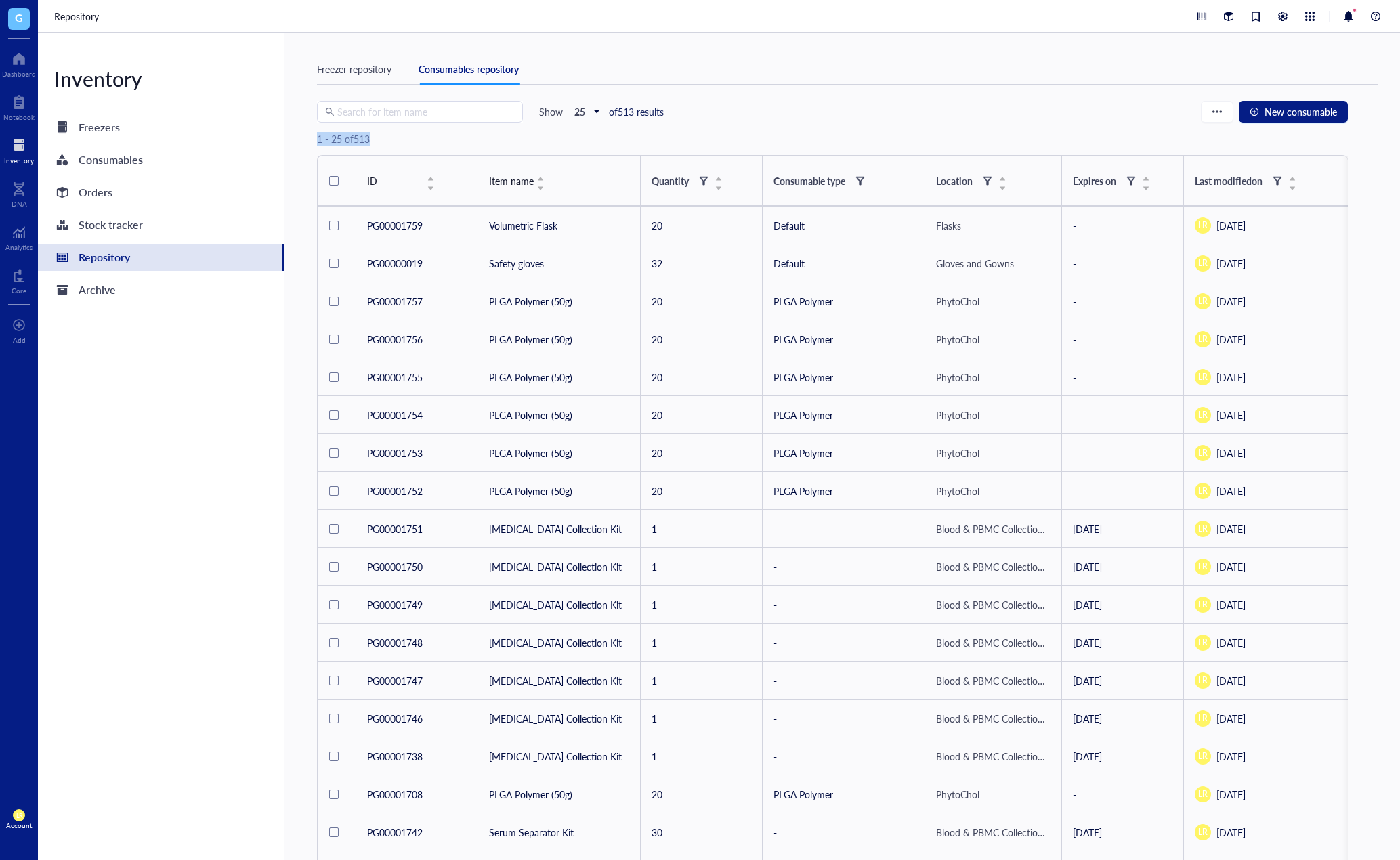
drag, startPoint x: 372, startPoint y: 143, endPoint x: 317, endPoint y: 143, distance: 55.0
click at [317, 143] on div "1 - 25 of 513" at bounding box center [832, 139] width 1031 height 33
click at [317, 143] on div "1 - 25 of 513" at bounding box center [343, 138] width 53 height 12
drag, startPoint x: 317, startPoint y: 143, endPoint x: 463, endPoint y: 146, distance: 146.0
click at [463, 146] on div "1 - 25 of 513" at bounding box center [832, 139] width 1031 height 33
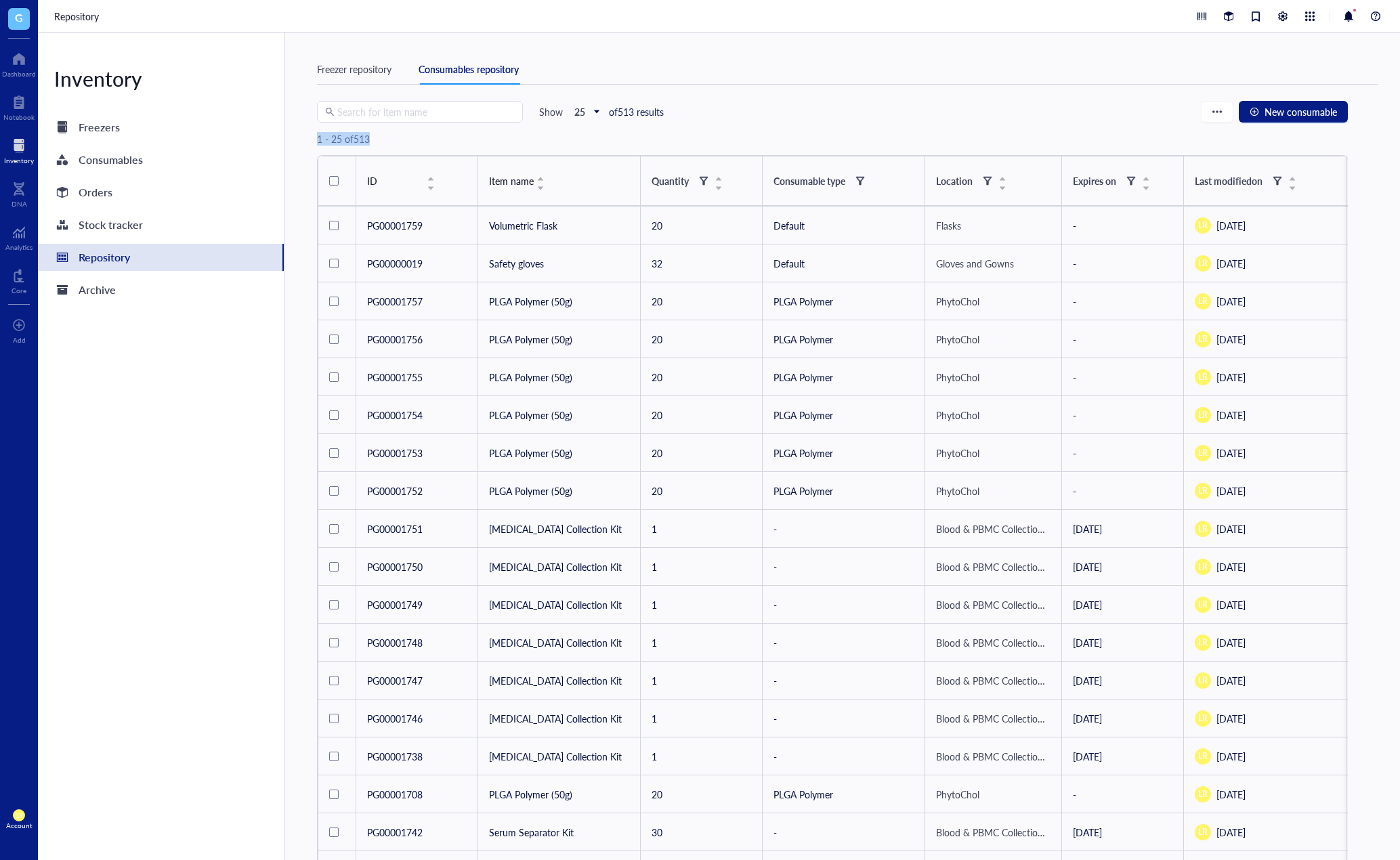
click at [463, 146] on div "1 - 25 of 513" at bounding box center [832, 139] width 1031 height 33
click at [712, 134] on div "1 - 25 of 513" at bounding box center [832, 139] width 1031 height 33
click at [755, 122] on div "Search for item name Show 25 of 513 results New consumable" at bounding box center [832, 111] width 1031 height 21
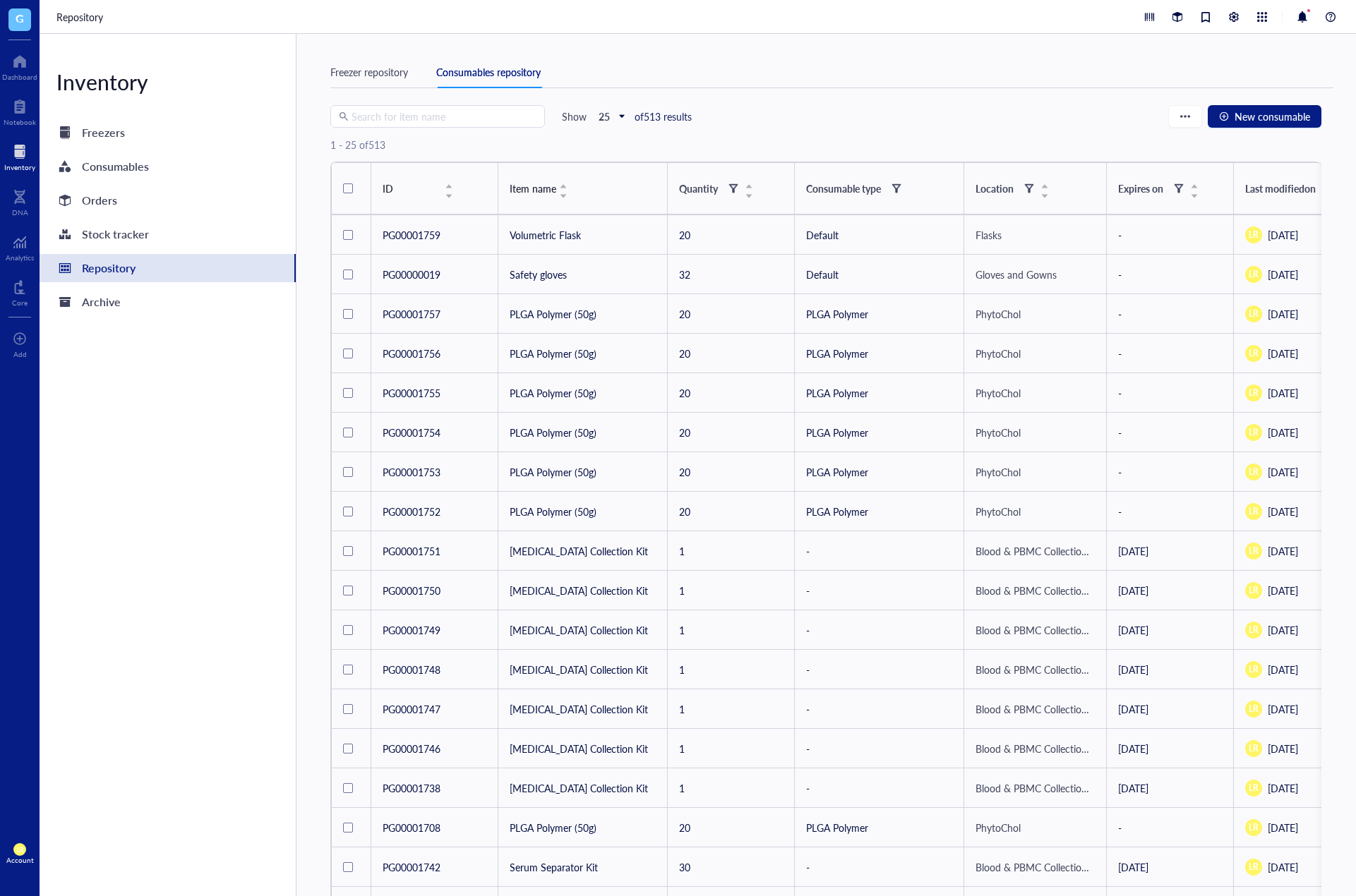
click at [21, 147] on div at bounding box center [20, 152] width 31 height 22
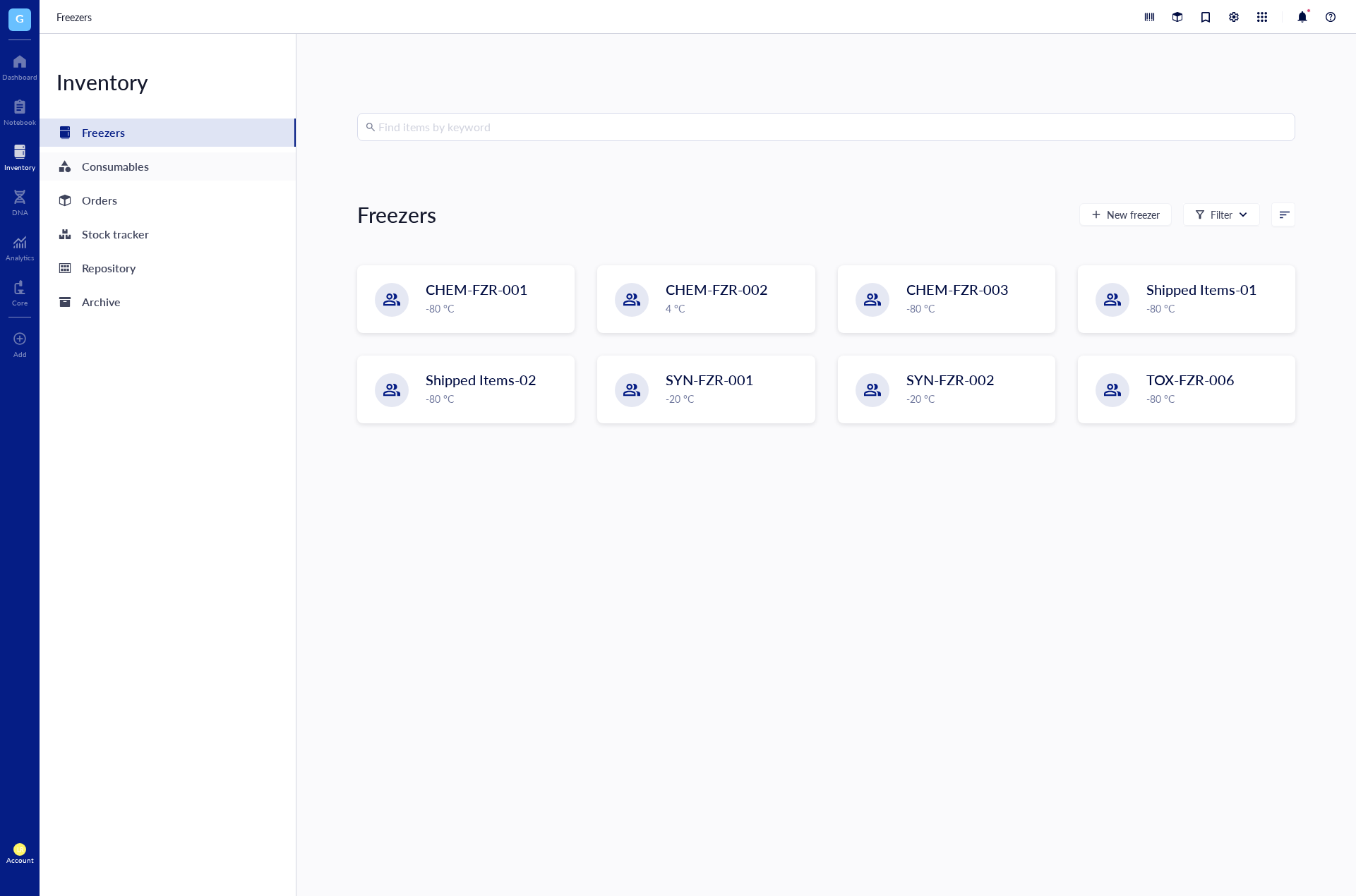
click at [190, 167] on div "Consumables" at bounding box center [167, 167] width 256 height 28
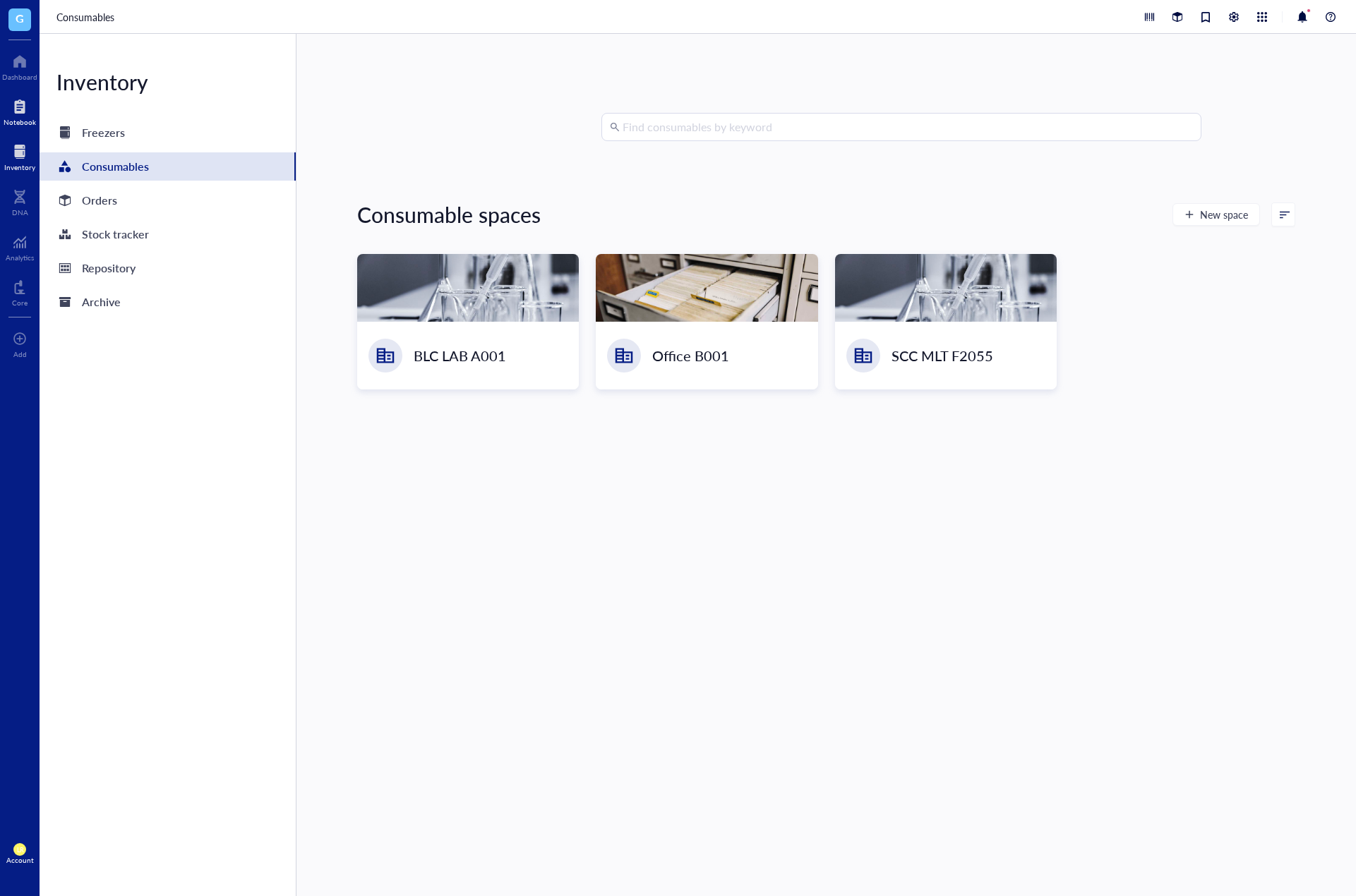
click at [20, 117] on div at bounding box center [20, 106] width 33 height 22
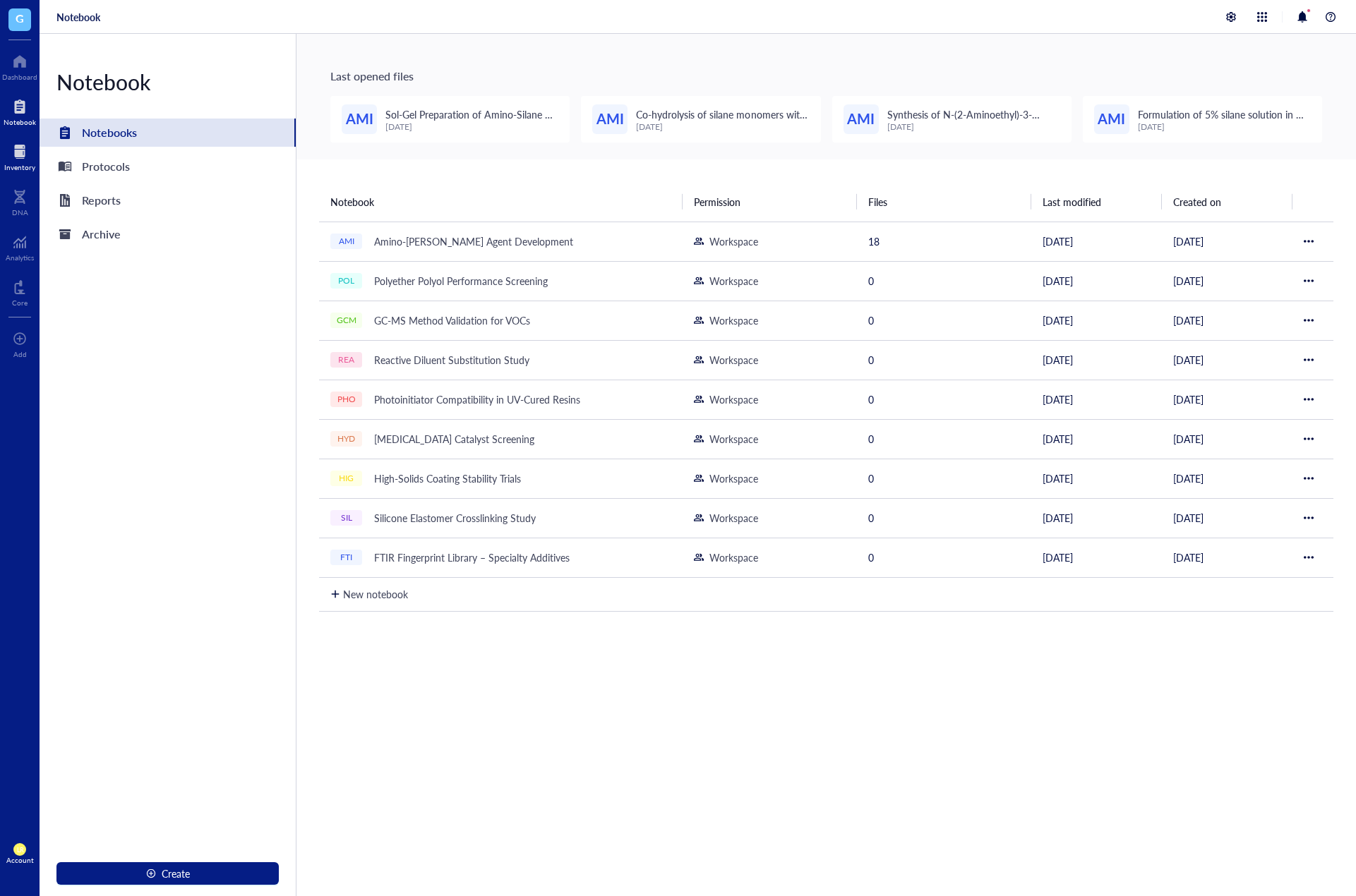
click at [32, 152] on div at bounding box center [20, 152] width 31 height 22
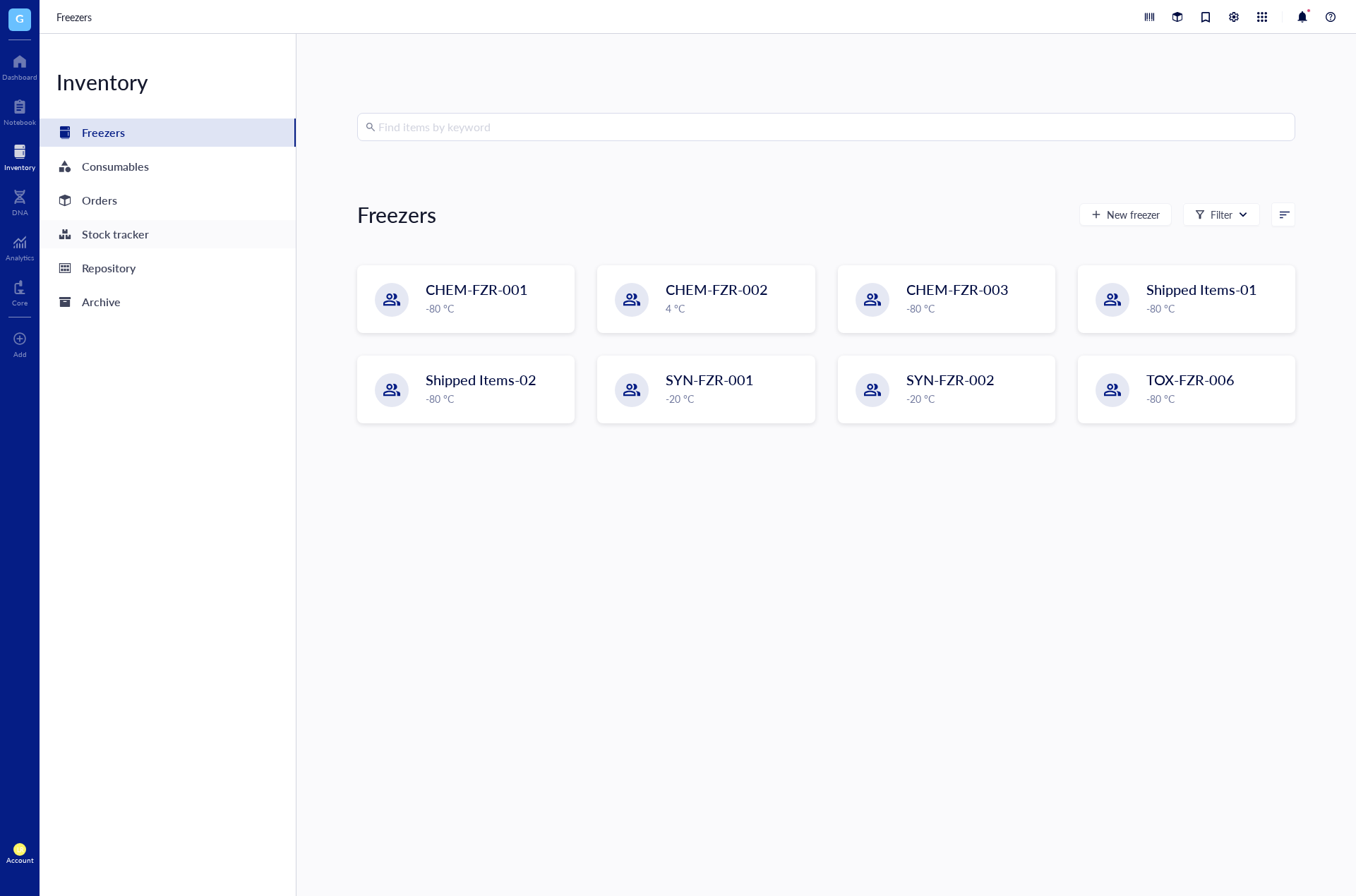
click at [123, 242] on div "Stock tracker" at bounding box center [115, 234] width 67 height 20
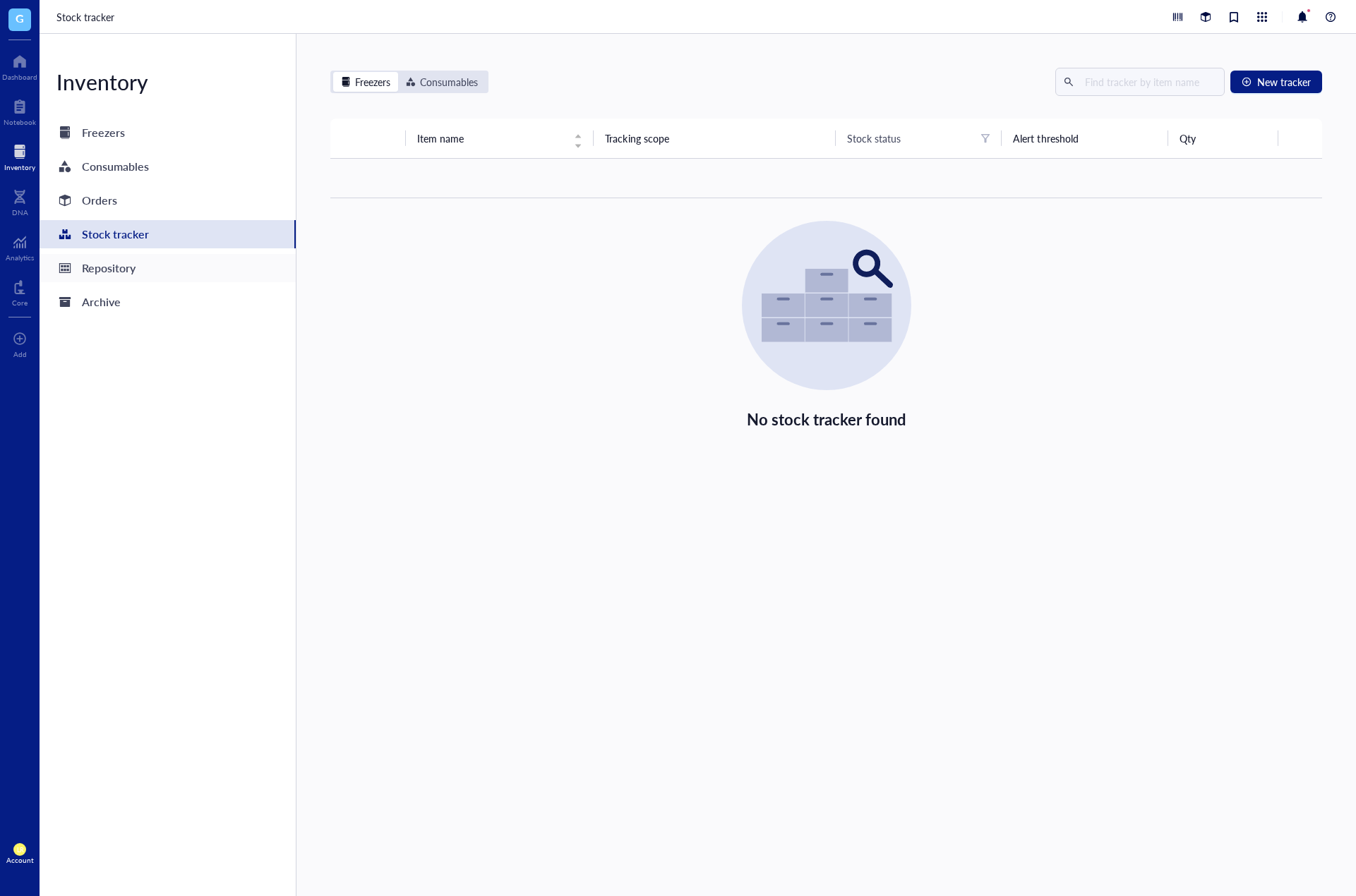
click at [126, 265] on div "Repository" at bounding box center [109, 268] width 54 height 20
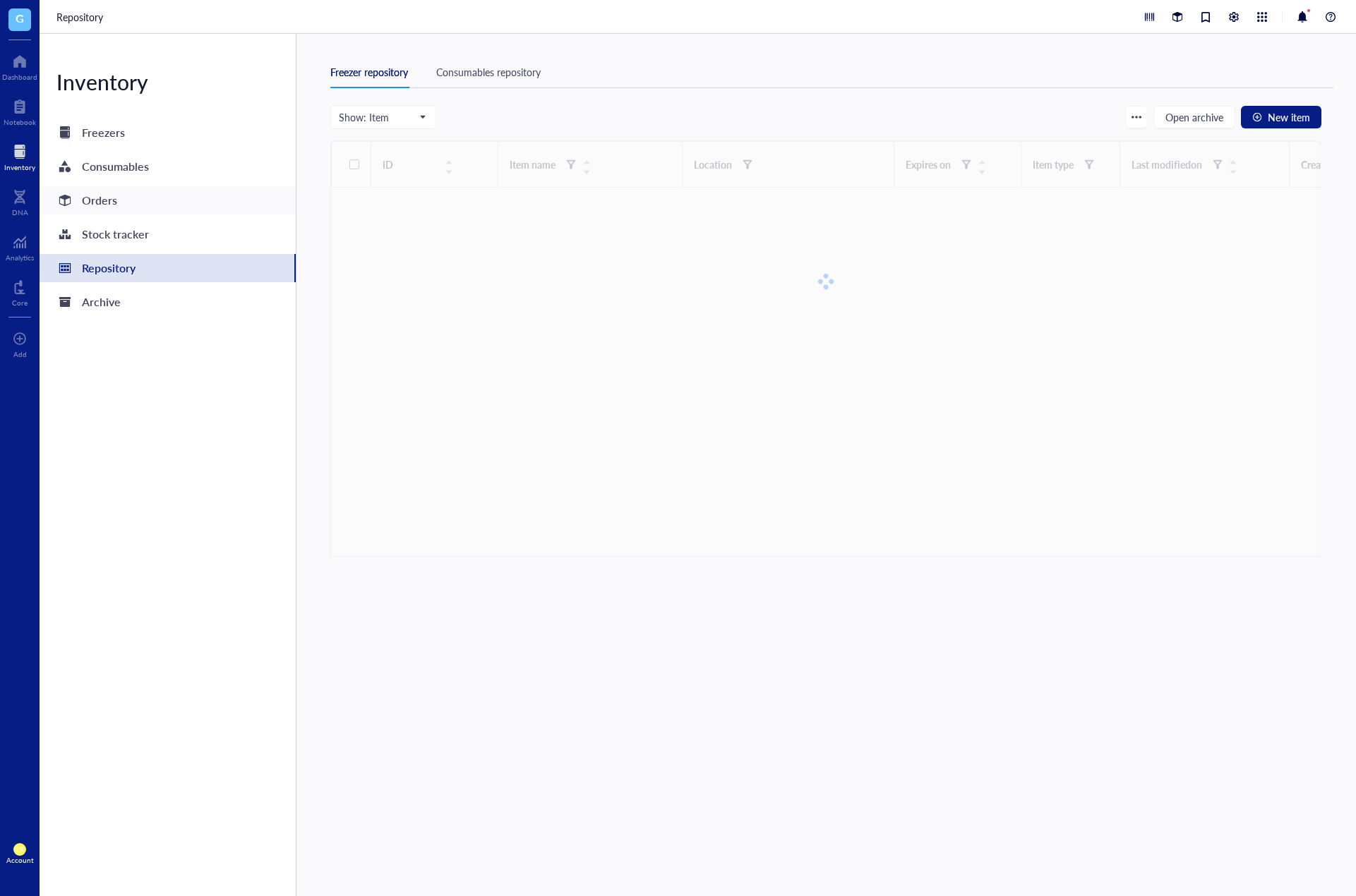
click at [170, 188] on div "Orders" at bounding box center [167, 201] width 256 height 28
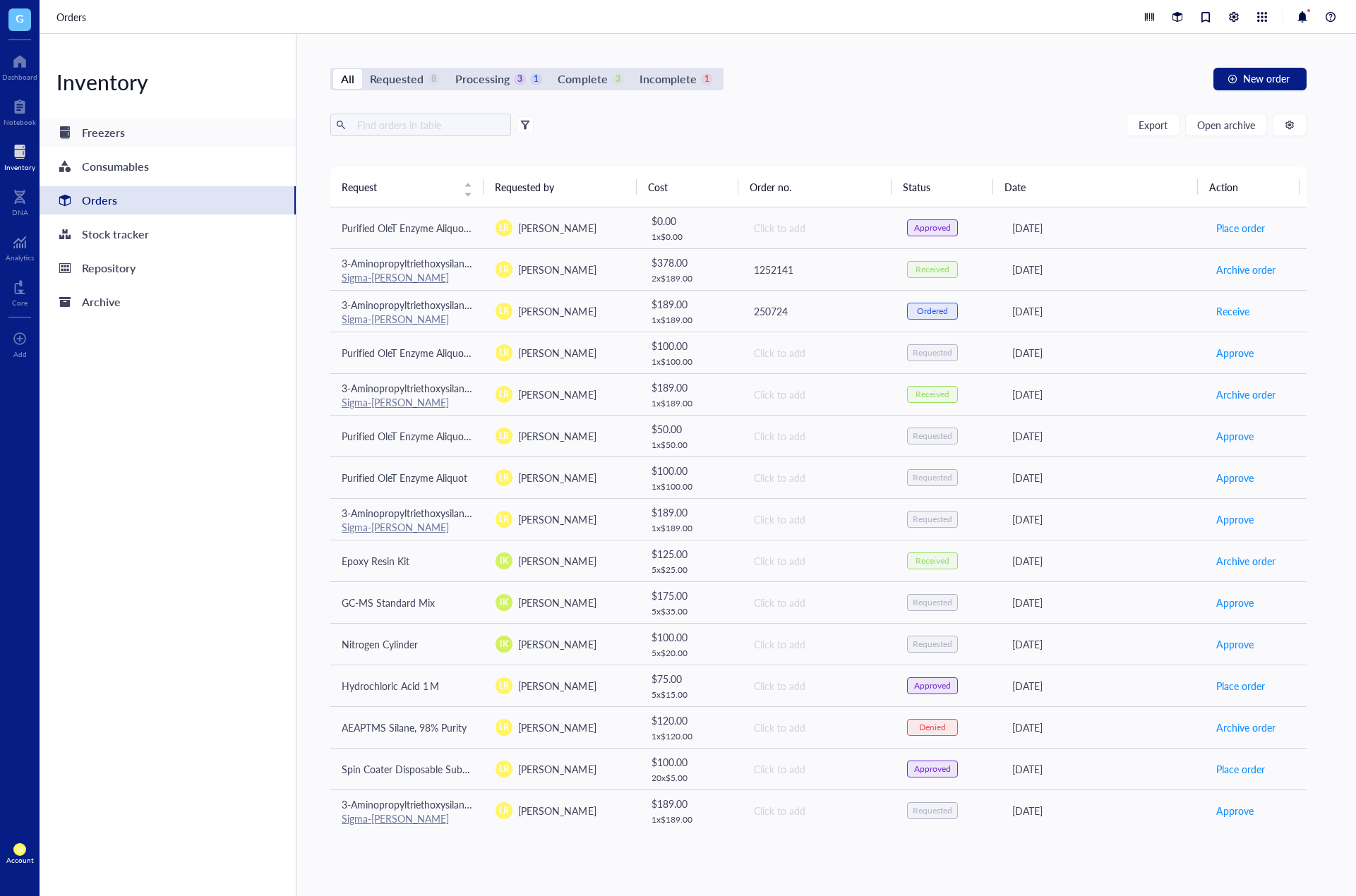
click at [134, 122] on div "Freezers" at bounding box center [167, 132] width 256 height 28
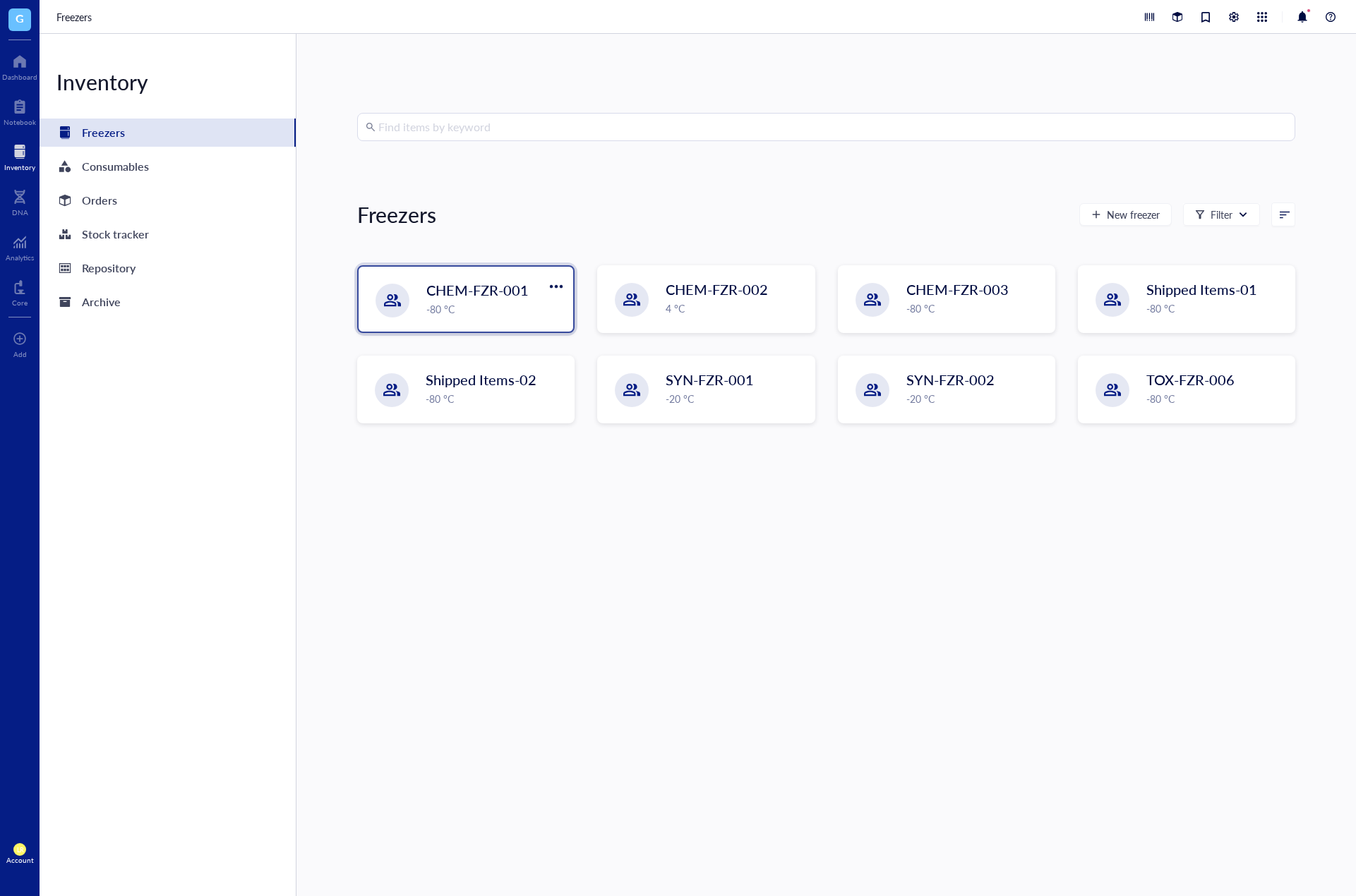
click at [506, 297] on span "CHEM-FZR-001" at bounding box center [478, 290] width 103 height 20
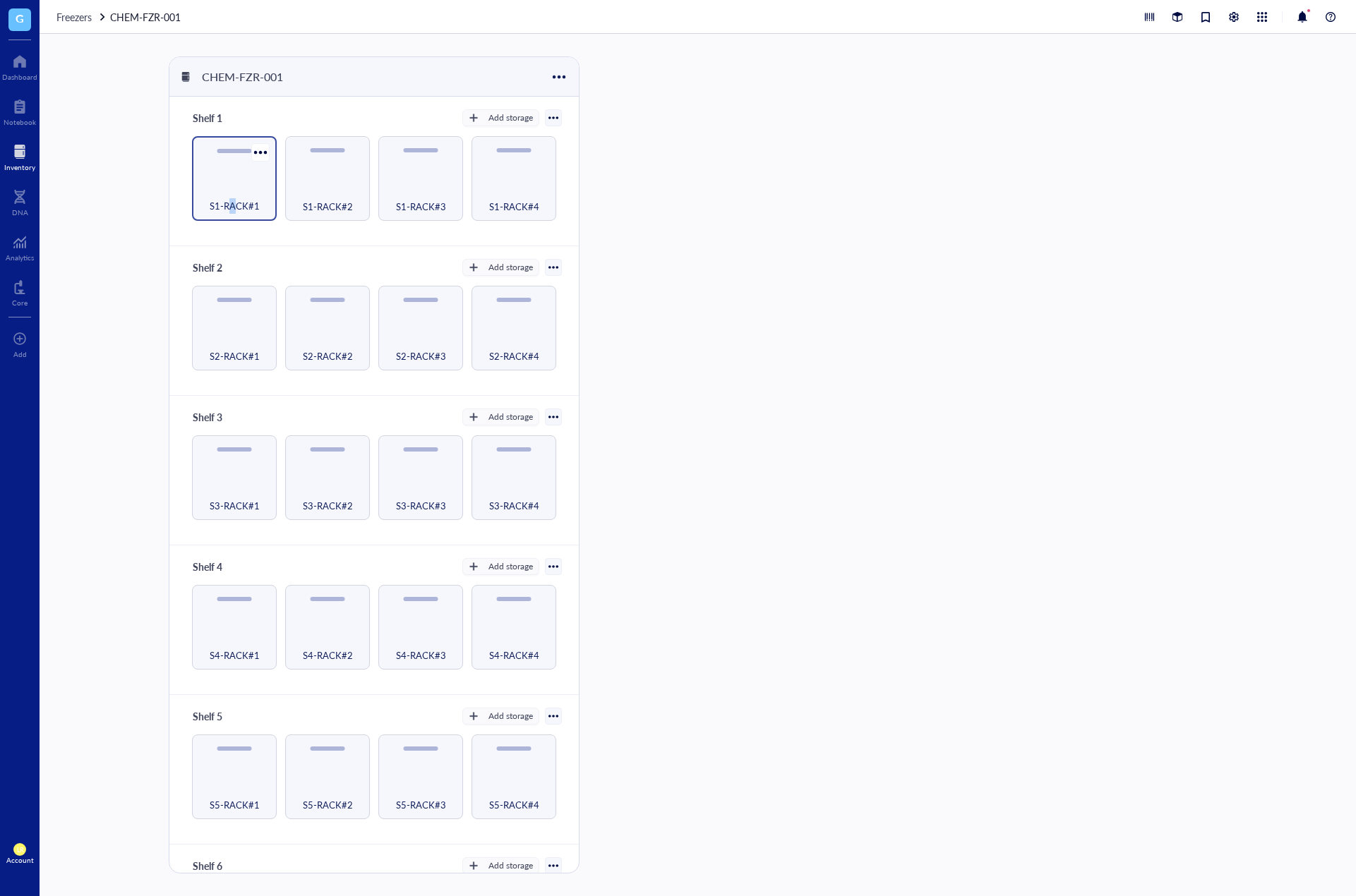
click at [237, 178] on div "S1-RACK#1" at bounding box center [234, 178] width 85 height 85
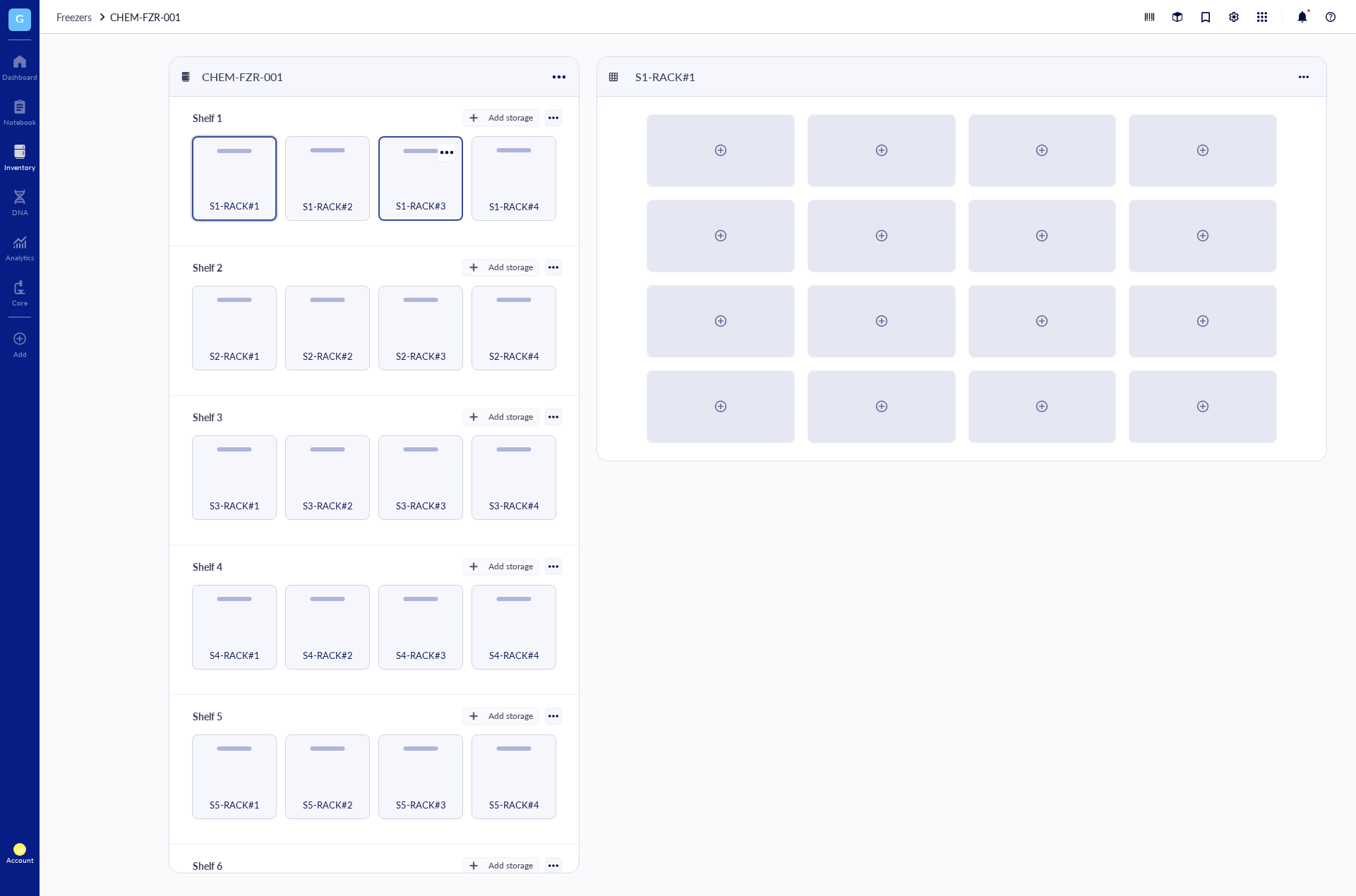
click at [402, 200] on span "S1-RACK#3" at bounding box center [420, 206] width 50 height 16
click at [242, 206] on span "S1-RACK#1" at bounding box center [234, 206] width 50 height 16
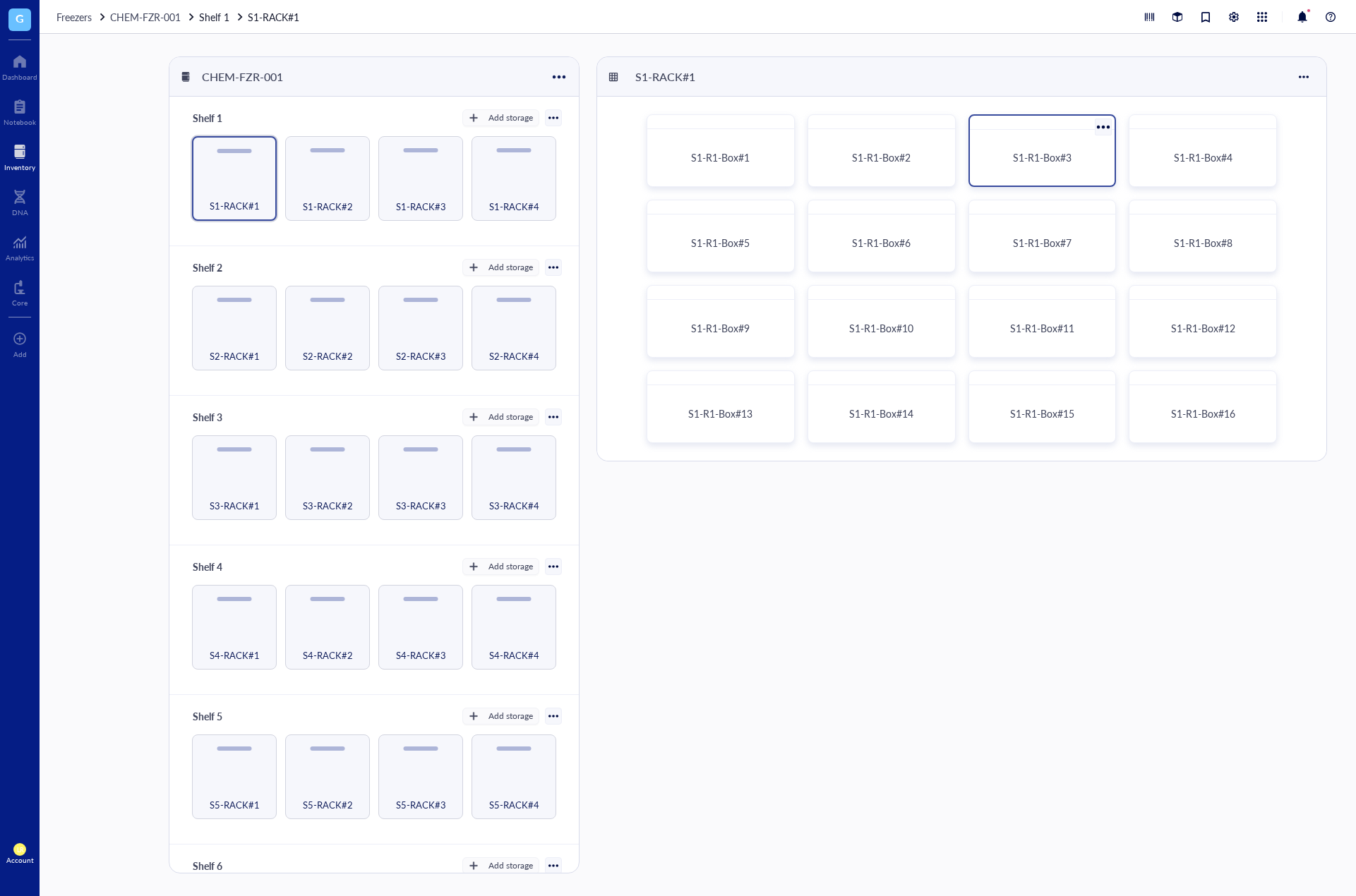
click at [1033, 152] on span "S1-R1-Box#3" at bounding box center [1042, 157] width 59 height 14
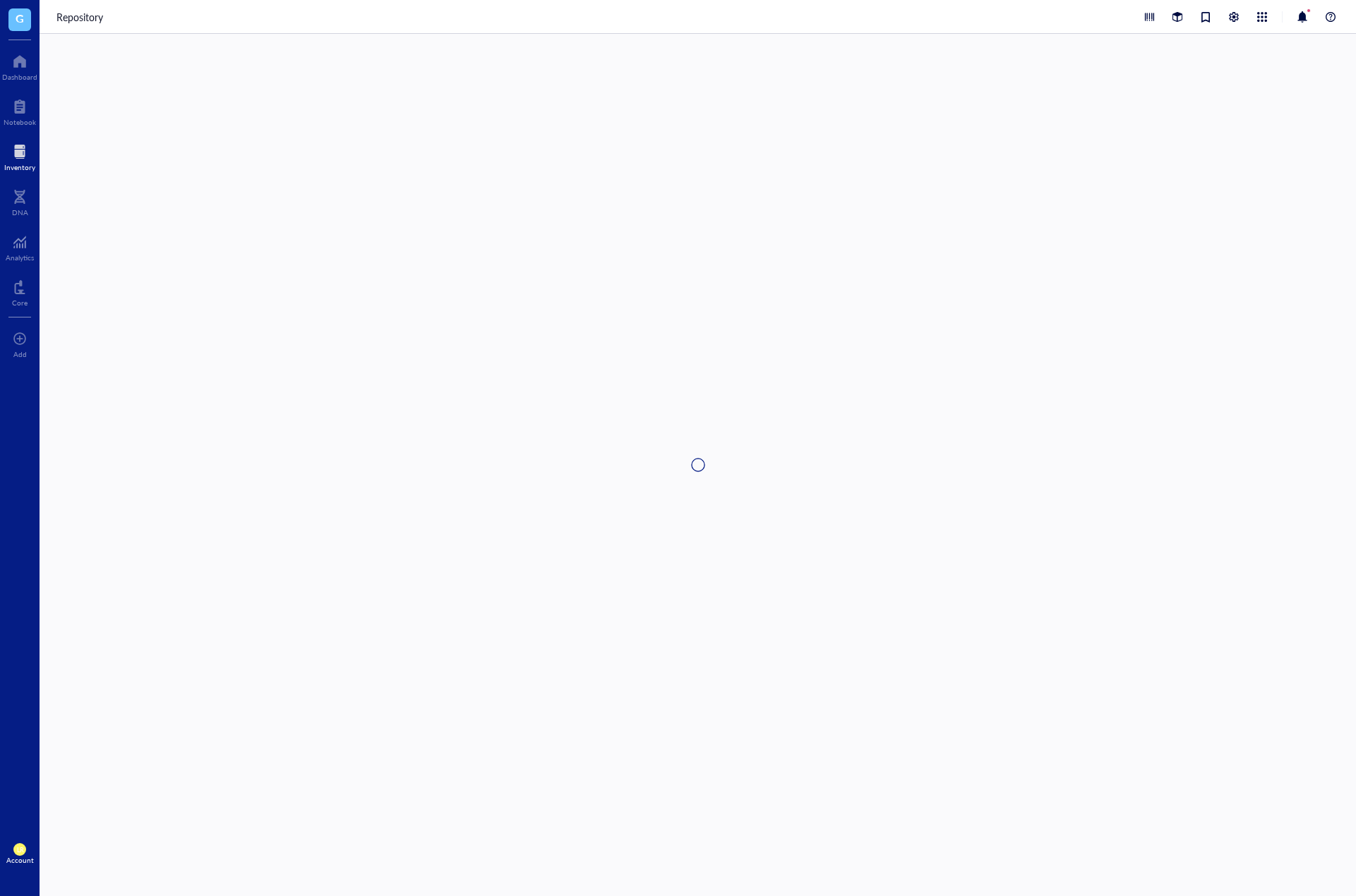
type textarea "Keep everyone on the same page…"
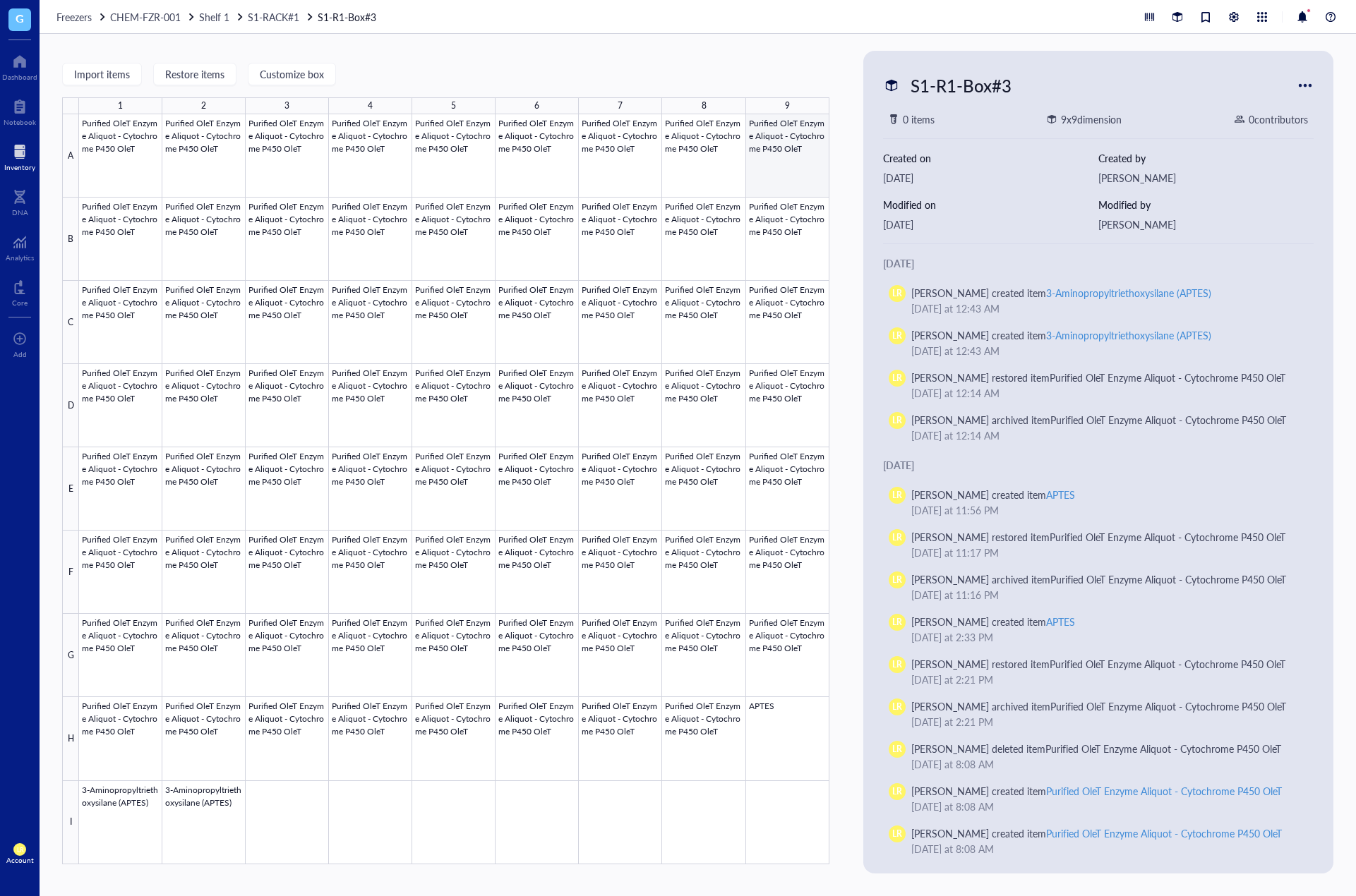
click at [788, 166] on div at bounding box center [454, 489] width 751 height 750
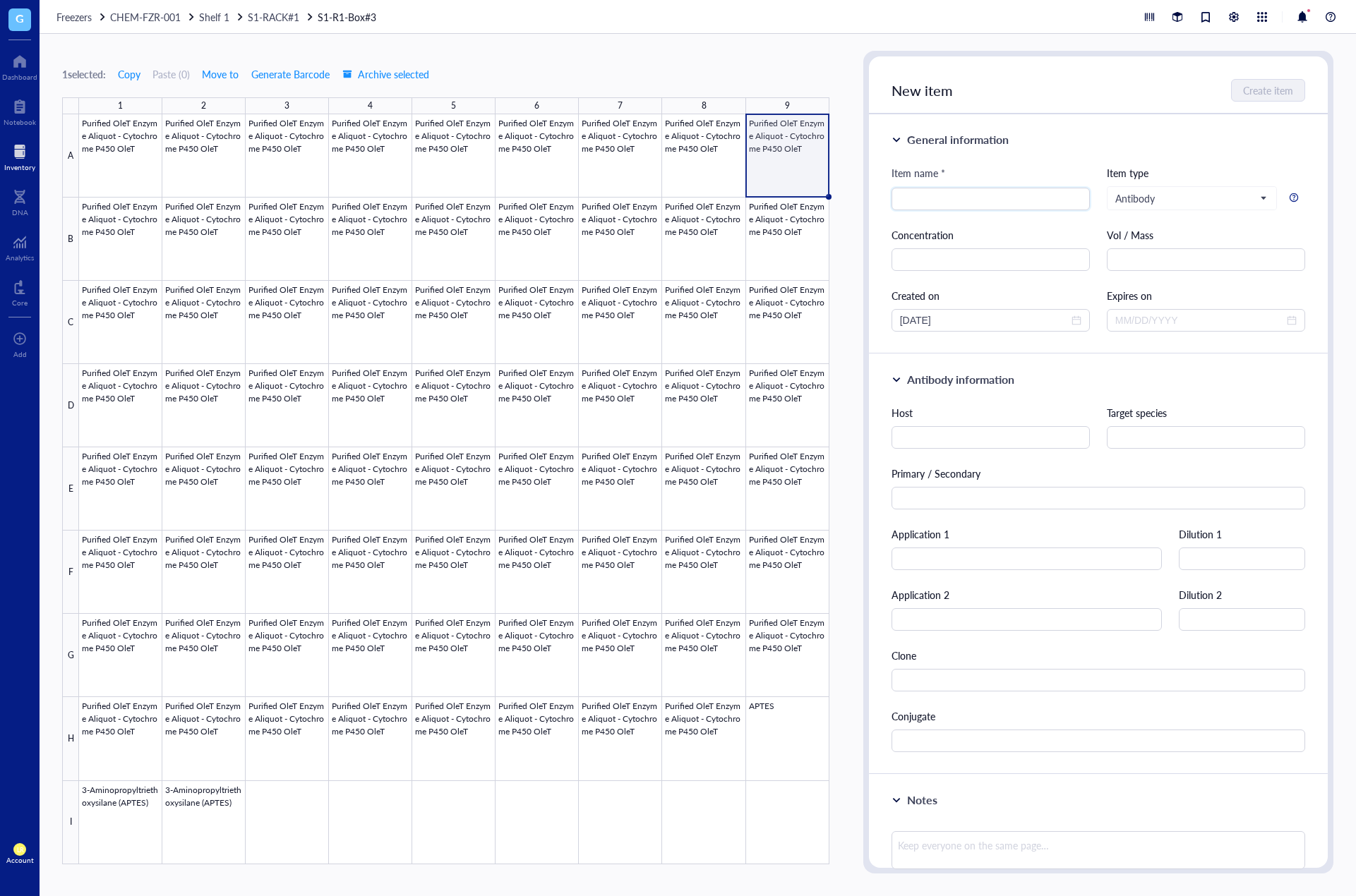
click at [556, 47] on div "1 selected: Copy Paste ( 0 ) Move to Generate Barcode Archive selected 1 2 3 4 …" at bounding box center [698, 465] width 1317 height 863
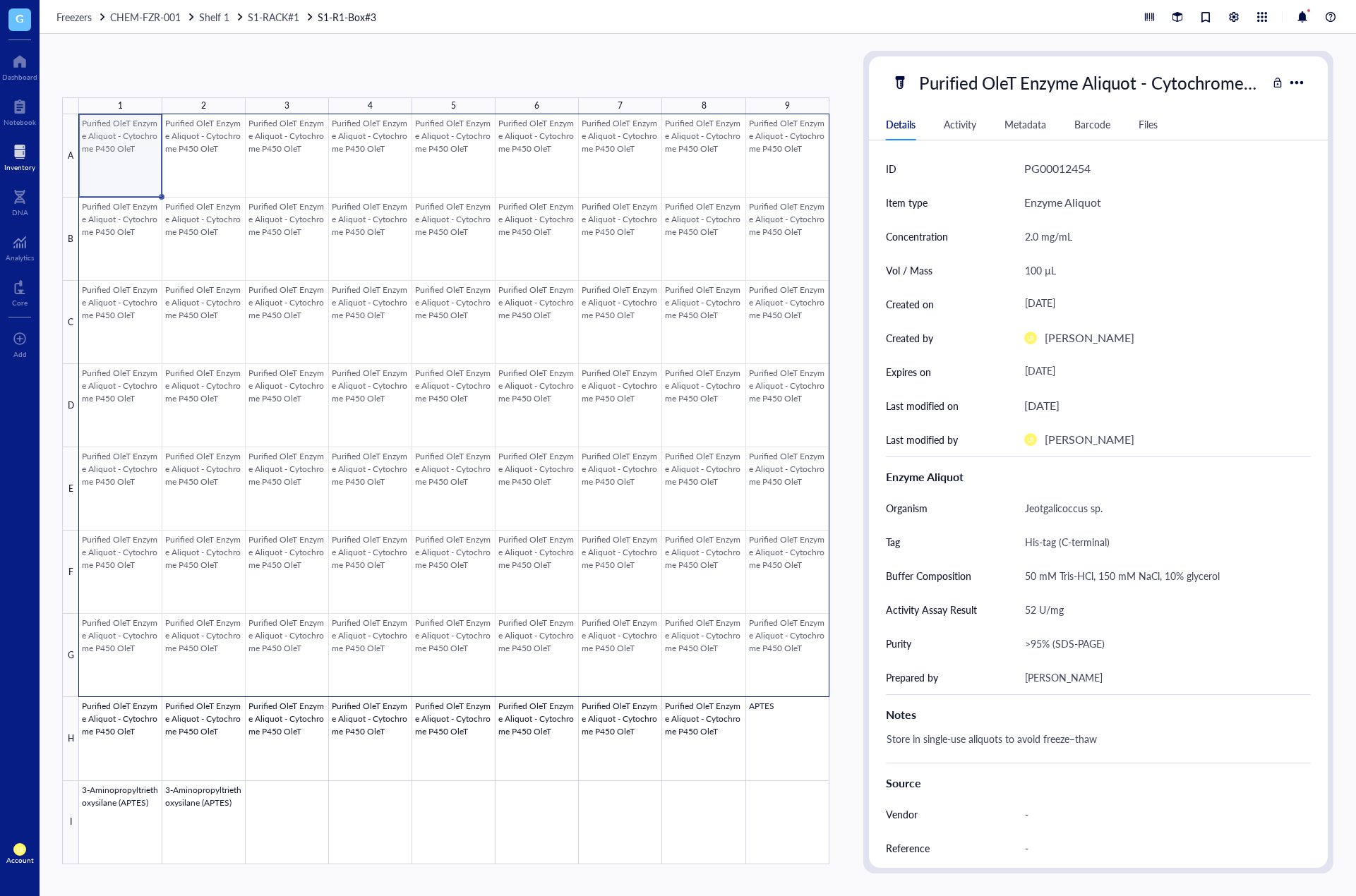
drag, startPoint x: 513, startPoint y: 425, endPoint x: 778, endPoint y: 682, distance: 369.2
click at [778, 682] on div at bounding box center [454, 489] width 751 height 750
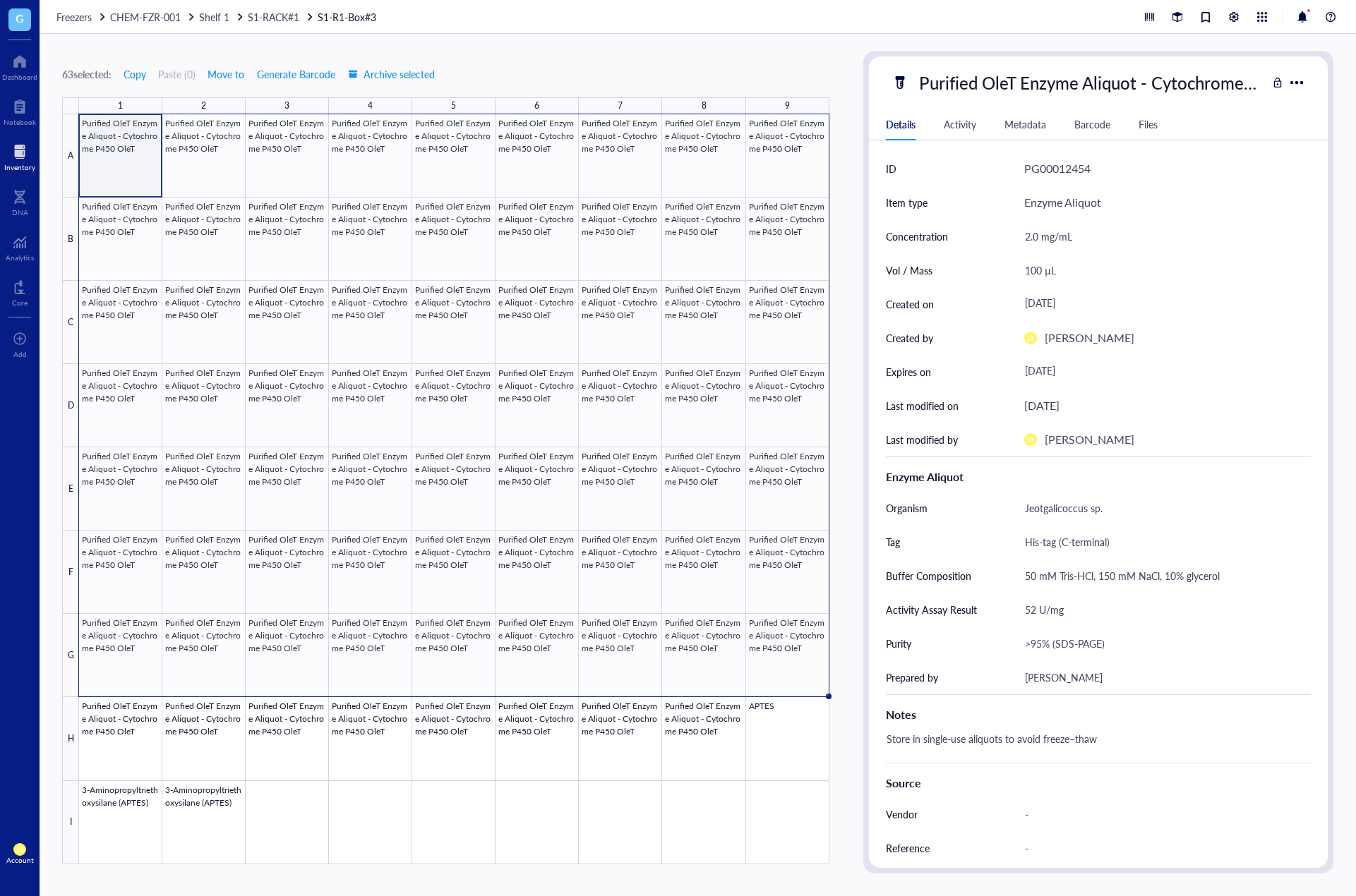
click at [1106, 132] on div "Details Activity Metadata Barcode Files" at bounding box center [1098, 124] width 459 height 32
click at [319, 80] on span "Generate Barcode" at bounding box center [295, 74] width 78 height 11
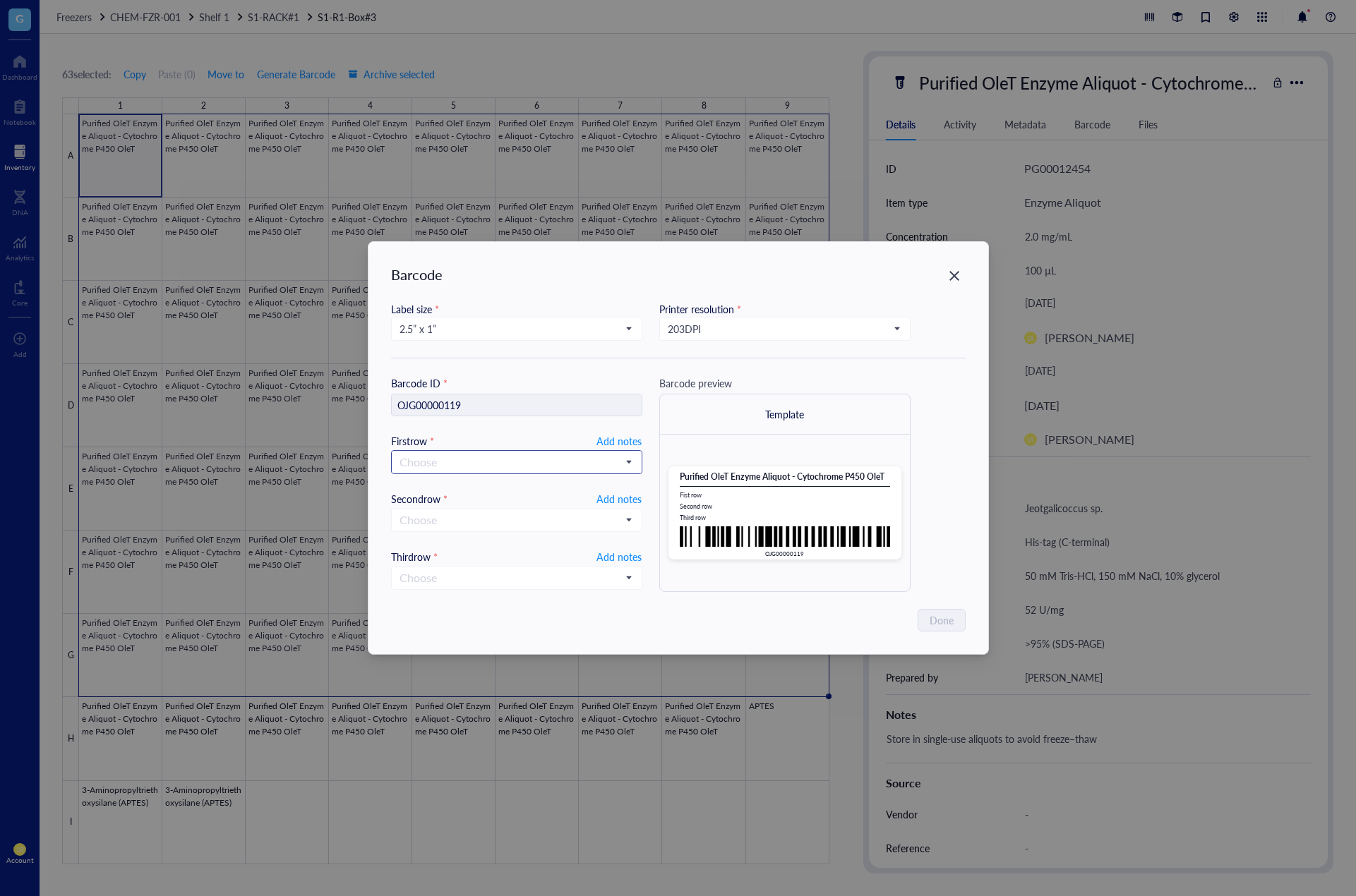
click at [457, 468] on input "search" at bounding box center [510, 462] width 222 height 21
click at [459, 513] on div "Created by" at bounding box center [516, 510] width 233 height 16
click at [459, 503] on div "Second row * Add notes" at bounding box center [517, 498] width 251 height 16
click at [460, 518] on input "search" at bounding box center [510, 520] width 222 height 21
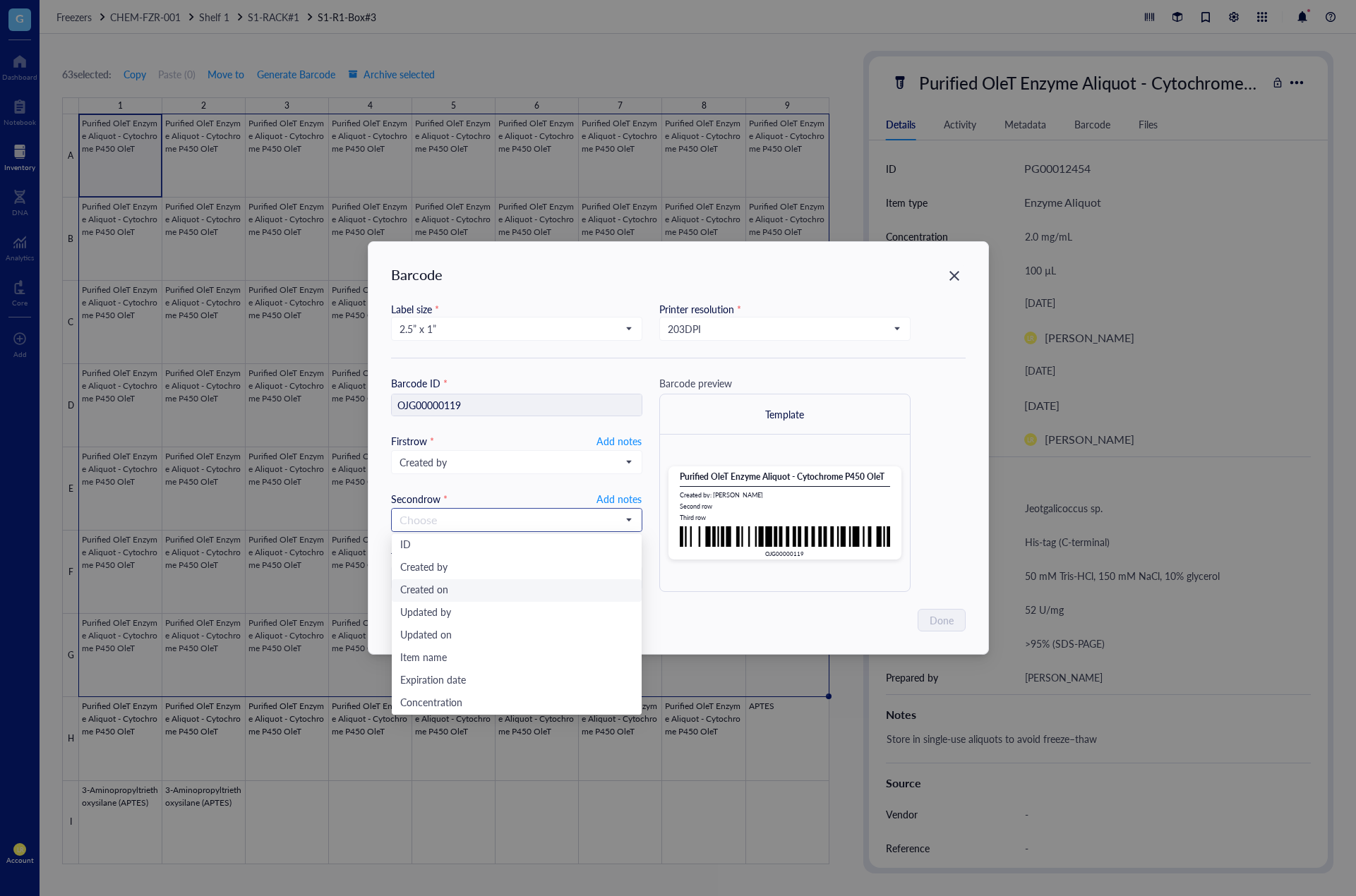
click at [441, 589] on div "Created on" at bounding box center [516, 590] width 233 height 16
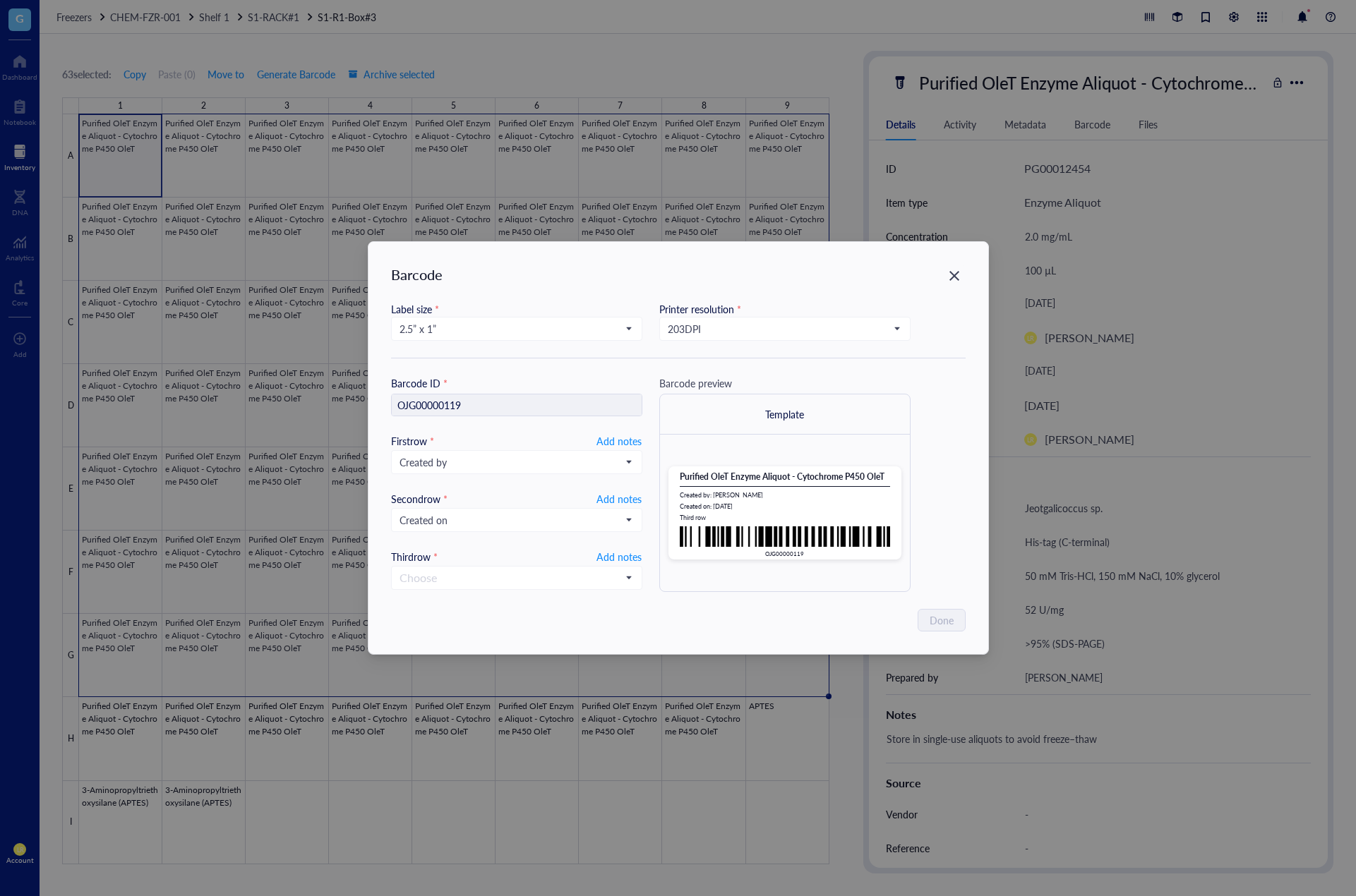
click at [441, 589] on div "Choose" at bounding box center [517, 578] width 251 height 24
click at [443, 587] on div "Choose" at bounding box center [517, 578] width 250 height 22
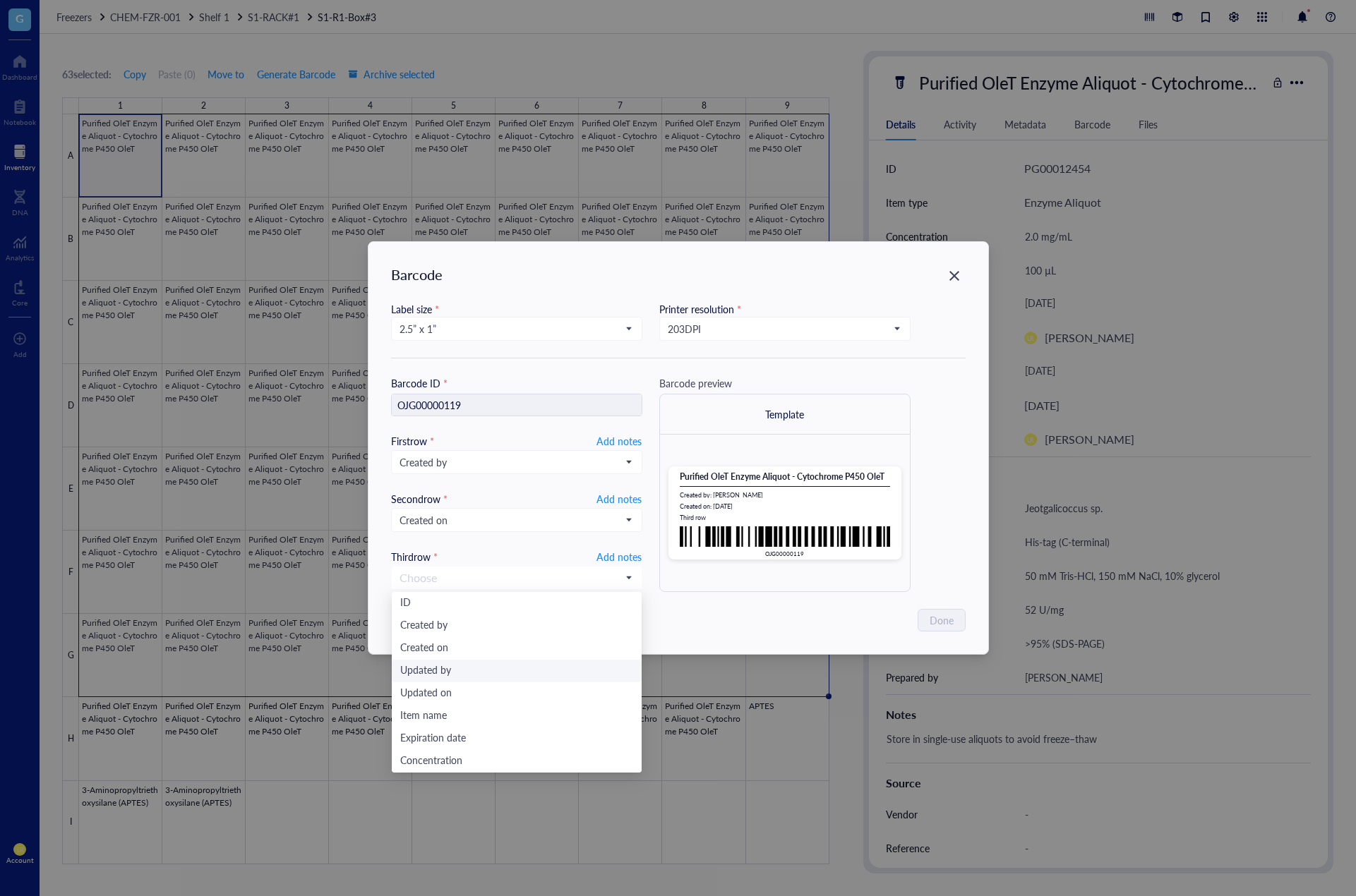
drag, startPoint x: 441, startPoint y: 669, endPoint x: 457, endPoint y: 669, distance: 16.0
click at [439, 669] on div "Updated by" at bounding box center [516, 671] width 233 height 16
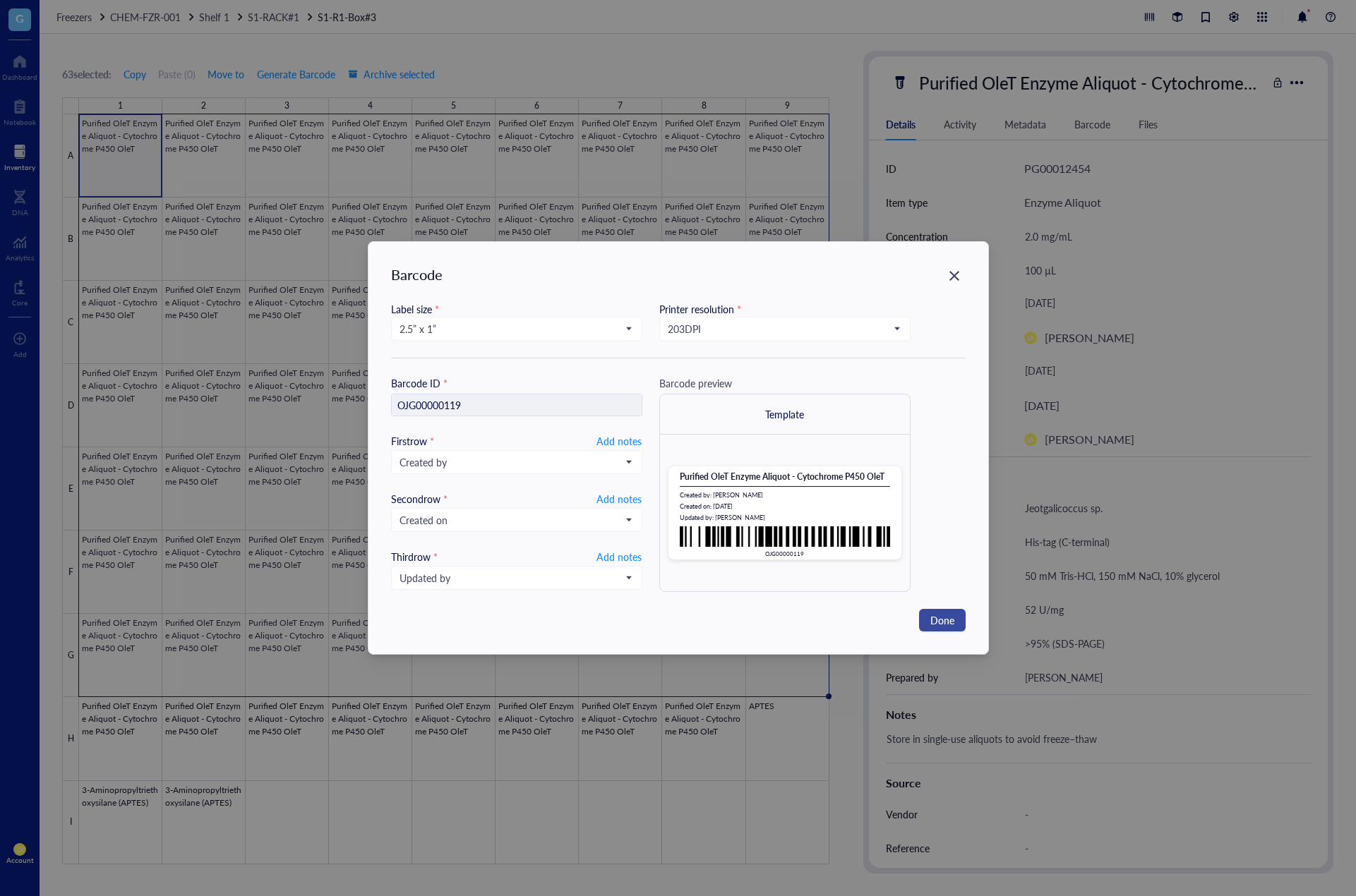
click at [936, 628] on button "Done" at bounding box center [942, 620] width 47 height 22
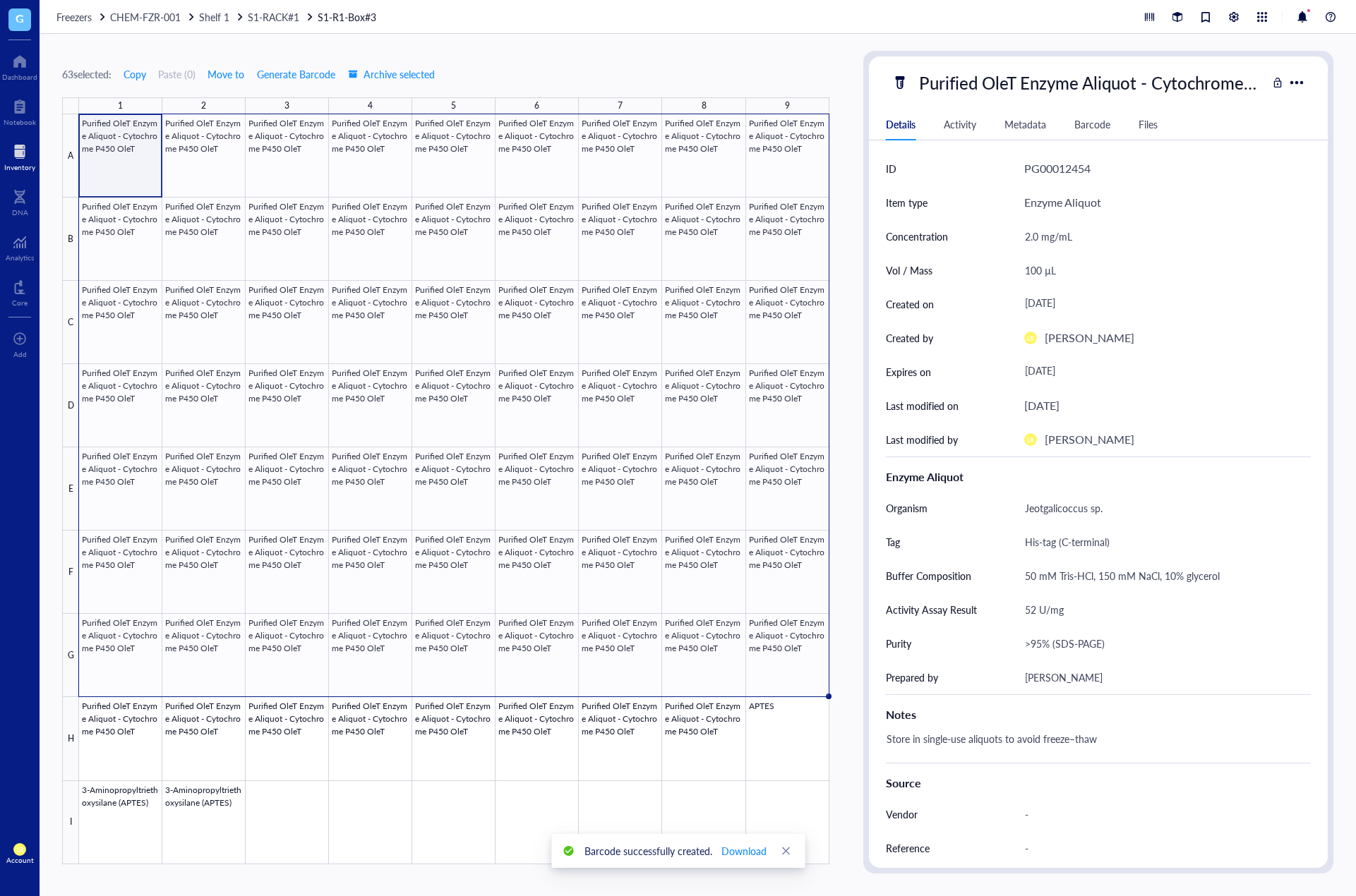
click at [850, 564] on div "63 selected: Copy Paste ( 0 ) Move to Generate Barcode Archive selected 1 2 3 4…" at bounding box center [698, 465] width 1317 height 863
click at [819, 563] on div at bounding box center [454, 489] width 751 height 750
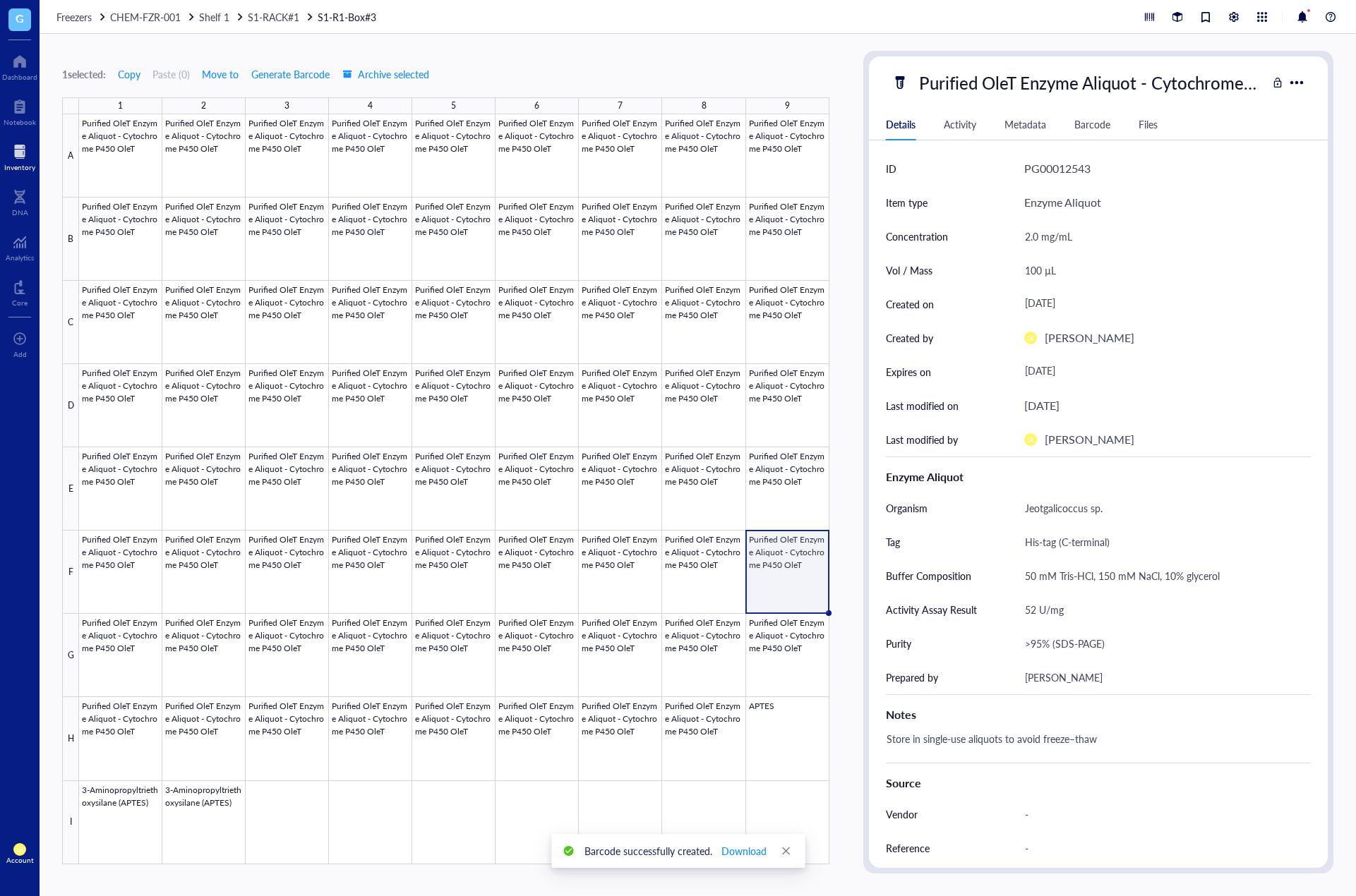
click at [1087, 117] on div "Barcode" at bounding box center [1092, 124] width 36 height 16
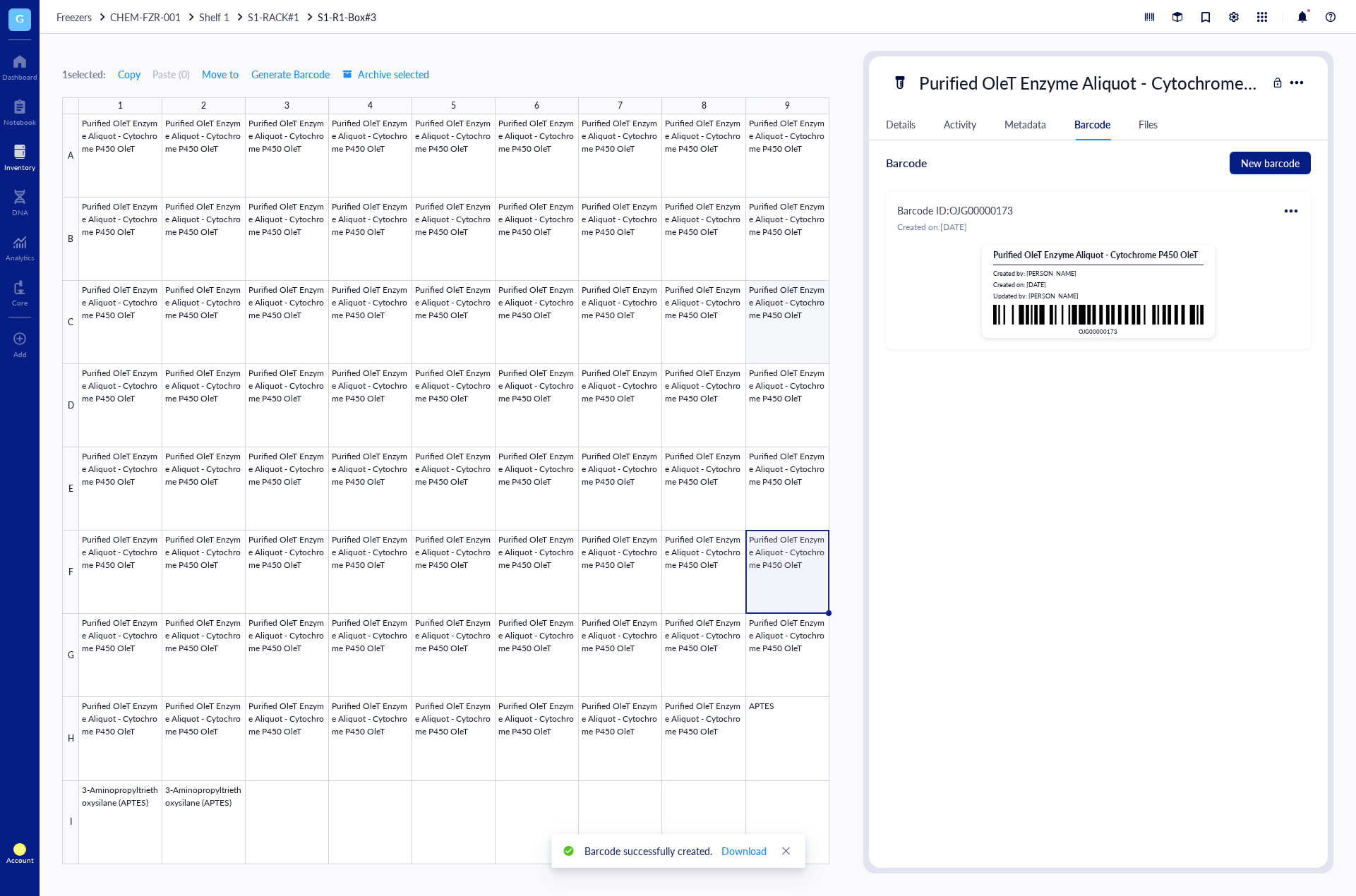
click at [768, 318] on div at bounding box center [454, 489] width 751 height 750
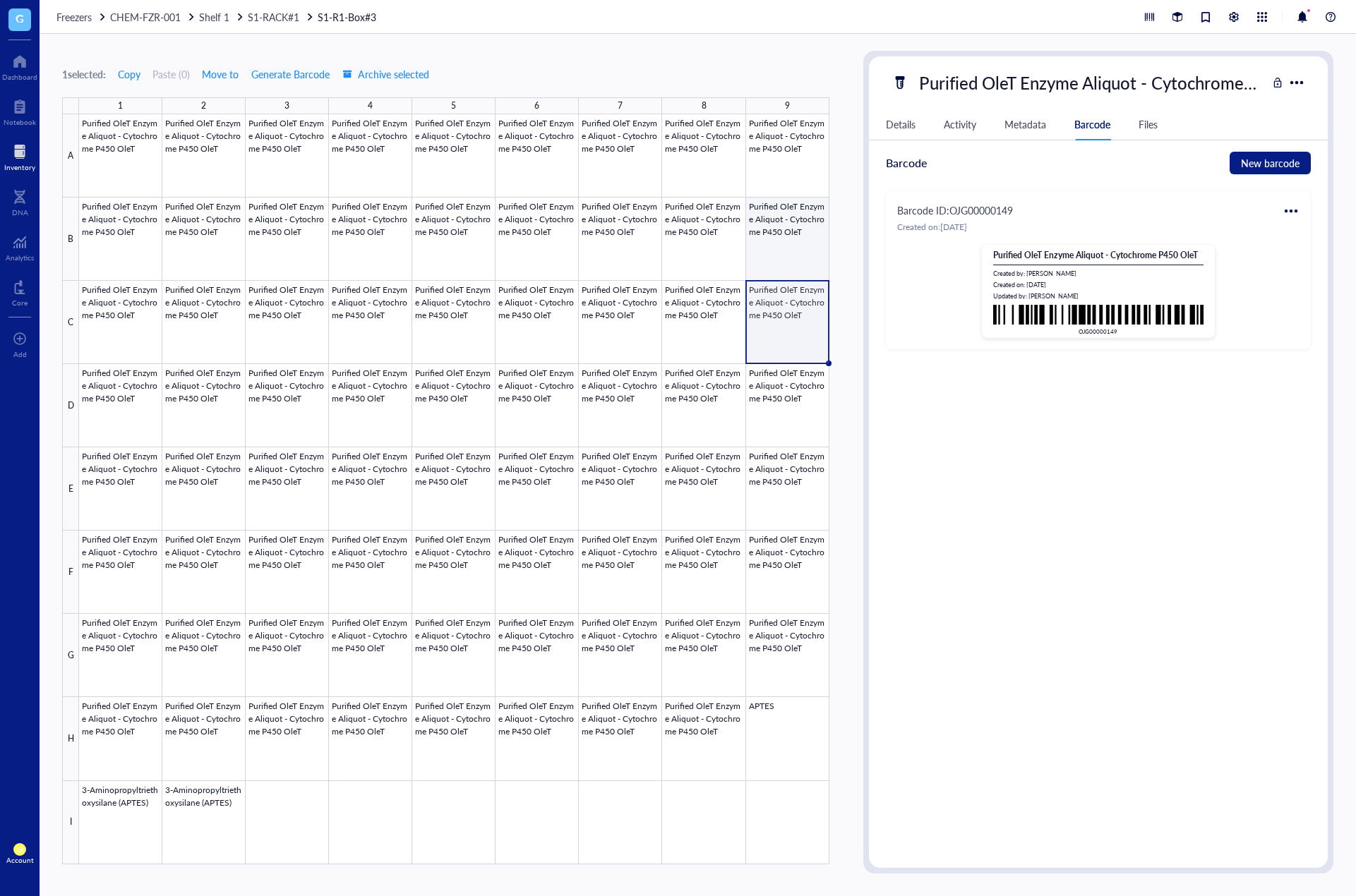
click at [799, 239] on div at bounding box center [454, 489] width 751 height 750
click at [767, 74] on div "1 selected: Copy Paste ( 0 ) Move to Generate Barcode Archive selected" at bounding box center [446, 74] width 767 height 13
click at [569, 56] on div "1 selected: Copy Paste ( 0 ) Move to Generate Barcode Archive selected 1 2 3 4 …" at bounding box center [446, 462] width 767 height 822
click at [348, 20] on link "S1-R1-Box#3" at bounding box center [348, 16] width 62 height 16
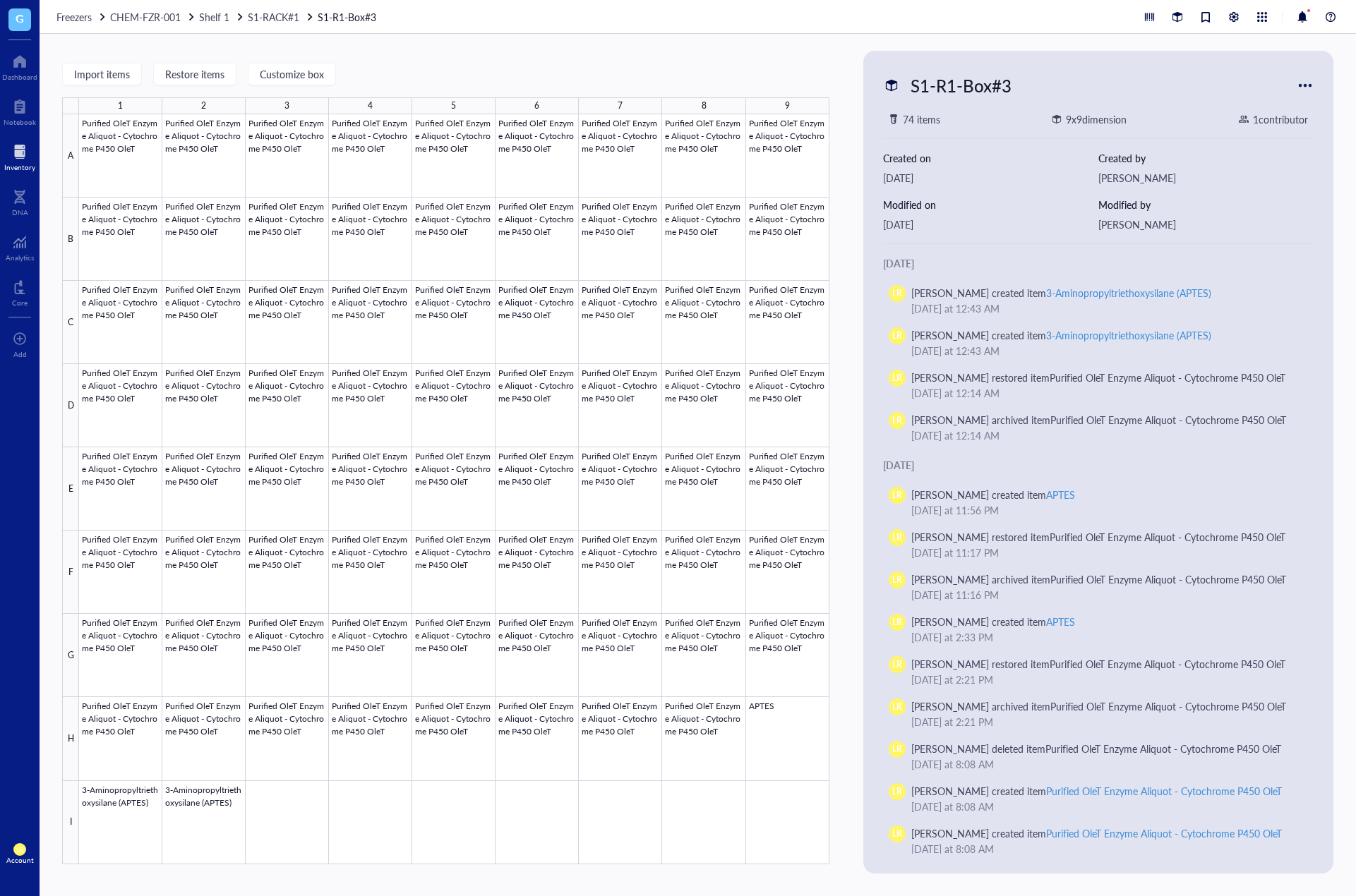
click at [1303, 88] on div at bounding box center [1305, 86] width 22 height 22
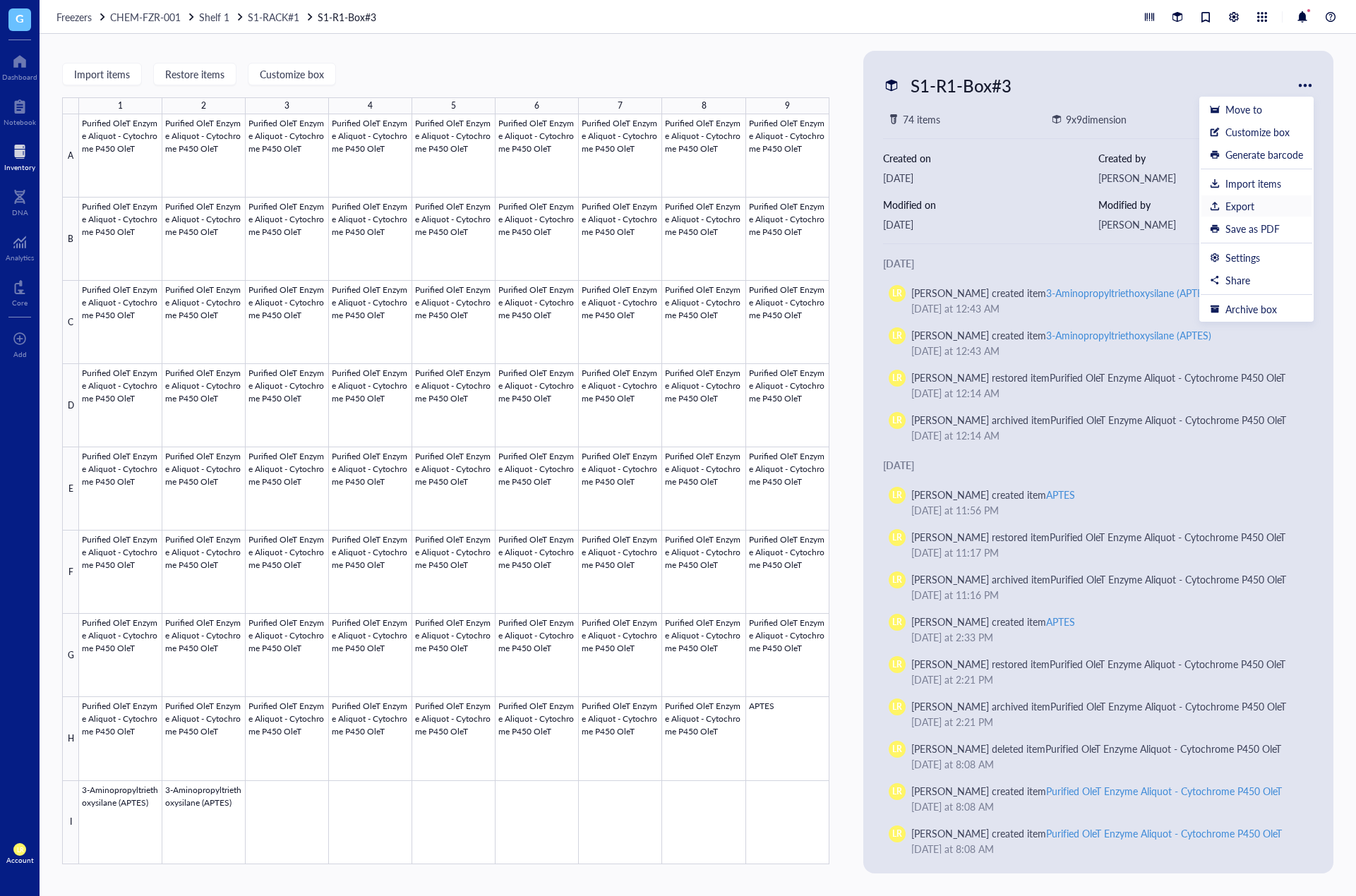
click at [1264, 215] on li "Export" at bounding box center [1256, 206] width 112 height 22
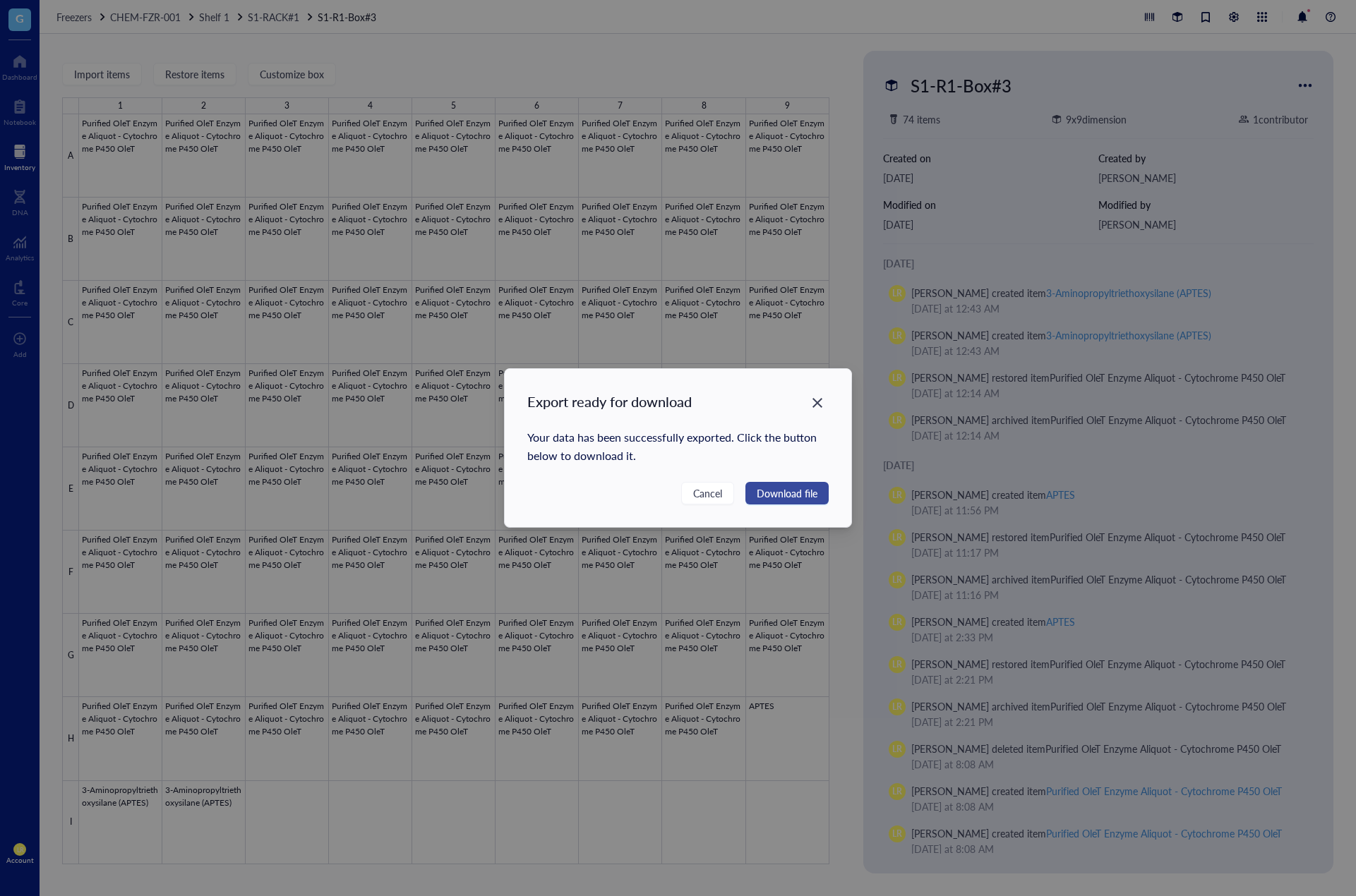
click at [786, 496] on span "Download file" at bounding box center [787, 493] width 61 height 16
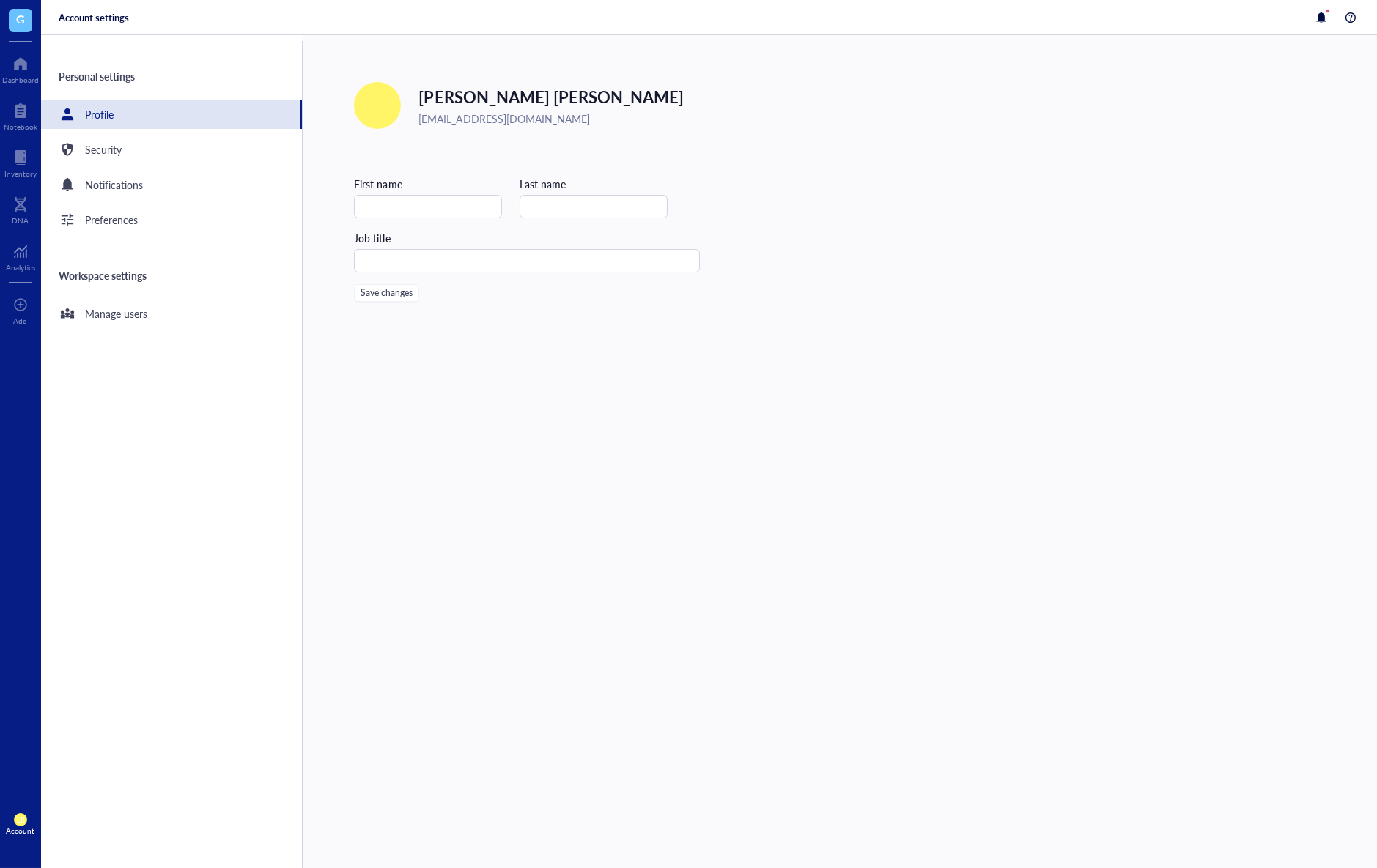
type input "[PERSON_NAME]"
drag, startPoint x: 0, startPoint y: 0, endPoint x: 792, endPoint y: 216, distance: 820.9
click at [792, 216] on div "Edit LR [PERSON_NAME] [EMAIL_ADDRESS][DOMAIN_NAME] First name [PERSON_NAME] Las…" at bounding box center [839, 452] width 1074 height 833
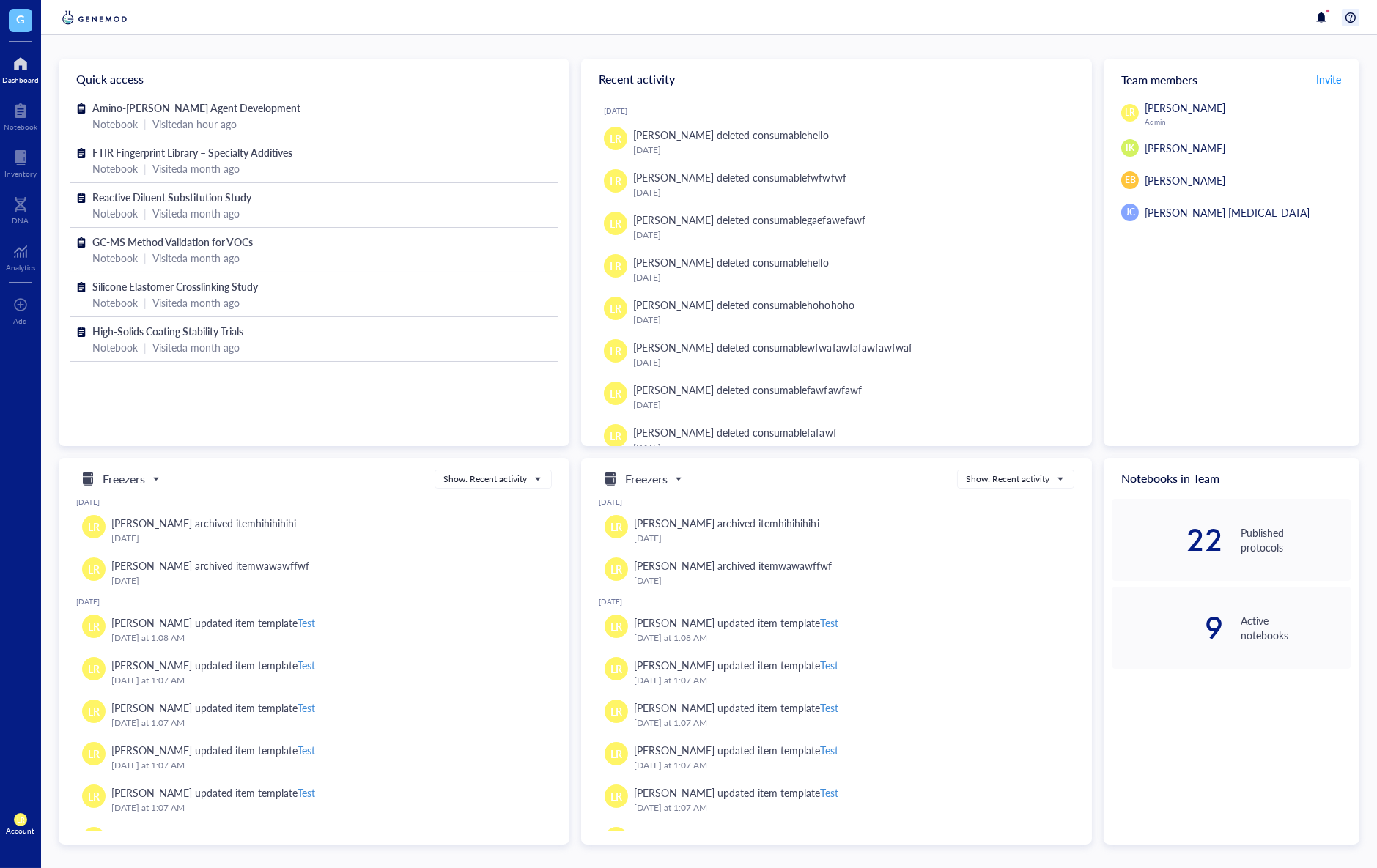
click at [1348, 24] on div at bounding box center [1350, 17] width 18 height 18
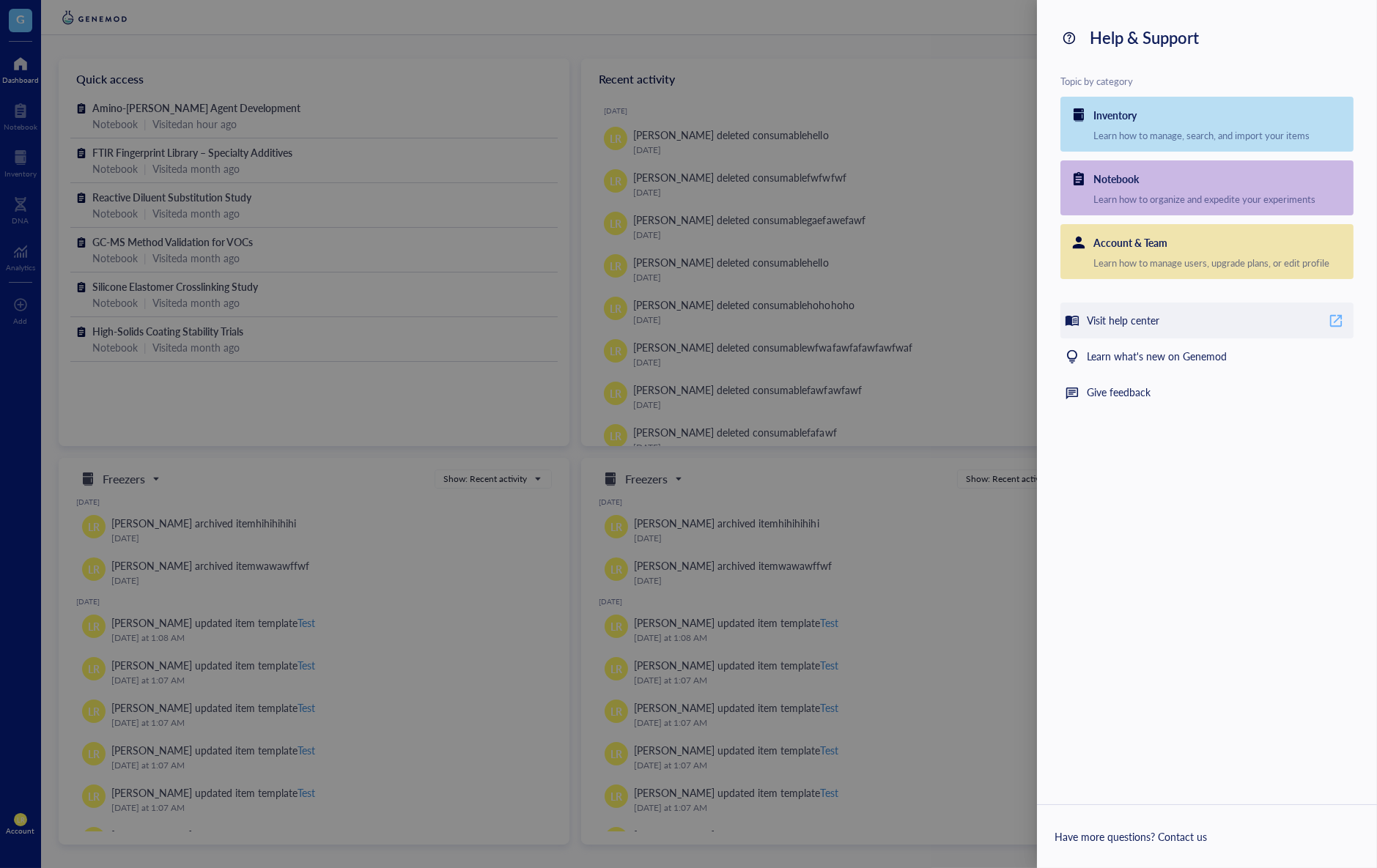
click at [1338, 321] on icon at bounding box center [1336, 321] width 14 height 14
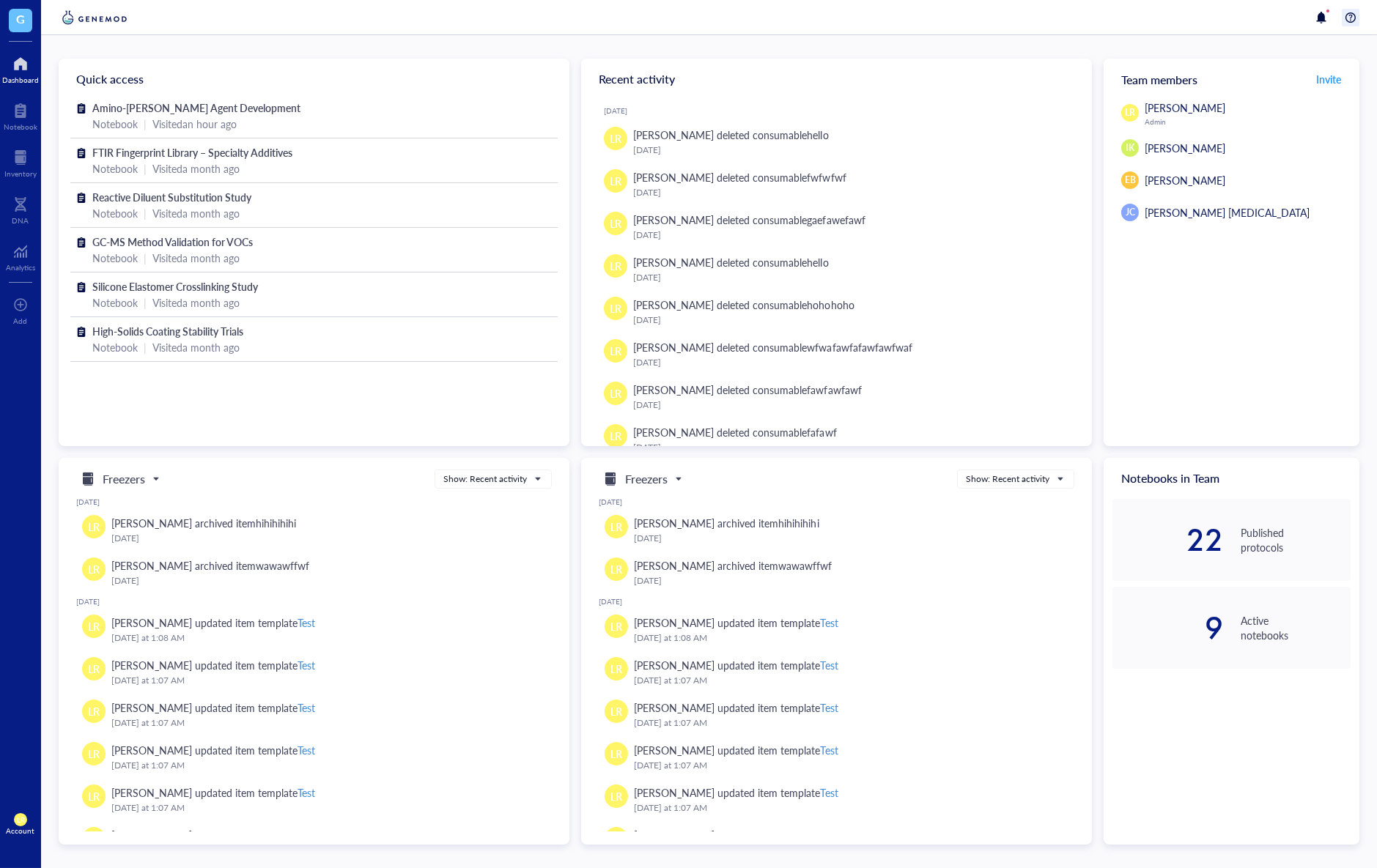
click at [1355, 22] on div at bounding box center [1350, 17] width 18 height 18
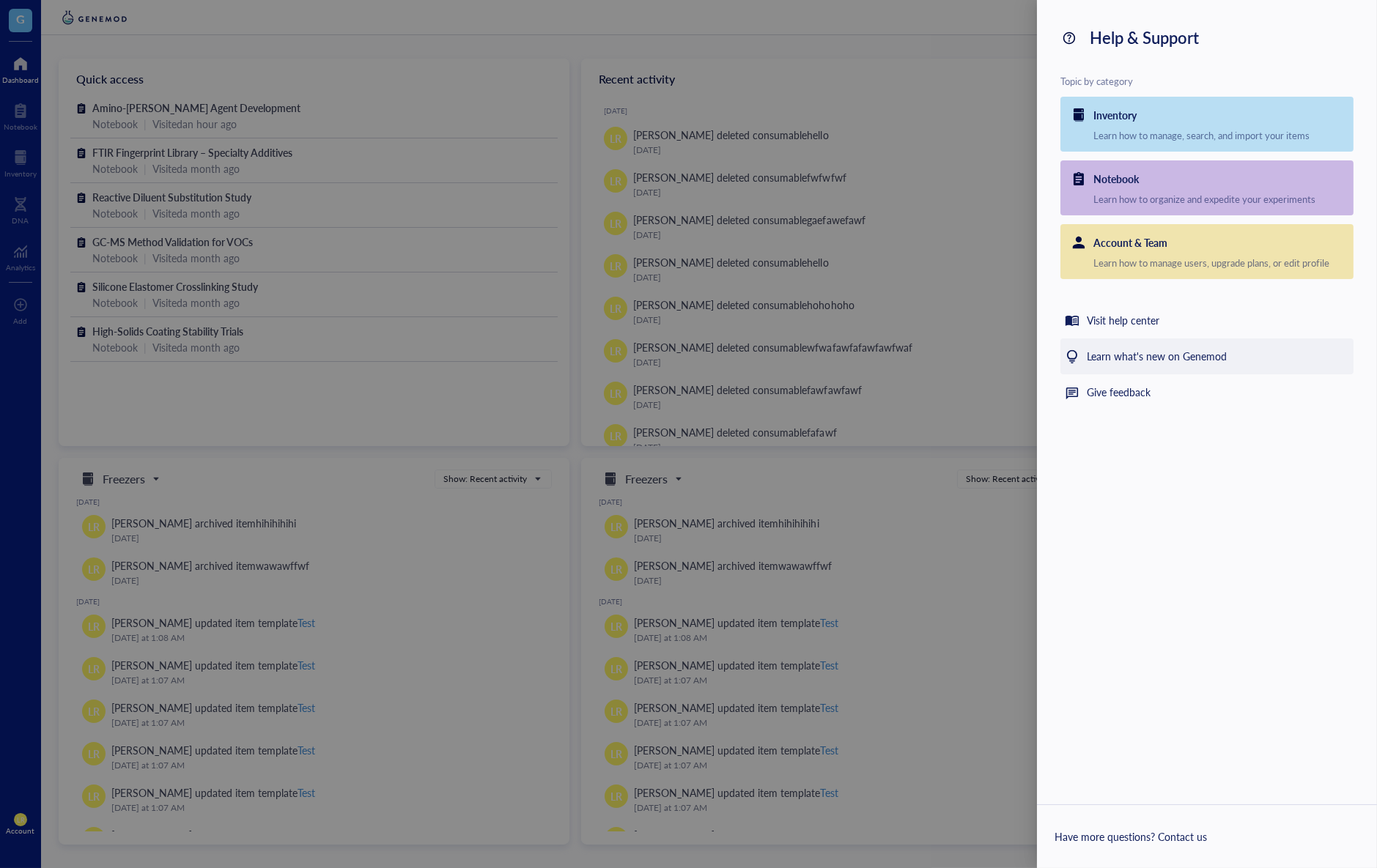
click at [1263, 358] on div "Learn what's new on Genemod" at bounding box center [1207, 356] width 293 height 36
